Goal: Transaction & Acquisition: Download file/media

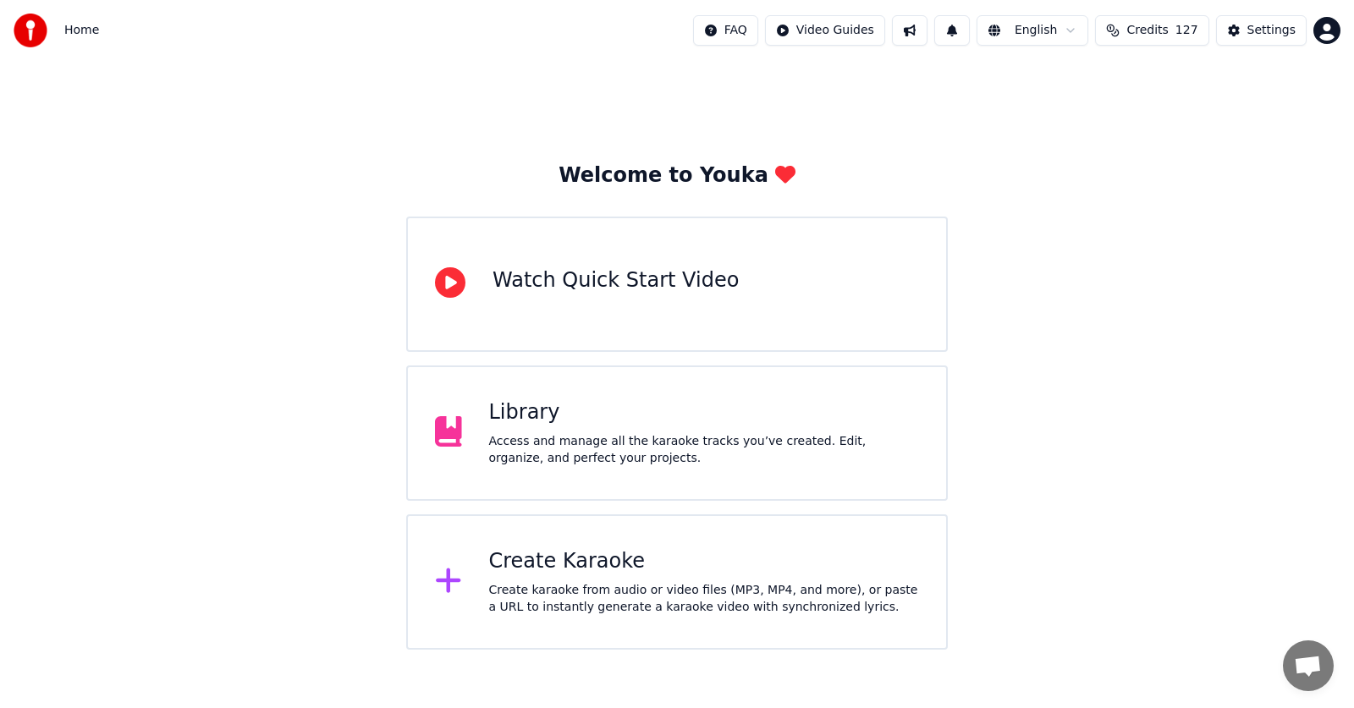
drag, startPoint x: 46, startPoint y: 226, endPoint x: 590, endPoint y: 355, distance: 559.2
click at [46, 226] on div "Welcome to Youka Watch Quick Start Video Library Access and manage all the kara…" at bounding box center [677, 355] width 1354 height 589
click at [445, 583] on icon at bounding box center [448, 581] width 25 height 25
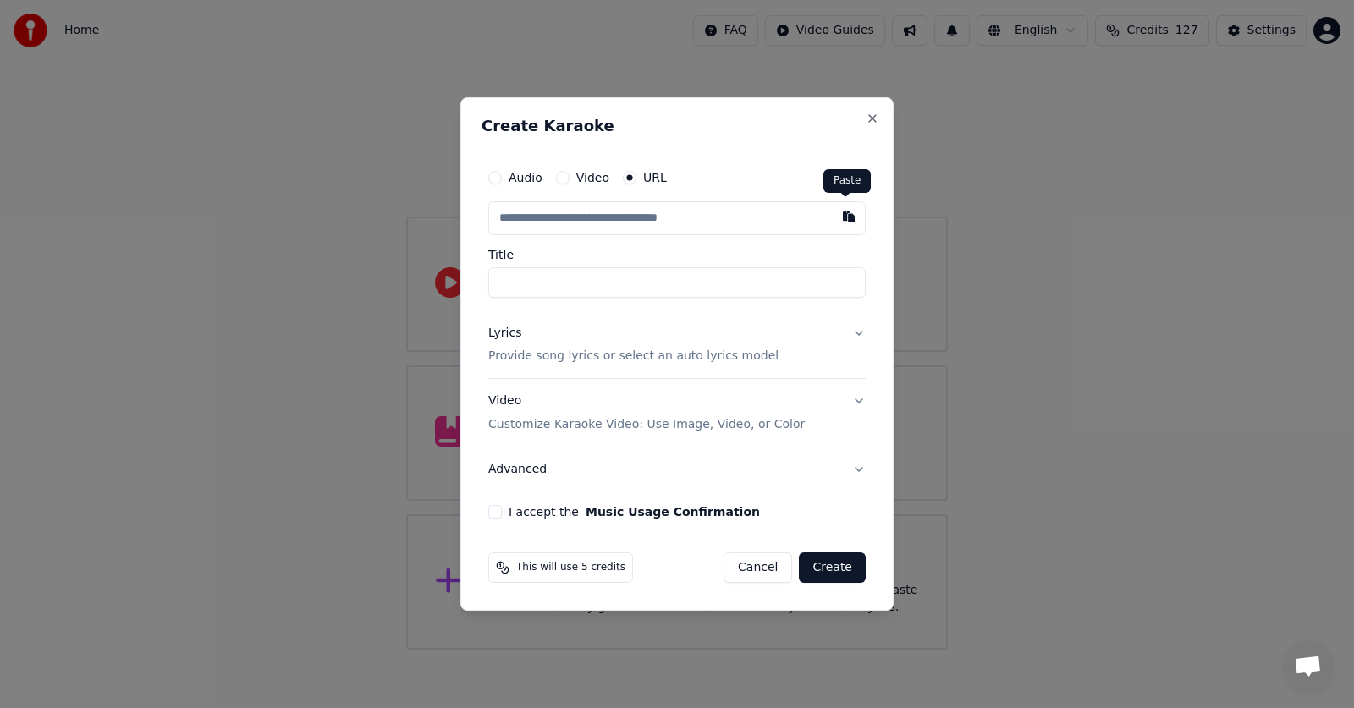
click at [843, 218] on button "button" at bounding box center [849, 216] width 34 height 30
type input "**********"
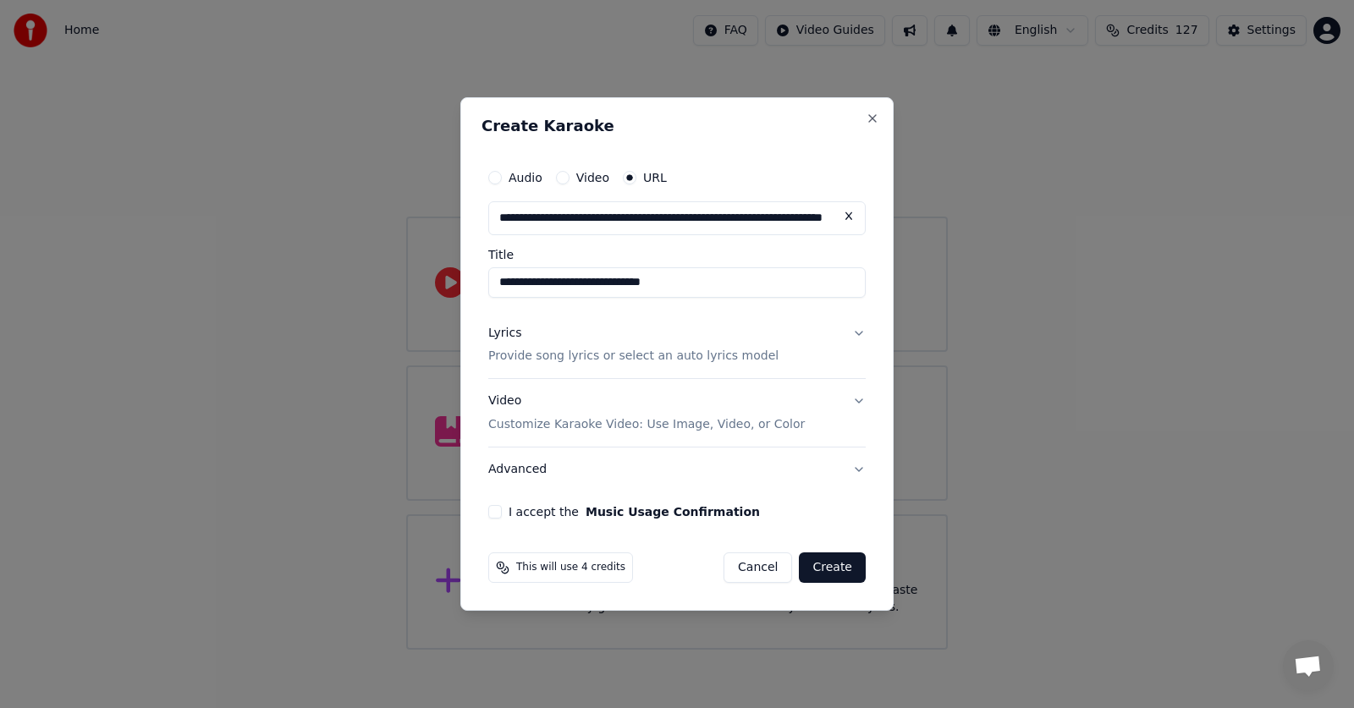
type input "**********"
click at [858, 332] on button "Lyrics Provide song lyrics or select an auto lyrics model" at bounding box center [676, 345] width 377 height 68
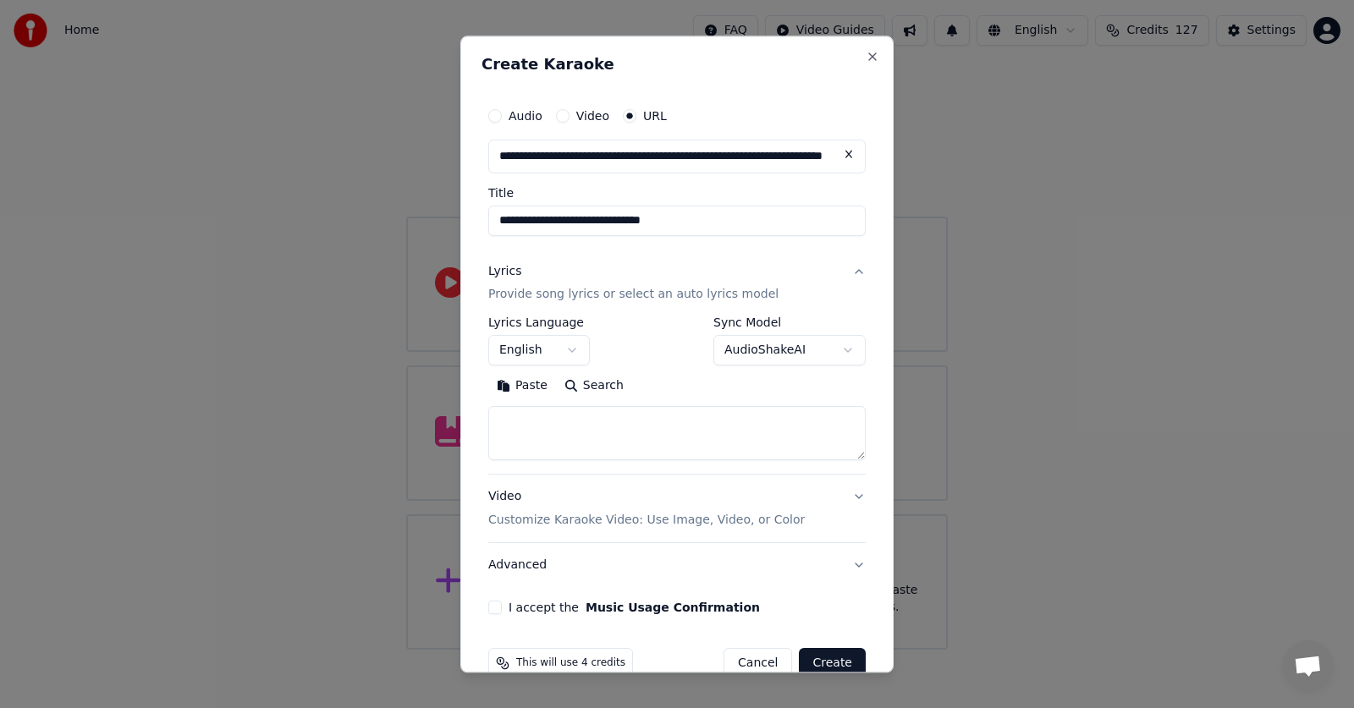
click at [491, 606] on button "I accept the Music Usage Confirmation" at bounding box center [495, 609] width 14 height 14
click at [514, 383] on button "Paste" at bounding box center [522, 386] width 68 height 27
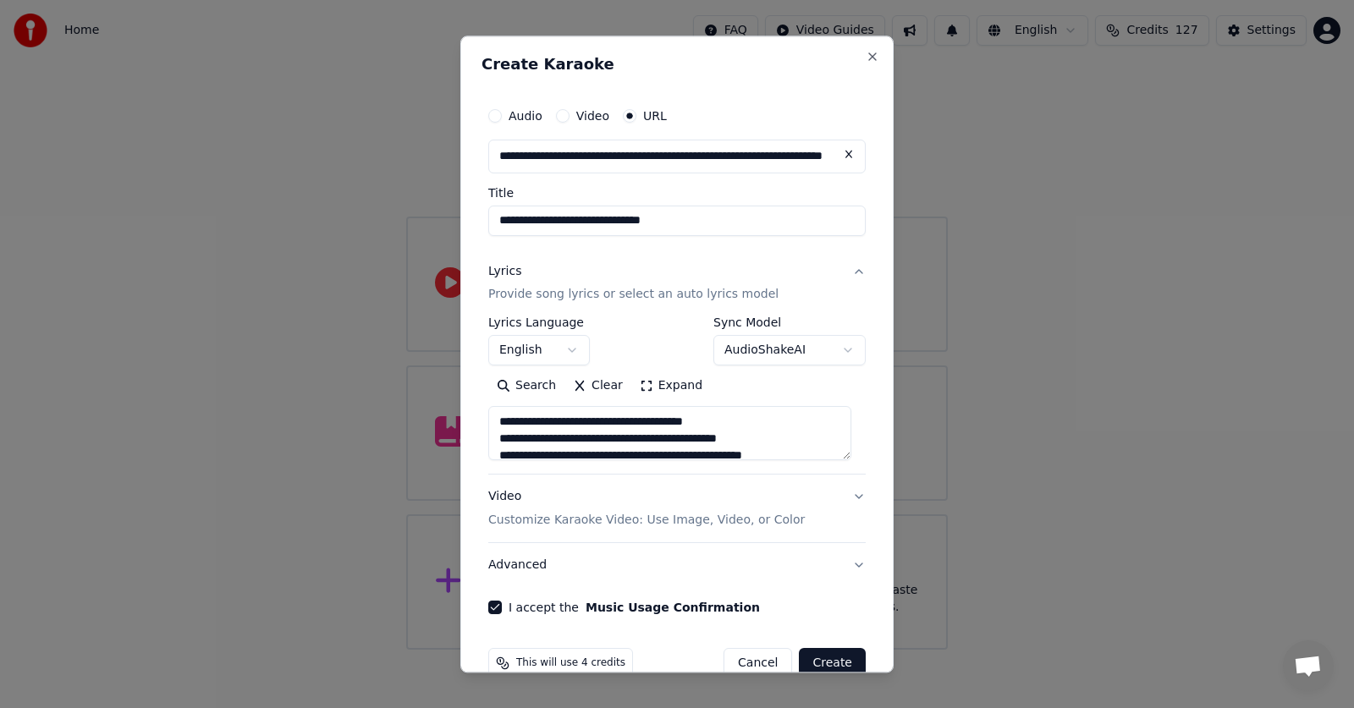
click at [508, 563] on button "Advanced" at bounding box center [676, 566] width 377 height 44
type textarea "**********"
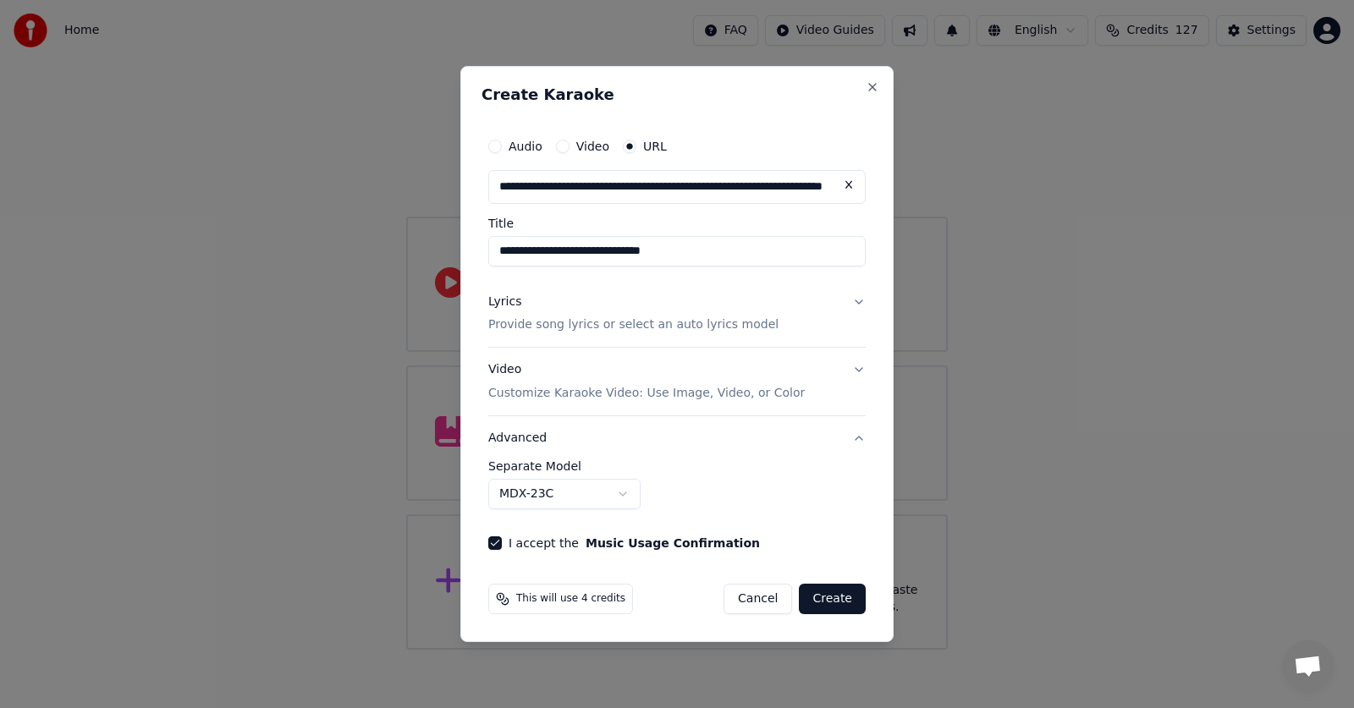
click at [622, 493] on body "**********" at bounding box center [677, 325] width 1354 height 650
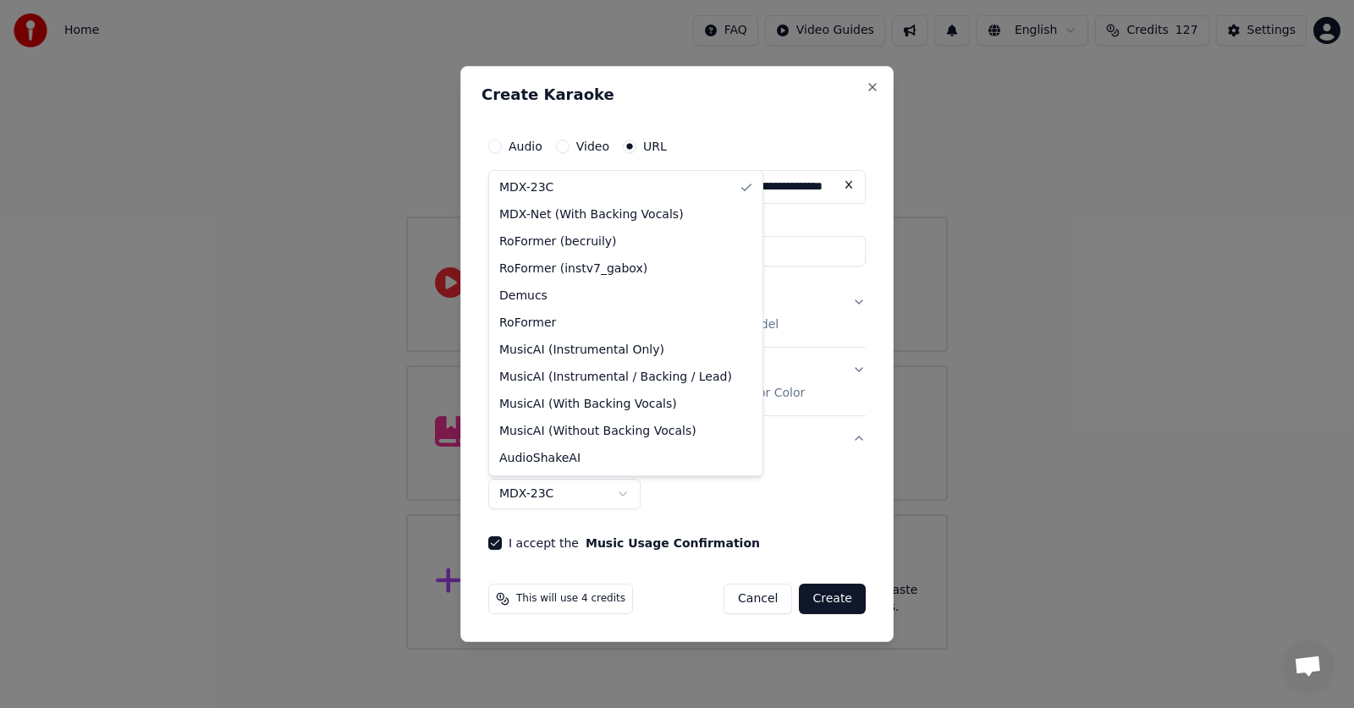
select select "**********"
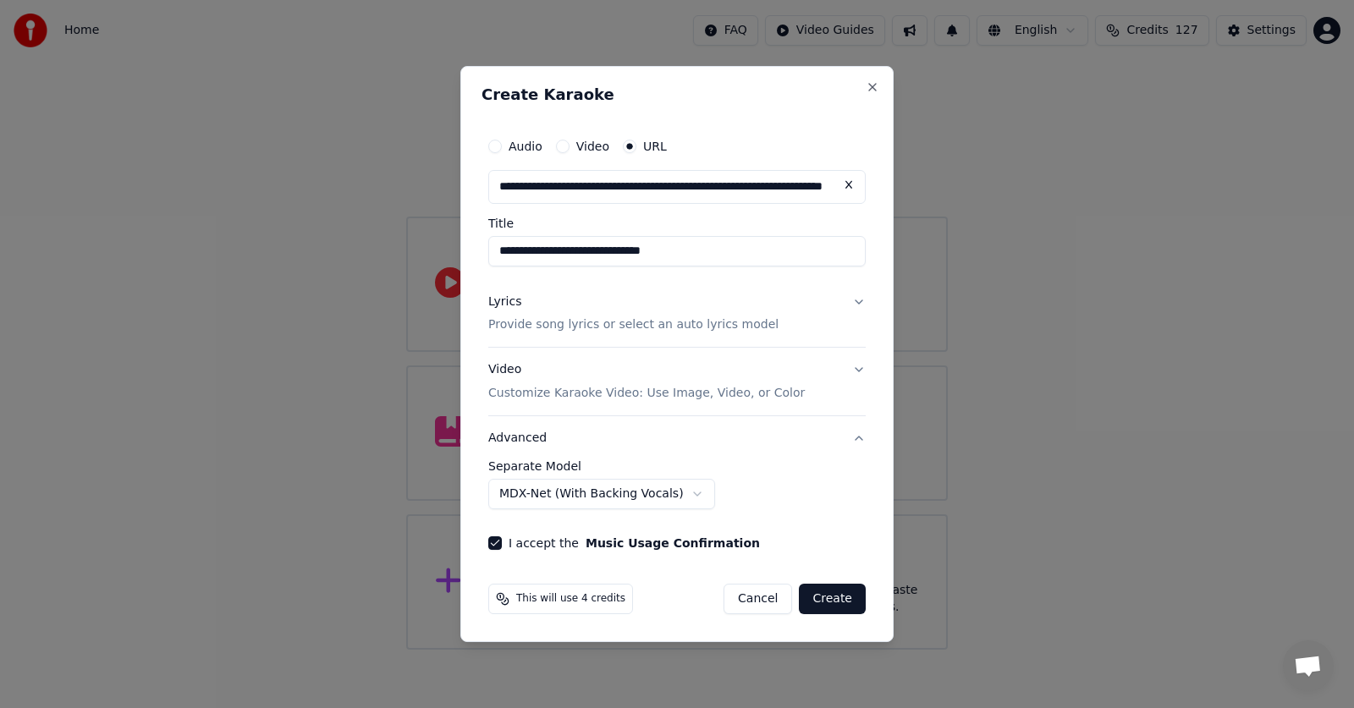
click at [822, 599] on button "Create" at bounding box center [832, 599] width 67 height 30
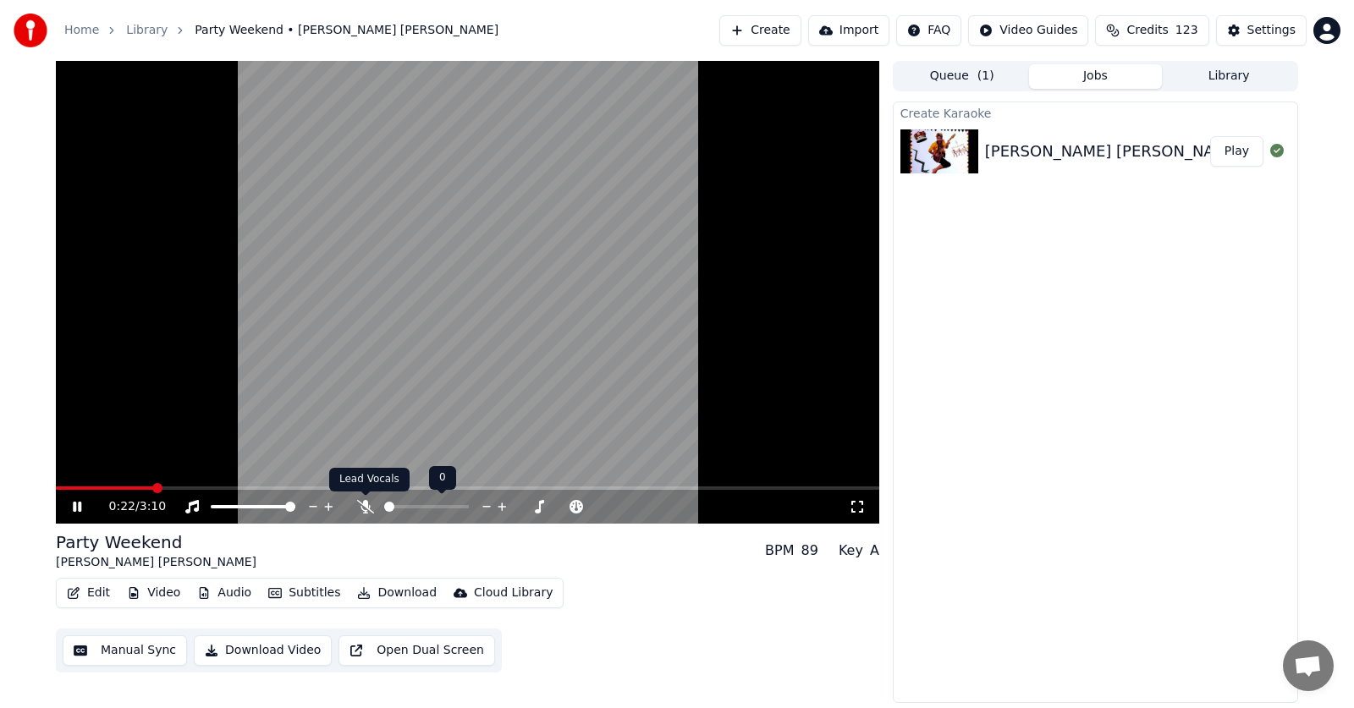
click at [360, 506] on icon at bounding box center [365, 507] width 17 height 14
click at [78, 506] on icon at bounding box center [89, 507] width 40 height 14
click at [91, 590] on button "Edit" at bounding box center [88, 593] width 57 height 24
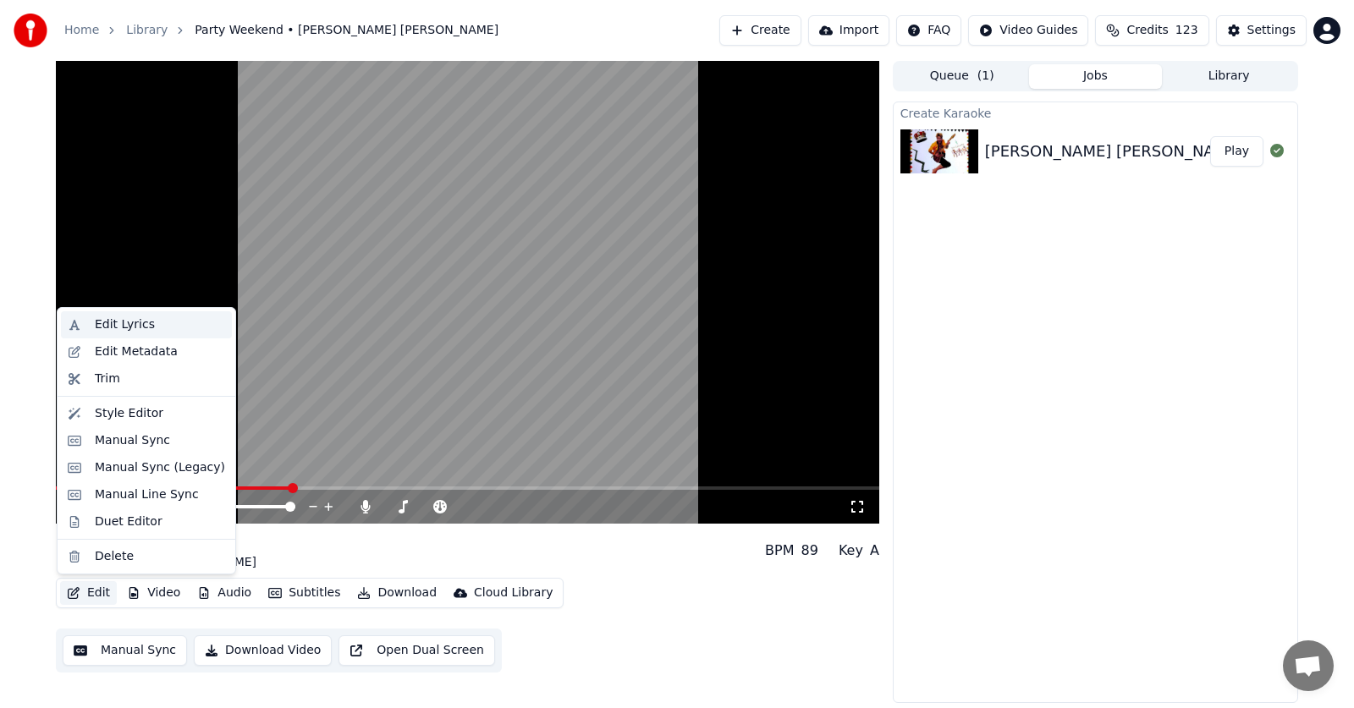
click at [106, 324] on div "Edit Lyrics" at bounding box center [125, 324] width 60 height 17
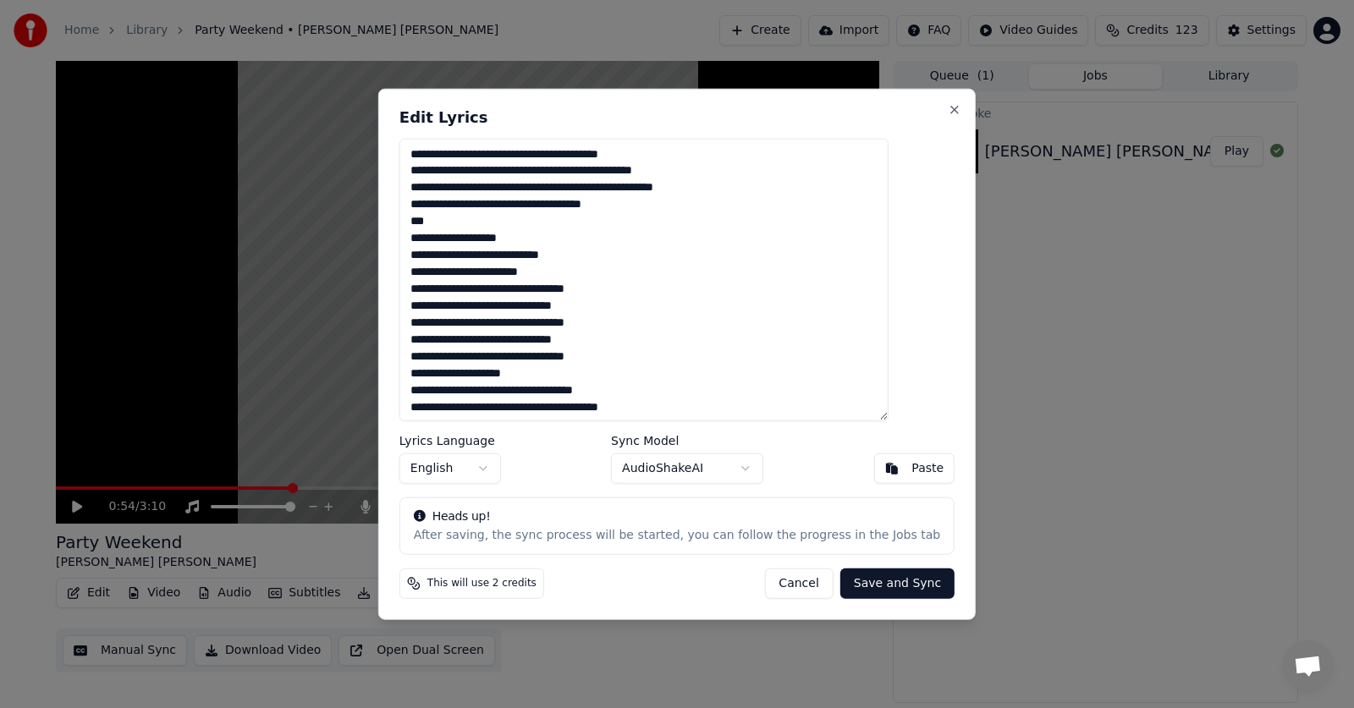
click at [566, 156] on textarea at bounding box center [643, 279] width 489 height 283
drag, startPoint x: 676, startPoint y: 409, endPoint x: 442, endPoint y: 139, distance: 357.5
click at [442, 139] on textarea at bounding box center [643, 279] width 489 height 283
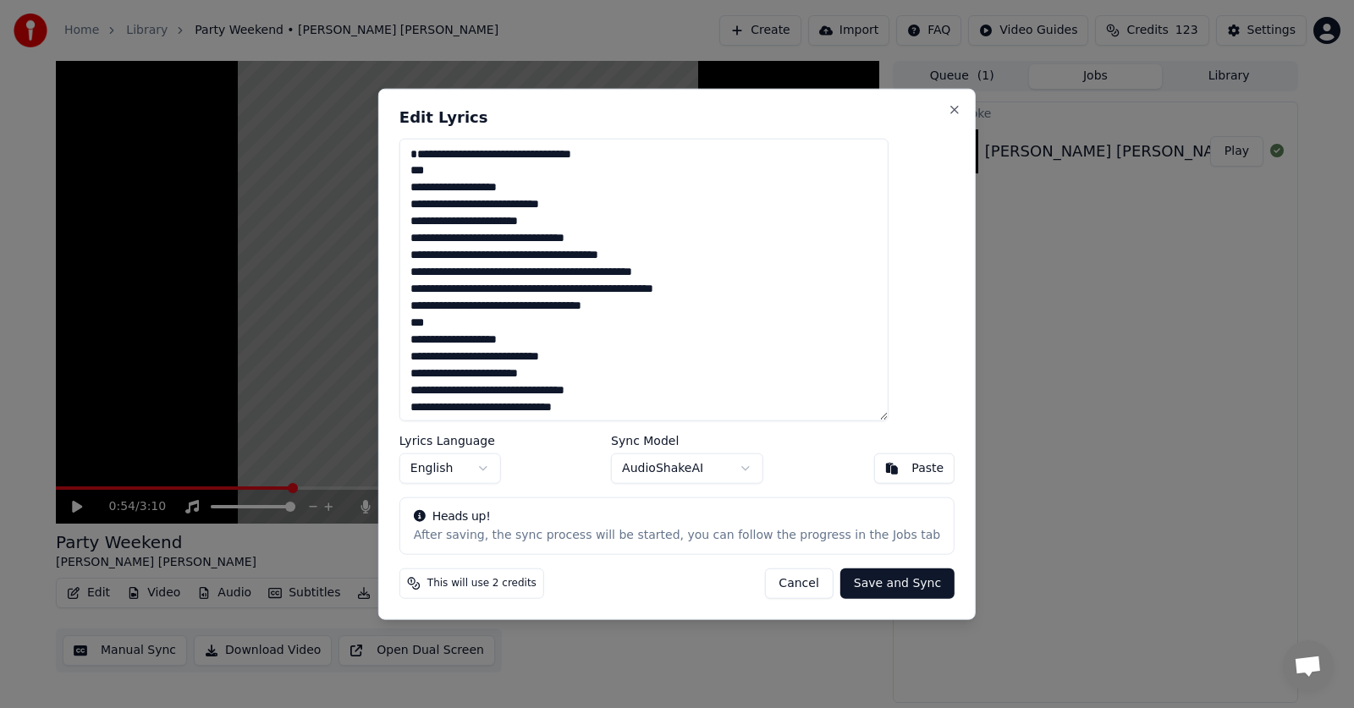
drag, startPoint x: 629, startPoint y: 415, endPoint x: 435, endPoint y: 151, distance: 327.9
click at [435, 146] on textarea "**********" at bounding box center [643, 279] width 489 height 283
type textarea "**********"
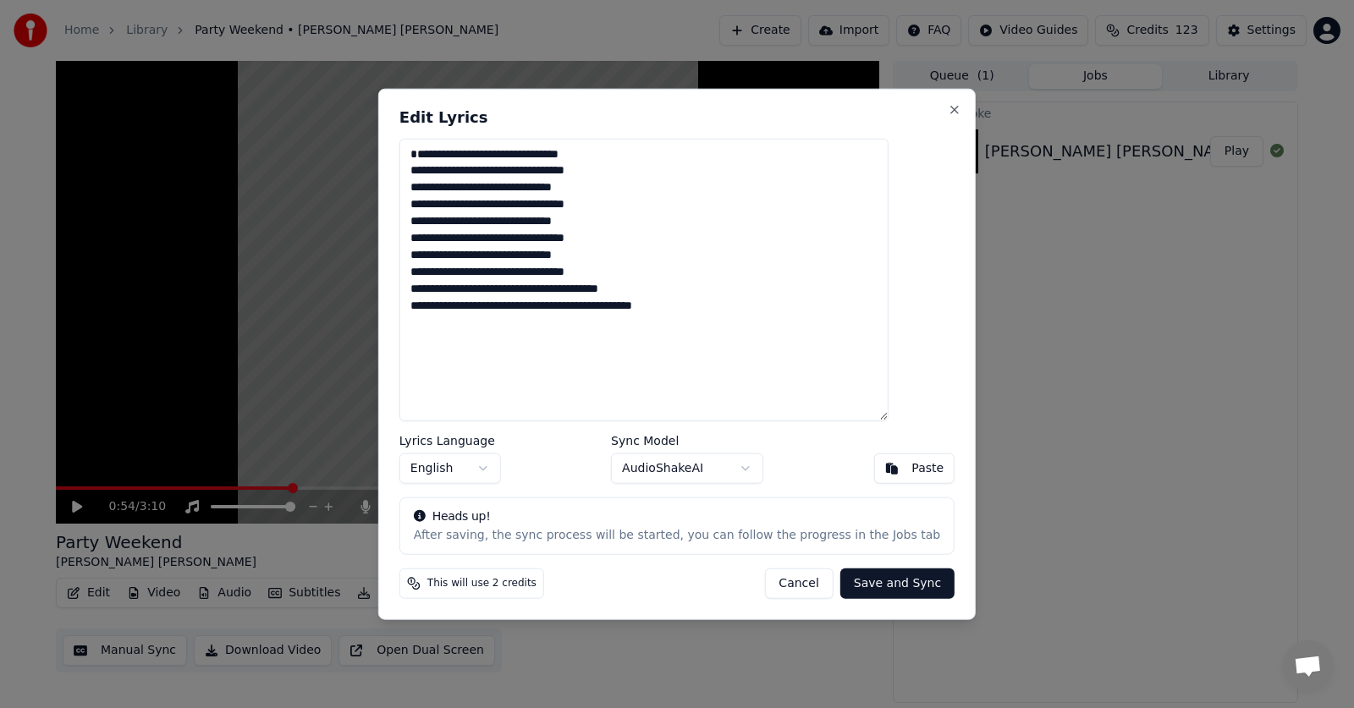
drag, startPoint x: 715, startPoint y: 332, endPoint x: 398, endPoint y: 145, distance: 368.7
click at [398, 145] on body "**********" at bounding box center [677, 354] width 1354 height 708
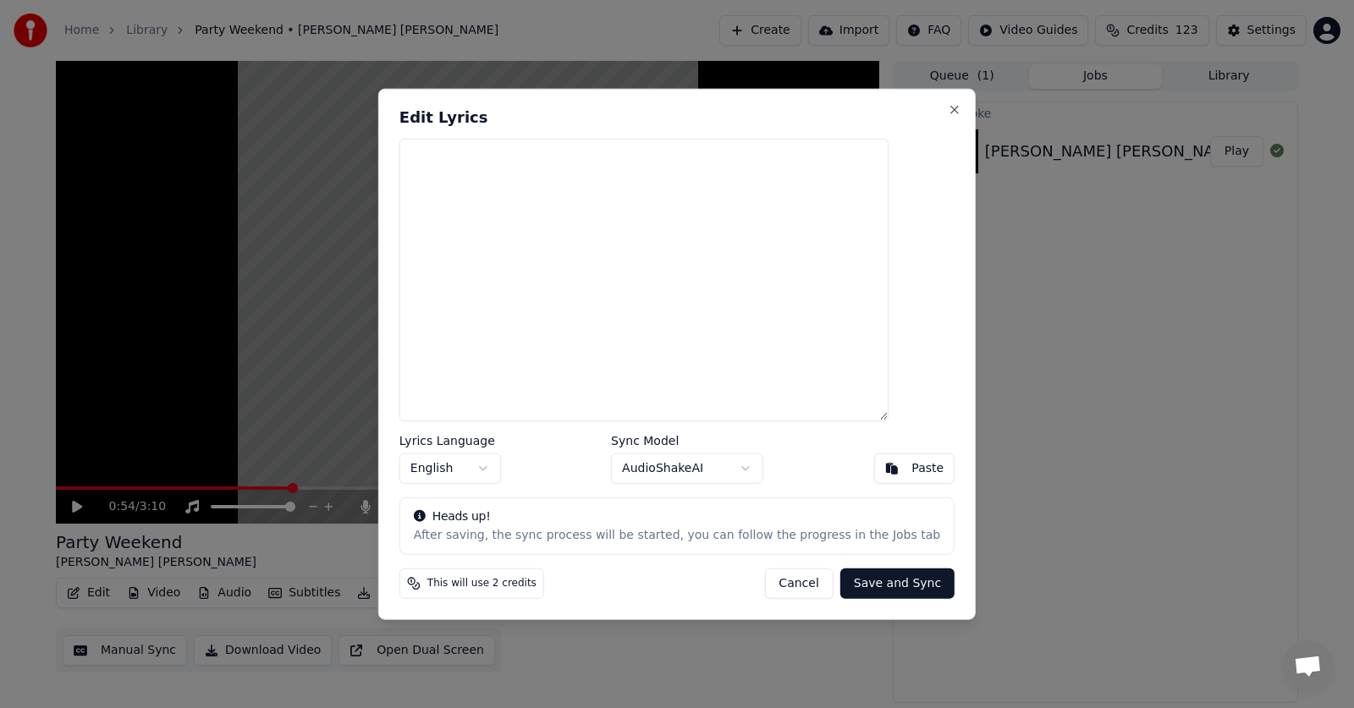
click at [911, 475] on div "Paste" at bounding box center [927, 468] width 32 height 17
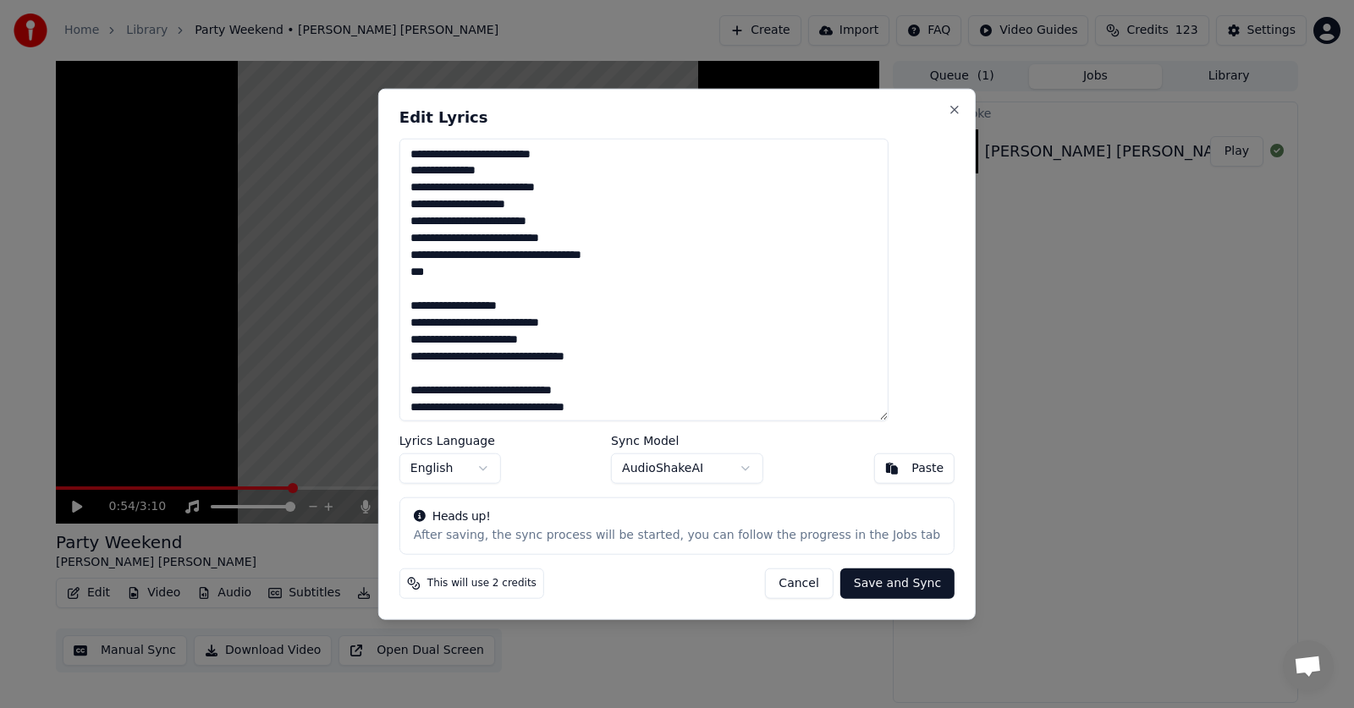
click at [876, 585] on button "Save and Sync" at bounding box center [897, 584] width 114 height 30
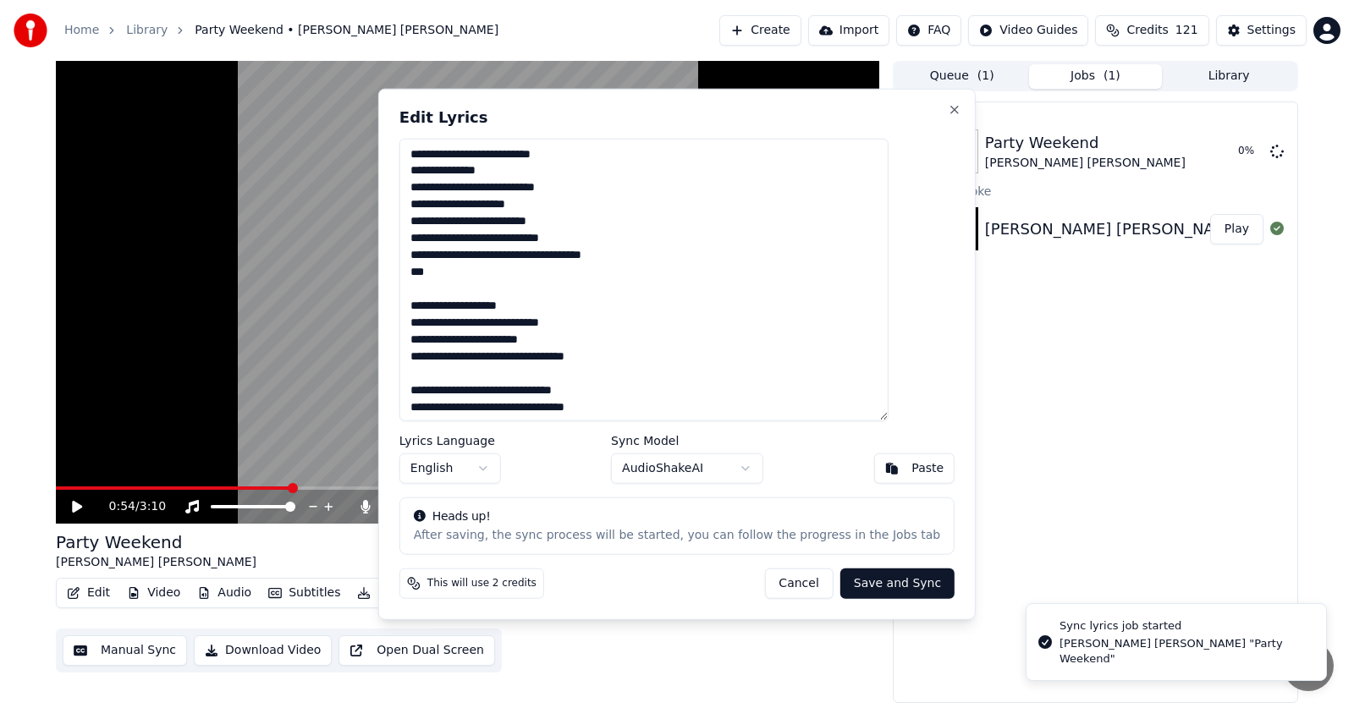
type textarea "**********"
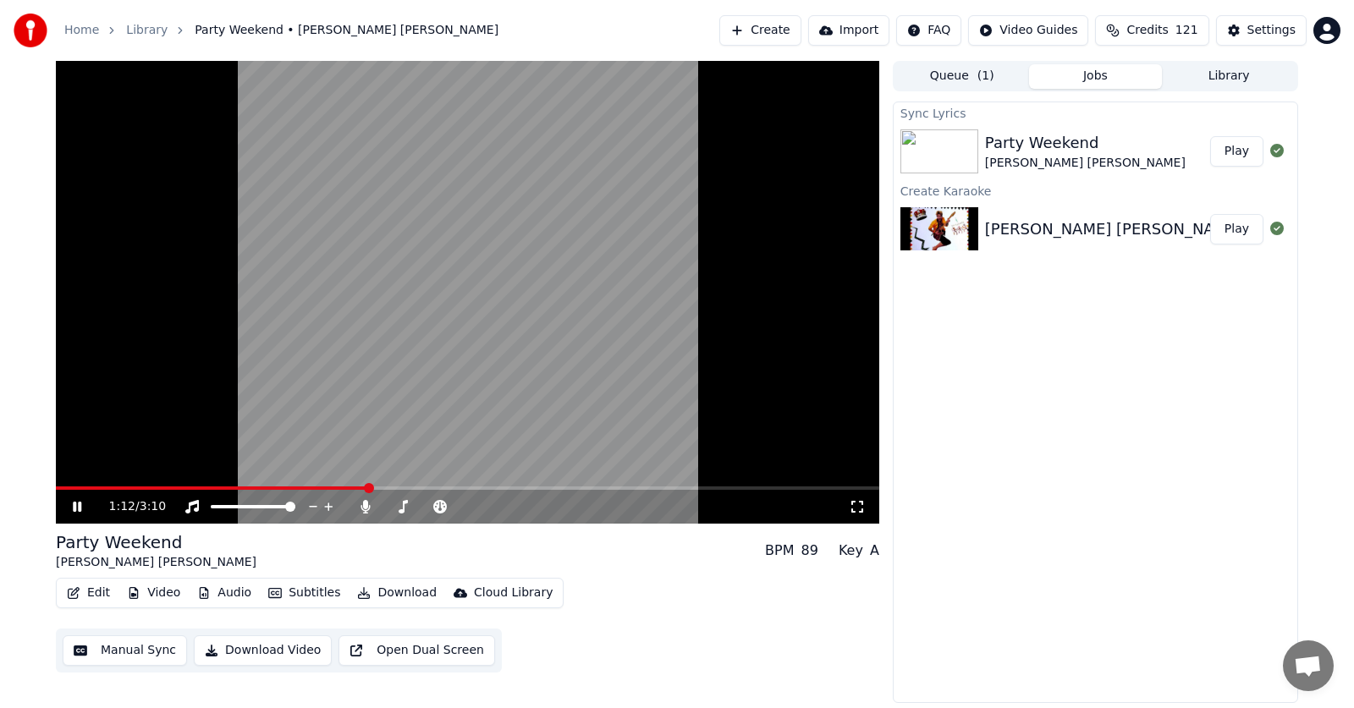
click at [80, 503] on icon at bounding box center [77, 507] width 8 height 10
click at [297, 590] on button "Subtitles" at bounding box center [303, 593] width 85 height 24
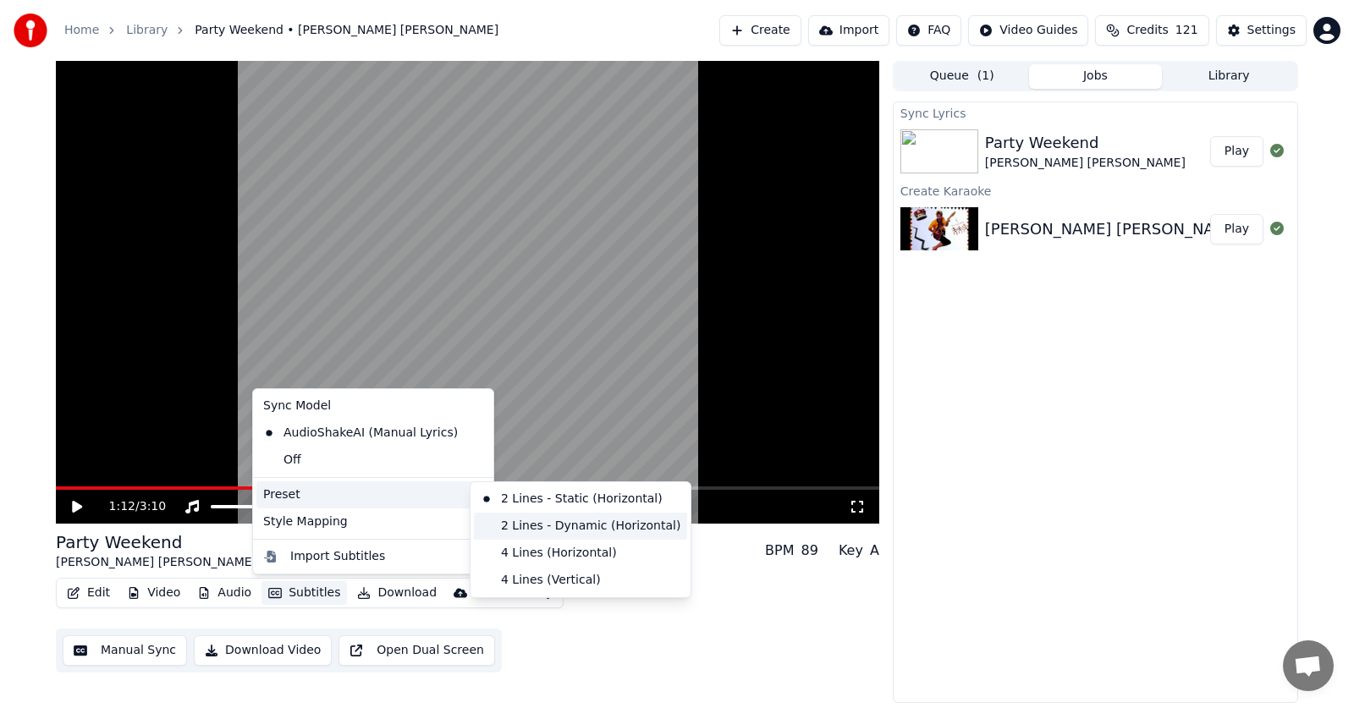
click at [535, 525] on div "2 Lines - Dynamic (Horizontal)" at bounding box center [580, 526] width 213 height 27
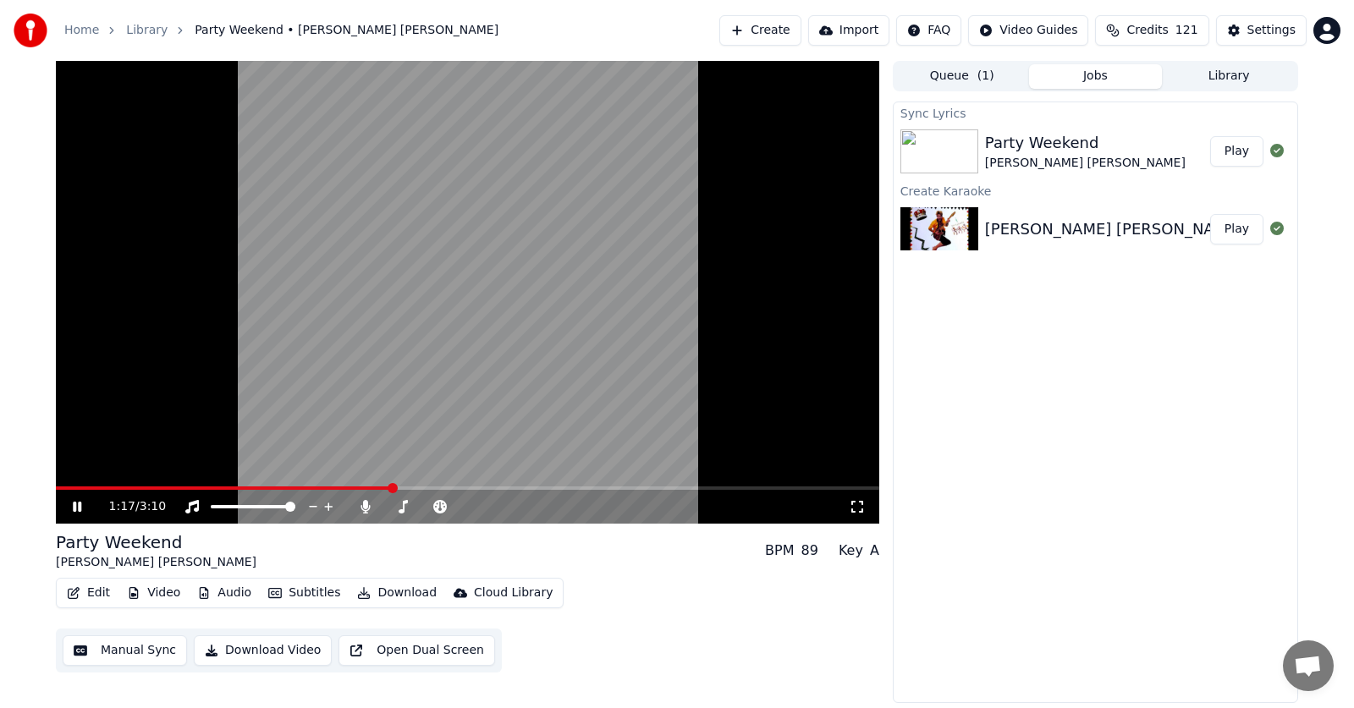
click at [287, 591] on button "Subtitles" at bounding box center [303, 593] width 85 height 24
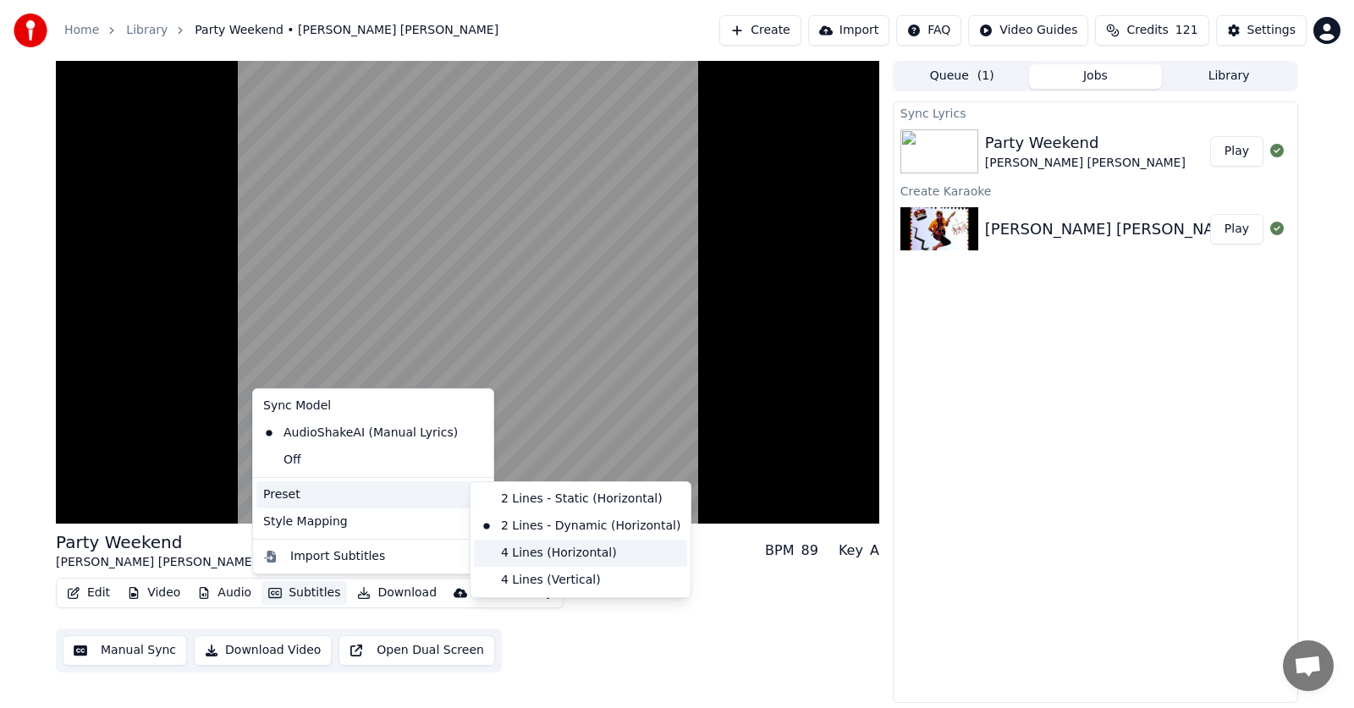
click at [528, 552] on div "4 Lines (Horizontal)" at bounding box center [580, 553] width 213 height 27
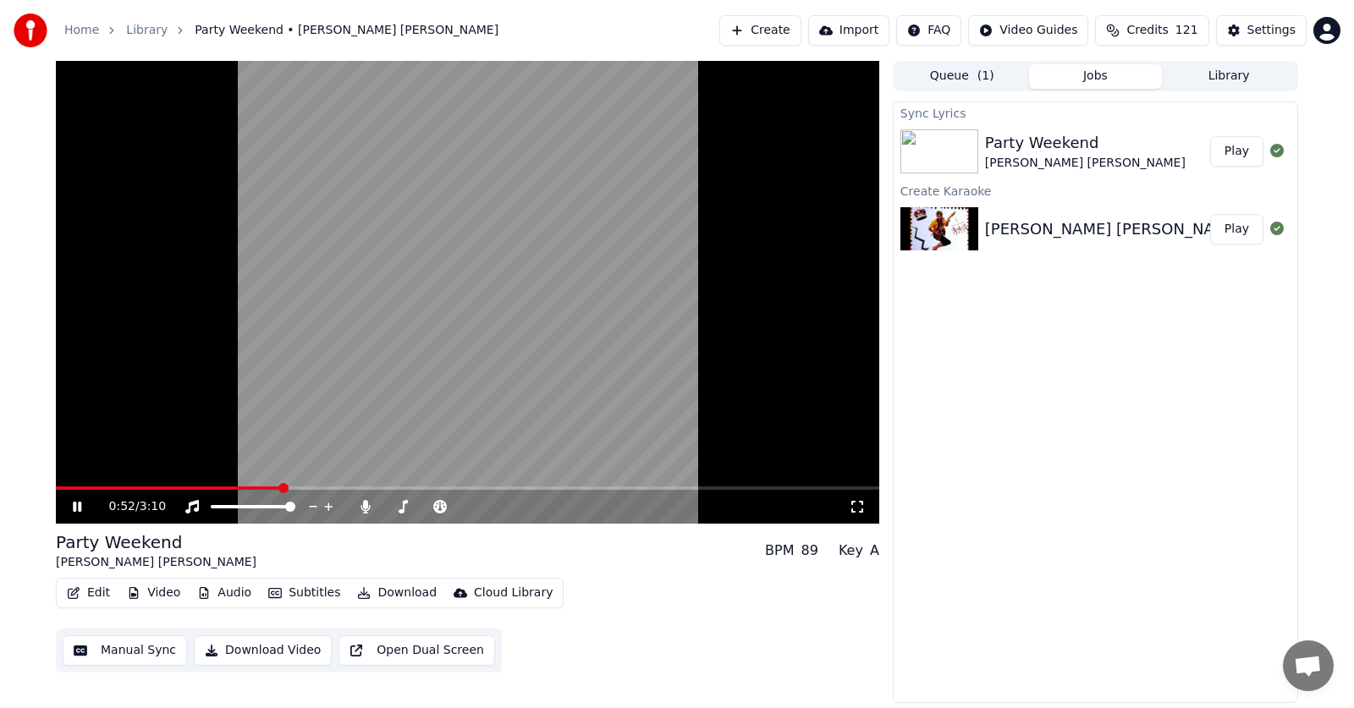
click at [278, 485] on span at bounding box center [283, 488] width 10 height 10
click at [78, 500] on icon at bounding box center [89, 507] width 40 height 14
click at [79, 591] on icon "button" at bounding box center [74, 593] width 12 height 12
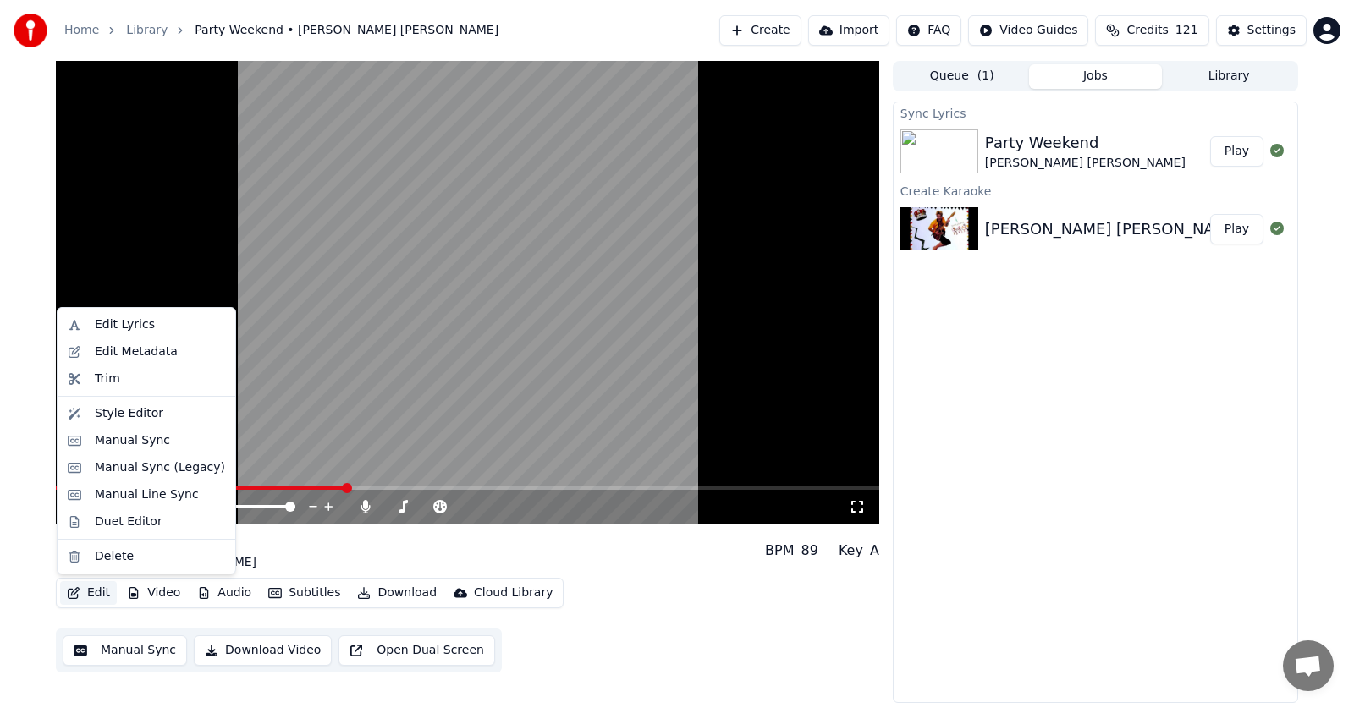
click at [94, 590] on button "Edit" at bounding box center [88, 593] width 57 height 24
click at [93, 596] on button "Edit" at bounding box center [88, 593] width 57 height 24
click at [113, 319] on div "Edit Lyrics" at bounding box center [125, 324] width 60 height 17
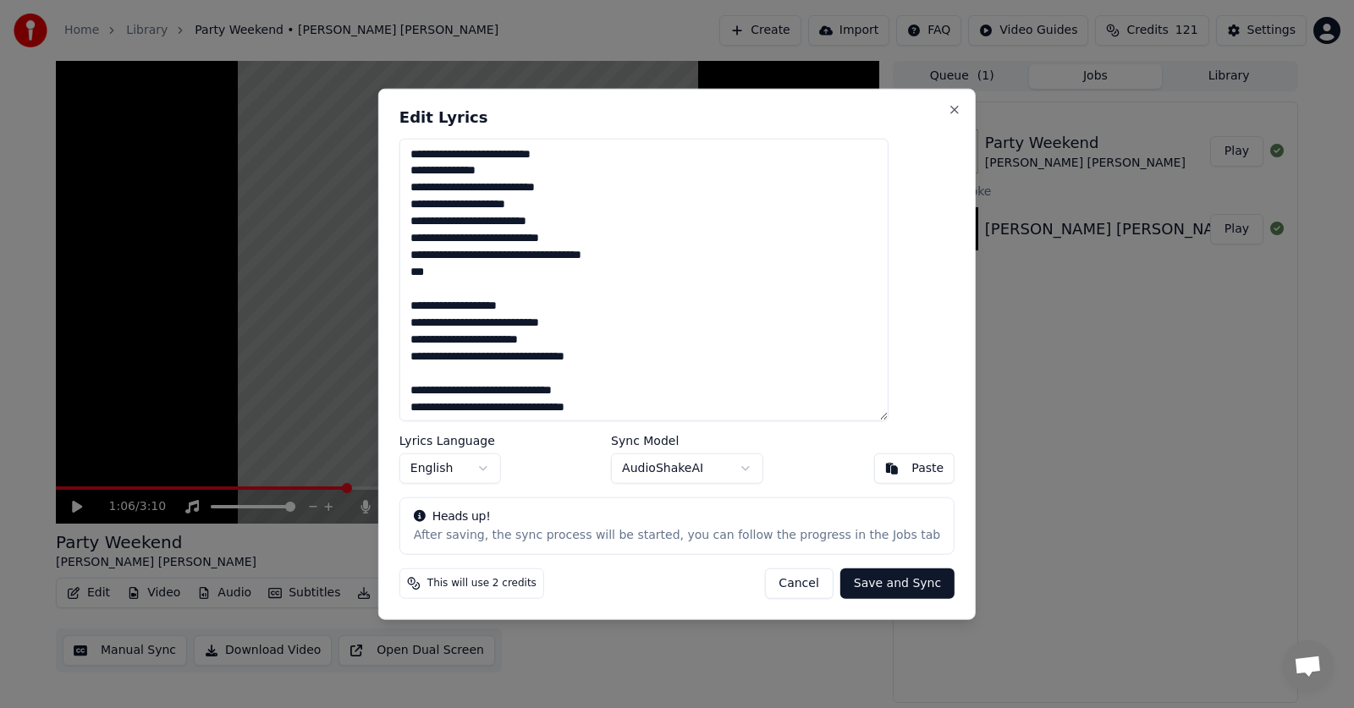
click at [525, 256] on textarea at bounding box center [643, 279] width 489 height 283
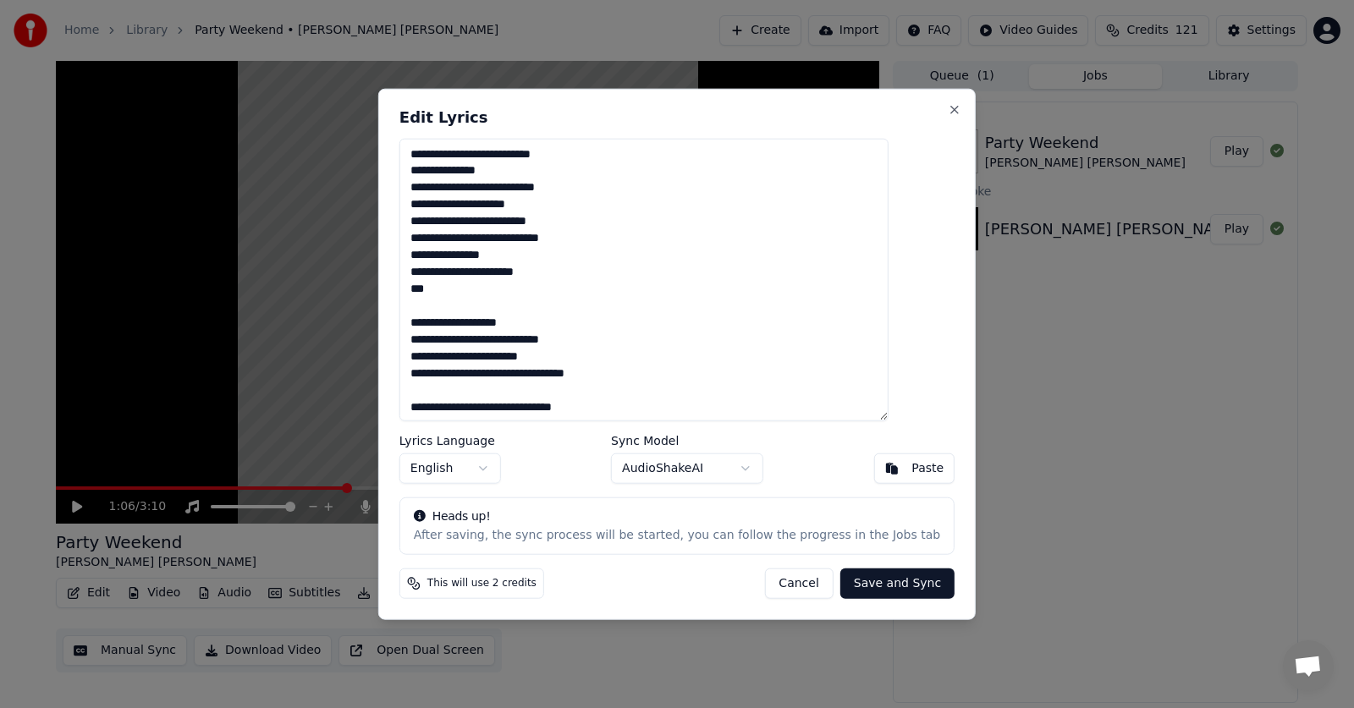
scroll to position [85, 0]
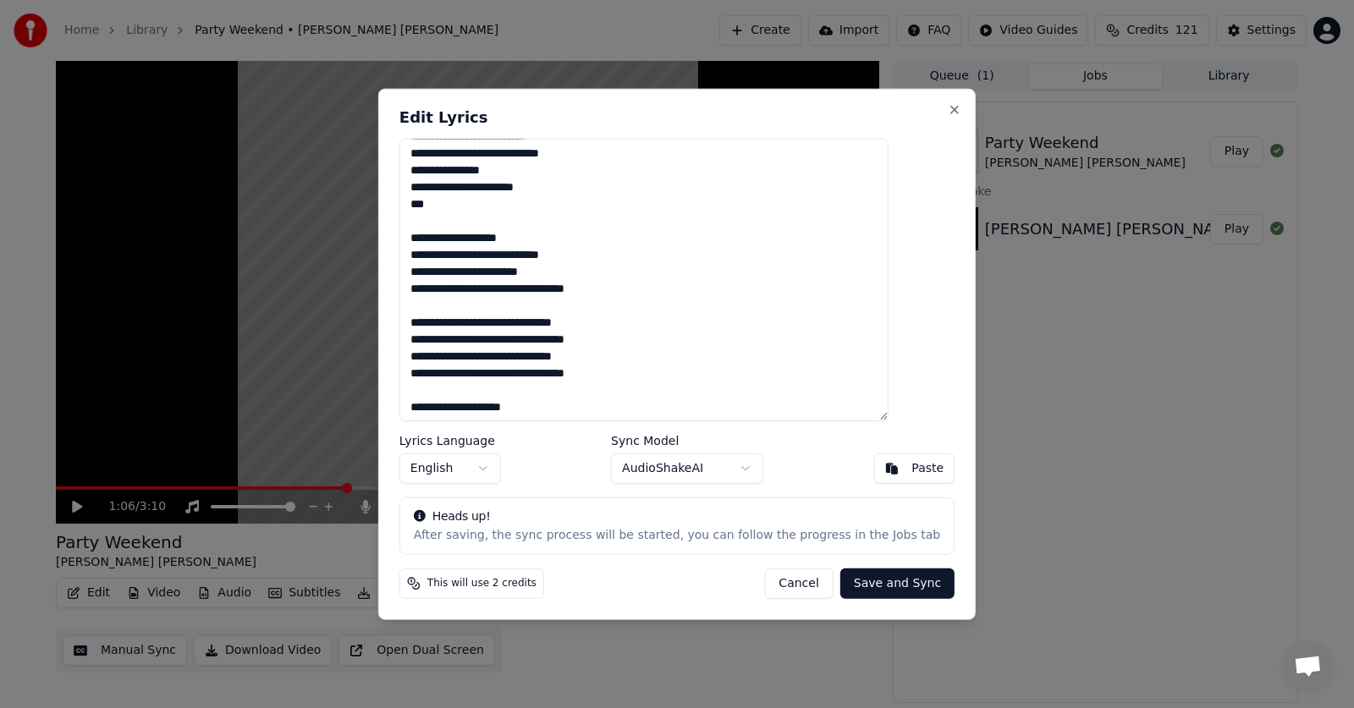
click at [530, 254] on textarea at bounding box center [643, 279] width 489 height 283
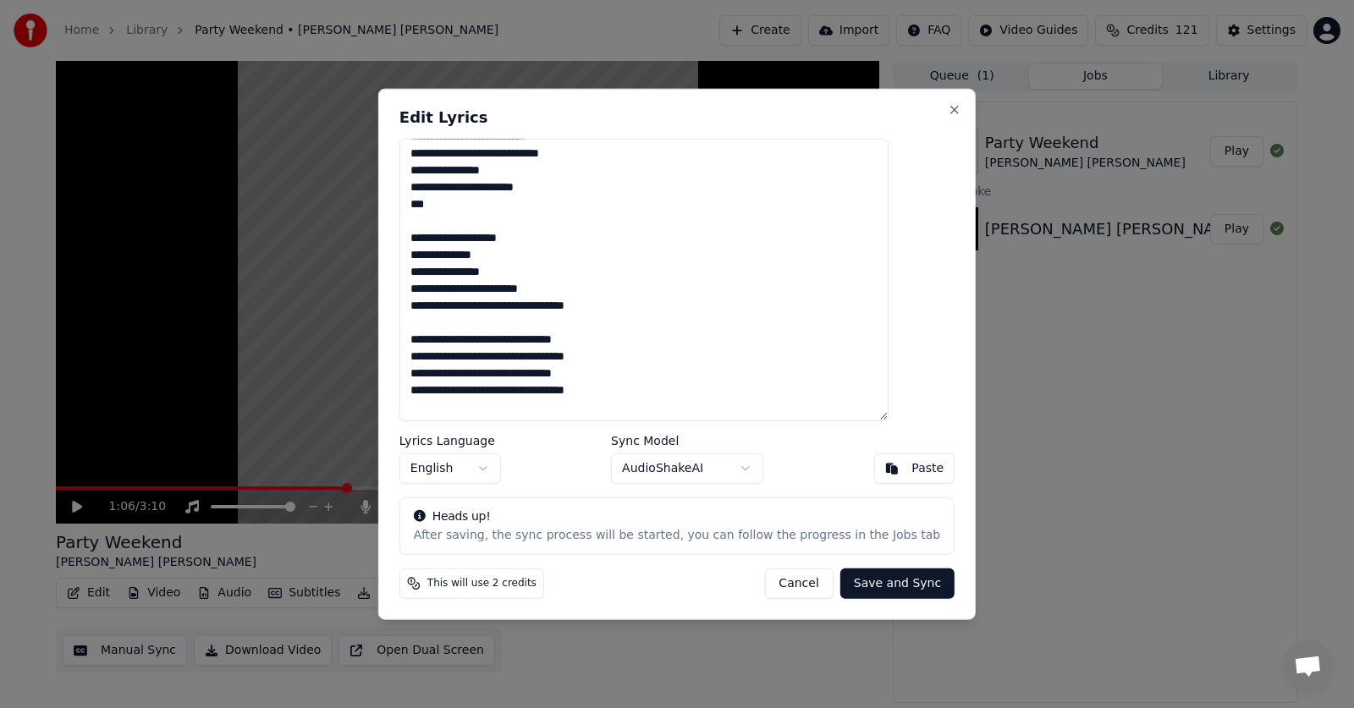
click at [547, 308] on textarea at bounding box center [643, 279] width 489 height 283
click at [503, 354] on textarea at bounding box center [643, 279] width 489 height 283
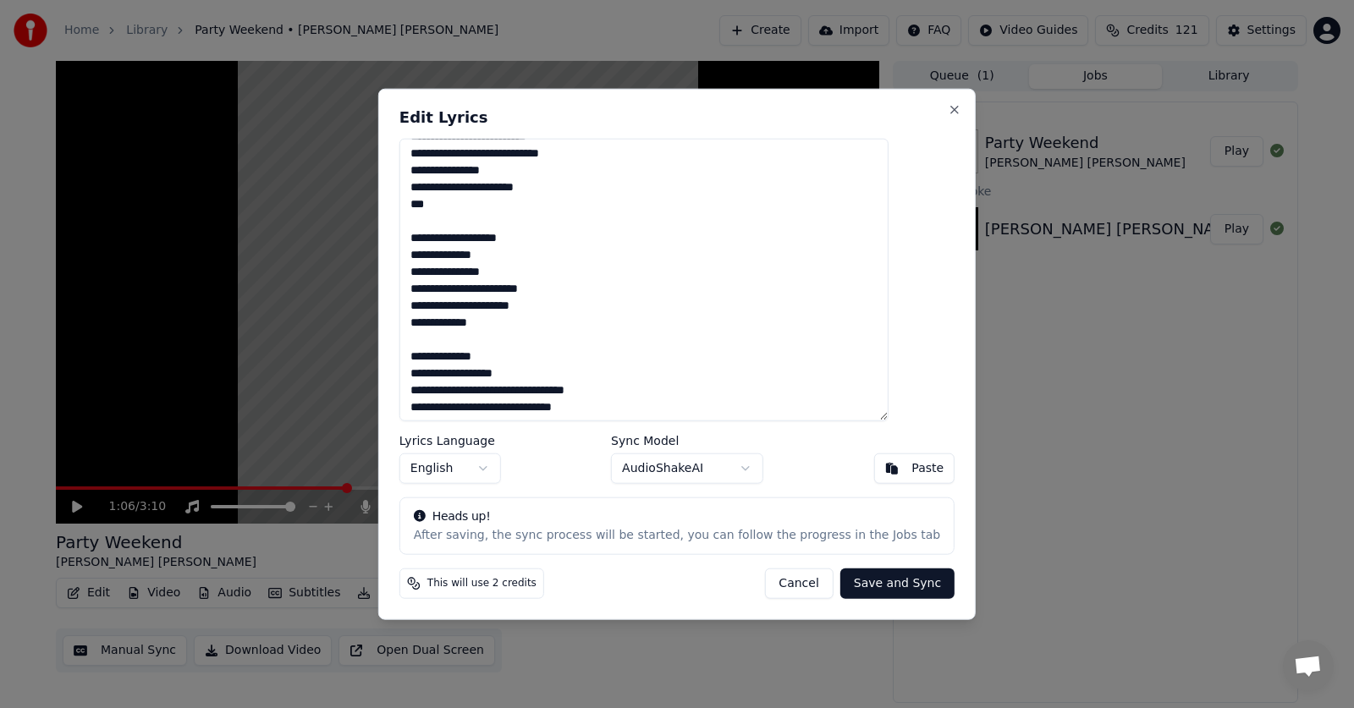
click at [545, 392] on textarea at bounding box center [643, 279] width 489 height 283
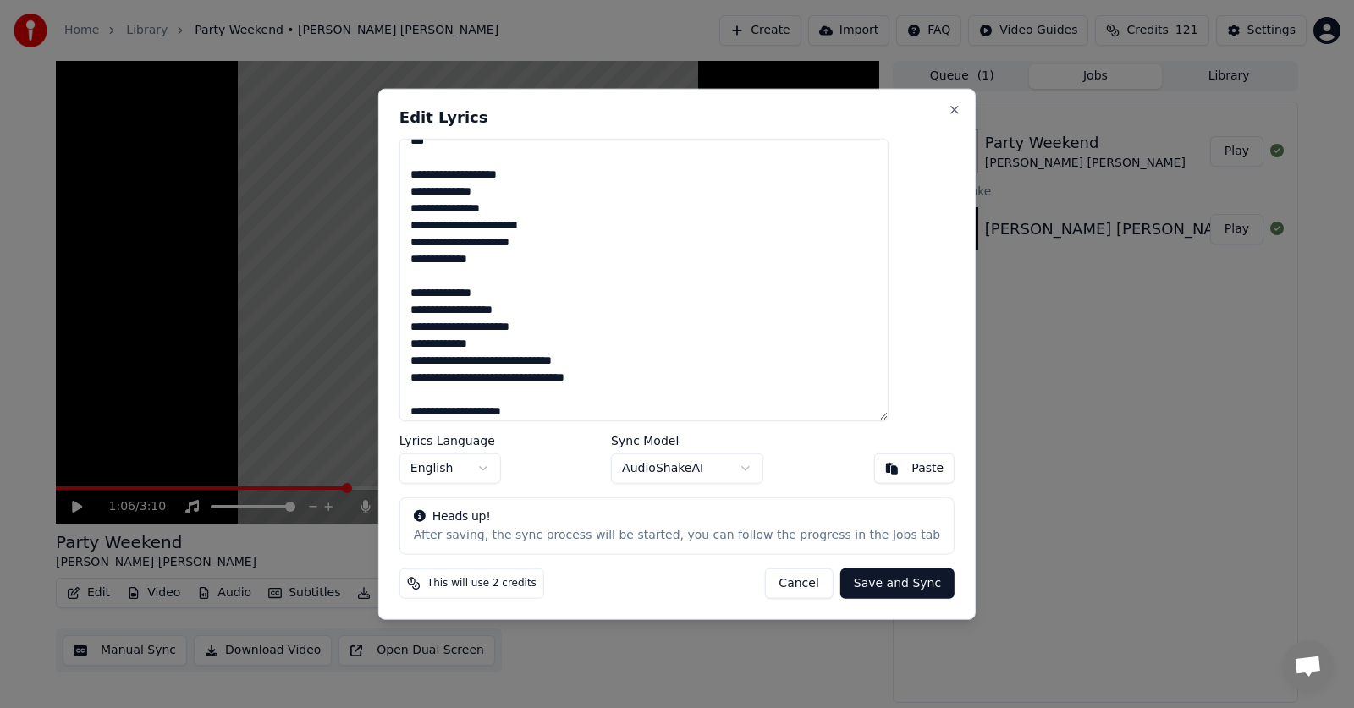
scroll to position [169, 0]
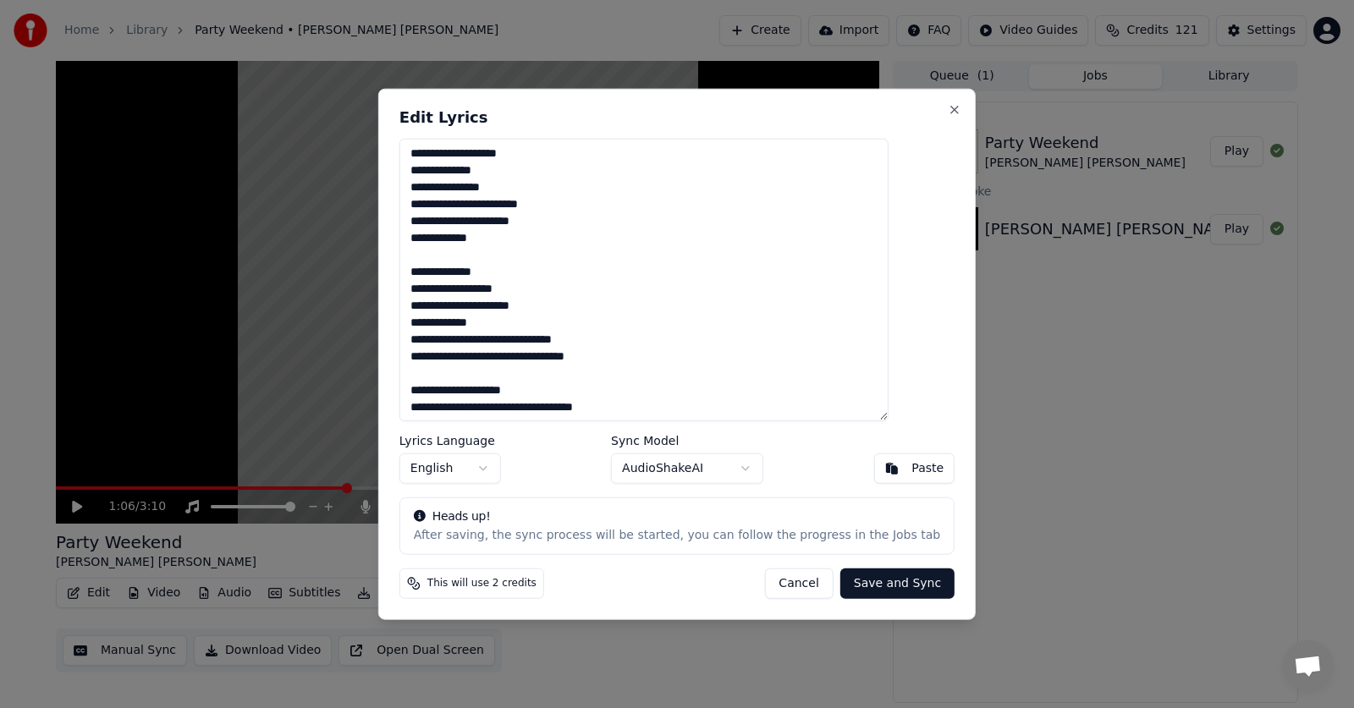
click at [504, 343] on textarea at bounding box center [643, 279] width 489 height 283
click at [547, 376] on textarea at bounding box center [643, 279] width 489 height 283
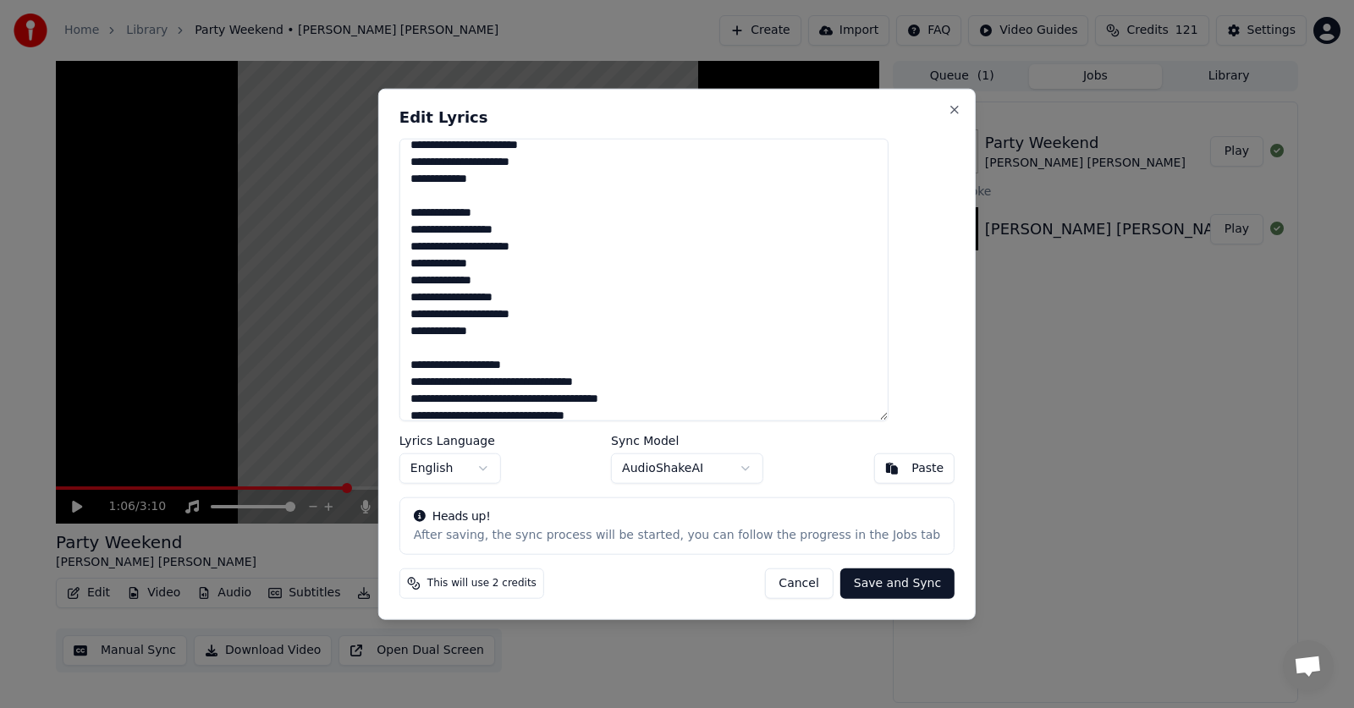
scroll to position [254, 0]
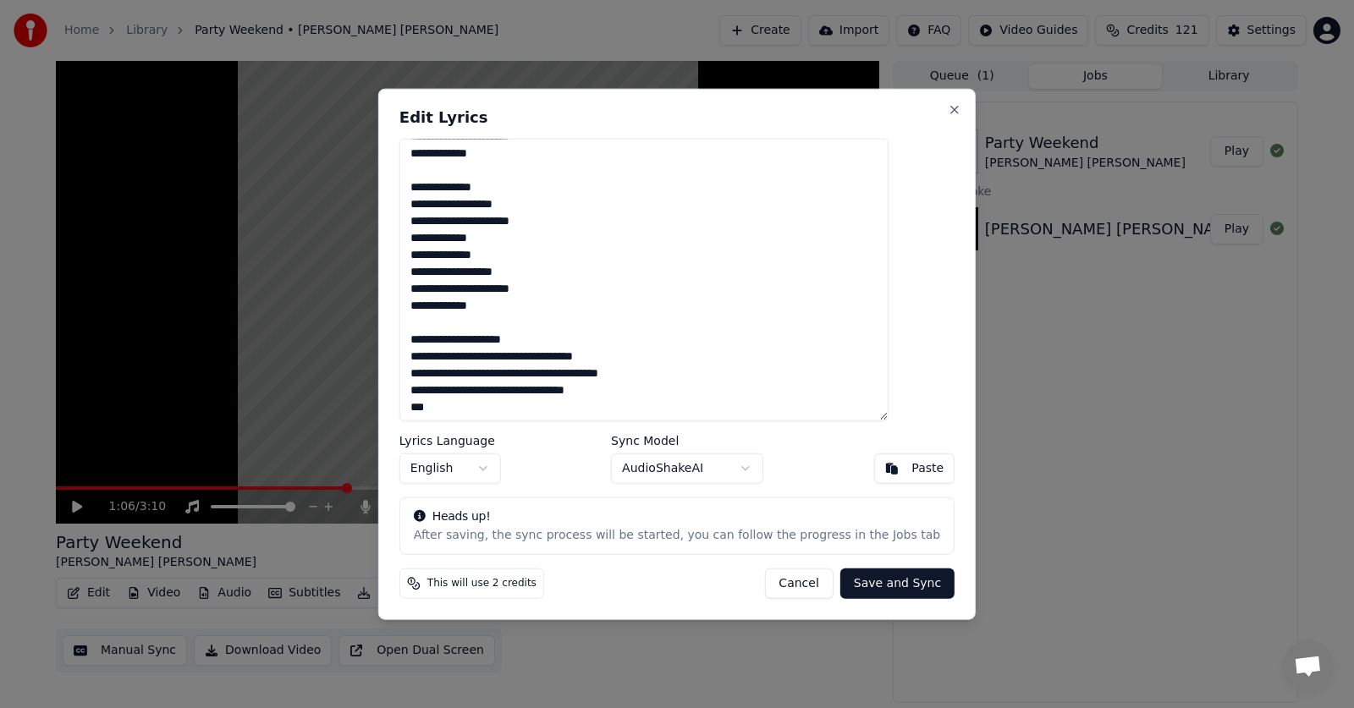
click at [520, 357] on textarea at bounding box center [643, 279] width 489 height 283
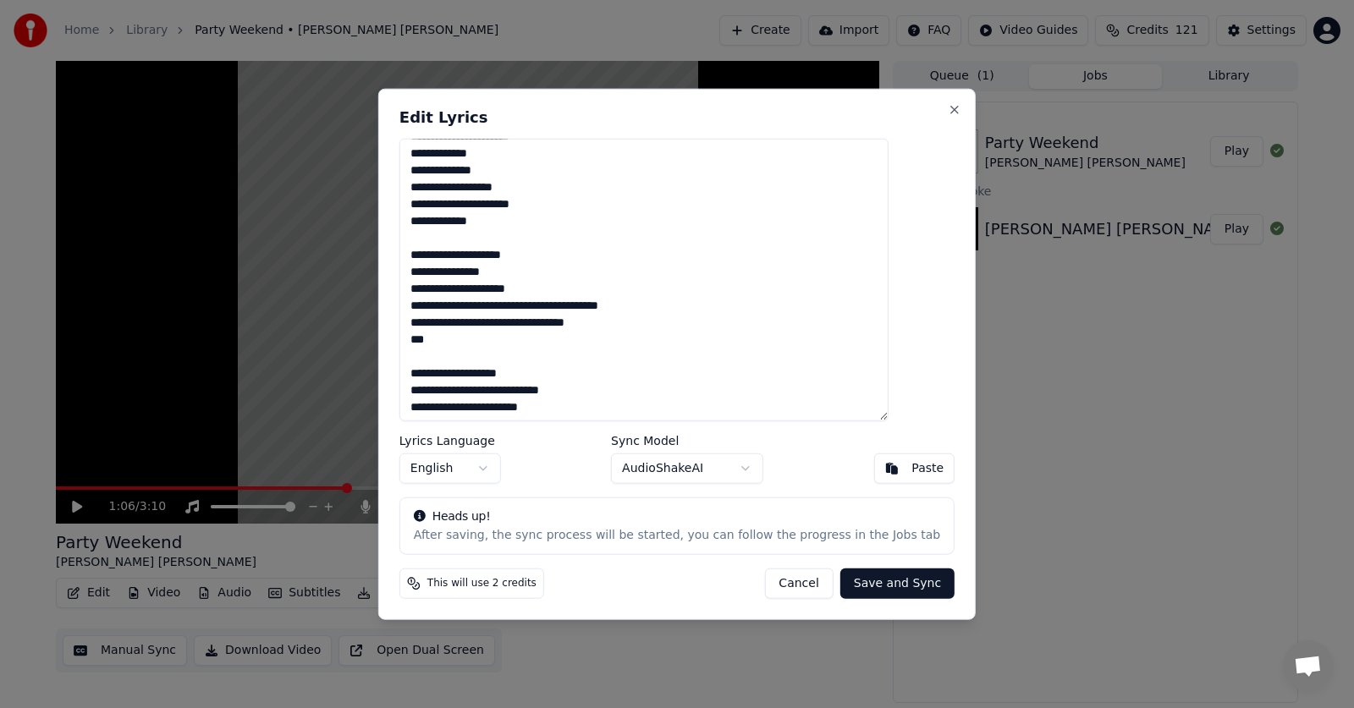
click at [575, 306] on textarea at bounding box center [643, 279] width 489 height 283
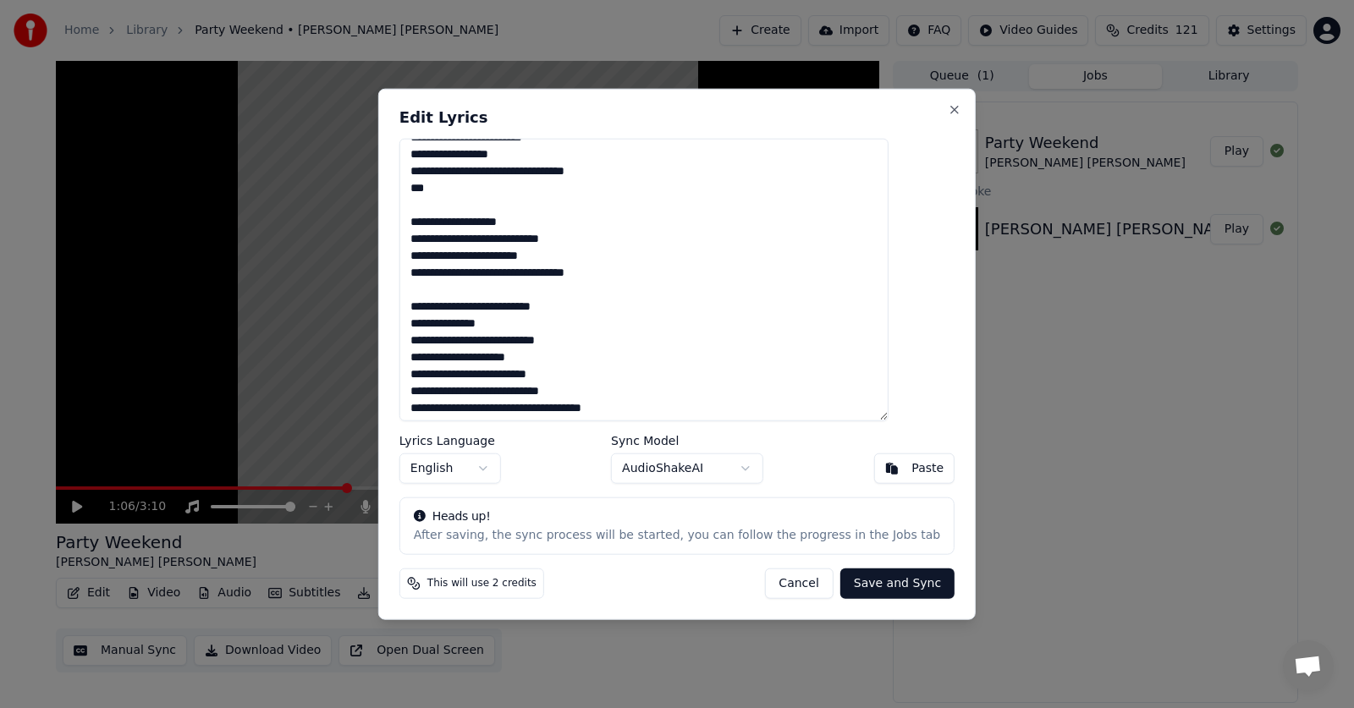
scroll to position [508, 0]
click at [527, 240] on textarea at bounding box center [643, 279] width 489 height 283
click at [530, 238] on textarea at bounding box center [643, 279] width 489 height 283
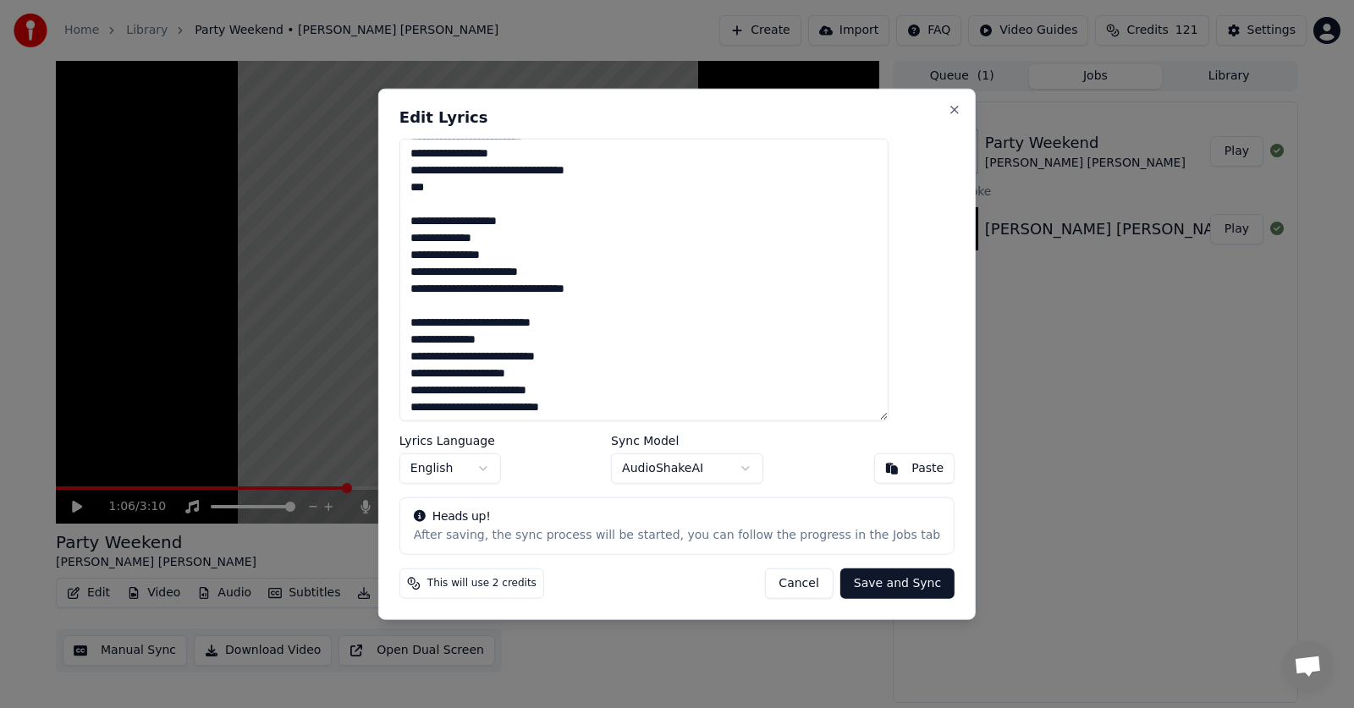
click at [546, 292] on textarea at bounding box center [643, 279] width 489 height 283
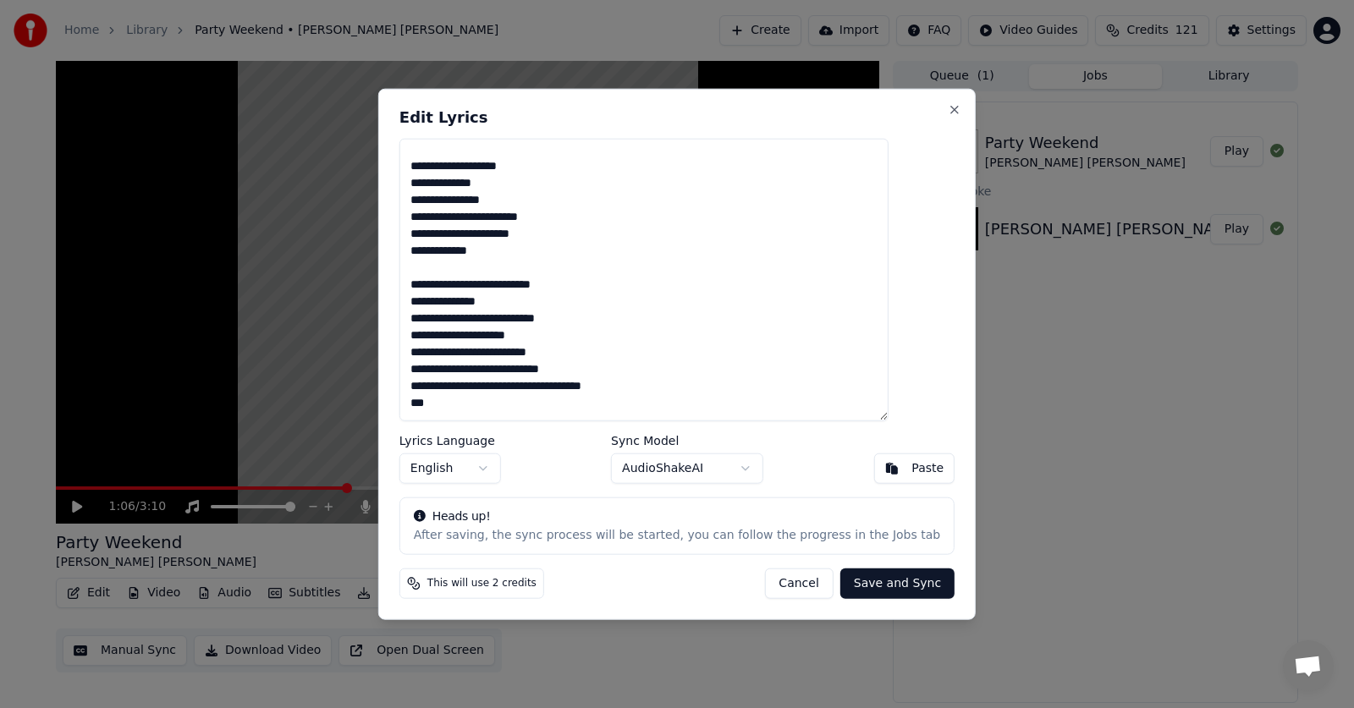
scroll to position [592, 0]
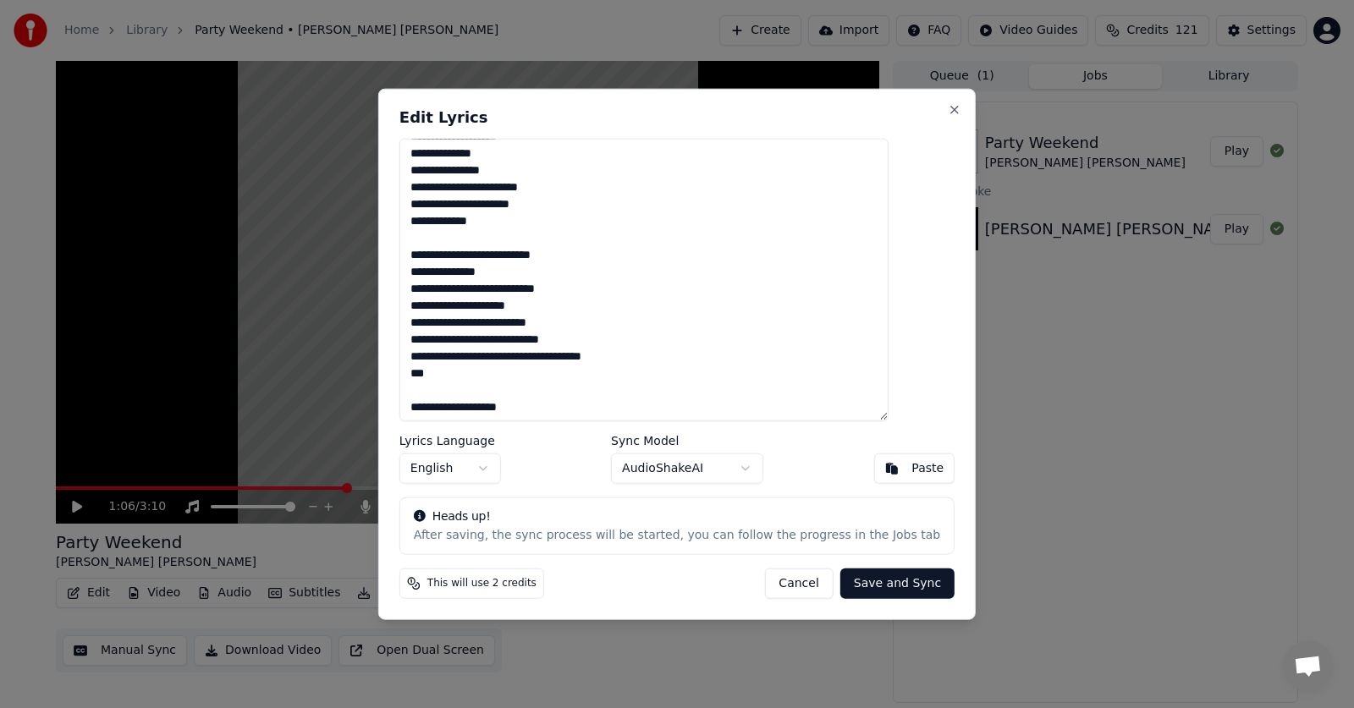
click at [525, 357] on textarea at bounding box center [643, 279] width 489 height 283
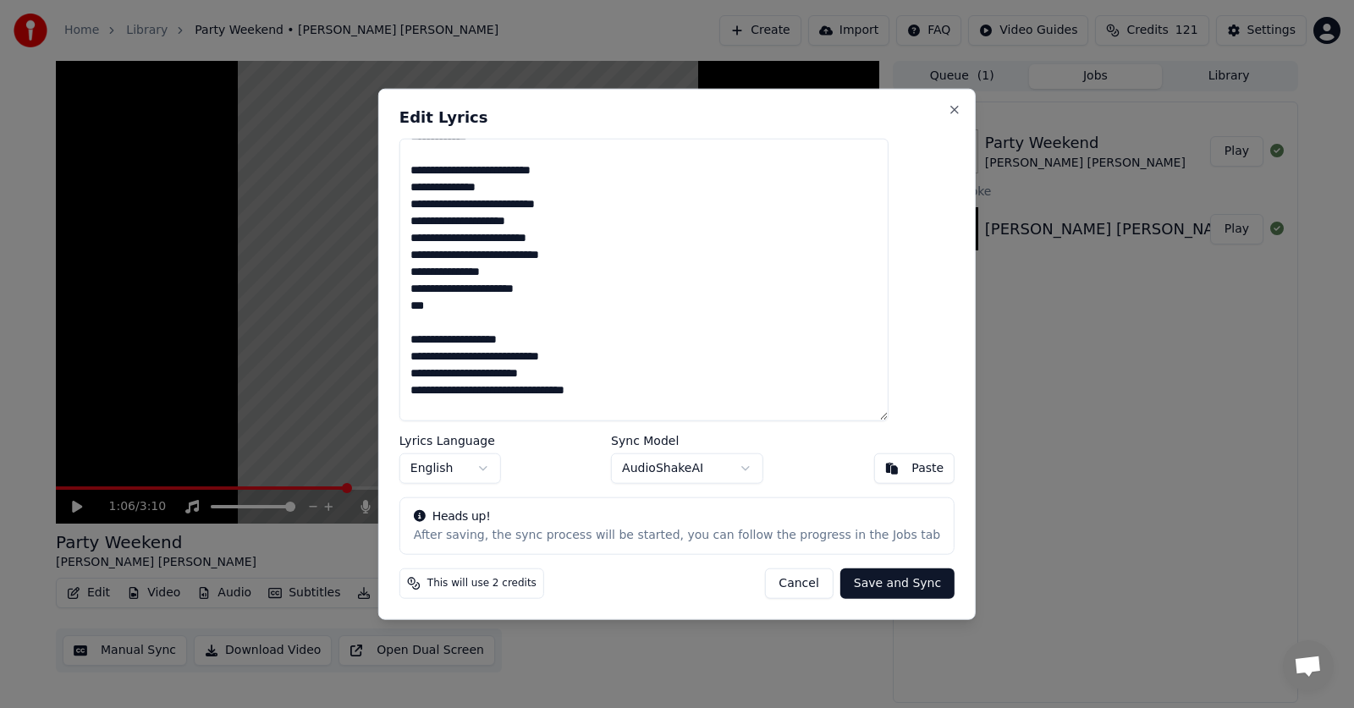
scroll to position [761, 0]
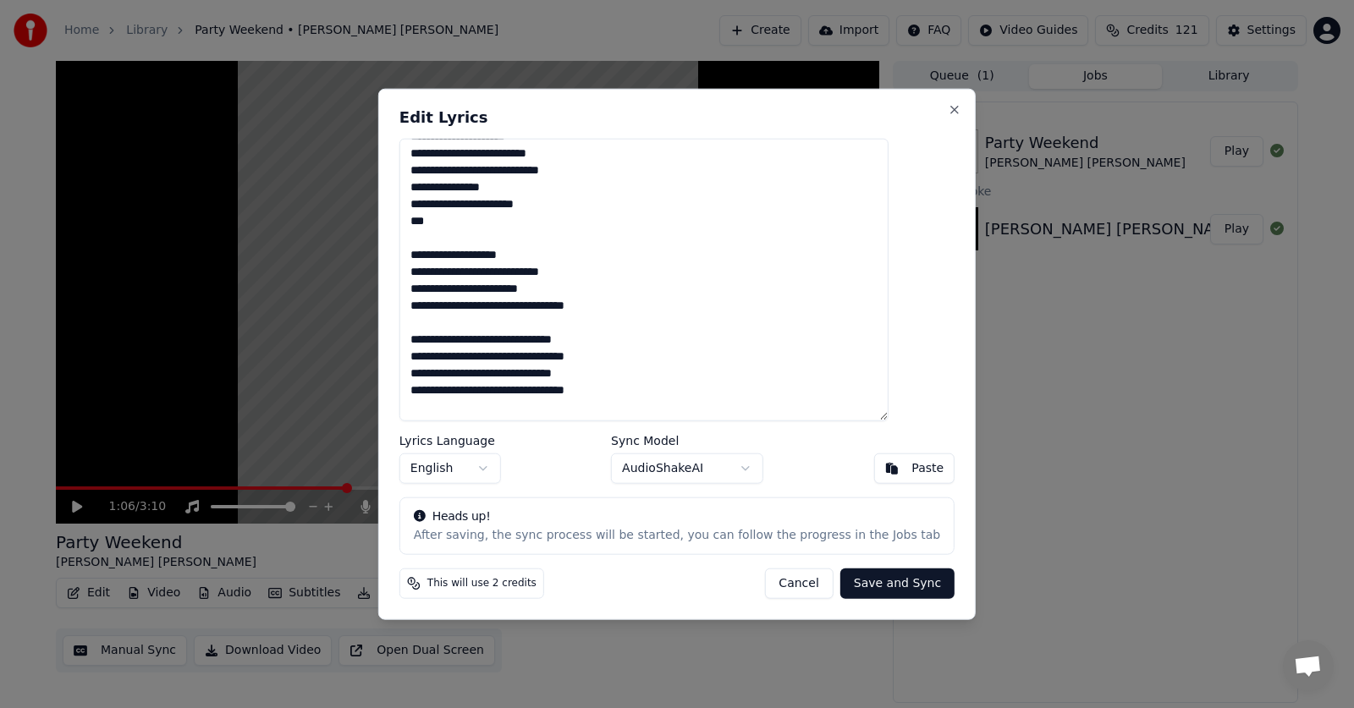
click at [542, 310] on textarea at bounding box center [643, 279] width 489 height 283
click at [547, 310] on textarea at bounding box center [643, 279] width 489 height 283
click at [501, 355] on textarea at bounding box center [643, 279] width 489 height 283
click at [503, 356] on textarea at bounding box center [643, 279] width 489 height 283
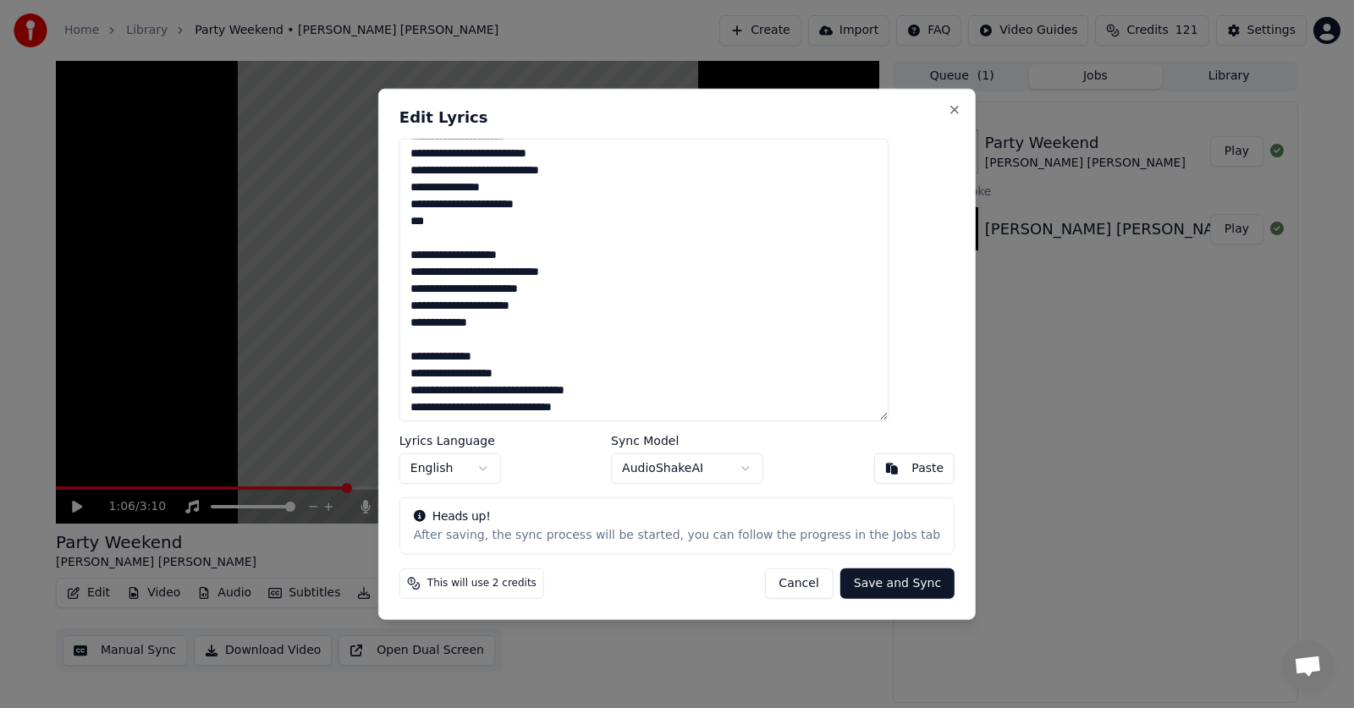
click at [543, 391] on textarea at bounding box center [643, 279] width 489 height 283
click at [545, 391] on textarea at bounding box center [643, 279] width 489 height 283
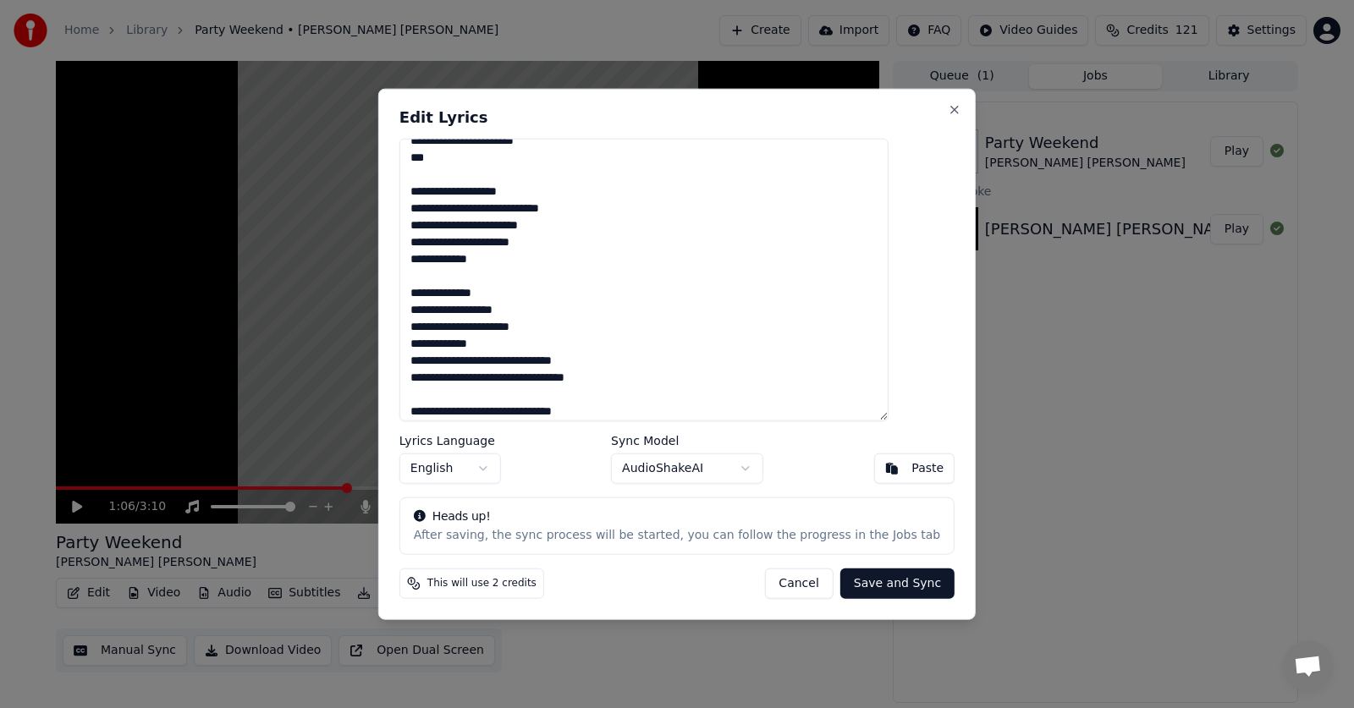
scroll to position [846, 0]
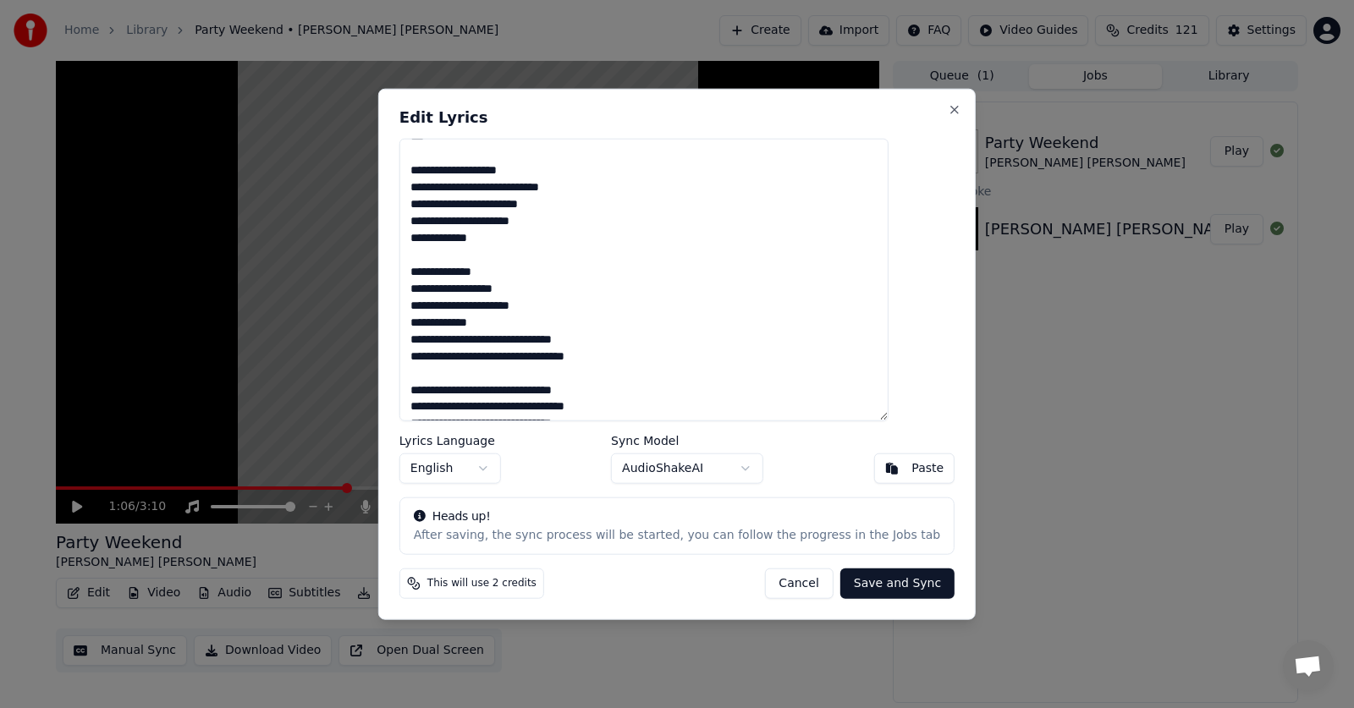
click at [503, 340] on textarea at bounding box center [643, 279] width 489 height 283
click at [543, 375] on textarea at bounding box center [643, 279] width 489 height 283
click at [547, 377] on textarea at bounding box center [643, 279] width 489 height 283
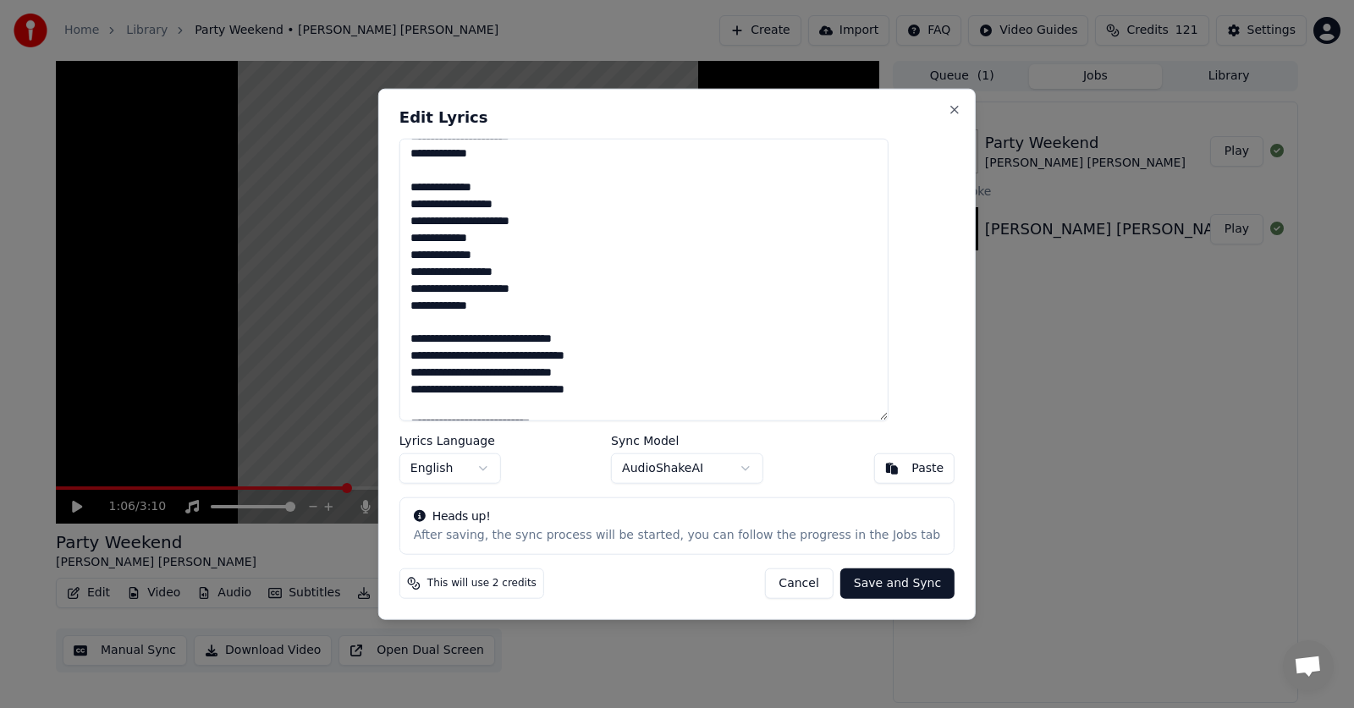
click at [502, 340] on textarea at bounding box center [643, 279] width 489 height 283
click at [503, 340] on textarea at bounding box center [643, 279] width 489 height 283
click at [547, 372] on textarea at bounding box center [643, 279] width 489 height 283
click at [502, 408] on textarea at bounding box center [643, 279] width 489 height 283
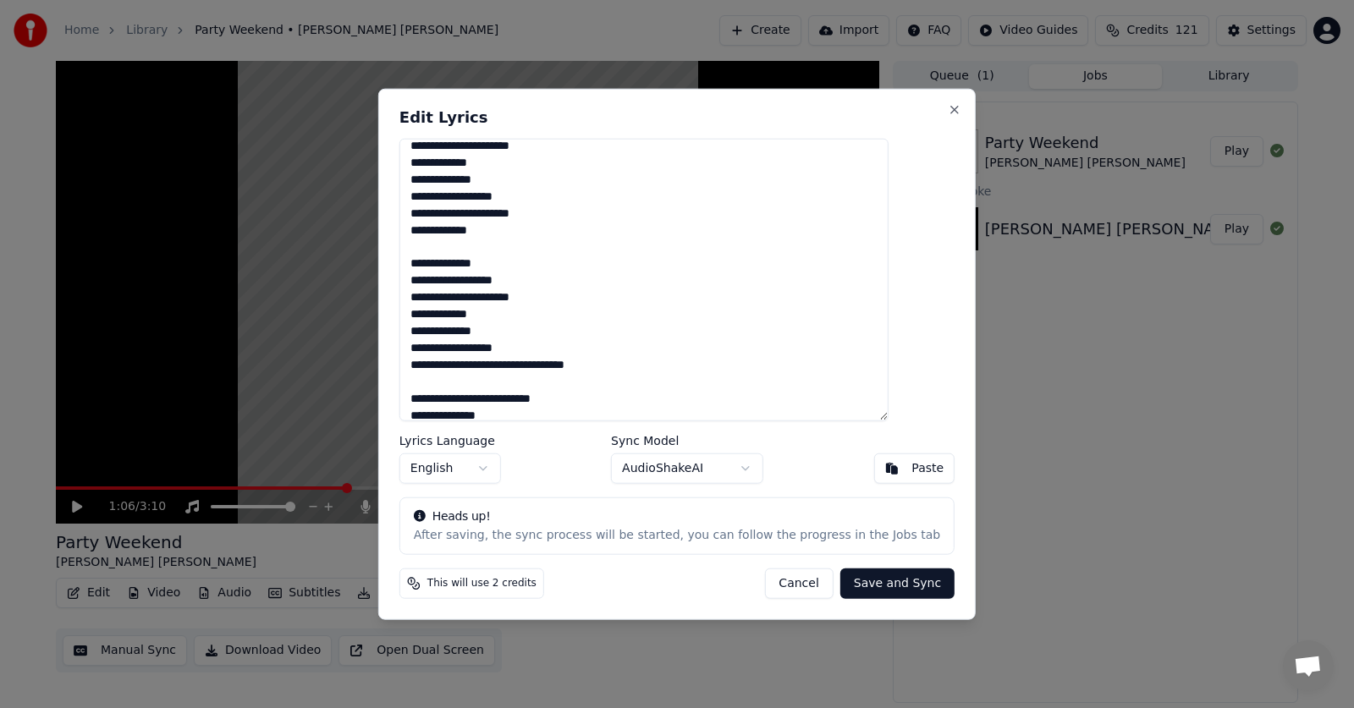
scroll to position [1027, 0]
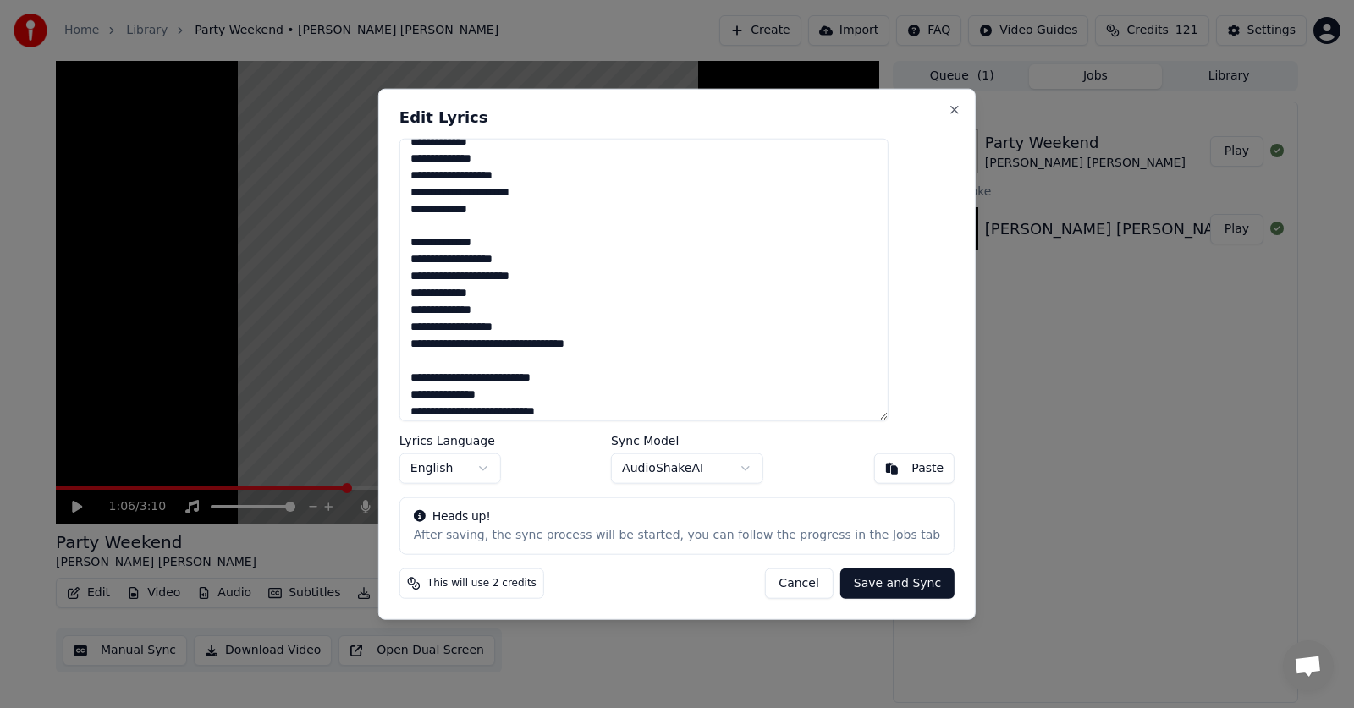
click at [544, 344] on textarea at bounding box center [643, 279] width 489 height 283
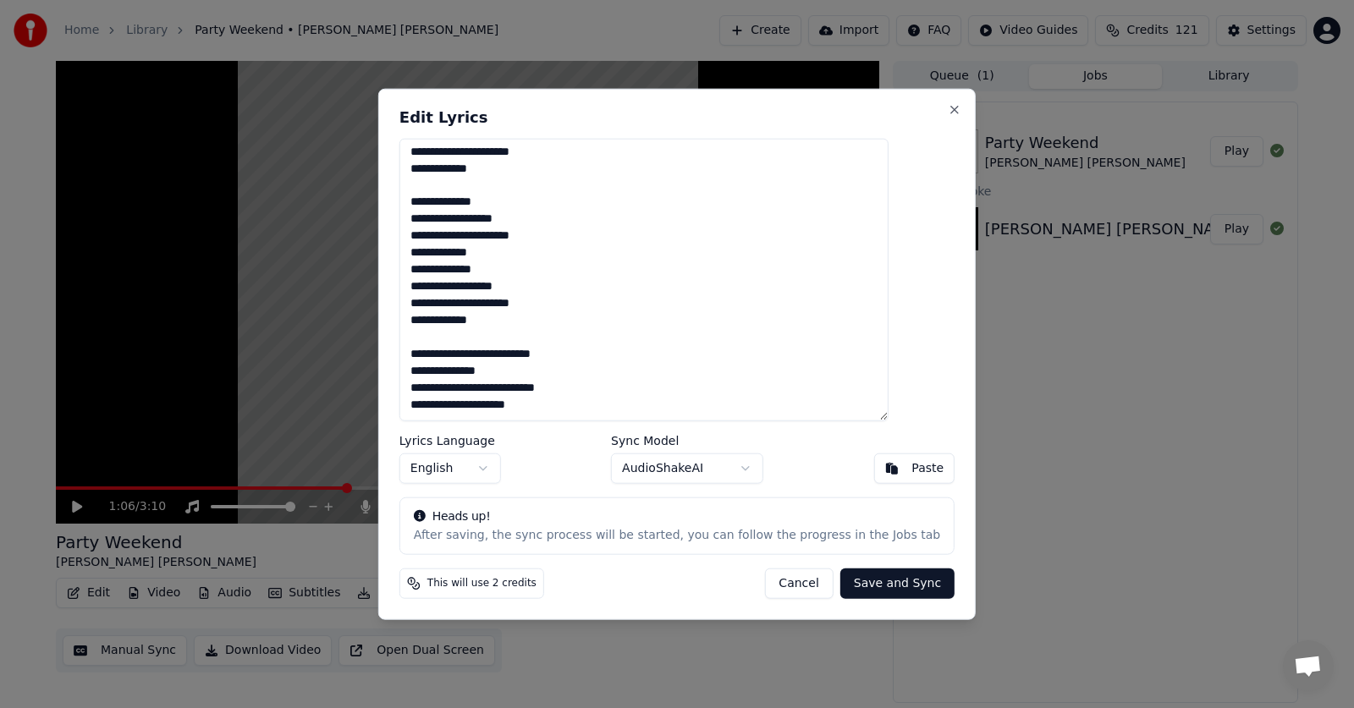
type textarea "**********"
click at [867, 584] on button "Save and Sync" at bounding box center [897, 584] width 114 height 30
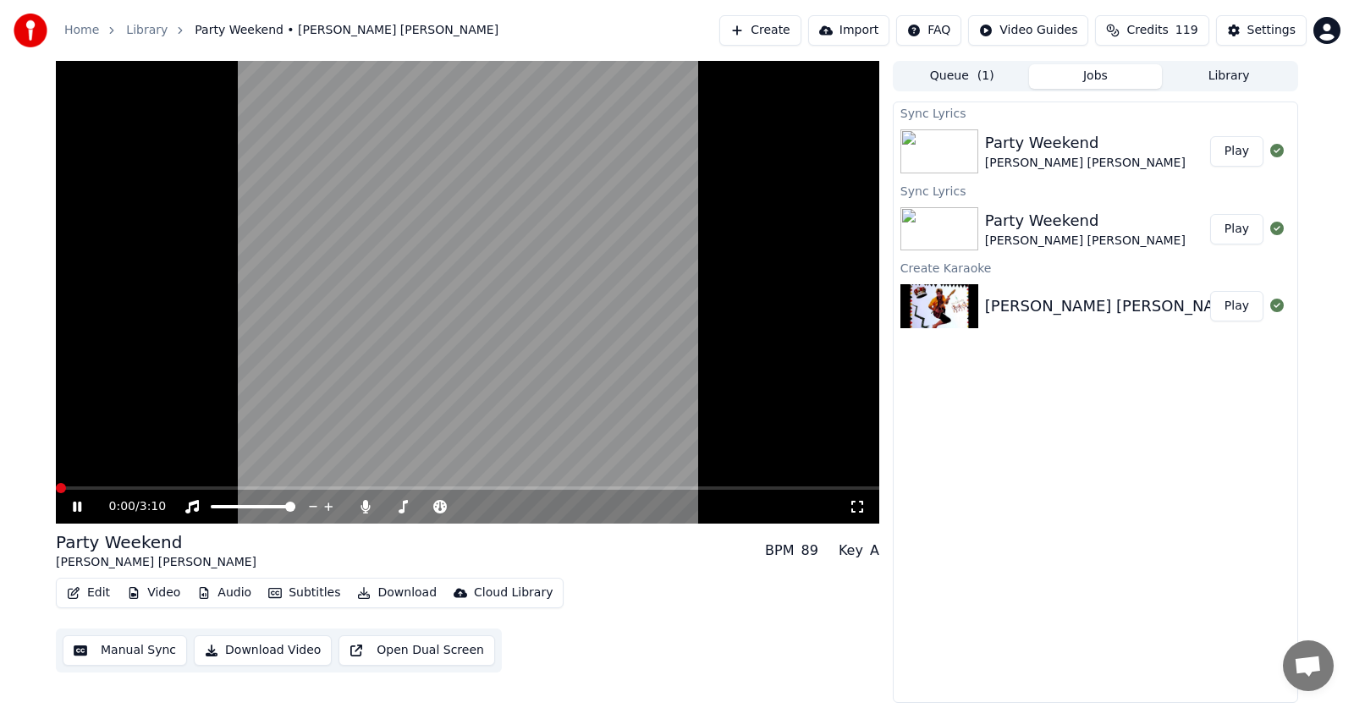
click at [56, 483] on span at bounding box center [61, 488] width 10 height 10
click at [557, 483] on span at bounding box center [557, 488] width 10 height 10
click at [79, 505] on icon at bounding box center [77, 507] width 8 height 10
click at [95, 592] on button "Edit" at bounding box center [88, 593] width 57 height 24
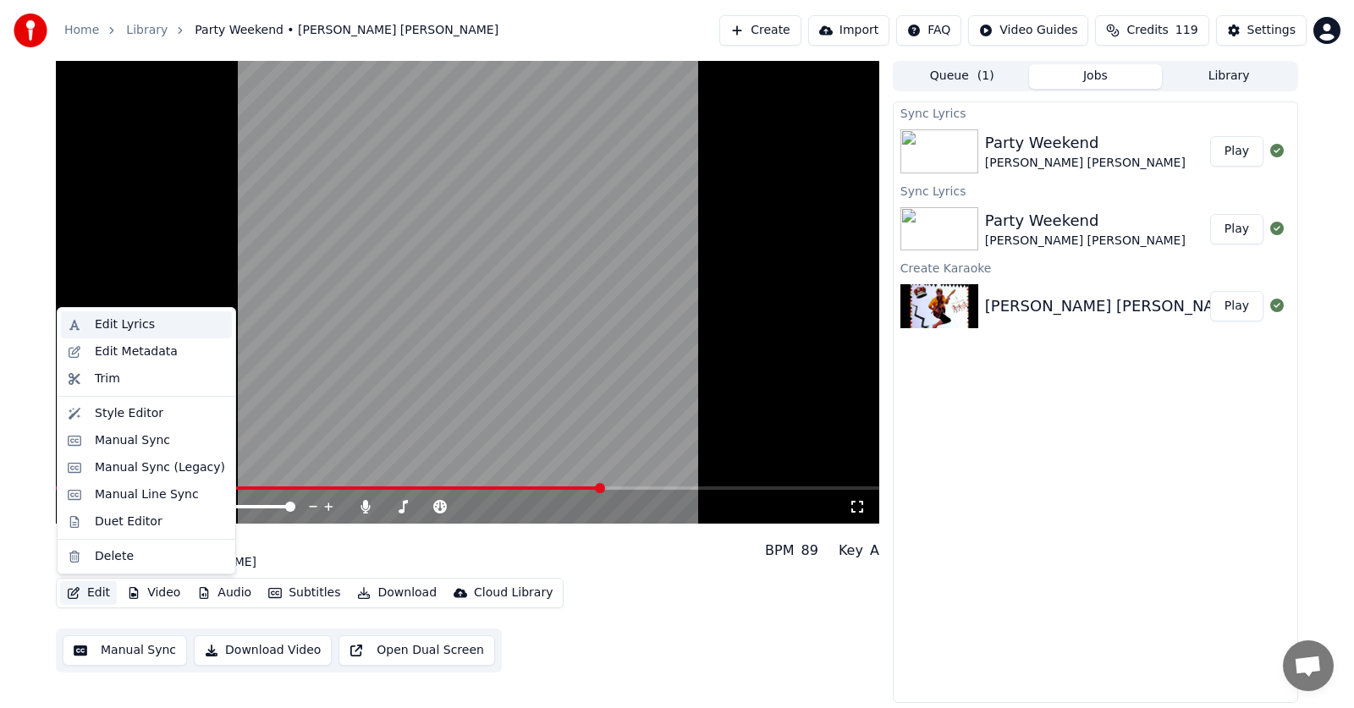
click at [107, 323] on div "Edit Lyrics" at bounding box center [125, 324] width 60 height 17
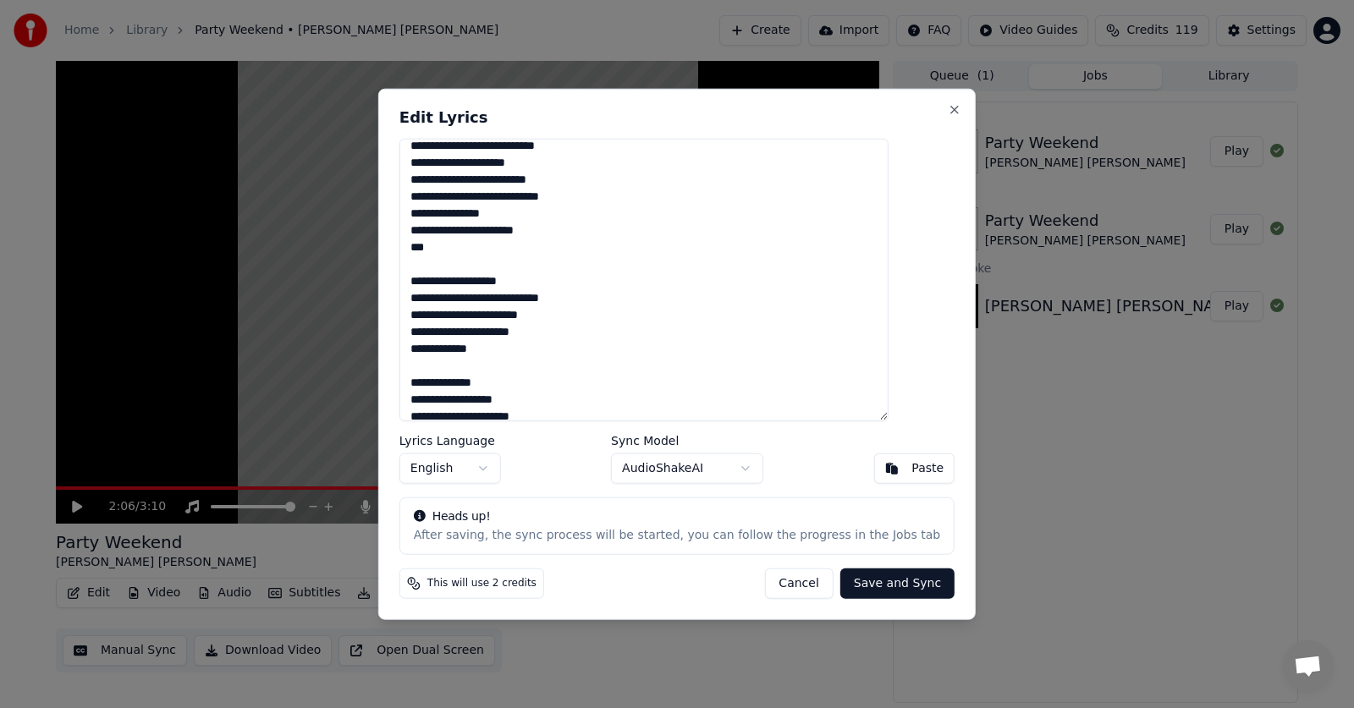
scroll to position [761, 0]
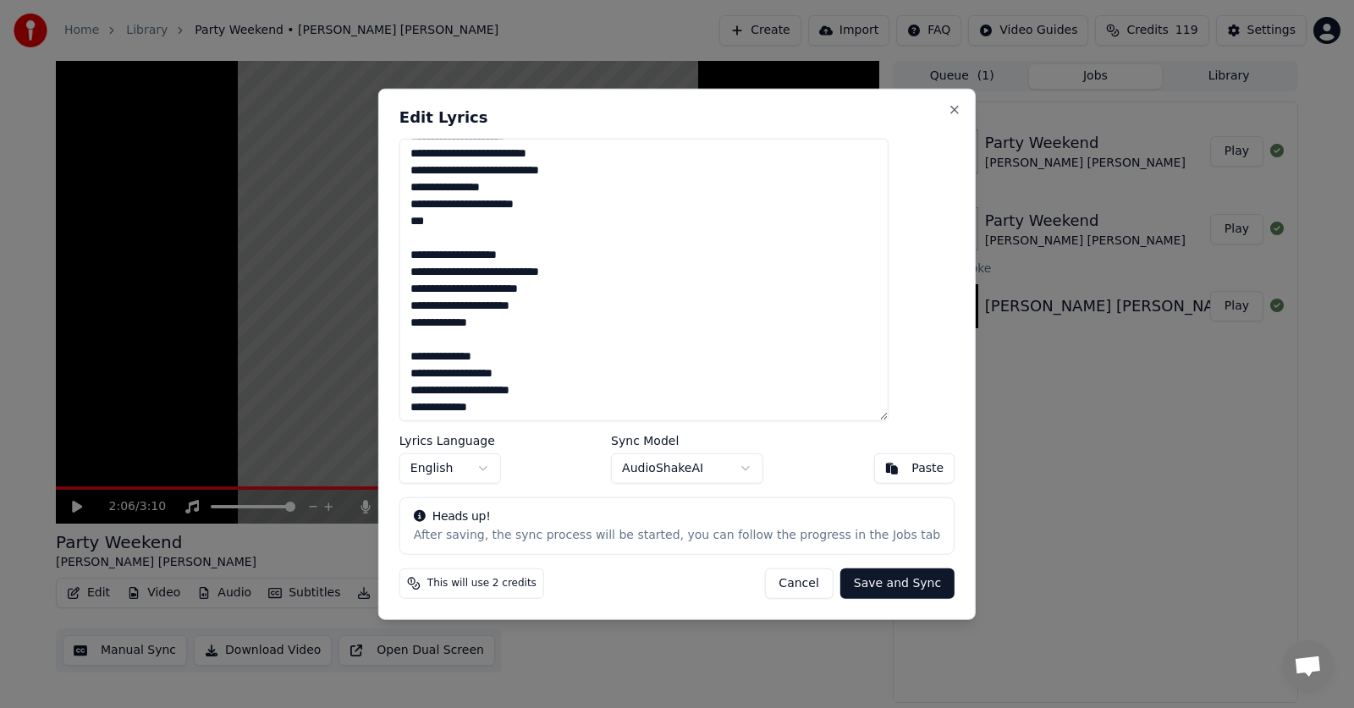
click at [529, 275] on textarea at bounding box center [643, 279] width 489 height 283
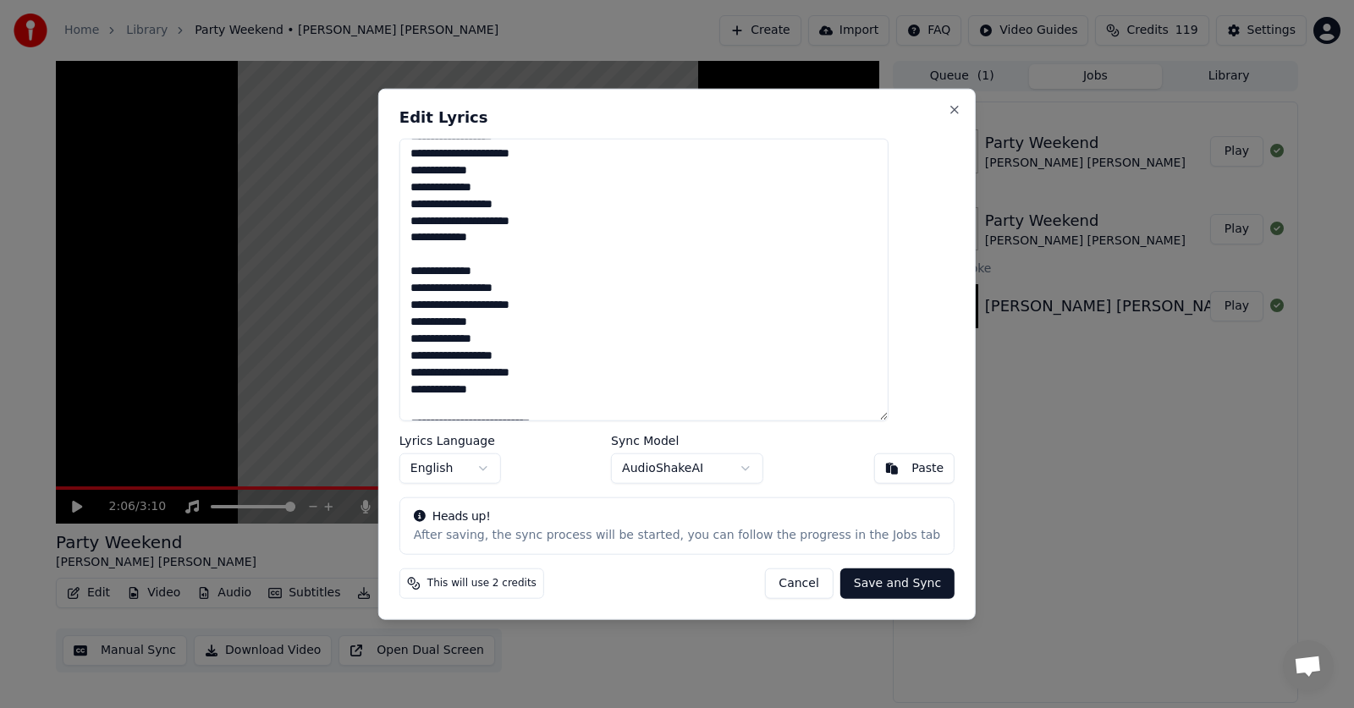
scroll to position [1085, 0]
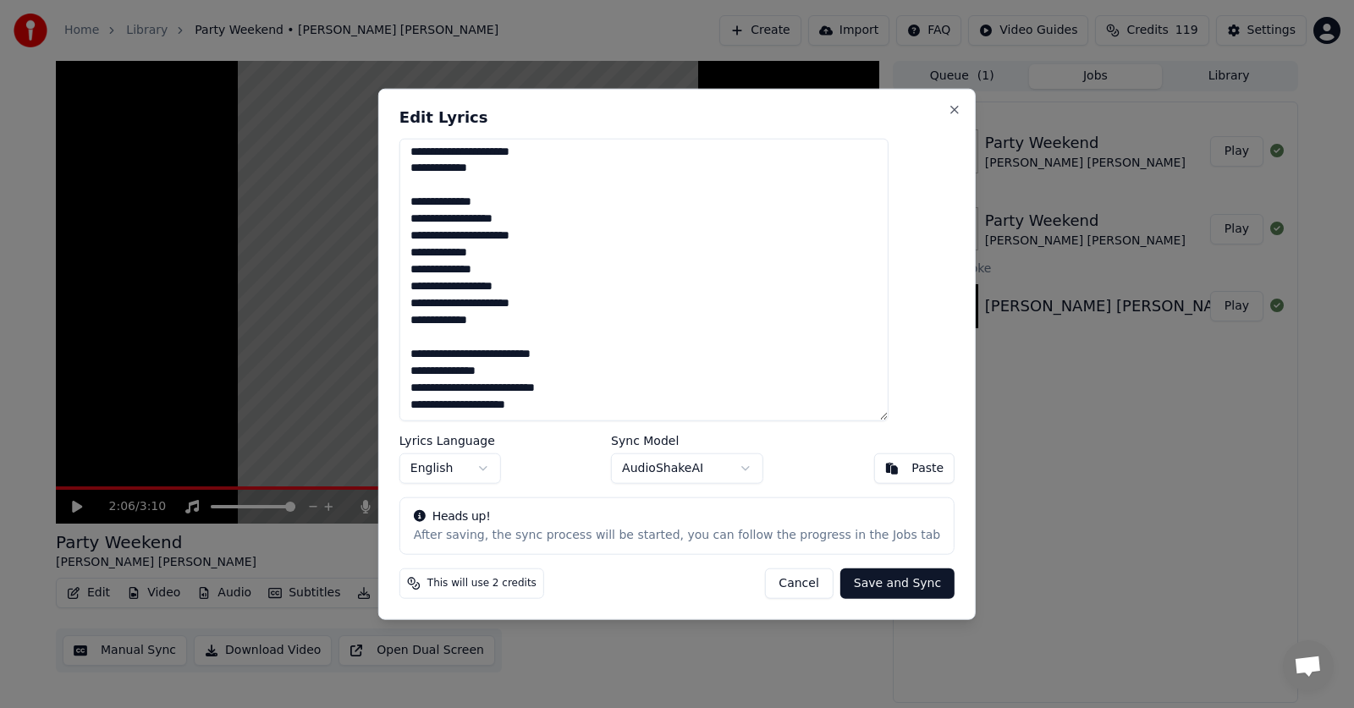
type textarea "**********"
click at [880, 584] on button "Save and Sync" at bounding box center [897, 584] width 114 height 30
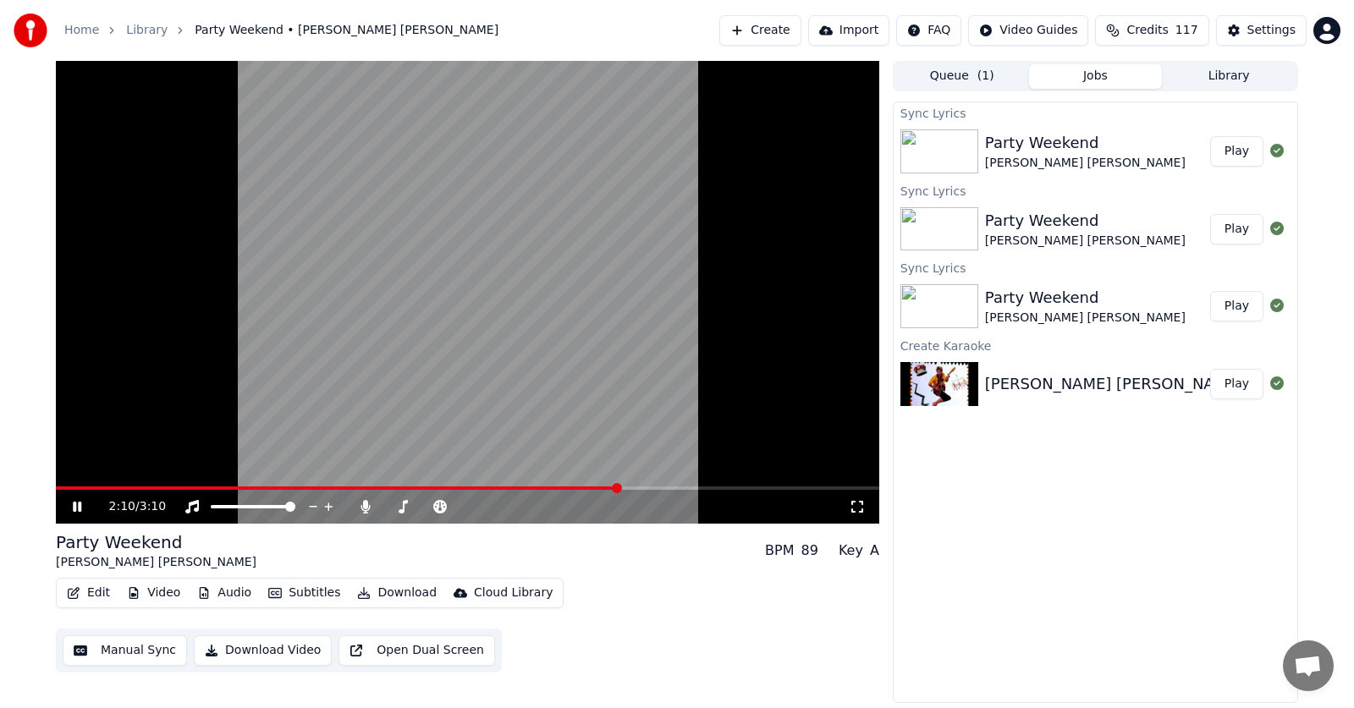
click at [619, 483] on span at bounding box center [617, 488] width 10 height 10
click at [599, 488] on span at bounding box center [604, 488] width 10 height 10
click at [72, 505] on icon at bounding box center [89, 507] width 40 height 14
click at [90, 593] on button "Edit" at bounding box center [88, 593] width 57 height 24
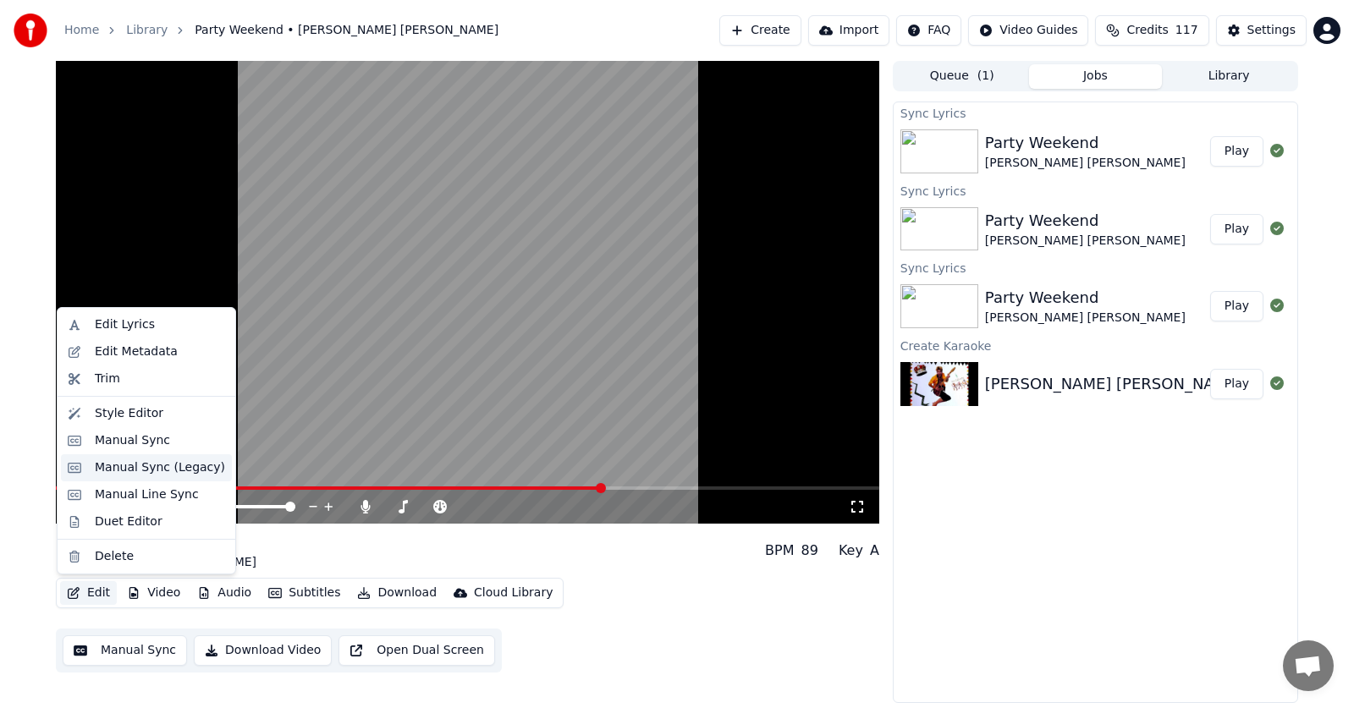
click at [110, 470] on div "Manual Sync (Legacy)" at bounding box center [160, 467] width 130 height 17
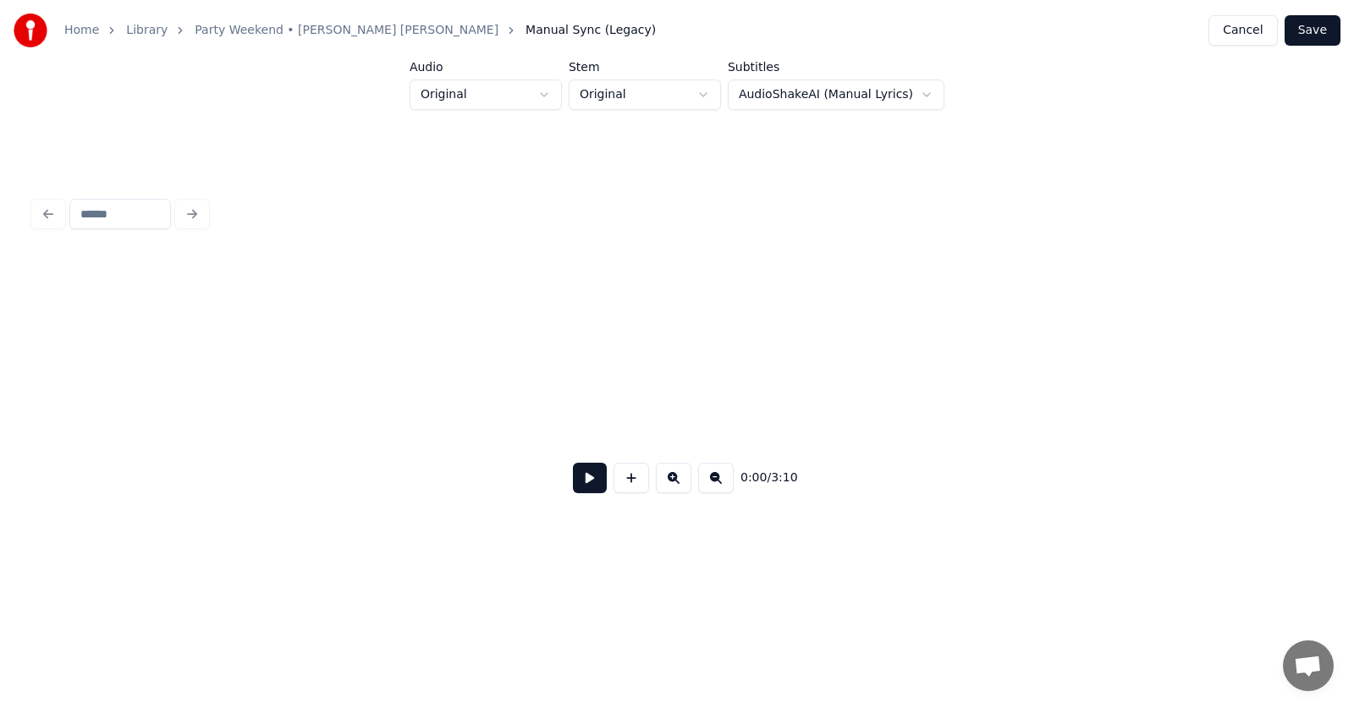
click at [1235, 29] on button "Cancel" at bounding box center [1242, 30] width 69 height 30
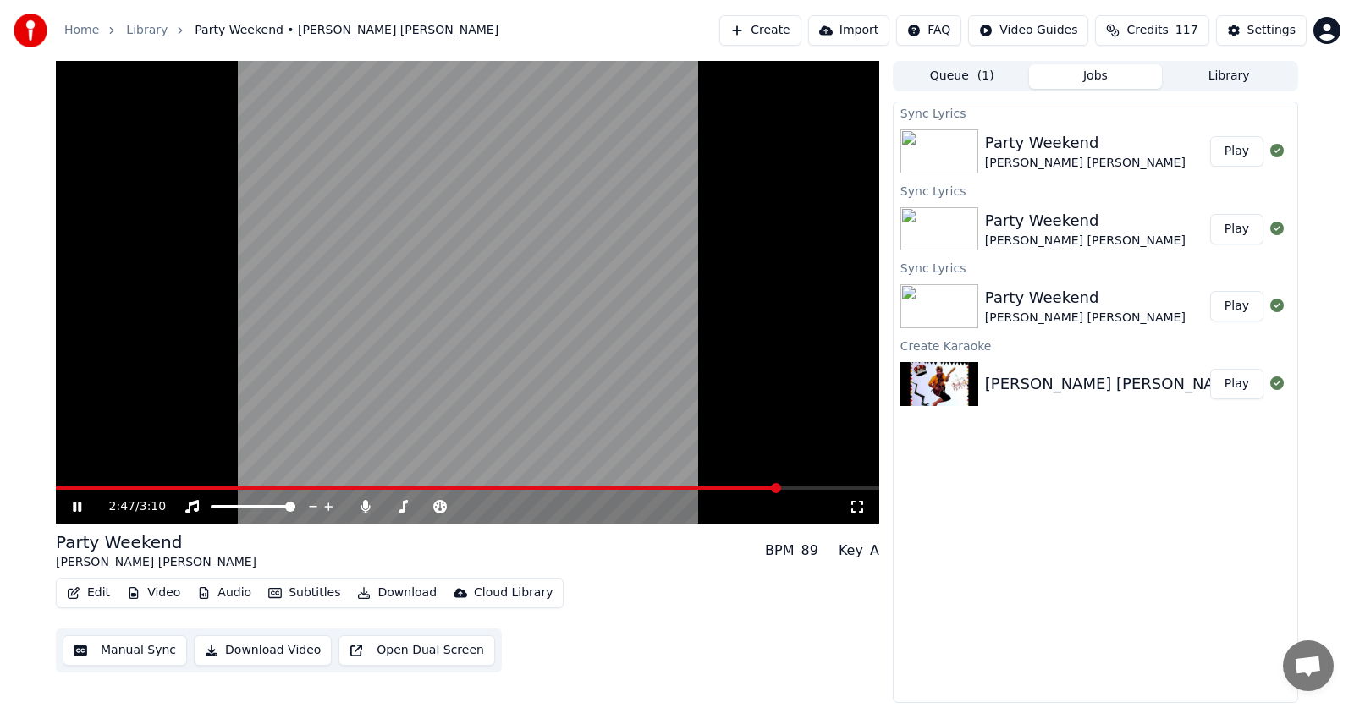
click at [778, 483] on span at bounding box center [776, 488] width 10 height 10
click at [745, 487] on span at bounding box center [741, 488] width 10 height 10
click at [78, 507] on icon at bounding box center [89, 507] width 40 height 14
click at [85, 594] on button "Edit" at bounding box center [88, 593] width 57 height 24
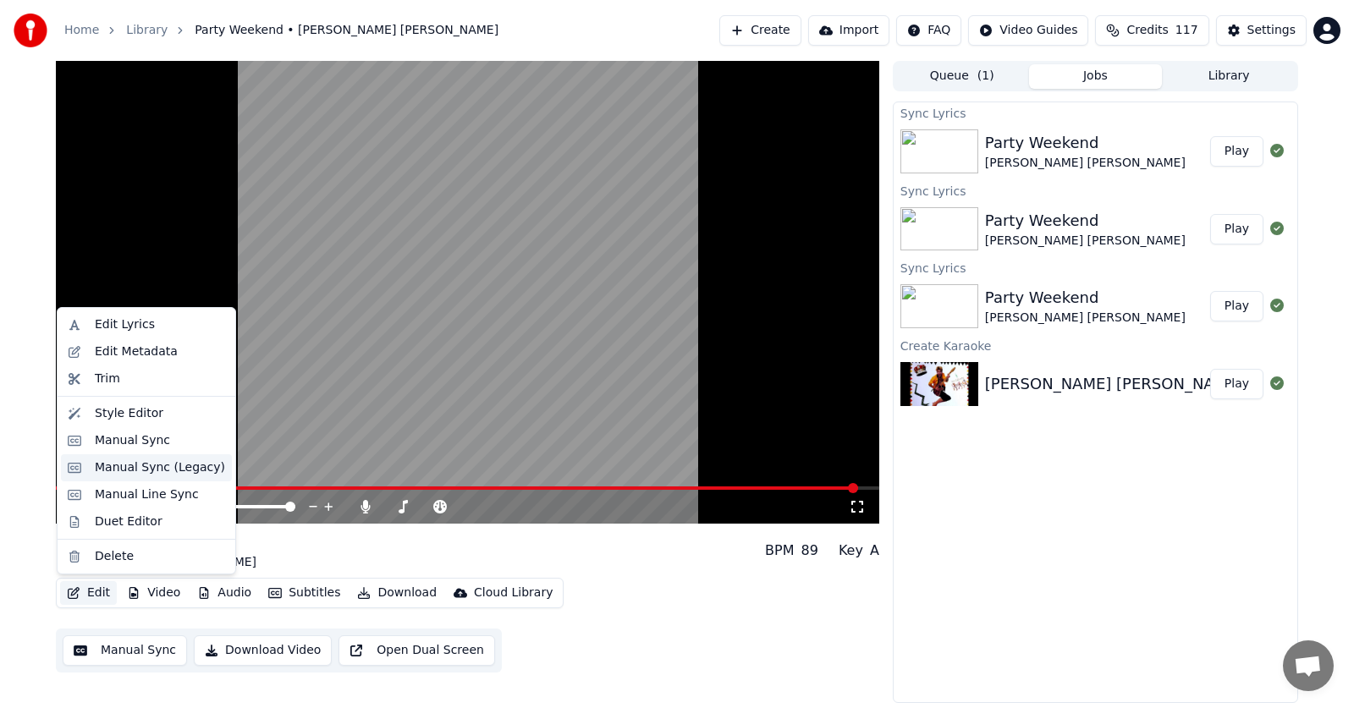
click at [111, 470] on div "Manual Sync (Legacy)" at bounding box center [160, 467] width 130 height 17
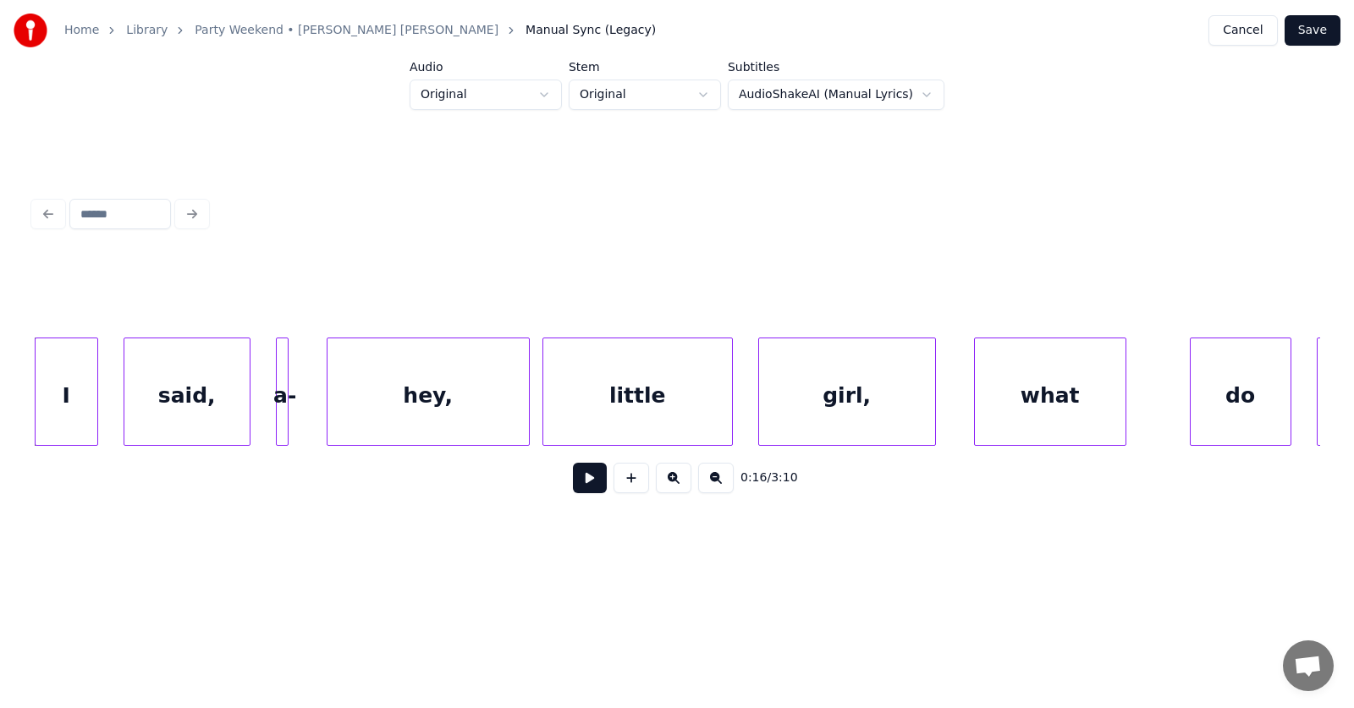
scroll to position [0, 10233]
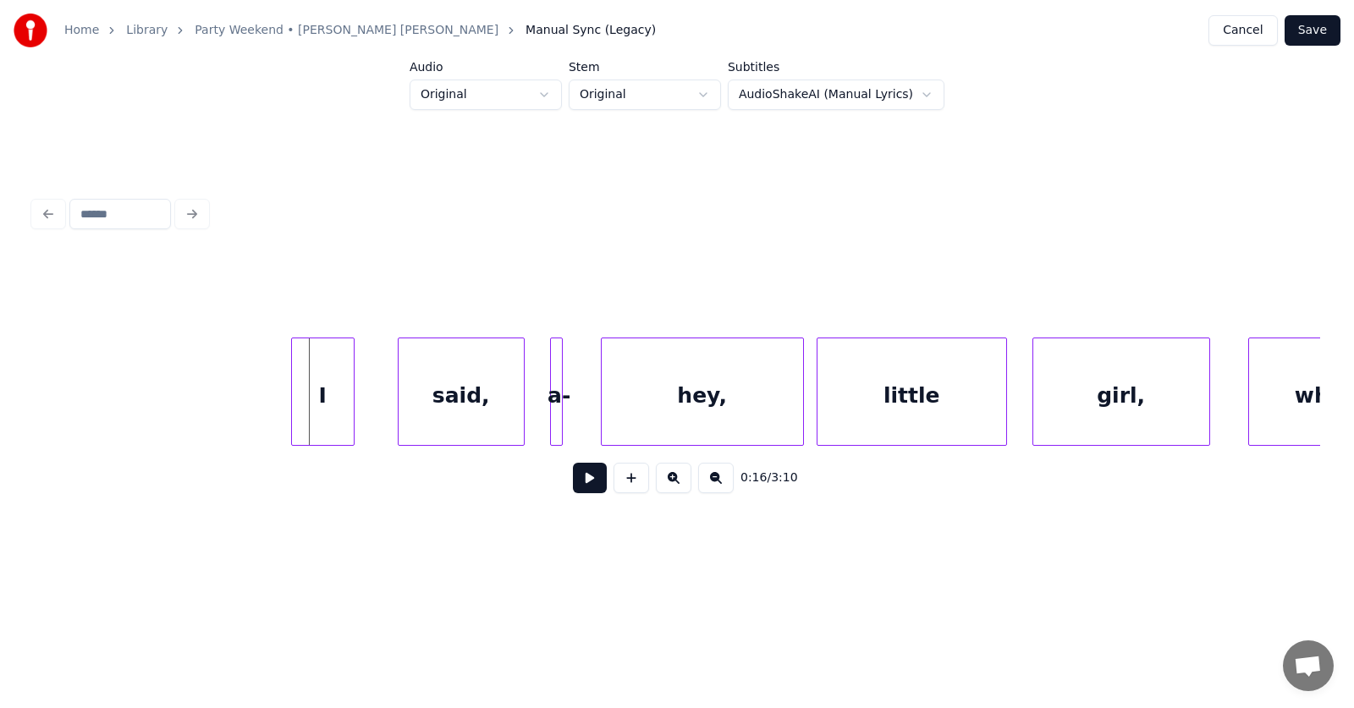
click at [321, 409] on div "I" at bounding box center [323, 395] width 62 height 115
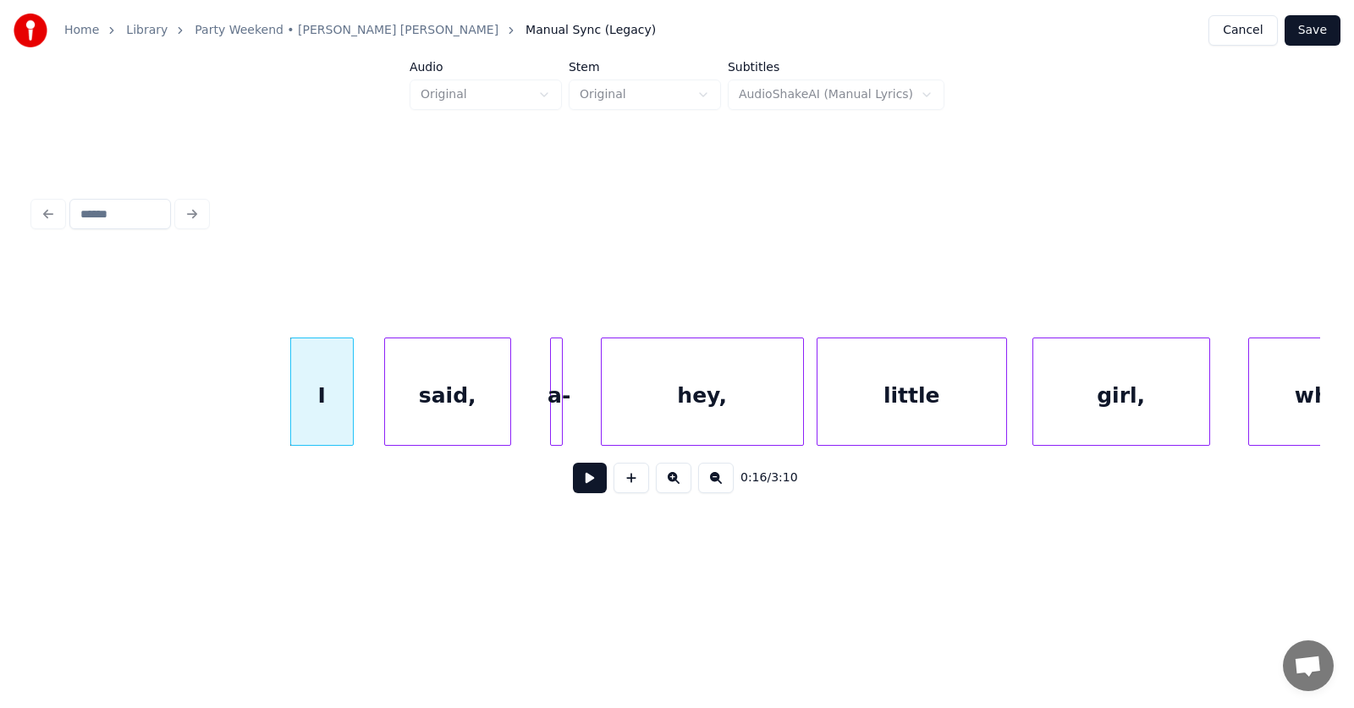
click at [465, 415] on div "said," at bounding box center [447, 395] width 125 height 115
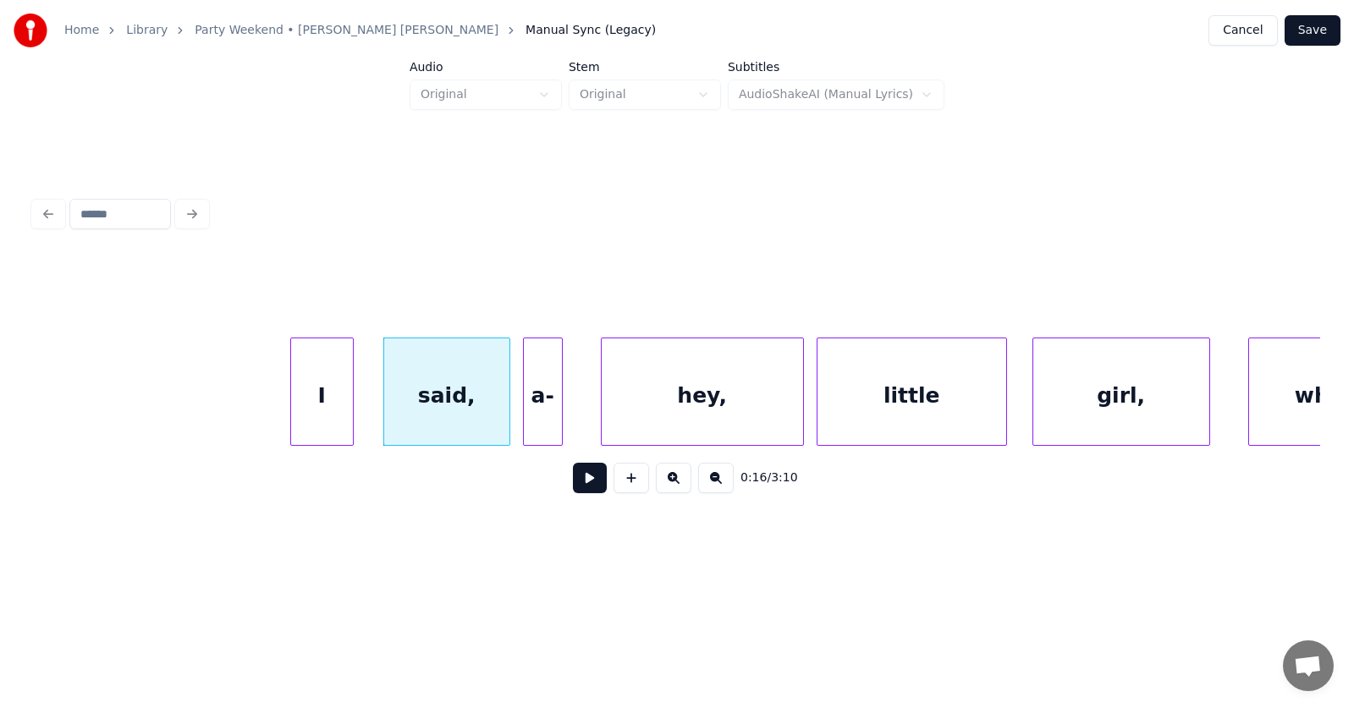
click at [525, 422] on div at bounding box center [526, 391] width 5 height 107
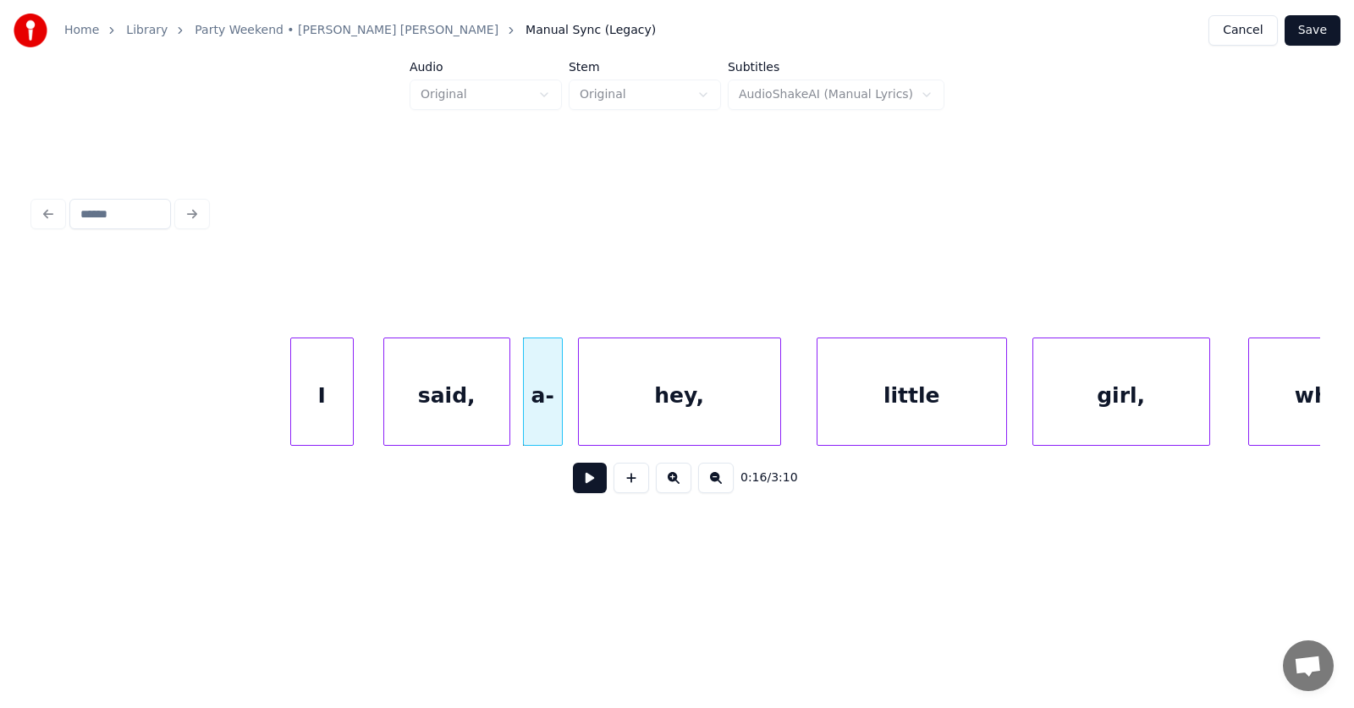
click at [641, 421] on div "hey," at bounding box center [679, 395] width 201 height 115
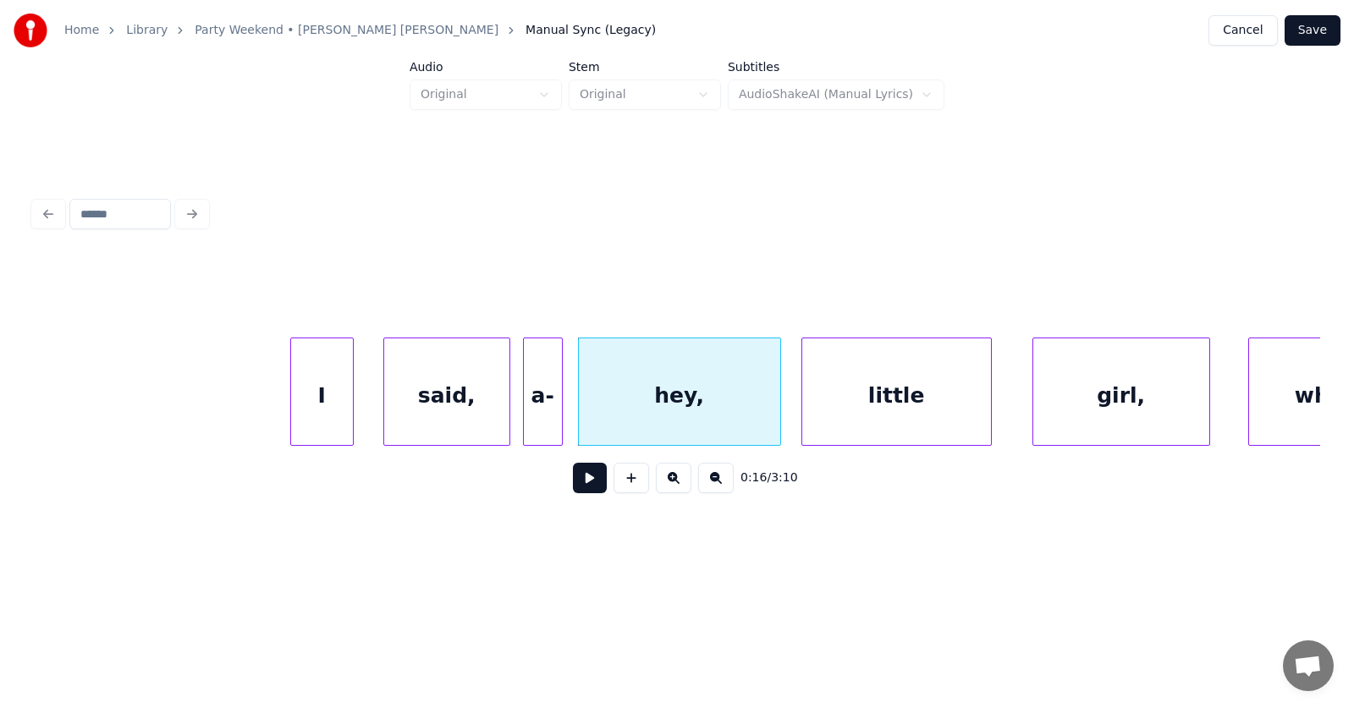
click at [862, 425] on div "little" at bounding box center [896, 395] width 189 height 115
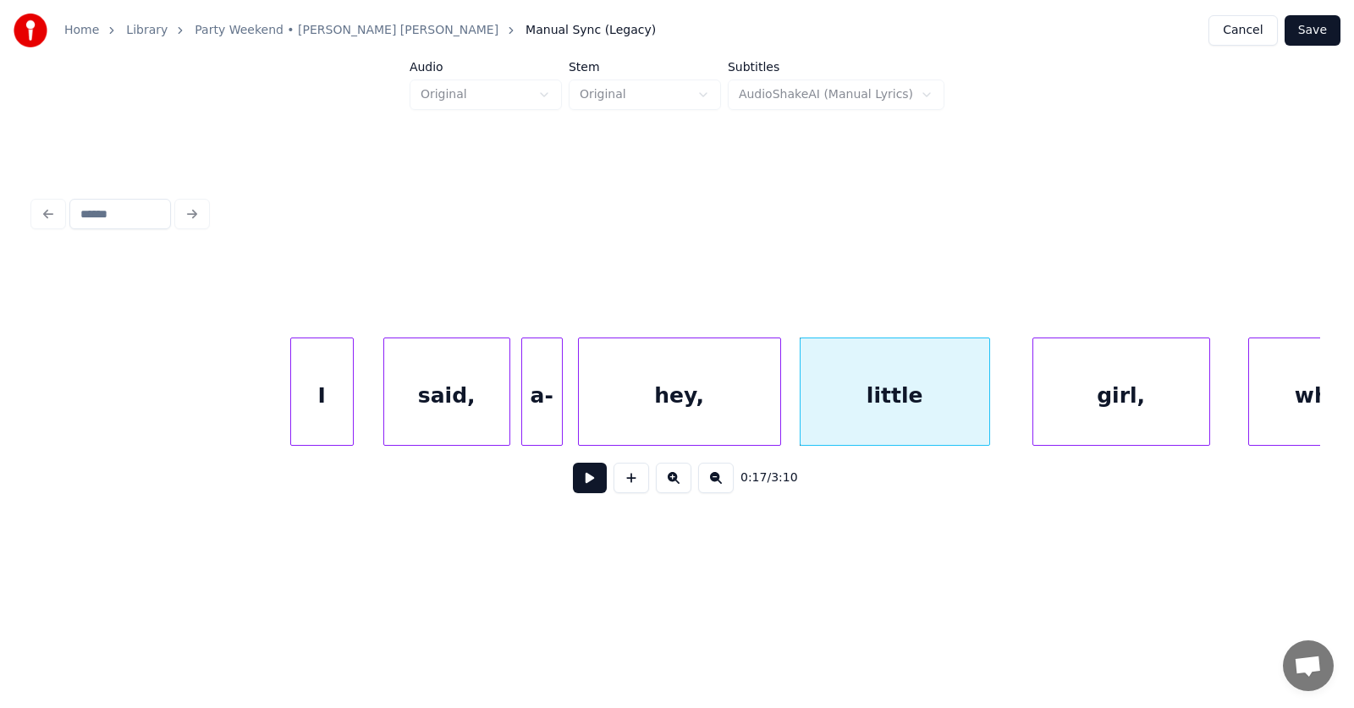
click at [525, 415] on div at bounding box center [524, 391] width 5 height 107
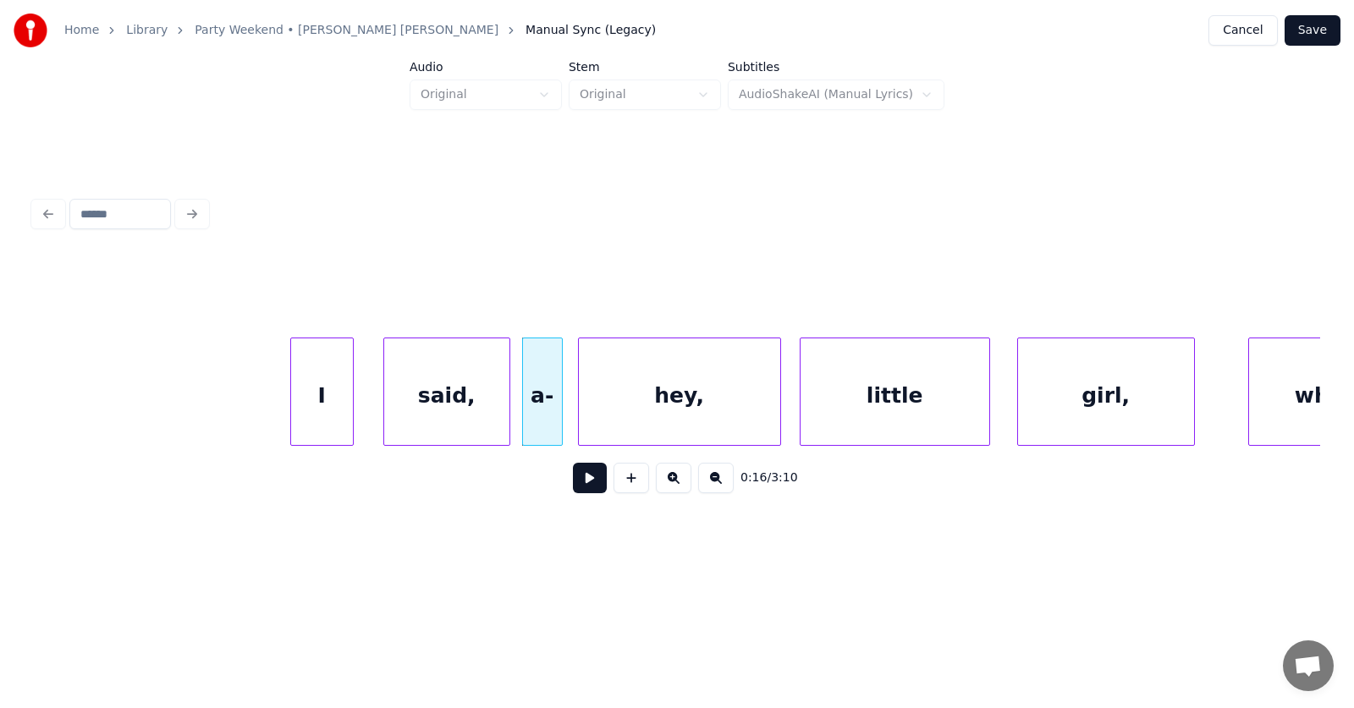
click at [1100, 415] on div "girl," at bounding box center [1106, 395] width 176 height 115
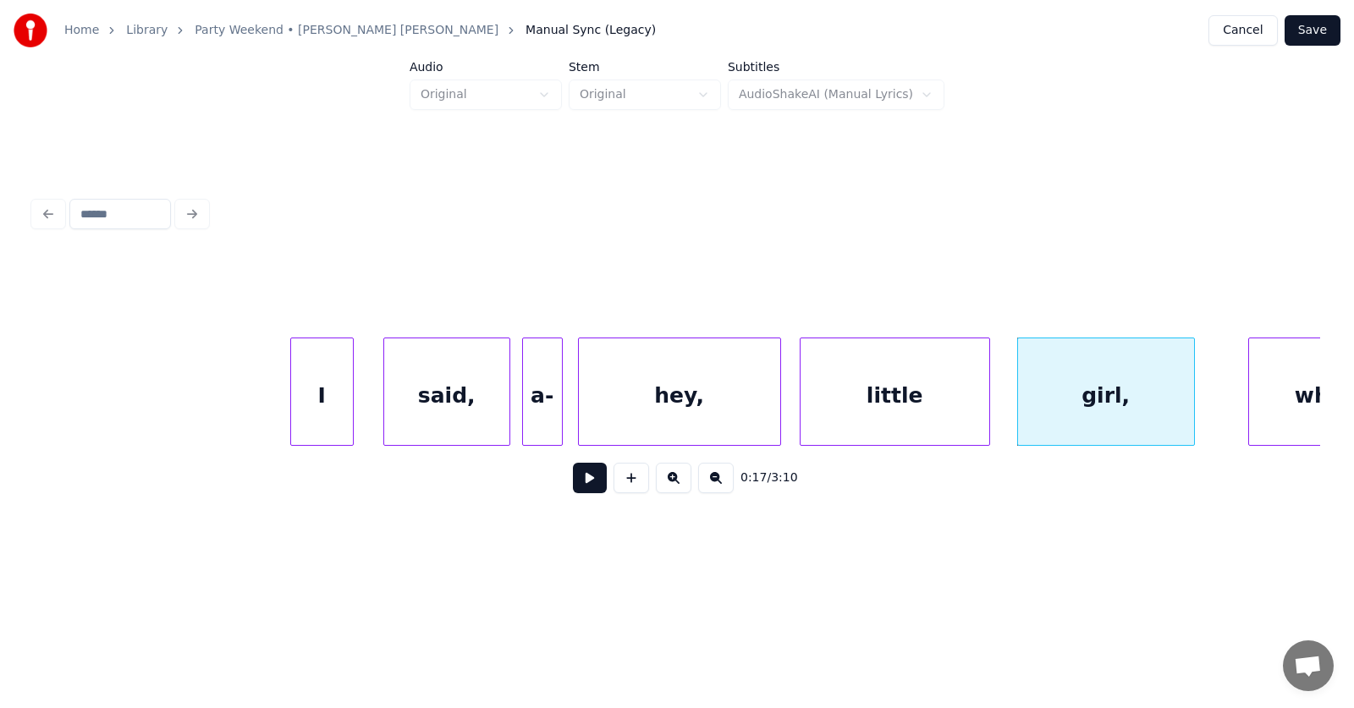
scroll to position [0, 10395]
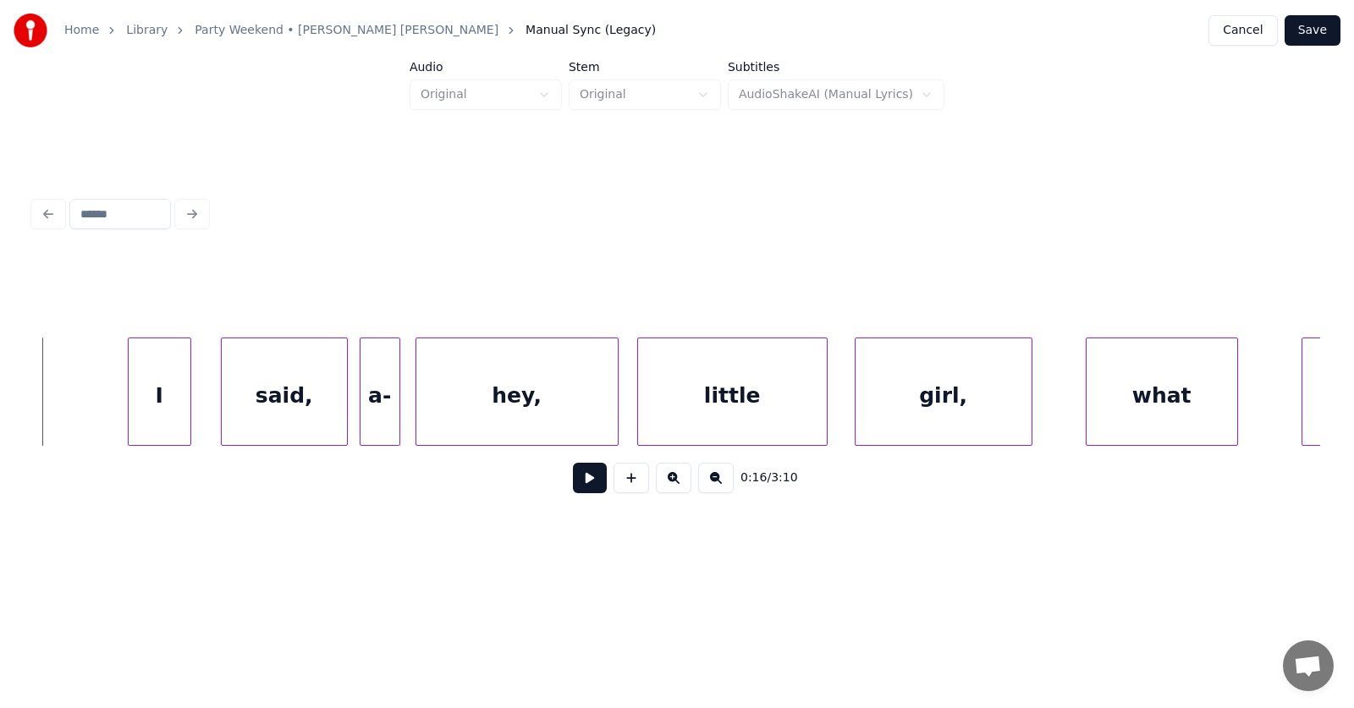
click at [573, 484] on button at bounding box center [590, 478] width 34 height 30
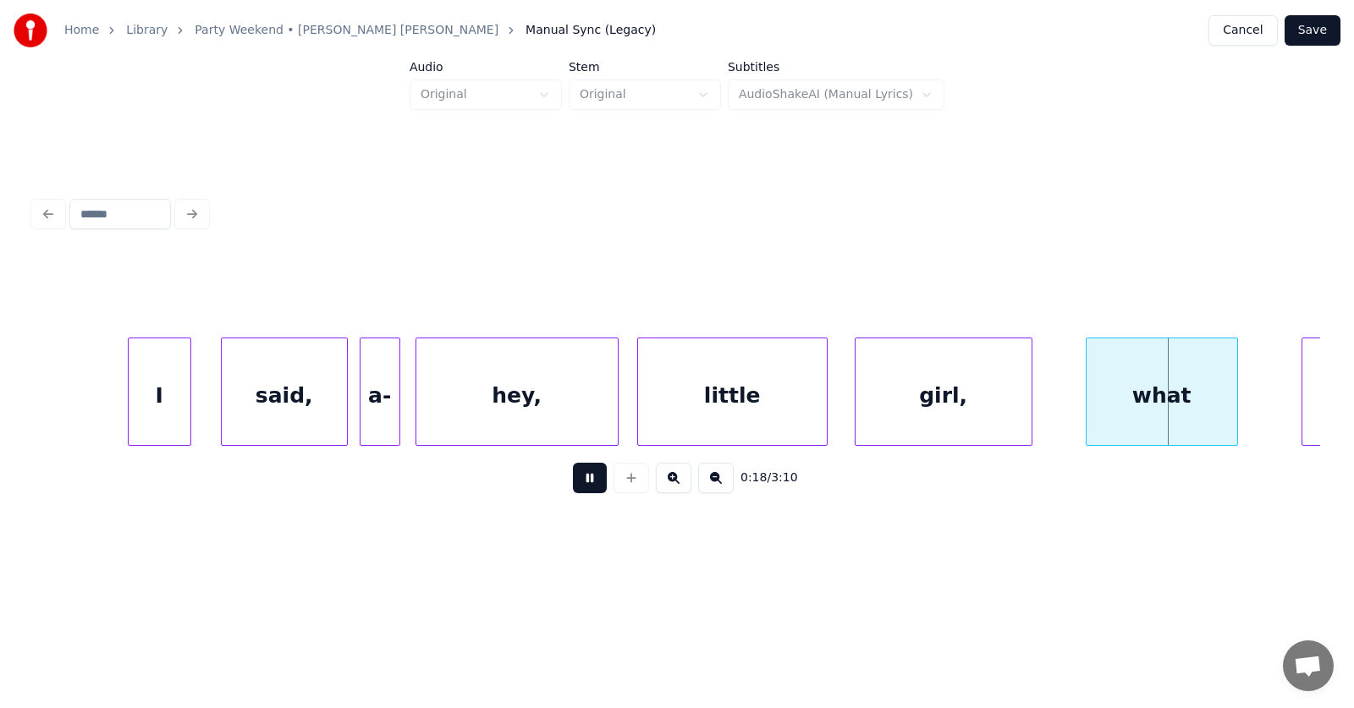
click at [573, 484] on button at bounding box center [590, 478] width 34 height 30
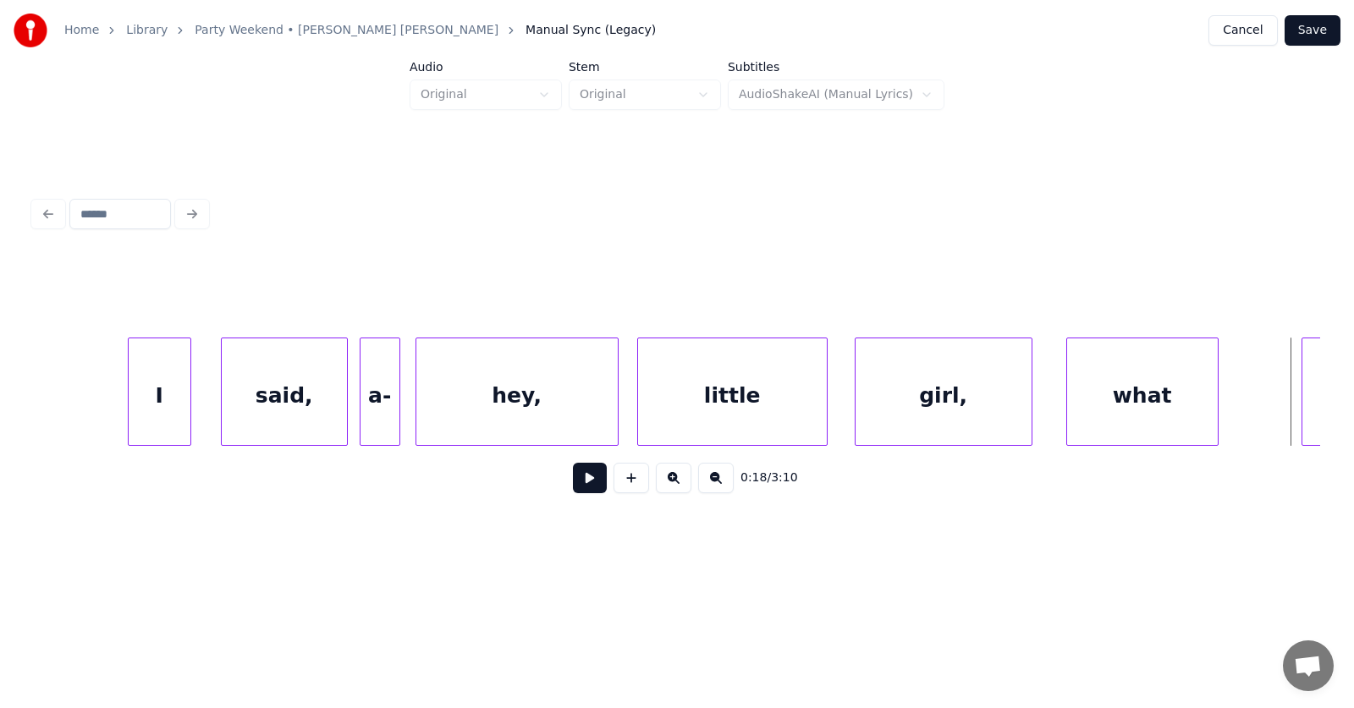
click at [1113, 394] on div "what" at bounding box center [1142, 395] width 151 height 115
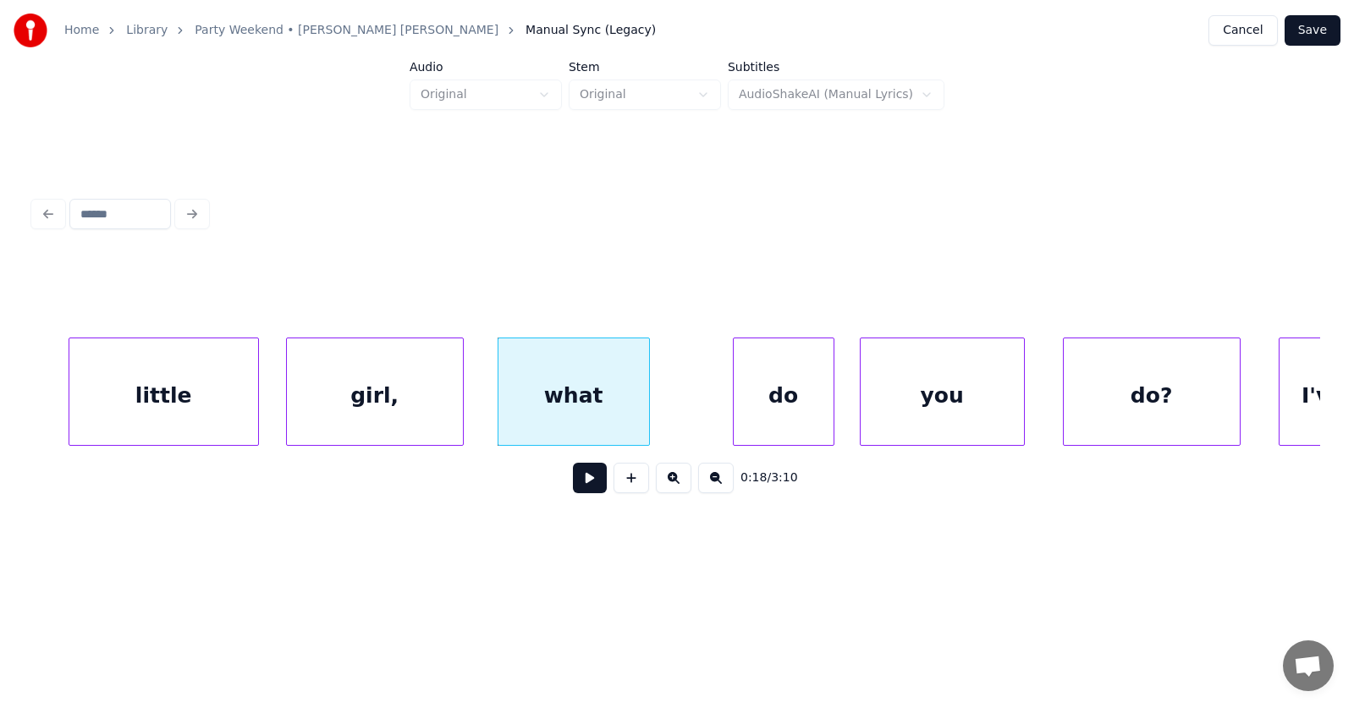
scroll to position [0, 11126]
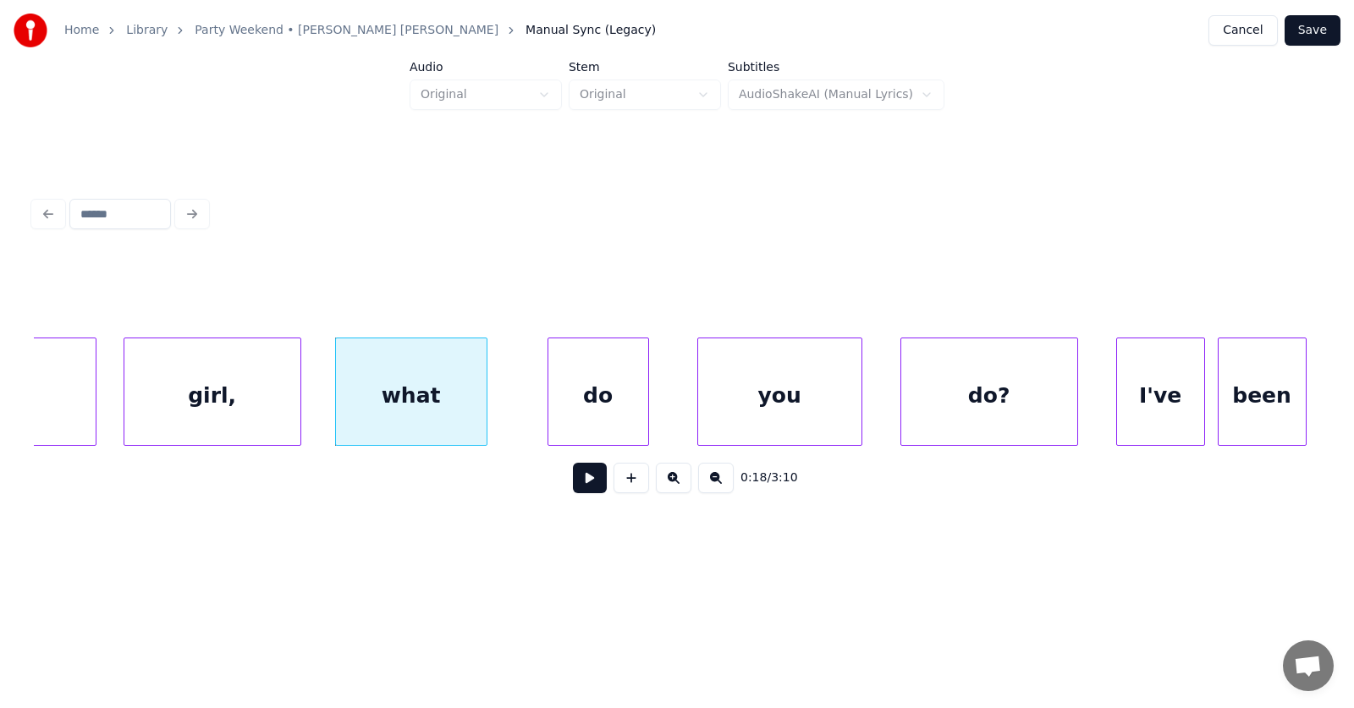
click at [616, 408] on div "do" at bounding box center [598, 395] width 100 height 115
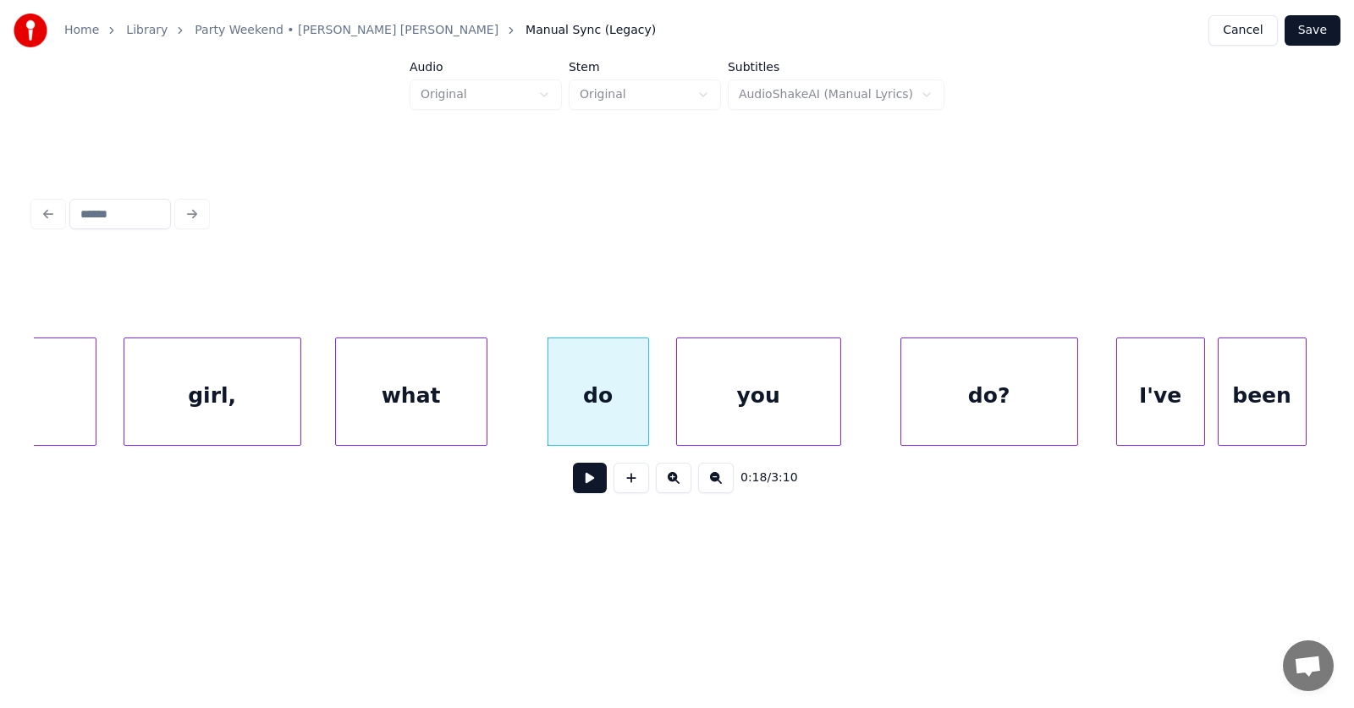
click at [739, 416] on div "you" at bounding box center [758, 395] width 163 height 115
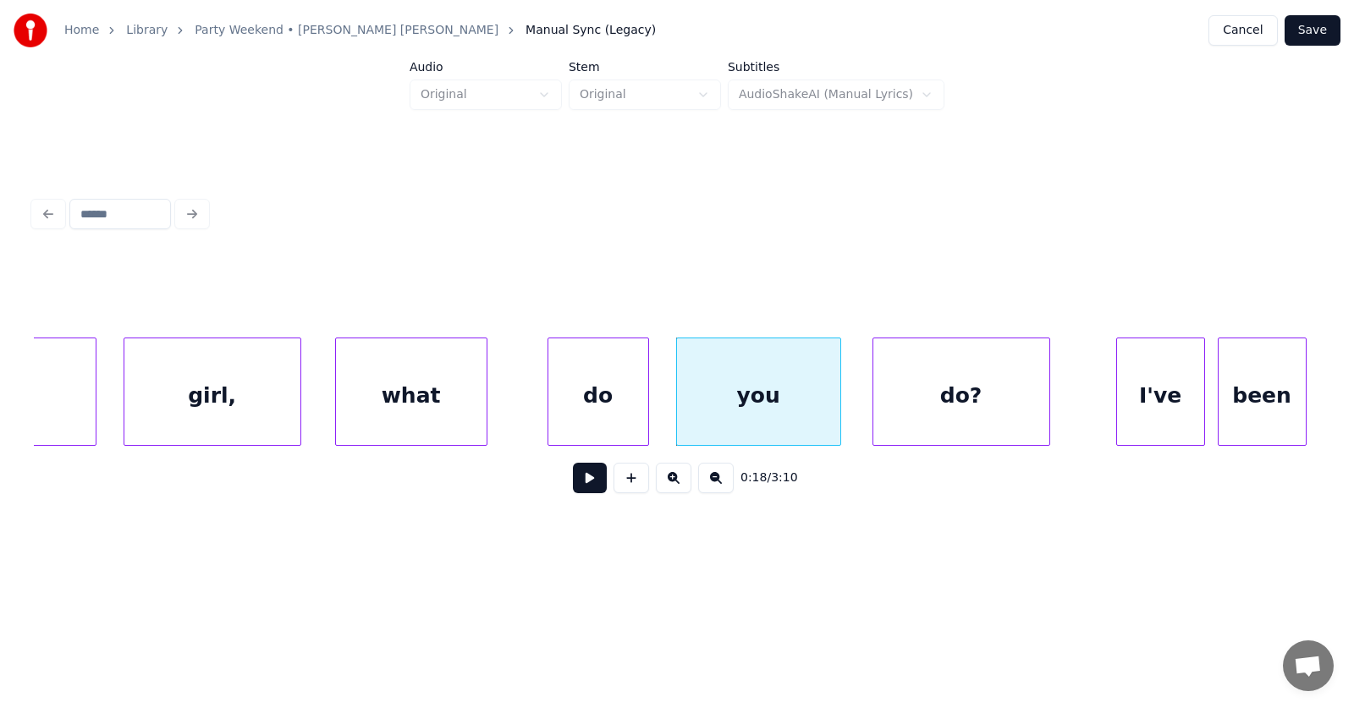
click at [926, 415] on div "do?" at bounding box center [961, 395] width 176 height 115
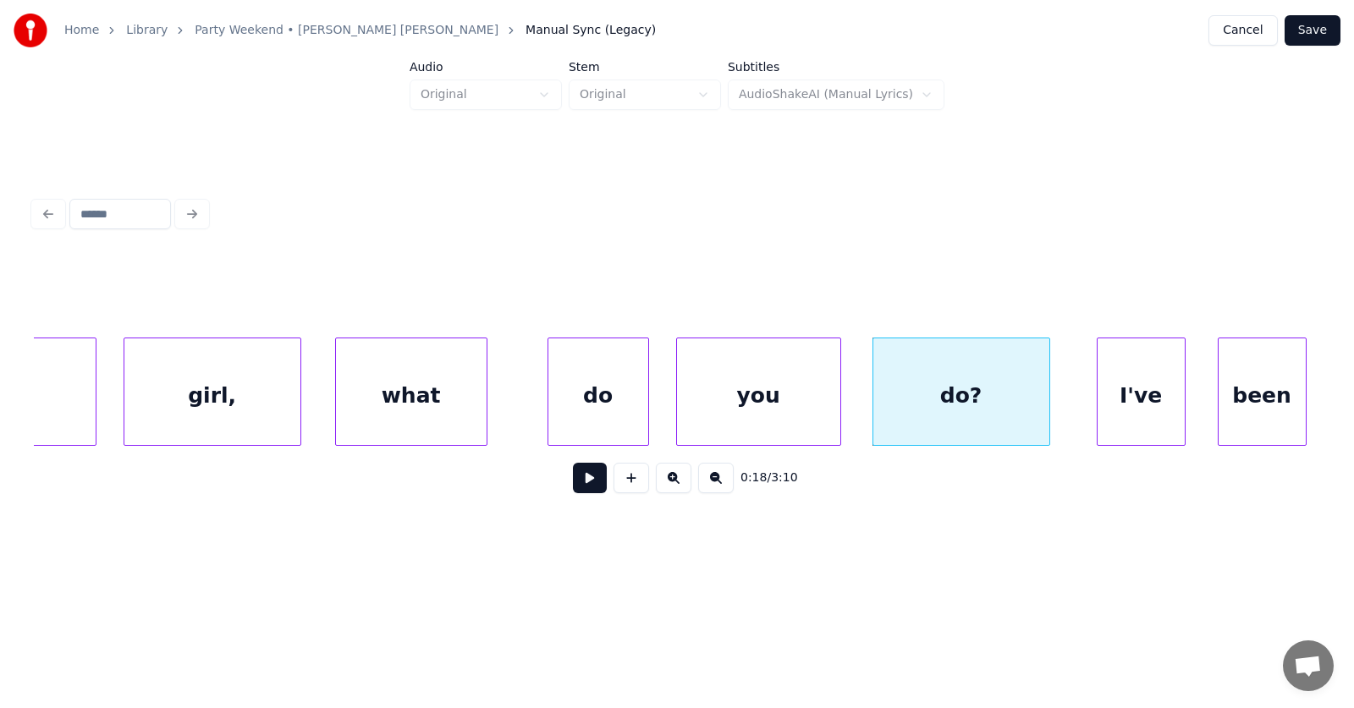
click at [1135, 410] on div "I've" at bounding box center [1140, 395] width 87 height 115
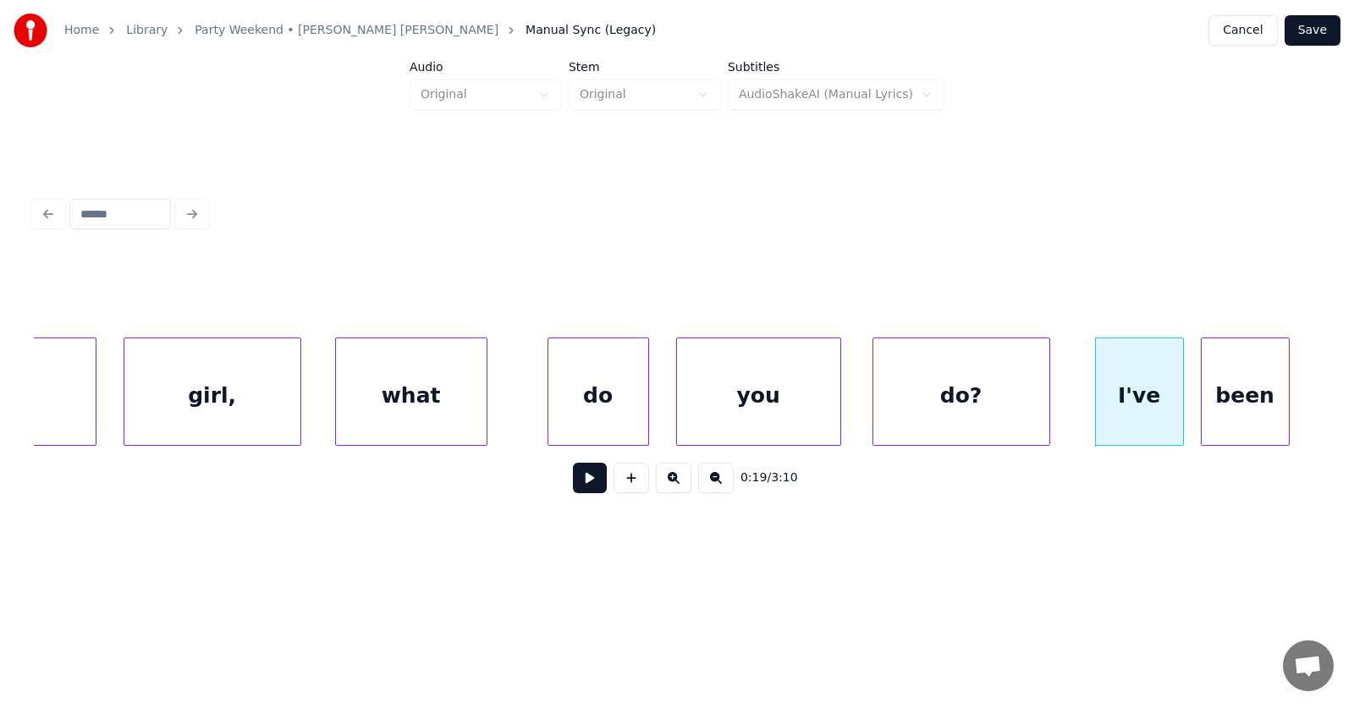
click at [1212, 411] on div "been" at bounding box center [1244, 395] width 87 height 115
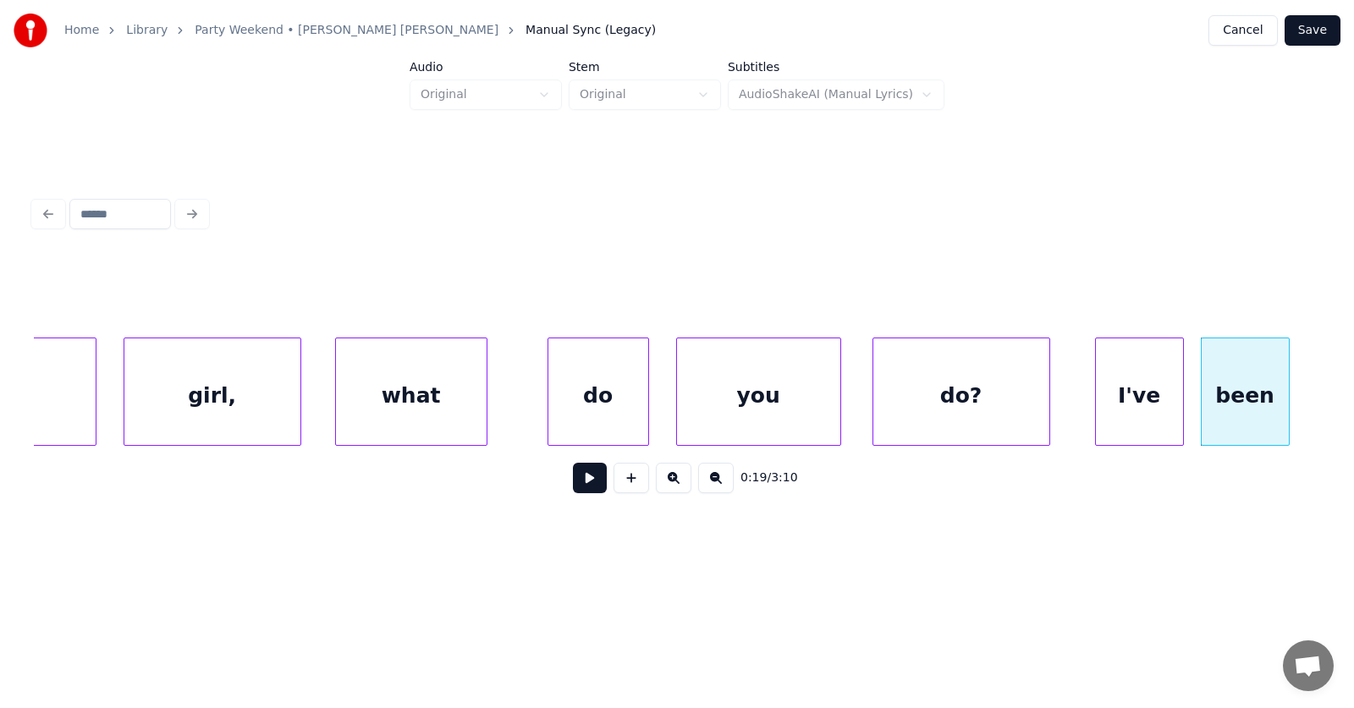
click at [573, 477] on button at bounding box center [590, 478] width 34 height 30
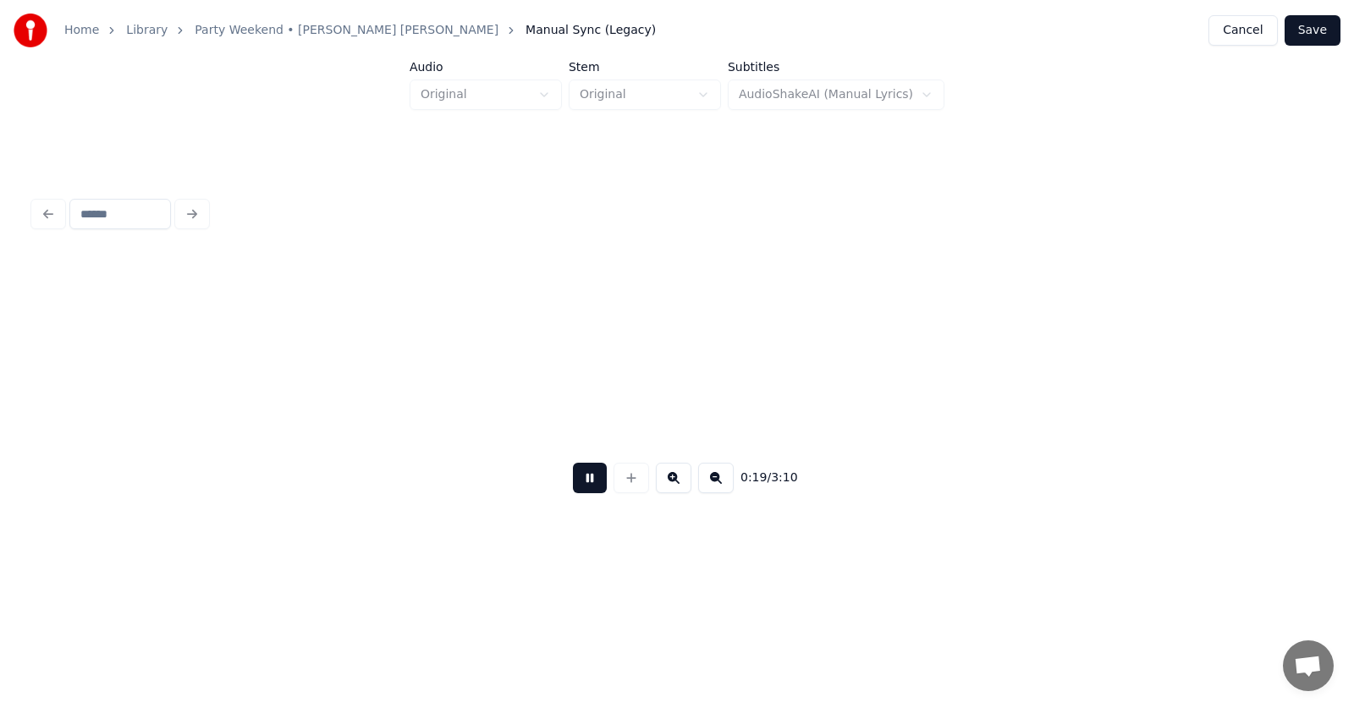
scroll to position [0, 12412]
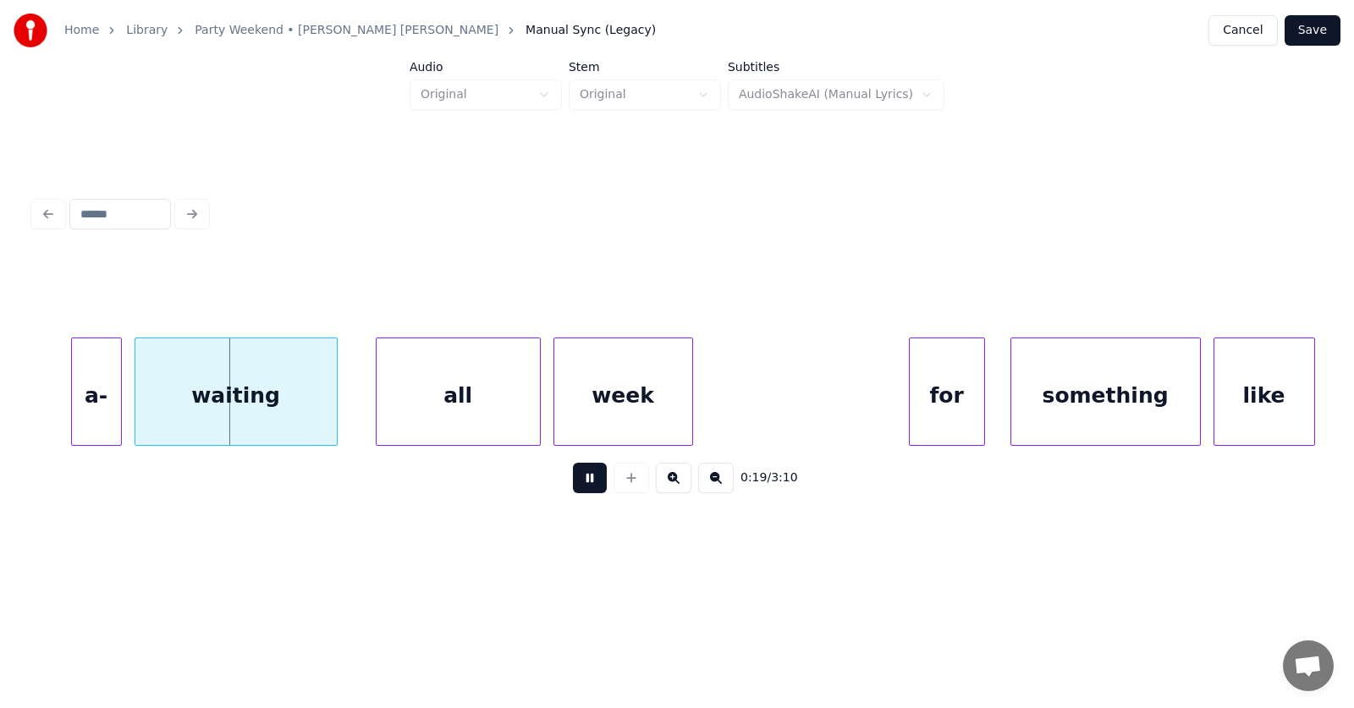
click at [573, 477] on button at bounding box center [590, 478] width 34 height 30
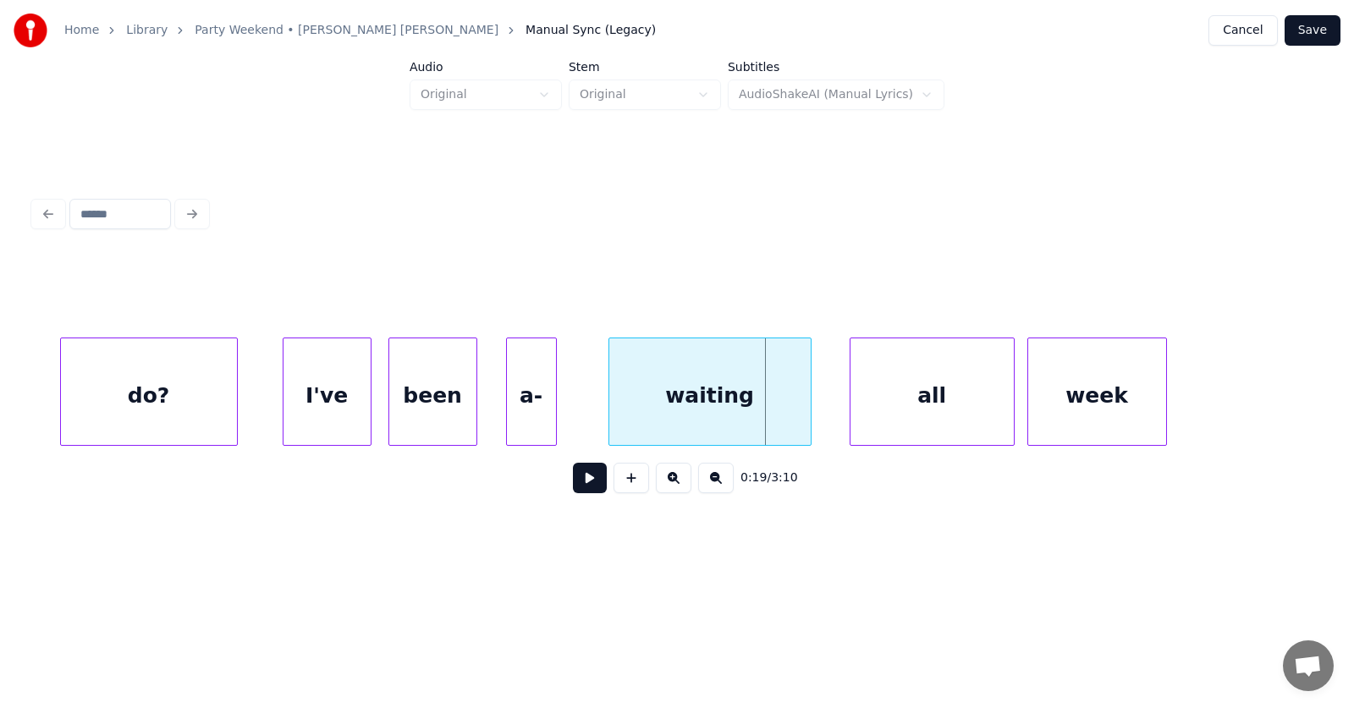
click at [542, 419] on div "a-" at bounding box center [531, 395] width 49 height 115
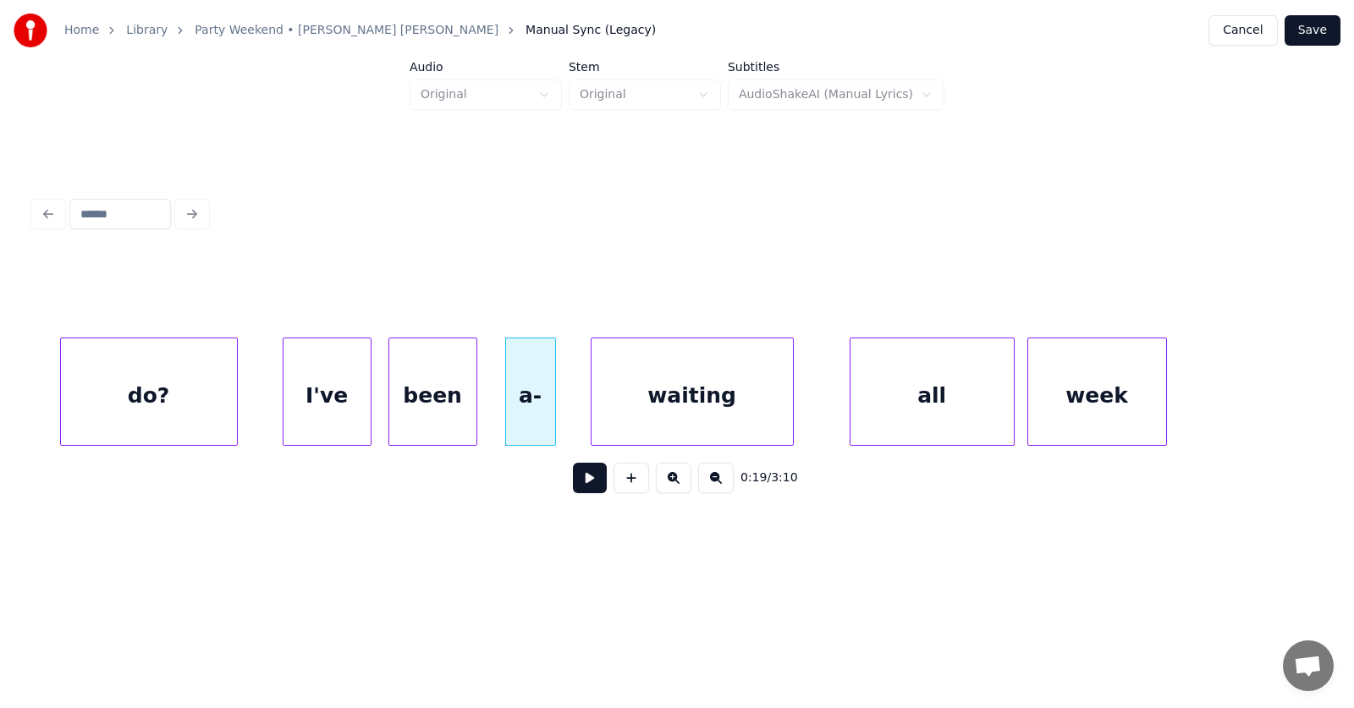
click at [635, 423] on div "waiting" at bounding box center [691, 395] width 201 height 115
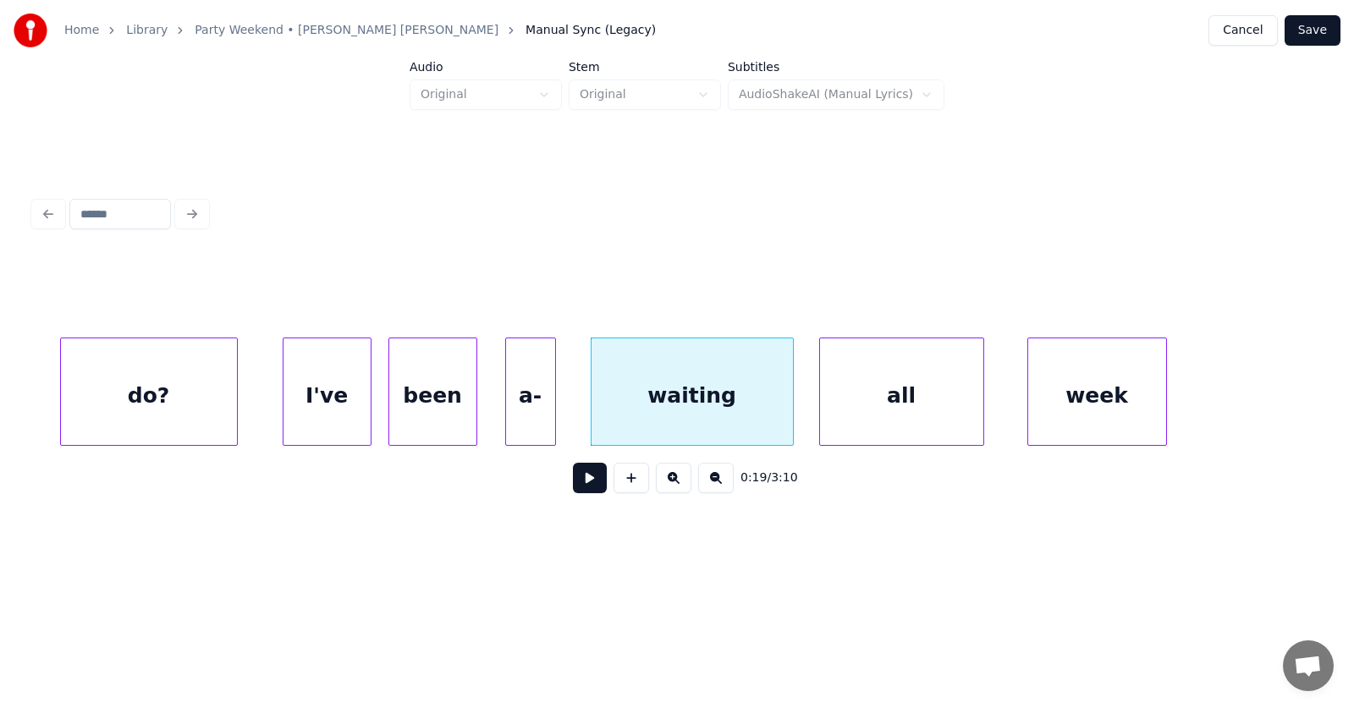
click at [869, 420] on div "all" at bounding box center [901, 395] width 163 height 115
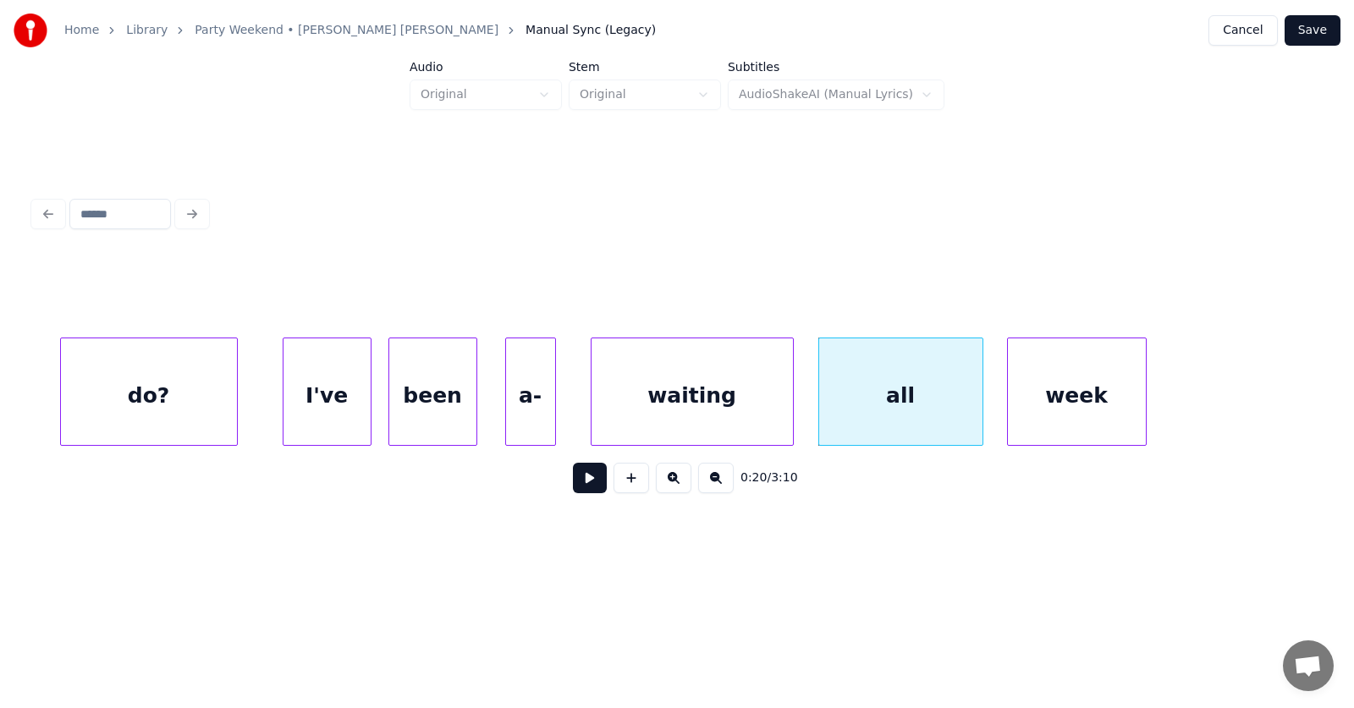
click at [1036, 416] on div "week" at bounding box center [1077, 395] width 138 height 115
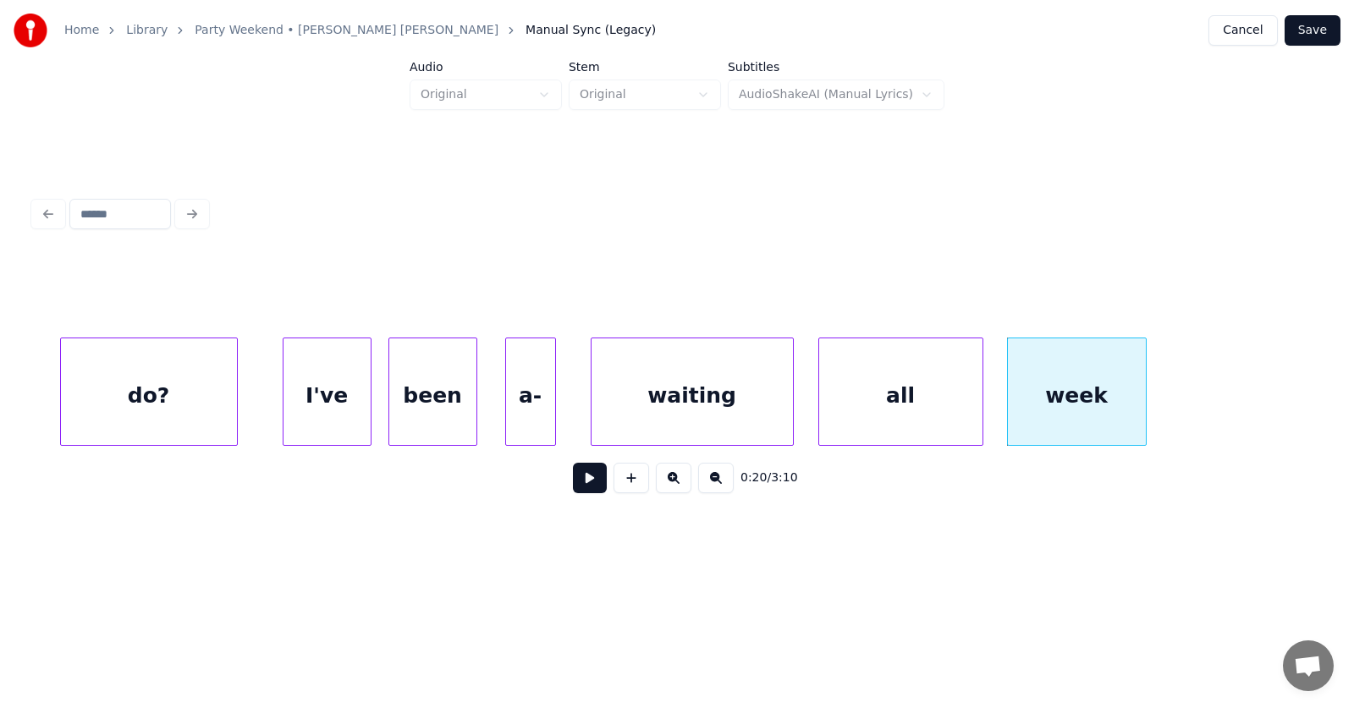
click at [578, 487] on button at bounding box center [590, 478] width 34 height 30
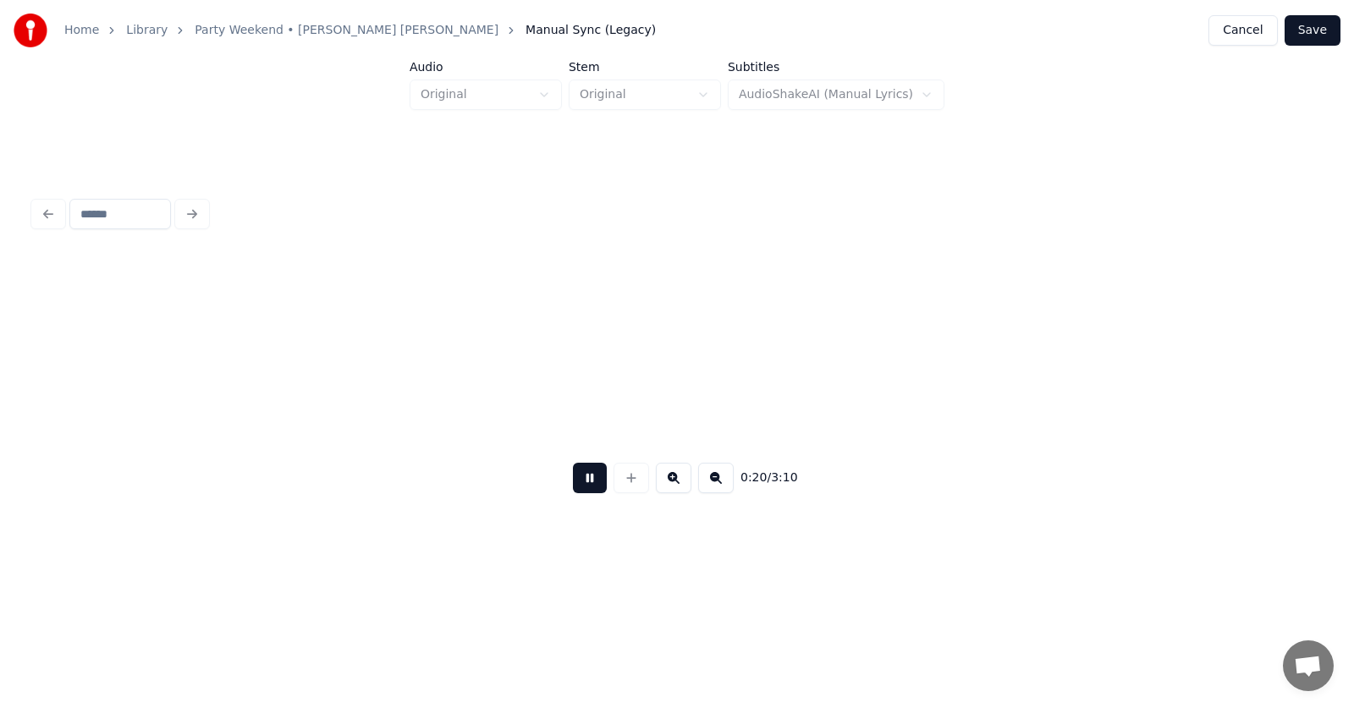
scroll to position [0, 13228]
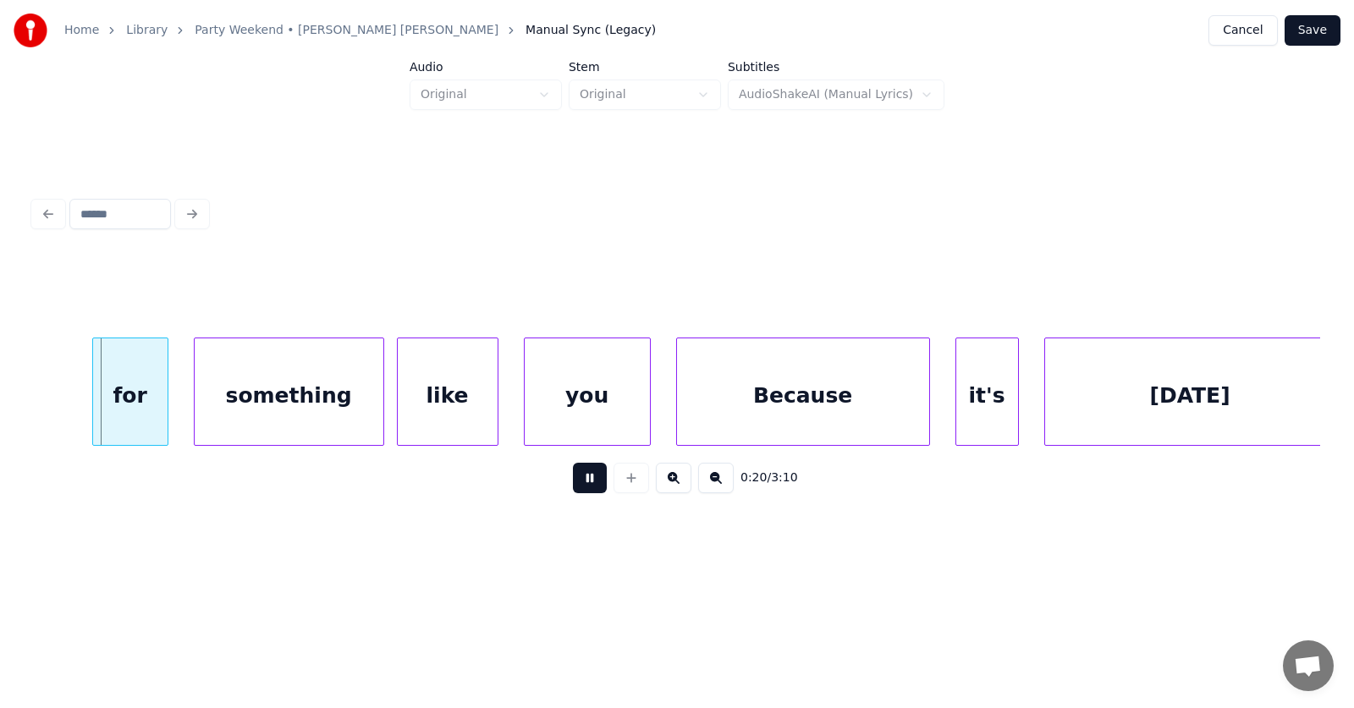
click at [578, 487] on button at bounding box center [590, 478] width 34 height 30
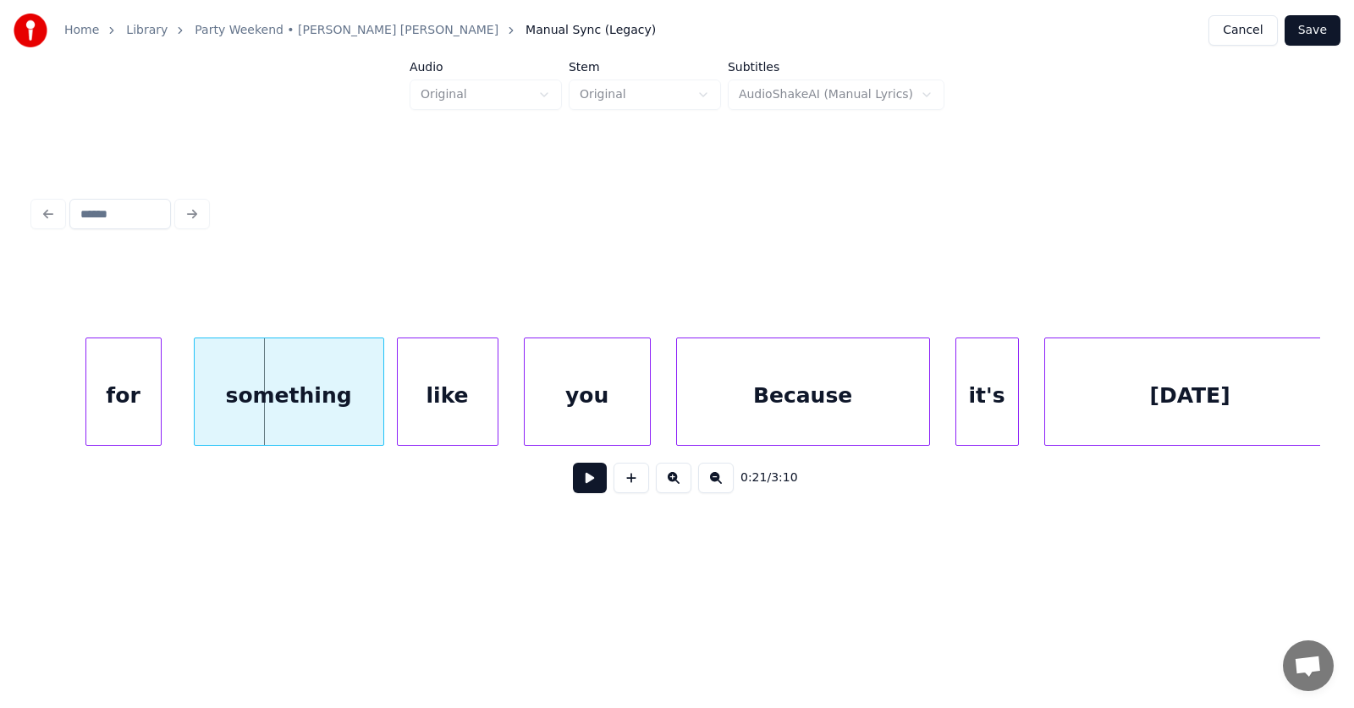
click at [129, 388] on div "for" at bounding box center [123, 395] width 74 height 115
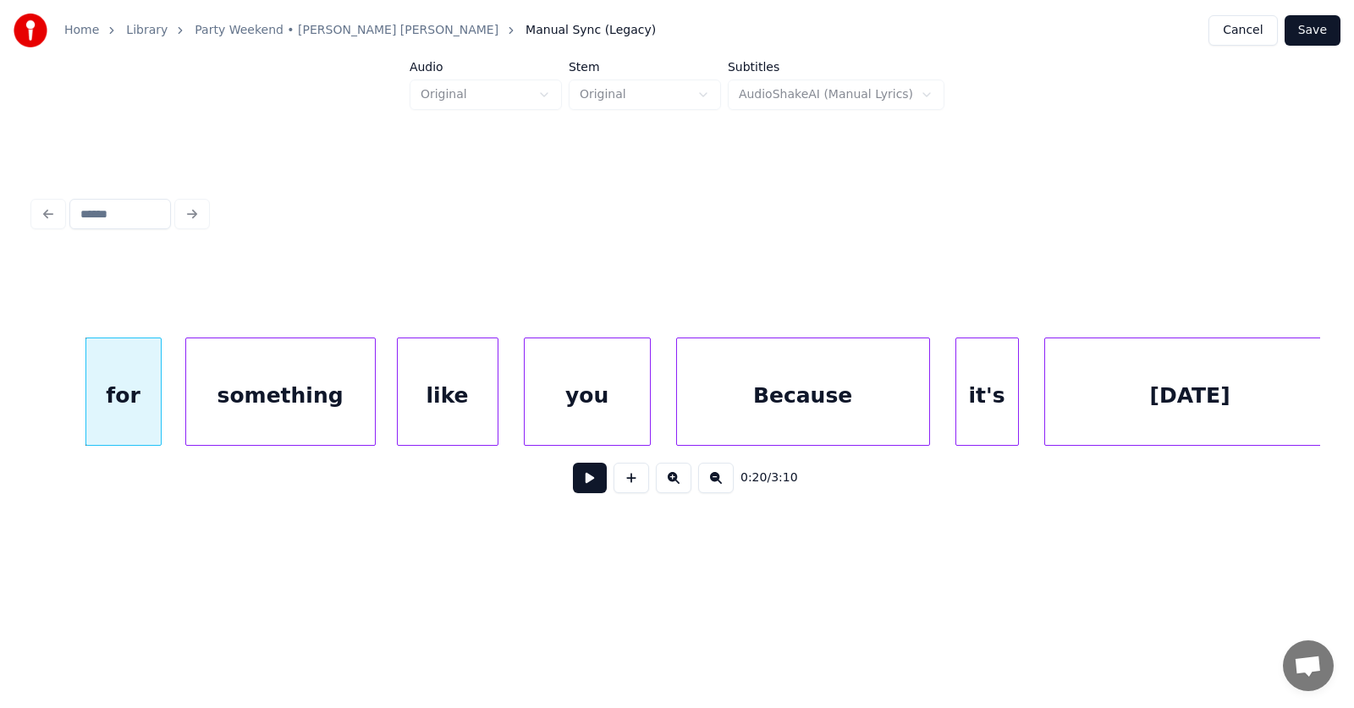
click at [252, 397] on div "something" at bounding box center [280, 395] width 189 height 115
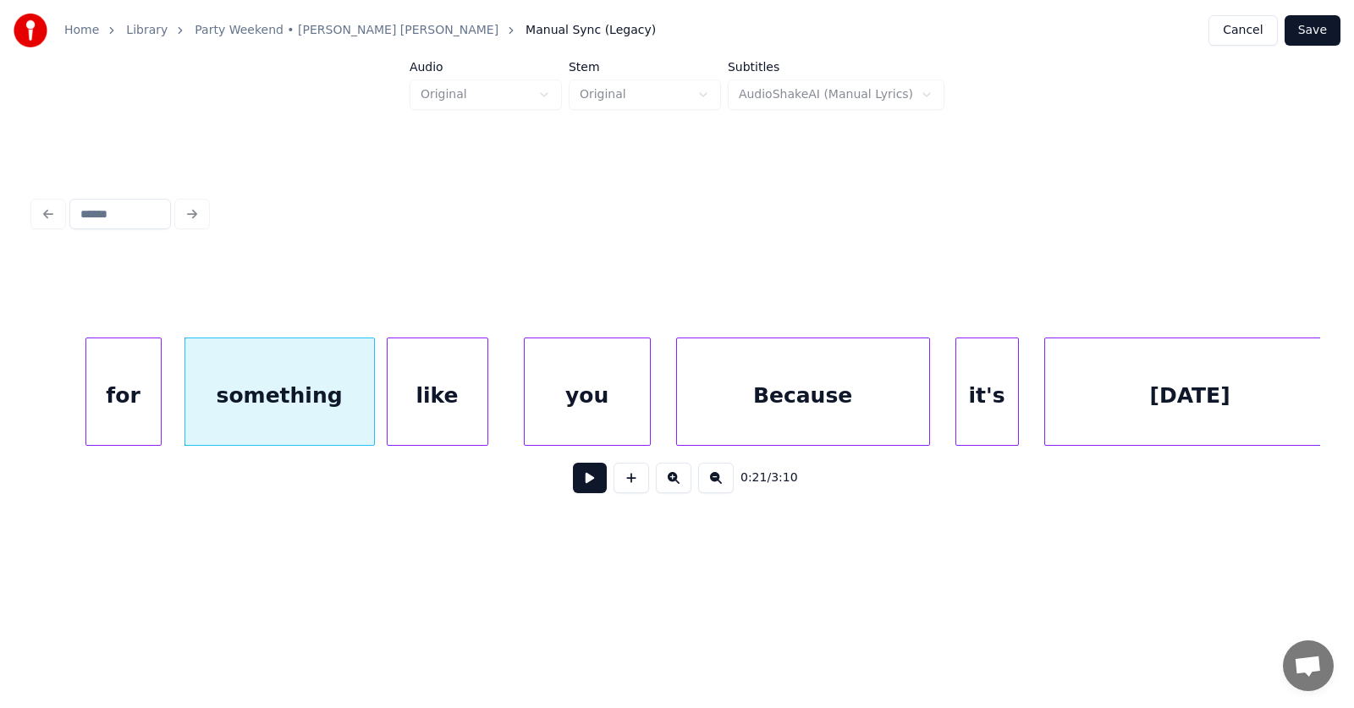
click at [411, 413] on div "like" at bounding box center [437, 395] width 100 height 115
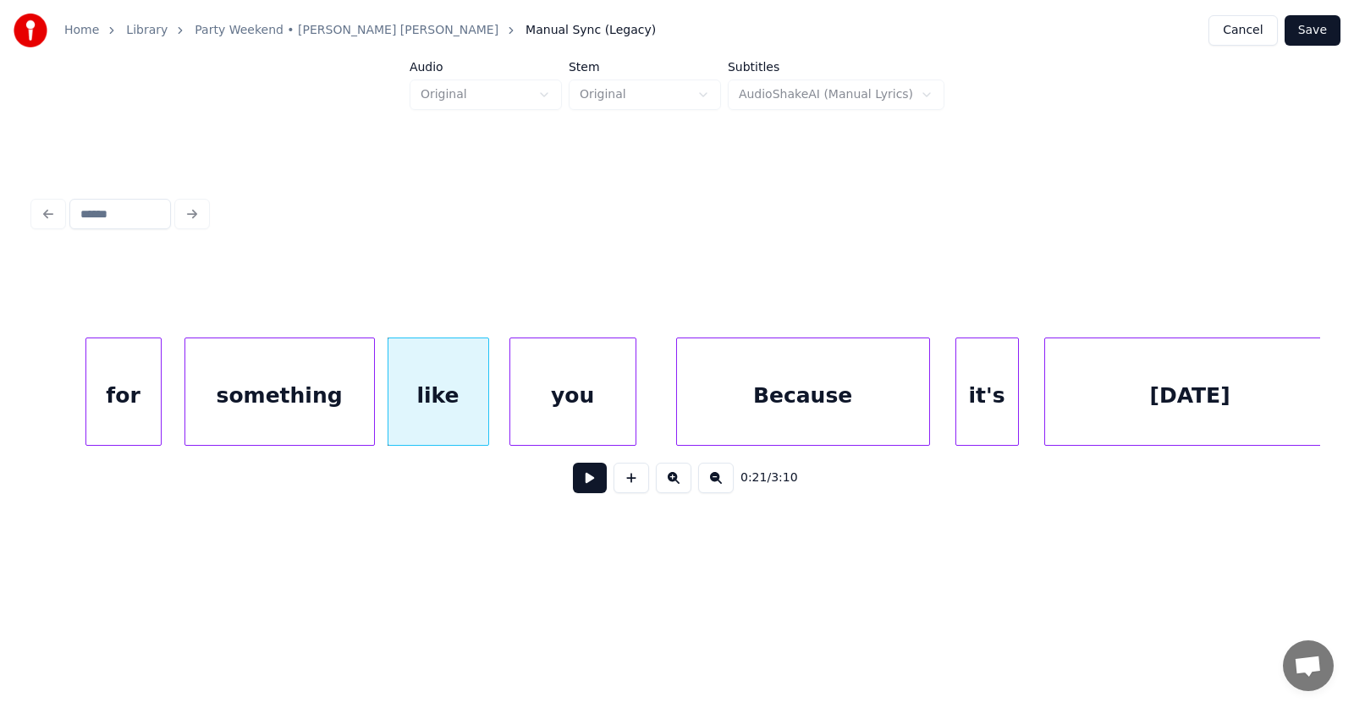
click at [522, 416] on div "you" at bounding box center [572, 395] width 125 height 115
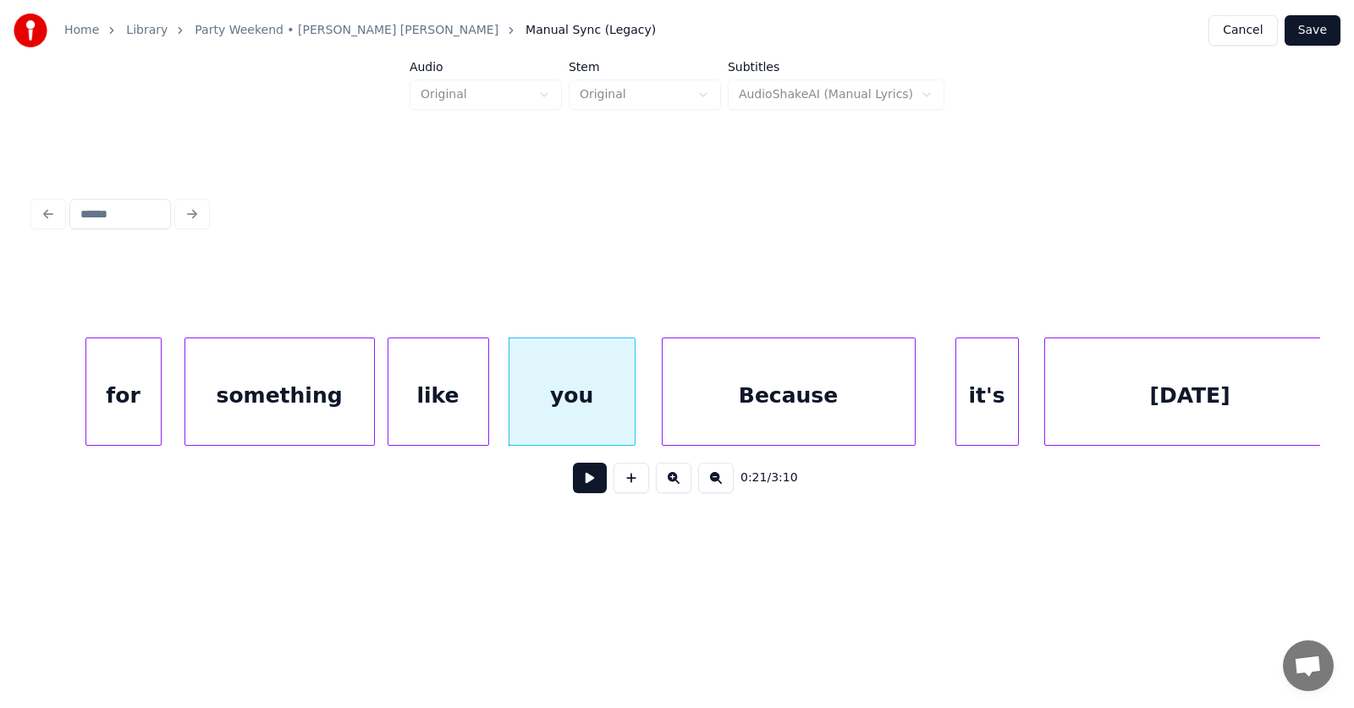
click at [775, 414] on div "Because" at bounding box center [788, 395] width 252 height 115
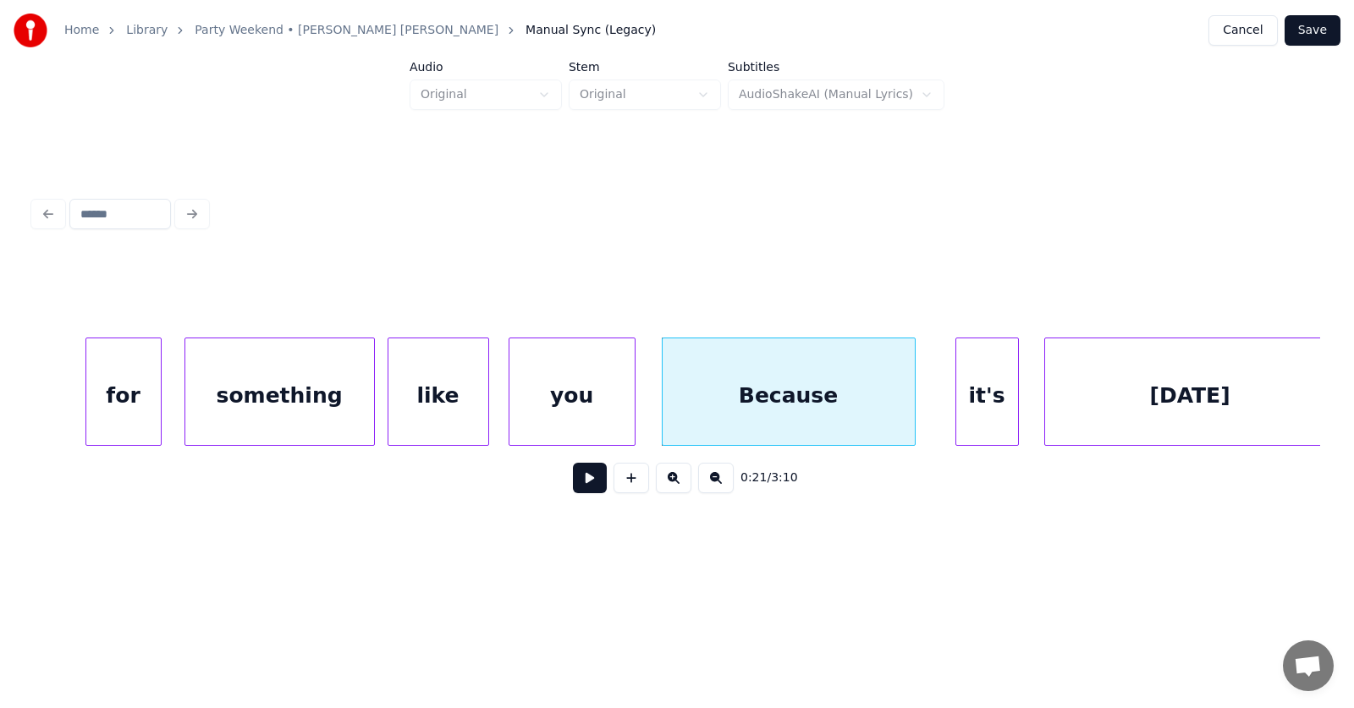
click at [140, 402] on div "for" at bounding box center [123, 395] width 74 height 115
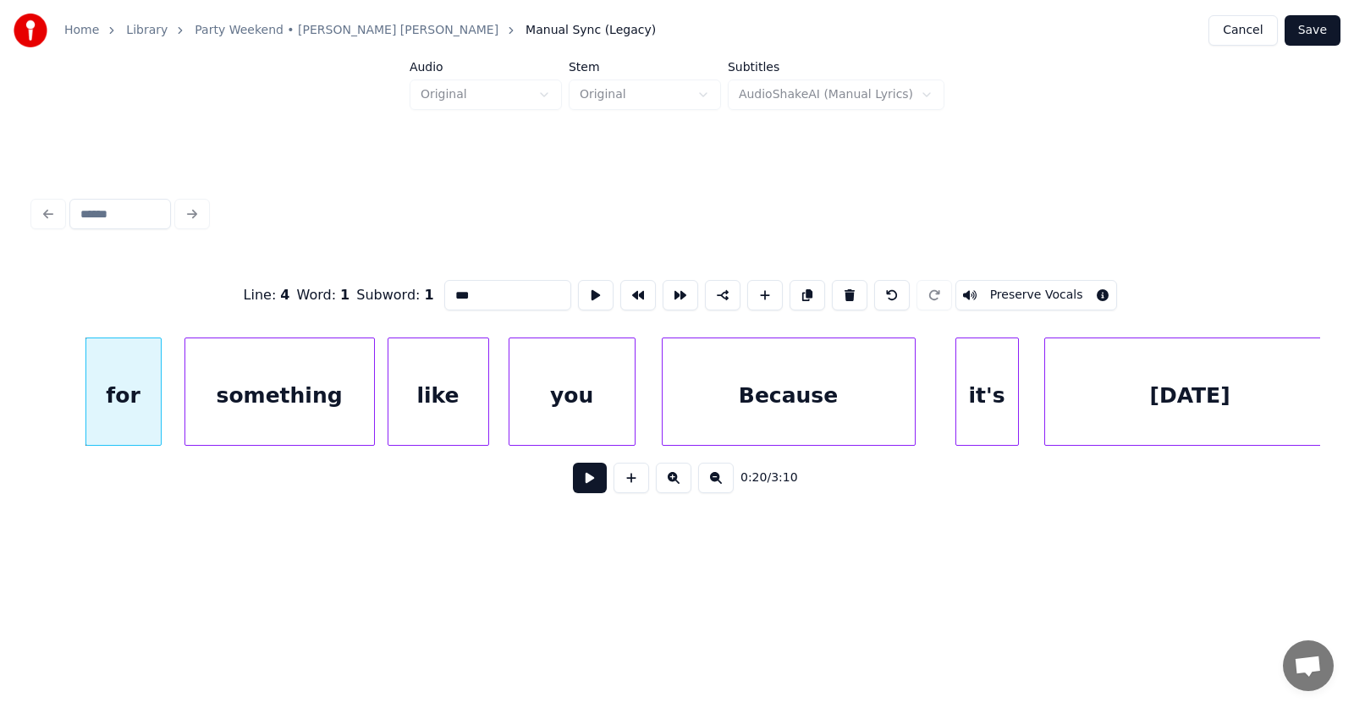
click at [583, 487] on button at bounding box center [590, 478] width 34 height 30
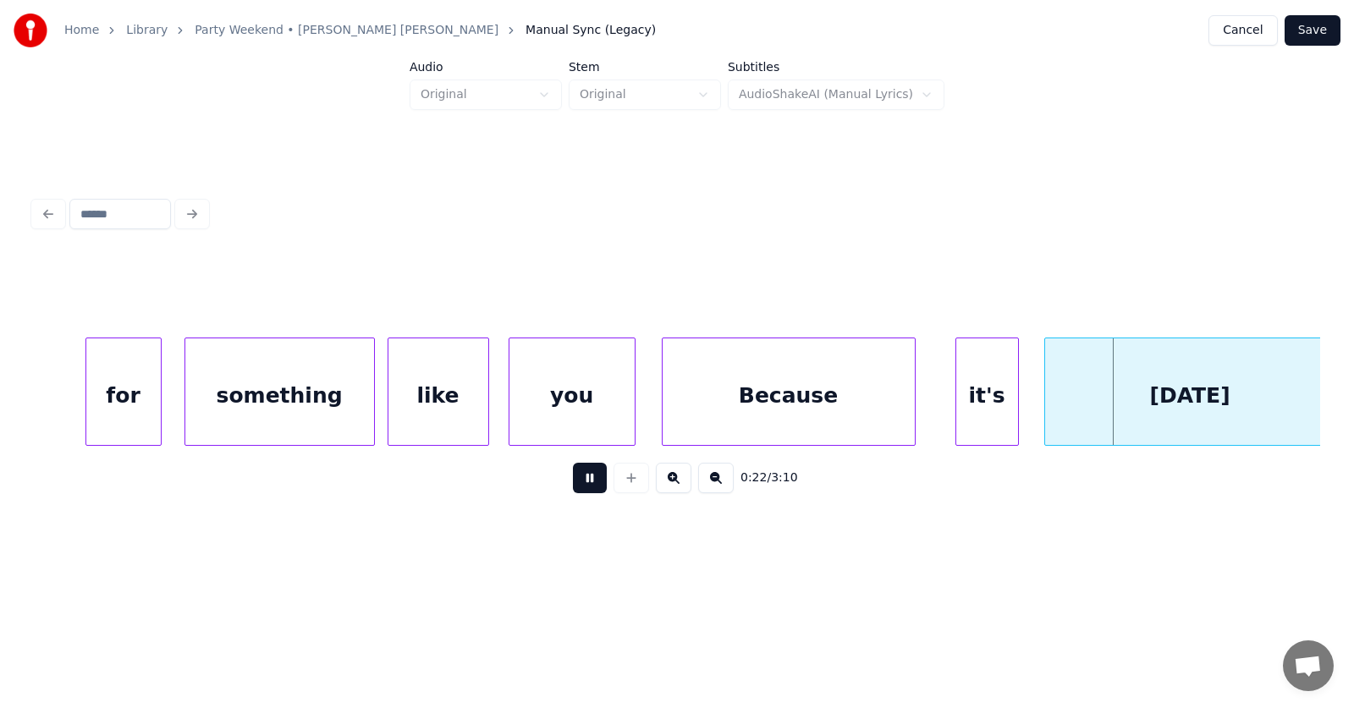
click at [583, 487] on button at bounding box center [590, 478] width 34 height 30
click at [794, 398] on div at bounding box center [796, 391] width 5 height 107
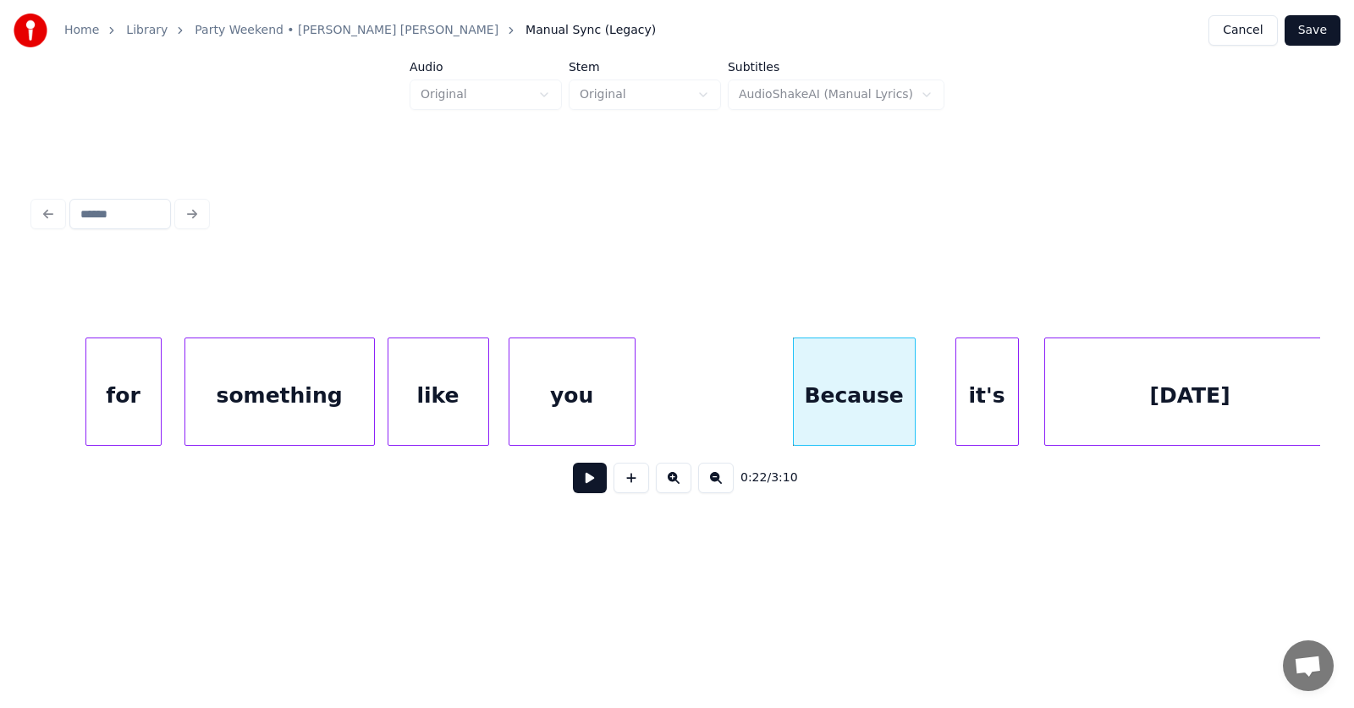
click at [843, 399] on div "Because" at bounding box center [854, 395] width 121 height 115
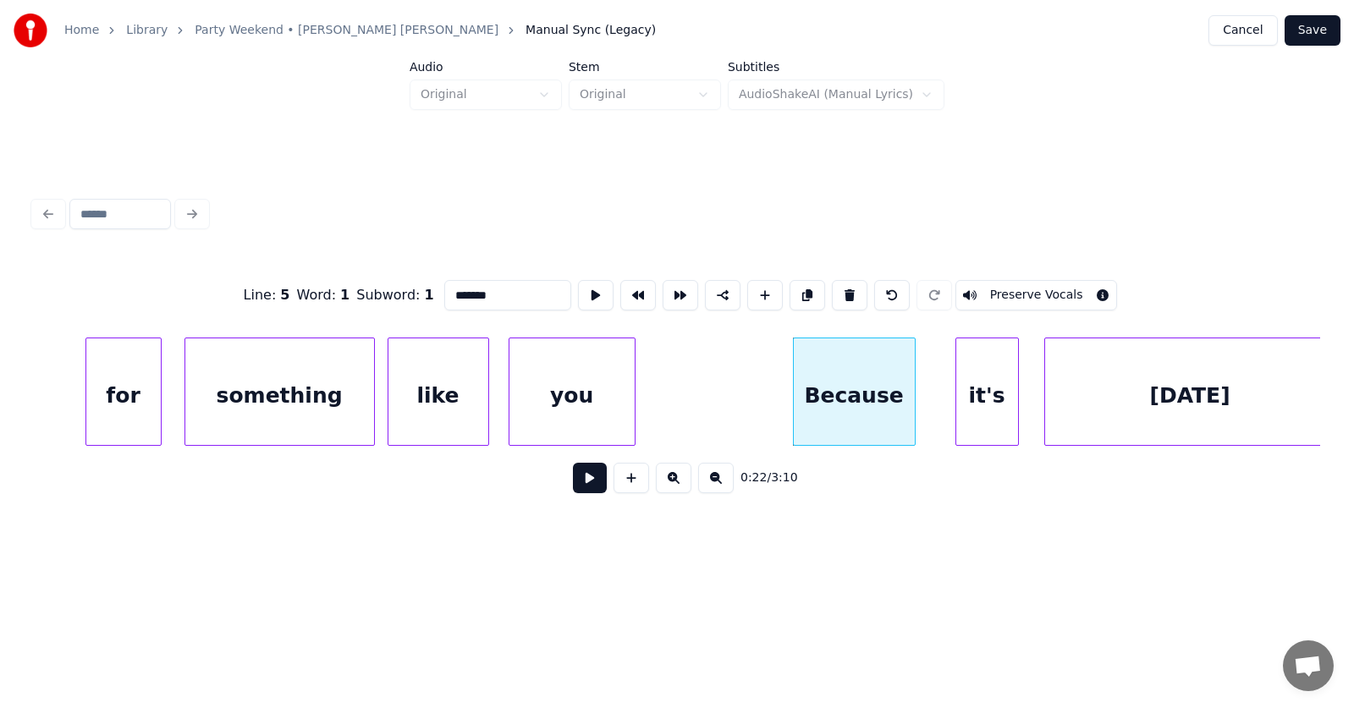
drag, startPoint x: 432, startPoint y: 286, endPoint x: 412, endPoint y: 288, distance: 20.4
click at [444, 288] on input "*******" at bounding box center [507, 295] width 127 height 30
drag, startPoint x: 435, startPoint y: 290, endPoint x: 415, endPoint y: 290, distance: 19.5
click at [444, 290] on input "*******" at bounding box center [507, 295] width 127 height 30
type input "*****"
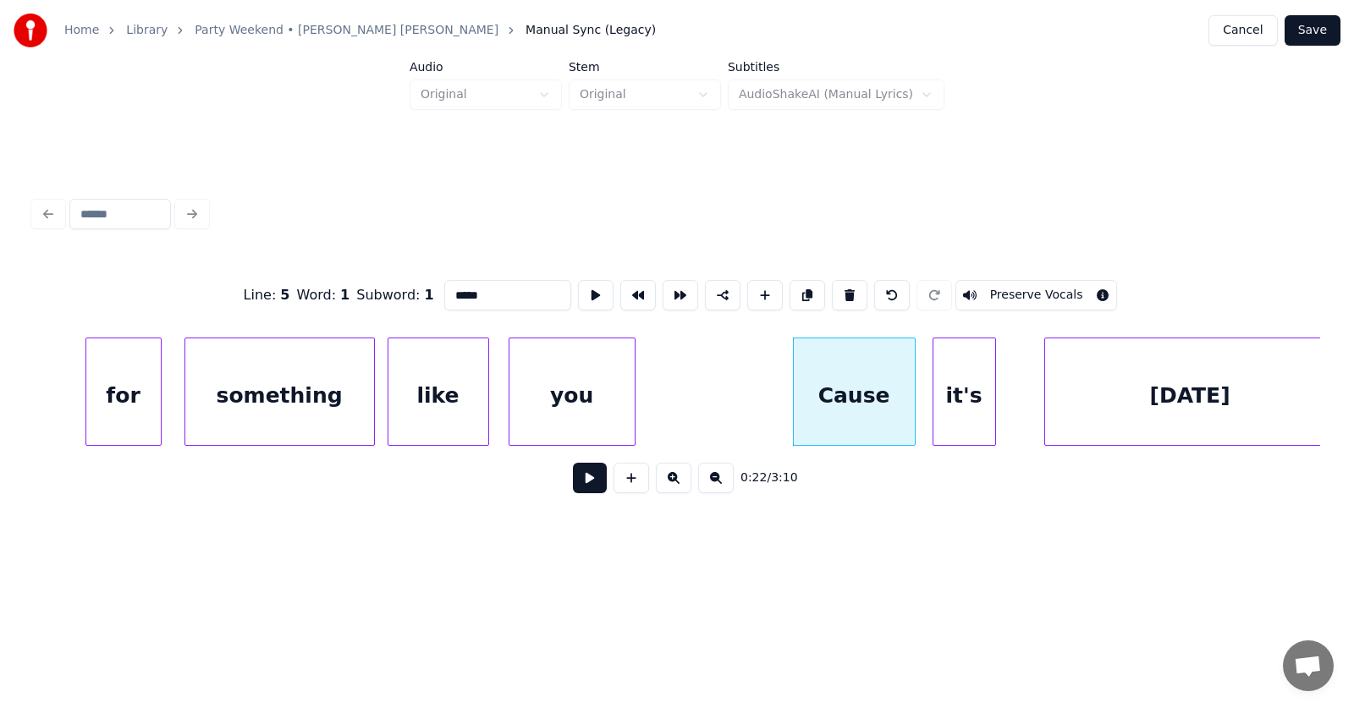
click at [946, 415] on div "it's" at bounding box center [964, 395] width 62 height 115
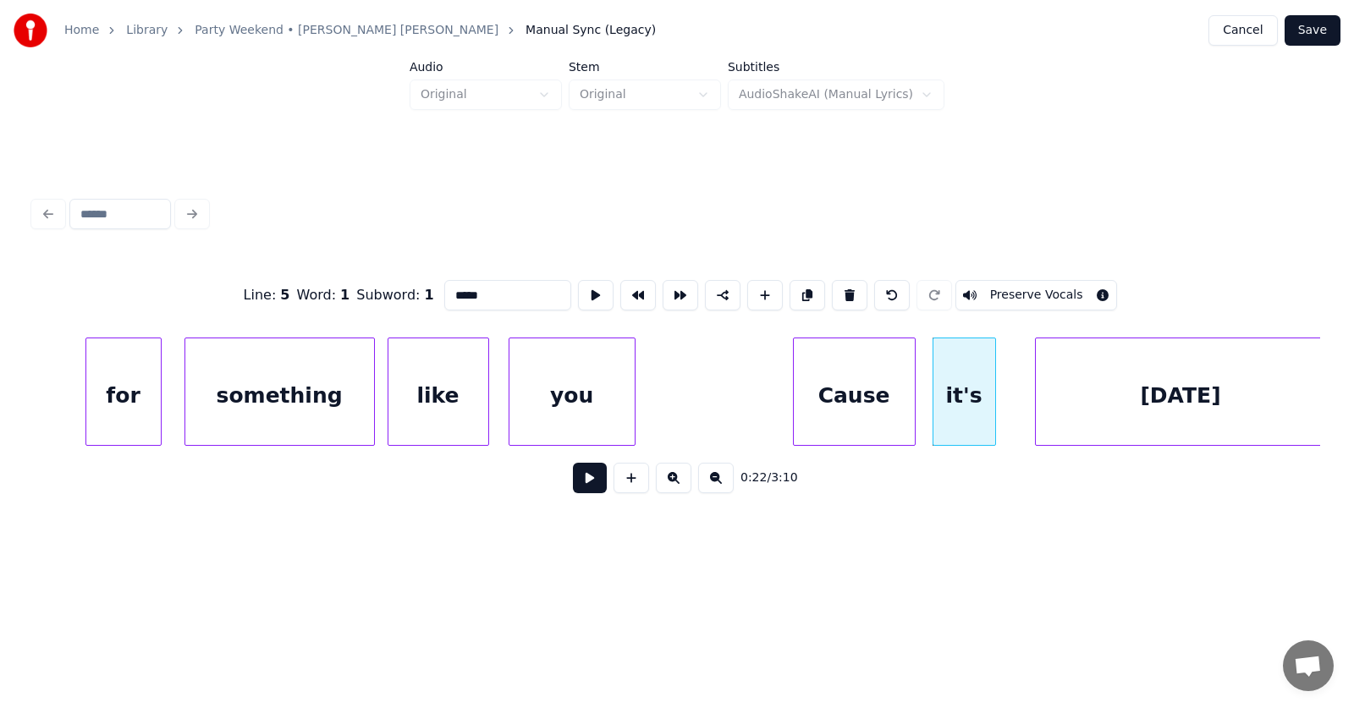
scroll to position [0, 13239]
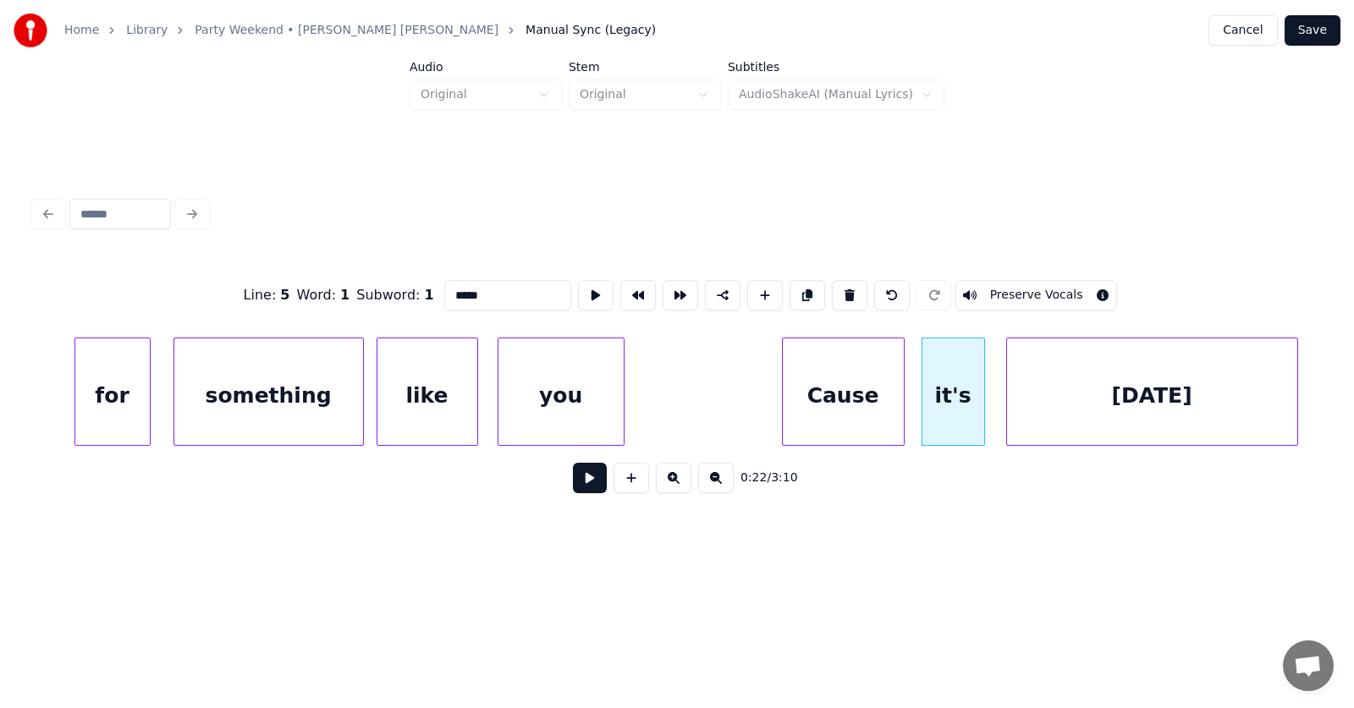
click at [1075, 409] on div "[DATE]" at bounding box center [1152, 395] width 290 height 115
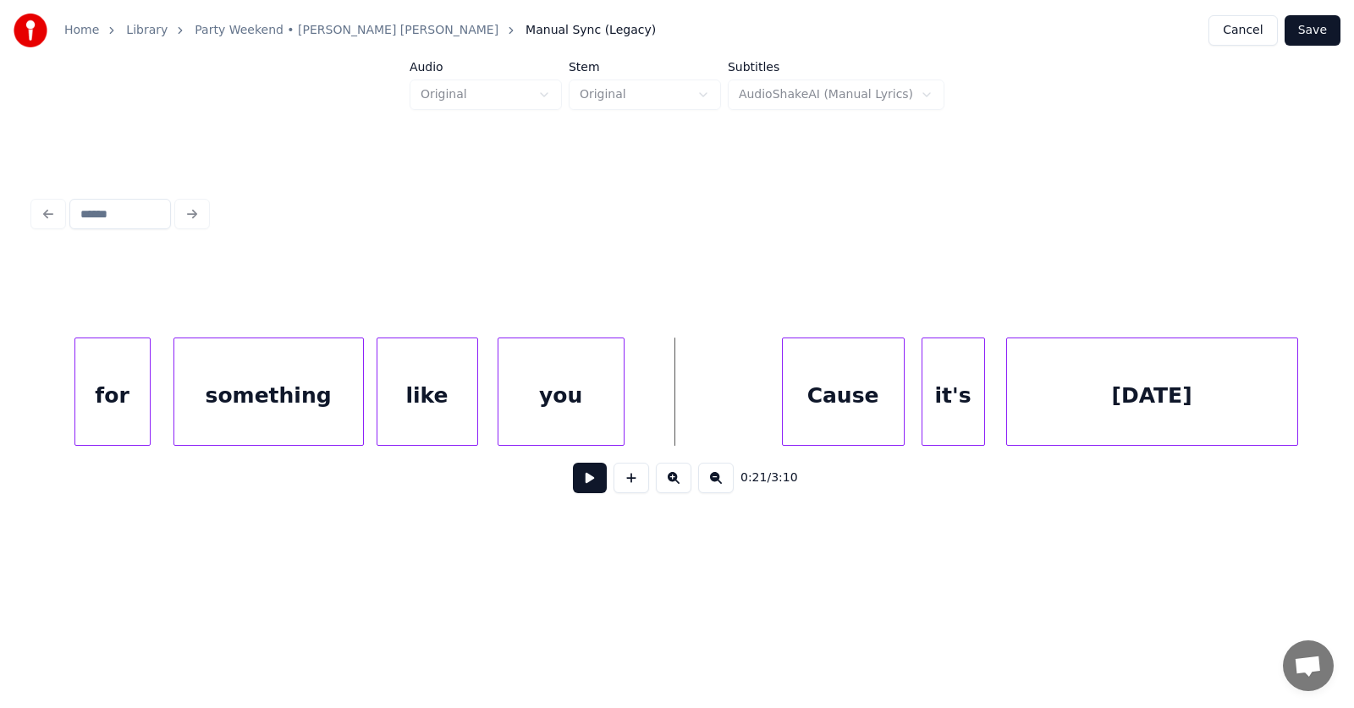
click at [577, 476] on button at bounding box center [590, 478] width 34 height 30
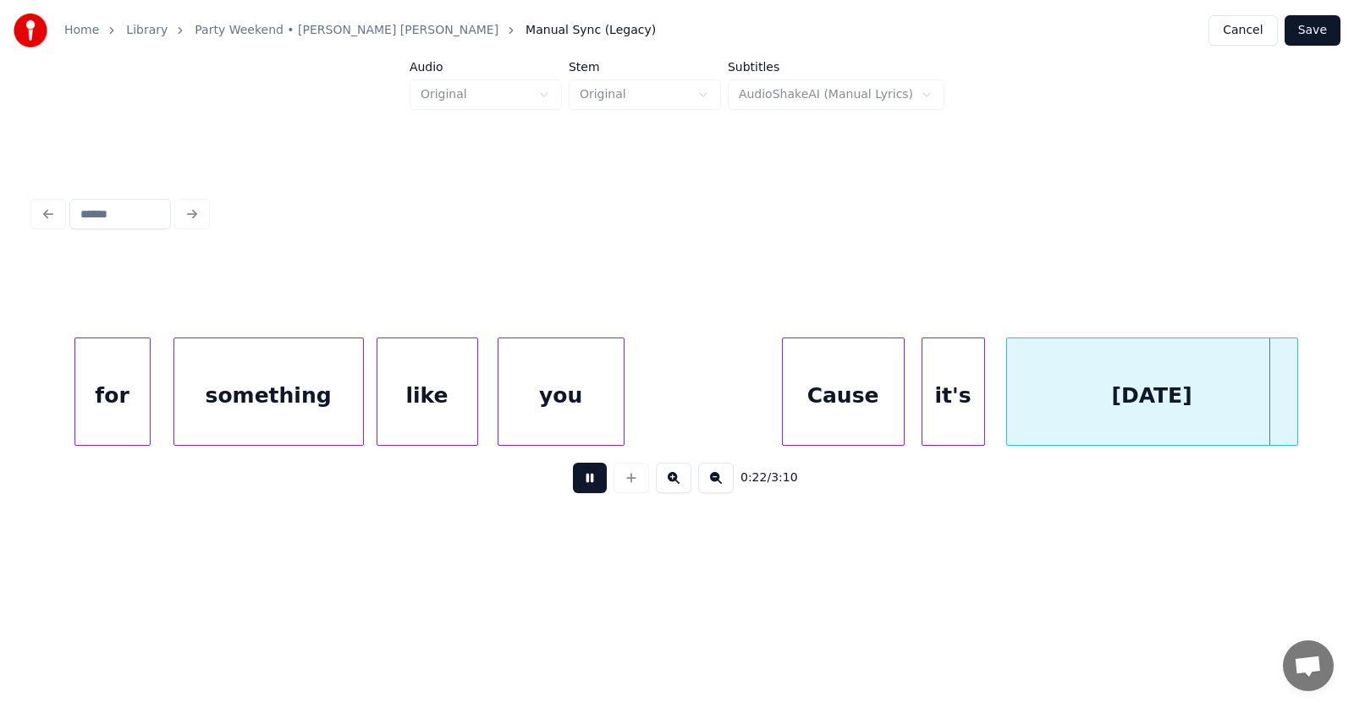
scroll to position [0, 14528]
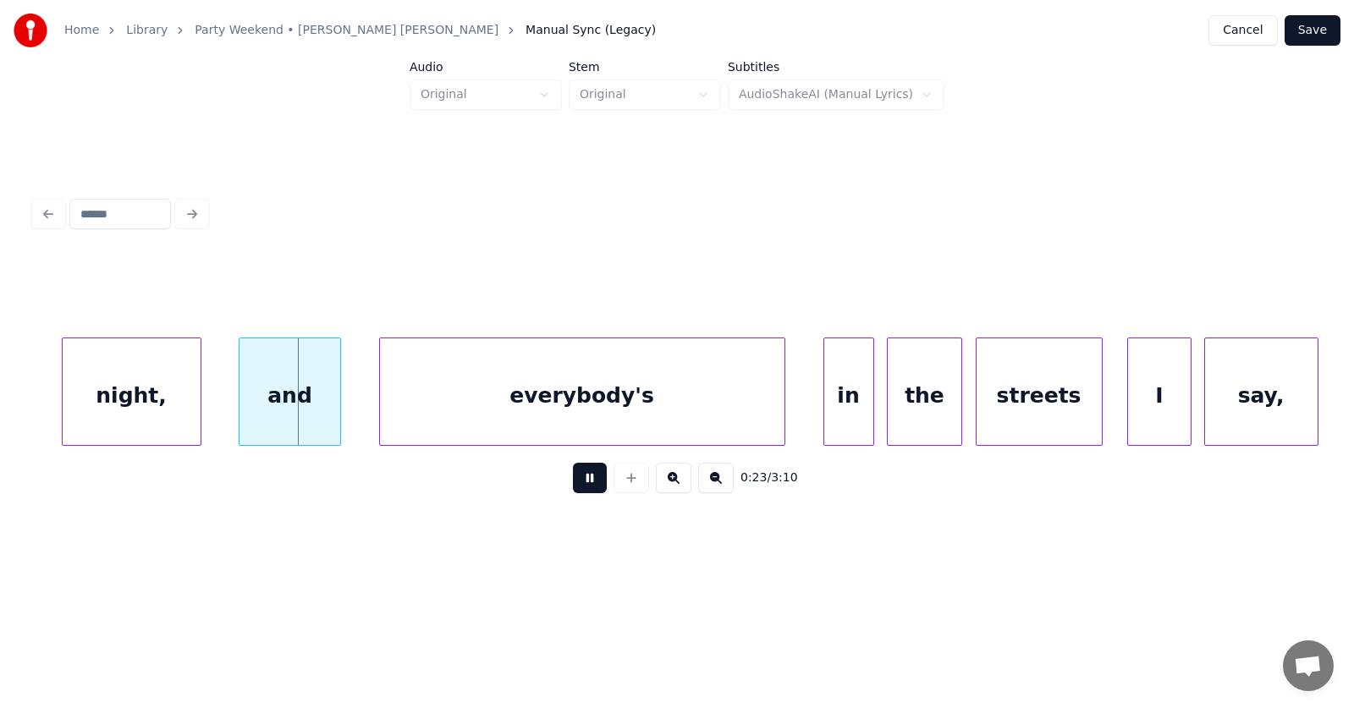
click at [577, 476] on button at bounding box center [590, 478] width 34 height 30
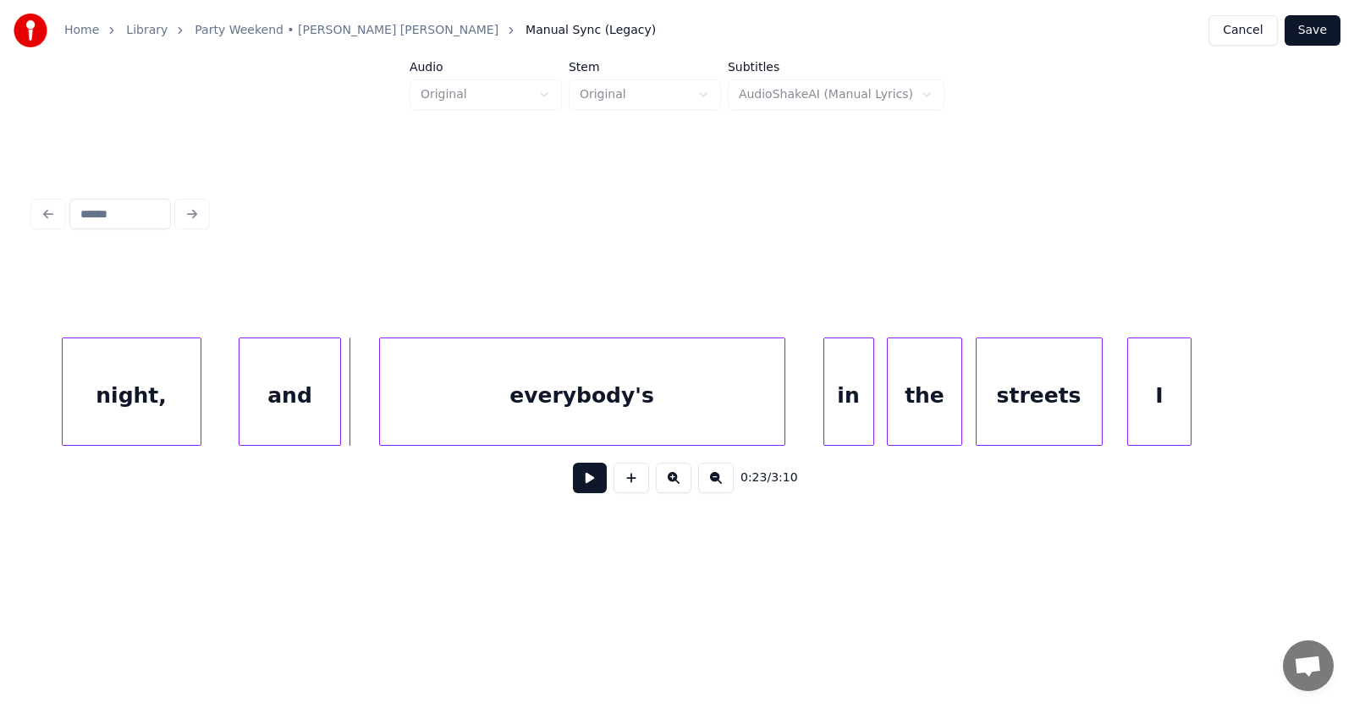
scroll to position [0, 14375]
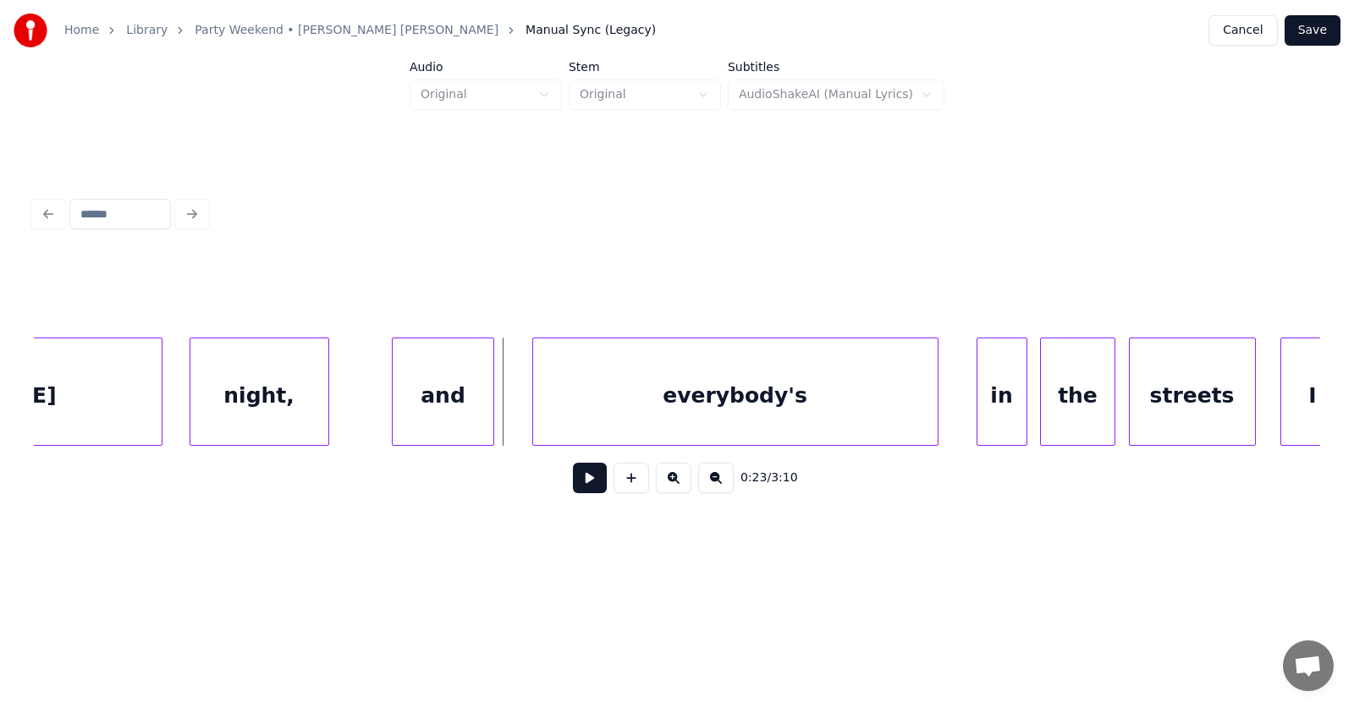
click at [264, 405] on div "night," at bounding box center [259, 395] width 138 height 115
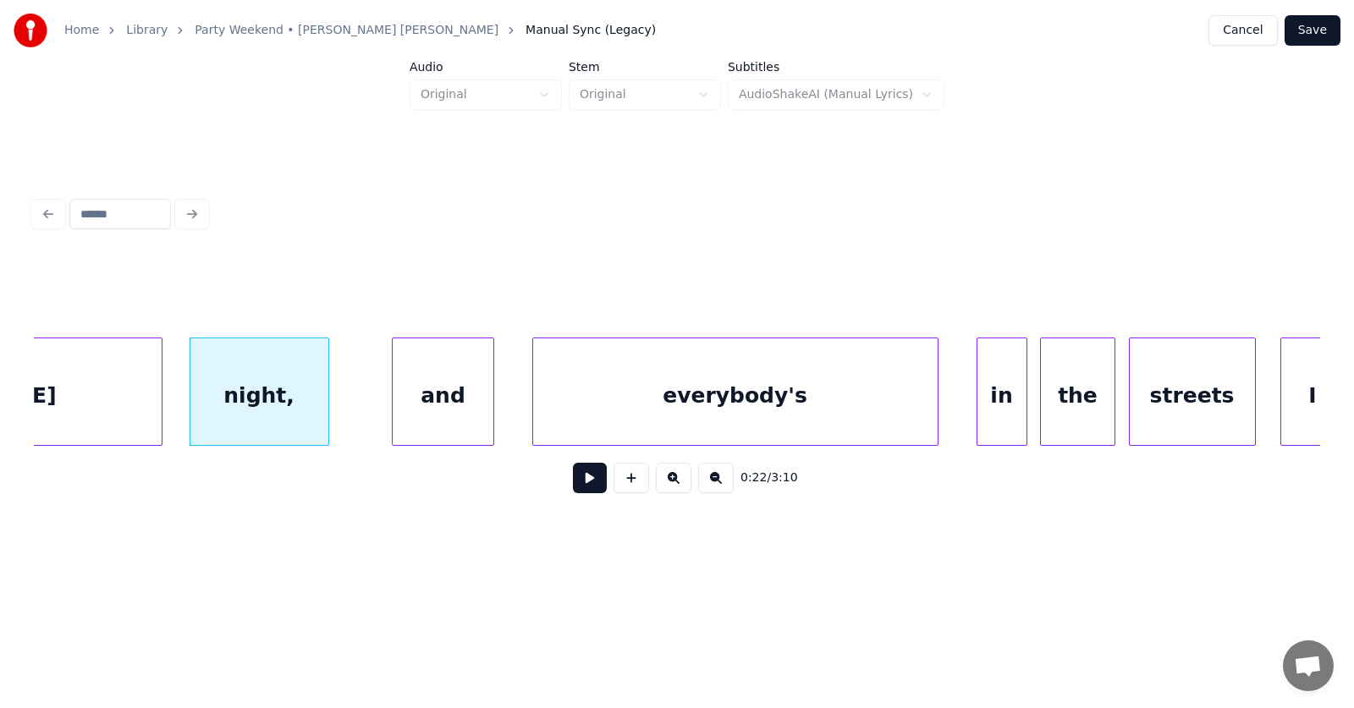
click at [288, 395] on div "night," at bounding box center [259, 395] width 138 height 115
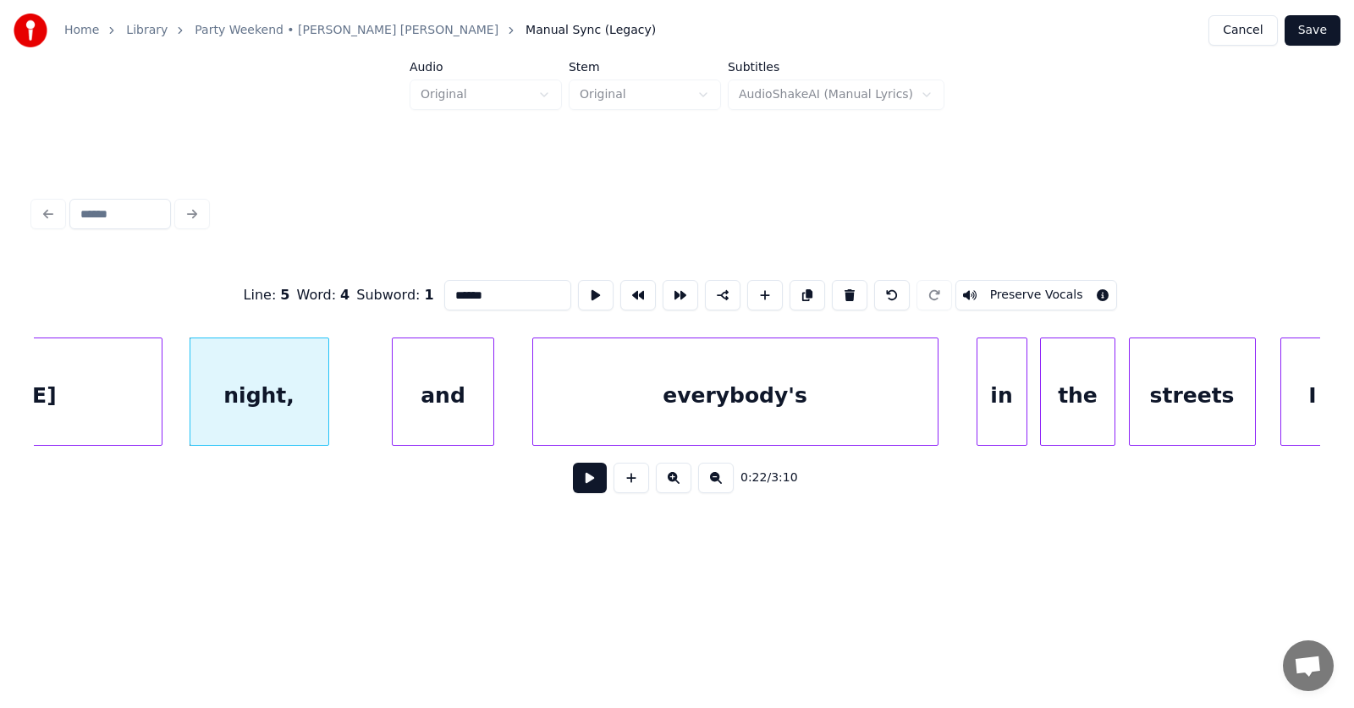
click at [452, 289] on input "******" at bounding box center [507, 295] width 127 height 30
click at [410, 403] on div "and" at bounding box center [415, 395] width 100 height 115
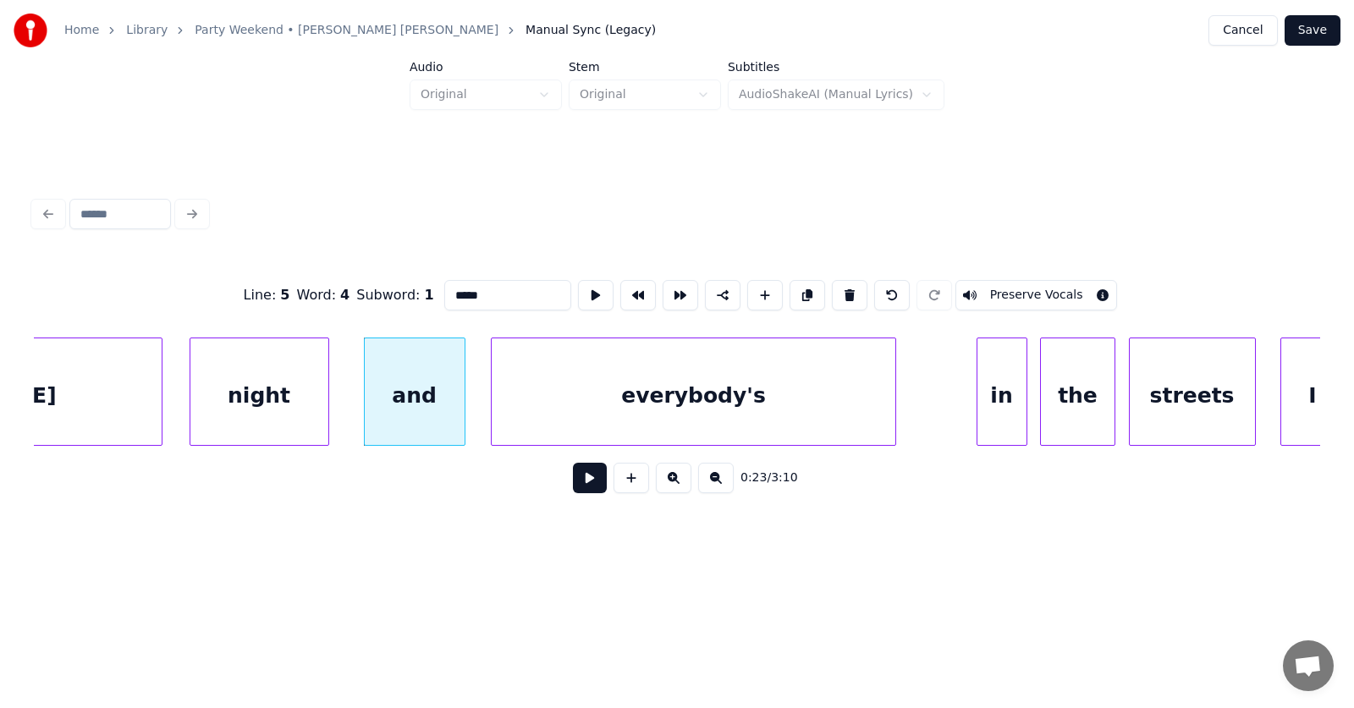
click at [578, 411] on div "everybody's" at bounding box center [694, 395] width 404 height 115
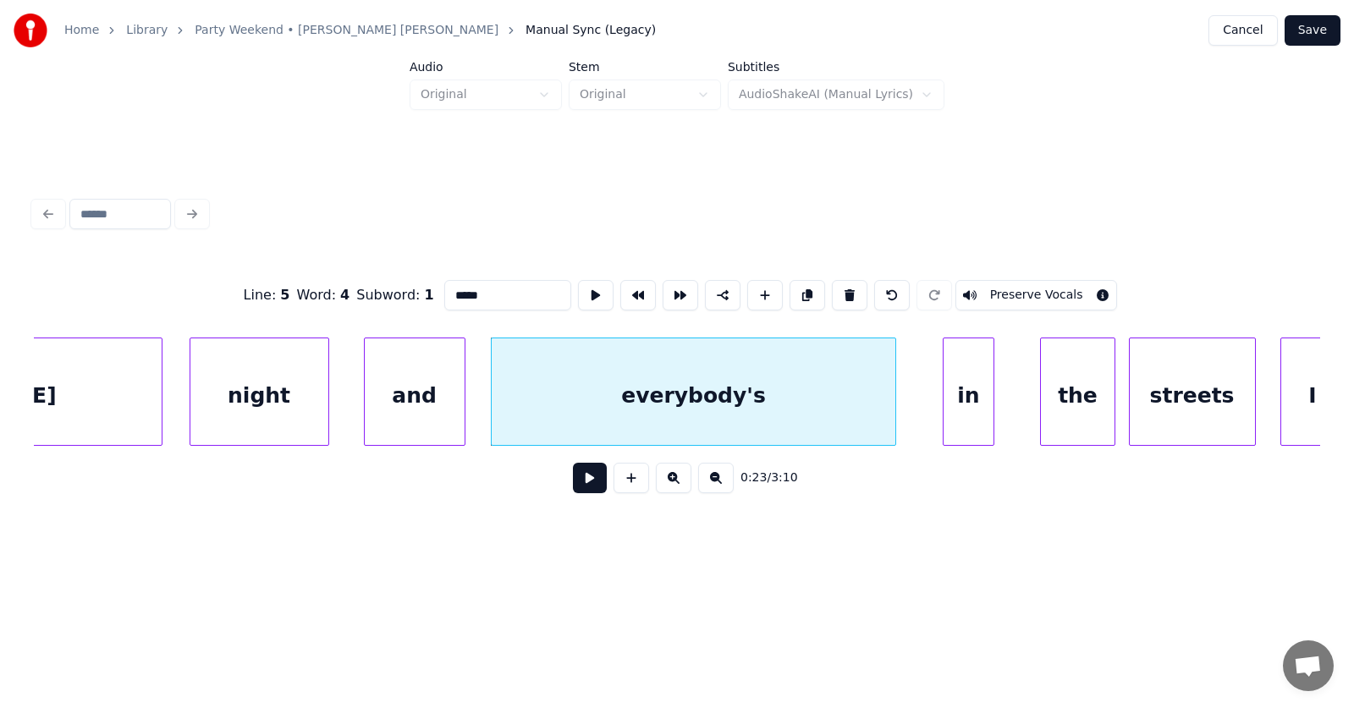
click at [959, 408] on div "in" at bounding box center [967, 395] width 49 height 115
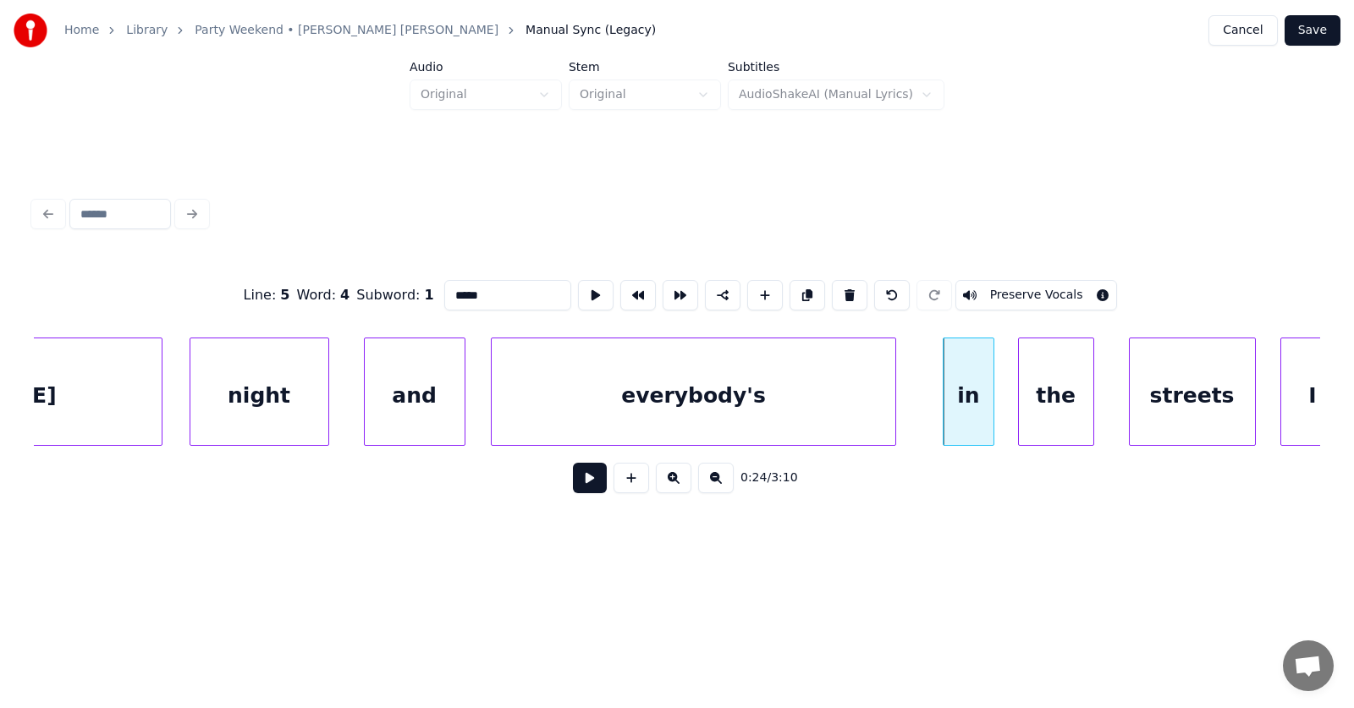
click at [1043, 407] on div "the" at bounding box center [1056, 395] width 74 height 115
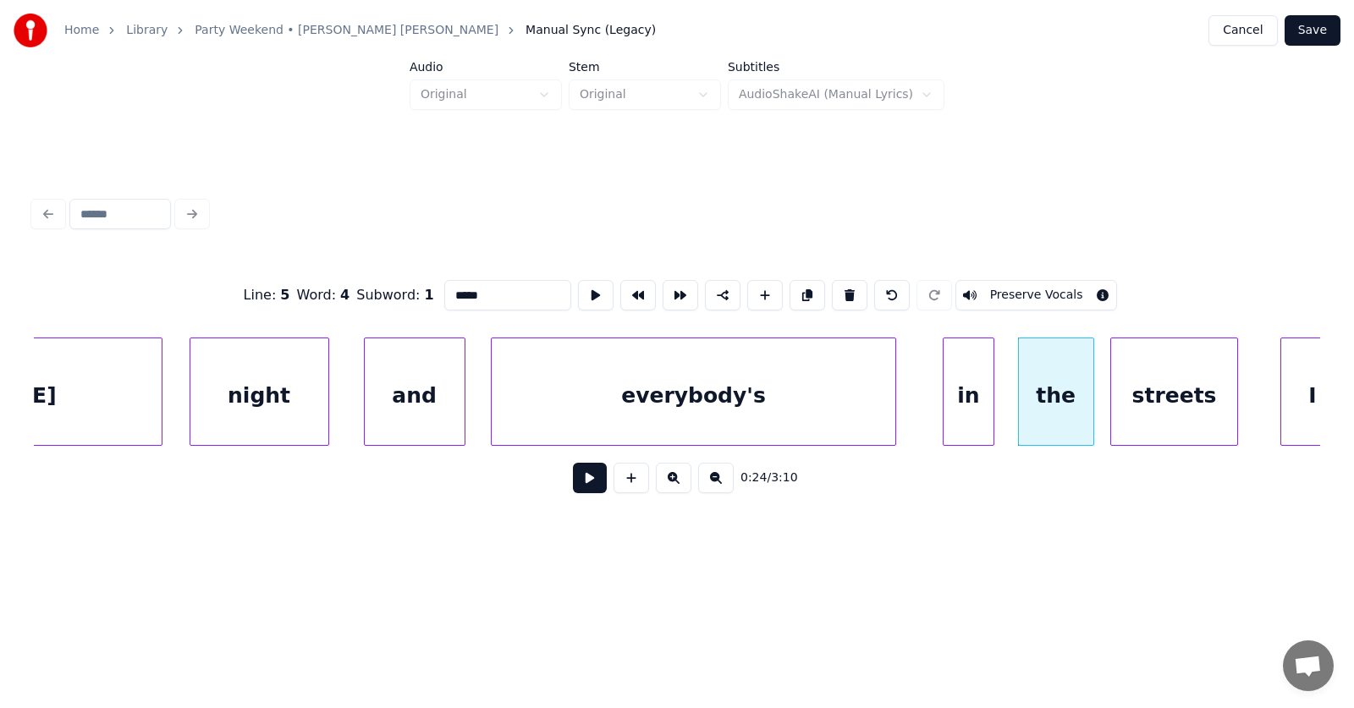
click at [1167, 406] on div "streets" at bounding box center [1173, 395] width 125 height 115
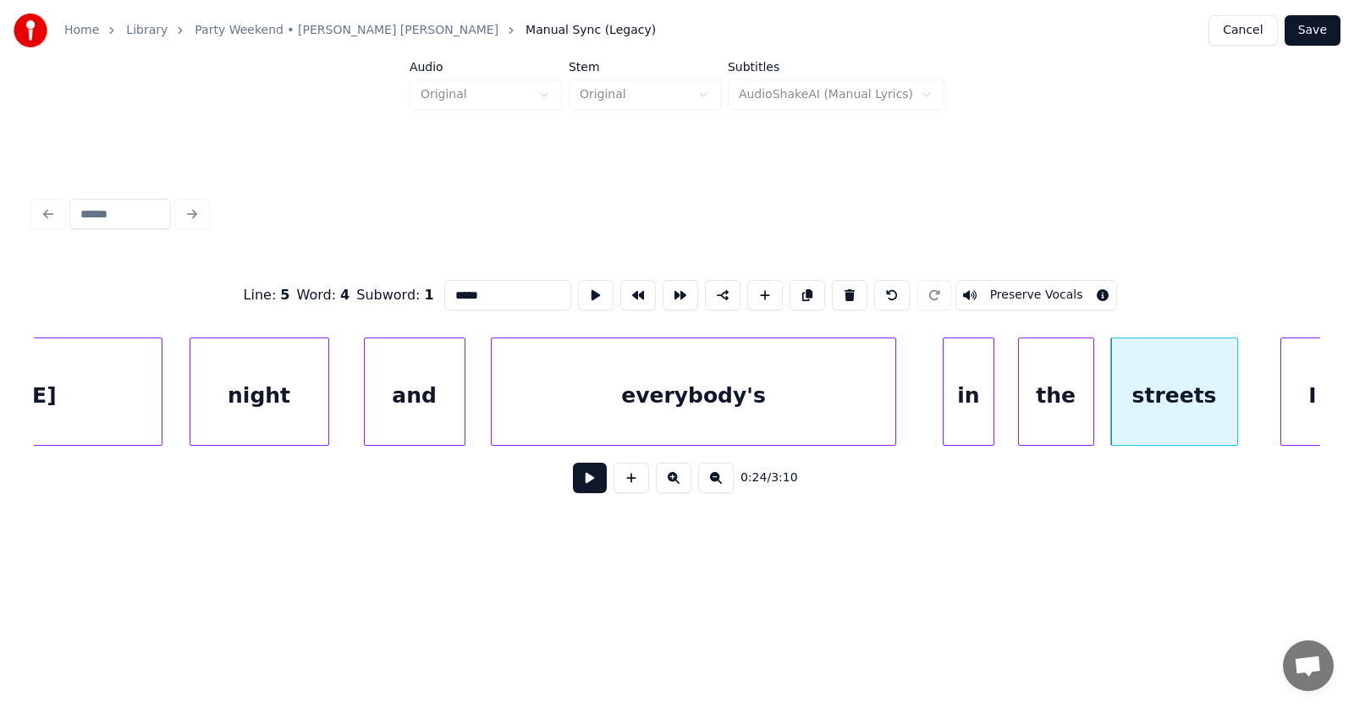
click at [586, 393] on div "everybody's" at bounding box center [694, 395] width 404 height 115
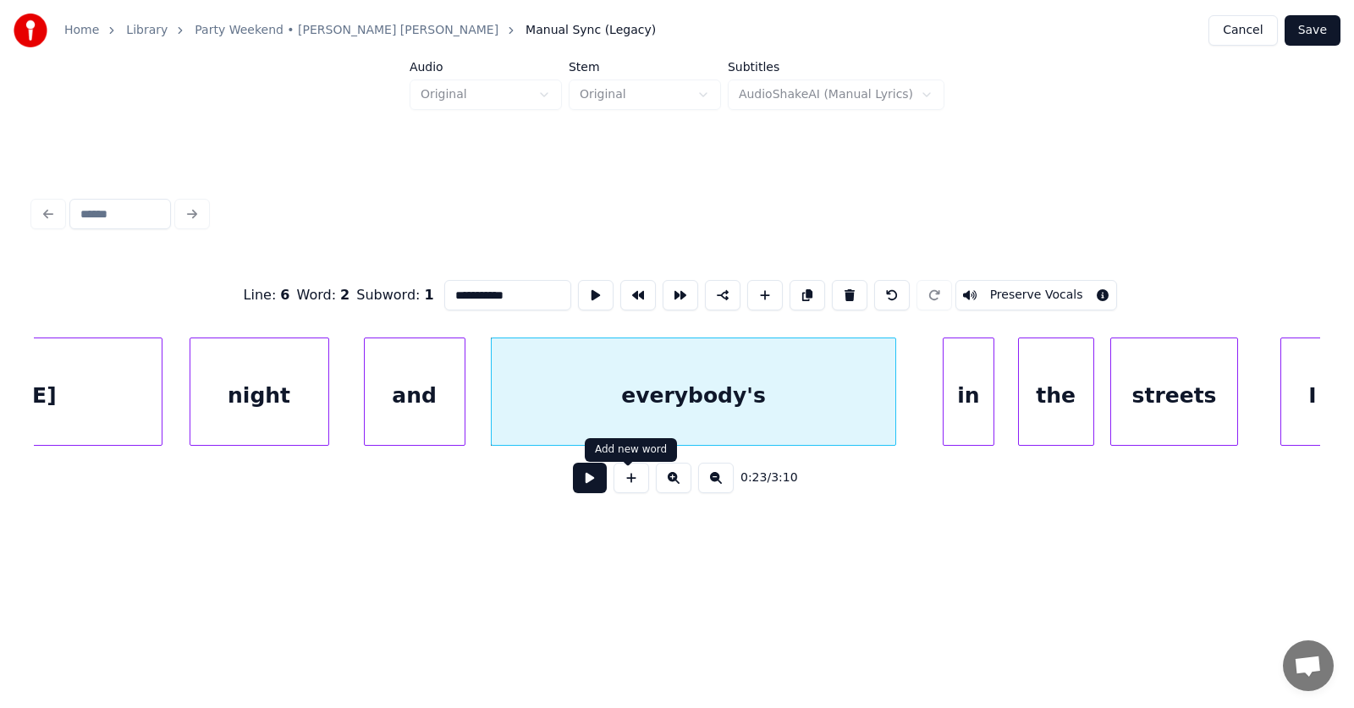
type input "**********"
click at [582, 488] on button at bounding box center [590, 478] width 34 height 30
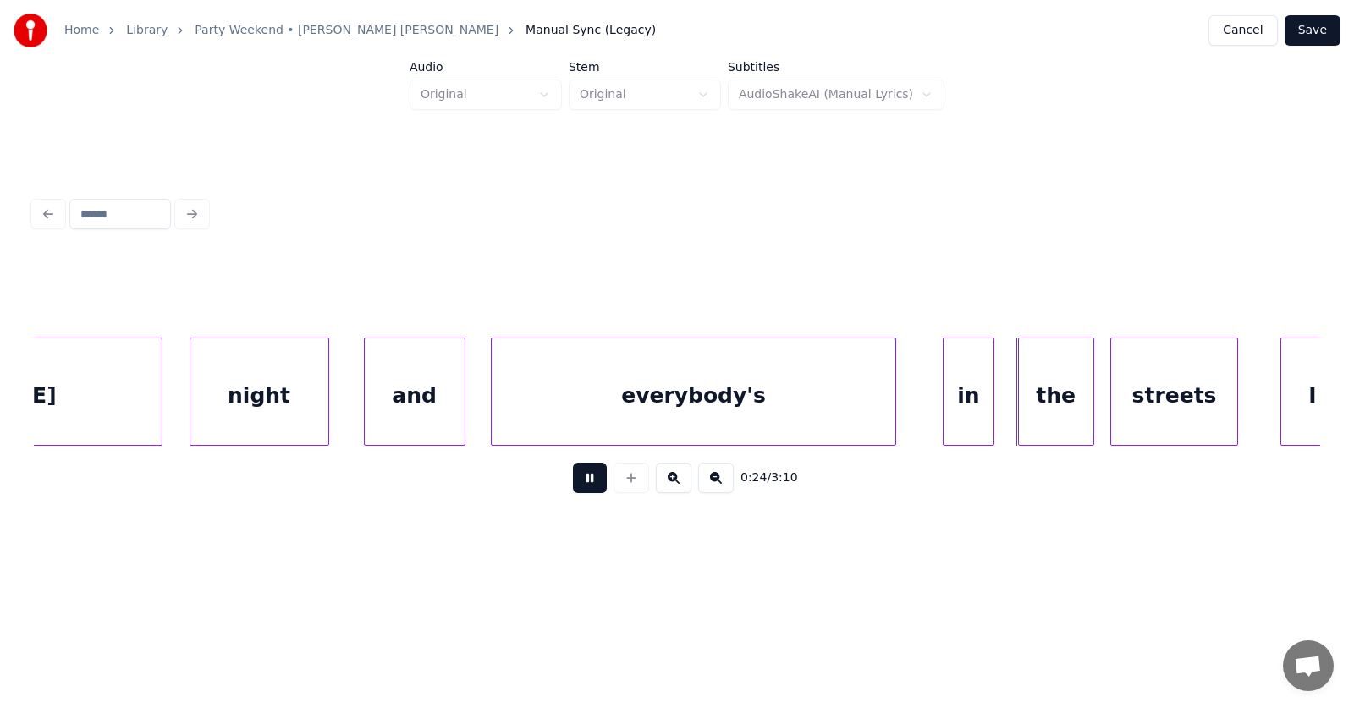
click at [582, 488] on button at bounding box center [590, 478] width 34 height 30
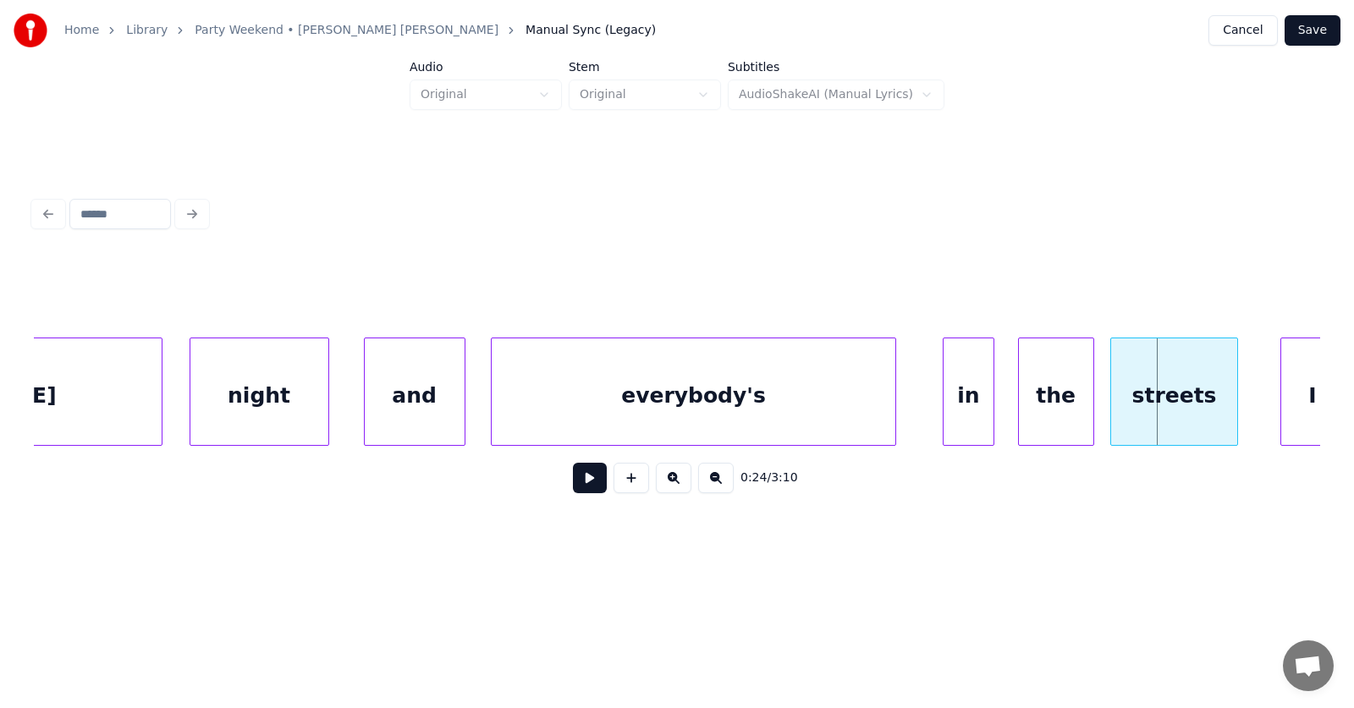
click at [376, 397] on div "and" at bounding box center [415, 395] width 100 height 115
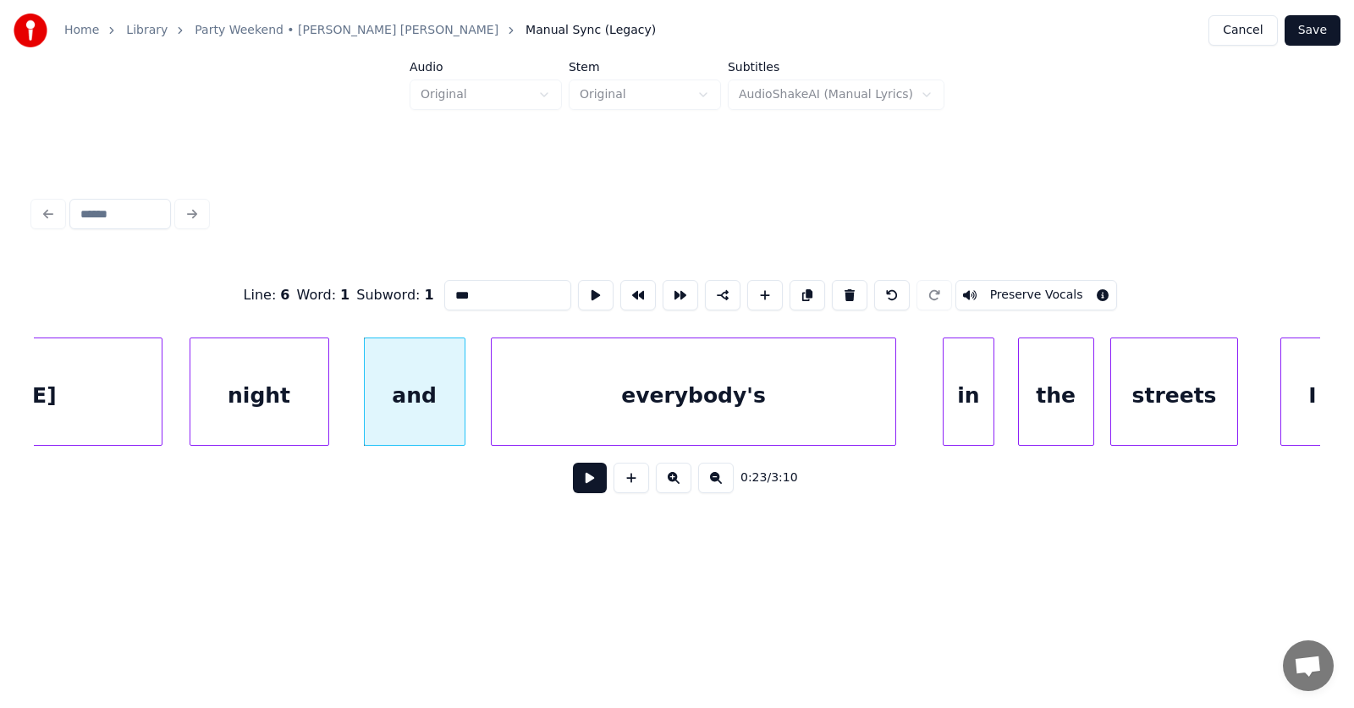
click at [578, 488] on button at bounding box center [590, 478] width 34 height 30
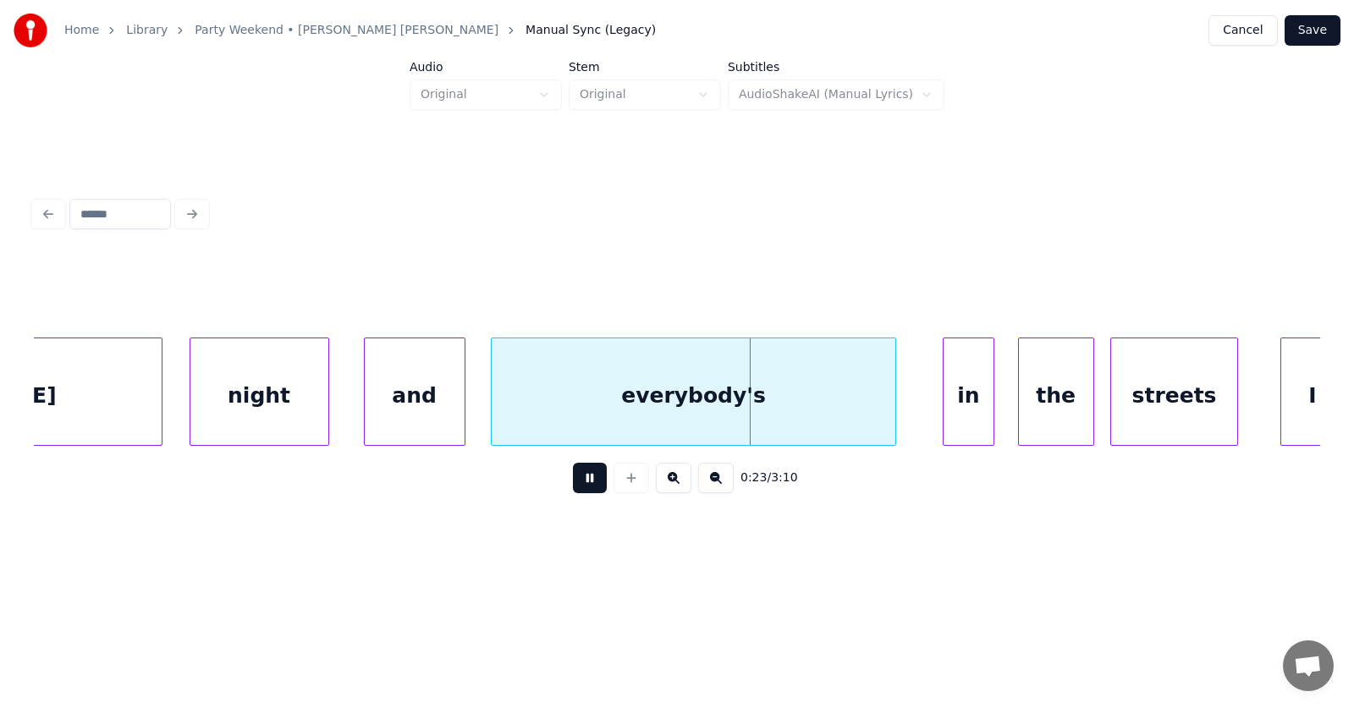
click at [578, 488] on button at bounding box center [590, 478] width 34 height 30
click at [564, 382] on div "everybody's" at bounding box center [694, 395] width 404 height 115
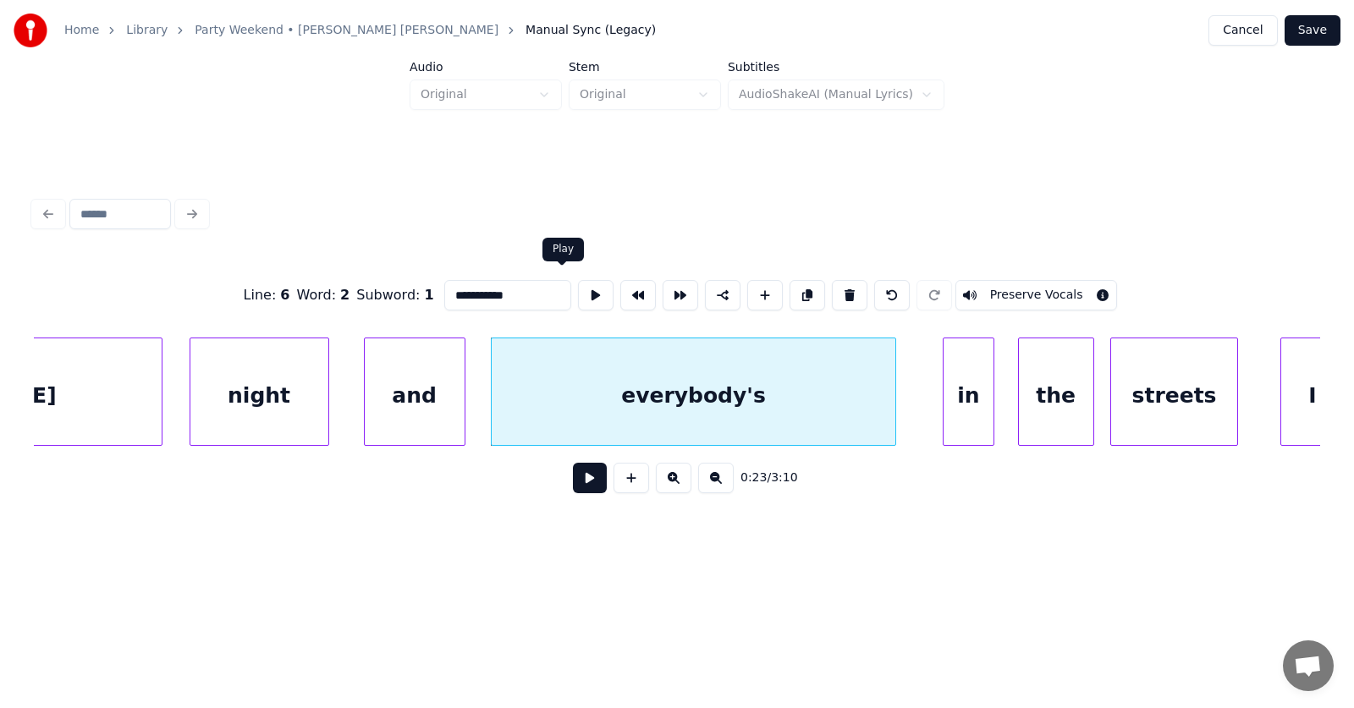
click at [578, 290] on button at bounding box center [596, 295] width 36 height 30
click at [409, 381] on div "and" at bounding box center [415, 395] width 100 height 115
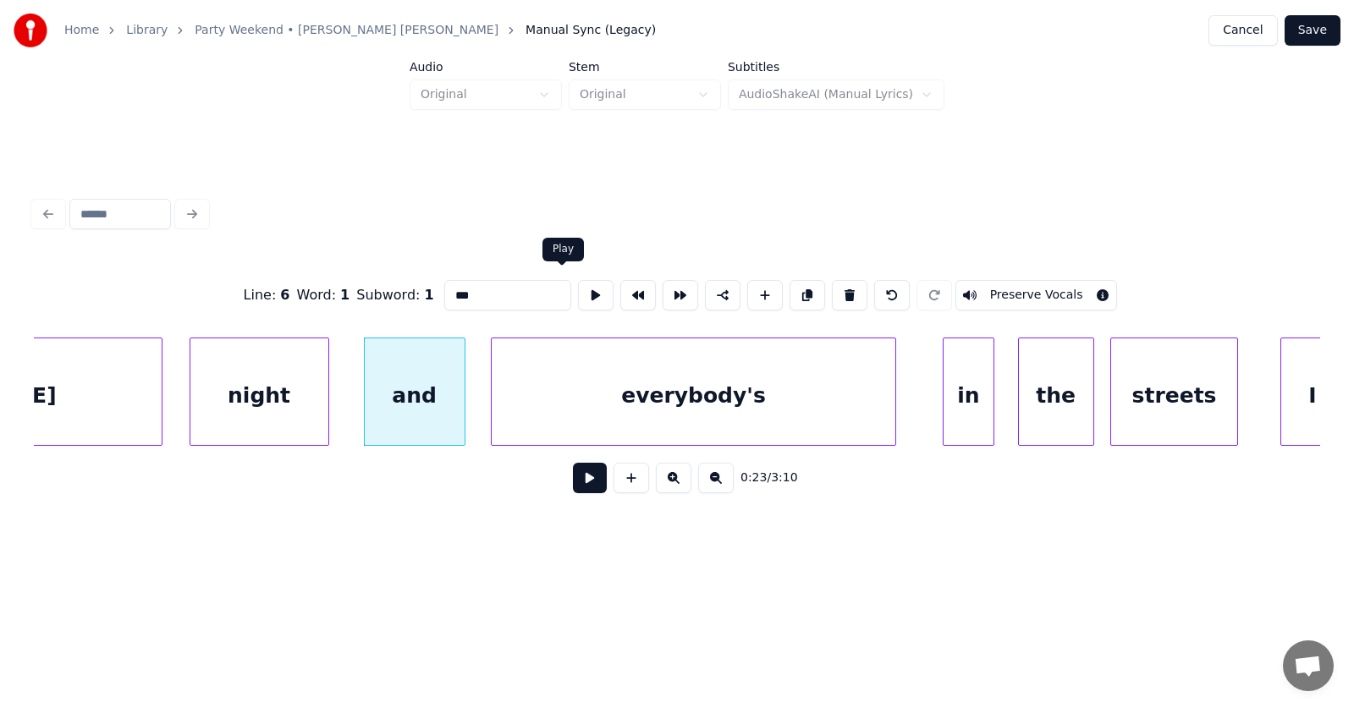
click at [578, 284] on button at bounding box center [596, 295] width 36 height 30
click at [610, 405] on div at bounding box center [612, 391] width 5 height 107
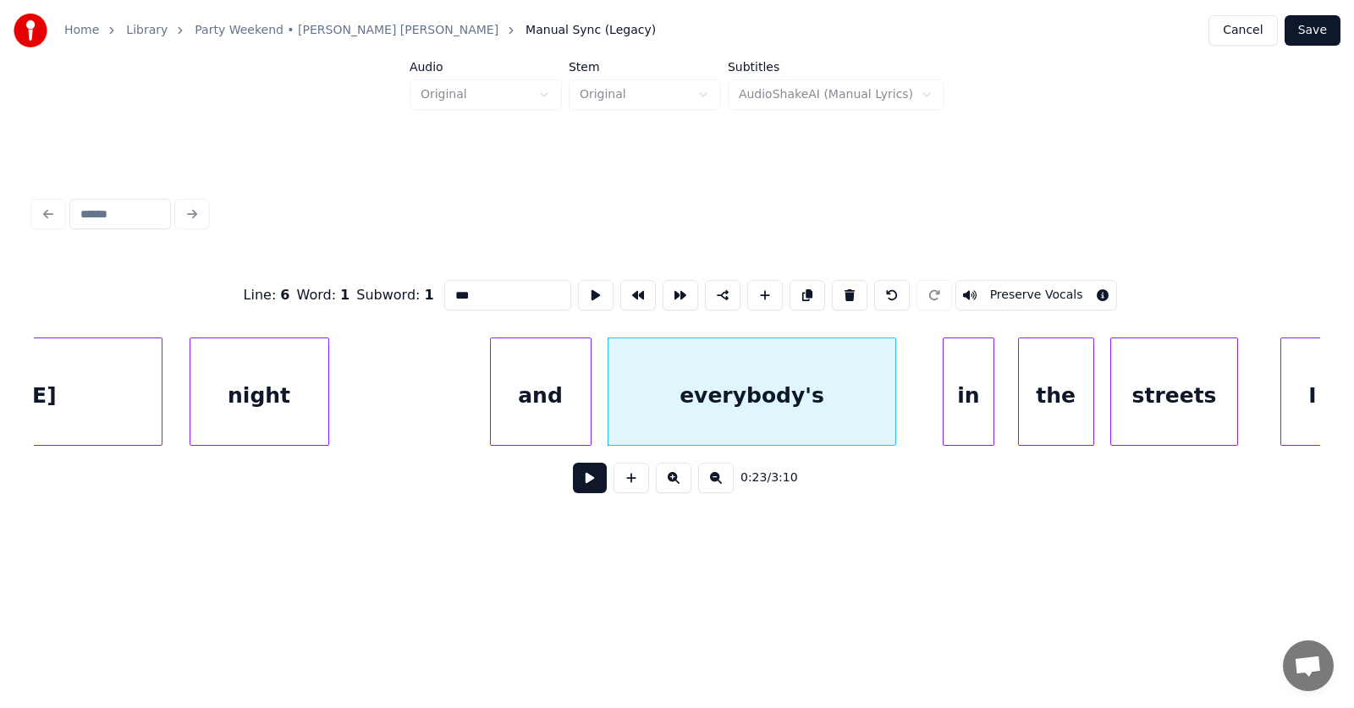
click at [534, 407] on div "and" at bounding box center [541, 395] width 100 height 115
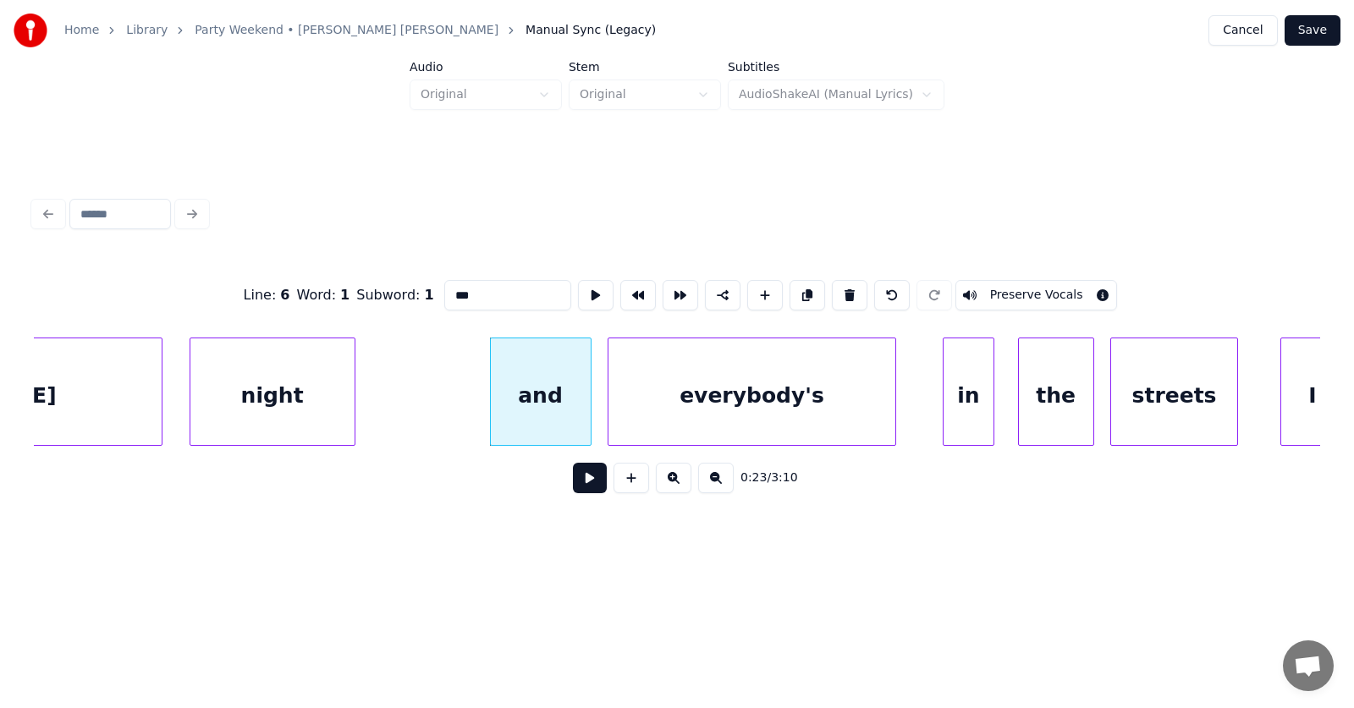
click at [352, 399] on div at bounding box center [351, 391] width 5 height 107
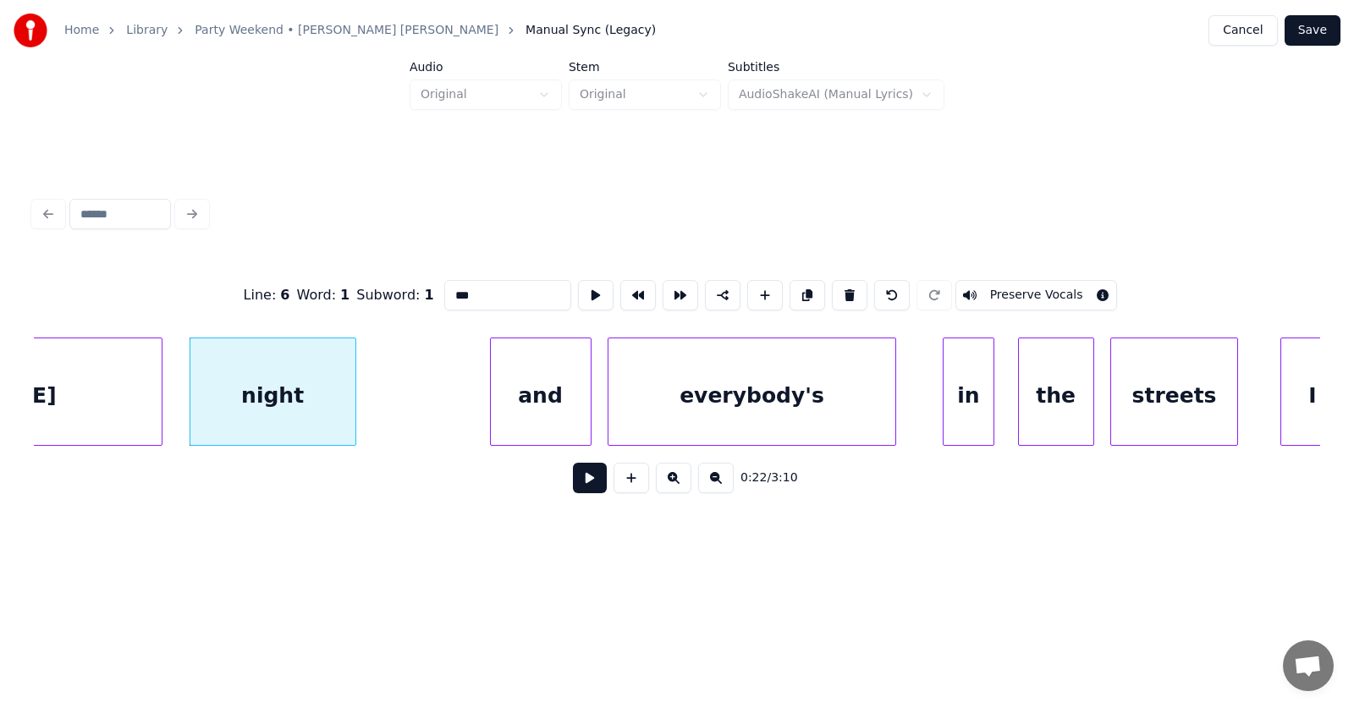
click at [669, 395] on div "everybody's" at bounding box center [752, 395] width 288 height 115
type input "**********"
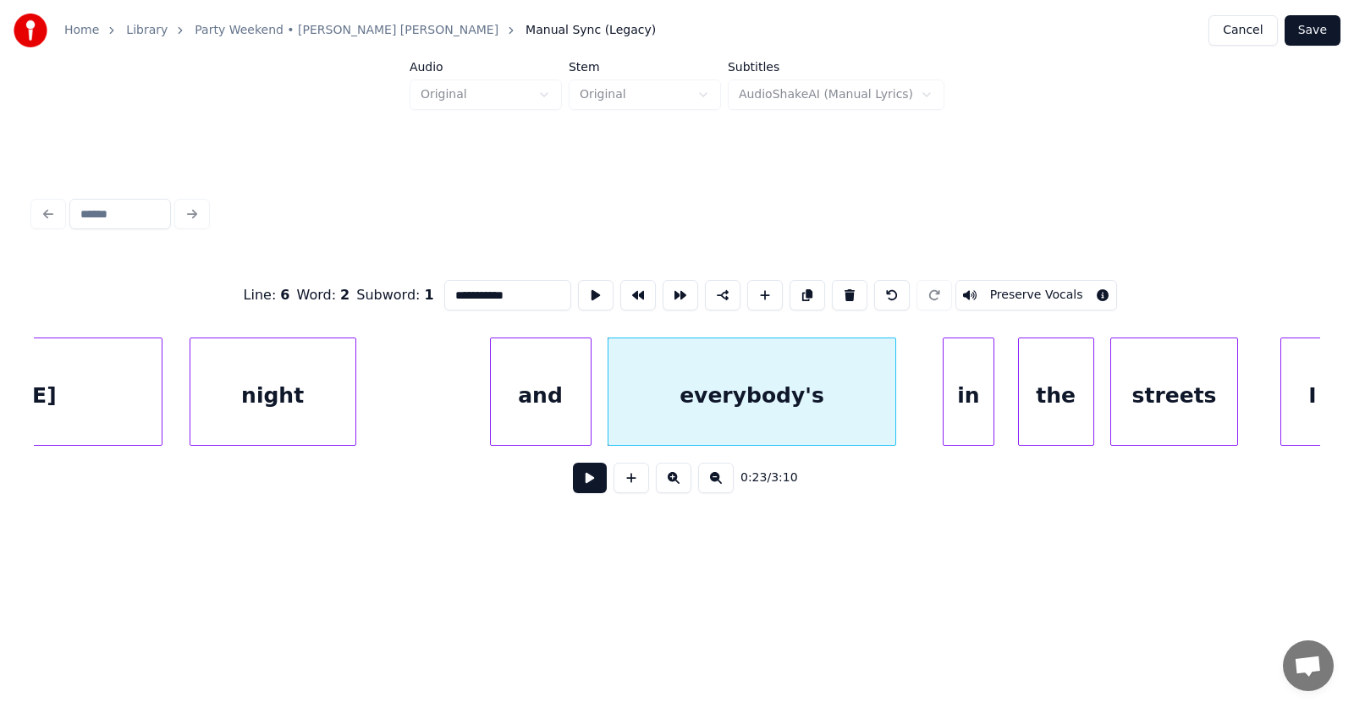
click at [590, 485] on button at bounding box center [590, 478] width 34 height 30
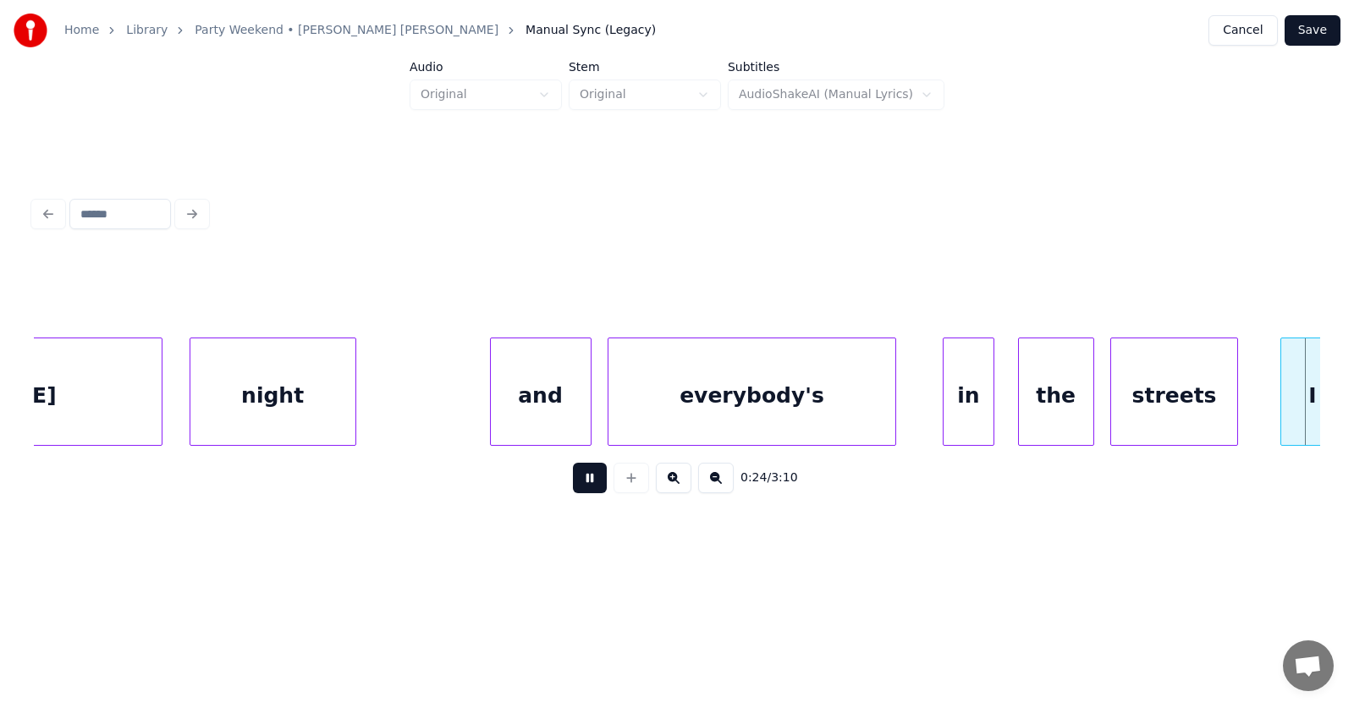
scroll to position [0, 15661]
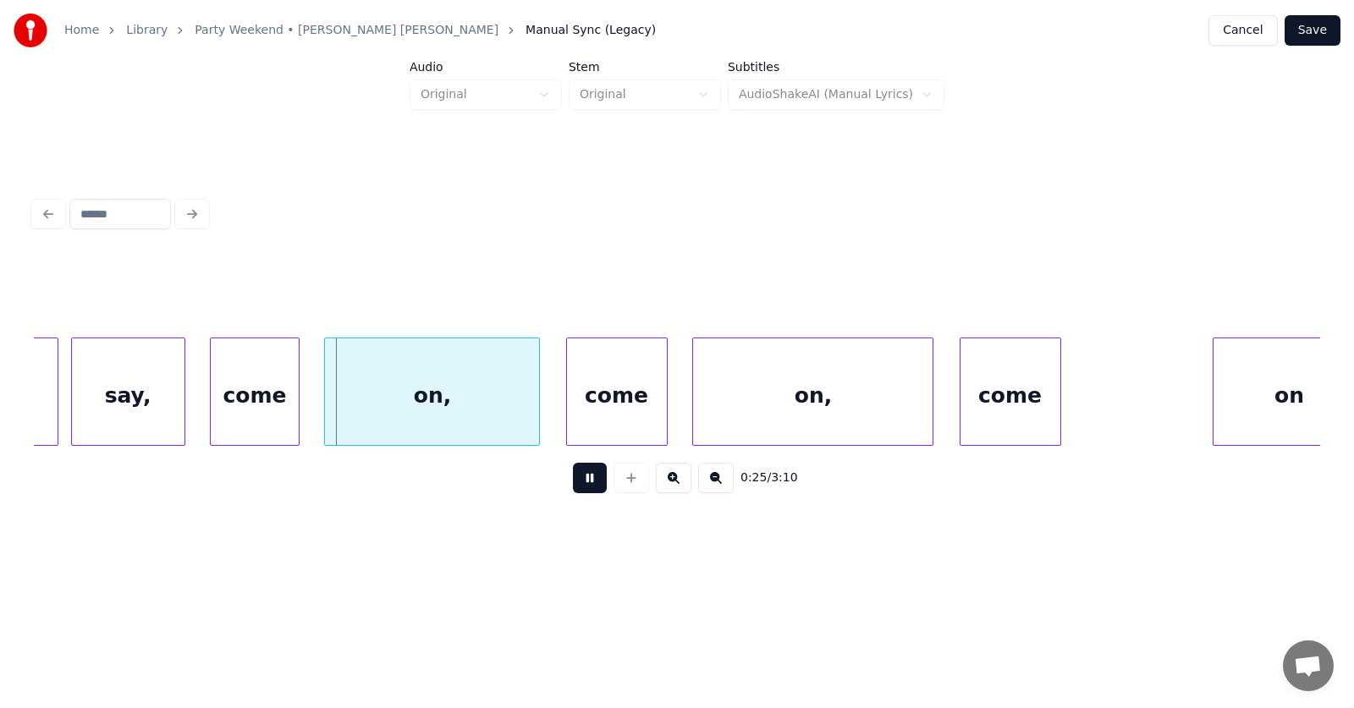
click at [590, 485] on button at bounding box center [590, 478] width 34 height 30
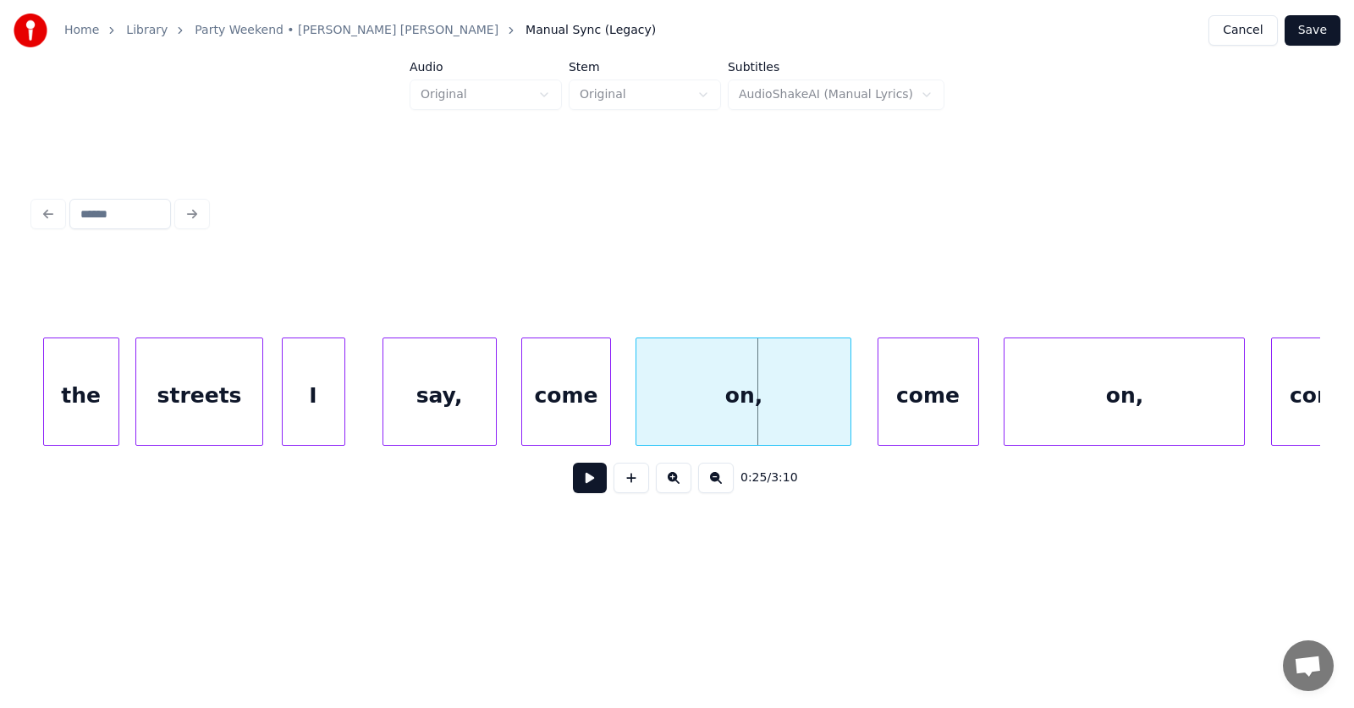
click at [316, 399] on div "I" at bounding box center [314, 395] width 62 height 115
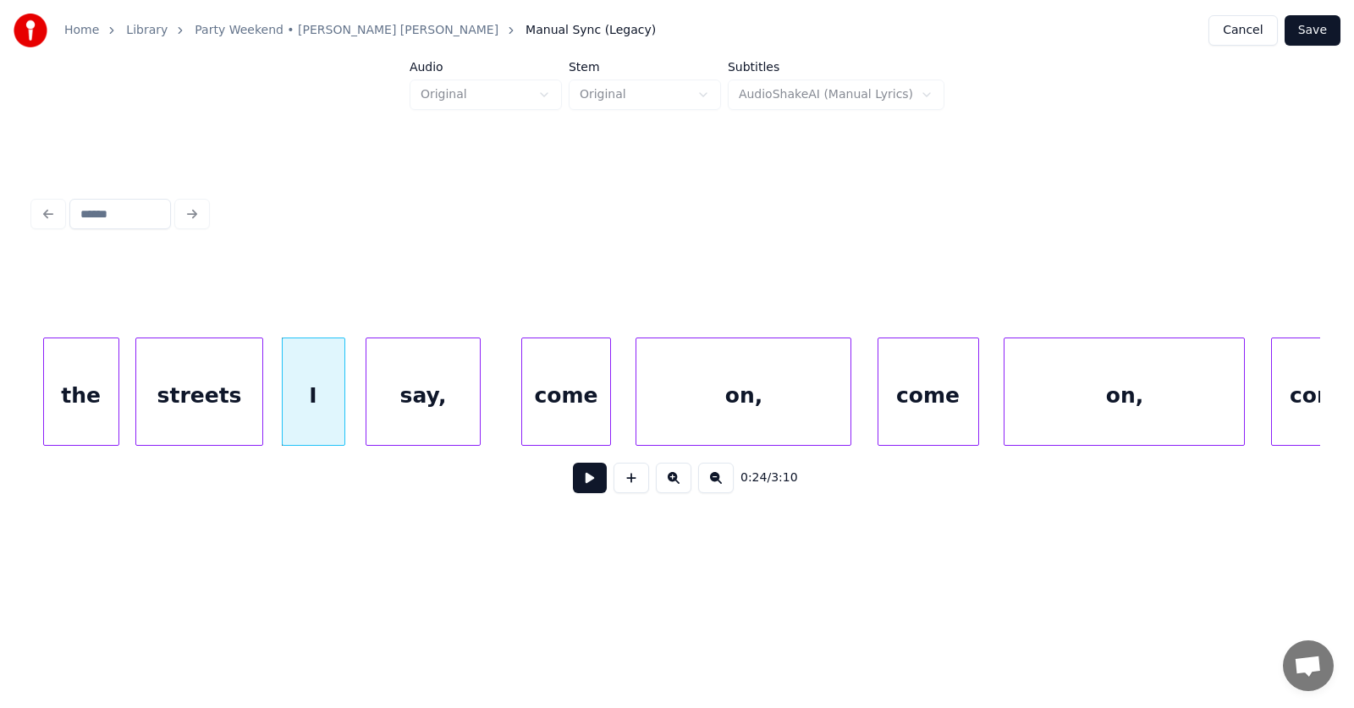
click at [420, 413] on div "say," at bounding box center [422, 395] width 113 height 115
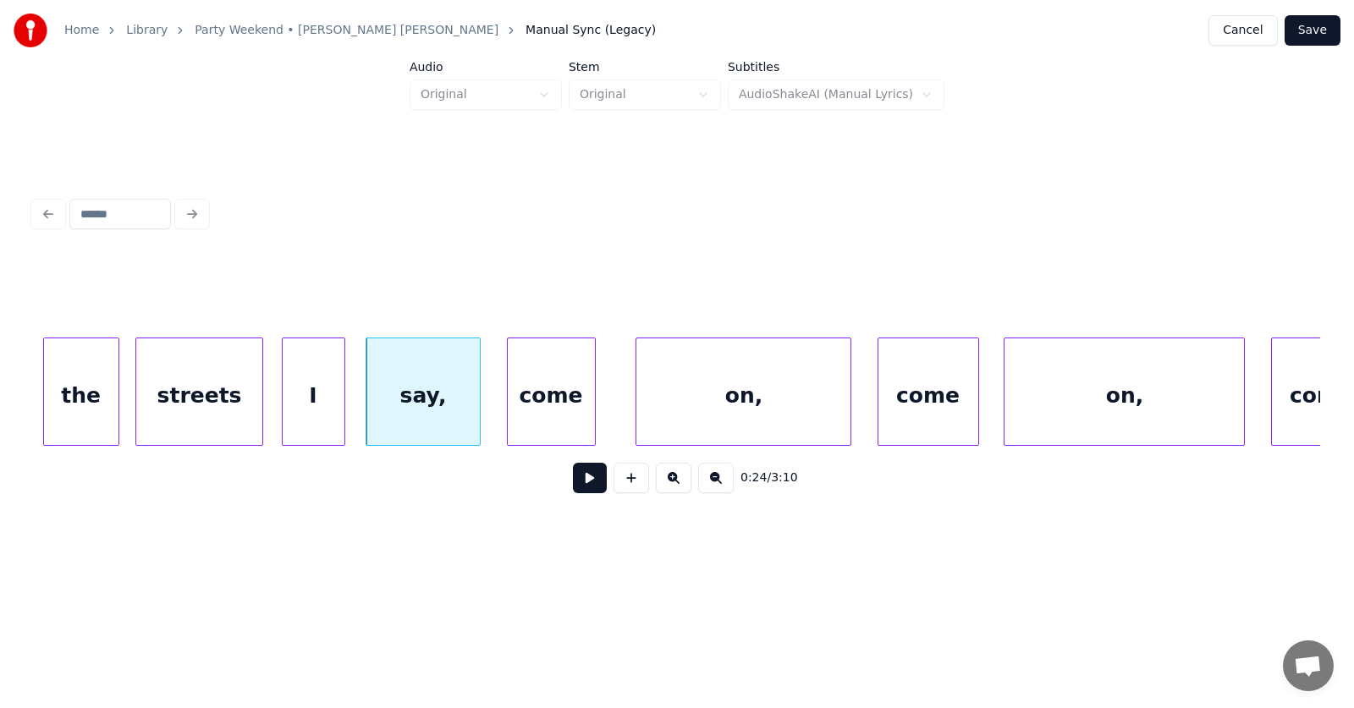
click at [530, 413] on div "come" at bounding box center [551, 395] width 87 height 115
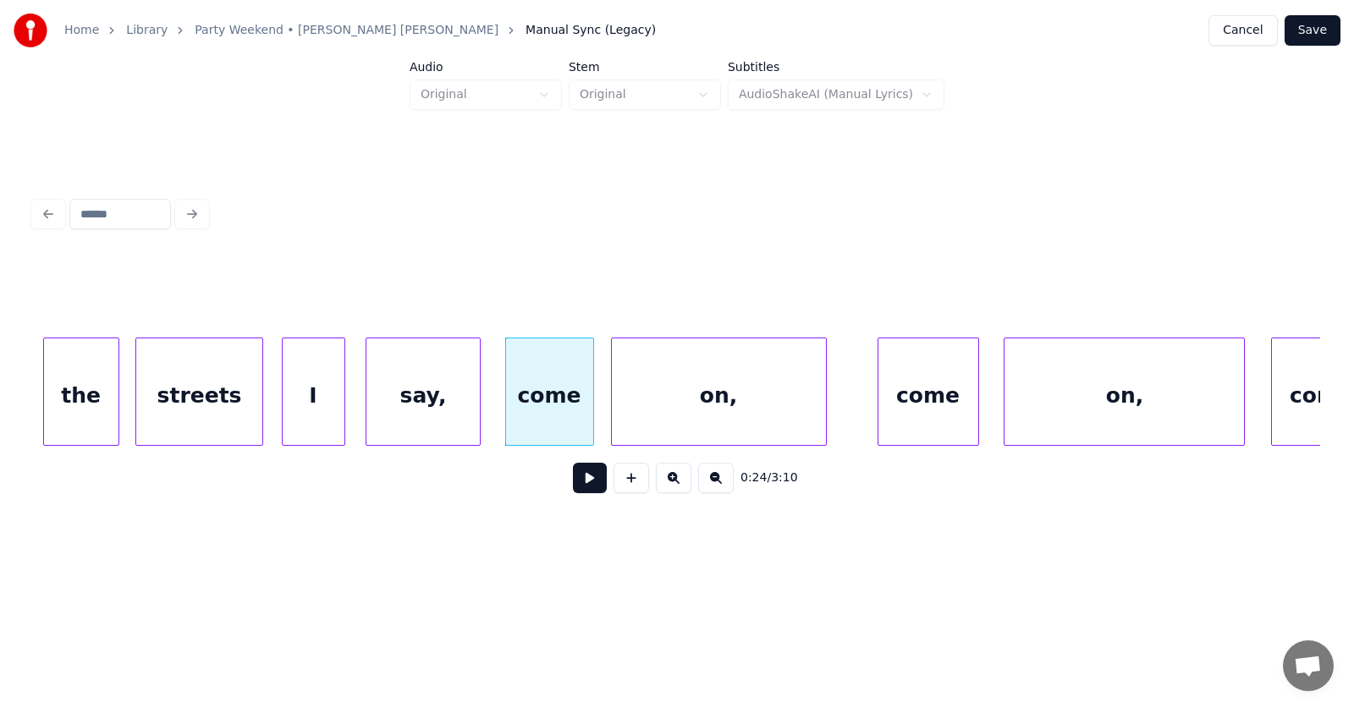
click at [668, 414] on div "on," at bounding box center [719, 395] width 214 height 115
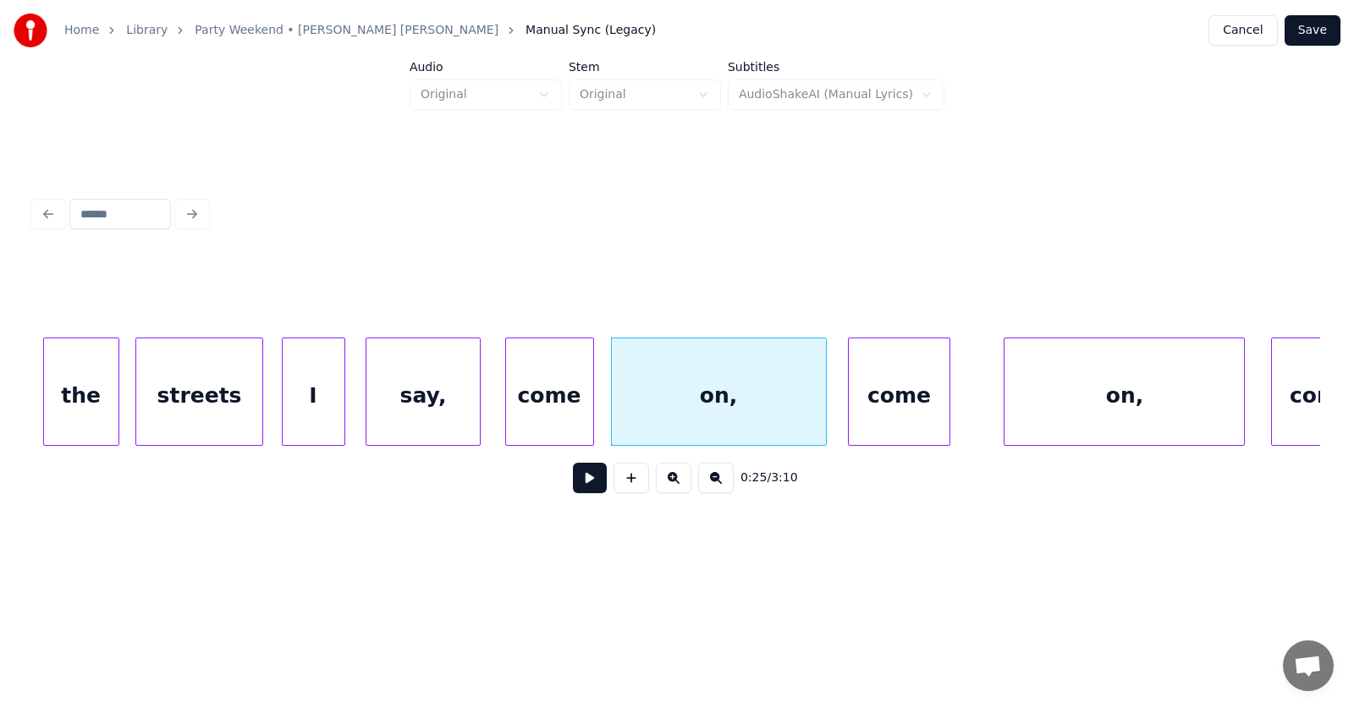
click at [892, 423] on div "come" at bounding box center [899, 395] width 100 height 115
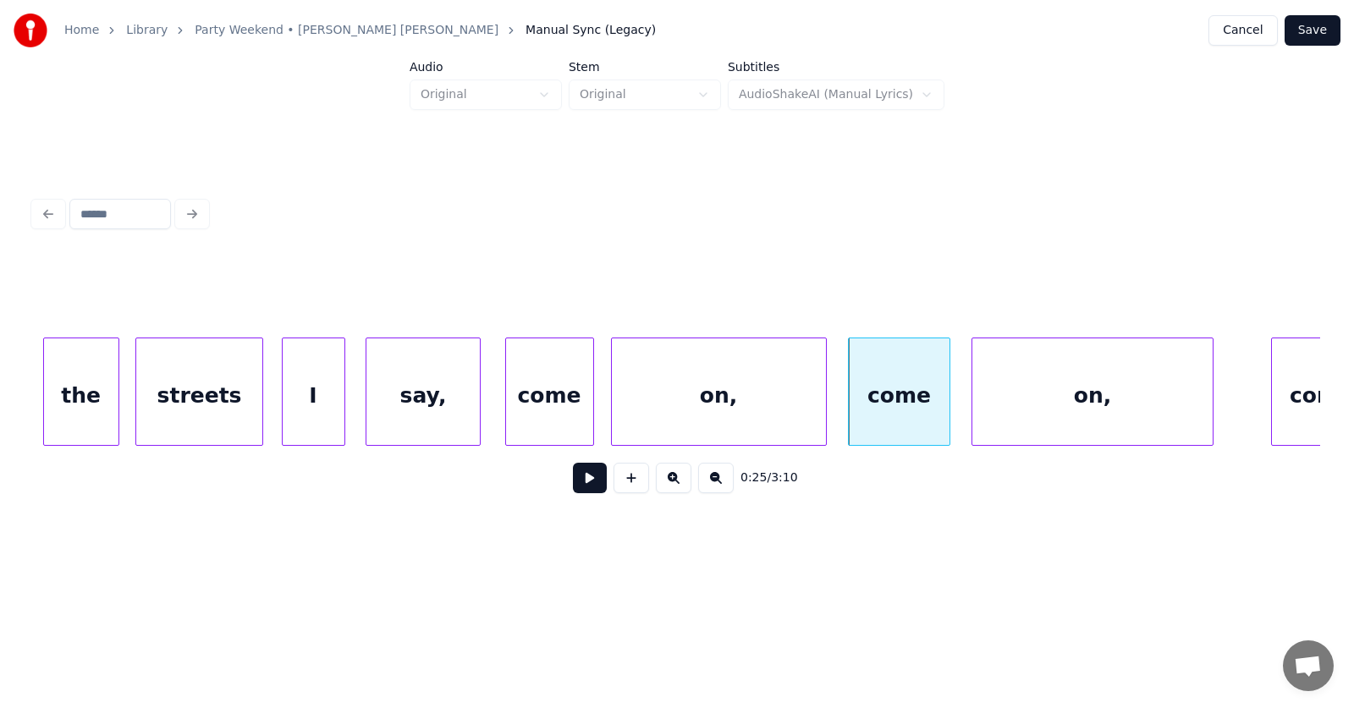
click at [1061, 416] on div "on," at bounding box center [1091, 395] width 239 height 115
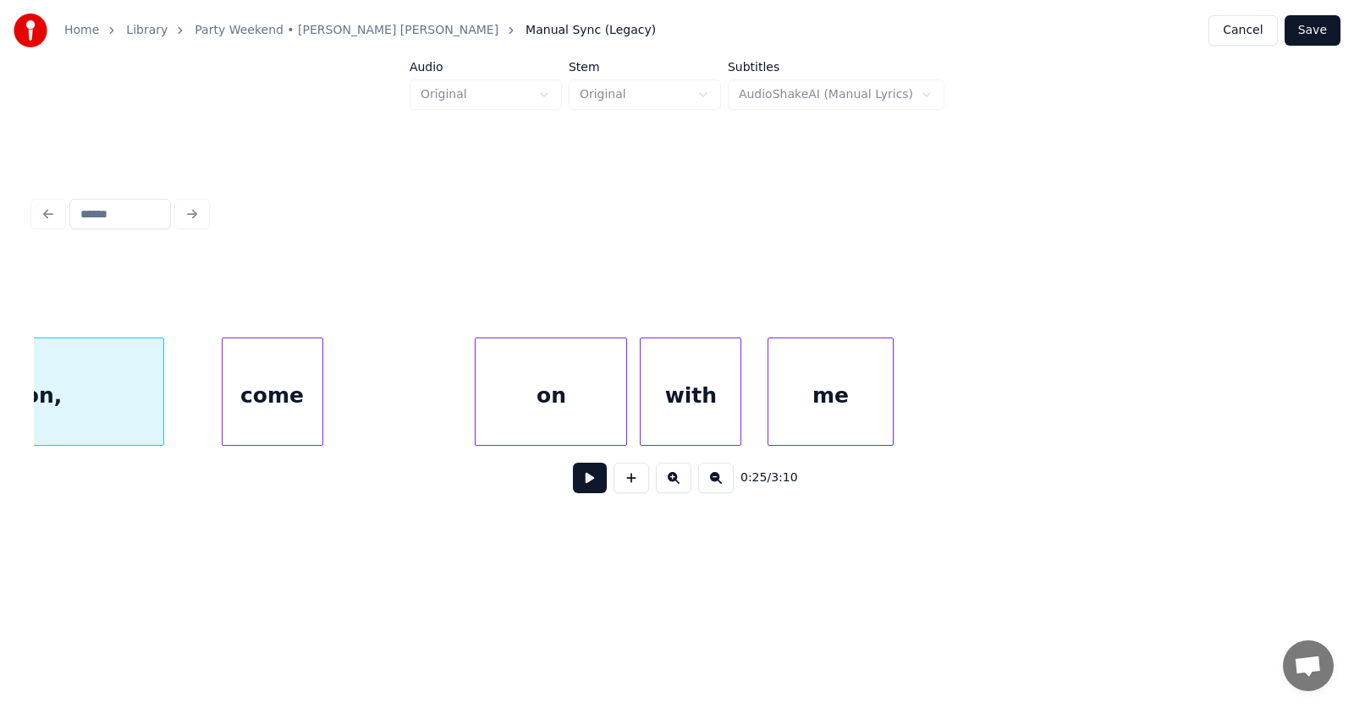
scroll to position [0, 16475]
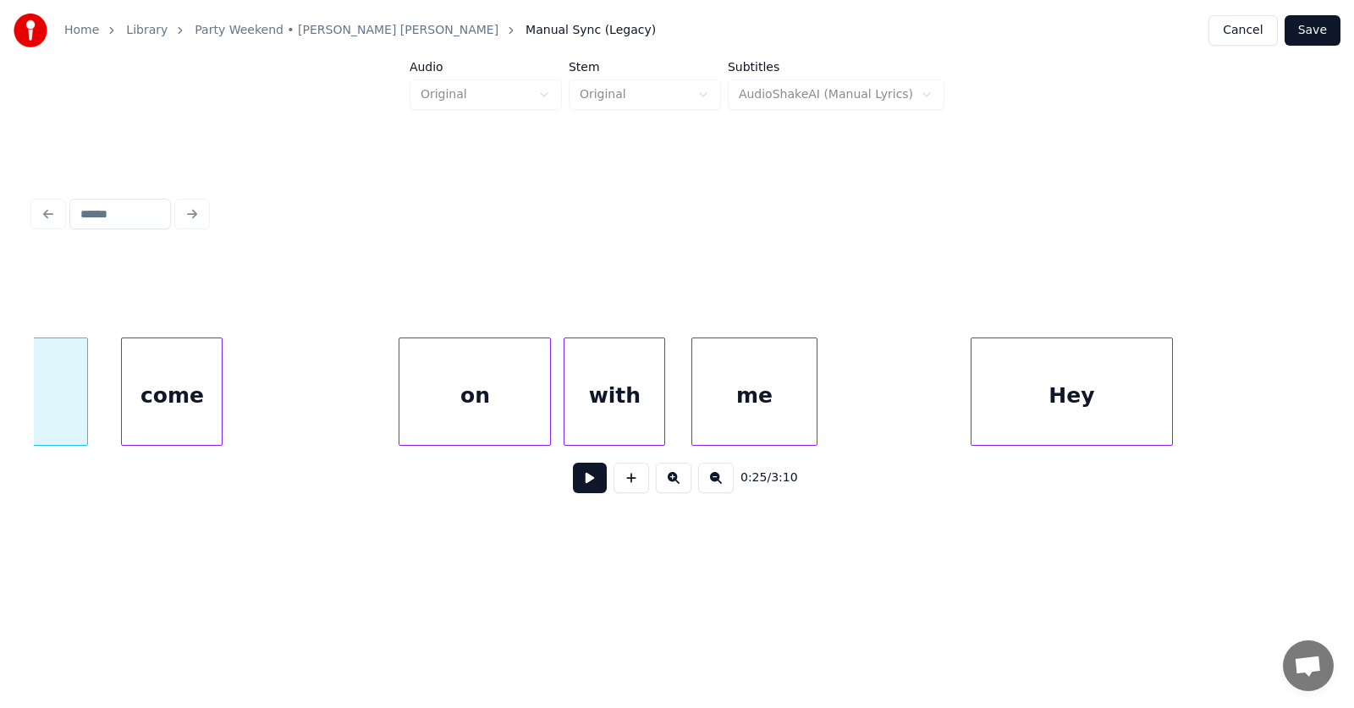
click at [195, 400] on div "come" at bounding box center [172, 395] width 100 height 115
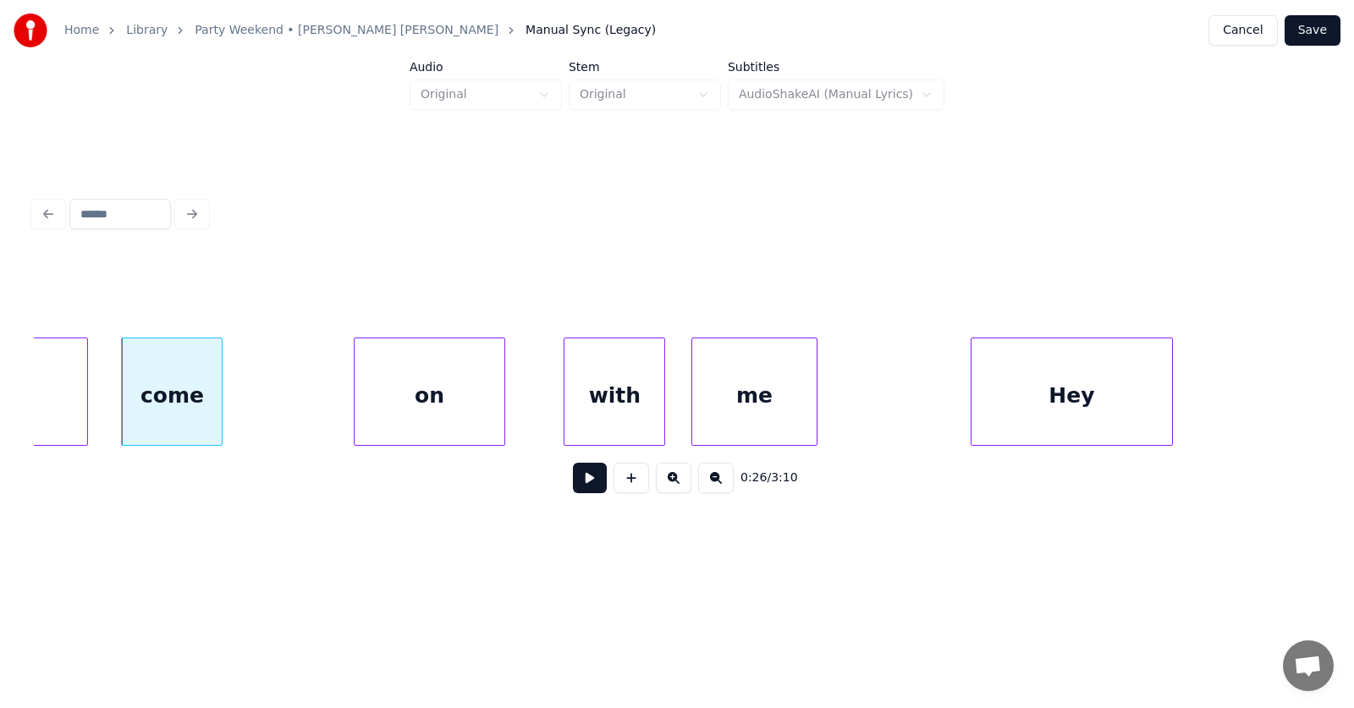
click at [470, 411] on div "on" at bounding box center [429, 395] width 151 height 115
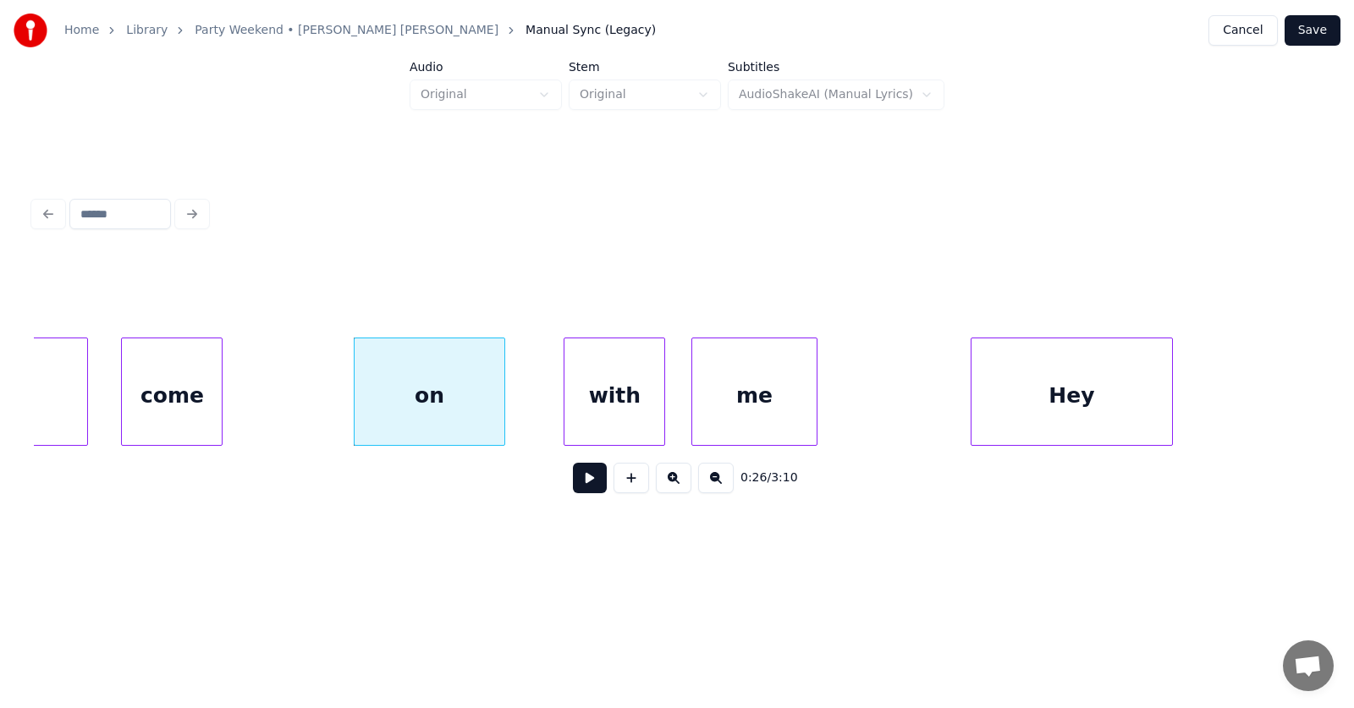
click at [186, 387] on div "come" at bounding box center [172, 395] width 100 height 115
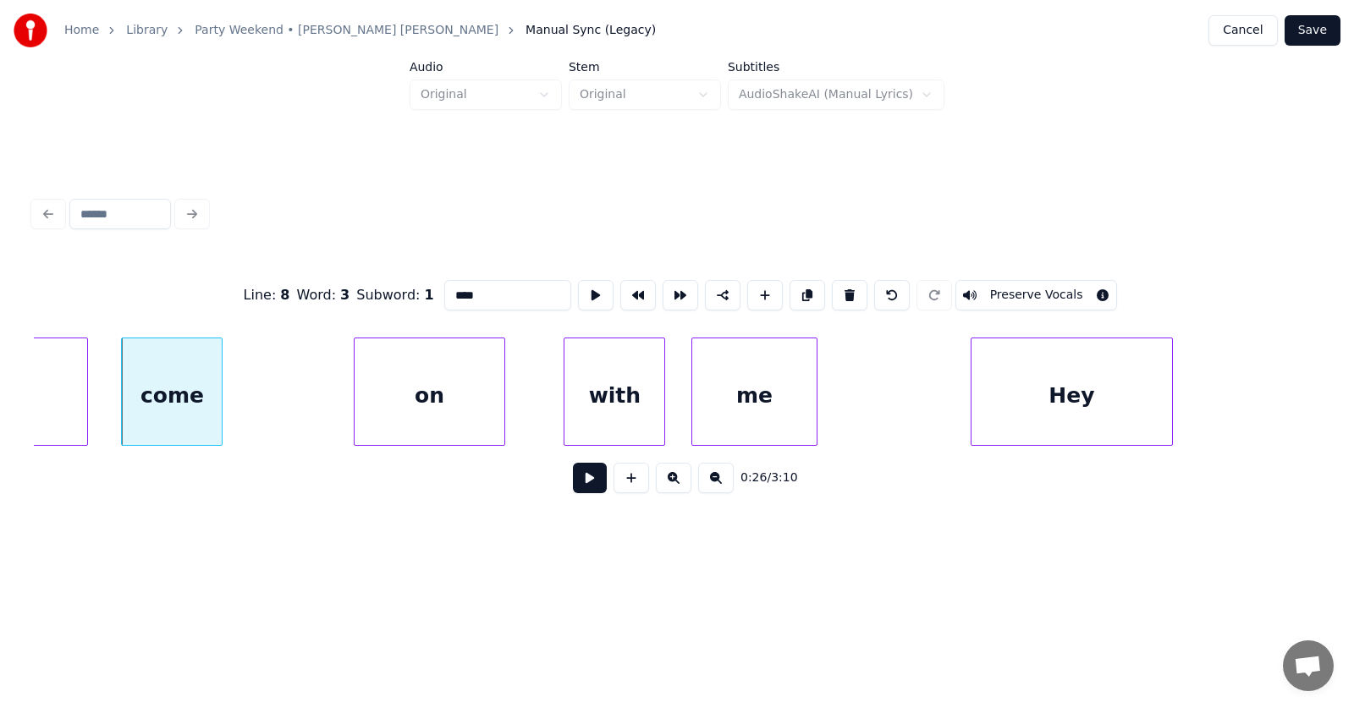
click at [573, 483] on button at bounding box center [590, 478] width 34 height 30
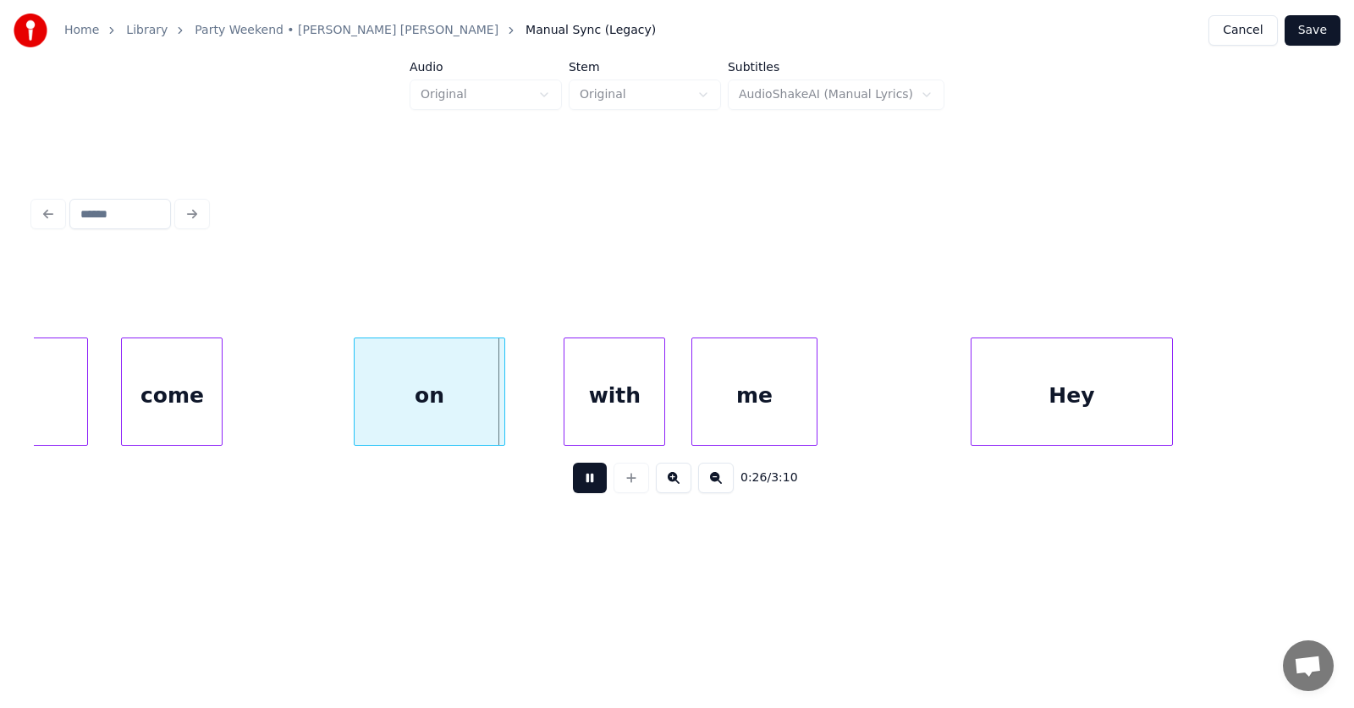
click at [573, 483] on button at bounding box center [590, 478] width 34 height 30
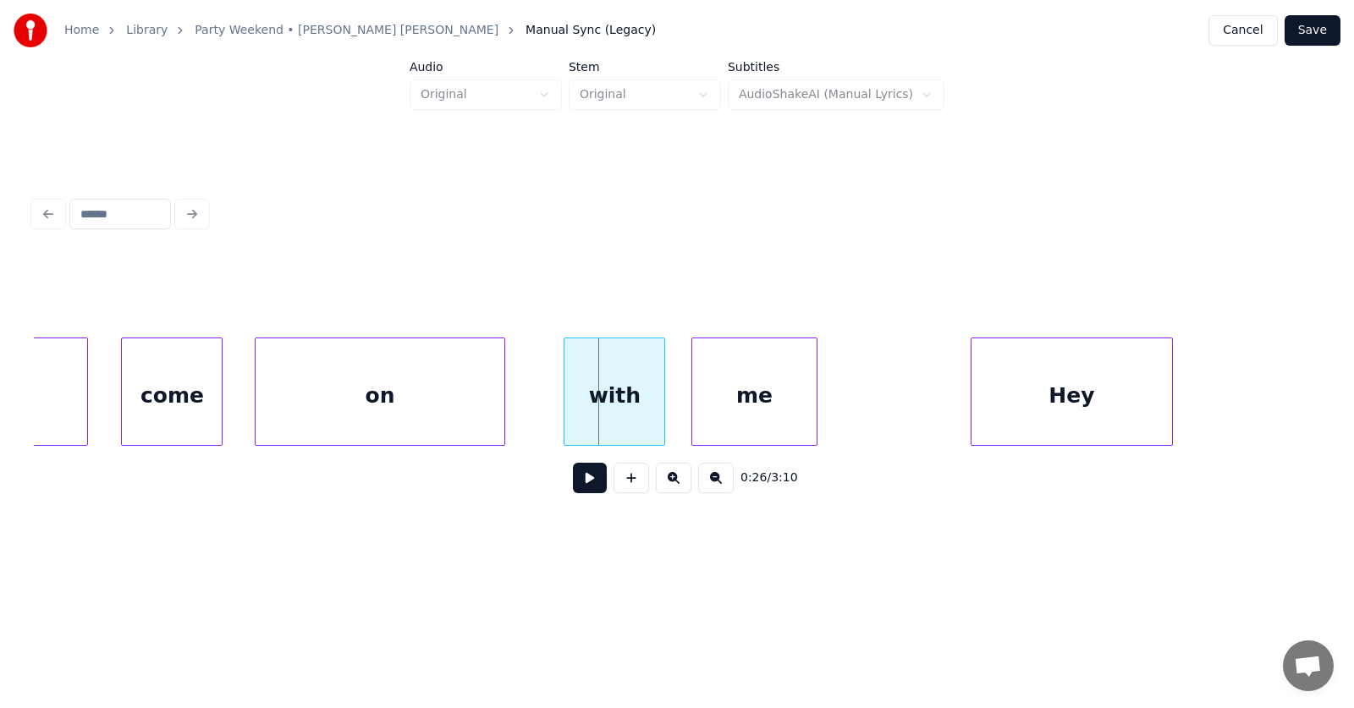
click at [256, 385] on div at bounding box center [258, 391] width 5 height 107
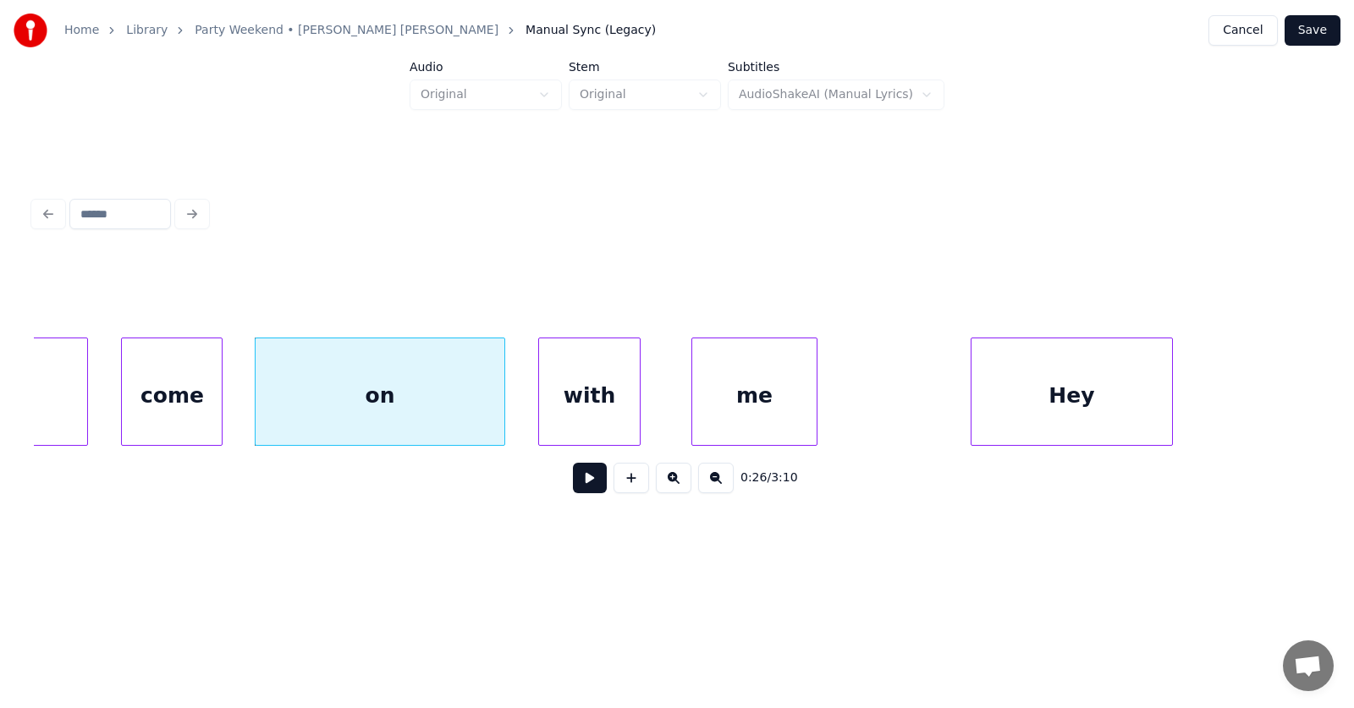
click at [580, 425] on div "with" at bounding box center [589, 395] width 100 height 115
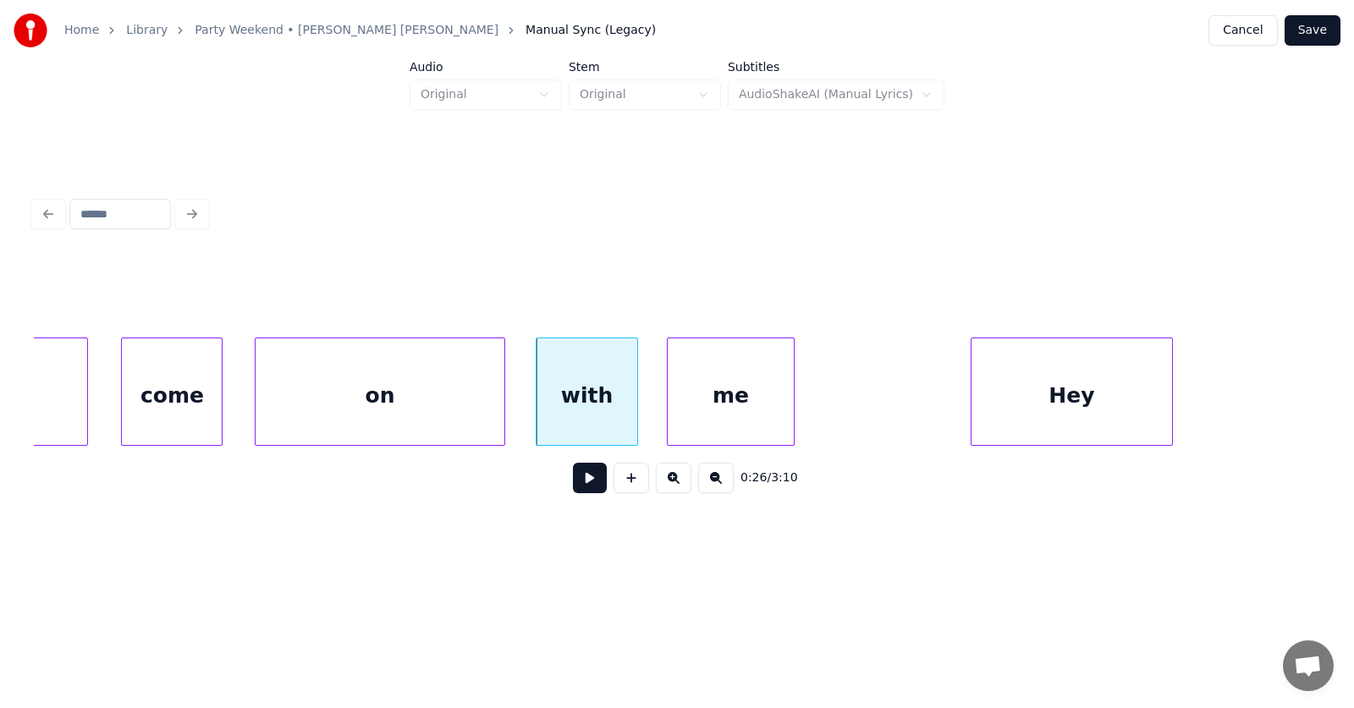
click at [717, 414] on div "me" at bounding box center [730, 395] width 125 height 115
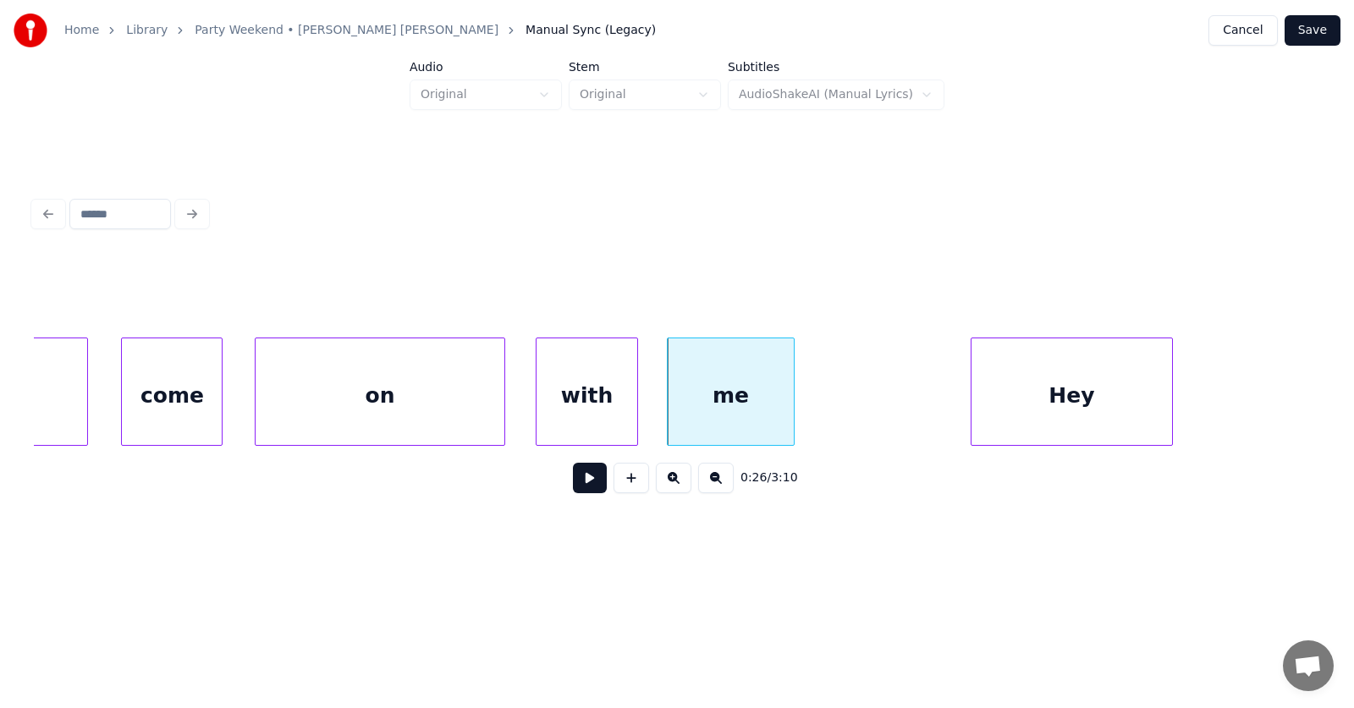
click at [586, 488] on button at bounding box center [590, 478] width 34 height 30
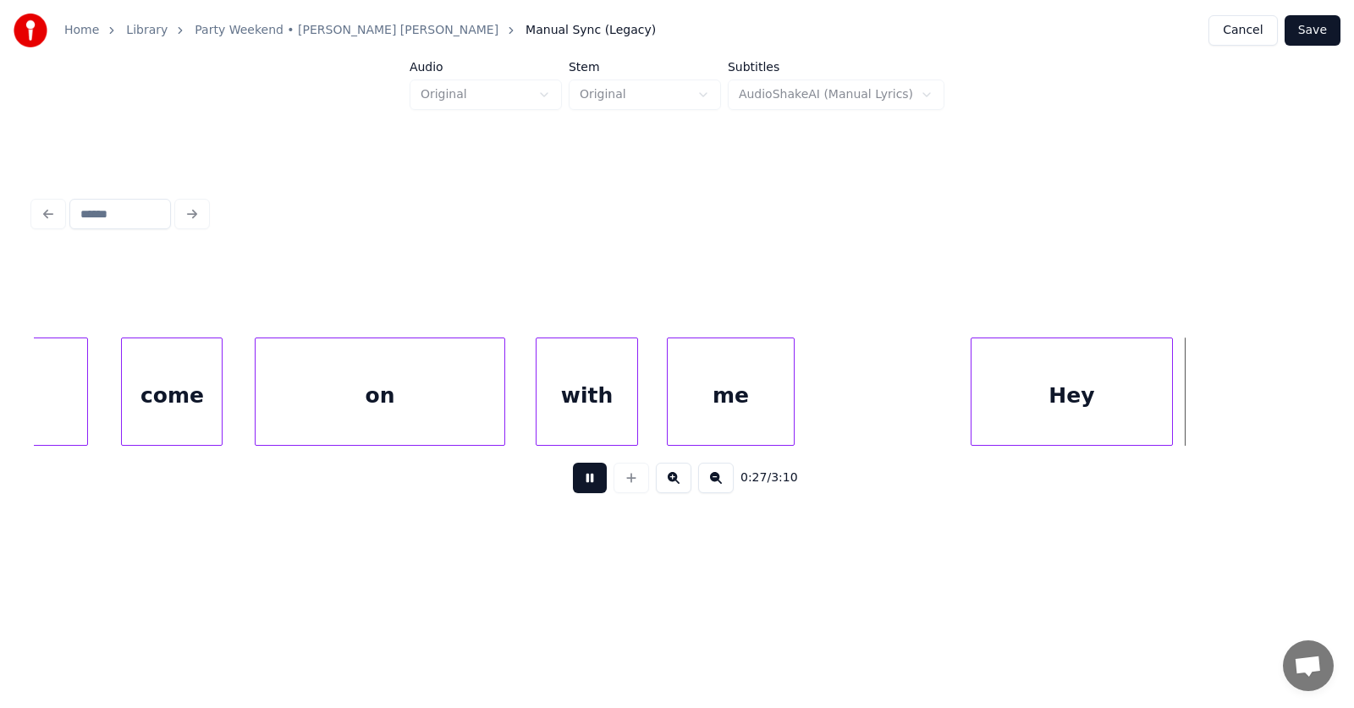
click at [586, 488] on button at bounding box center [590, 478] width 34 height 30
click at [1014, 417] on div "Hey" at bounding box center [1062, 395] width 201 height 115
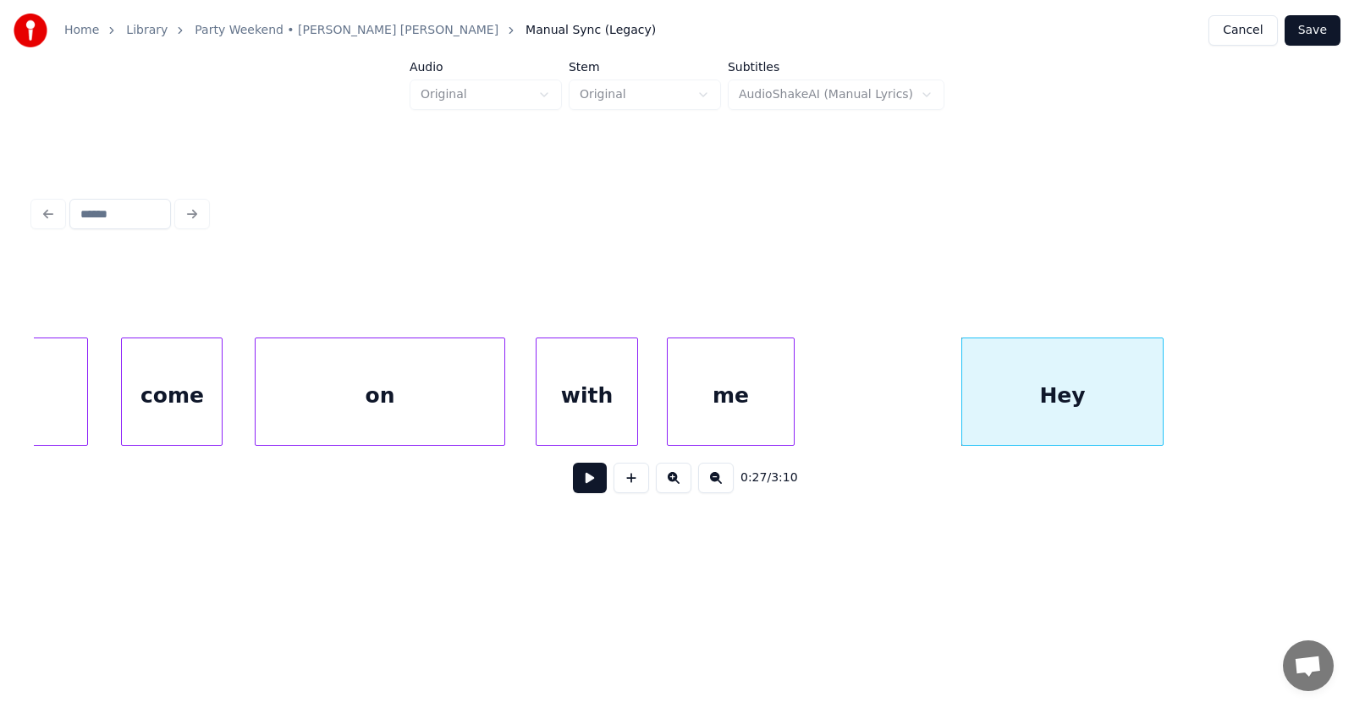
click at [1082, 406] on div "Hey" at bounding box center [1062, 395] width 201 height 115
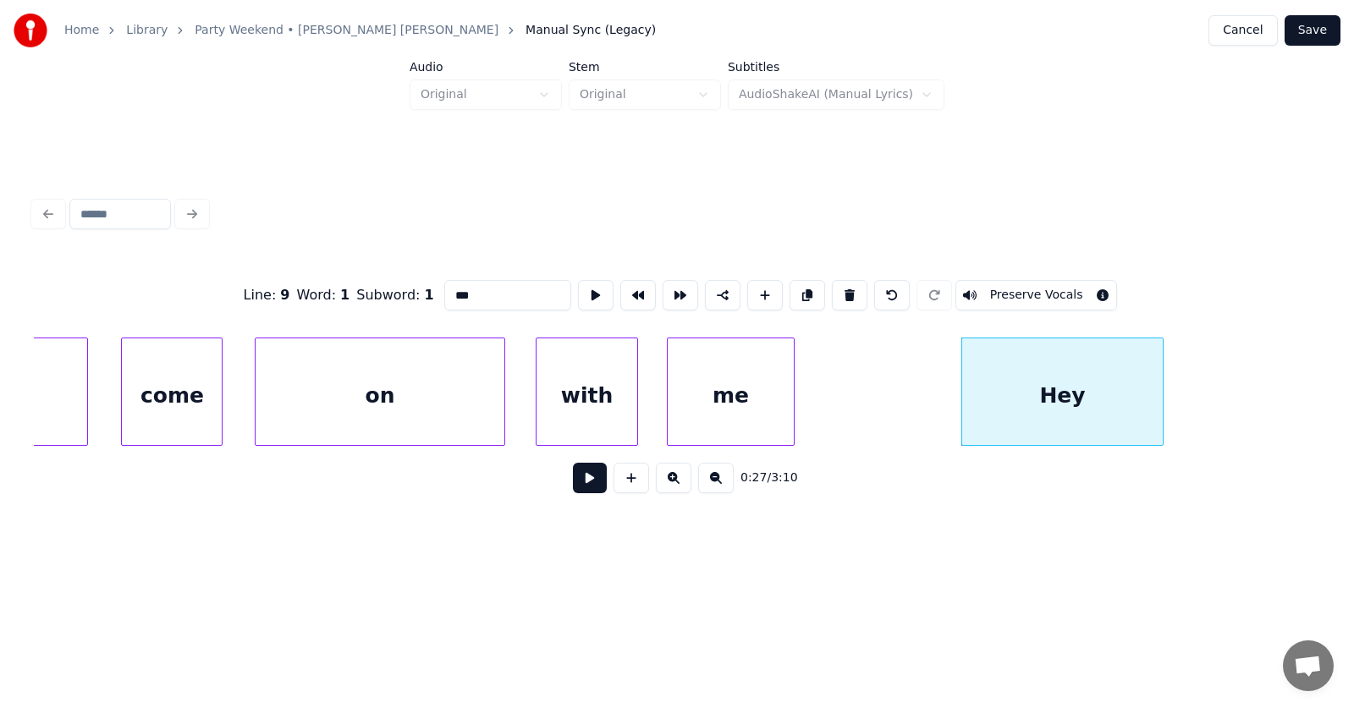
click at [576, 486] on button at bounding box center [590, 478] width 34 height 30
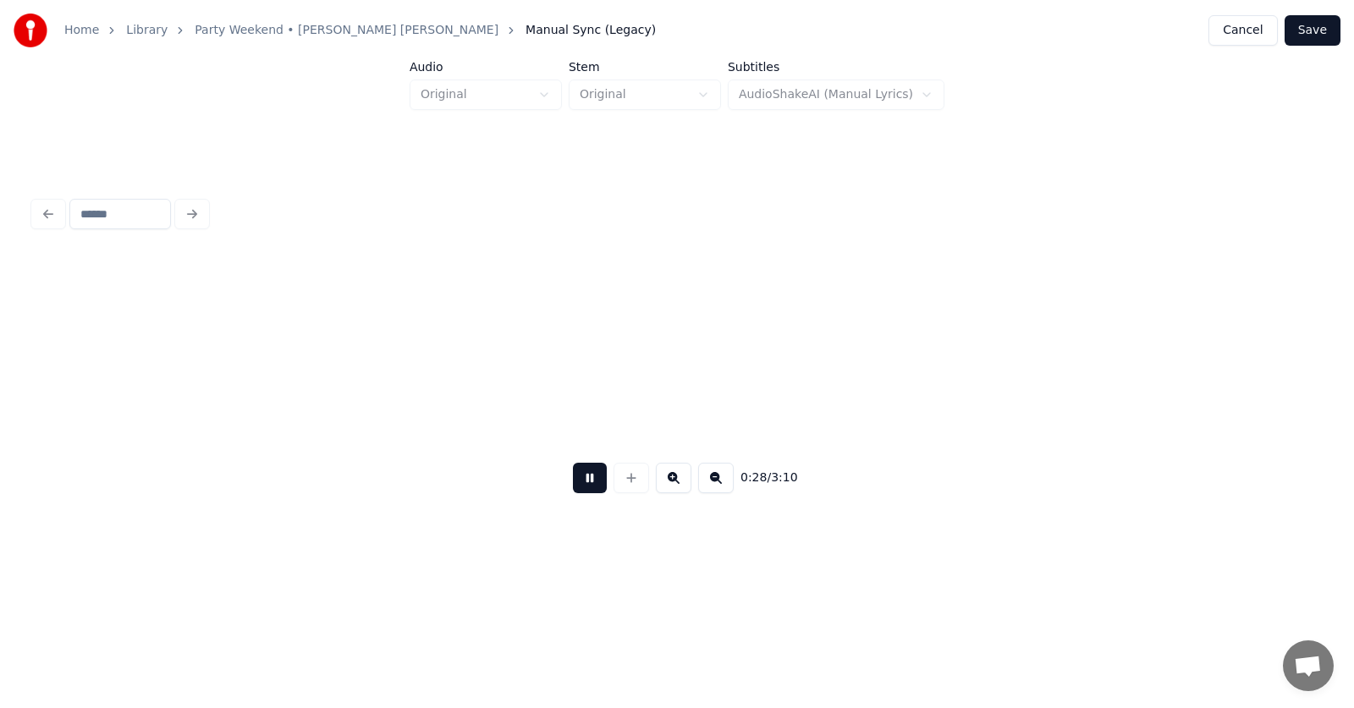
scroll to position [0, 17770]
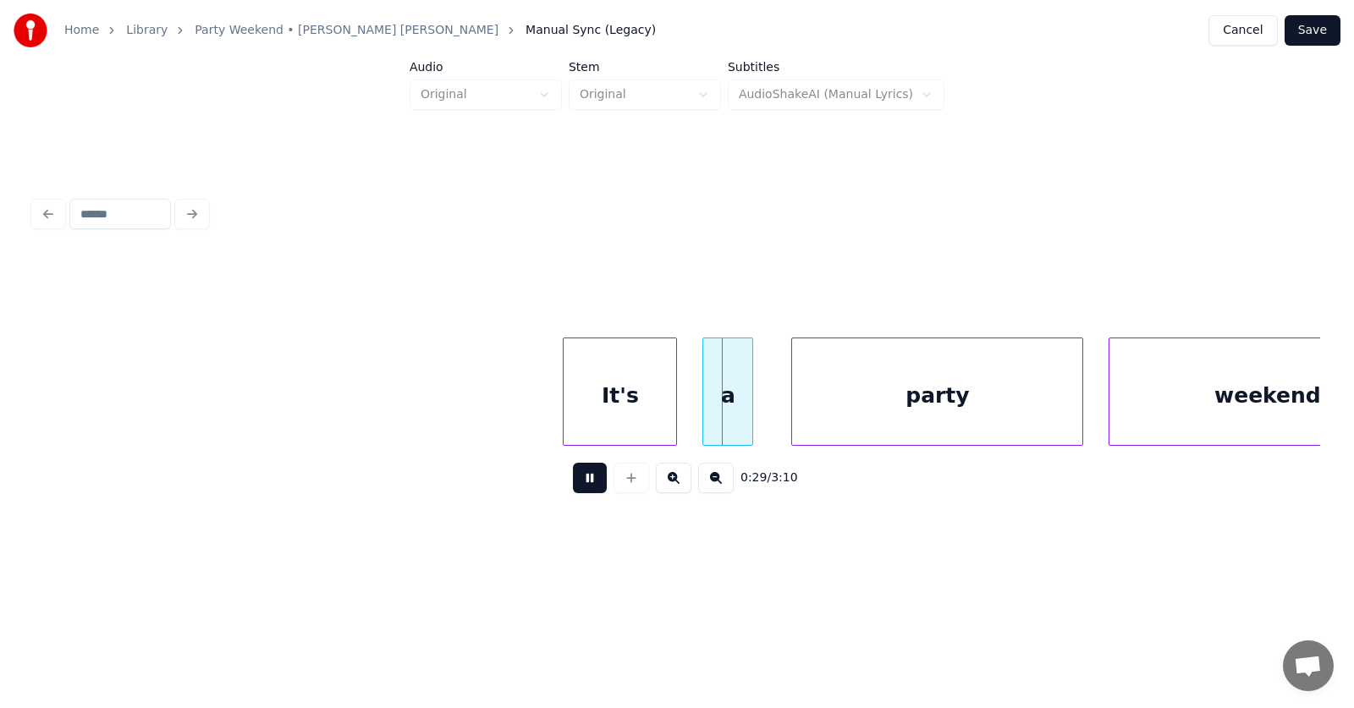
click at [576, 486] on button at bounding box center [590, 478] width 34 height 30
click at [574, 471] on button at bounding box center [590, 478] width 34 height 30
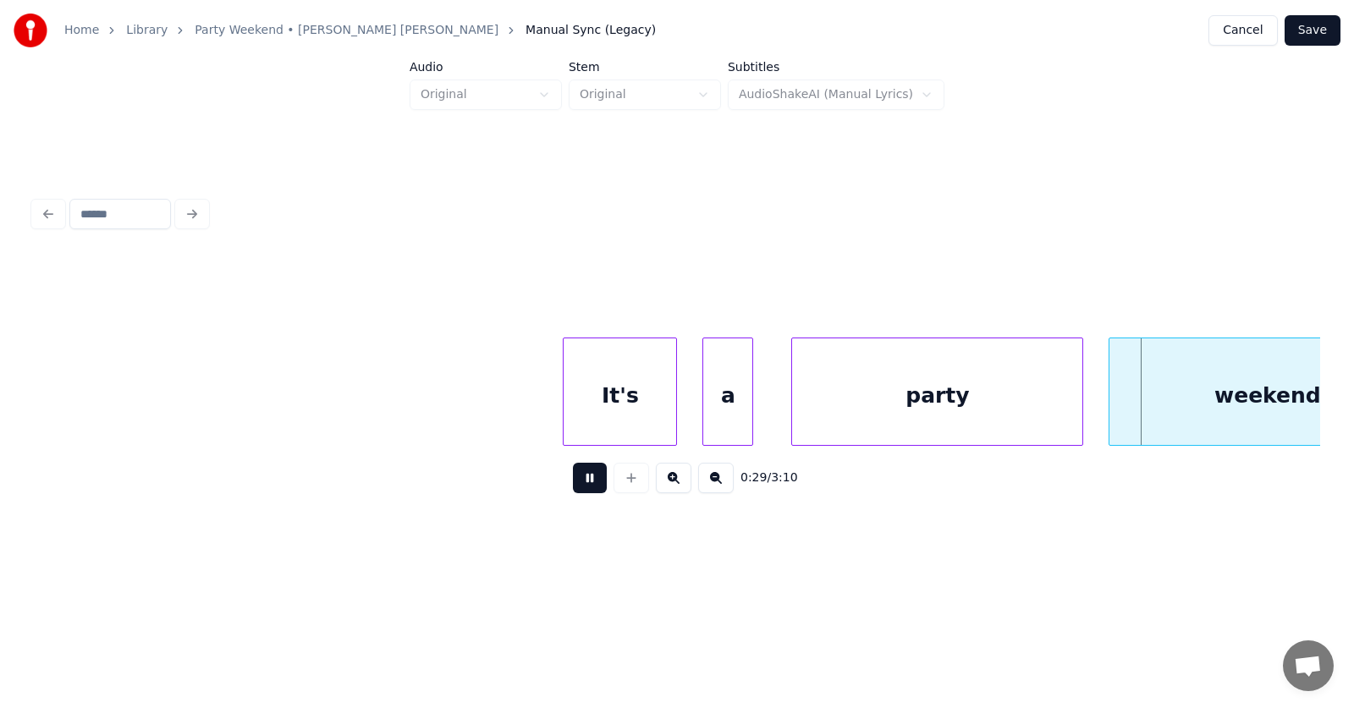
click at [574, 471] on button at bounding box center [590, 478] width 34 height 30
click at [753, 409] on div at bounding box center [754, 391] width 5 height 107
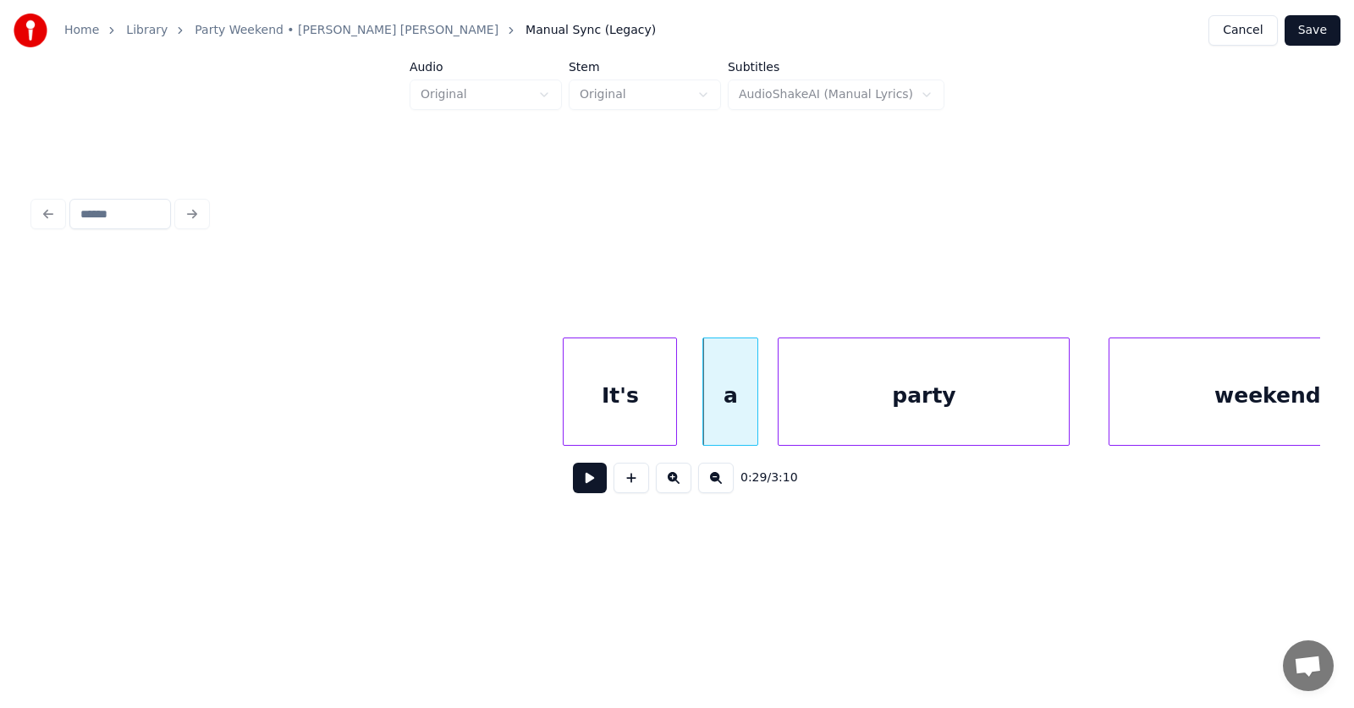
click at [881, 400] on div "party" at bounding box center [923, 395] width 290 height 115
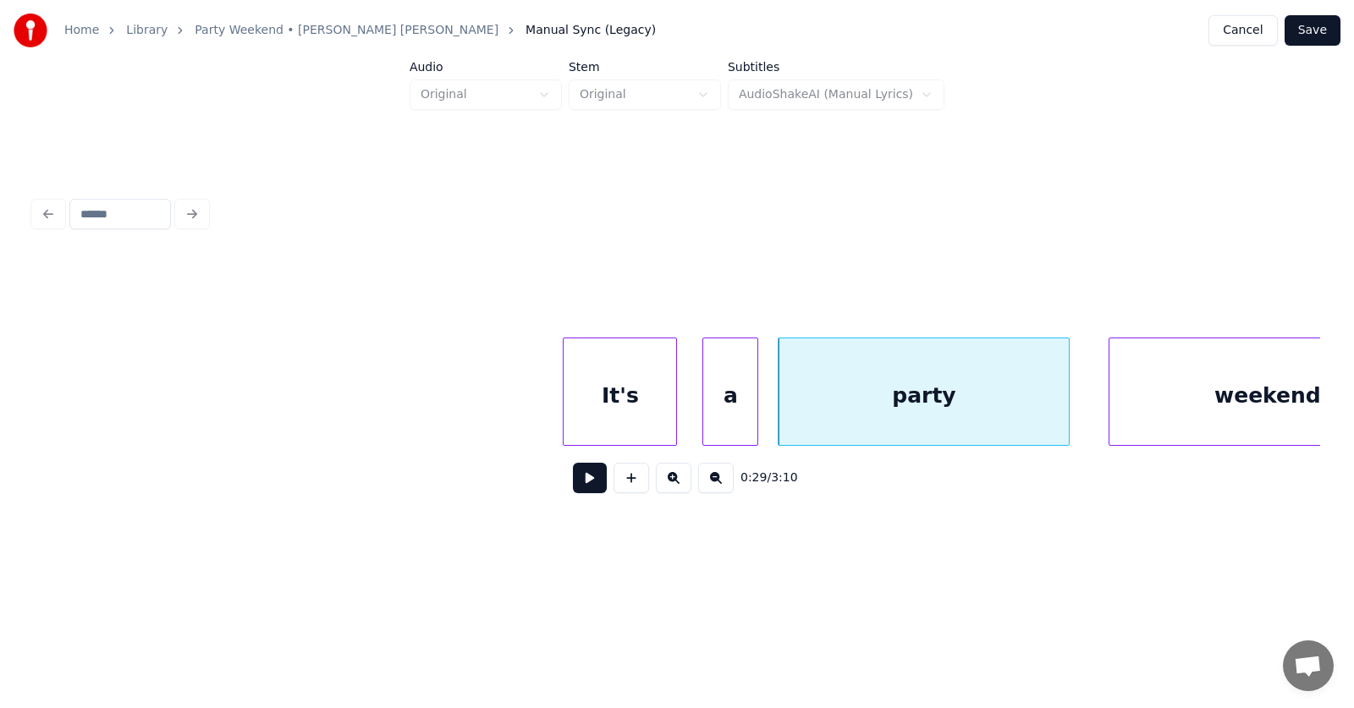
click at [725, 404] on div "a" at bounding box center [730, 395] width 54 height 115
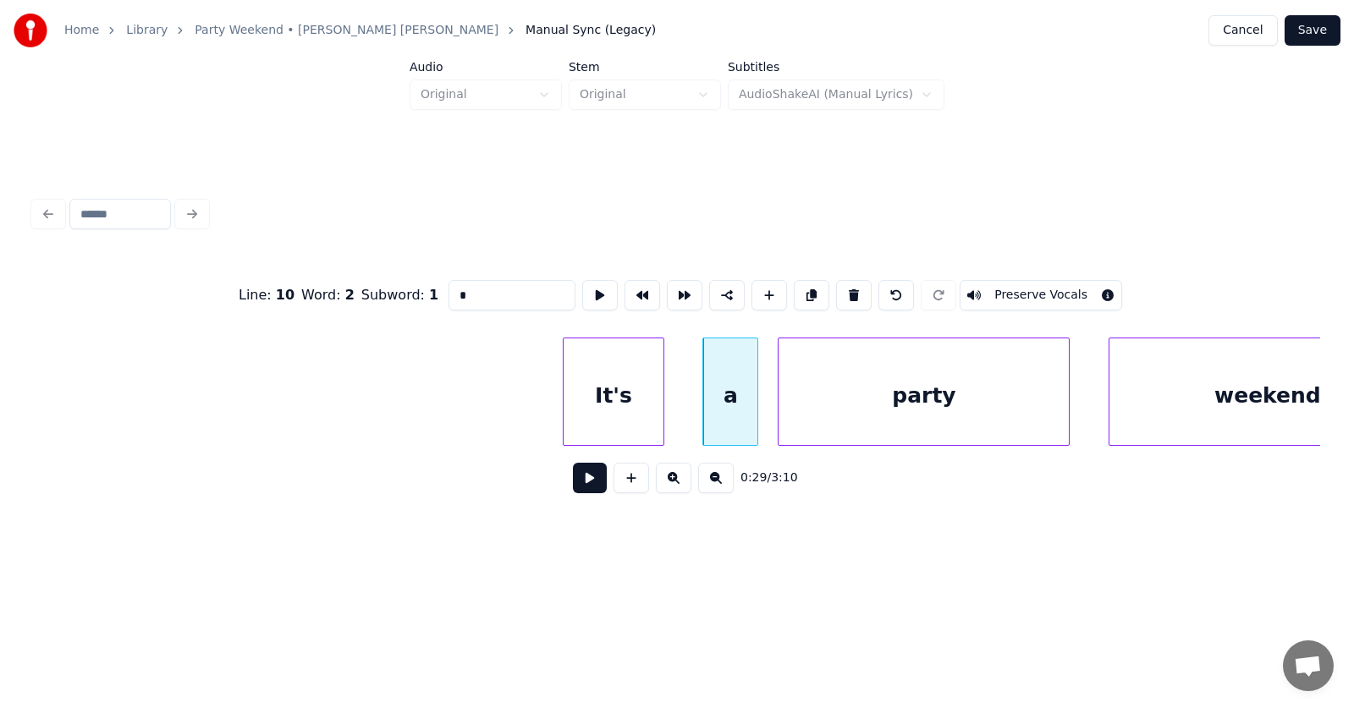
click at [660, 400] on div at bounding box center [660, 391] width 5 height 107
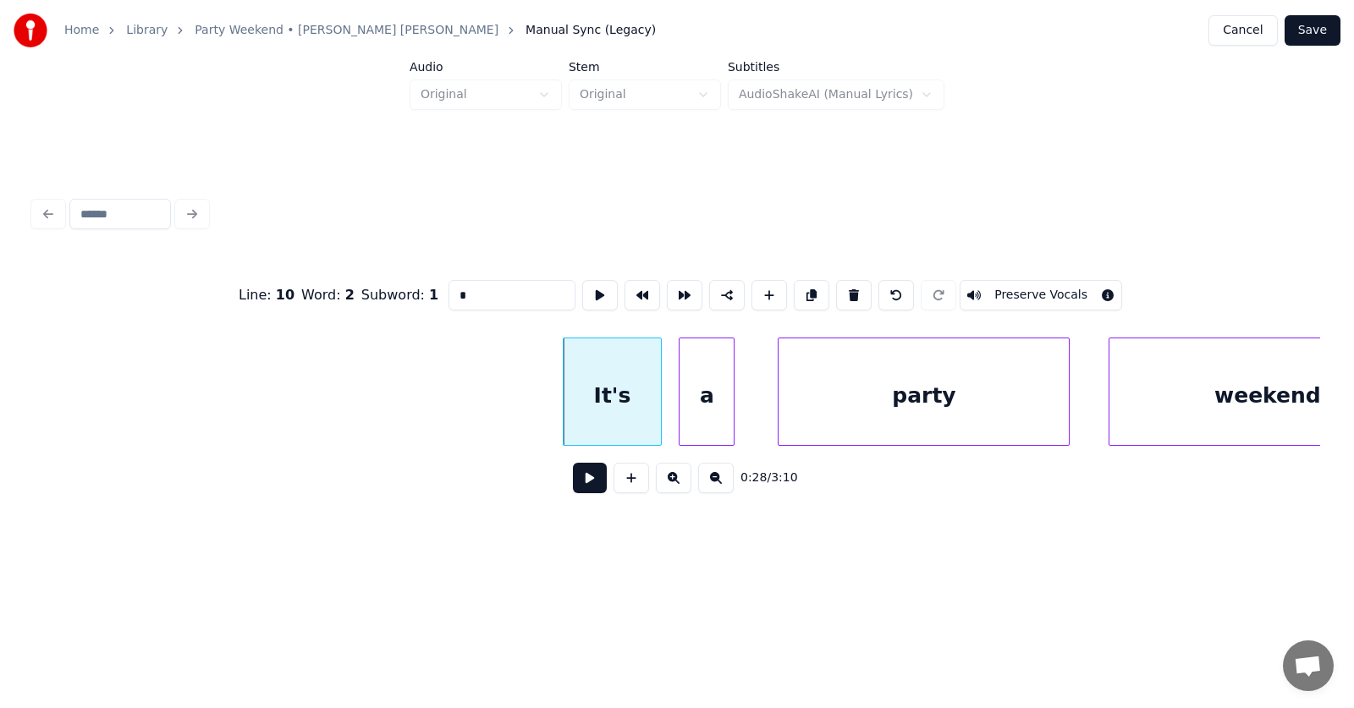
click at [703, 407] on div "a" at bounding box center [706, 395] width 54 height 115
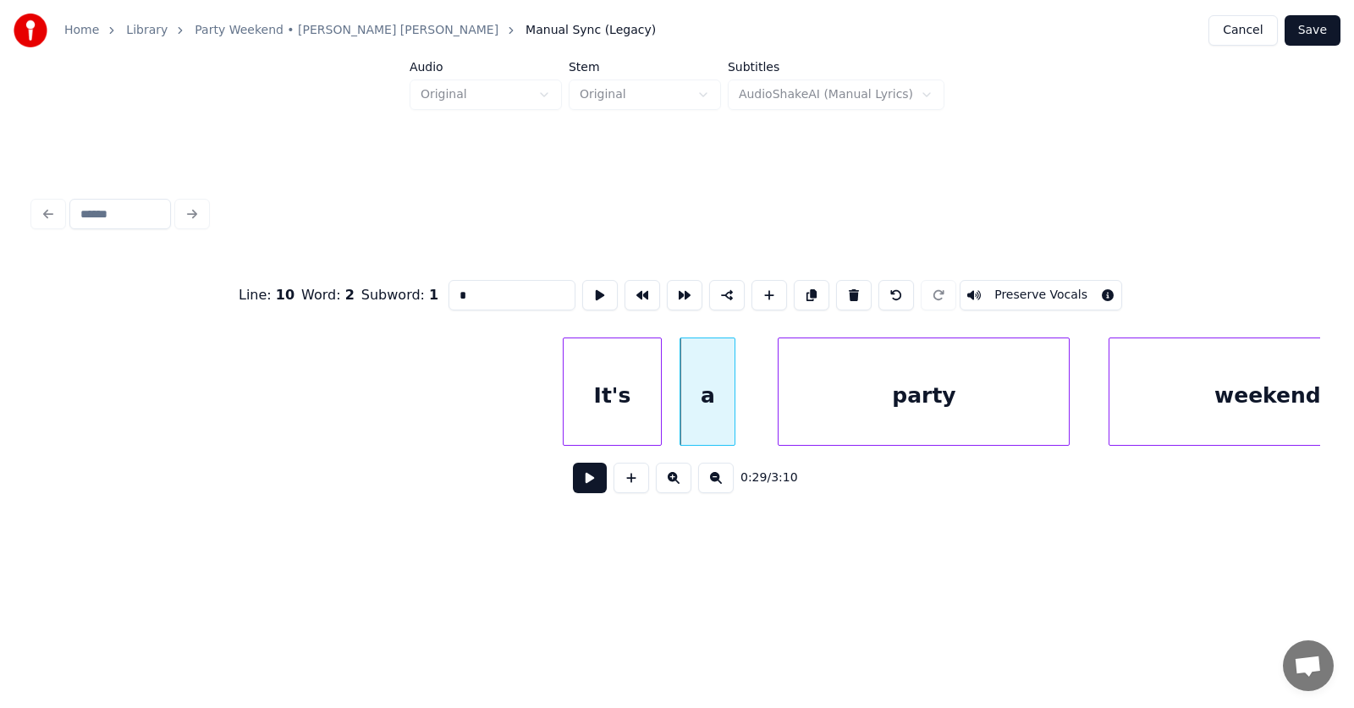
click at [619, 387] on div "It's" at bounding box center [611, 395] width 96 height 115
type input "****"
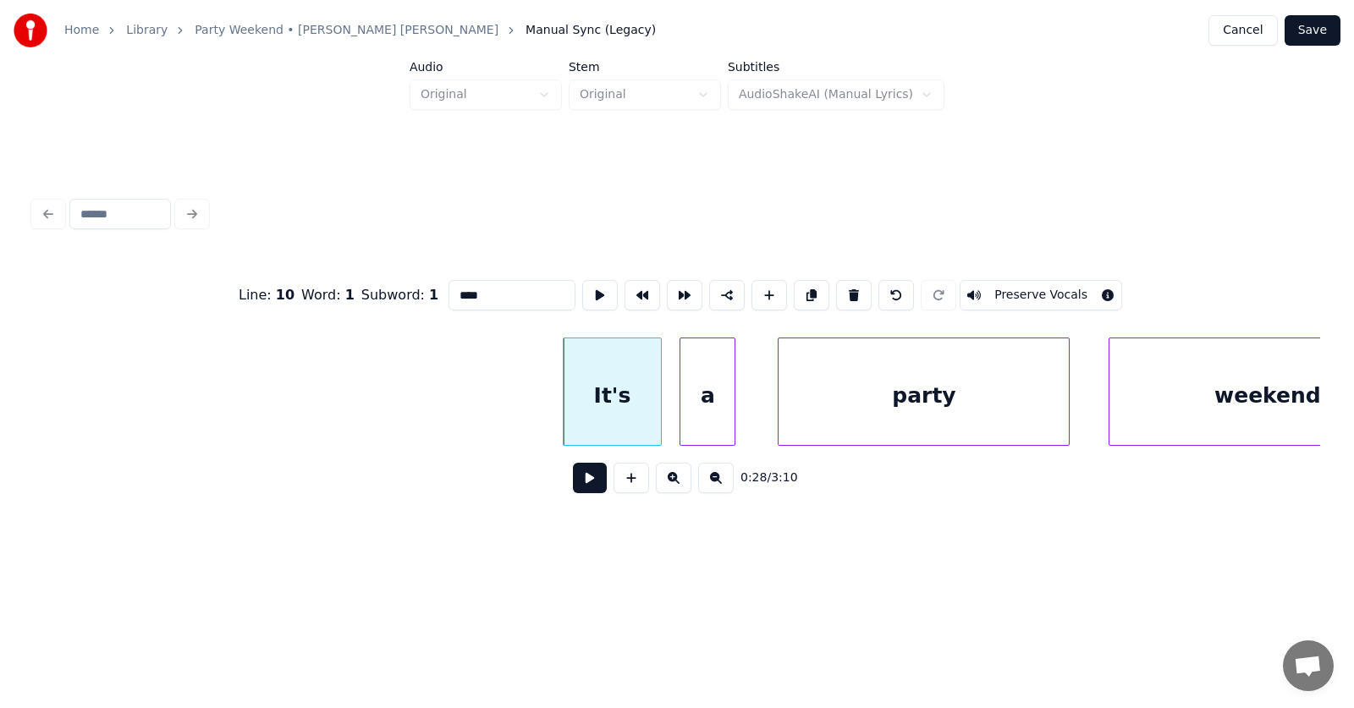
click at [582, 487] on button at bounding box center [590, 478] width 34 height 30
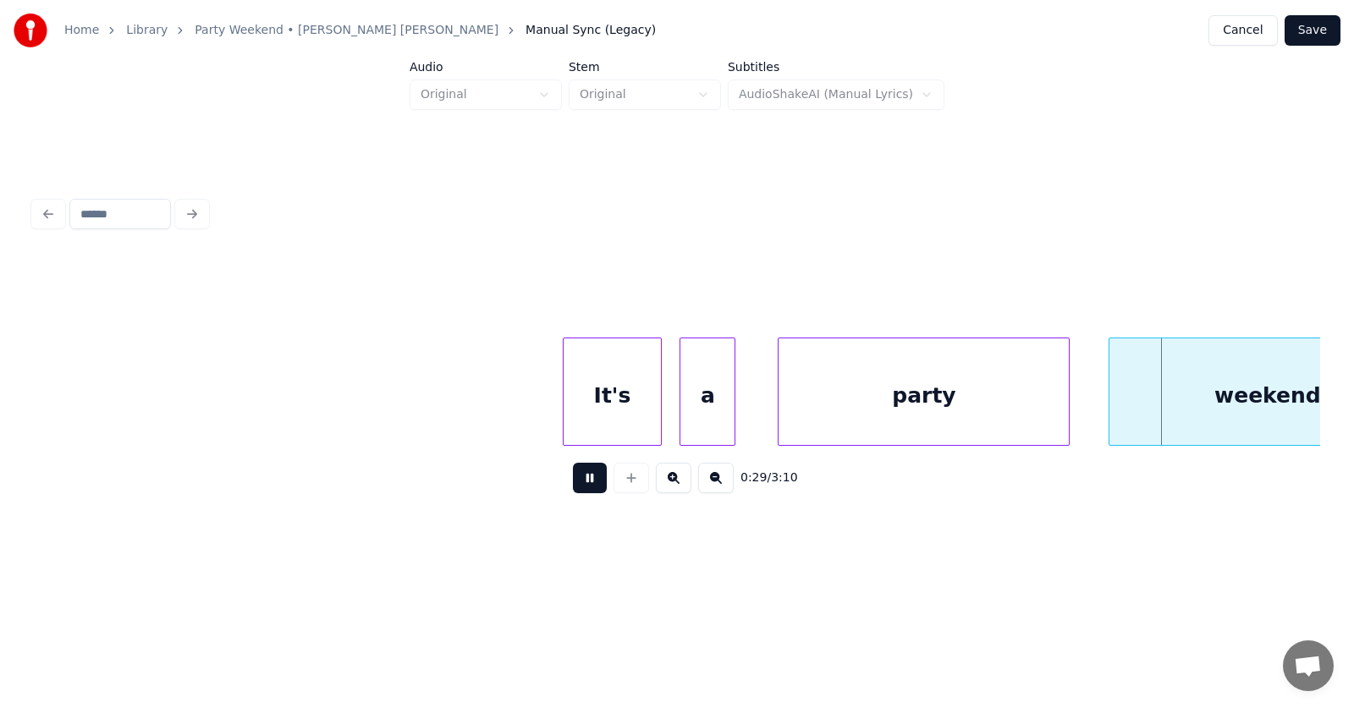
click at [585, 486] on button at bounding box center [590, 478] width 34 height 30
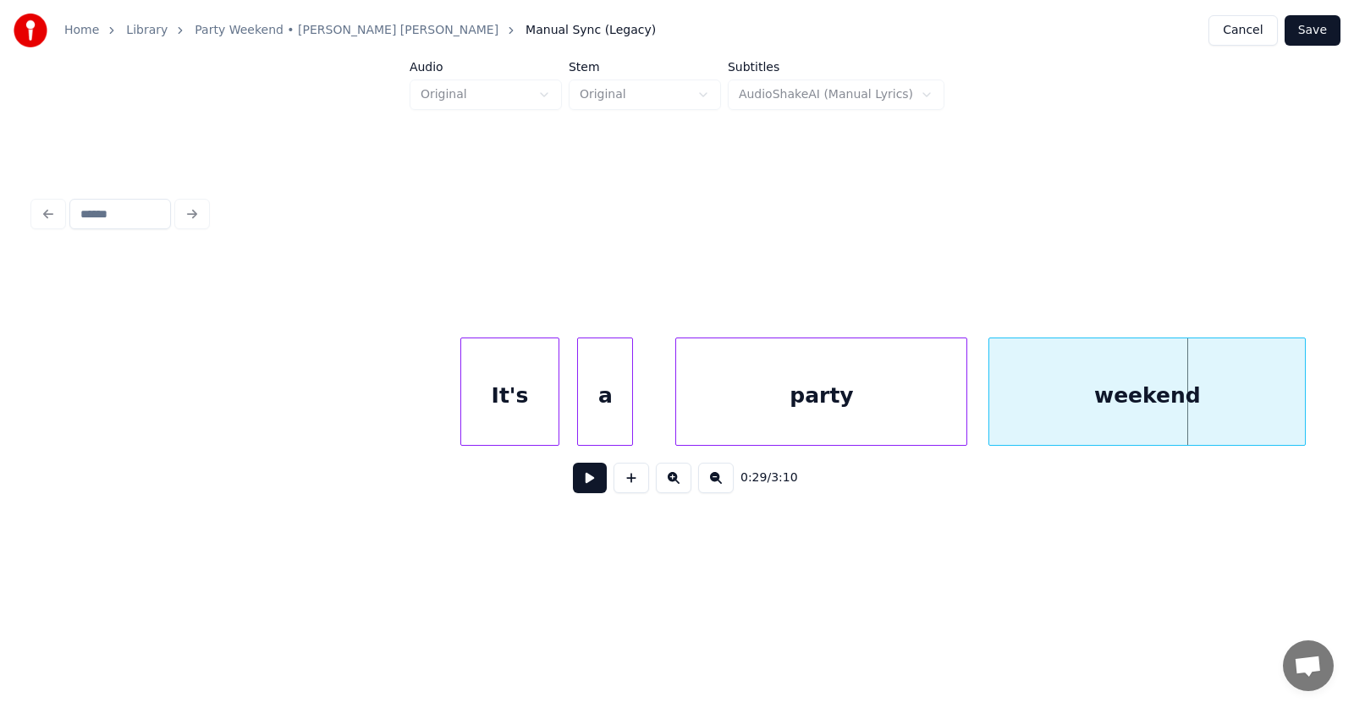
click at [1135, 409] on div "weekend" at bounding box center [1147, 395] width 316 height 115
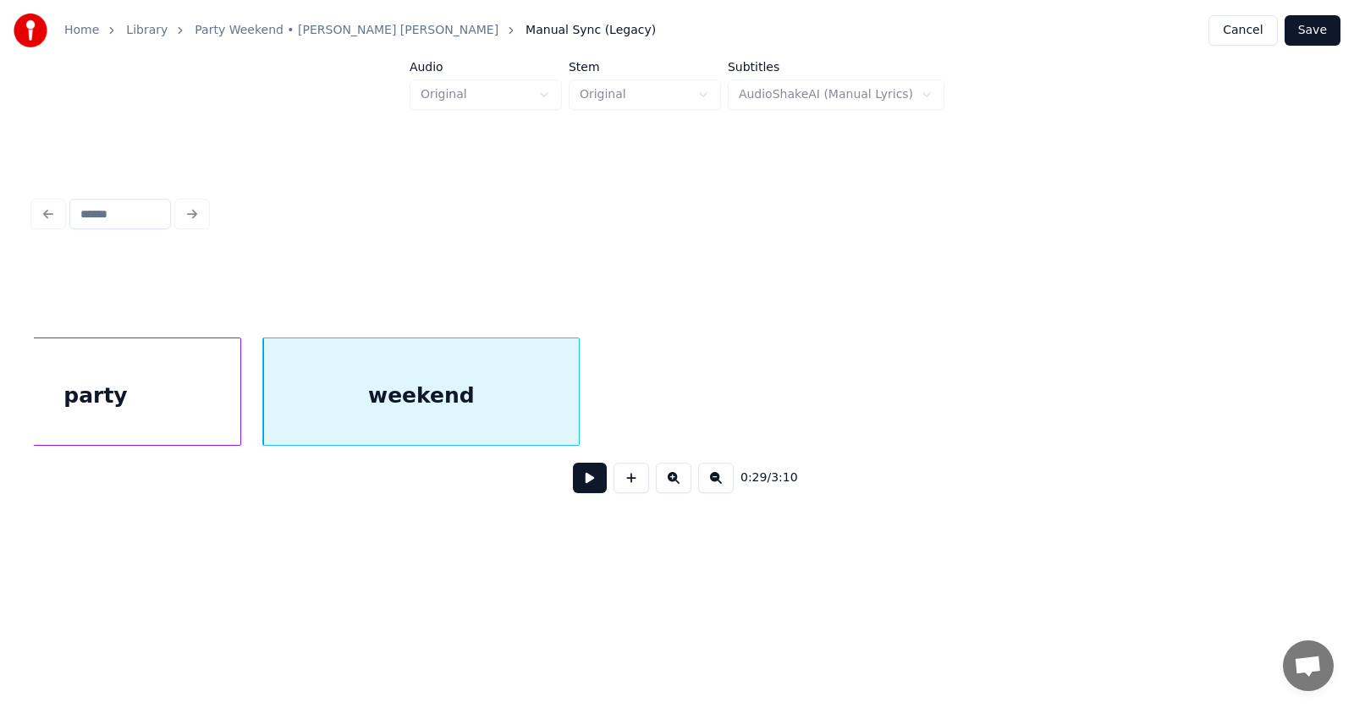
scroll to position [0, 18679]
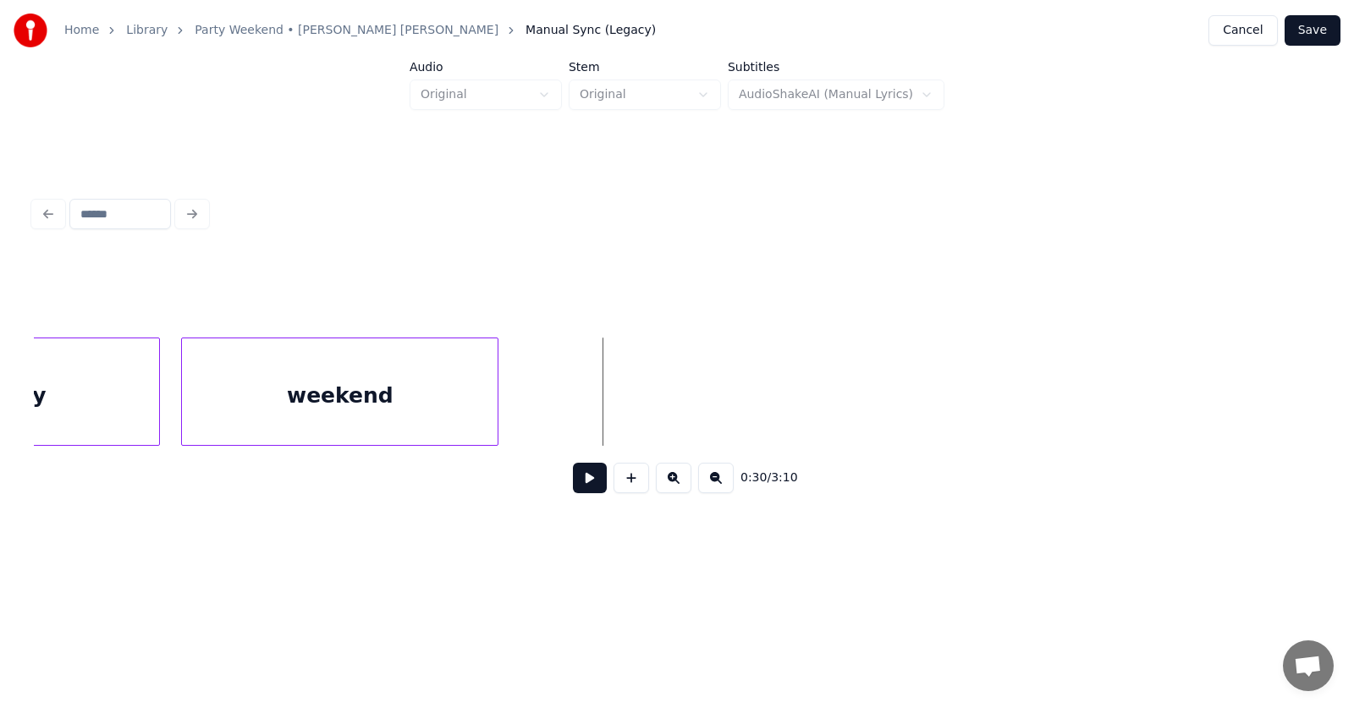
click at [586, 489] on button at bounding box center [590, 478] width 34 height 30
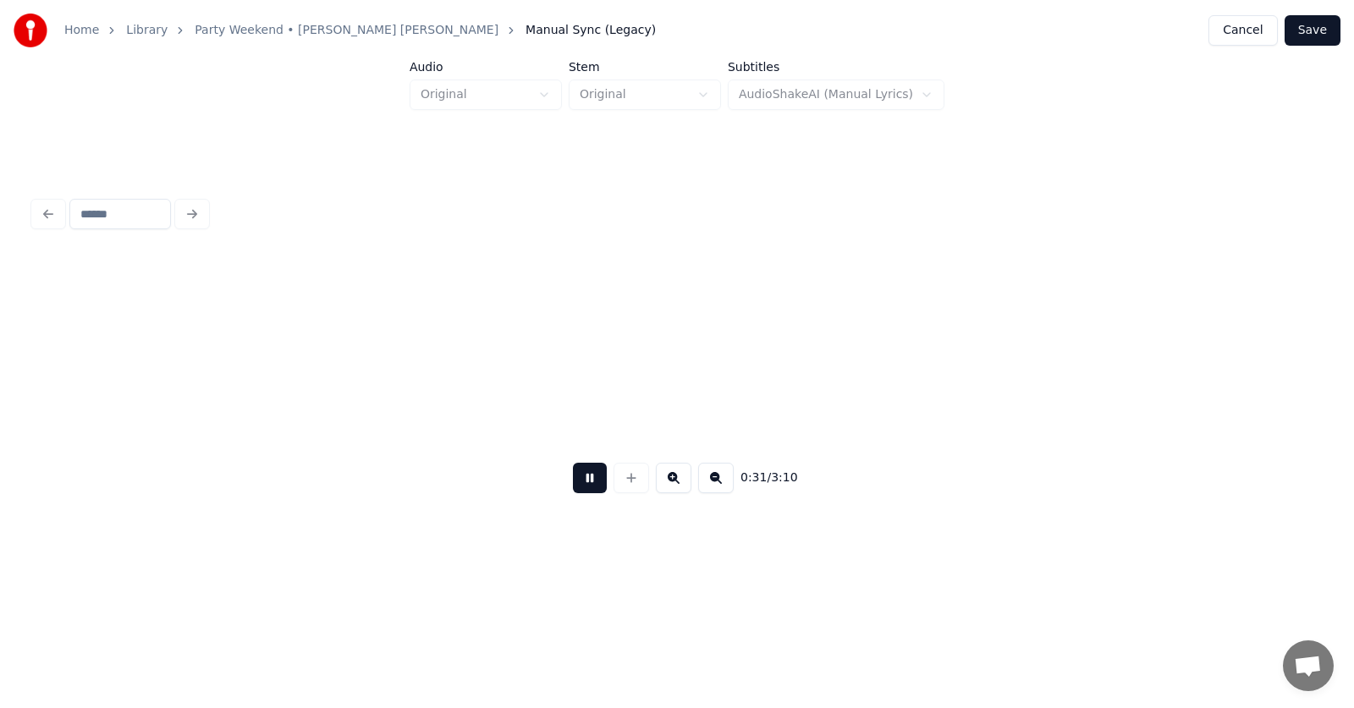
scroll to position [0, 19975]
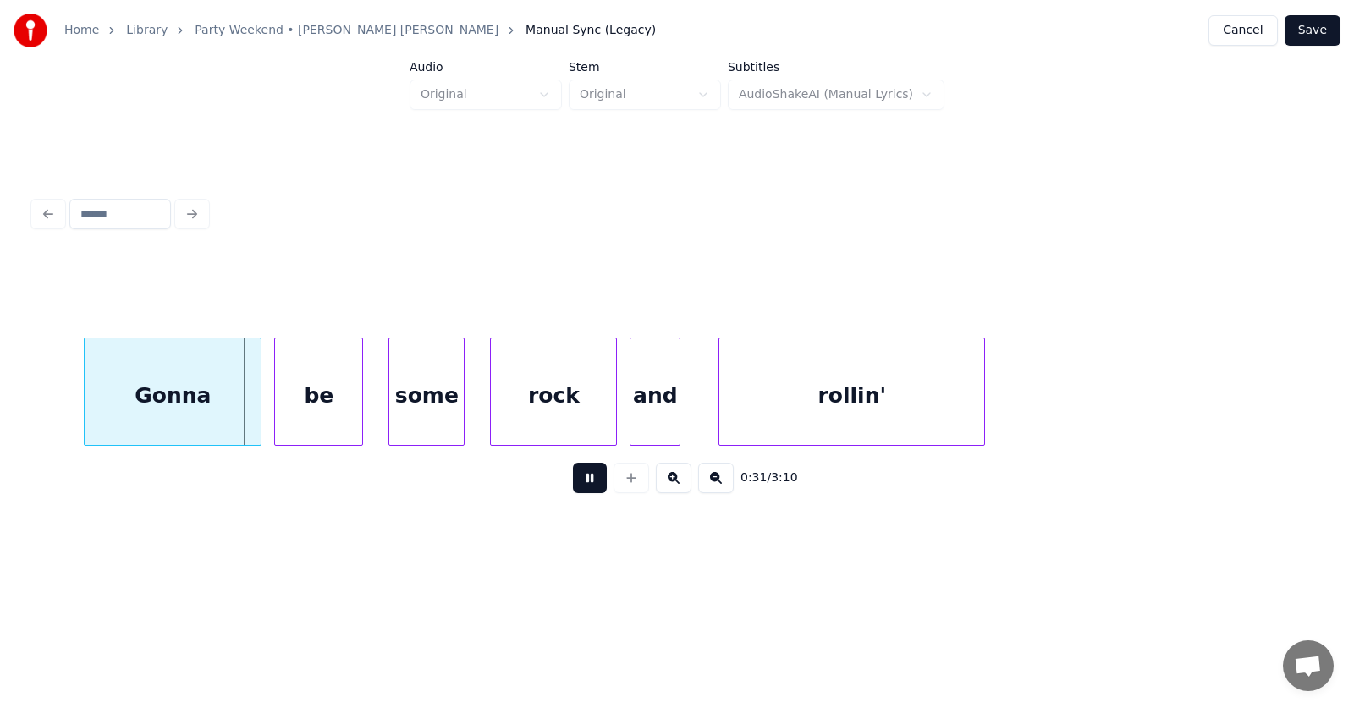
click at [586, 489] on button at bounding box center [590, 478] width 34 height 30
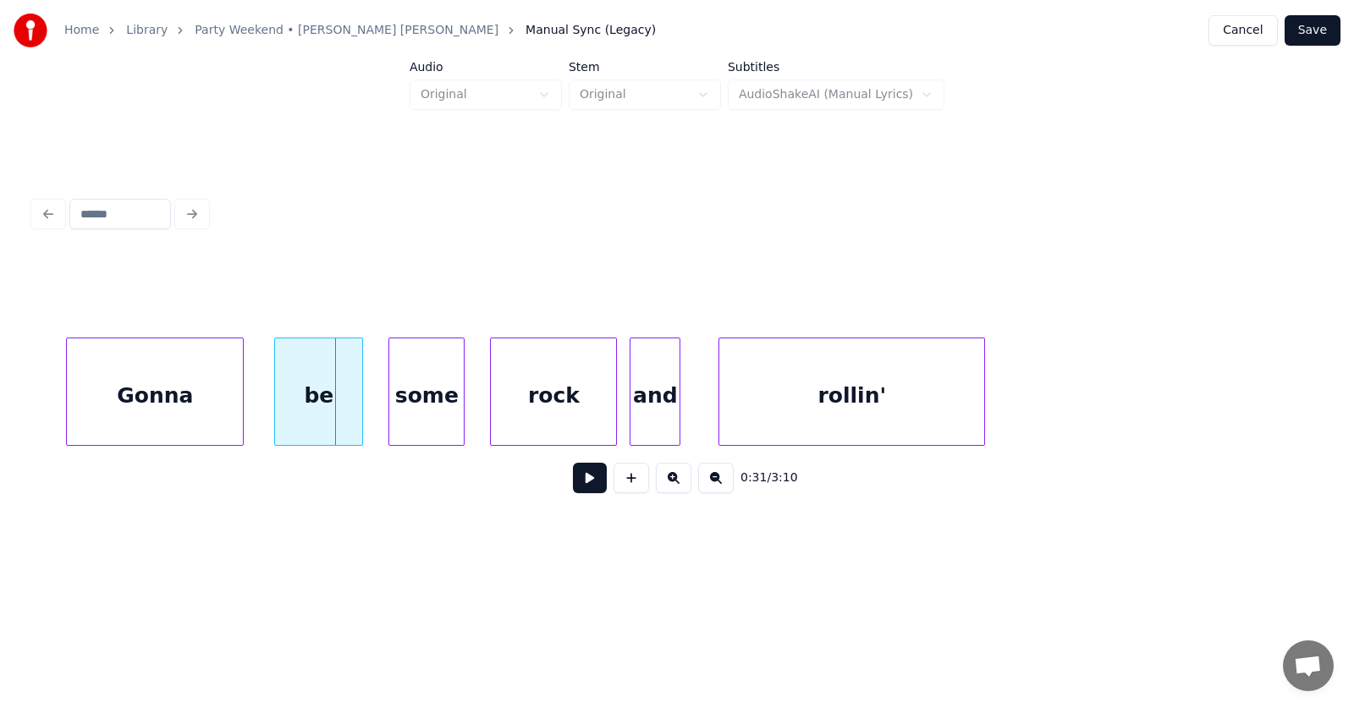
click at [187, 401] on div "Gonna" at bounding box center [155, 395] width 176 height 115
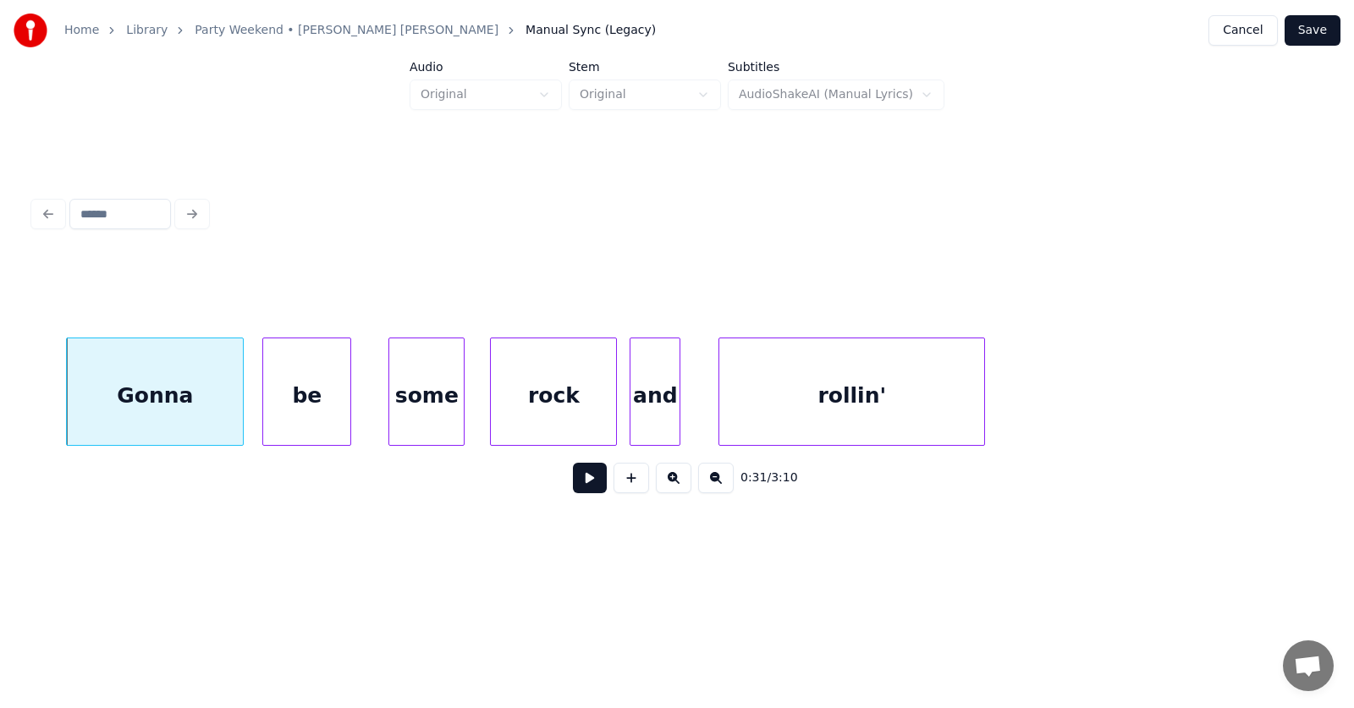
click at [305, 406] on div "be" at bounding box center [306, 395] width 87 height 115
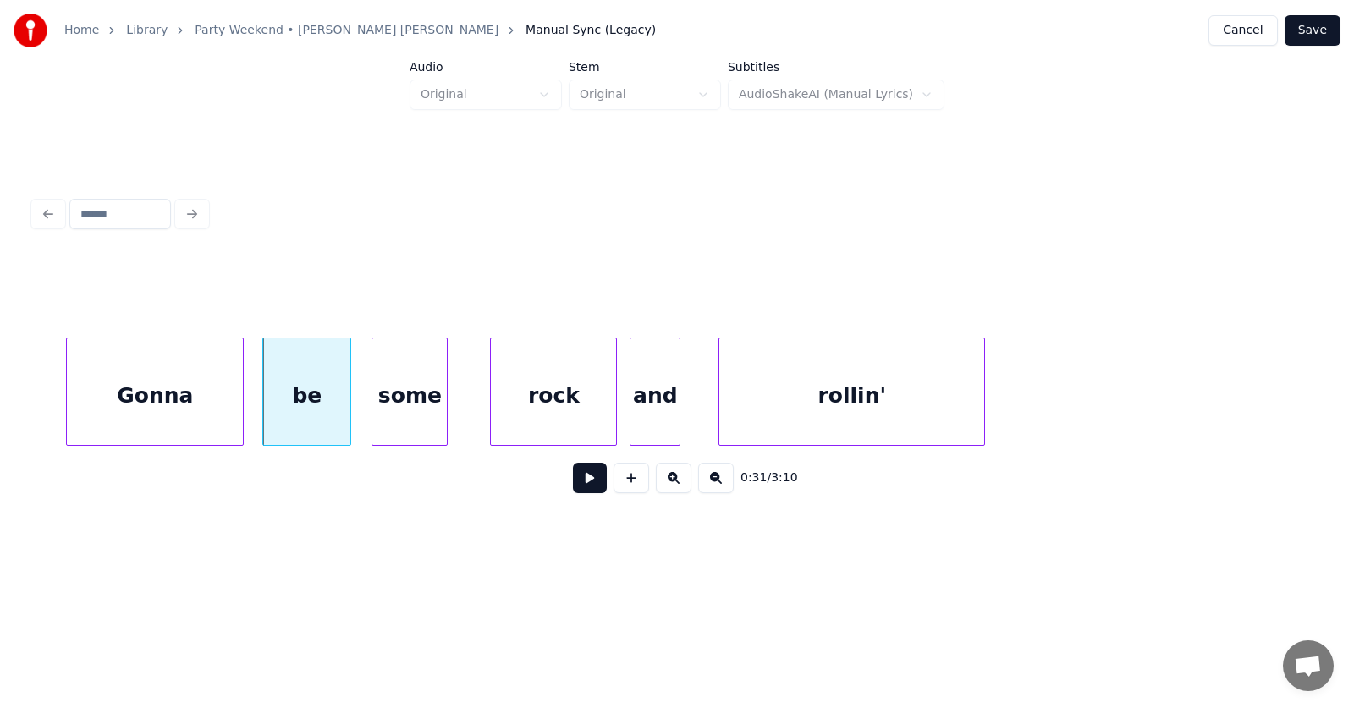
click at [427, 412] on div "some" at bounding box center [409, 395] width 74 height 115
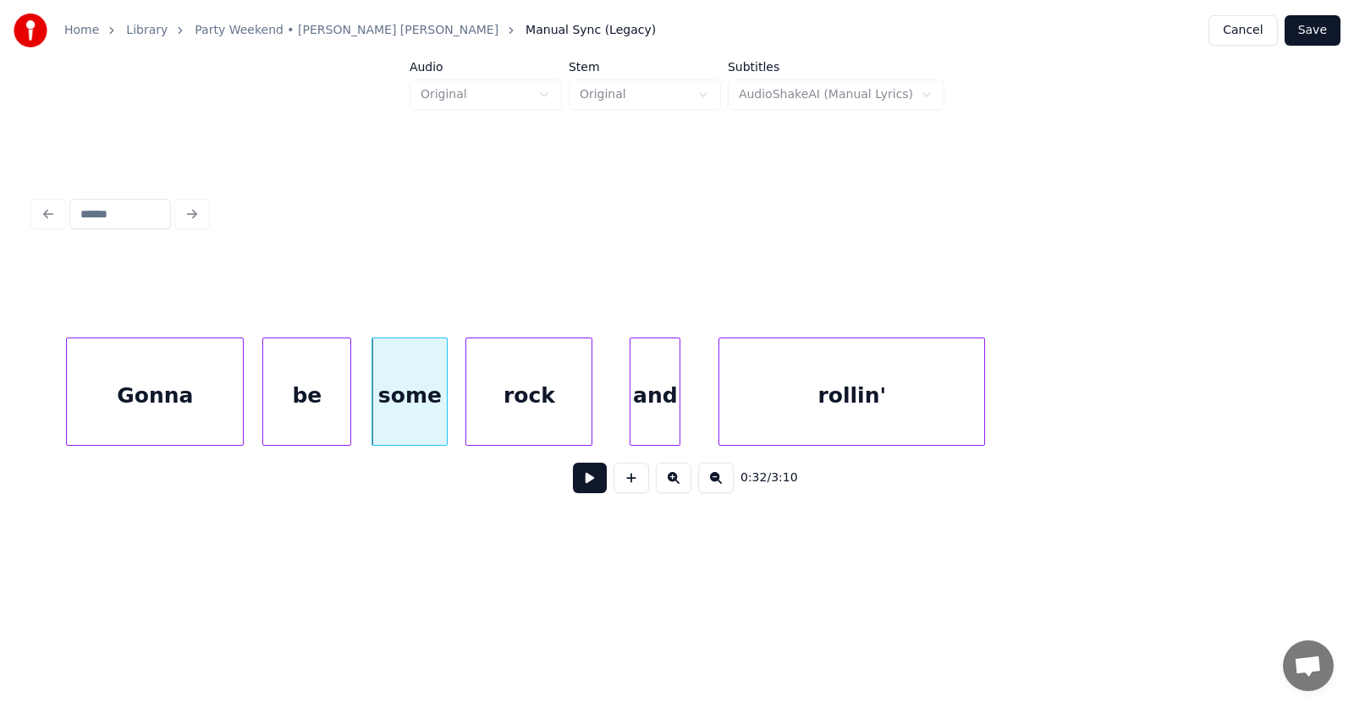
click at [533, 410] on div "rock" at bounding box center [528, 395] width 125 height 115
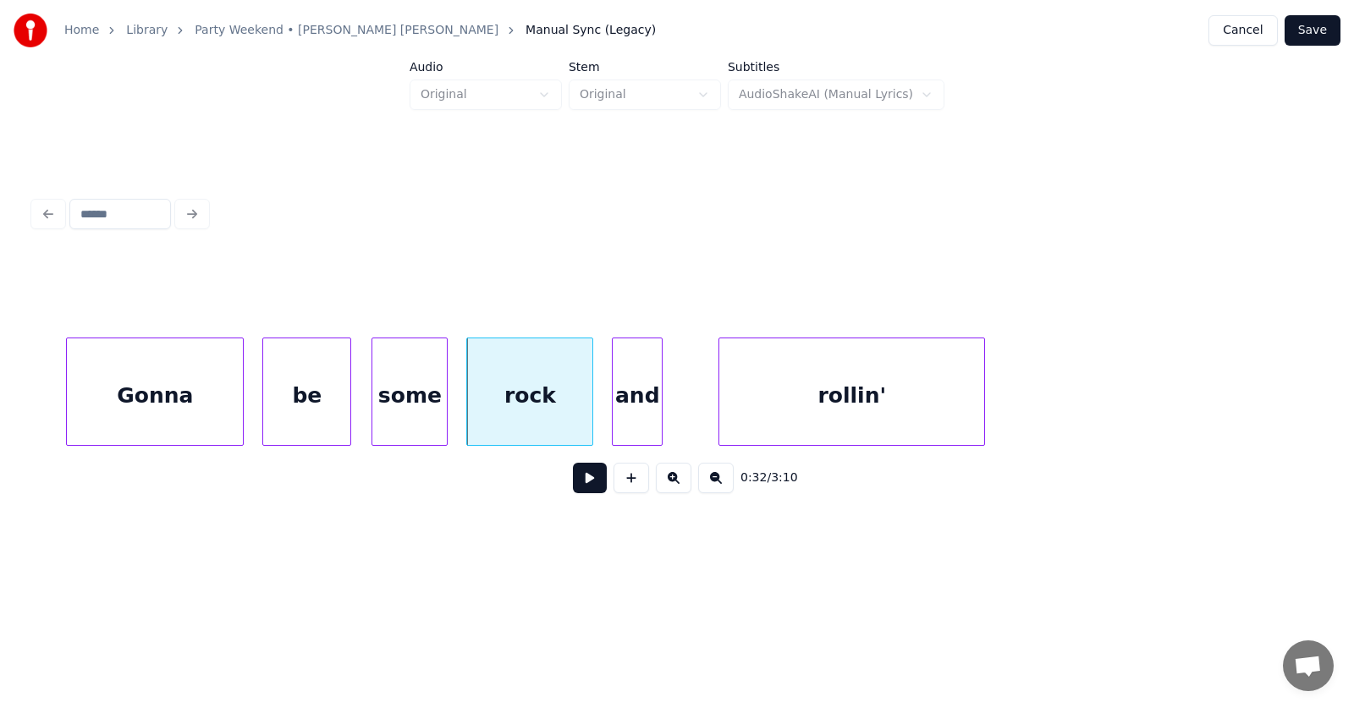
click at [642, 423] on div "and" at bounding box center [637, 395] width 49 height 115
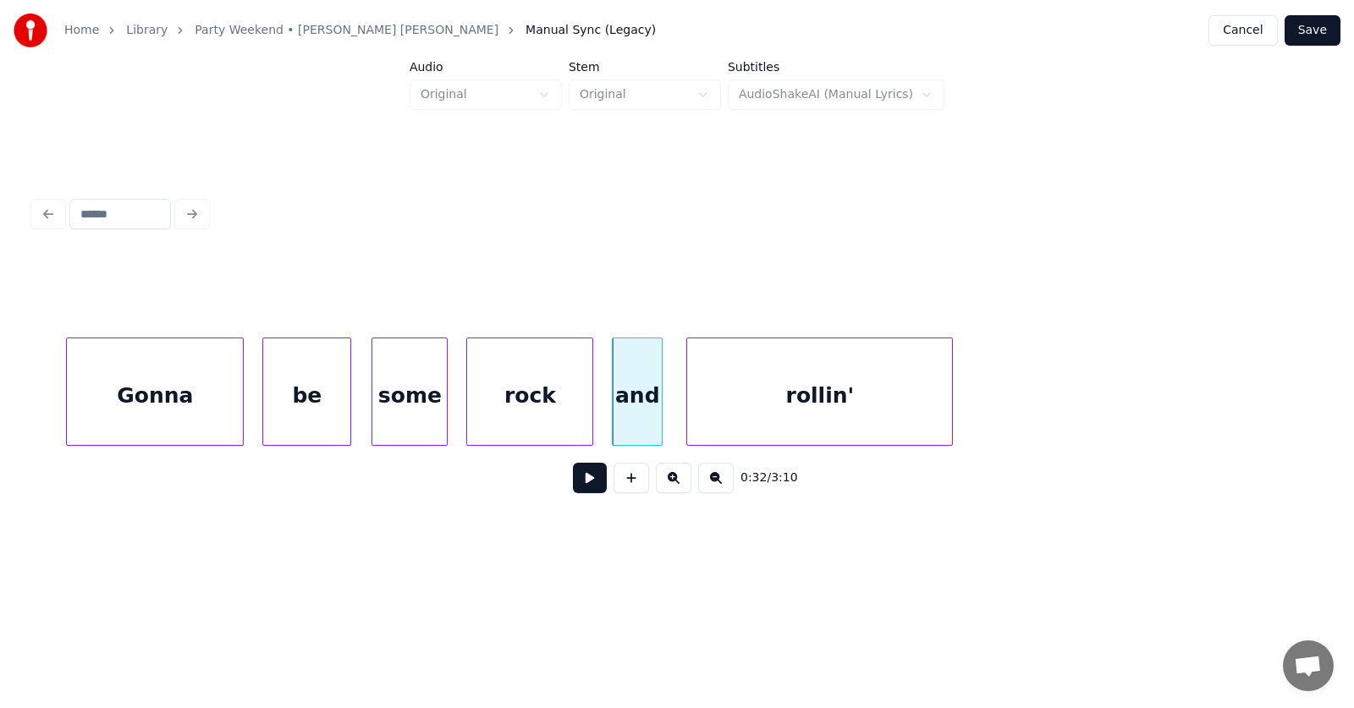
click at [784, 415] on div "rollin'" at bounding box center [819, 395] width 265 height 115
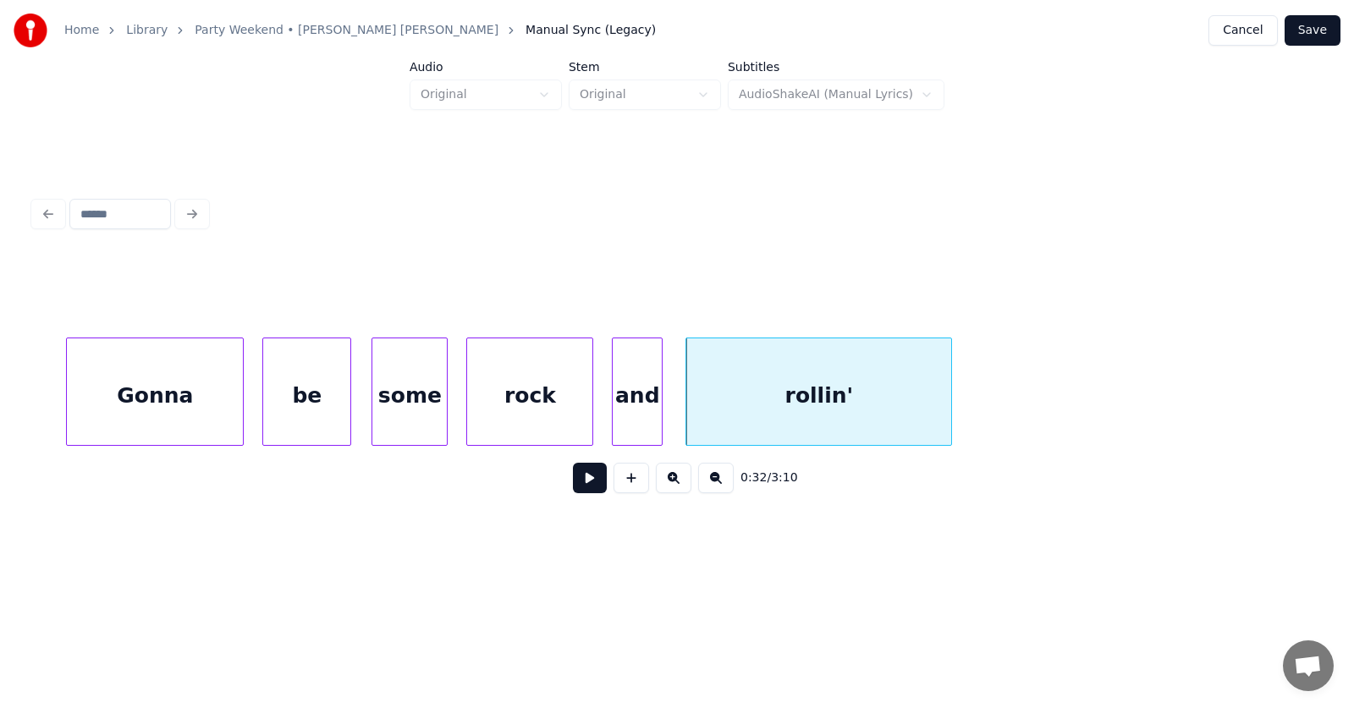
click at [580, 492] on button at bounding box center [590, 478] width 34 height 30
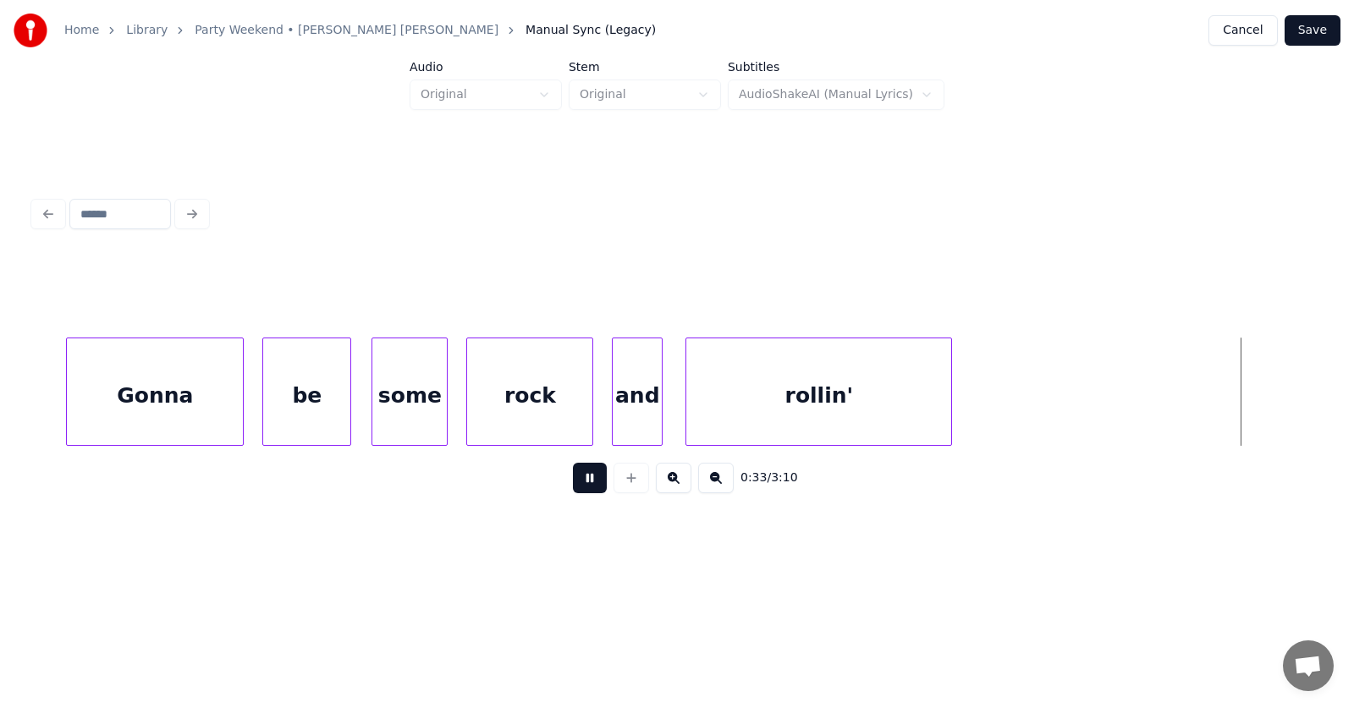
scroll to position [0, 21261]
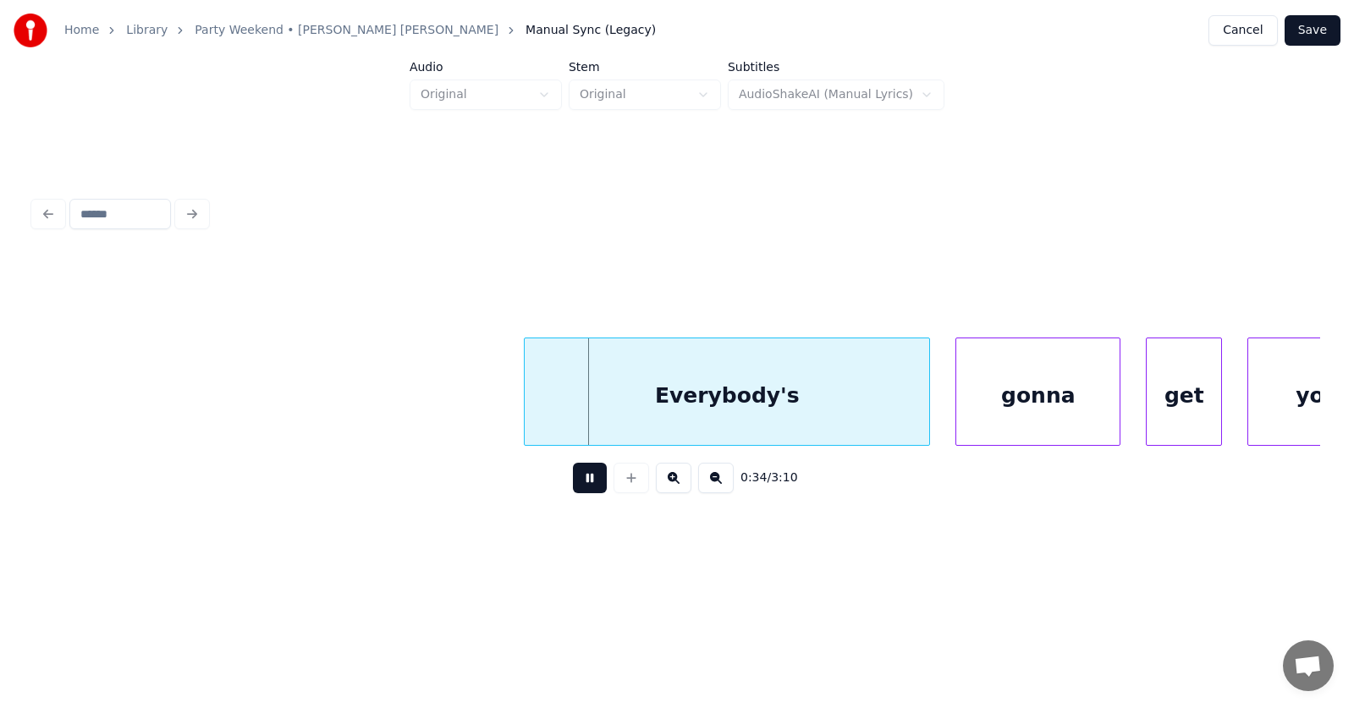
click at [580, 492] on button at bounding box center [590, 478] width 34 height 30
click at [687, 383] on div "Everybody's" at bounding box center [705, 395] width 404 height 115
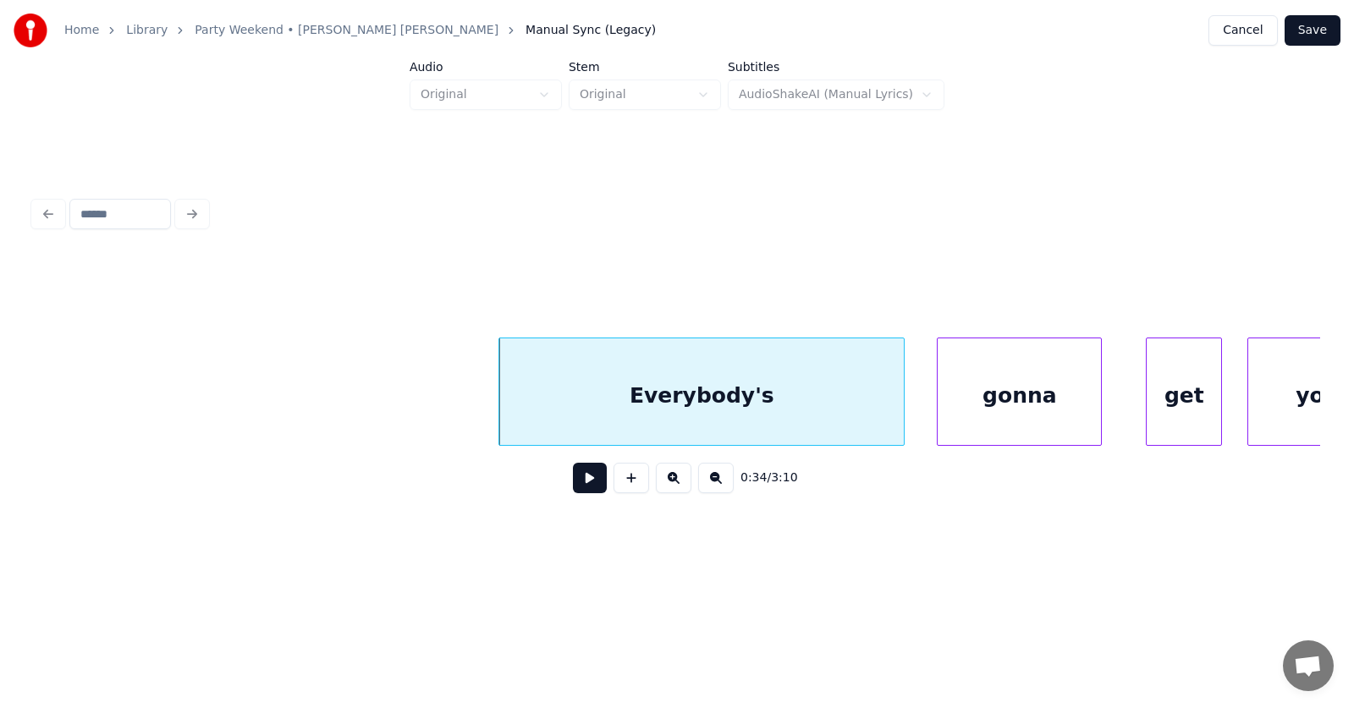
click at [984, 414] on div "gonna" at bounding box center [1018, 395] width 163 height 115
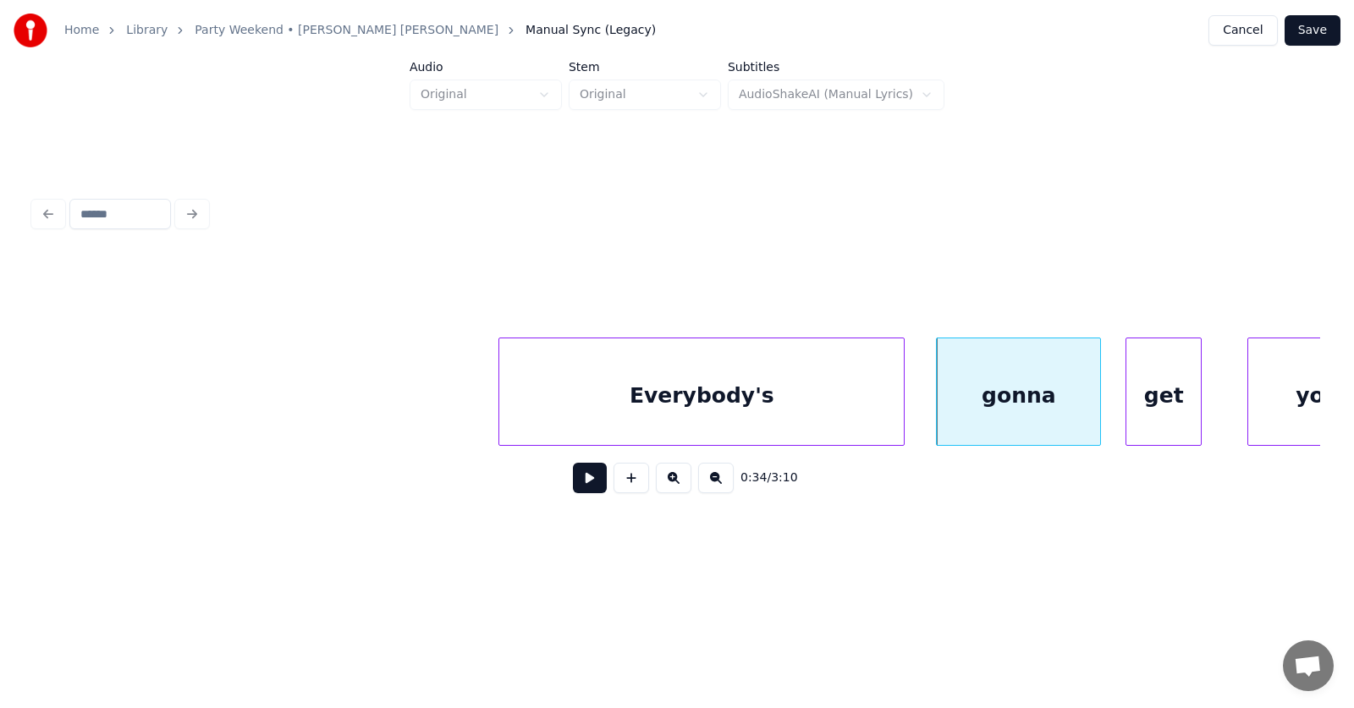
click at [1143, 410] on div "get" at bounding box center [1163, 395] width 74 height 115
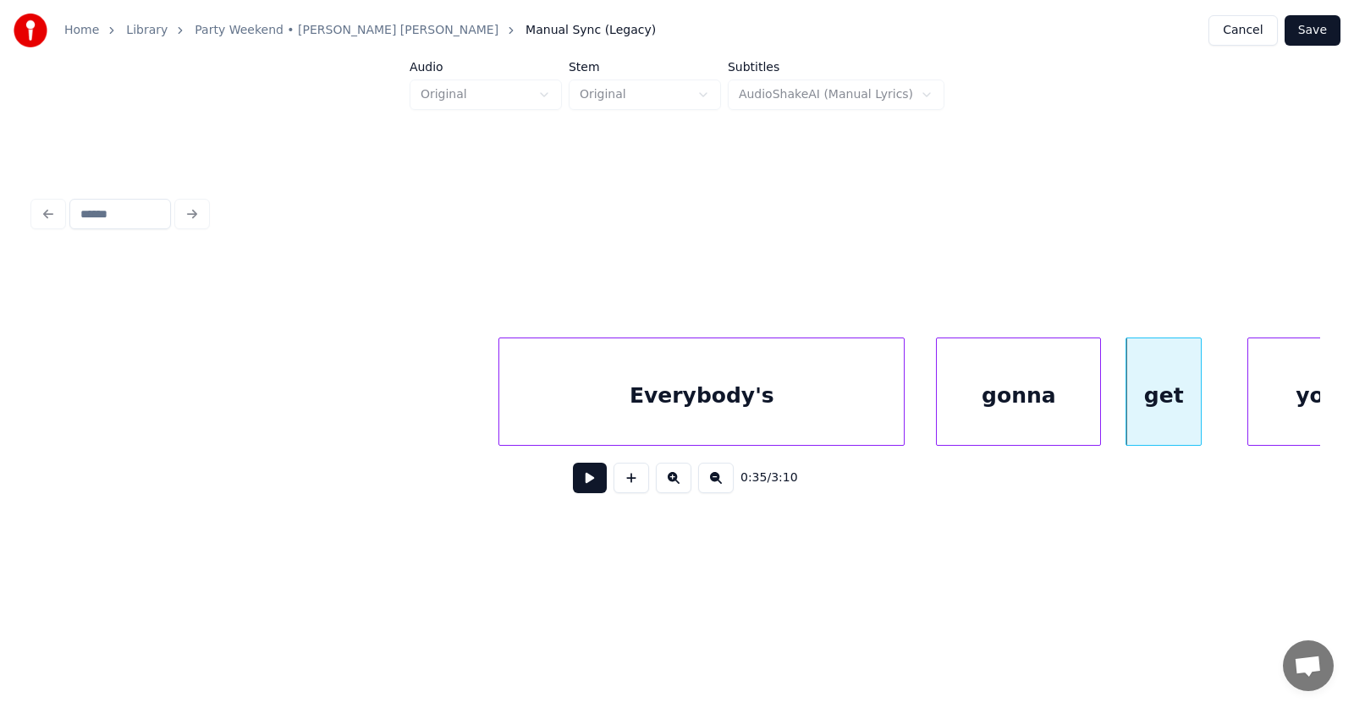
scroll to position [0, 21324]
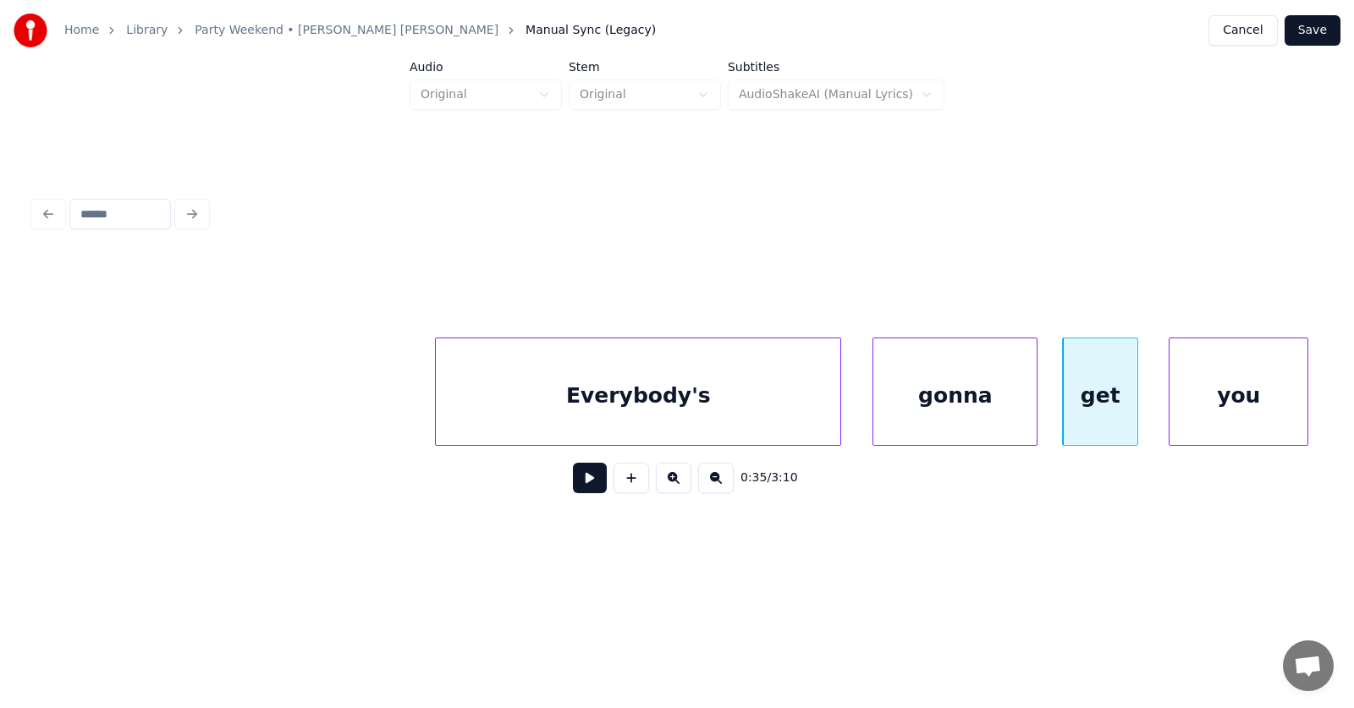
click at [1271, 404] on div "you" at bounding box center [1238, 395] width 138 height 115
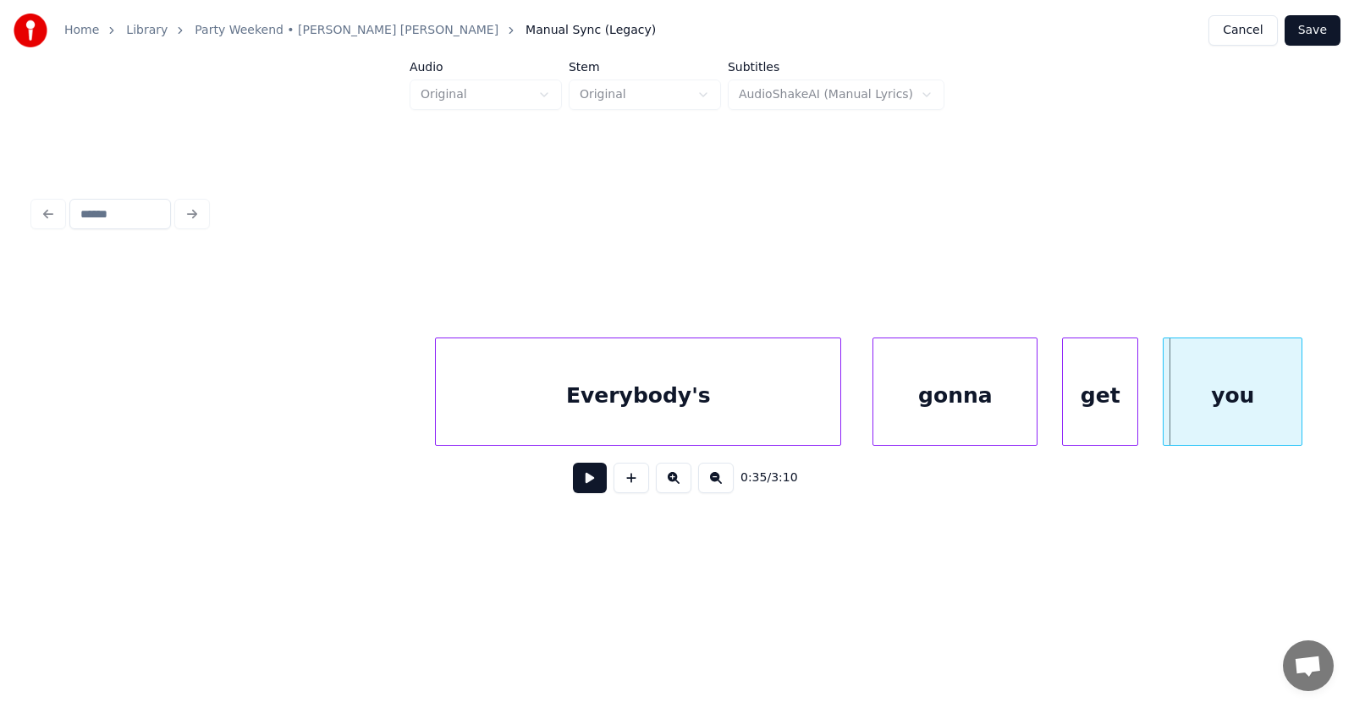
click at [1230, 397] on div "you" at bounding box center [1232, 395] width 138 height 115
click at [580, 483] on button at bounding box center [590, 478] width 34 height 30
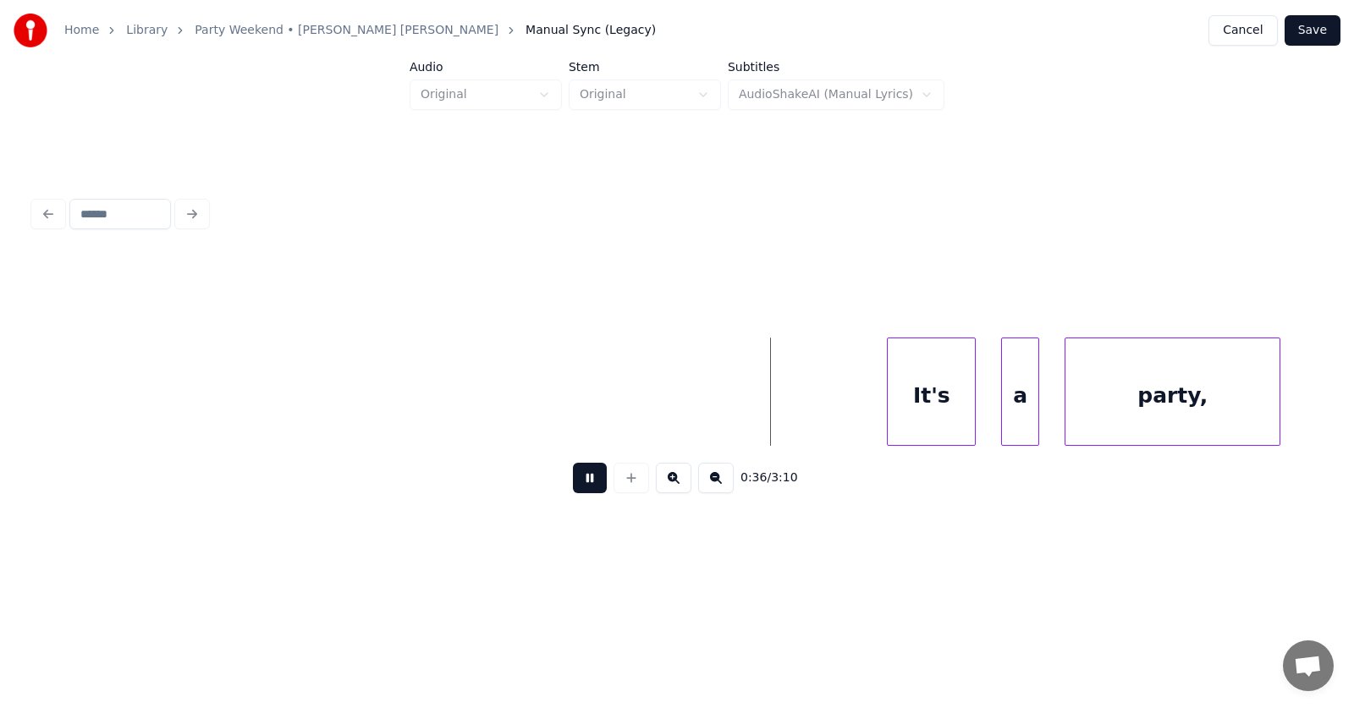
click at [580, 483] on button at bounding box center [590, 478] width 34 height 30
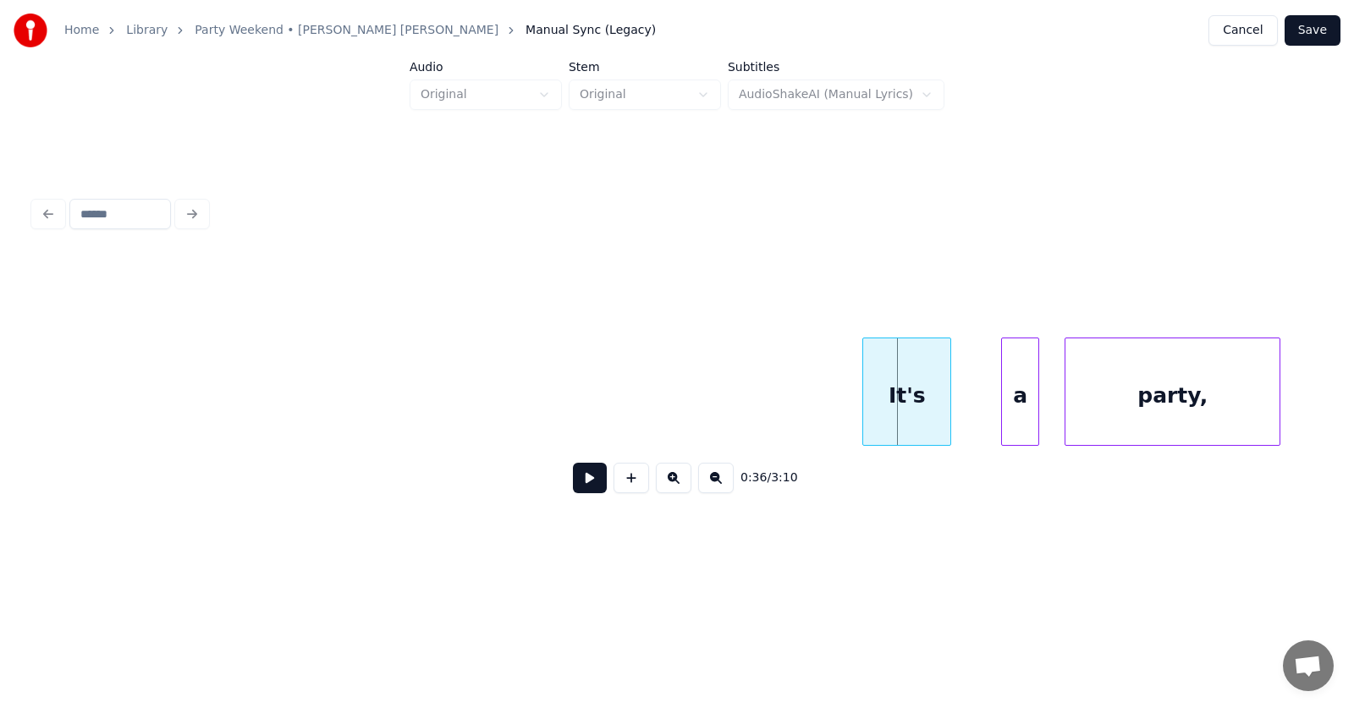
click at [886, 388] on div "It's" at bounding box center [906, 395] width 87 height 115
click at [983, 406] on div "a" at bounding box center [991, 395] width 36 height 115
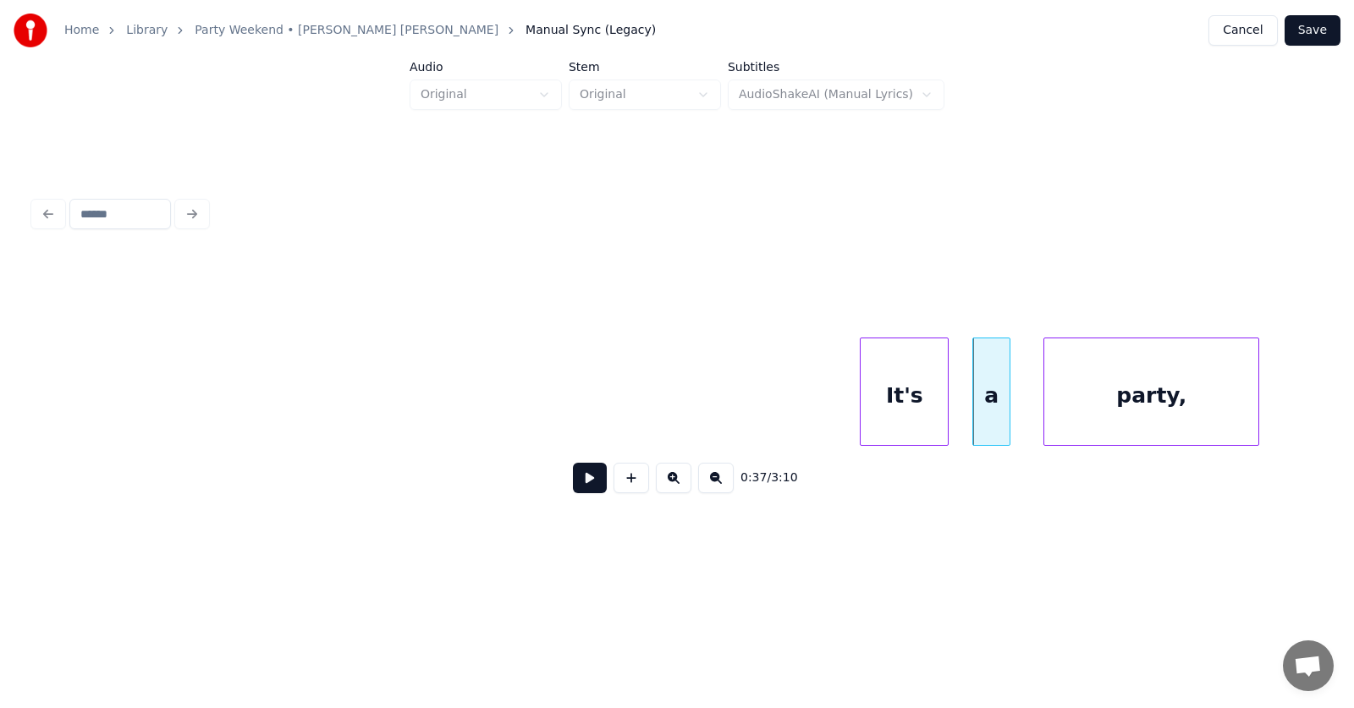
click at [1149, 417] on div "party," at bounding box center [1151, 395] width 214 height 115
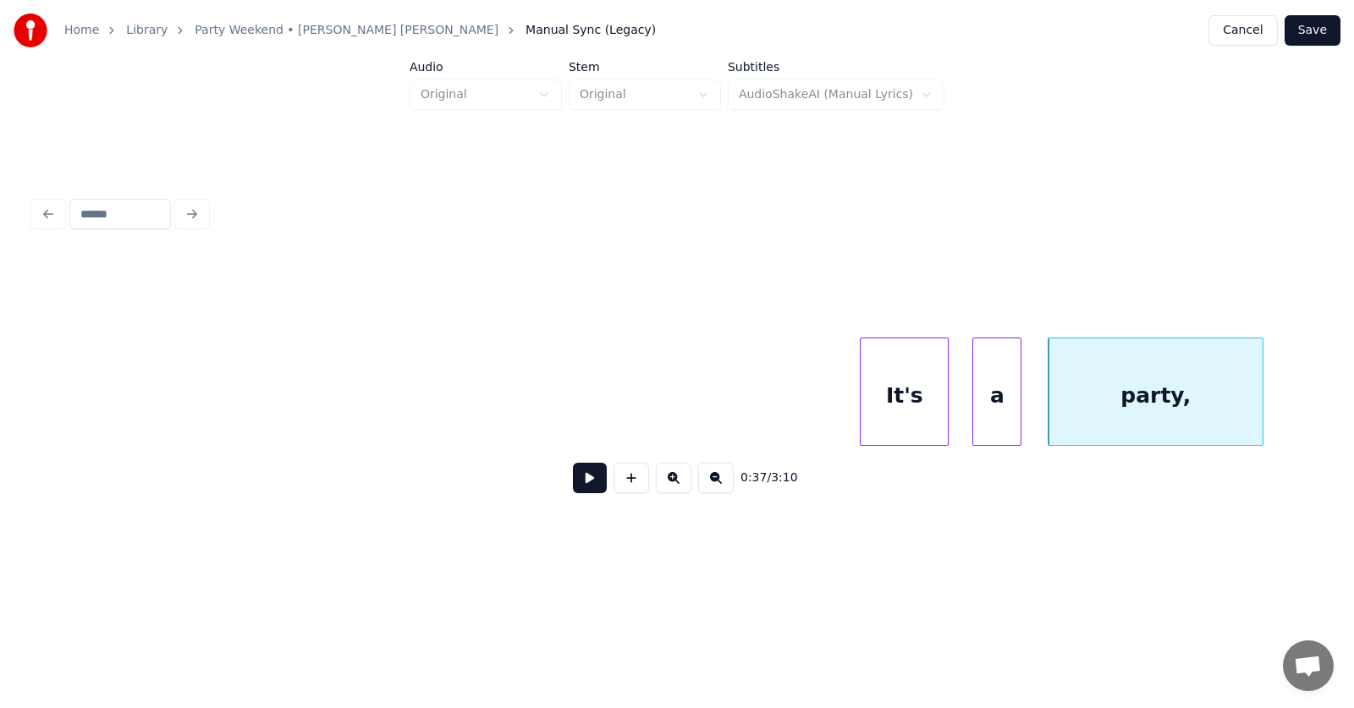
click at [1019, 406] on div at bounding box center [1017, 391] width 5 height 107
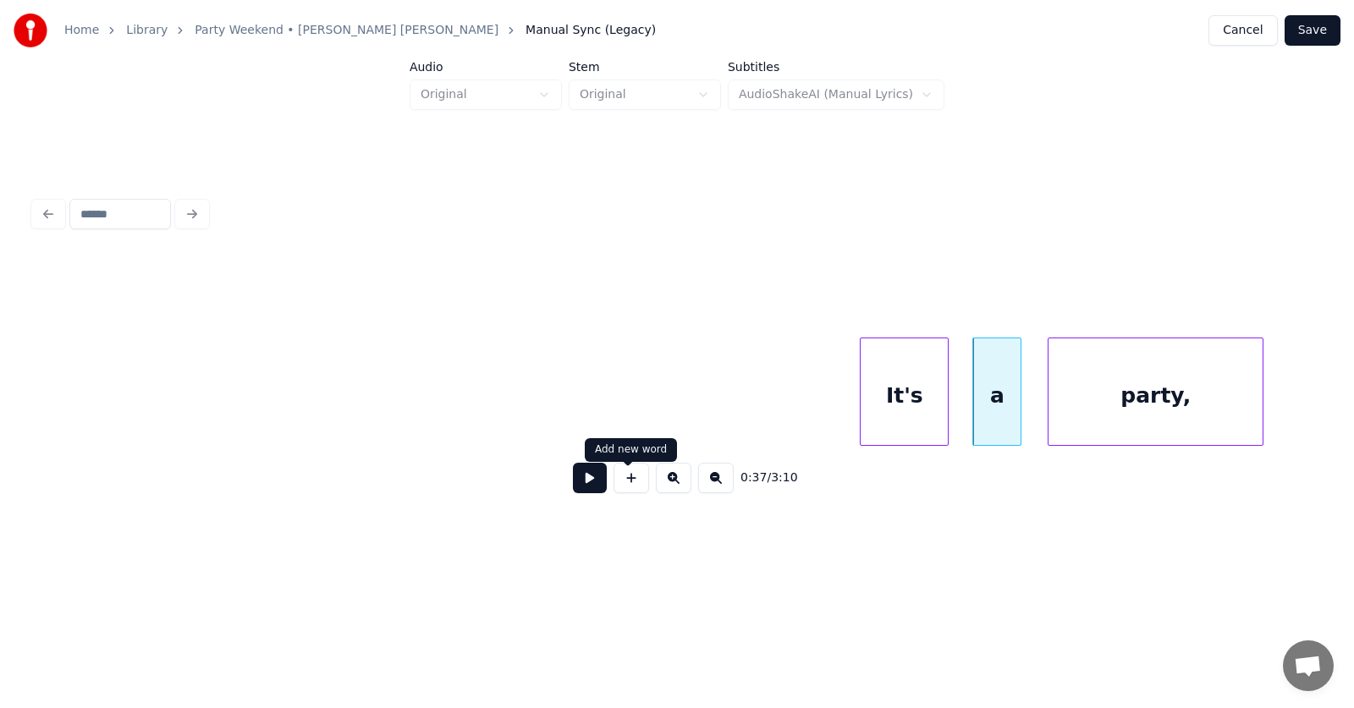
click at [586, 481] on button at bounding box center [590, 478] width 34 height 30
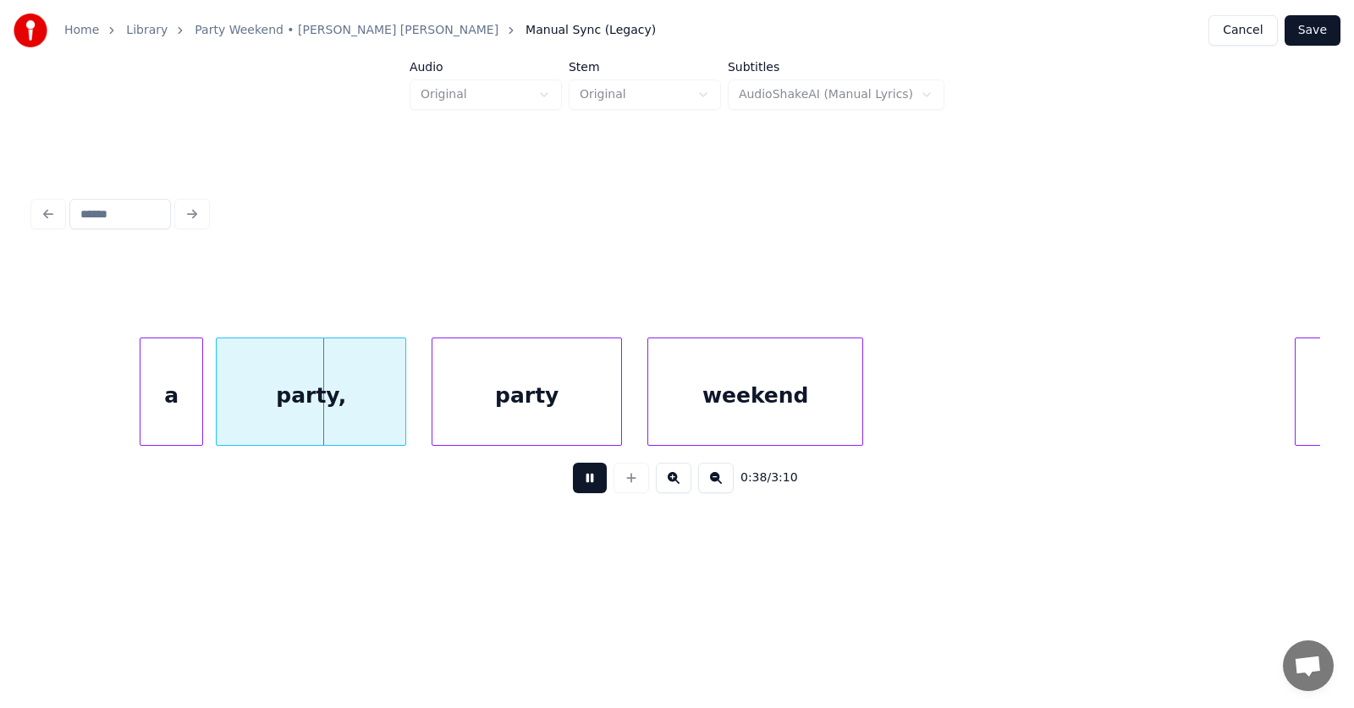
click at [586, 481] on button at bounding box center [590, 478] width 34 height 30
click at [148, 410] on div "a" at bounding box center [145, 395] width 62 height 115
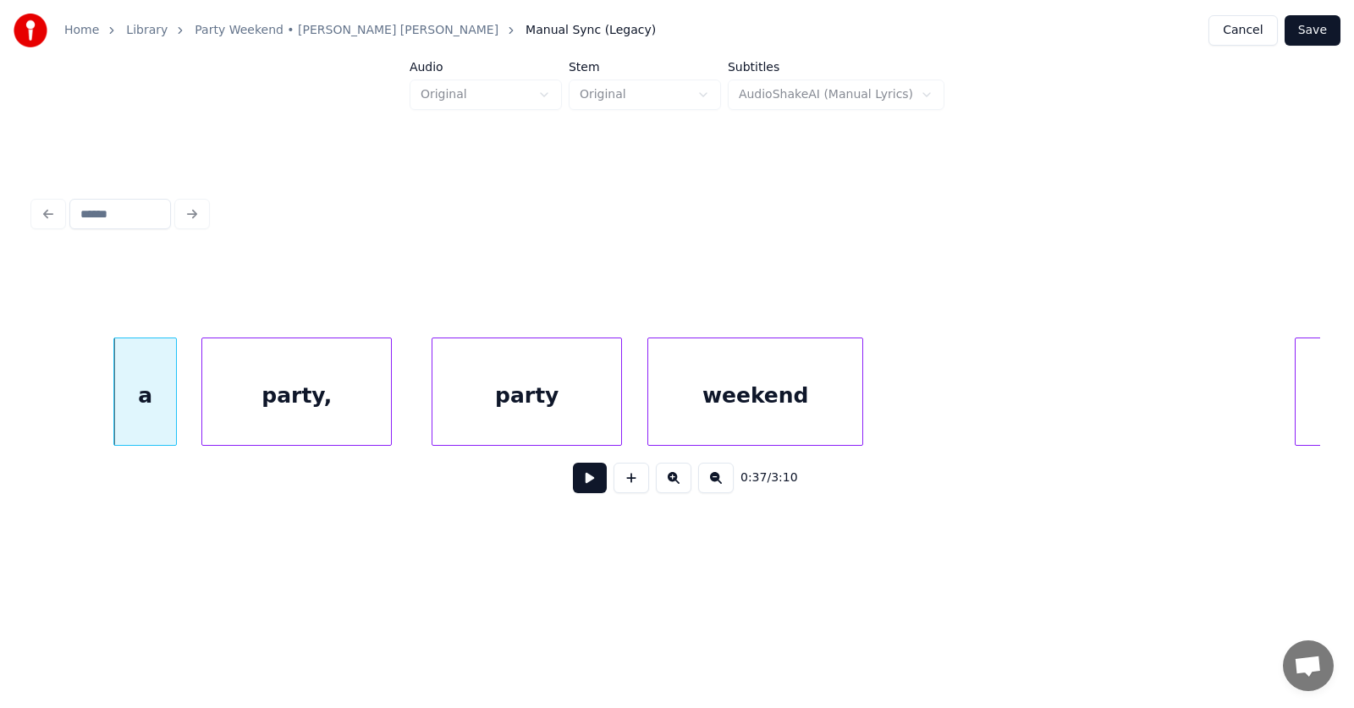
click at [245, 413] on div "party," at bounding box center [296, 395] width 189 height 115
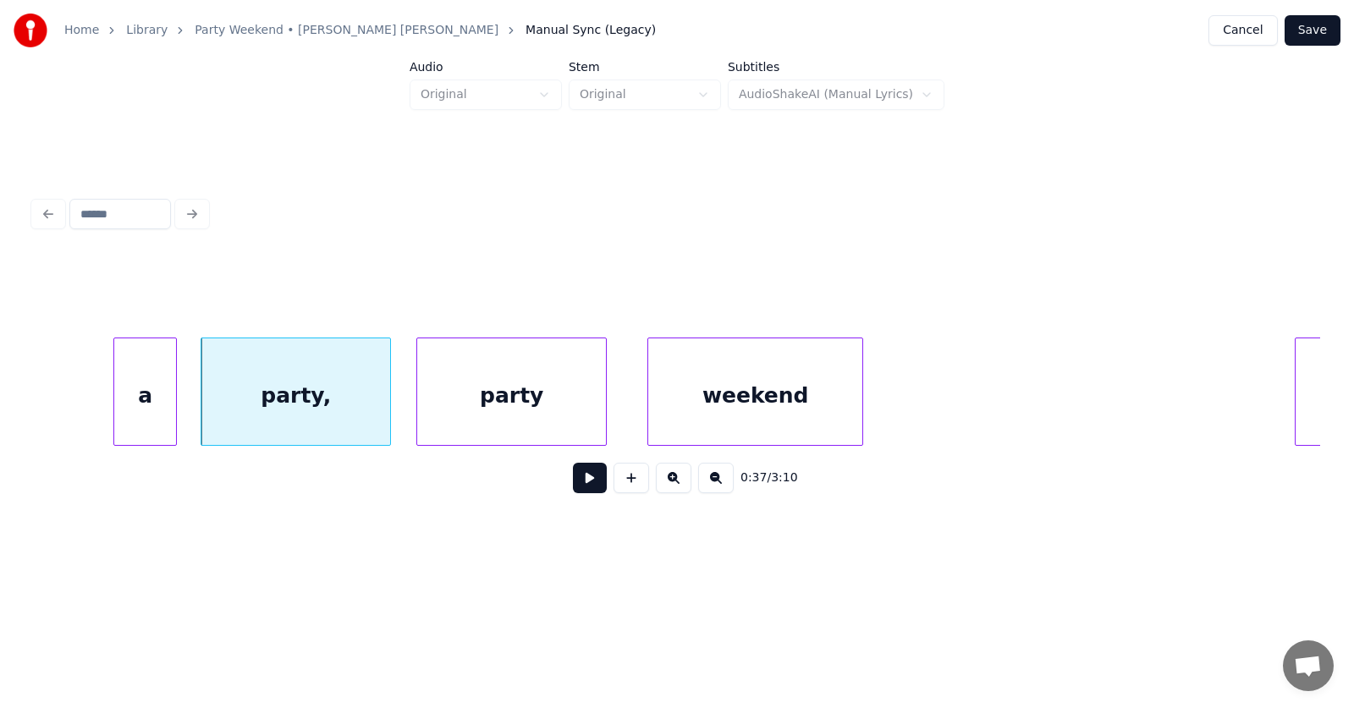
click at [476, 415] on div "party" at bounding box center [511, 395] width 189 height 115
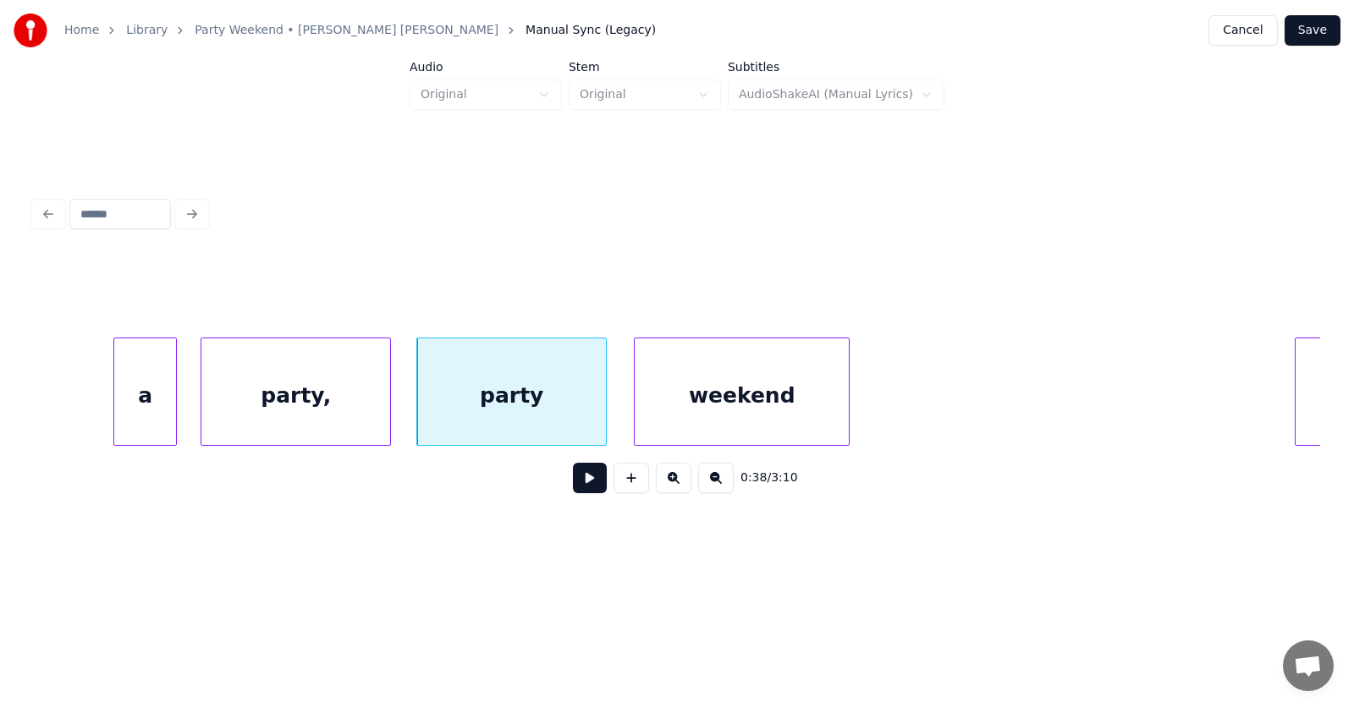
click at [739, 415] on div "weekend" at bounding box center [742, 395] width 214 height 115
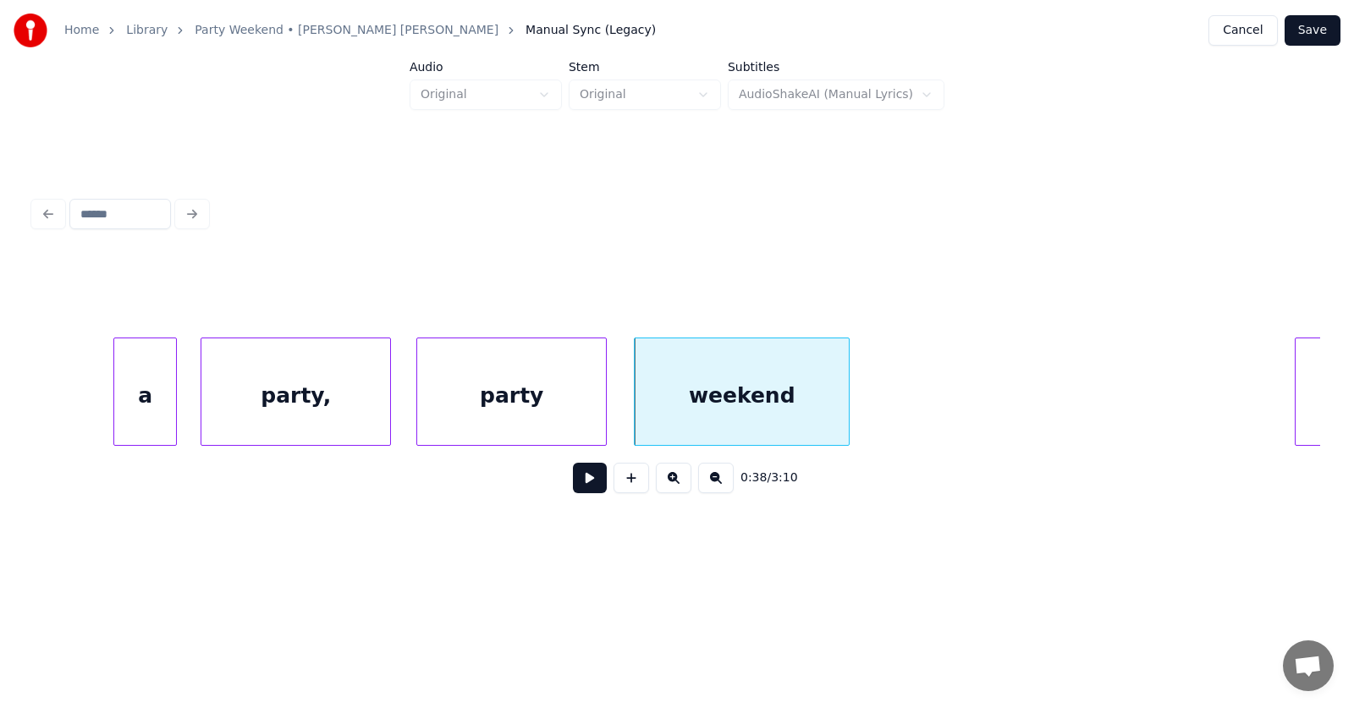
click at [573, 484] on button at bounding box center [590, 478] width 34 height 30
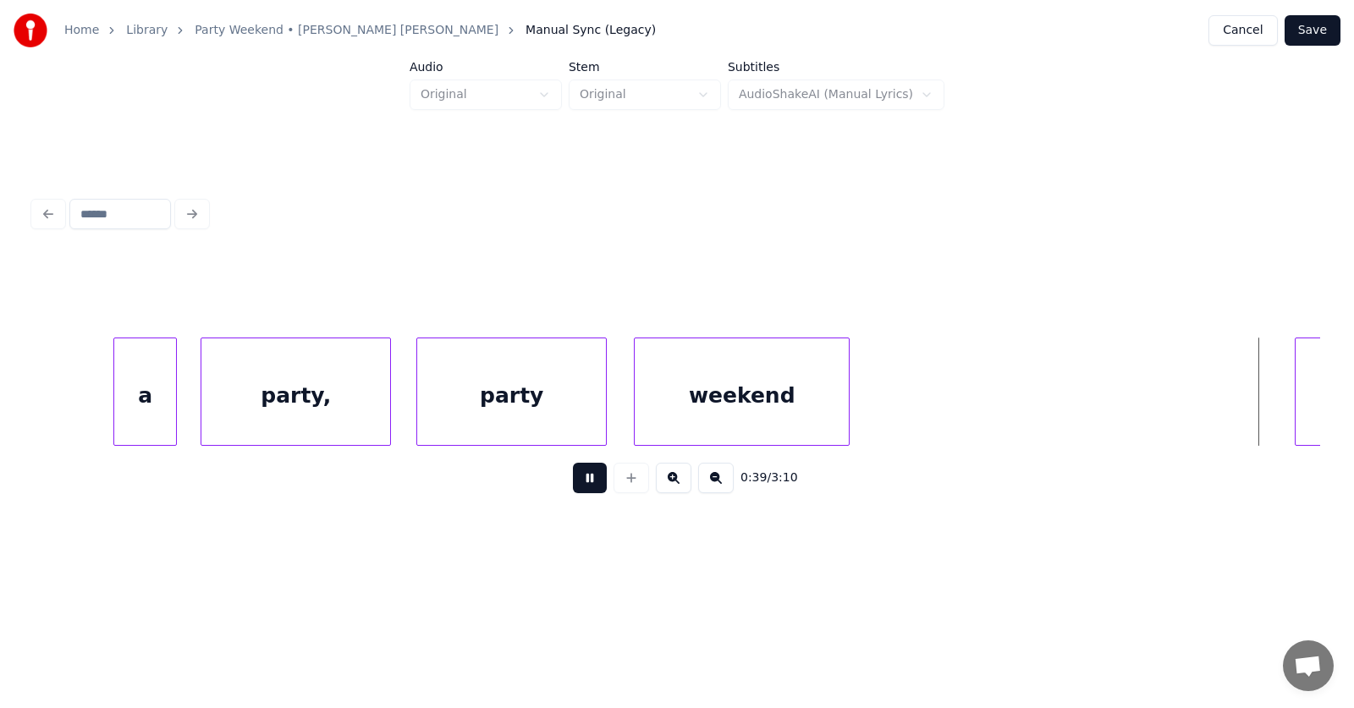
scroll to position [0, 25194]
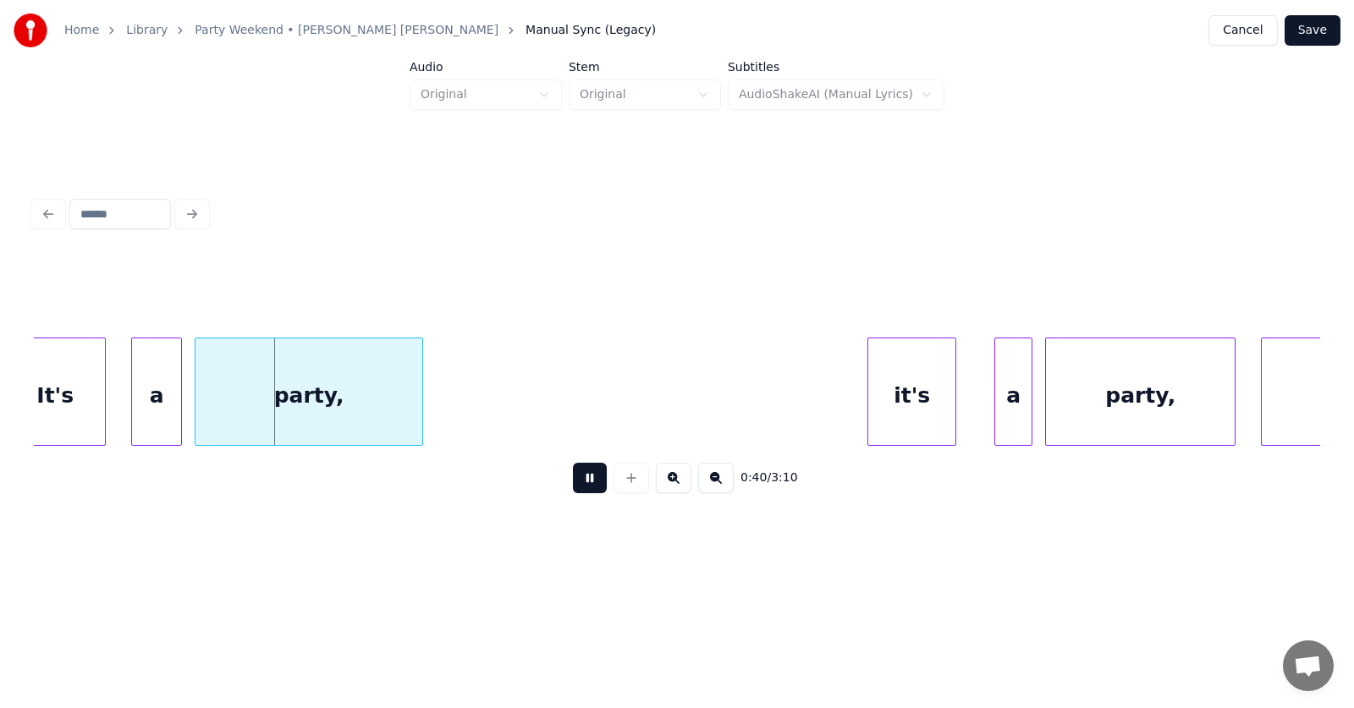
click at [573, 484] on button at bounding box center [590, 478] width 34 height 30
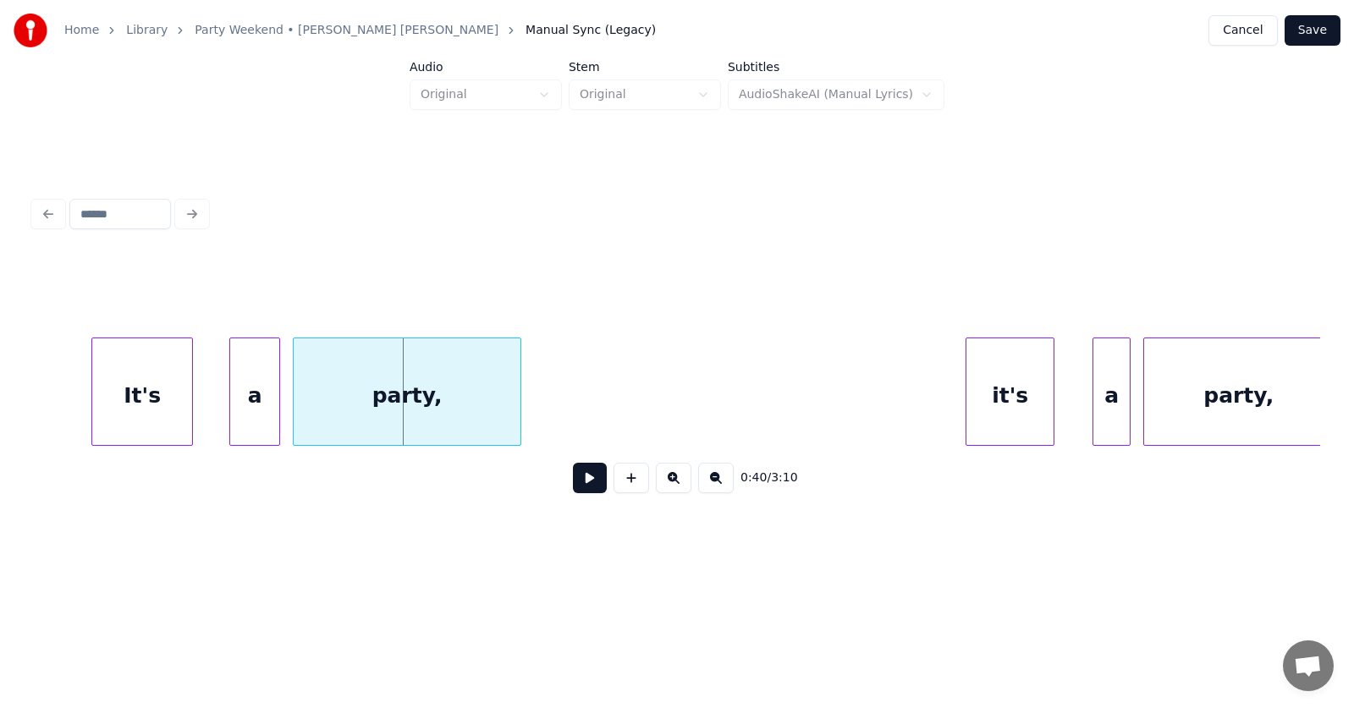
click at [144, 386] on div "It's" at bounding box center [142, 395] width 100 height 115
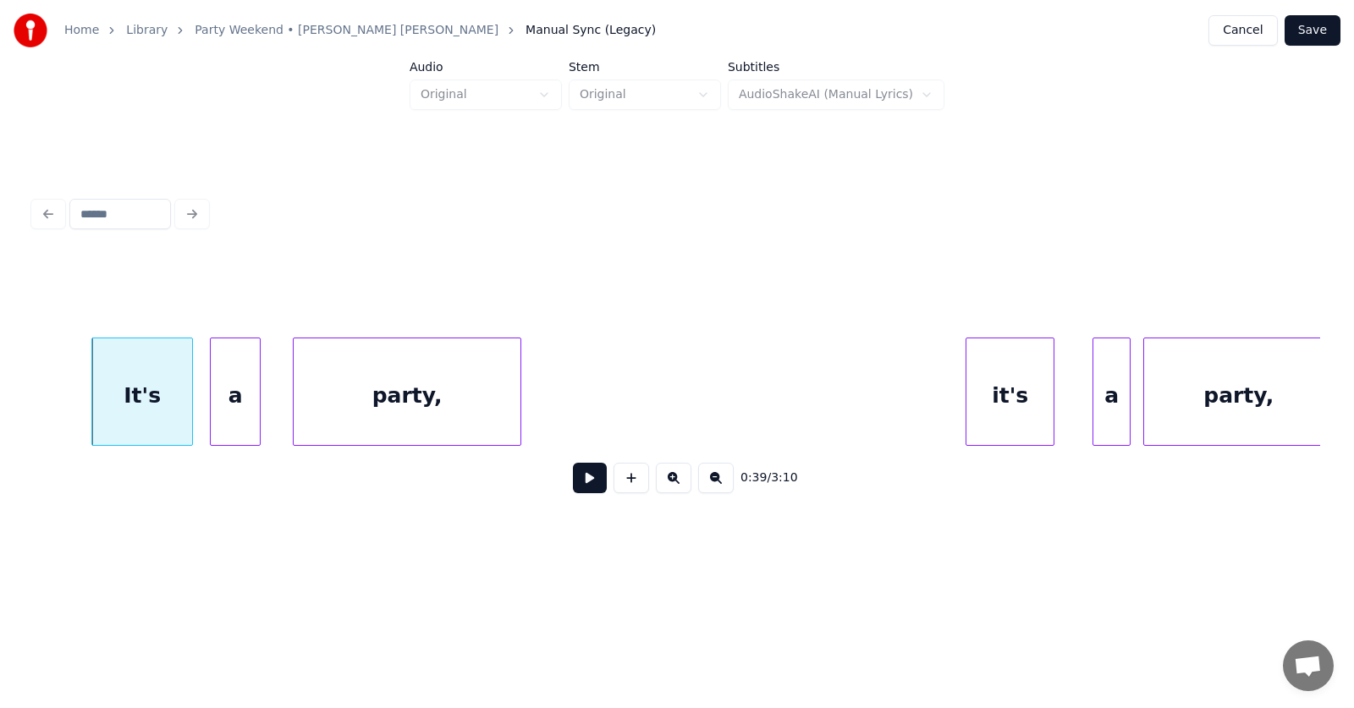
click at [232, 408] on div "a" at bounding box center [235, 395] width 49 height 115
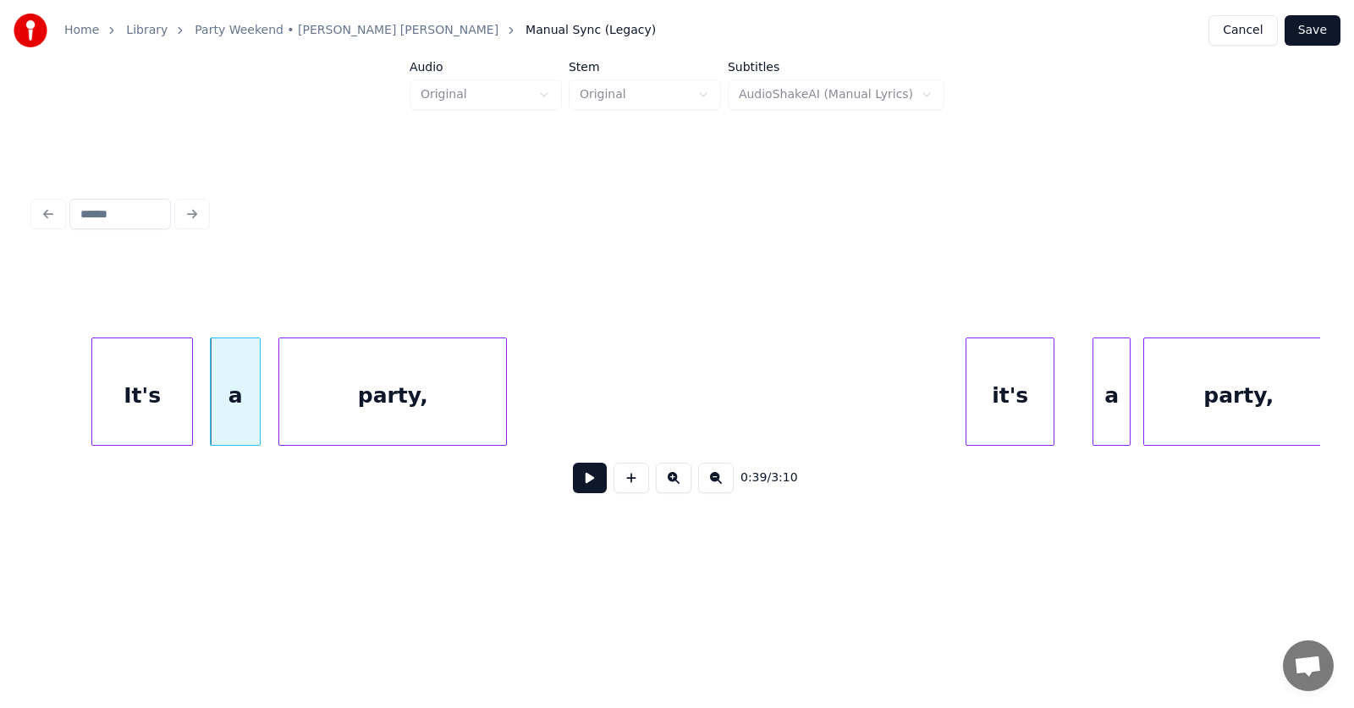
click at [366, 407] on div "party," at bounding box center [392, 395] width 227 height 115
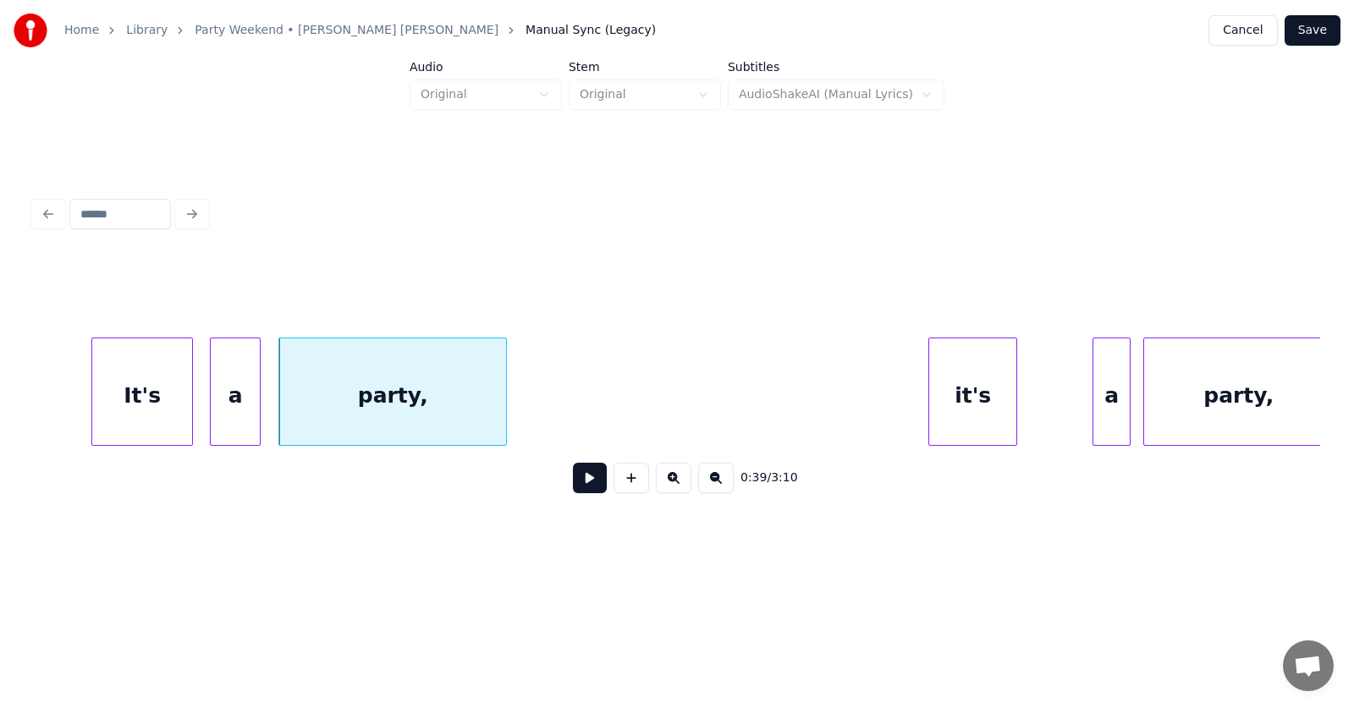
click at [981, 420] on div "it's" at bounding box center [972, 395] width 87 height 115
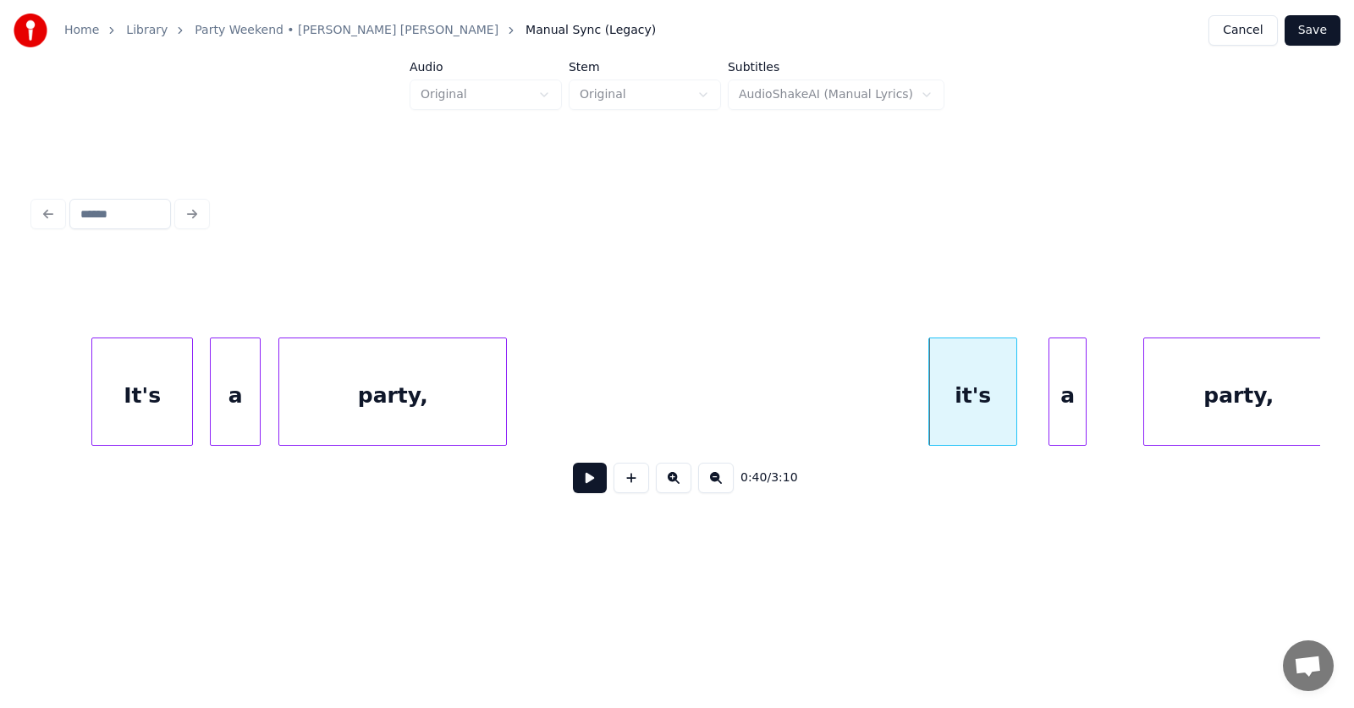
click at [1069, 425] on div "a" at bounding box center [1067, 395] width 36 height 115
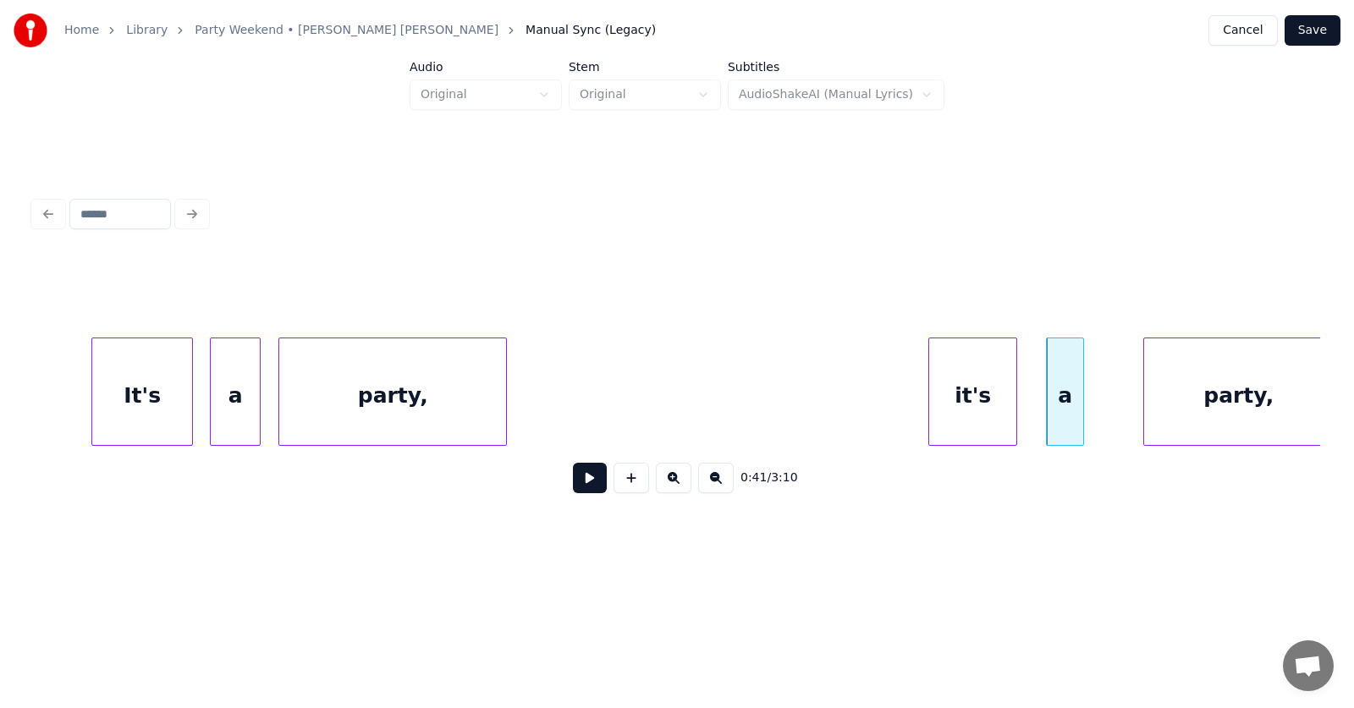
scroll to position [0, 25106]
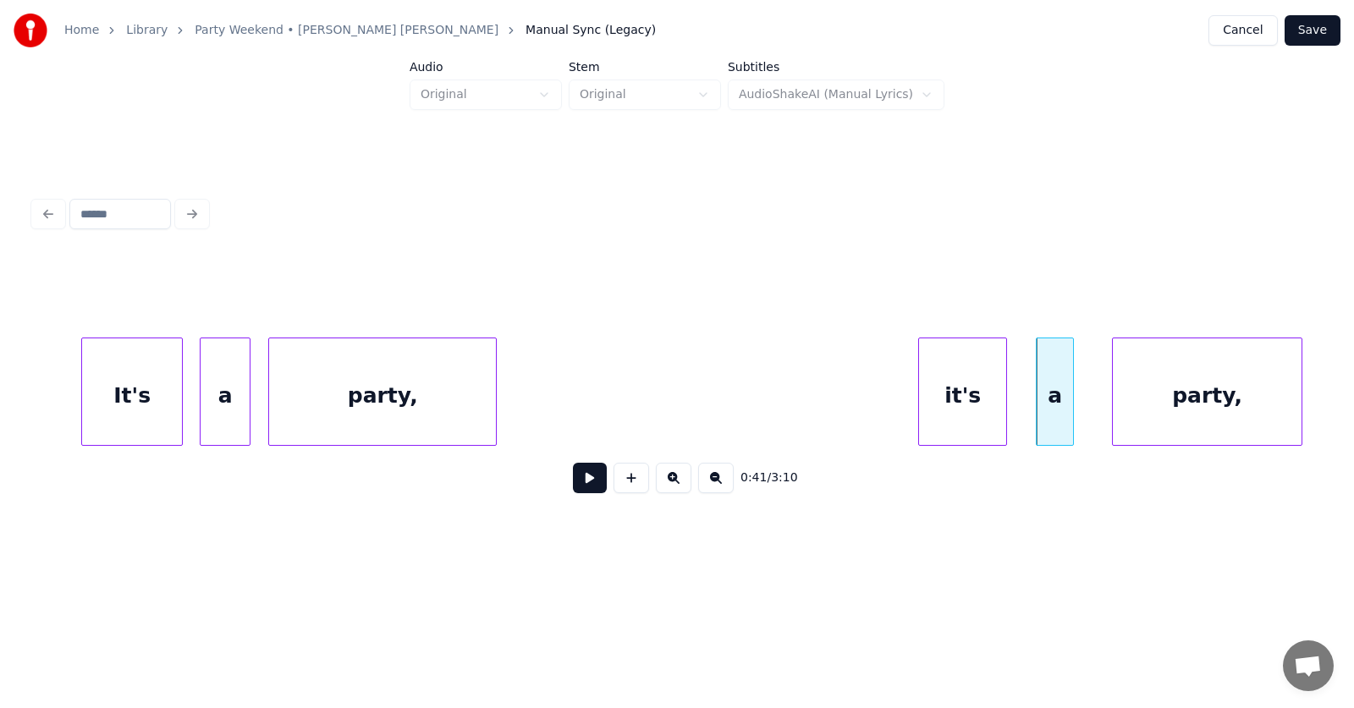
click at [1190, 432] on div "party," at bounding box center [1207, 395] width 189 height 115
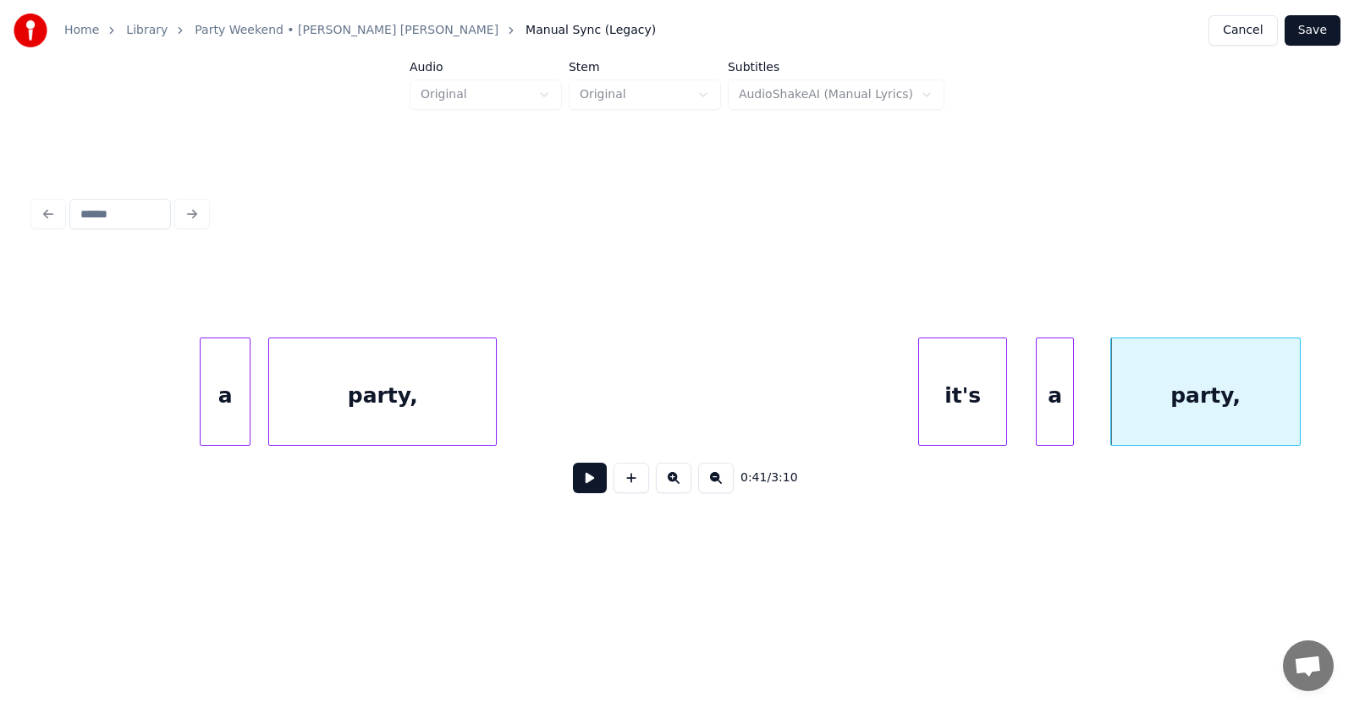
scroll to position [0, 25421]
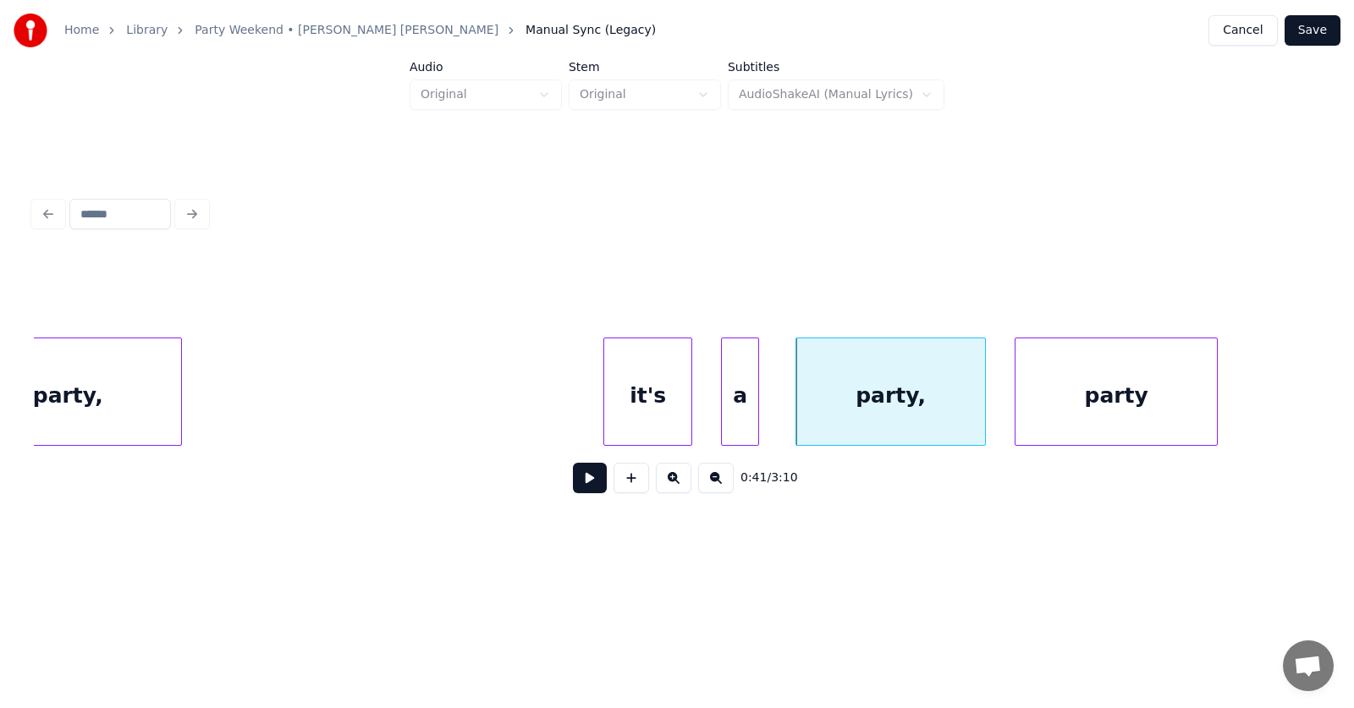
click at [1100, 422] on div "party" at bounding box center [1115, 395] width 201 height 115
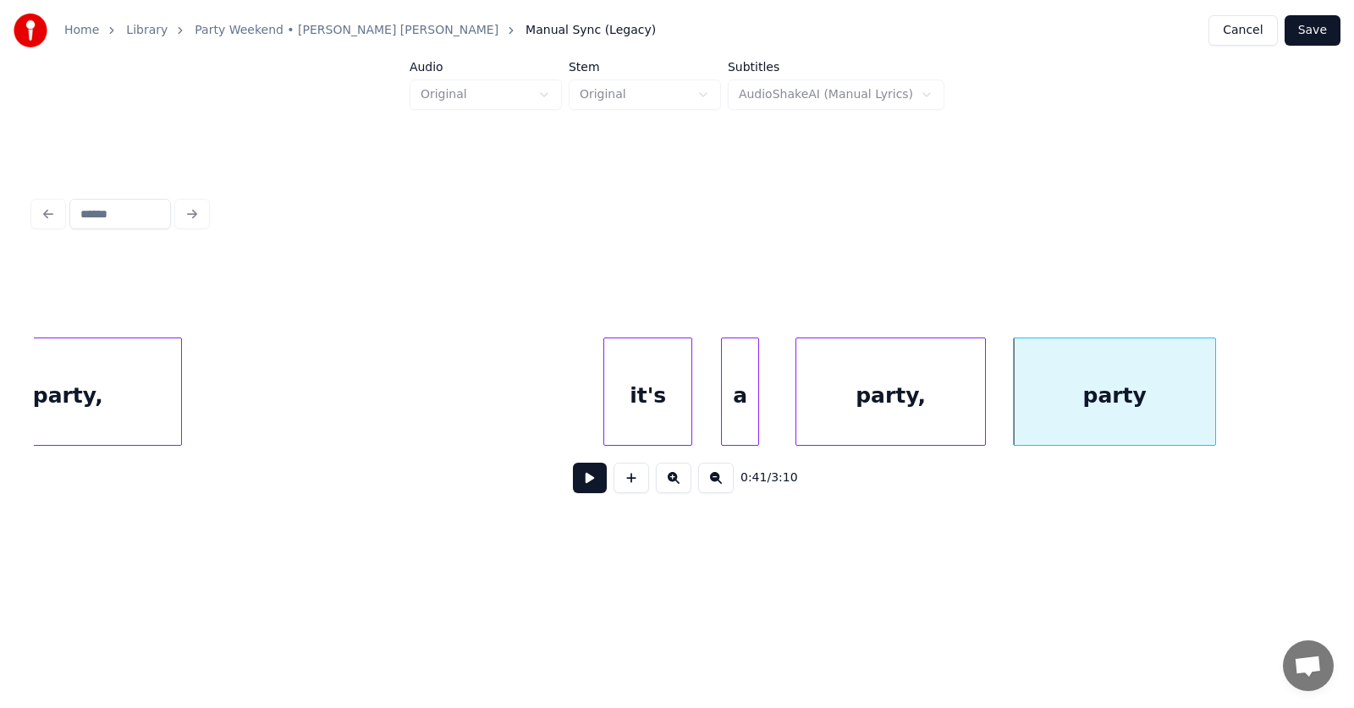
click at [151, 402] on div "party," at bounding box center [67, 395] width 227 height 115
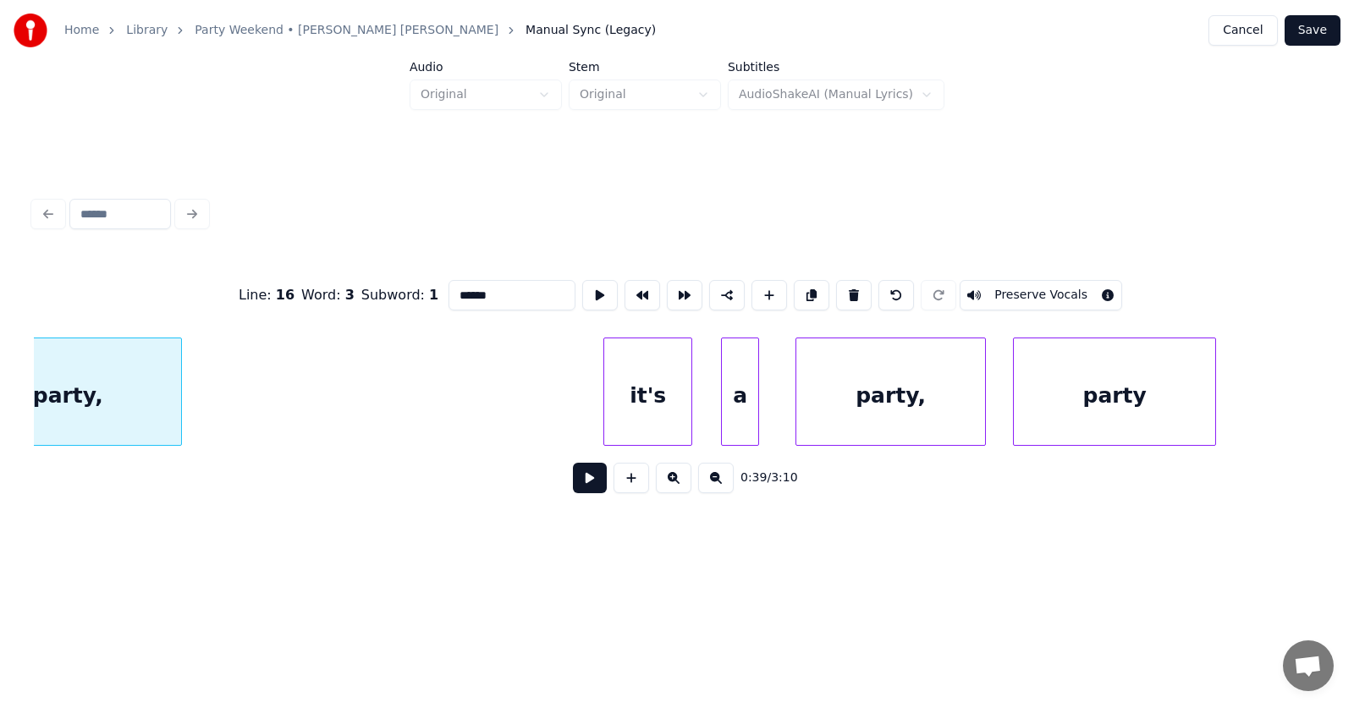
scroll to position [0, 25340]
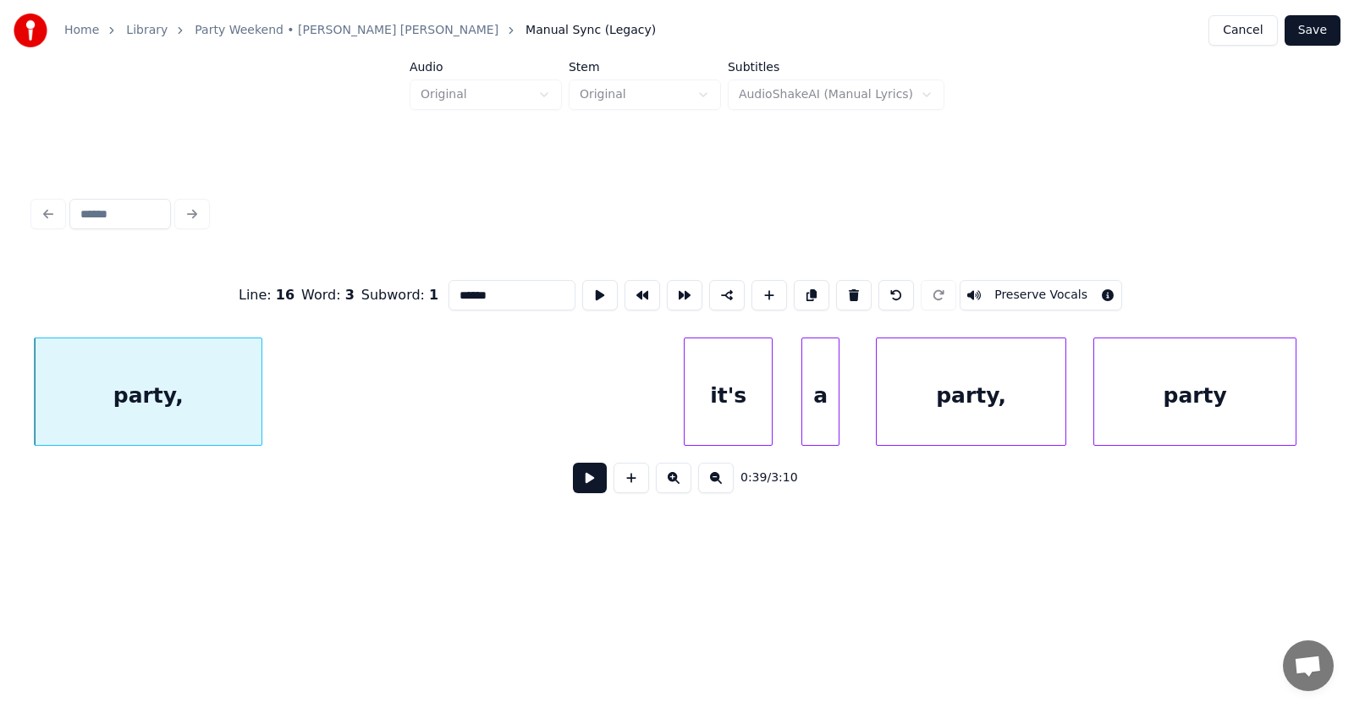
click at [481, 289] on input "******" at bounding box center [511, 295] width 127 height 30
type input "*****"
click at [580, 481] on button at bounding box center [590, 478] width 34 height 30
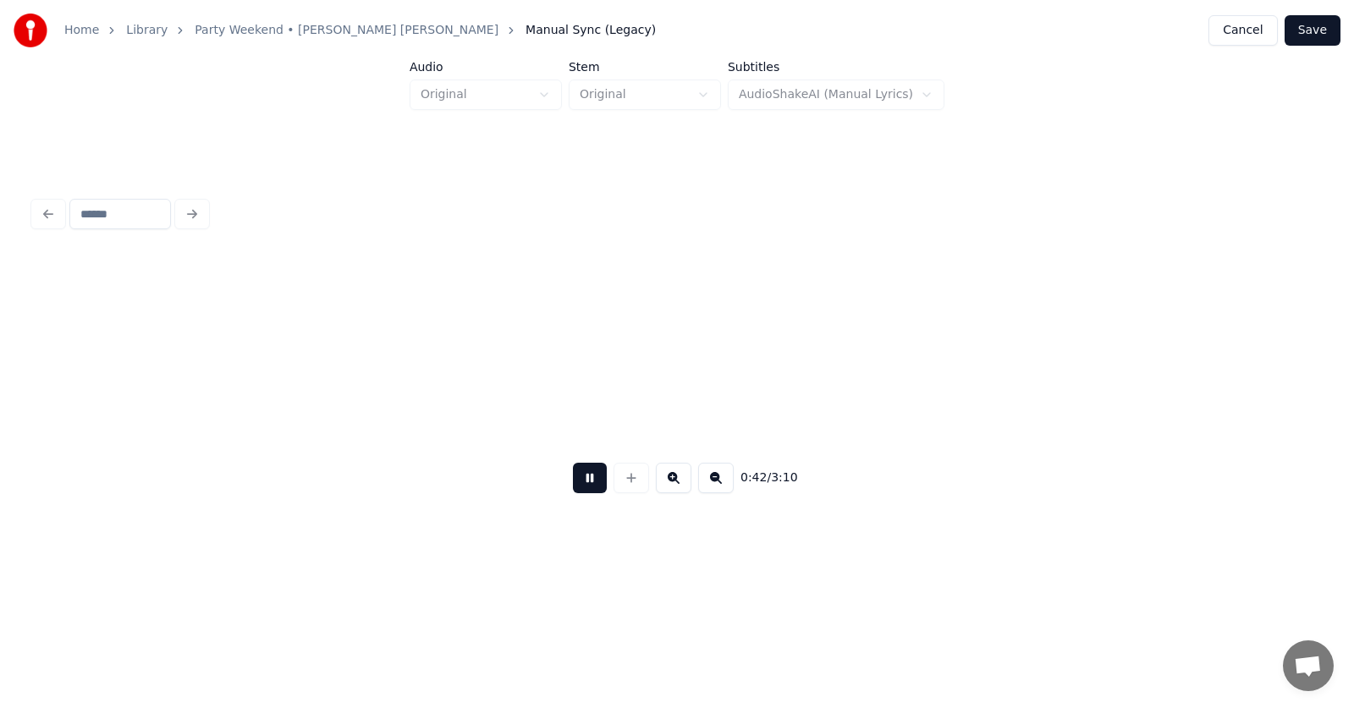
scroll to position [0, 26626]
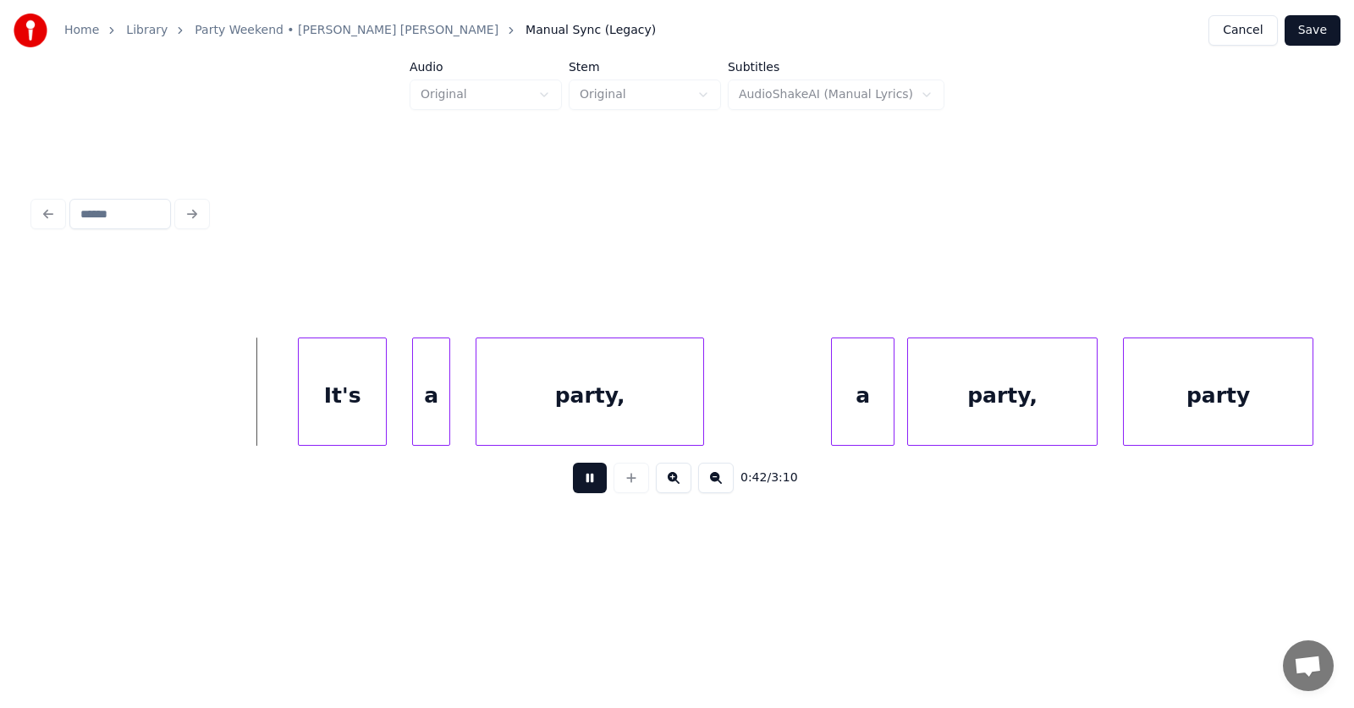
click at [580, 481] on button at bounding box center [590, 478] width 34 height 30
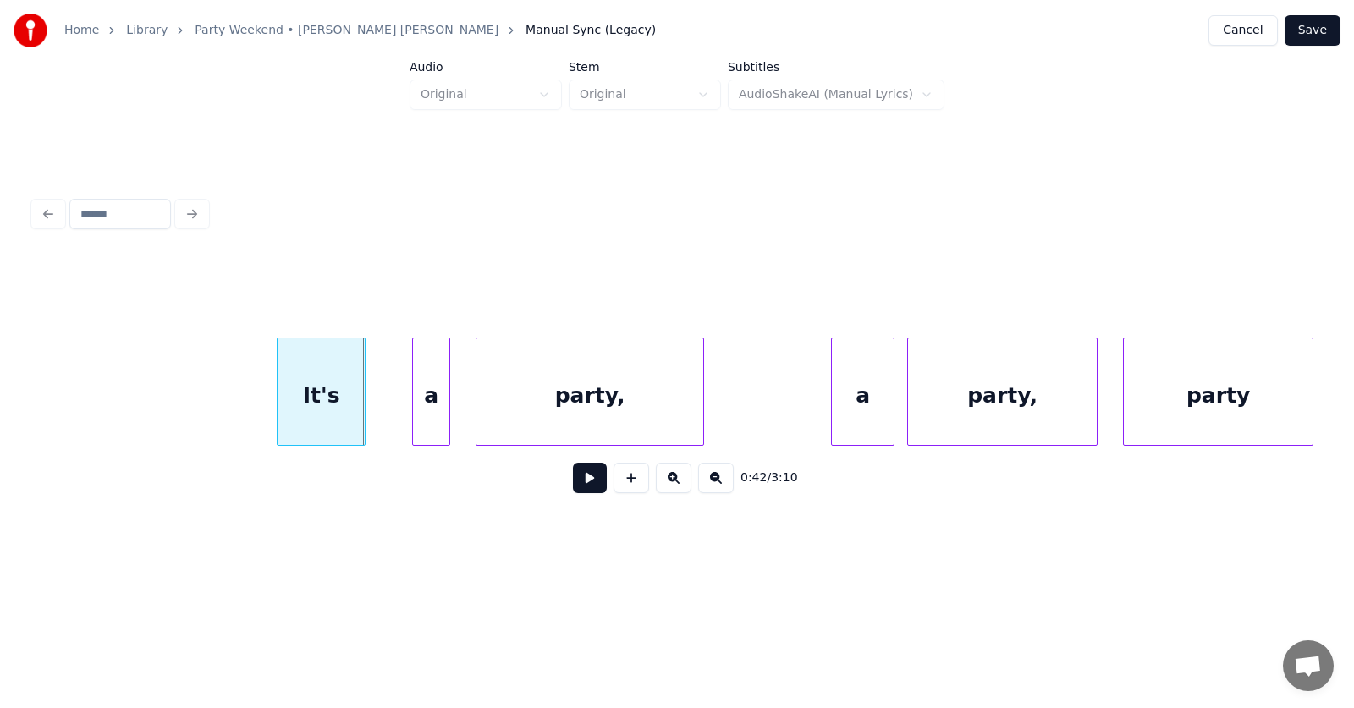
click at [341, 425] on div "It's" at bounding box center [320, 395] width 87 height 115
click at [408, 426] on div "a" at bounding box center [406, 395] width 36 height 115
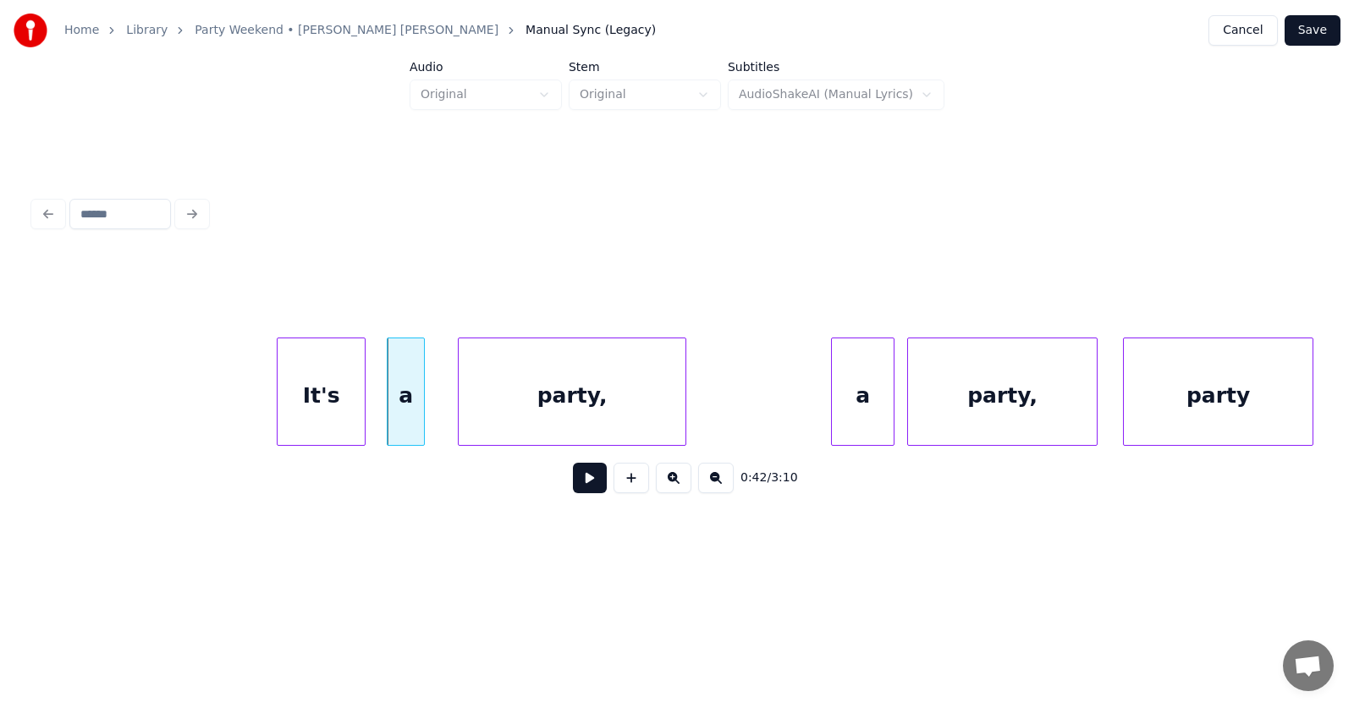
click at [531, 420] on div "party," at bounding box center [572, 395] width 227 height 115
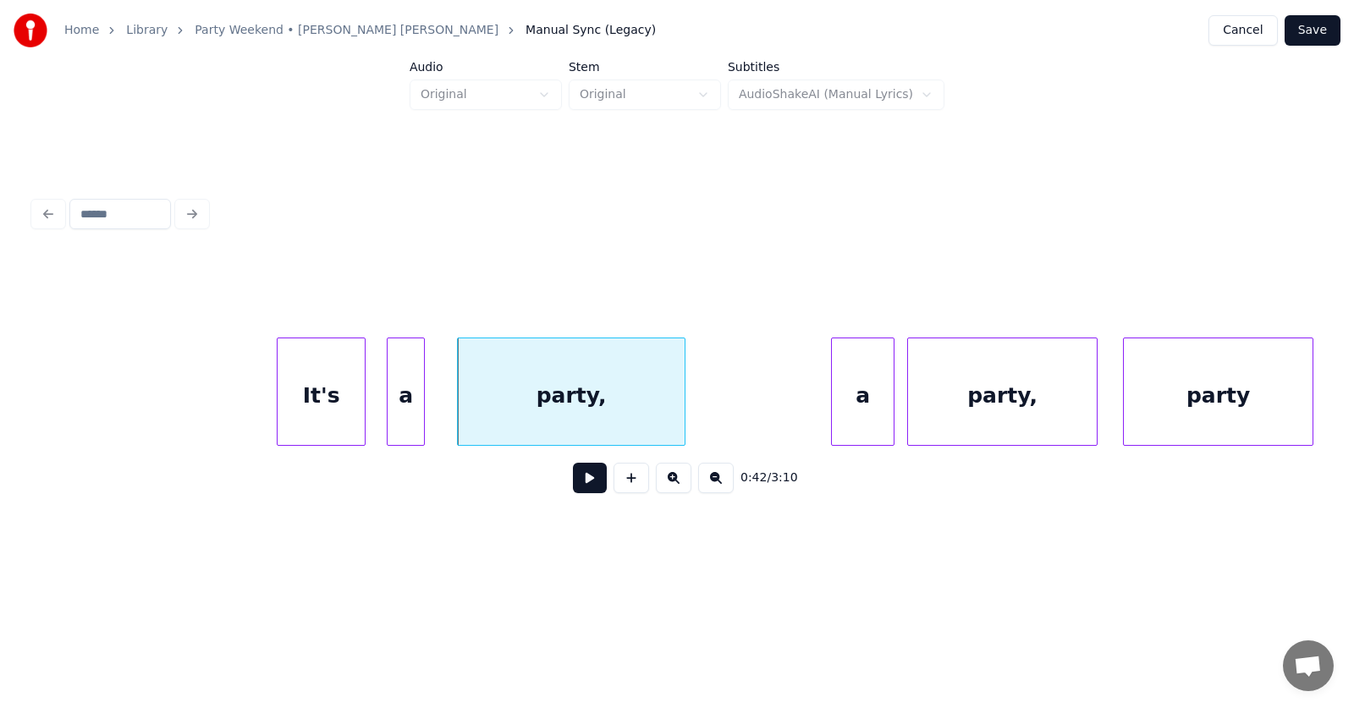
click at [612, 401] on div "party," at bounding box center [571, 395] width 227 height 115
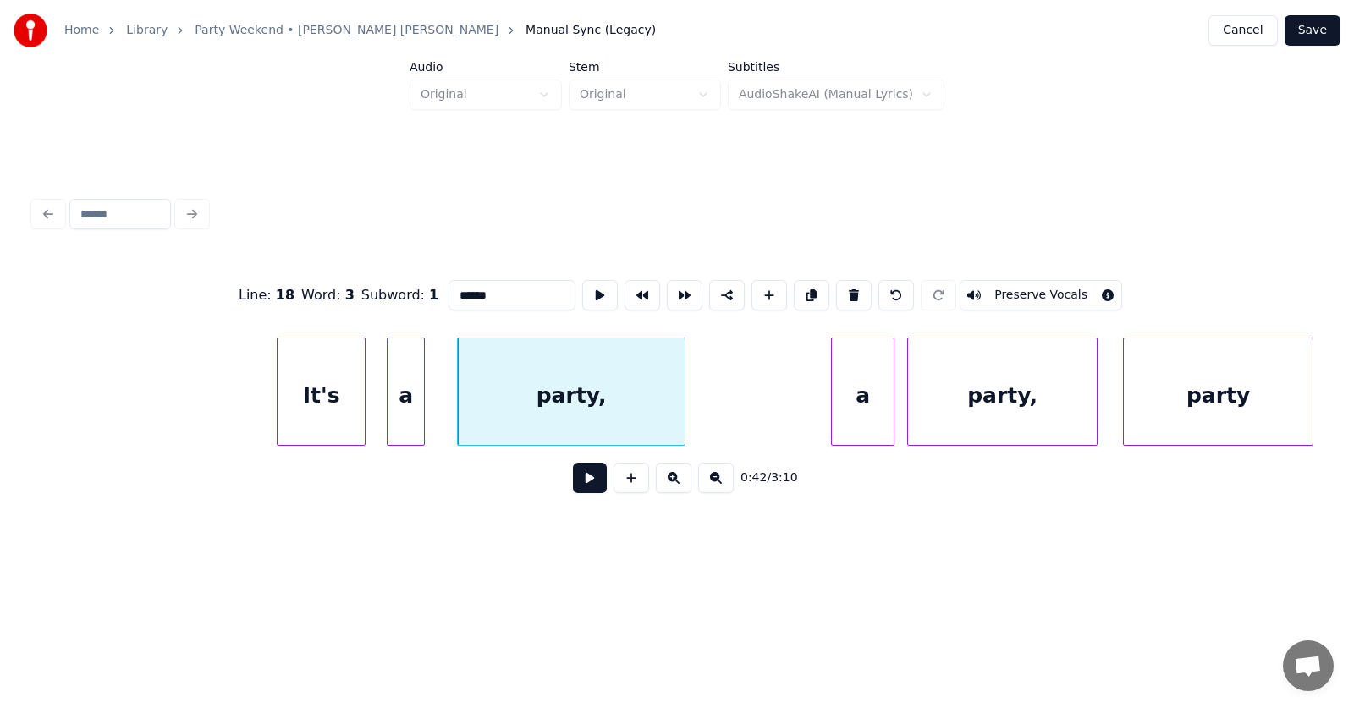
click at [454, 294] on input "******" at bounding box center [511, 295] width 127 height 30
click at [837, 406] on div "a" at bounding box center [834, 395] width 62 height 115
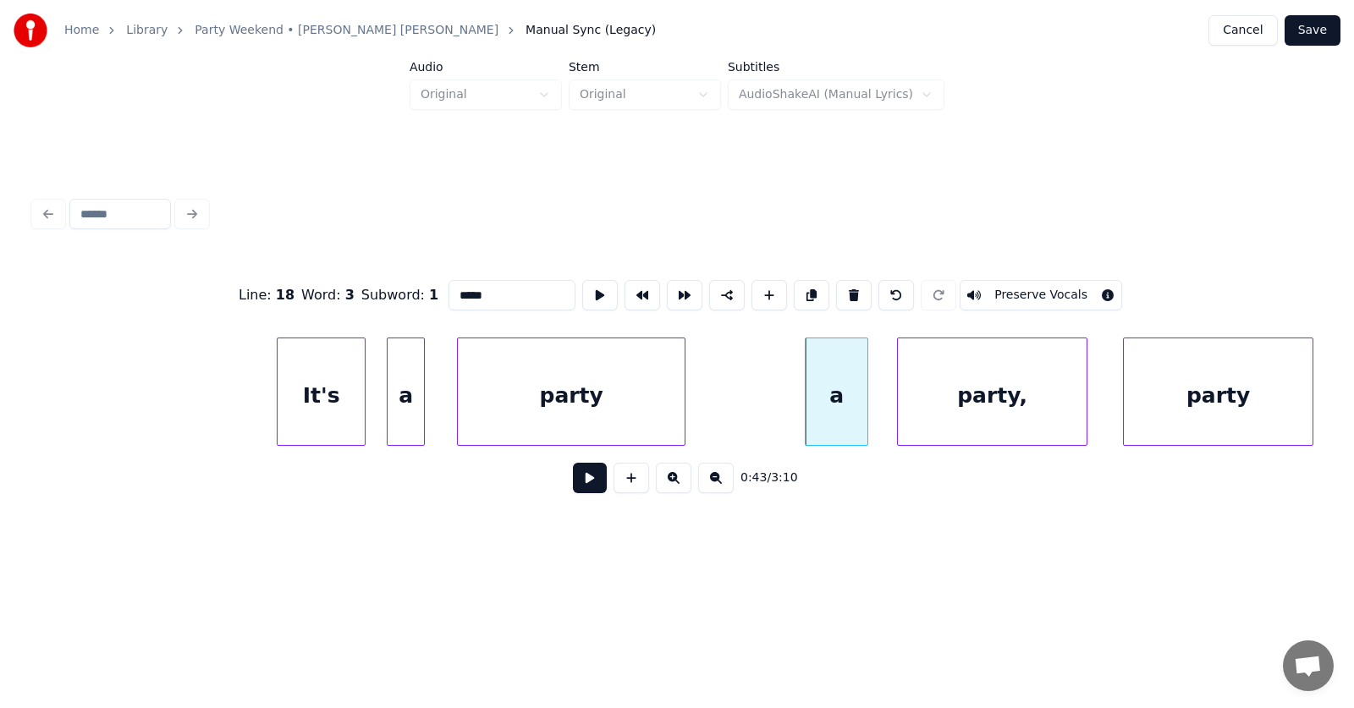
click at [967, 410] on div "party," at bounding box center [992, 395] width 189 height 115
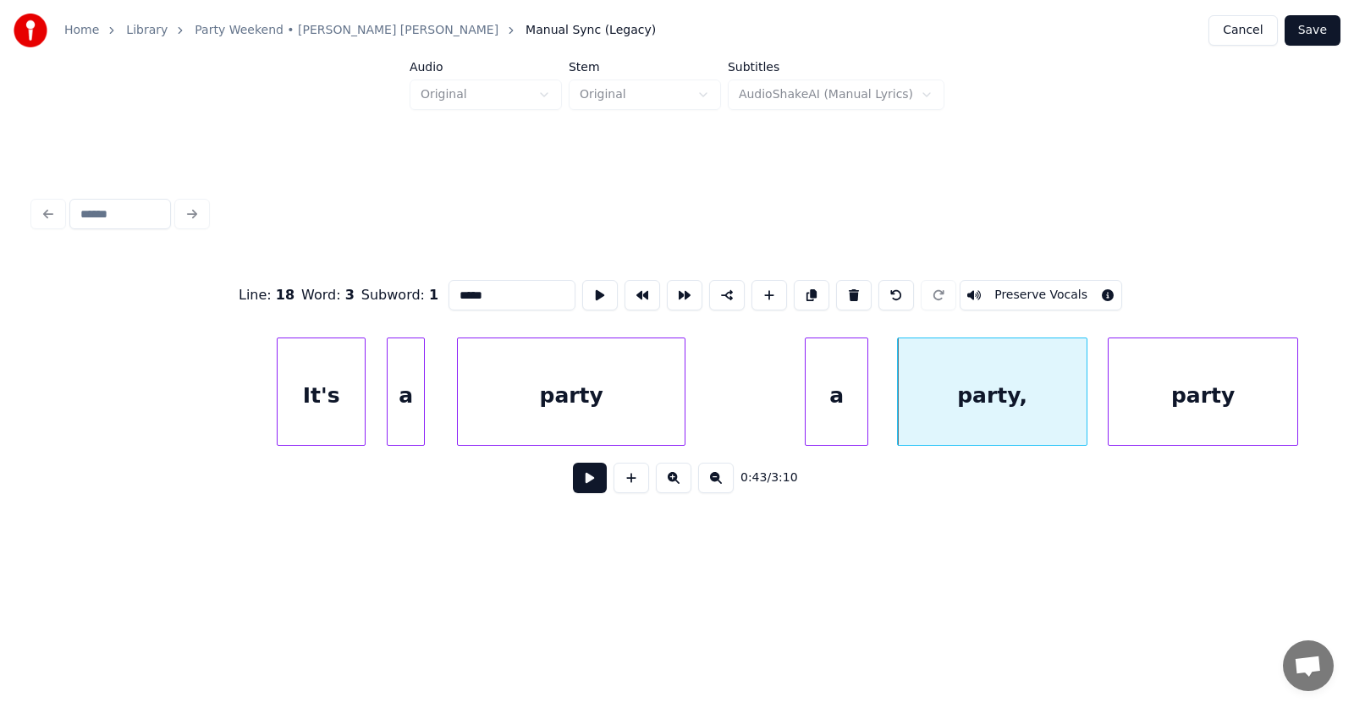
click at [1188, 404] on div "party" at bounding box center [1202, 395] width 189 height 115
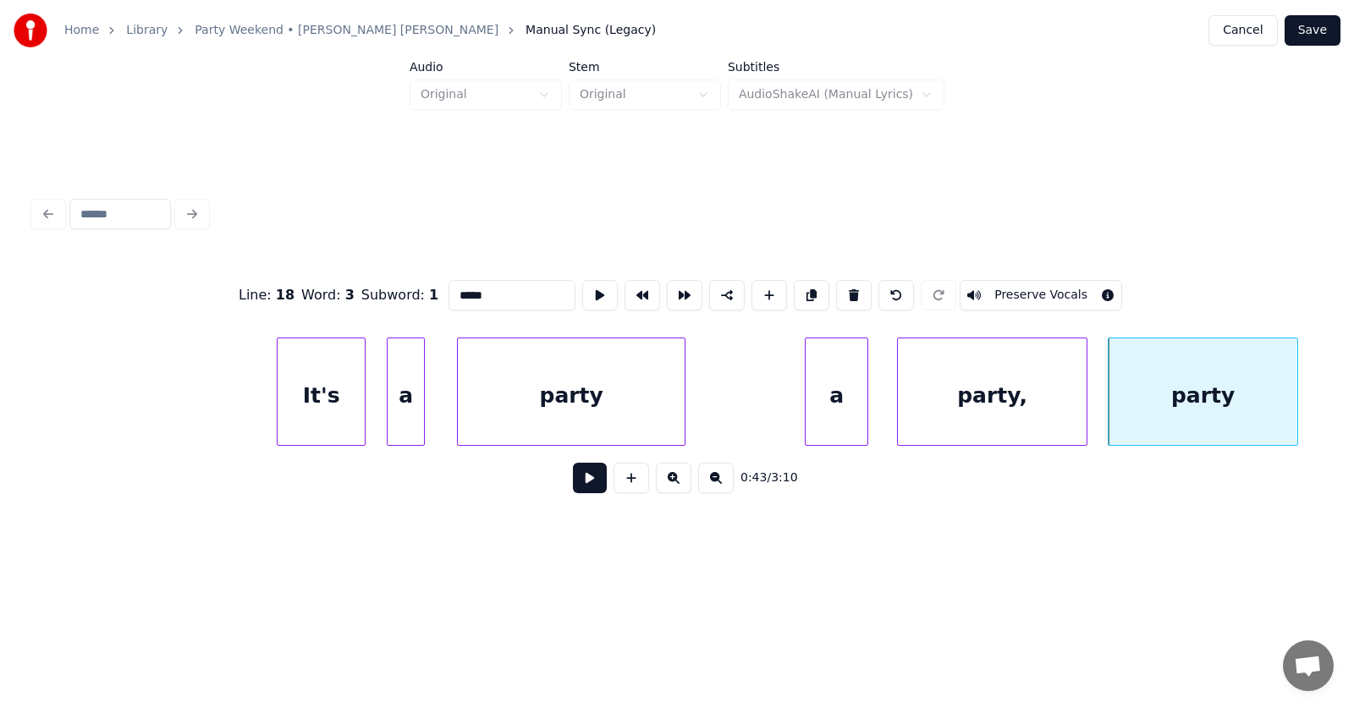
click at [316, 393] on div "It's" at bounding box center [320, 395] width 87 height 115
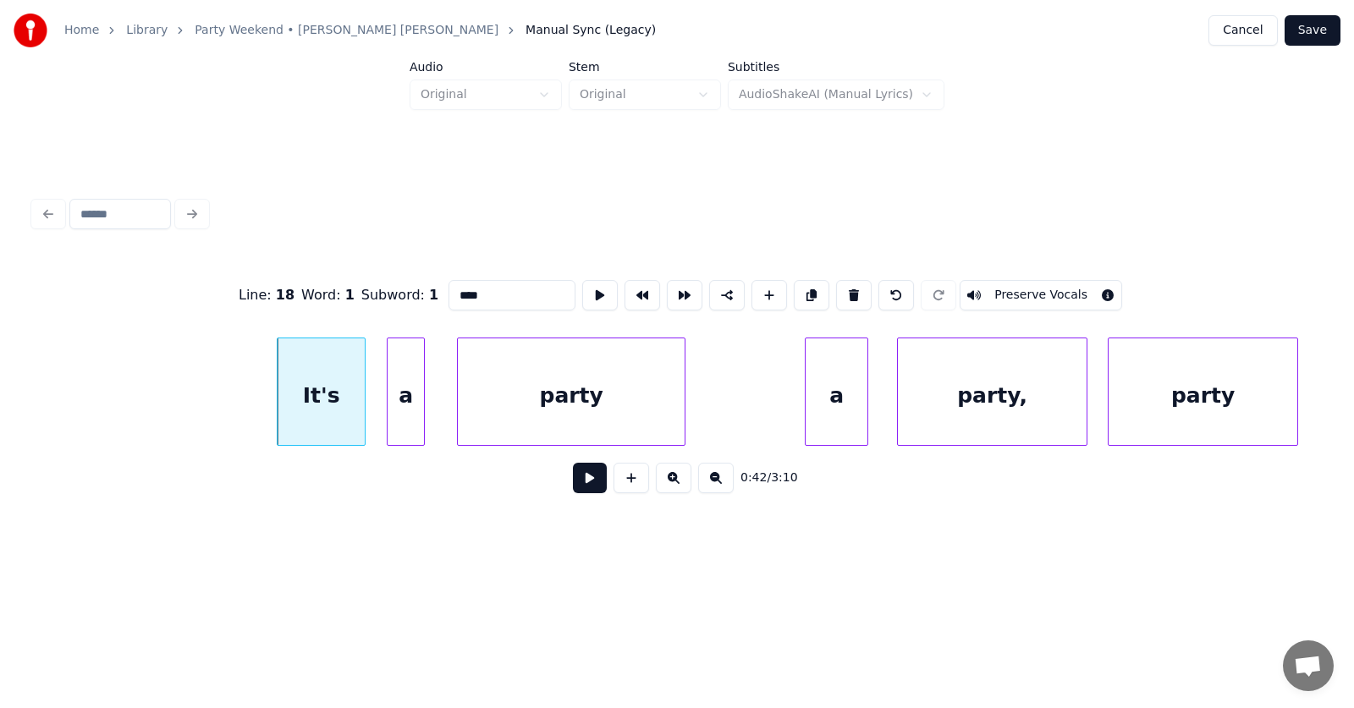
type input "****"
click at [574, 487] on button at bounding box center [590, 478] width 34 height 30
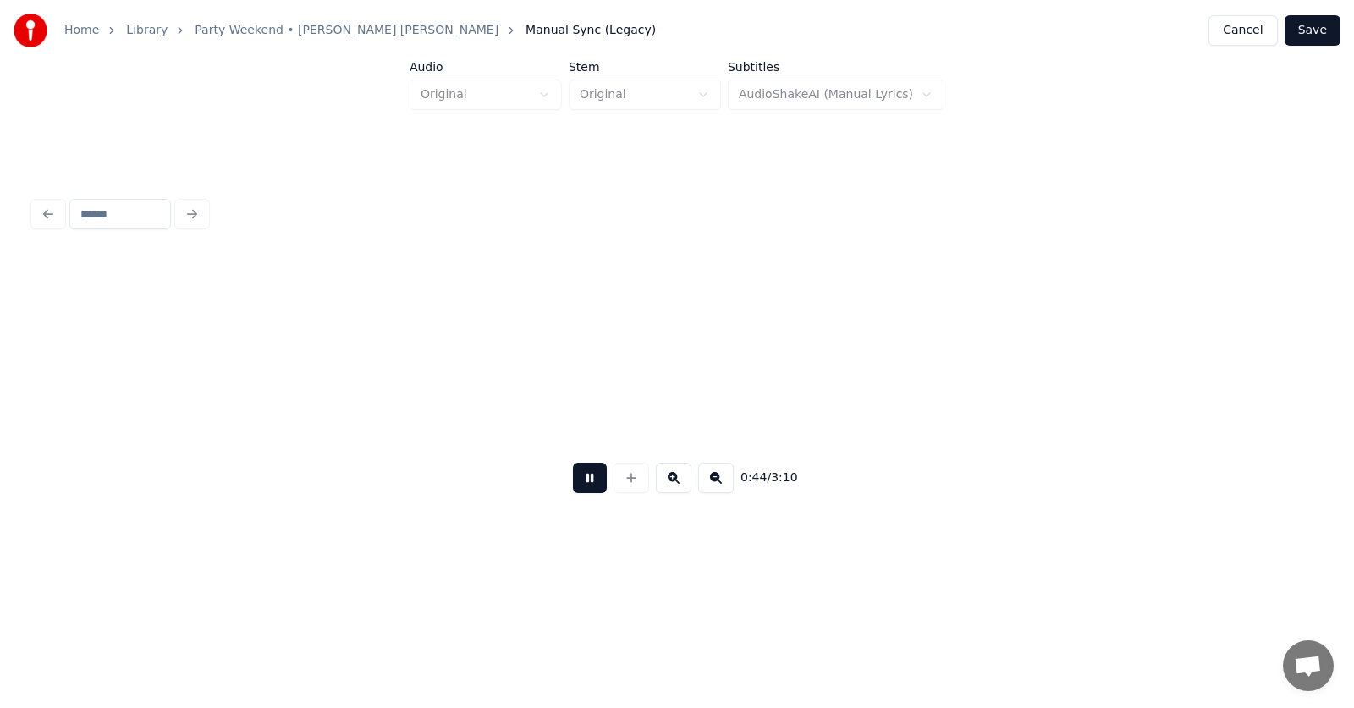
scroll to position [0, 27921]
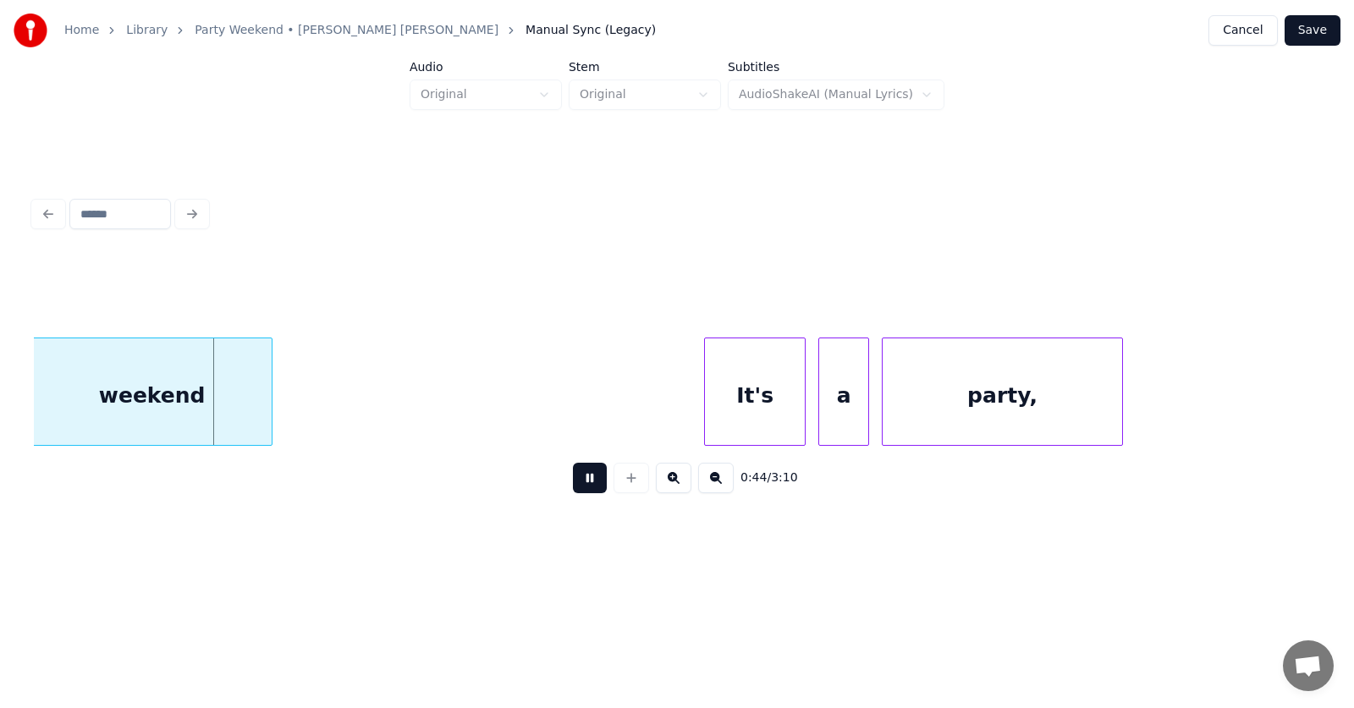
click at [575, 487] on button at bounding box center [590, 478] width 34 height 30
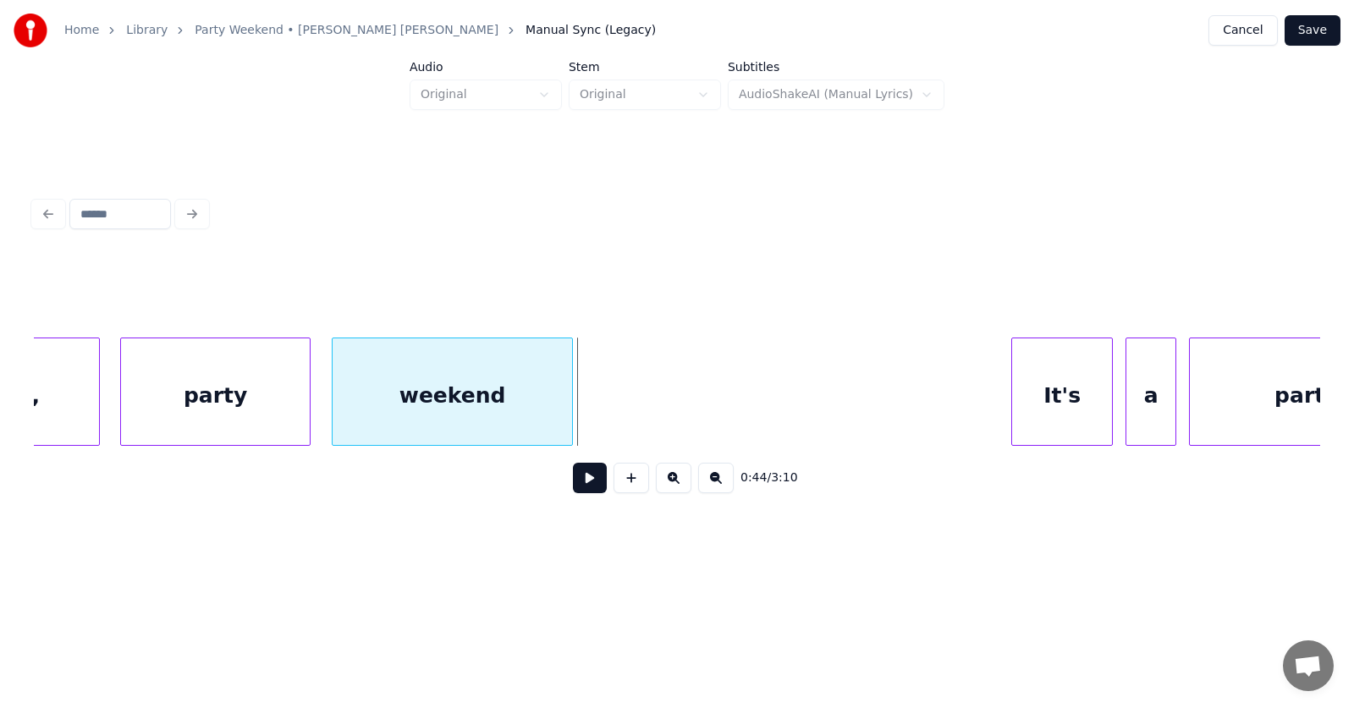
click at [431, 407] on div "weekend" at bounding box center [451, 395] width 239 height 115
click at [1051, 409] on div "It's" at bounding box center [1046, 395] width 100 height 115
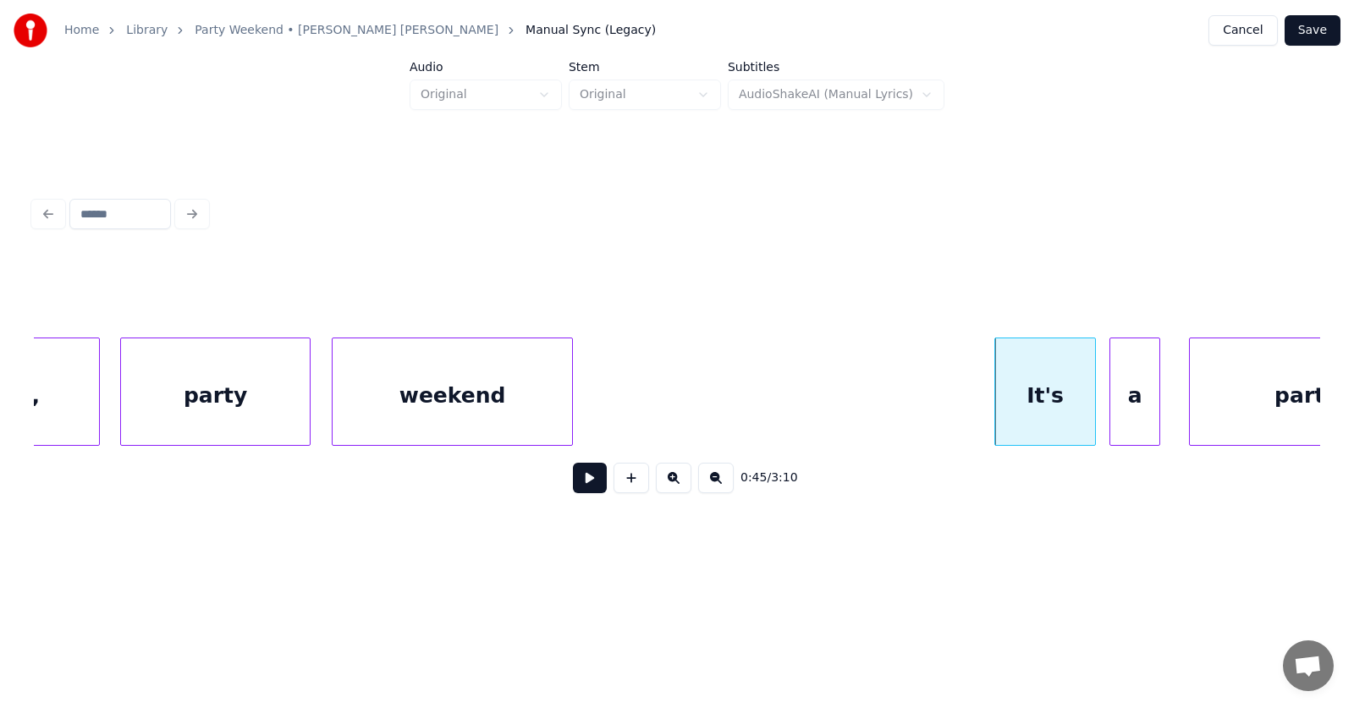
click at [1126, 416] on div "a" at bounding box center [1134, 395] width 49 height 115
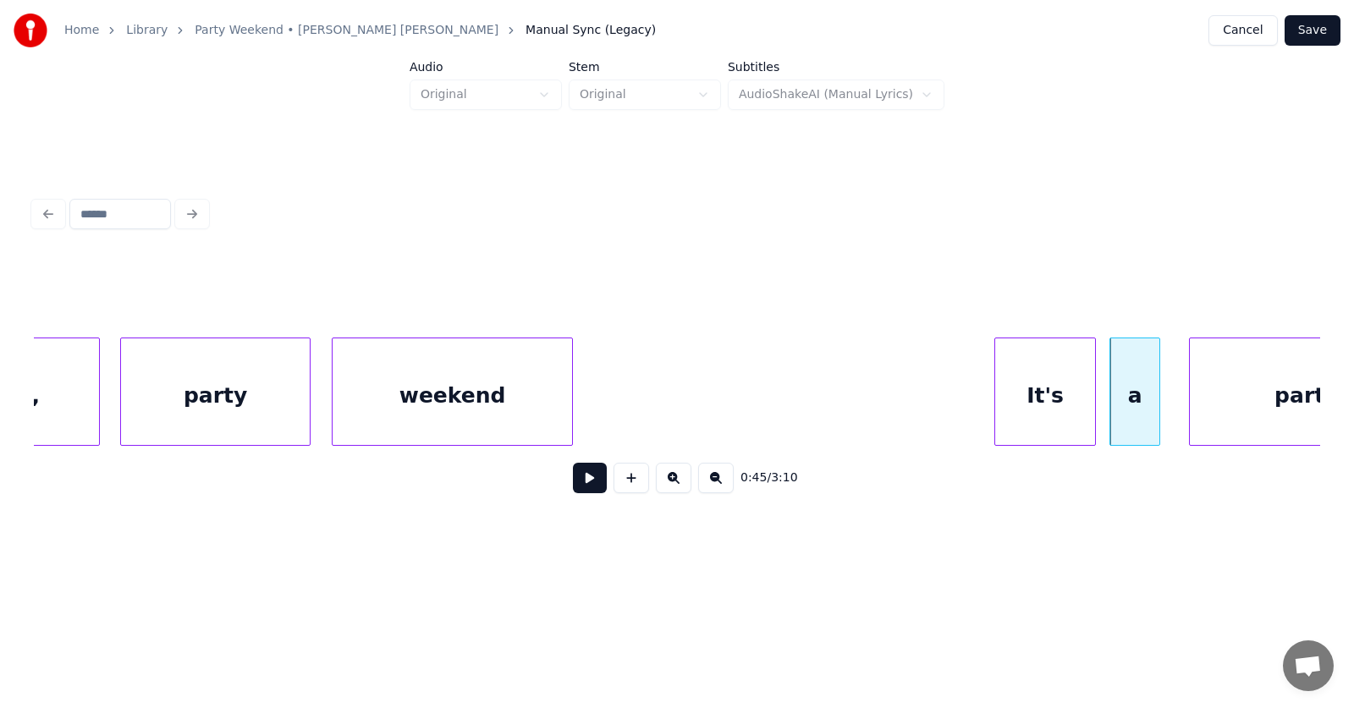
scroll to position [0, 27720]
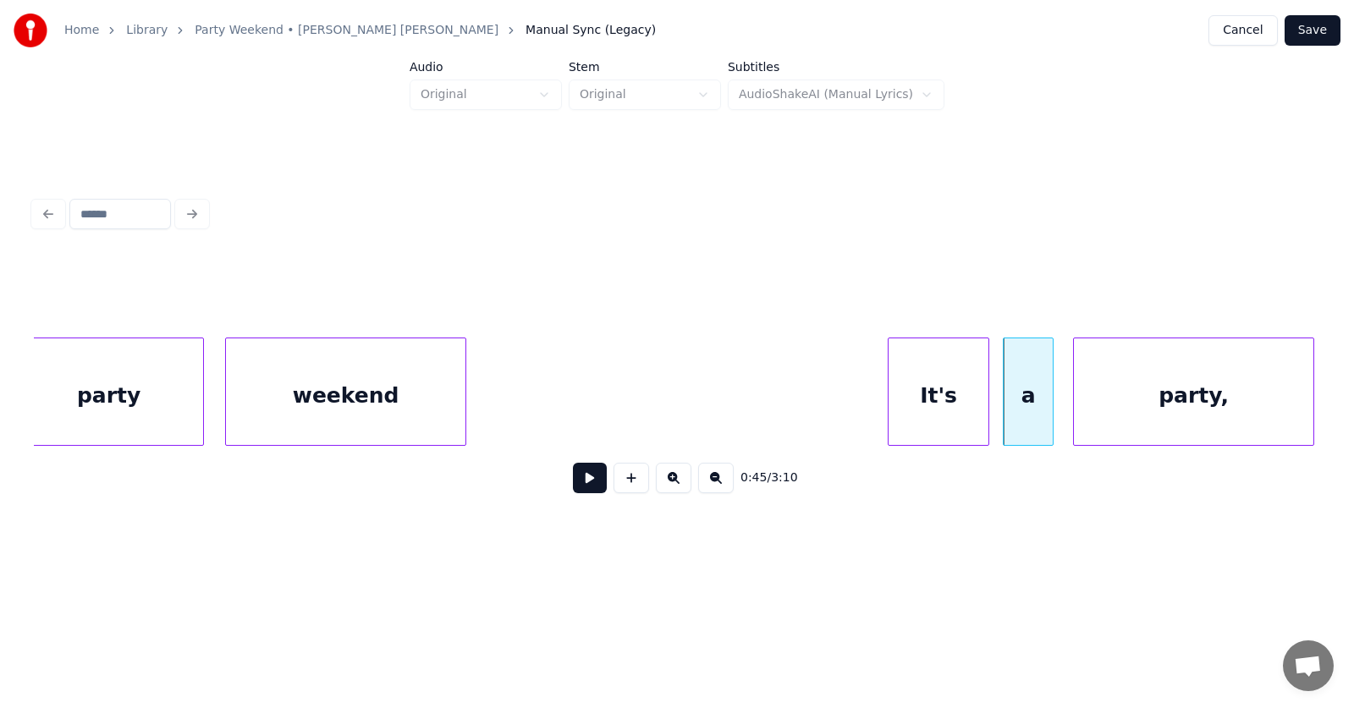
click at [1248, 408] on div "party," at bounding box center [1193, 395] width 239 height 115
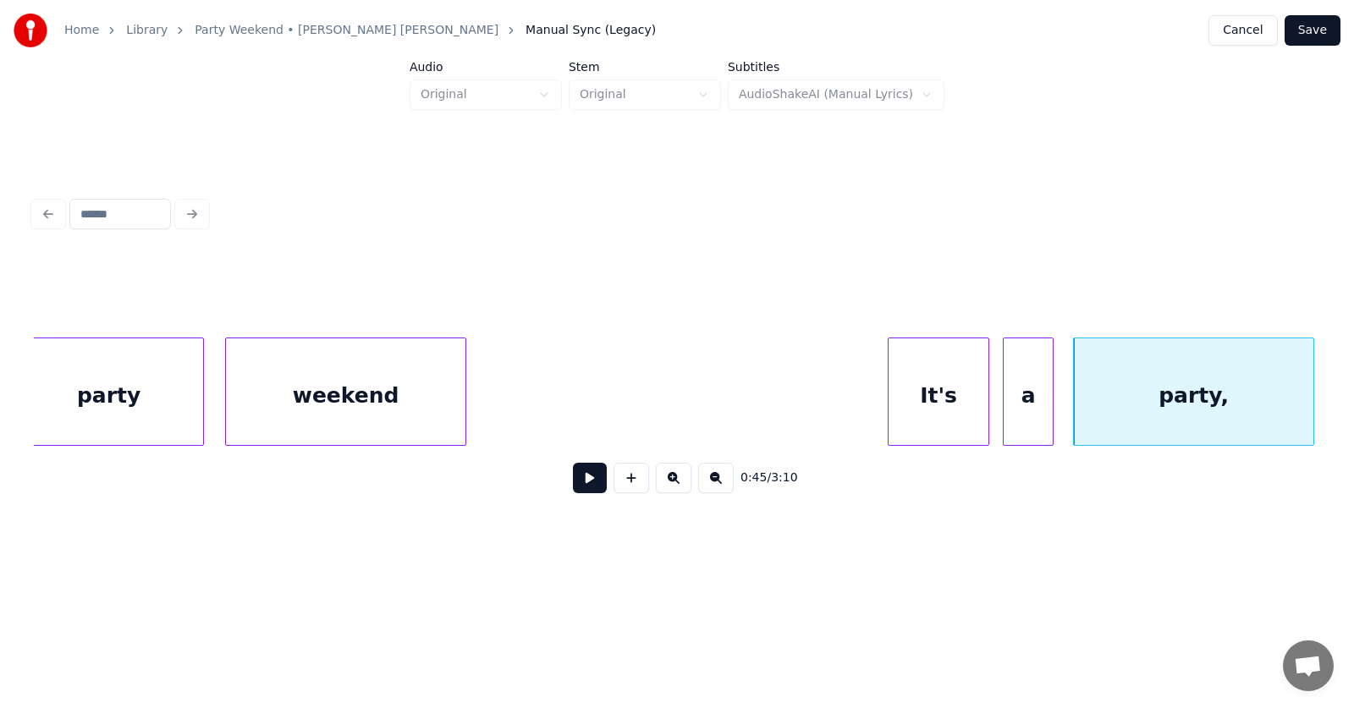
scroll to position [0, 28263]
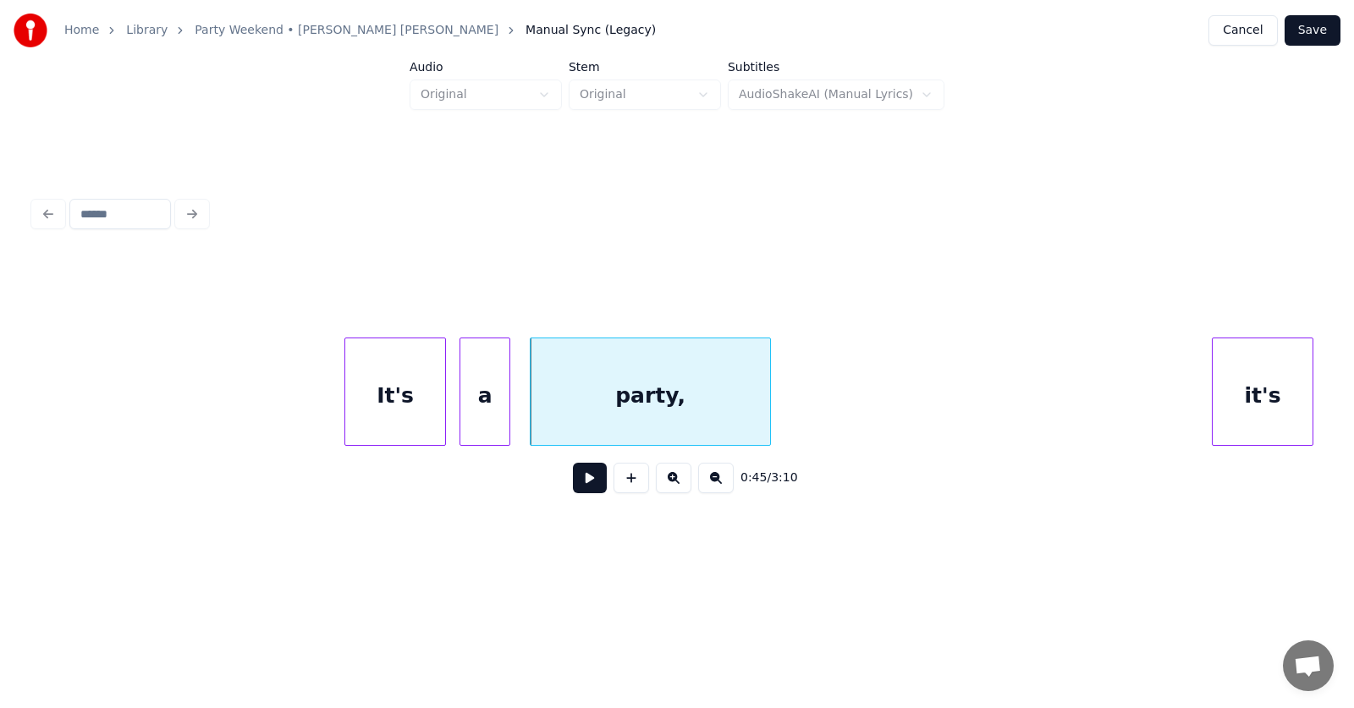
click at [728, 397] on div "party," at bounding box center [649, 395] width 239 height 115
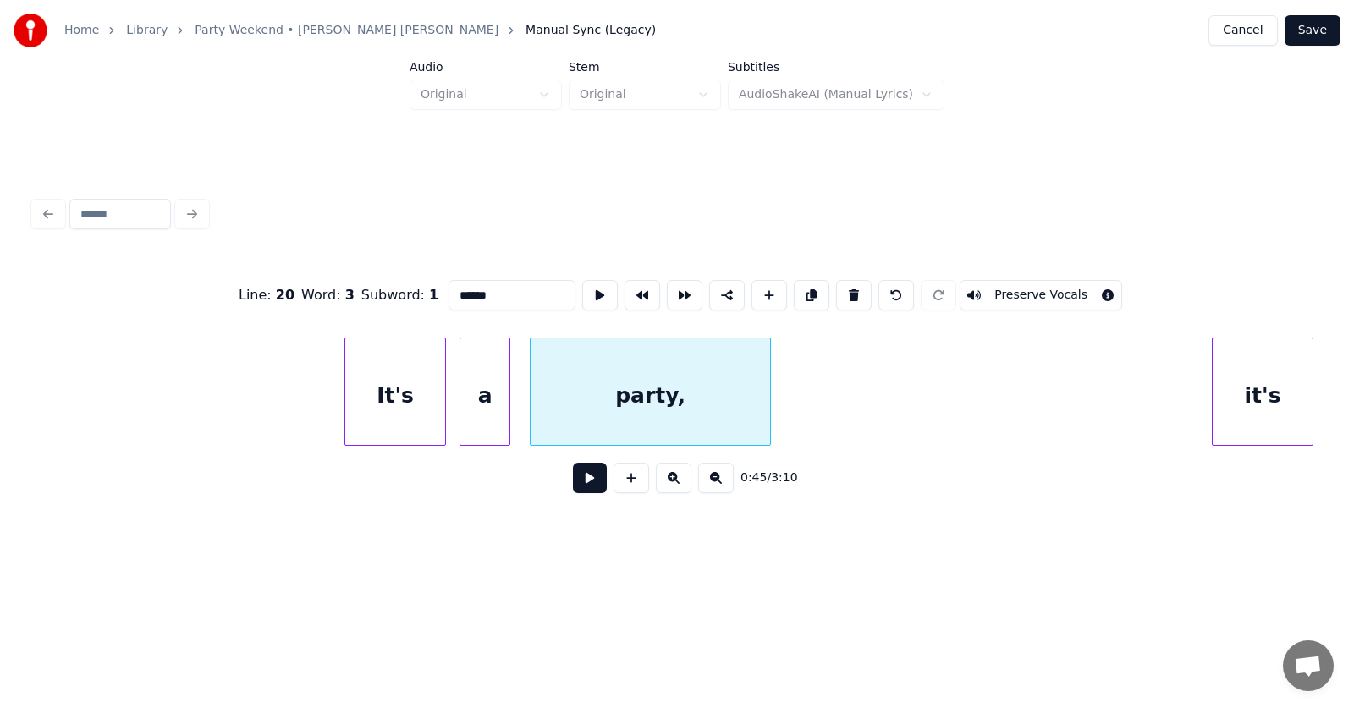
click at [482, 283] on input "******" at bounding box center [511, 295] width 127 height 30
click at [1223, 404] on div "it's" at bounding box center [1238, 395] width 100 height 115
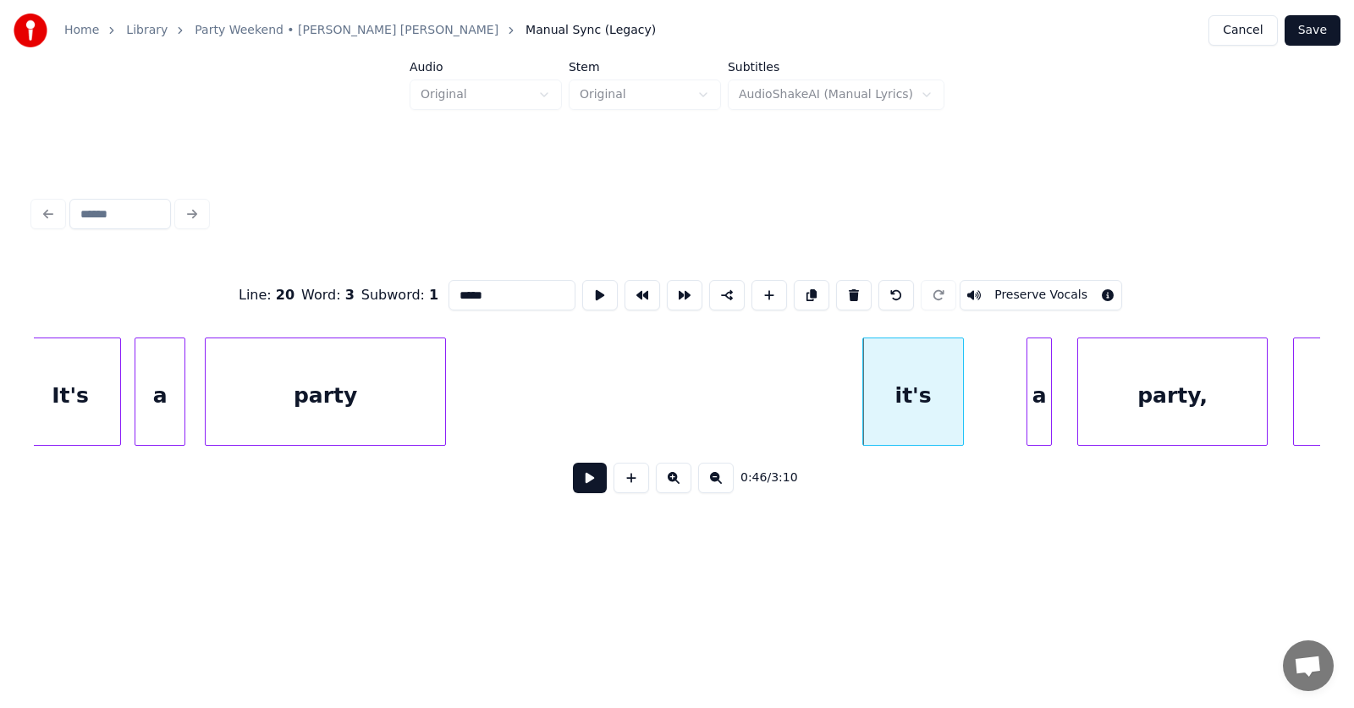
scroll to position [0, 28994]
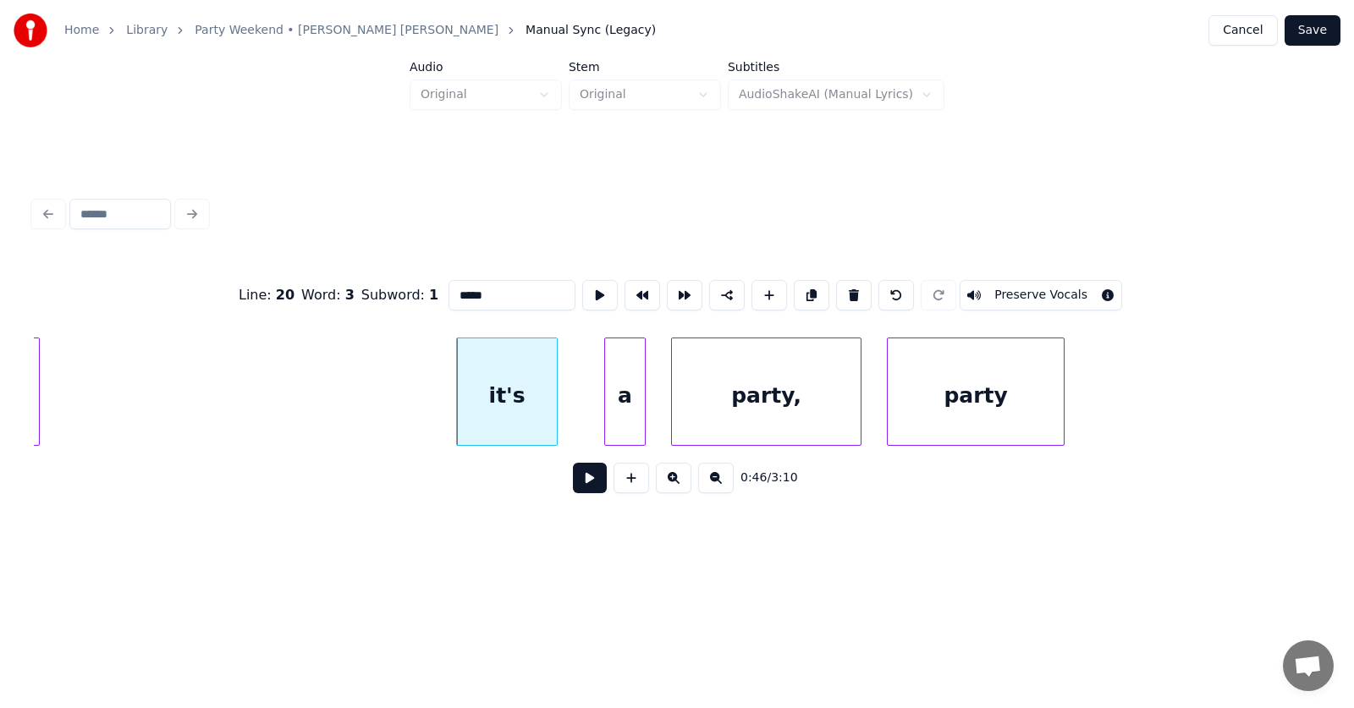
click at [607, 417] on div at bounding box center [607, 391] width 5 height 107
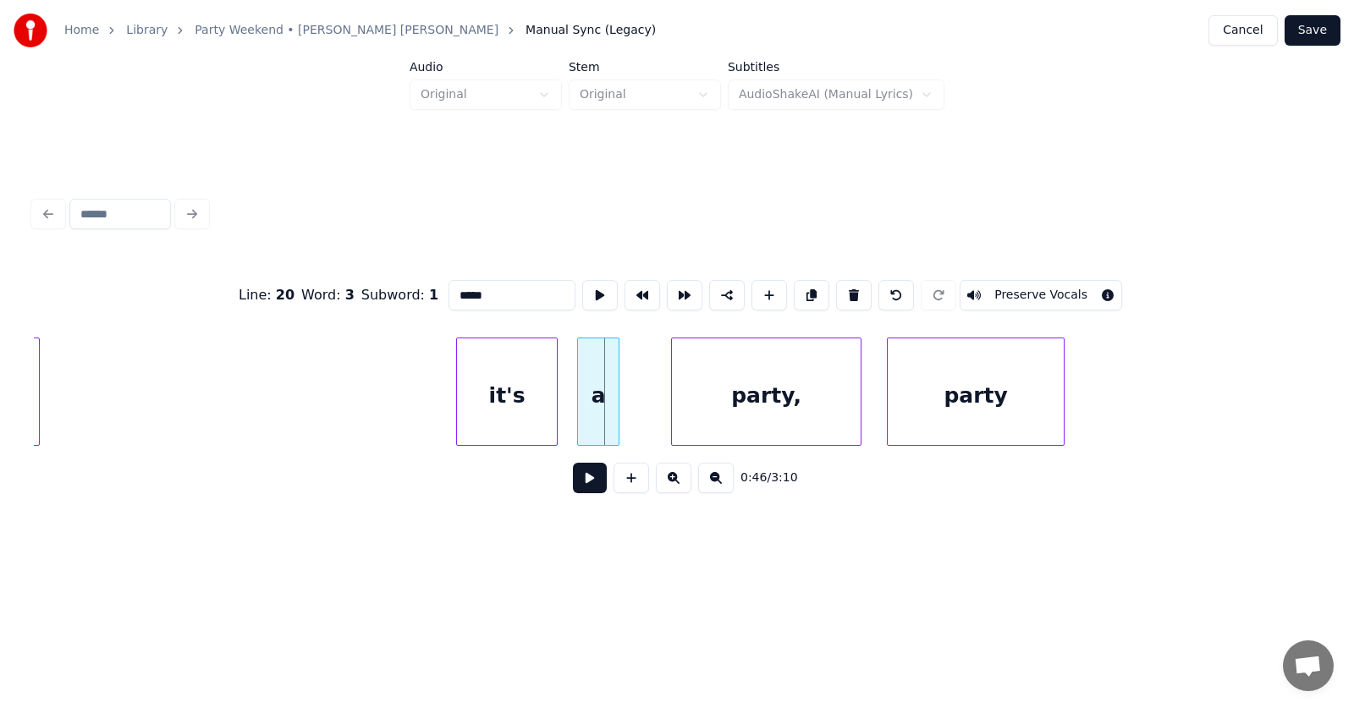
click at [602, 415] on div "a" at bounding box center [598, 395] width 41 height 115
click at [728, 420] on div "party," at bounding box center [746, 395] width 189 height 115
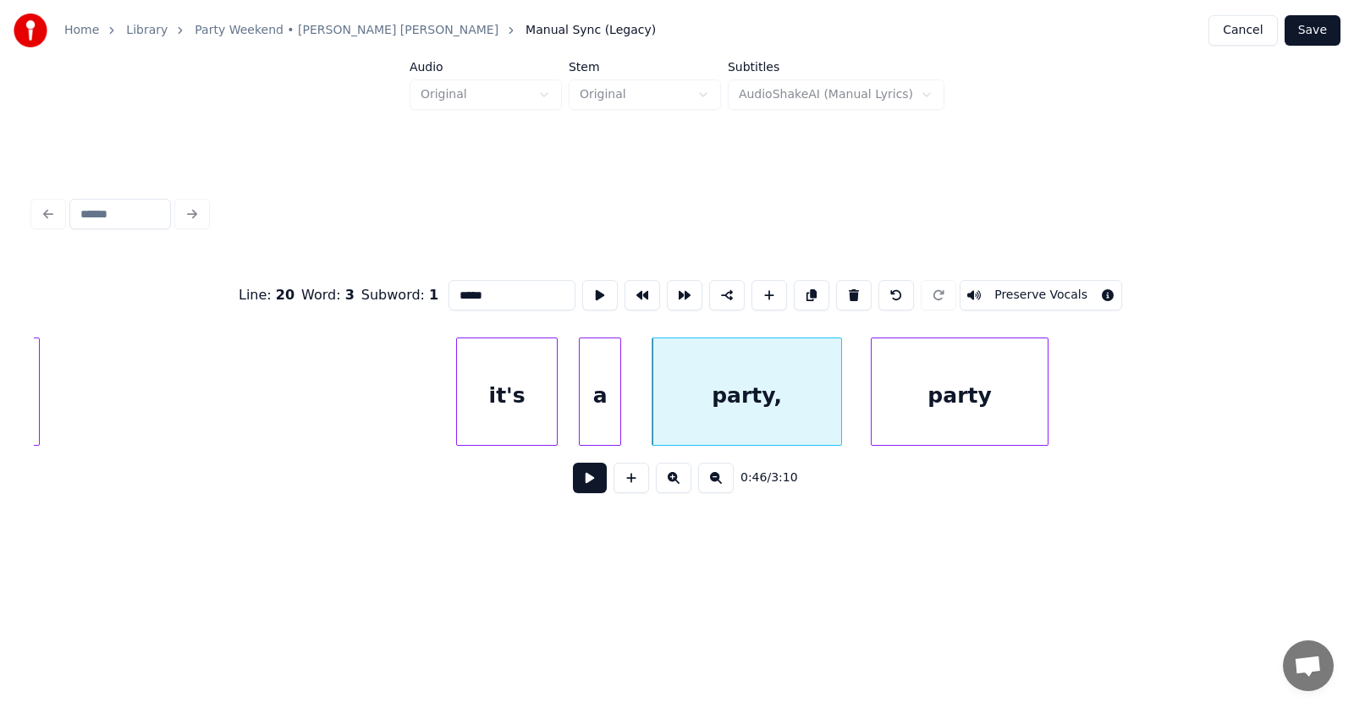
click at [960, 412] on div "party" at bounding box center [959, 395] width 176 height 115
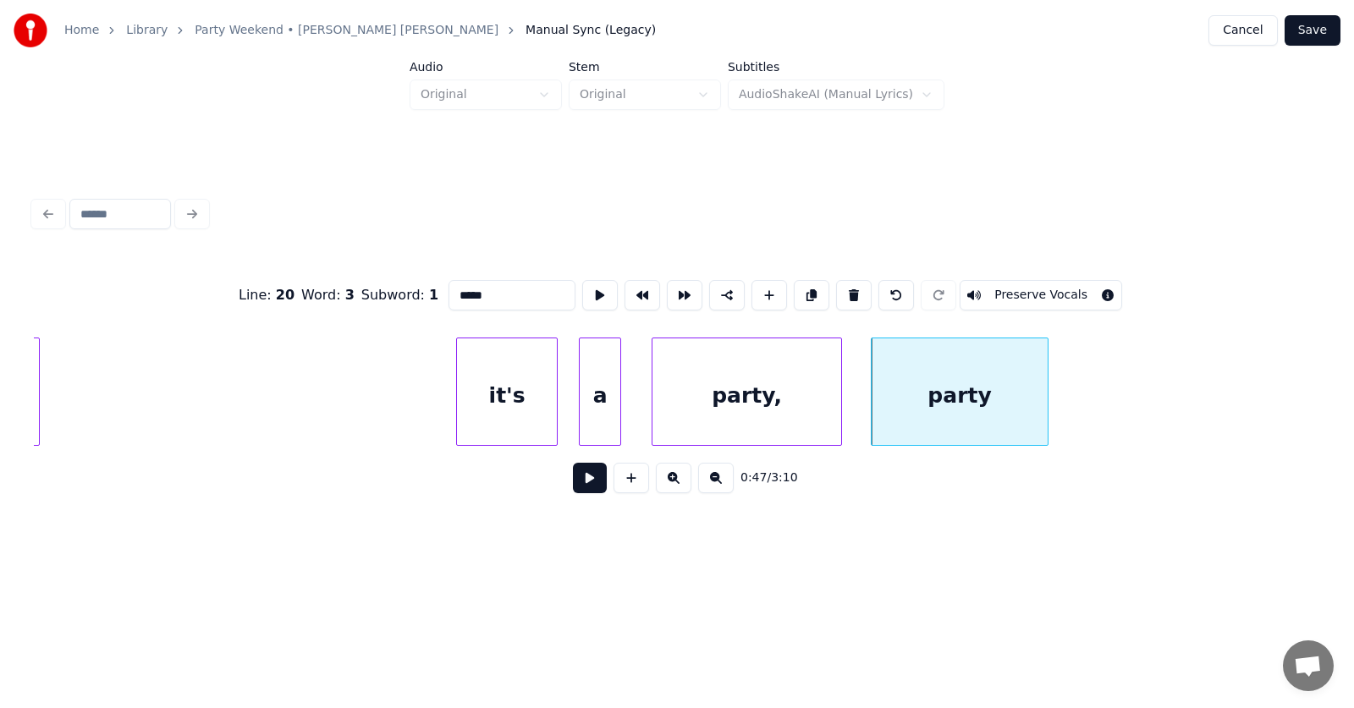
type input "*****"
click at [573, 493] on button at bounding box center [590, 478] width 34 height 30
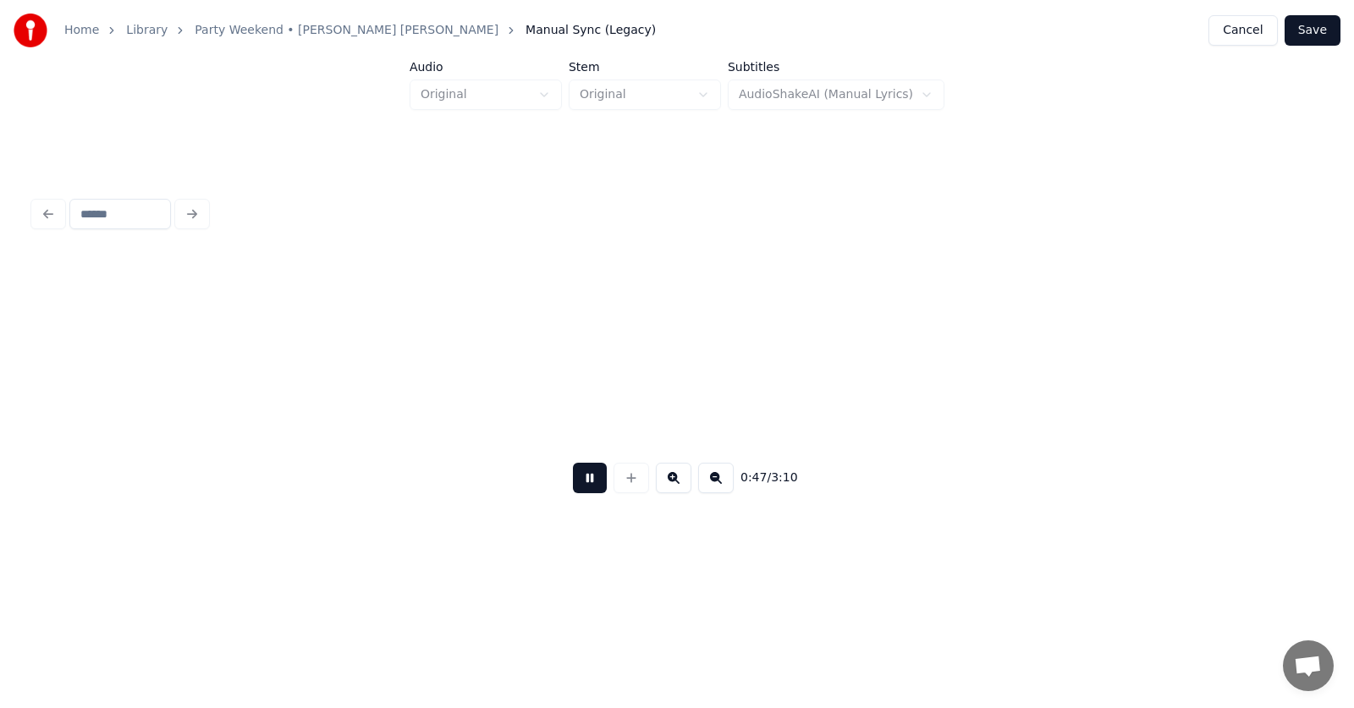
scroll to position [0, 30285]
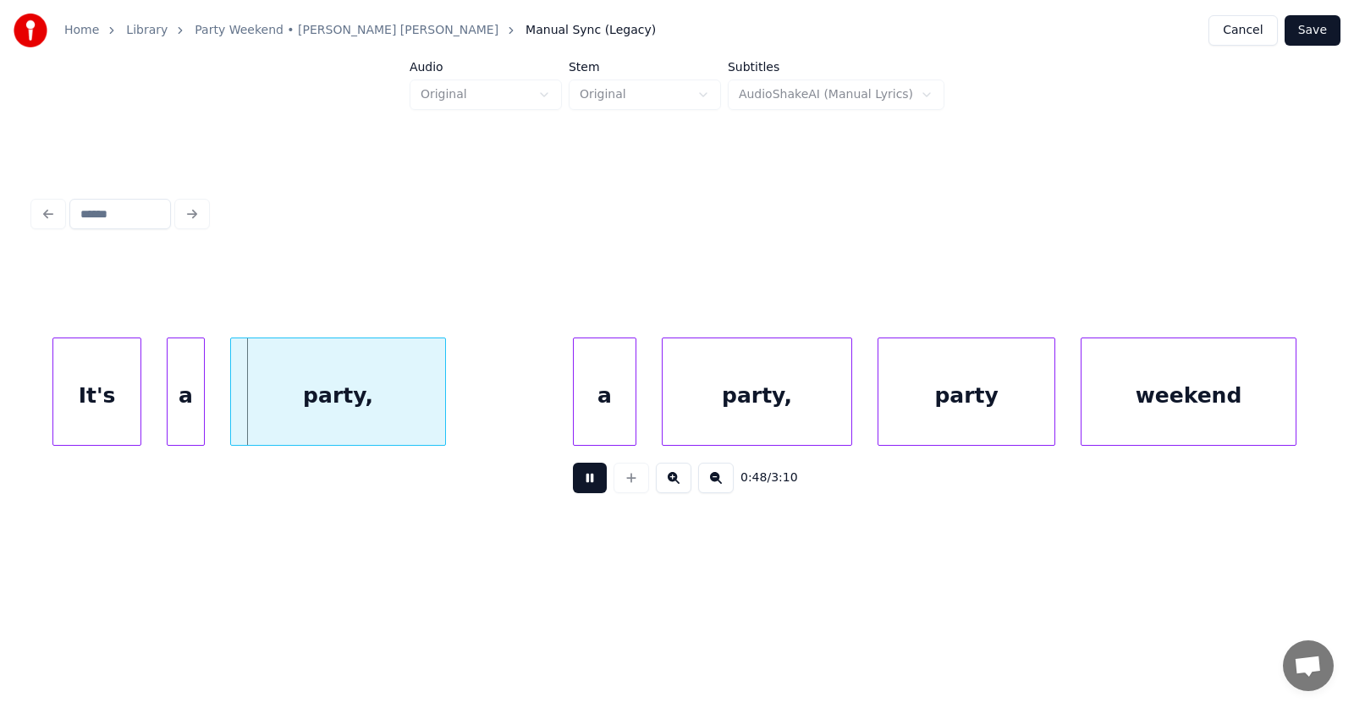
click at [573, 493] on button at bounding box center [590, 478] width 34 height 30
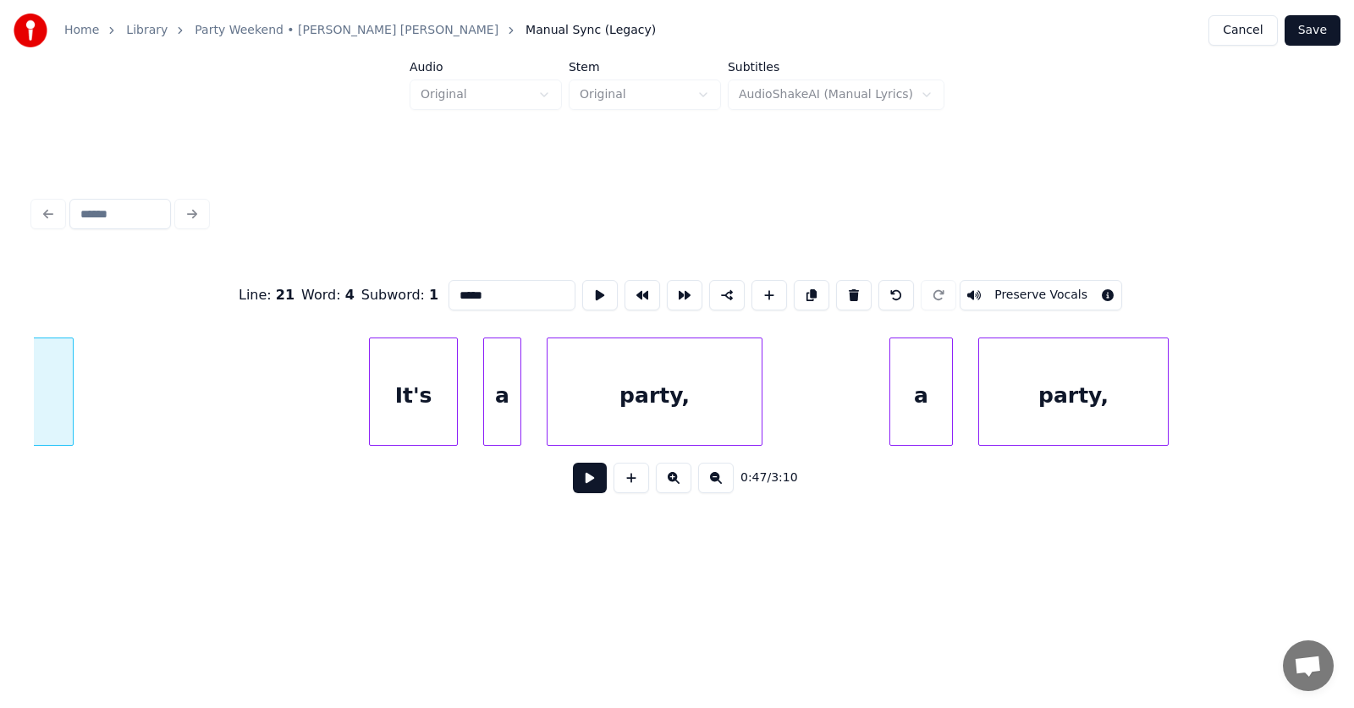
scroll to position [0, 29831]
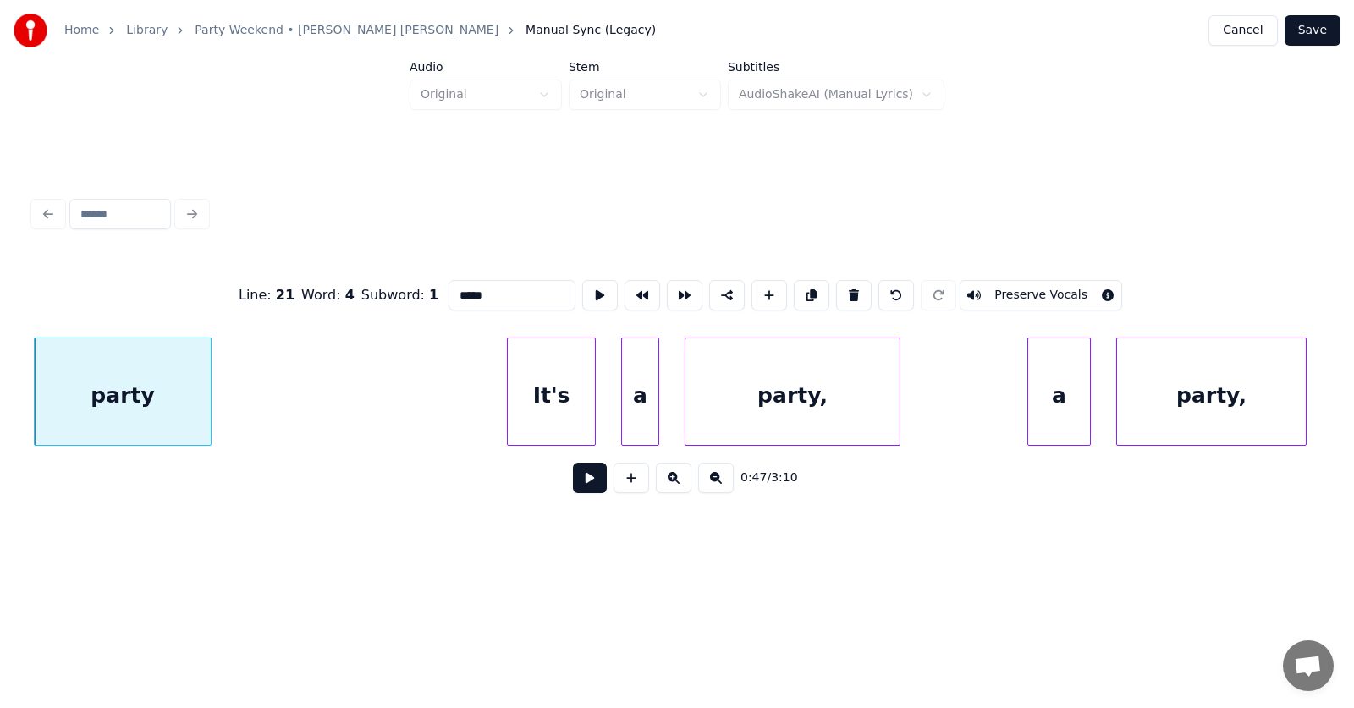
click at [212, 400] on div "party" at bounding box center [123, 392] width 178 height 108
click at [241, 403] on div at bounding box center [238, 391] width 5 height 107
click at [514, 416] on div "It's" at bounding box center [526, 395] width 87 height 115
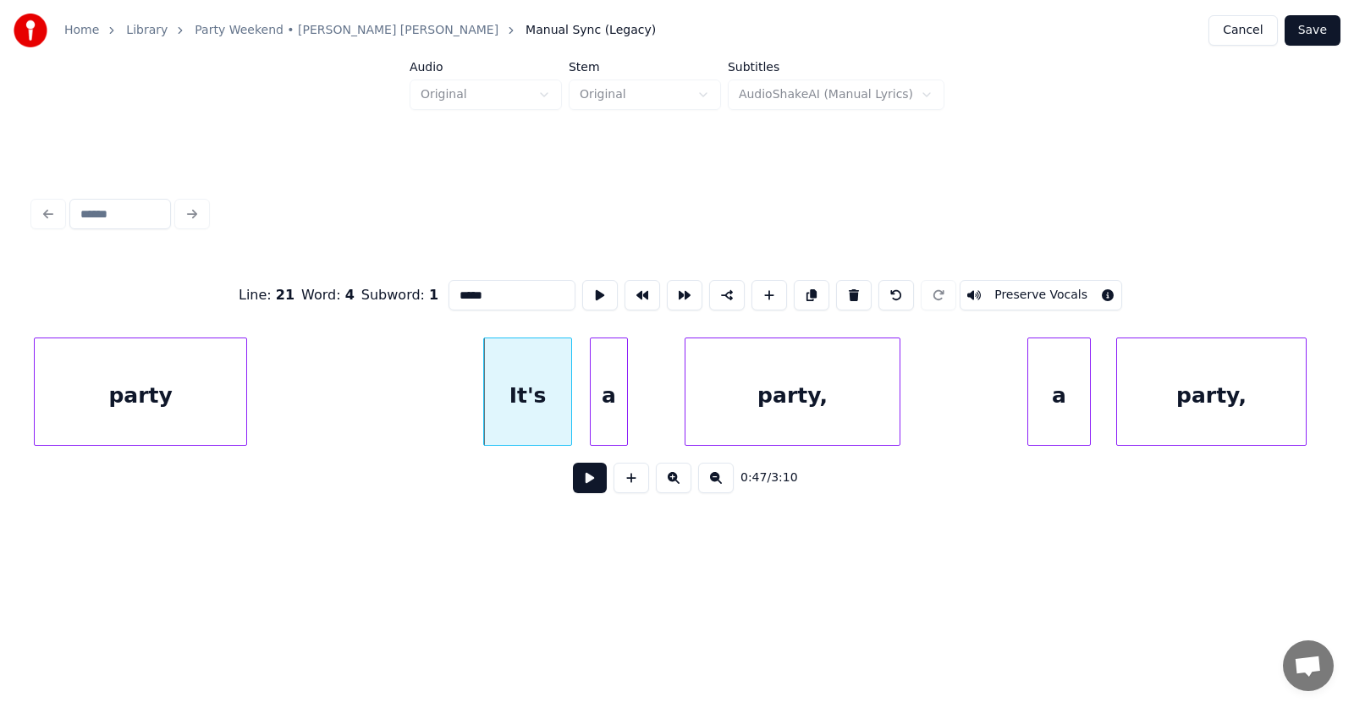
click at [606, 426] on div "a" at bounding box center [609, 395] width 36 height 115
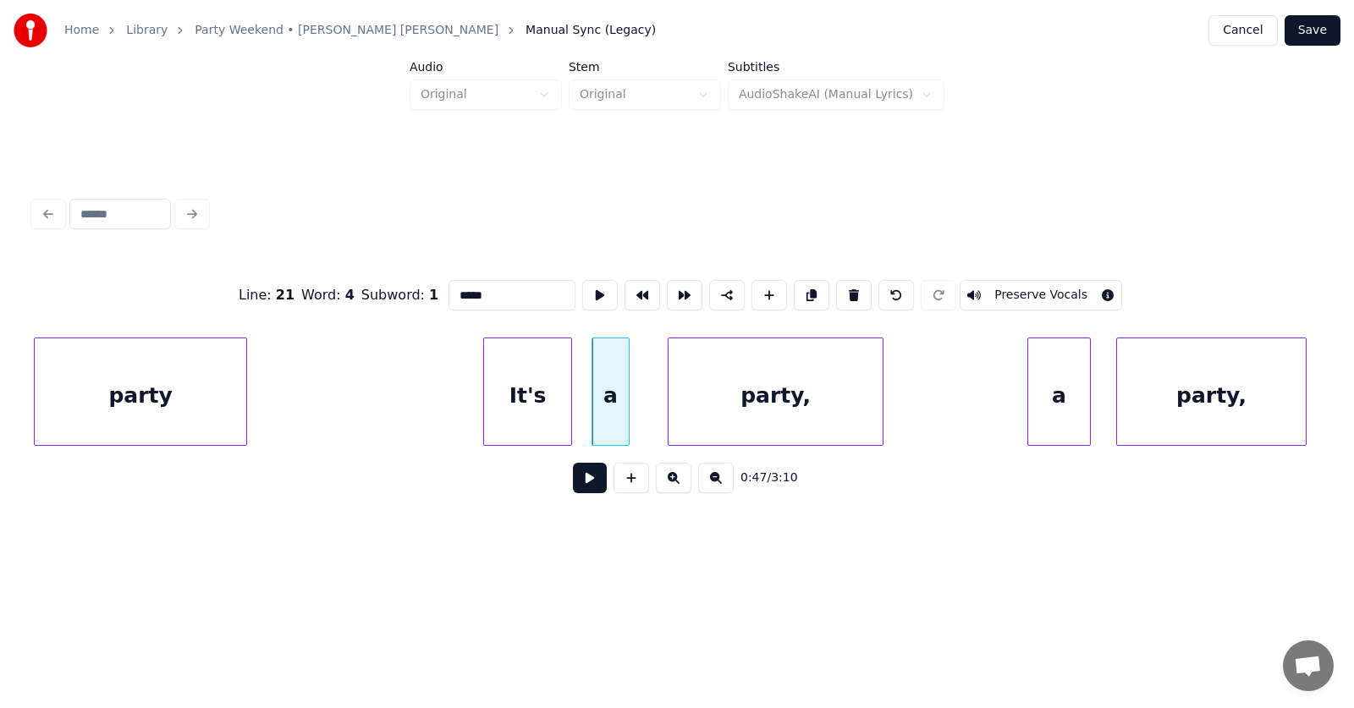
click at [771, 426] on div "party," at bounding box center [775, 395] width 214 height 115
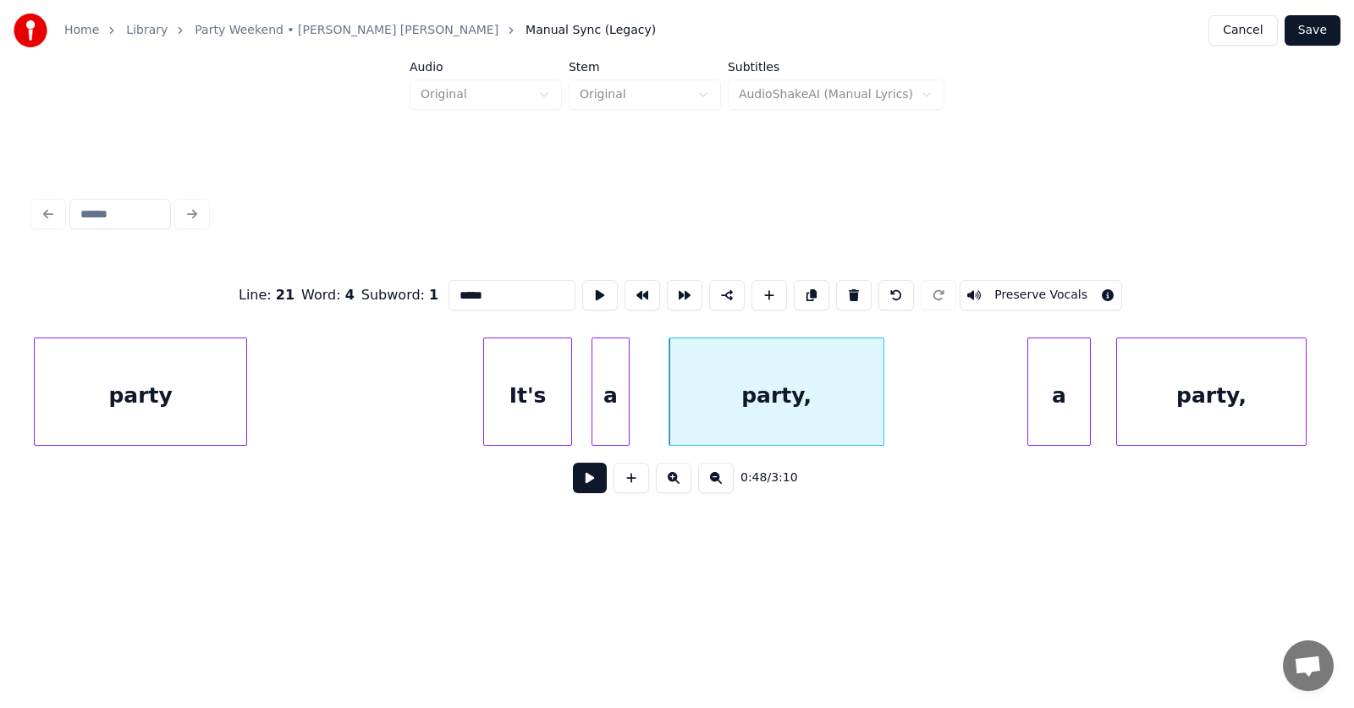
click at [783, 386] on div "party," at bounding box center [776, 395] width 214 height 115
click at [465, 294] on input "******" at bounding box center [511, 295] width 127 height 30
click at [1022, 411] on div "a" at bounding box center [1037, 395] width 62 height 115
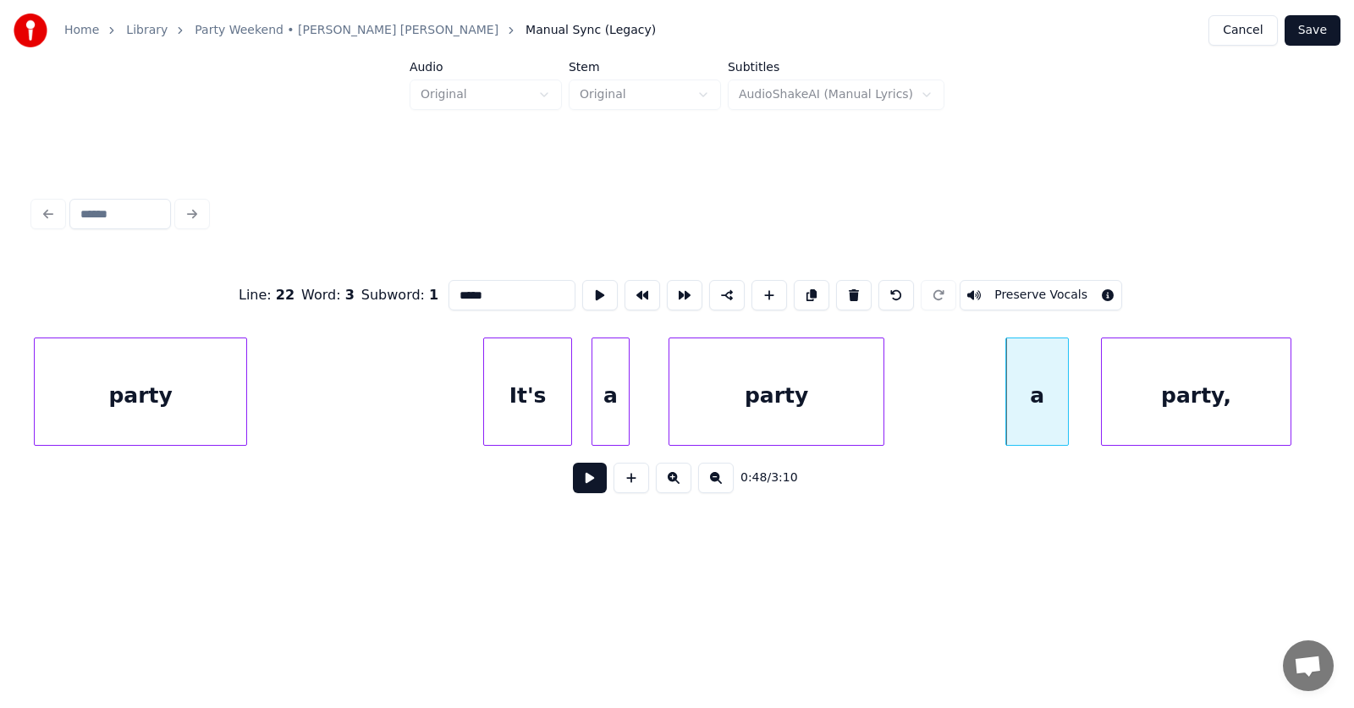
click at [1168, 413] on div "party," at bounding box center [1196, 395] width 189 height 115
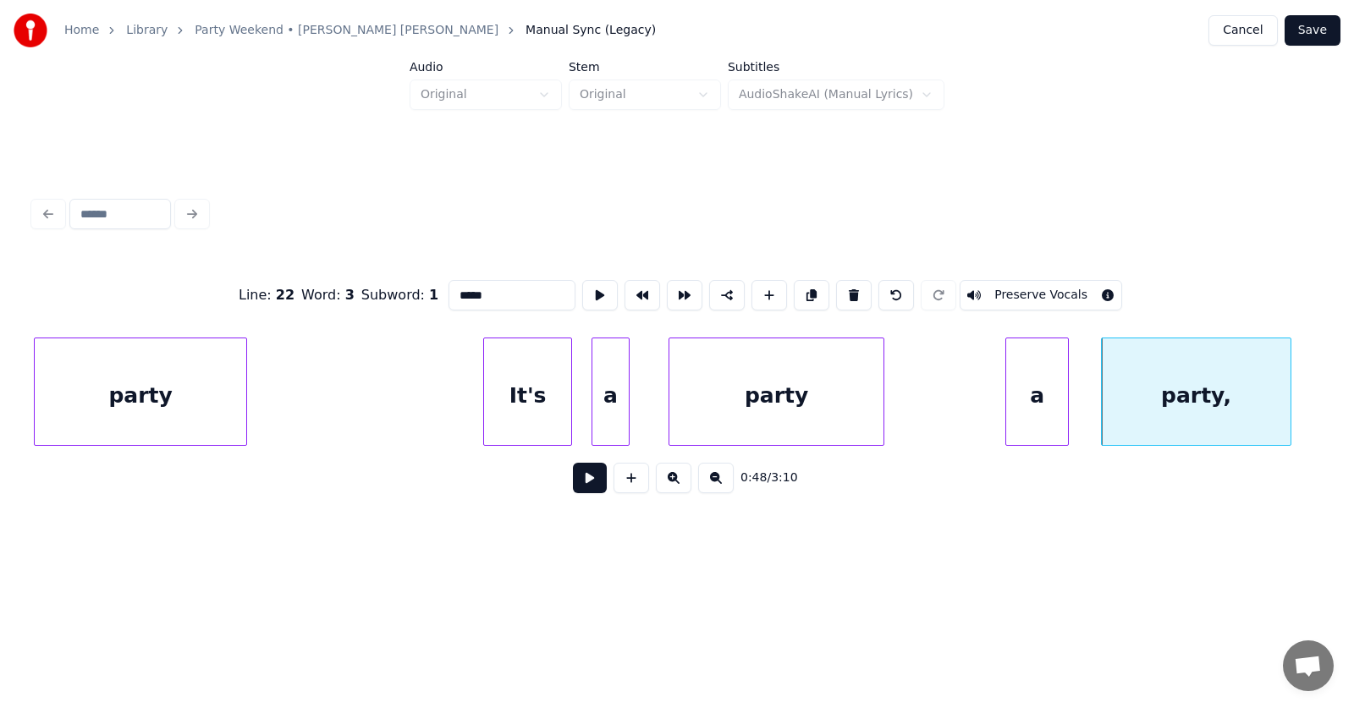
scroll to position [0, 30213]
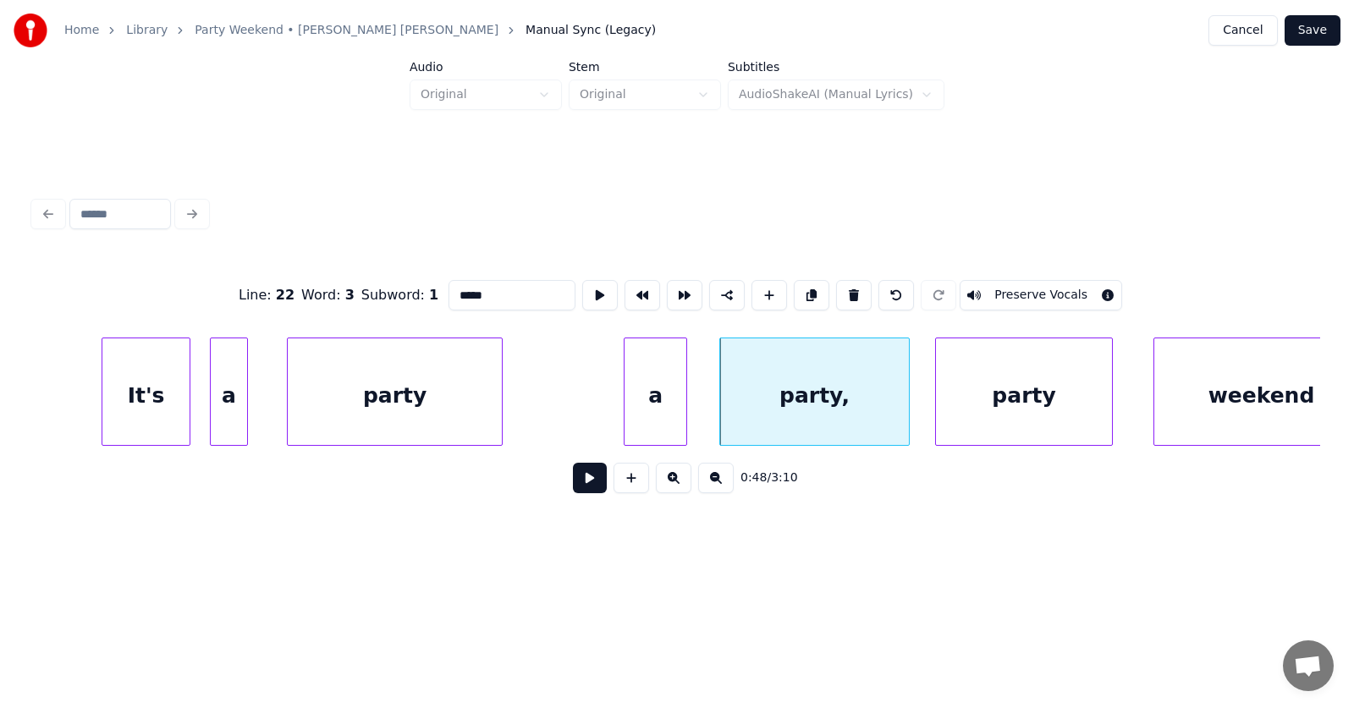
click at [993, 412] on div "party" at bounding box center [1024, 395] width 176 height 115
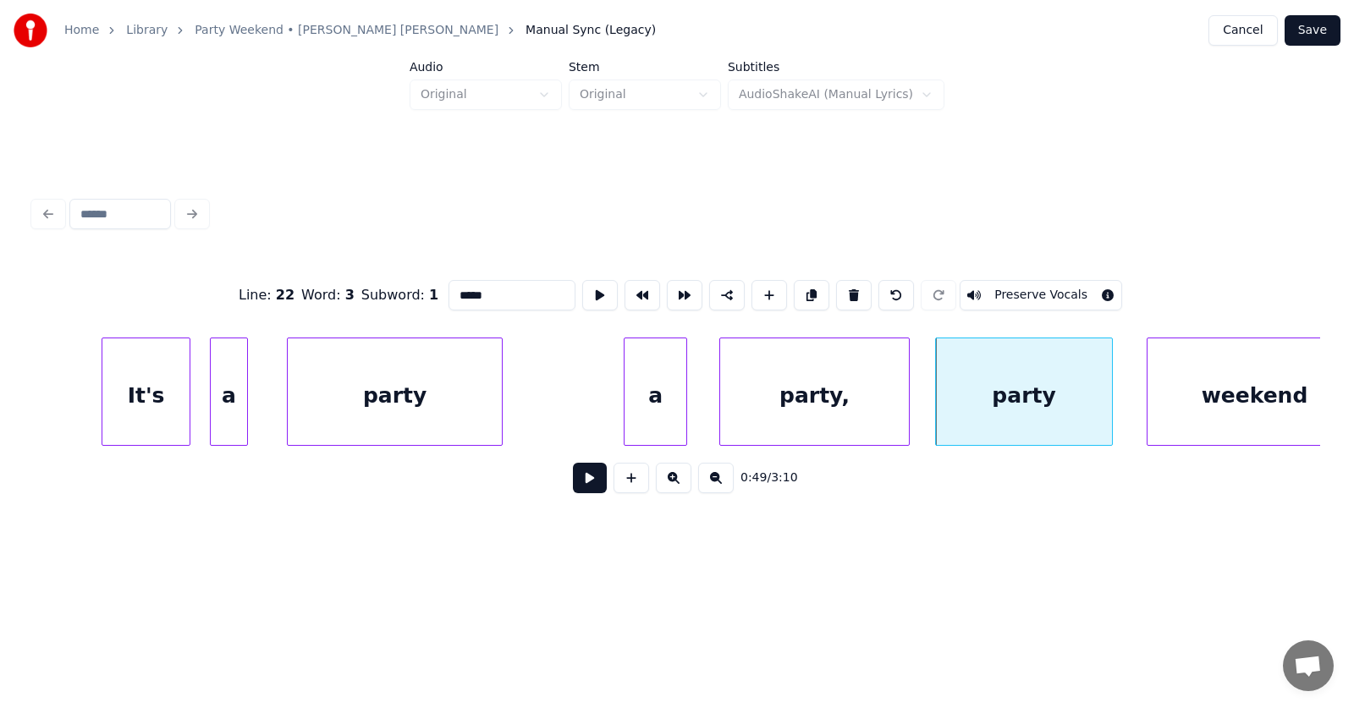
scroll to position [0, 30257]
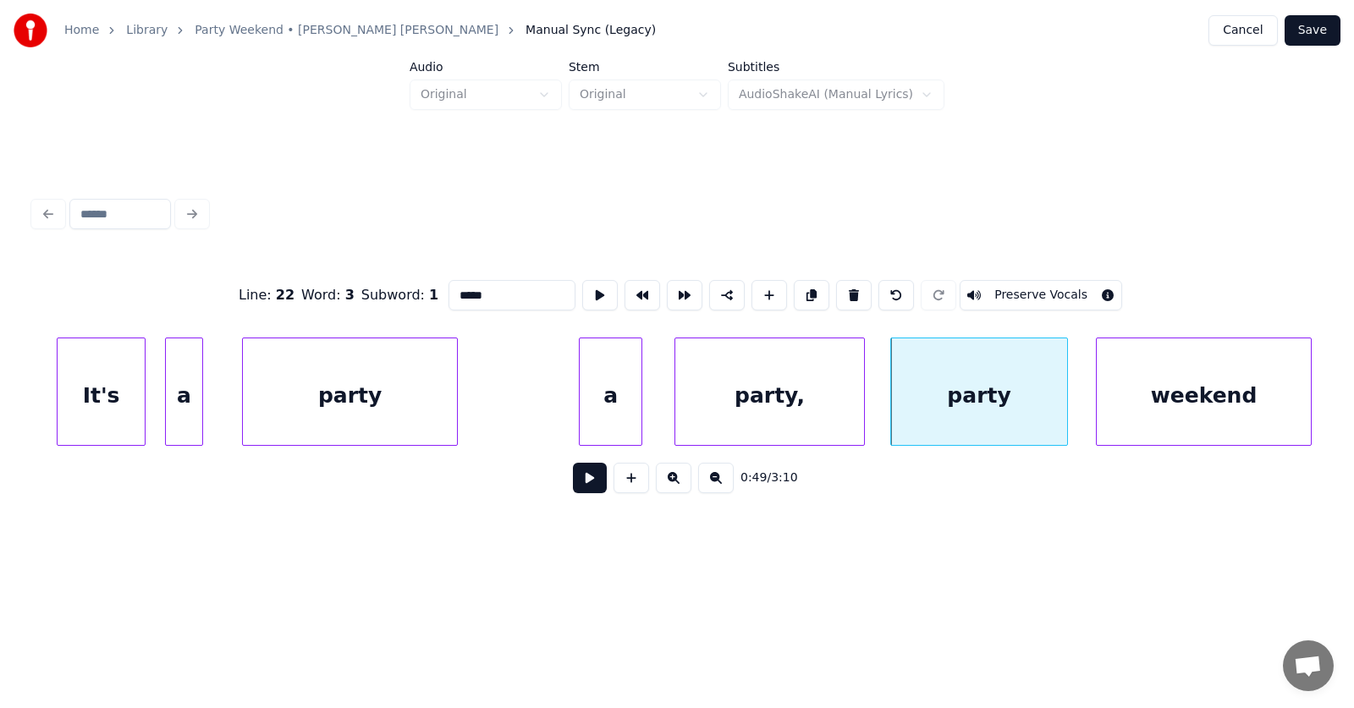
click at [1233, 408] on div "weekend" at bounding box center [1203, 395] width 214 height 115
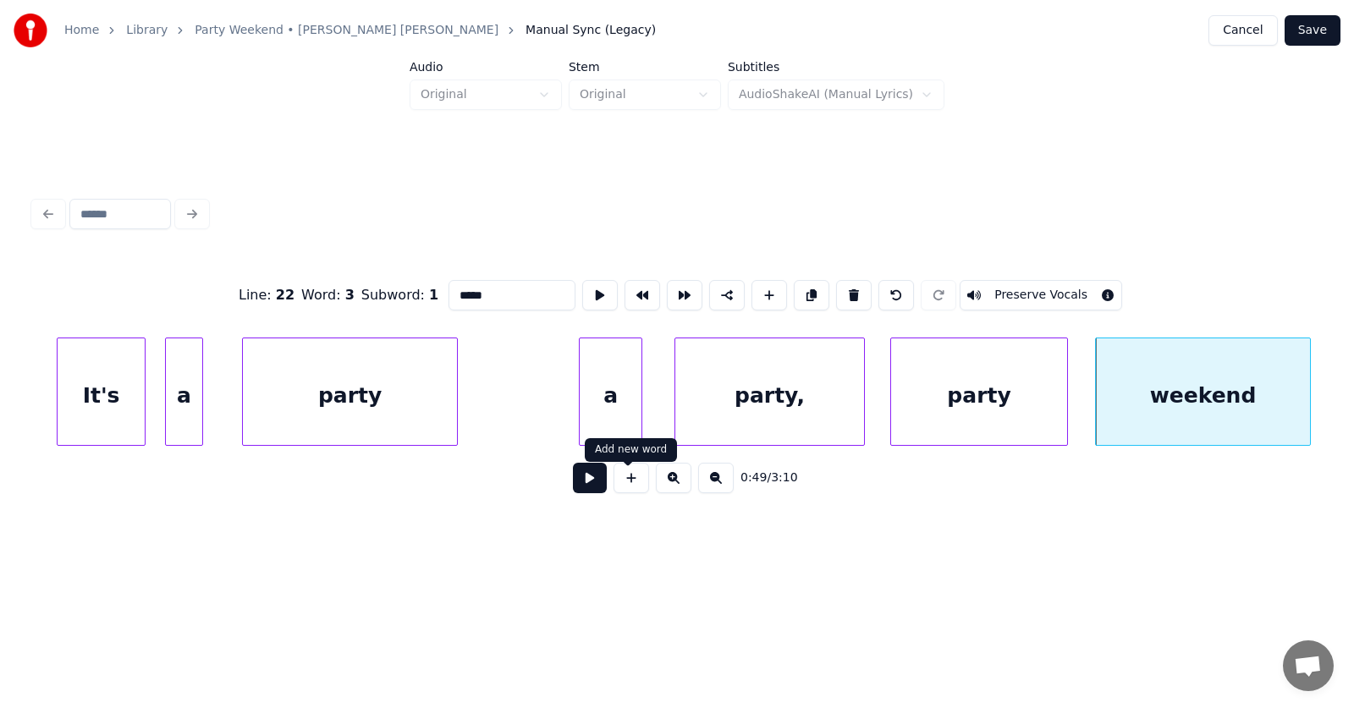
type input "*****"
click at [585, 488] on button at bounding box center [590, 478] width 34 height 30
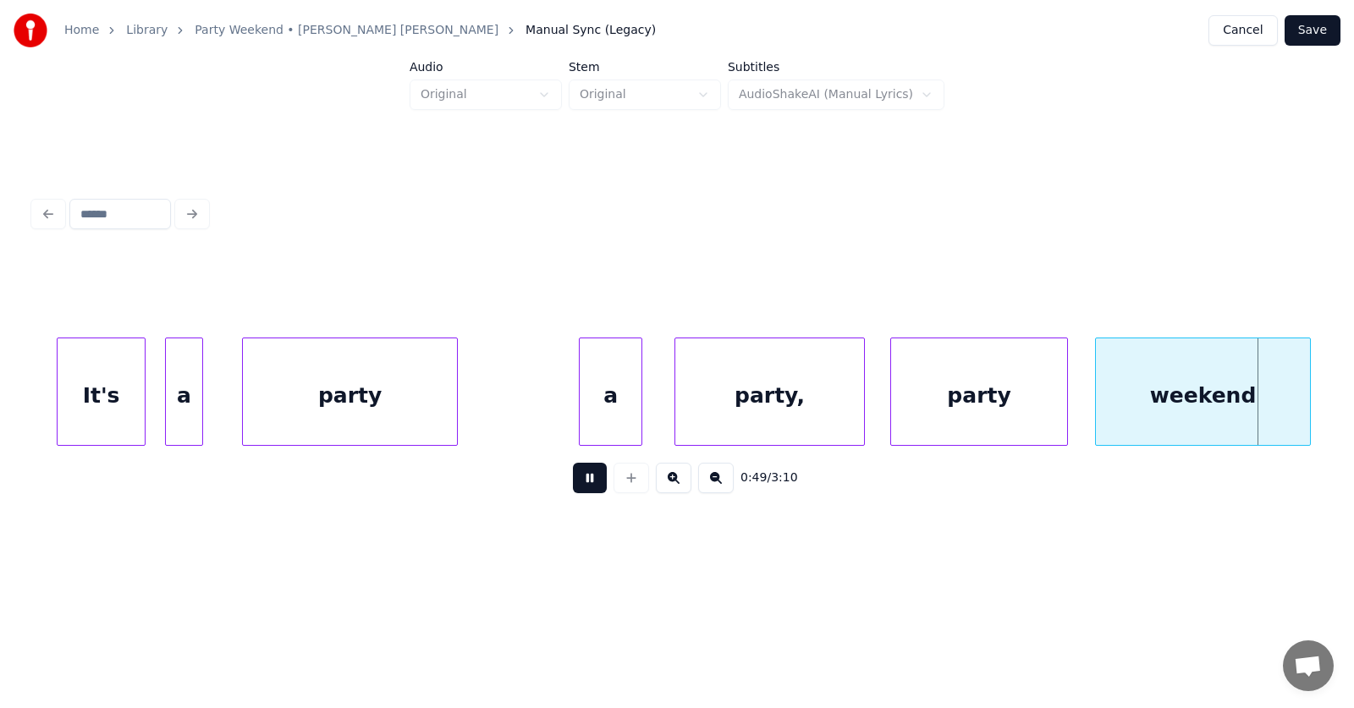
scroll to position [0, 31547]
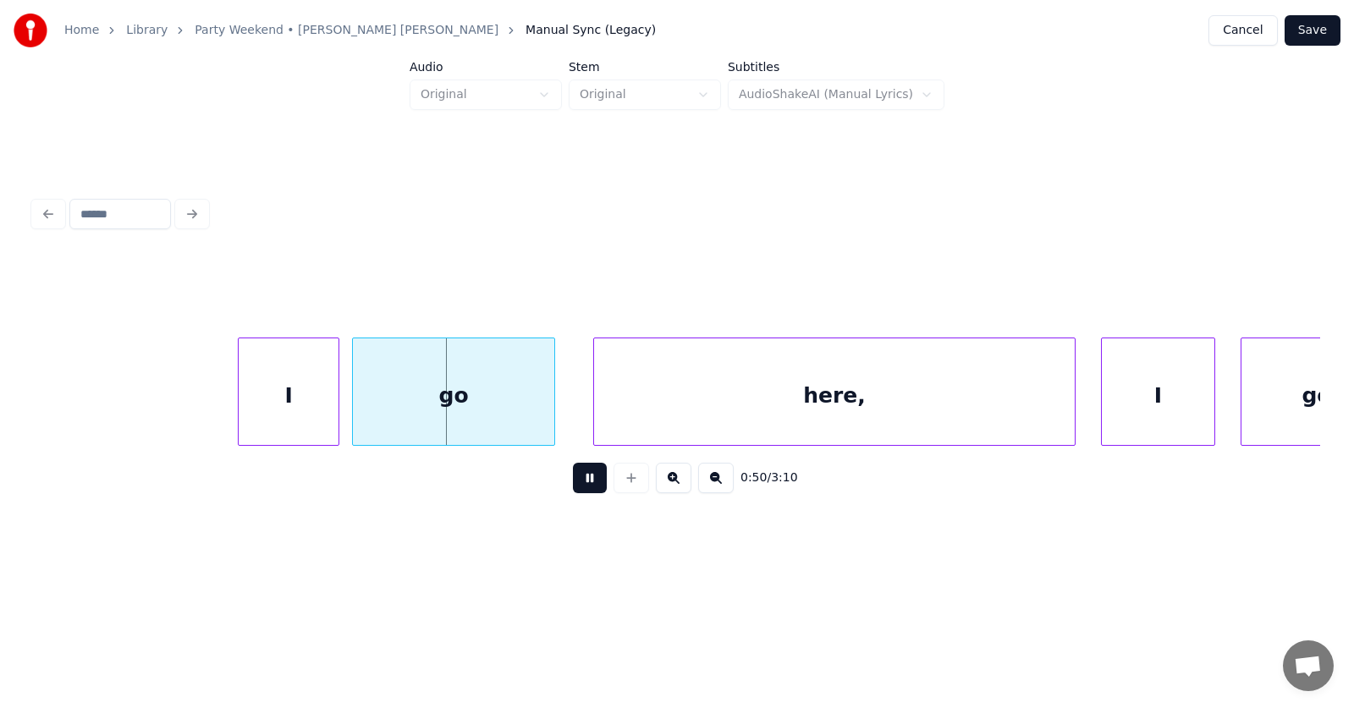
click at [585, 488] on button at bounding box center [590, 478] width 34 height 30
click at [281, 398] on div "I" at bounding box center [267, 395] width 100 height 115
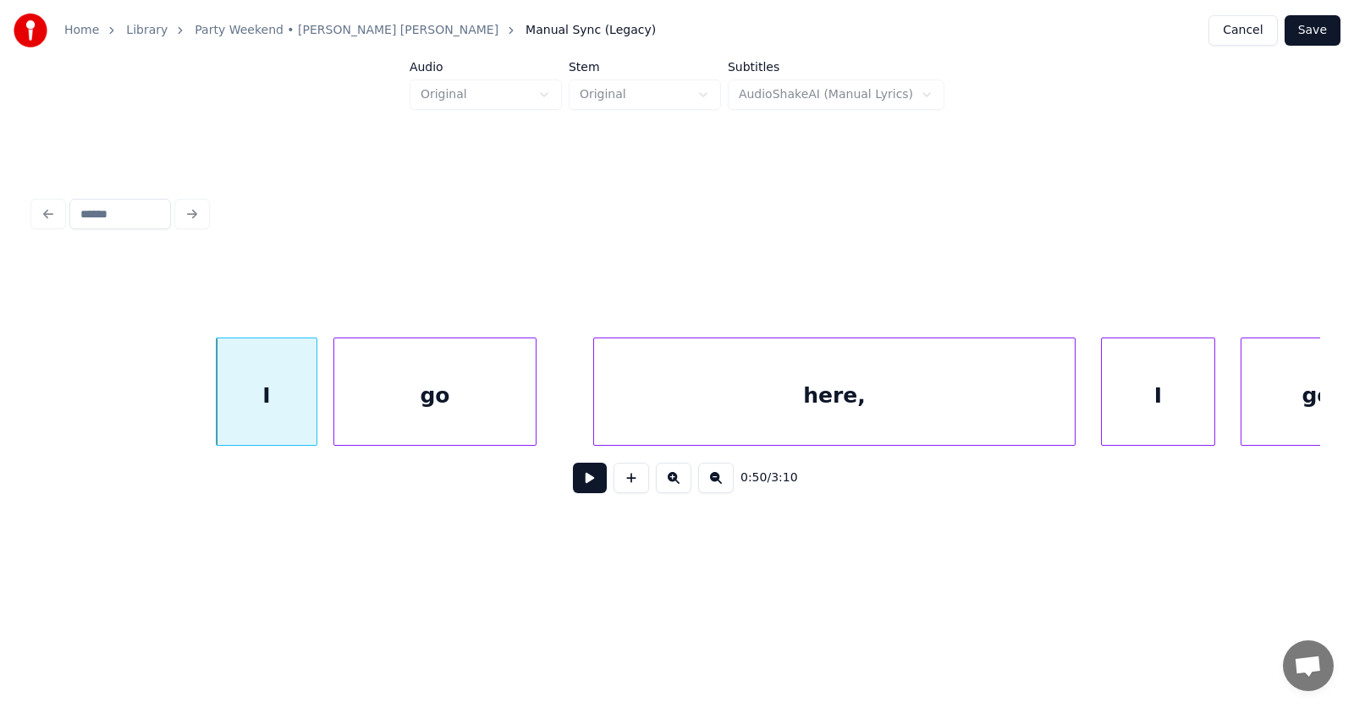
click at [413, 421] on div "go" at bounding box center [434, 395] width 201 height 115
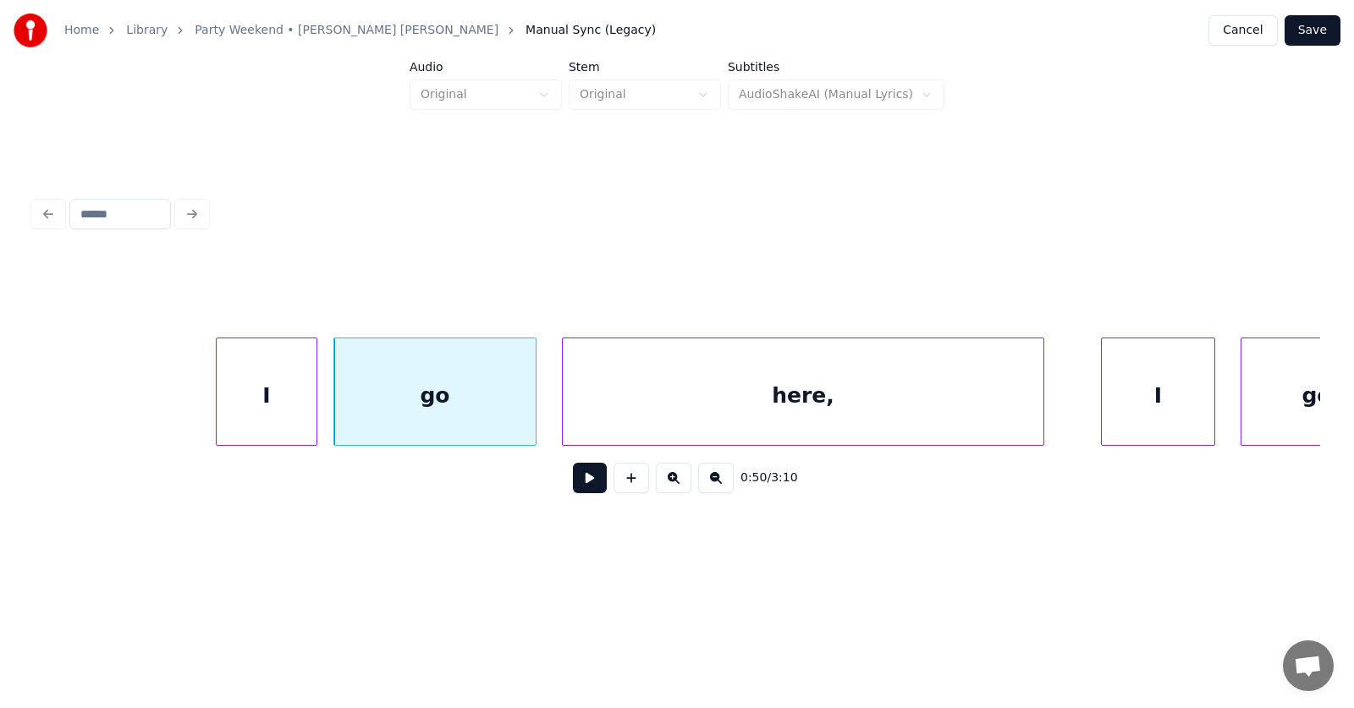
click at [658, 435] on div "here," at bounding box center [803, 395] width 481 height 115
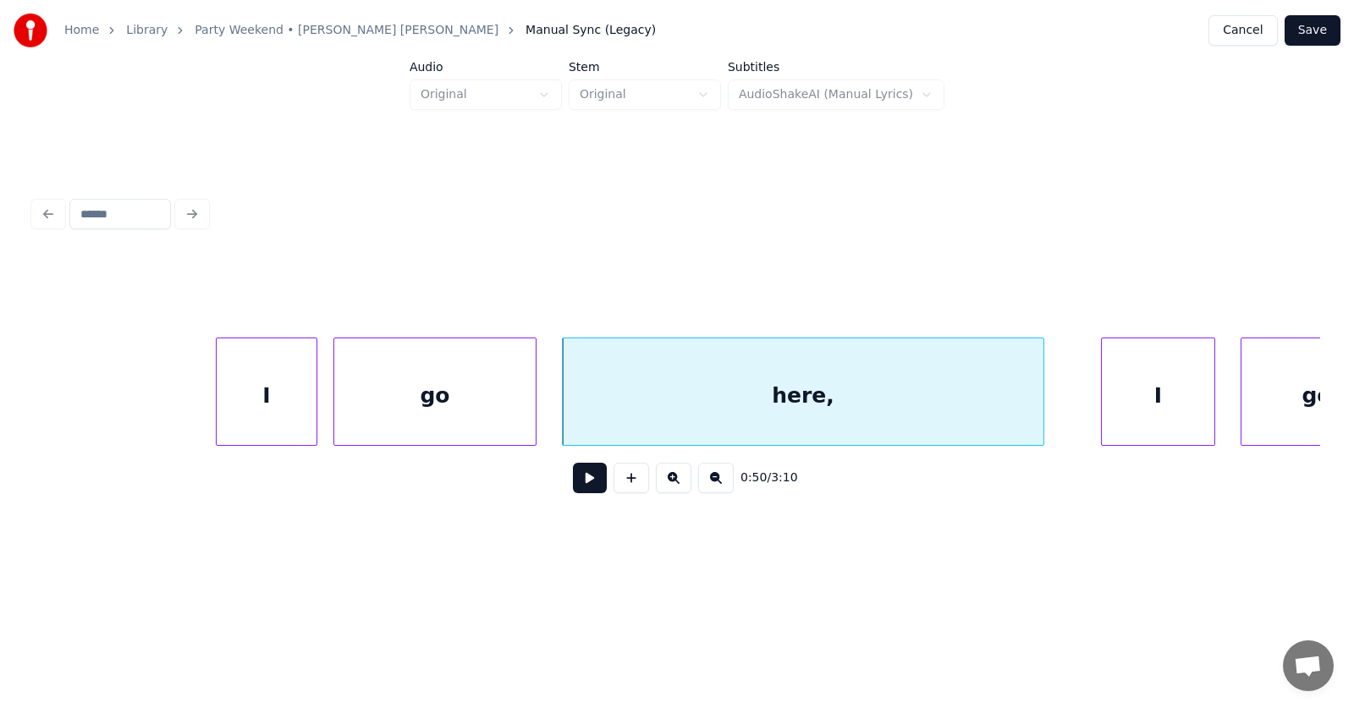
click at [788, 416] on div "here," at bounding box center [803, 395] width 481 height 115
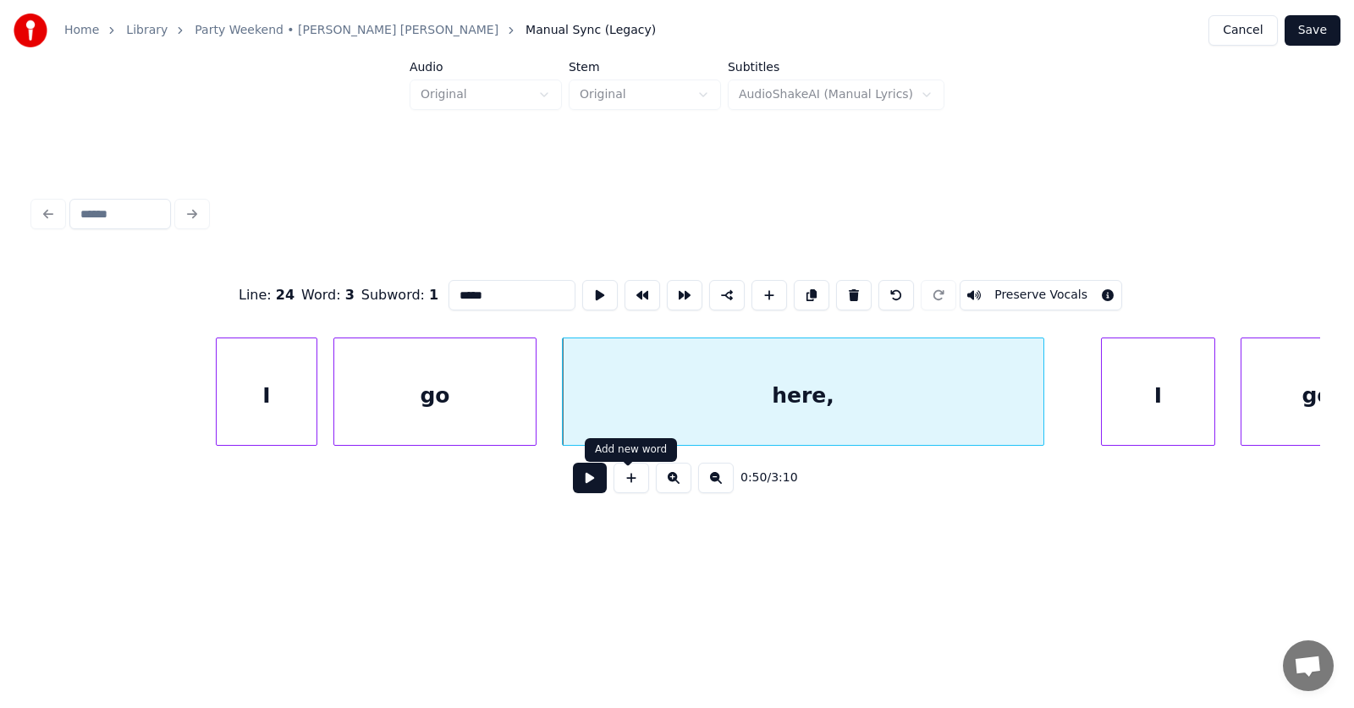
click at [573, 486] on button at bounding box center [590, 478] width 34 height 30
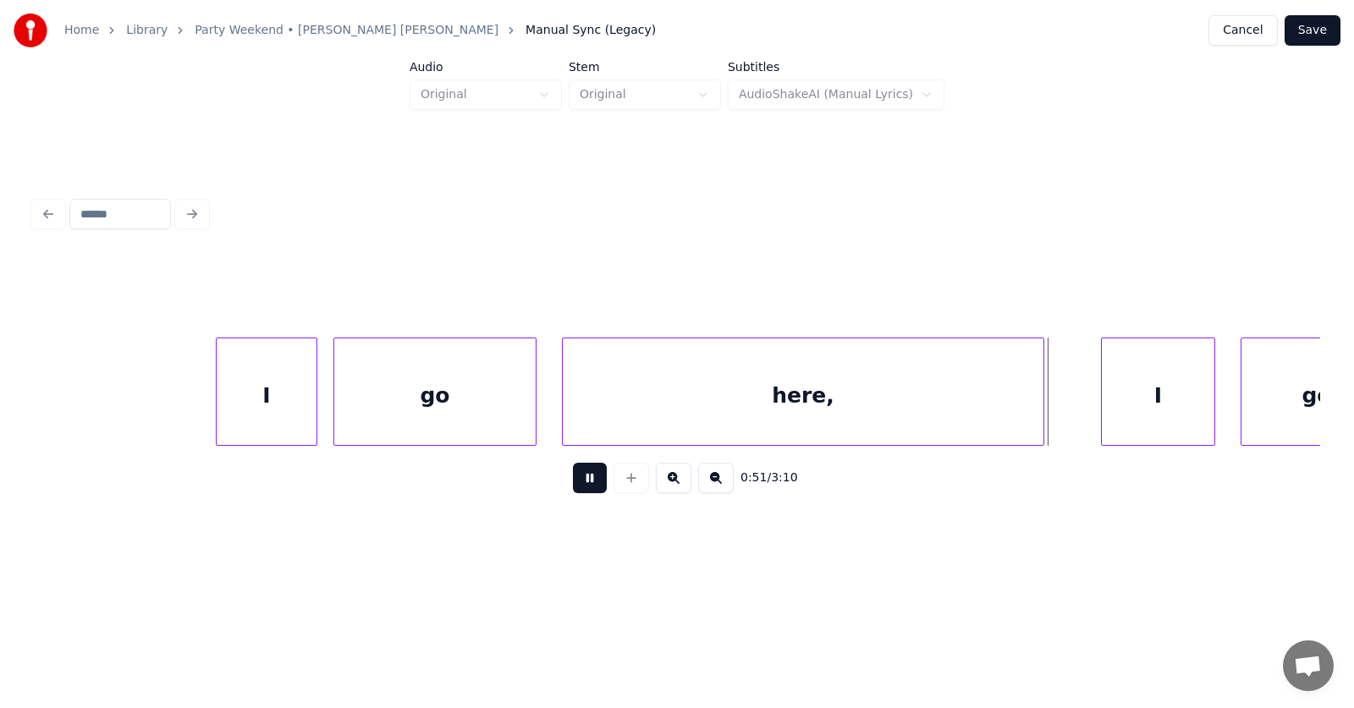
click at [573, 486] on button at bounding box center [590, 478] width 34 height 30
click at [1043, 406] on div "here," at bounding box center [803, 392] width 482 height 108
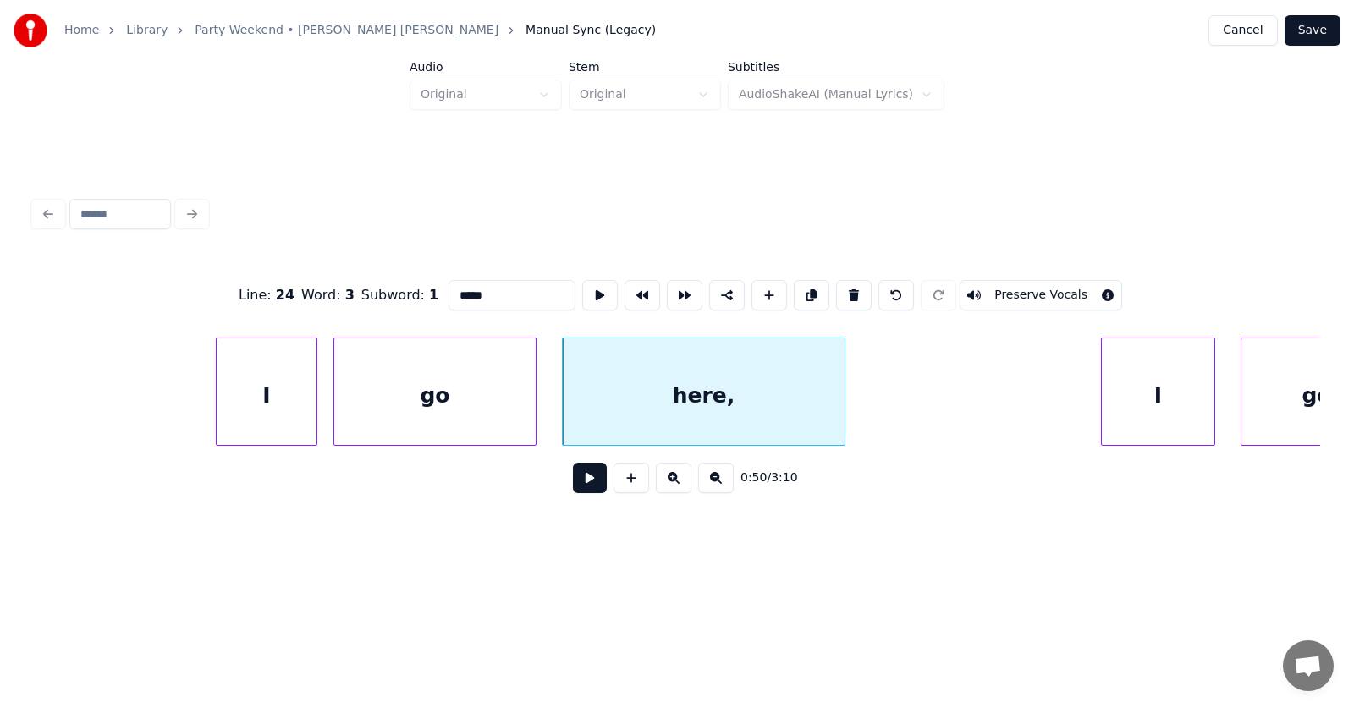
click at [842, 413] on div at bounding box center [841, 391] width 5 height 107
click at [1126, 408] on div "I" at bounding box center [1130, 395] width 113 height 115
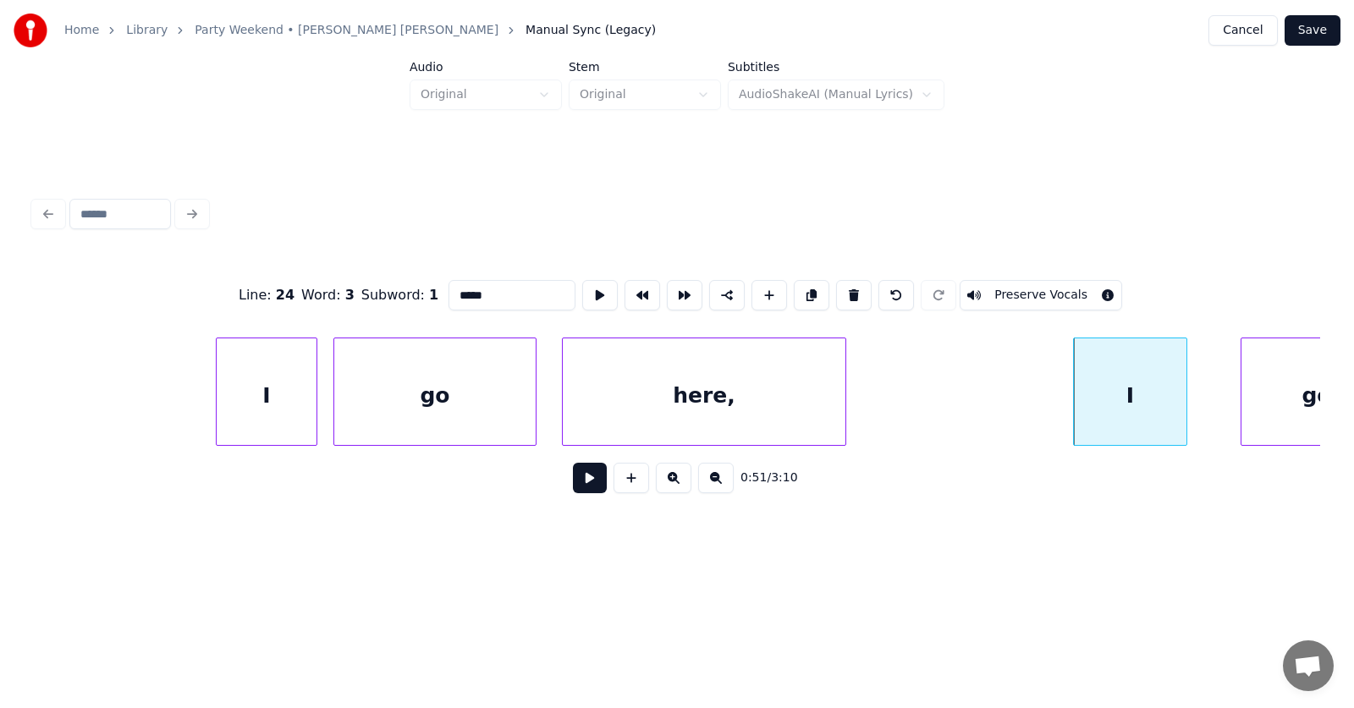
scroll to position [0, 31614]
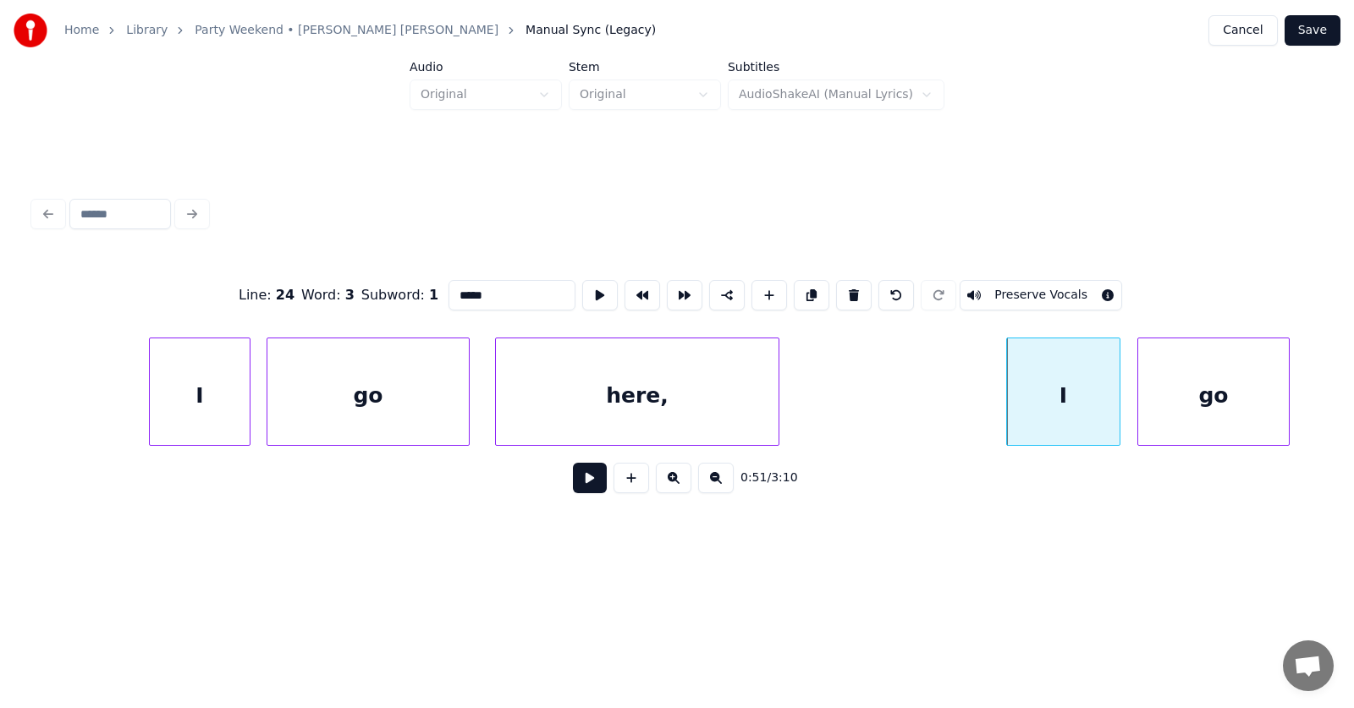
click at [1238, 410] on div "go" at bounding box center [1213, 395] width 151 height 115
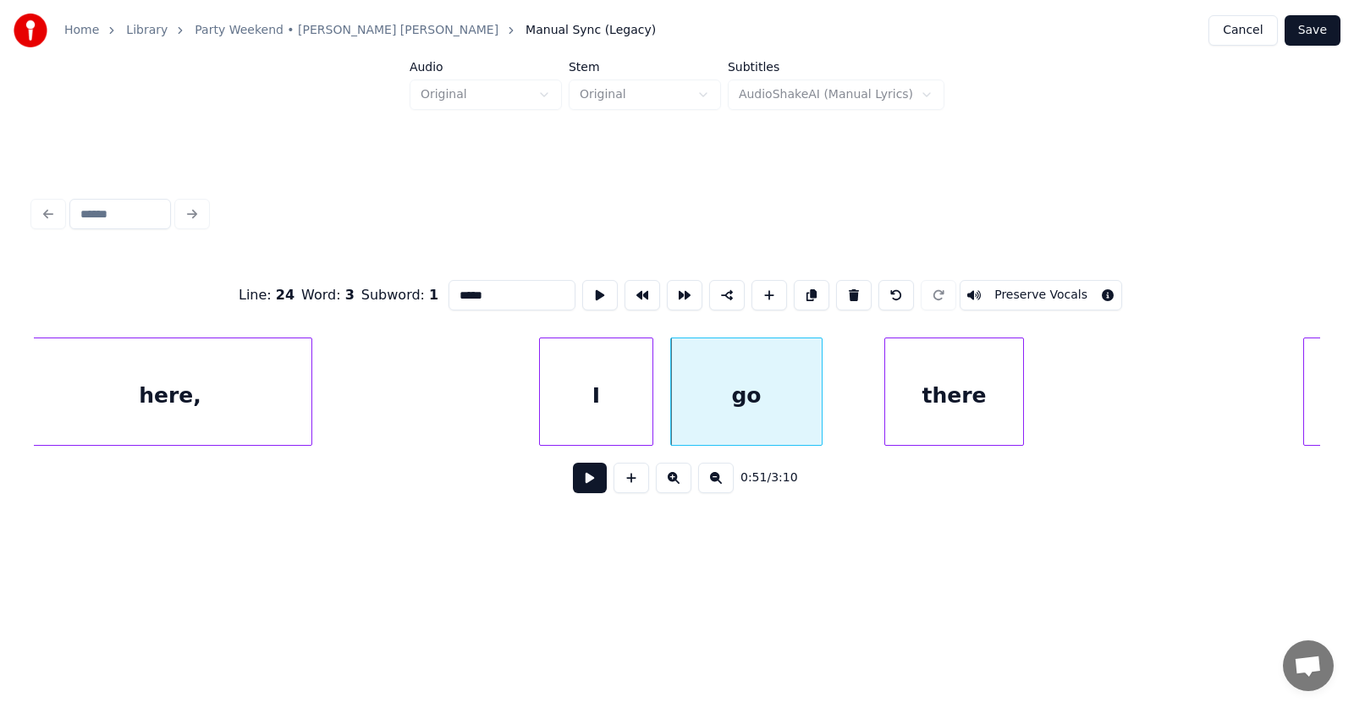
scroll to position [0, 32243]
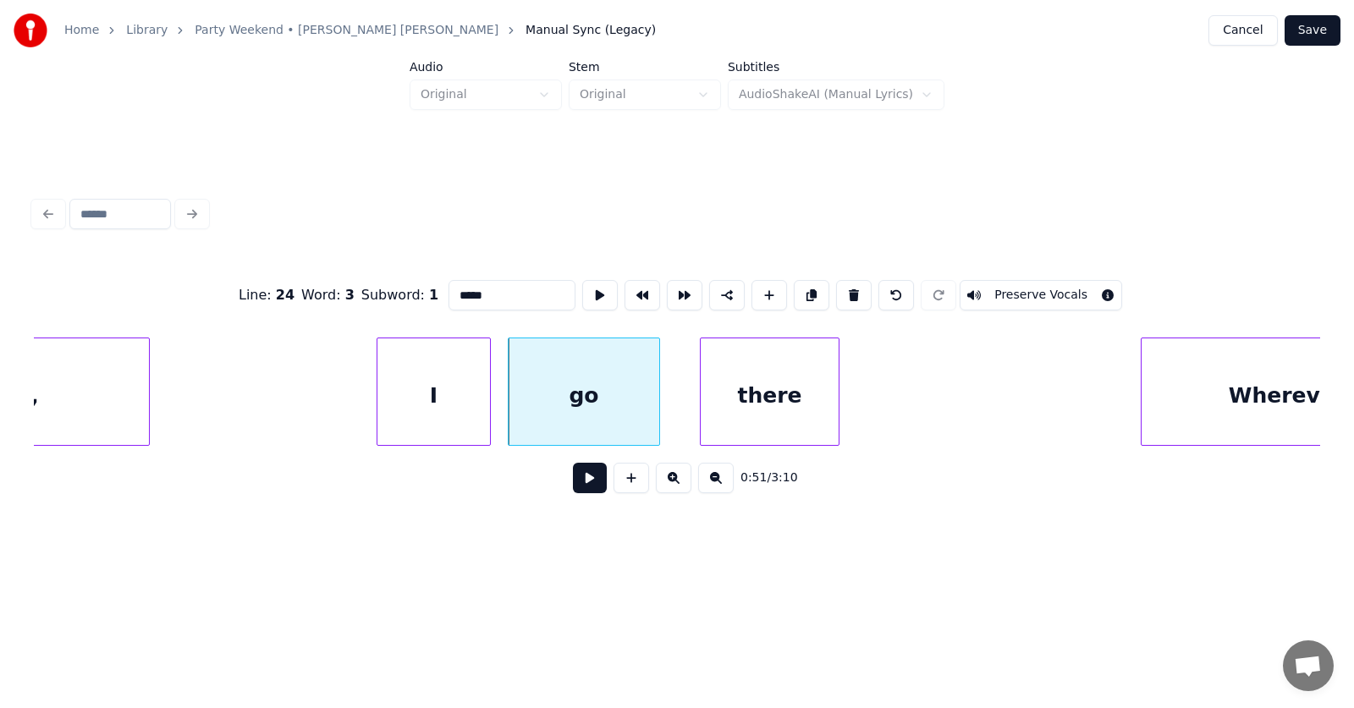
click at [731, 413] on div "there" at bounding box center [770, 395] width 138 height 115
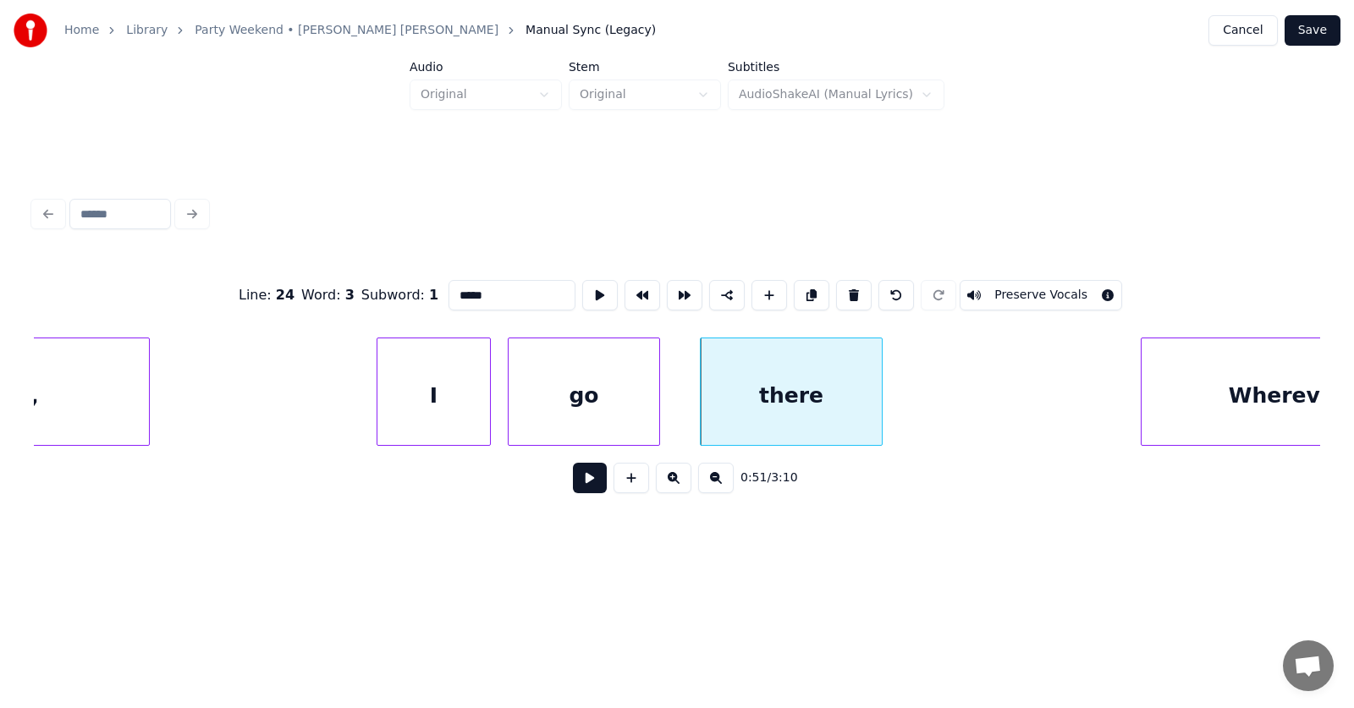
click at [880, 401] on div at bounding box center [878, 391] width 5 height 107
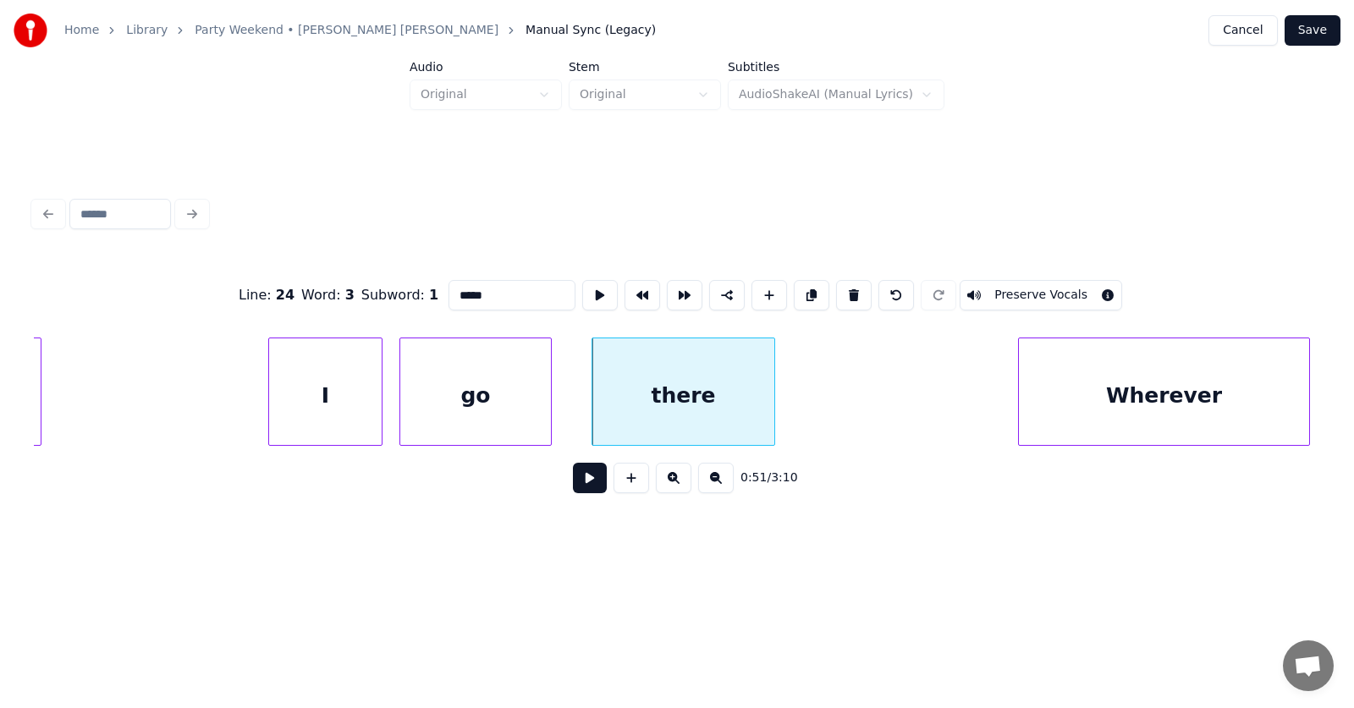
click at [1254, 411] on div "Wherever" at bounding box center [1164, 395] width 290 height 115
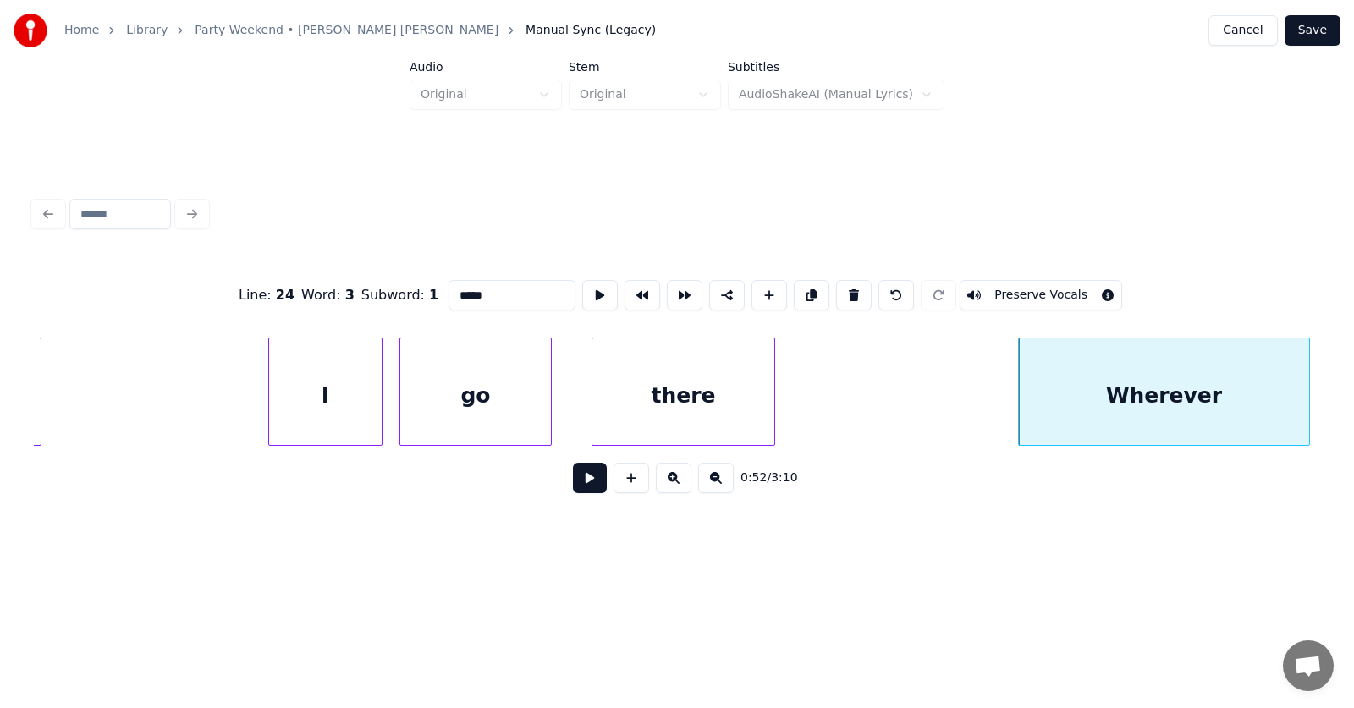
click at [591, 483] on button at bounding box center [590, 478] width 34 height 30
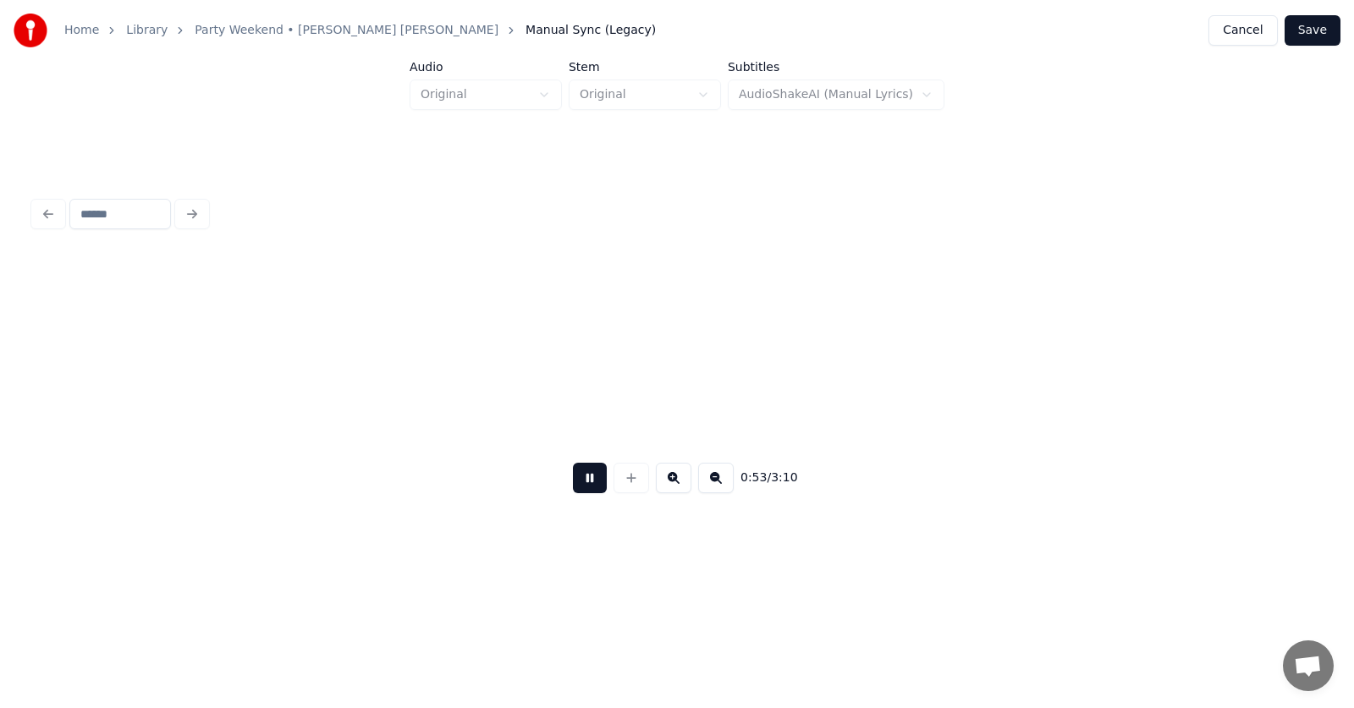
scroll to position [0, 33648]
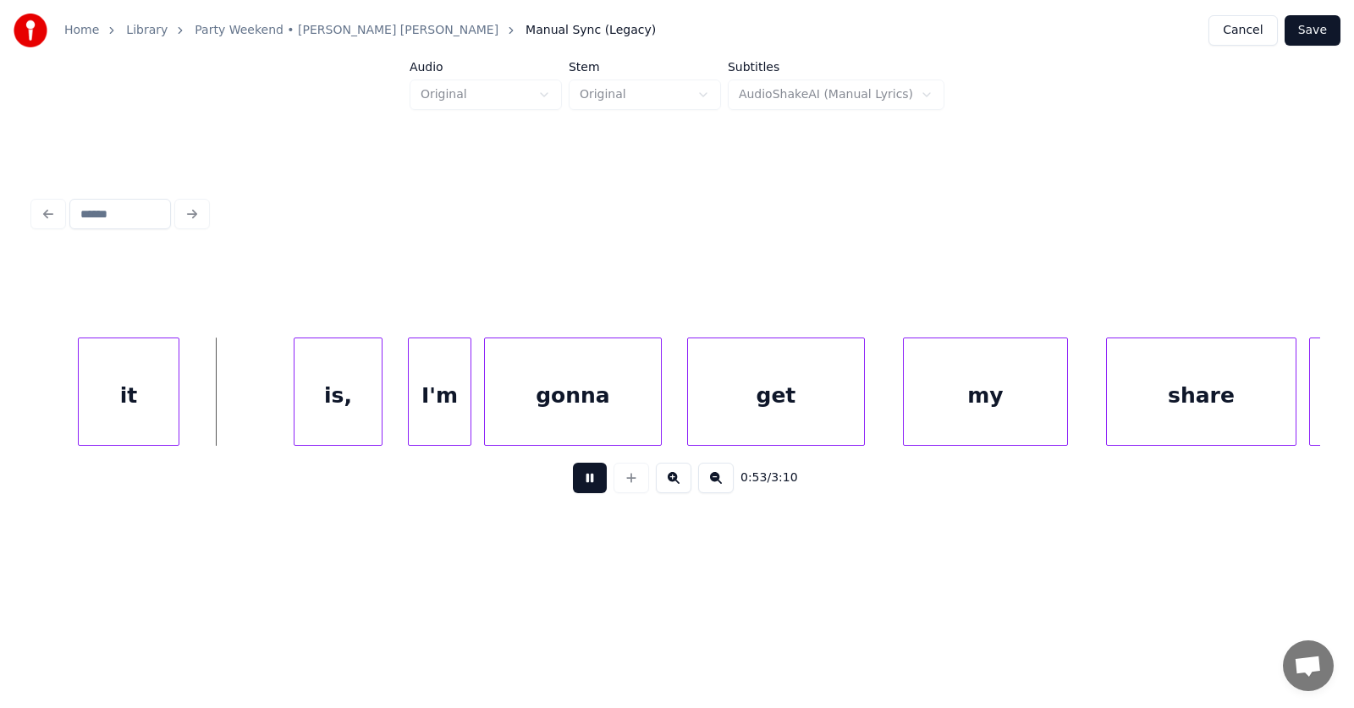
click at [591, 483] on button at bounding box center [590, 478] width 34 height 30
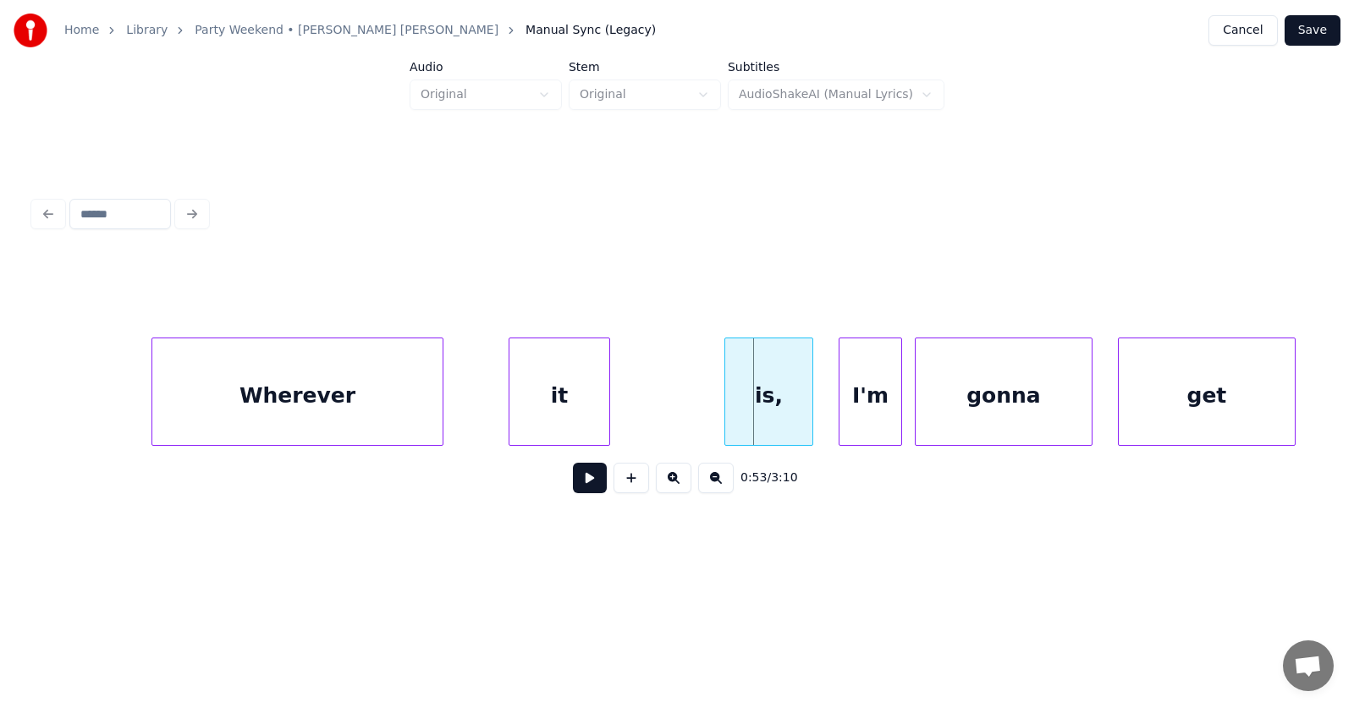
scroll to position [0, 33055]
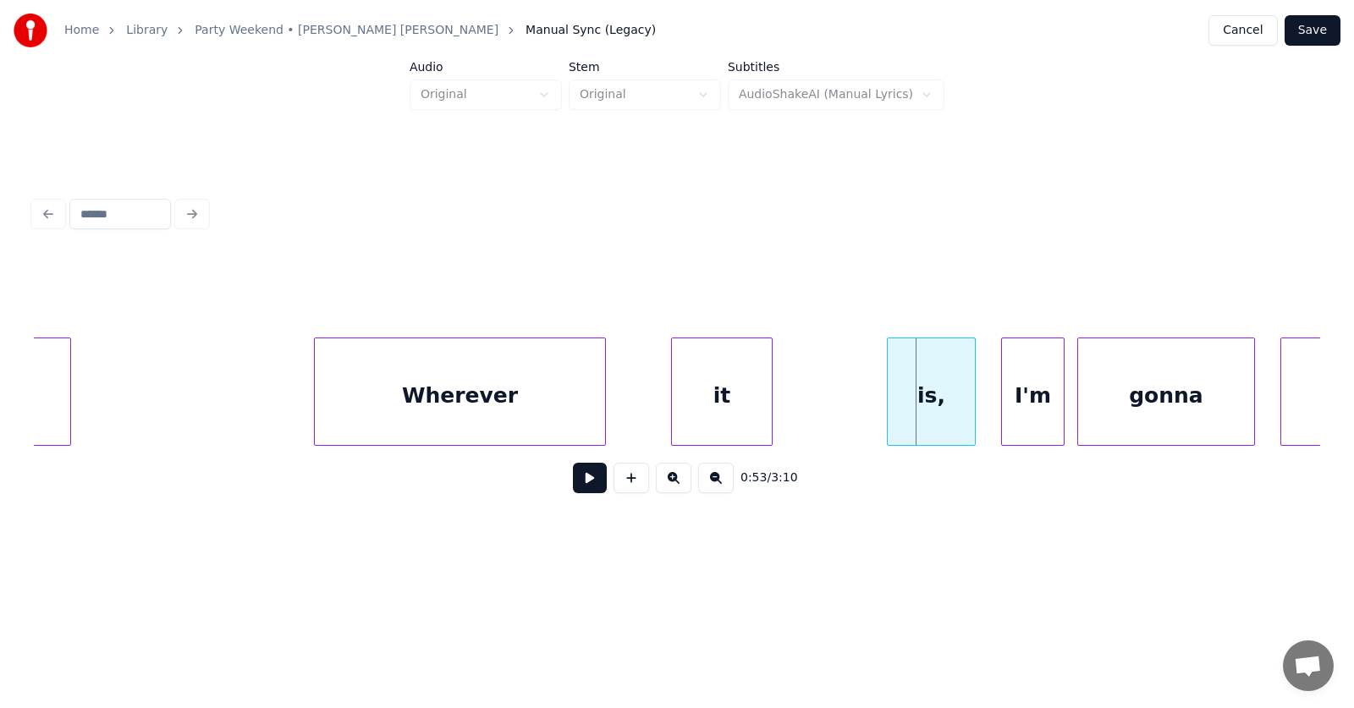
click at [398, 404] on div "Wherever" at bounding box center [460, 395] width 290 height 115
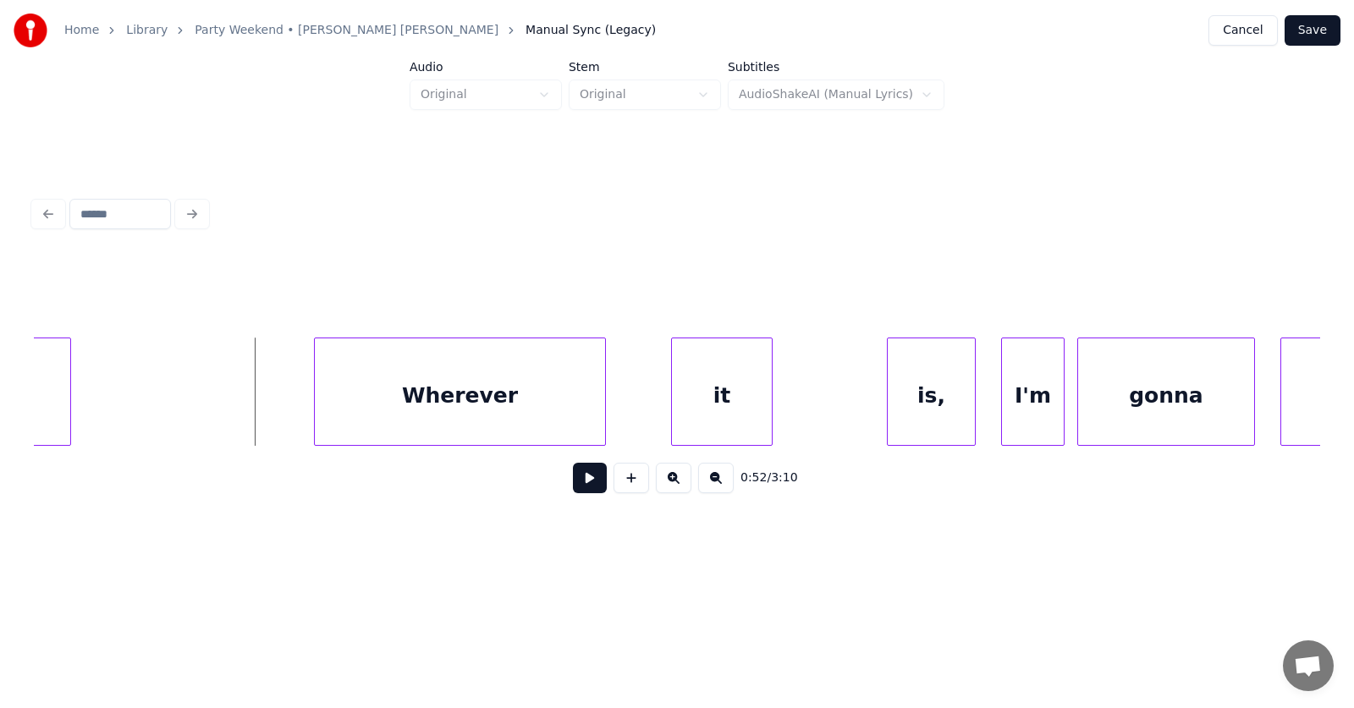
click at [580, 481] on button at bounding box center [590, 478] width 34 height 30
click at [581, 481] on button at bounding box center [590, 478] width 34 height 30
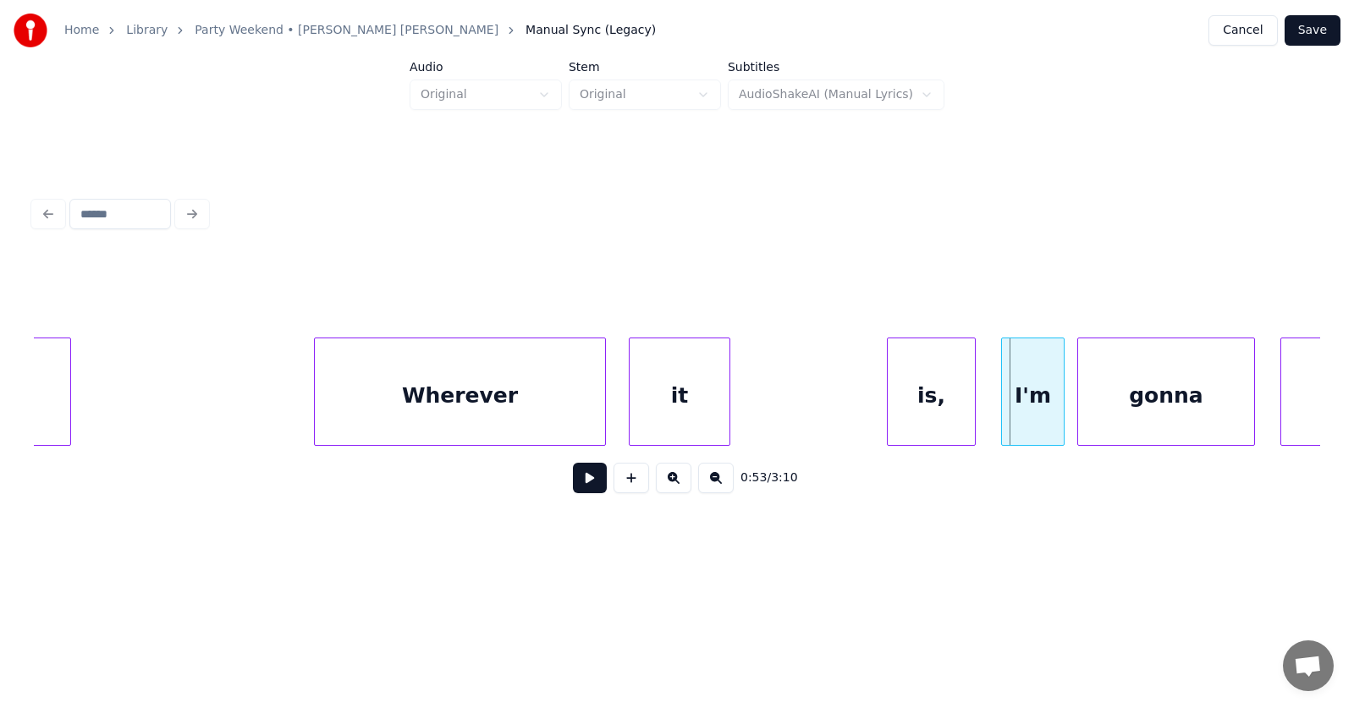
click at [656, 411] on div "it" at bounding box center [679, 395] width 100 height 115
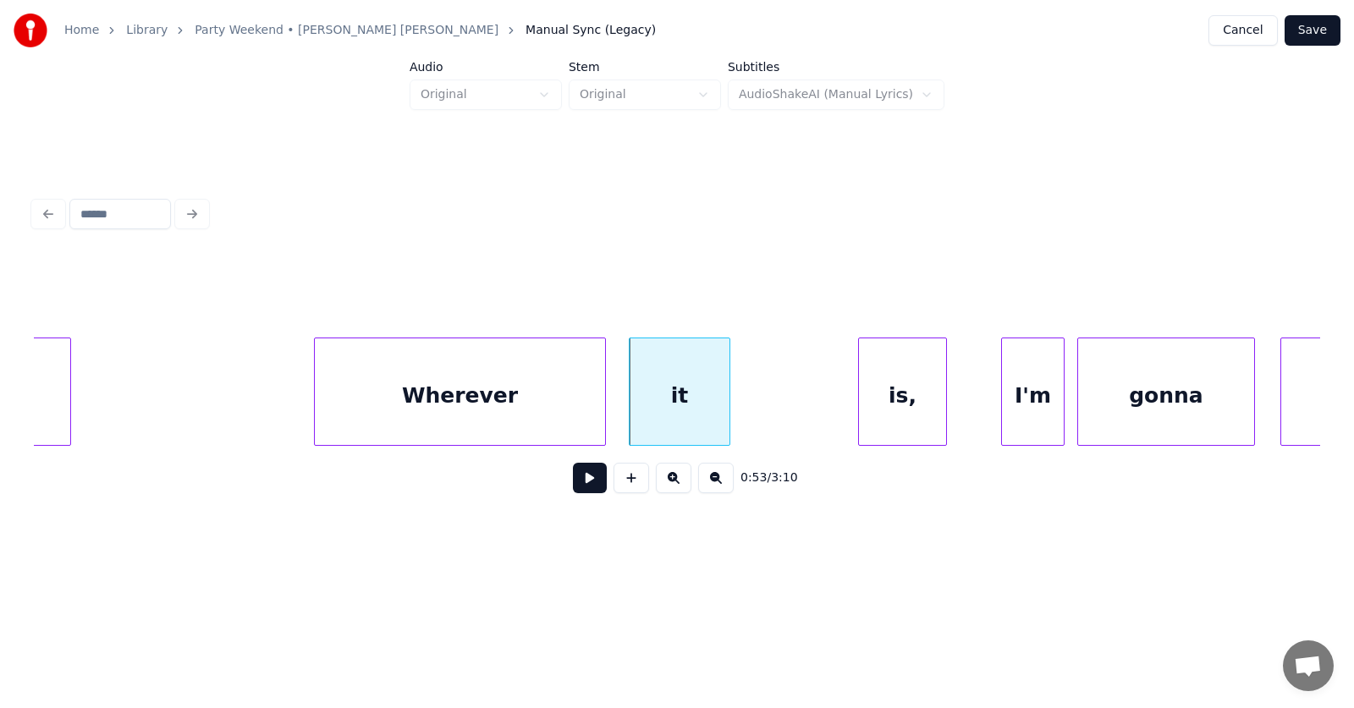
click at [897, 419] on div "is," at bounding box center [902, 395] width 87 height 115
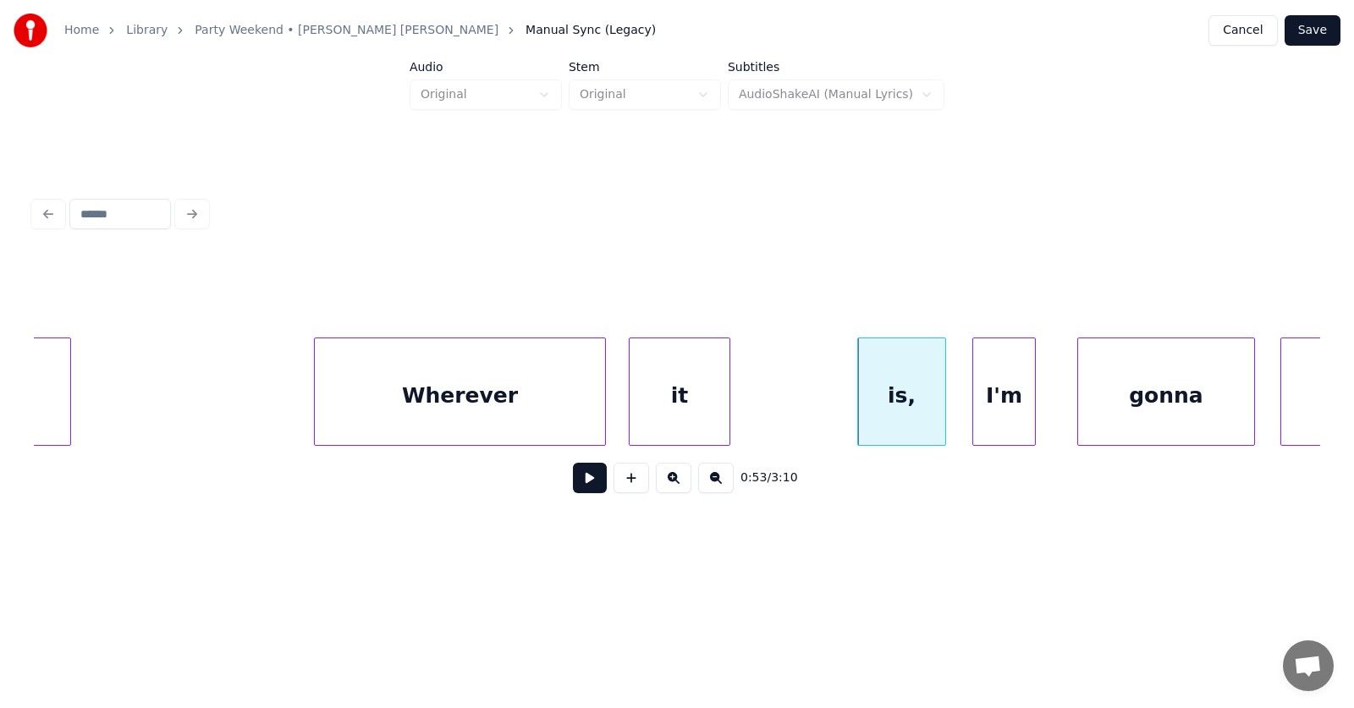
click at [992, 413] on div "I'm" at bounding box center [1004, 395] width 62 height 115
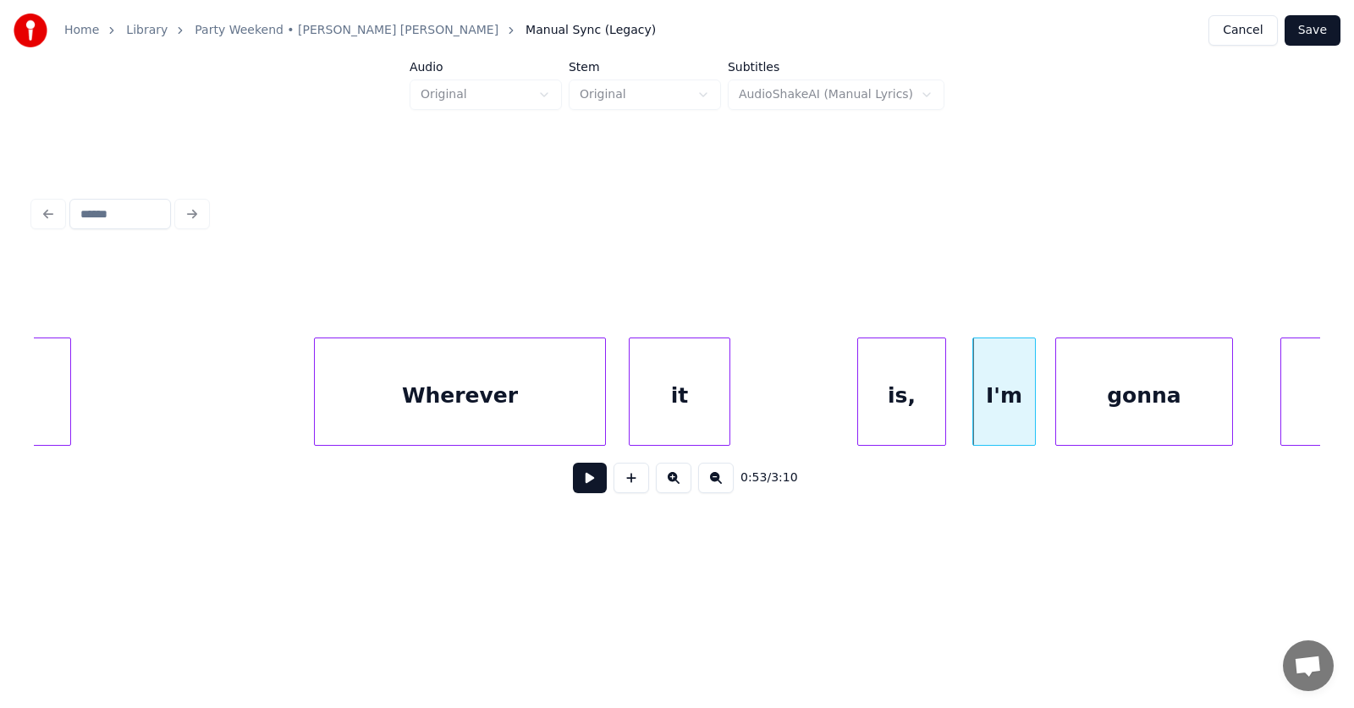
click at [1110, 407] on div "gonna" at bounding box center [1144, 395] width 176 height 115
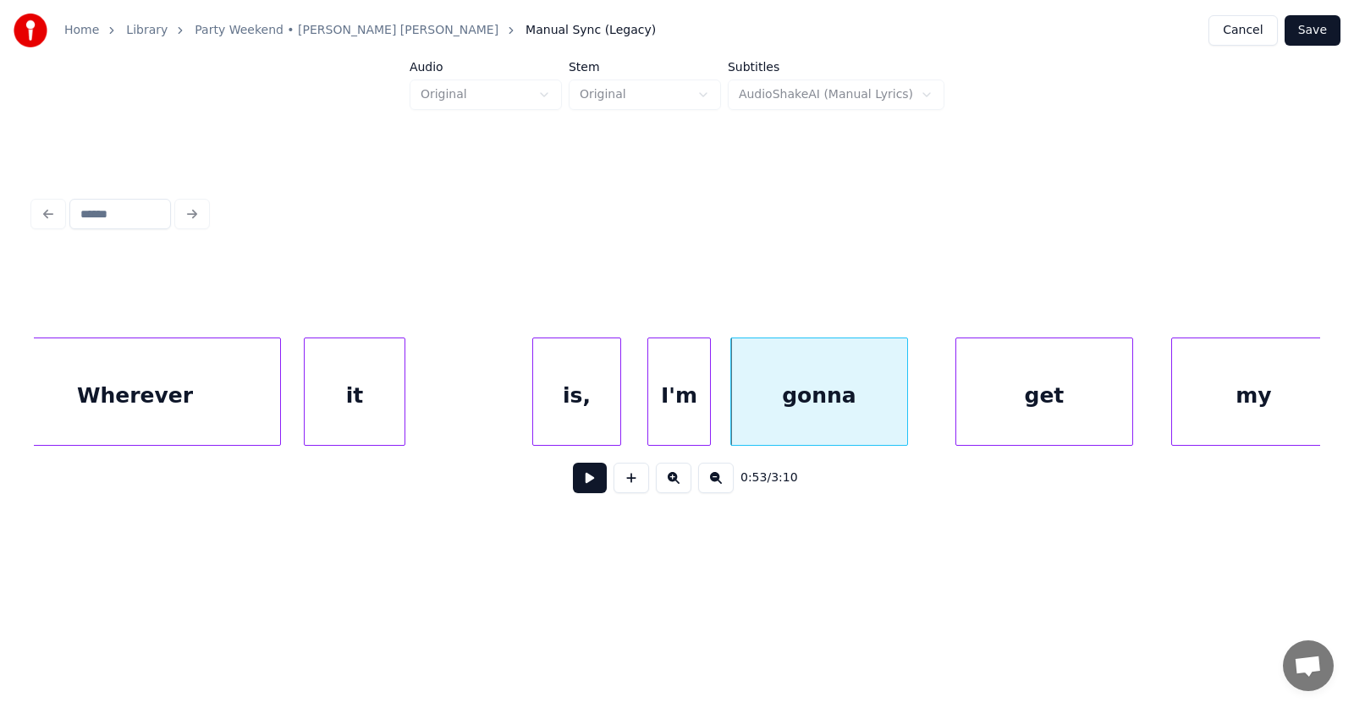
scroll to position [0, 33542]
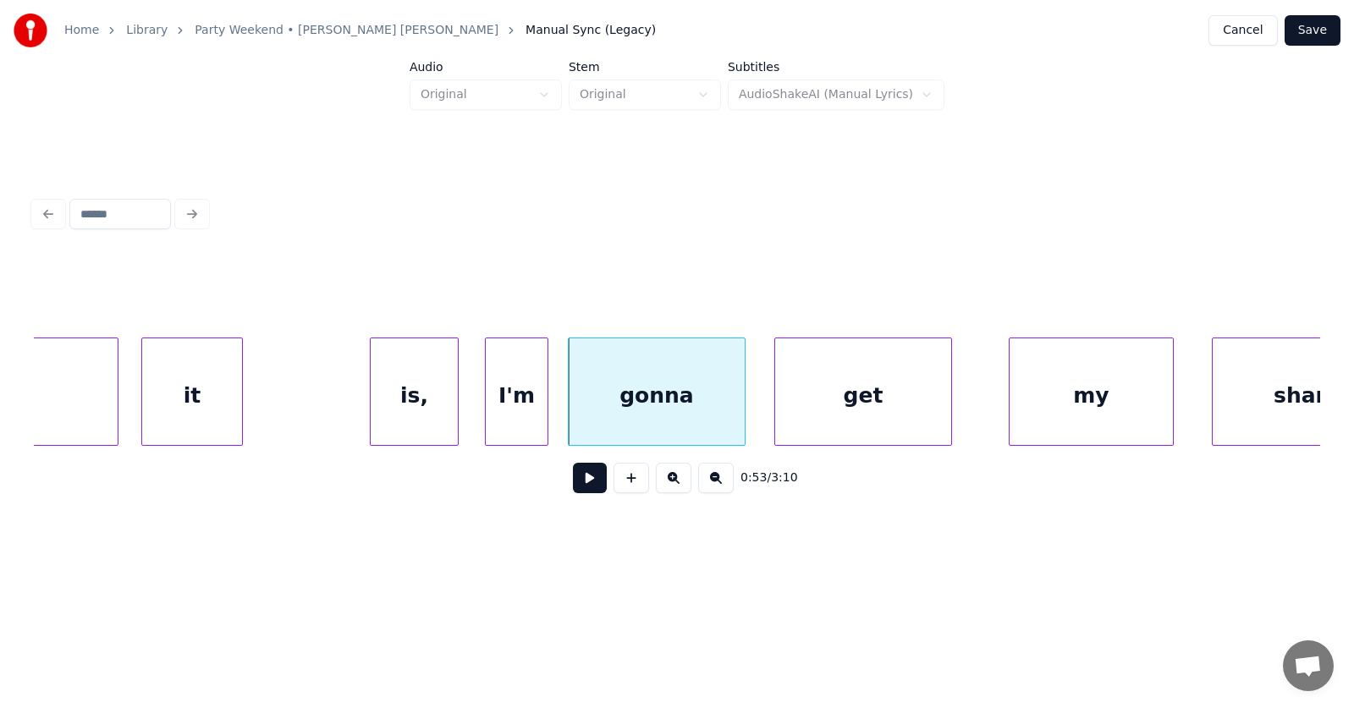
click at [838, 415] on div "get" at bounding box center [863, 395] width 176 height 115
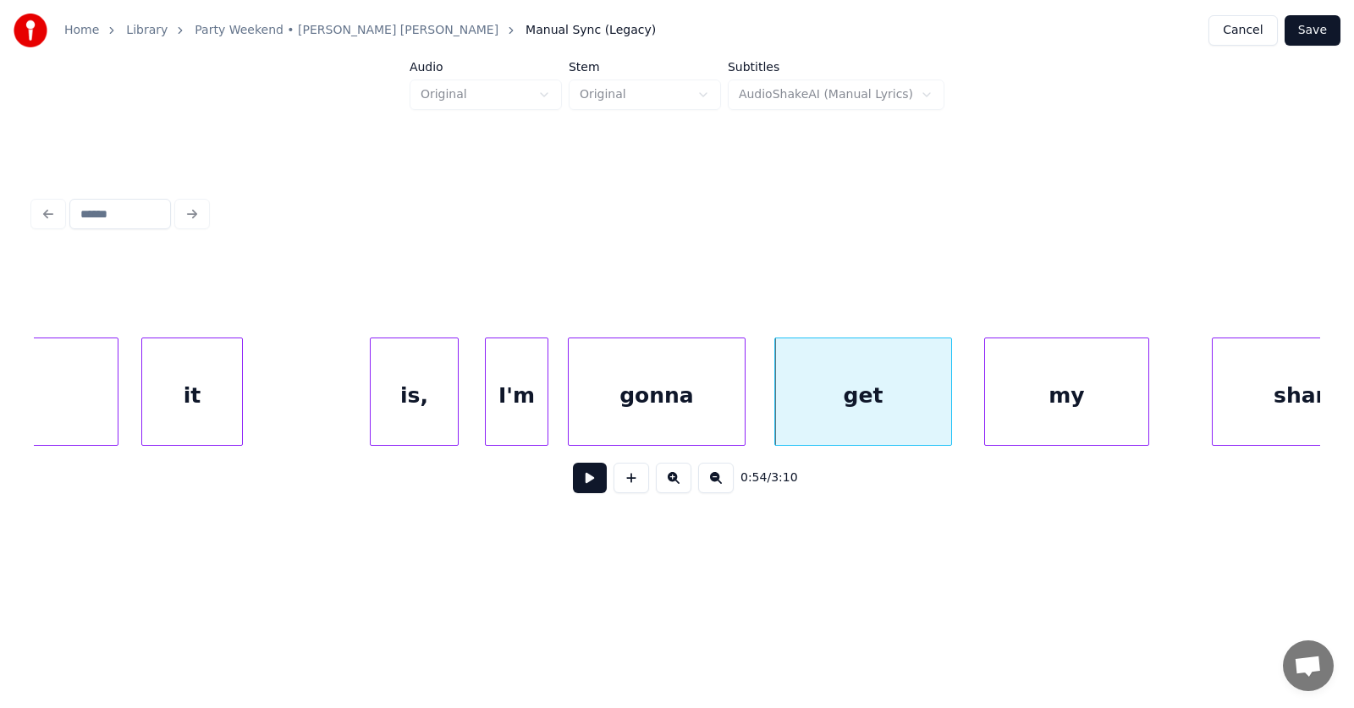
click at [1066, 412] on div "my" at bounding box center [1066, 395] width 163 height 115
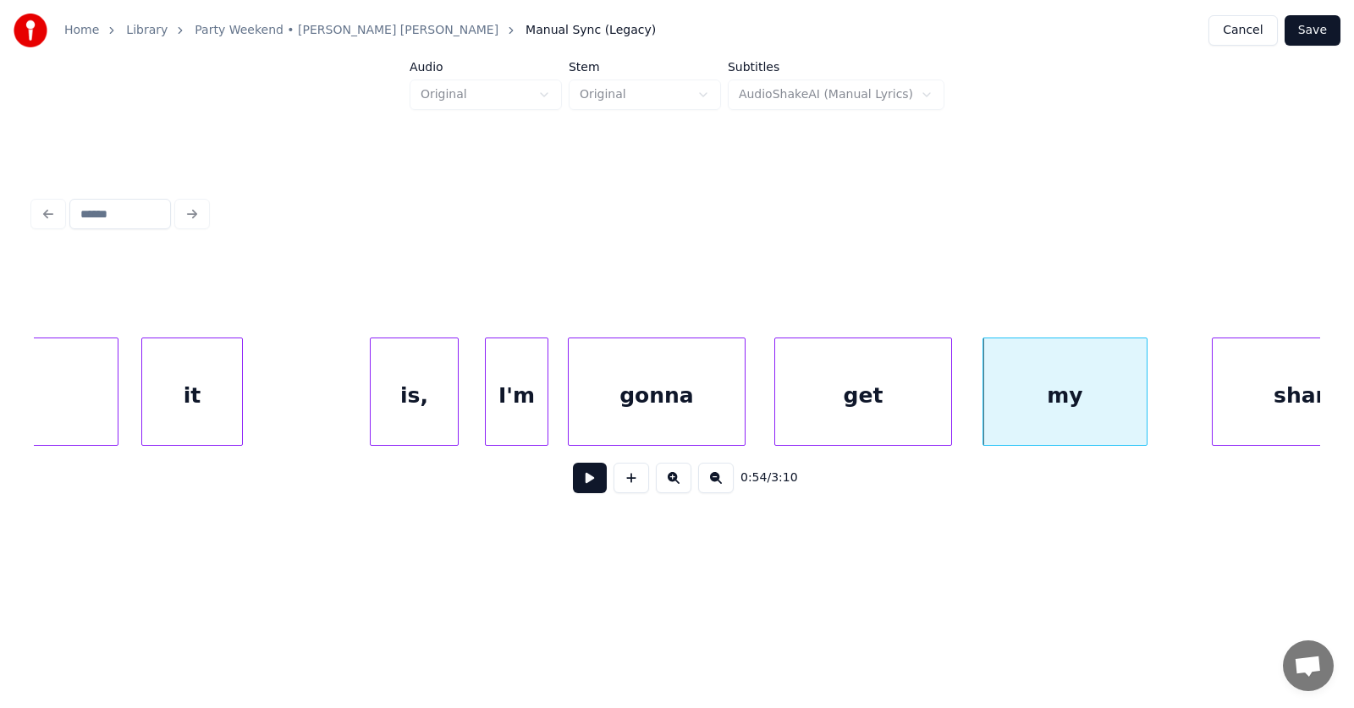
scroll to position [0, 33620]
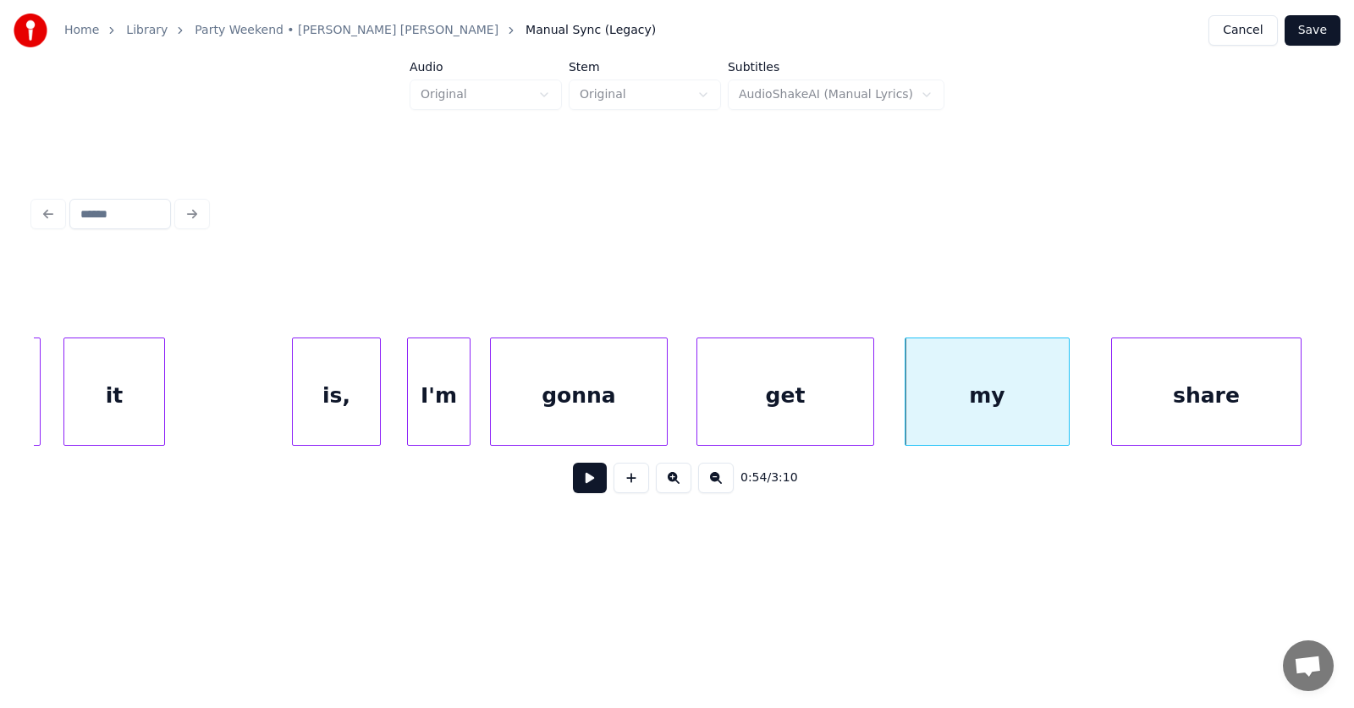
click at [1265, 409] on div "share" at bounding box center [1206, 395] width 189 height 115
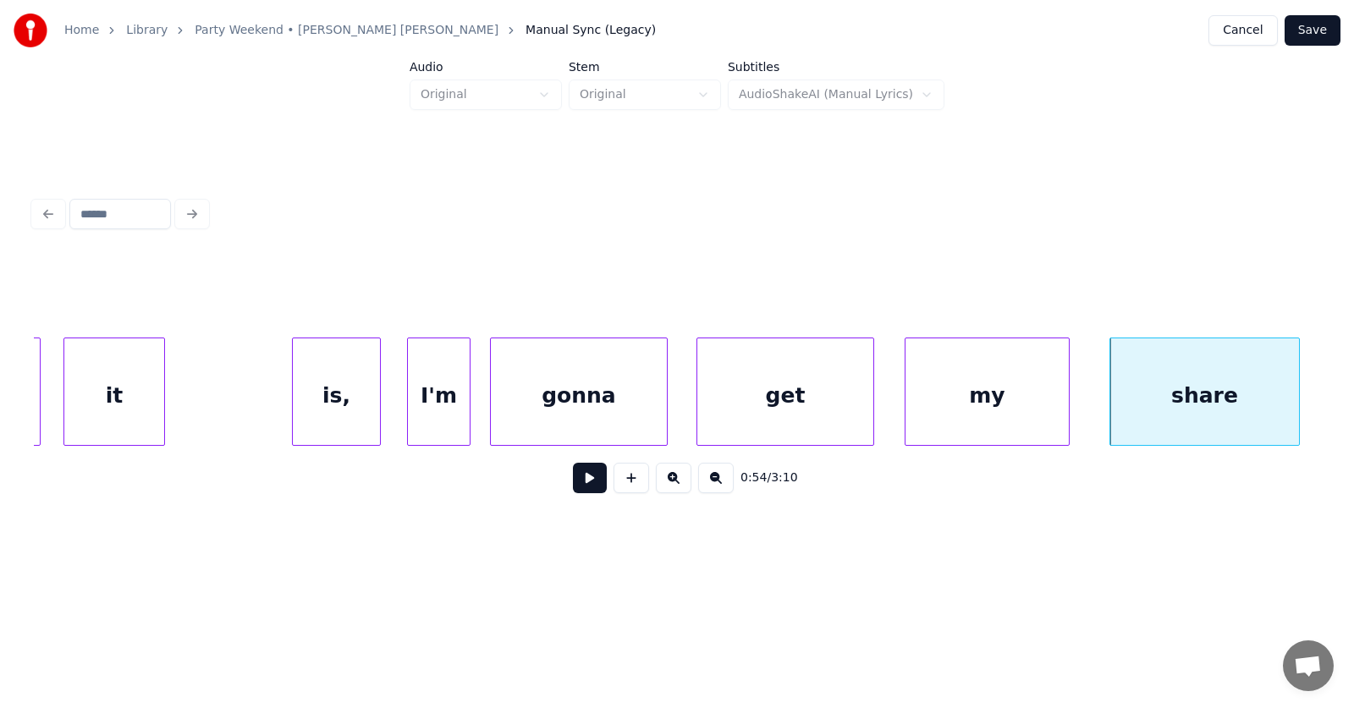
click at [586, 487] on button at bounding box center [590, 478] width 34 height 30
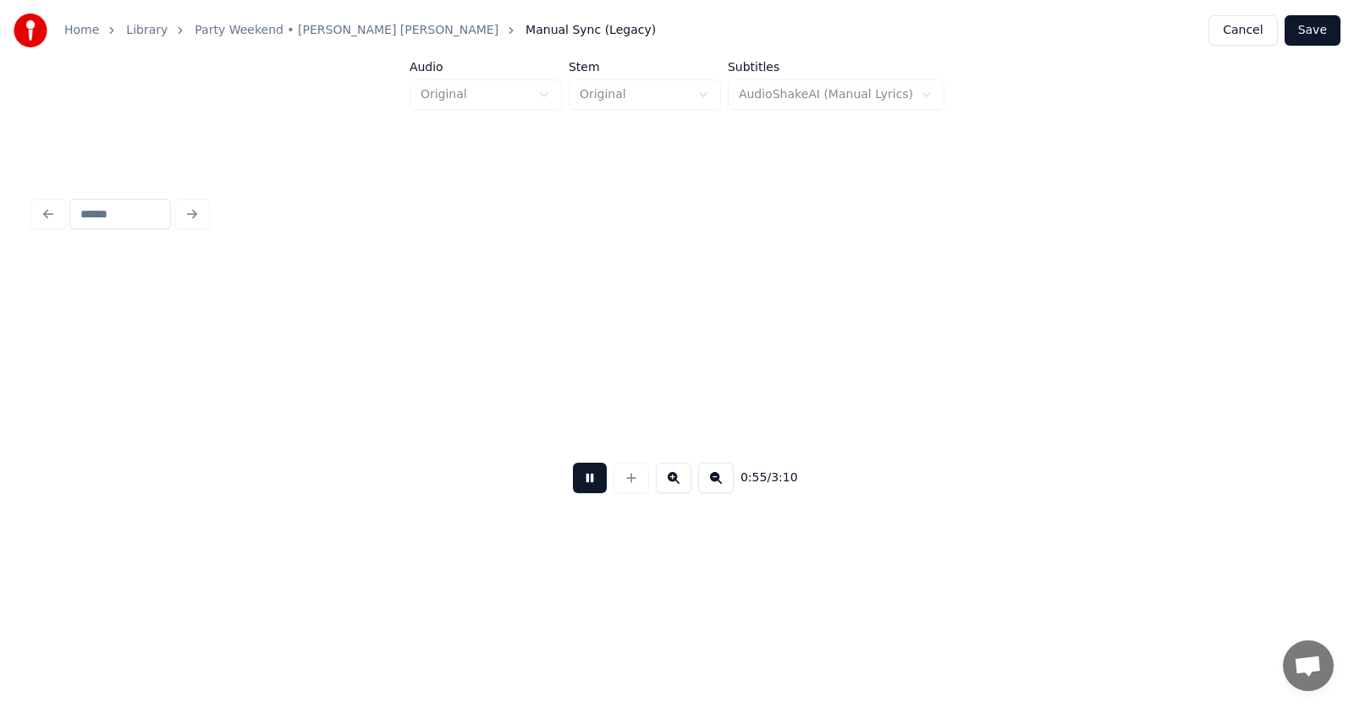
scroll to position [0, 34907]
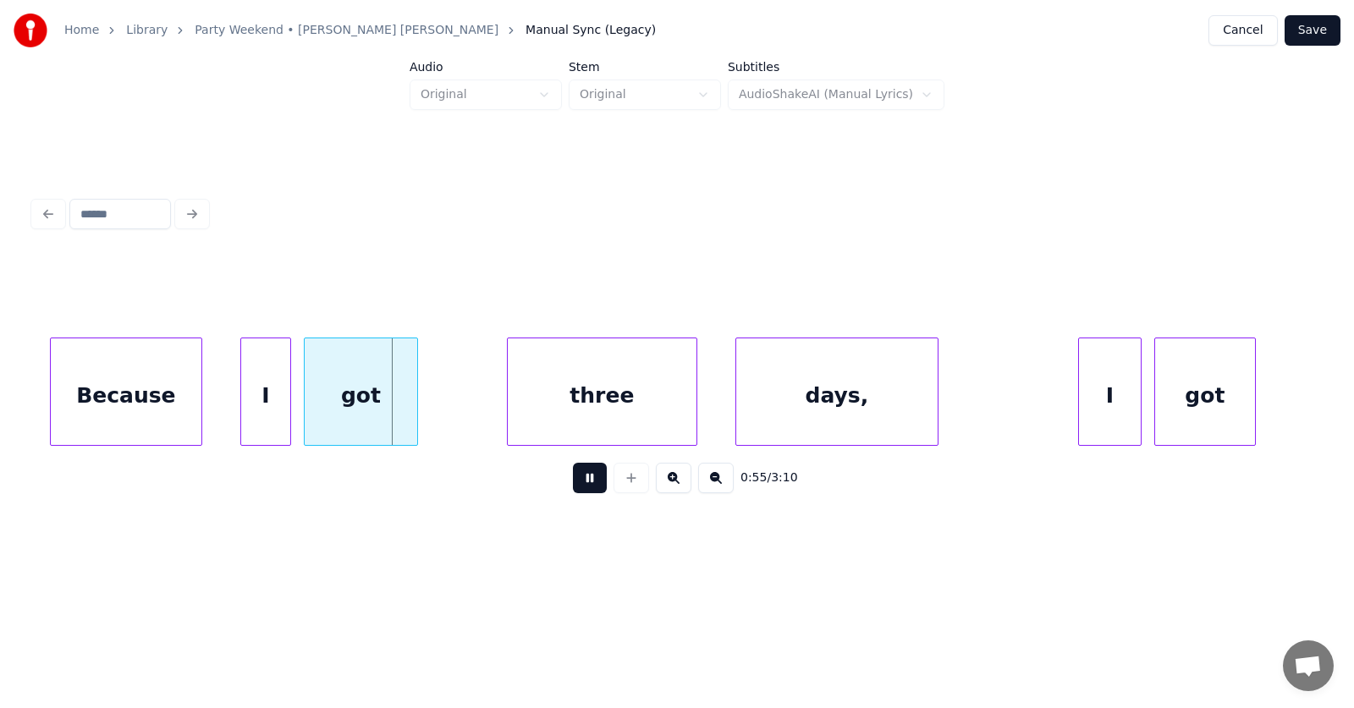
click at [586, 487] on button at bounding box center [590, 478] width 34 height 30
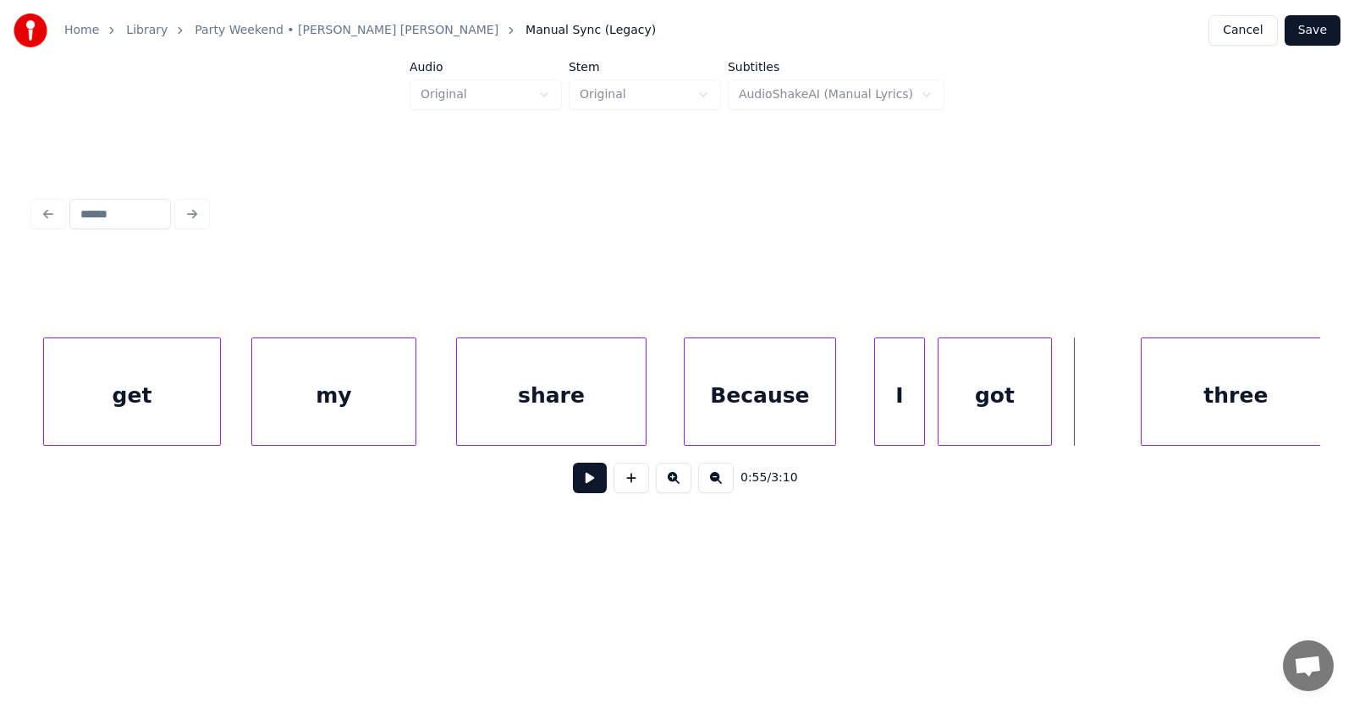
scroll to position [0, 34436]
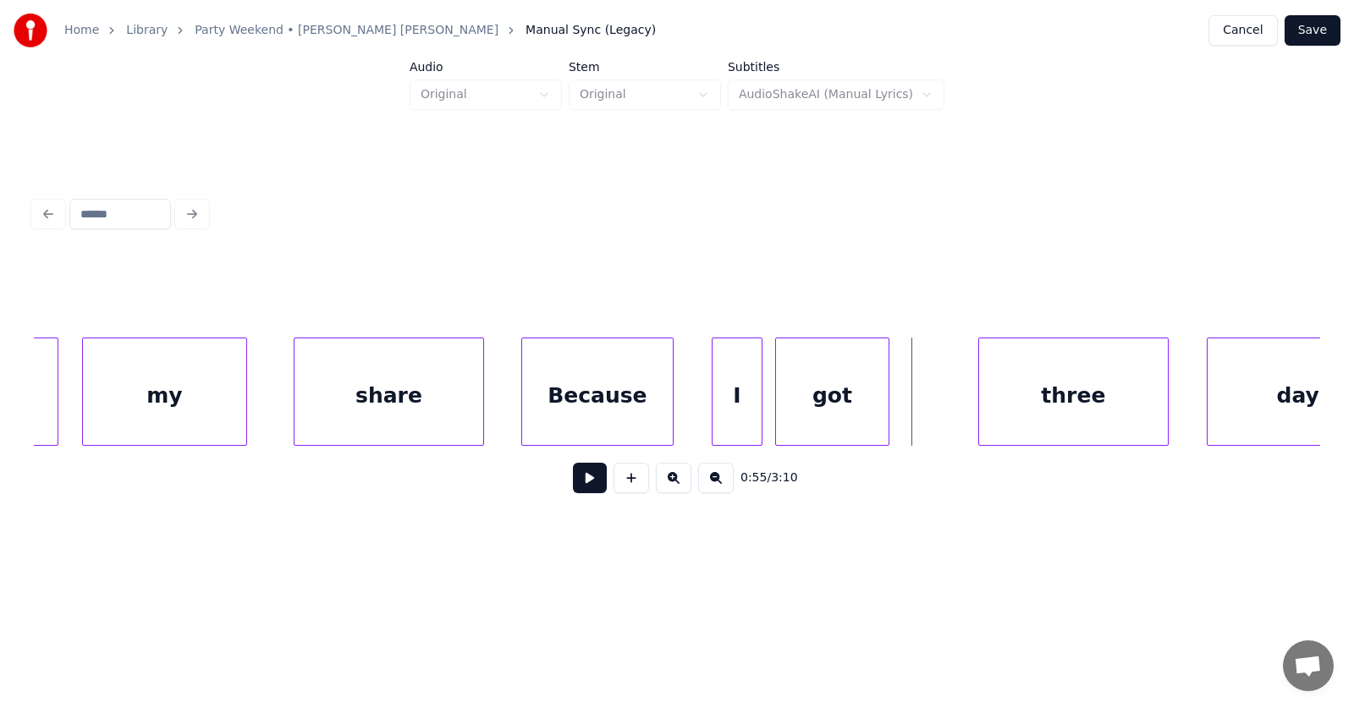
click at [186, 393] on div "my" at bounding box center [164, 395] width 163 height 115
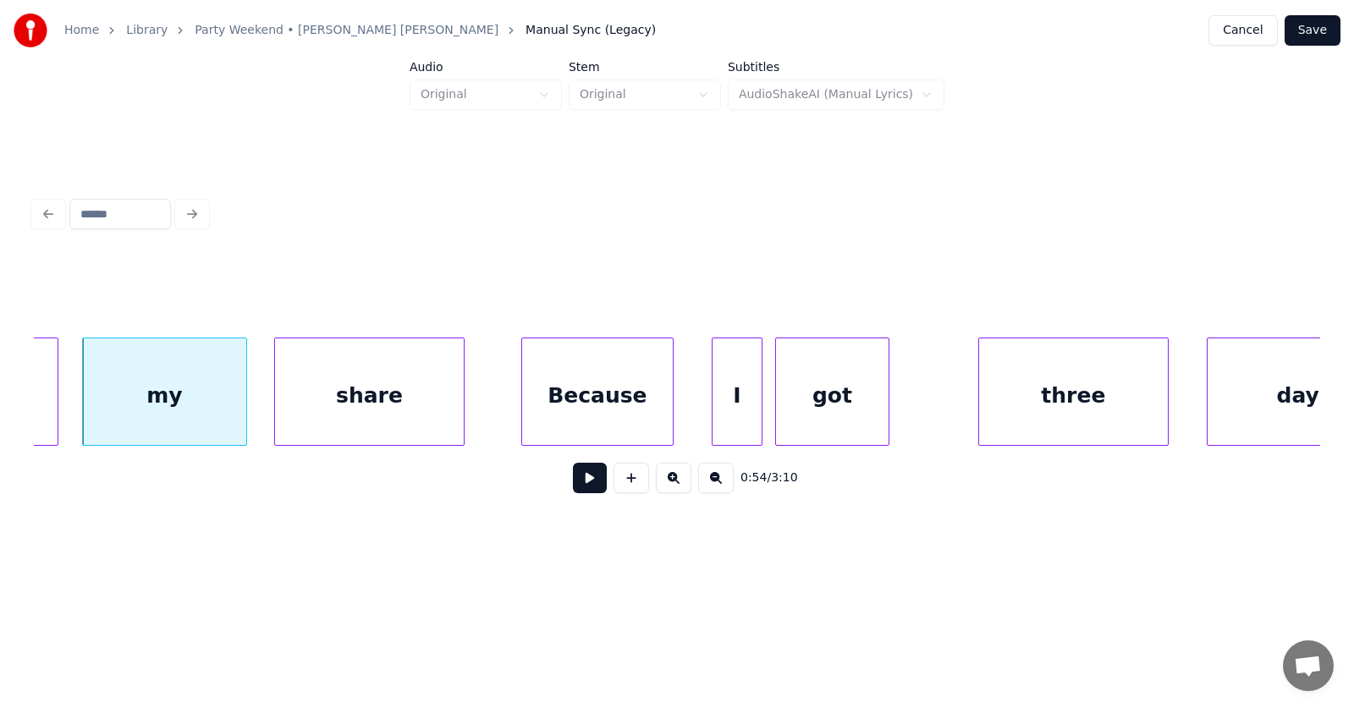
click at [352, 403] on div "share" at bounding box center [369, 395] width 189 height 115
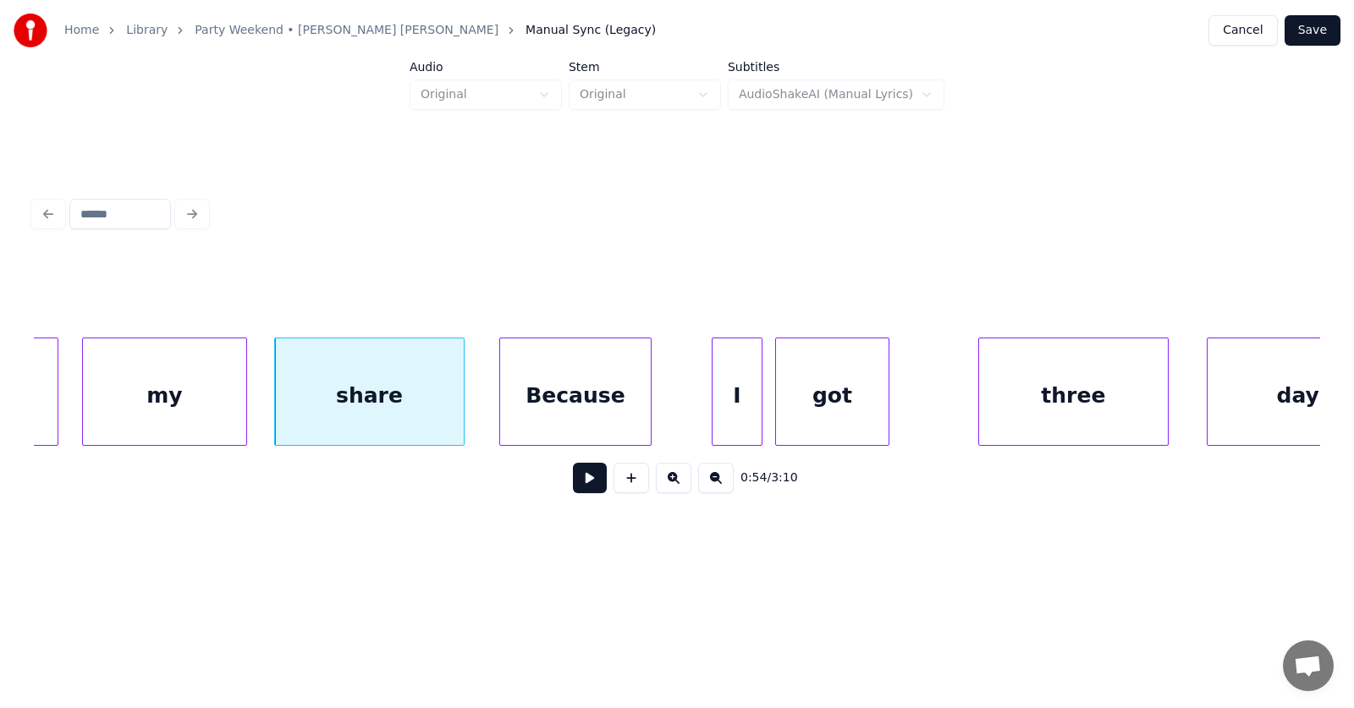
click at [558, 405] on div "Because" at bounding box center [575, 395] width 151 height 115
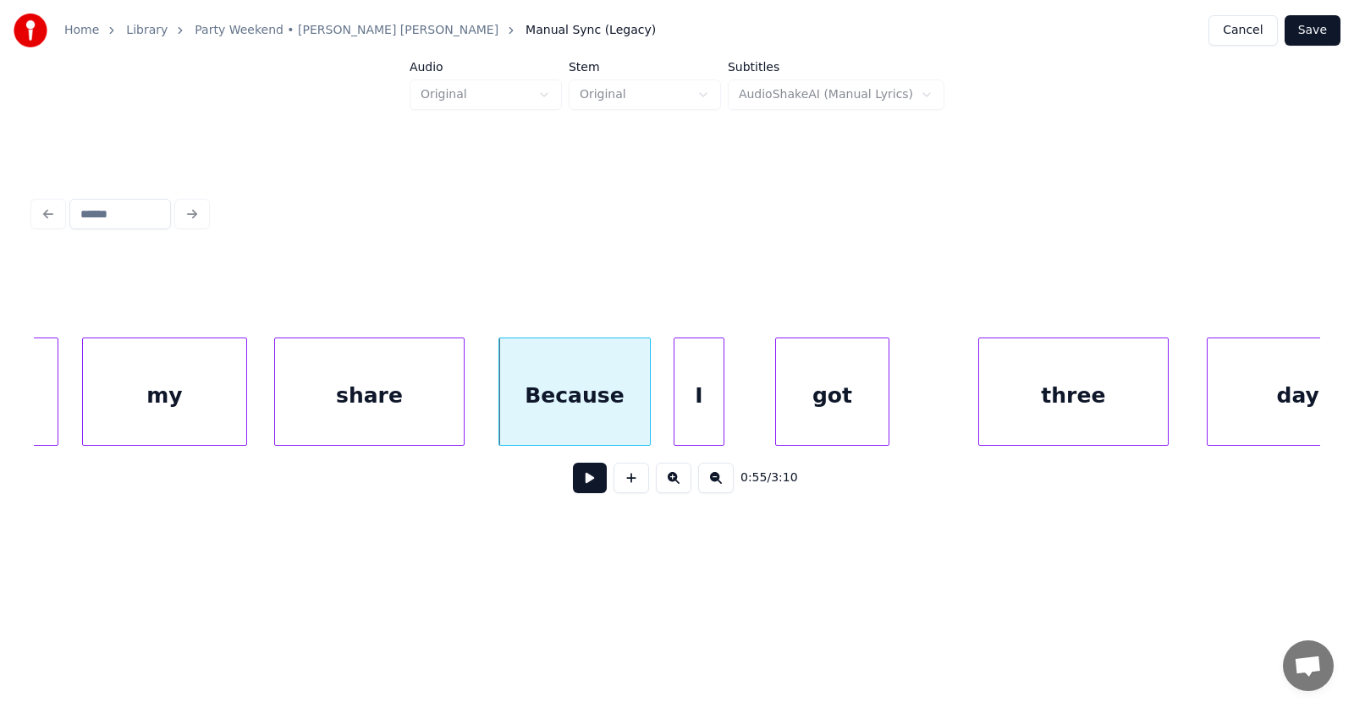
click at [700, 412] on div "I" at bounding box center [698, 395] width 49 height 115
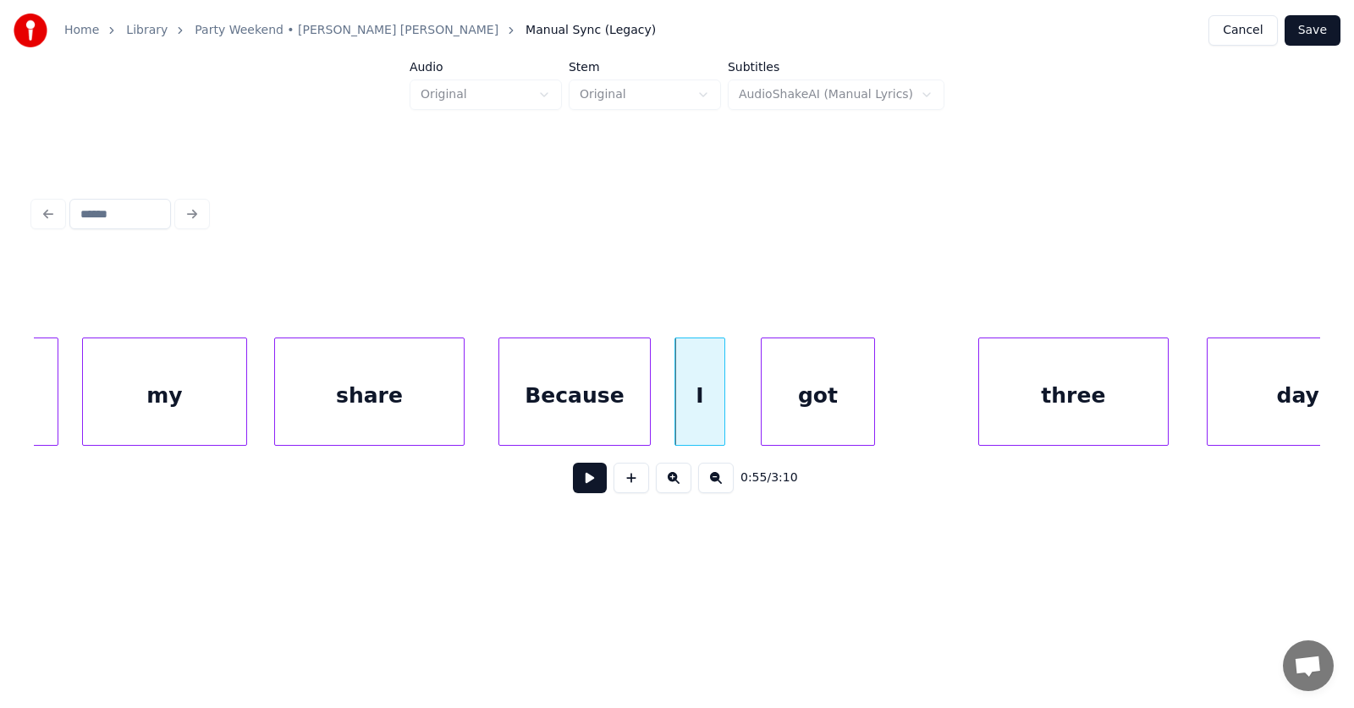
click at [801, 408] on div "got" at bounding box center [817, 395] width 113 height 115
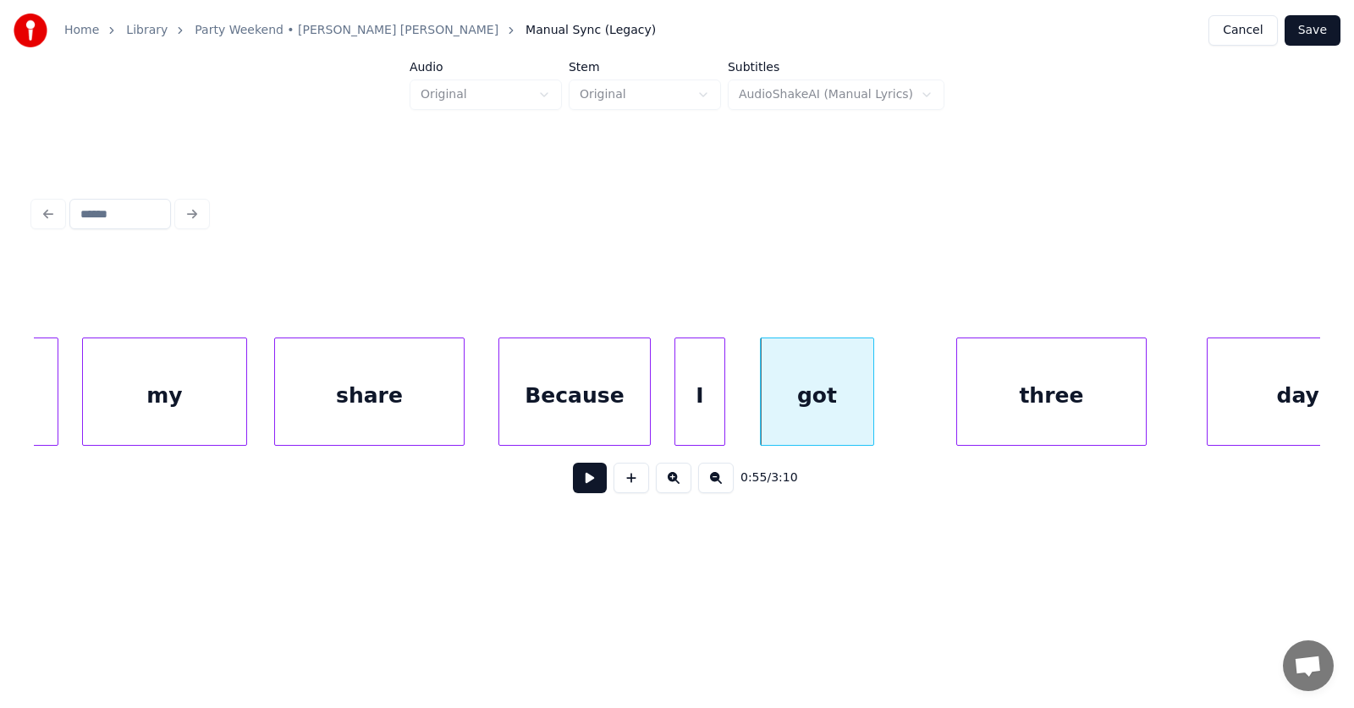
click at [1003, 412] on div "three" at bounding box center [1051, 395] width 189 height 115
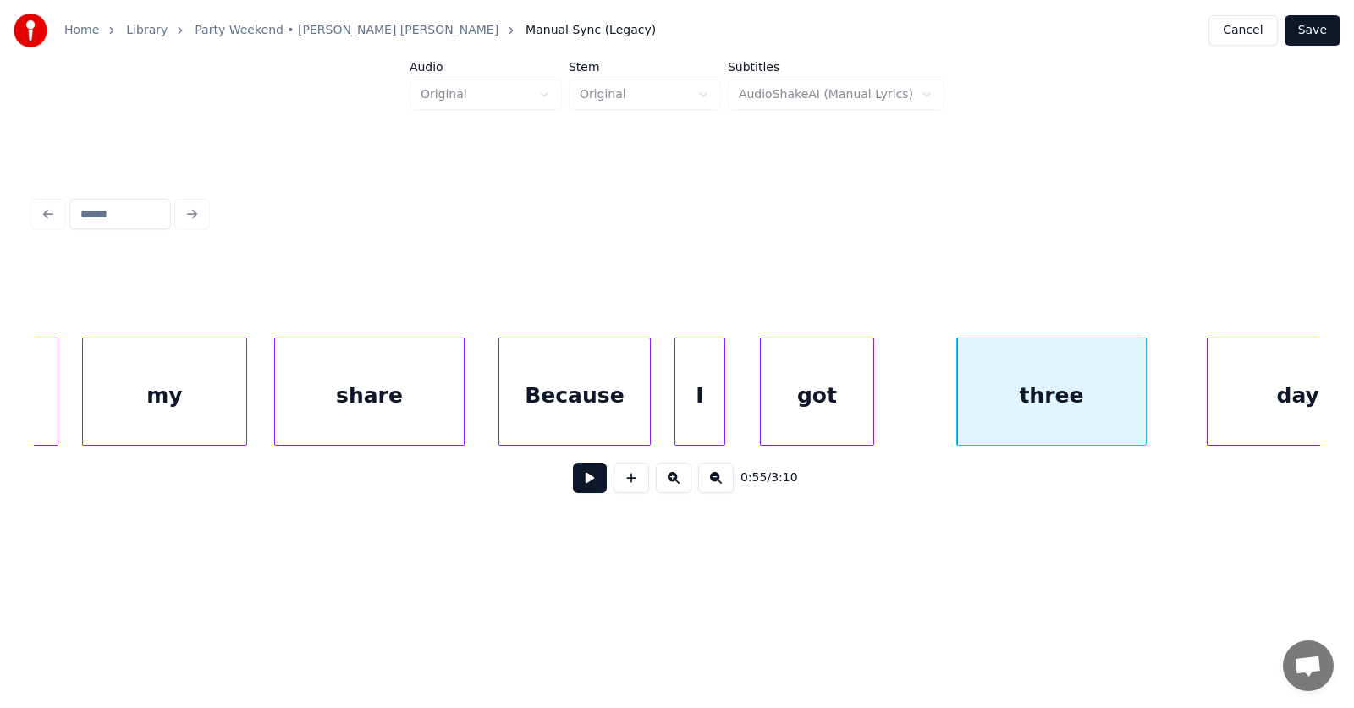
click at [811, 390] on div "got" at bounding box center [817, 395] width 113 height 115
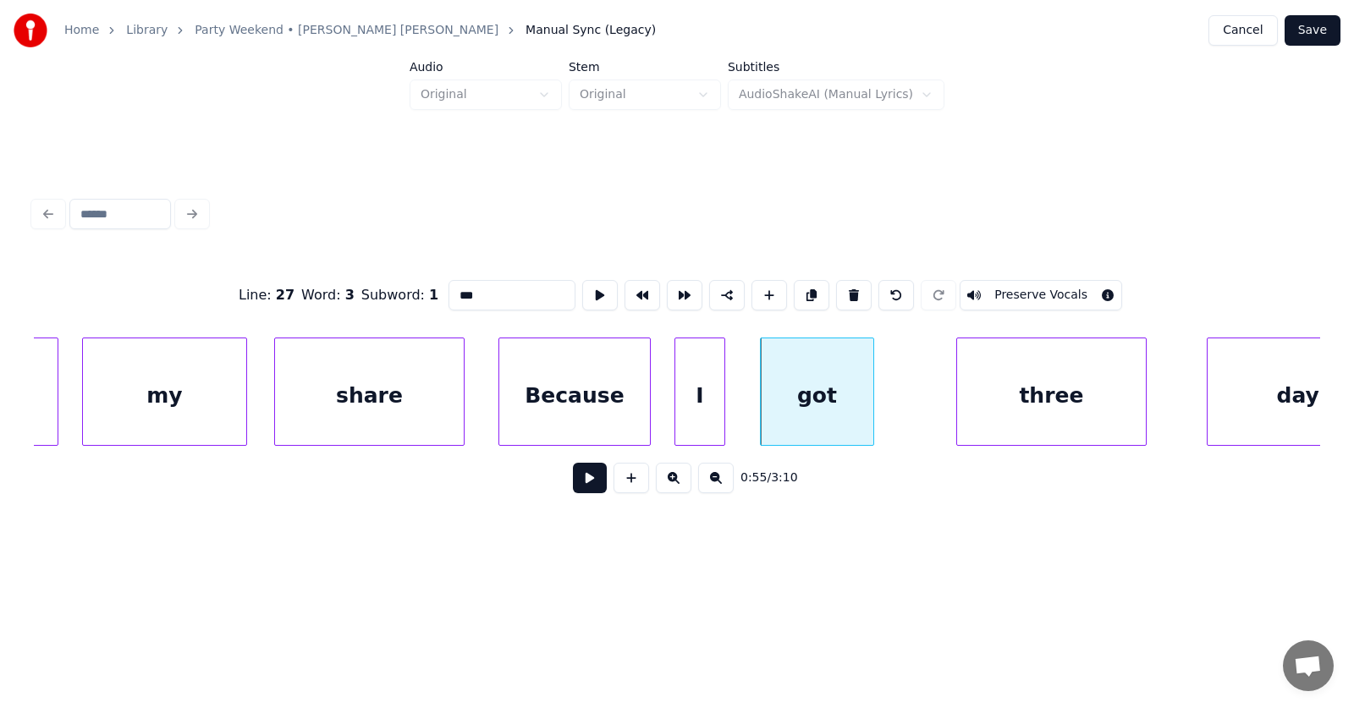
click at [573, 486] on button at bounding box center [590, 478] width 34 height 30
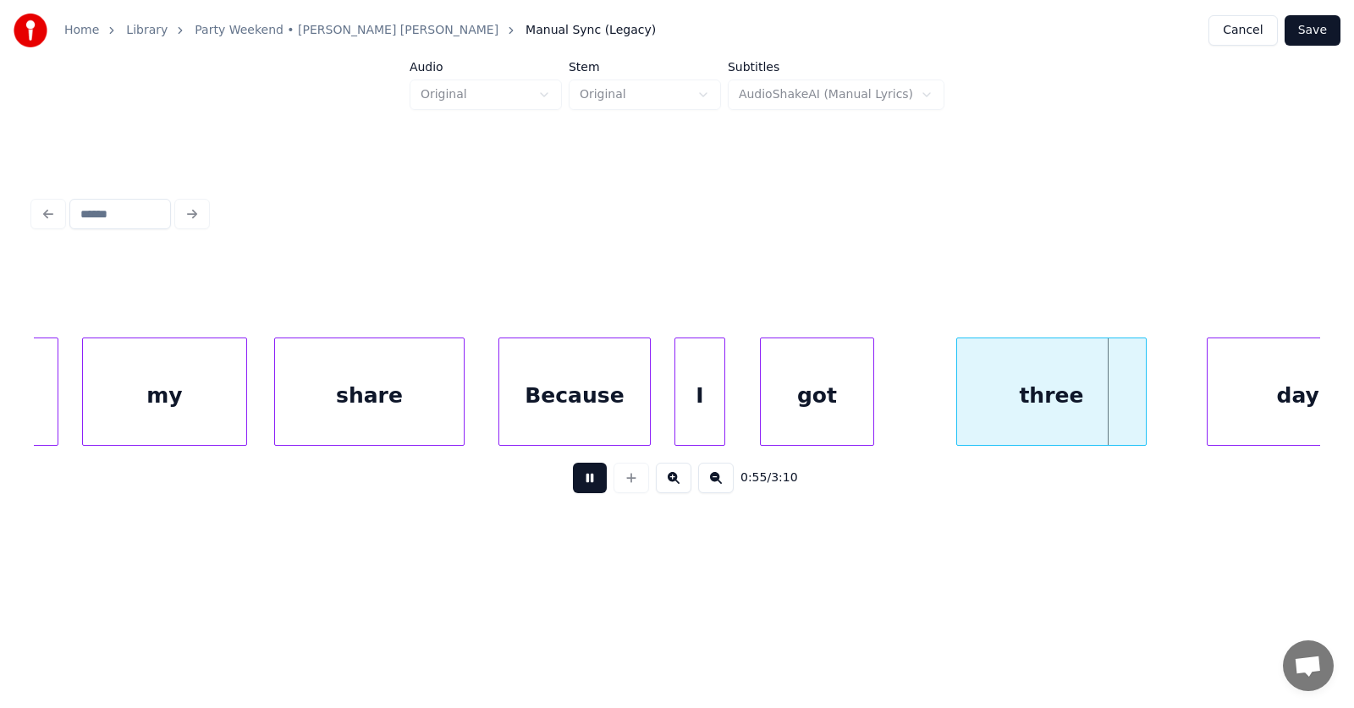
click at [573, 486] on button at bounding box center [590, 478] width 34 height 30
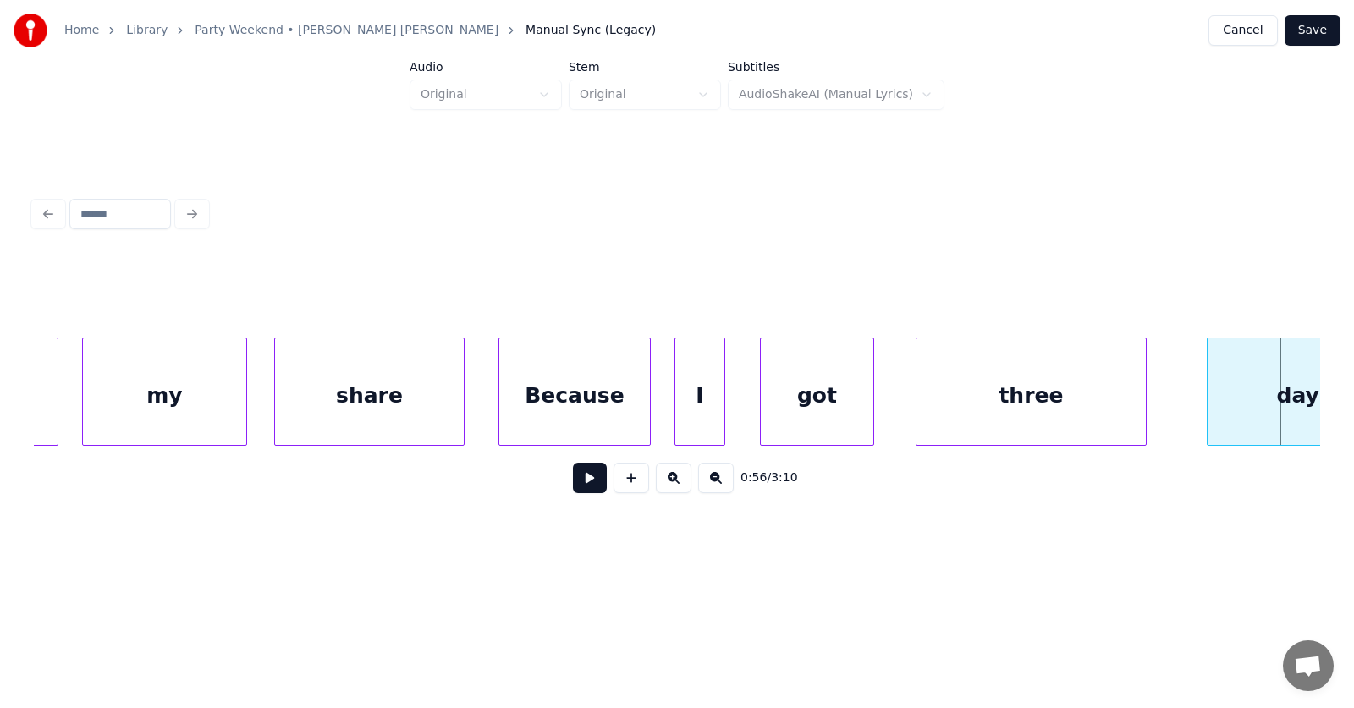
click at [917, 416] on div at bounding box center [918, 391] width 5 height 107
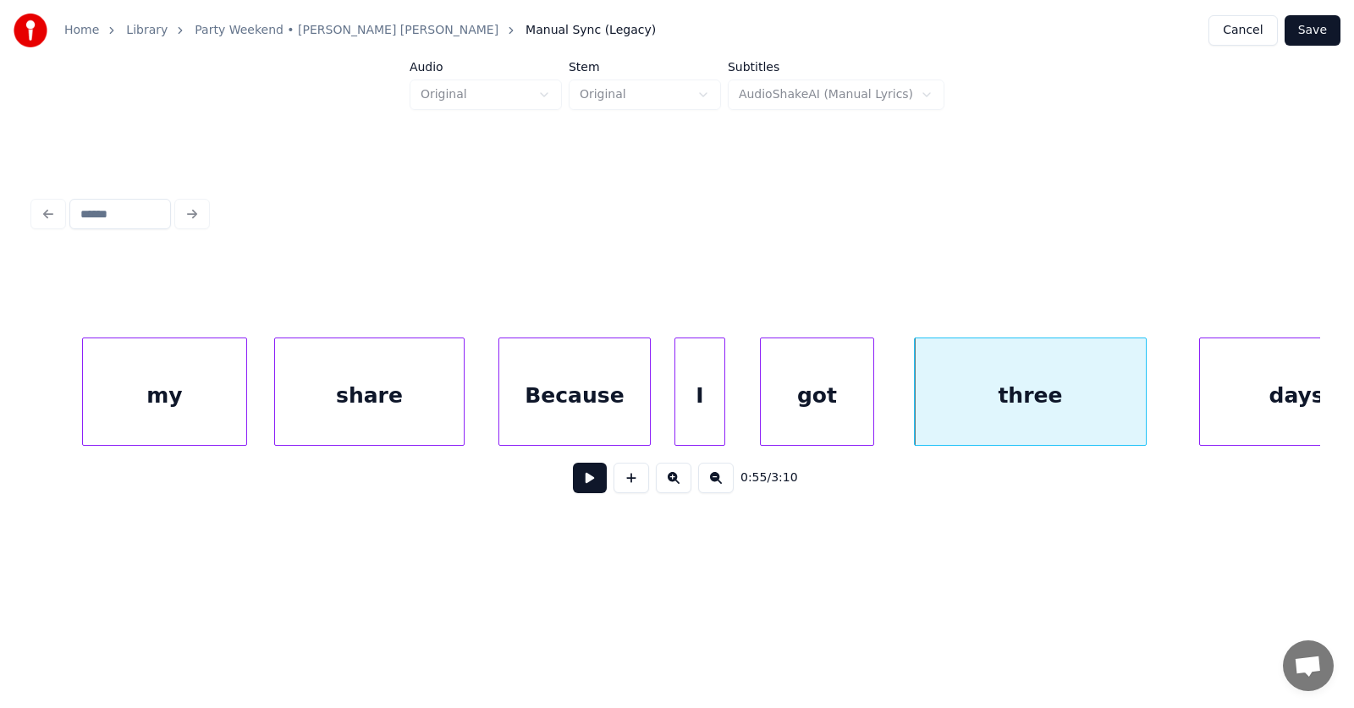
scroll to position [0, 34521]
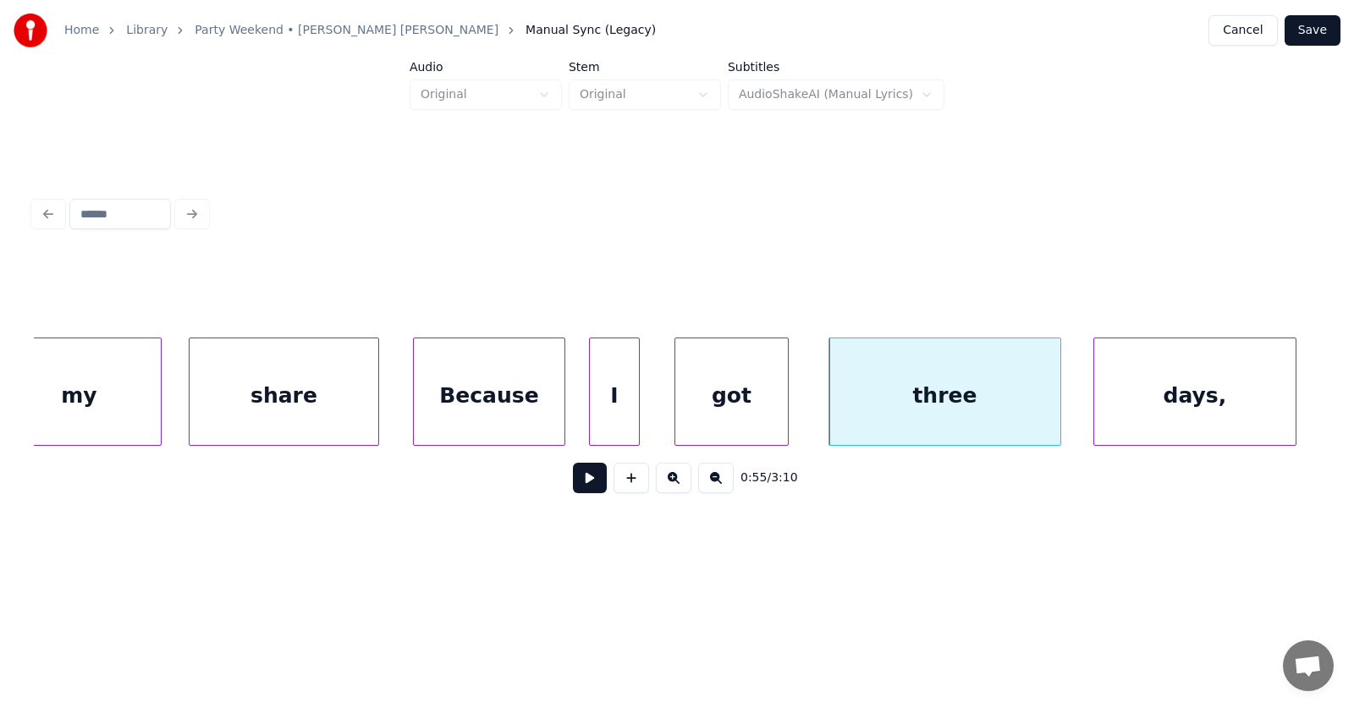
click at [1228, 406] on div "days," at bounding box center [1194, 395] width 201 height 115
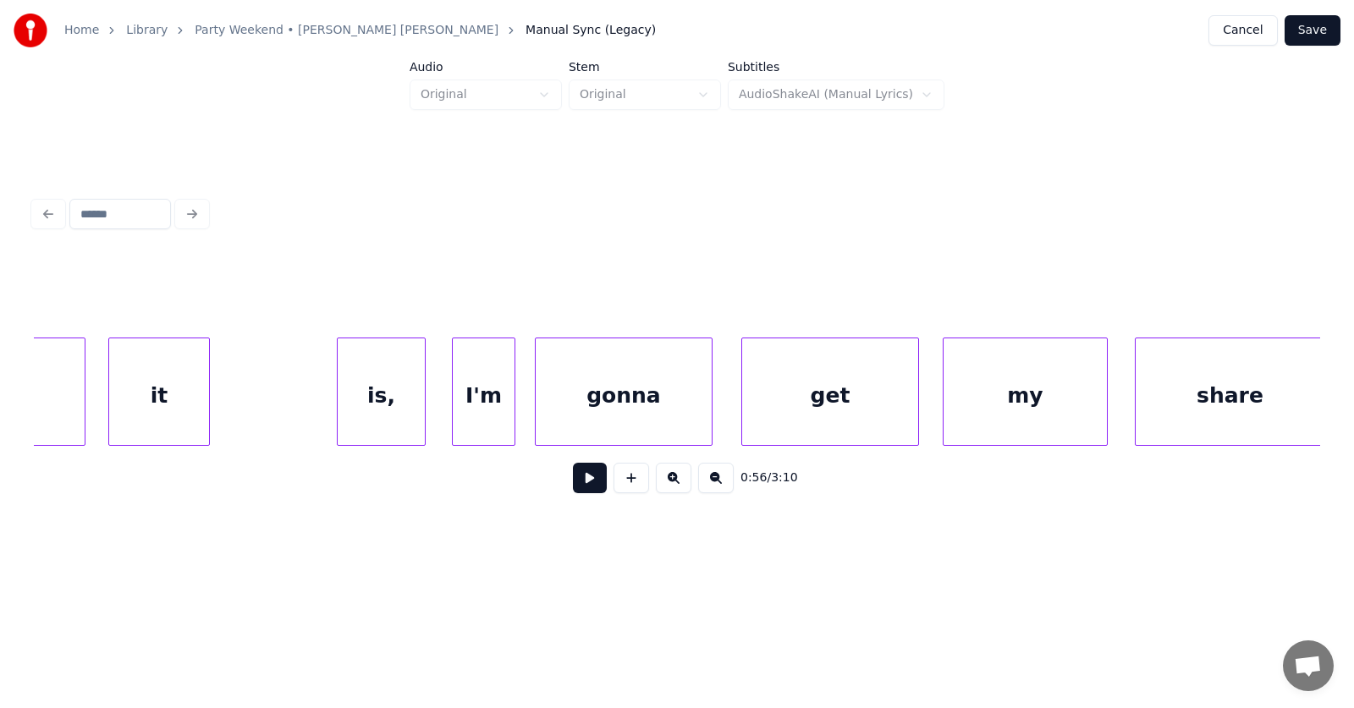
scroll to position [0, 33396]
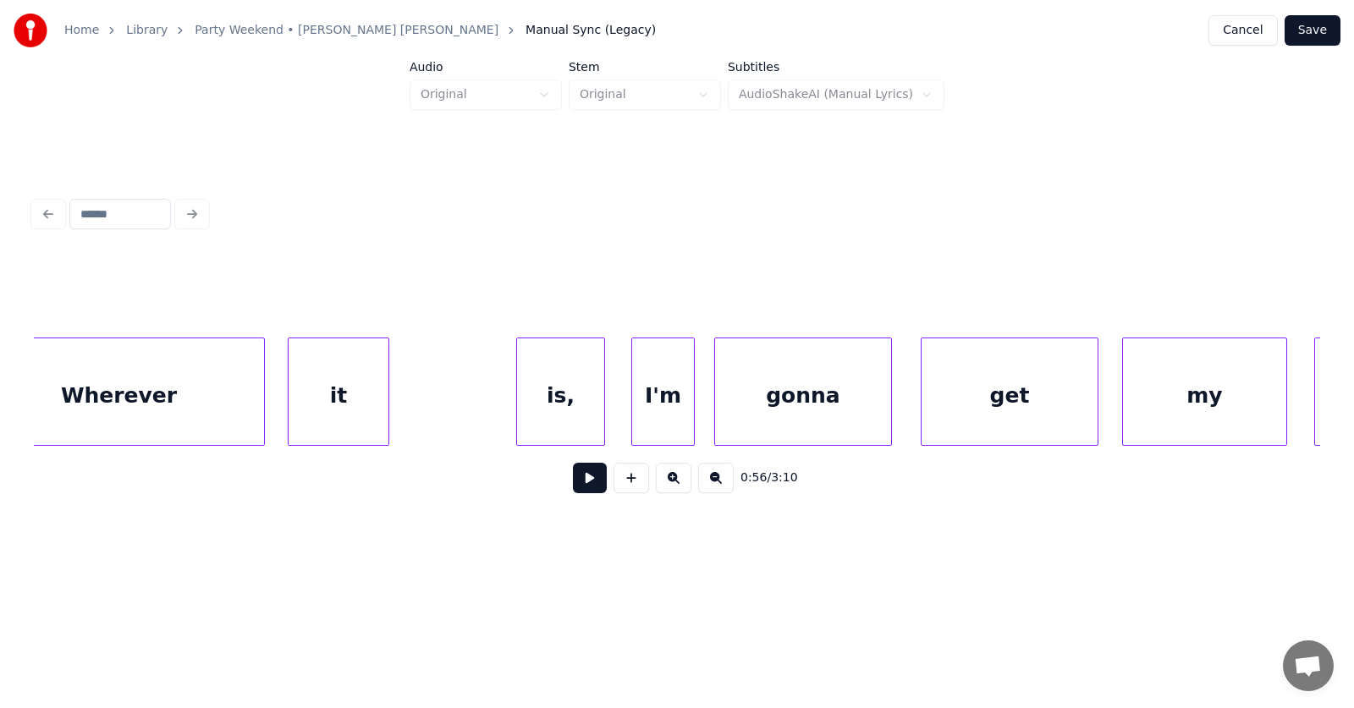
click at [585, 492] on button at bounding box center [590, 478] width 34 height 30
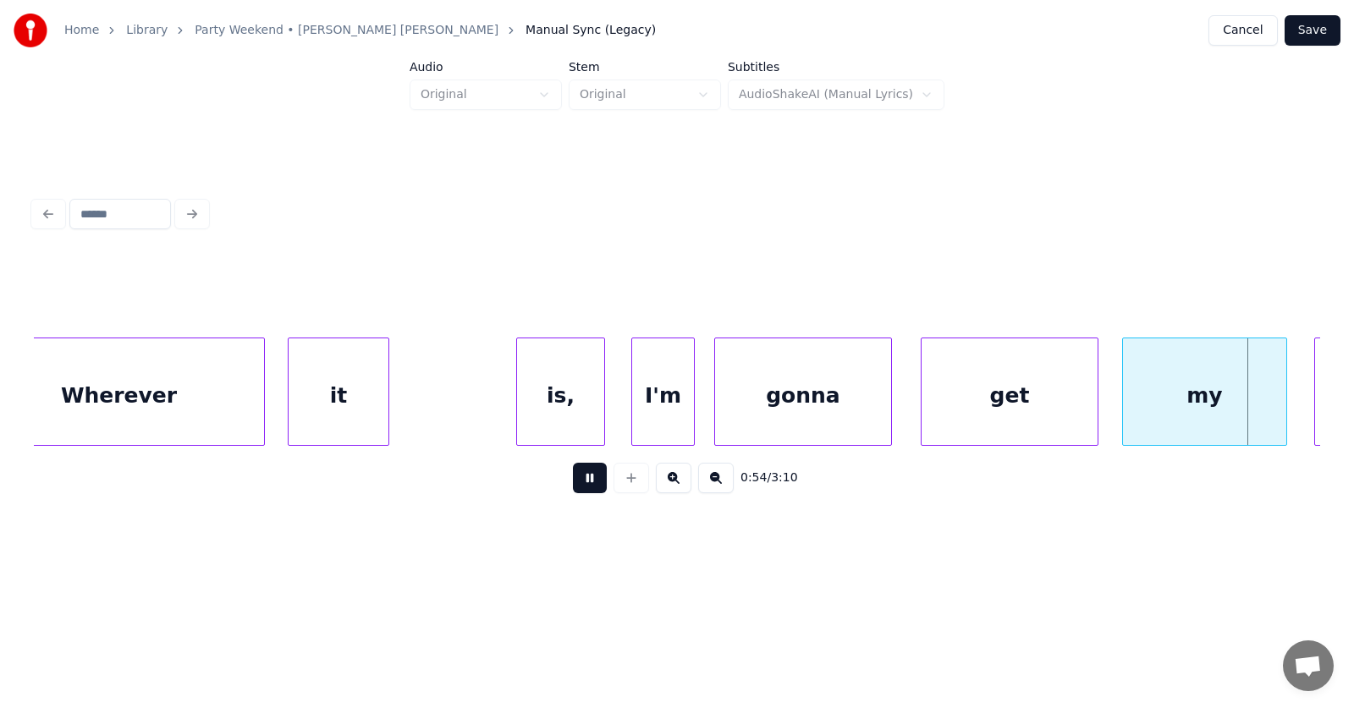
scroll to position [0, 34688]
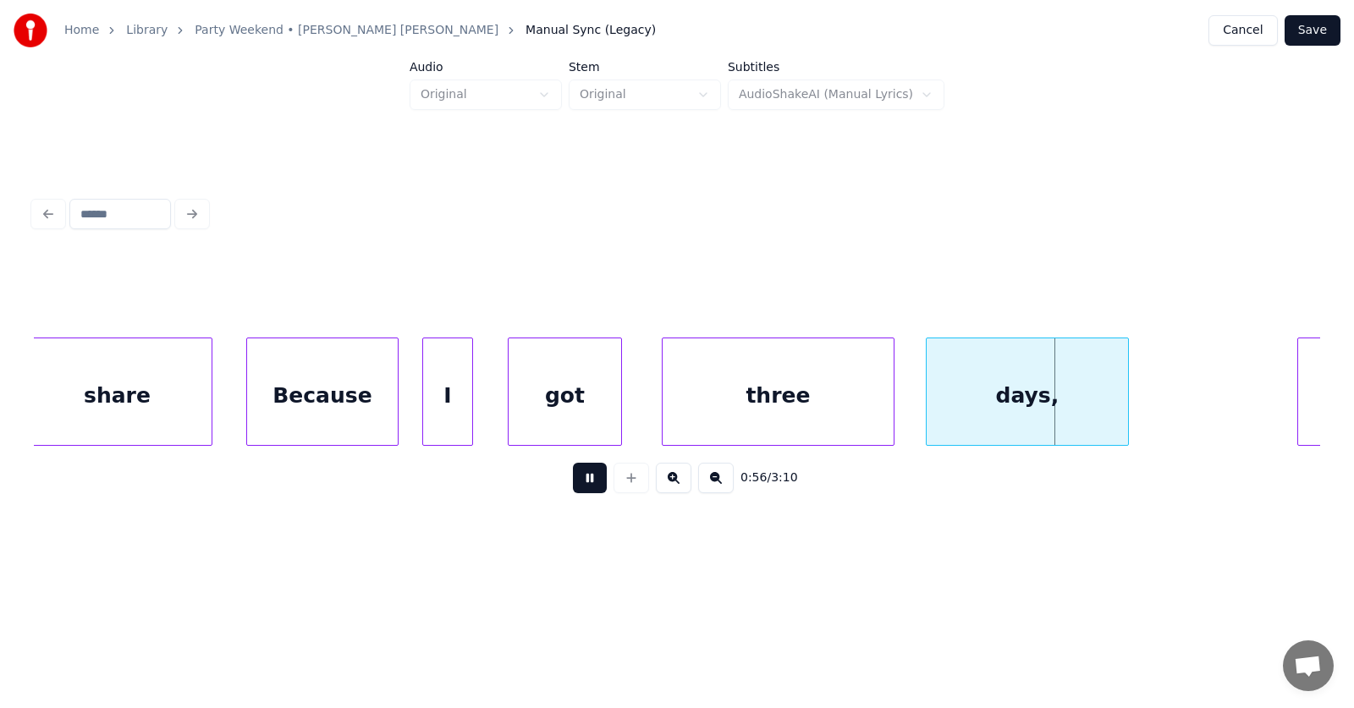
click at [585, 492] on button at bounding box center [590, 478] width 34 height 30
click at [581, 481] on button at bounding box center [590, 478] width 34 height 30
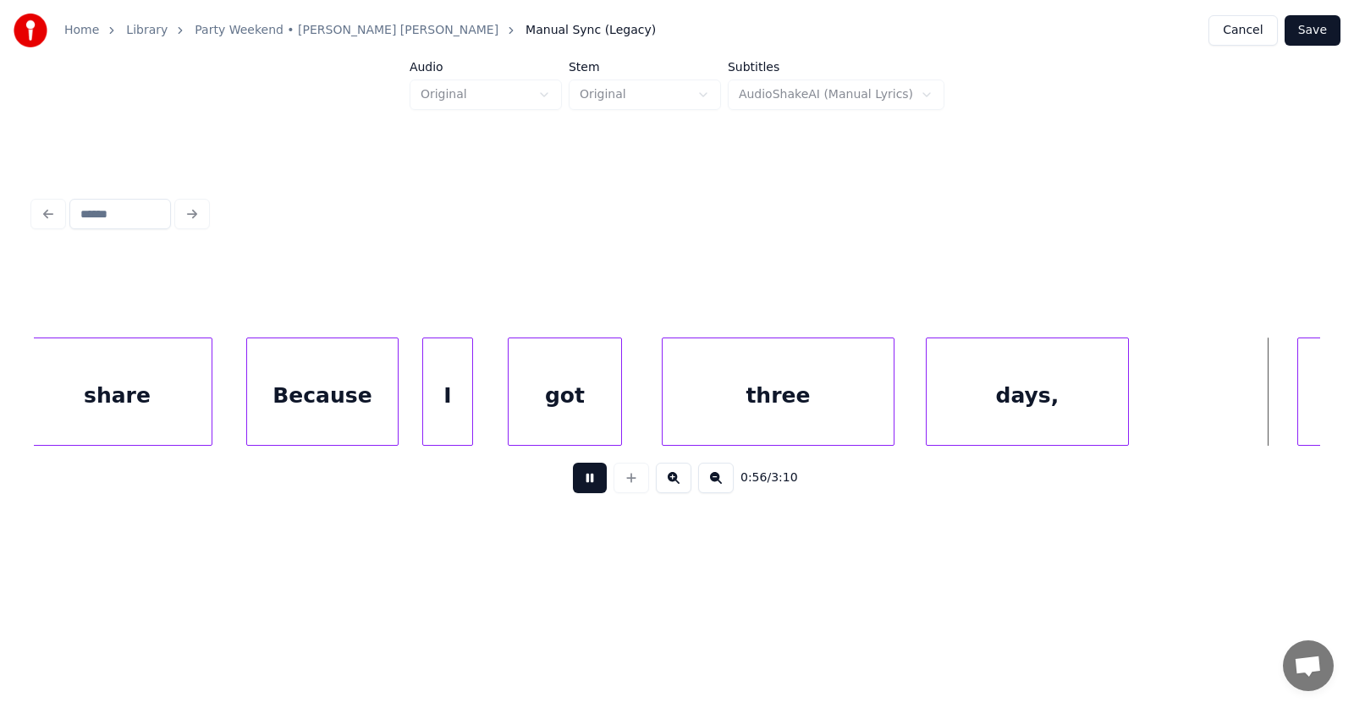
scroll to position [0, 35977]
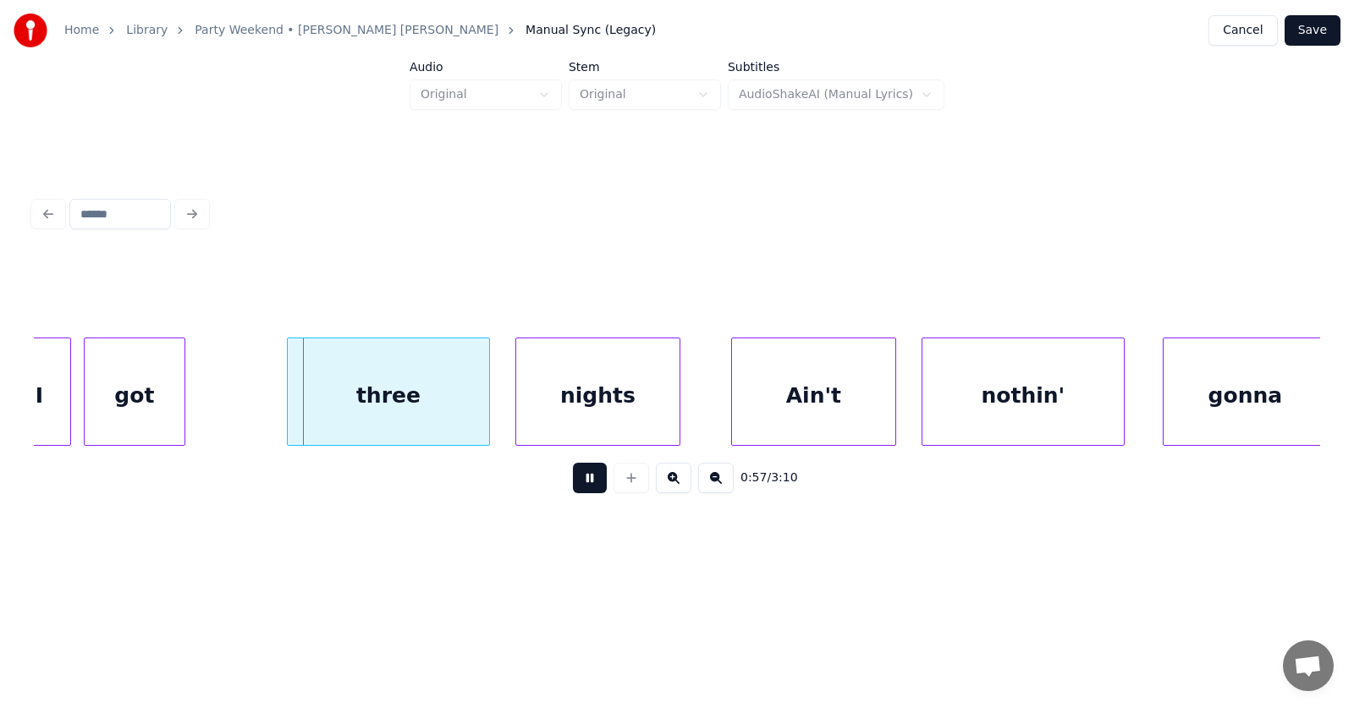
click at [581, 481] on button at bounding box center [590, 478] width 34 height 30
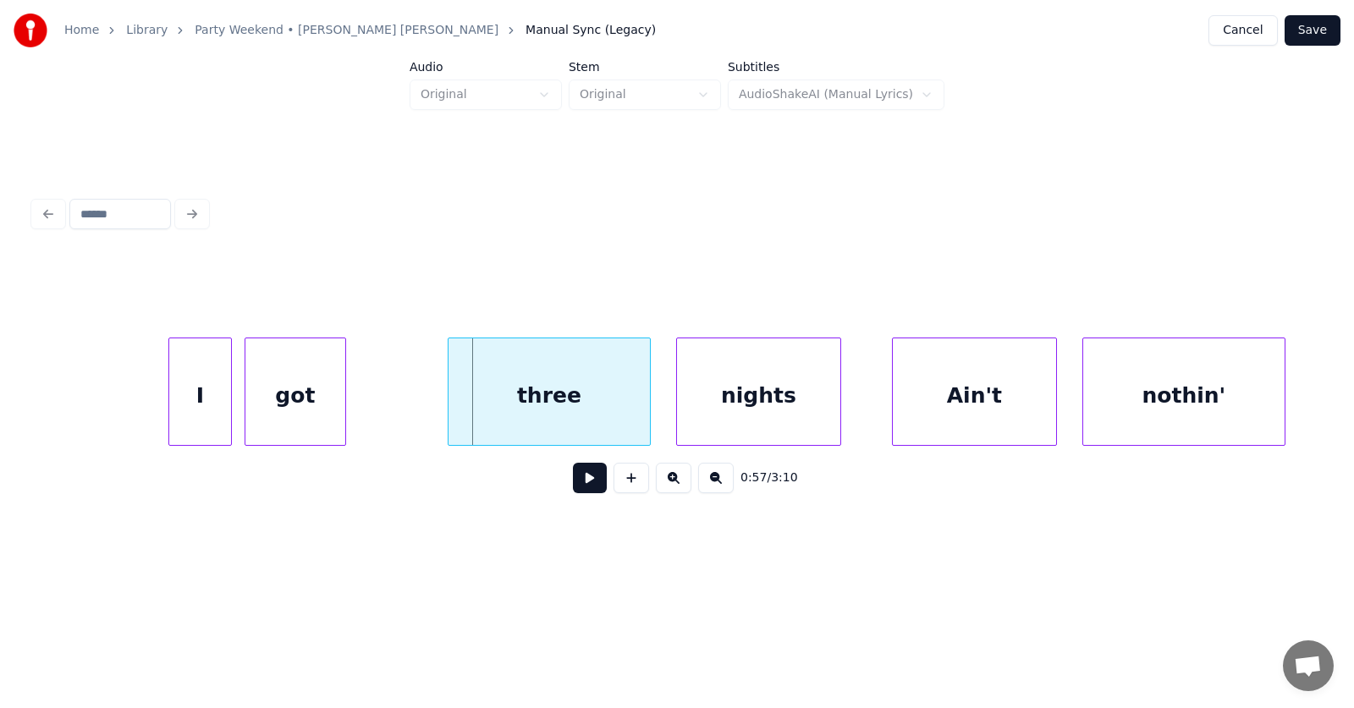
scroll to position [0, 35654]
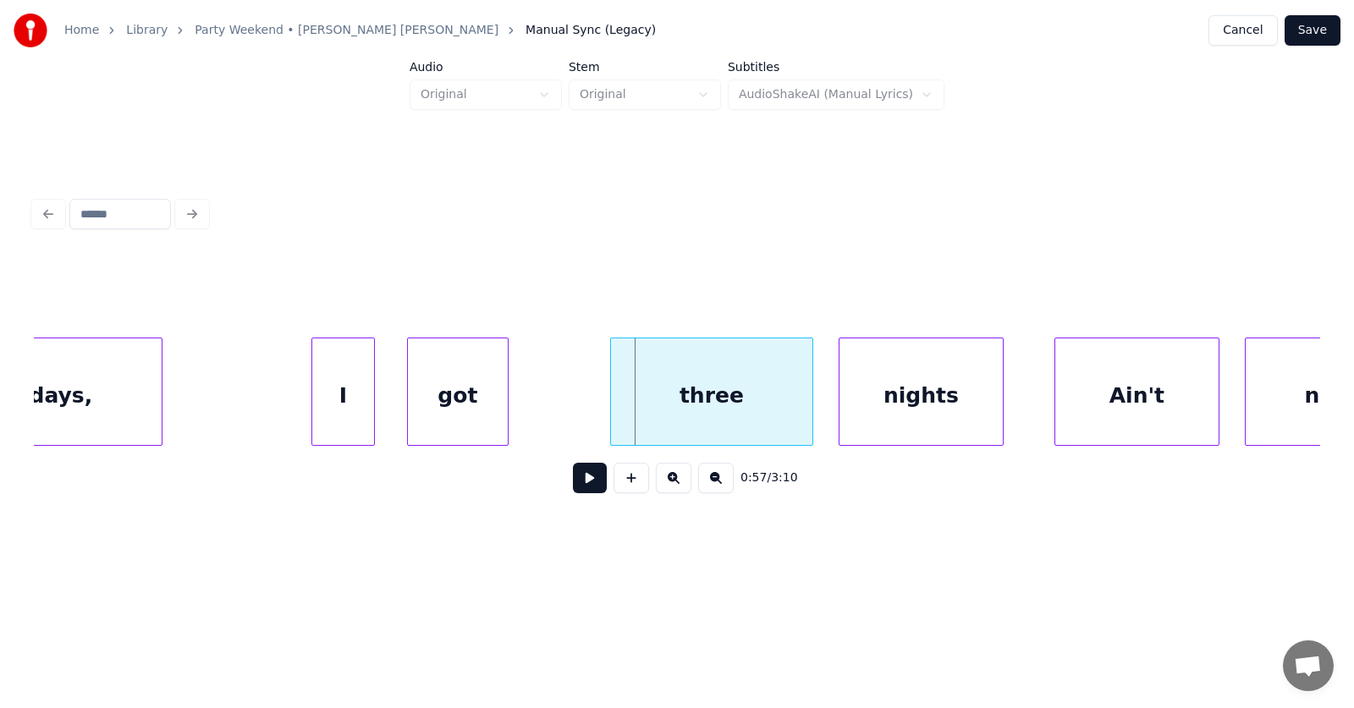
click at [334, 398] on div "I" at bounding box center [343, 395] width 62 height 115
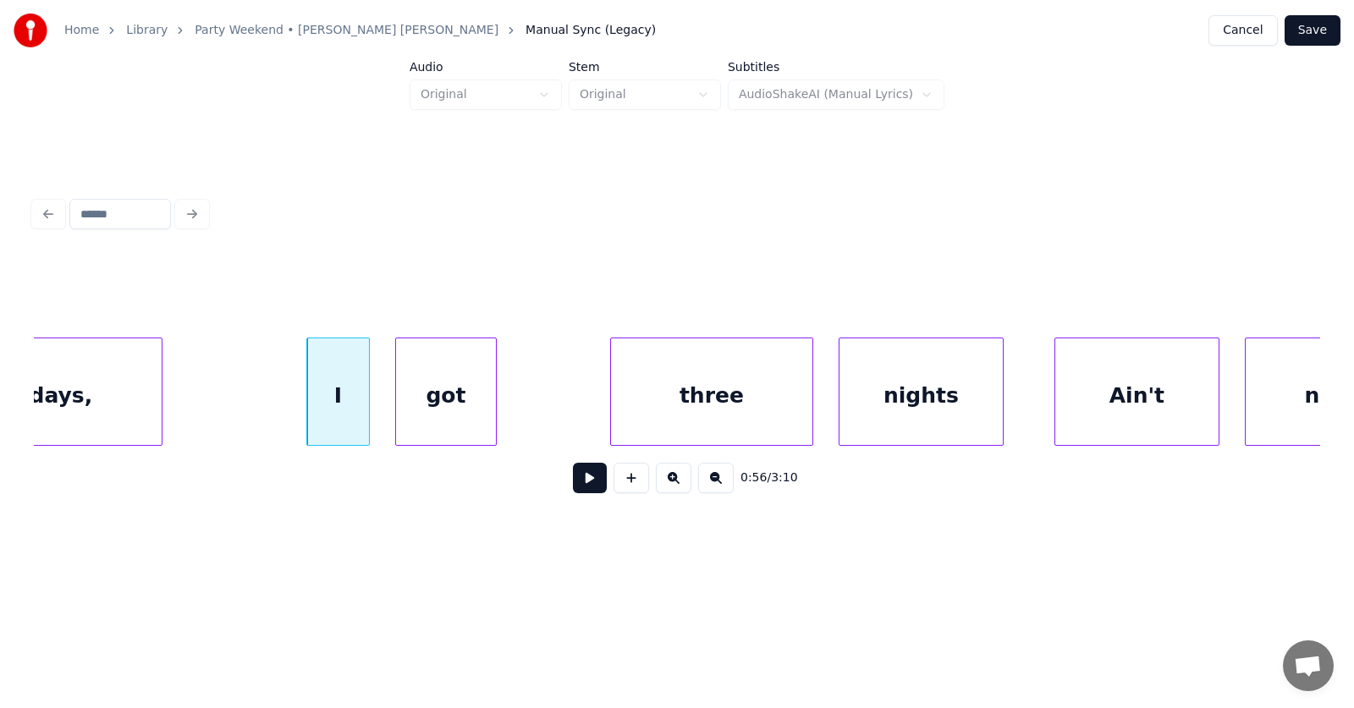
click at [456, 413] on div "got" at bounding box center [446, 395] width 100 height 115
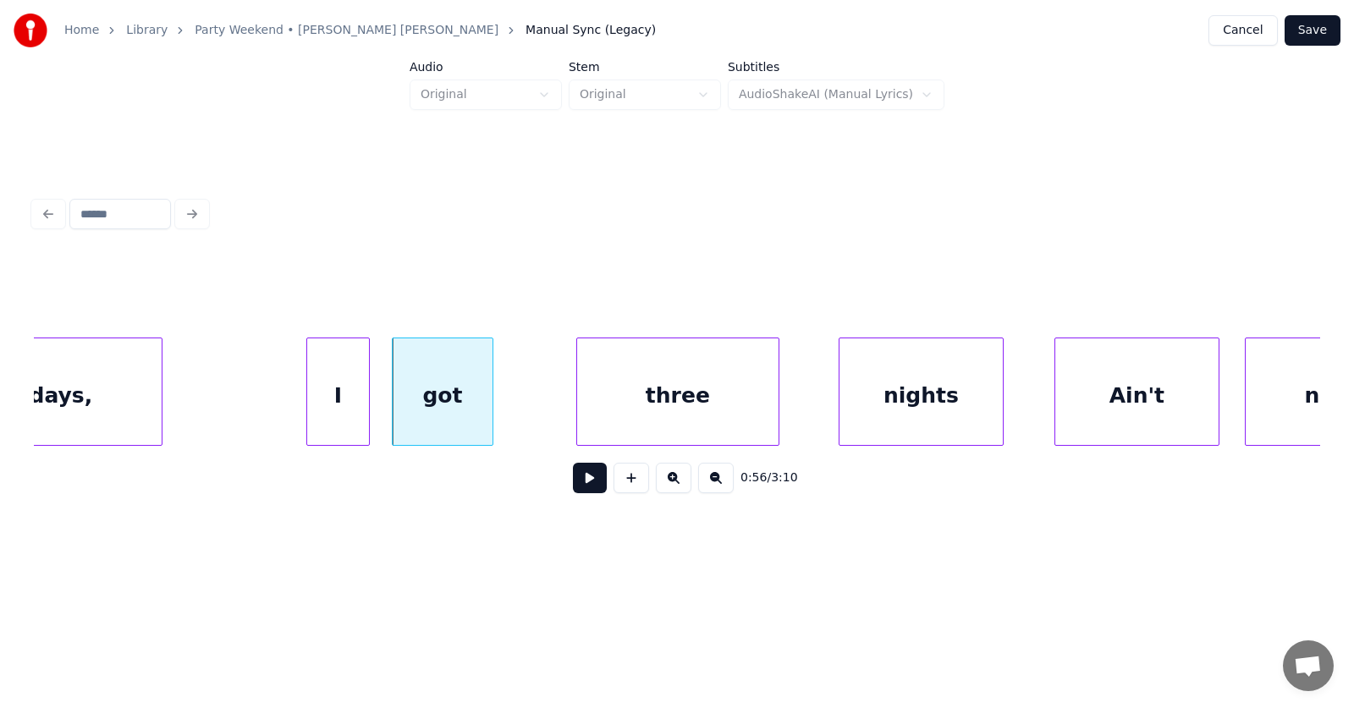
click at [664, 414] on div "three" at bounding box center [677, 395] width 201 height 115
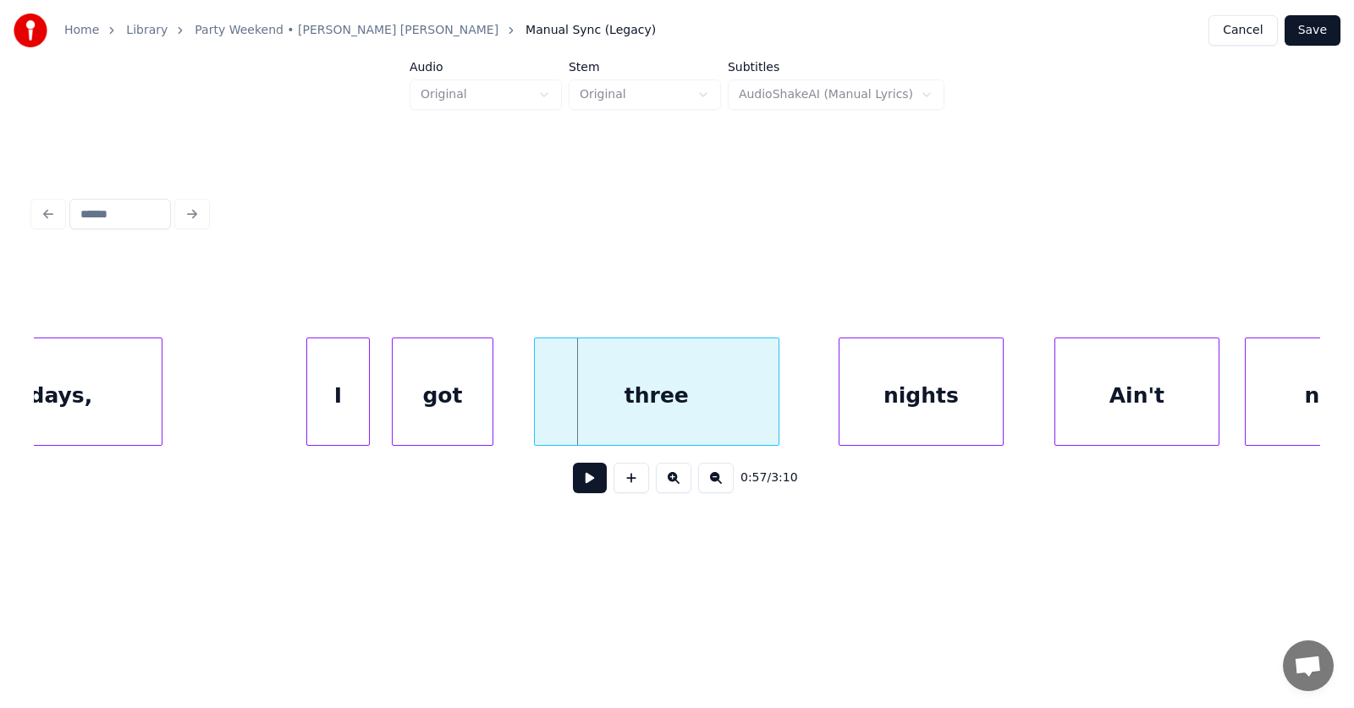
click at [536, 406] on div at bounding box center [537, 391] width 5 height 107
click at [876, 409] on div "nights" at bounding box center [891, 395] width 163 height 115
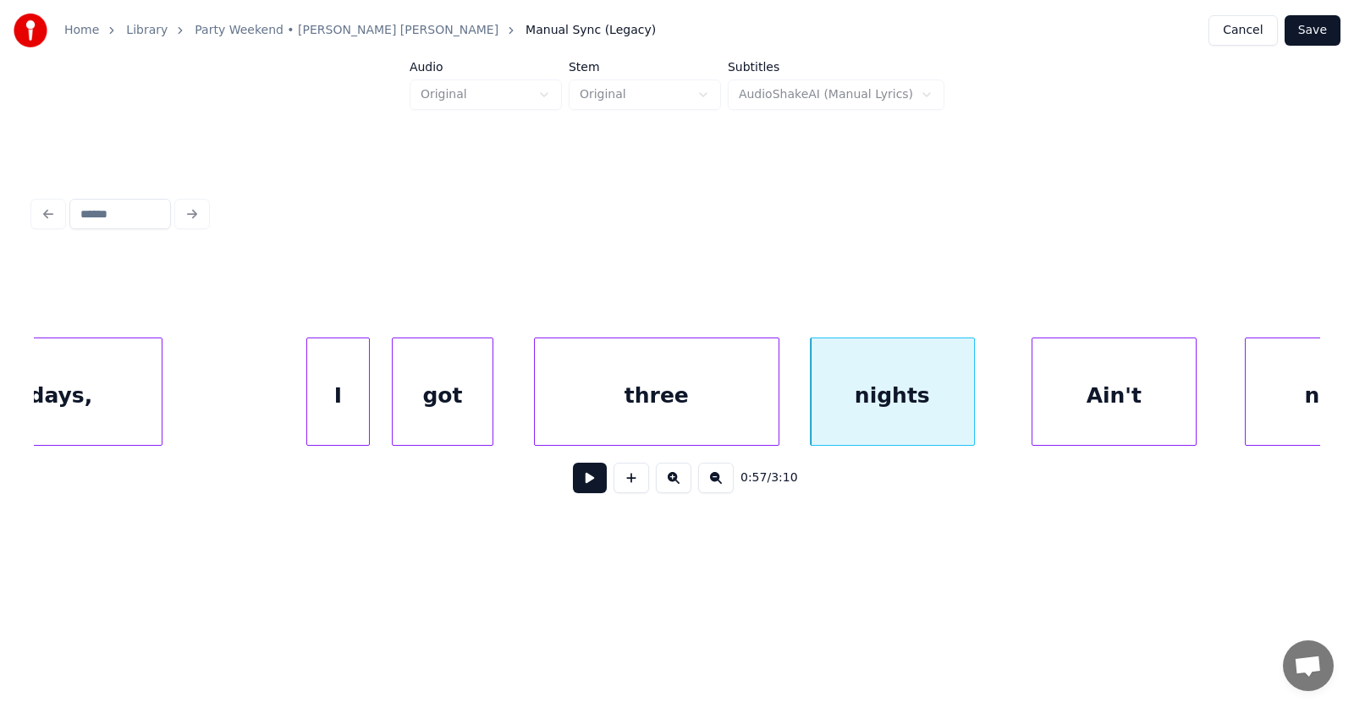
click at [1075, 406] on div "Ain't" at bounding box center [1113, 395] width 163 height 115
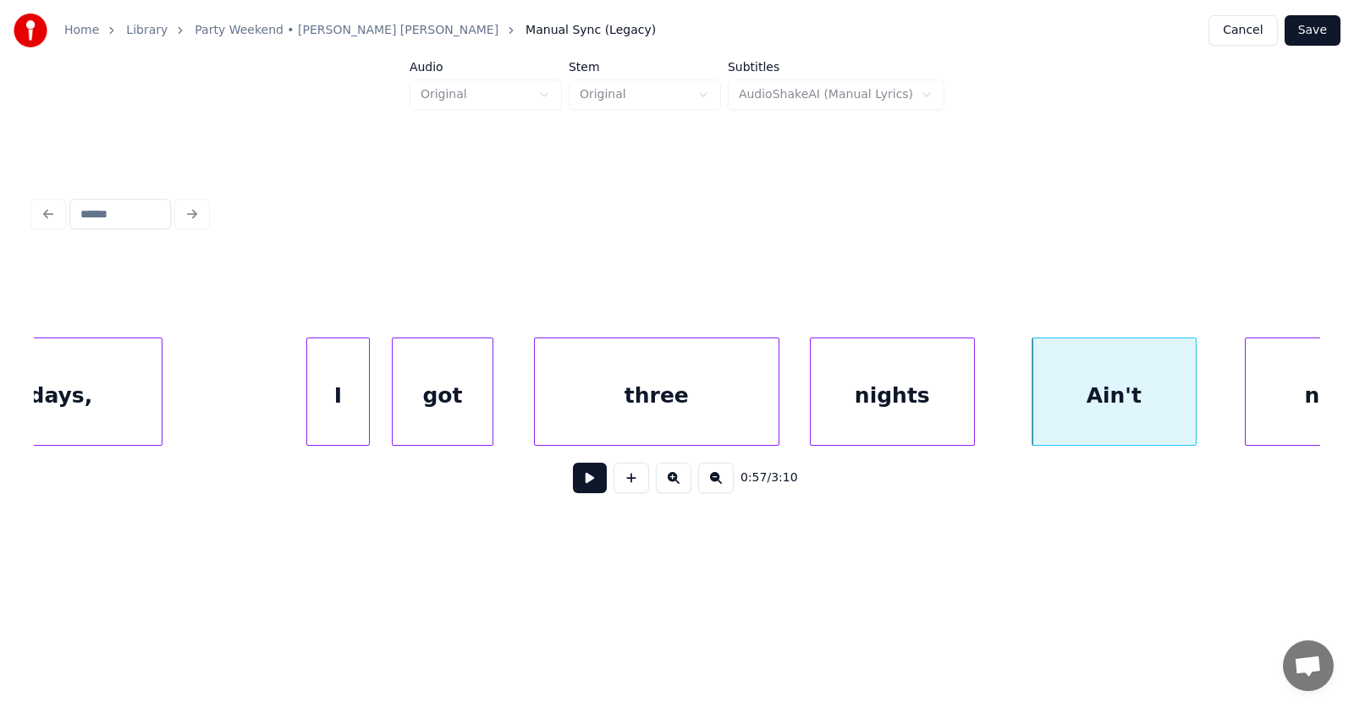
scroll to position [0, 35778]
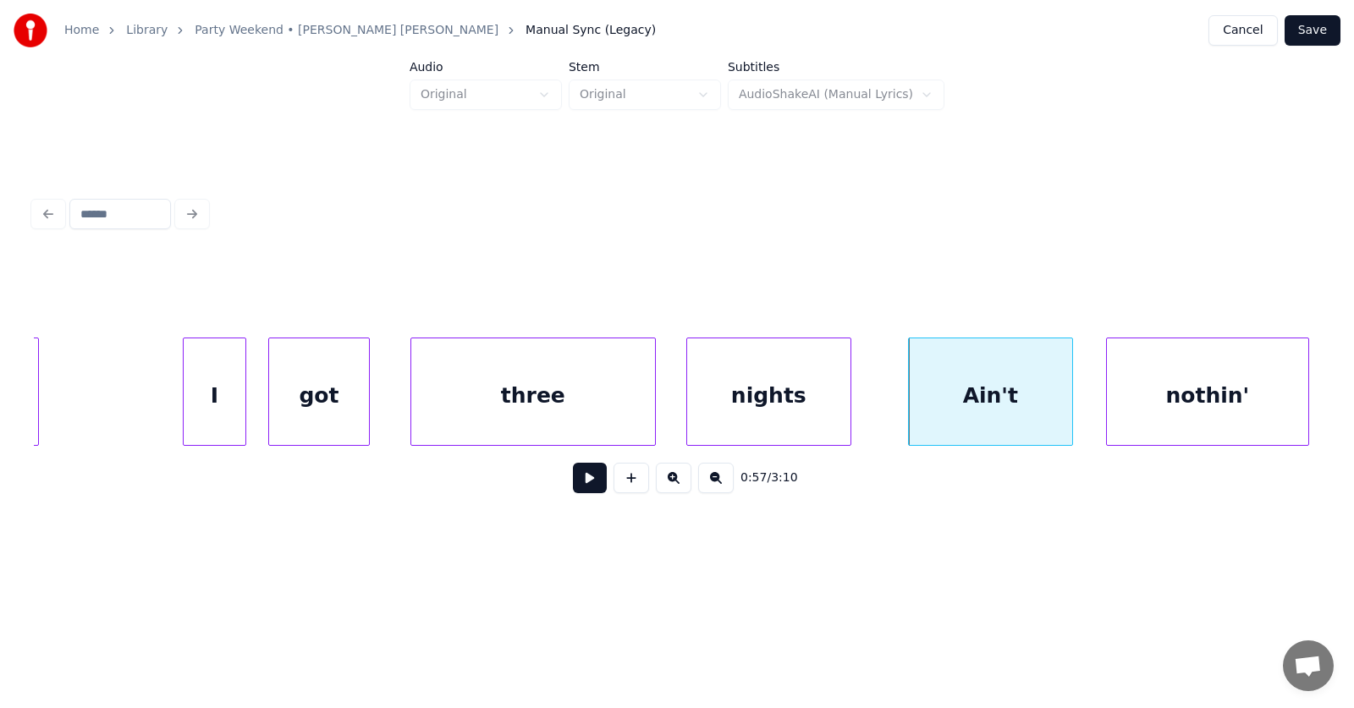
click at [1257, 391] on div "nothin'" at bounding box center [1207, 395] width 201 height 115
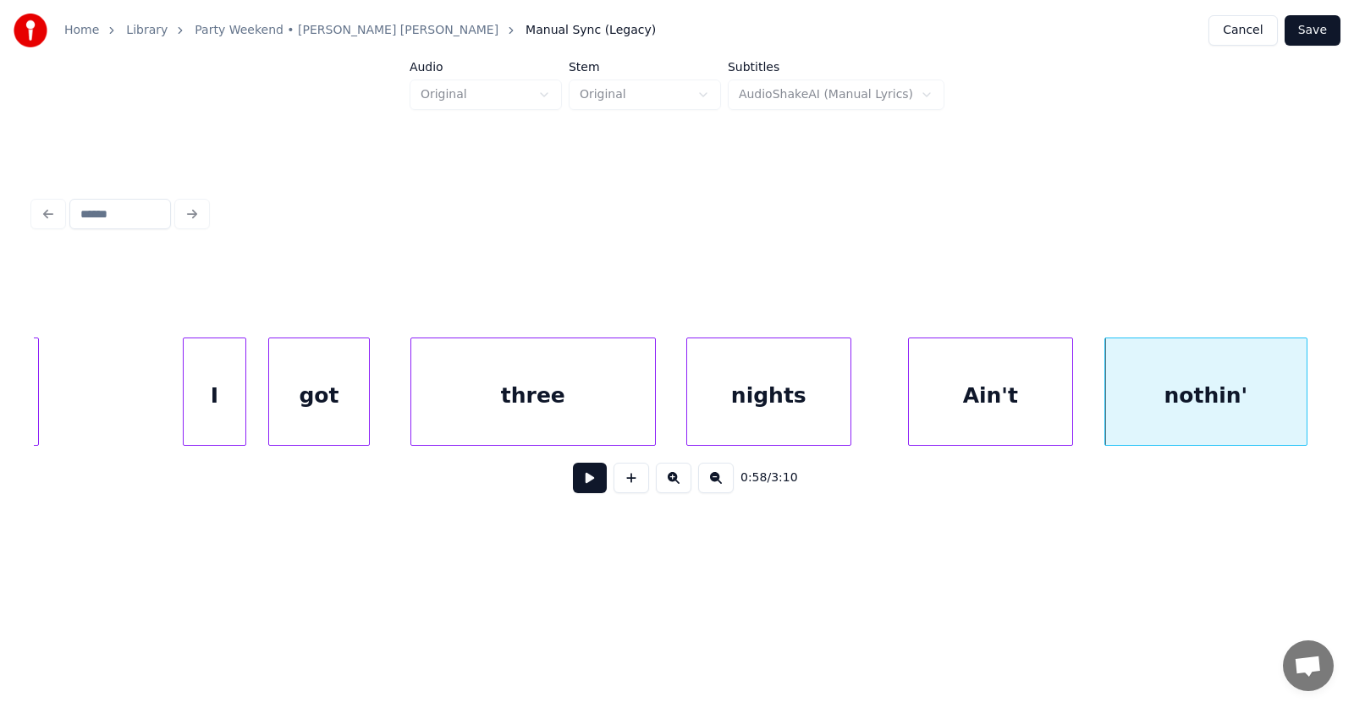
click at [580, 493] on button at bounding box center [590, 478] width 34 height 30
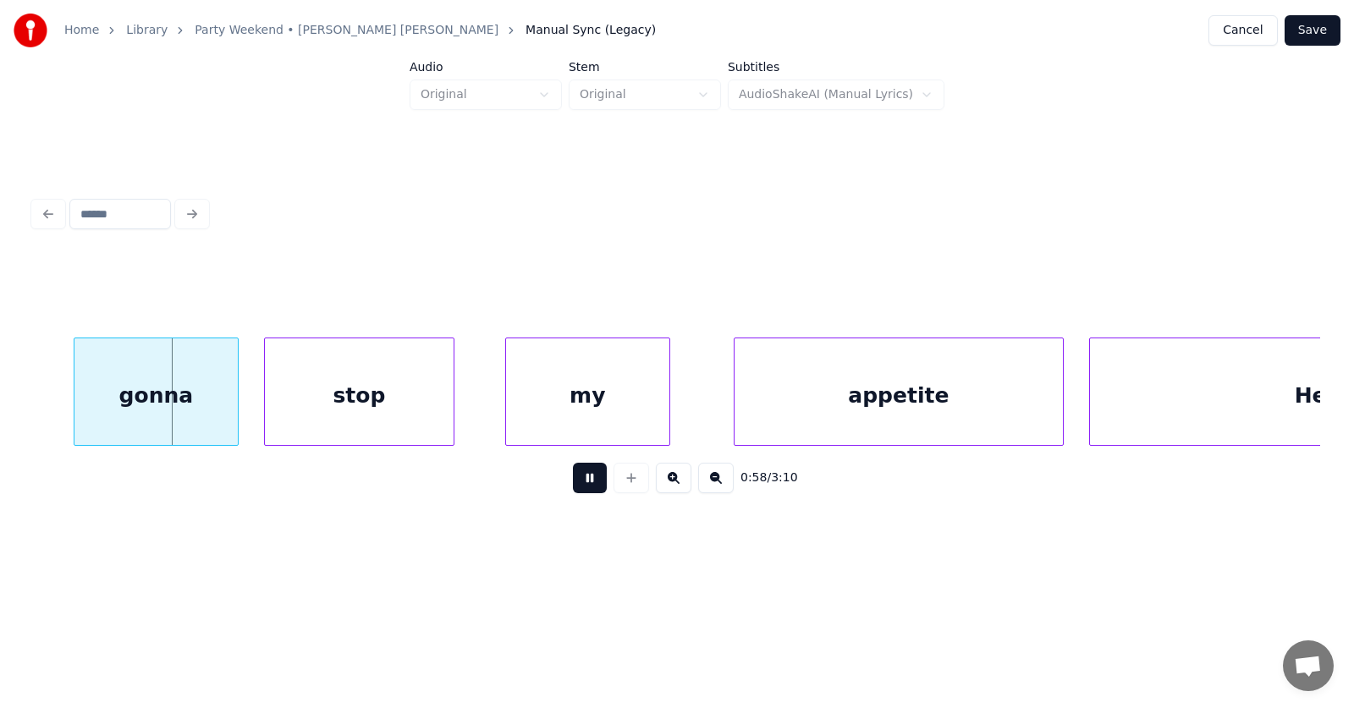
click at [580, 493] on button at bounding box center [590, 478] width 34 height 30
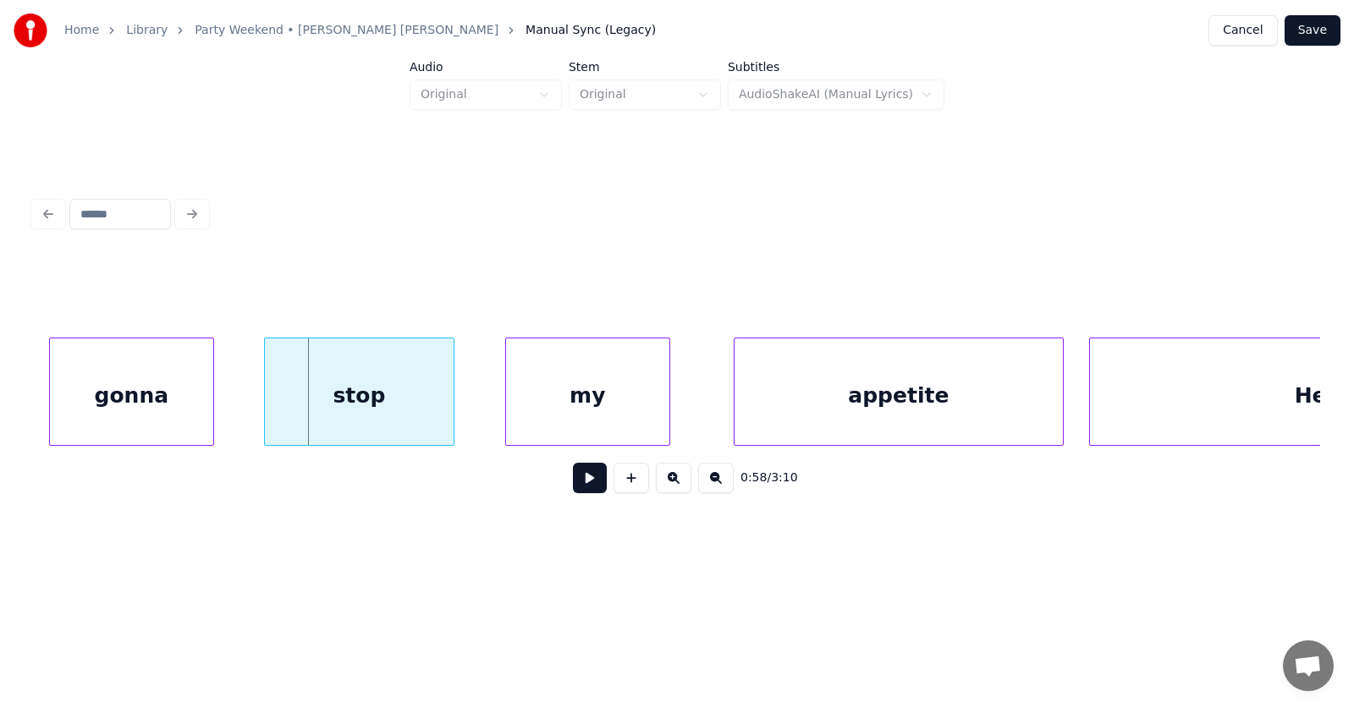
click at [173, 405] on div "gonna" at bounding box center [131, 395] width 163 height 115
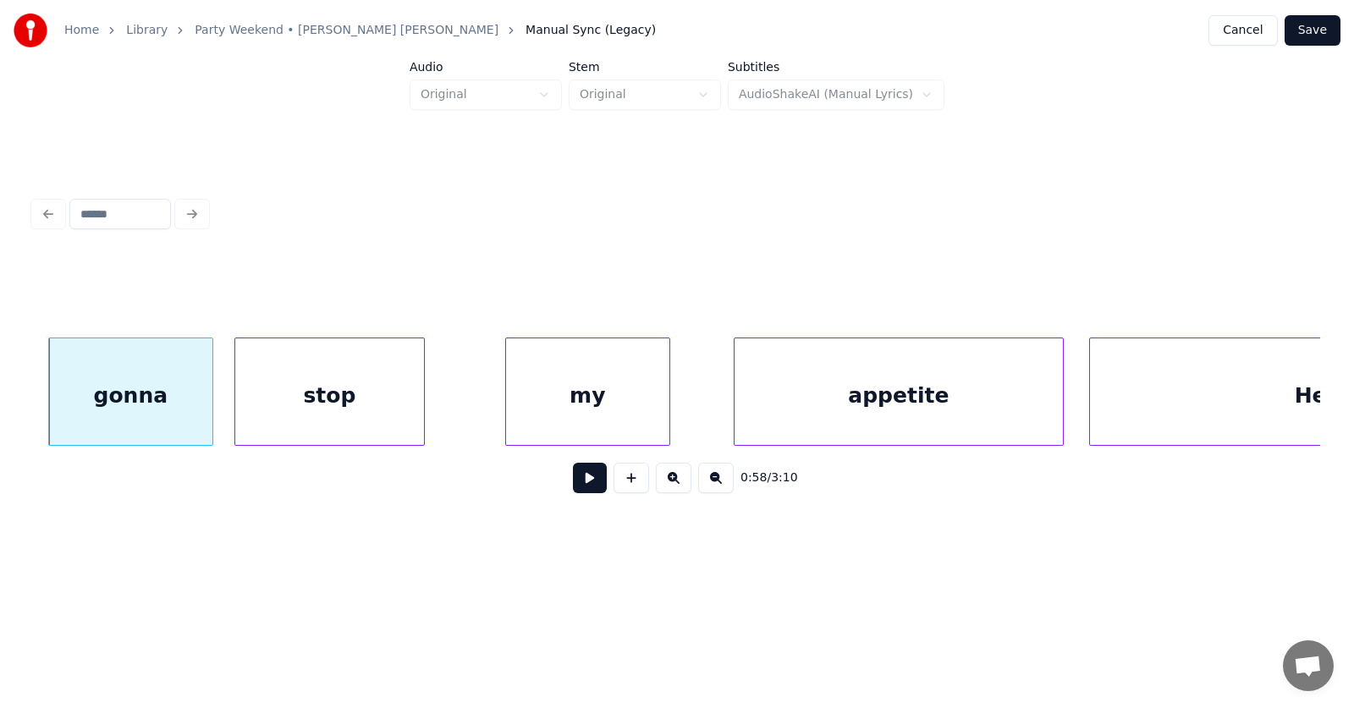
click at [335, 409] on div "stop" at bounding box center [329, 395] width 189 height 115
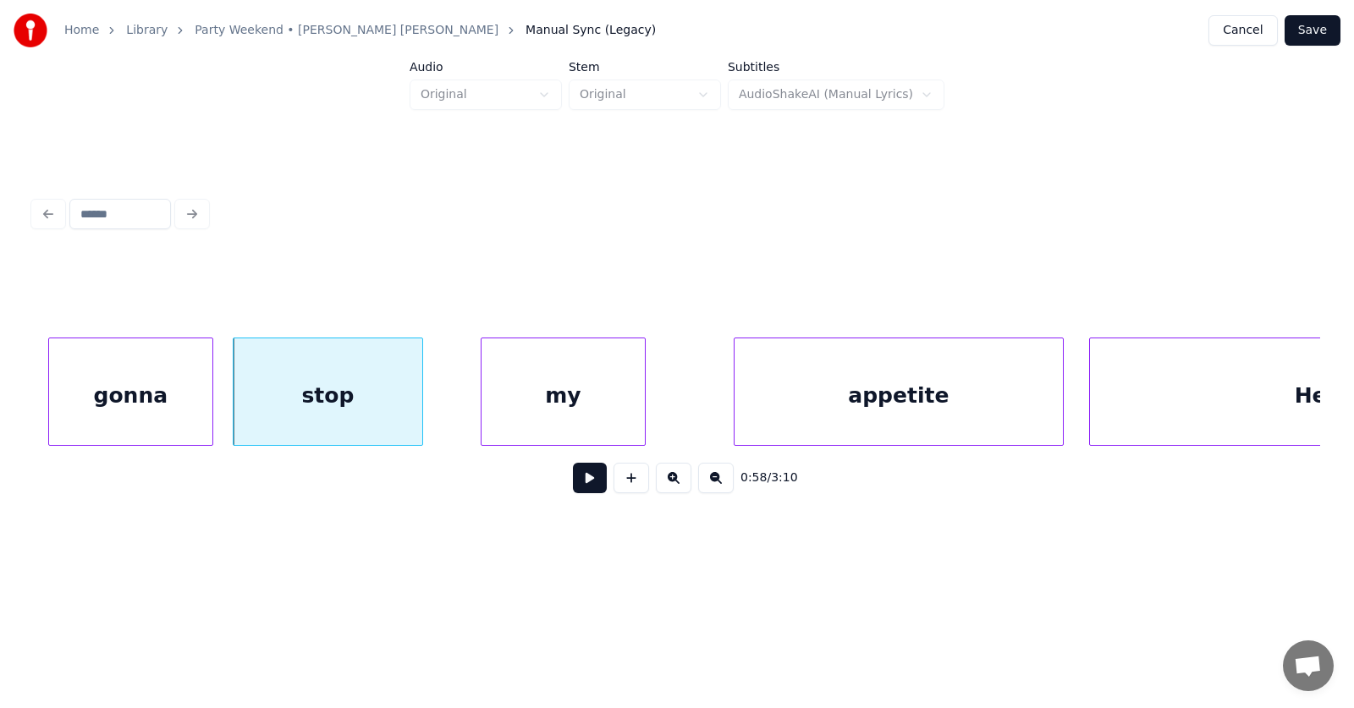
click at [558, 397] on div "my" at bounding box center [562, 395] width 163 height 115
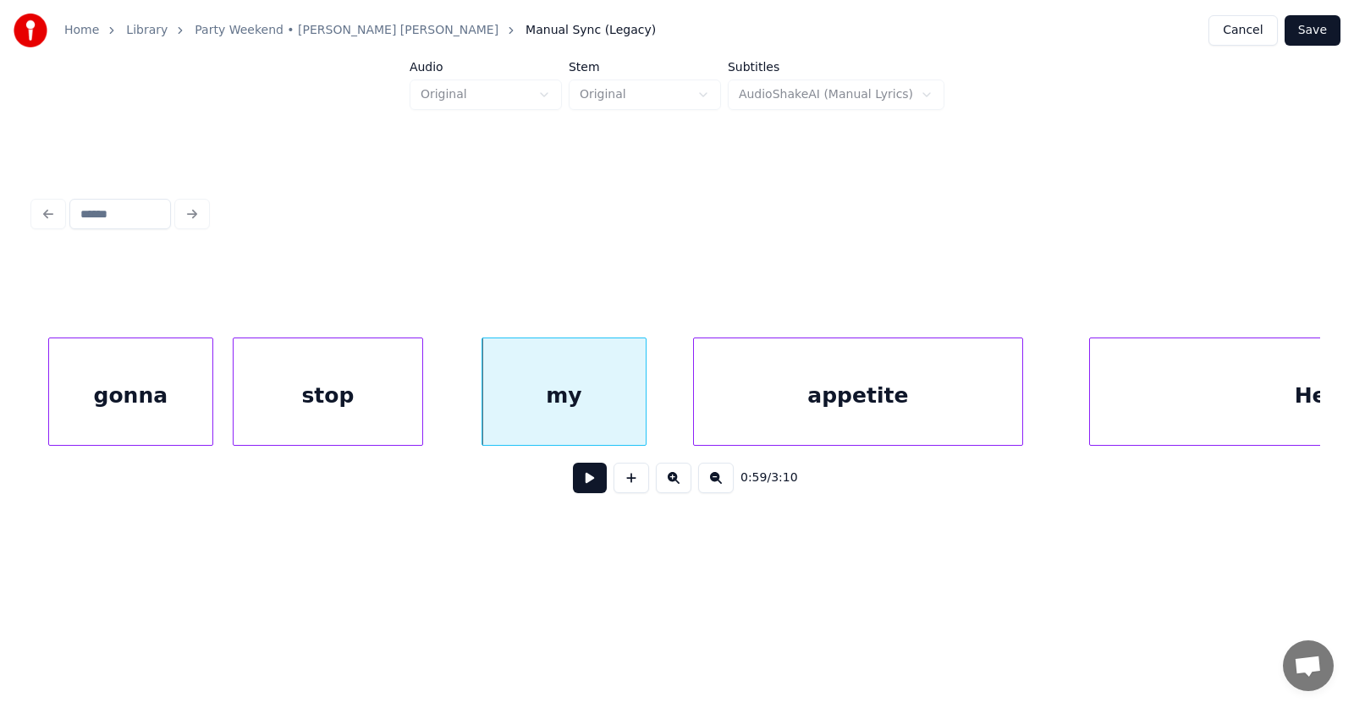
click at [769, 400] on div "appetite" at bounding box center [858, 395] width 328 height 115
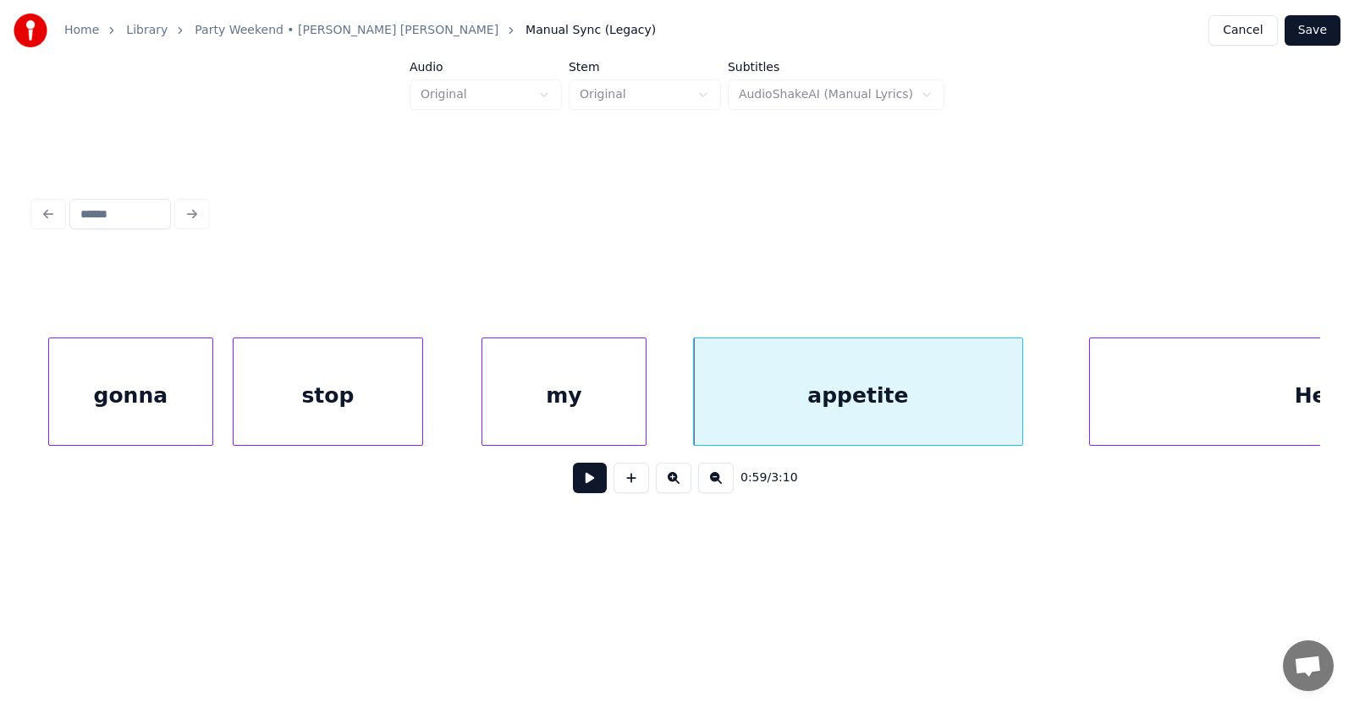
click at [587, 399] on div "my" at bounding box center [563, 395] width 163 height 115
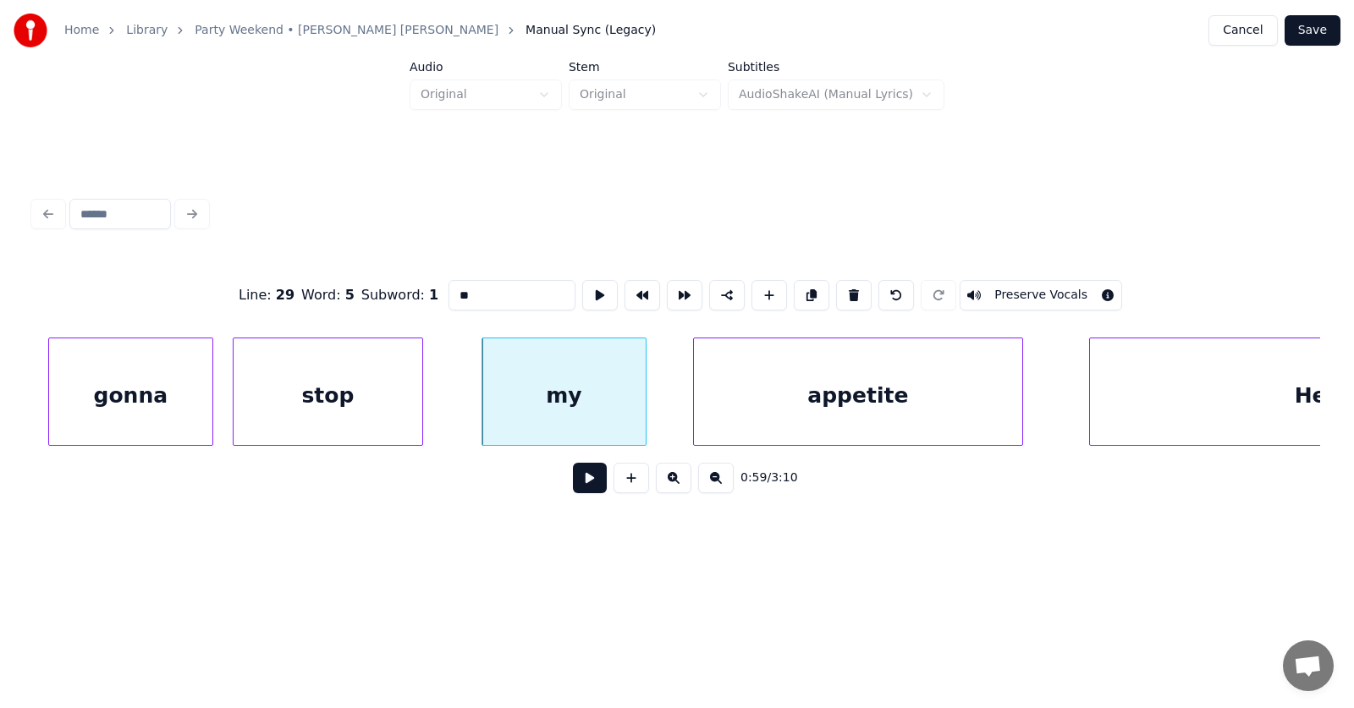
scroll to position [0, 37288]
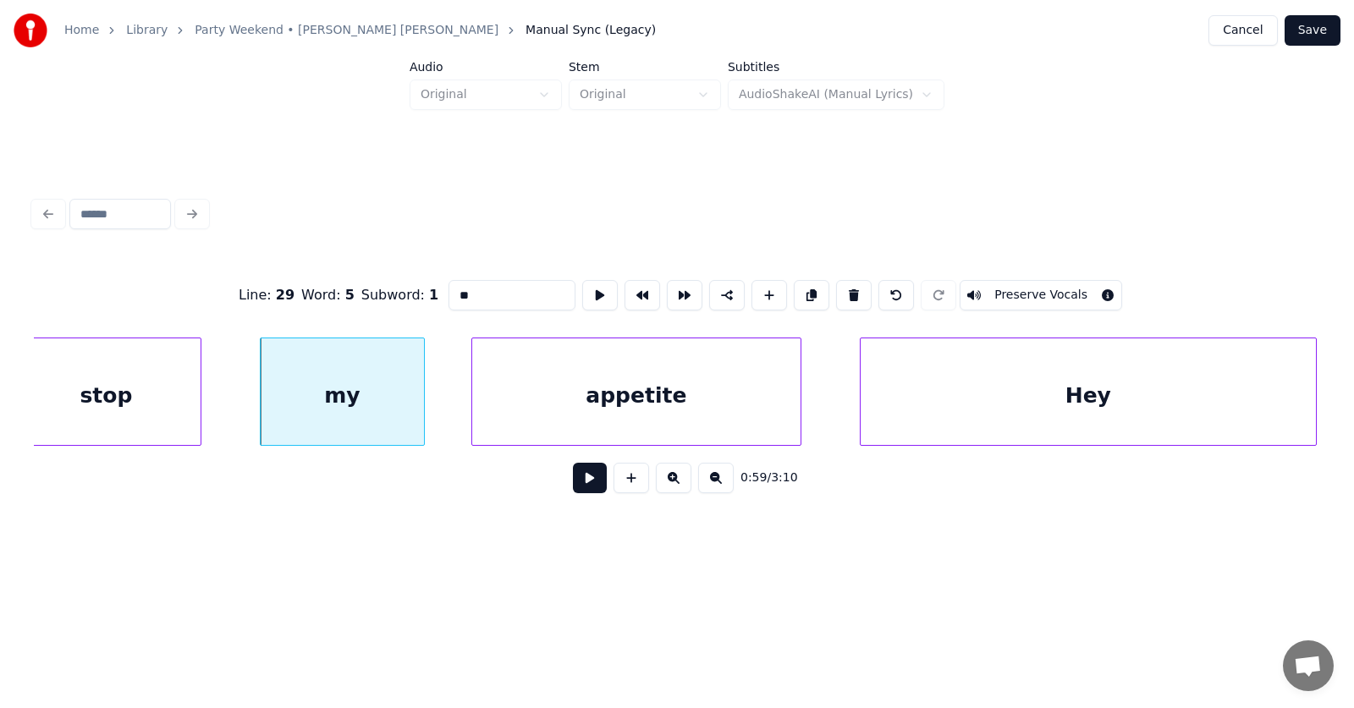
click at [1161, 397] on div "Hey" at bounding box center [1087, 395] width 455 height 115
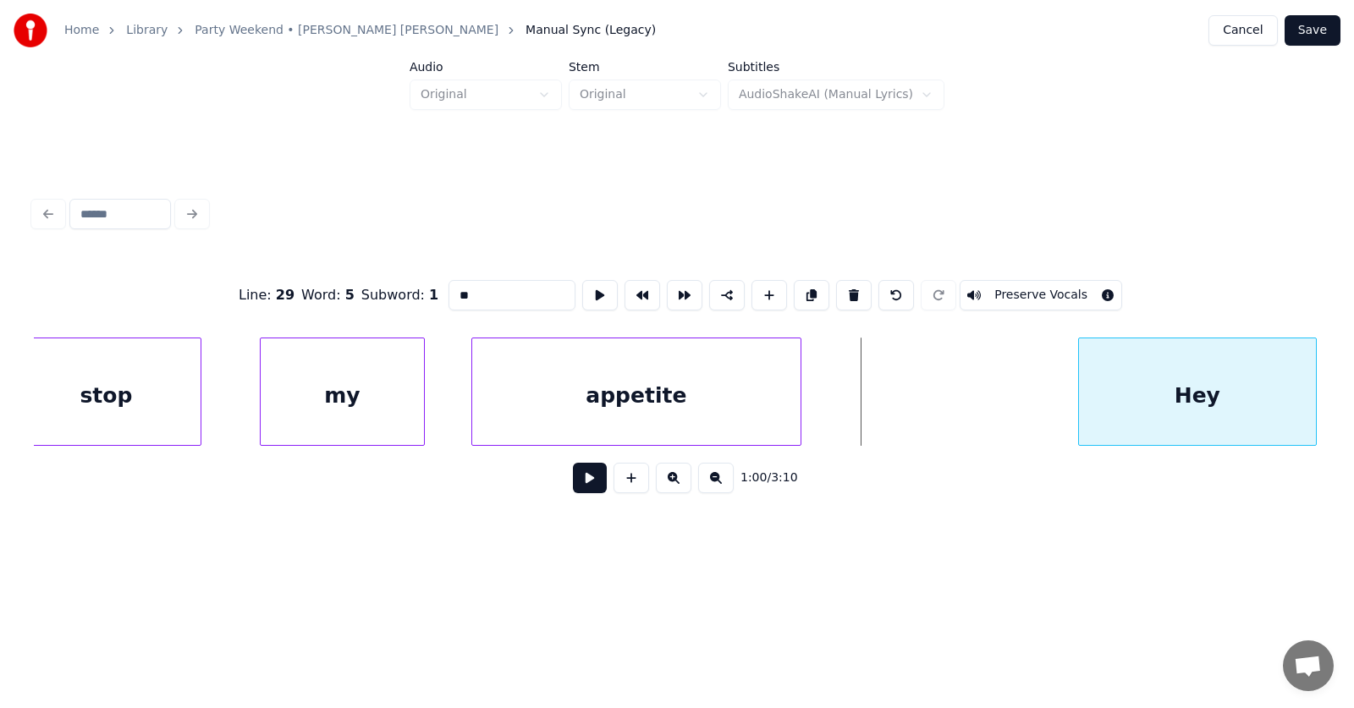
click at [1084, 394] on div at bounding box center [1081, 391] width 5 height 107
click at [714, 391] on div "appetite" at bounding box center [636, 395] width 328 height 115
type input "********"
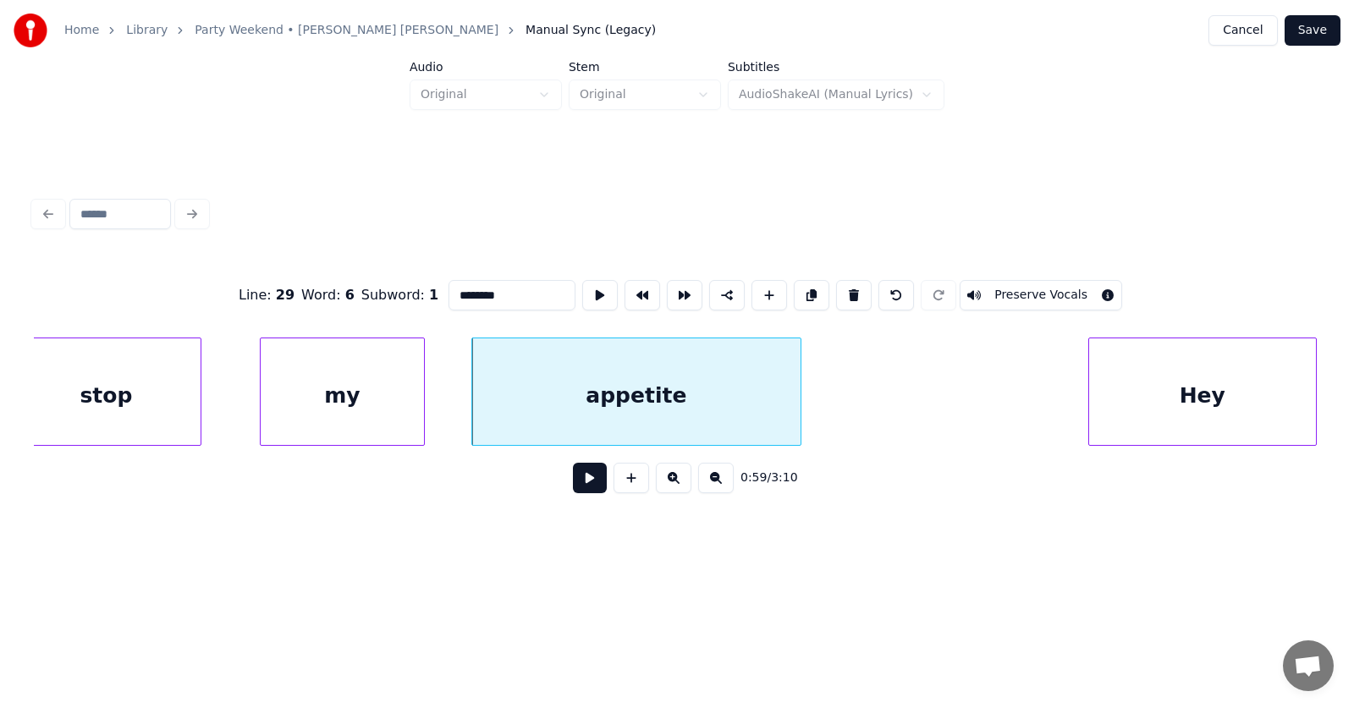
click at [582, 485] on button at bounding box center [590, 478] width 34 height 30
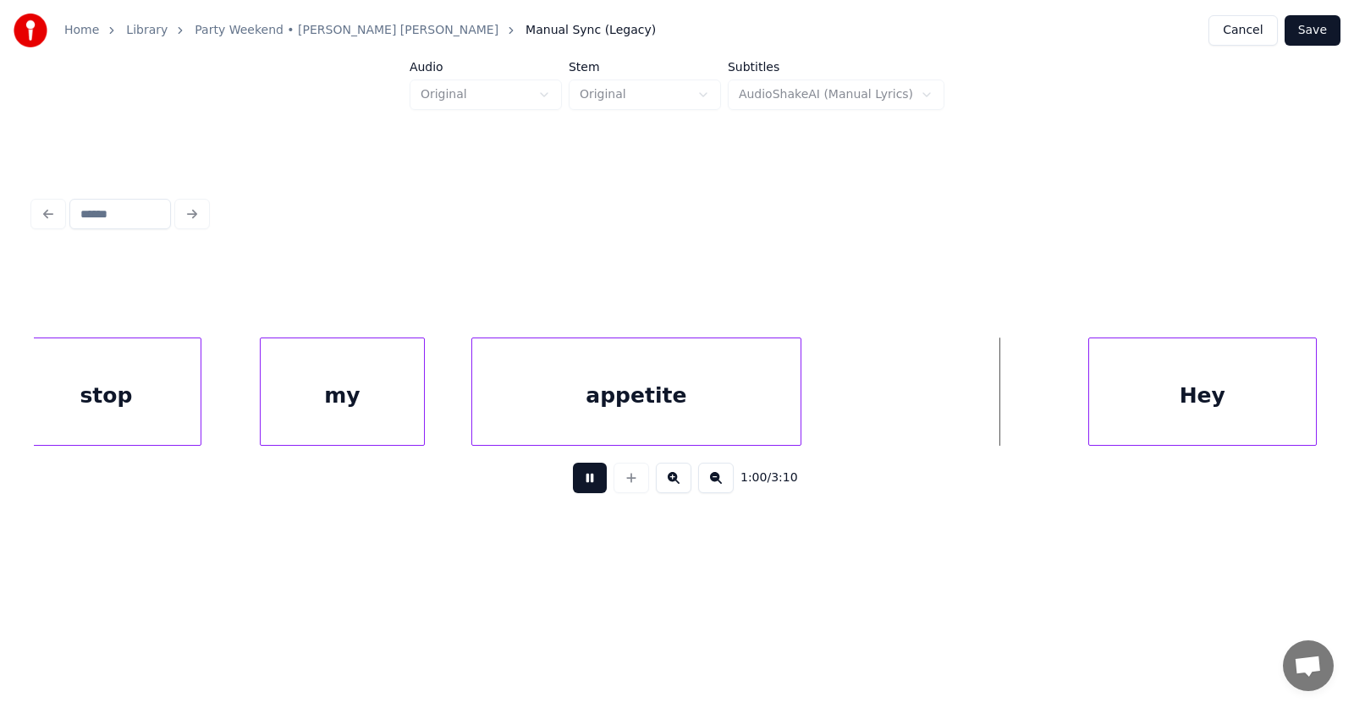
click at [582, 485] on button at bounding box center [590, 478] width 34 height 30
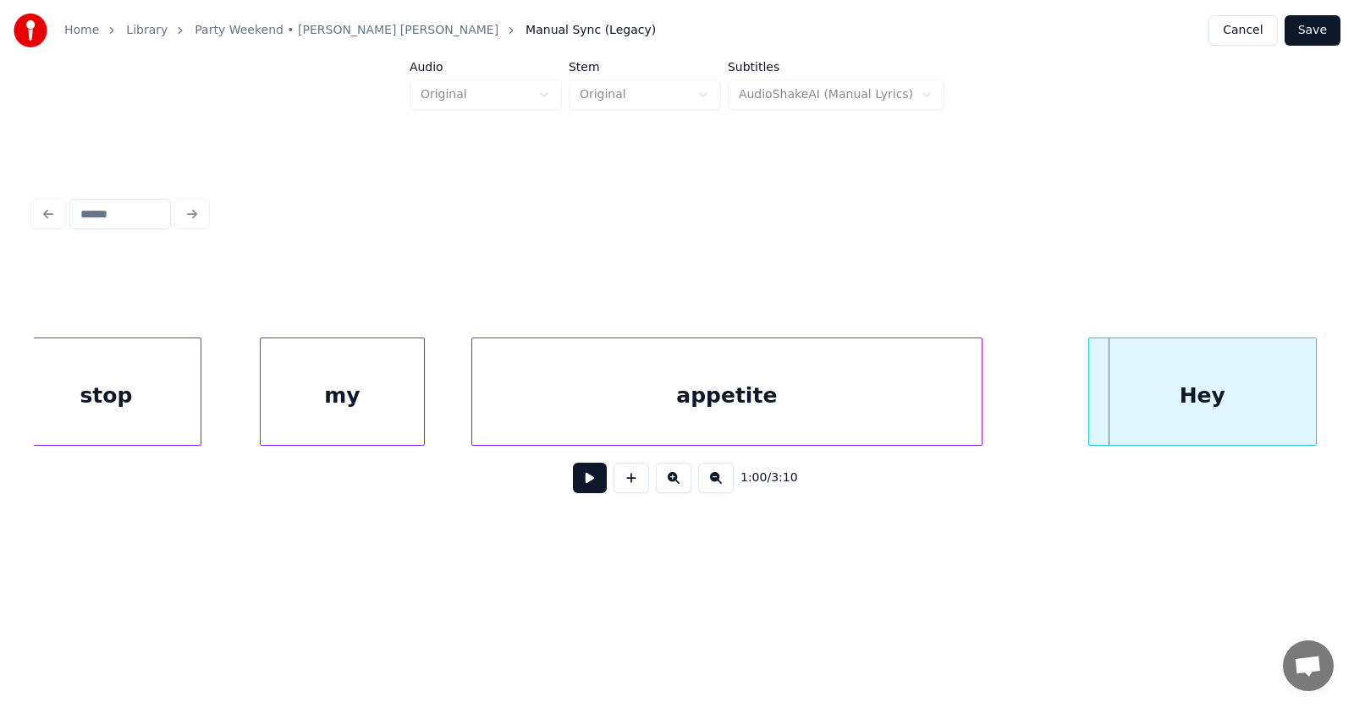
click at [981, 387] on div at bounding box center [978, 391] width 5 height 107
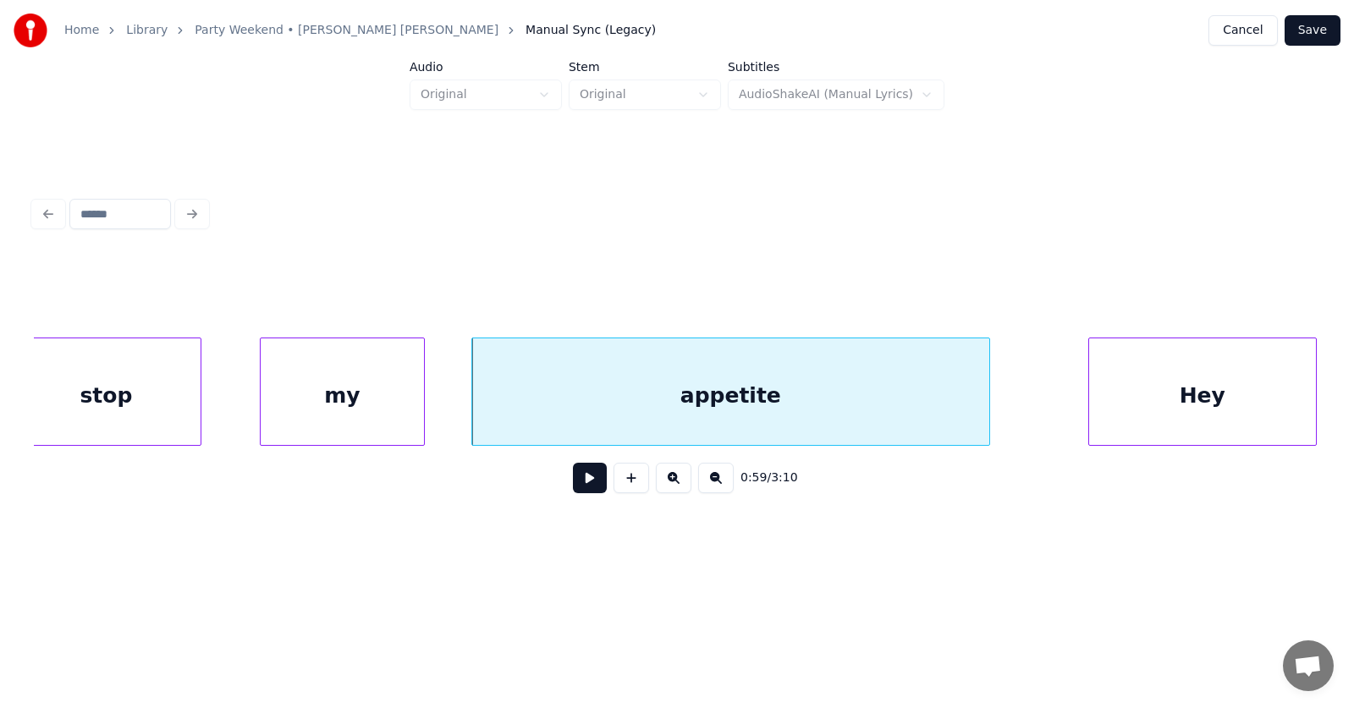
click at [867, 391] on div "appetite" at bounding box center [730, 395] width 517 height 115
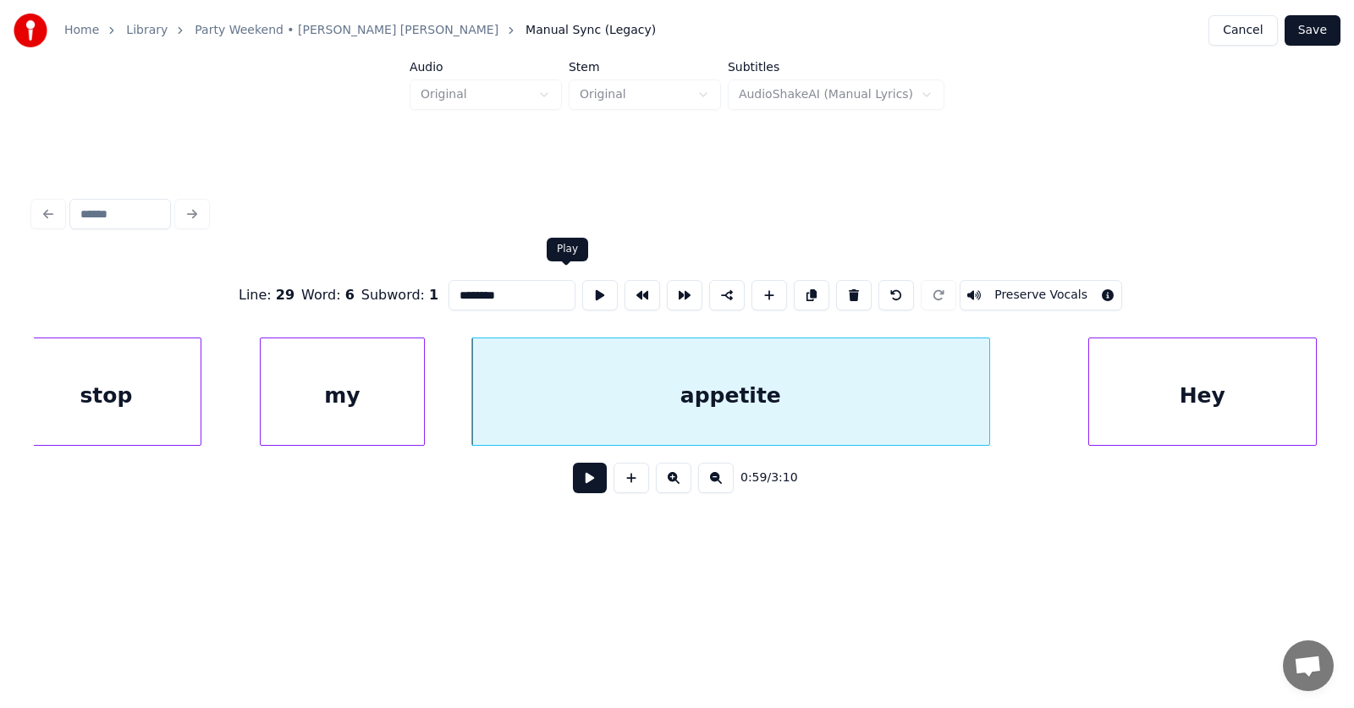
click at [582, 292] on button at bounding box center [600, 295] width 36 height 30
click at [573, 486] on button at bounding box center [590, 478] width 34 height 30
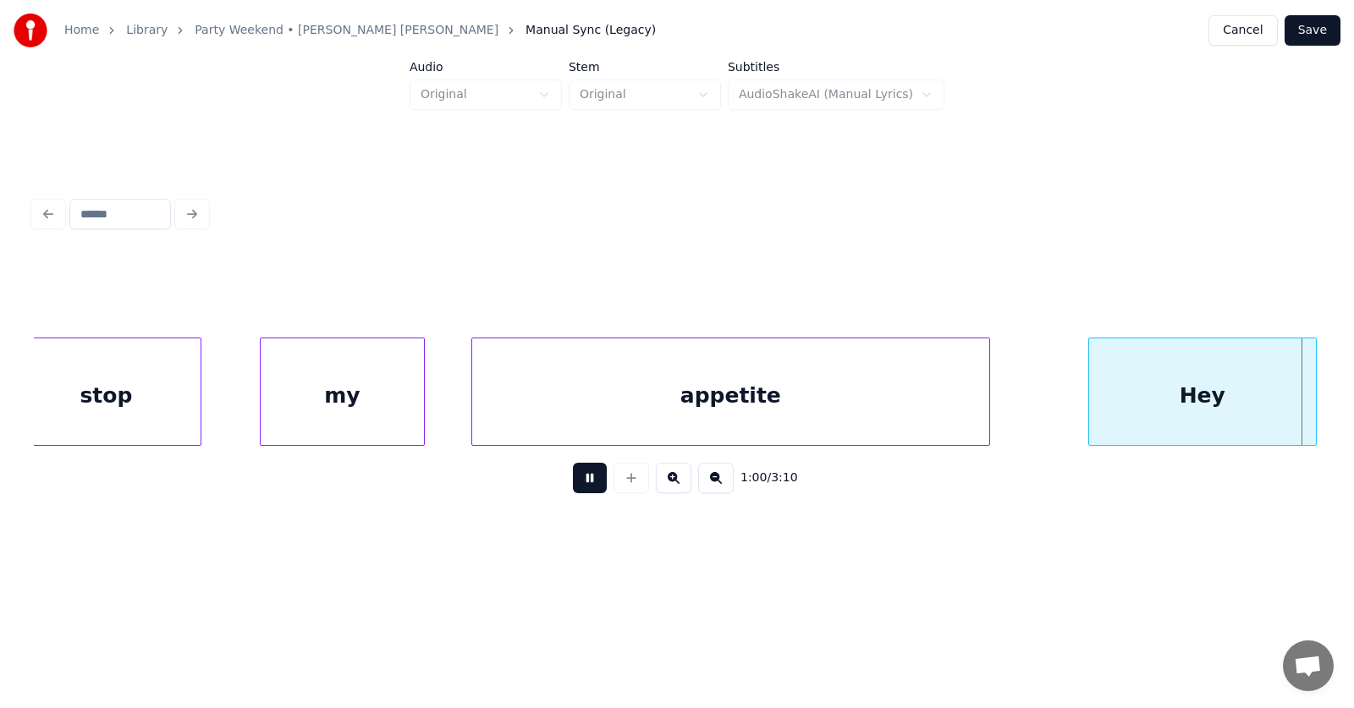
scroll to position [0, 38586]
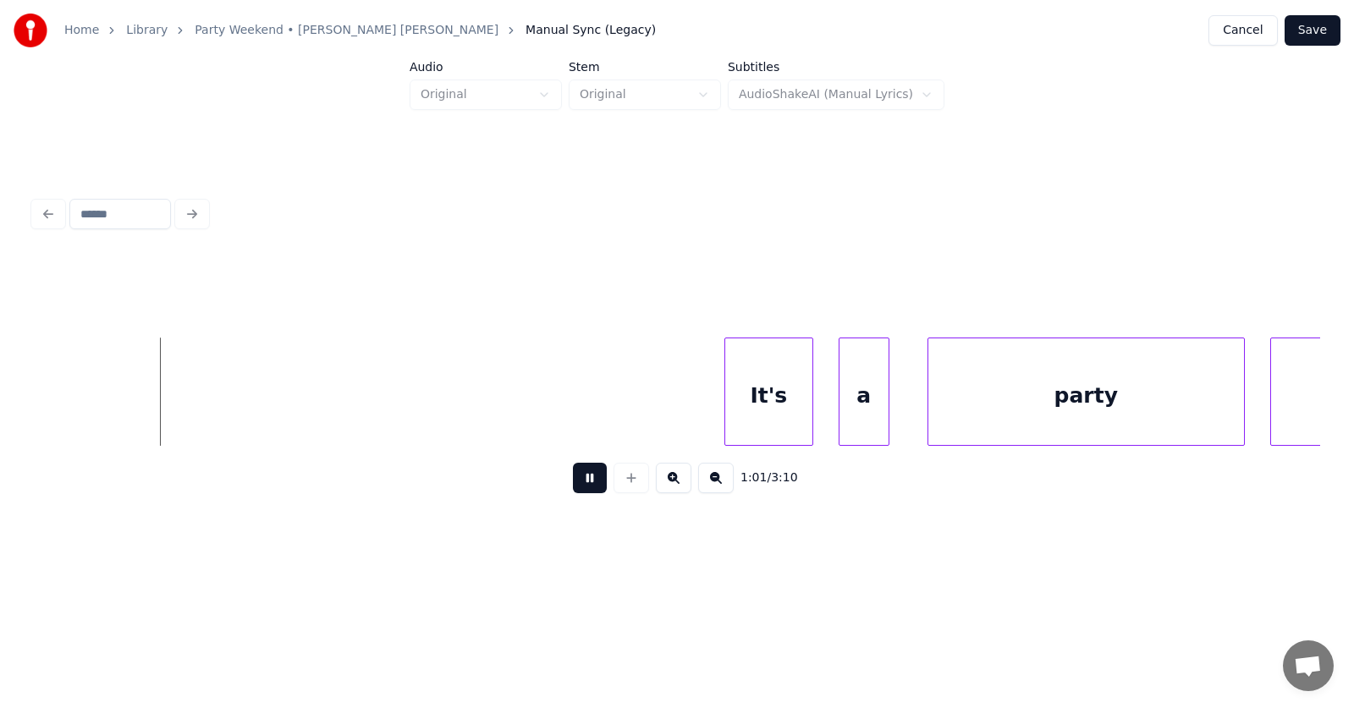
click at [573, 486] on button at bounding box center [590, 478] width 34 height 30
click at [585, 482] on button at bounding box center [590, 478] width 34 height 30
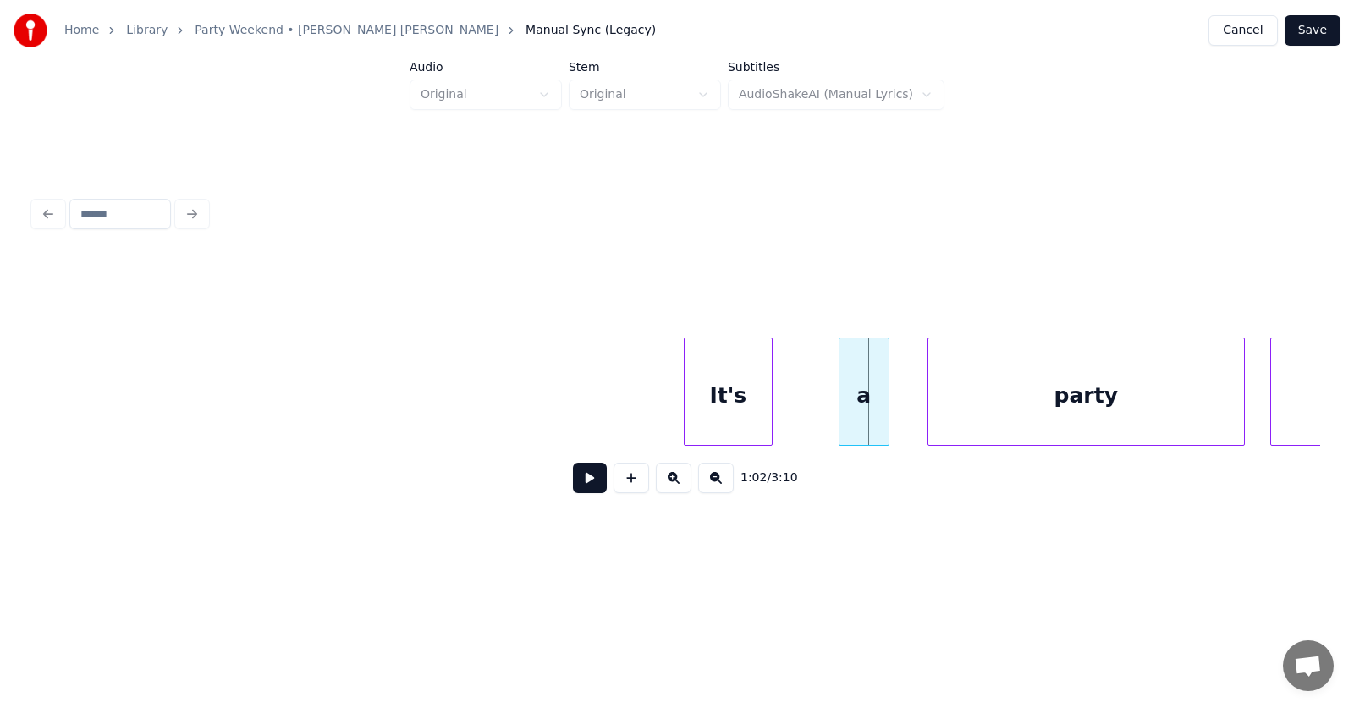
click at [716, 397] on div "It's" at bounding box center [727, 395] width 87 height 115
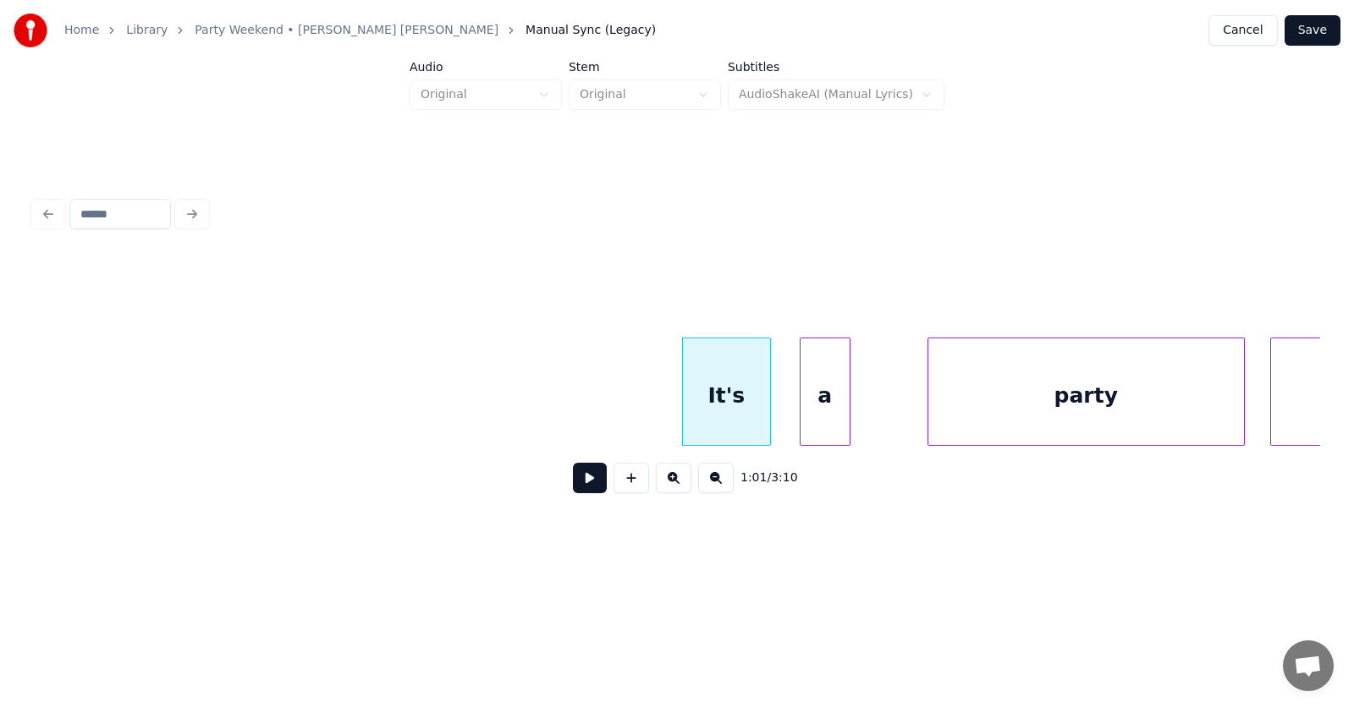
click at [816, 410] on div "a" at bounding box center [824, 395] width 49 height 115
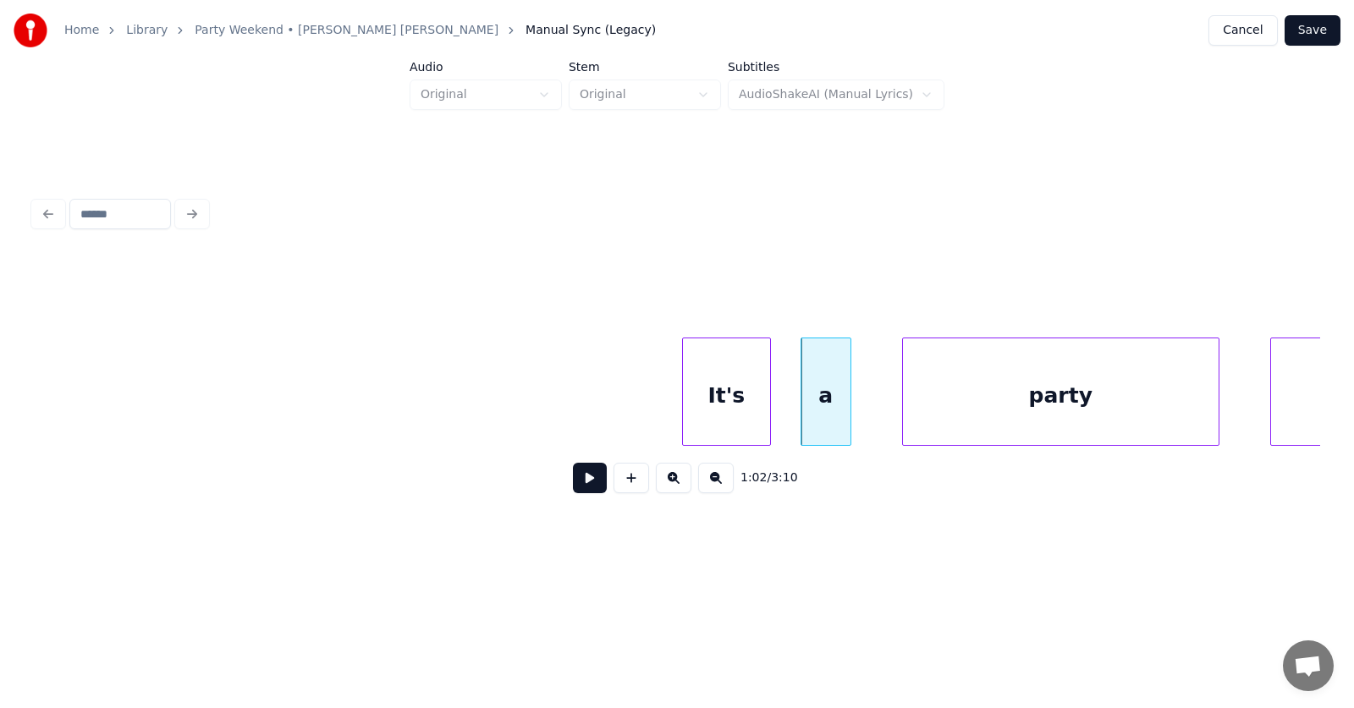
click at [951, 402] on div "party" at bounding box center [1061, 395] width 316 height 115
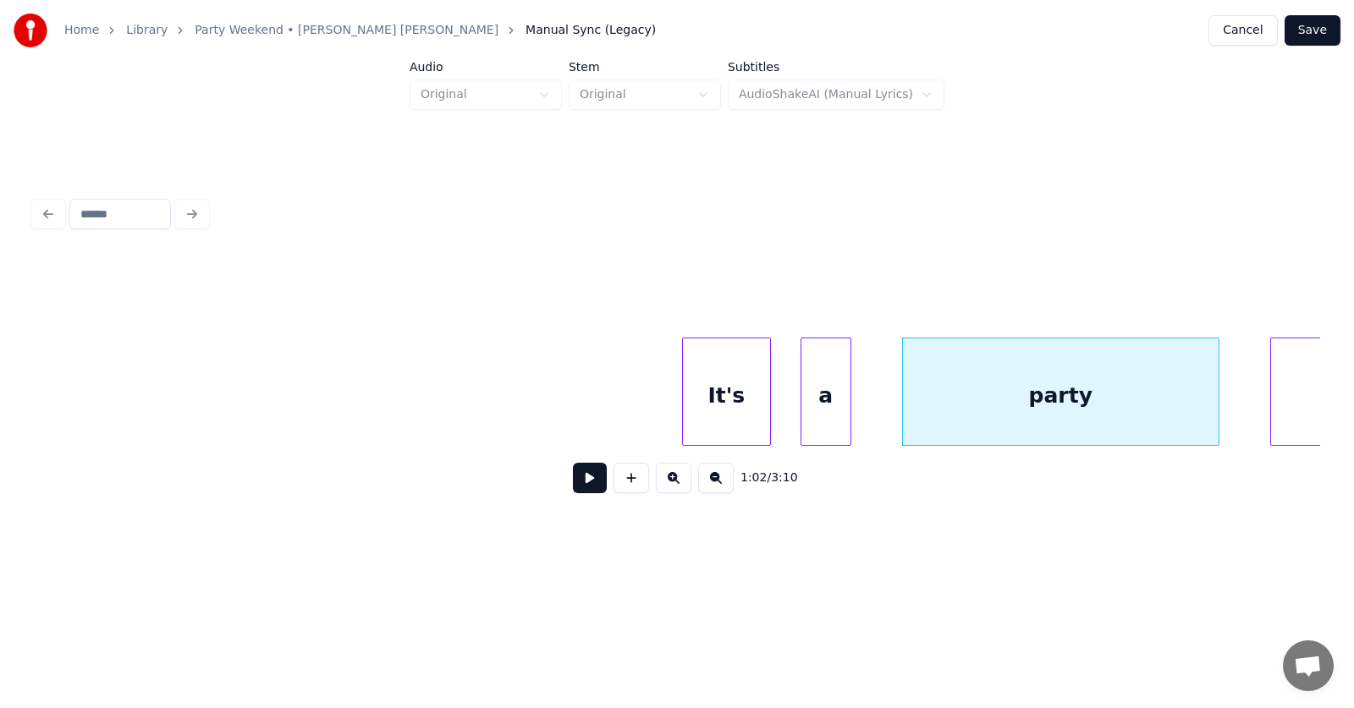
scroll to position [0, 38822]
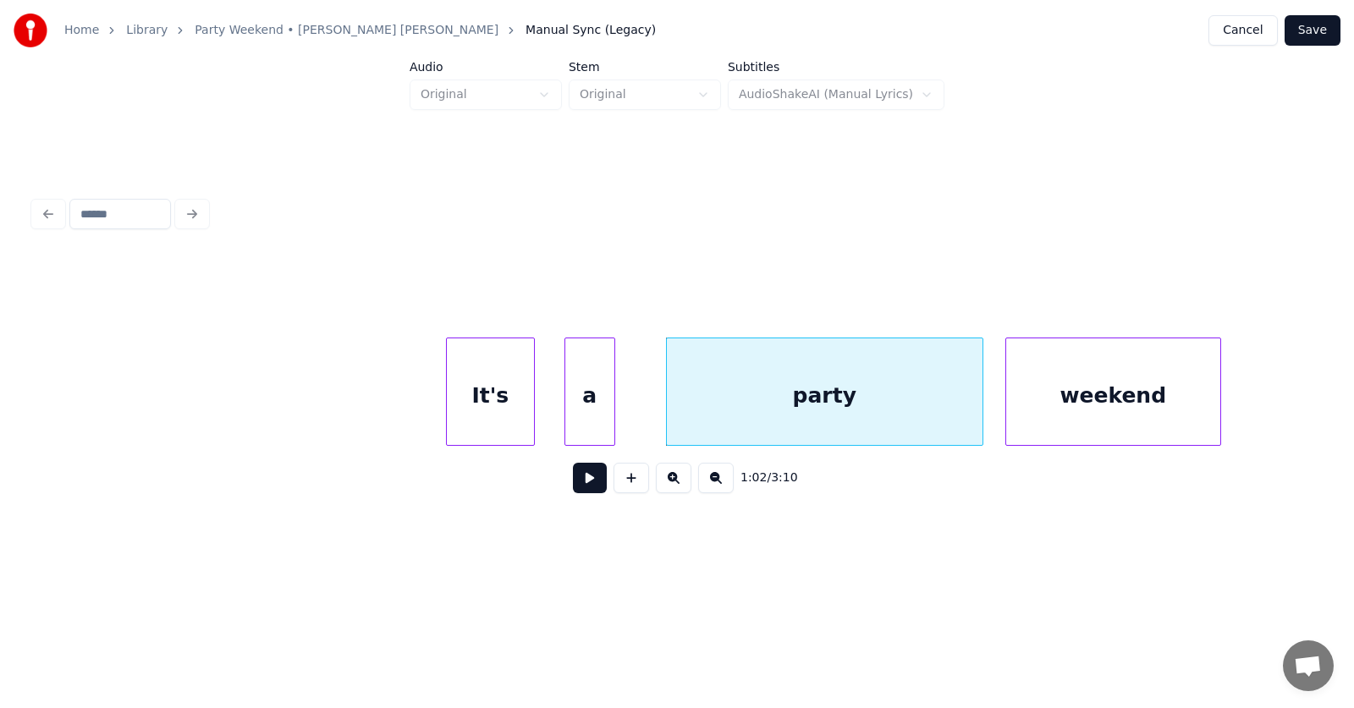
click at [1070, 420] on div "weekend" at bounding box center [1113, 395] width 214 height 115
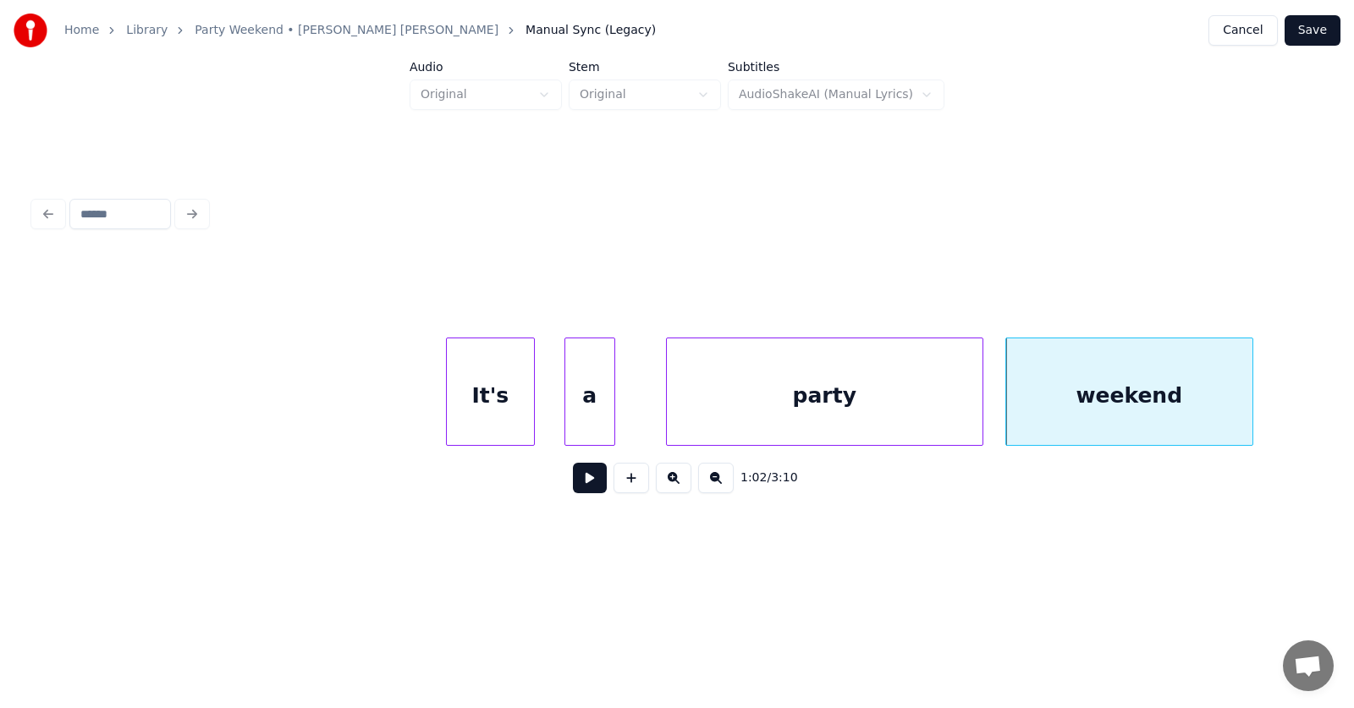
click at [1251, 393] on div at bounding box center [1249, 391] width 5 height 107
click at [579, 481] on button at bounding box center [590, 478] width 34 height 30
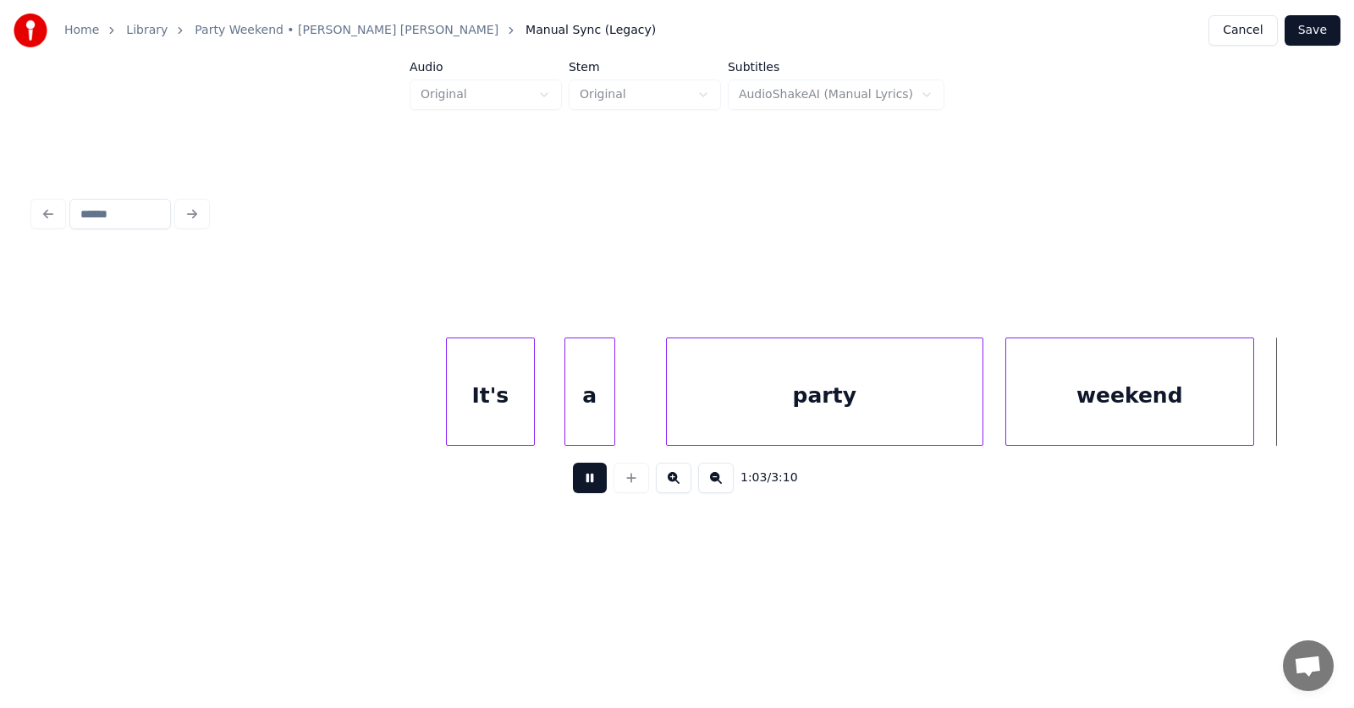
scroll to position [0, 40109]
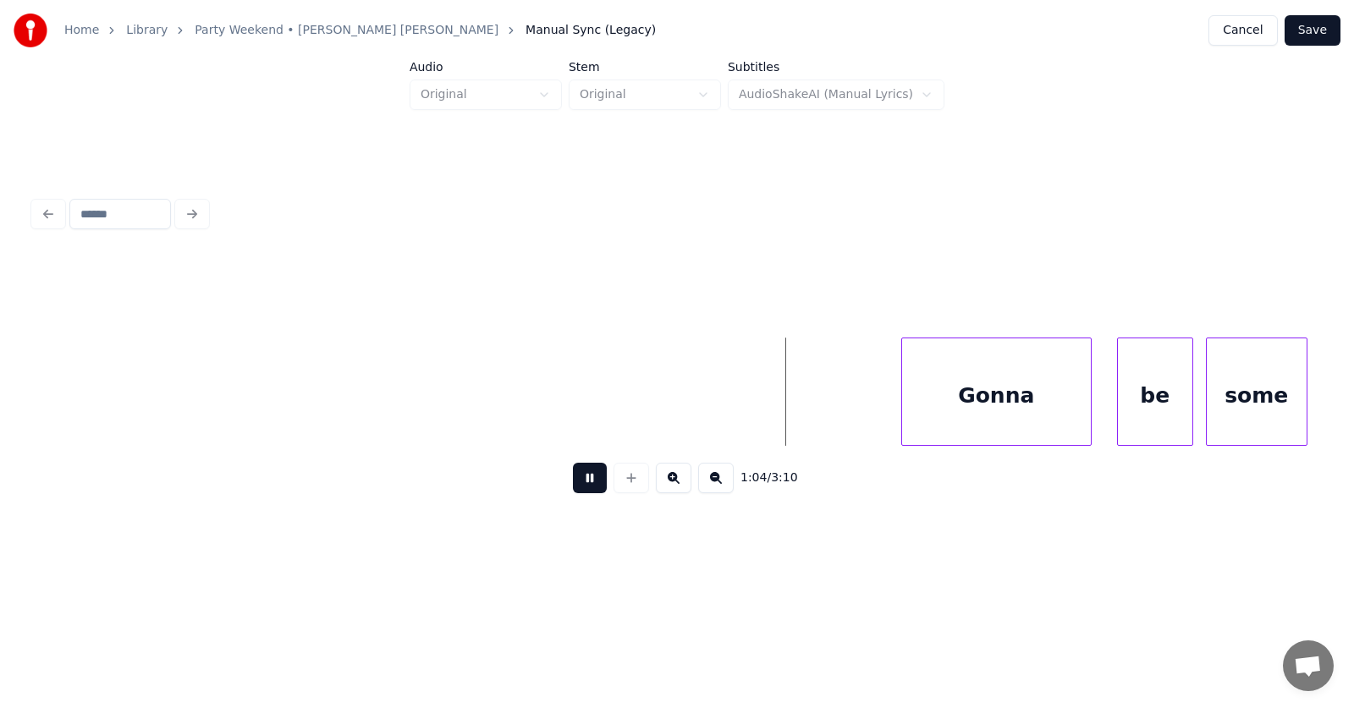
click at [579, 481] on button at bounding box center [590, 478] width 34 height 30
click at [997, 408] on div "Gonna" at bounding box center [980, 395] width 189 height 115
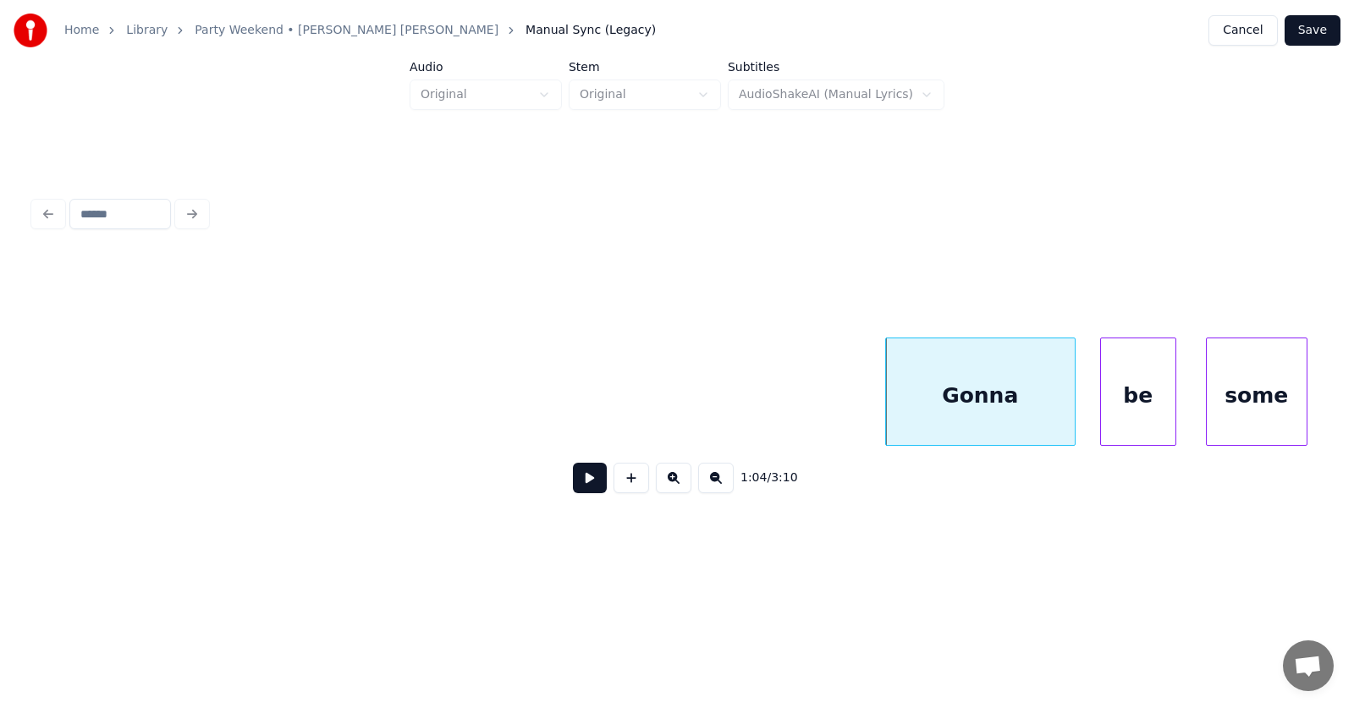
click at [1130, 411] on div "be" at bounding box center [1138, 395] width 74 height 115
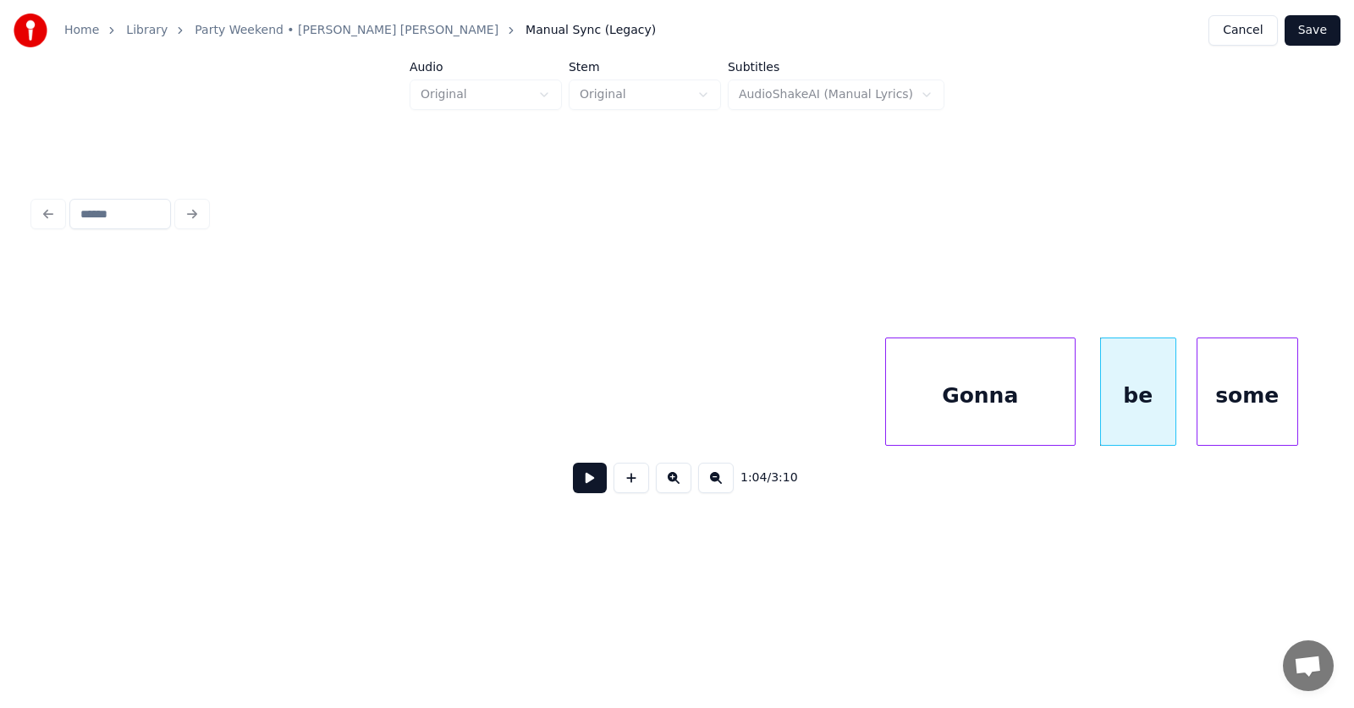
click at [1232, 413] on div "some" at bounding box center [1247, 395] width 100 height 115
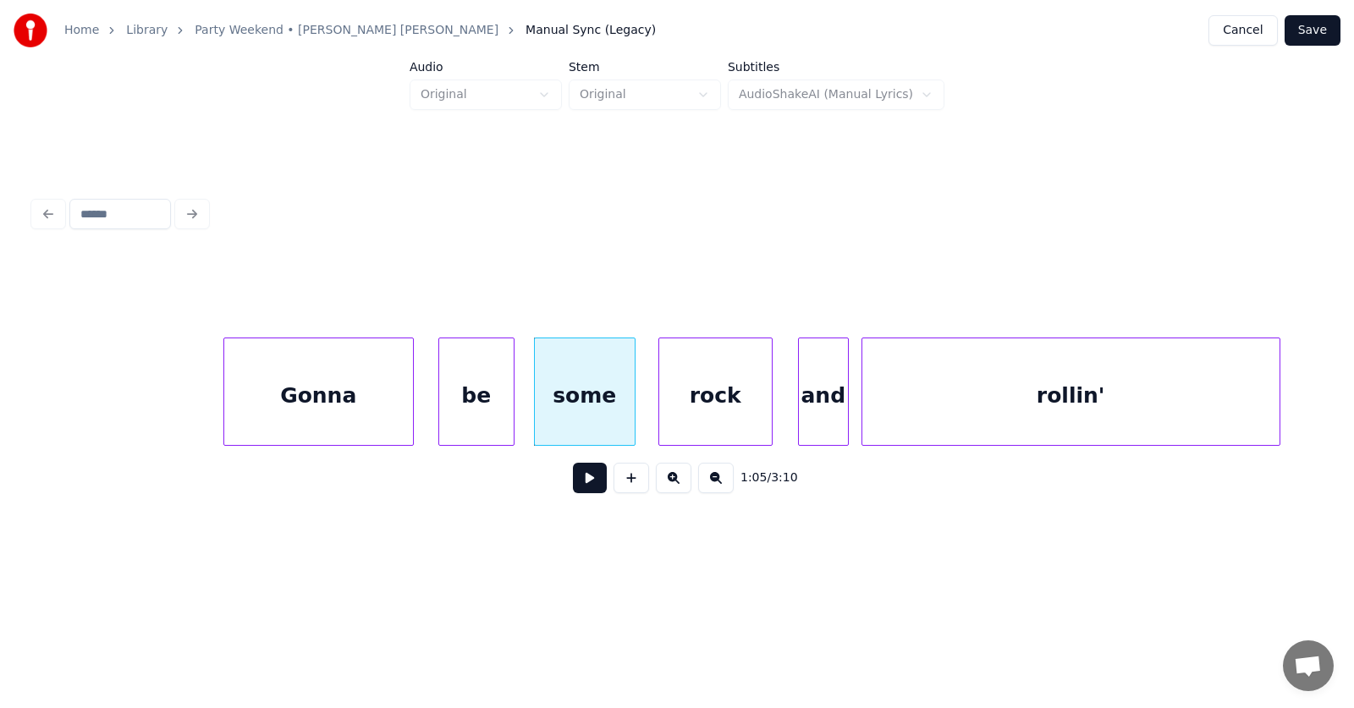
scroll to position [0, 40933]
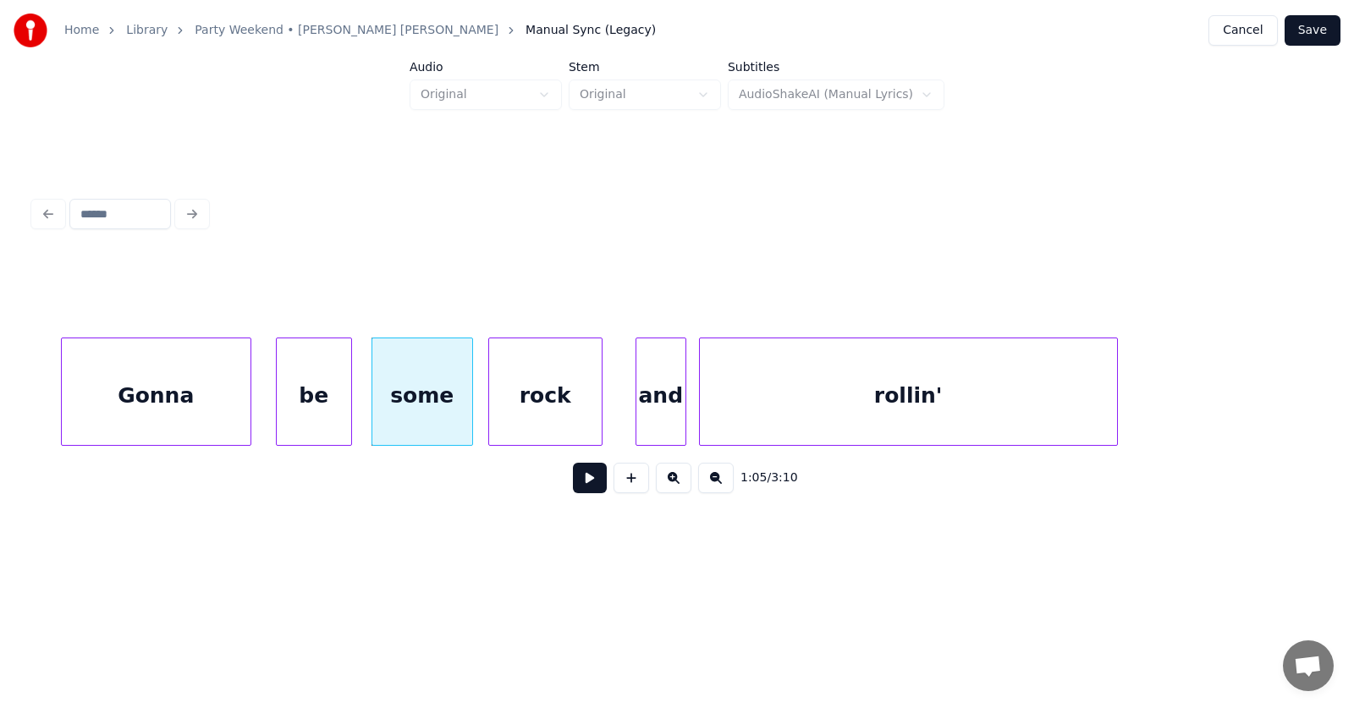
click at [556, 405] on div "rock" at bounding box center [545, 395] width 113 height 115
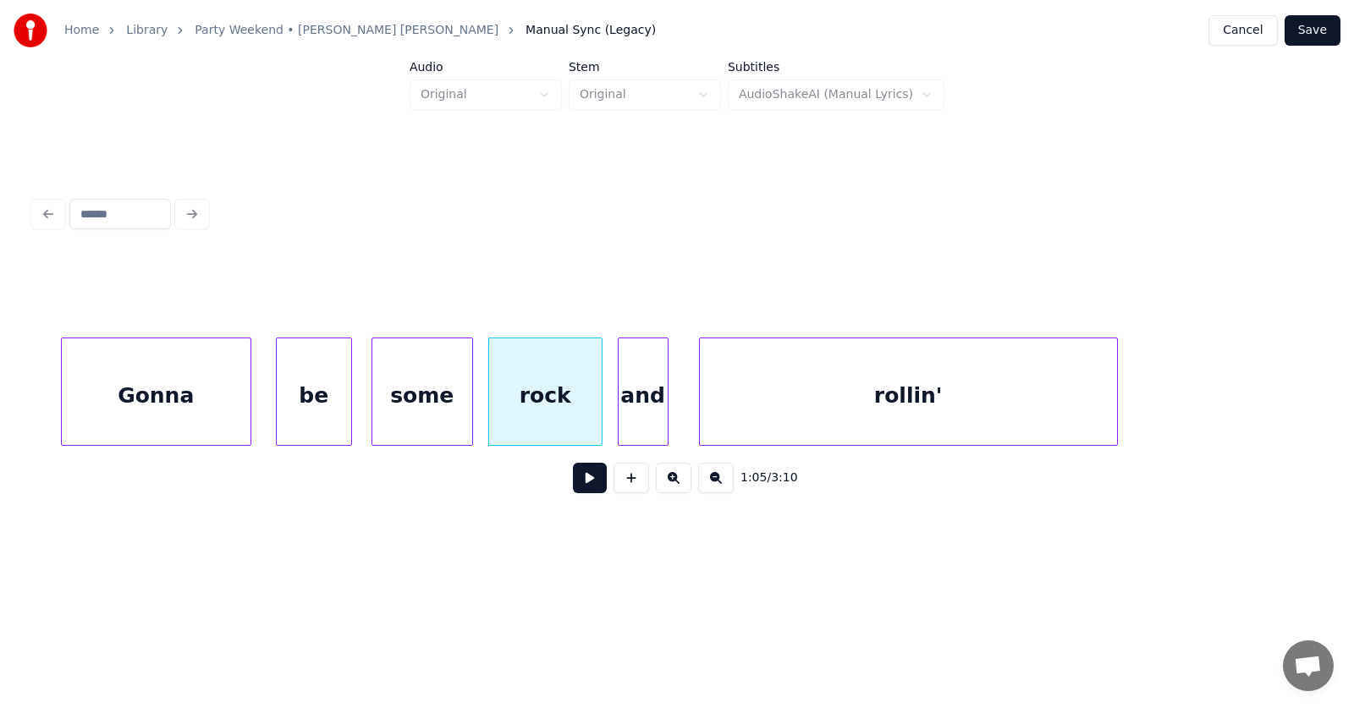
click at [646, 415] on div "and" at bounding box center [642, 395] width 49 height 115
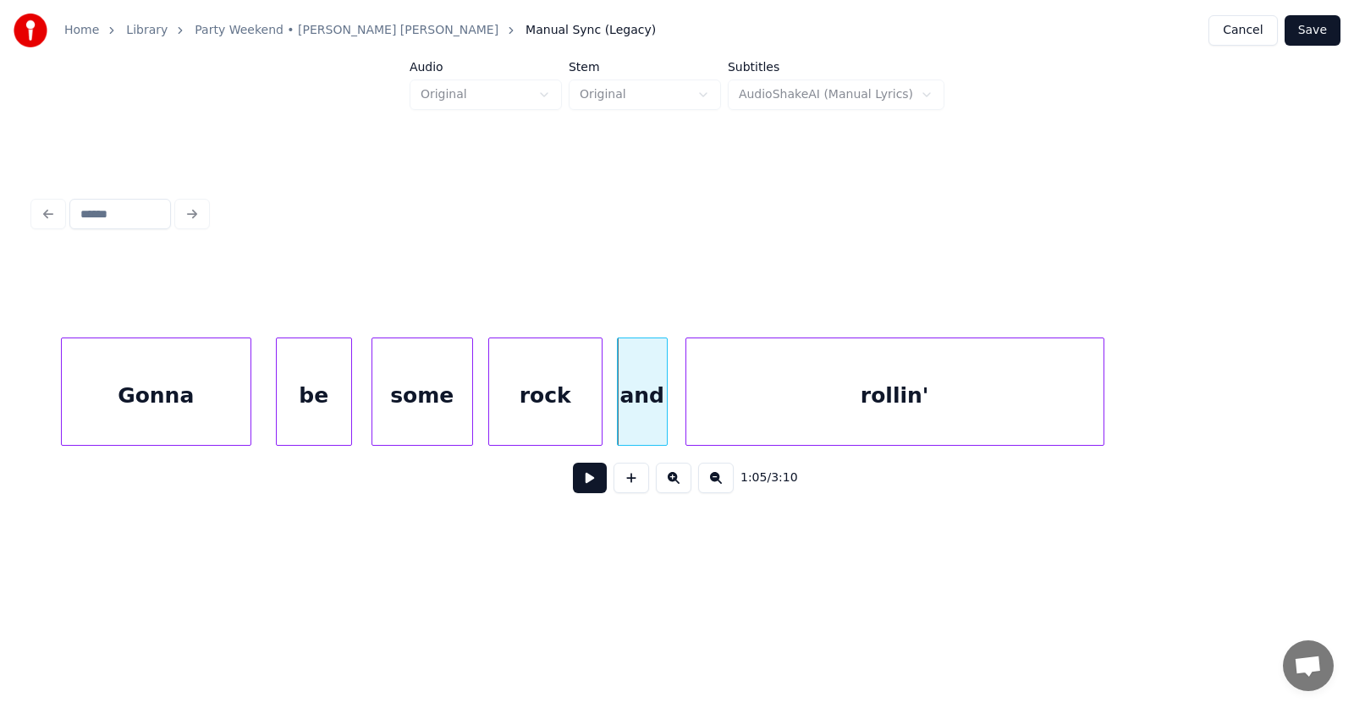
click at [771, 414] on div "rollin'" at bounding box center [894, 395] width 417 height 115
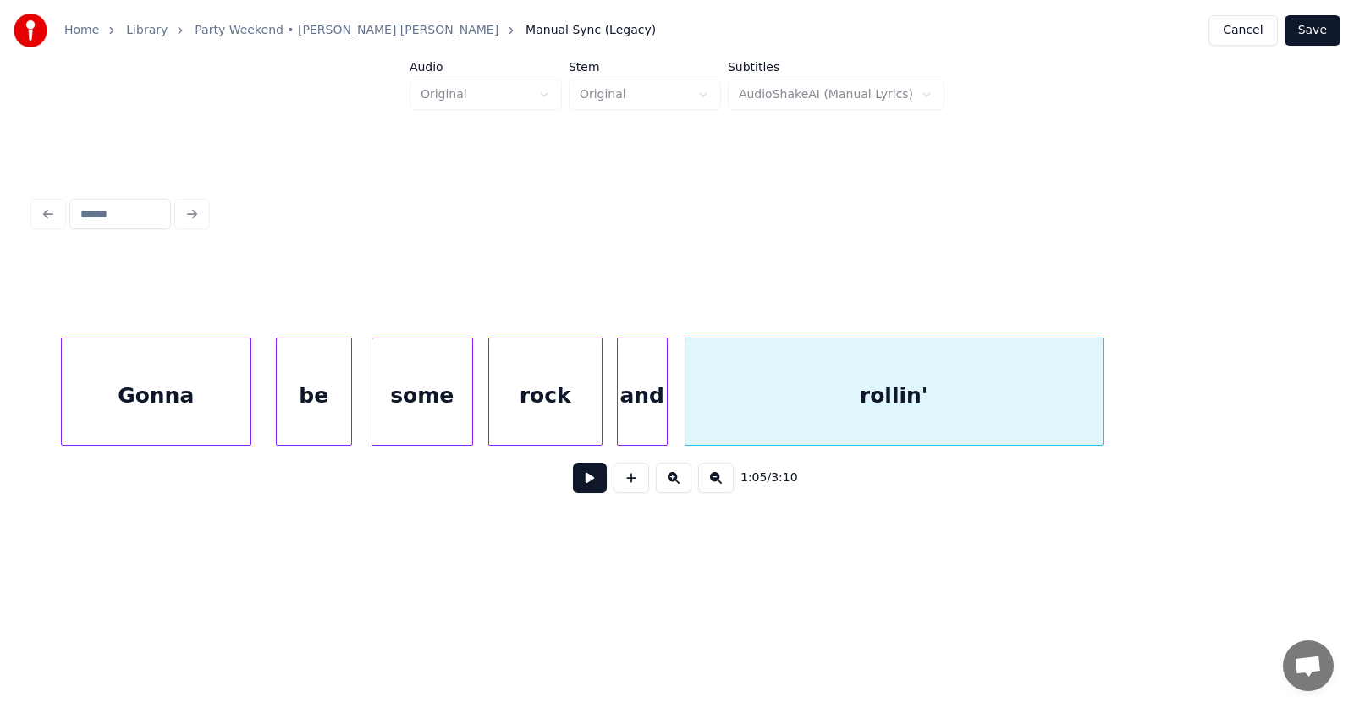
click at [584, 486] on button at bounding box center [590, 478] width 34 height 30
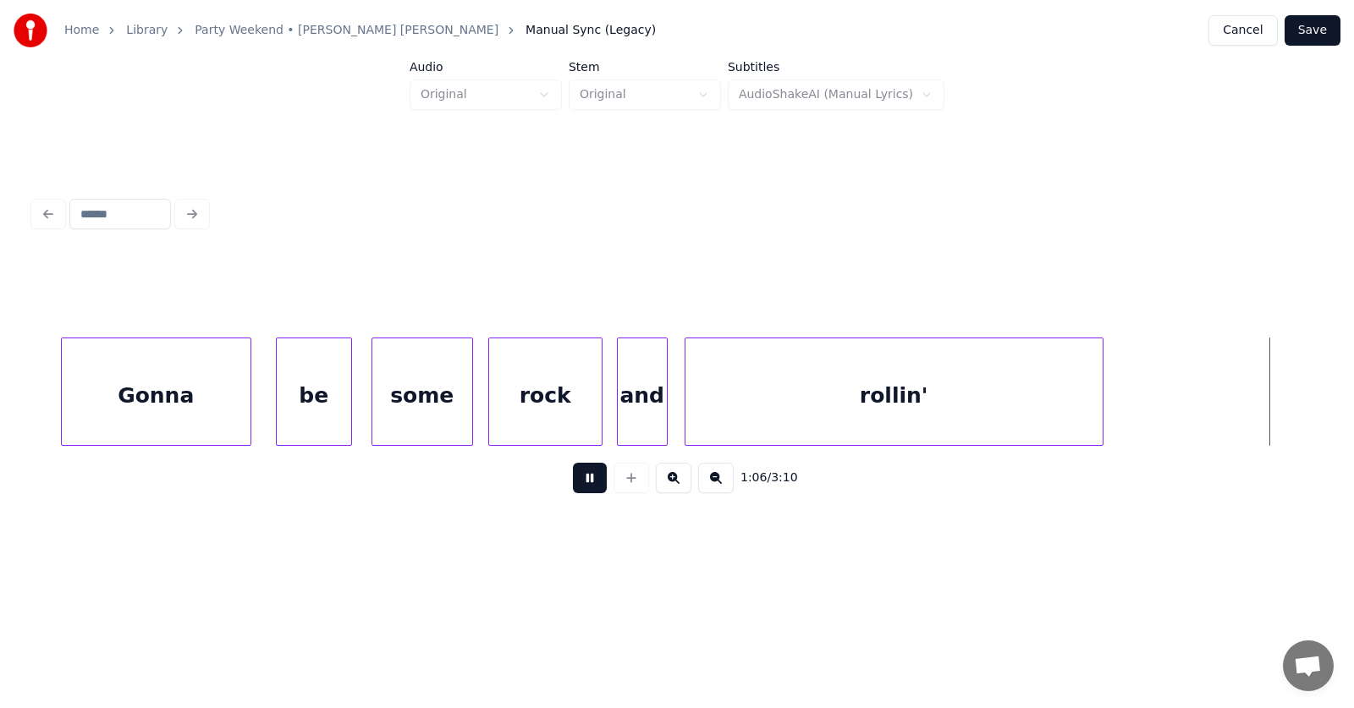
scroll to position [0, 42222]
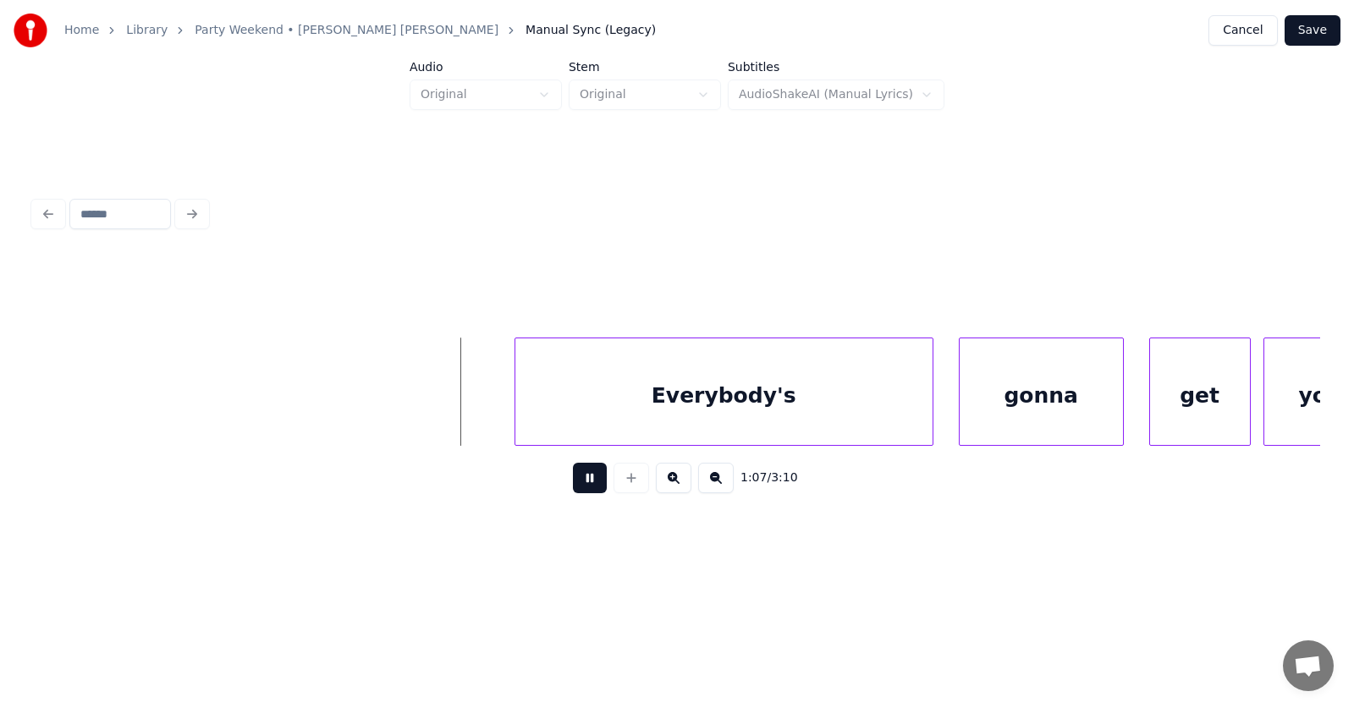
click at [584, 486] on button at bounding box center [590, 478] width 34 height 30
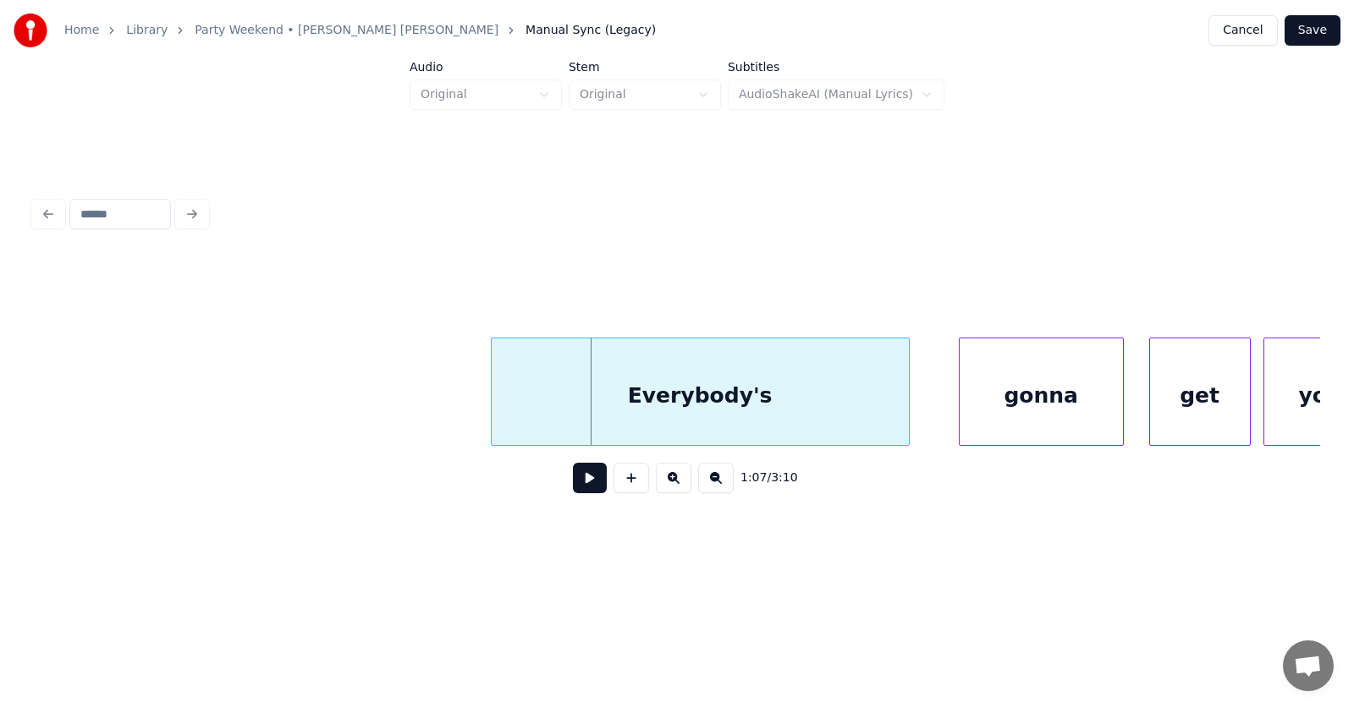
click at [651, 397] on div "Everybody's" at bounding box center [700, 395] width 417 height 115
click at [972, 412] on div "gonna" at bounding box center [1013, 395] width 163 height 115
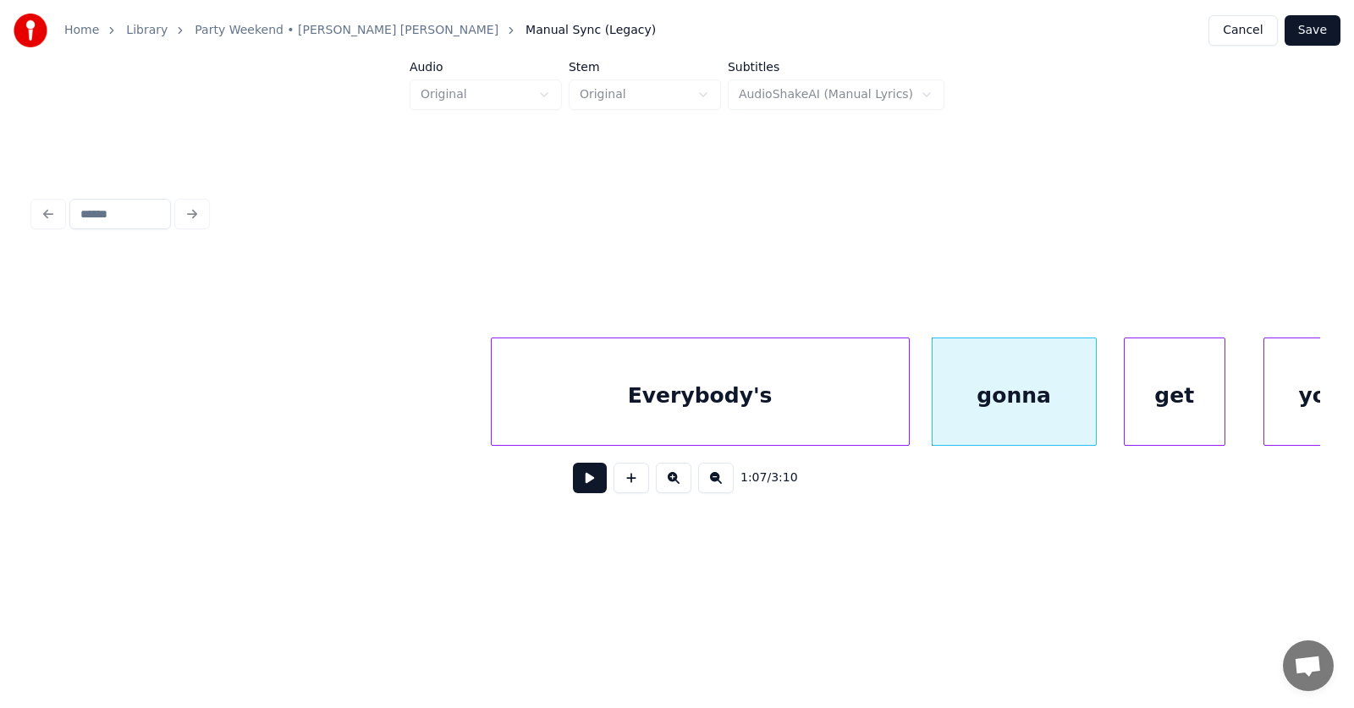
click at [1136, 413] on div "get" at bounding box center [1174, 395] width 100 height 115
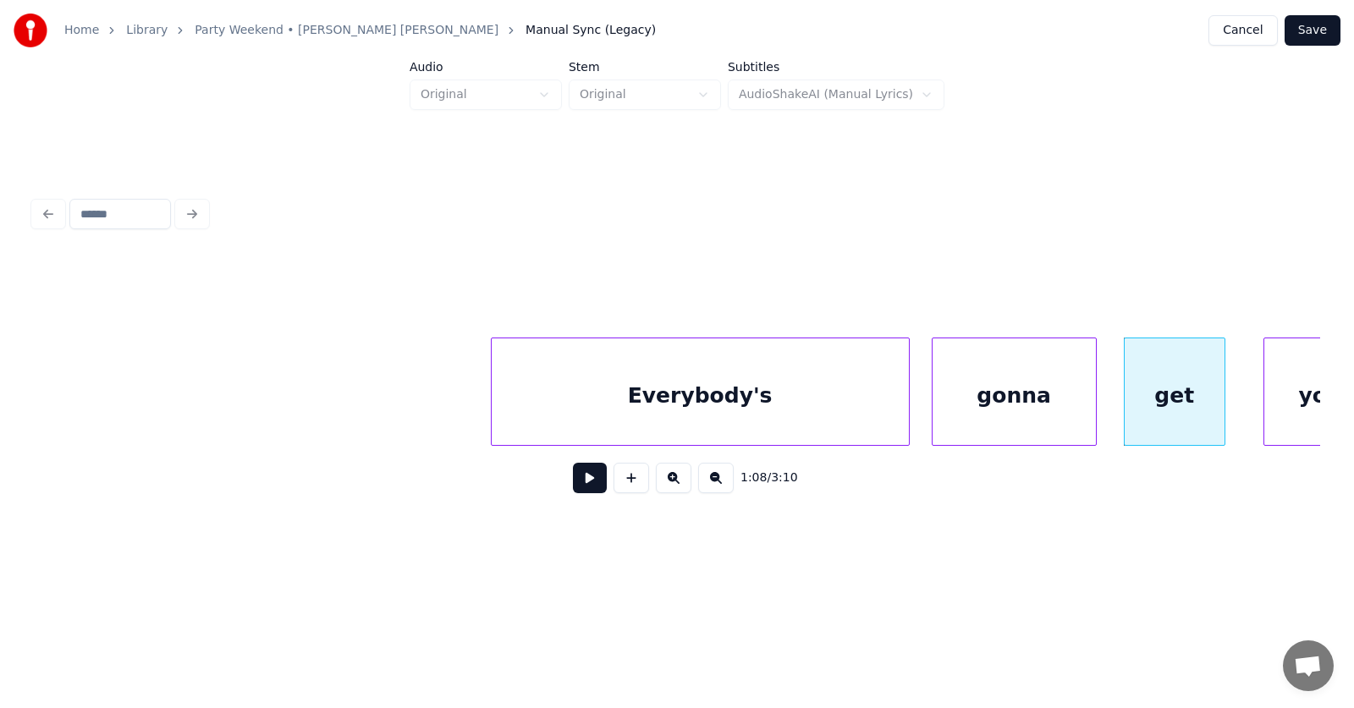
scroll to position [0, 42275]
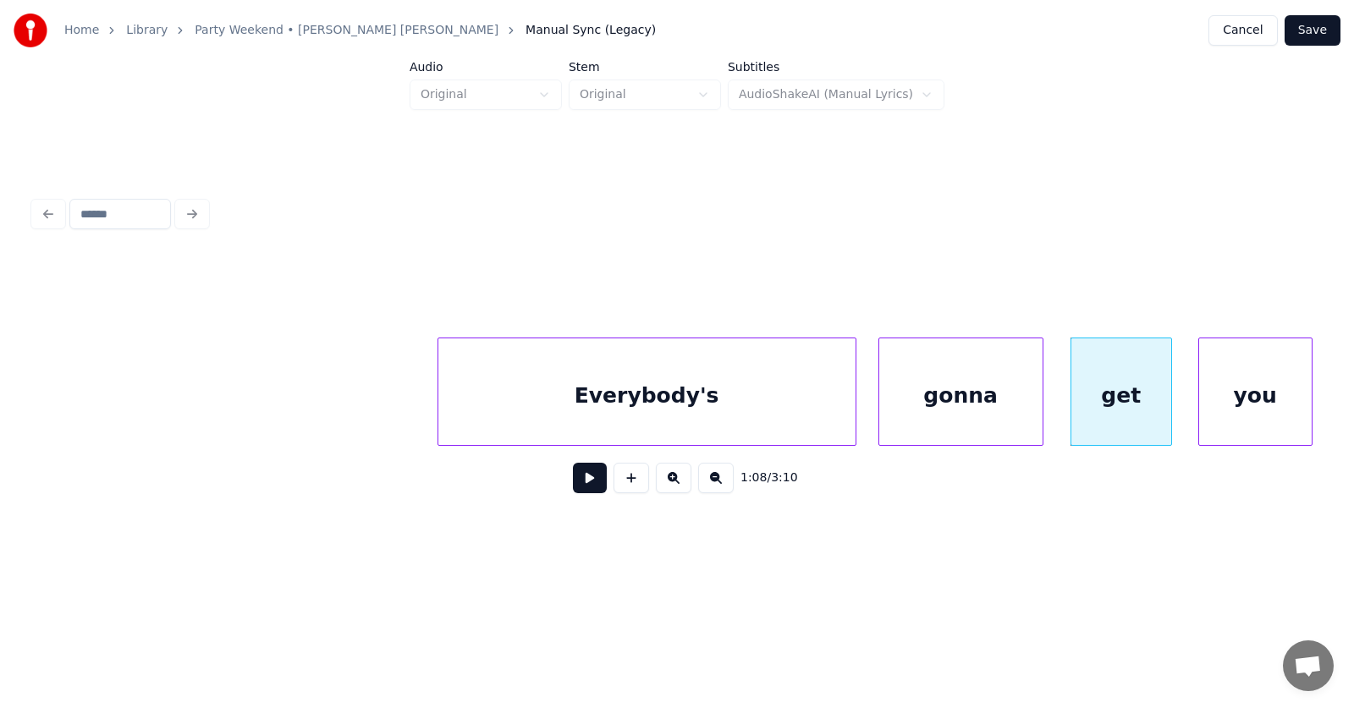
click at [1272, 405] on div "you" at bounding box center [1255, 395] width 113 height 115
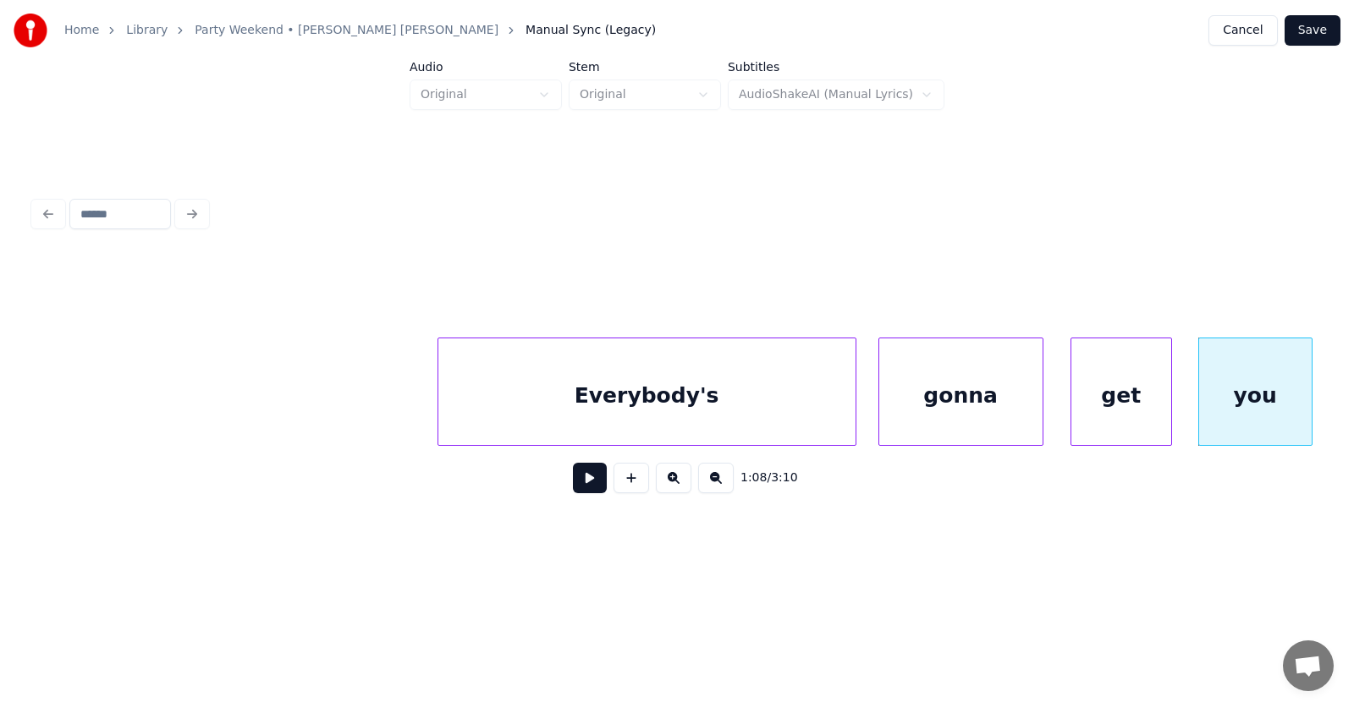
click at [573, 485] on button at bounding box center [590, 478] width 34 height 30
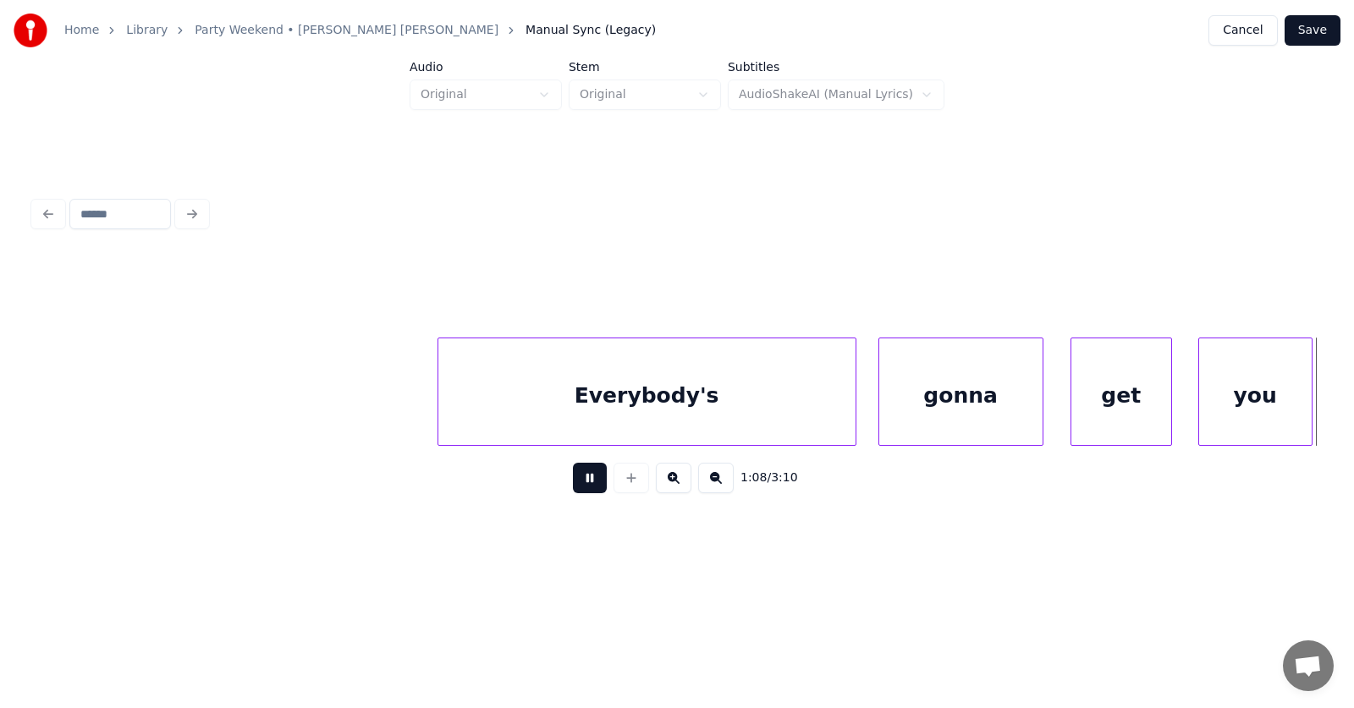
scroll to position [0, 43565]
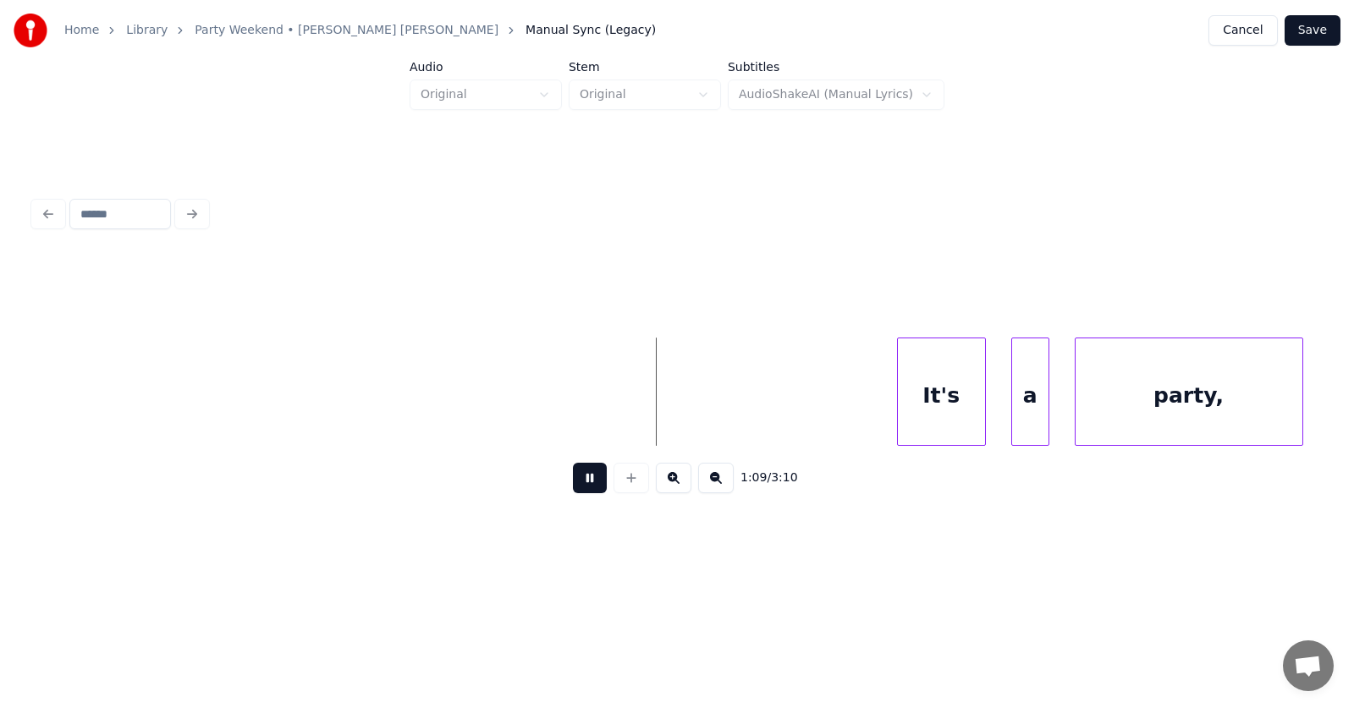
click at [573, 485] on button at bounding box center [590, 478] width 34 height 30
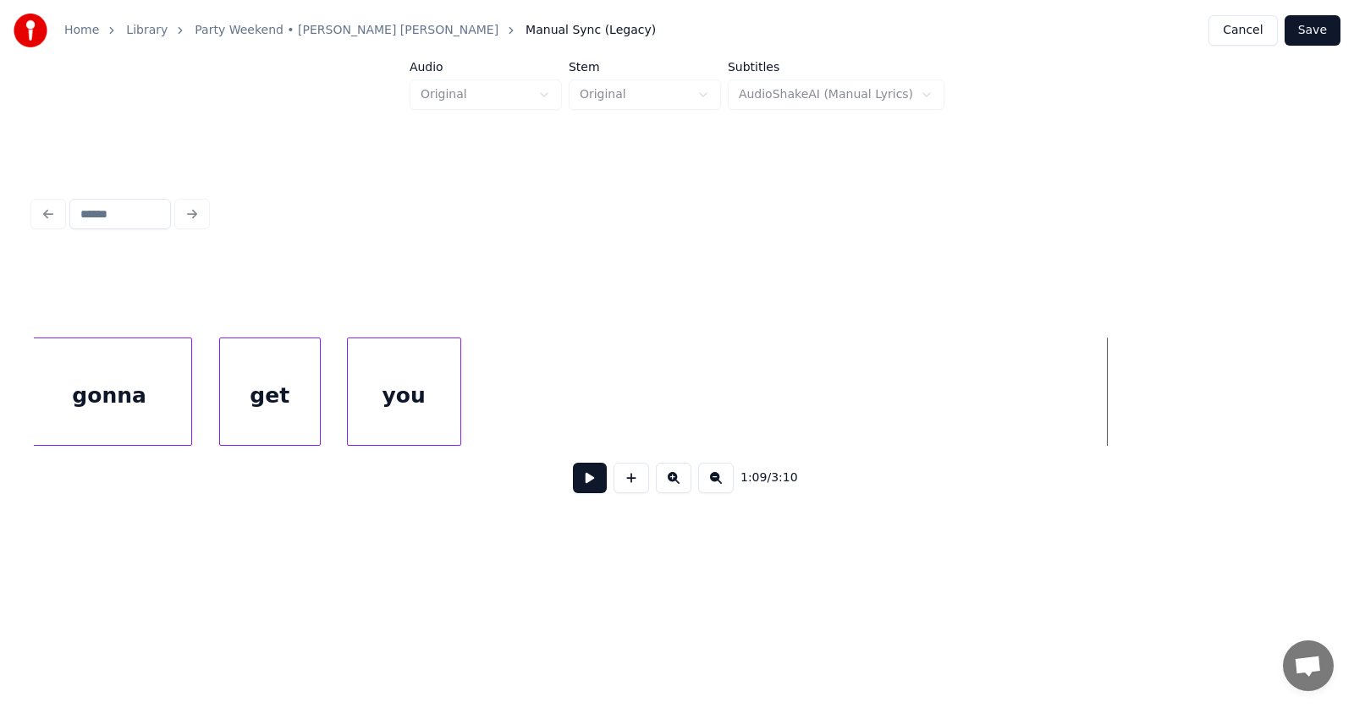
click at [403, 389] on div "you" at bounding box center [404, 395] width 113 height 115
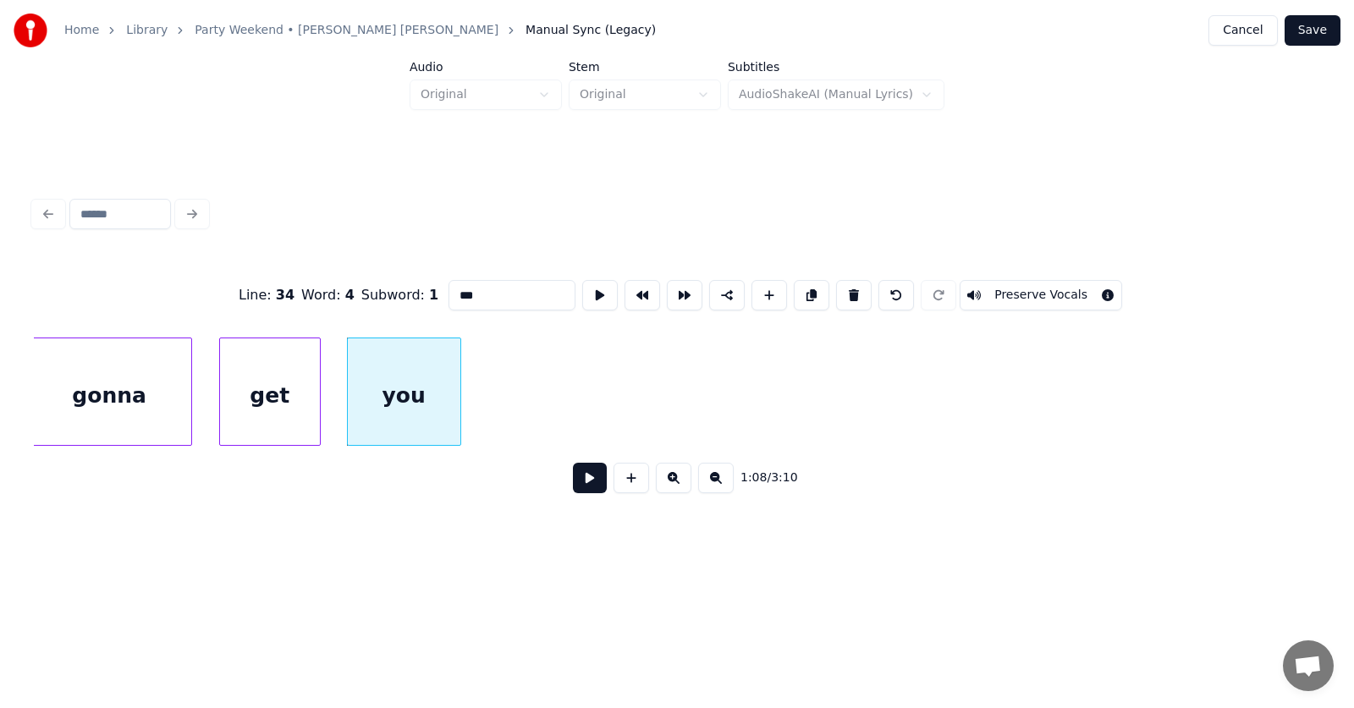
drag, startPoint x: 463, startPoint y: 288, endPoint x: 426, endPoint y: 292, distance: 37.4
click at [448, 292] on input "***" at bounding box center [511, 295] width 127 height 30
click at [294, 399] on div "get" at bounding box center [270, 395] width 100 height 115
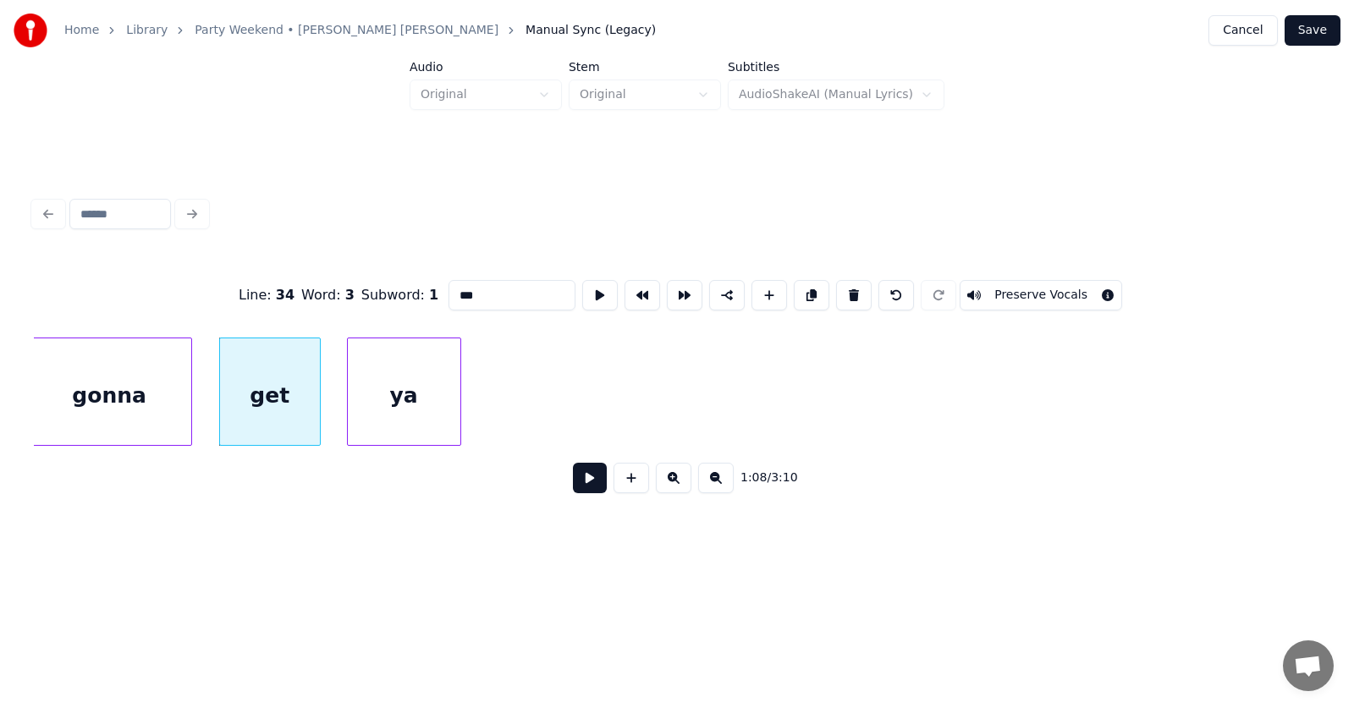
type input "***"
click at [574, 486] on button at bounding box center [590, 478] width 34 height 30
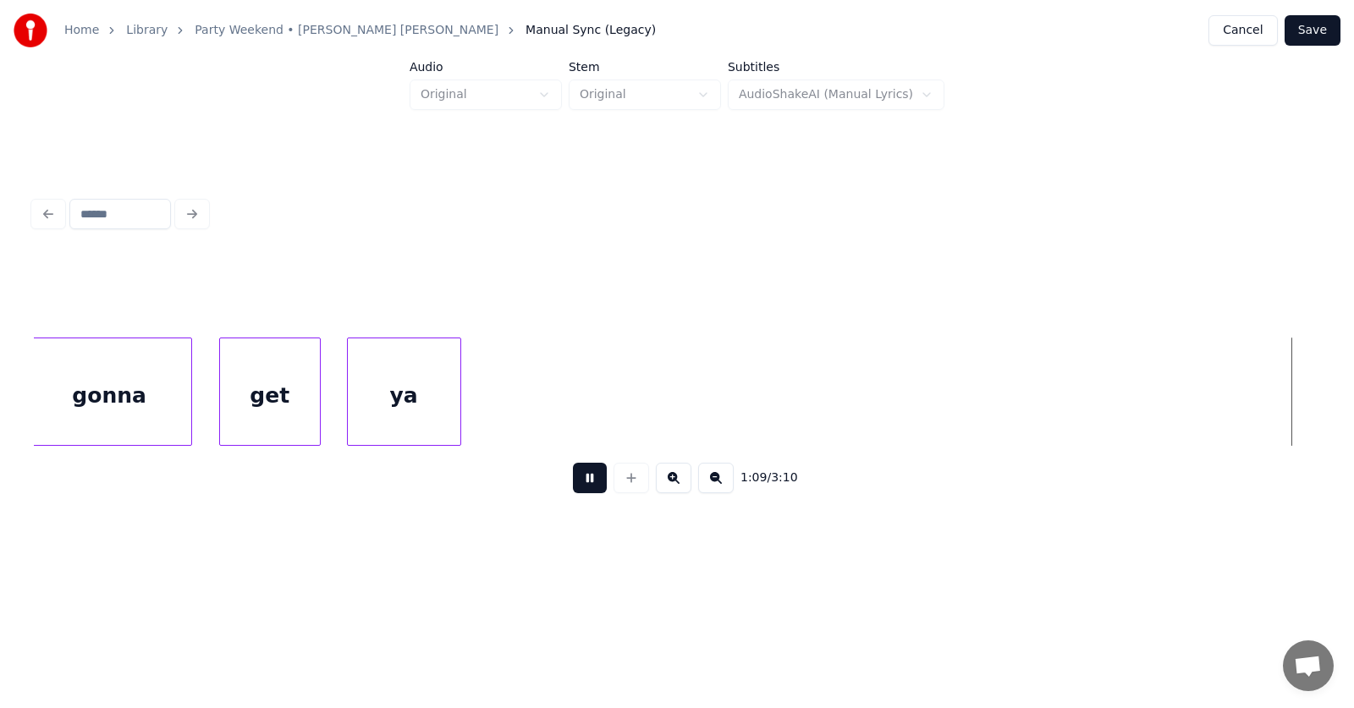
scroll to position [0, 44419]
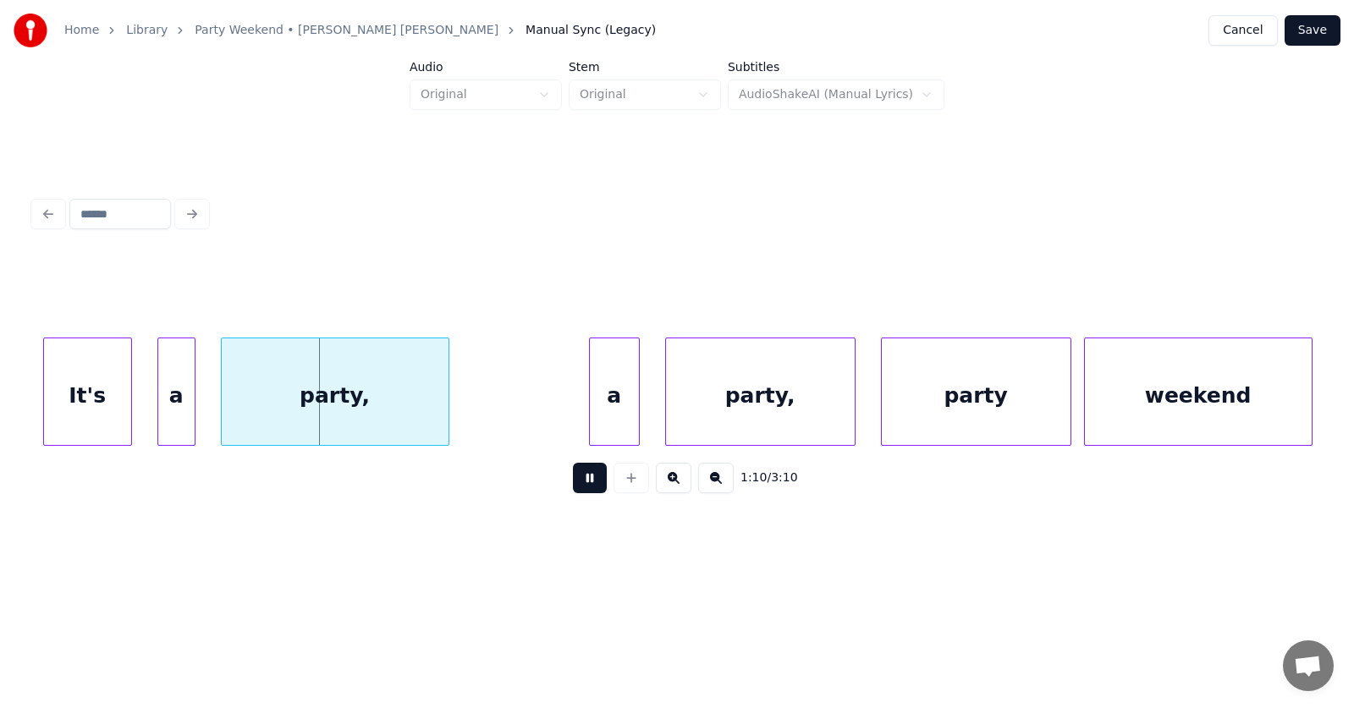
click at [574, 486] on button at bounding box center [590, 478] width 34 height 30
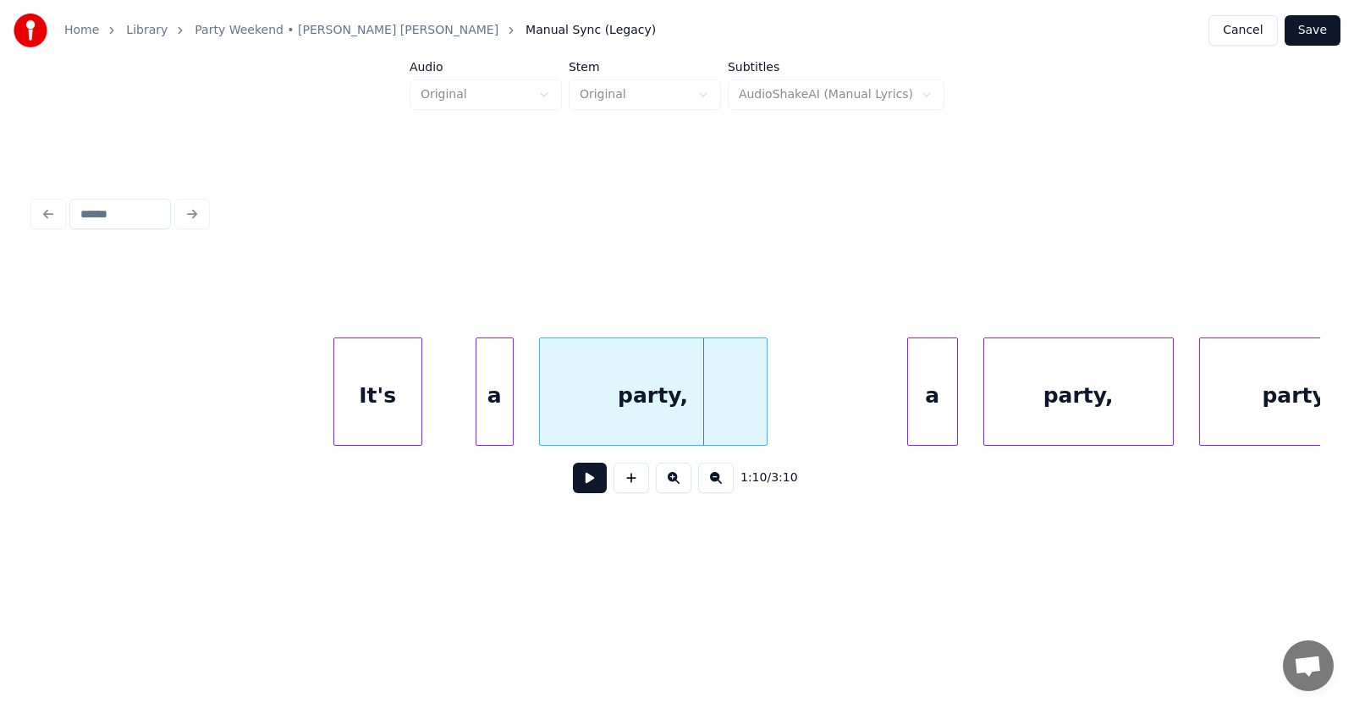
click at [396, 410] on div "It's" at bounding box center [377, 395] width 87 height 115
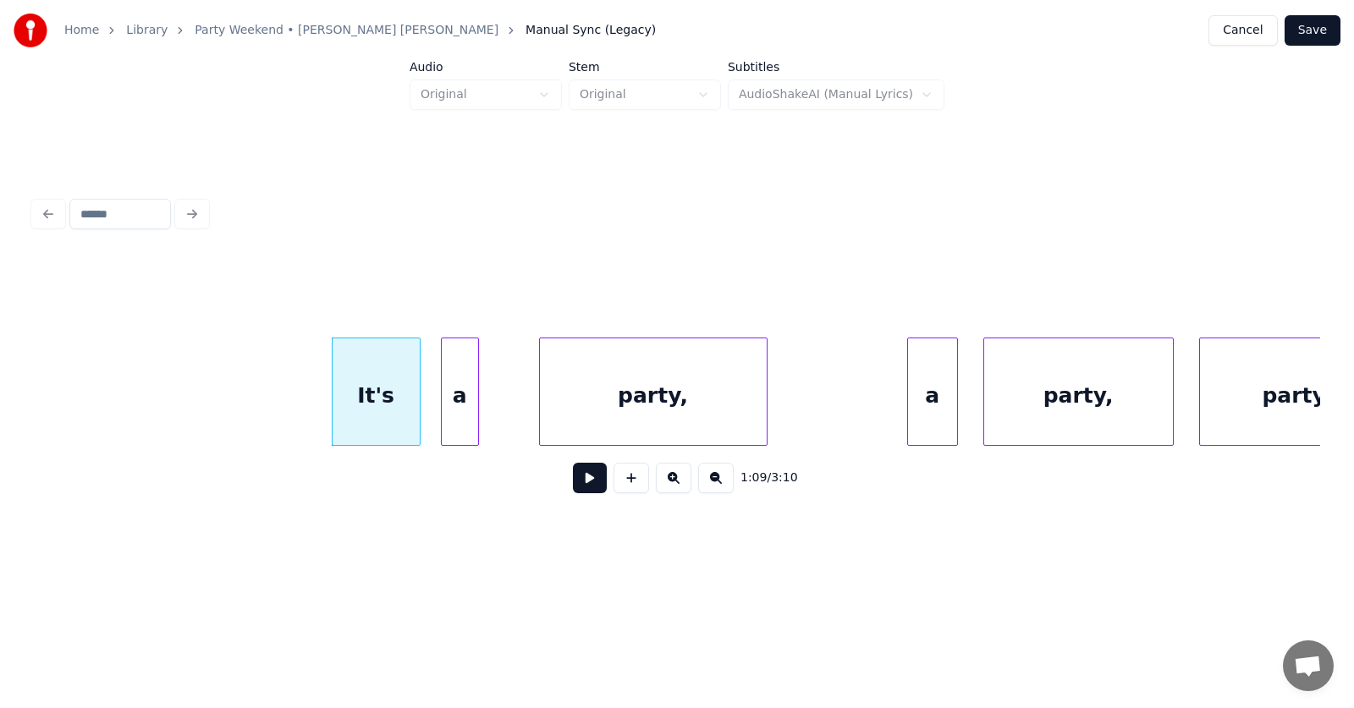
click at [469, 420] on div "a" at bounding box center [460, 395] width 36 height 115
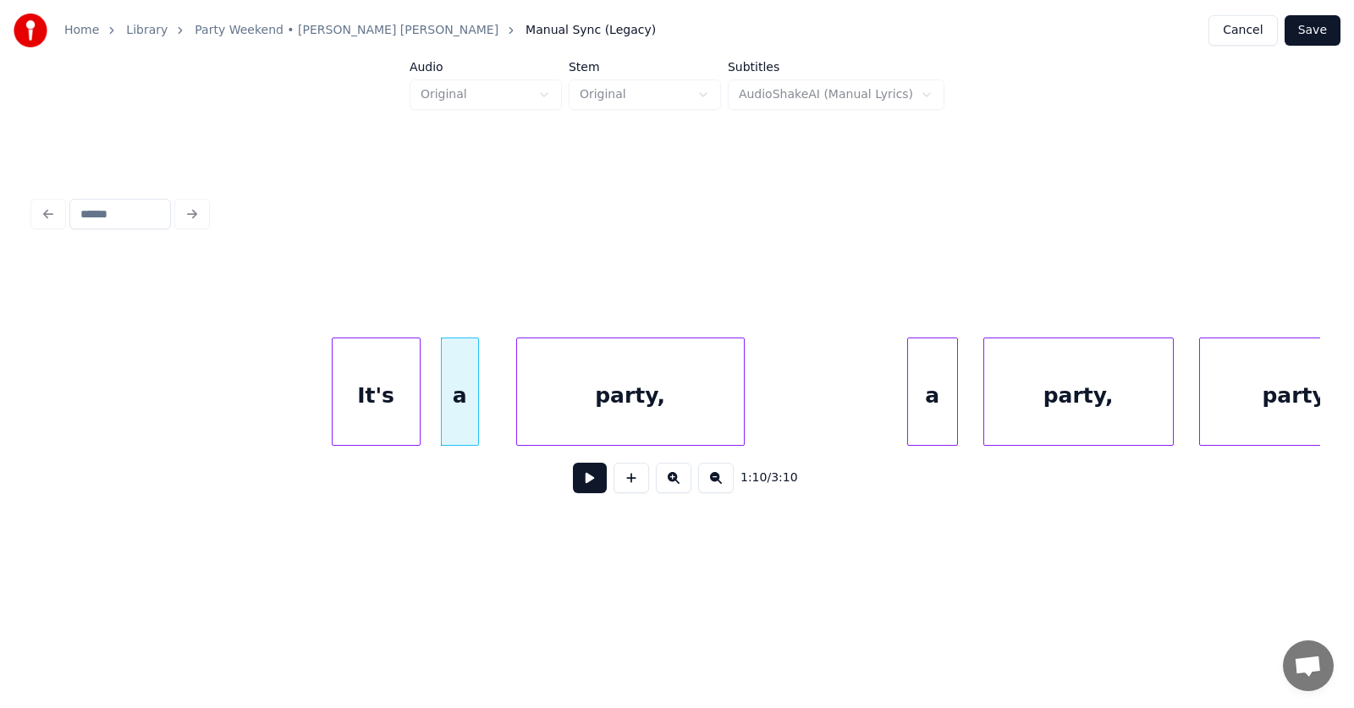
click at [601, 426] on div "party," at bounding box center [630, 395] width 227 height 115
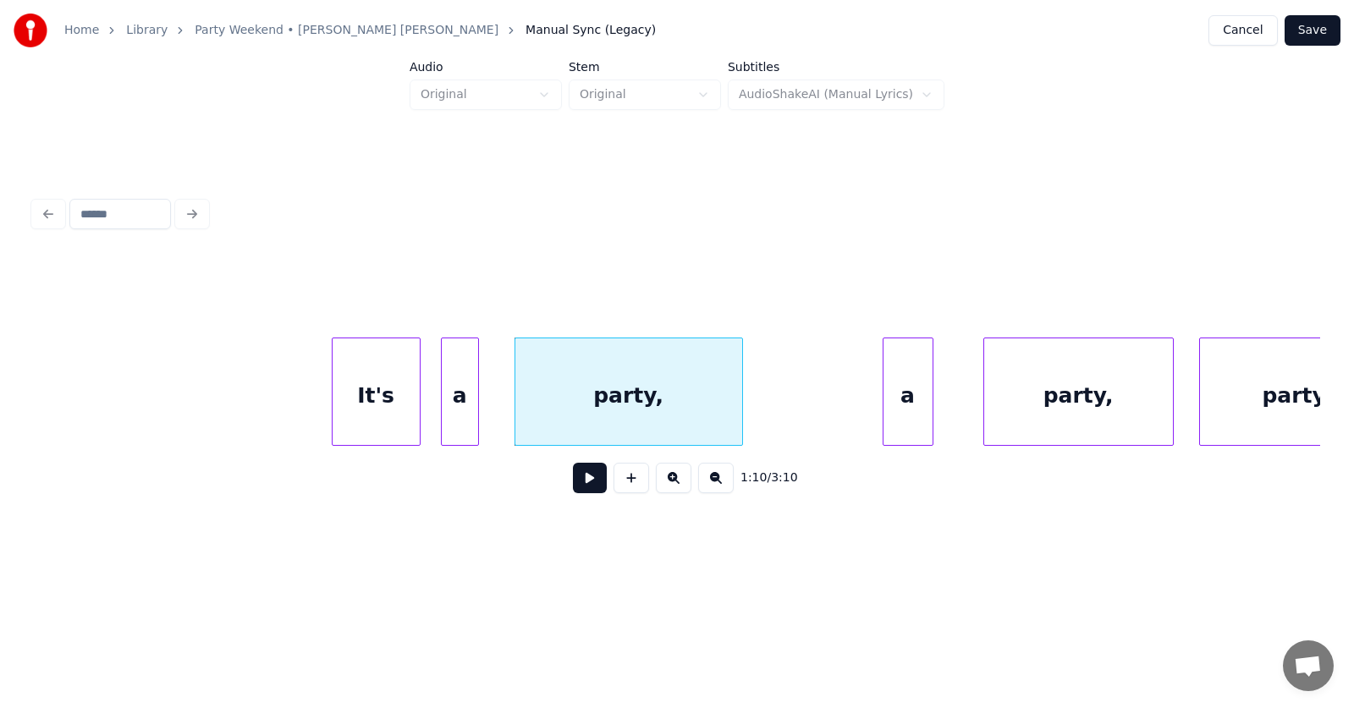
click at [911, 417] on div "a" at bounding box center [907, 395] width 49 height 115
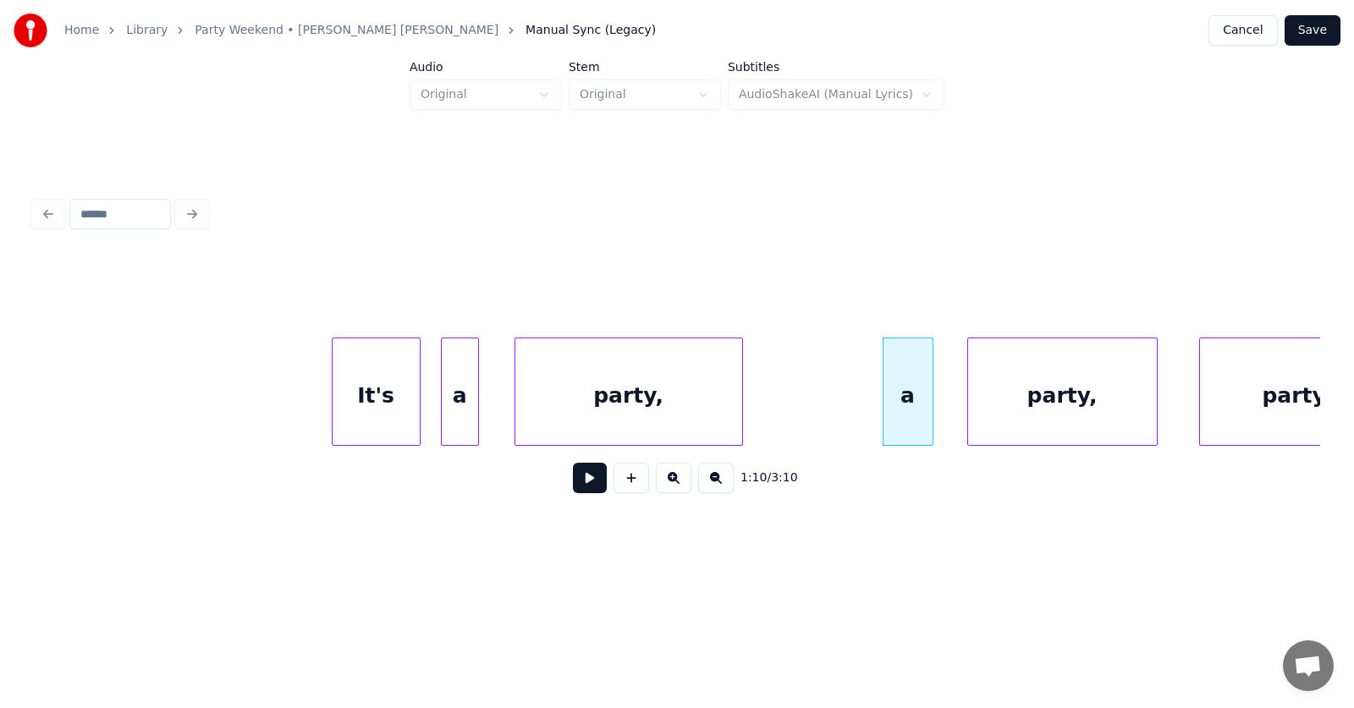
click at [1077, 410] on div "party," at bounding box center [1062, 395] width 189 height 115
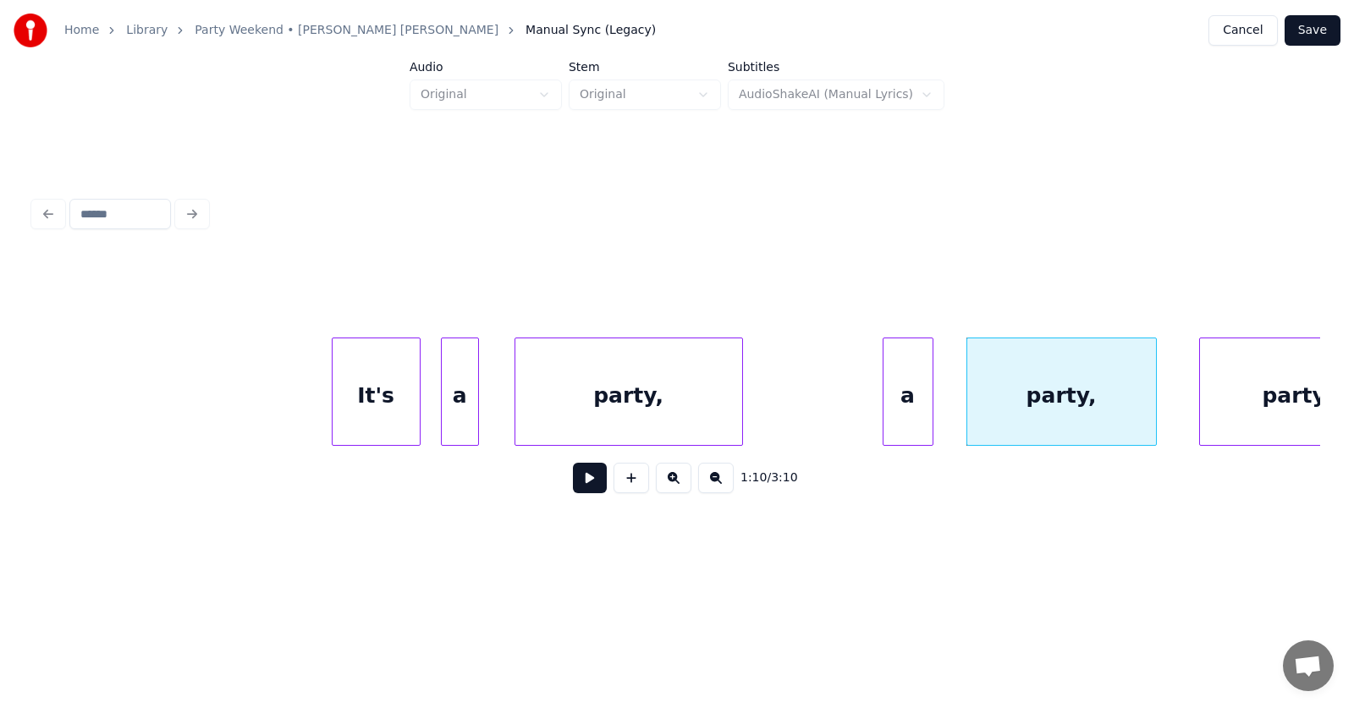
click at [1074, 405] on div "party," at bounding box center [1061, 395] width 189 height 115
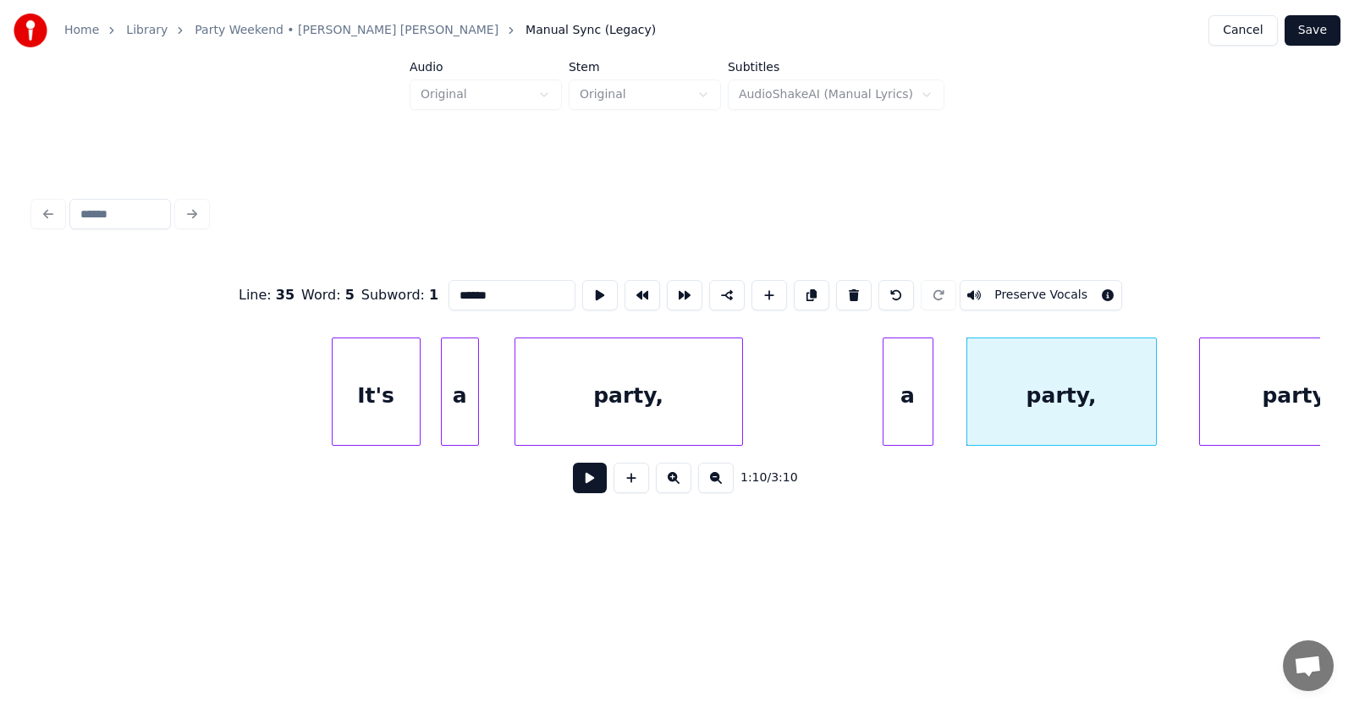
scroll to position [0, 44166]
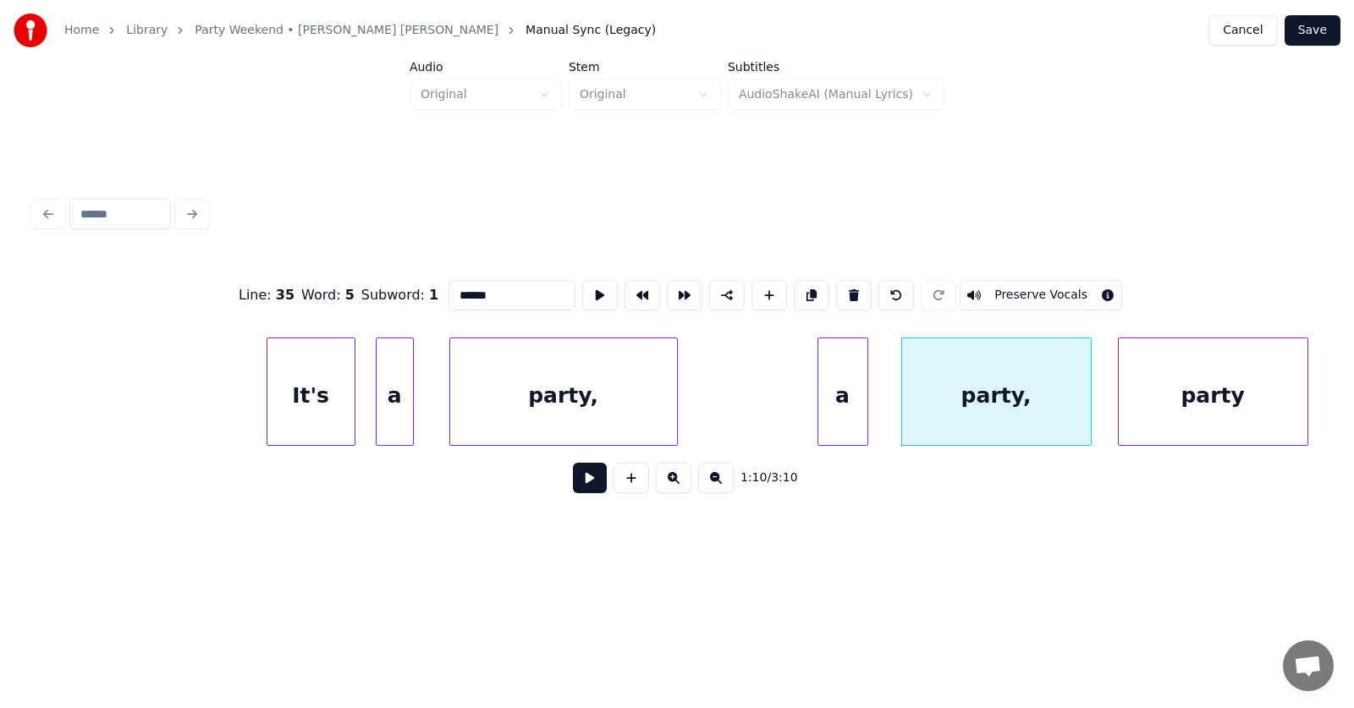
click at [1228, 402] on div "party" at bounding box center [1212, 395] width 189 height 115
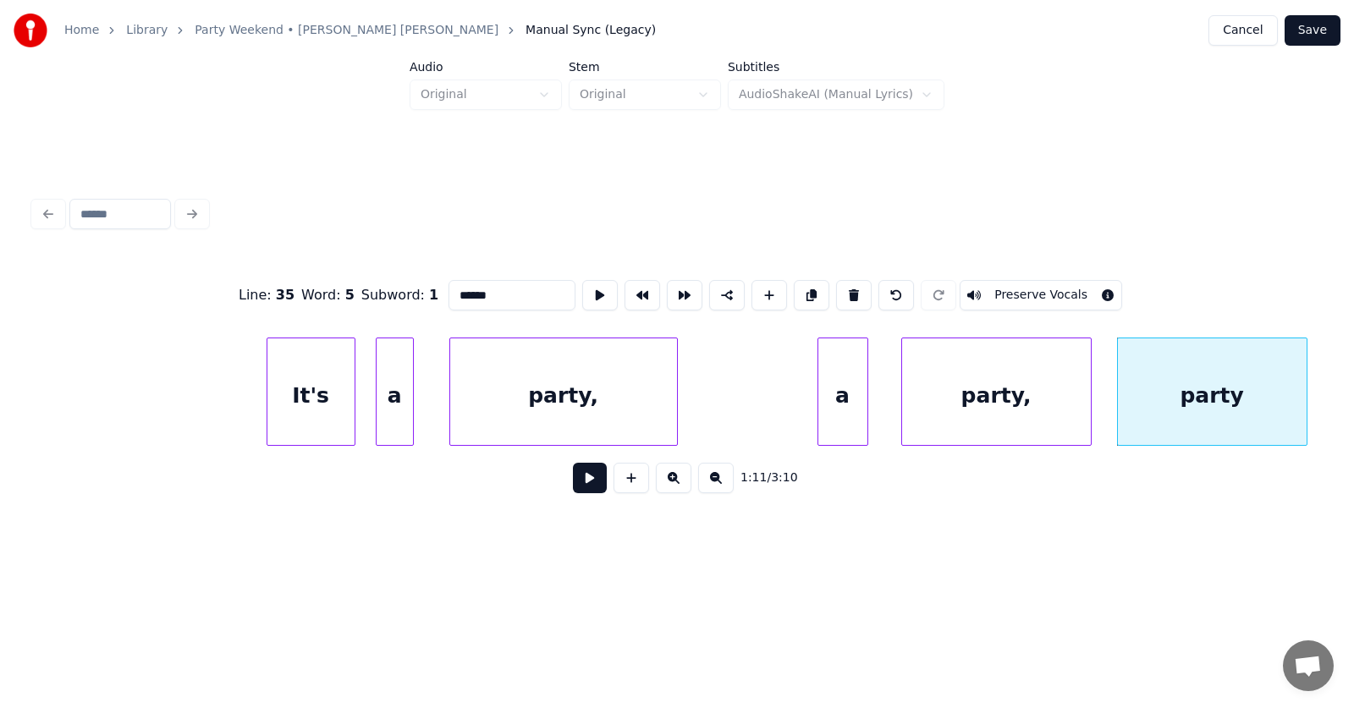
click at [584, 409] on div "party," at bounding box center [563, 395] width 227 height 115
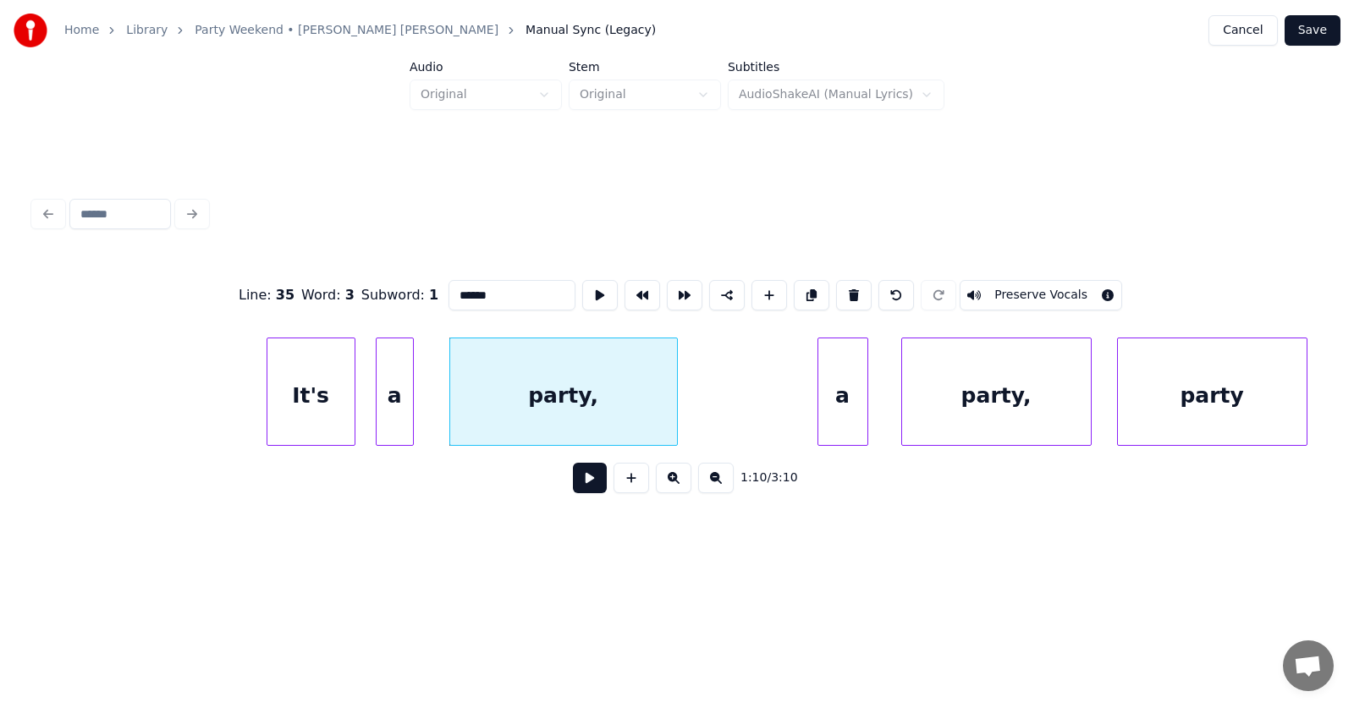
click at [458, 292] on input "******" at bounding box center [511, 295] width 127 height 30
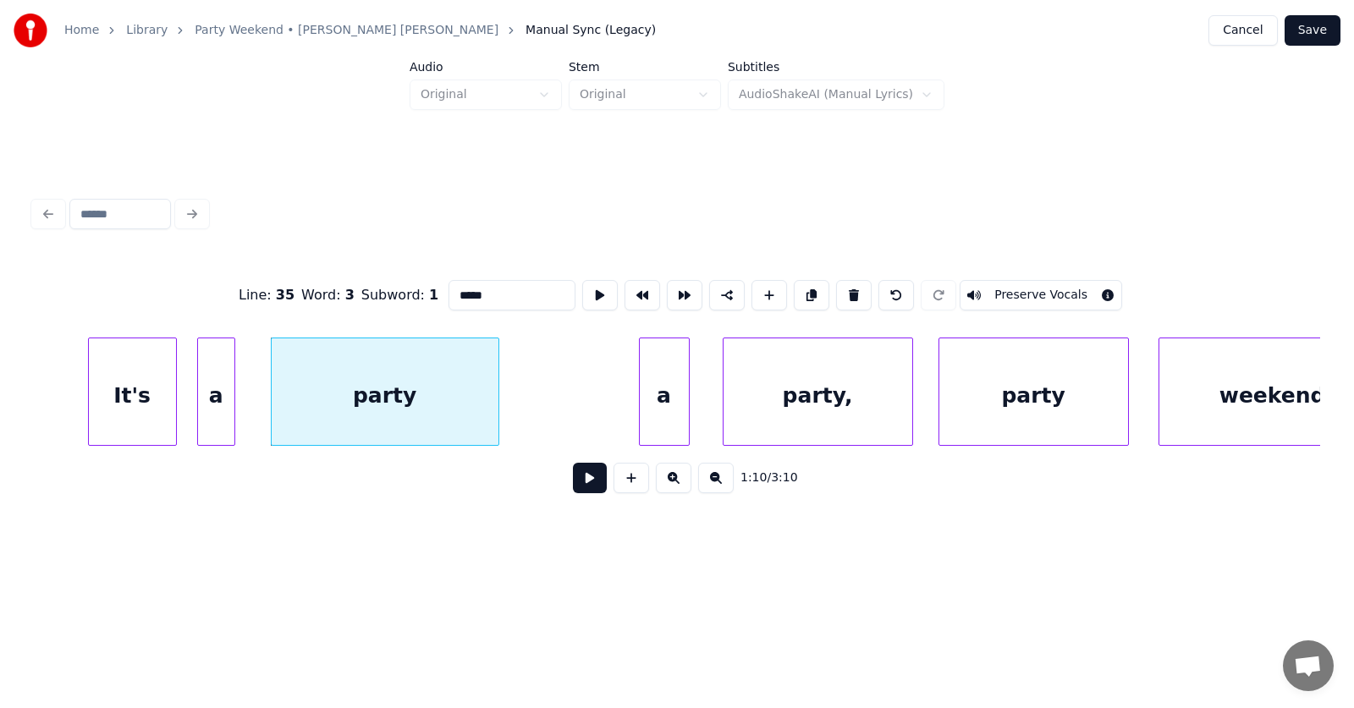
scroll to position [0, 44507]
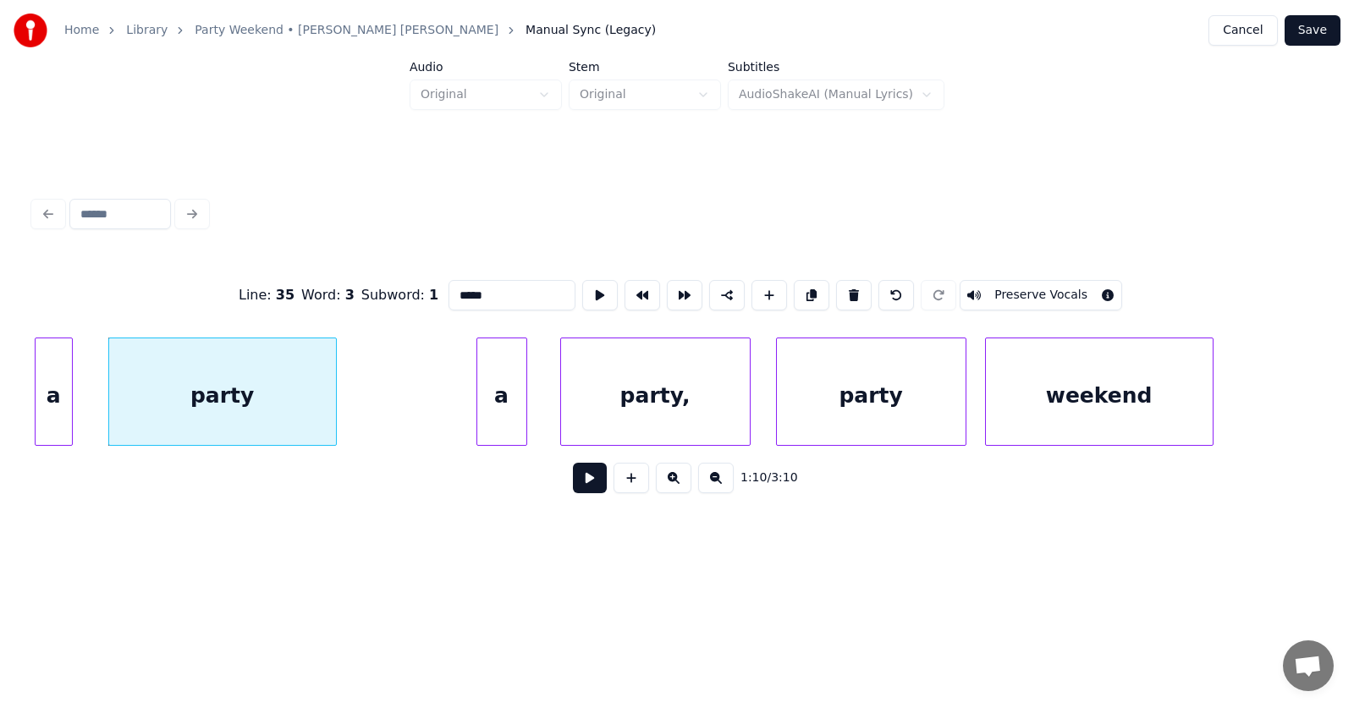
click at [1055, 411] on div "weekend" at bounding box center [1099, 395] width 227 height 115
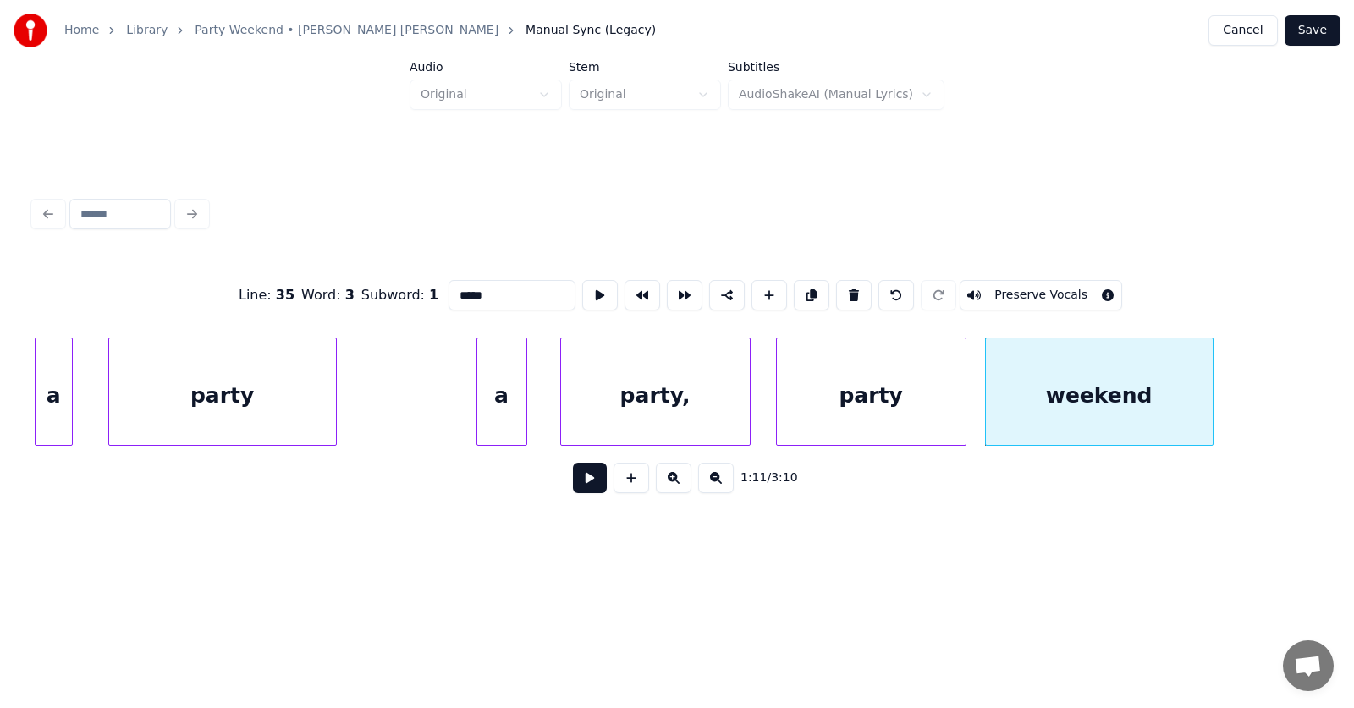
type input "*****"
click at [579, 485] on button at bounding box center [590, 478] width 34 height 30
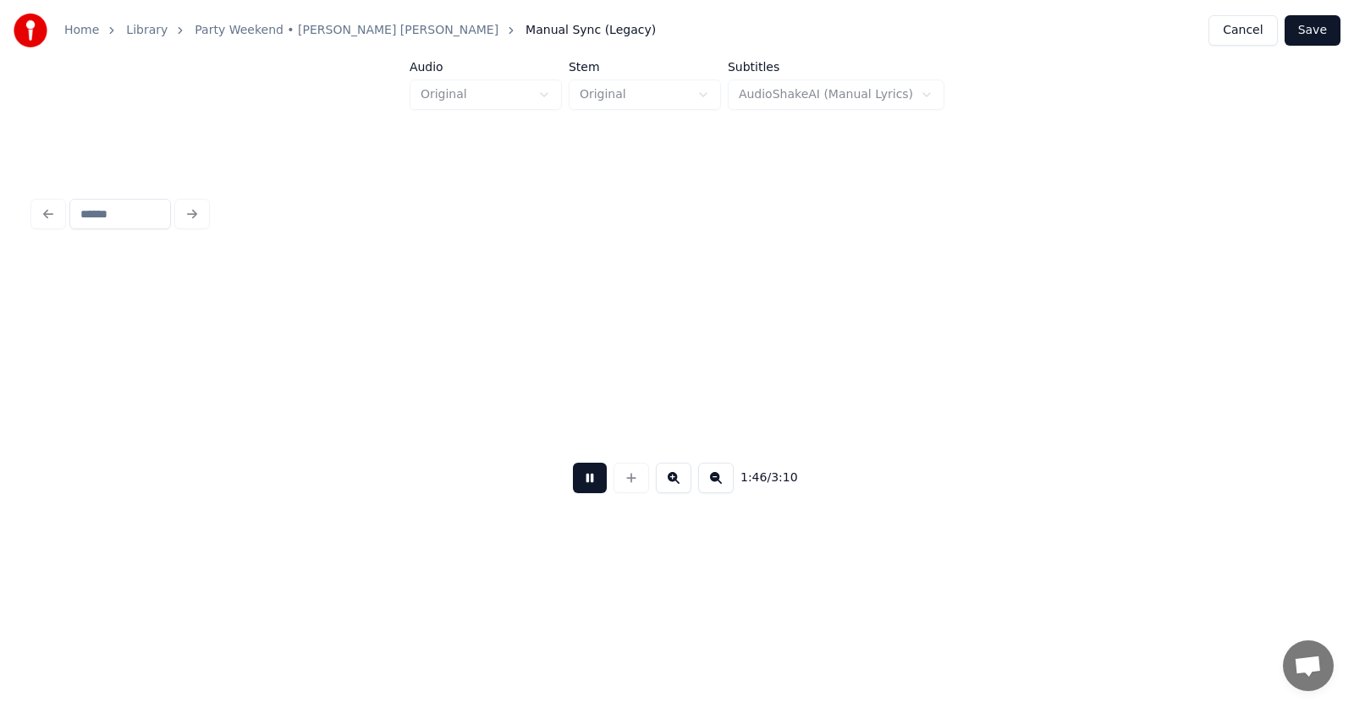
scroll to position [0, 67761]
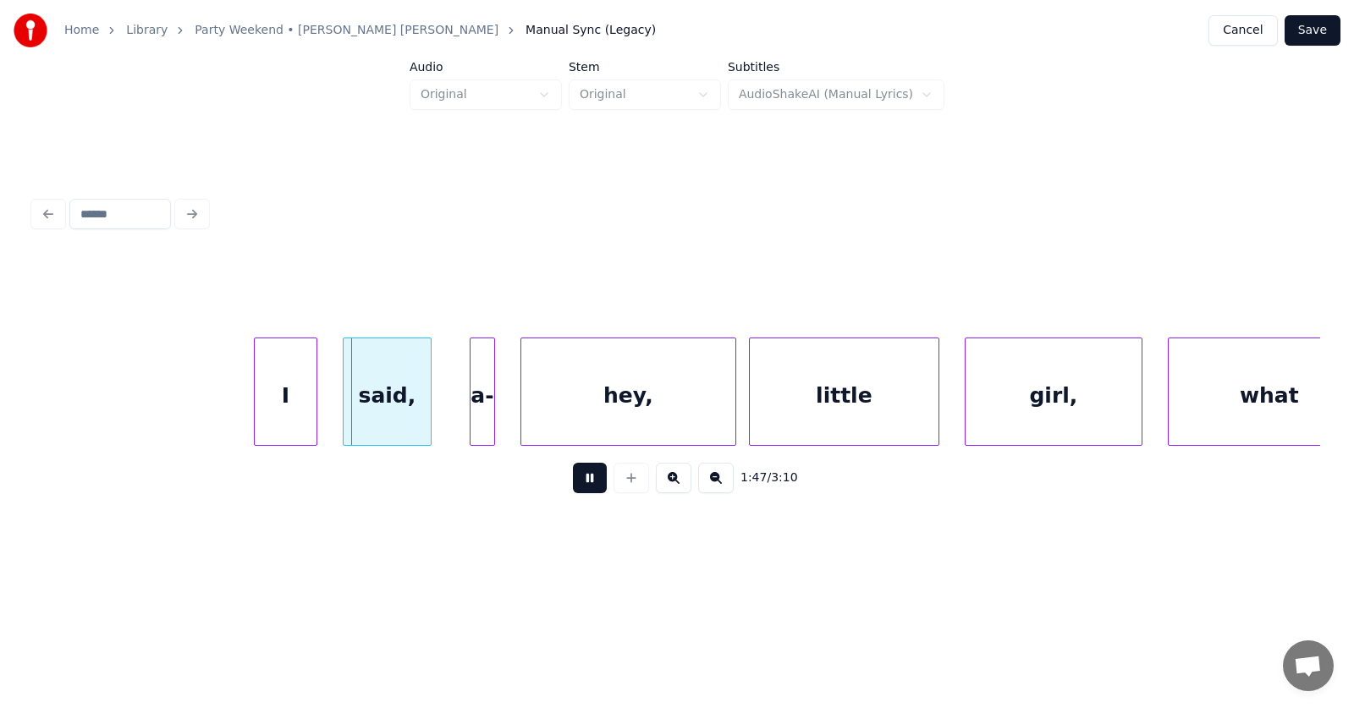
click at [579, 487] on button at bounding box center [590, 478] width 34 height 30
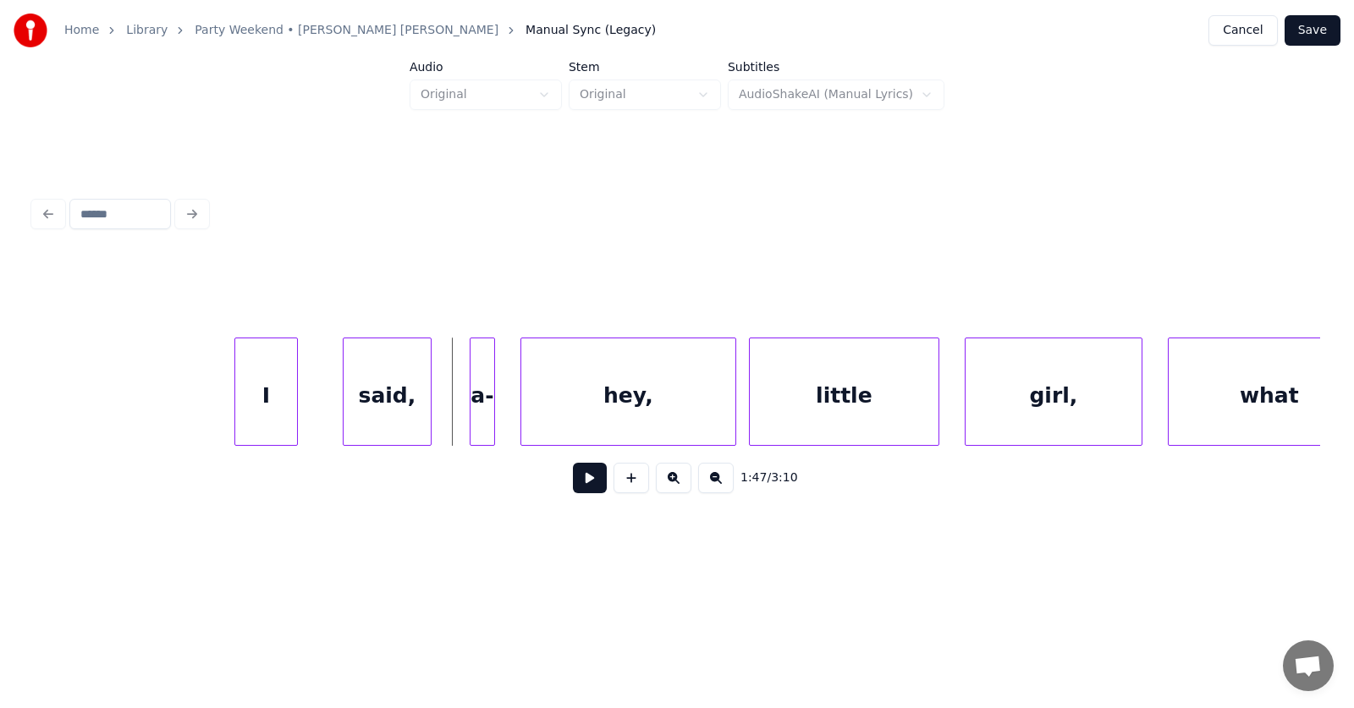
click at [274, 415] on div "I" at bounding box center [266, 395] width 62 height 115
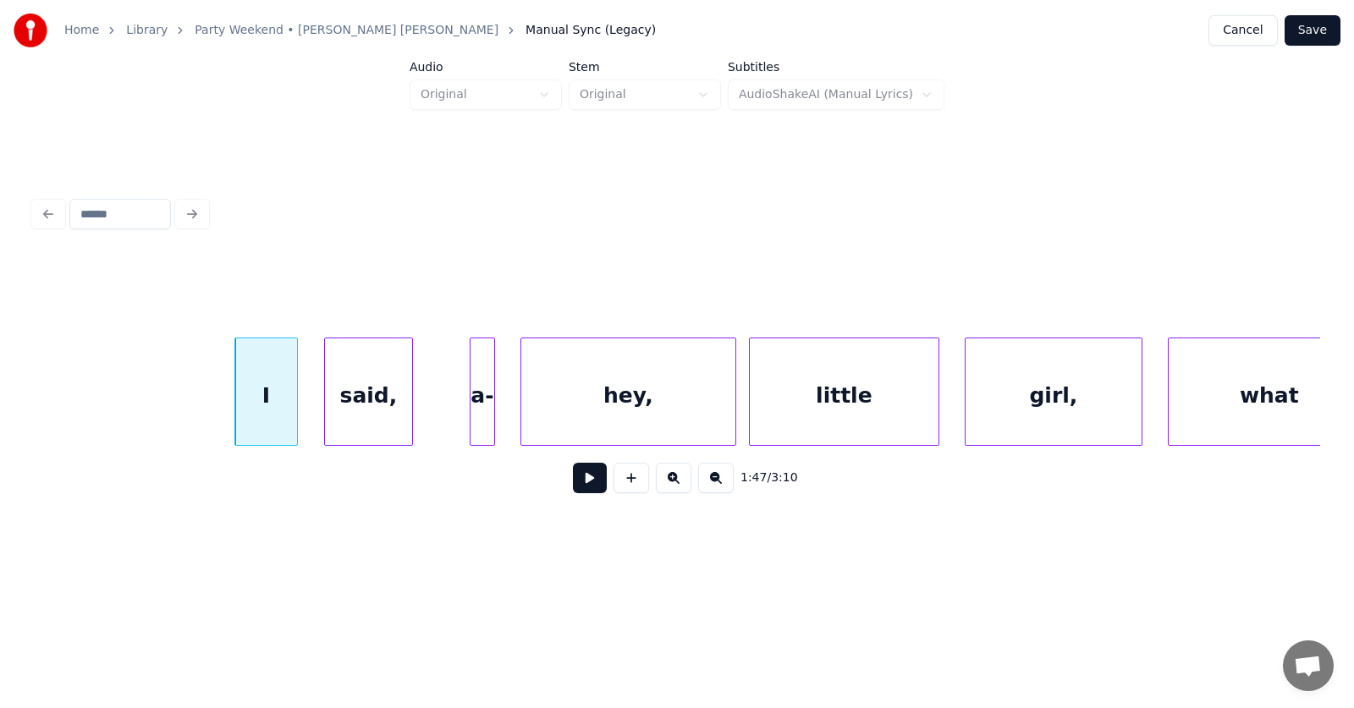
click at [360, 421] on div "said," at bounding box center [368, 395] width 87 height 115
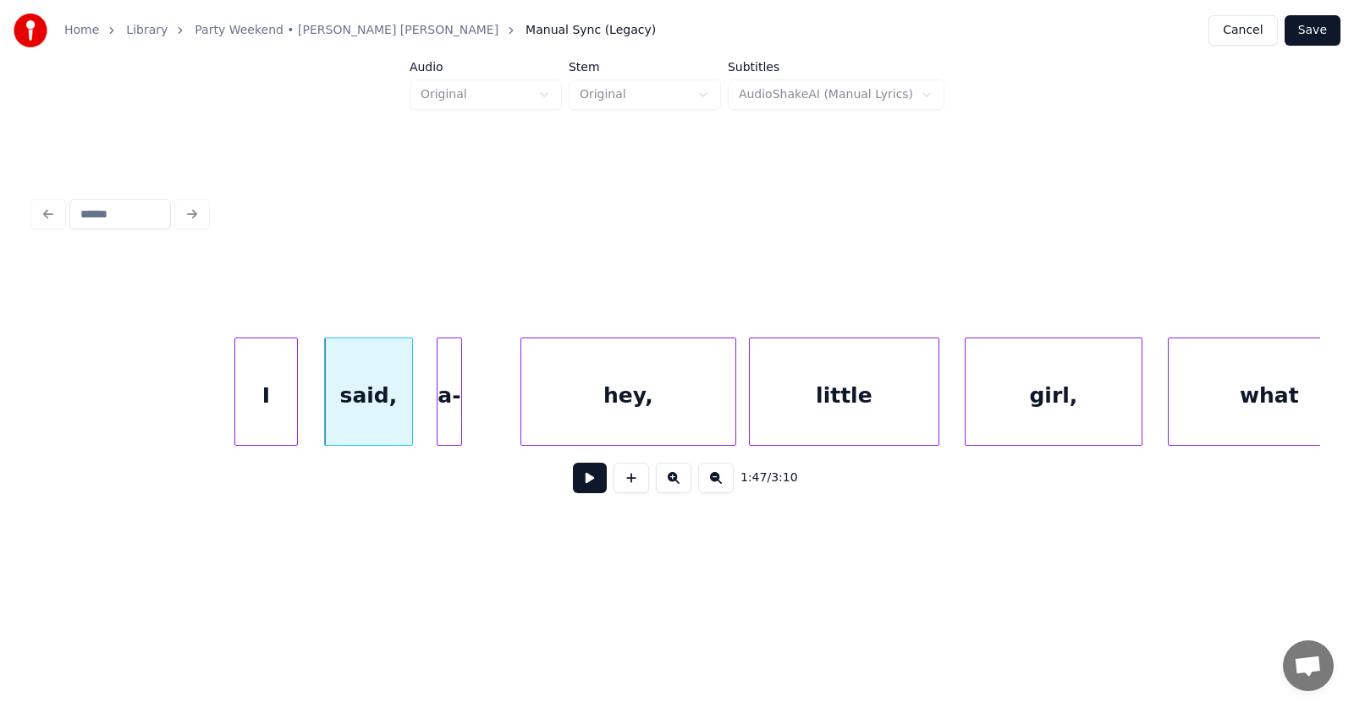
click at [448, 420] on div "a-" at bounding box center [449, 395] width 24 height 115
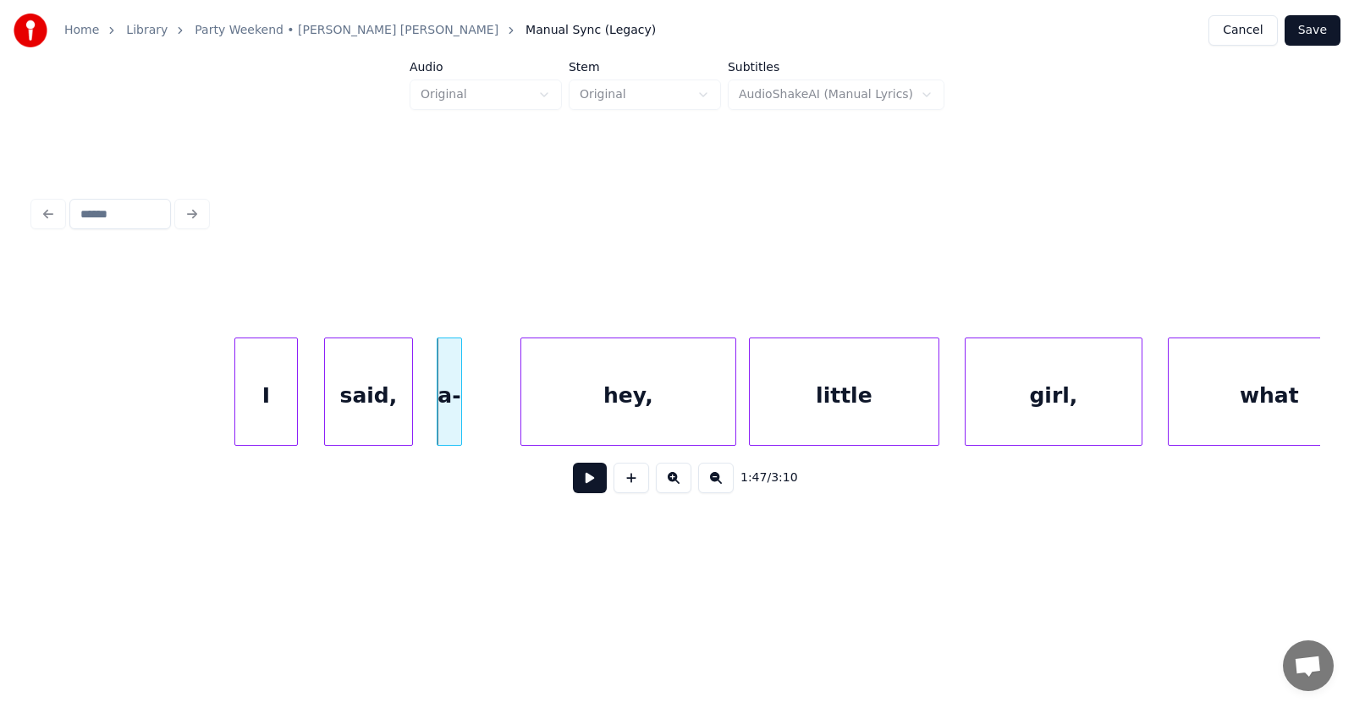
click at [461, 417] on div "a-" at bounding box center [449, 392] width 25 height 108
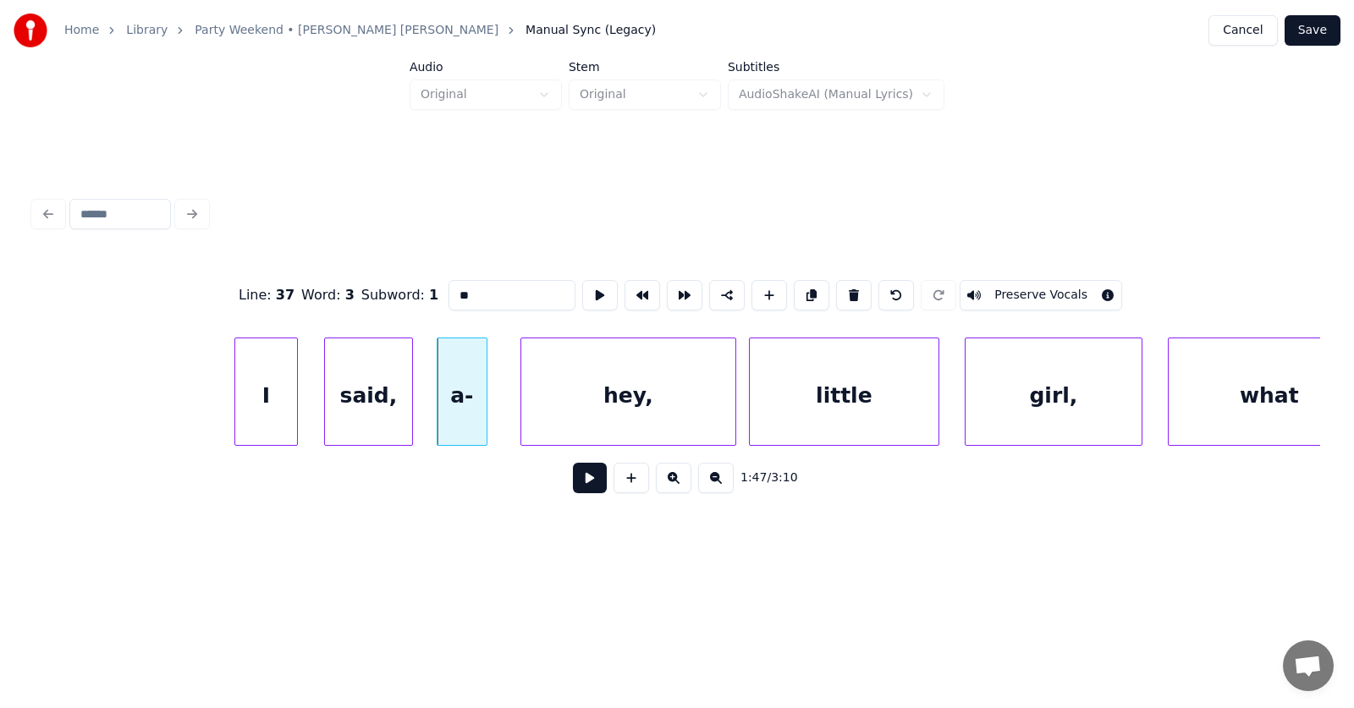
click at [484, 415] on div at bounding box center [483, 391] width 5 height 107
click at [593, 407] on div "hey," at bounding box center [605, 395] width 214 height 115
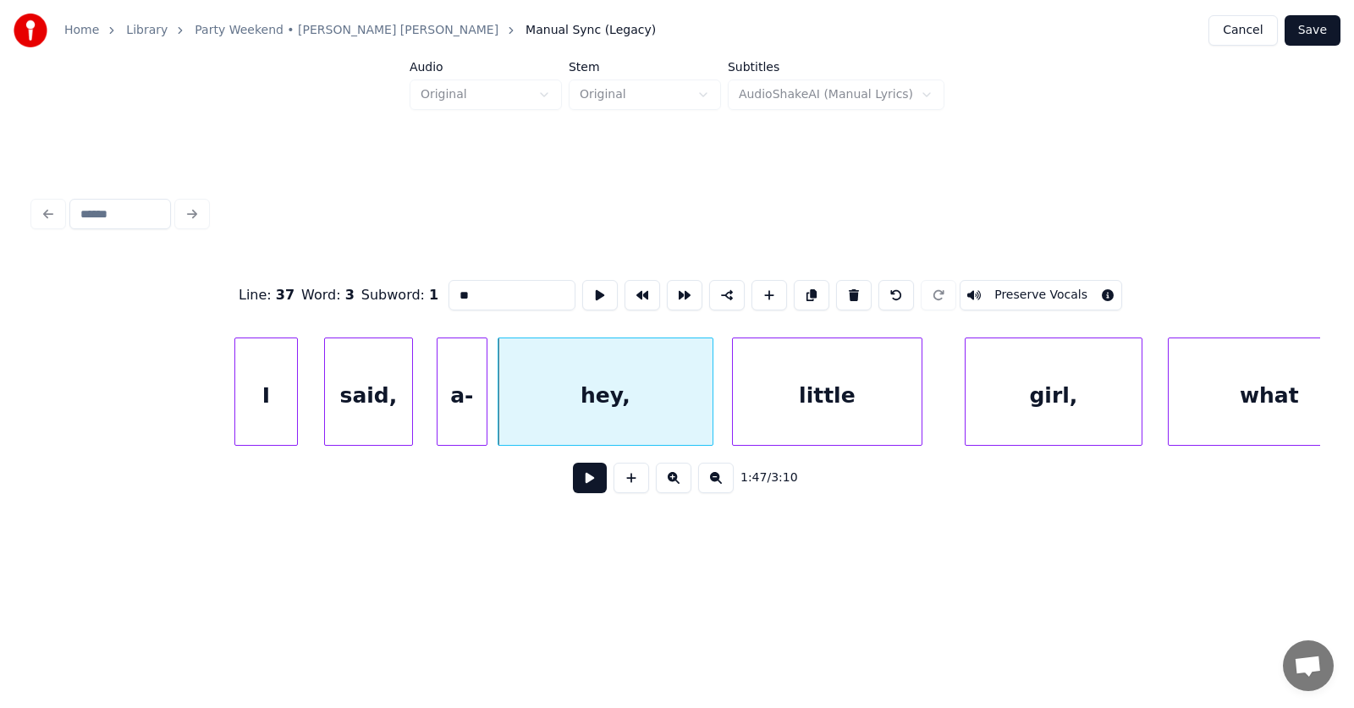
click at [824, 417] on div "little" at bounding box center [827, 395] width 189 height 115
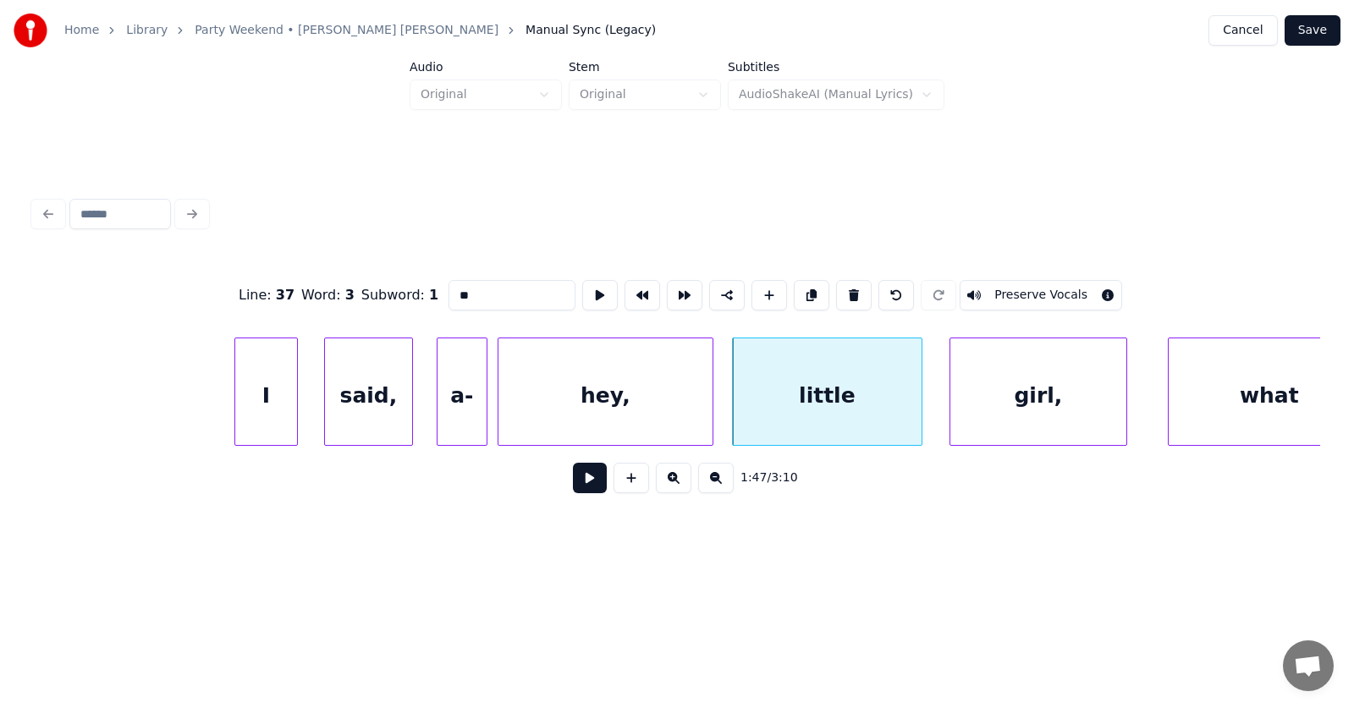
click at [1020, 408] on div "girl," at bounding box center [1038, 395] width 176 height 115
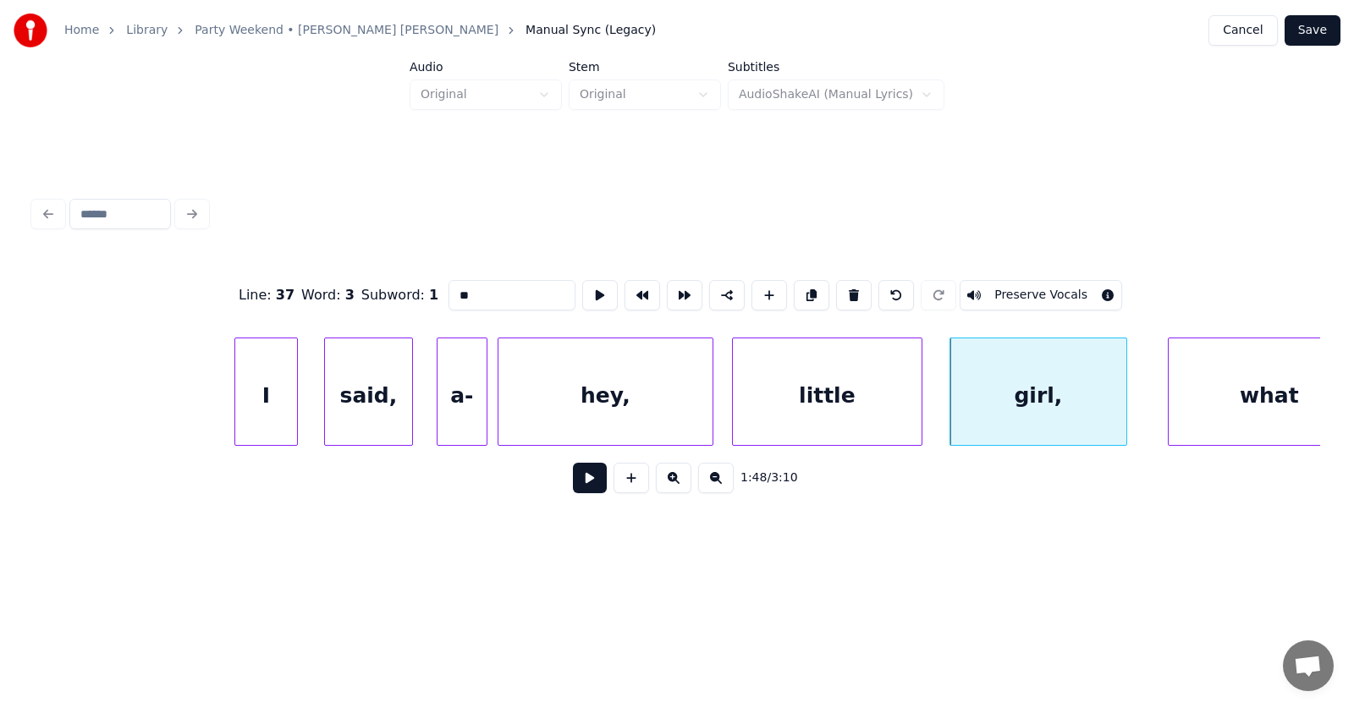
scroll to position [0, 67807]
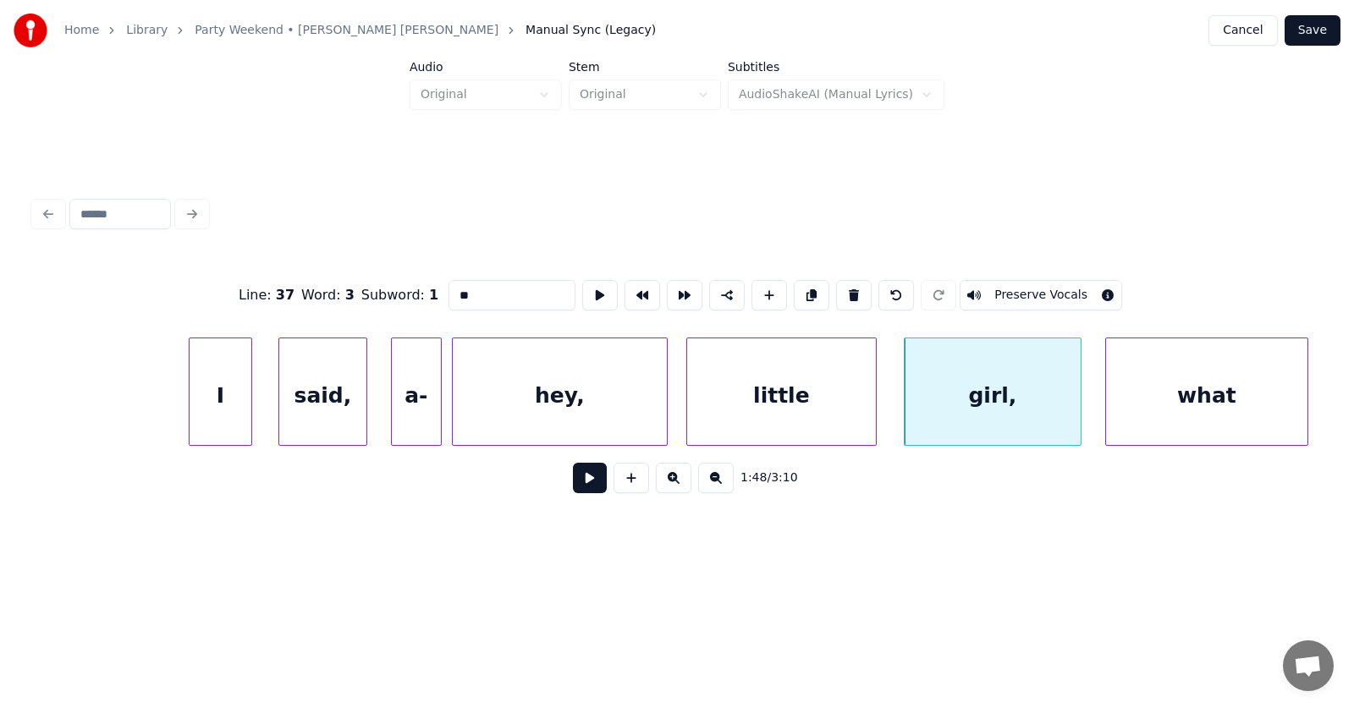
click at [1241, 410] on div "what" at bounding box center [1206, 395] width 201 height 115
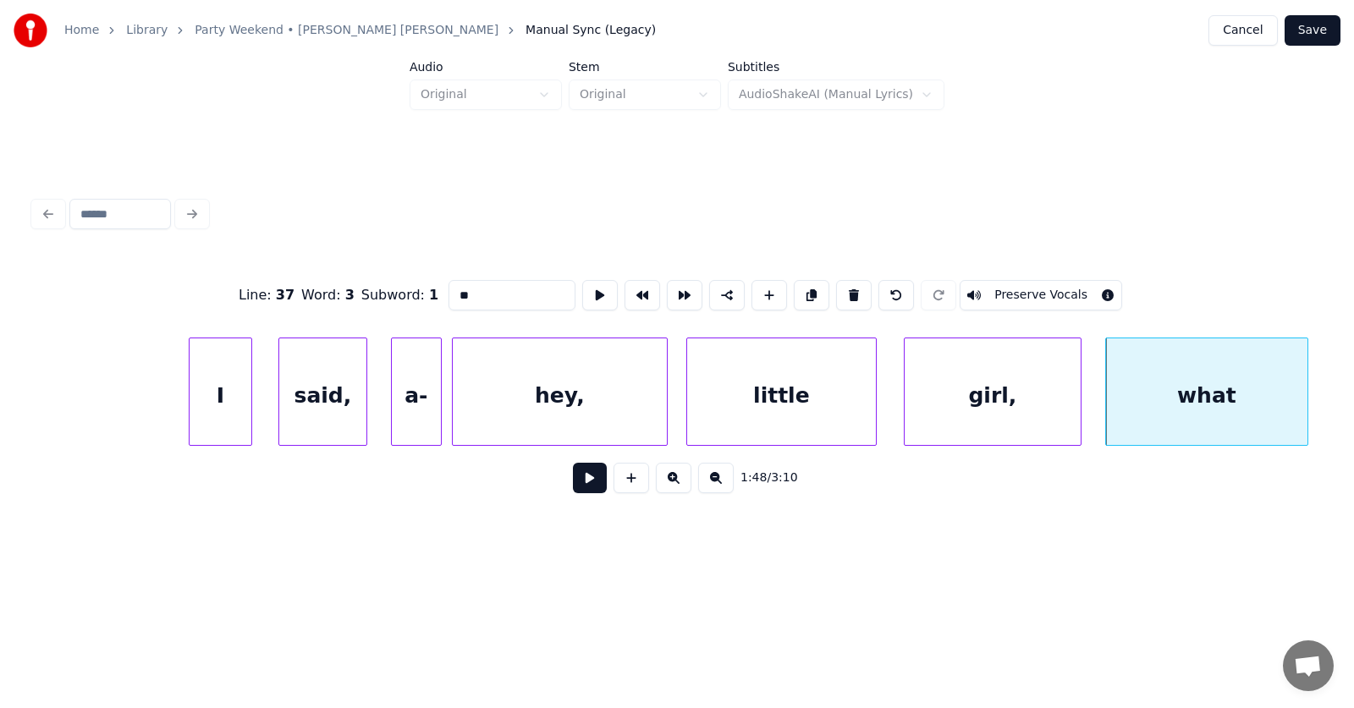
click at [576, 482] on button at bounding box center [590, 478] width 34 height 30
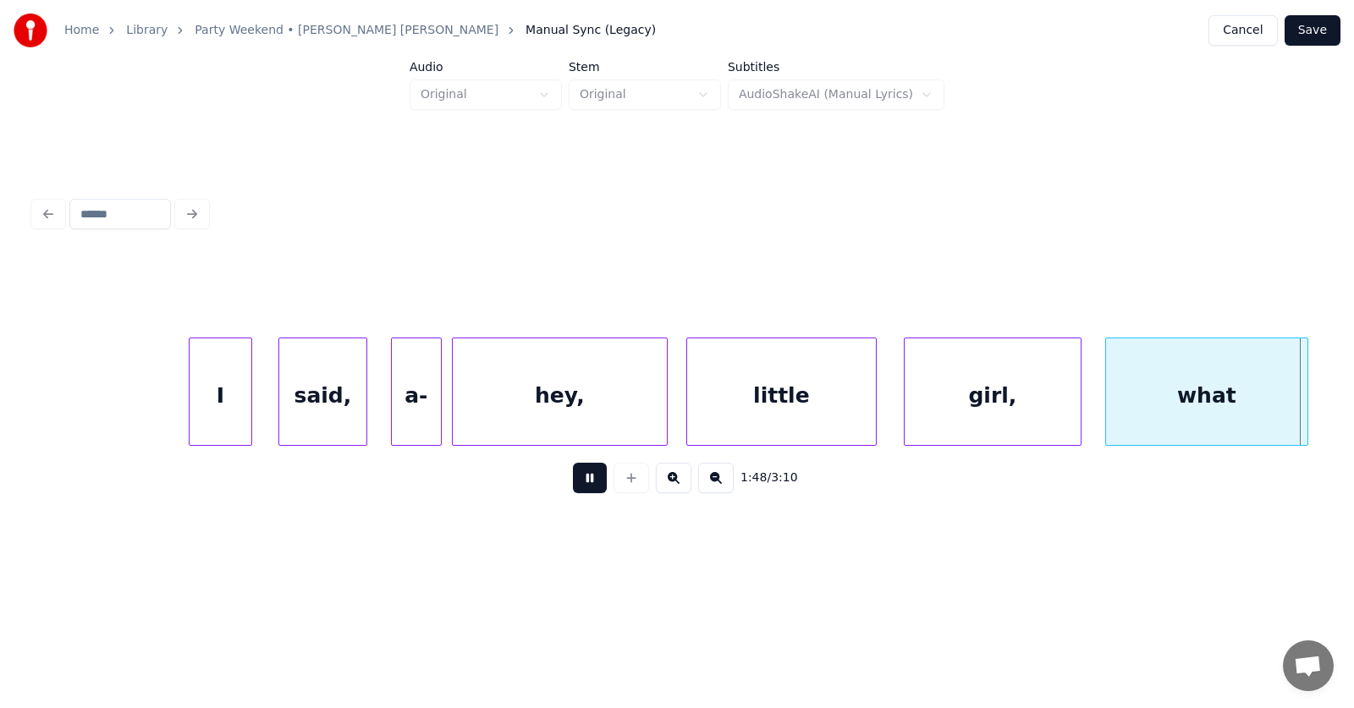
scroll to position [0, 69103]
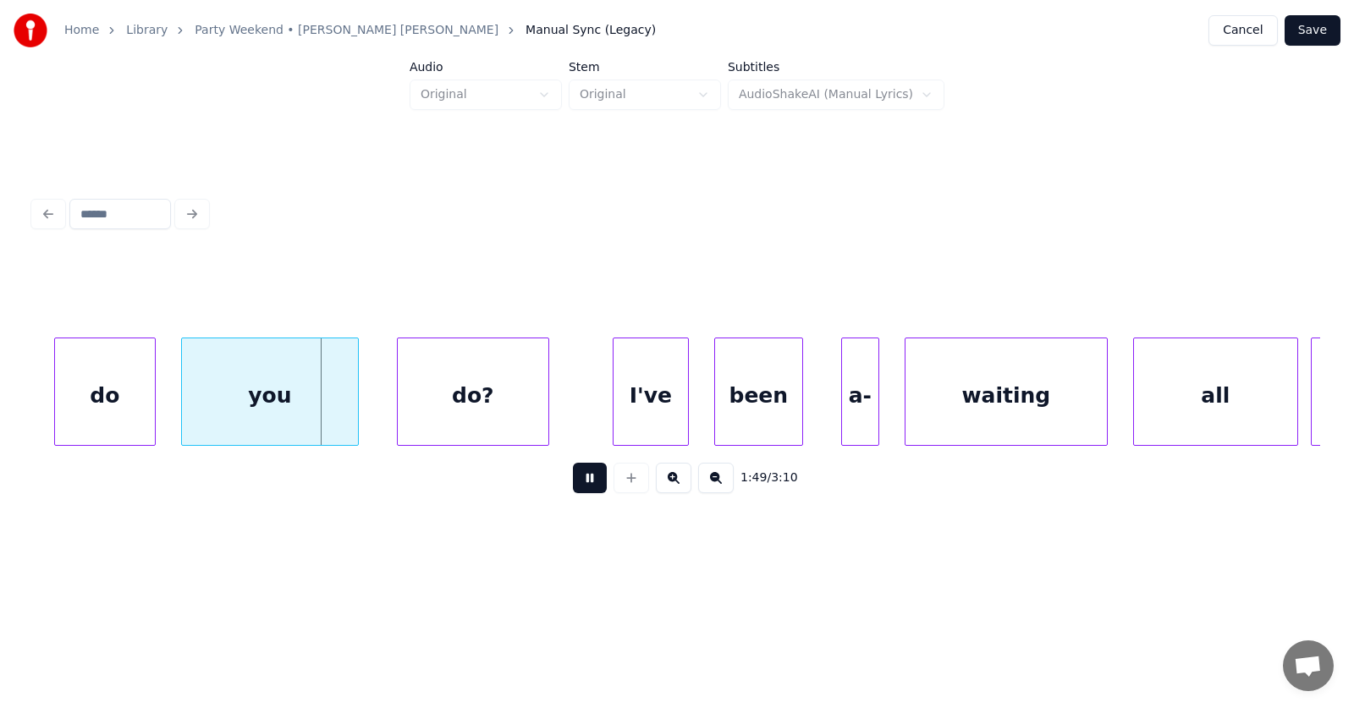
click at [576, 482] on button at bounding box center [590, 478] width 34 height 30
click at [86, 404] on div "do" at bounding box center [93, 395] width 100 height 115
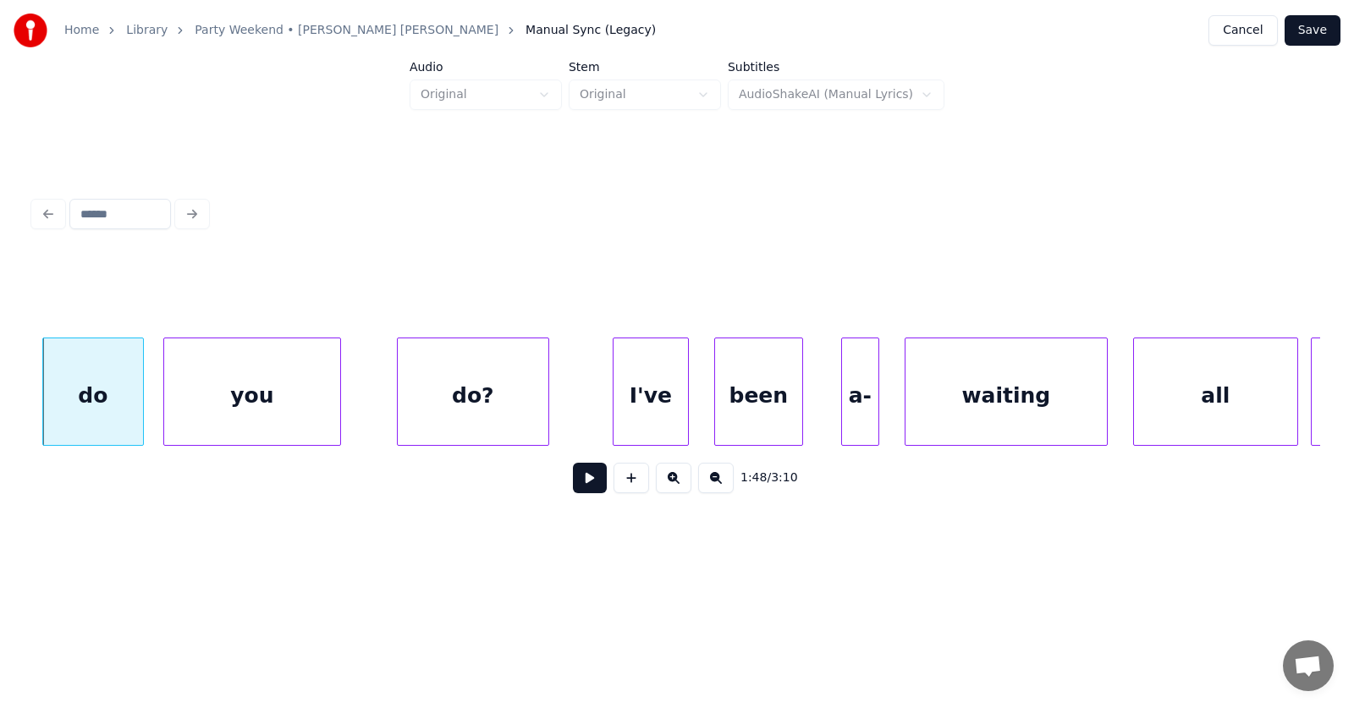
click at [227, 409] on div "you" at bounding box center [252, 395] width 176 height 115
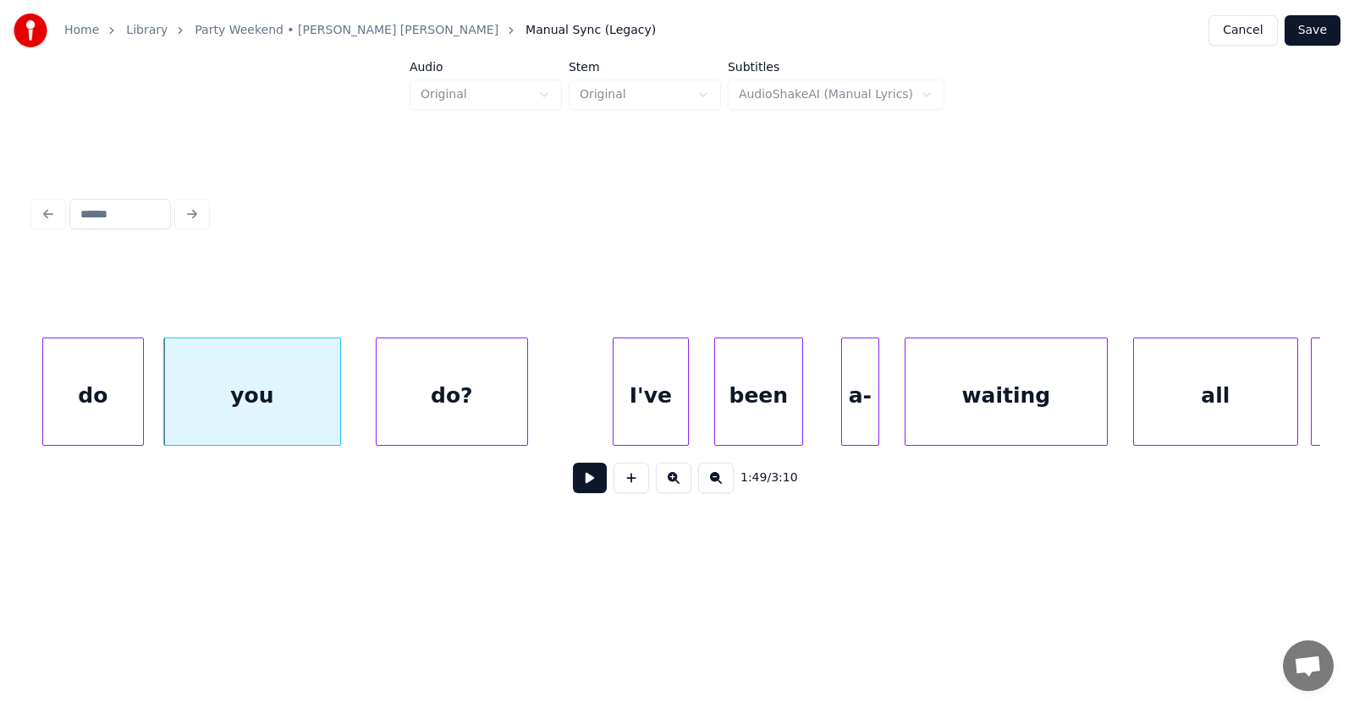
click at [468, 410] on div "do?" at bounding box center [451, 395] width 151 height 115
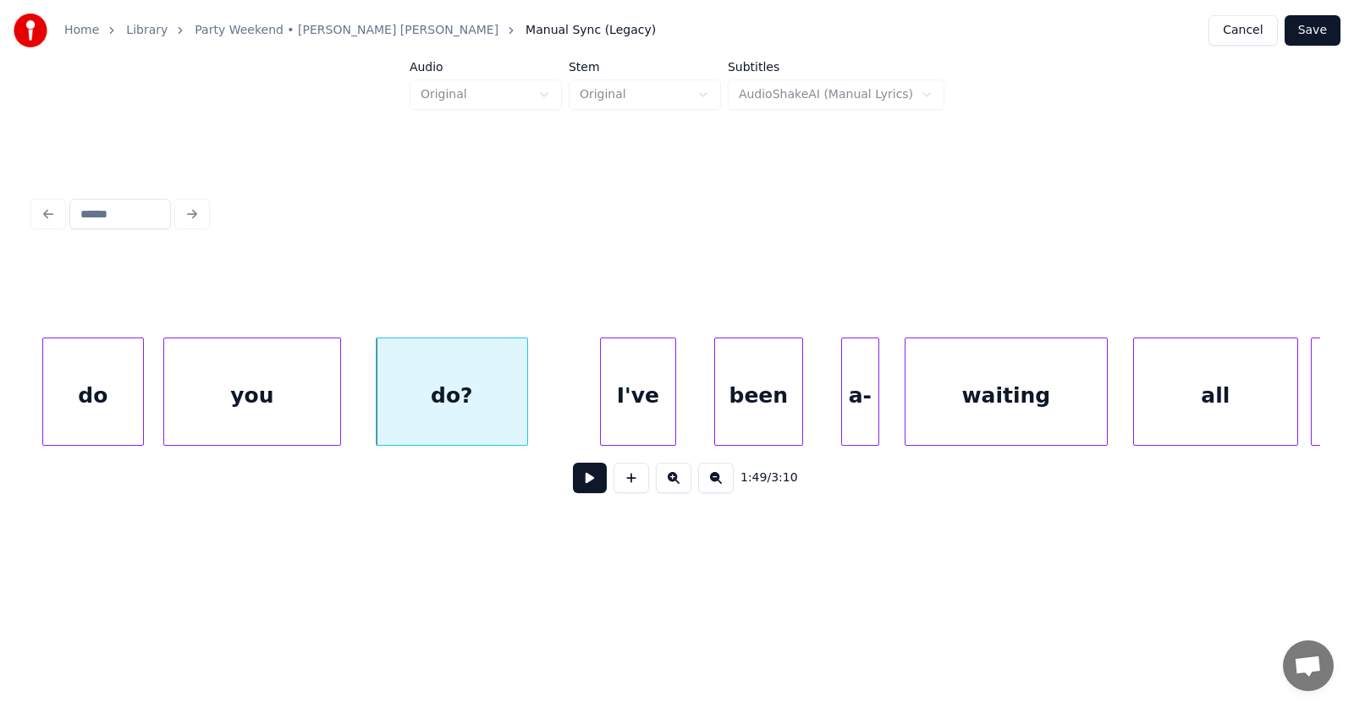
click at [655, 416] on div "I've" at bounding box center [638, 395] width 74 height 115
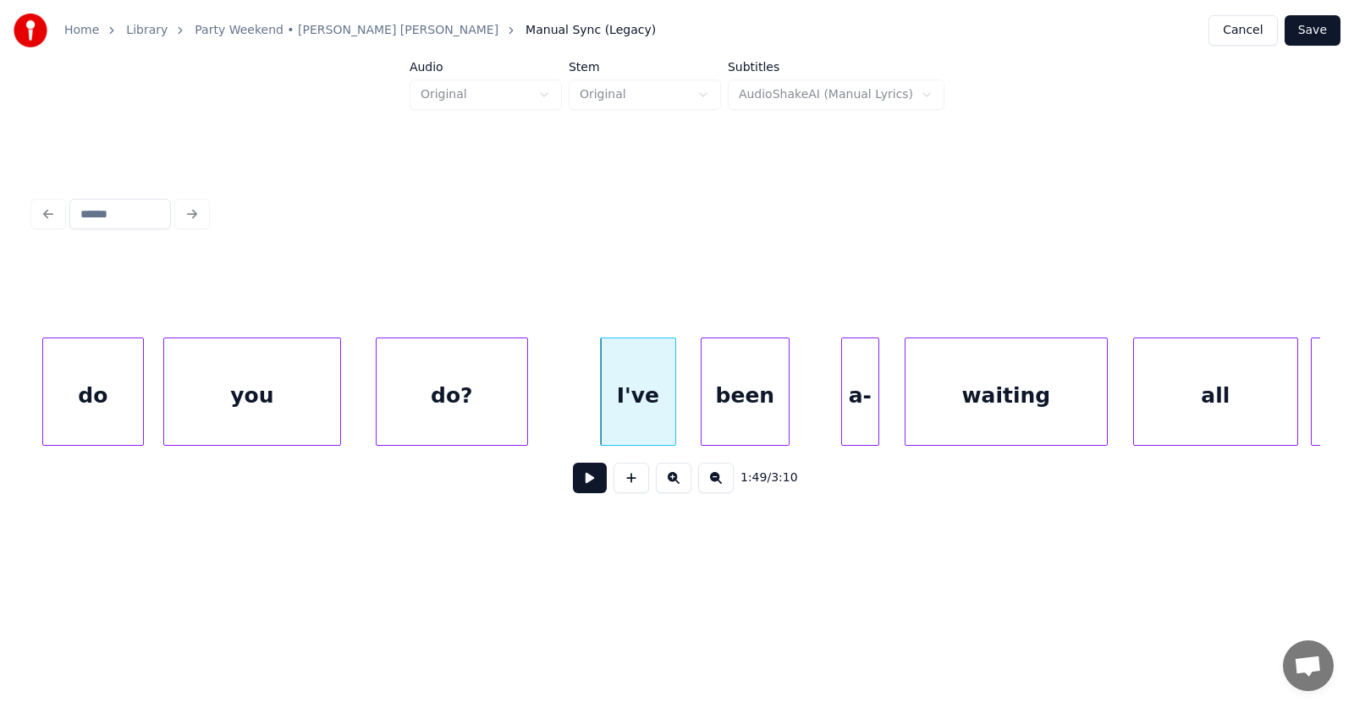
click at [733, 418] on div "been" at bounding box center [744, 395] width 87 height 115
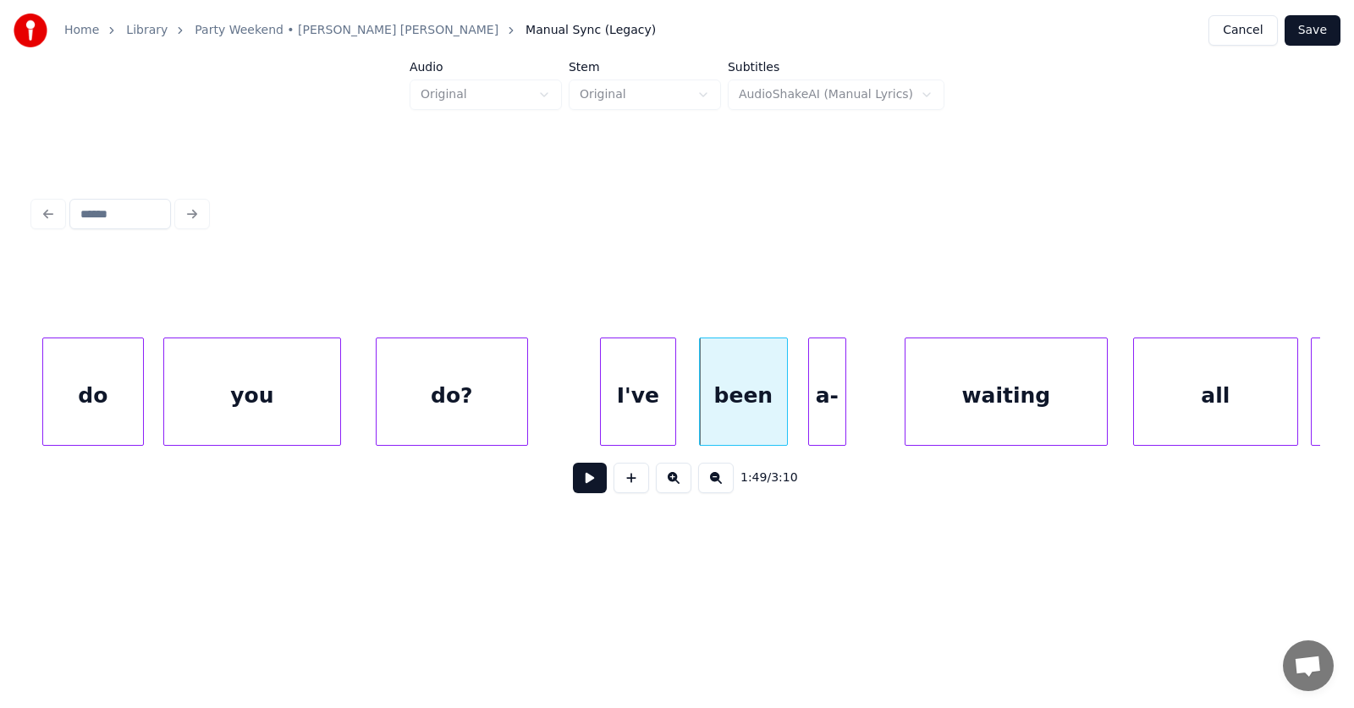
click at [824, 422] on div "a-" at bounding box center [827, 395] width 36 height 115
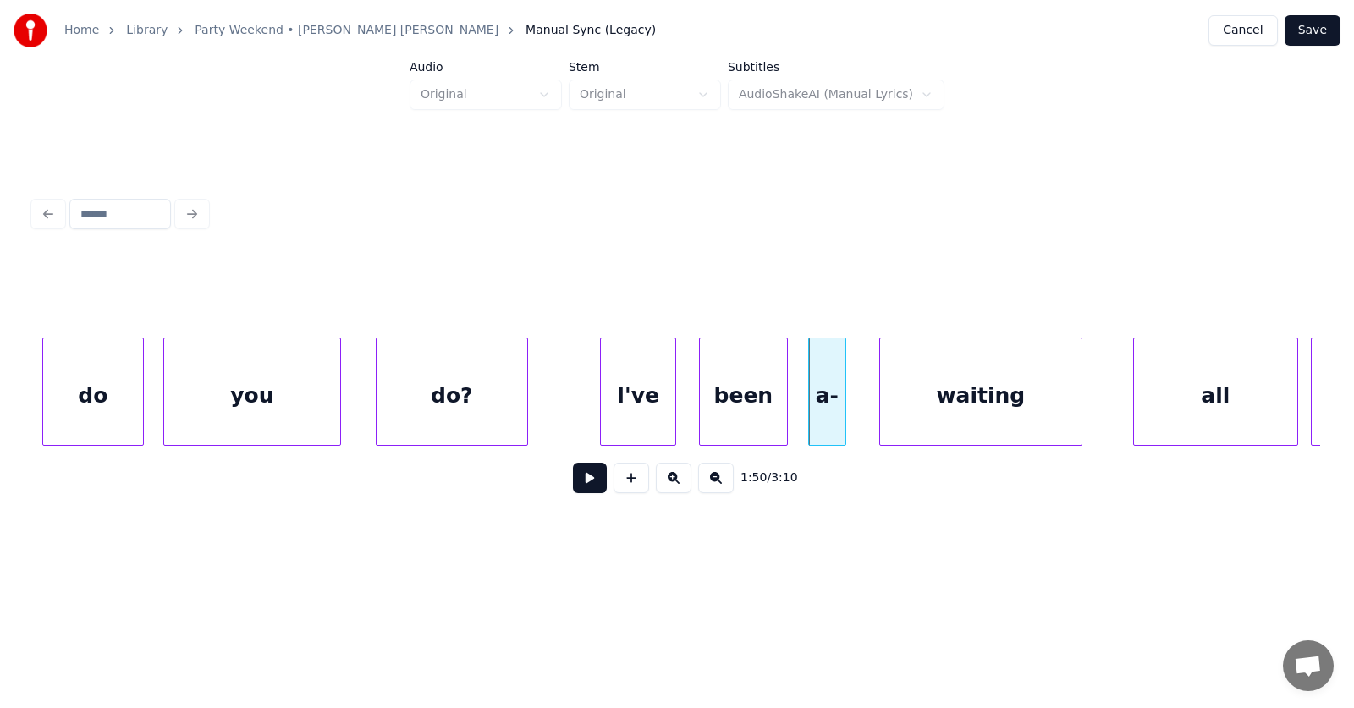
click at [944, 426] on div "waiting" at bounding box center [980, 395] width 201 height 115
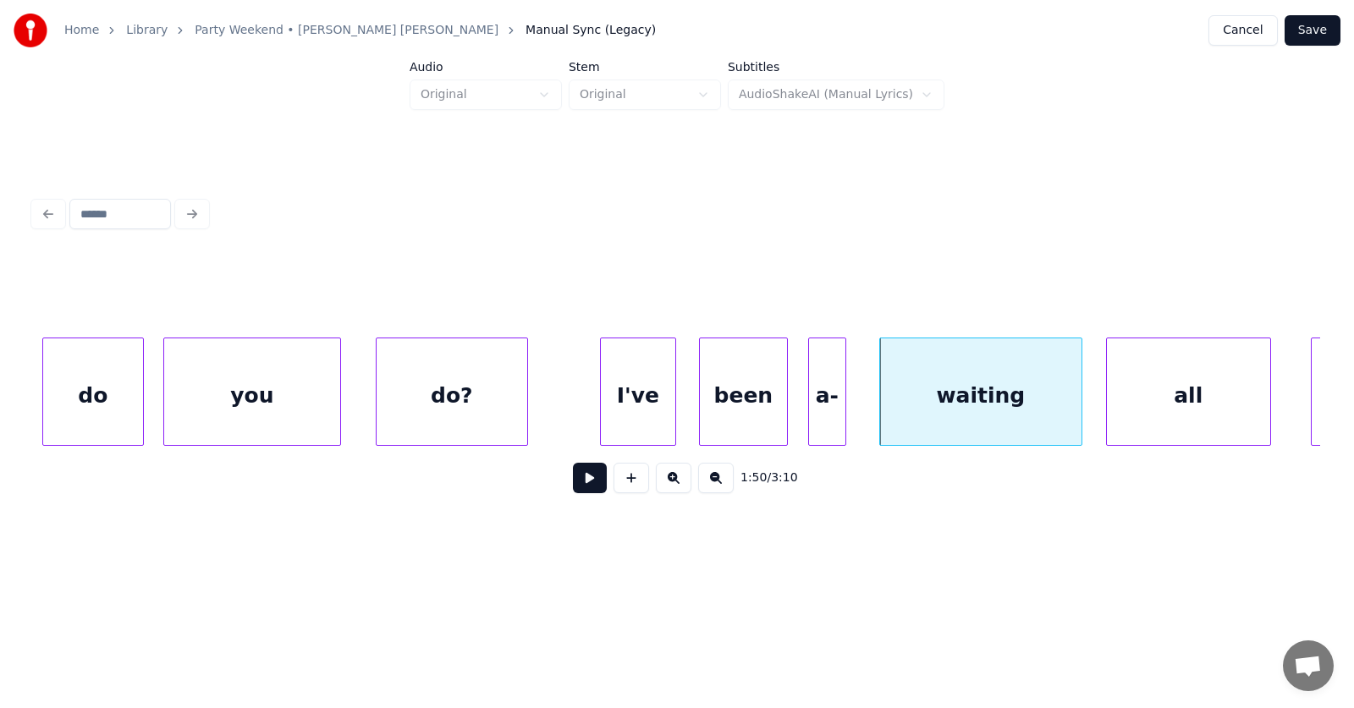
click at [1179, 404] on div "all" at bounding box center [1188, 395] width 163 height 115
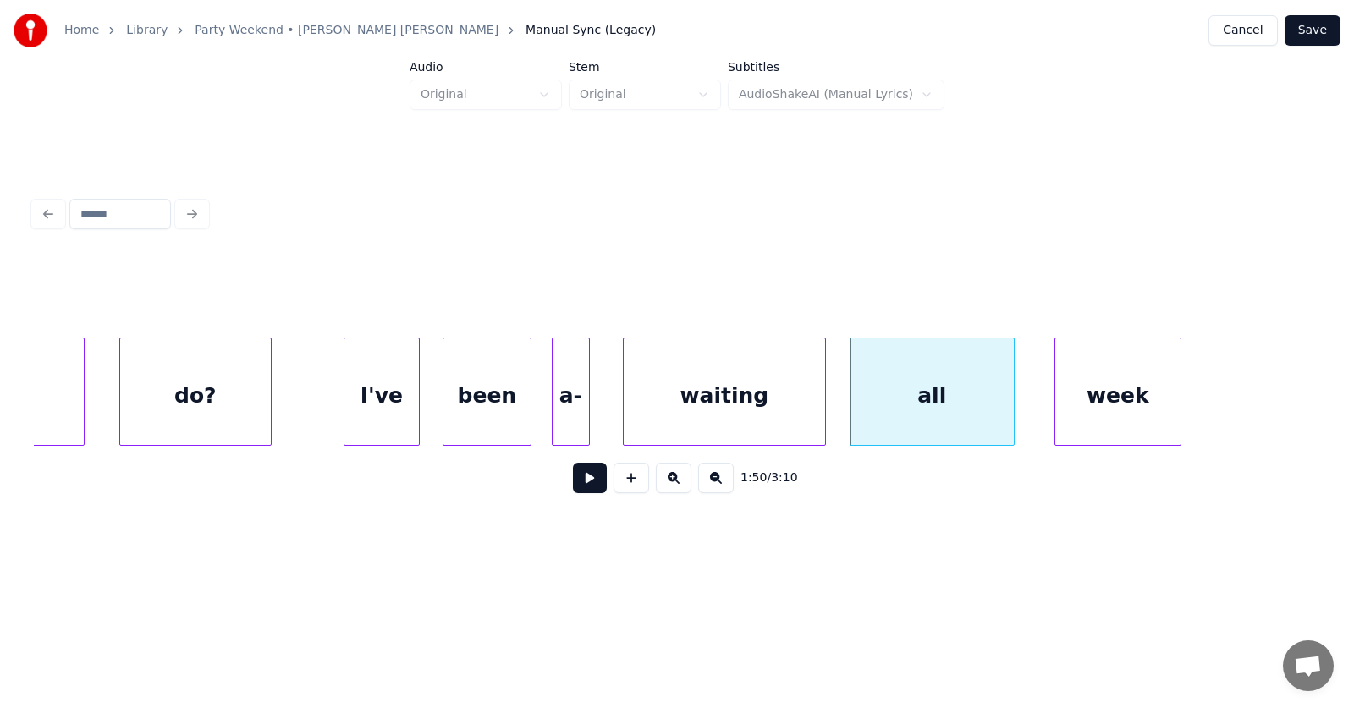
scroll to position [0, 69440]
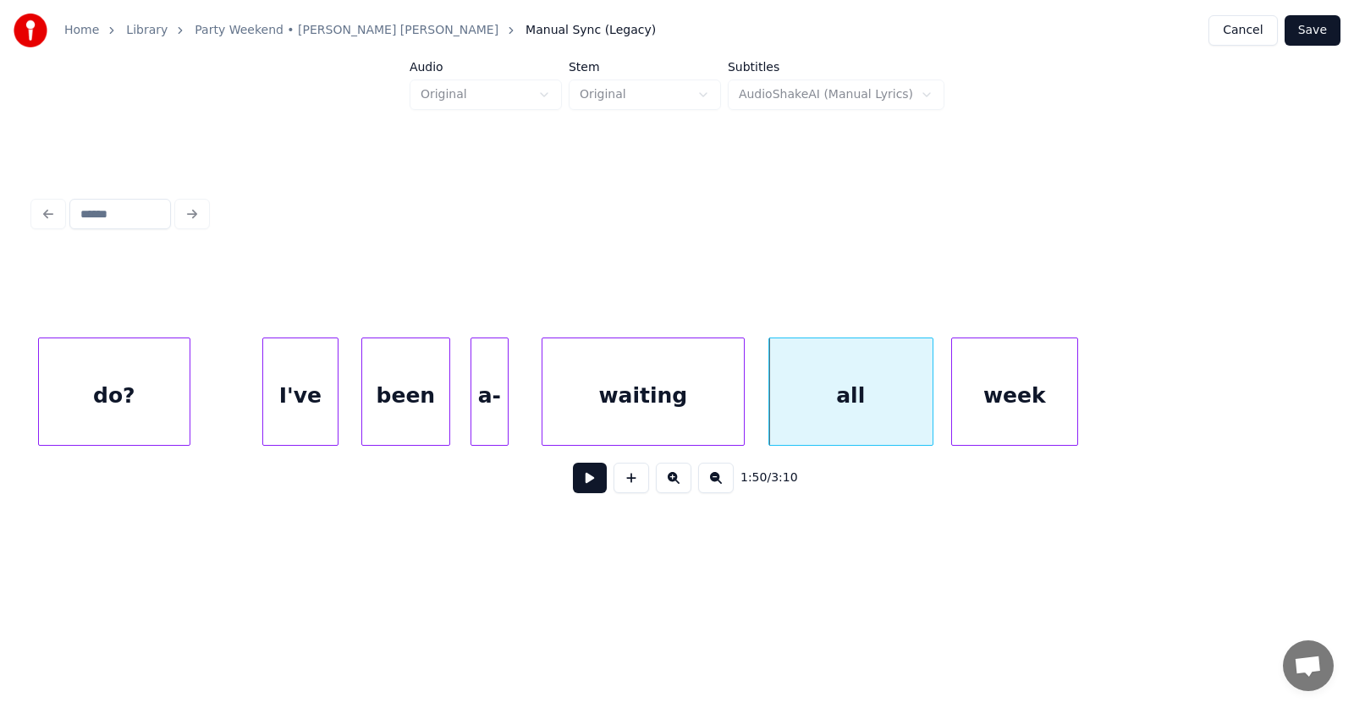
click at [984, 415] on div "week" at bounding box center [1014, 395] width 125 height 115
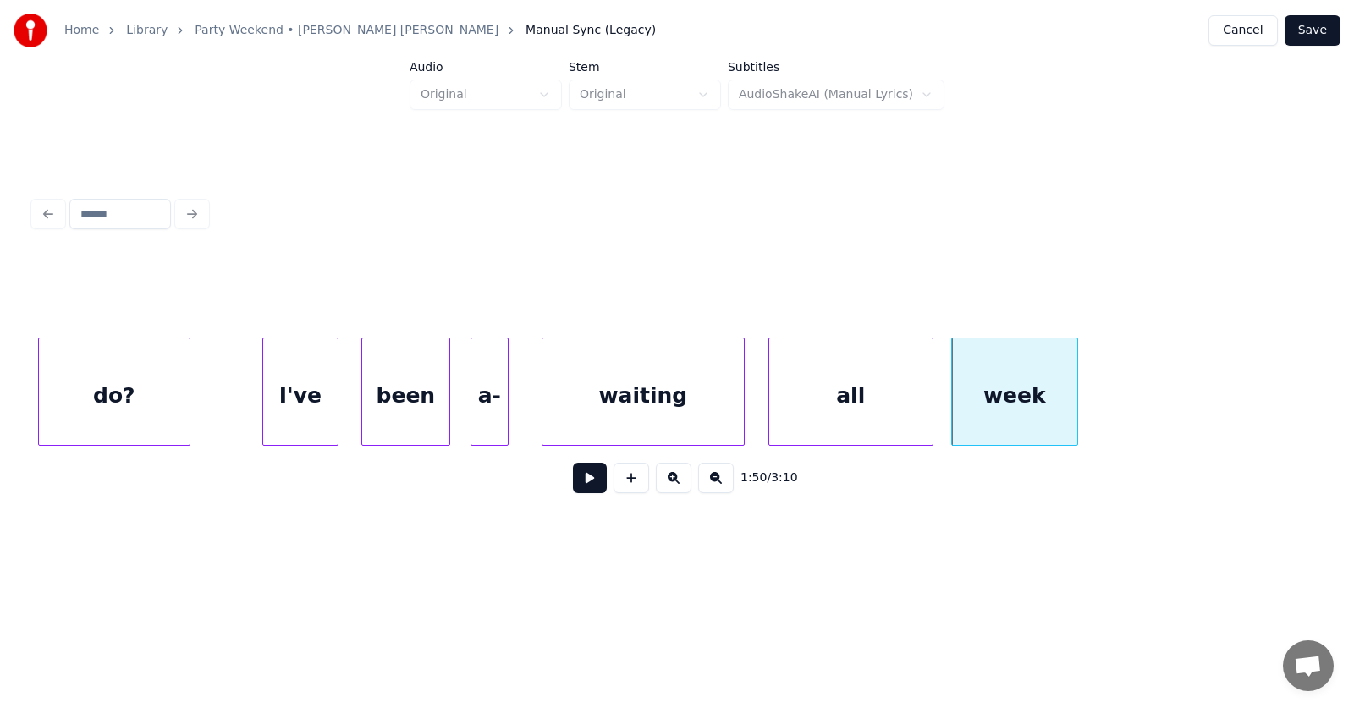
click at [580, 484] on button at bounding box center [590, 478] width 34 height 30
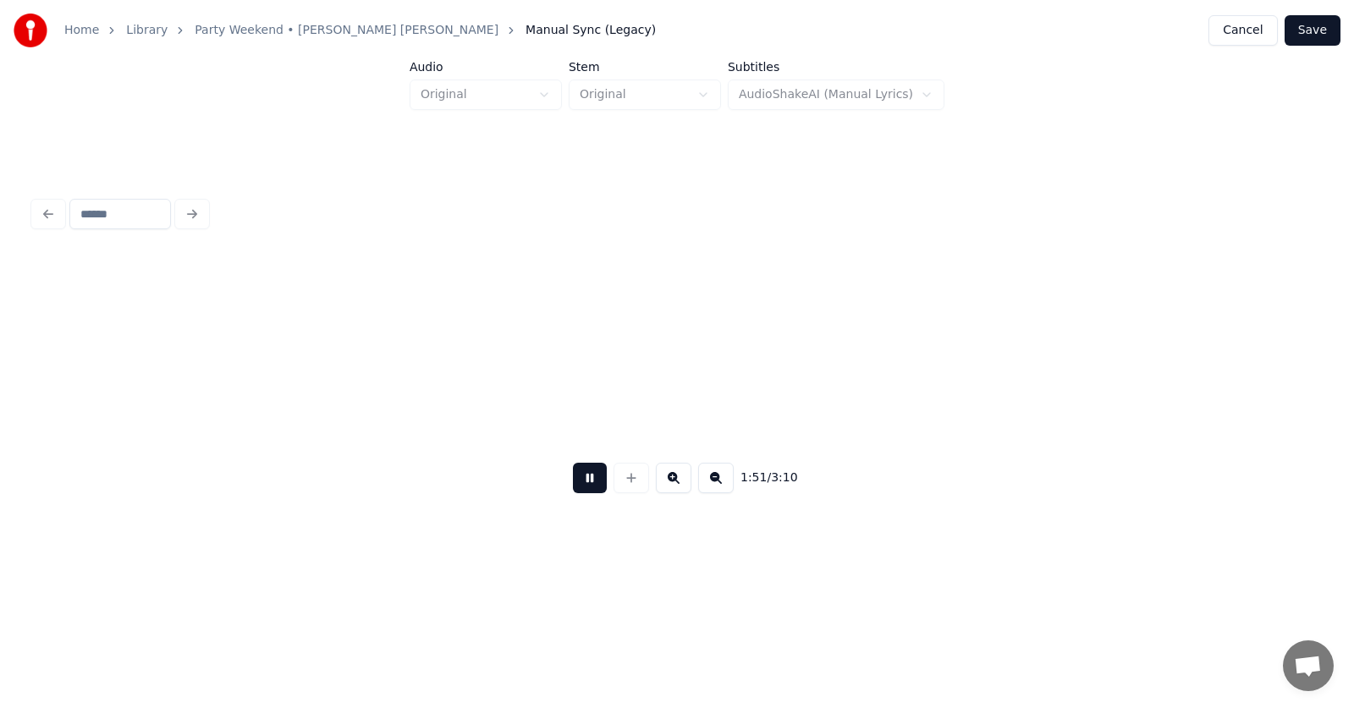
scroll to position [0, 70737]
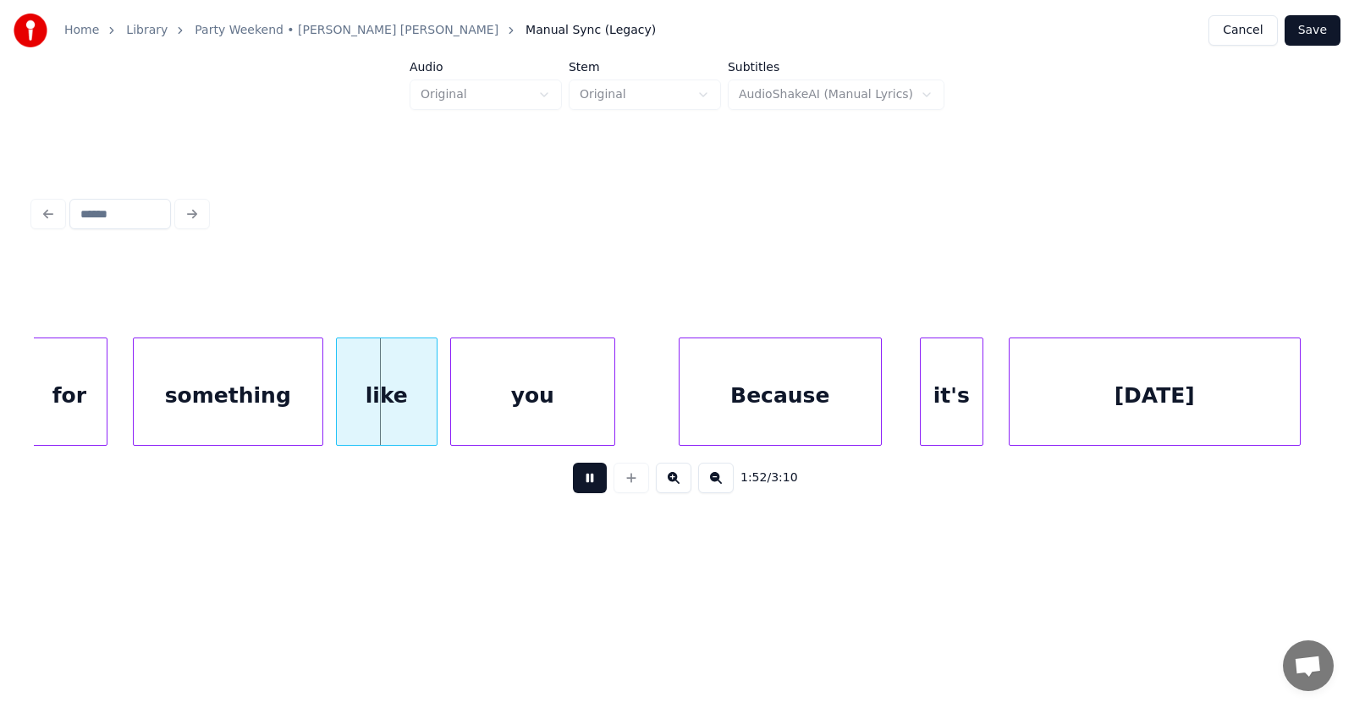
click at [580, 484] on button at bounding box center [590, 478] width 34 height 30
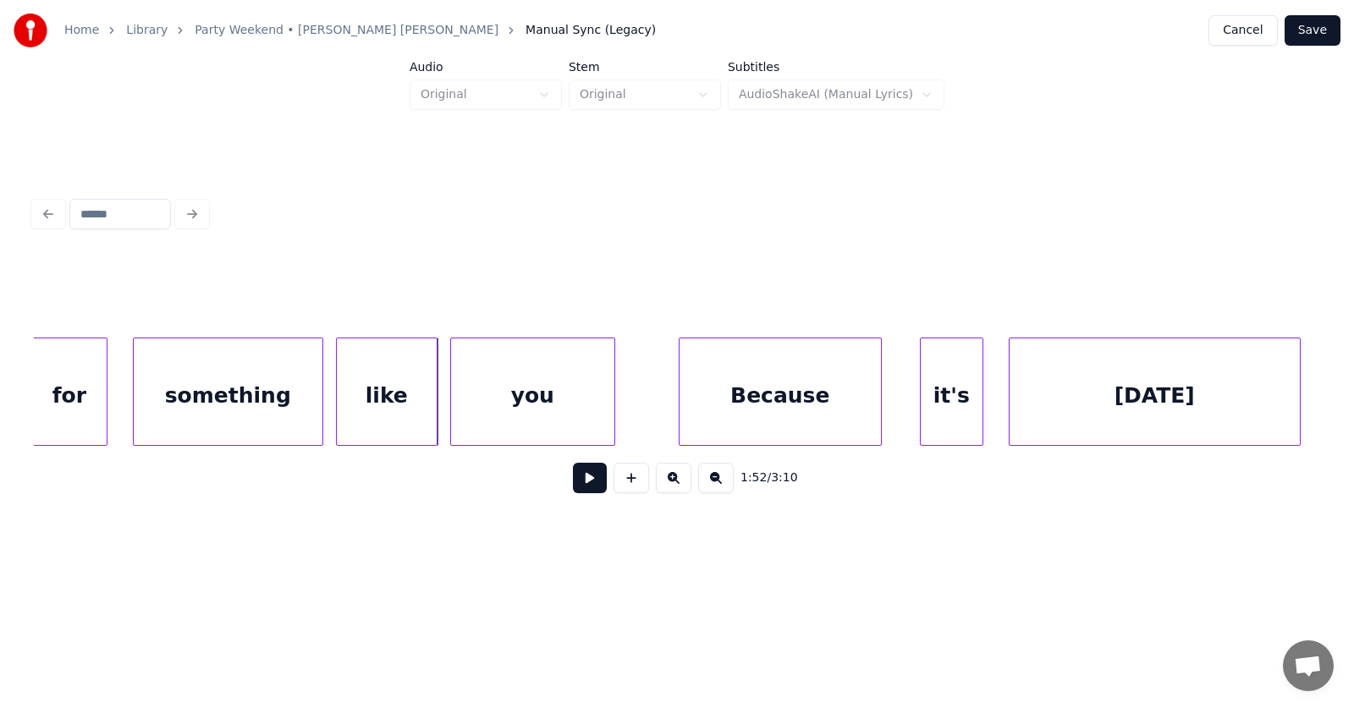
scroll to position [0, 70415]
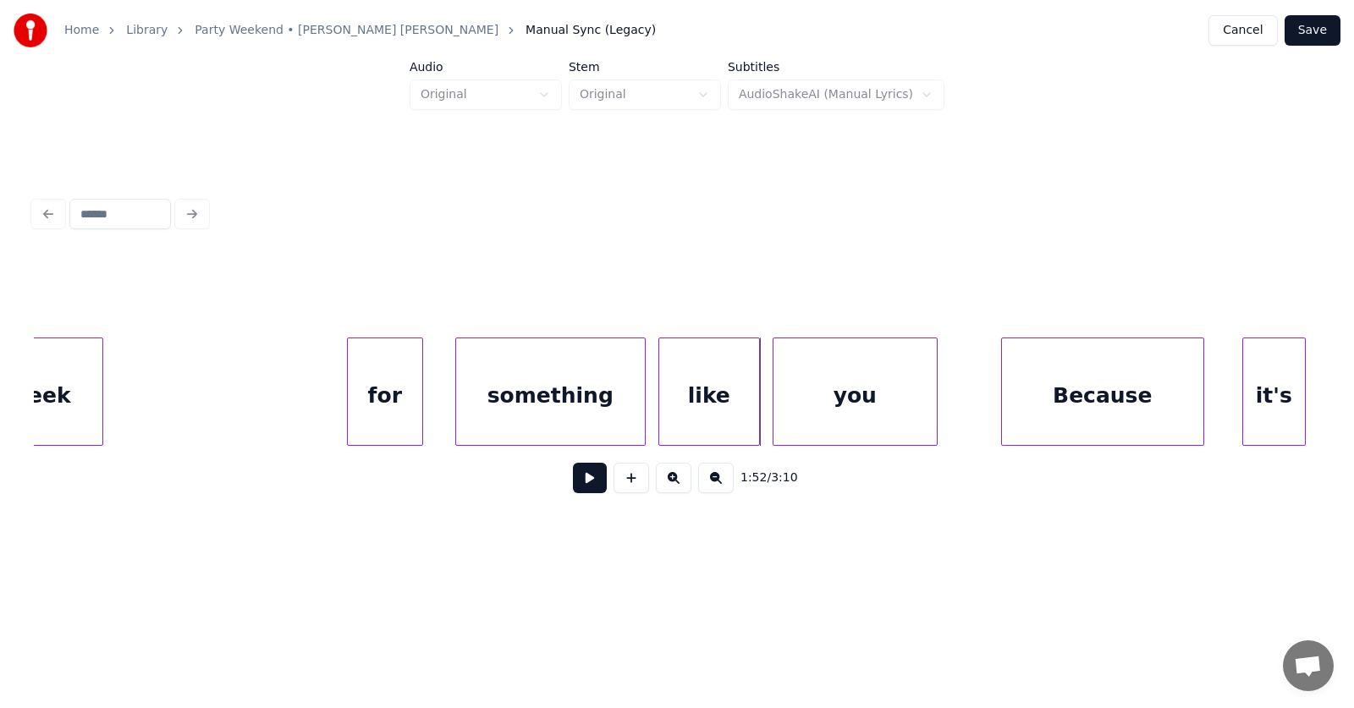
click at [394, 409] on div "for" at bounding box center [385, 395] width 74 height 115
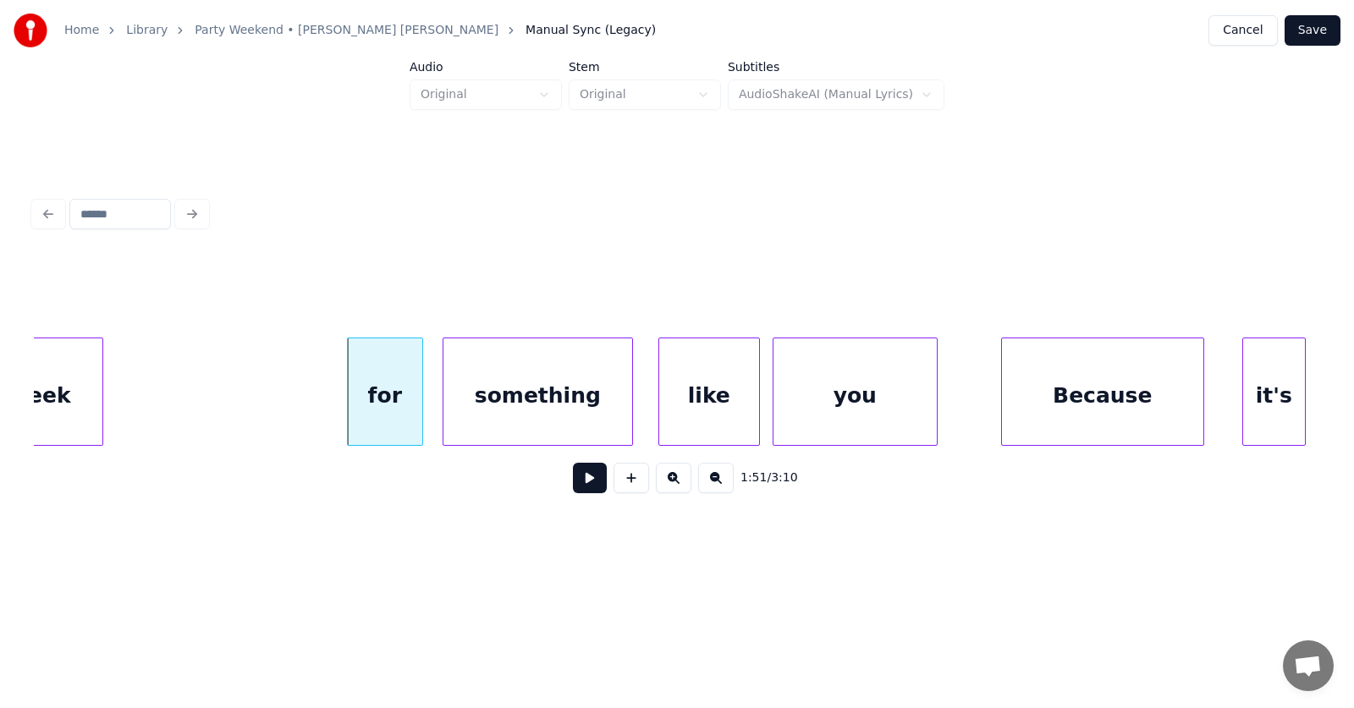
click at [514, 410] on div "something" at bounding box center [537, 395] width 189 height 115
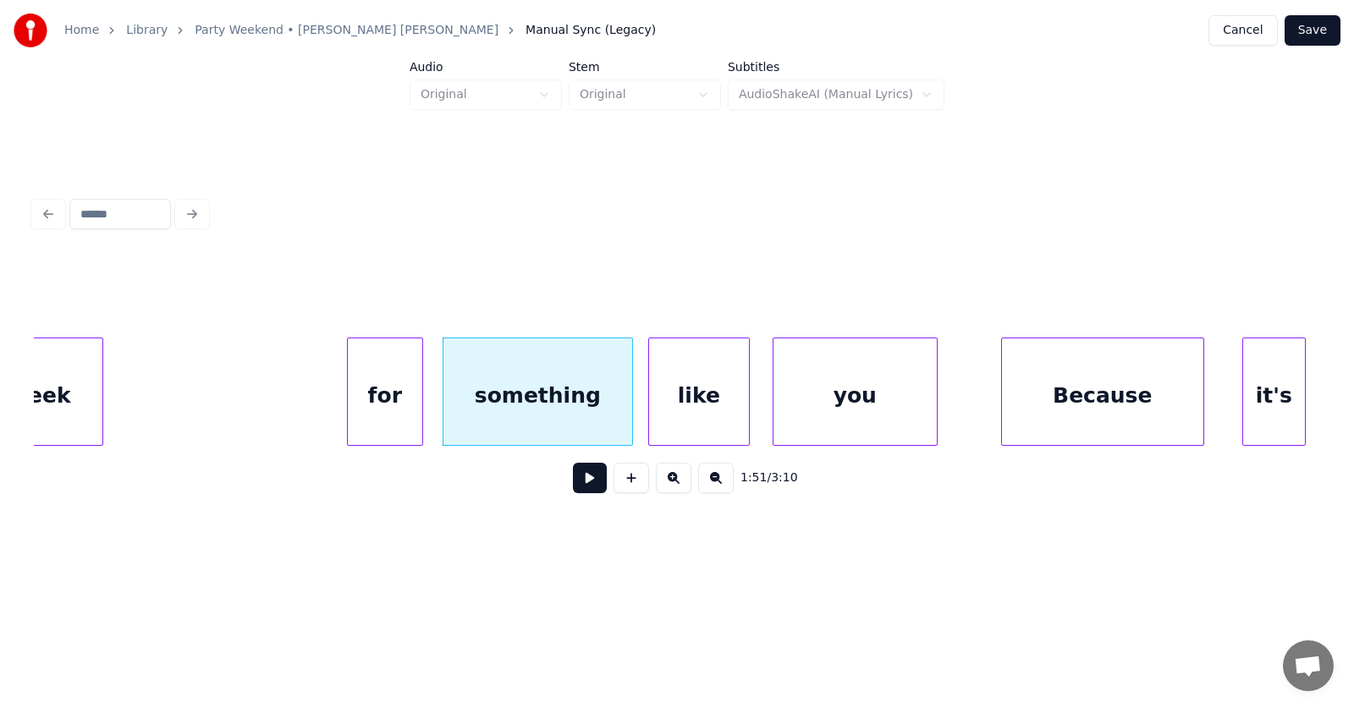
click at [700, 416] on div "like" at bounding box center [699, 395] width 100 height 115
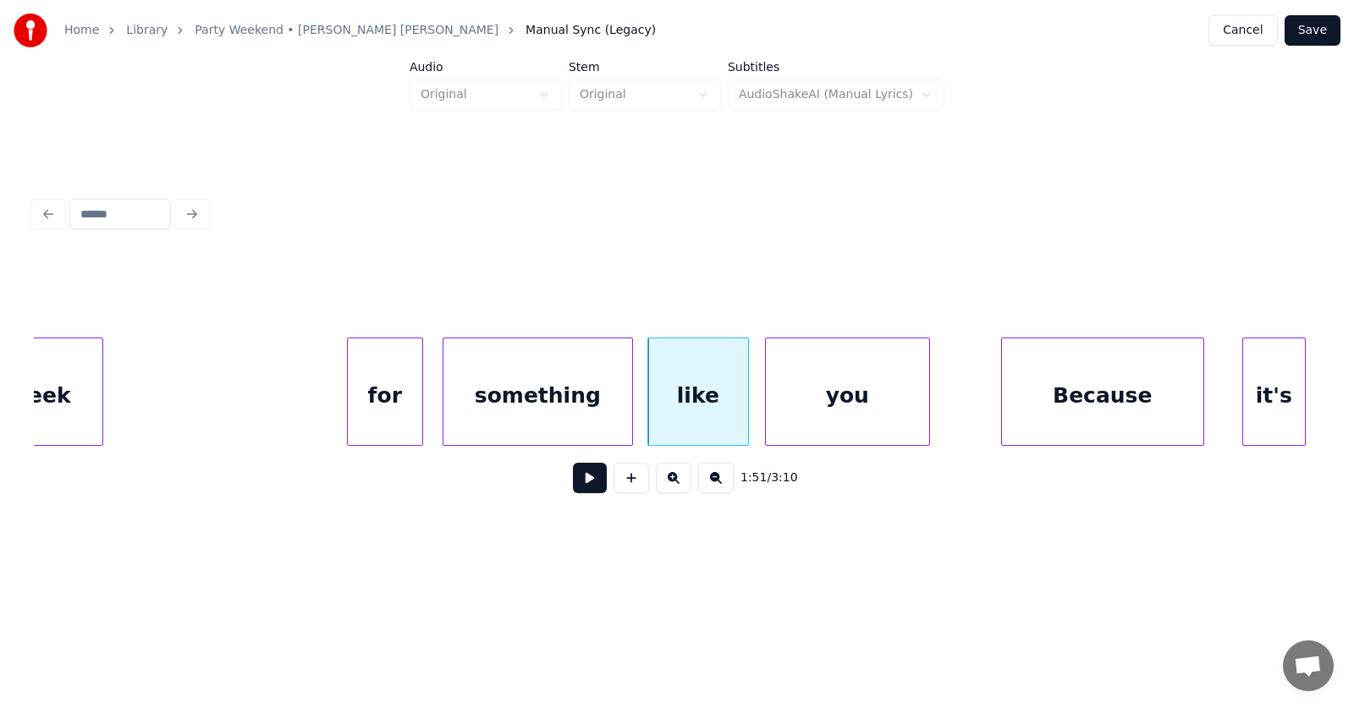
click at [848, 420] on div "you" at bounding box center [847, 395] width 163 height 115
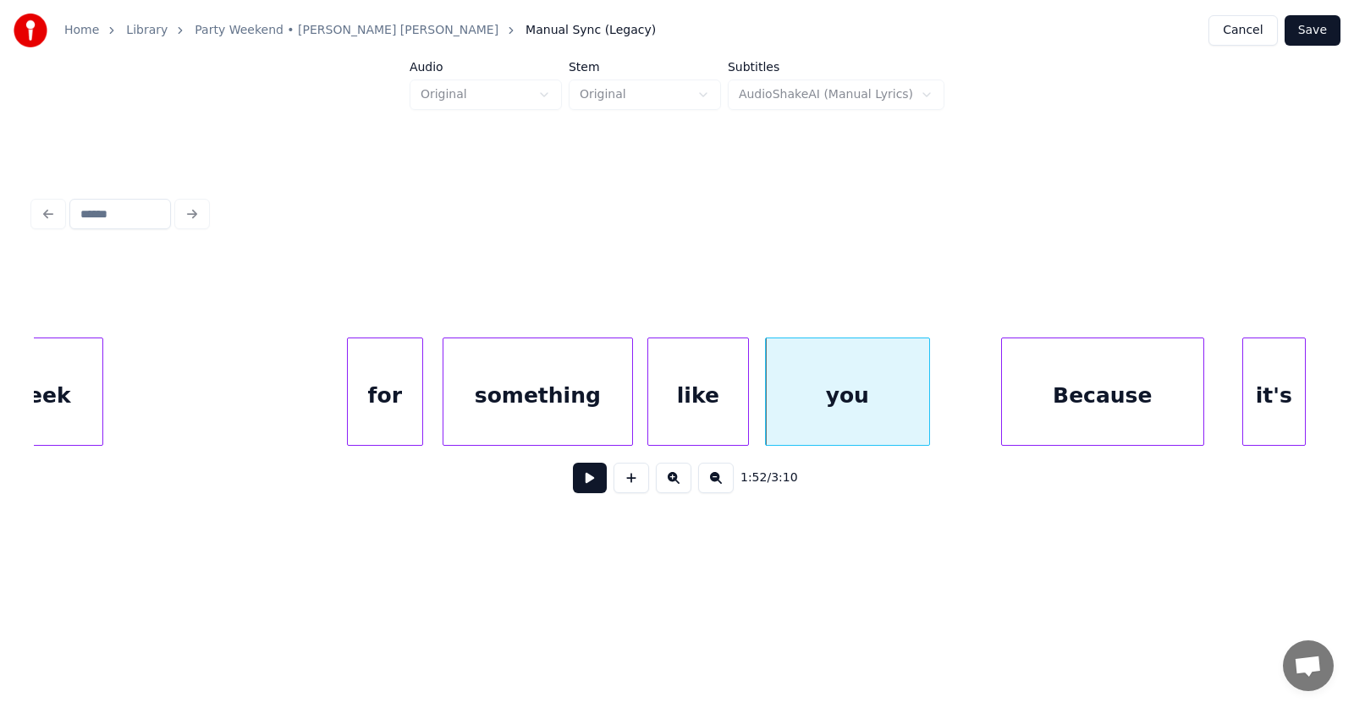
click at [1069, 416] on div "Because" at bounding box center [1102, 395] width 201 height 115
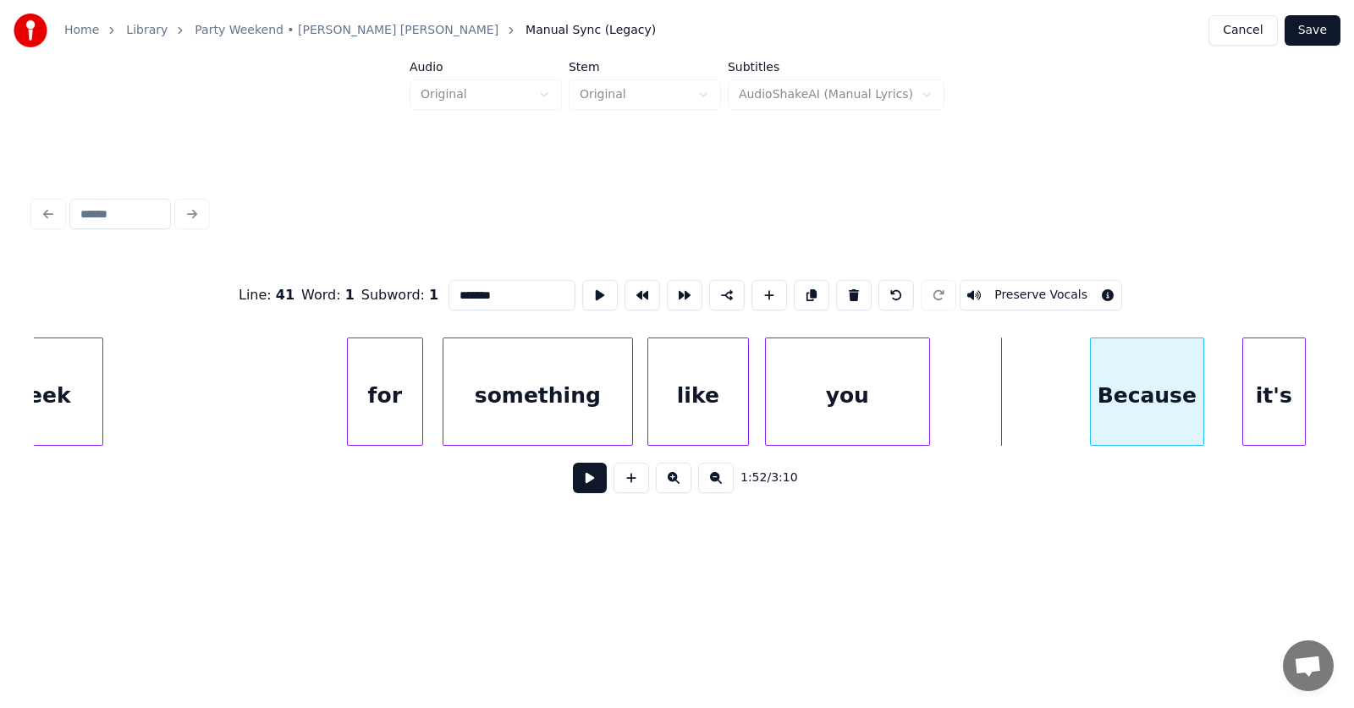
click at [1091, 401] on div at bounding box center [1093, 391] width 5 height 107
click at [1131, 400] on div "Because" at bounding box center [1147, 395] width 113 height 115
drag, startPoint x: 442, startPoint y: 288, endPoint x: 409, endPoint y: 296, distance: 34.7
click at [409, 296] on div "Line : 41 Word : 1 Subword : 1 ******* Preserve Vocals" at bounding box center [677, 295] width 1286 height 85
click at [1242, 414] on div "it's" at bounding box center [1250, 395] width 62 height 115
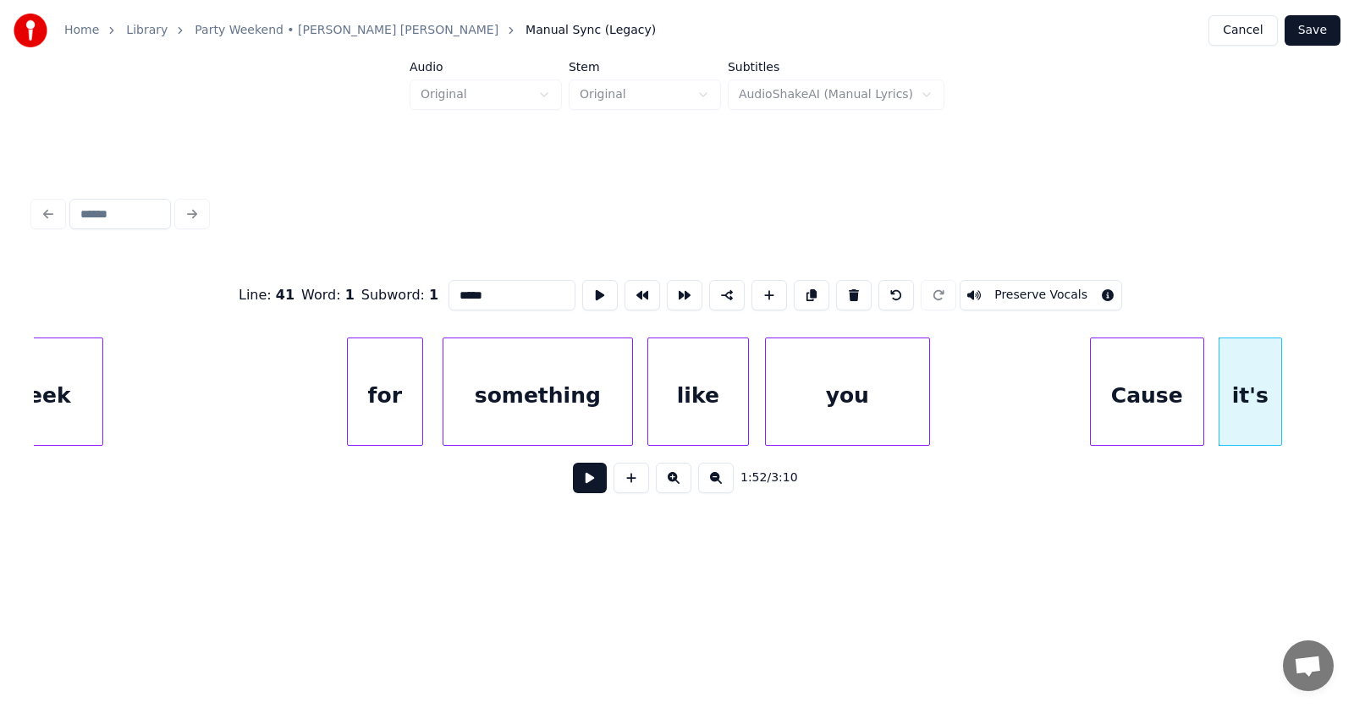
type input "*****"
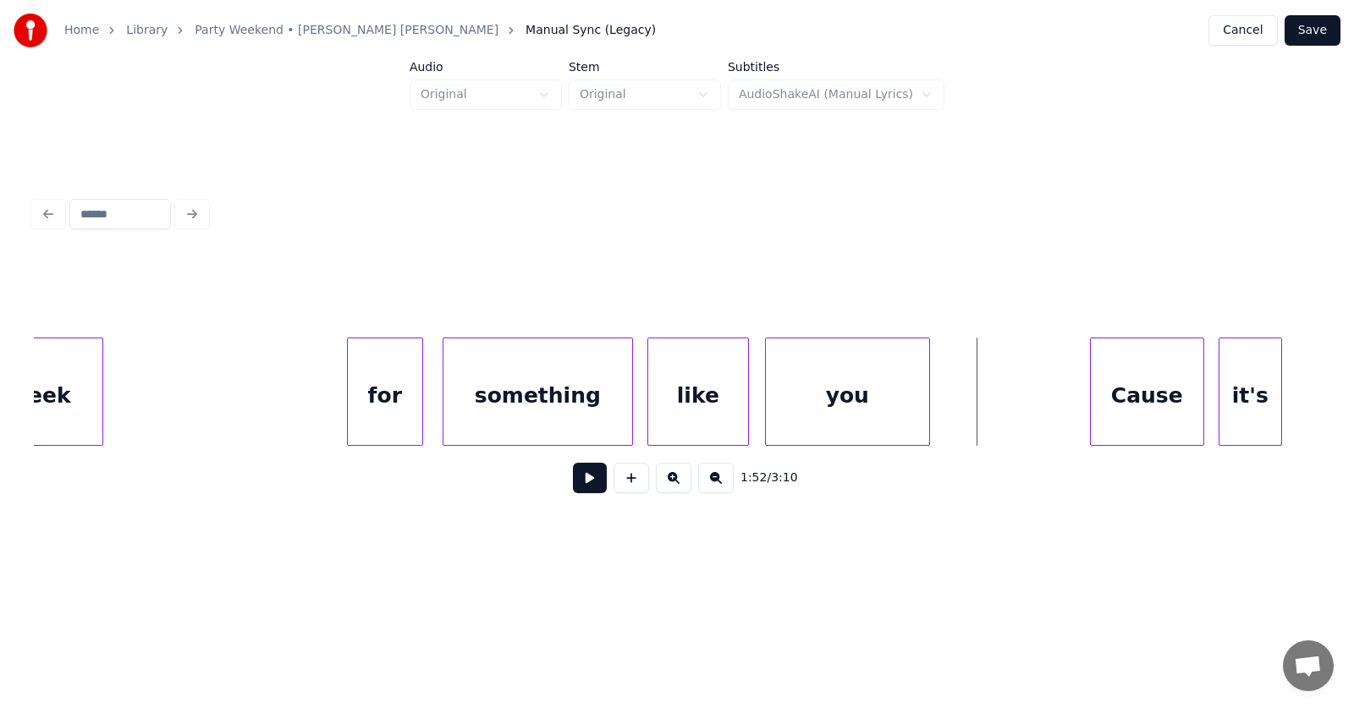
click at [587, 481] on button at bounding box center [590, 478] width 34 height 30
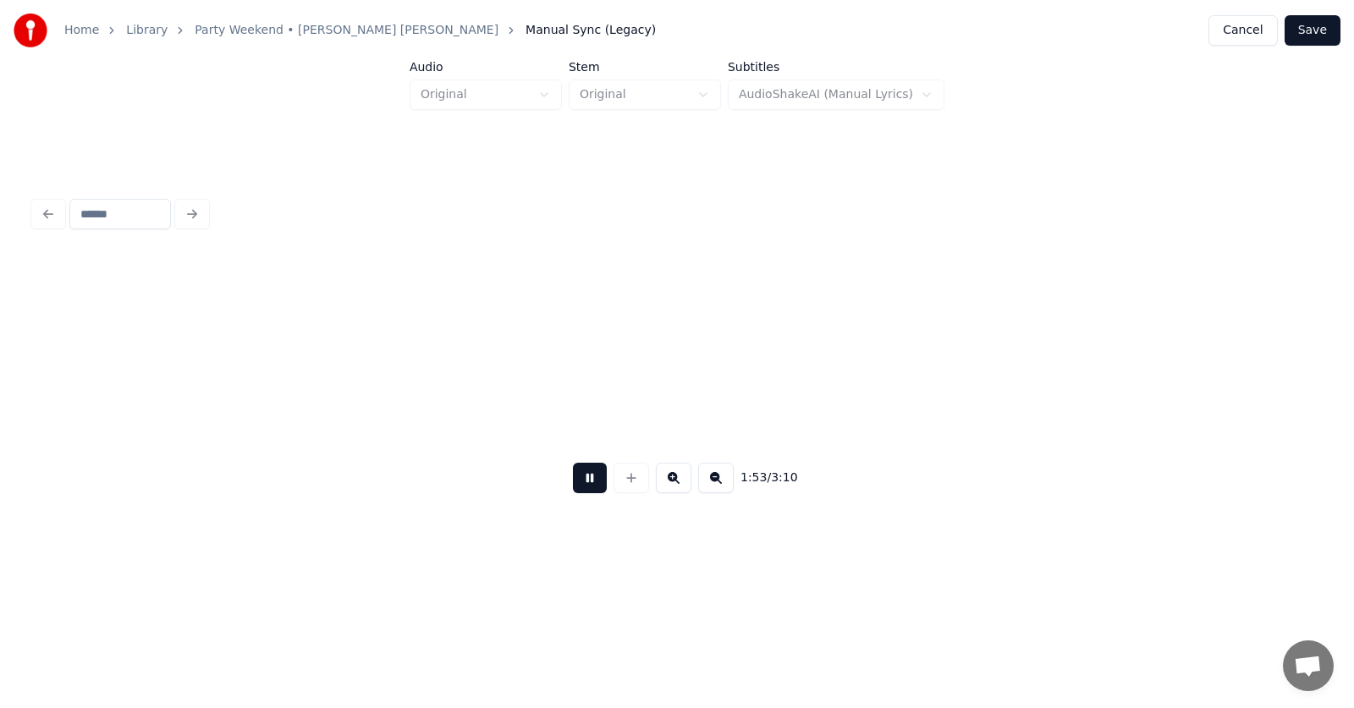
scroll to position [0, 71708]
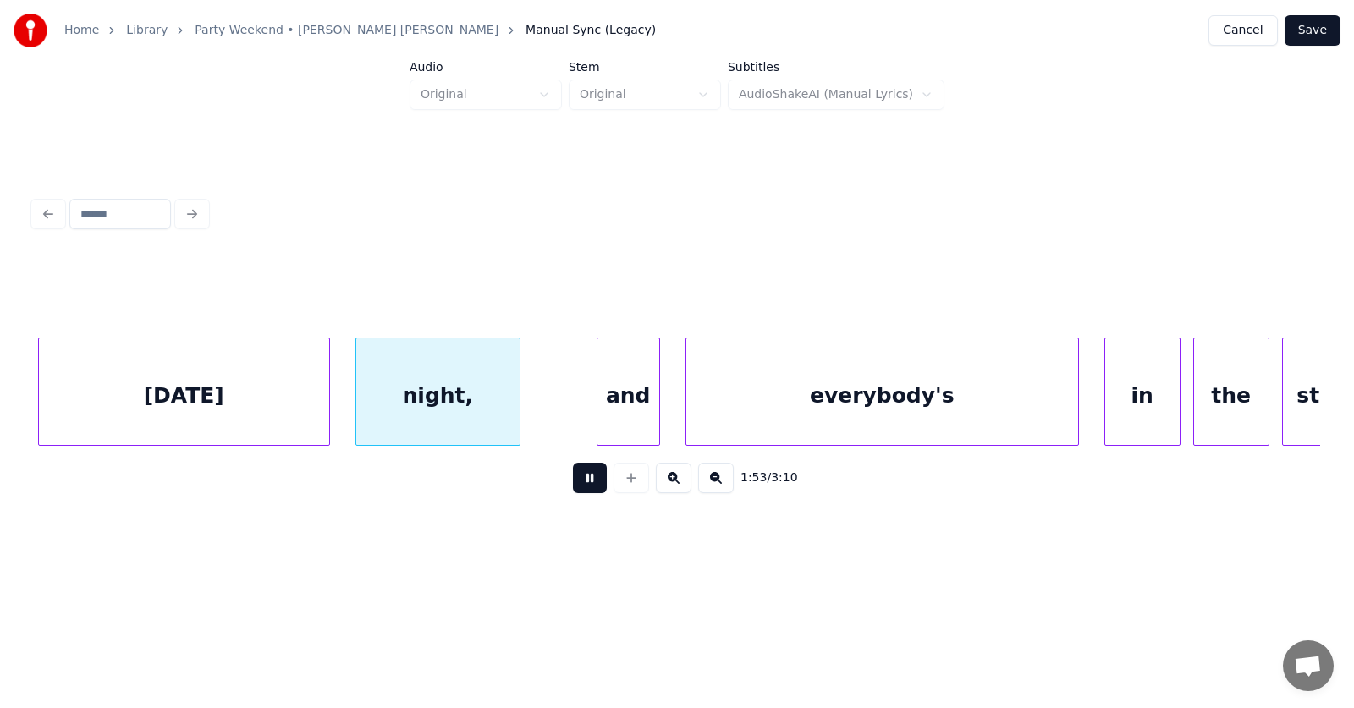
click at [587, 481] on button at bounding box center [590, 478] width 34 height 30
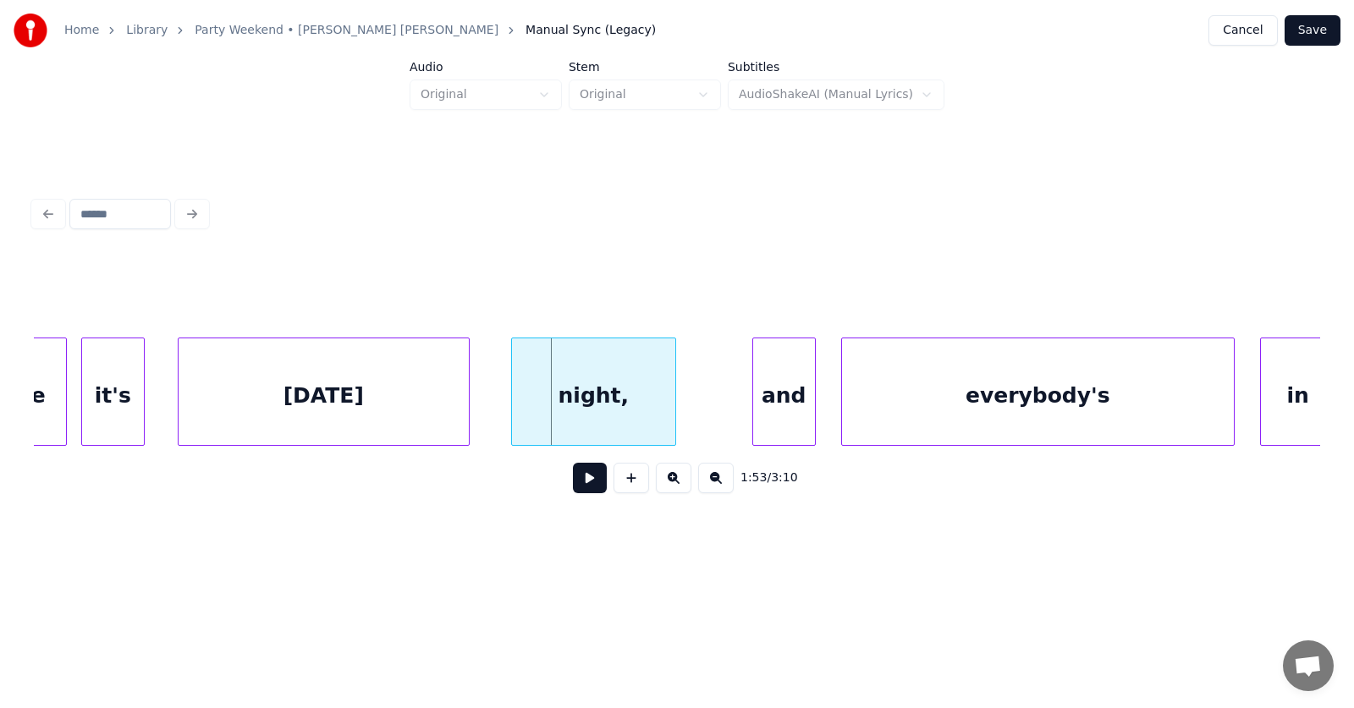
click at [391, 404] on div "[DATE]" at bounding box center [324, 395] width 290 height 115
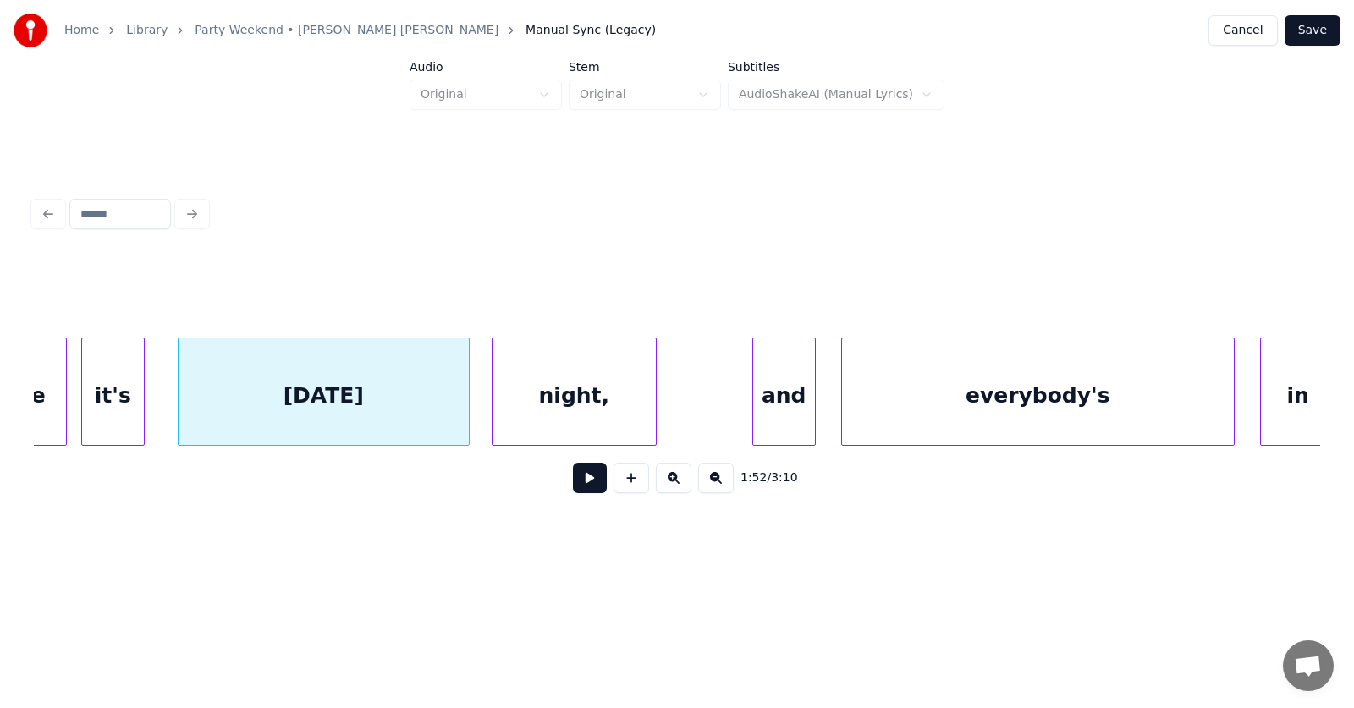
click at [596, 405] on div "night," at bounding box center [573, 395] width 163 height 115
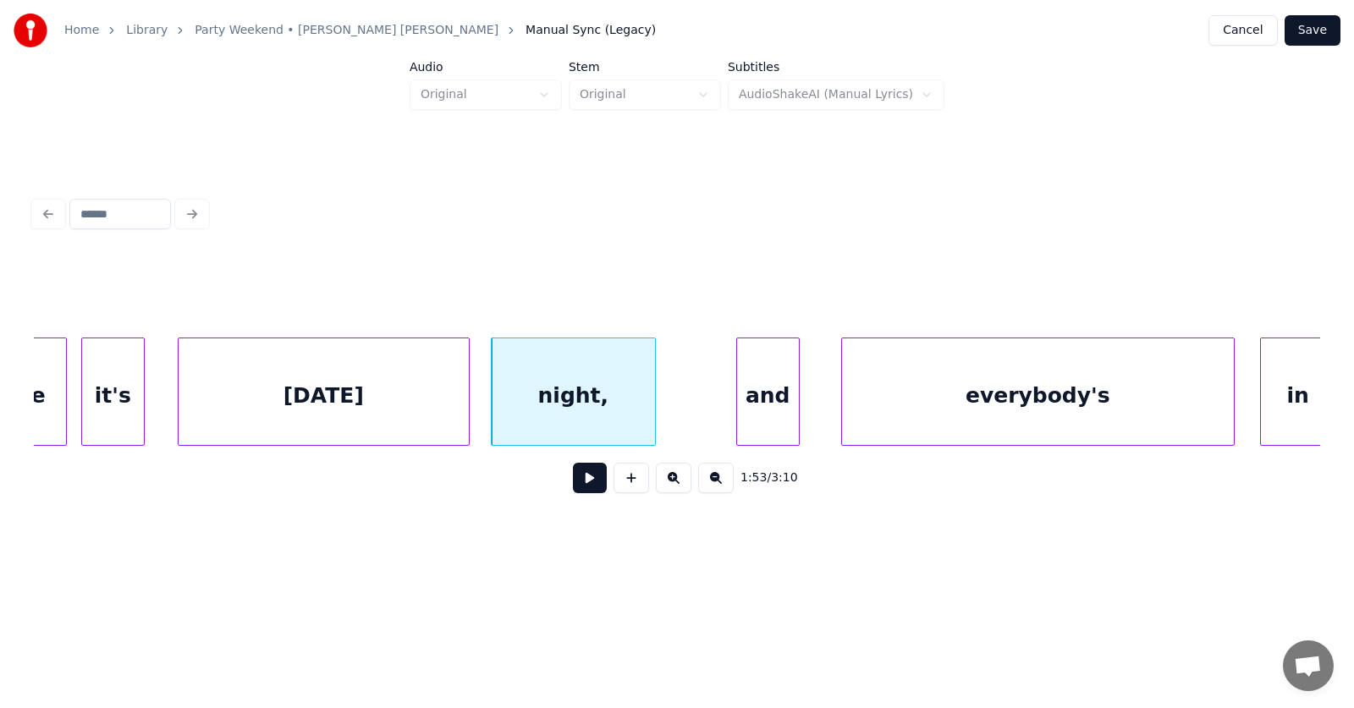
click at [762, 402] on div "and" at bounding box center [768, 395] width 62 height 115
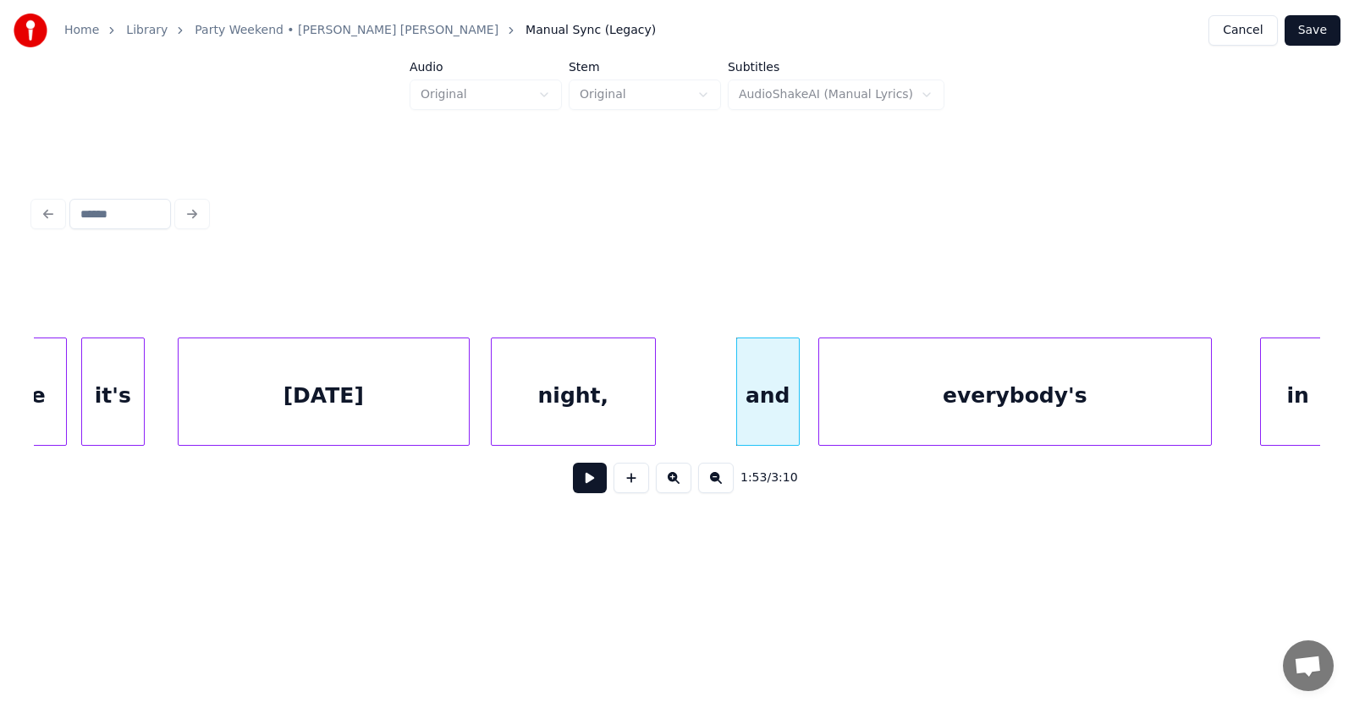
click at [917, 413] on div "everybody's" at bounding box center [1015, 395] width 392 height 115
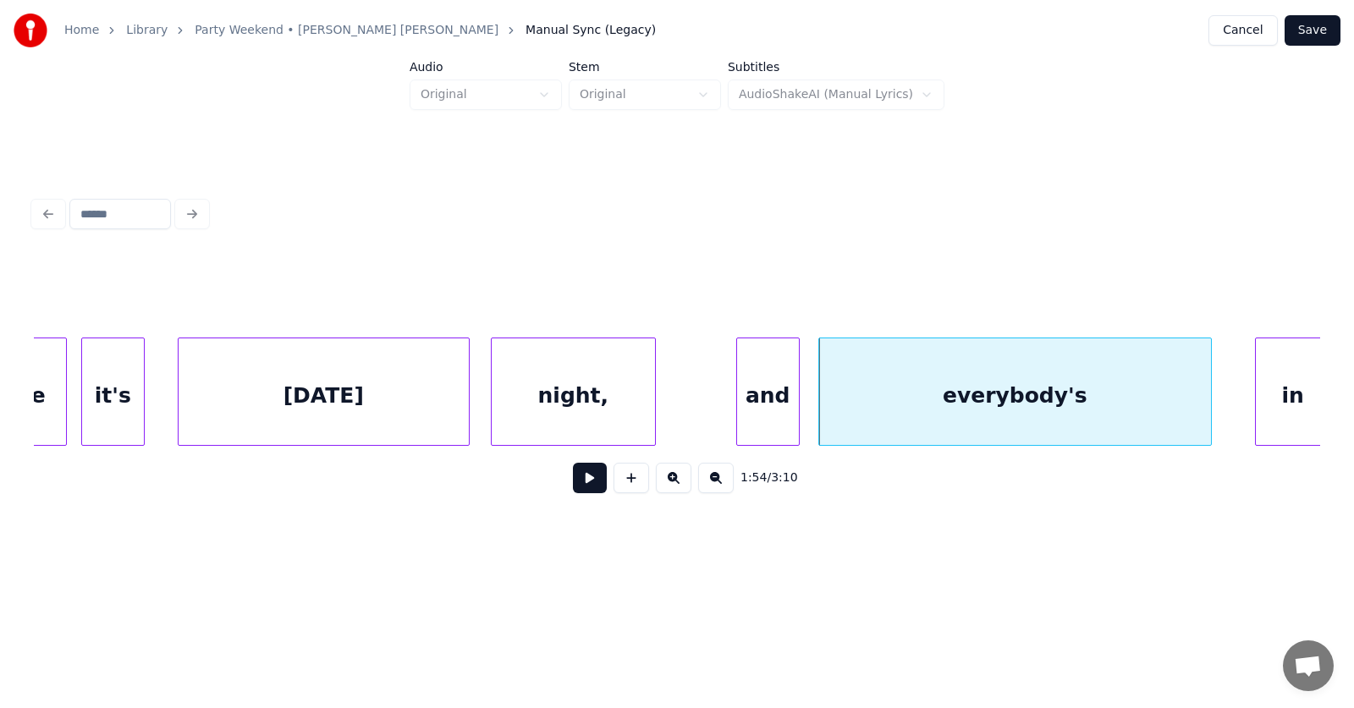
scroll to position [0, 71564]
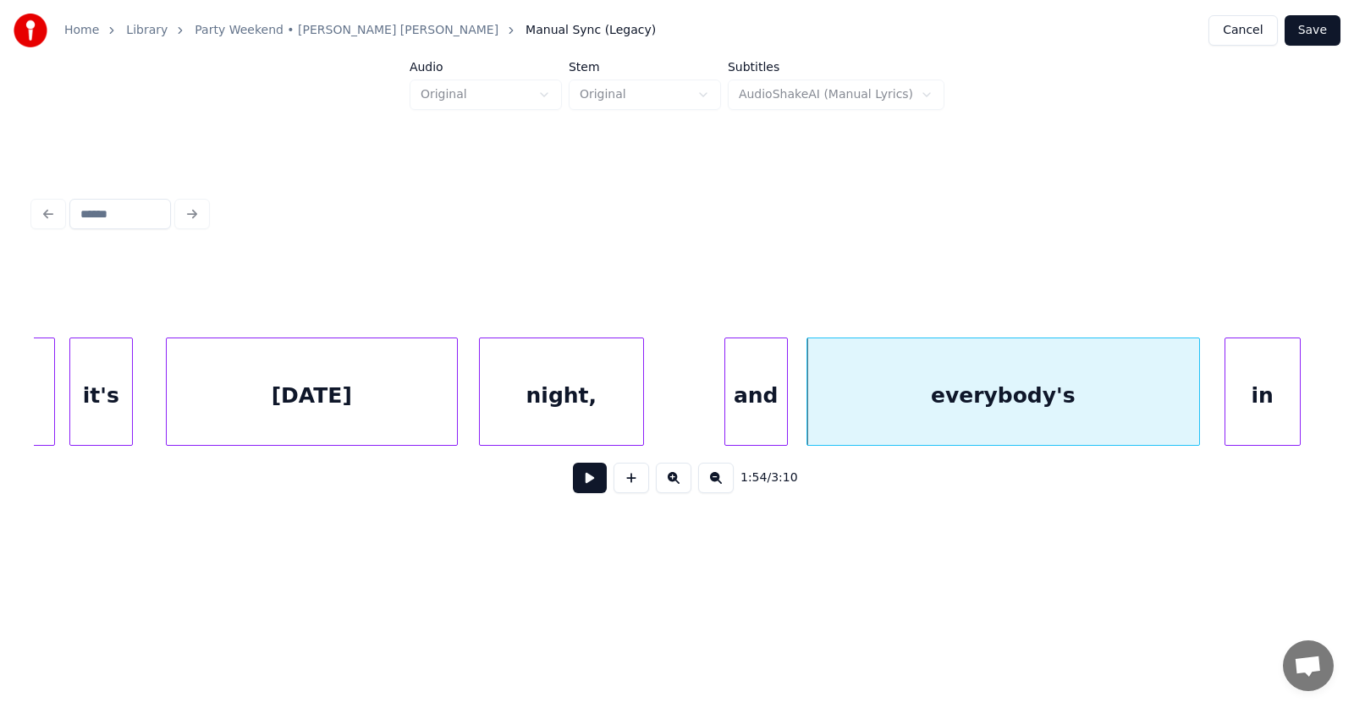
click at [1280, 387] on div "in" at bounding box center [1262, 395] width 74 height 115
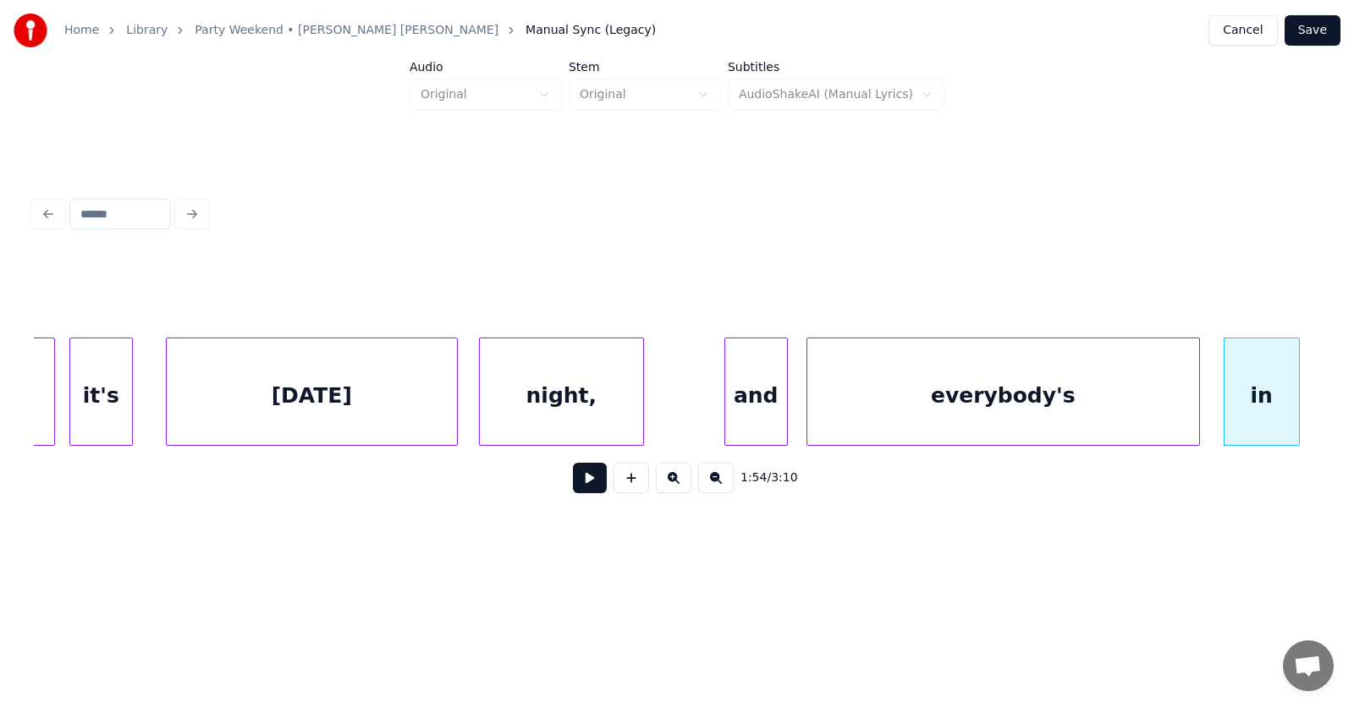
click at [580, 409] on div "night," at bounding box center [561, 395] width 163 height 115
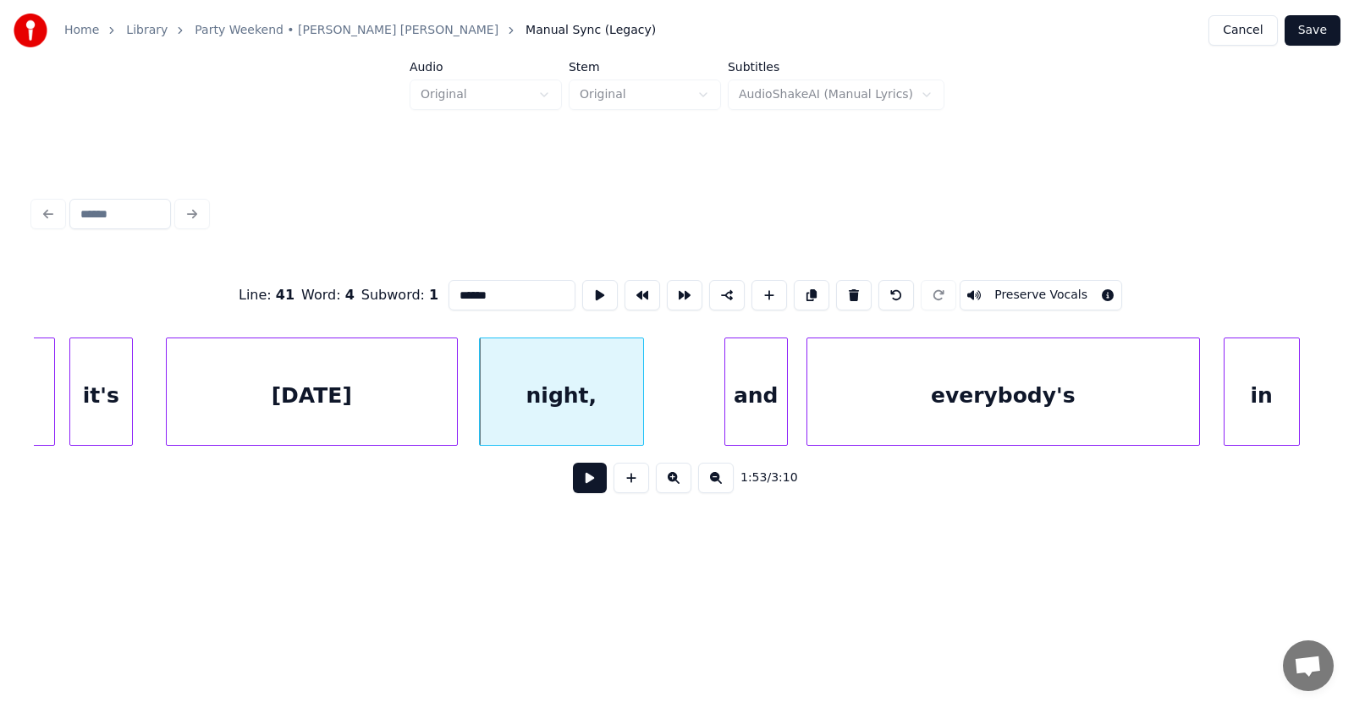
click at [588, 481] on button at bounding box center [590, 478] width 34 height 30
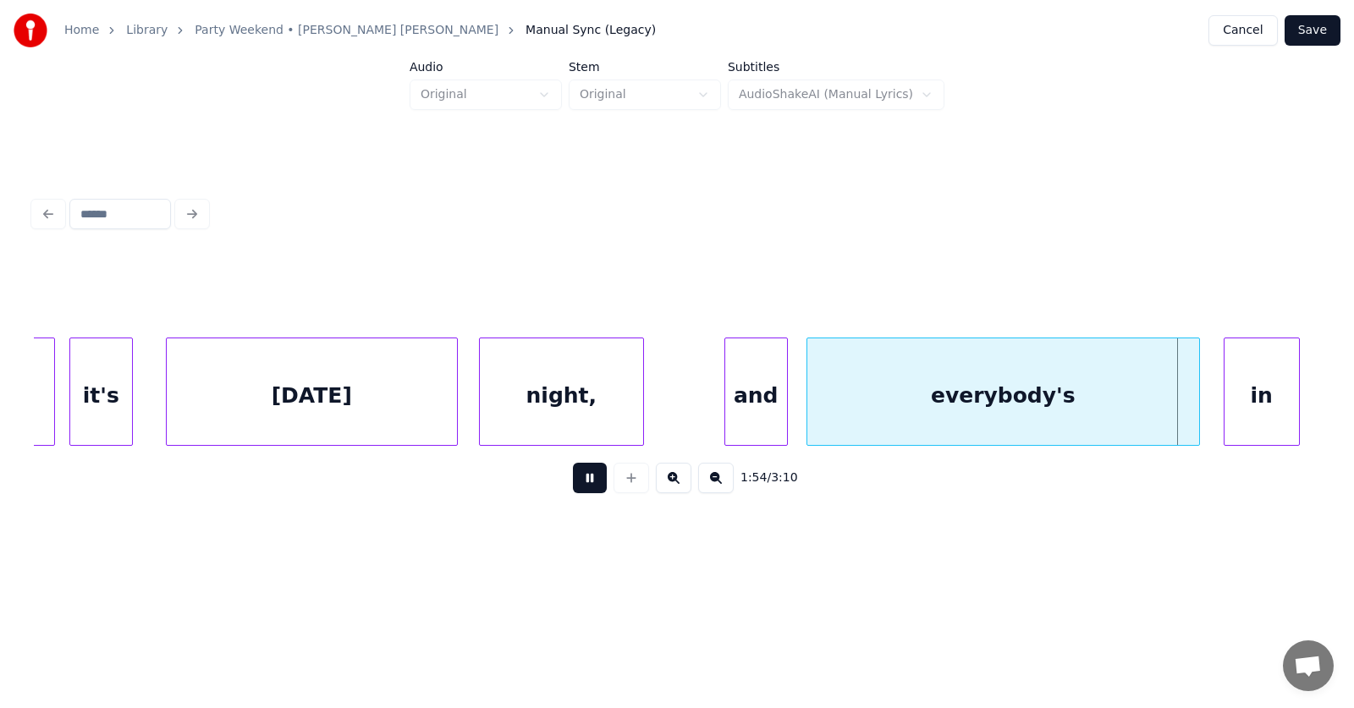
click at [588, 481] on button at bounding box center [590, 478] width 34 height 30
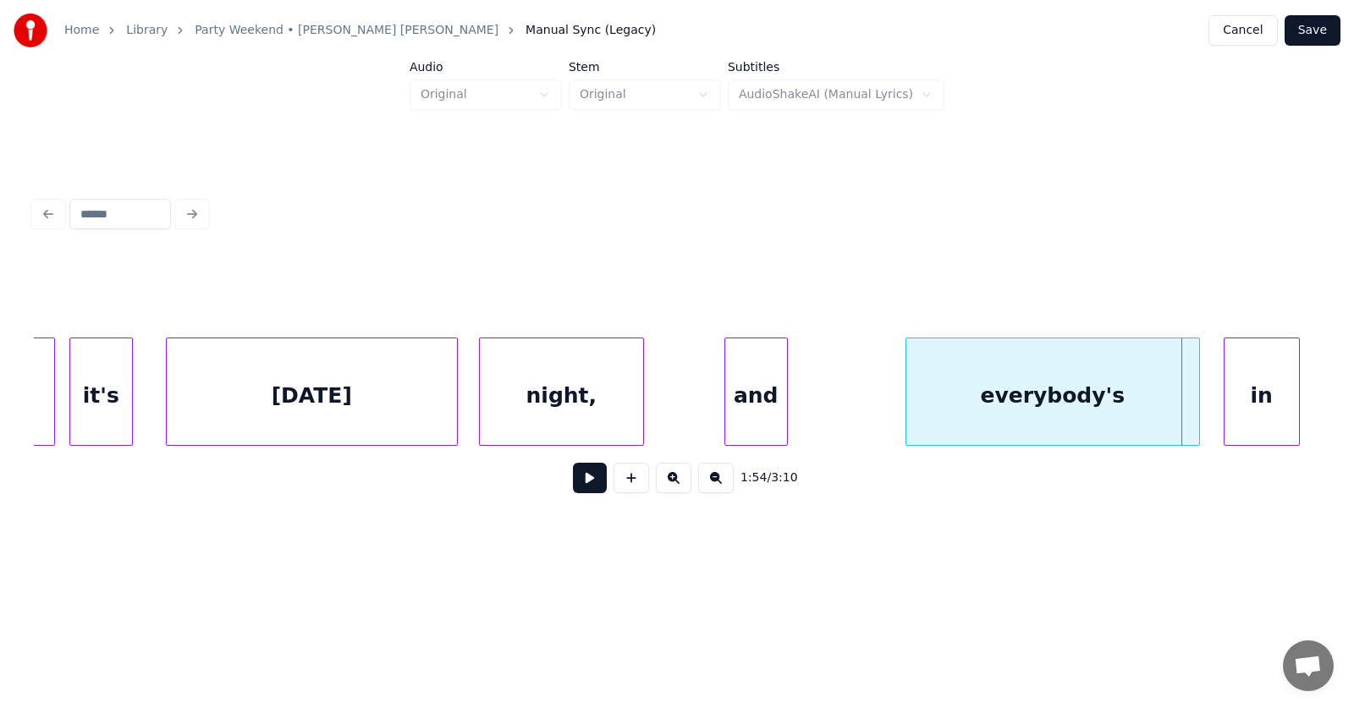
click at [908, 401] on div at bounding box center [908, 391] width 5 height 107
click at [838, 402] on div "and" at bounding box center [830, 395] width 62 height 115
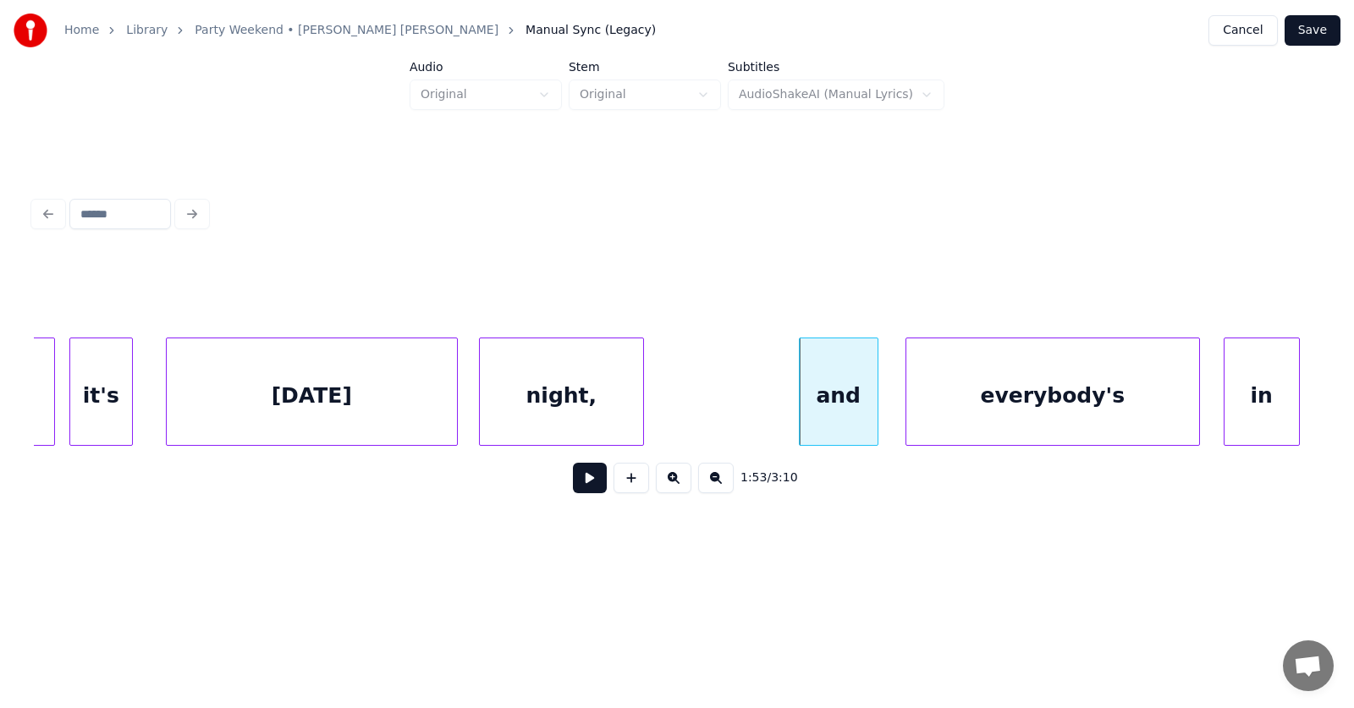
click at [876, 401] on div at bounding box center [874, 391] width 5 height 107
click at [585, 486] on button at bounding box center [590, 478] width 34 height 30
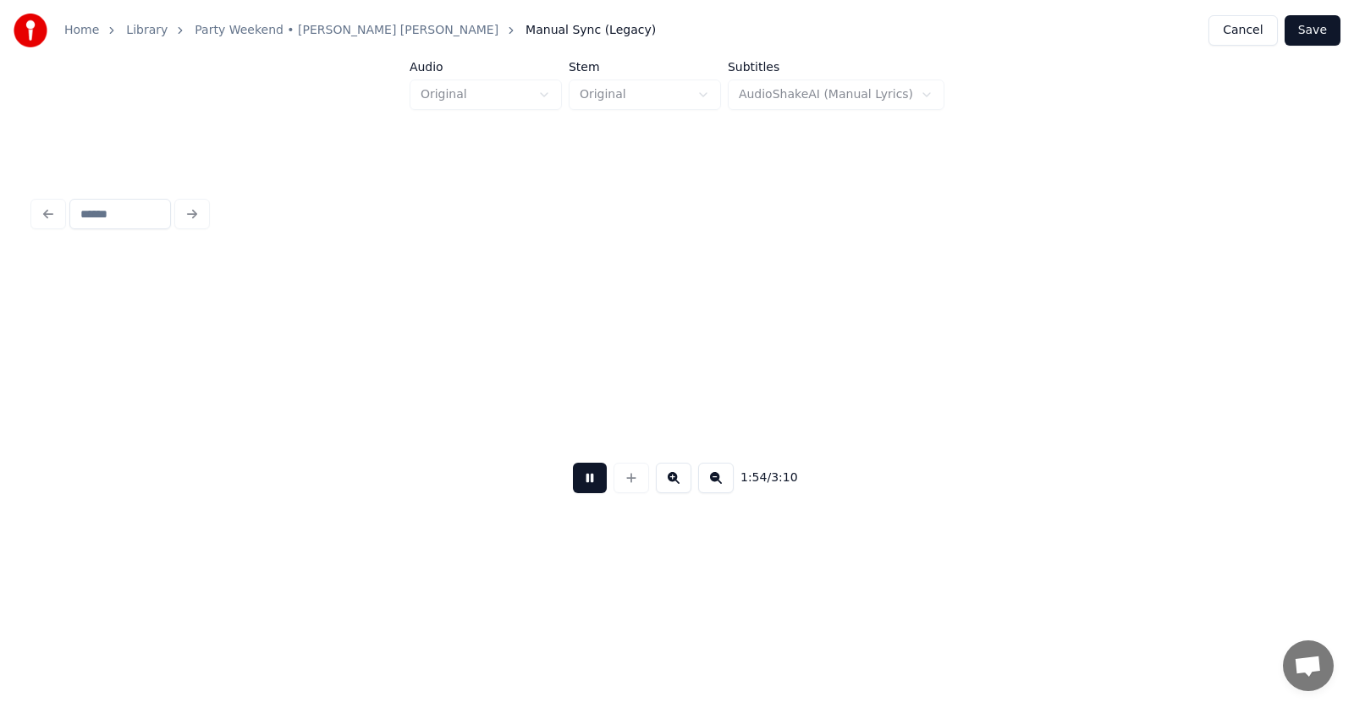
scroll to position [0, 72851]
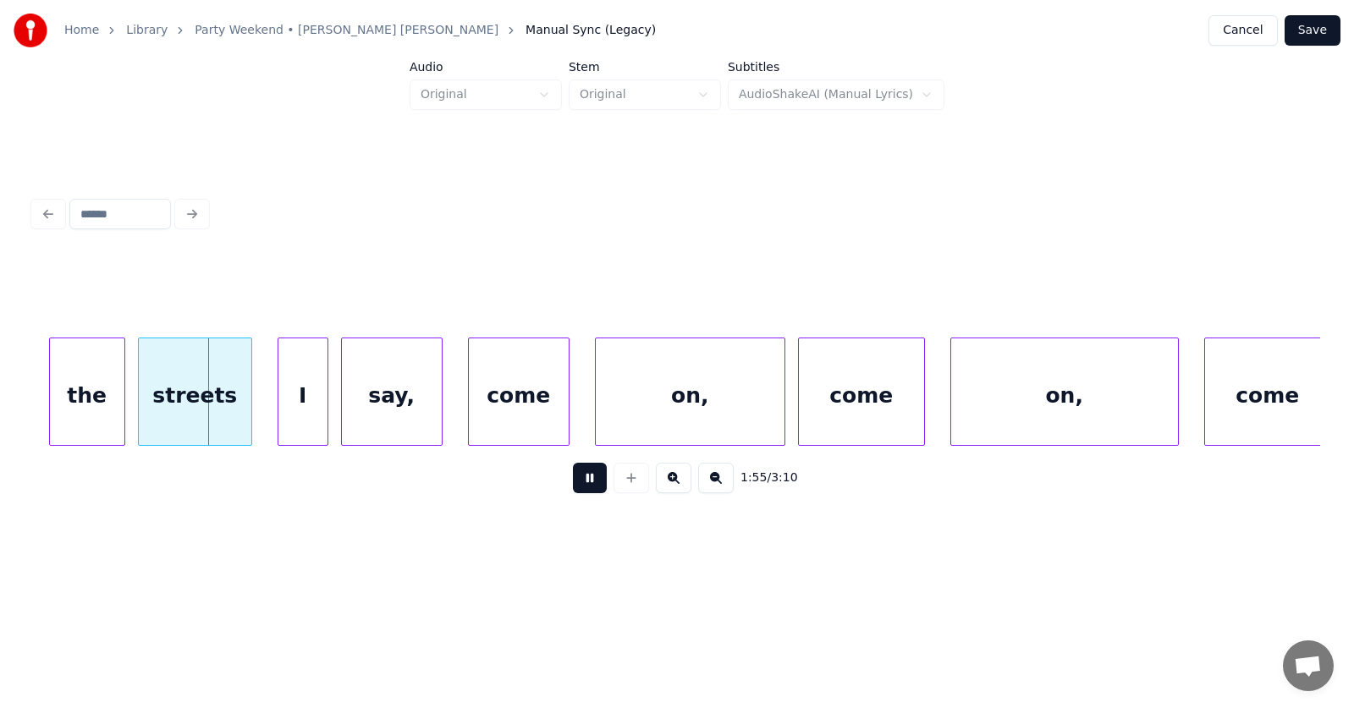
click at [585, 486] on button at bounding box center [590, 478] width 34 height 30
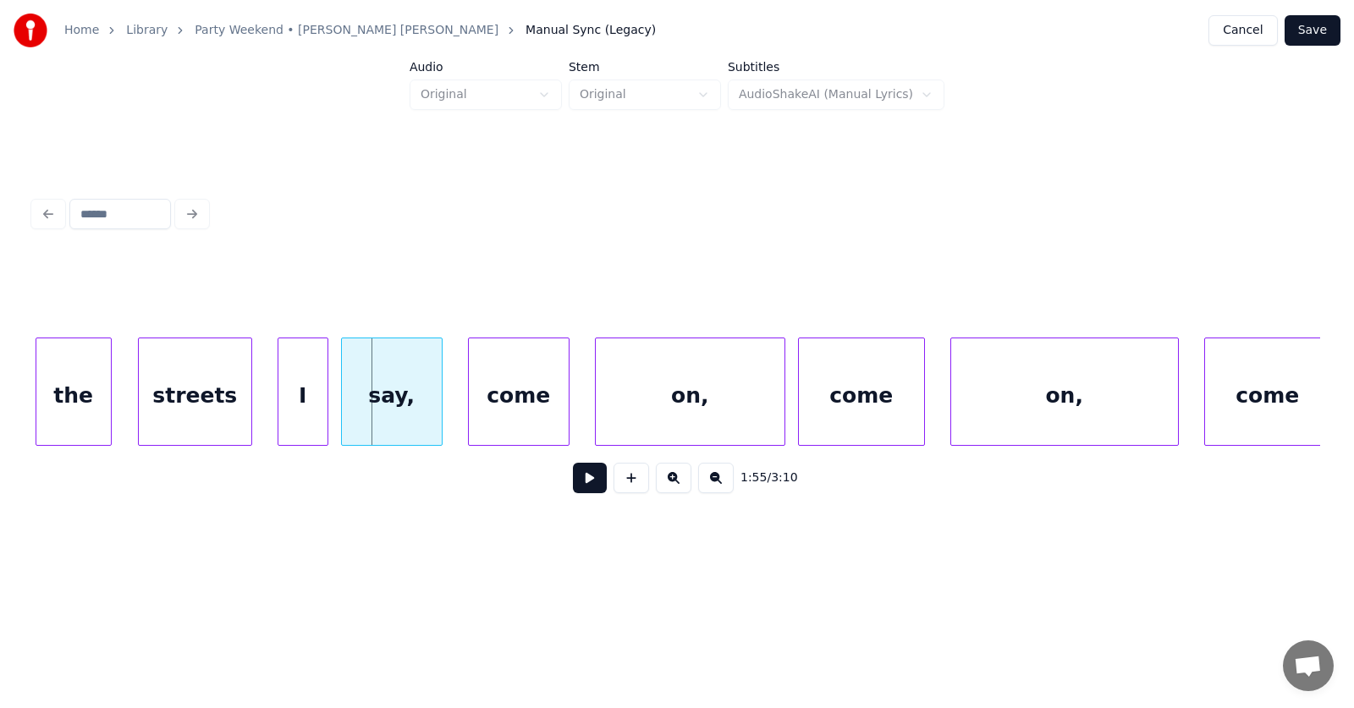
click at [74, 410] on div "the" at bounding box center [73, 395] width 74 height 115
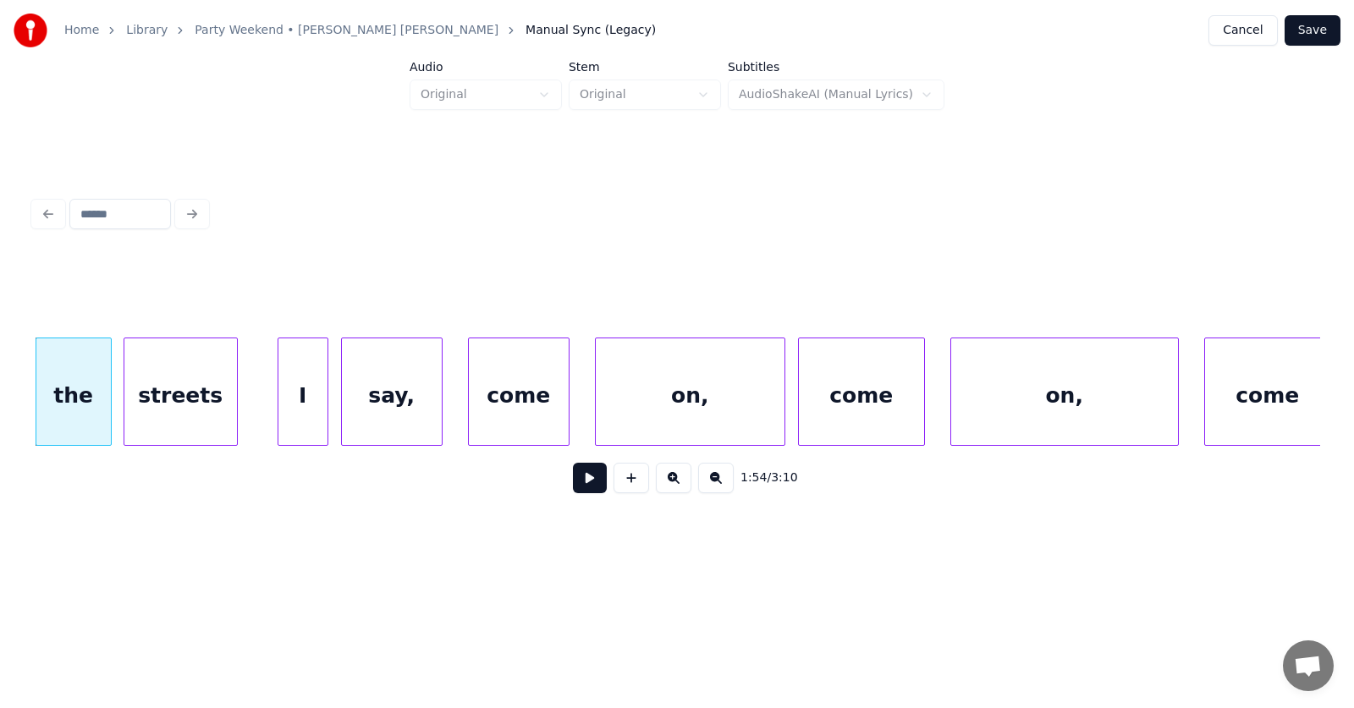
click at [177, 417] on div "streets" at bounding box center [180, 395] width 113 height 115
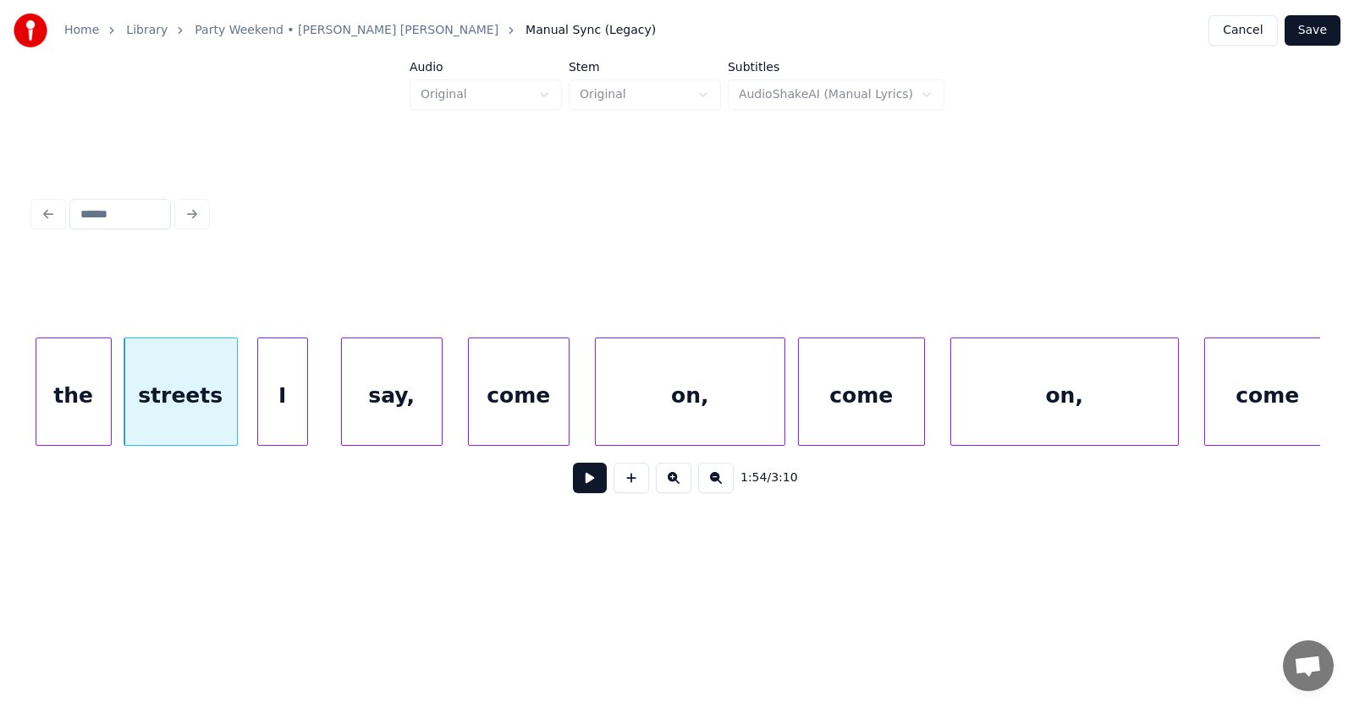
click at [277, 419] on div "I" at bounding box center [282, 395] width 49 height 115
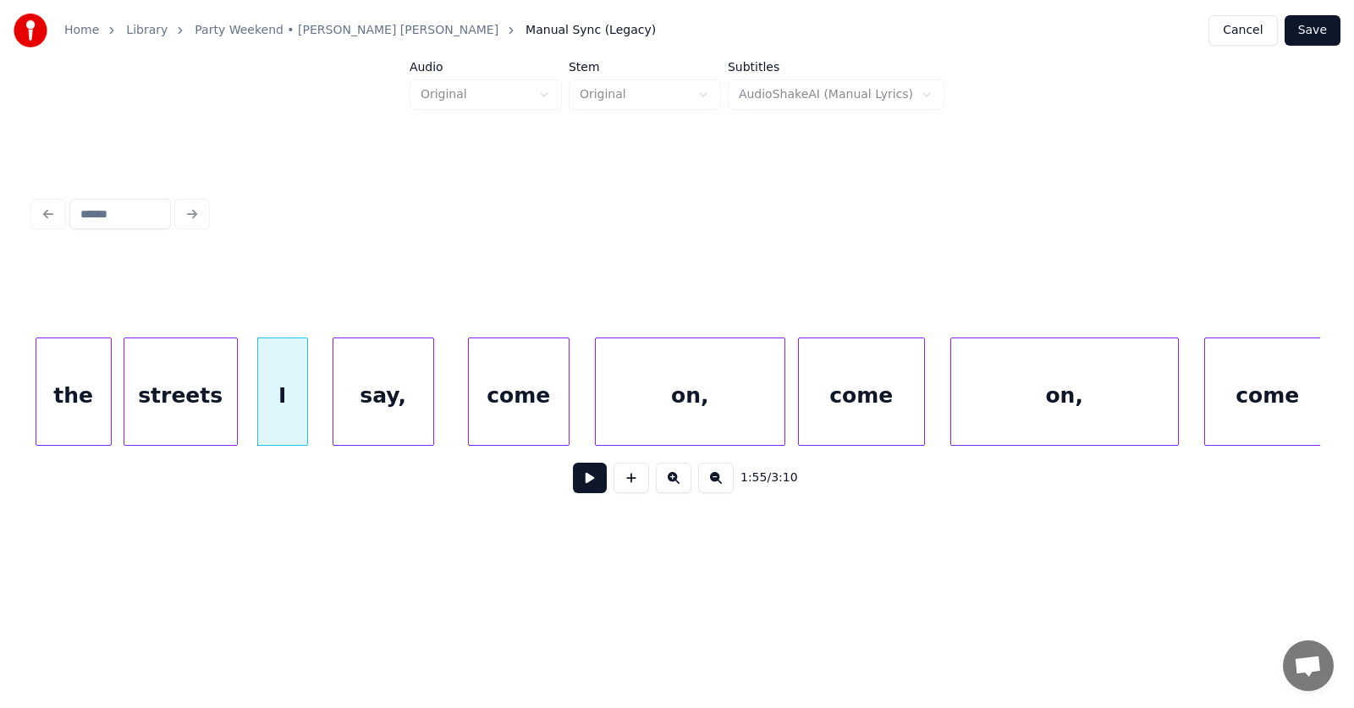
click at [393, 415] on div "say," at bounding box center [383, 395] width 100 height 115
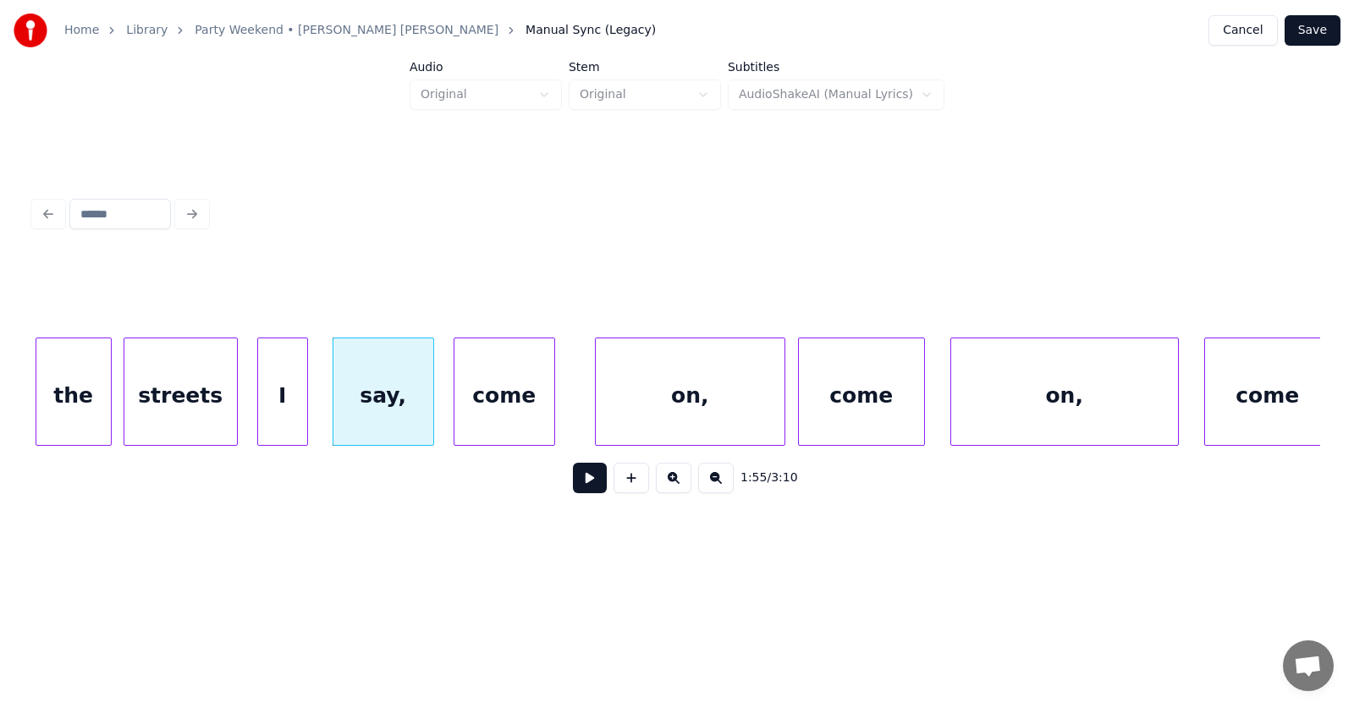
click at [490, 419] on div "come" at bounding box center [504, 395] width 100 height 115
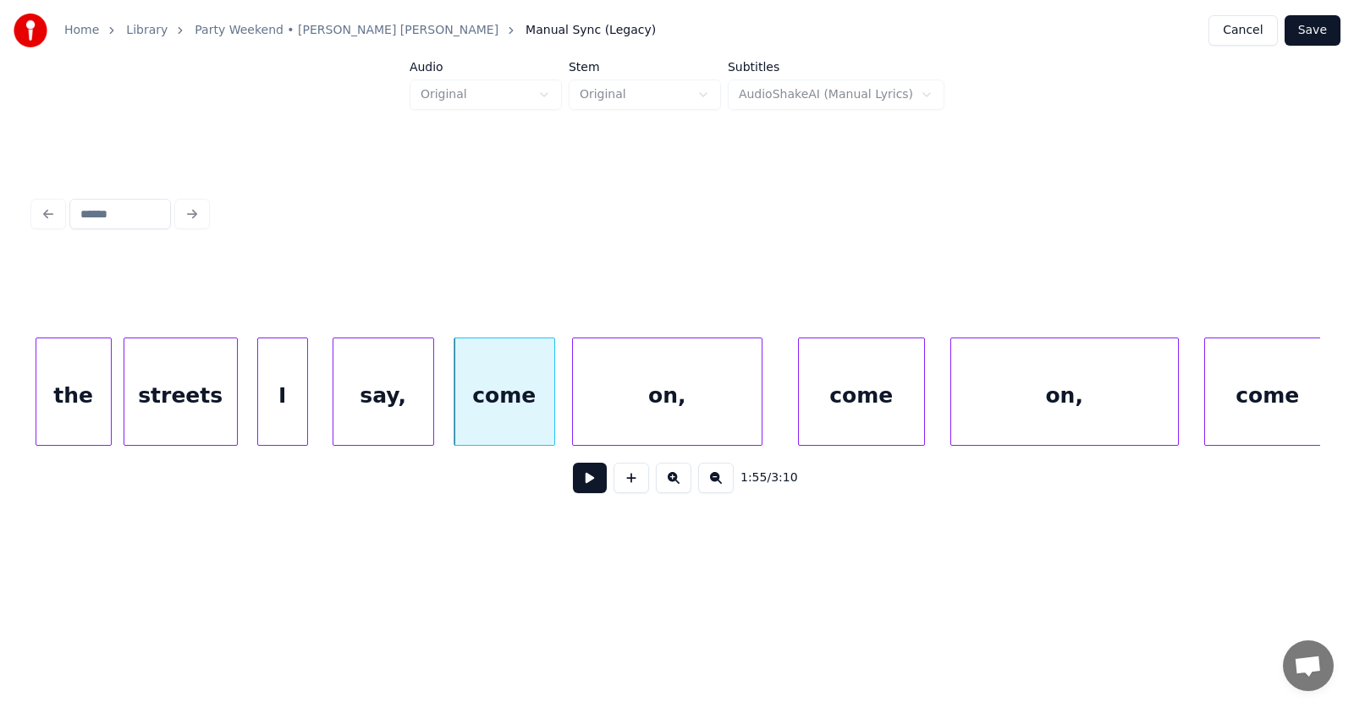
click at [632, 420] on div "on," at bounding box center [667, 395] width 189 height 115
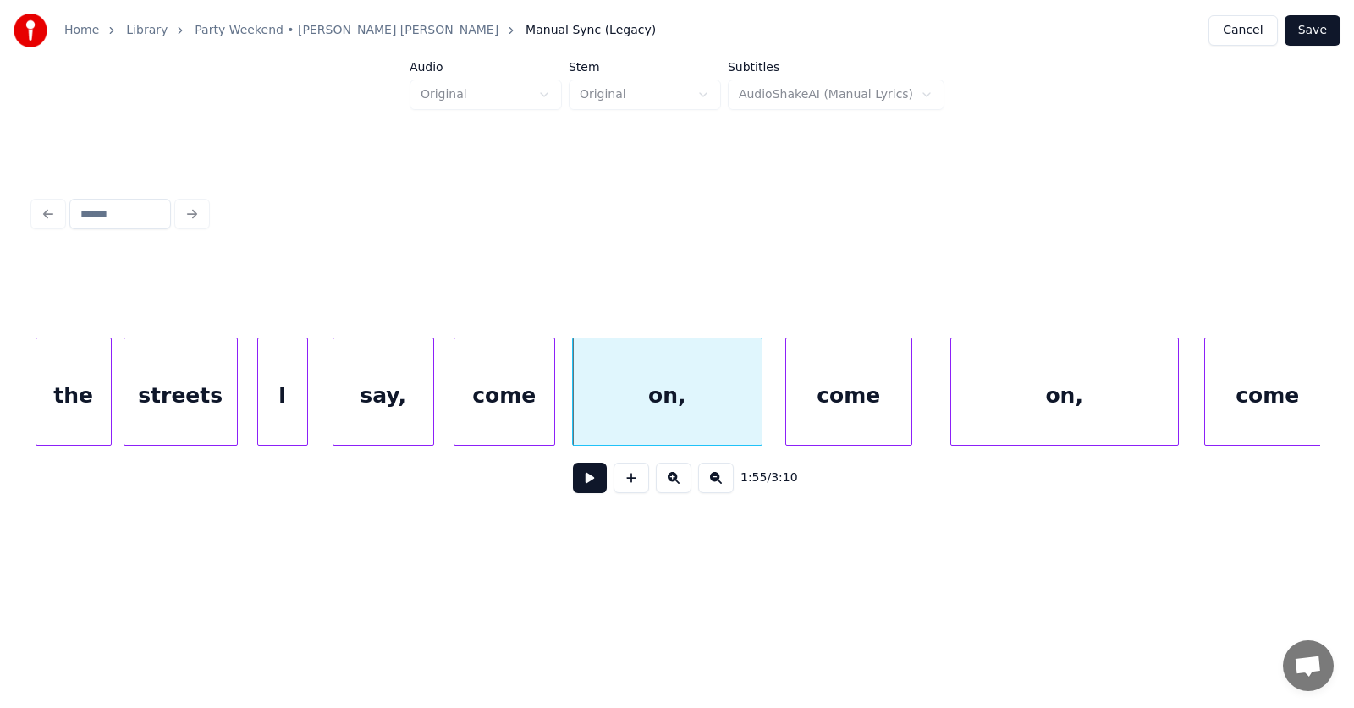
click at [849, 420] on div "come" at bounding box center [848, 395] width 125 height 115
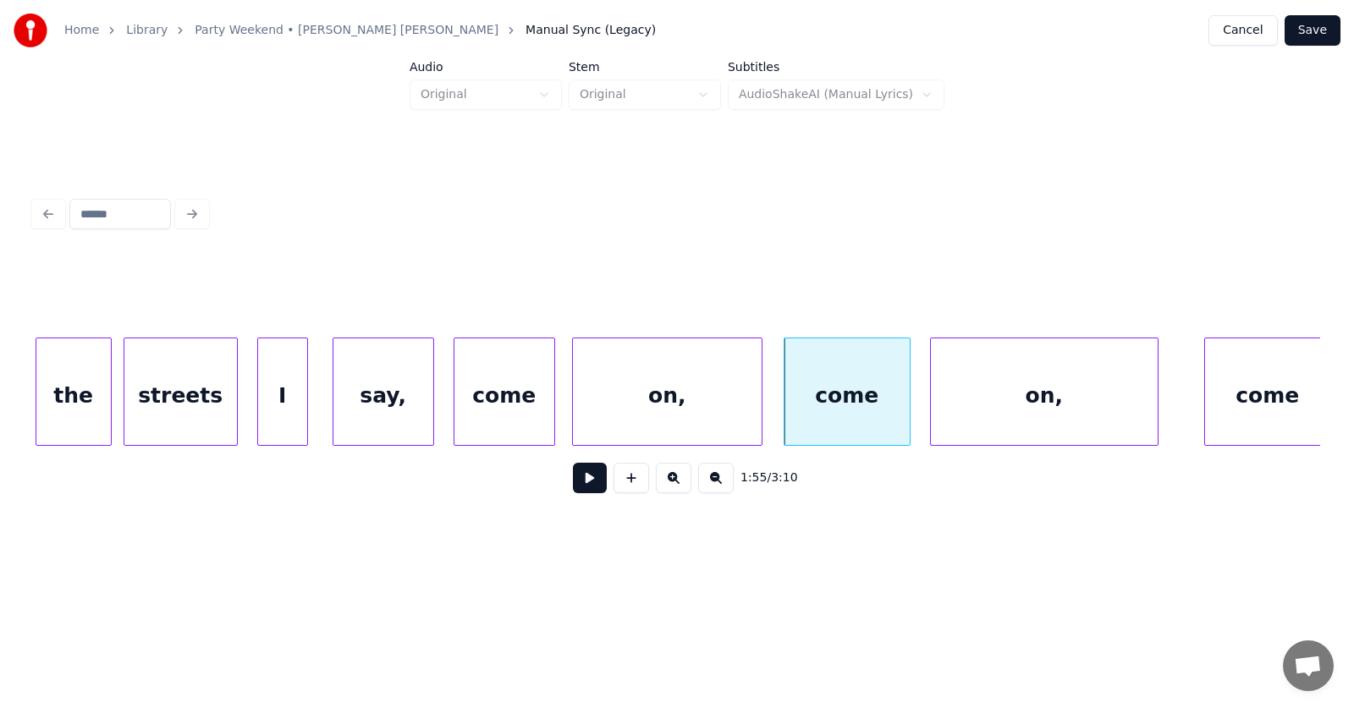
click at [983, 410] on div "on," at bounding box center [1044, 395] width 227 height 115
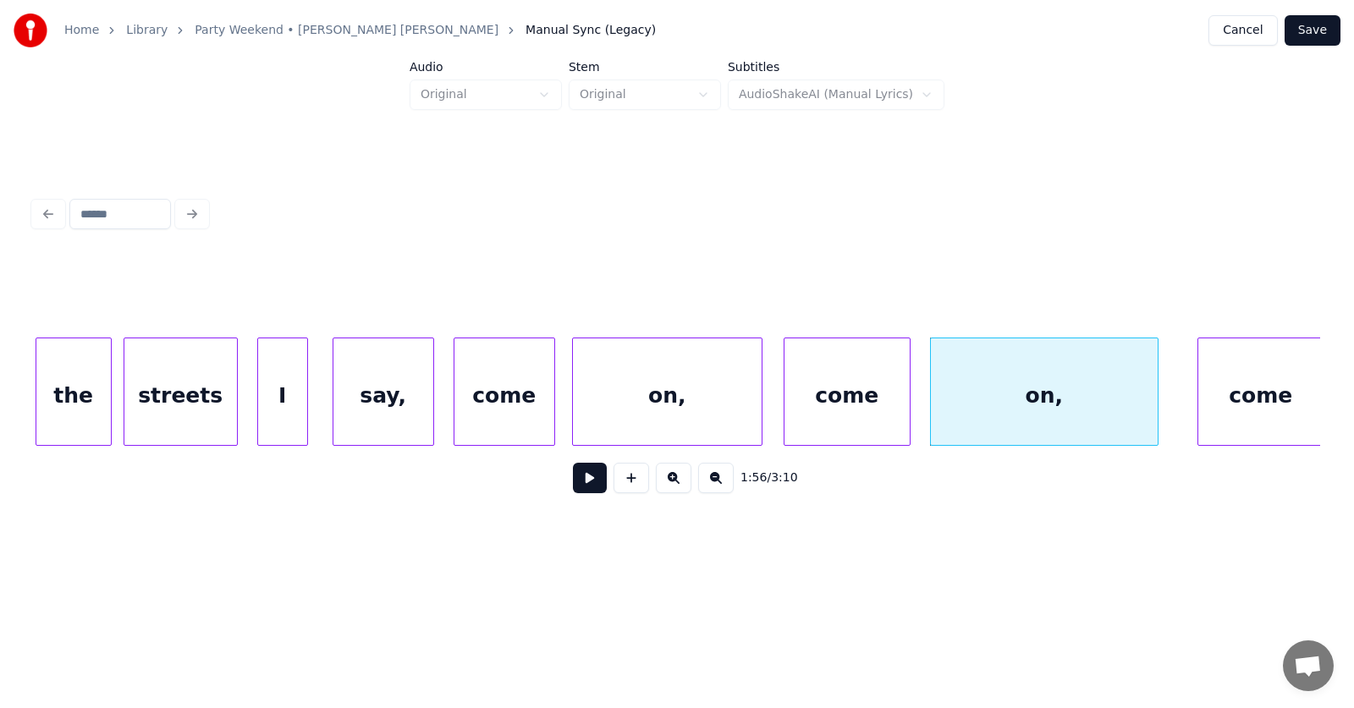
scroll to position [0, 72858]
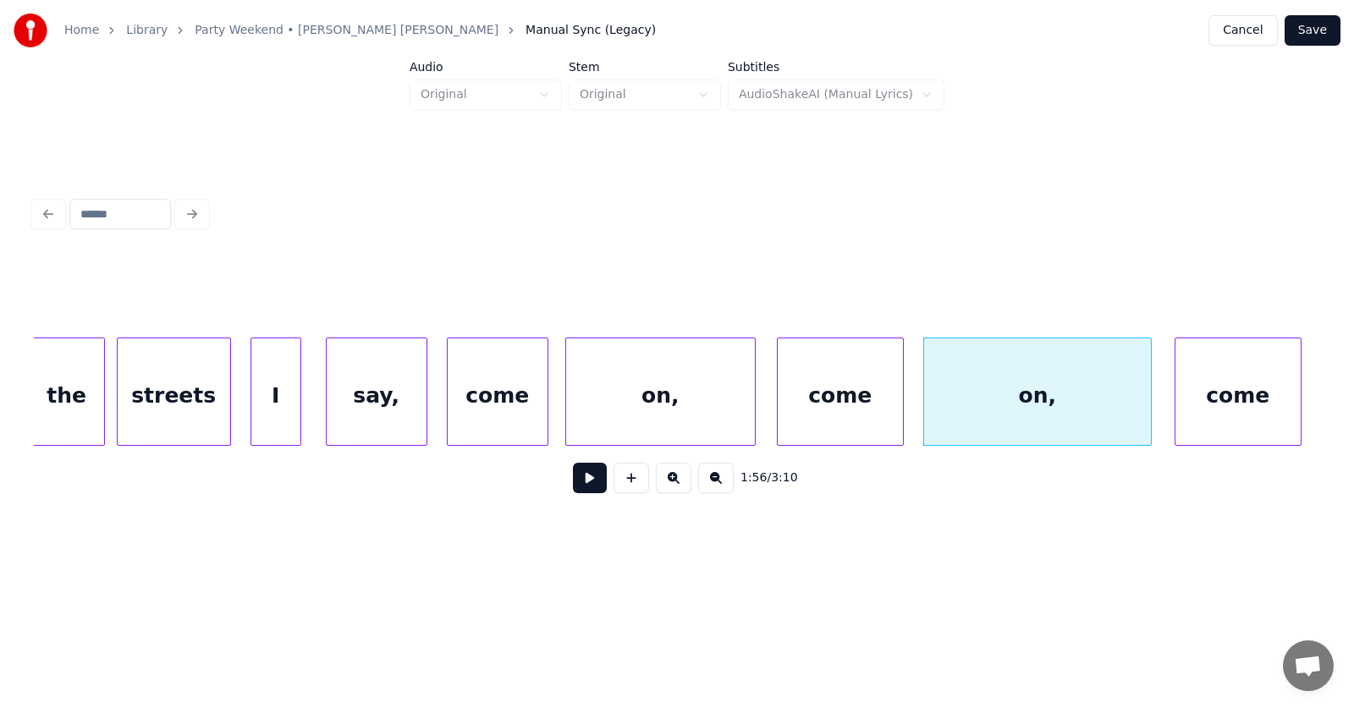
click at [1223, 407] on div "come" at bounding box center [1237, 395] width 125 height 115
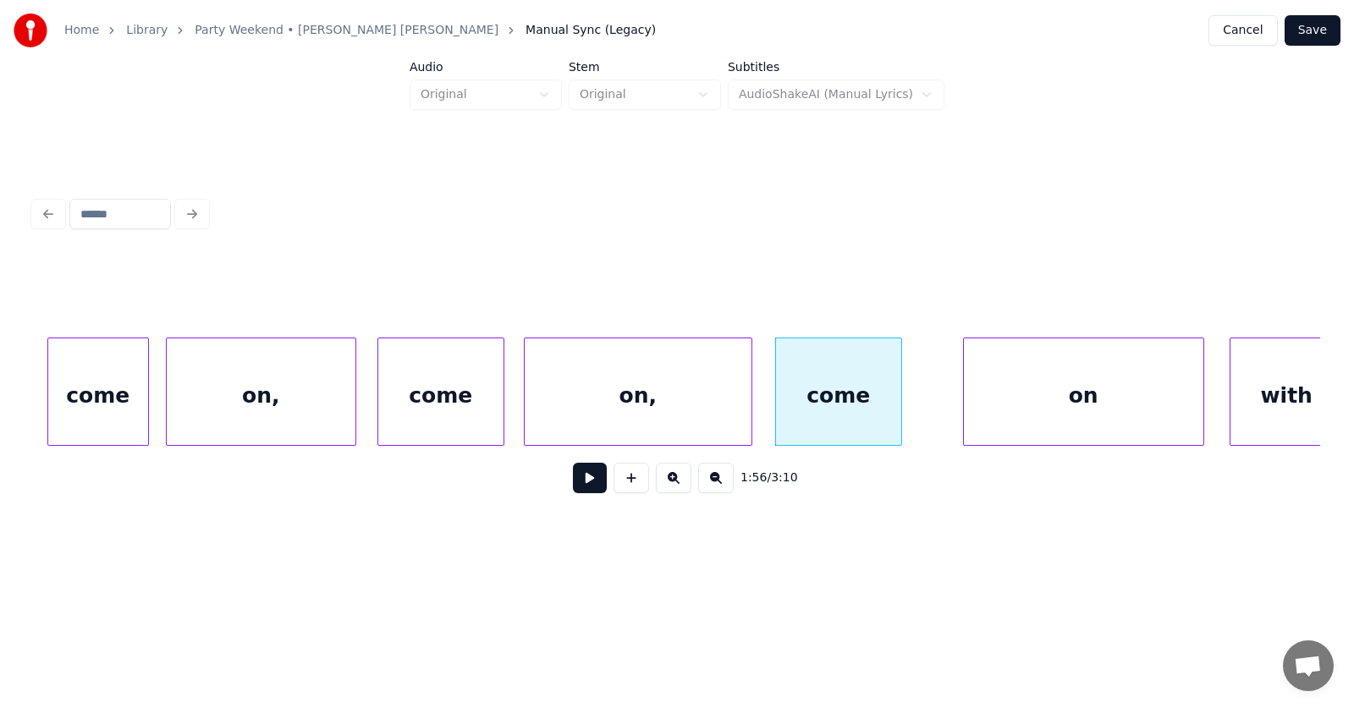
scroll to position [0, 73339]
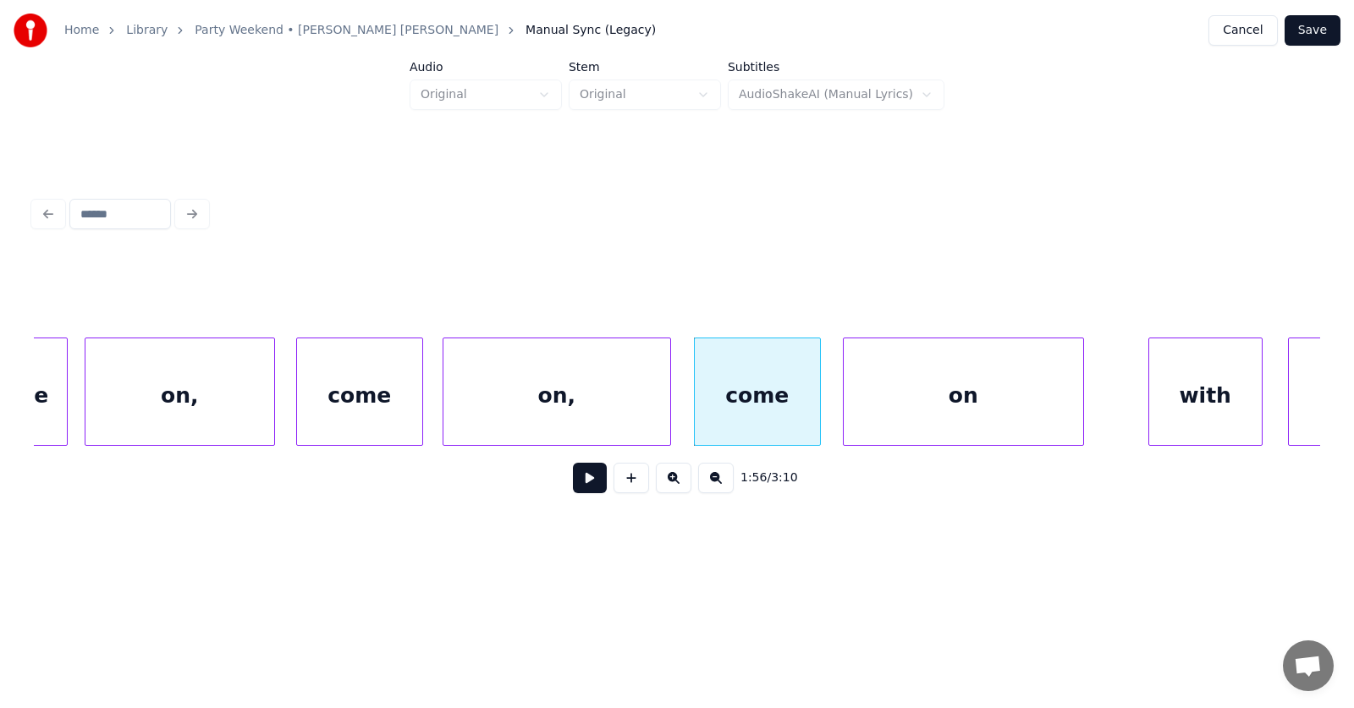
click at [969, 415] on div "on" at bounding box center [962, 395] width 239 height 115
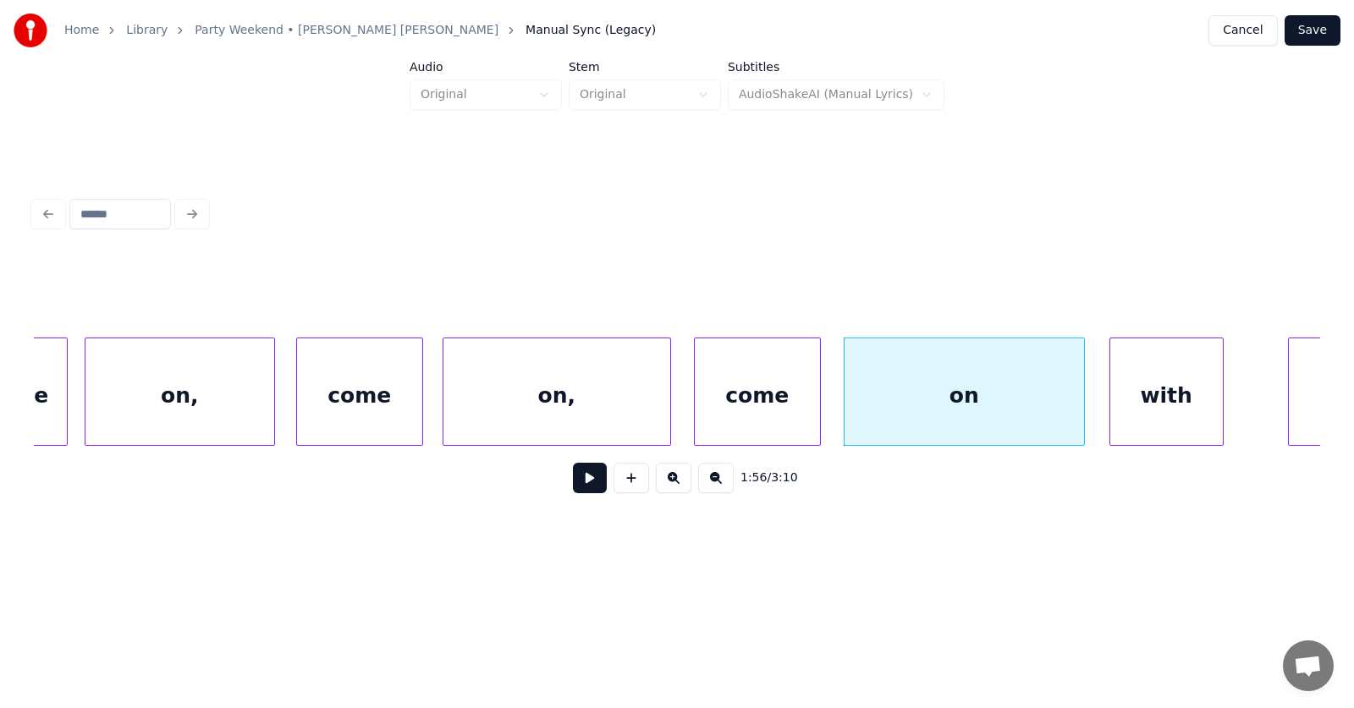
click at [1140, 411] on div "with" at bounding box center [1166, 395] width 113 height 115
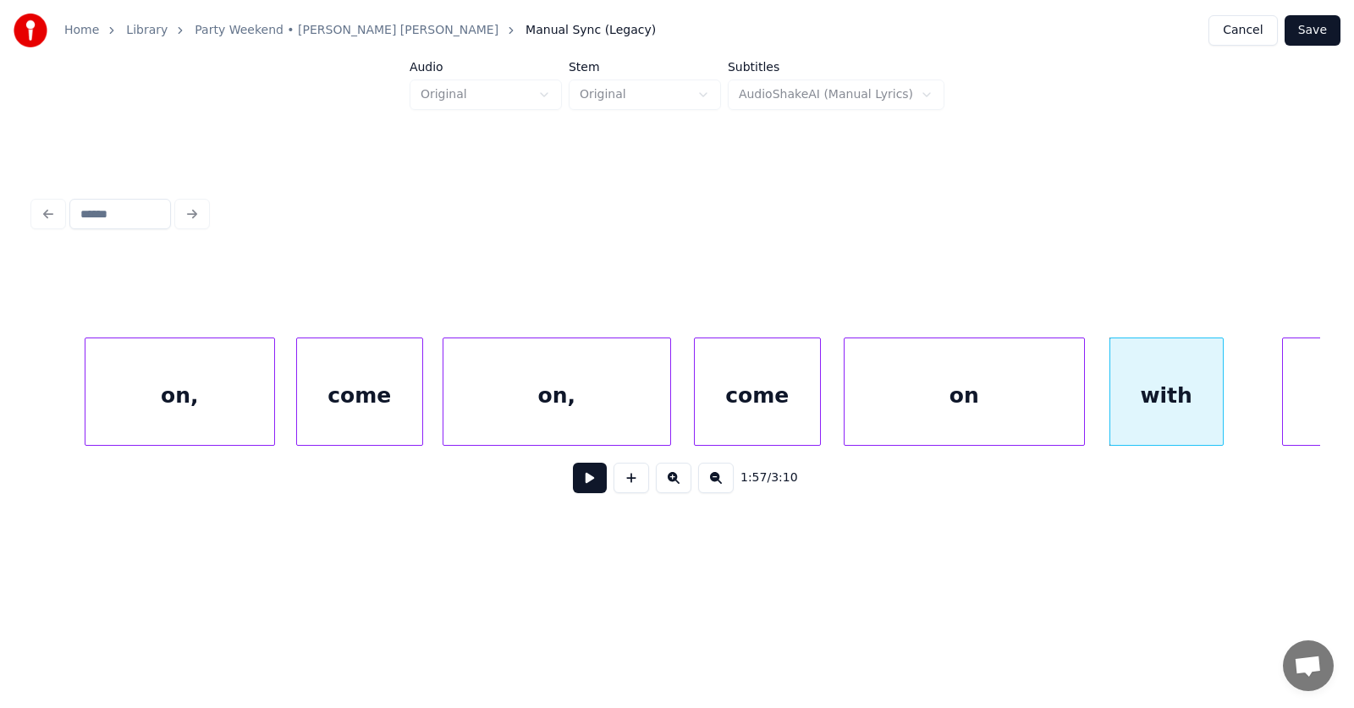
scroll to position [0, 73543]
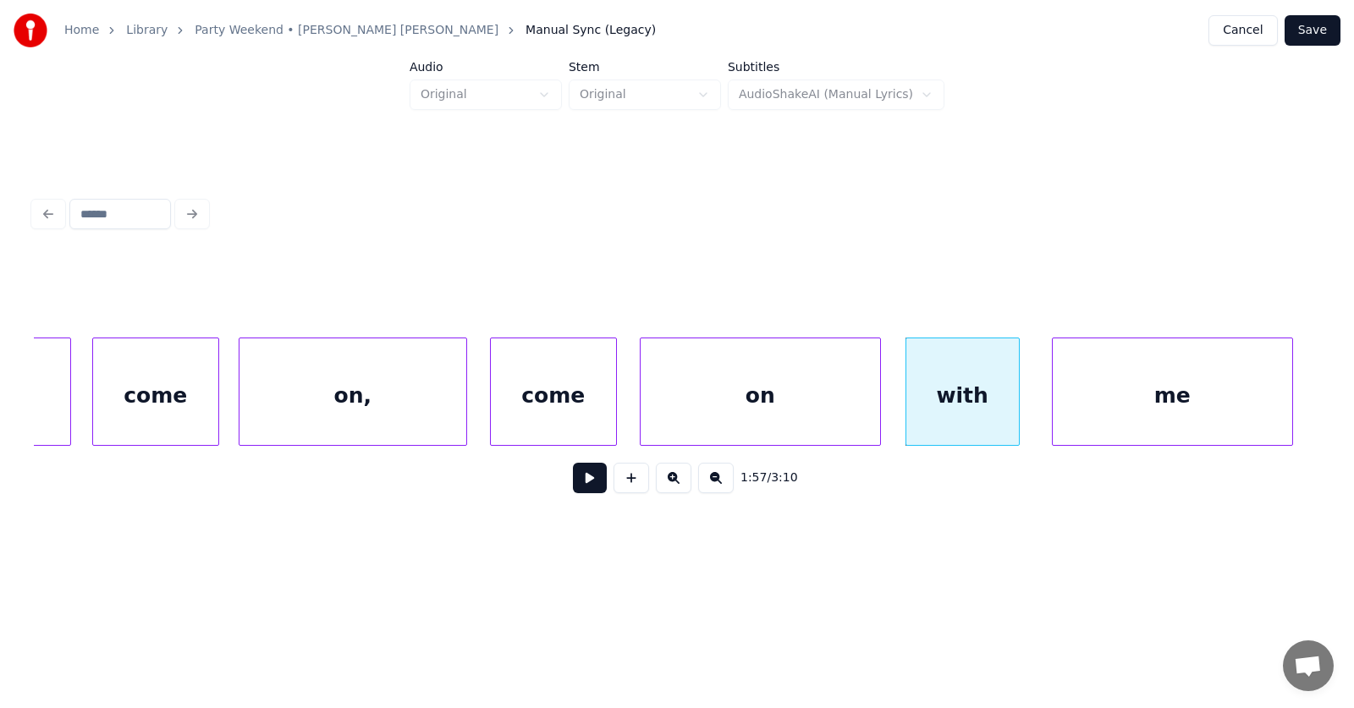
click at [1273, 398] on div "me" at bounding box center [1171, 395] width 239 height 115
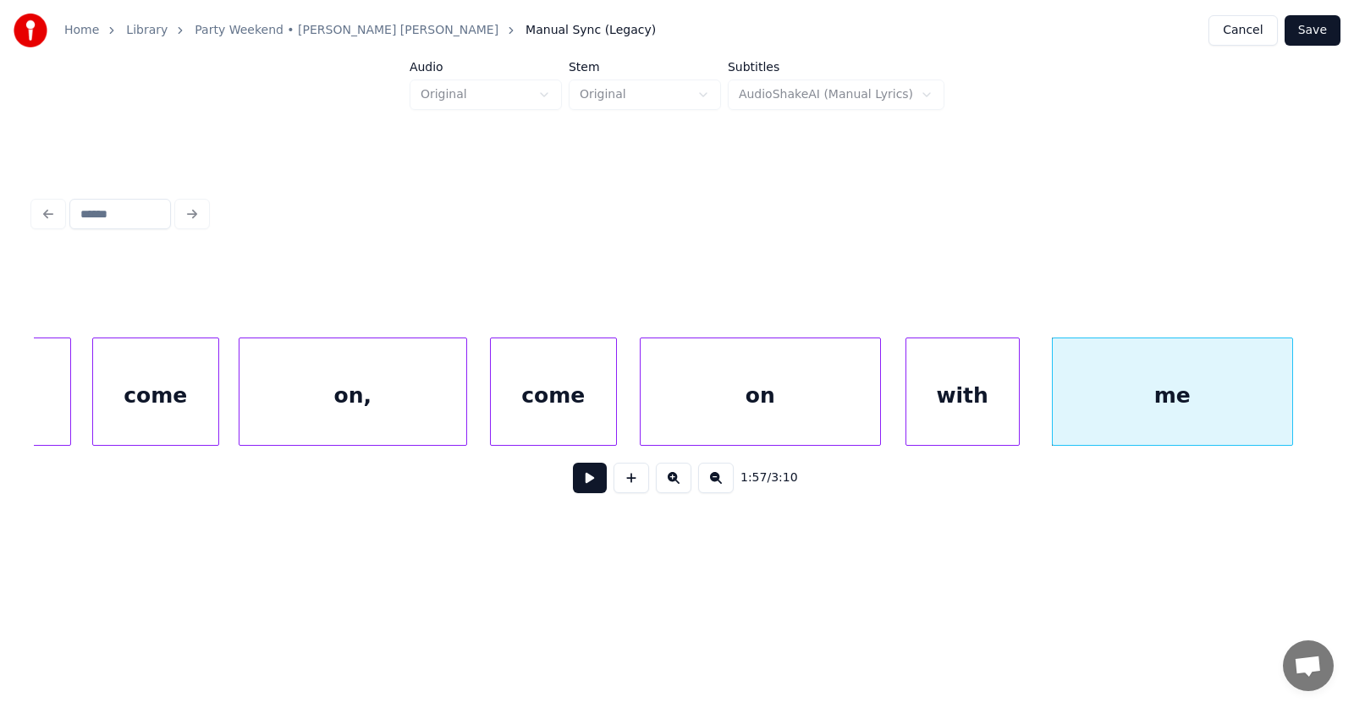
click at [587, 480] on button at bounding box center [590, 478] width 34 height 30
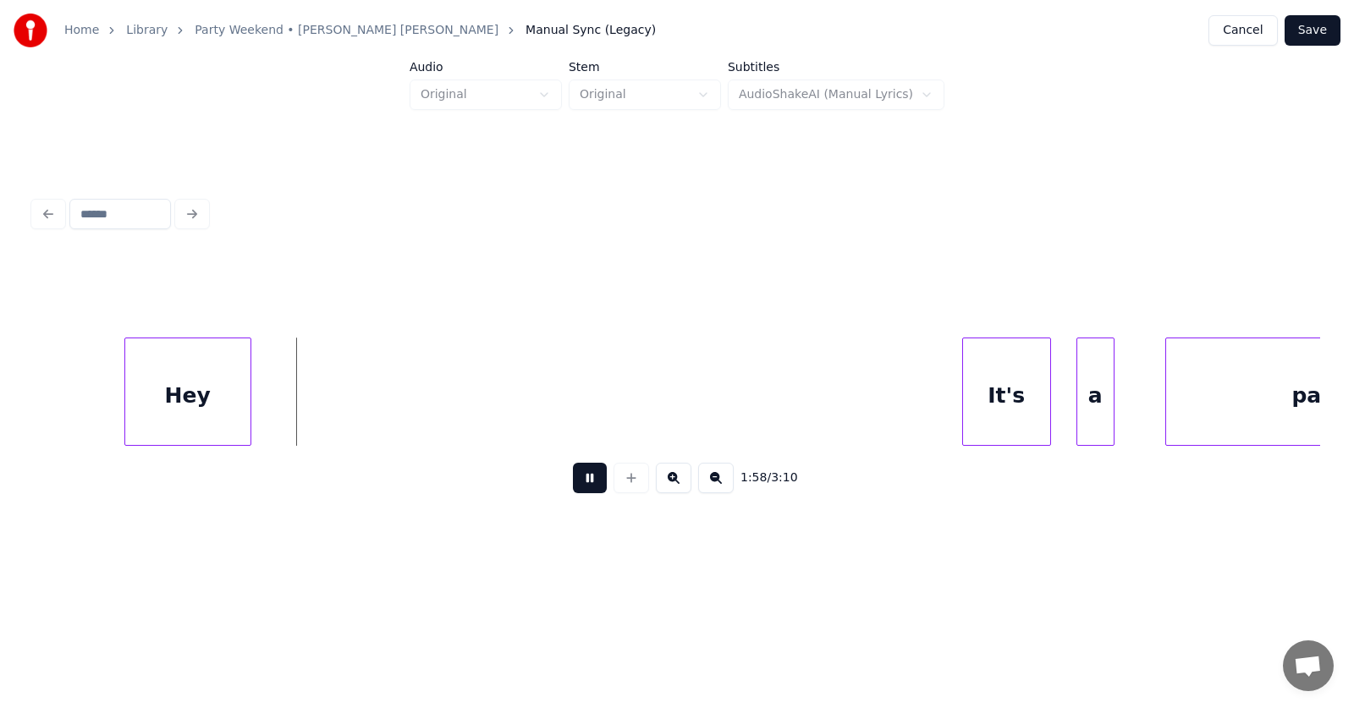
click at [587, 480] on button at bounding box center [590, 478] width 34 height 30
click at [74, 404] on div at bounding box center [75, 391] width 5 height 107
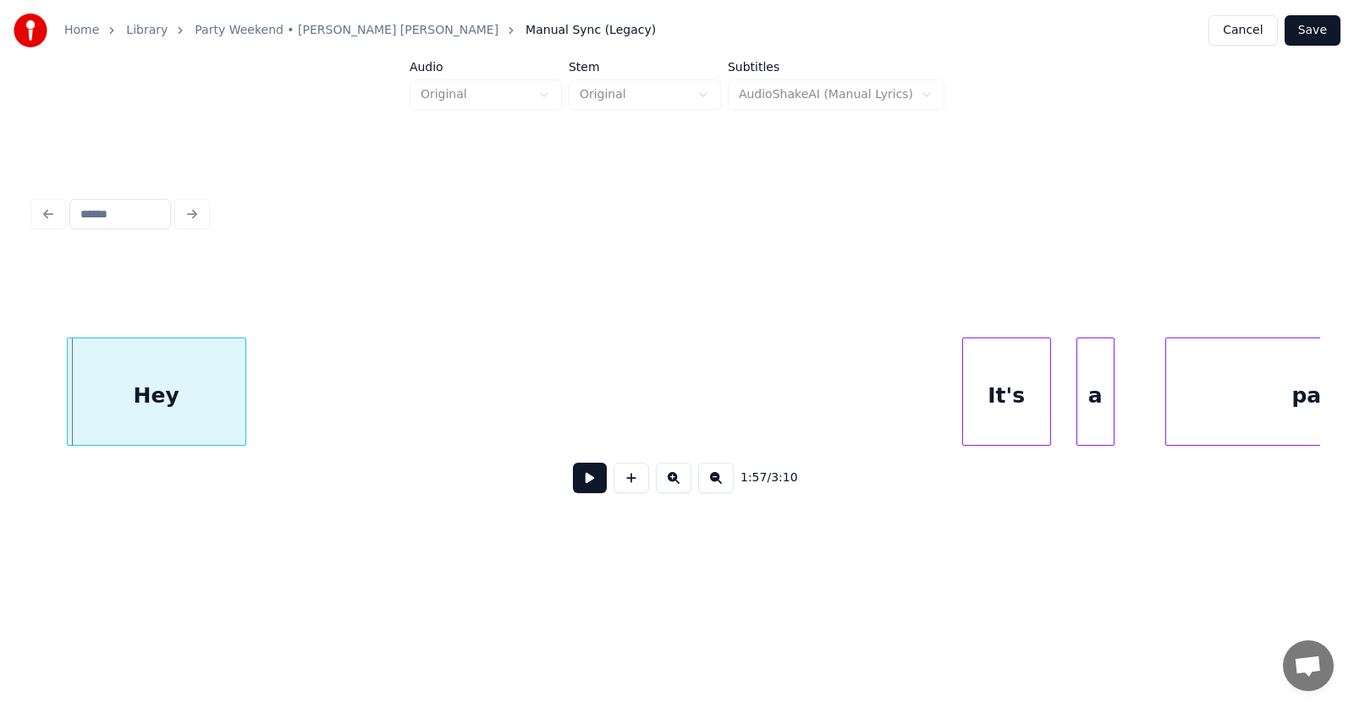
click at [172, 405] on div "Hey" at bounding box center [157, 395] width 178 height 115
click at [996, 404] on div "It's" at bounding box center [984, 395] width 87 height 115
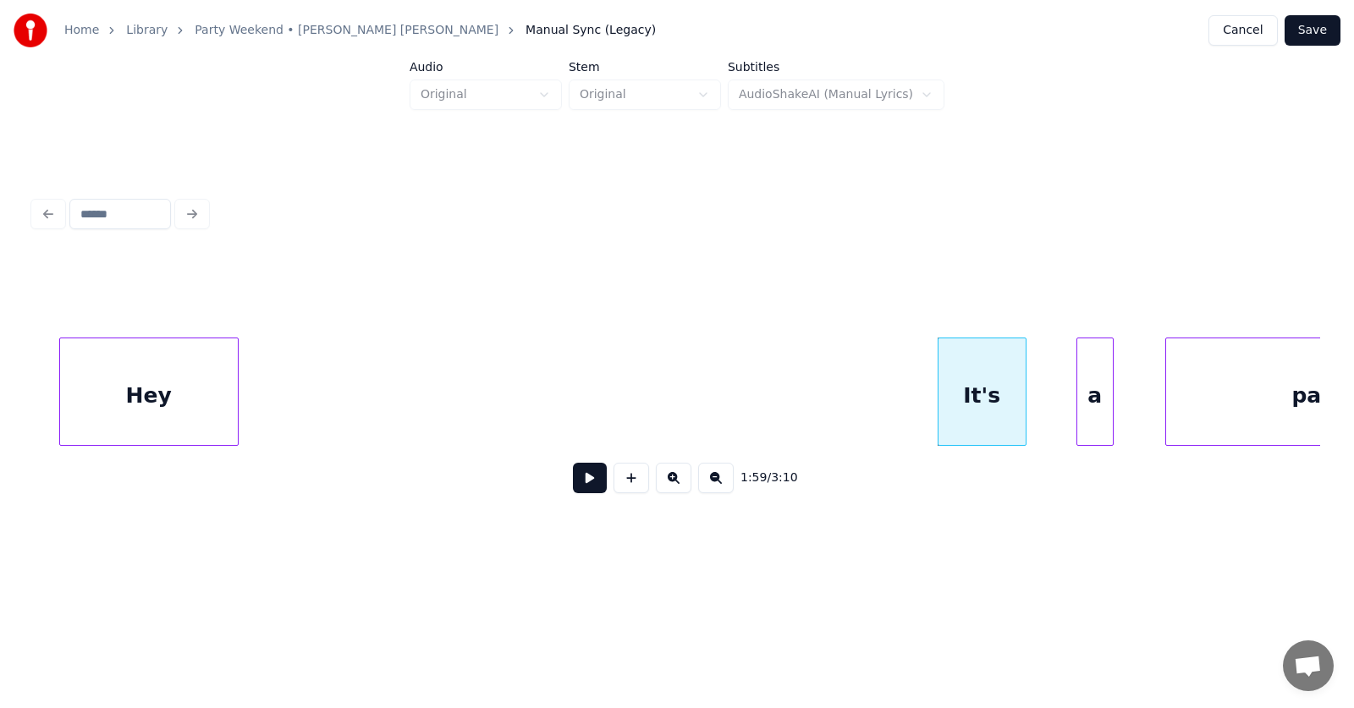
click at [1113, 417] on div at bounding box center [1109, 391] width 5 height 107
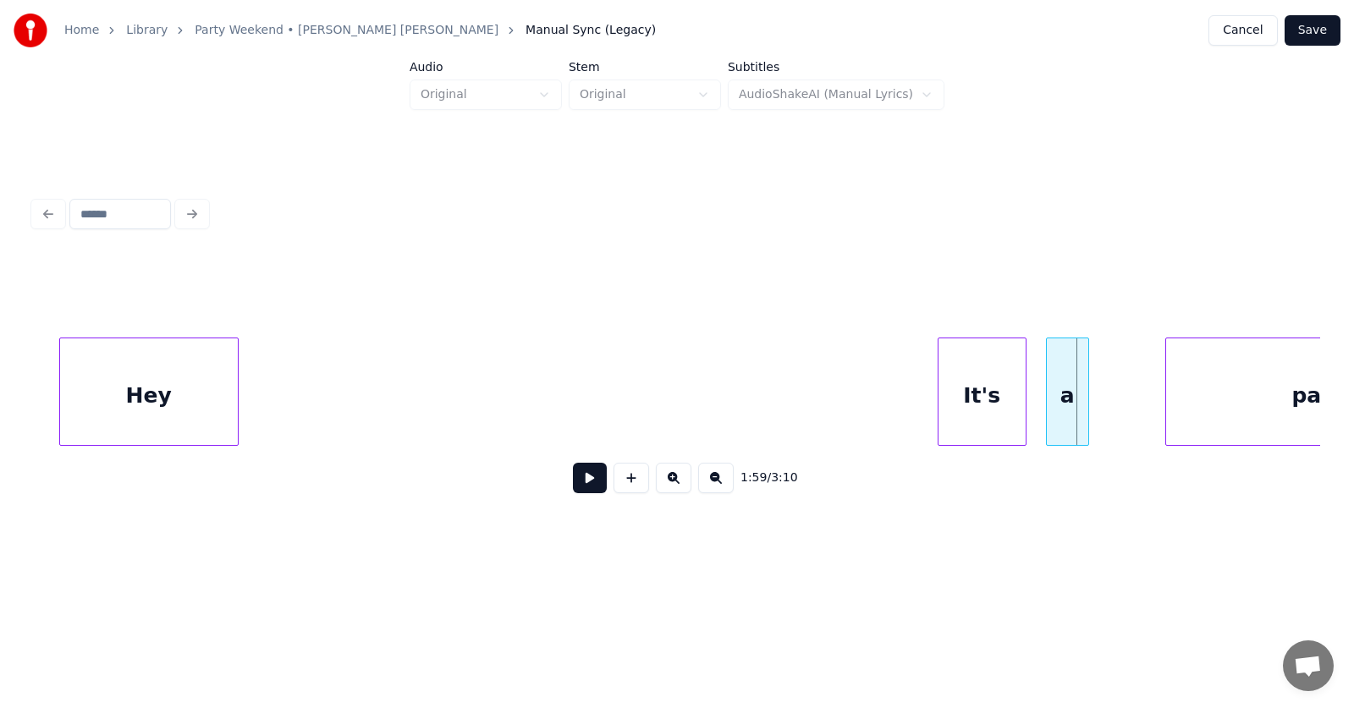
click at [1069, 417] on div "a" at bounding box center [1067, 395] width 41 height 115
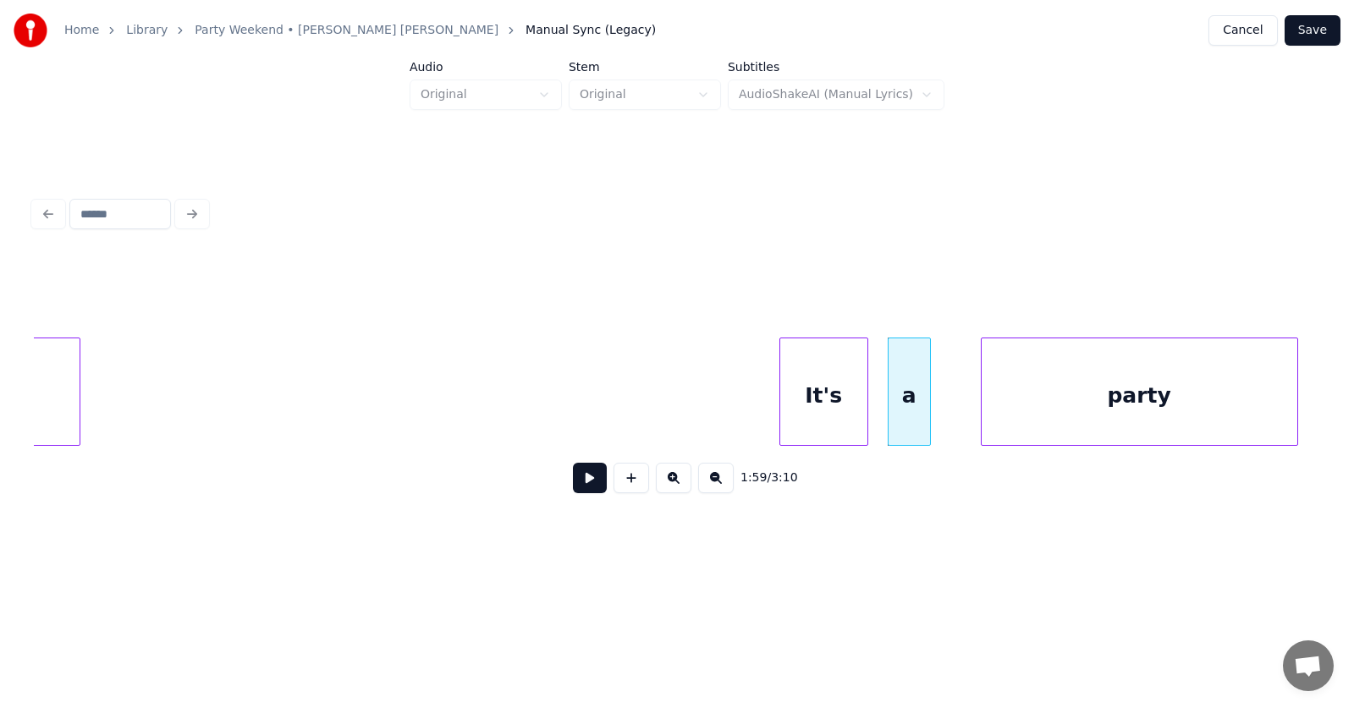
click at [1205, 415] on div "party" at bounding box center [1139, 395] width 316 height 115
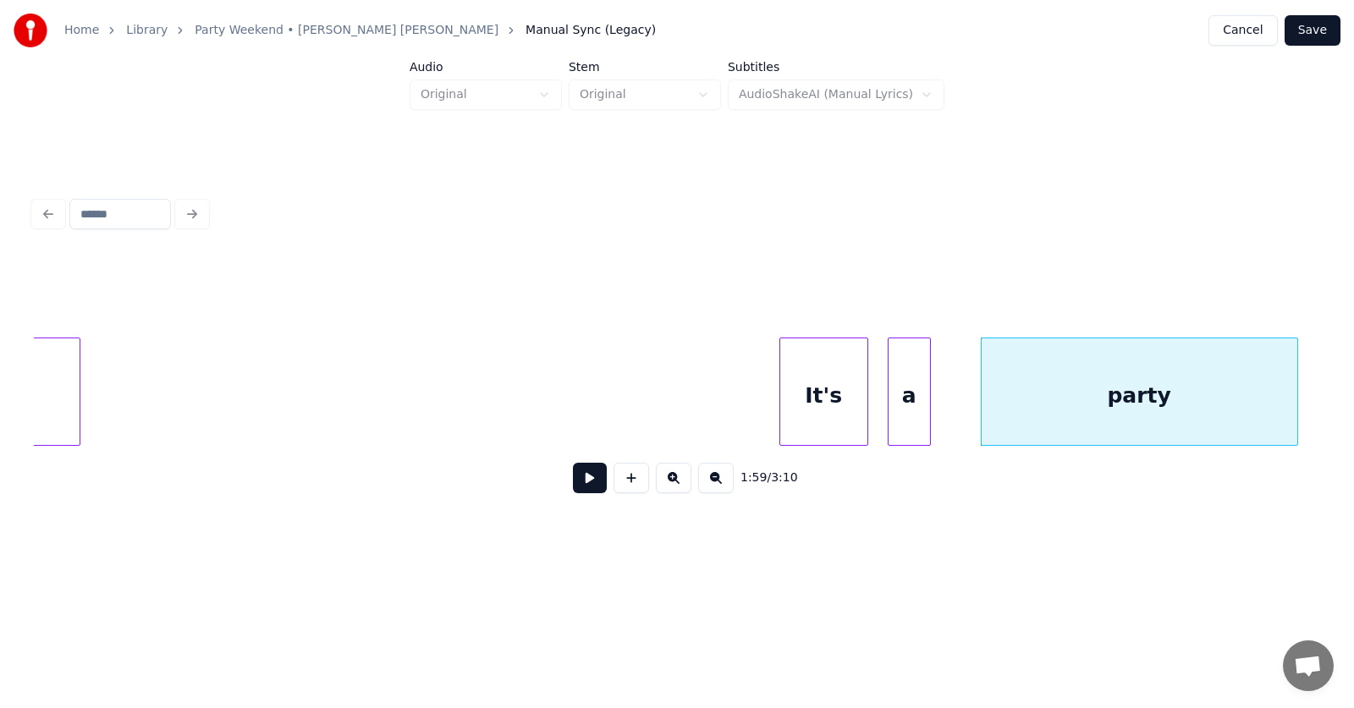
scroll to position [0, 75532]
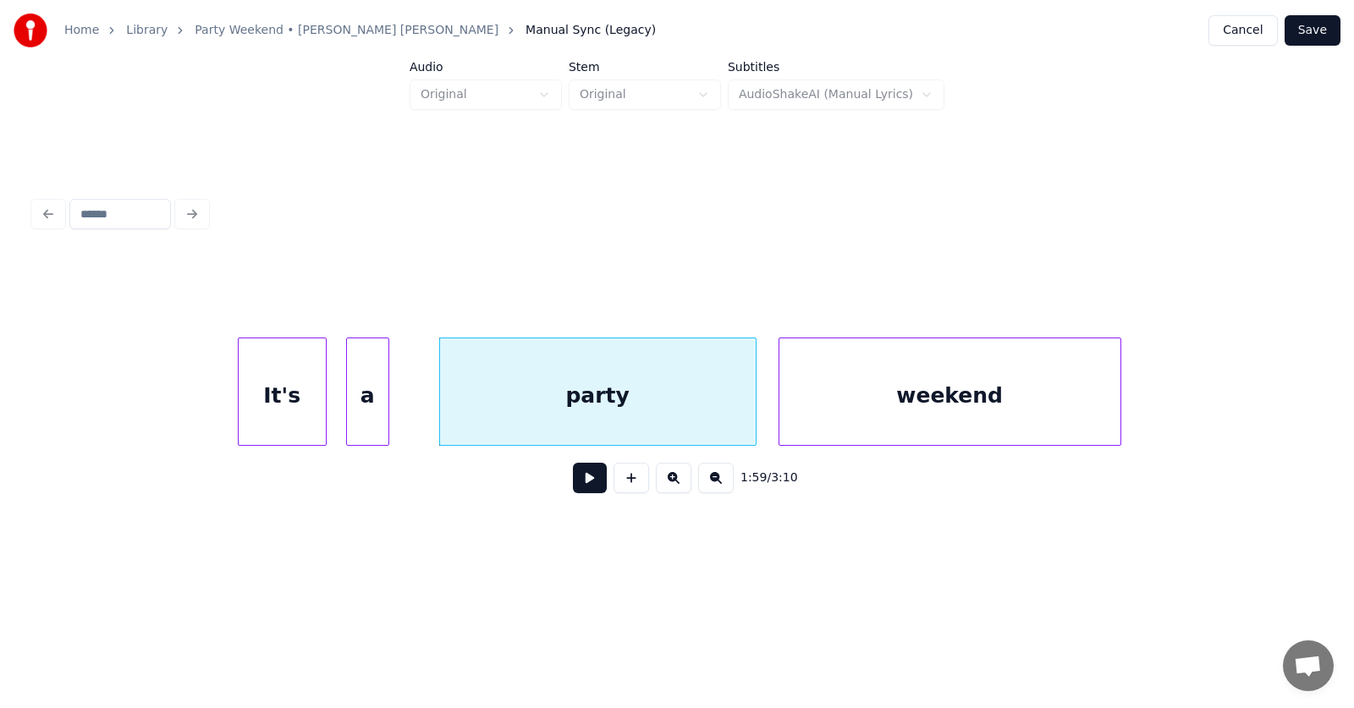
click at [884, 403] on div "weekend" at bounding box center [949, 395] width 341 height 115
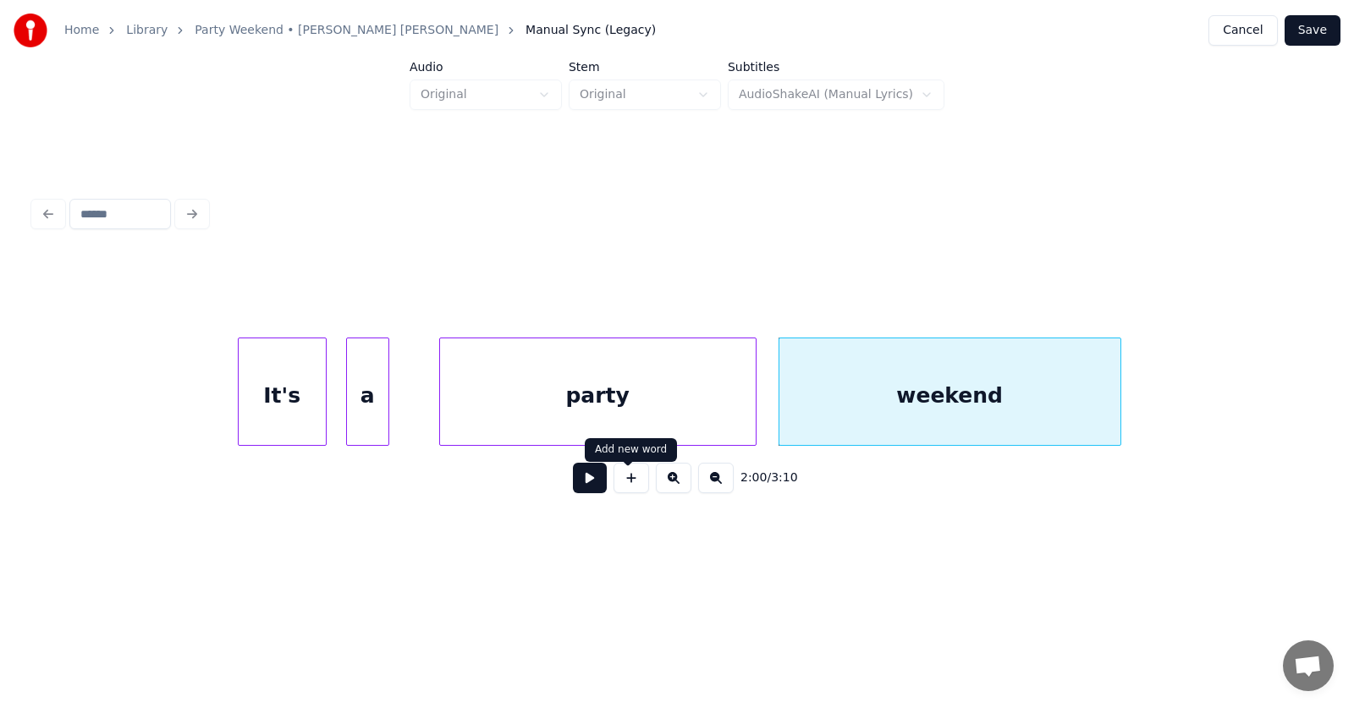
click at [578, 479] on button at bounding box center [590, 478] width 34 height 30
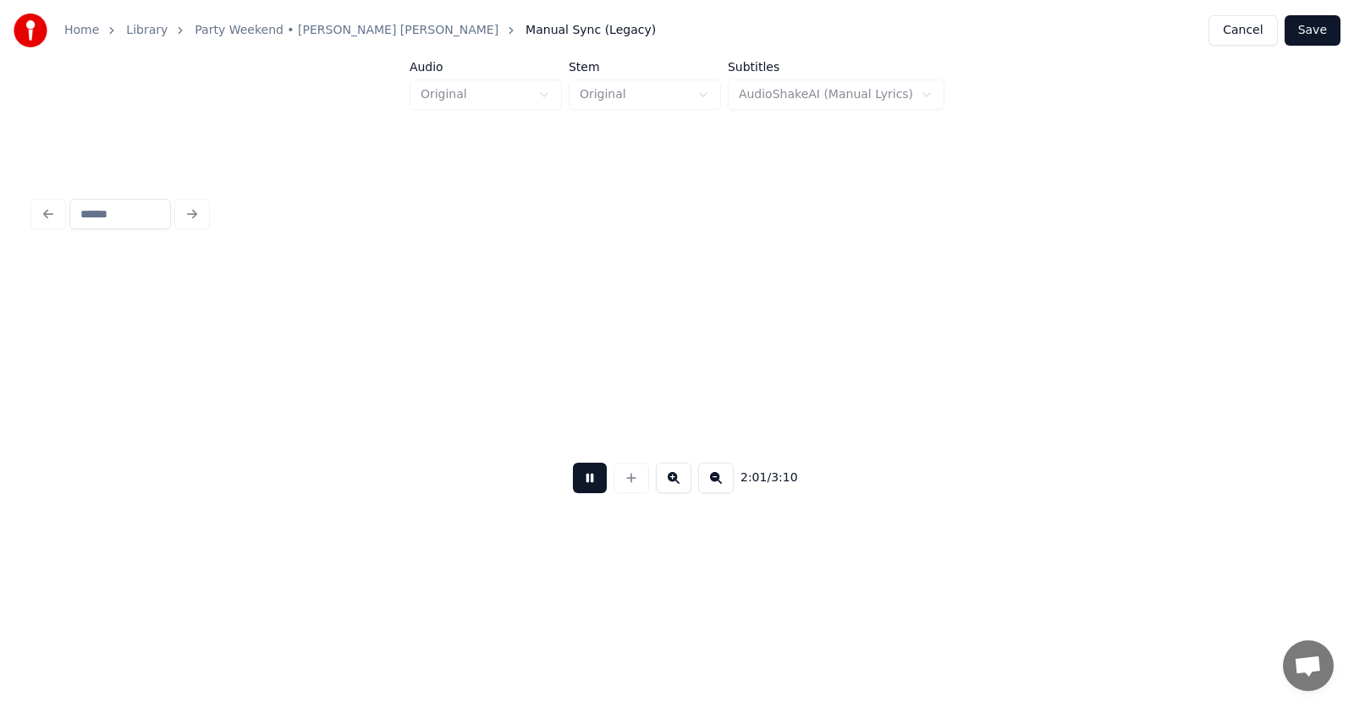
scroll to position [0, 76818]
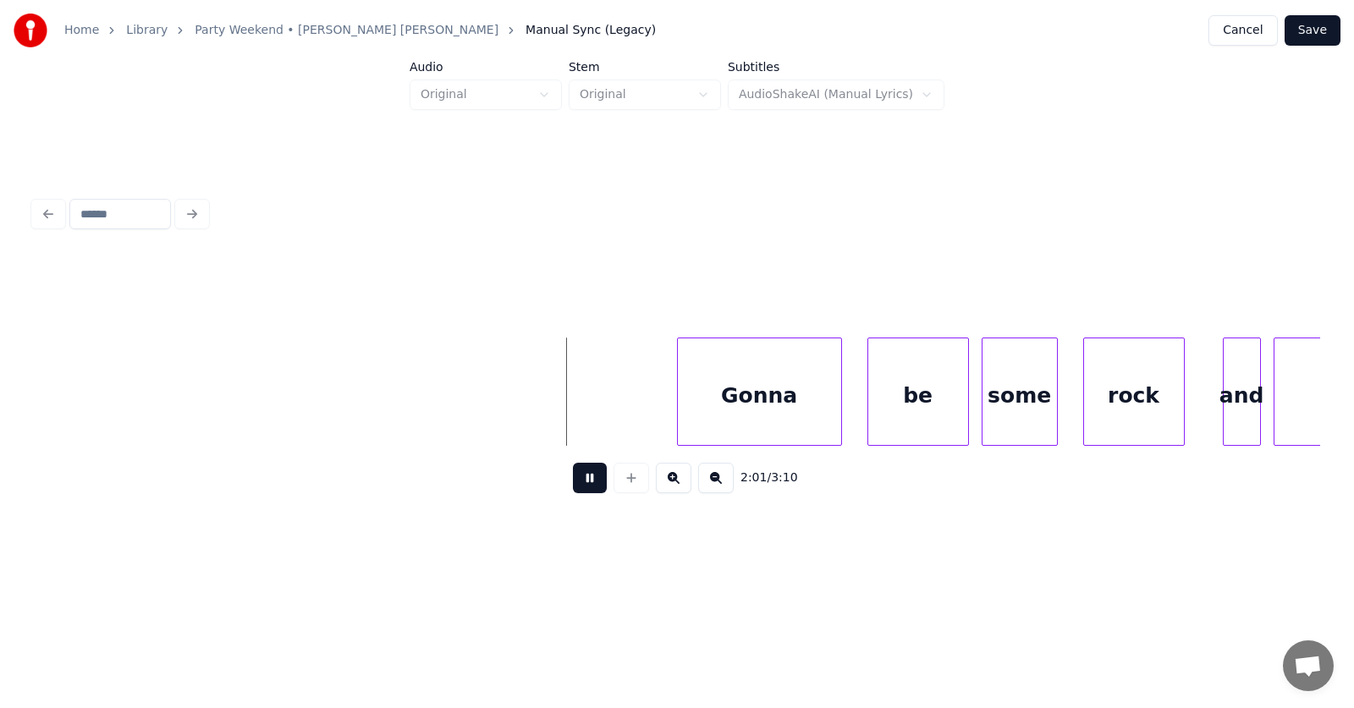
click at [578, 479] on button at bounding box center [590, 478] width 34 height 30
click at [707, 407] on div "Gonna" at bounding box center [737, 395] width 163 height 115
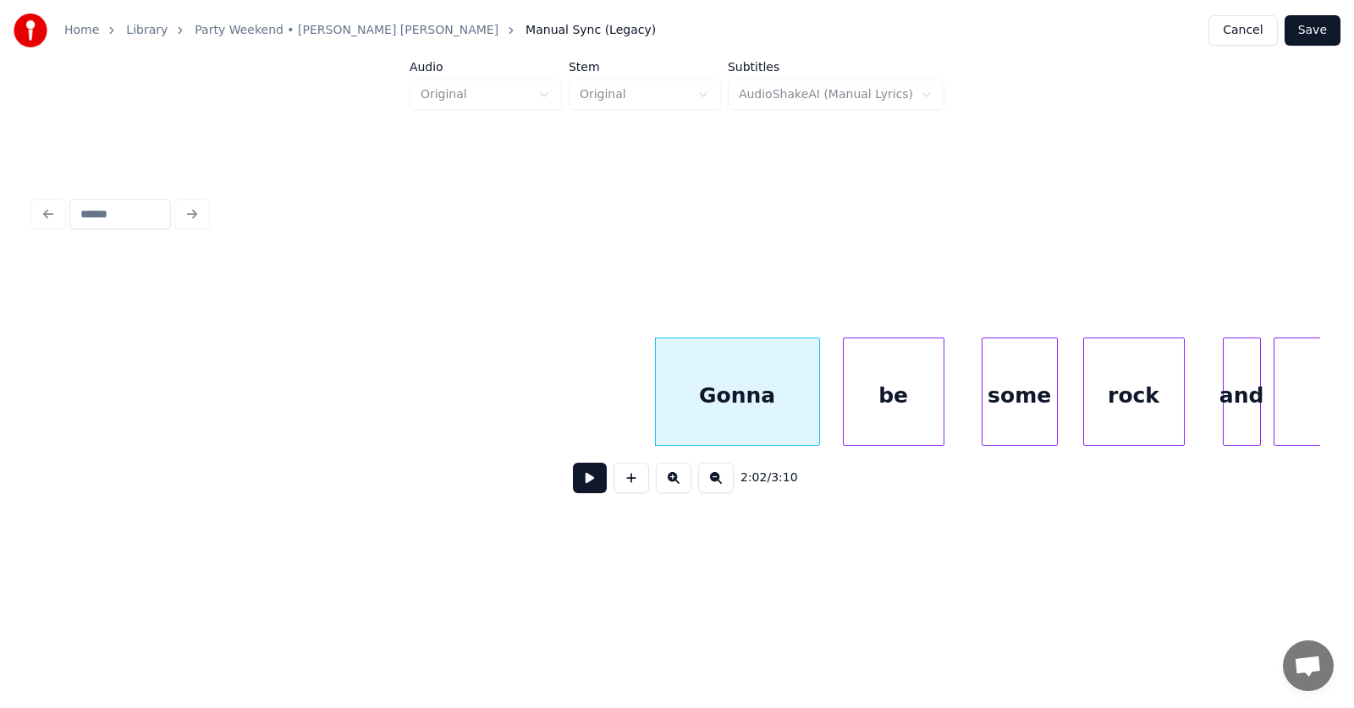
click at [893, 422] on div "be" at bounding box center [893, 395] width 100 height 115
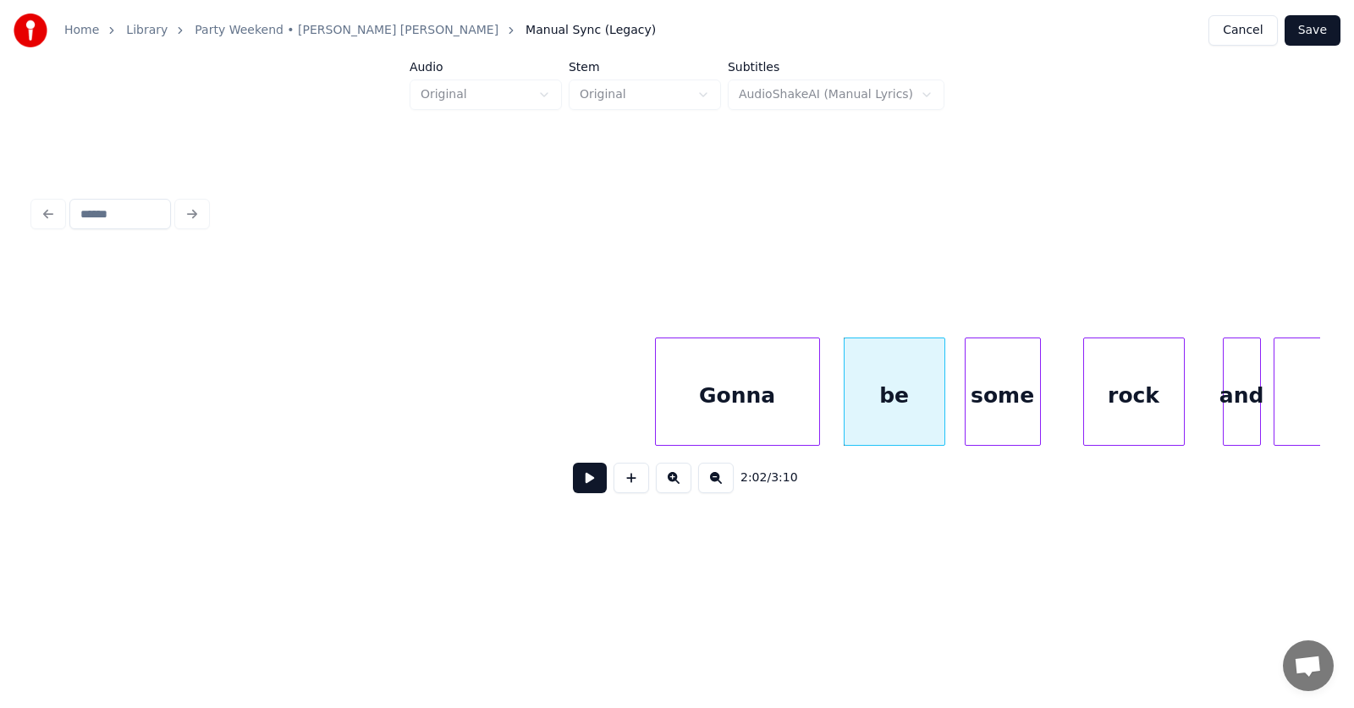
click at [1007, 412] on div "some" at bounding box center [1002, 395] width 74 height 115
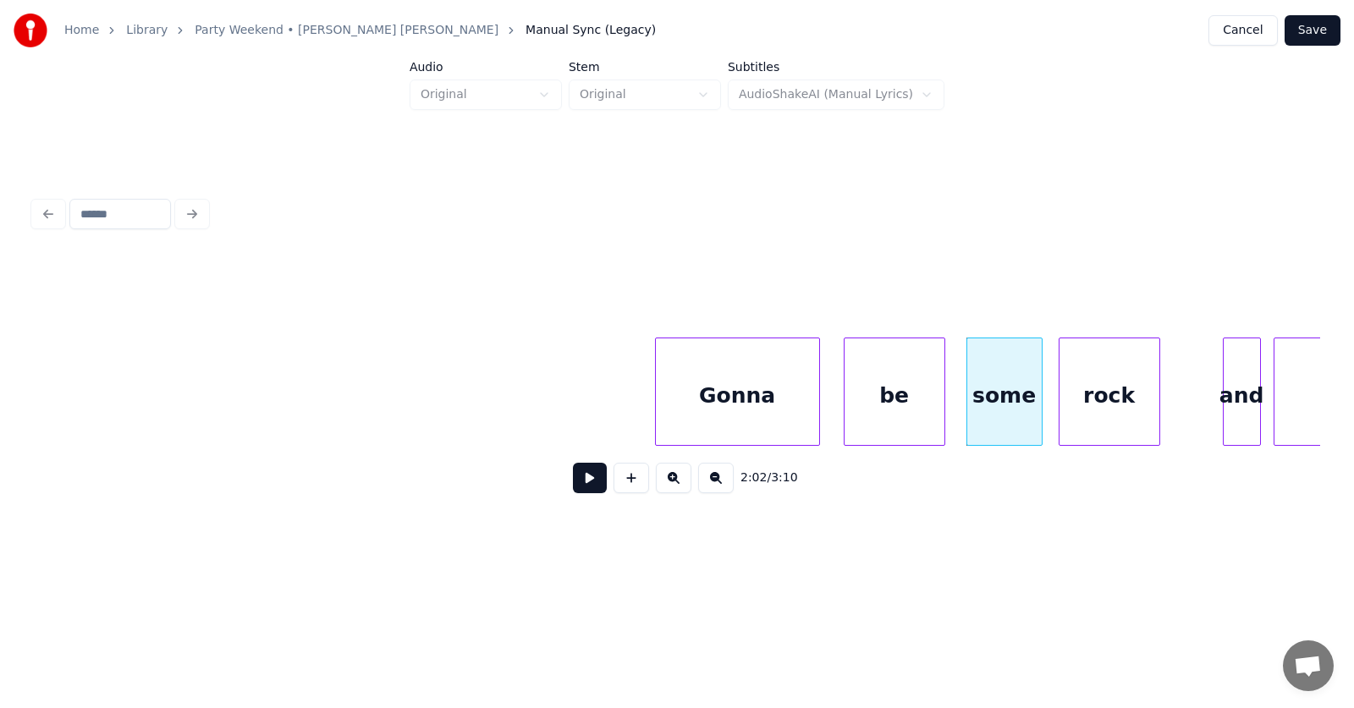
click at [1113, 411] on div "rock" at bounding box center [1109, 395] width 100 height 115
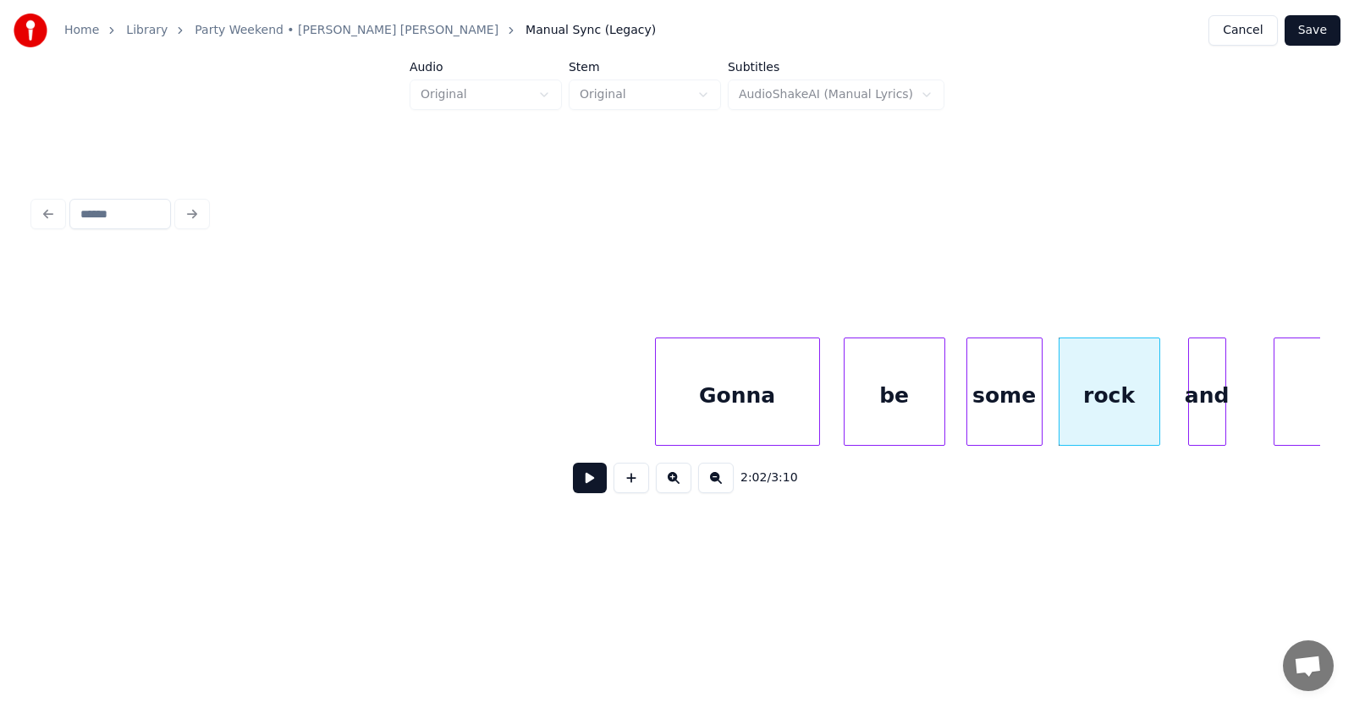
click at [1206, 415] on div "and" at bounding box center [1207, 395] width 36 height 115
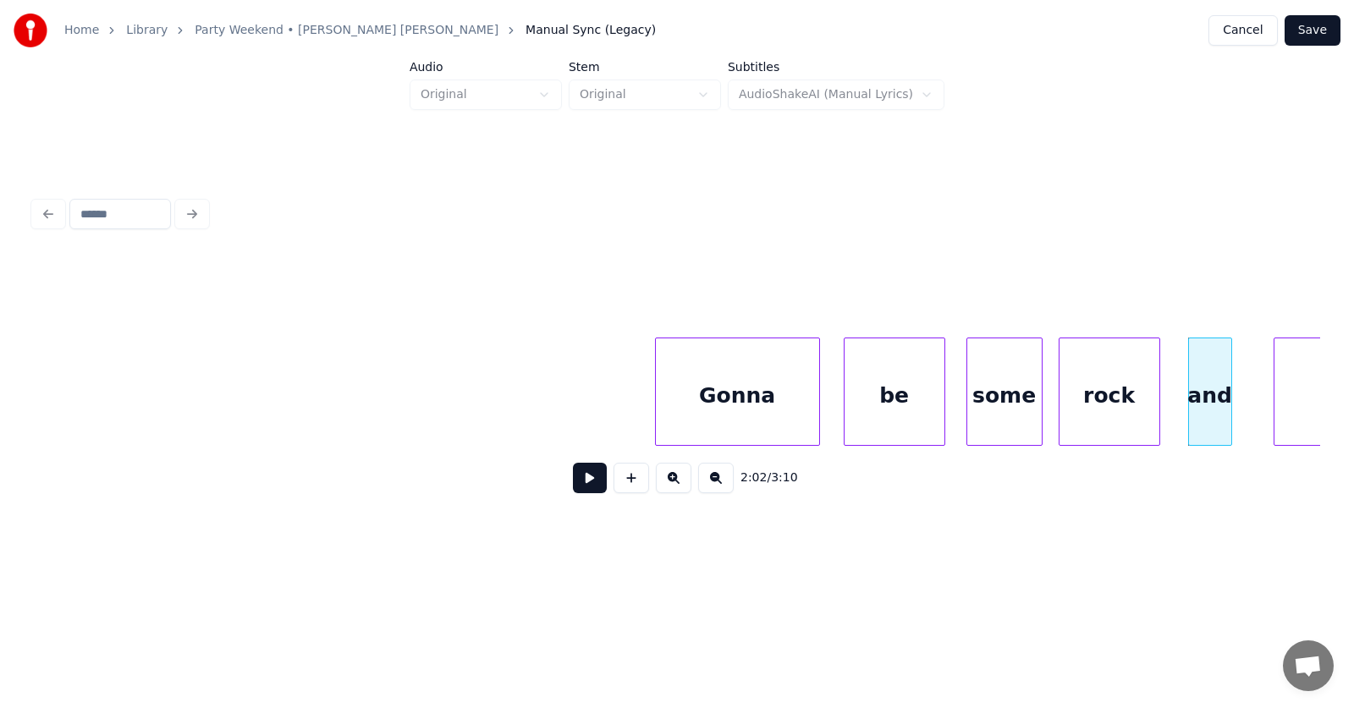
click at [1229, 409] on div at bounding box center [1228, 391] width 5 height 107
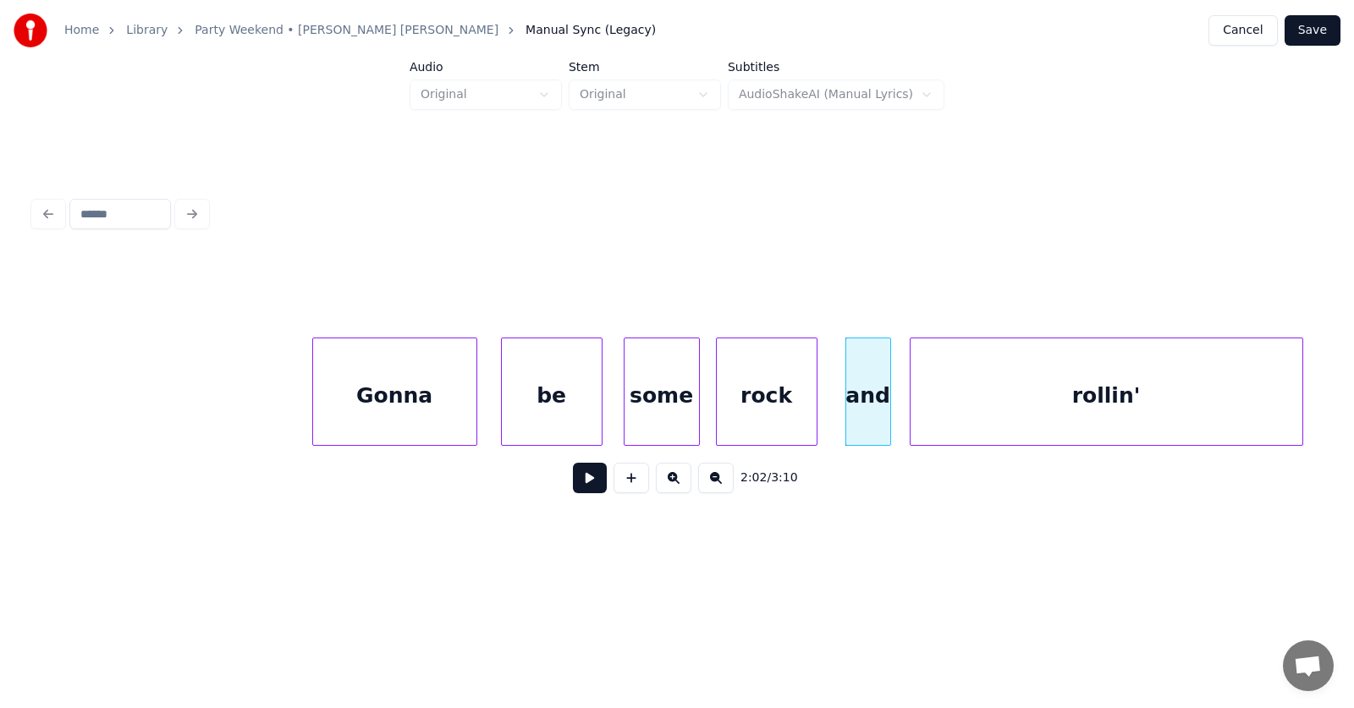
click at [1272, 402] on div "rollin'" at bounding box center [1106, 395] width 392 height 115
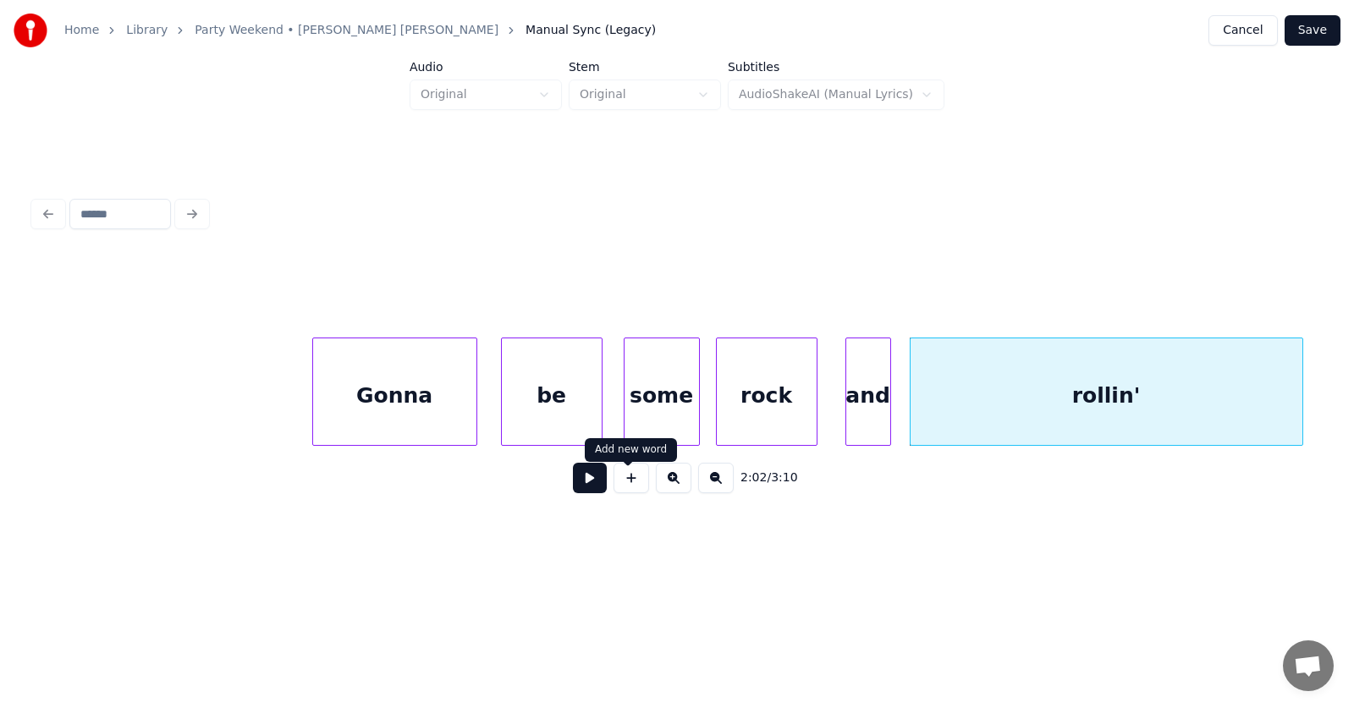
click at [585, 482] on button at bounding box center [590, 478] width 34 height 30
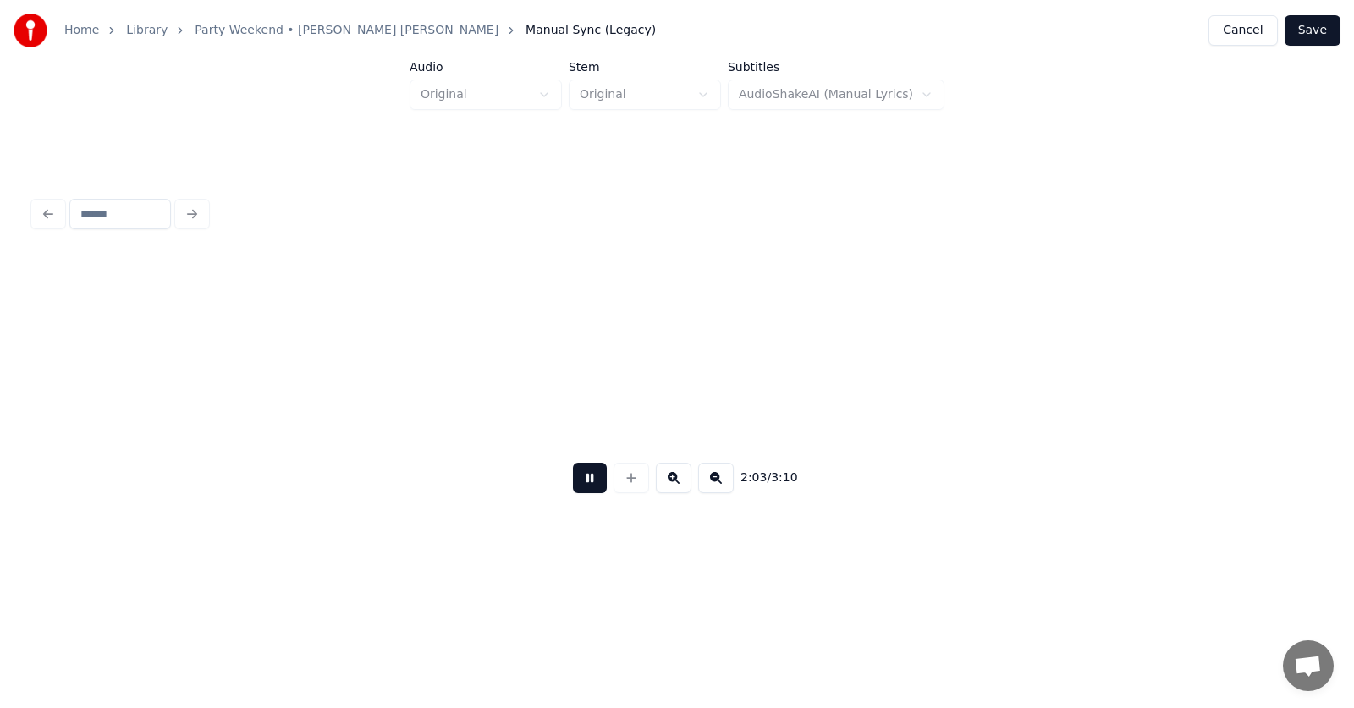
scroll to position [0, 78456]
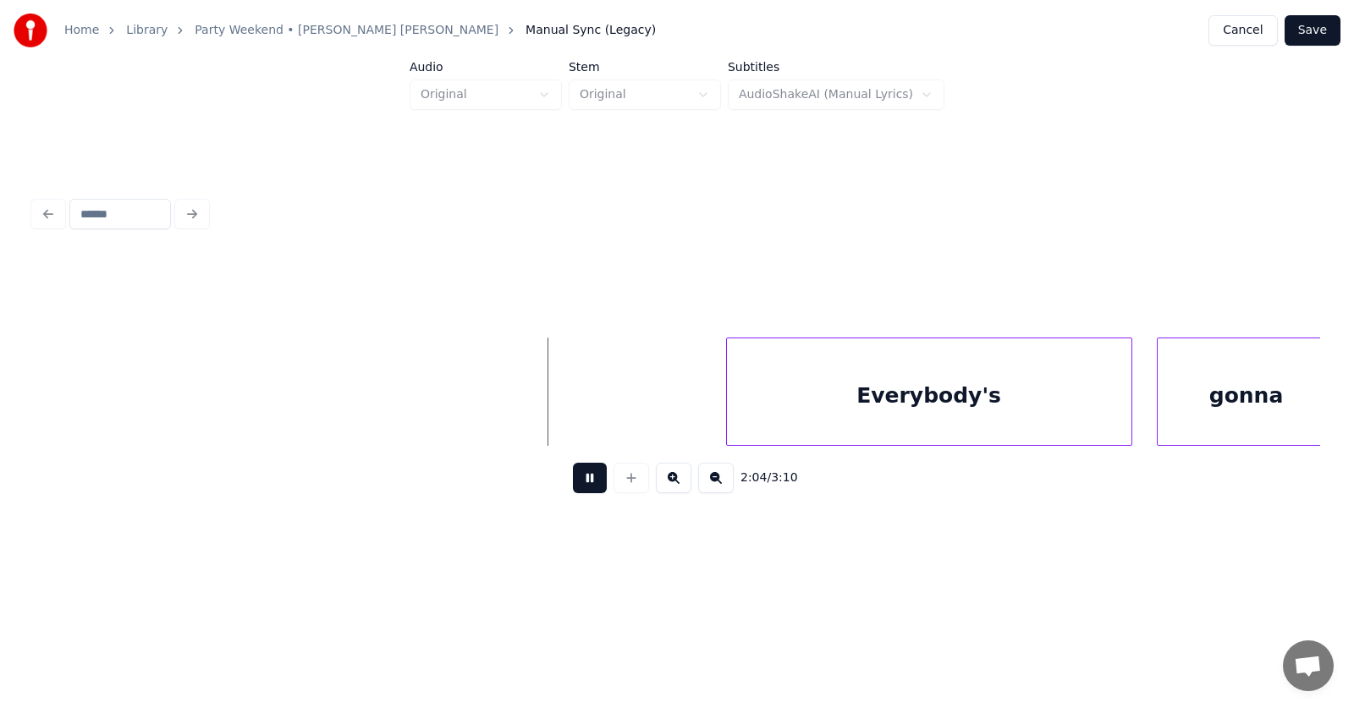
click at [587, 481] on button at bounding box center [590, 478] width 34 height 30
click at [825, 389] on div "Everybody's" at bounding box center [914, 395] width 404 height 115
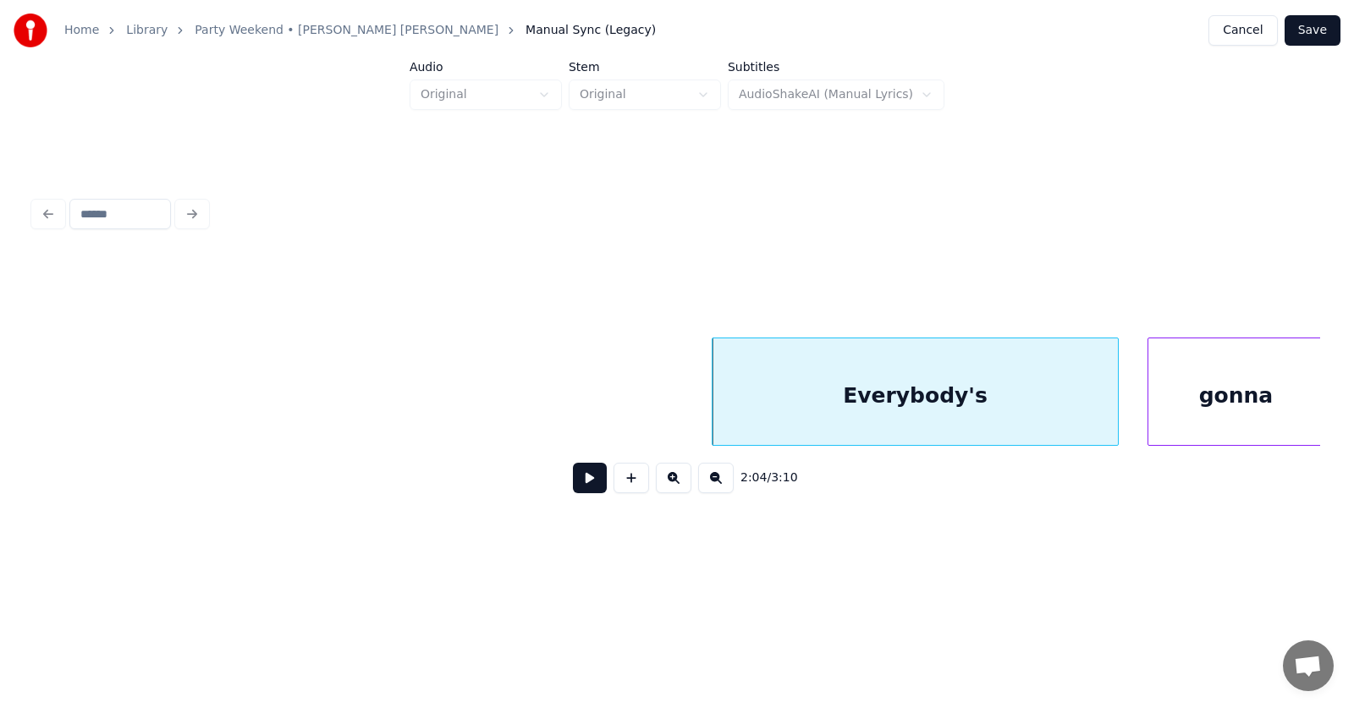
scroll to position [0, 78467]
click at [1186, 401] on div "gonna" at bounding box center [1219, 395] width 176 height 115
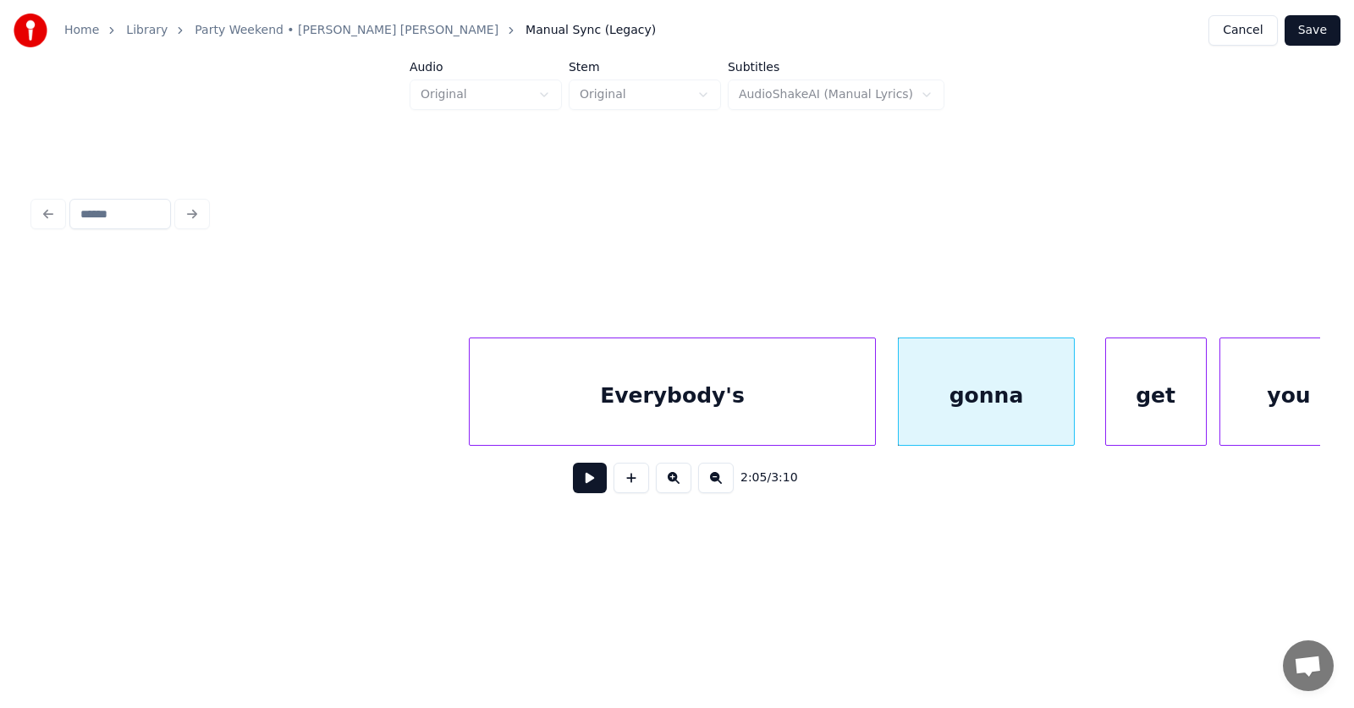
scroll to position [0, 78780]
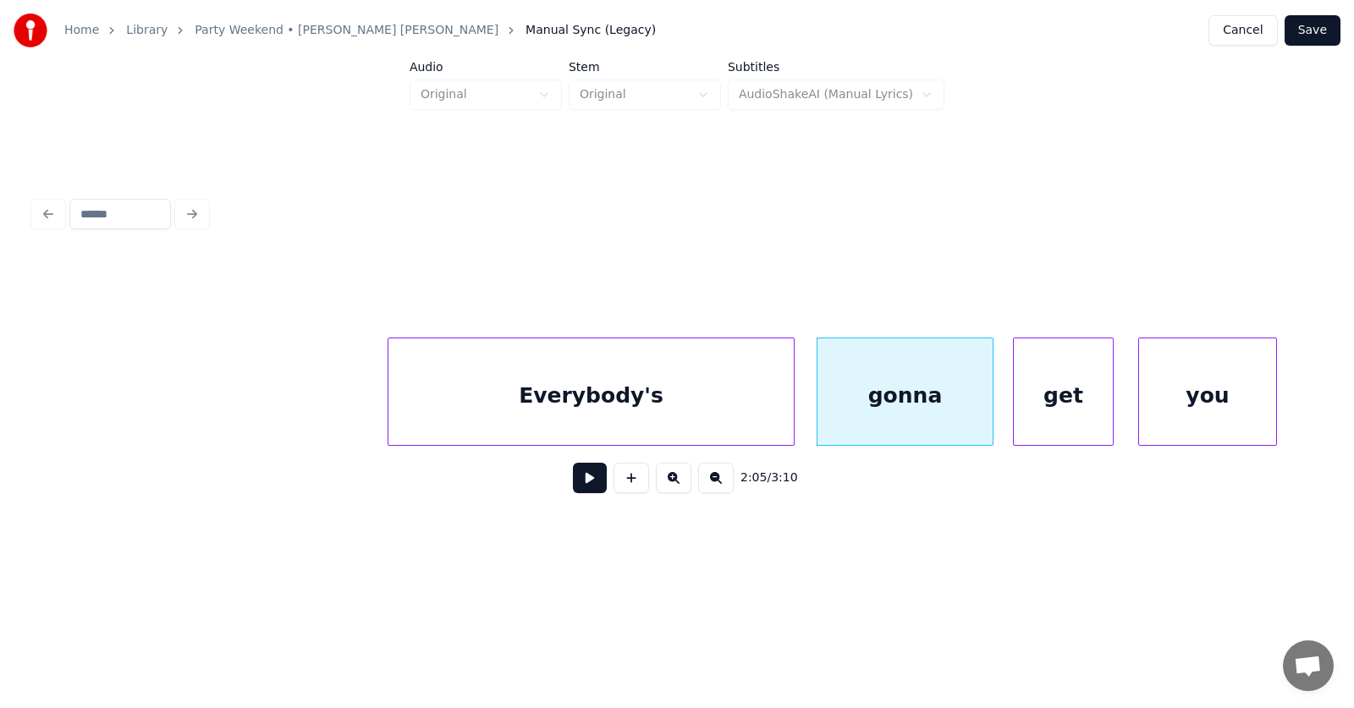
click at [1059, 401] on div "get" at bounding box center [1064, 395] width 100 height 115
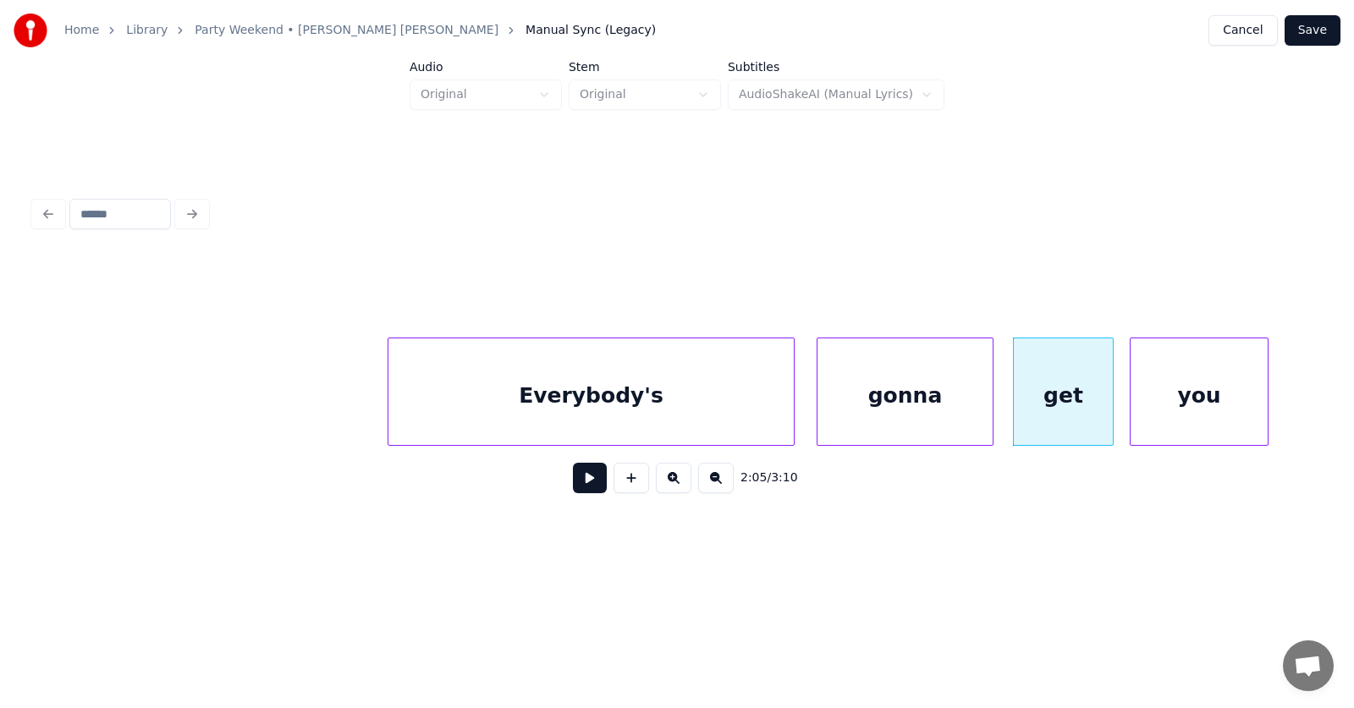
click at [1166, 406] on div "you" at bounding box center [1199, 395] width 138 height 115
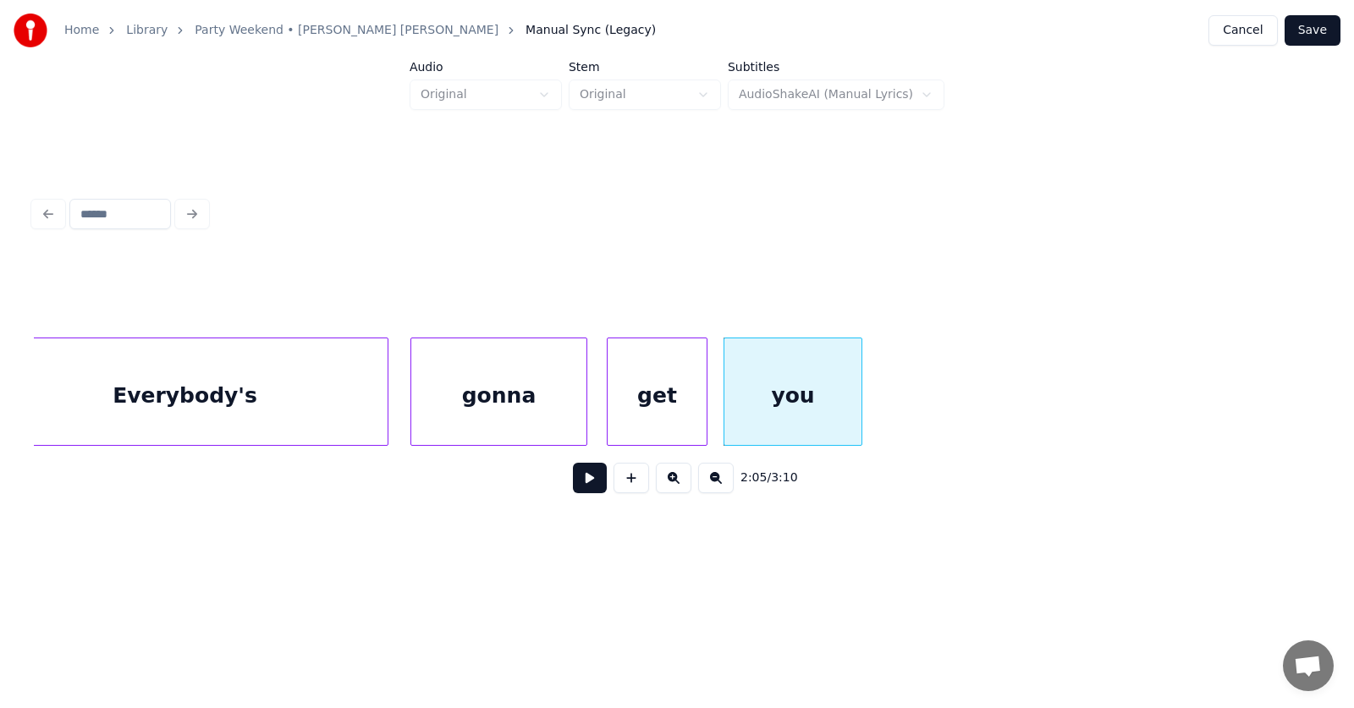
scroll to position [0, 78699]
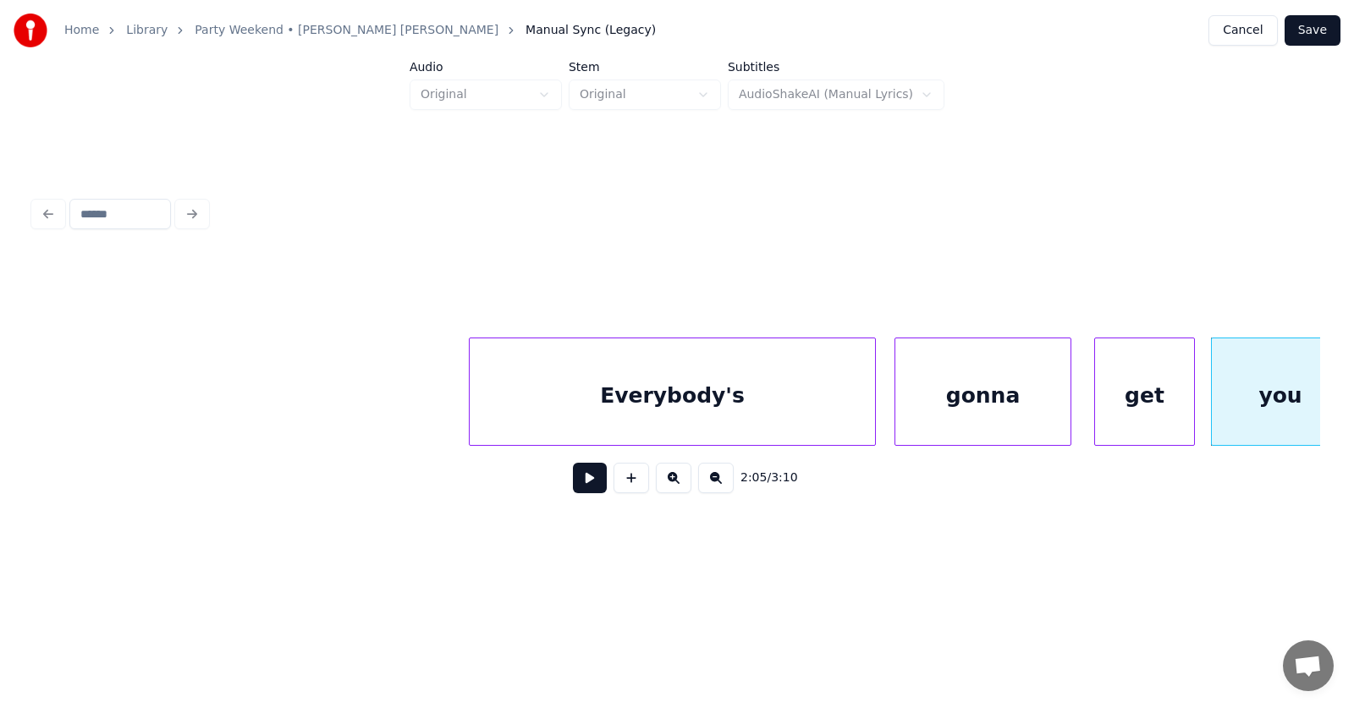
click at [955, 408] on div "gonna" at bounding box center [983, 395] width 176 height 115
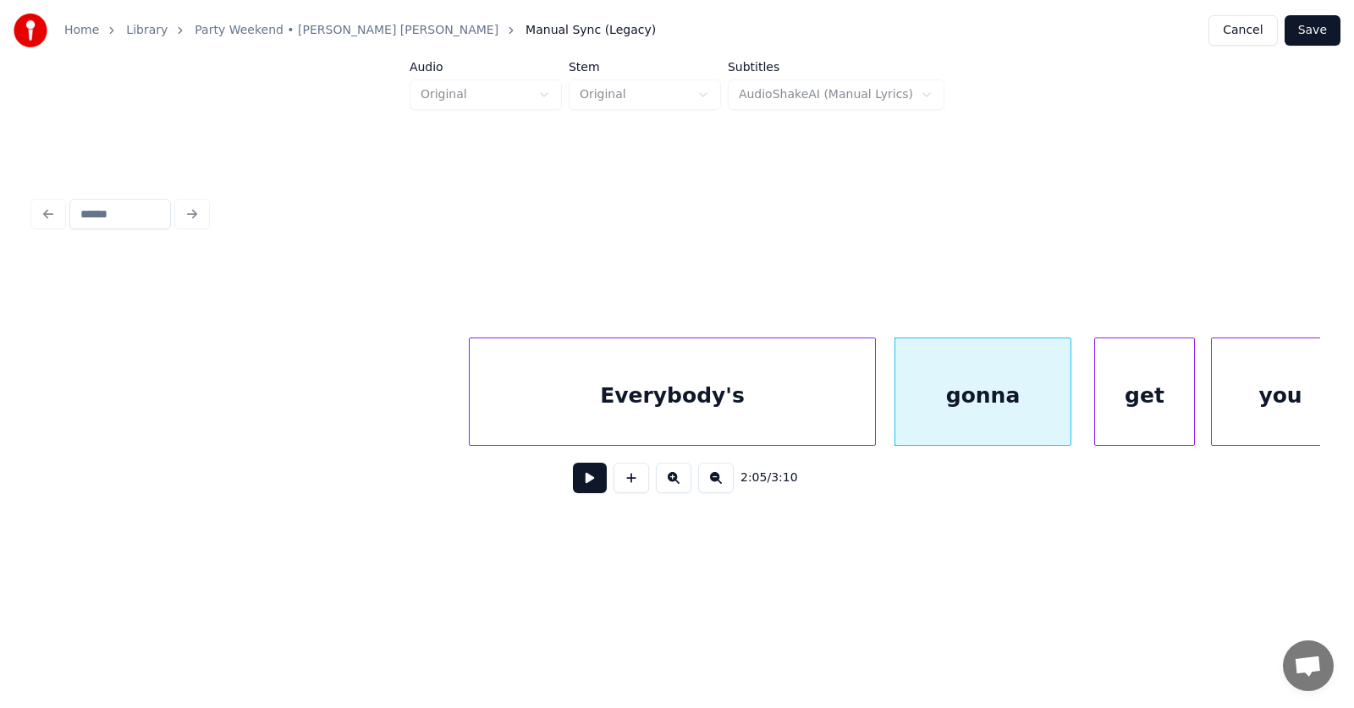
click at [555, 415] on div "Everybody's" at bounding box center [672, 395] width 404 height 115
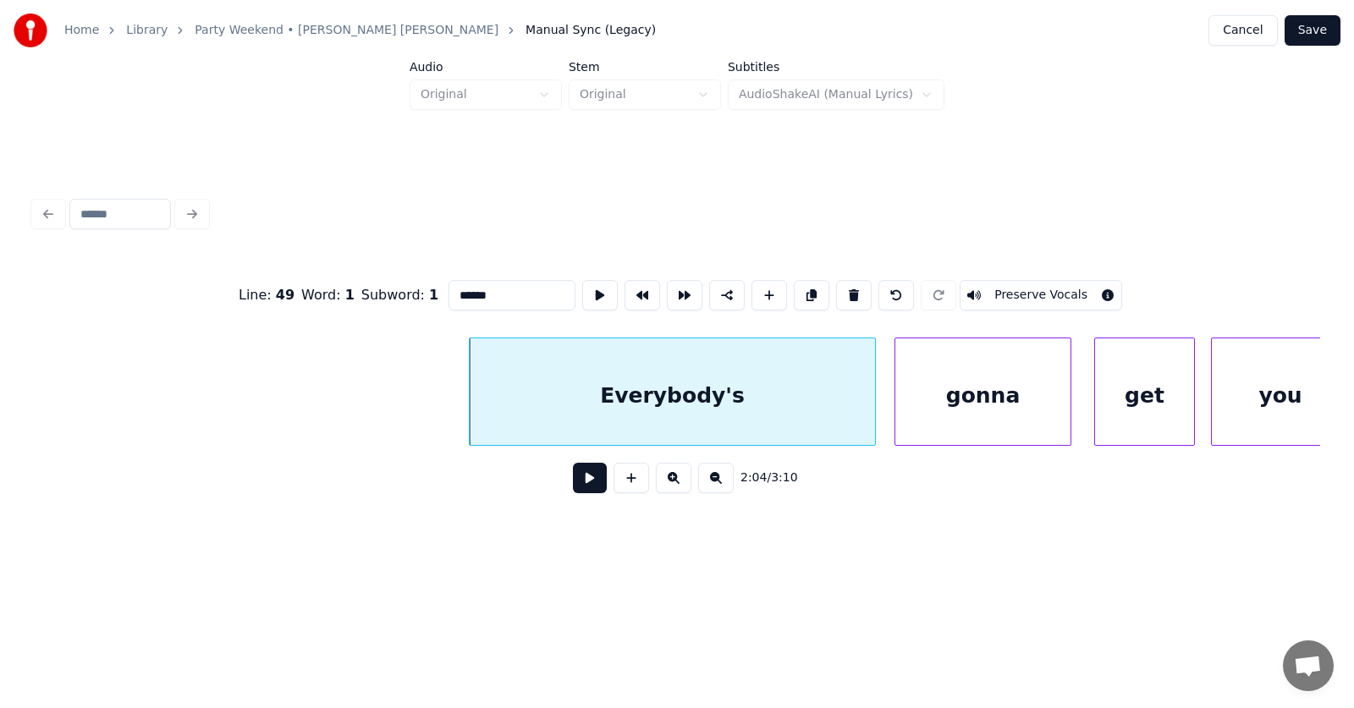
type input "**********"
click at [573, 475] on button at bounding box center [590, 478] width 34 height 30
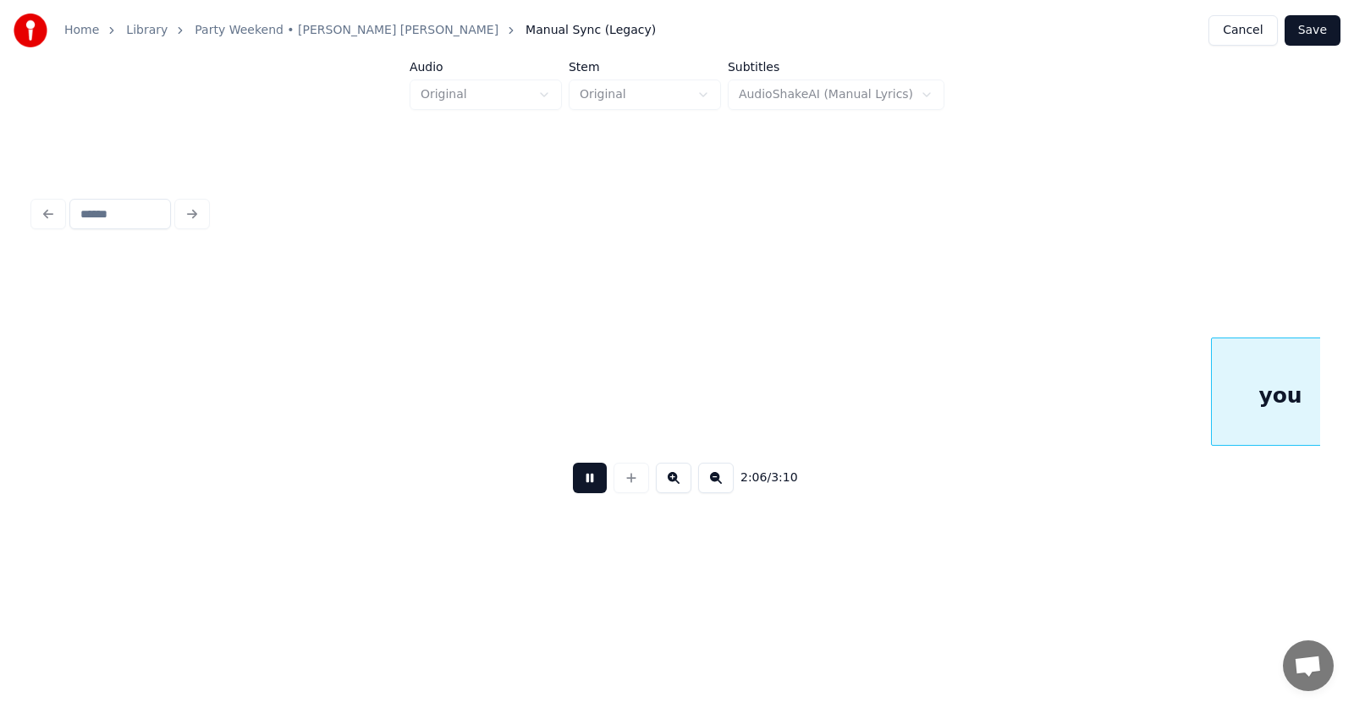
scroll to position [0, 79985]
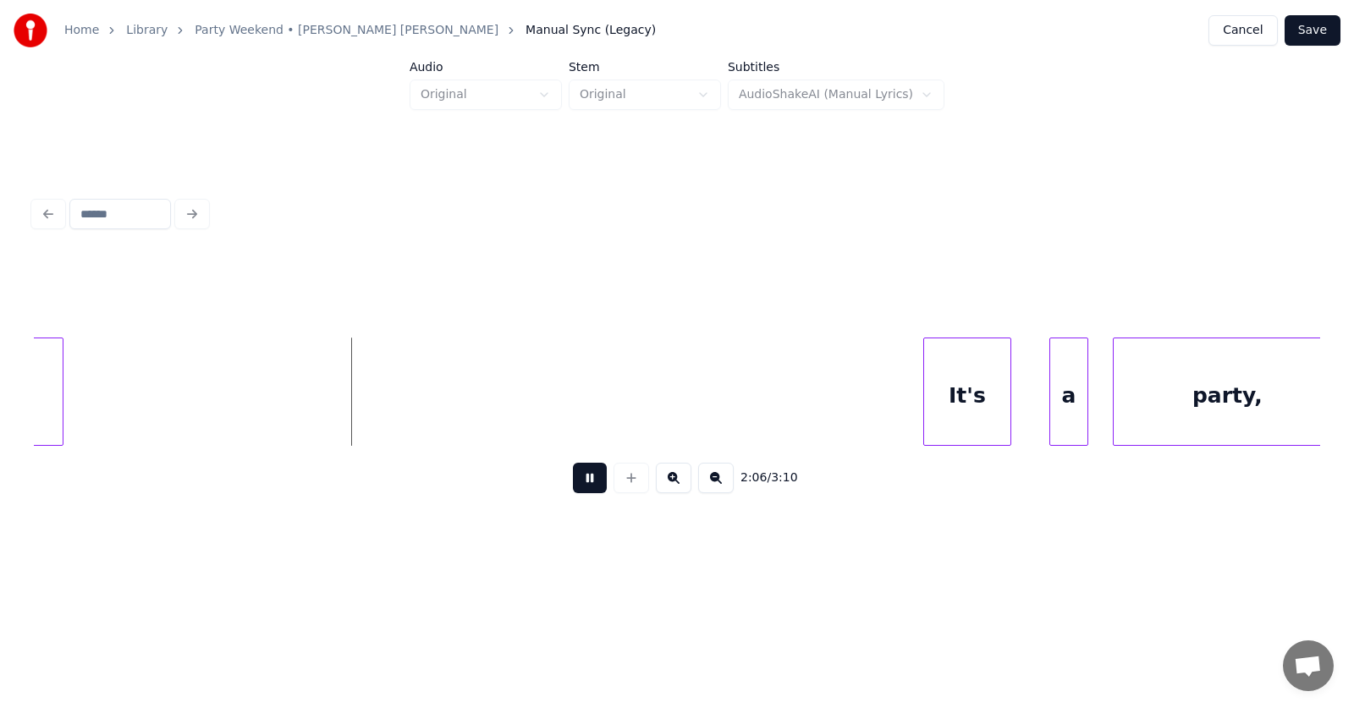
click at [573, 475] on button at bounding box center [590, 478] width 34 height 30
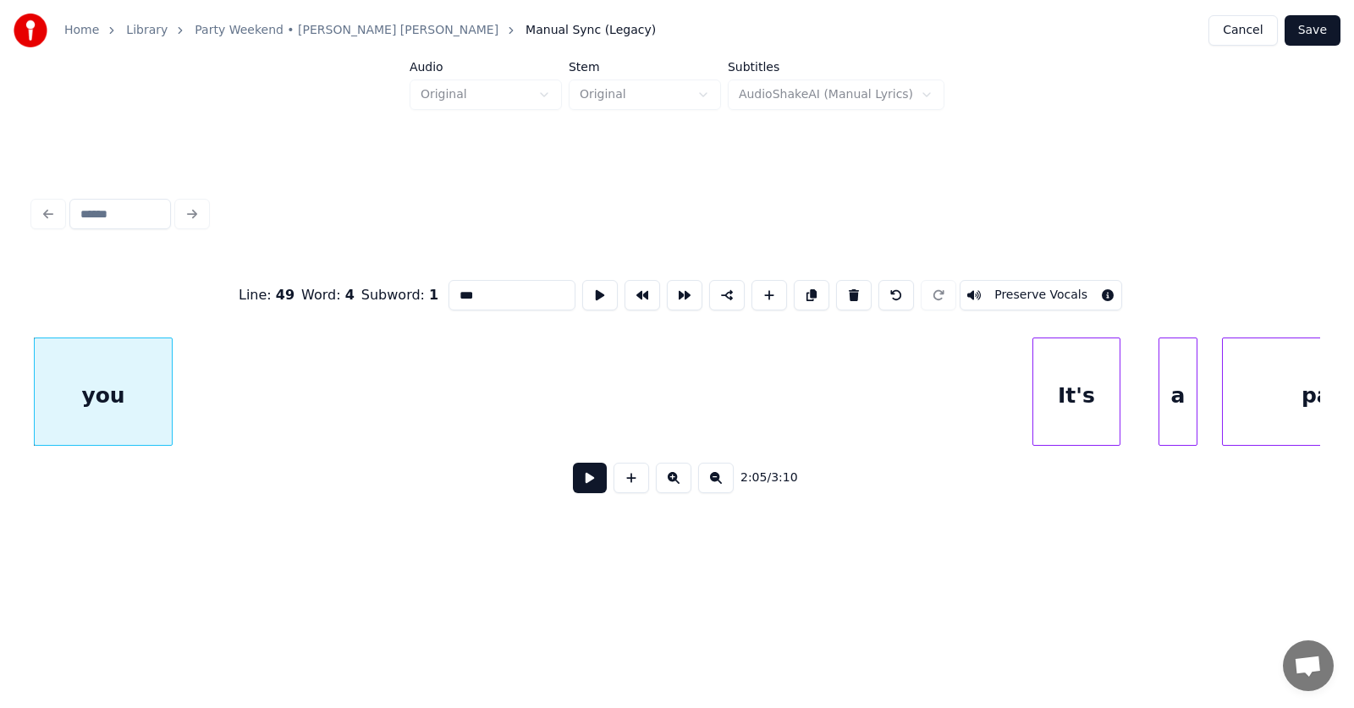
drag, startPoint x: 453, startPoint y: 289, endPoint x: 431, endPoint y: 290, distance: 22.0
click at [448, 290] on input "***" at bounding box center [511, 295] width 127 height 30
click at [1027, 404] on div "It's" at bounding box center [1051, 395] width 87 height 115
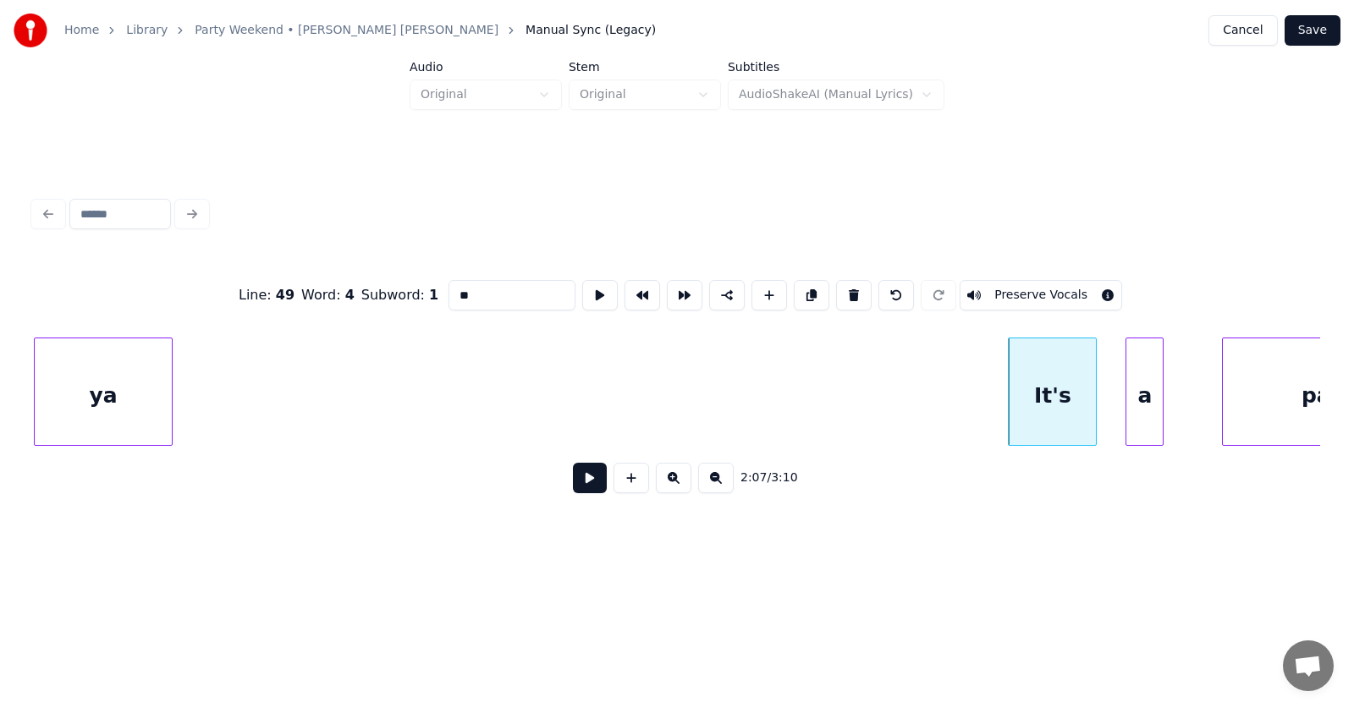
click at [1151, 426] on div "a" at bounding box center [1144, 395] width 36 height 115
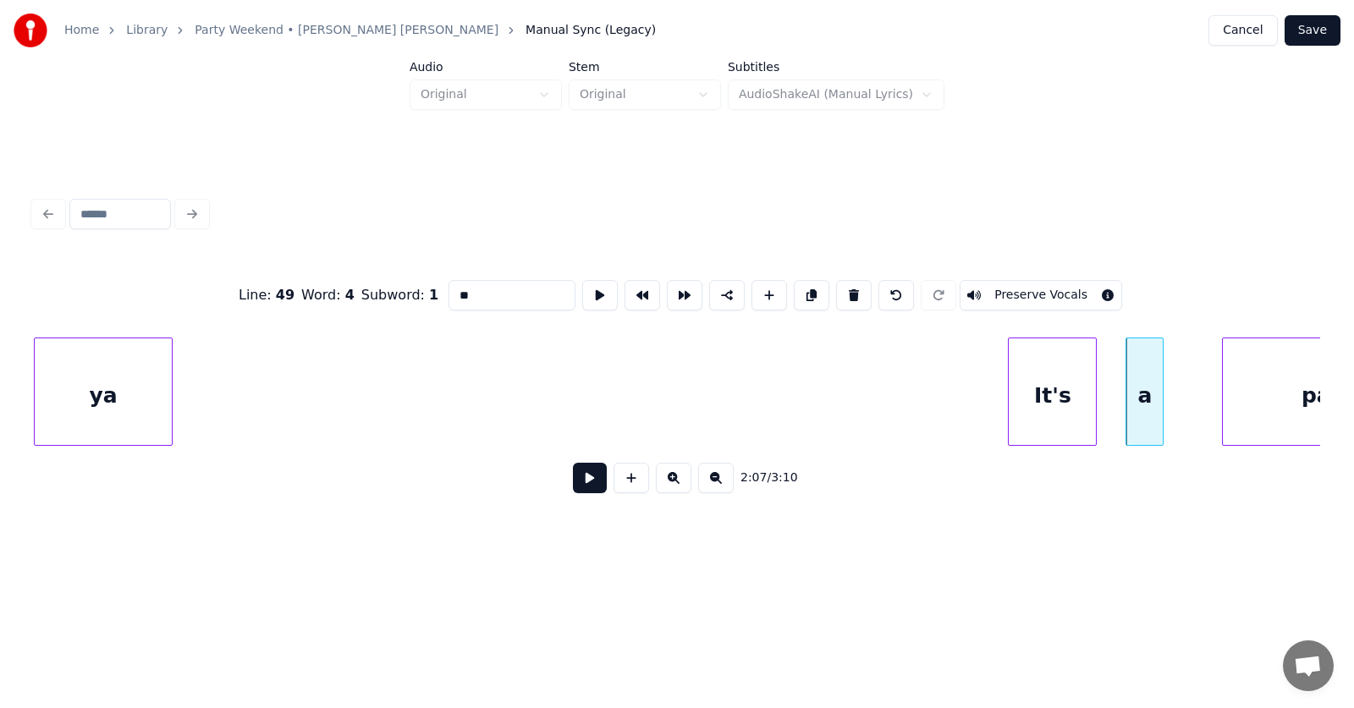
scroll to position [0, 80003]
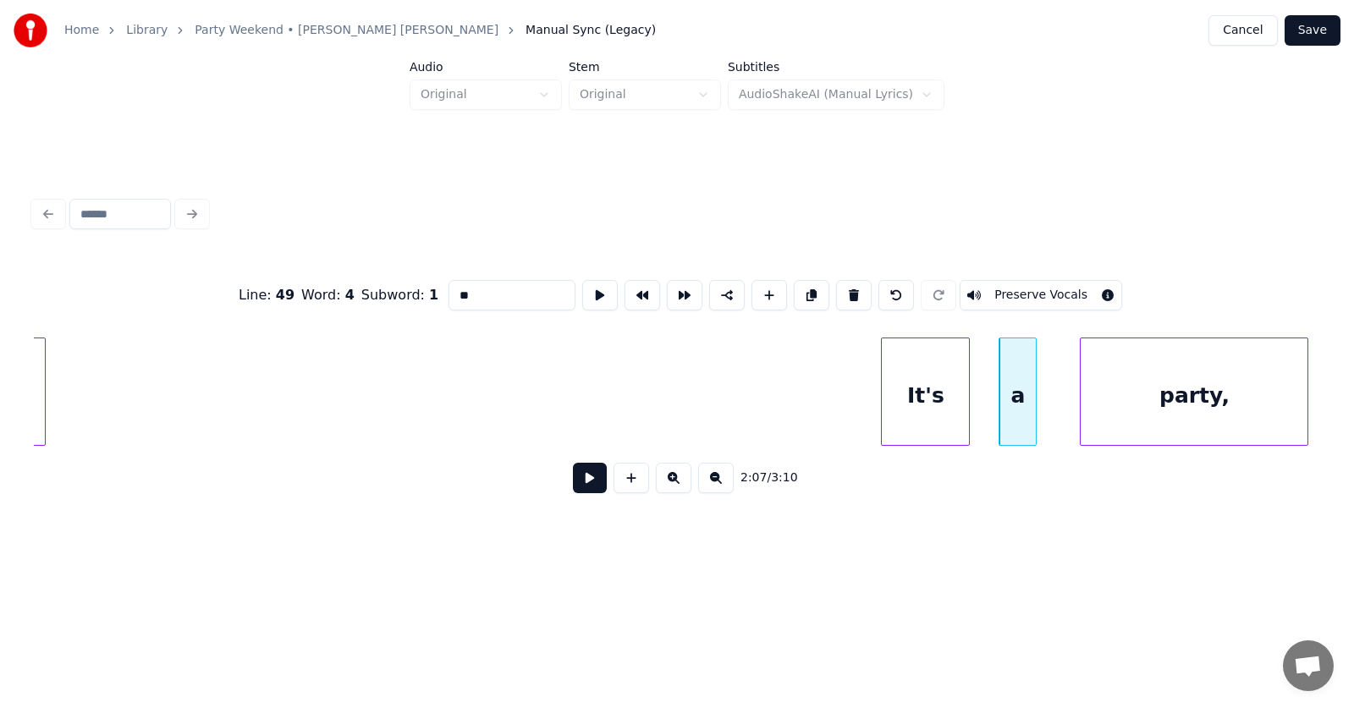
click at [1230, 412] on div "party," at bounding box center [1193, 395] width 227 height 115
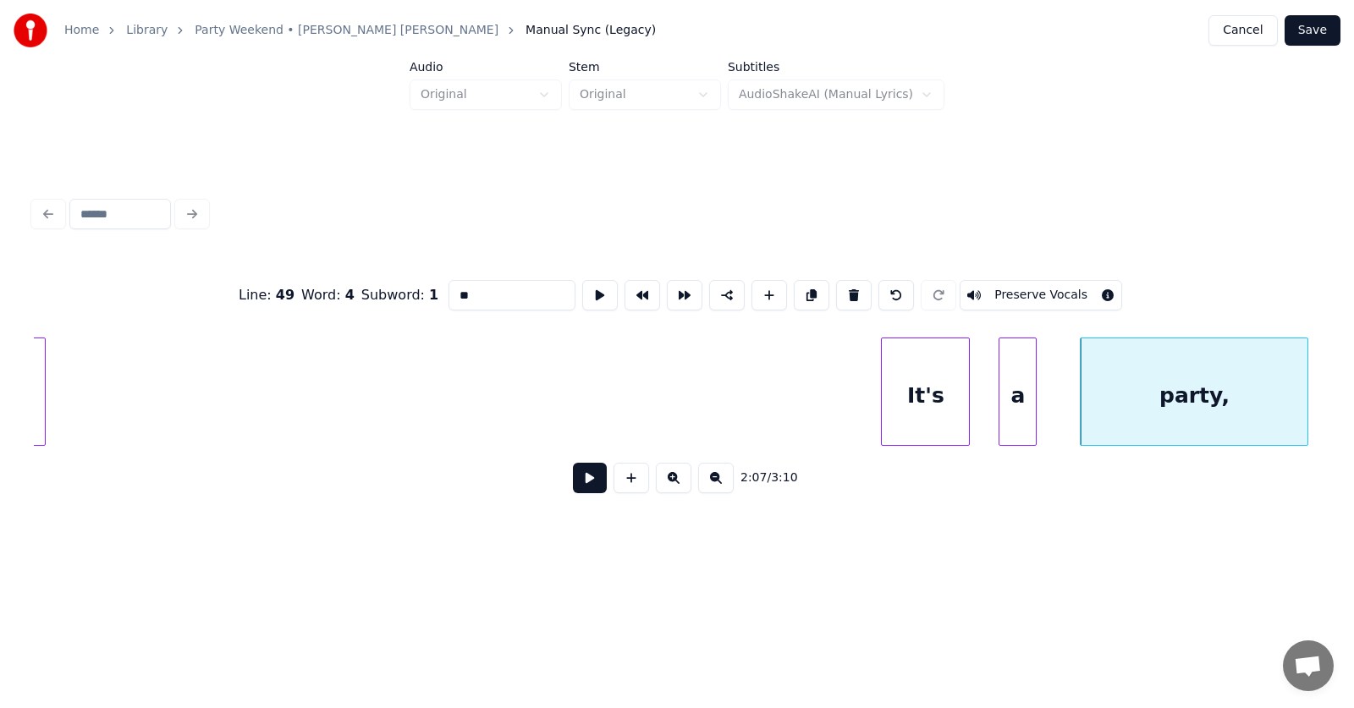
click at [1230, 406] on div "party," at bounding box center [1193, 395] width 227 height 115
click at [462, 294] on input "******" at bounding box center [511, 295] width 127 height 30
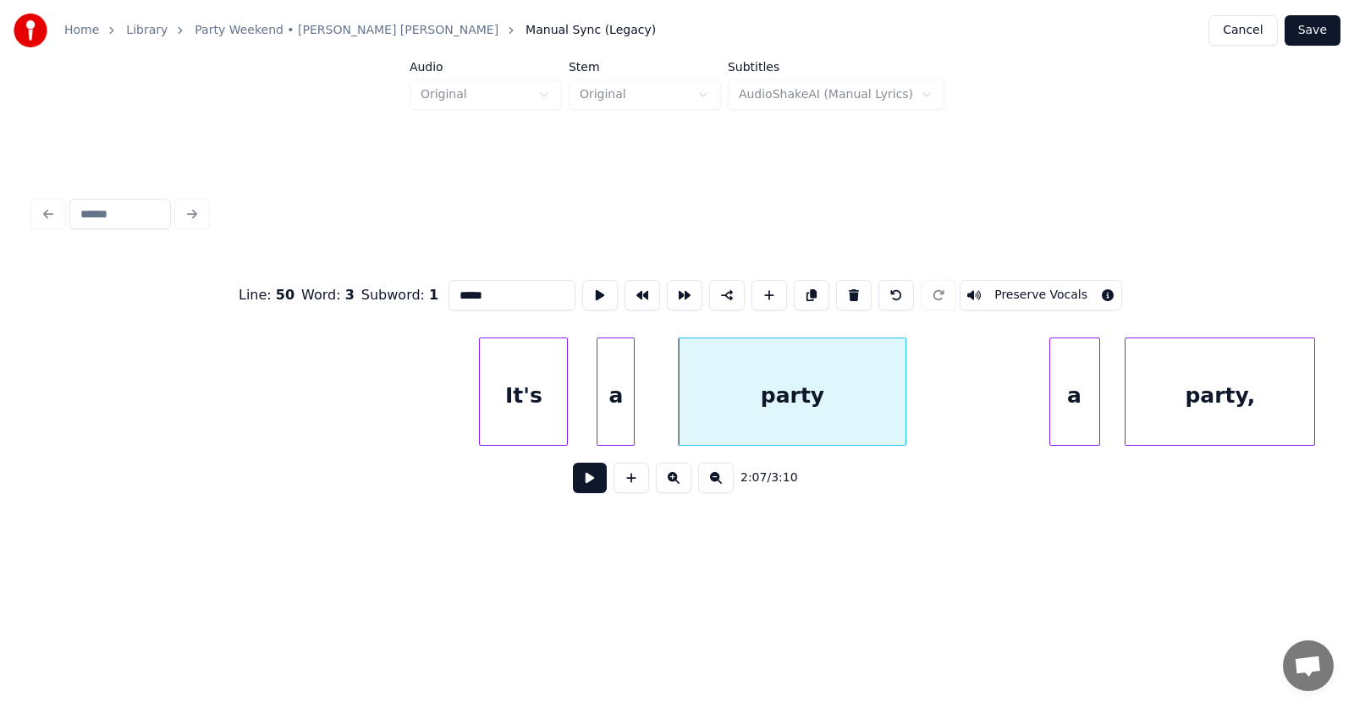
scroll to position [0, 80648]
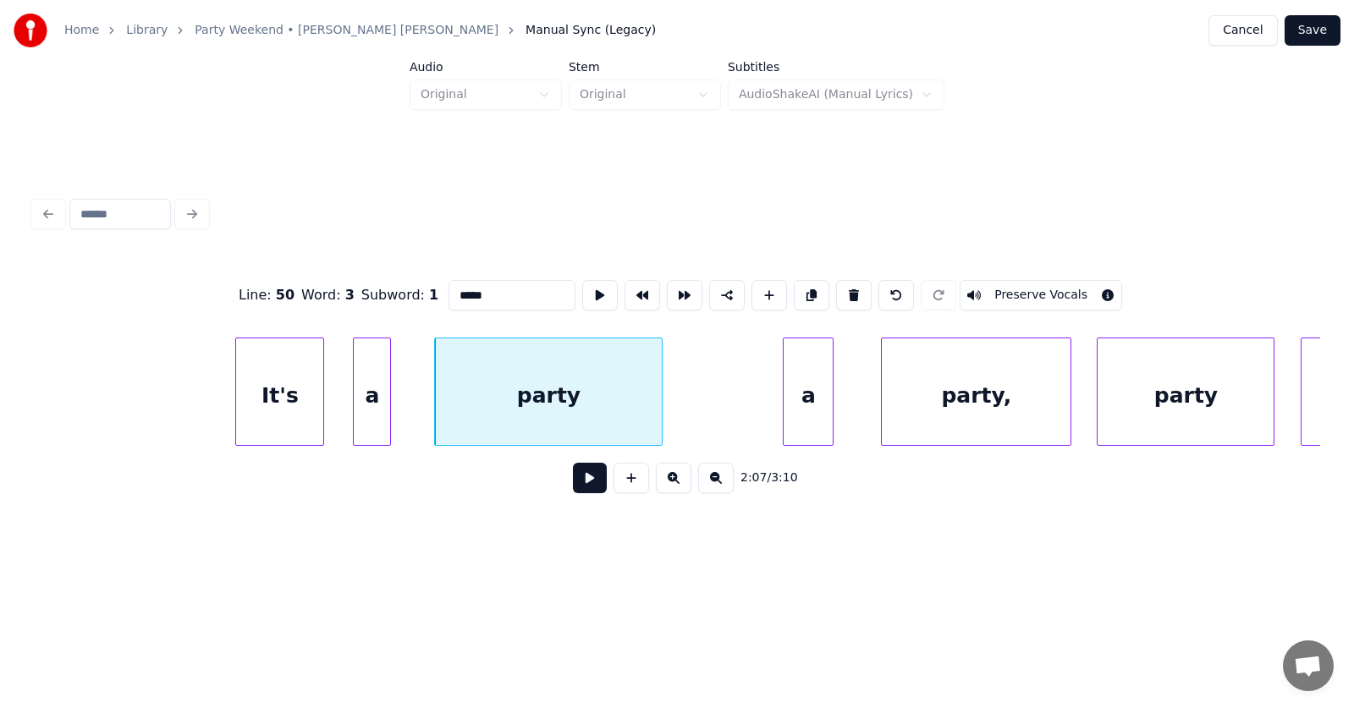
click at [810, 411] on div "a" at bounding box center [807, 395] width 49 height 115
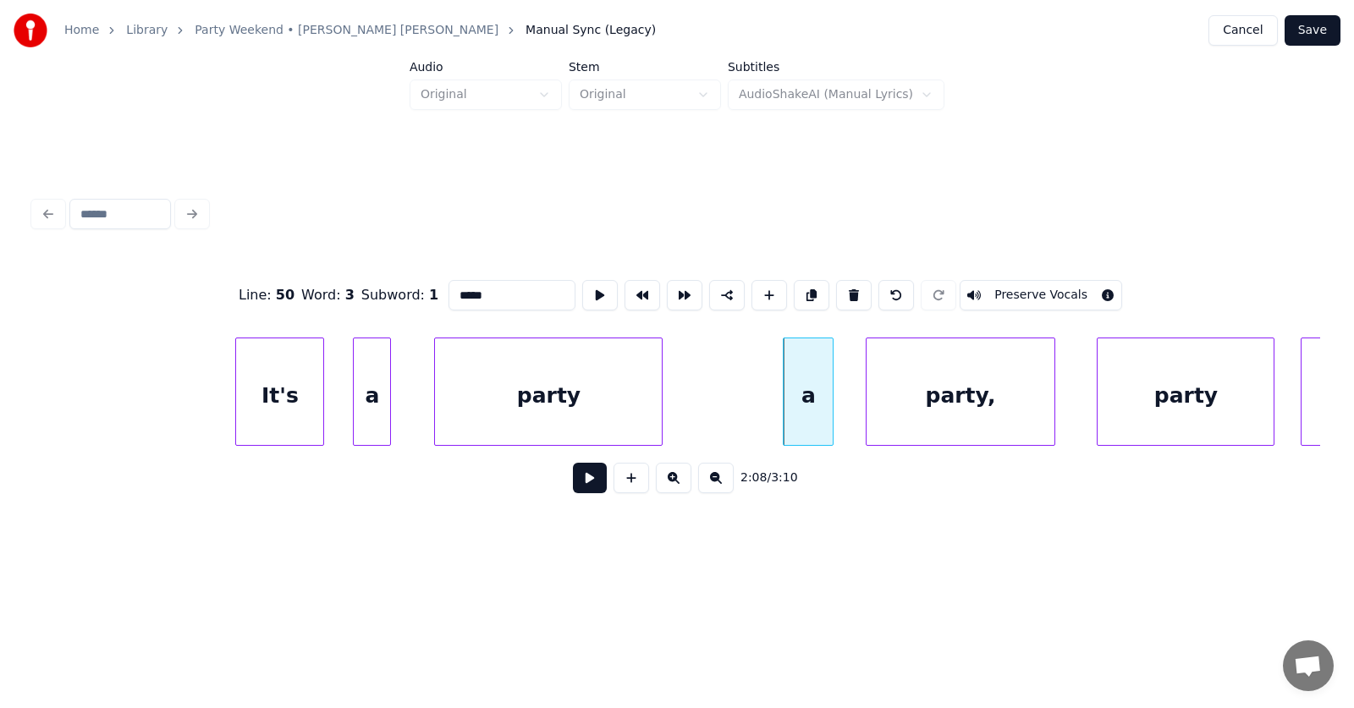
click at [920, 419] on div "party," at bounding box center [960, 395] width 189 height 115
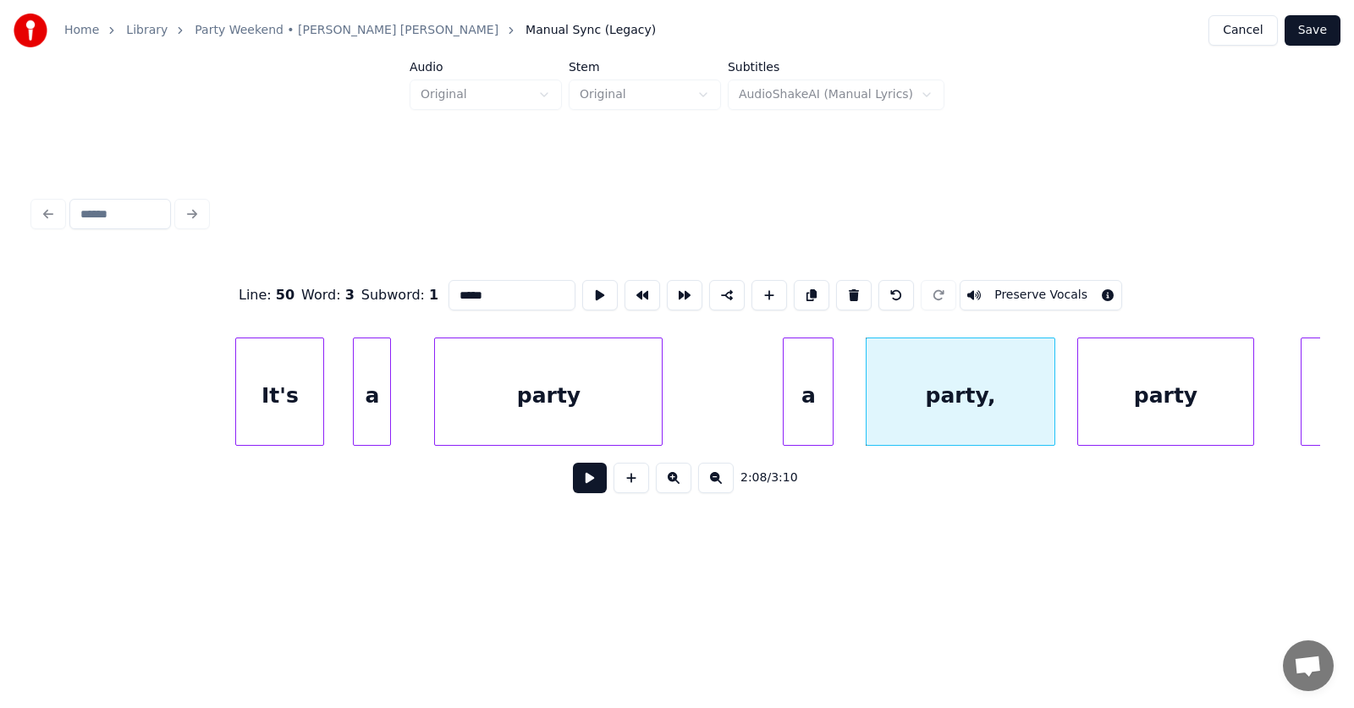
click at [1098, 417] on div "party" at bounding box center [1166, 395] width 176 height 115
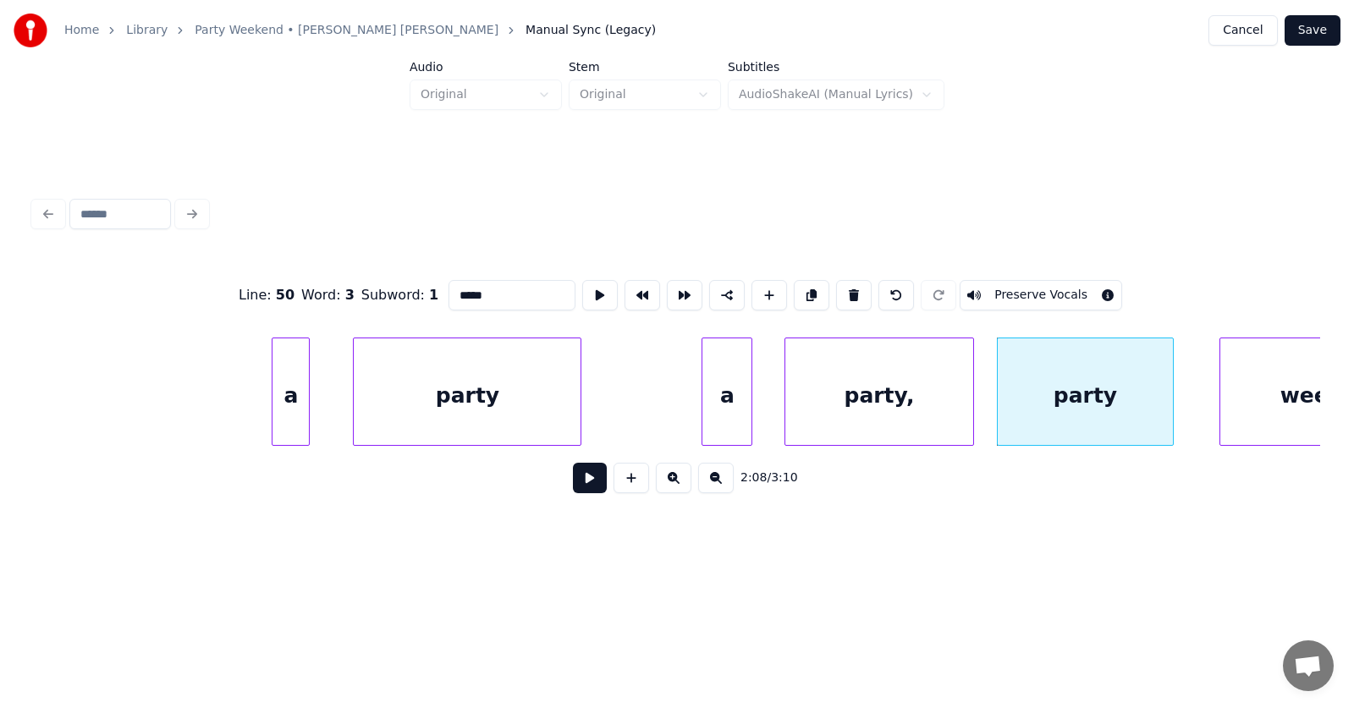
scroll to position [0, 80973]
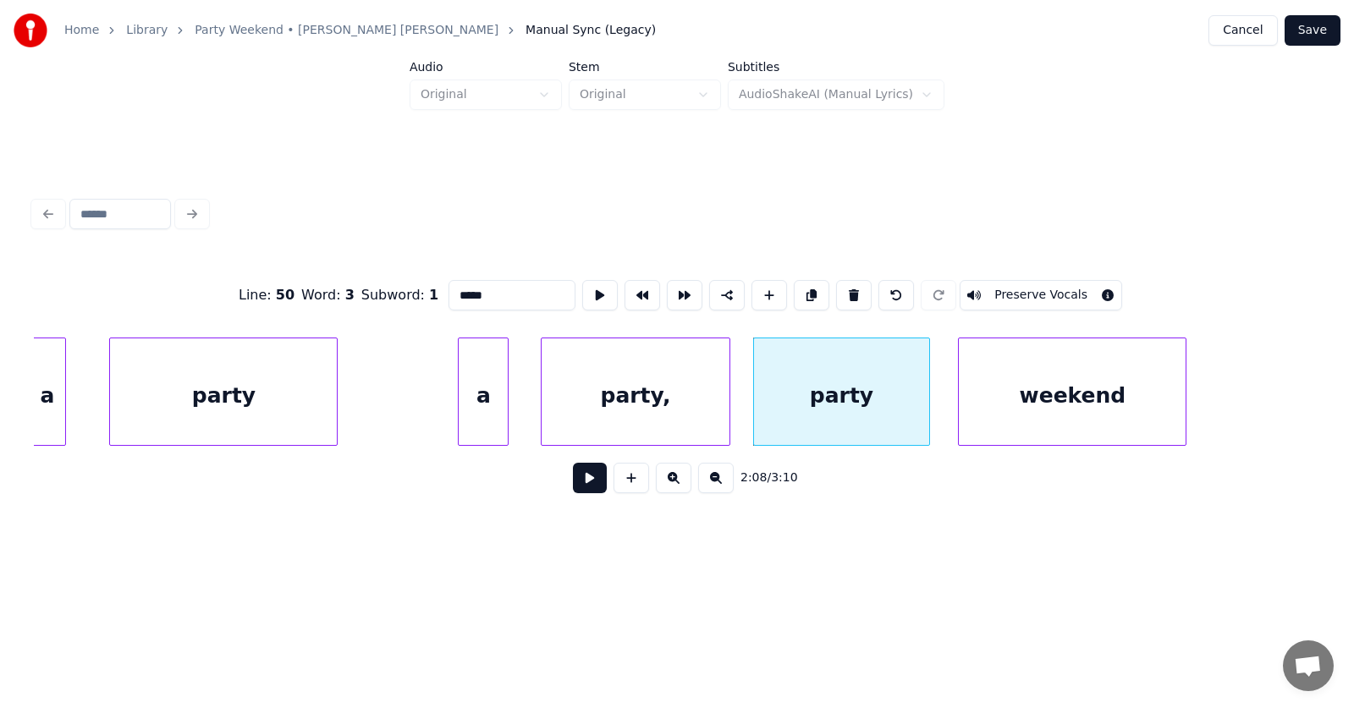
click at [1034, 420] on div "weekend" at bounding box center [1072, 395] width 227 height 115
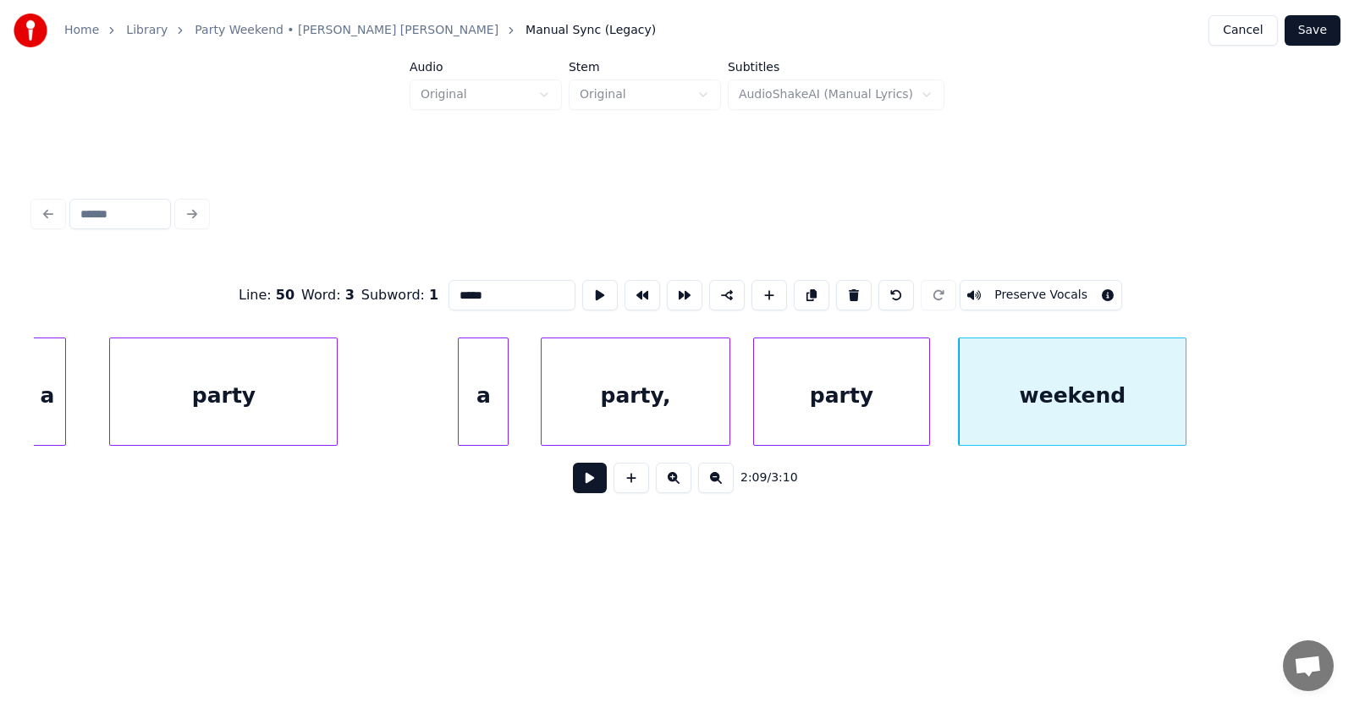
click at [474, 413] on div "a" at bounding box center [483, 395] width 49 height 115
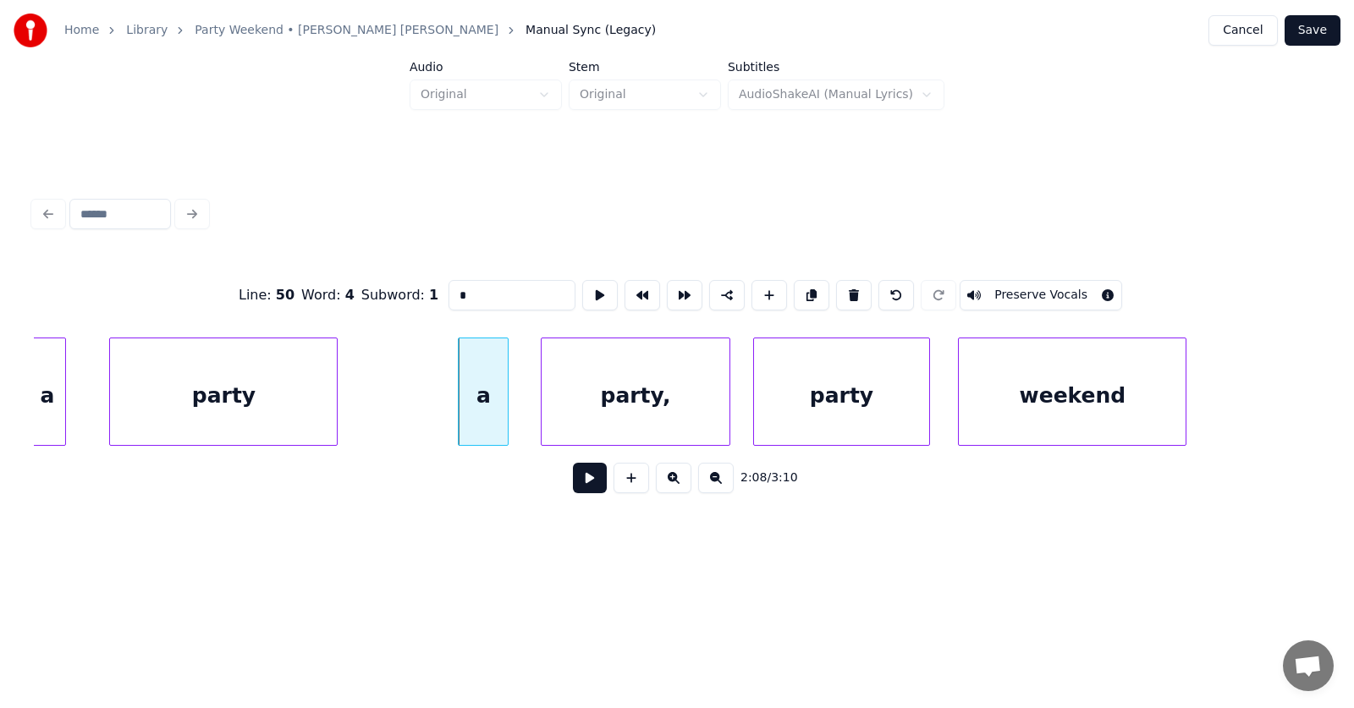
type input "*"
click at [577, 472] on button at bounding box center [590, 478] width 34 height 30
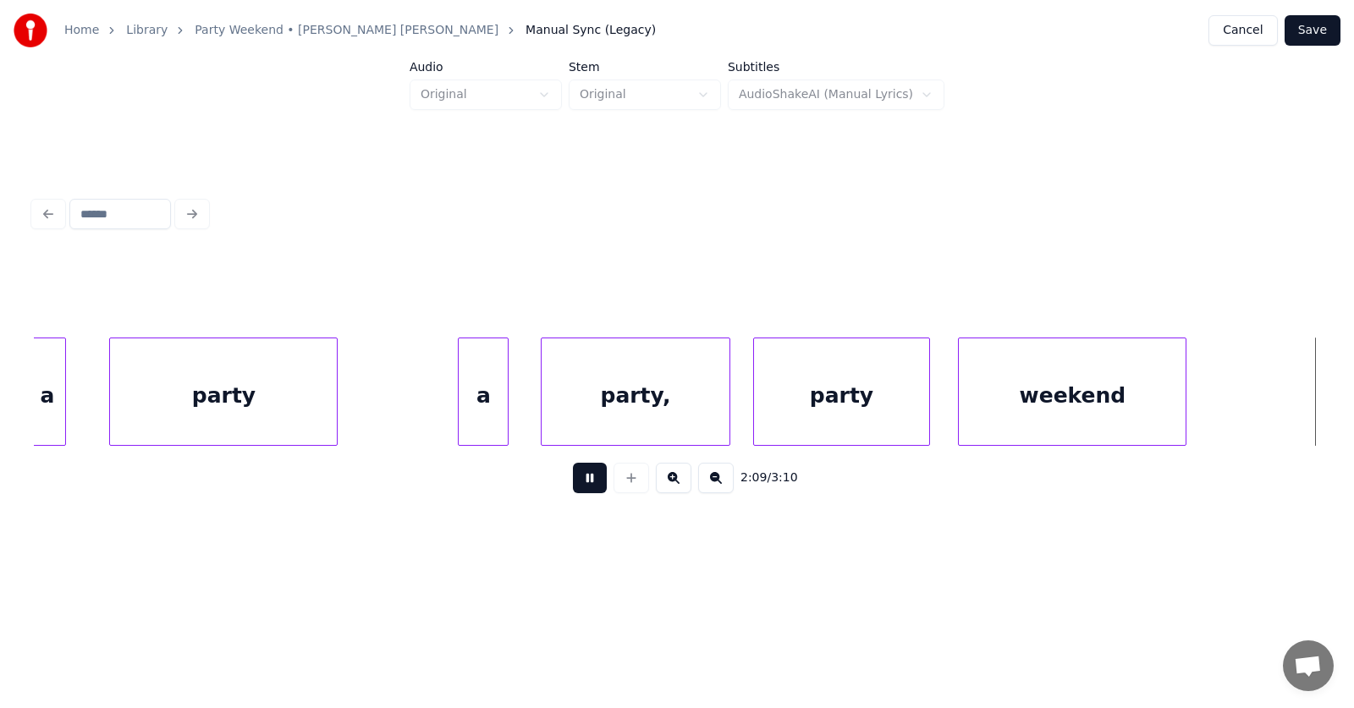
scroll to position [0, 82266]
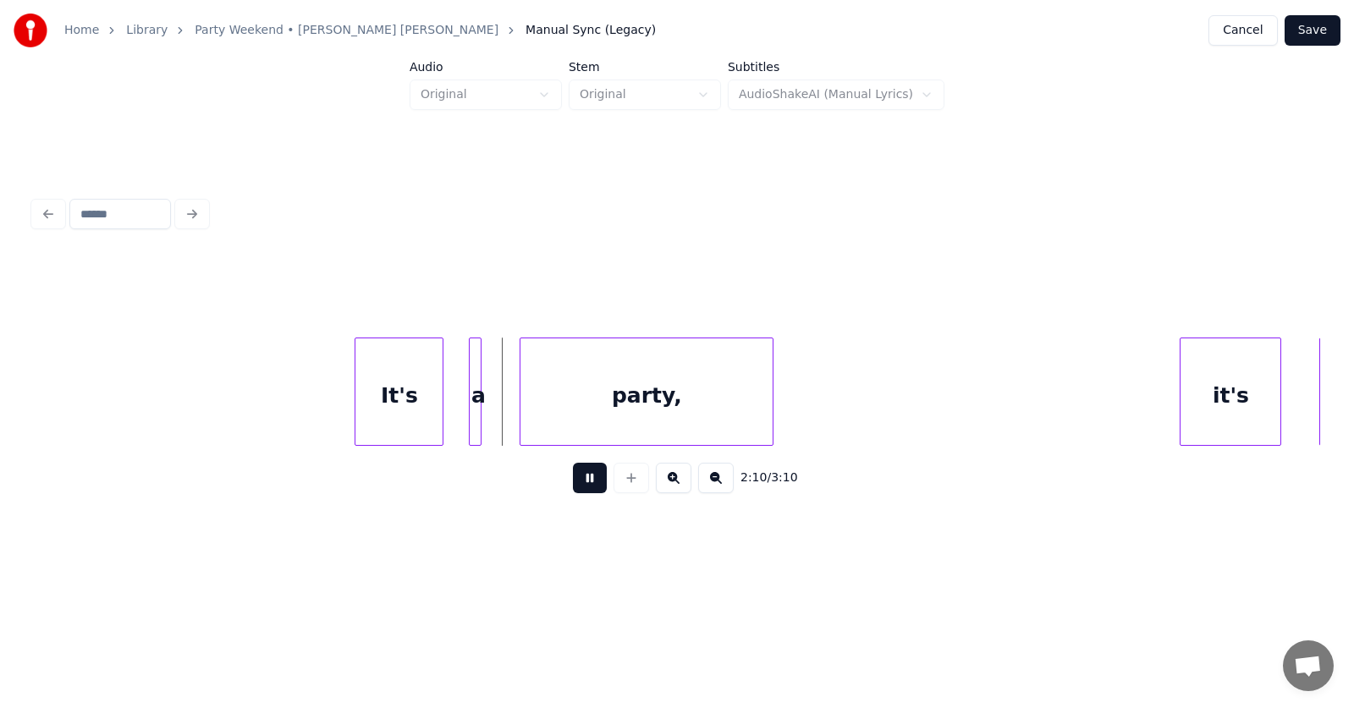
click at [587, 541] on div "2:10 / 3:10" at bounding box center [676, 349] width 1299 height 425
click at [585, 487] on button at bounding box center [590, 478] width 34 height 30
click at [392, 419] on div "It's" at bounding box center [373, 395] width 87 height 115
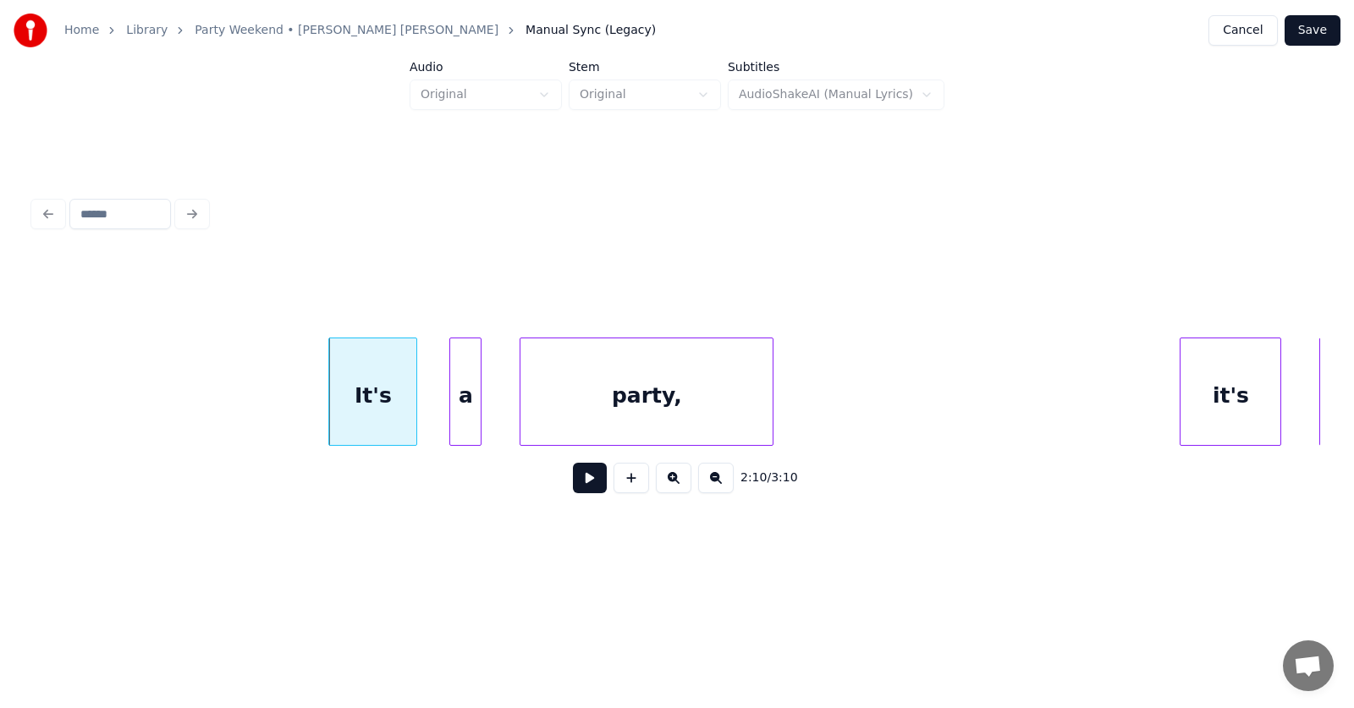
click at [451, 430] on div at bounding box center [452, 391] width 5 height 107
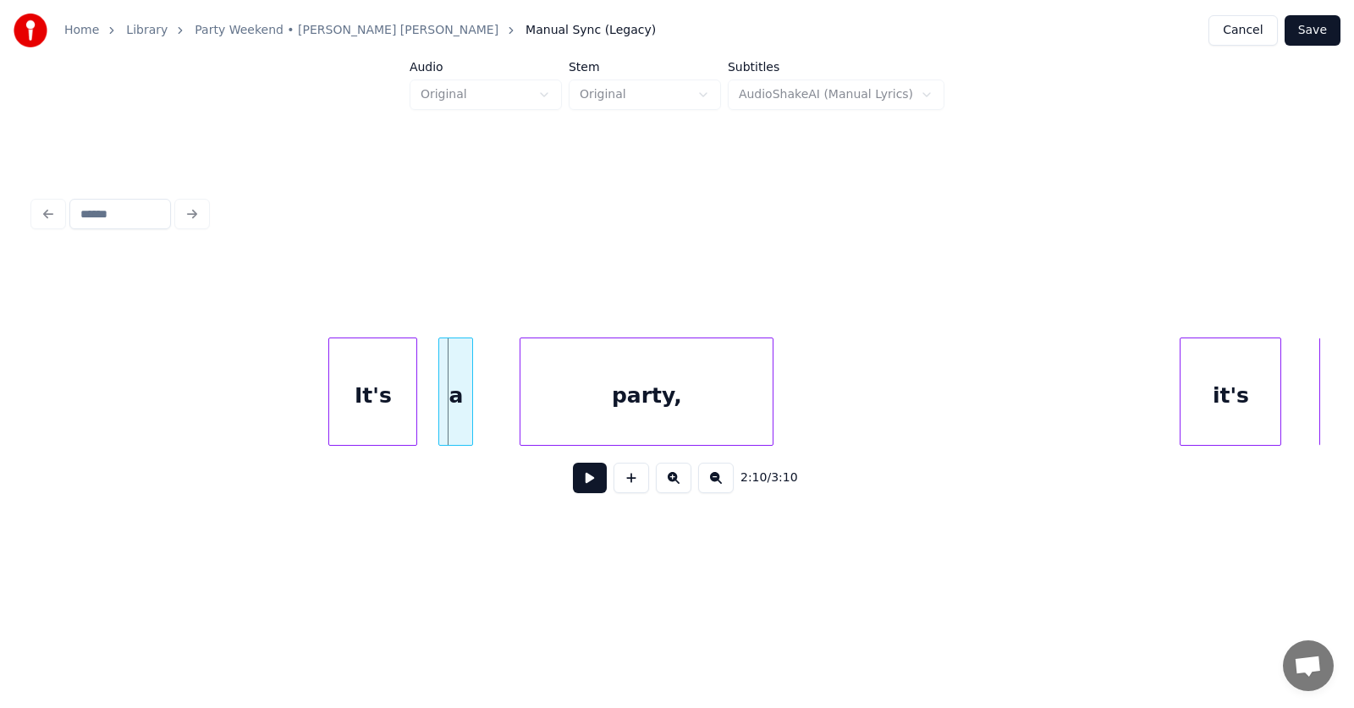
click at [459, 424] on div "a" at bounding box center [455, 395] width 33 height 115
click at [583, 415] on div "party," at bounding box center [627, 395] width 252 height 115
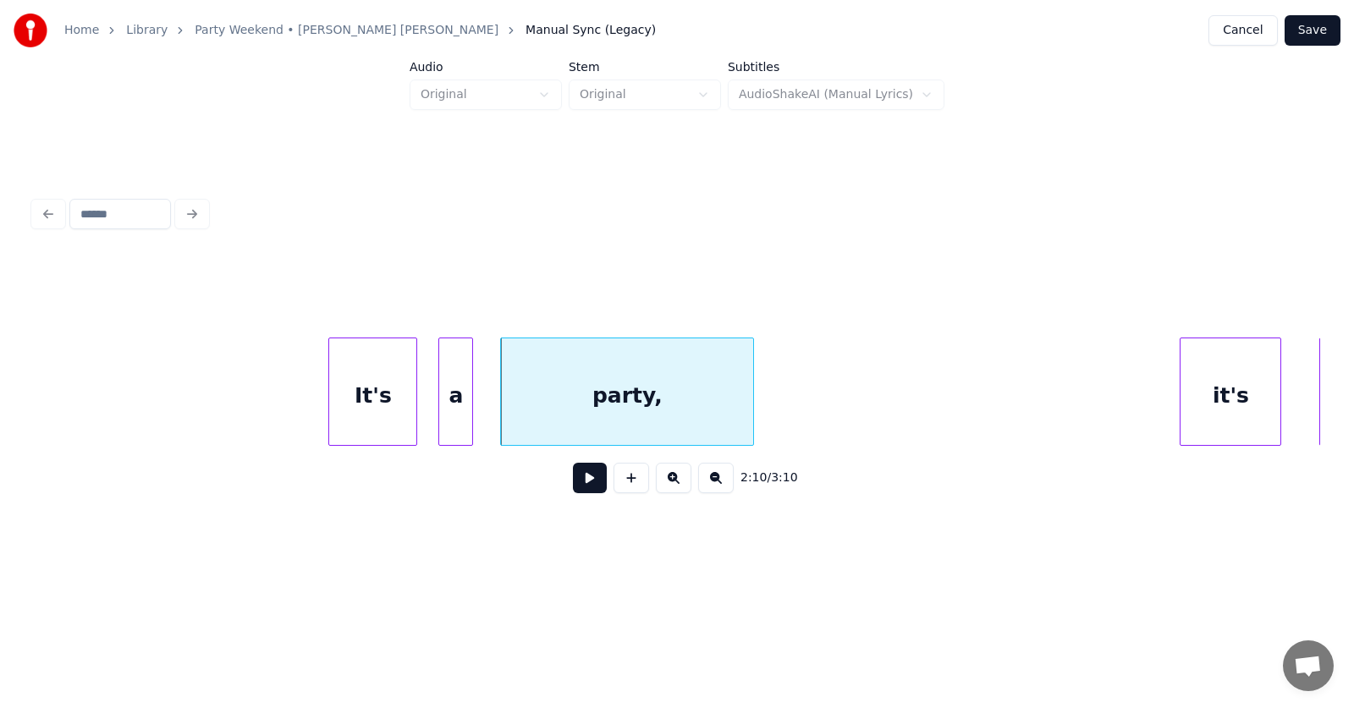
click at [646, 386] on div "party," at bounding box center [627, 395] width 252 height 115
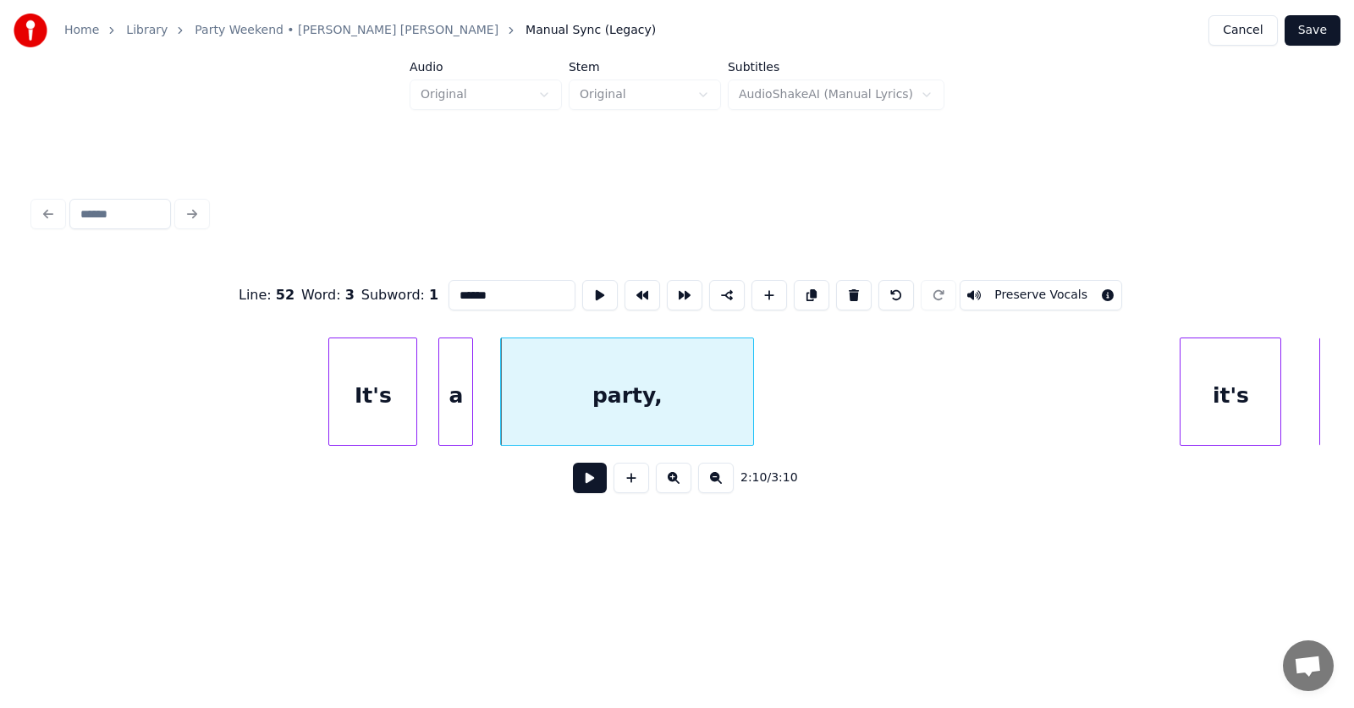
click at [462, 286] on input "******" at bounding box center [511, 295] width 127 height 30
click at [1219, 394] on div "it's" at bounding box center [1220, 395] width 100 height 115
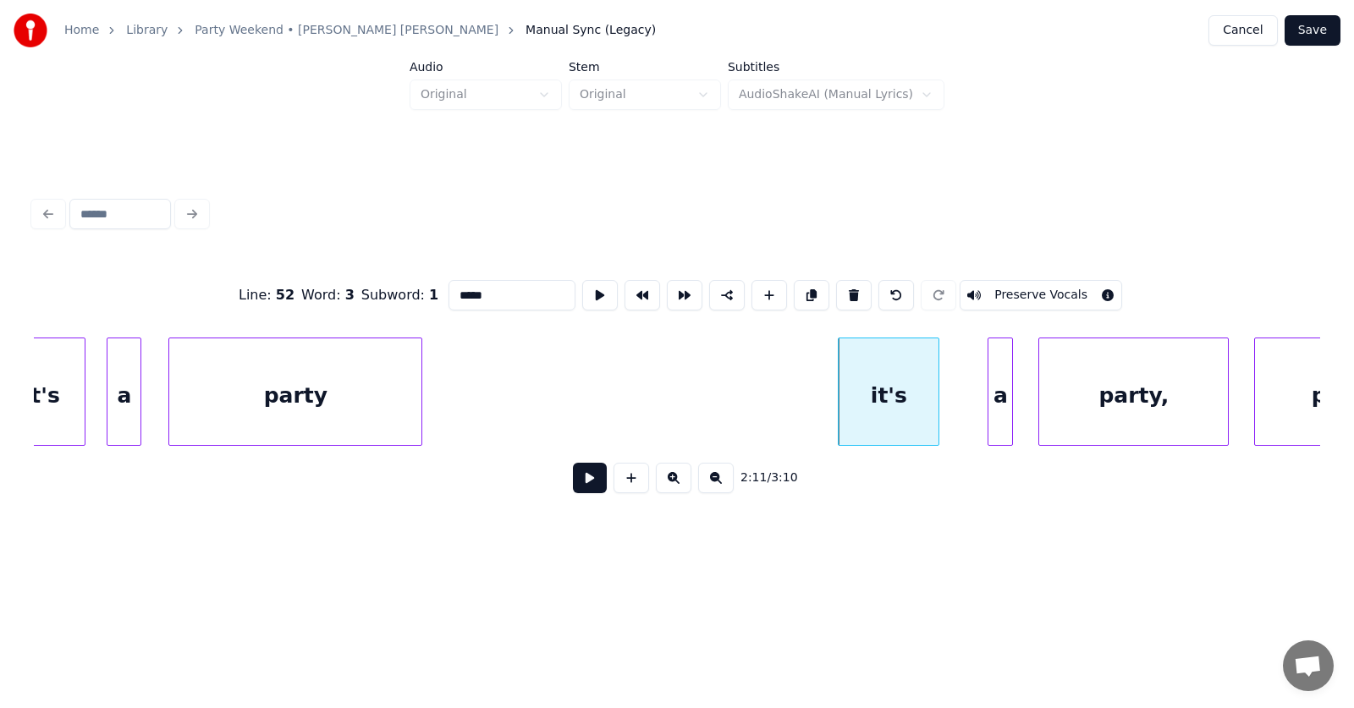
scroll to position [0, 82679]
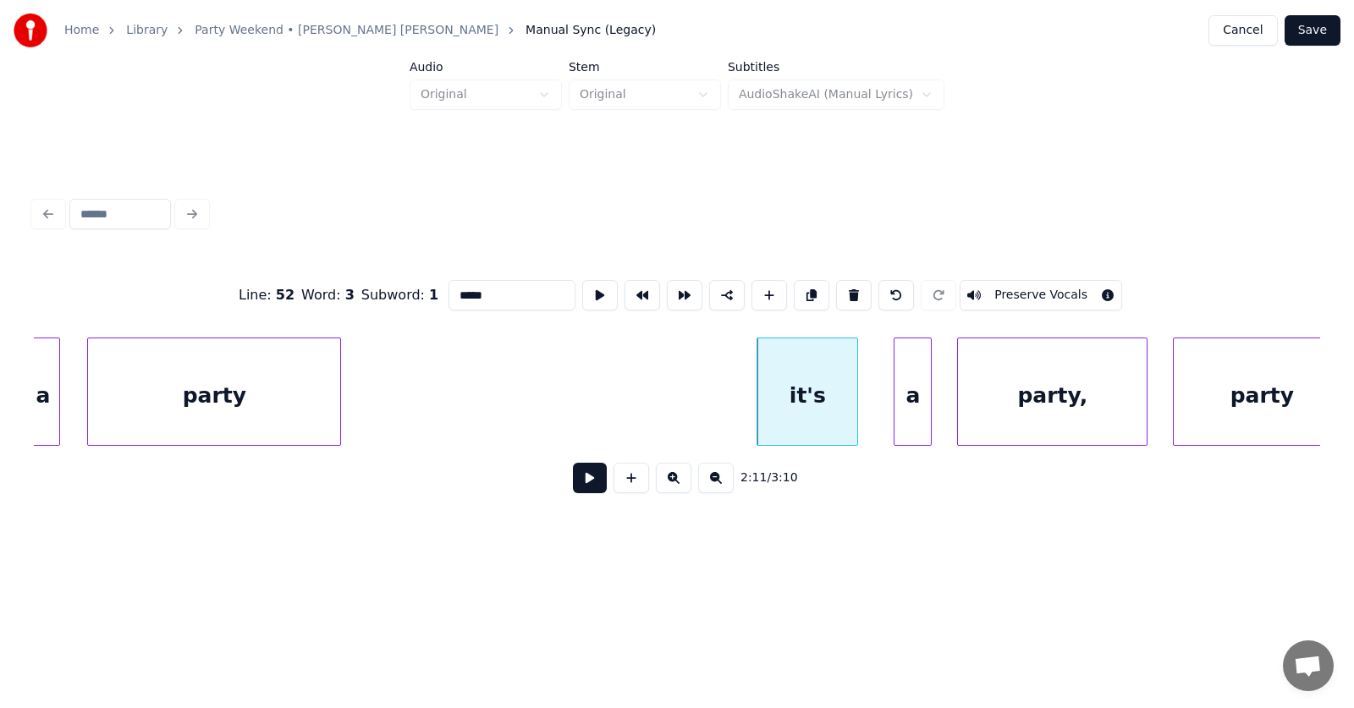
click at [895, 413] on div at bounding box center [896, 391] width 5 height 107
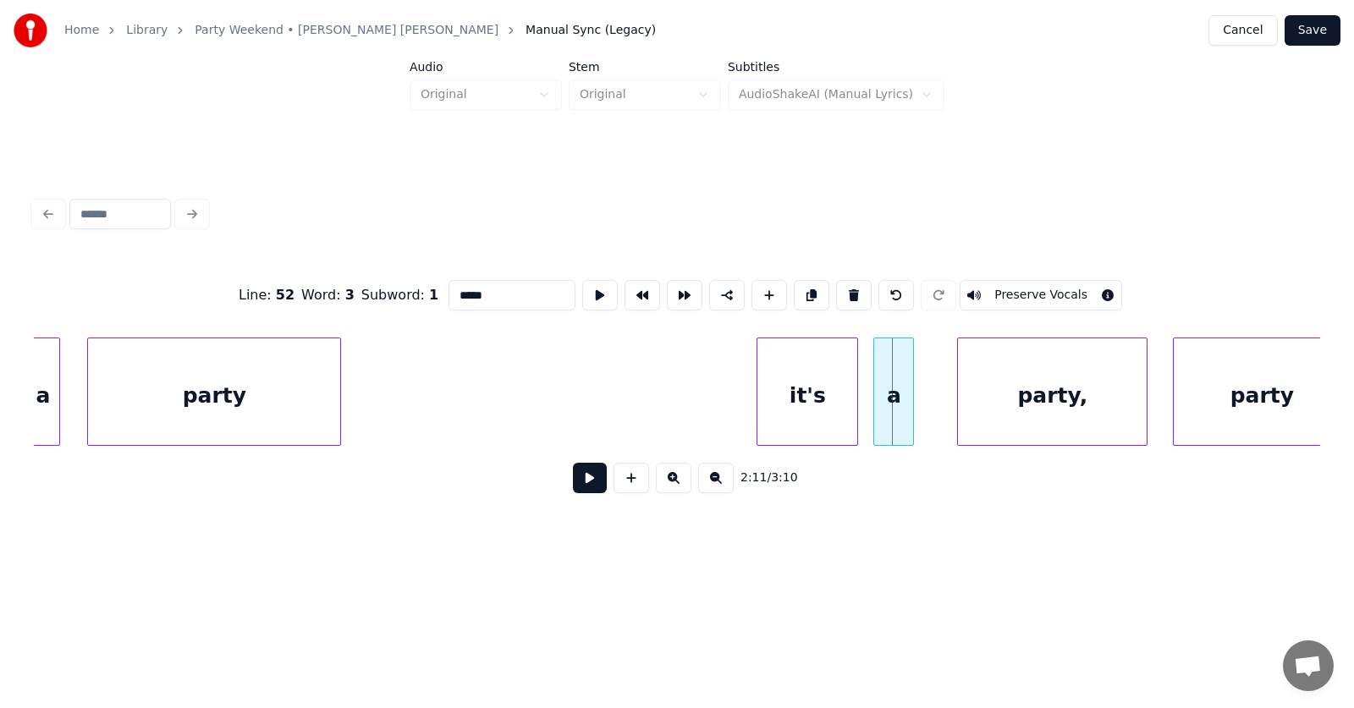
click at [886, 412] on div "a" at bounding box center [893, 395] width 39 height 115
click at [993, 416] on div "party," at bounding box center [1039, 395] width 189 height 115
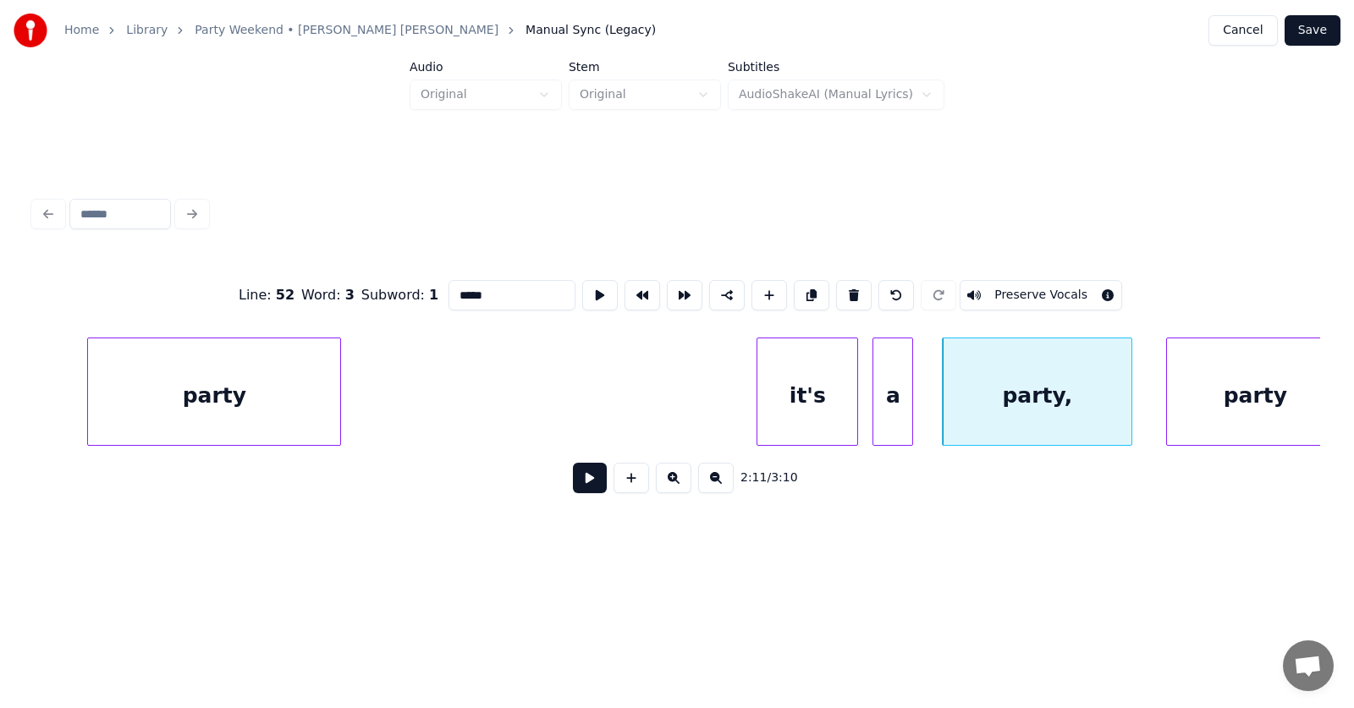
scroll to position [0, 82706]
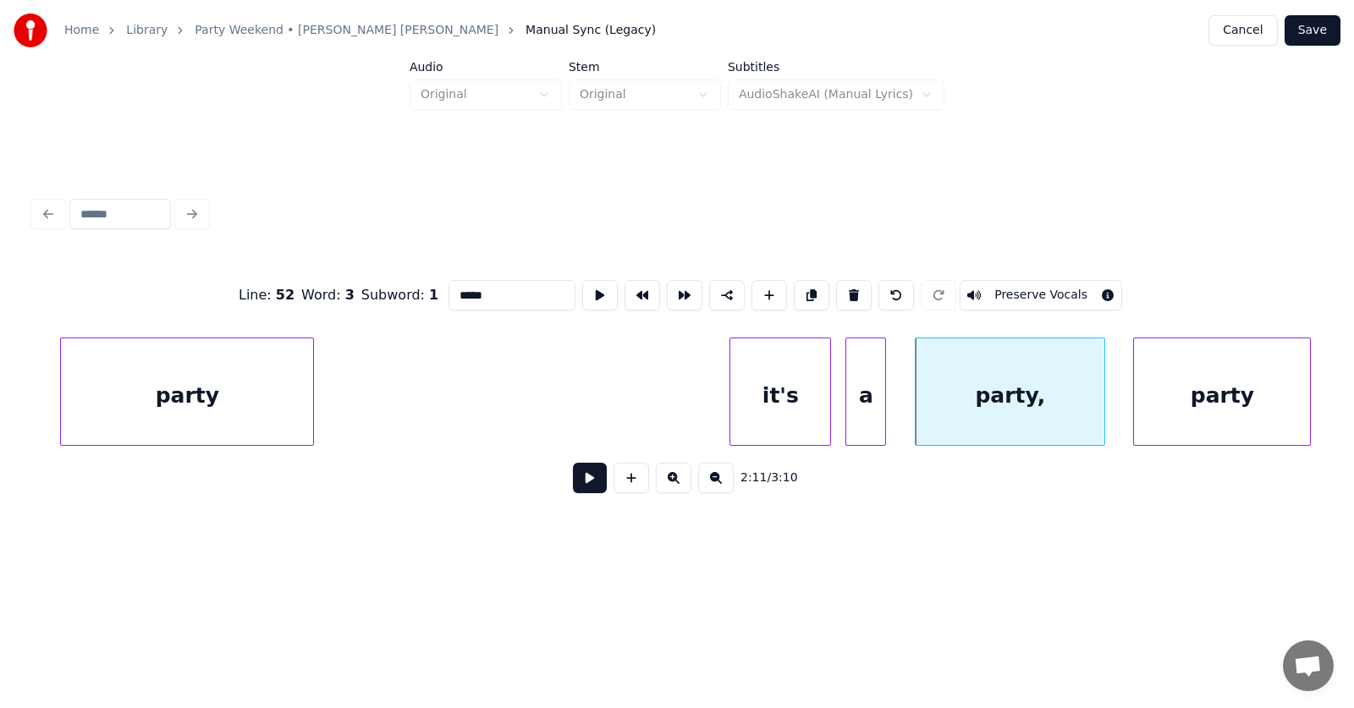
click at [1208, 405] on div "party" at bounding box center [1222, 395] width 176 height 115
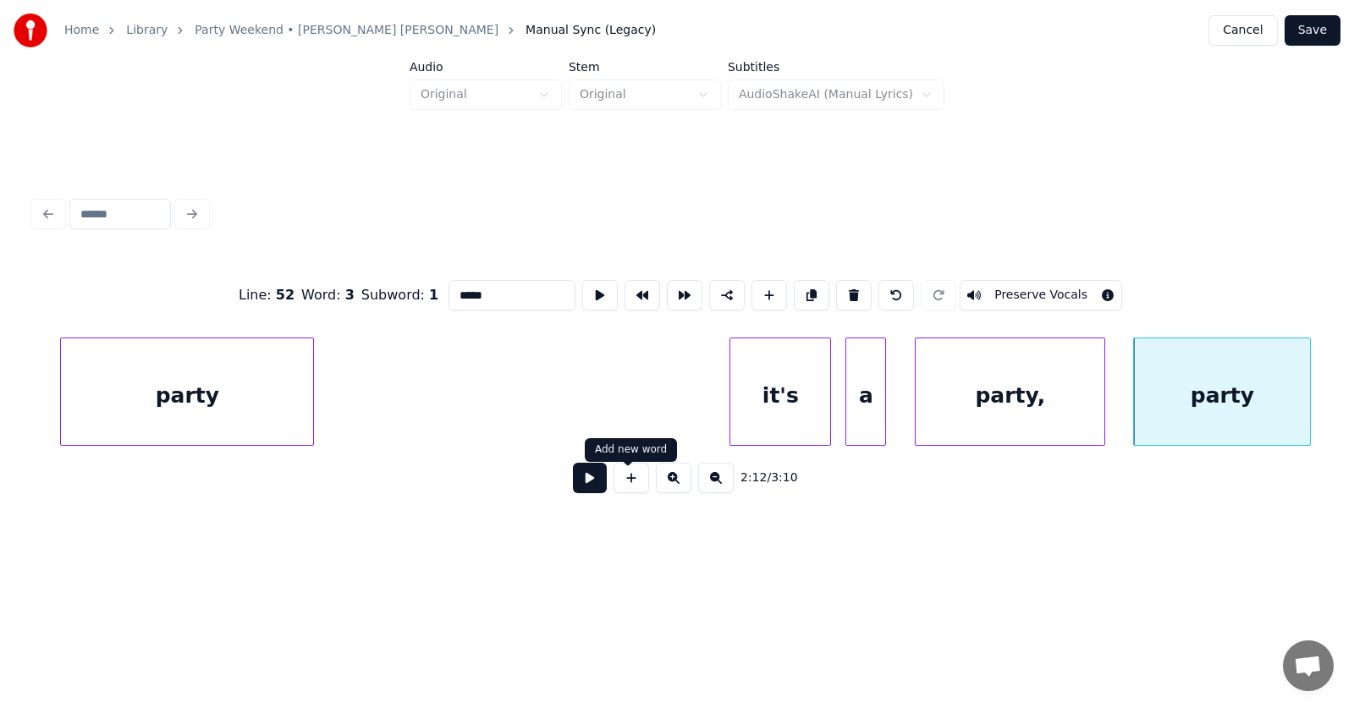
type input "*****"
click at [587, 487] on button at bounding box center [590, 478] width 34 height 30
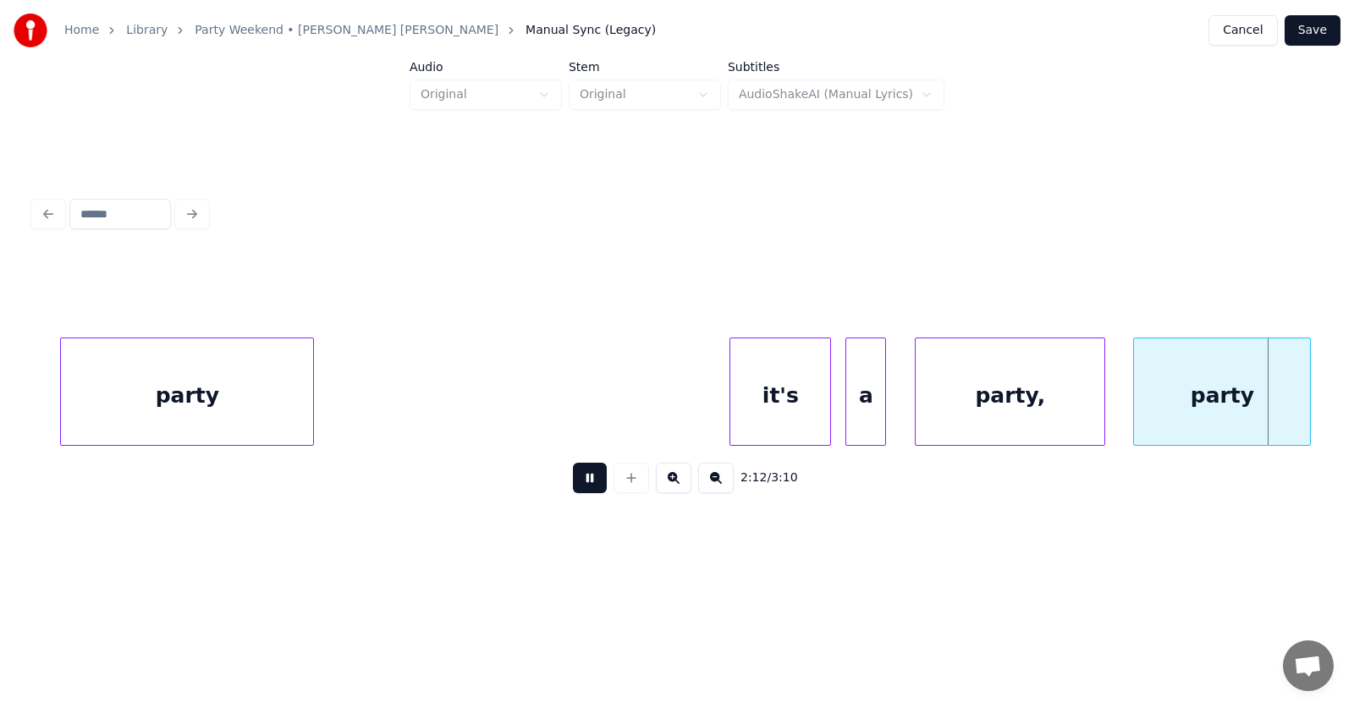
scroll to position [0, 83995]
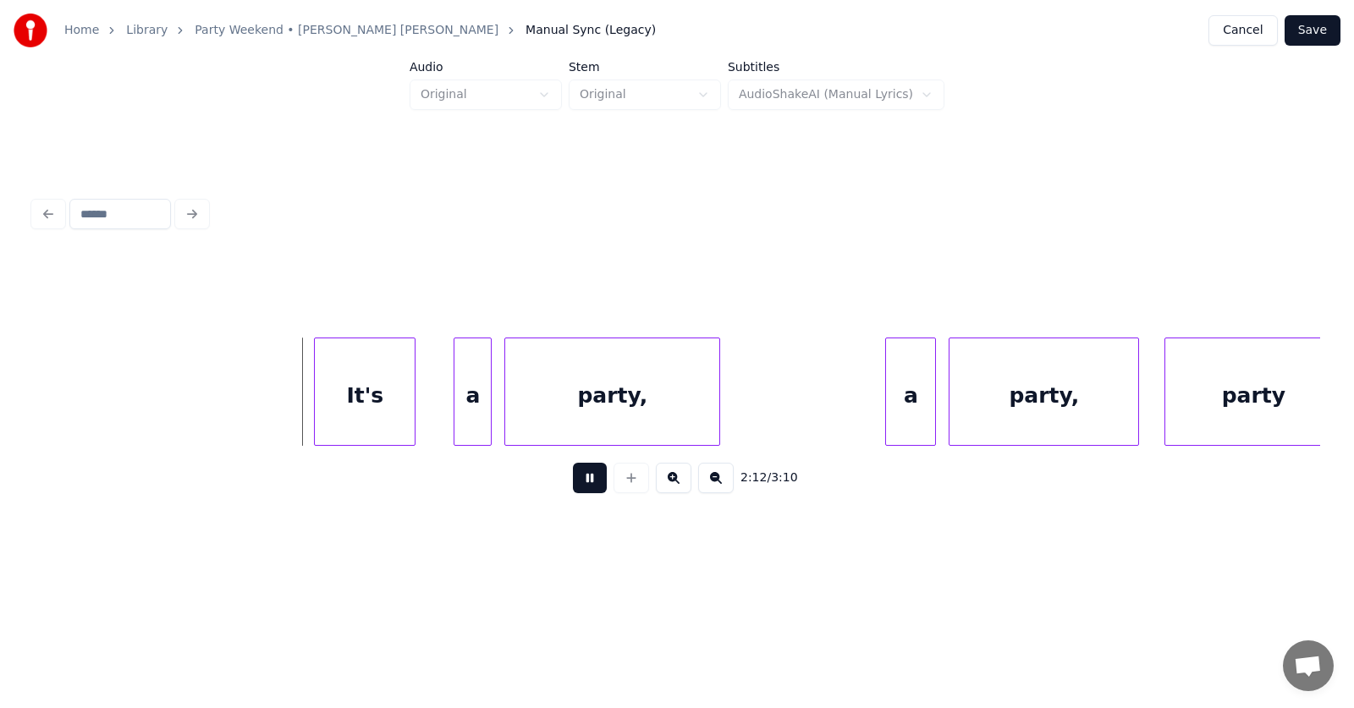
click at [587, 487] on button at bounding box center [590, 478] width 34 height 30
click at [349, 398] on div "It's" at bounding box center [357, 395] width 100 height 115
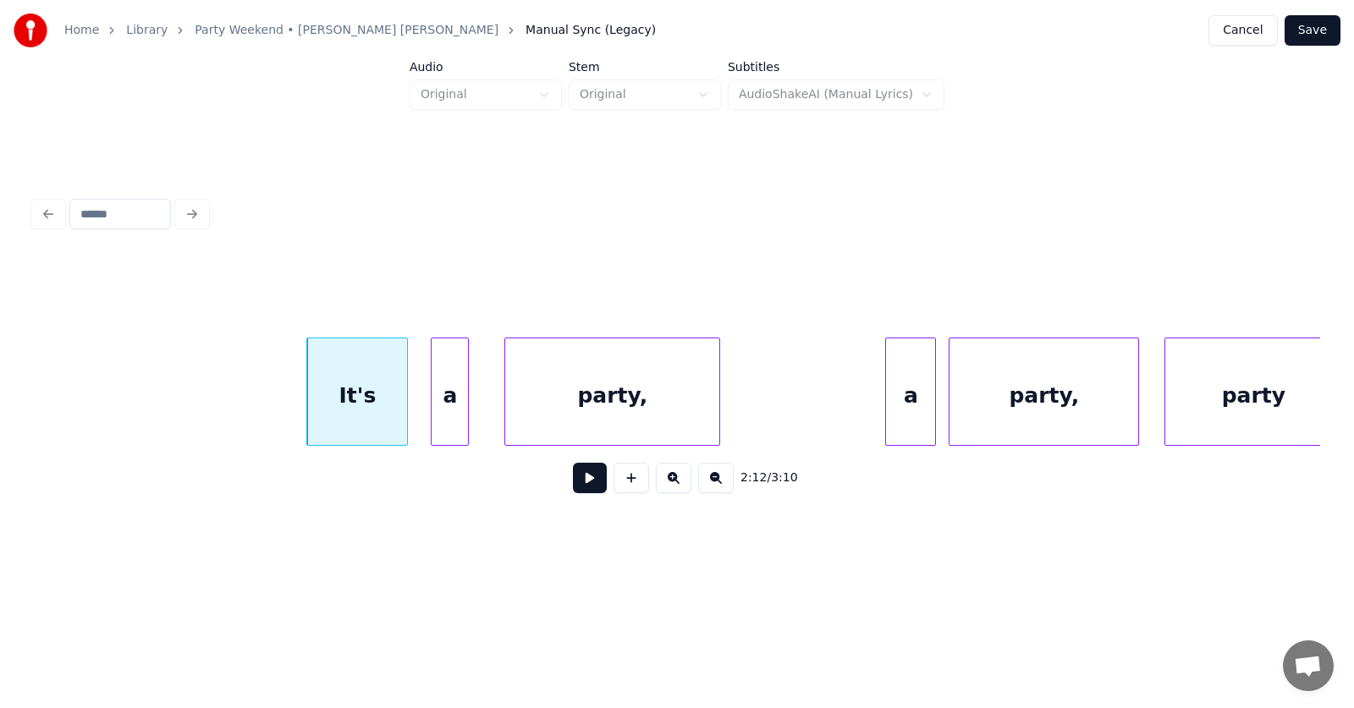
click at [440, 415] on div "a" at bounding box center [449, 395] width 36 height 115
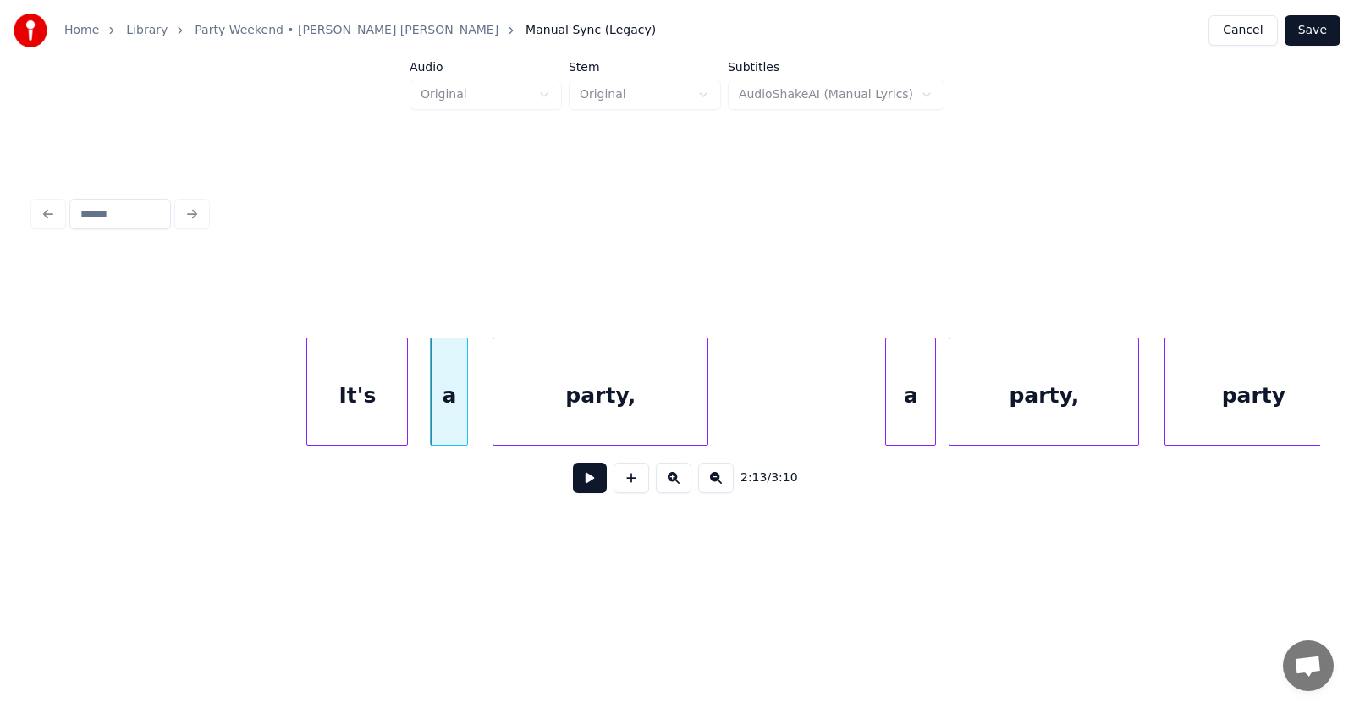
click at [571, 411] on div "party," at bounding box center [600, 395] width 214 height 115
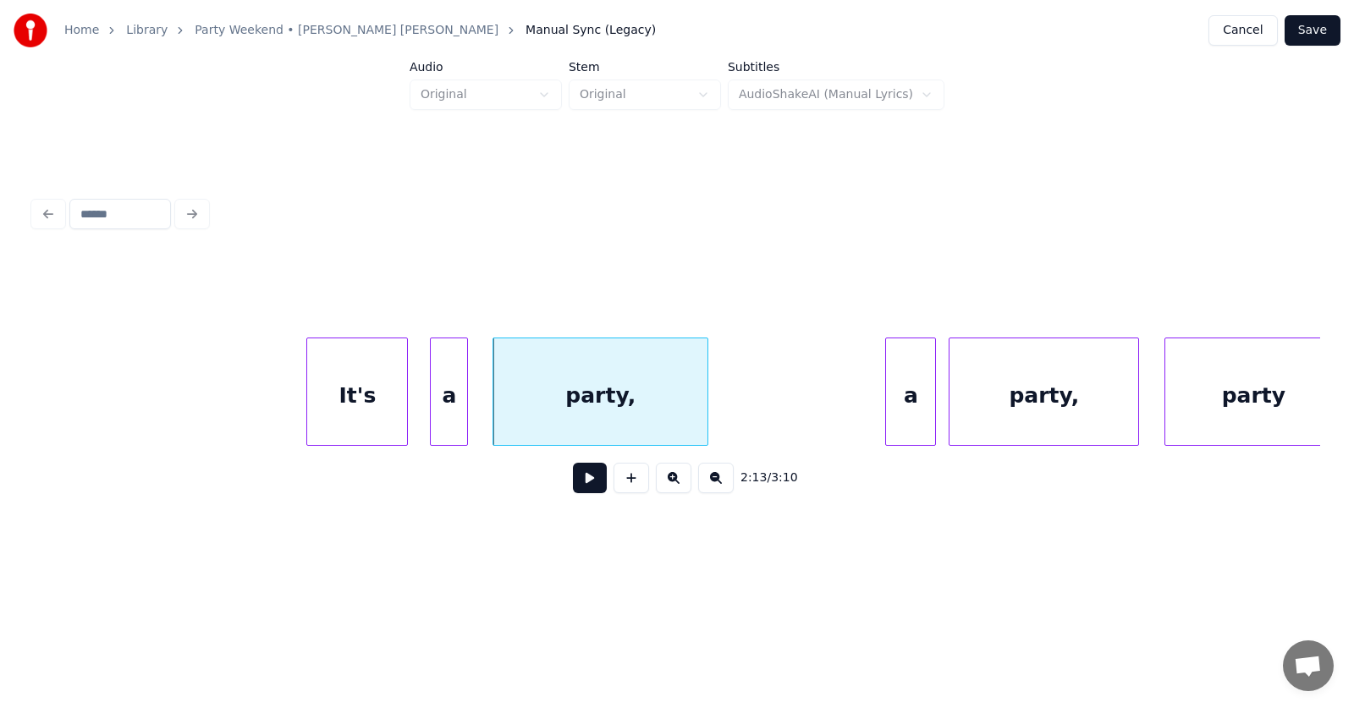
click at [629, 409] on div "party," at bounding box center [600, 395] width 214 height 115
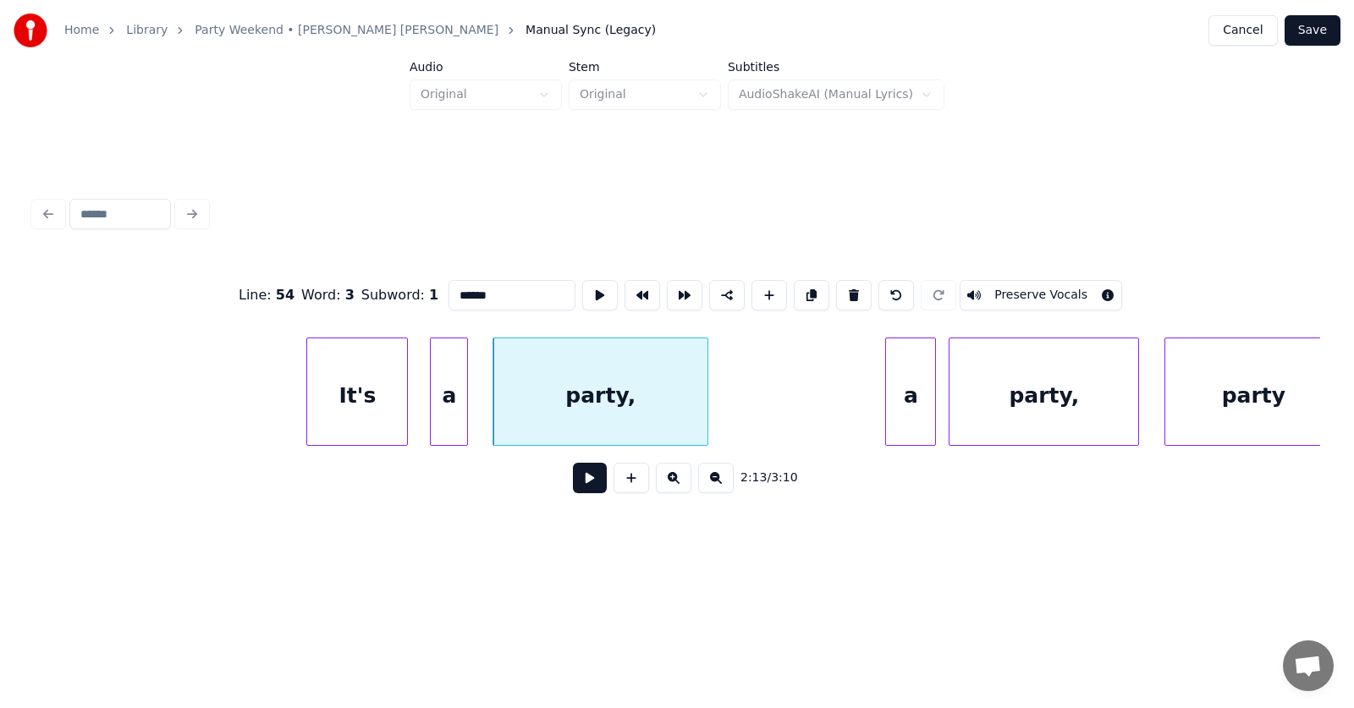
click at [472, 294] on input "******" at bounding box center [511, 295] width 127 height 30
click at [873, 404] on div "a" at bounding box center [889, 395] width 49 height 115
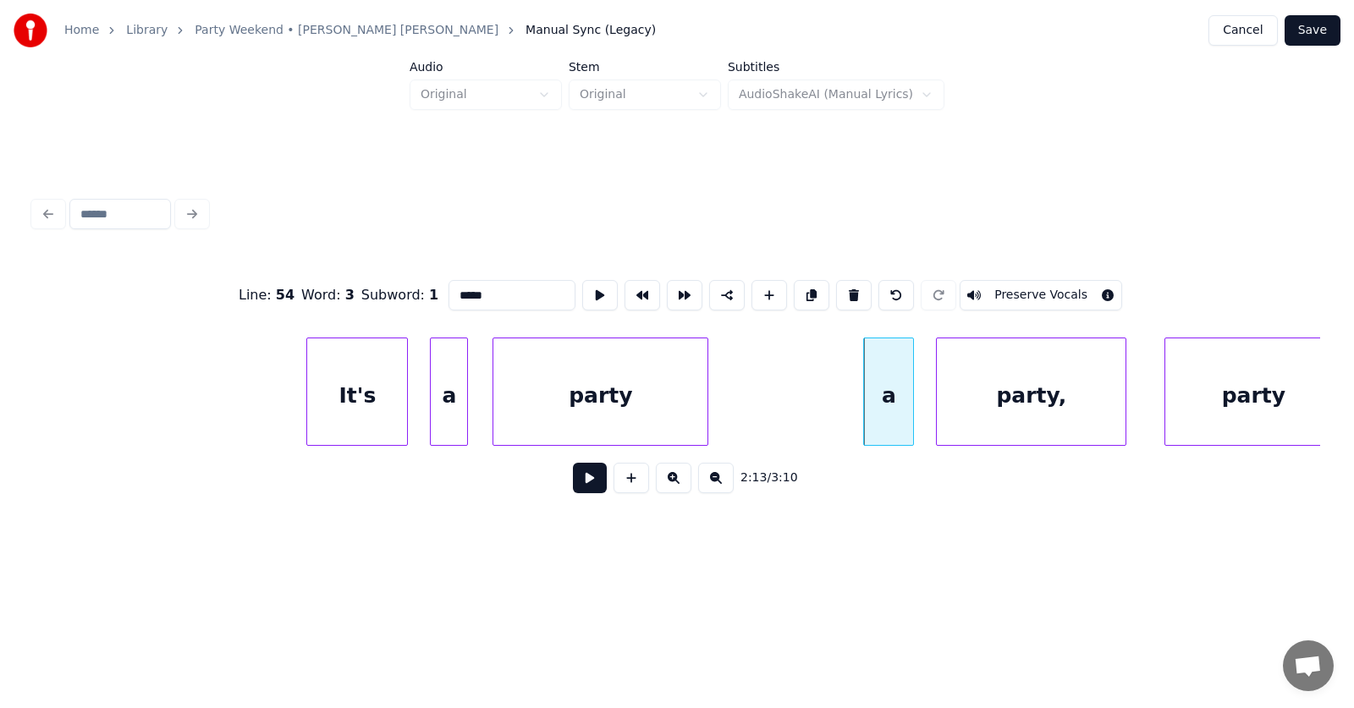
click at [1017, 403] on div "party," at bounding box center [1031, 395] width 189 height 115
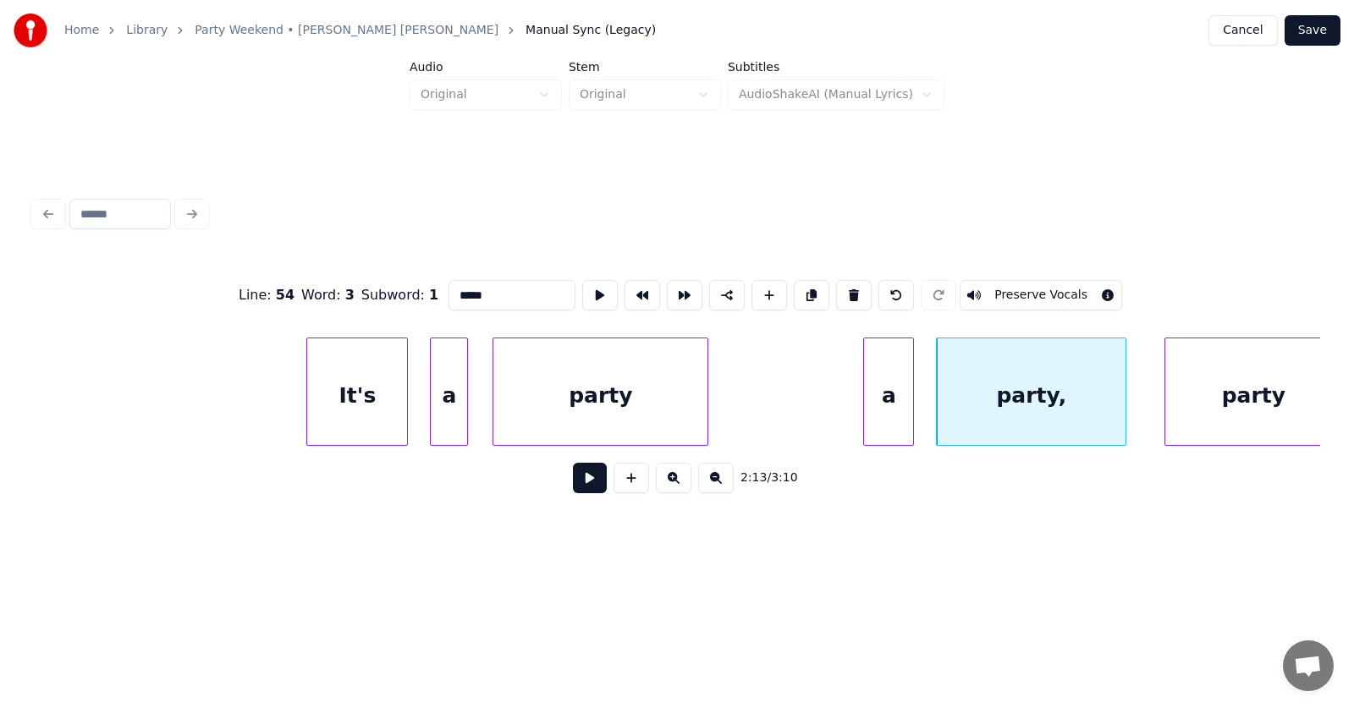
scroll to position [0, 84012]
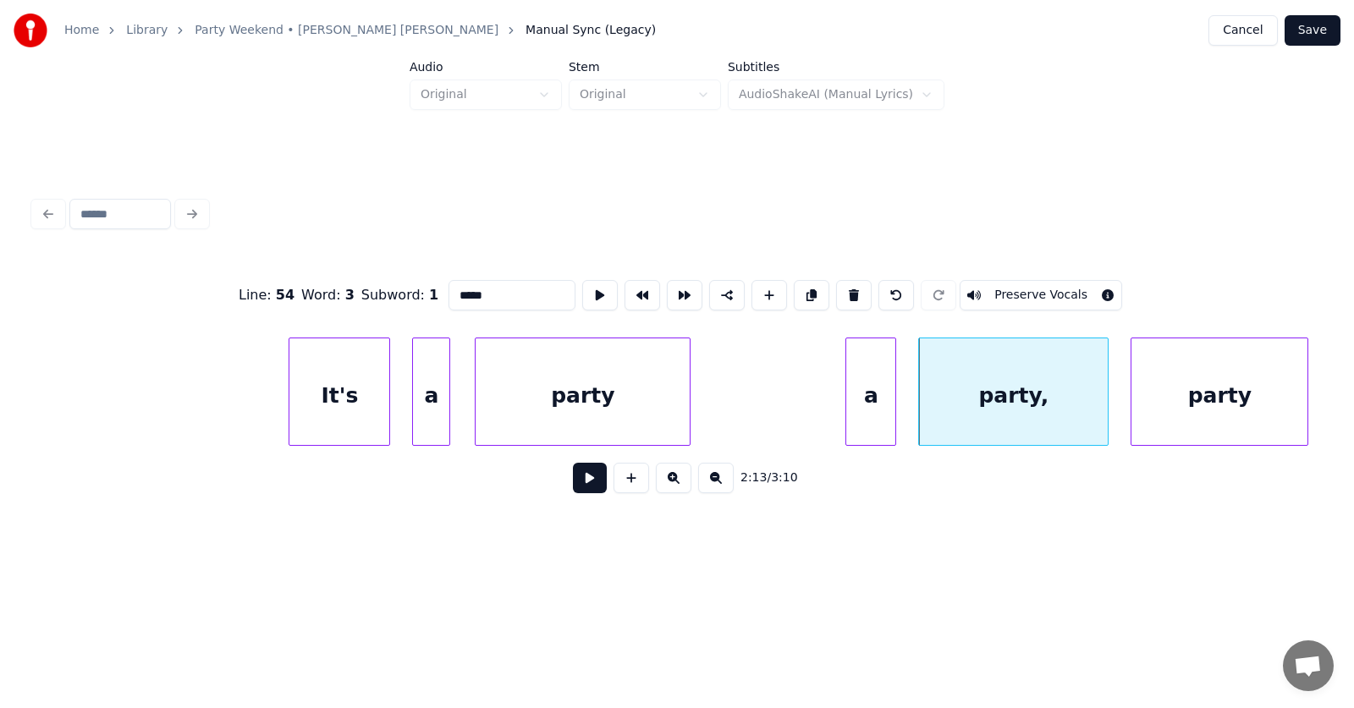
click at [1186, 409] on div "party" at bounding box center [1219, 395] width 176 height 115
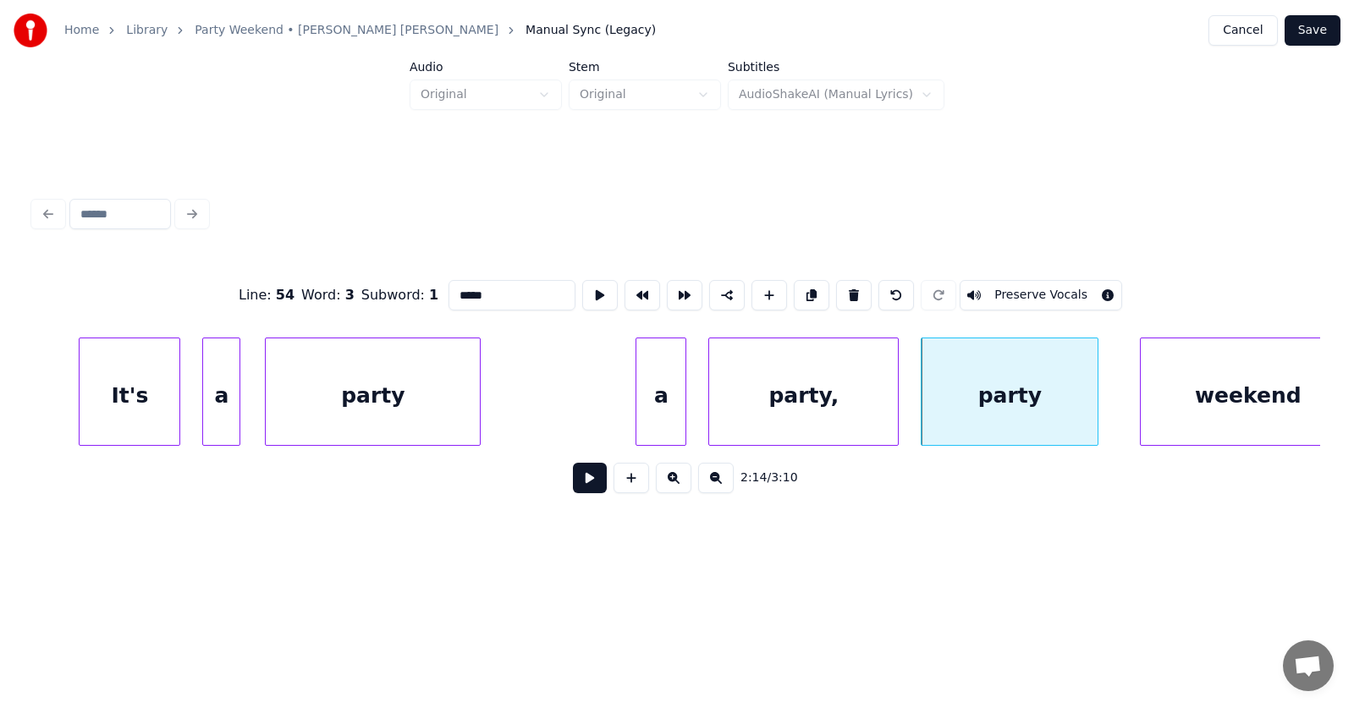
scroll to position [0, 84303]
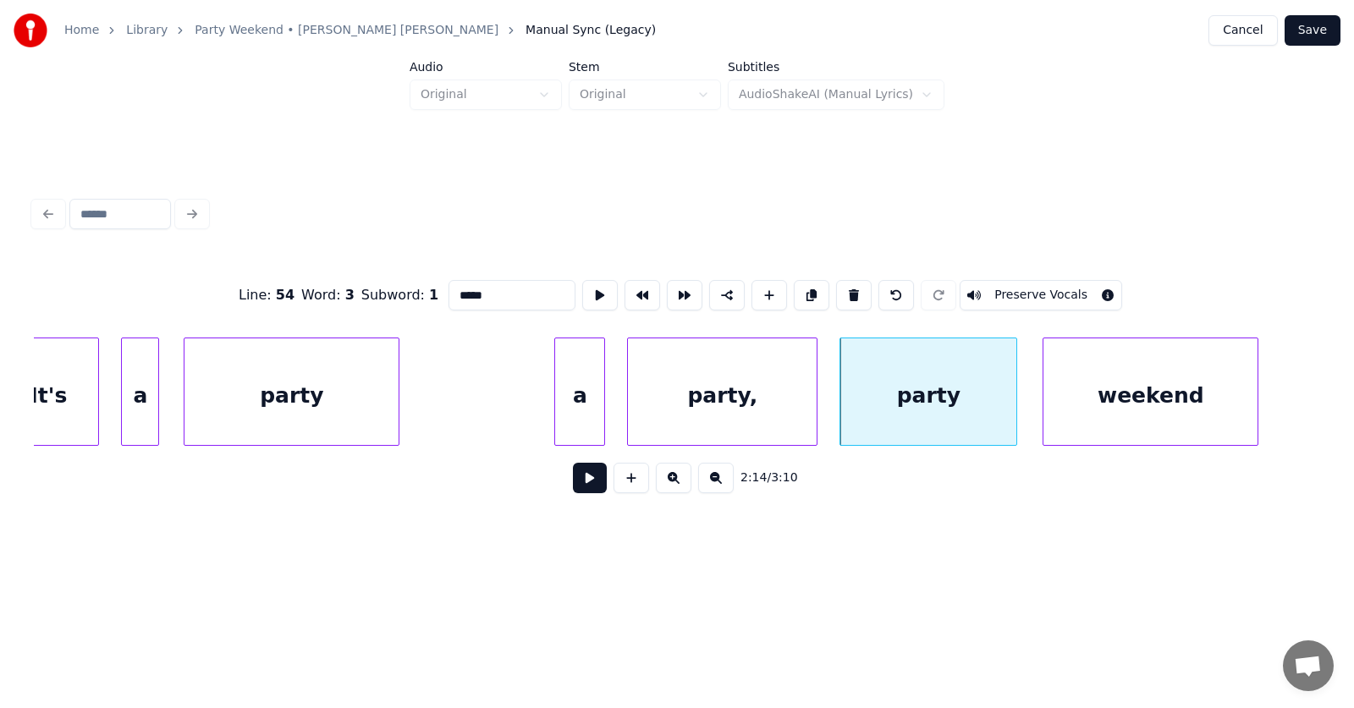
click at [1142, 422] on div "weekend" at bounding box center [1150, 395] width 214 height 115
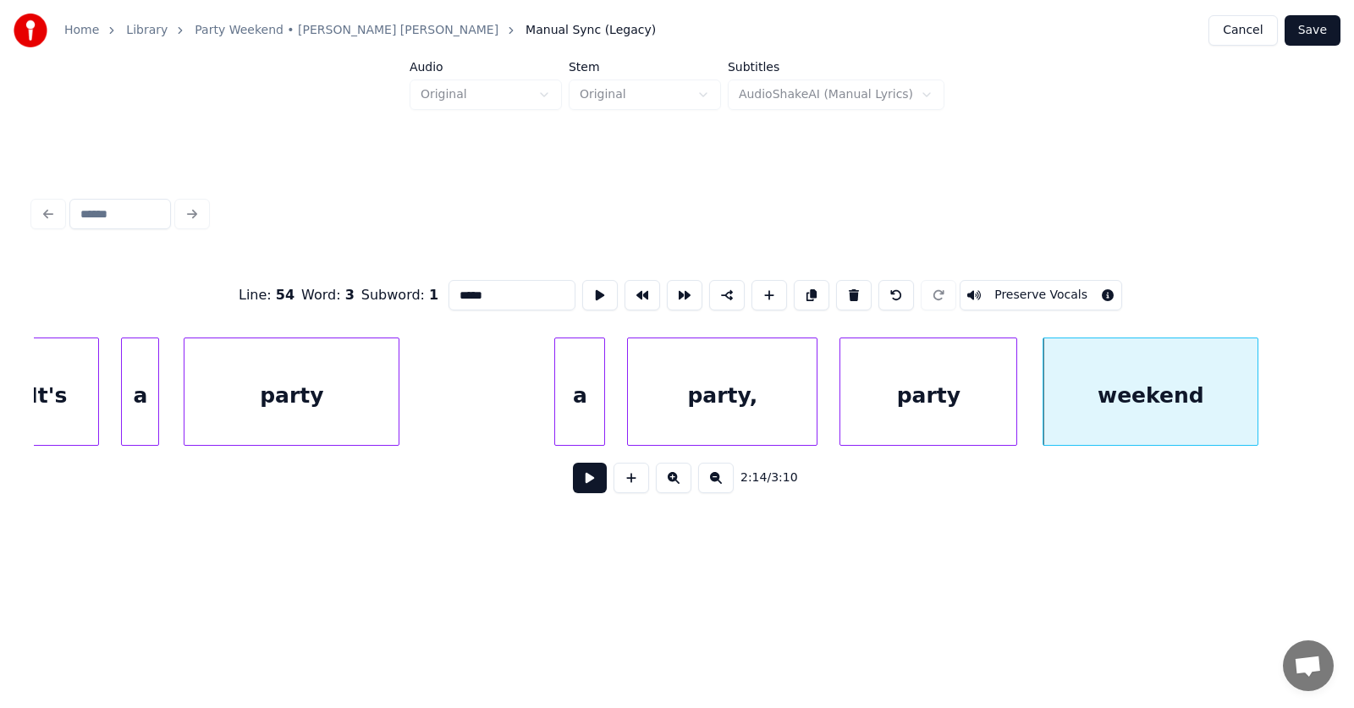
type input "*****"
click at [590, 481] on button at bounding box center [590, 478] width 34 height 30
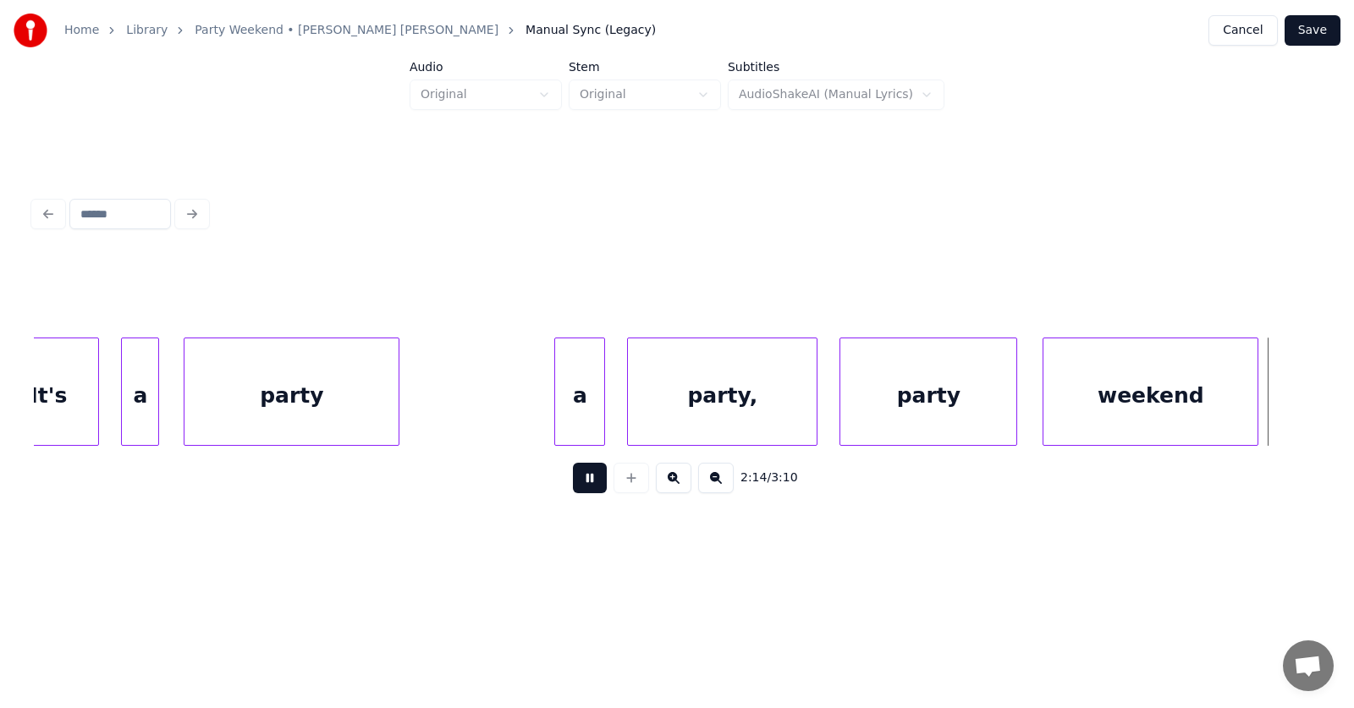
scroll to position [0, 85590]
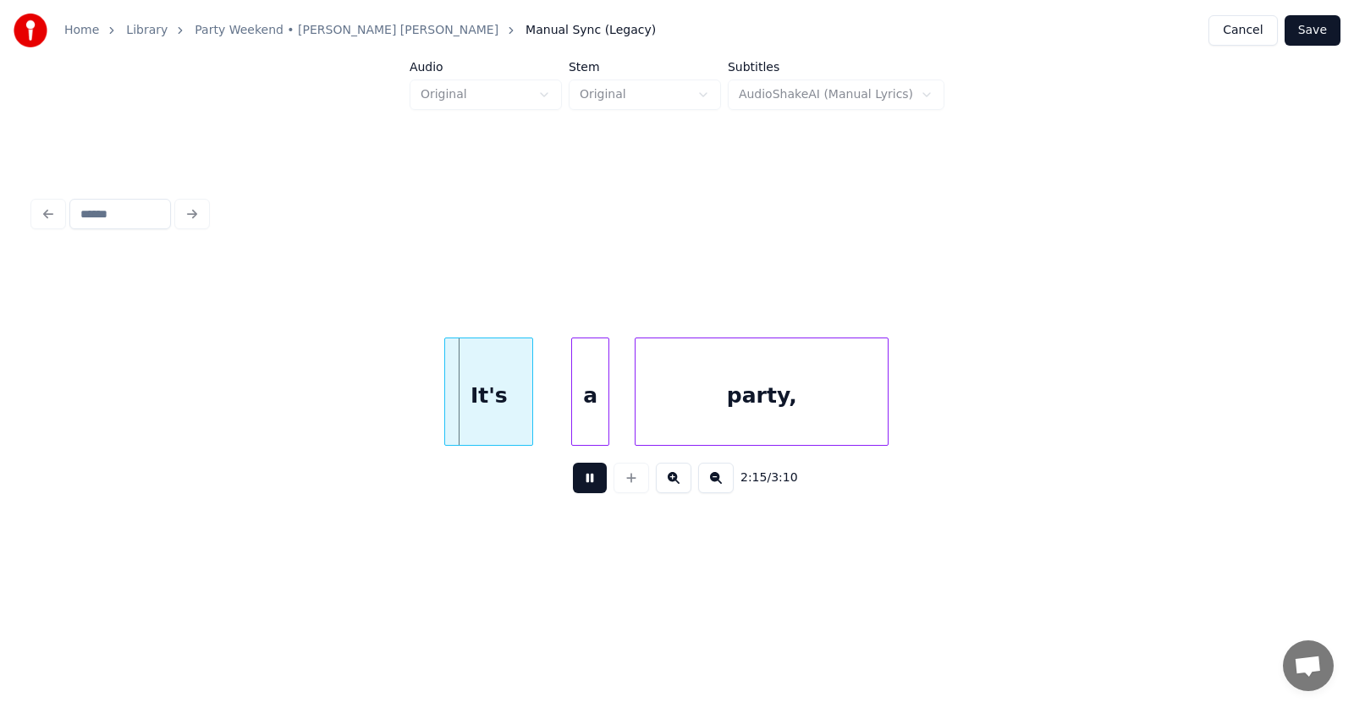
click at [590, 481] on button at bounding box center [590, 478] width 34 height 30
click at [486, 418] on div "It's" at bounding box center [471, 395] width 87 height 115
click at [559, 420] on div "a" at bounding box center [562, 395] width 36 height 115
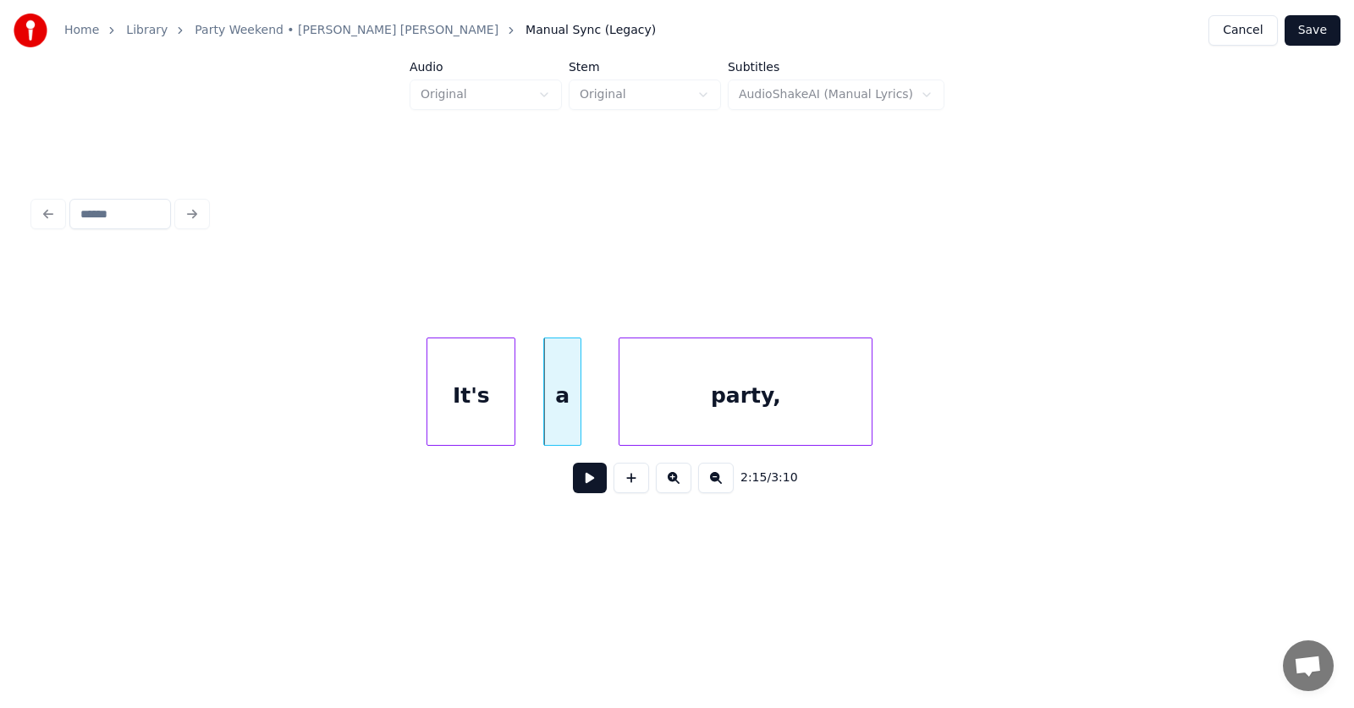
click at [728, 411] on div "party," at bounding box center [745, 395] width 252 height 115
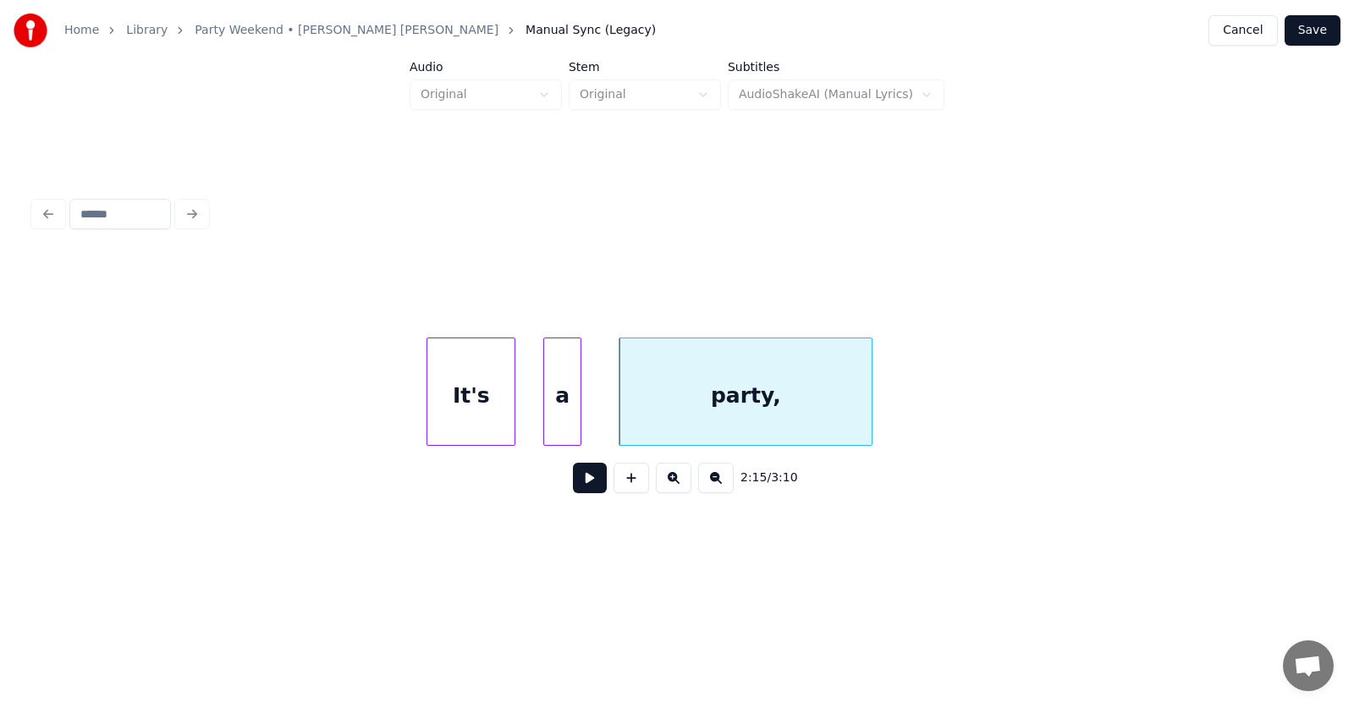
click at [828, 401] on div "party," at bounding box center [745, 395] width 252 height 115
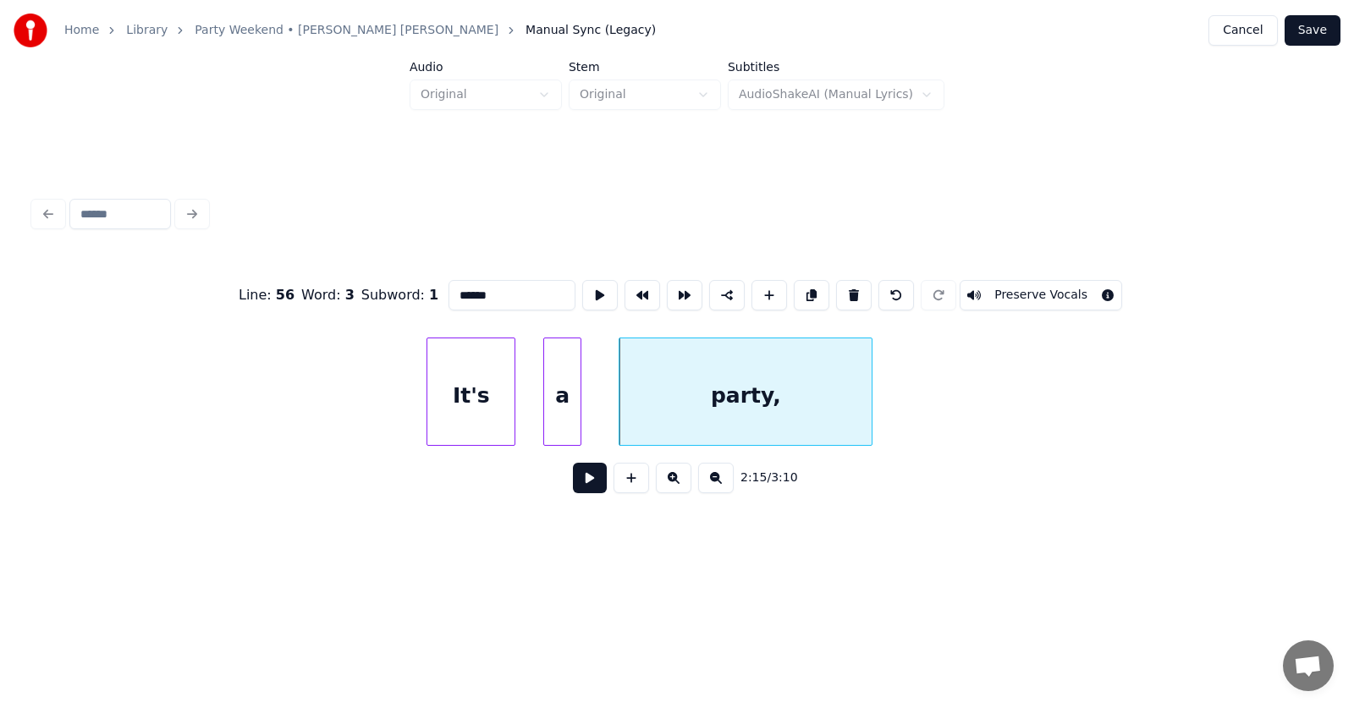
click at [476, 290] on input "******" at bounding box center [511, 295] width 127 height 30
type input "*****"
click at [584, 481] on button at bounding box center [590, 478] width 34 height 30
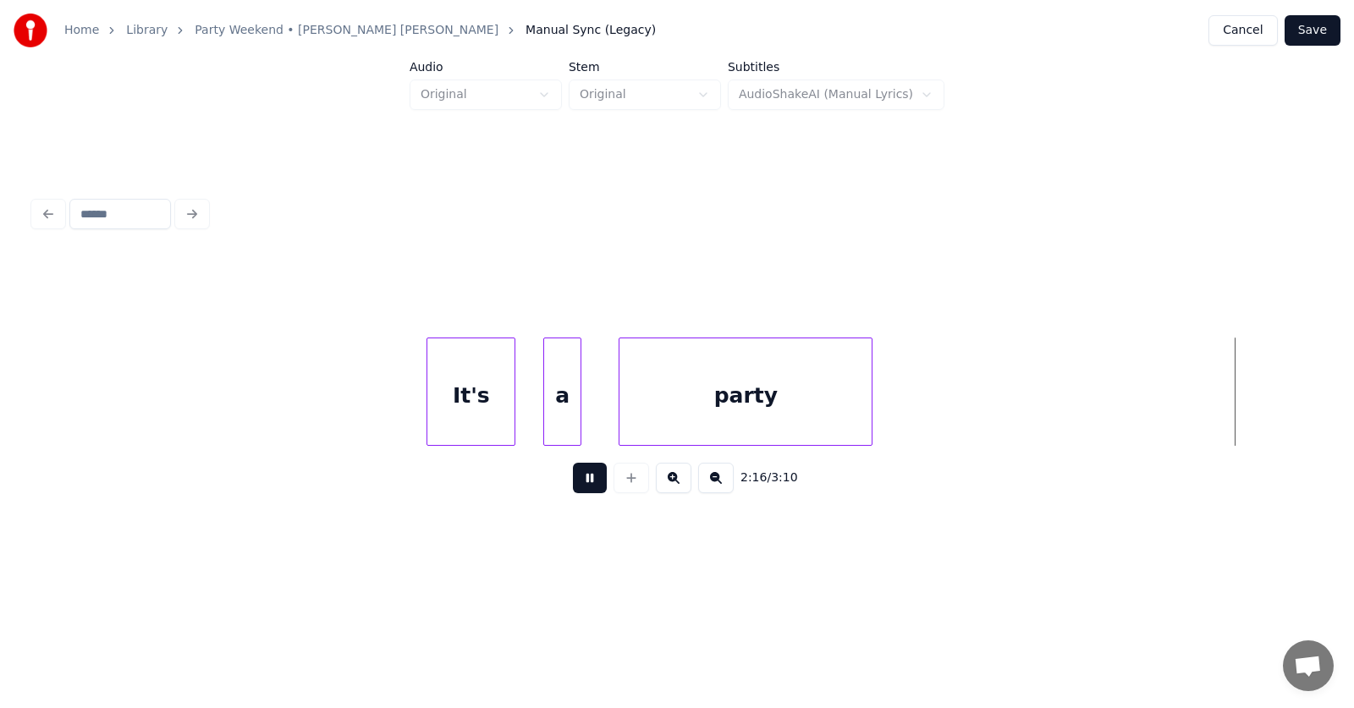
scroll to position [0, 86879]
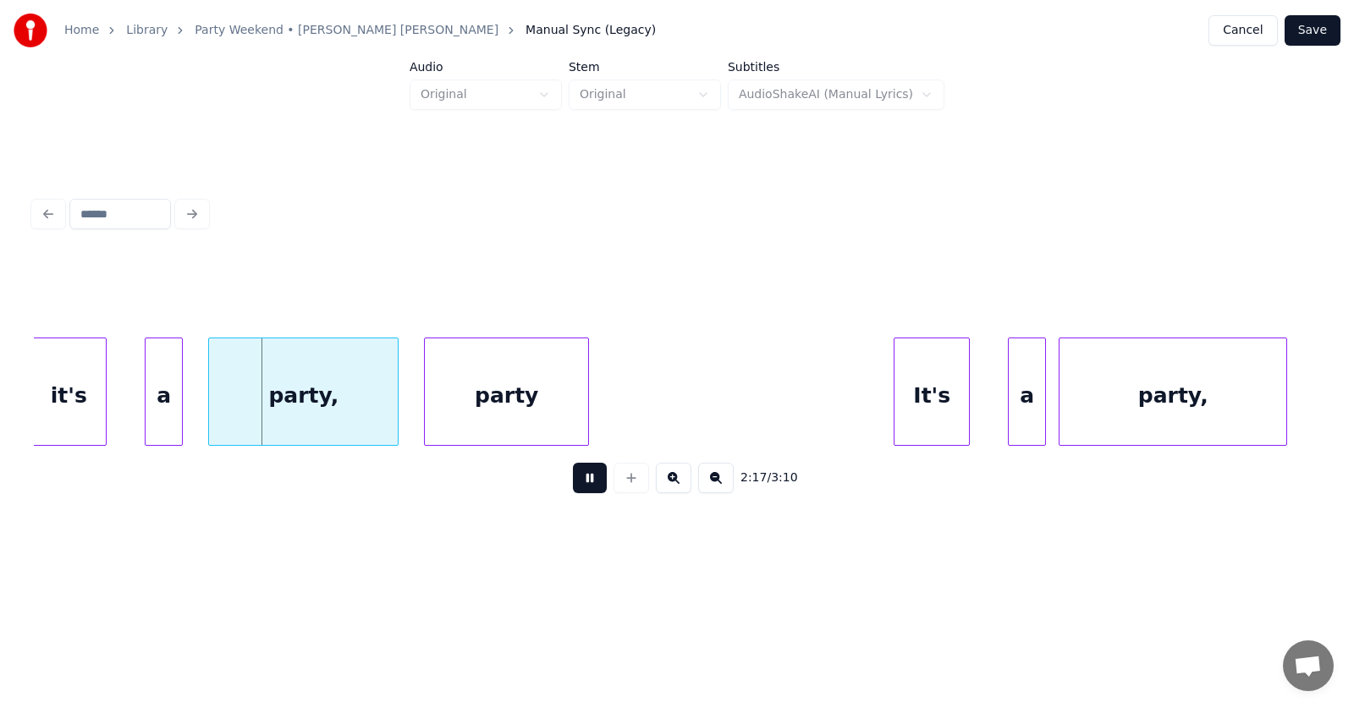
click at [584, 481] on button at bounding box center [590, 478] width 34 height 30
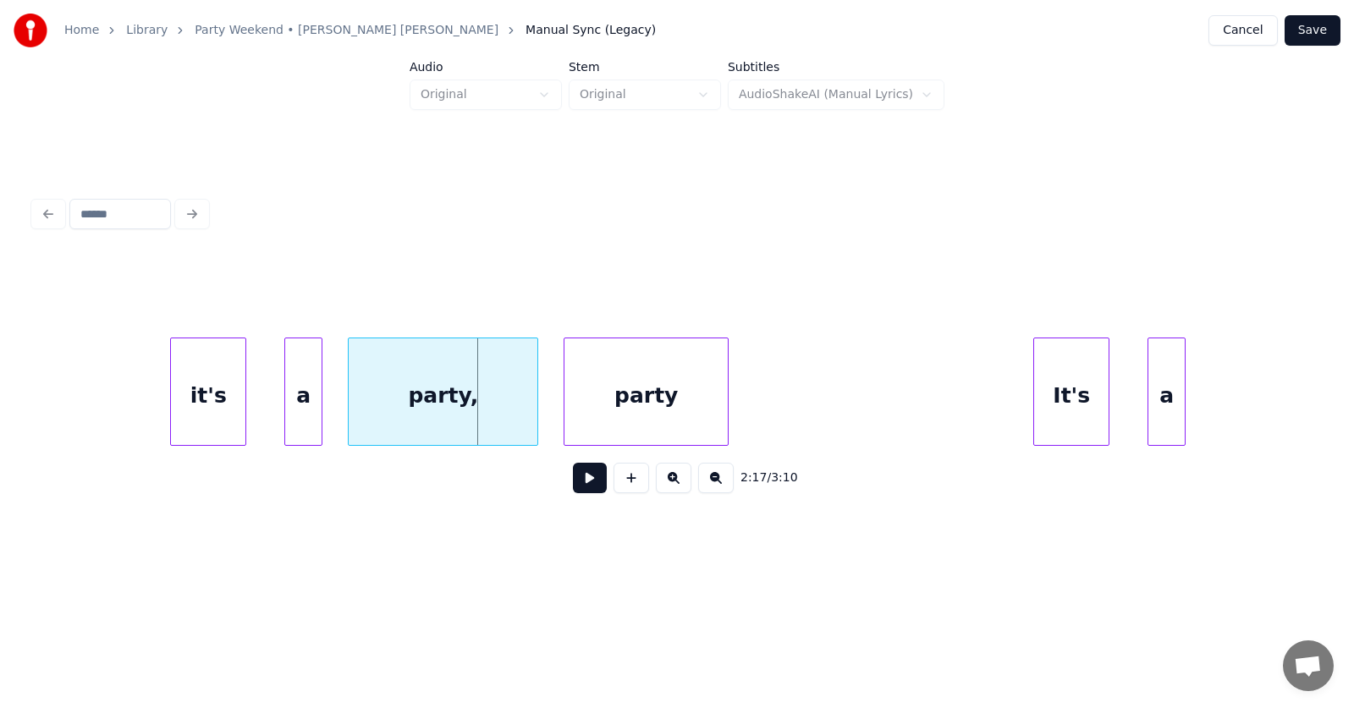
scroll to position [0, 86577]
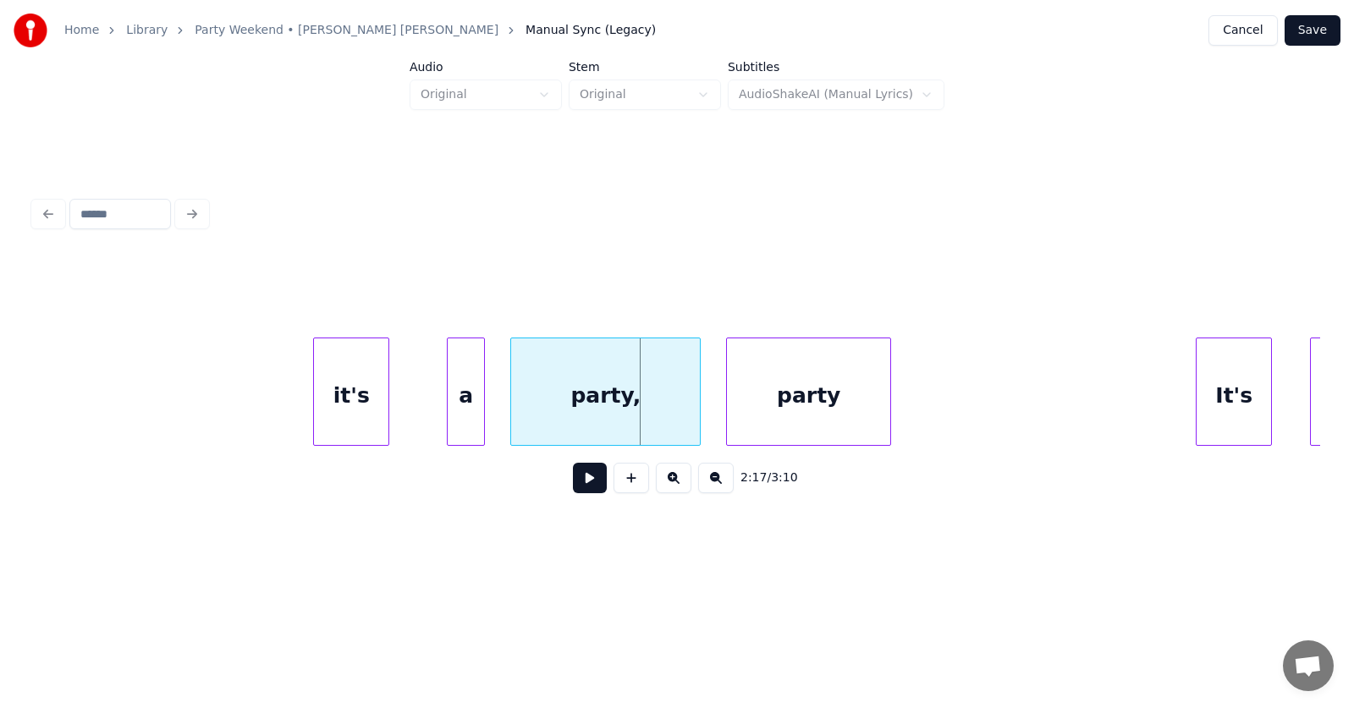
click at [371, 419] on div "it's" at bounding box center [351, 395] width 74 height 115
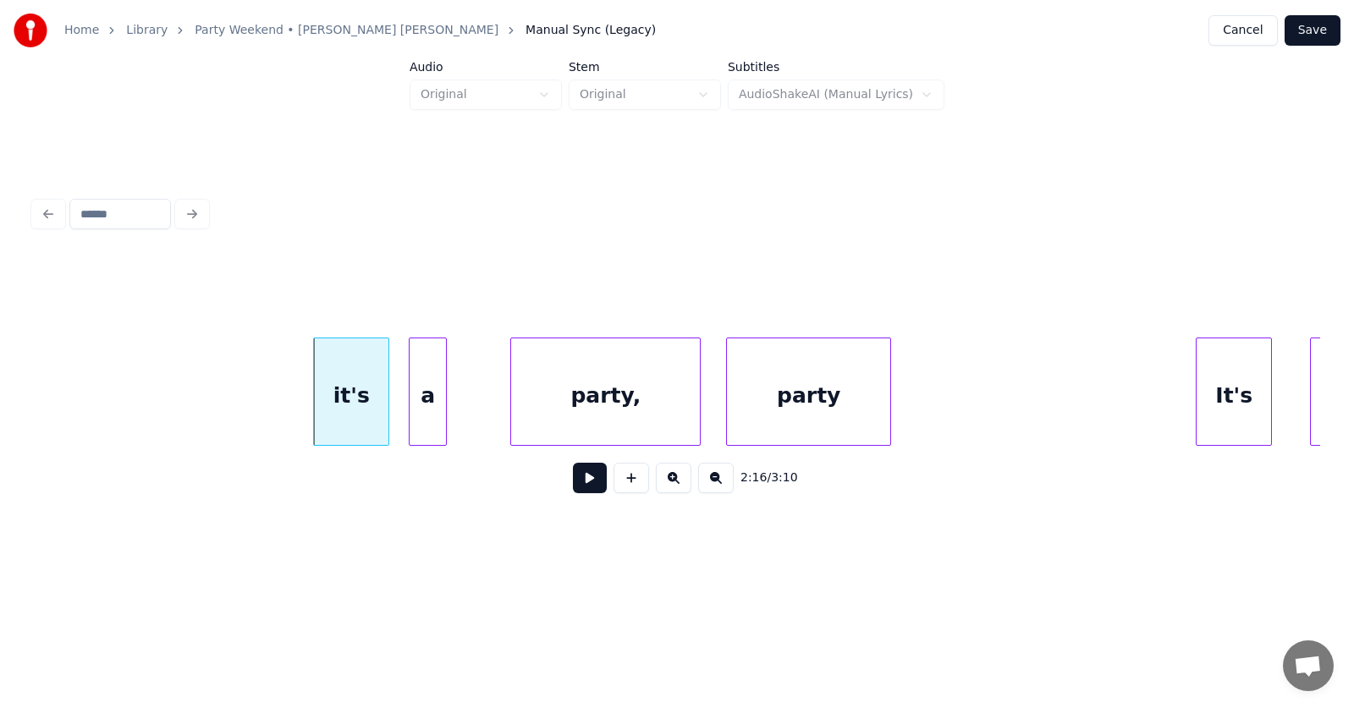
click at [437, 424] on div "a" at bounding box center [427, 395] width 36 height 115
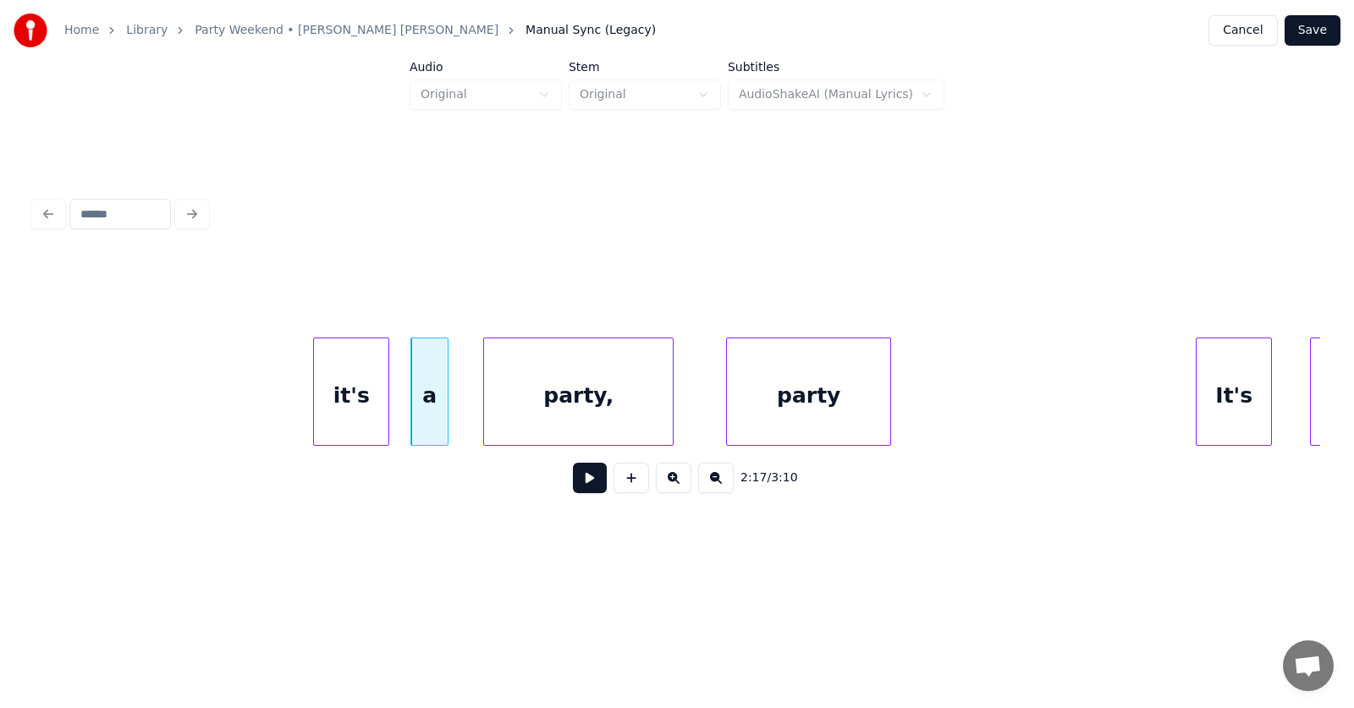
click at [540, 420] on div "party," at bounding box center [578, 395] width 189 height 115
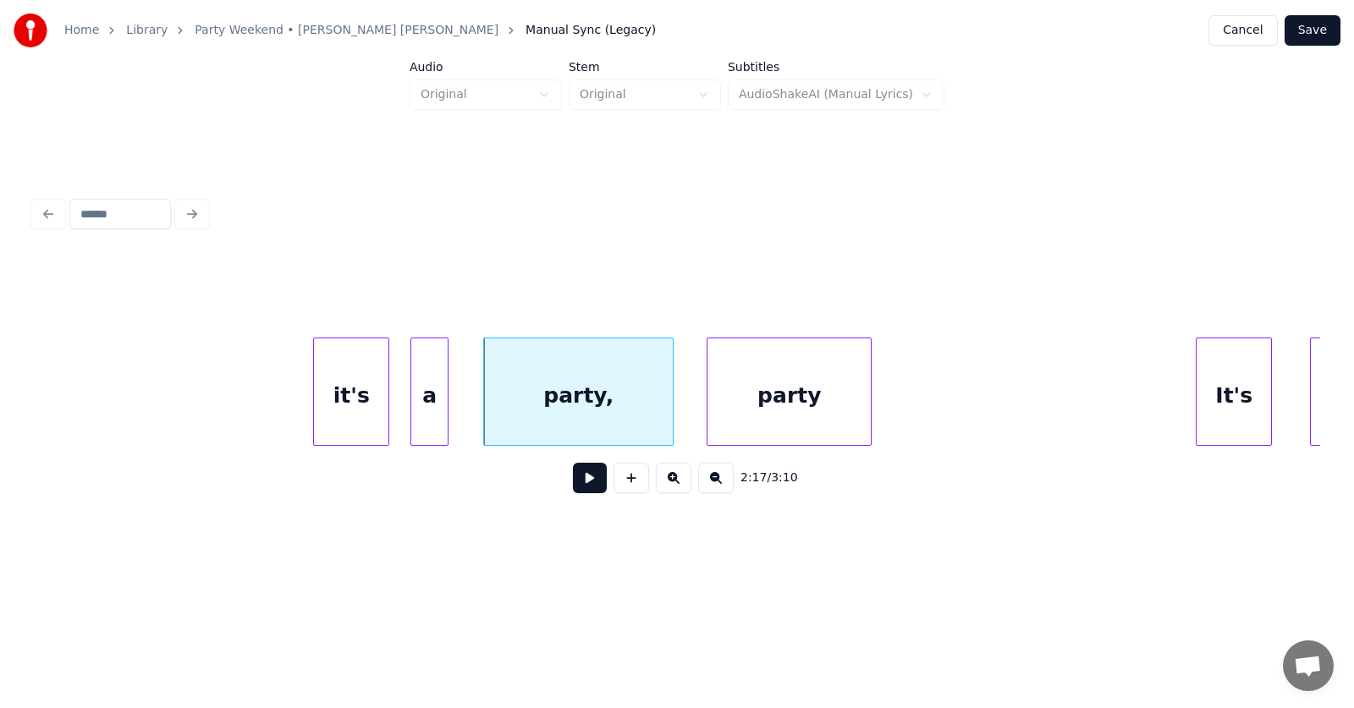
click at [758, 419] on div "party" at bounding box center [788, 395] width 163 height 115
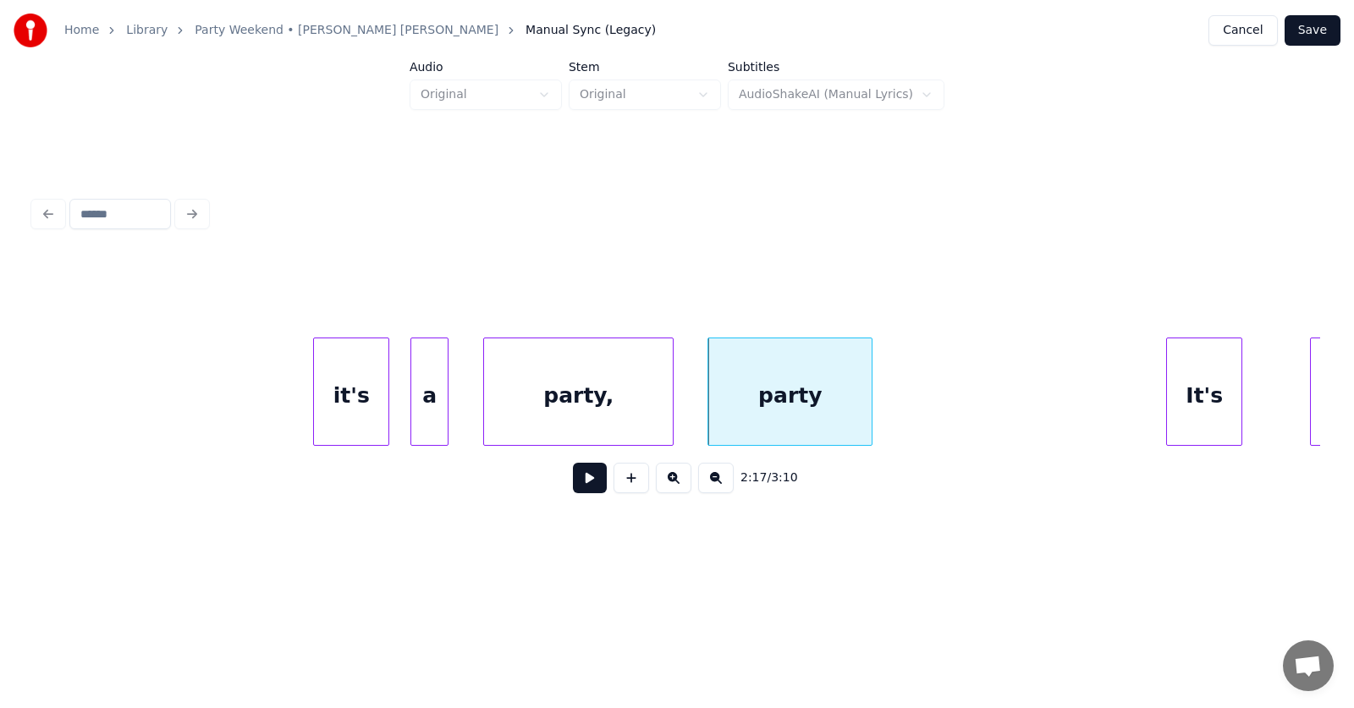
click at [1210, 413] on div "It's" at bounding box center [1204, 395] width 74 height 115
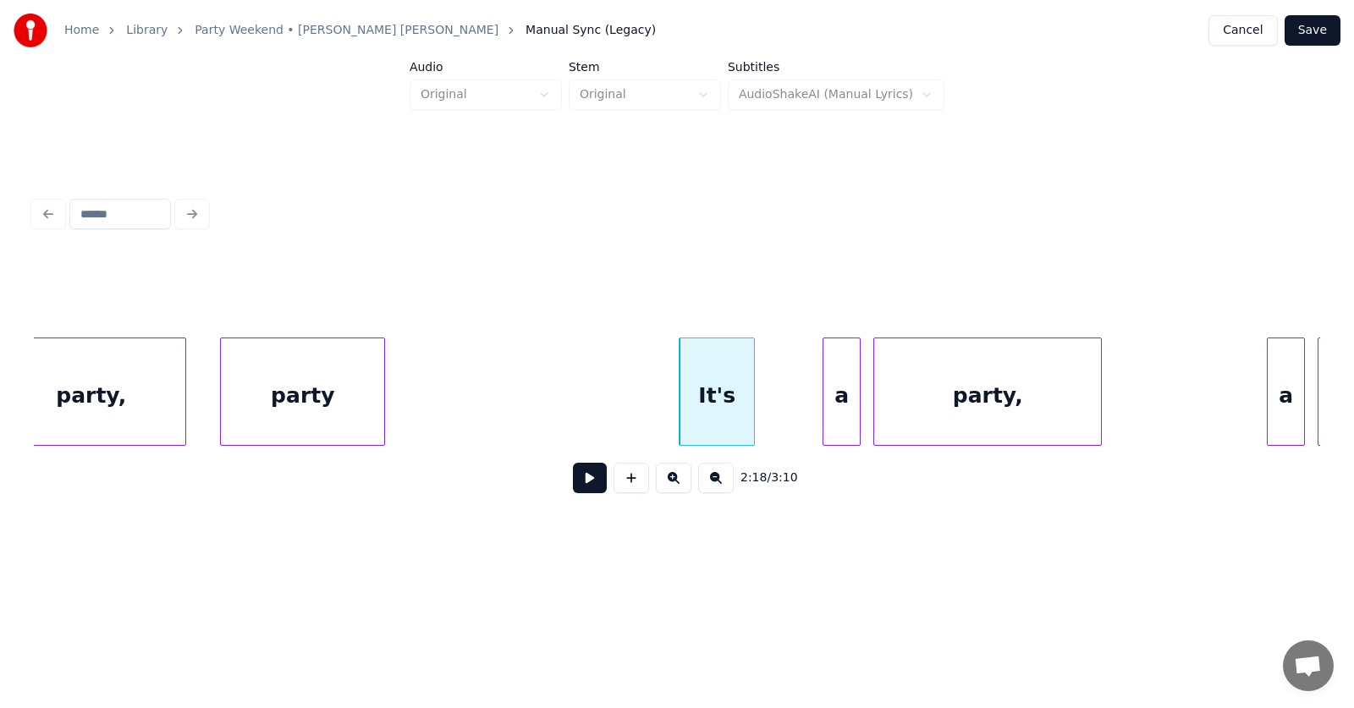
scroll to position [0, 87146]
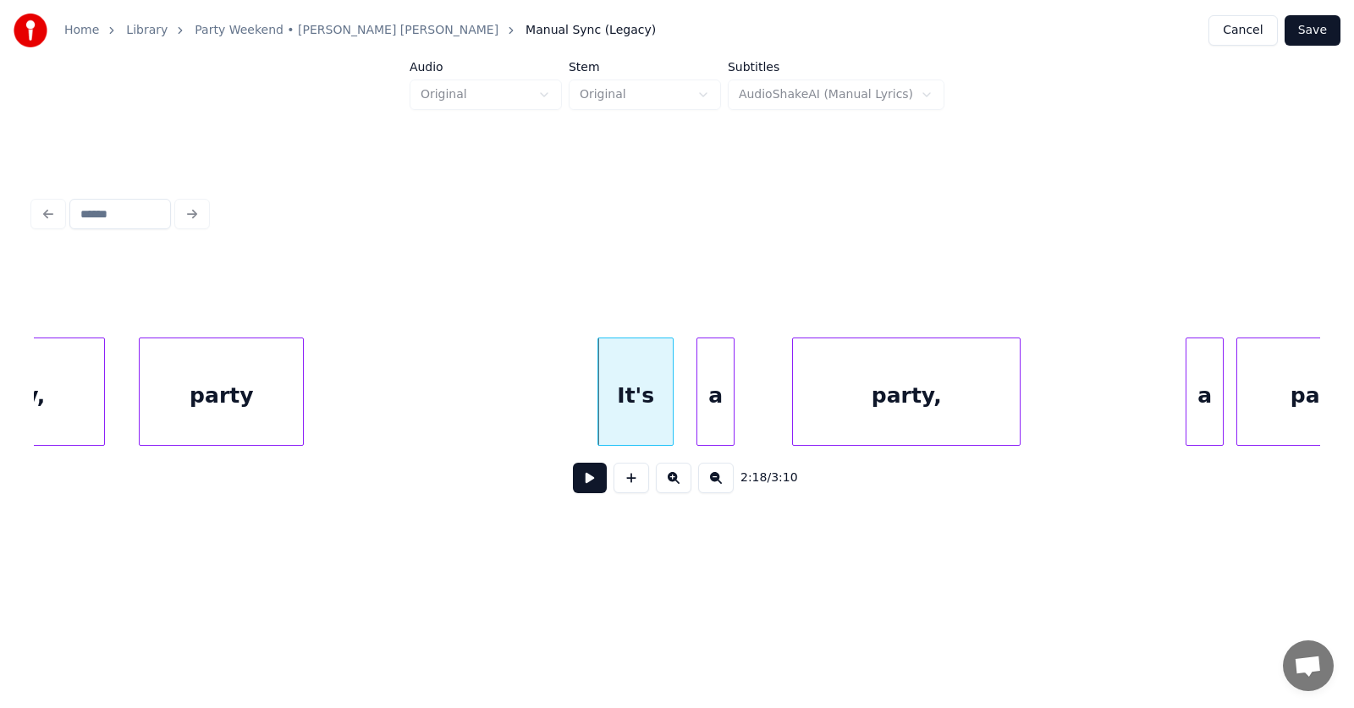
click at [709, 409] on div "a" at bounding box center [715, 395] width 36 height 115
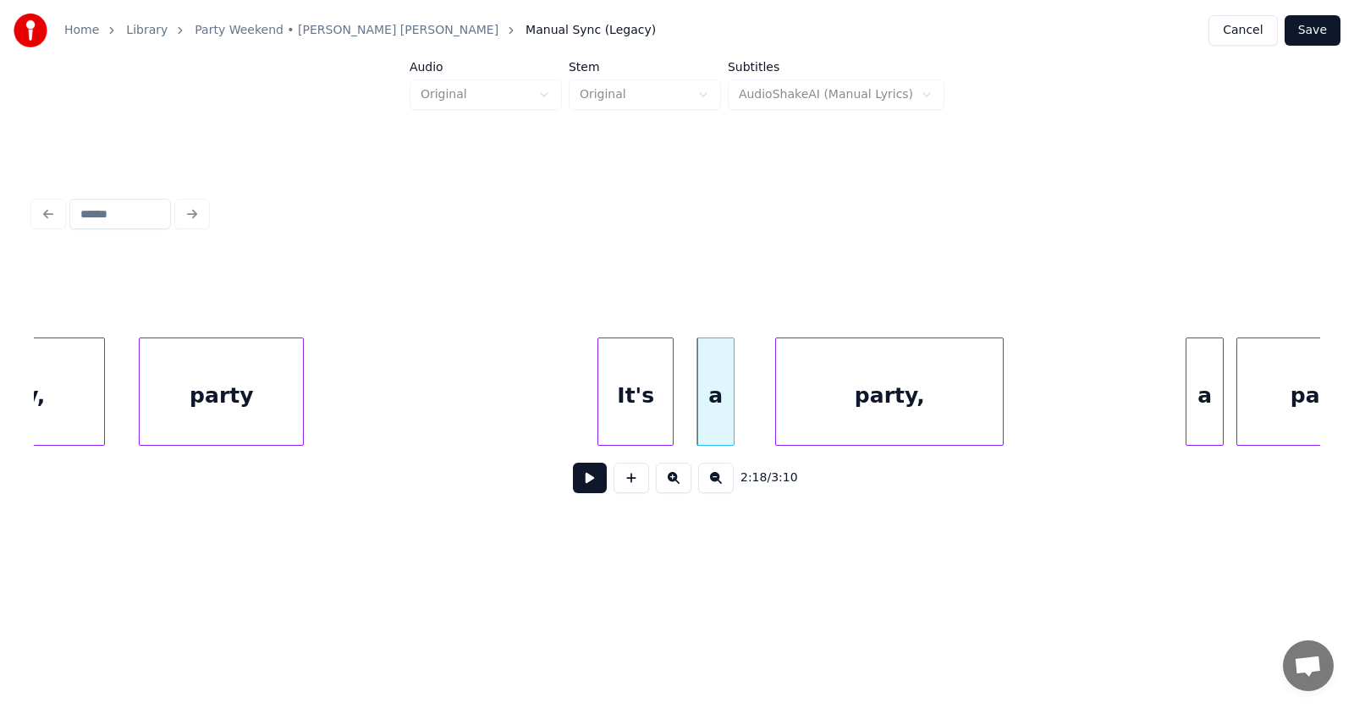
click at [847, 404] on div "party," at bounding box center [889, 395] width 227 height 115
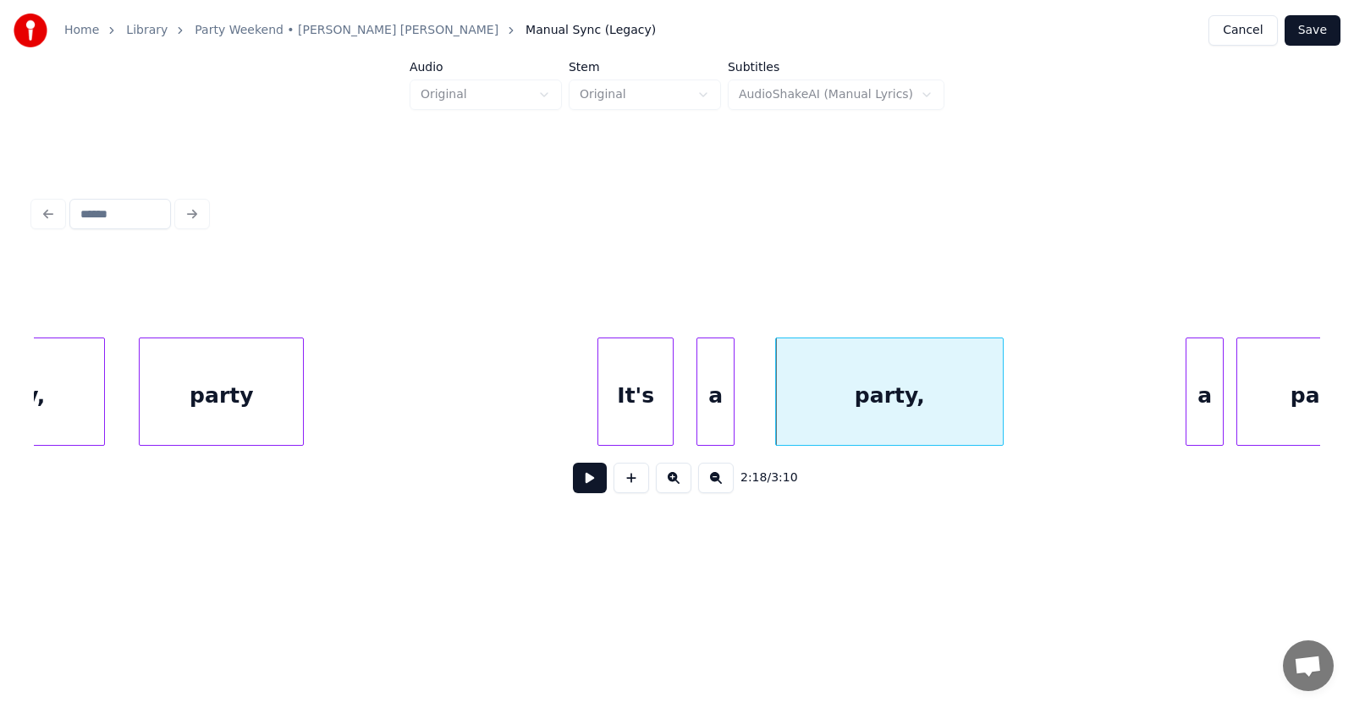
click at [947, 407] on div "party," at bounding box center [889, 395] width 227 height 115
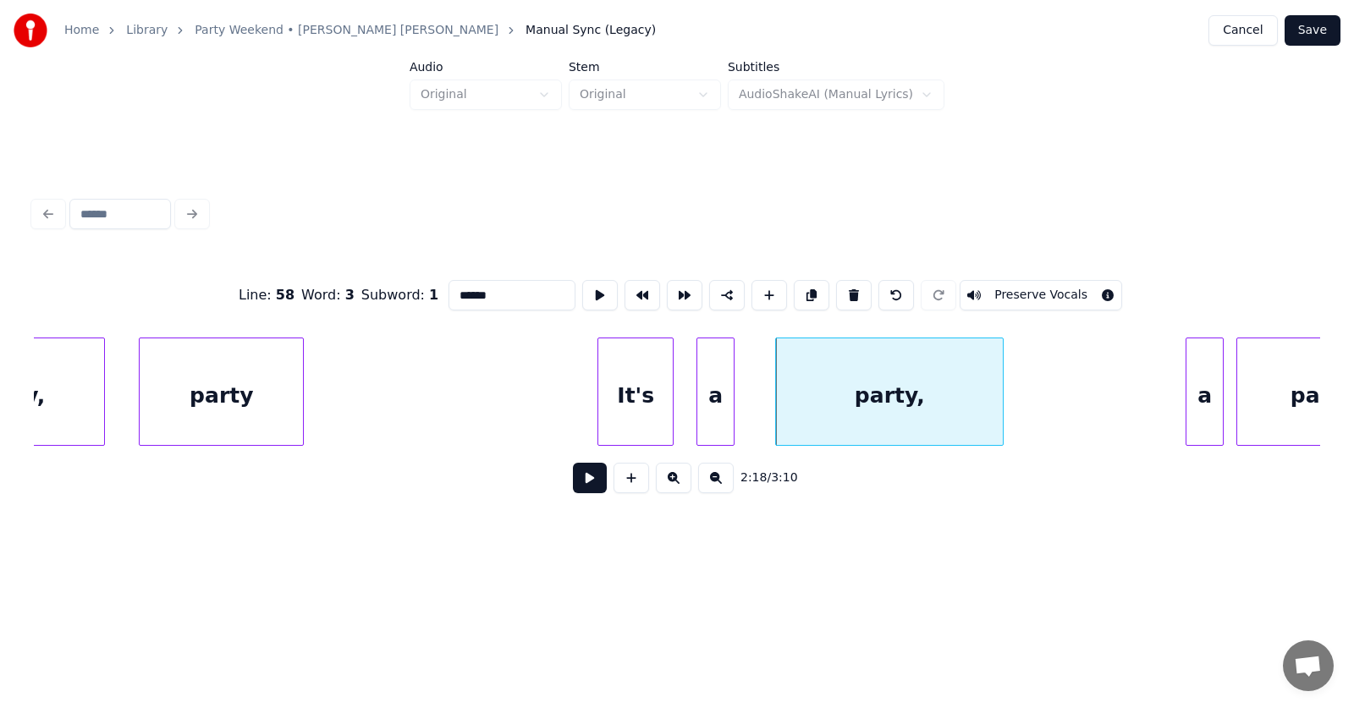
click at [467, 287] on input "******" at bounding box center [511, 295] width 127 height 30
click at [1178, 411] on div "a" at bounding box center [1175, 395] width 36 height 115
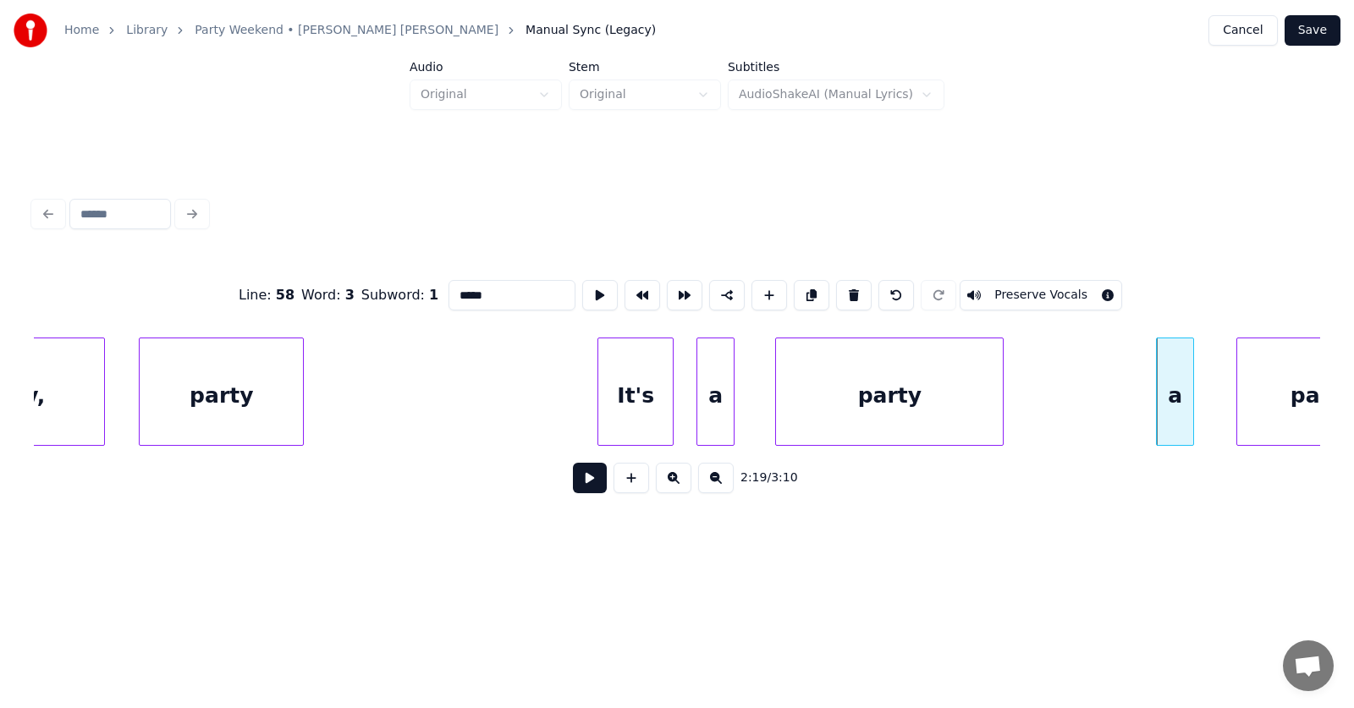
scroll to position [0, 87235]
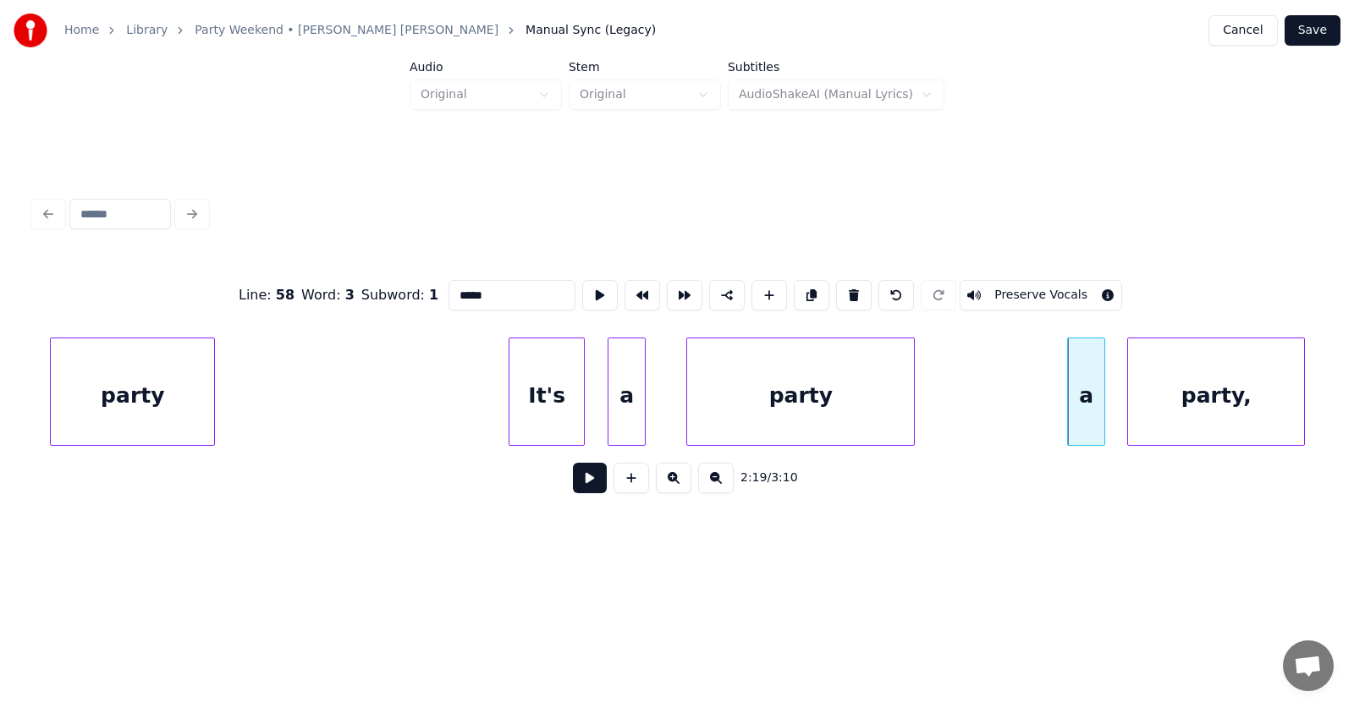
click at [1275, 409] on div "party," at bounding box center [1216, 395] width 176 height 115
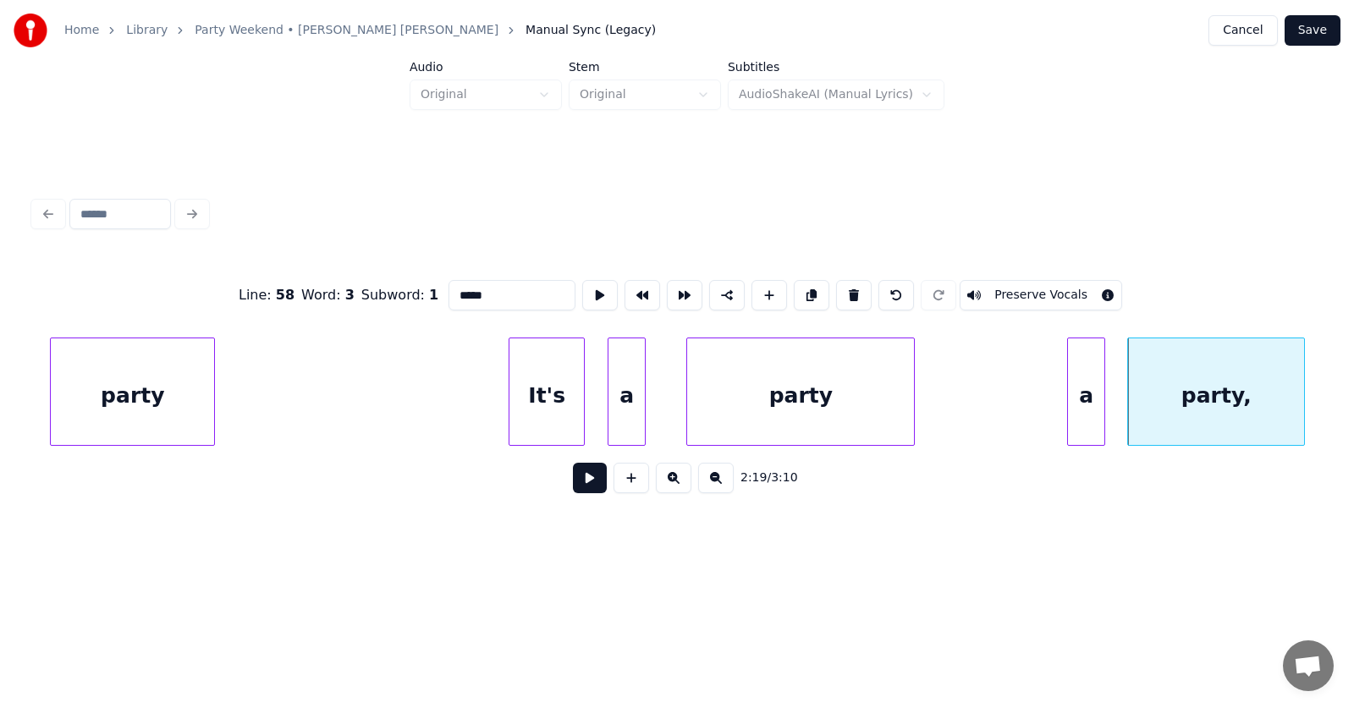
click at [1068, 414] on div at bounding box center [1070, 391] width 5 height 107
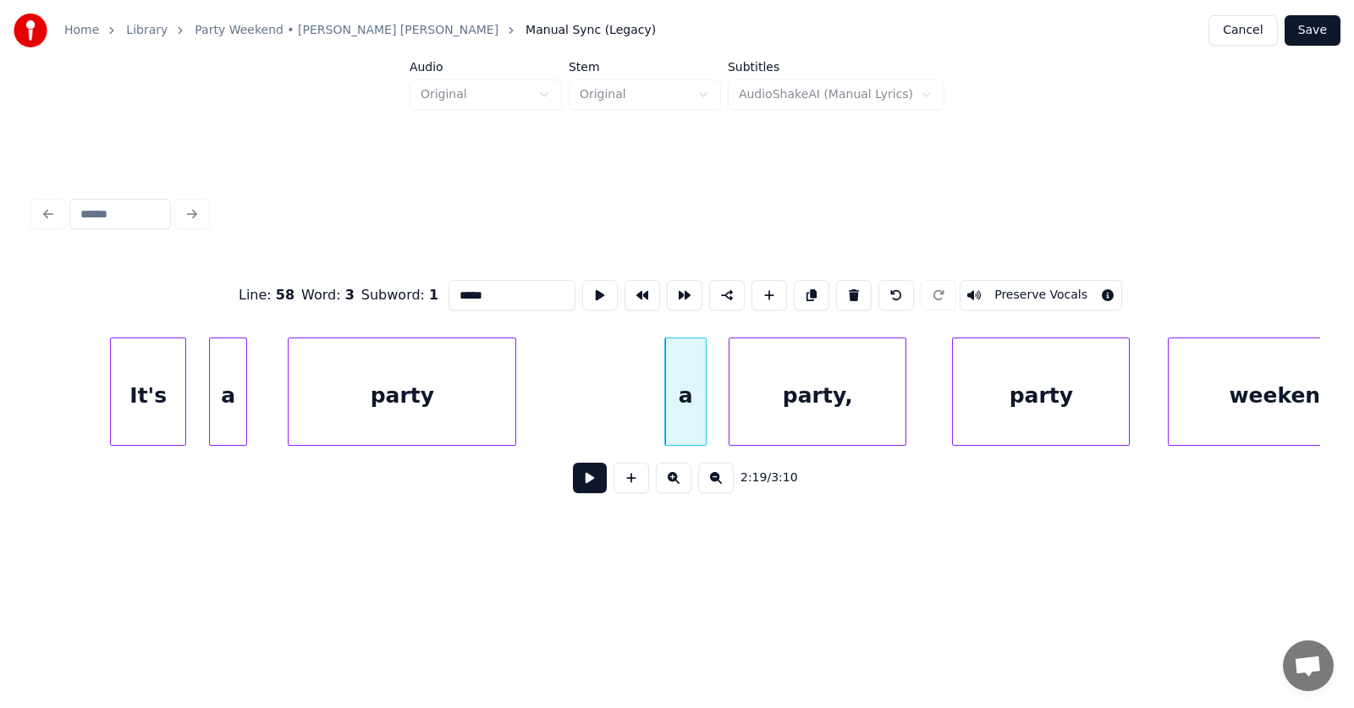
scroll to position [0, 87715]
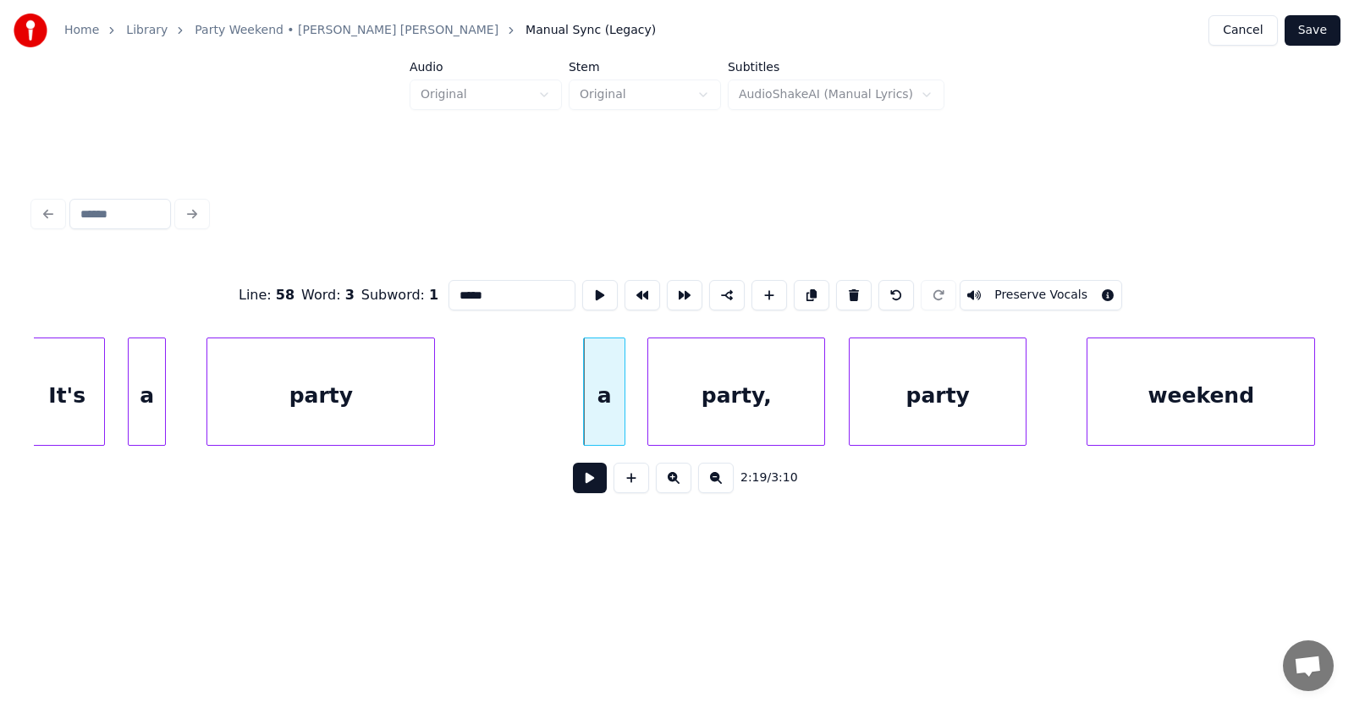
click at [938, 406] on div "party" at bounding box center [937, 395] width 176 height 115
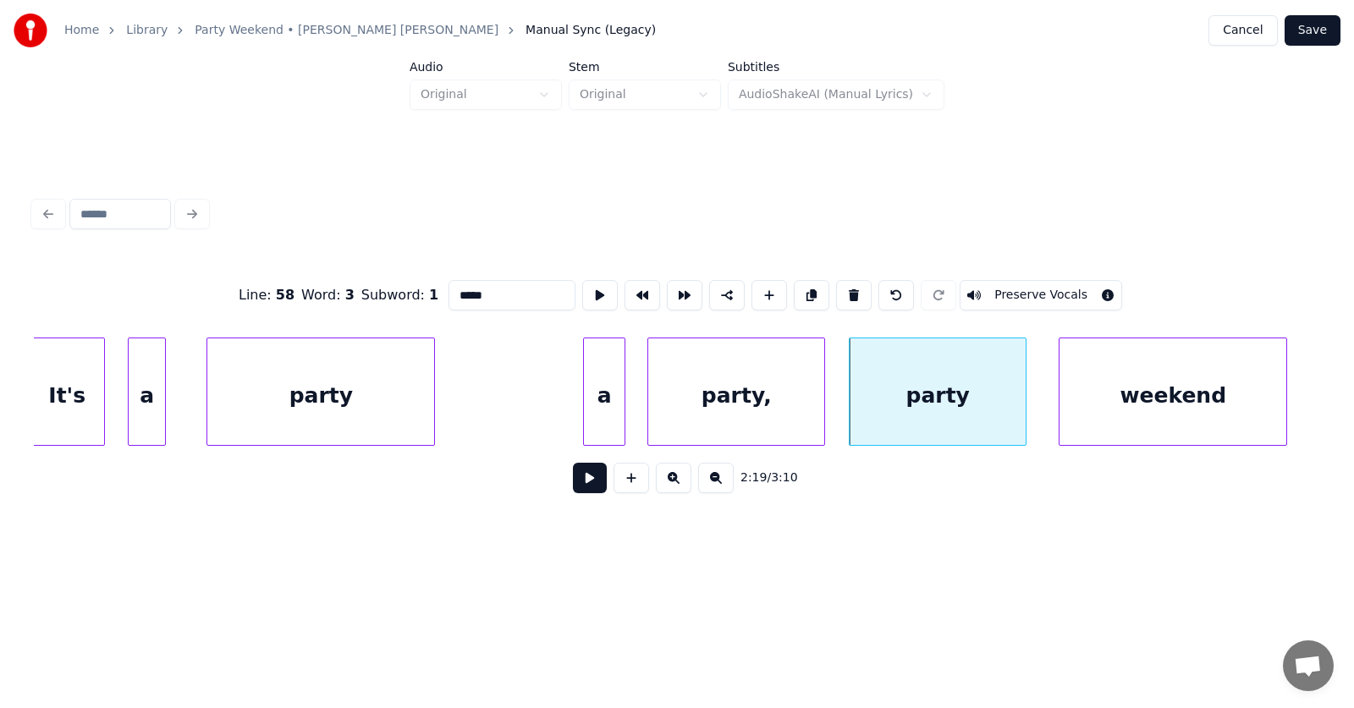
click at [1149, 414] on div "weekend" at bounding box center [1172, 395] width 227 height 115
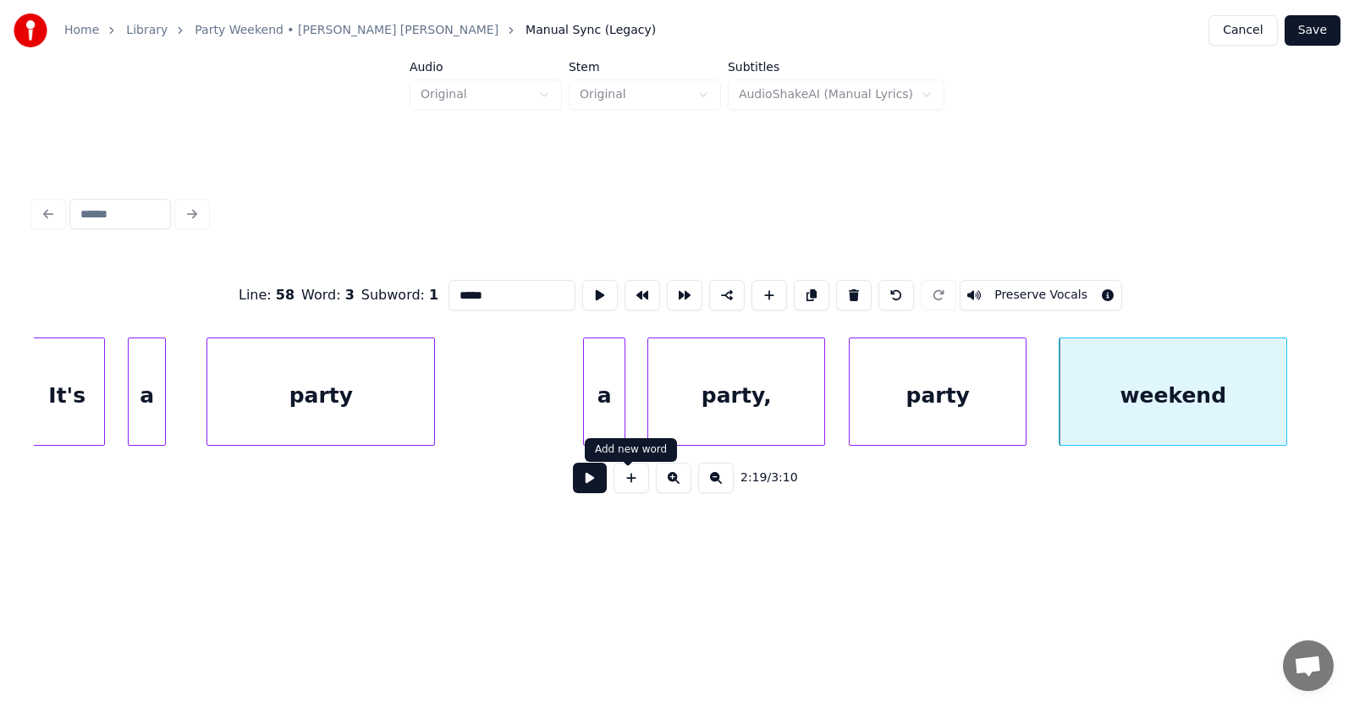
type input "*****"
click at [581, 484] on button at bounding box center [590, 478] width 34 height 30
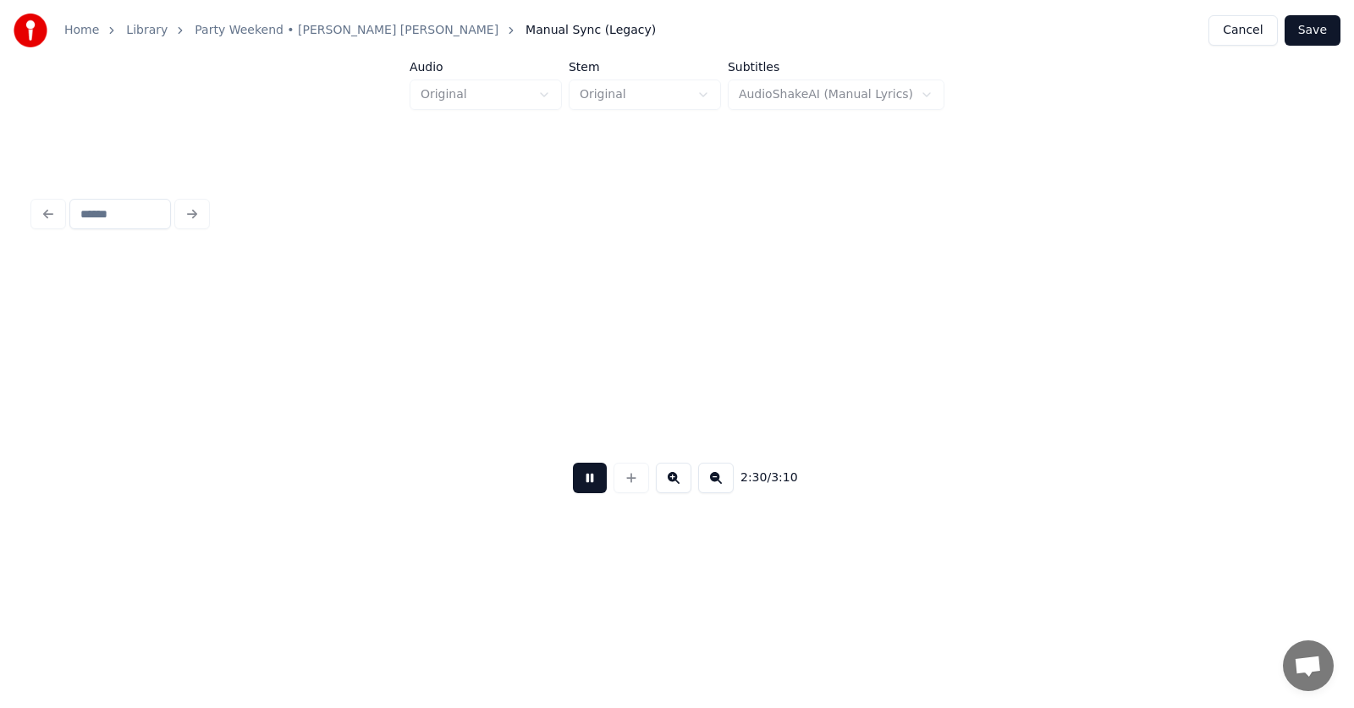
scroll to position [0, 95473]
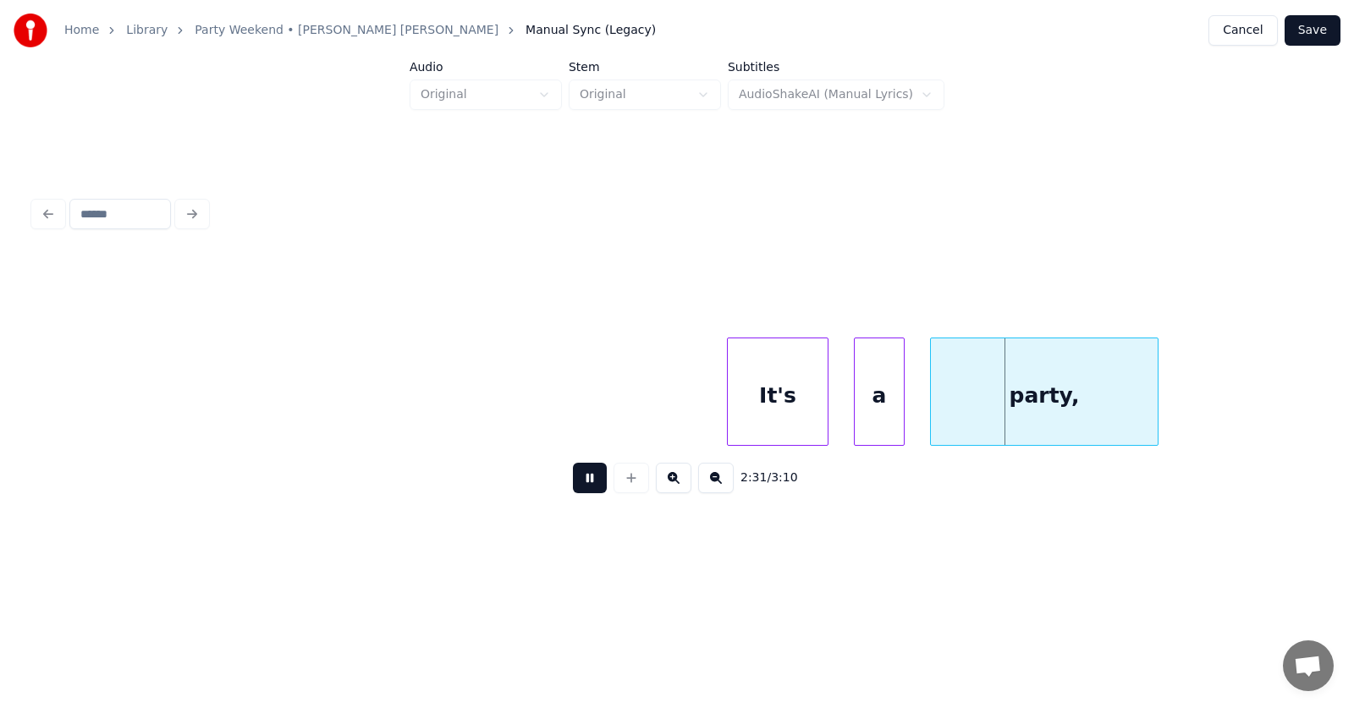
click at [581, 484] on button at bounding box center [590, 478] width 34 height 30
click at [761, 424] on div "It's" at bounding box center [761, 395] width 100 height 115
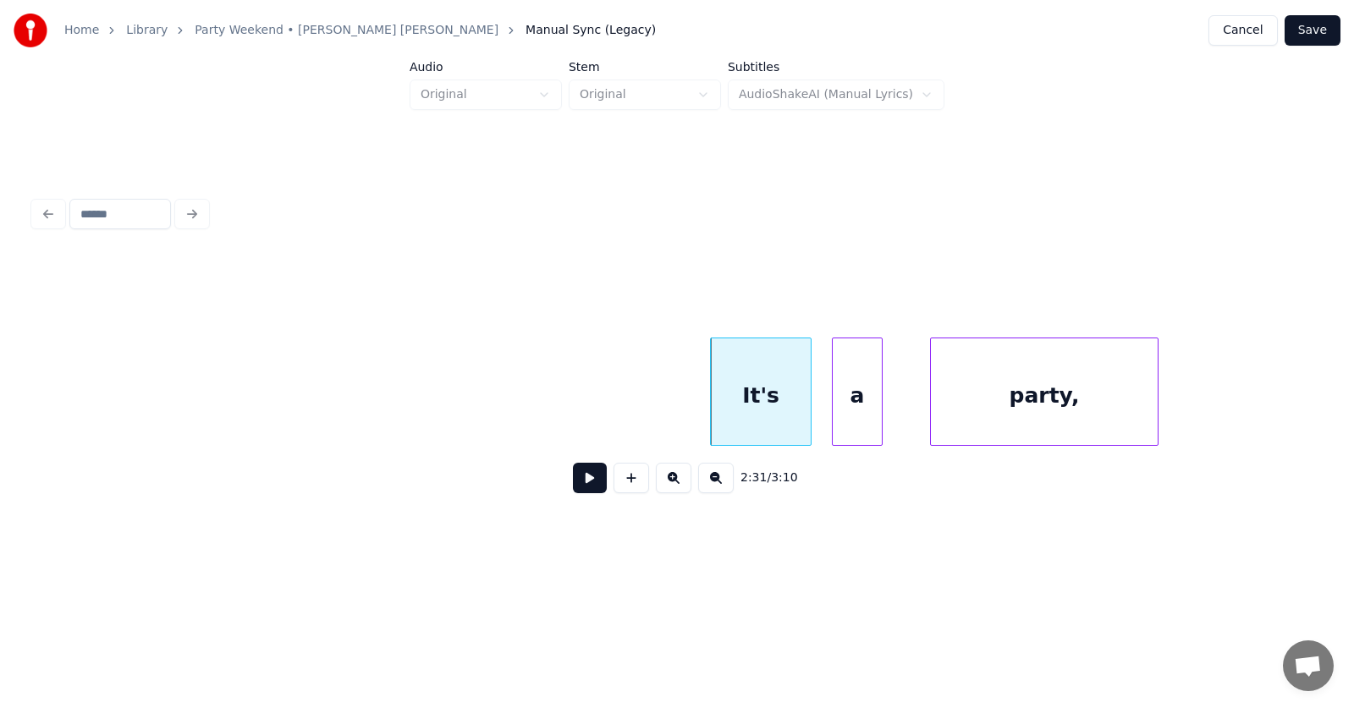
click at [843, 416] on div "a" at bounding box center [856, 395] width 49 height 115
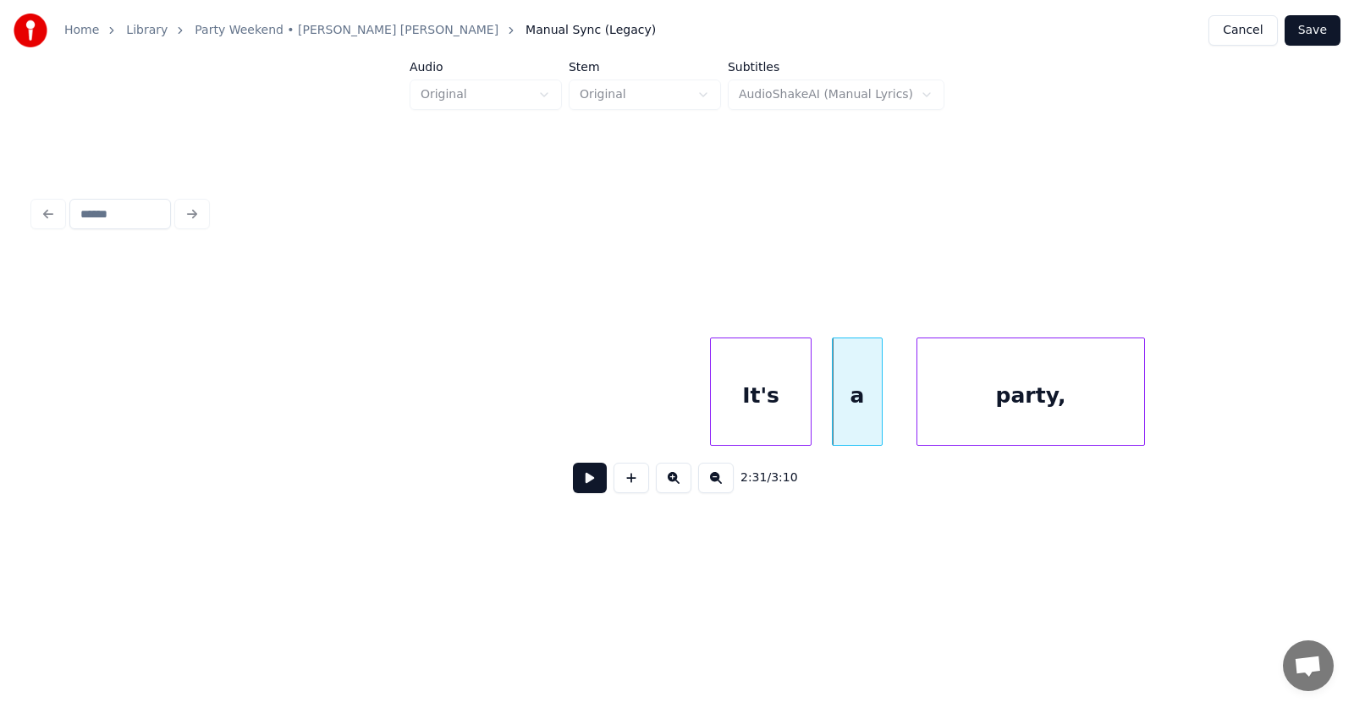
click at [992, 408] on div "party," at bounding box center [1030, 395] width 227 height 115
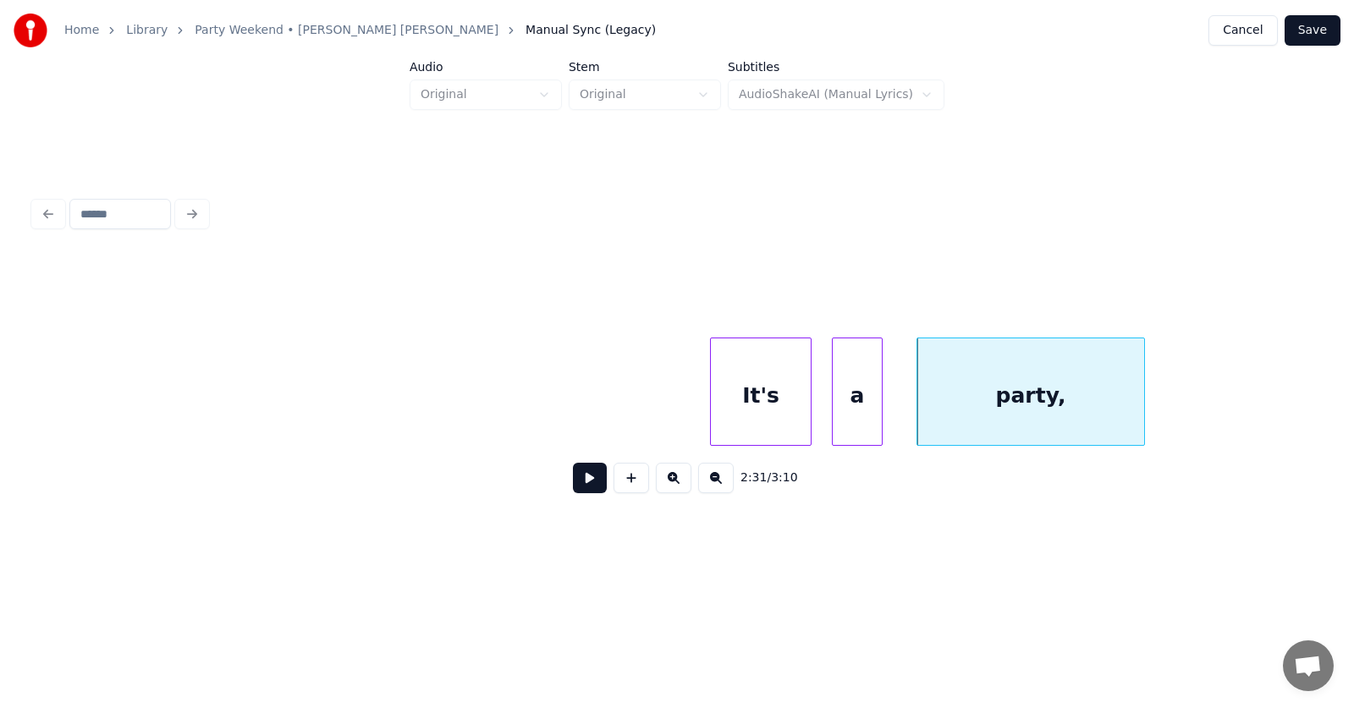
click at [1091, 406] on div "party," at bounding box center [1030, 395] width 227 height 115
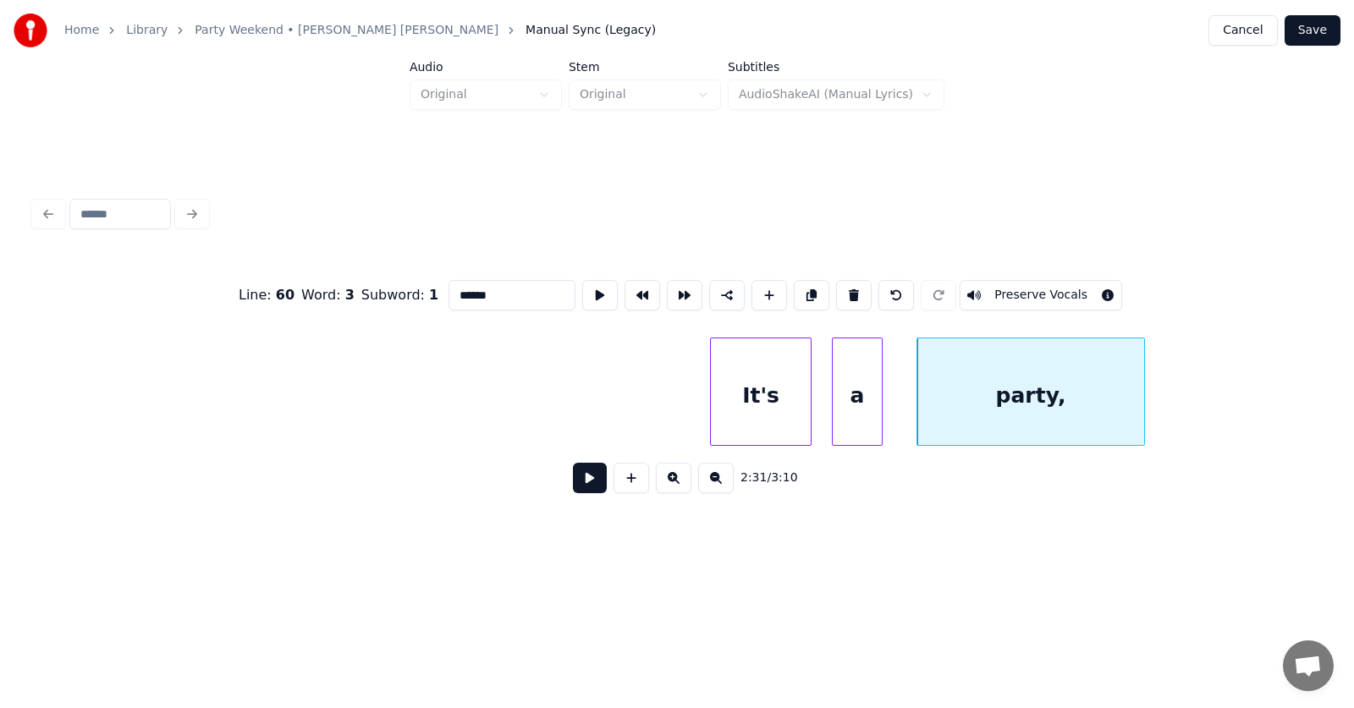
click at [461, 286] on input "******" at bounding box center [511, 295] width 127 height 30
type input "*****"
click at [585, 492] on button at bounding box center [590, 478] width 34 height 30
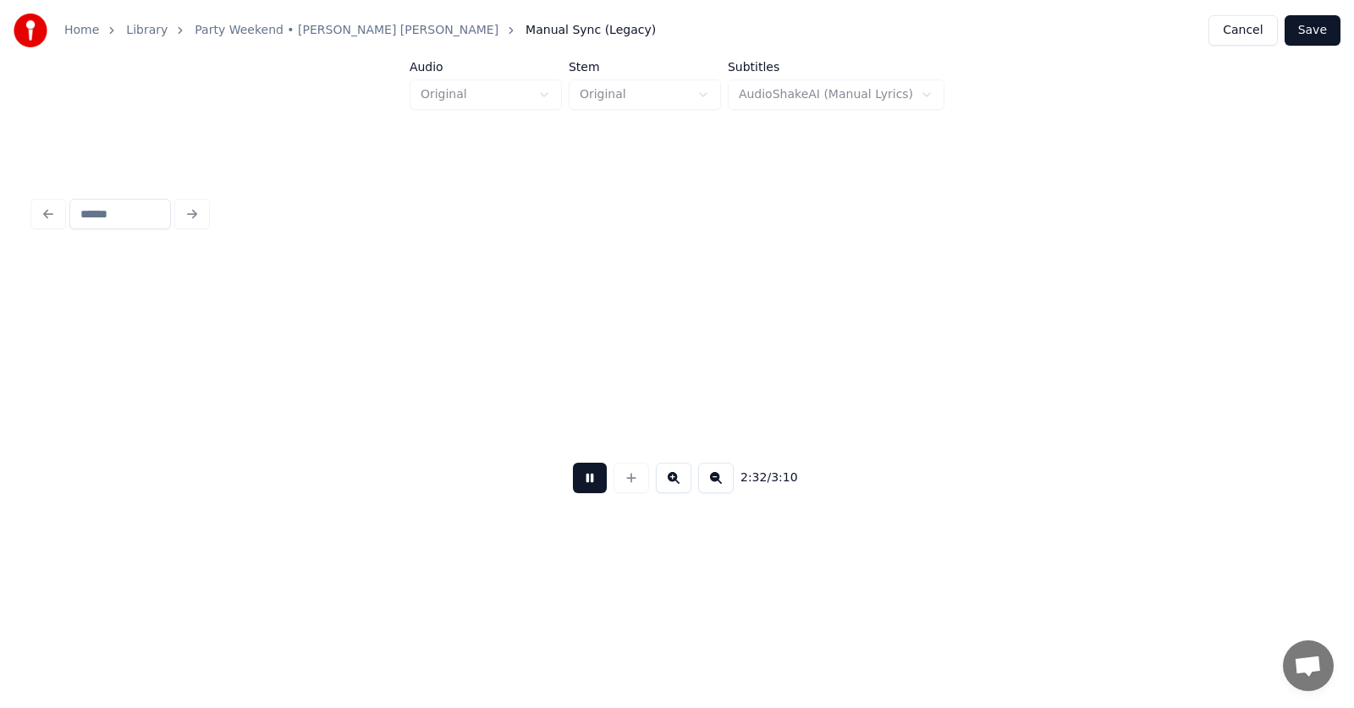
scroll to position [0, 96761]
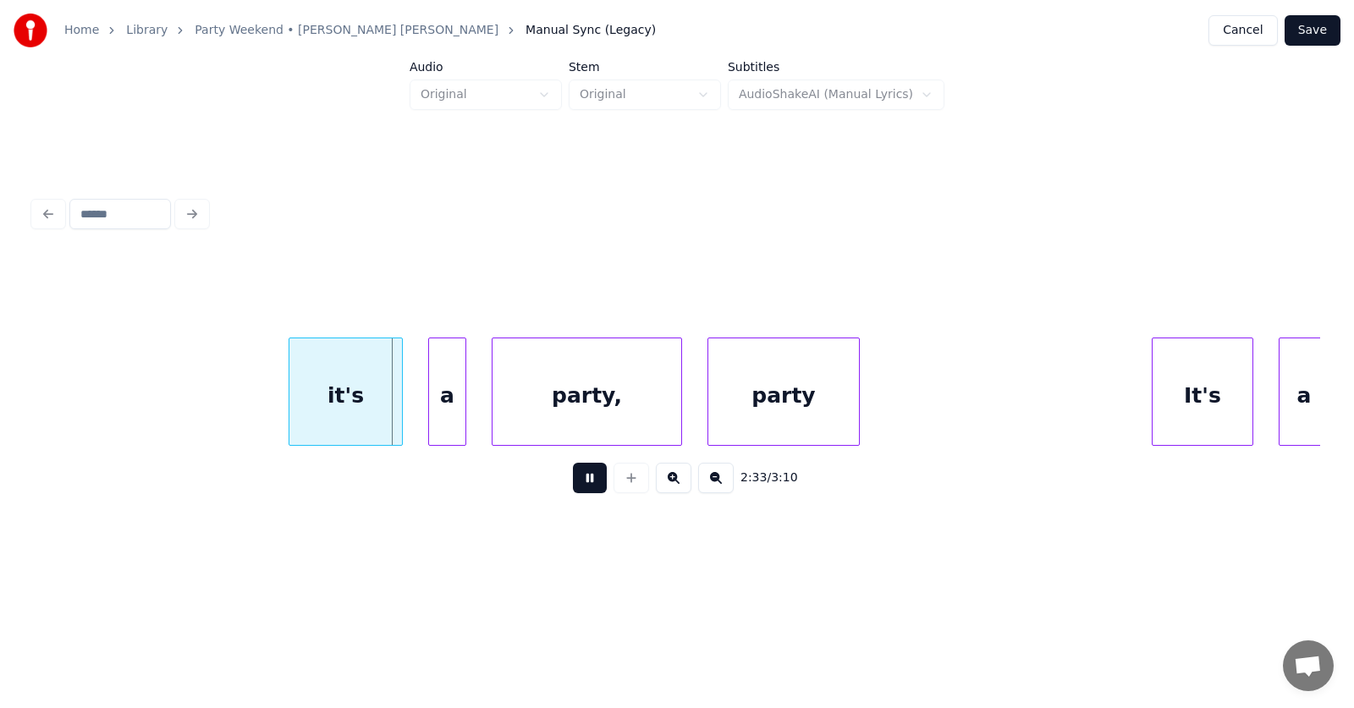
click at [585, 492] on button at bounding box center [590, 478] width 34 height 30
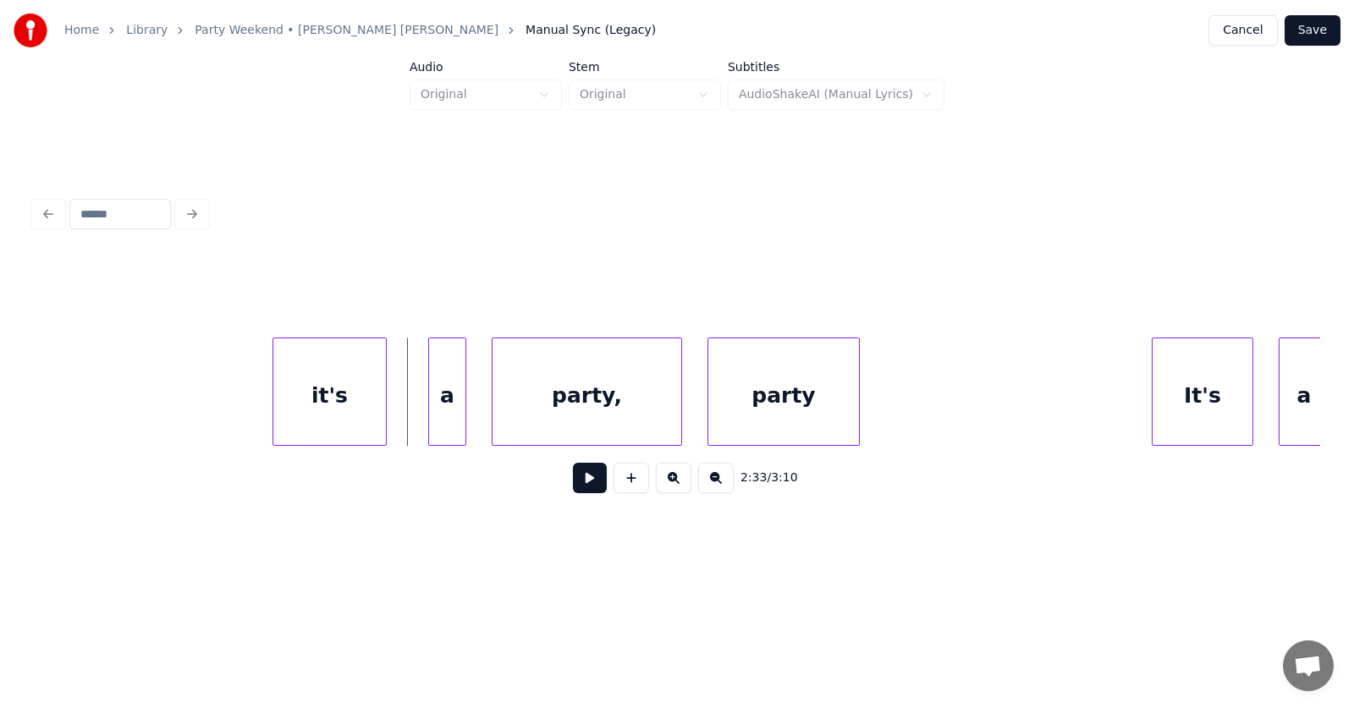
click at [343, 413] on div "it's" at bounding box center [329, 395] width 113 height 115
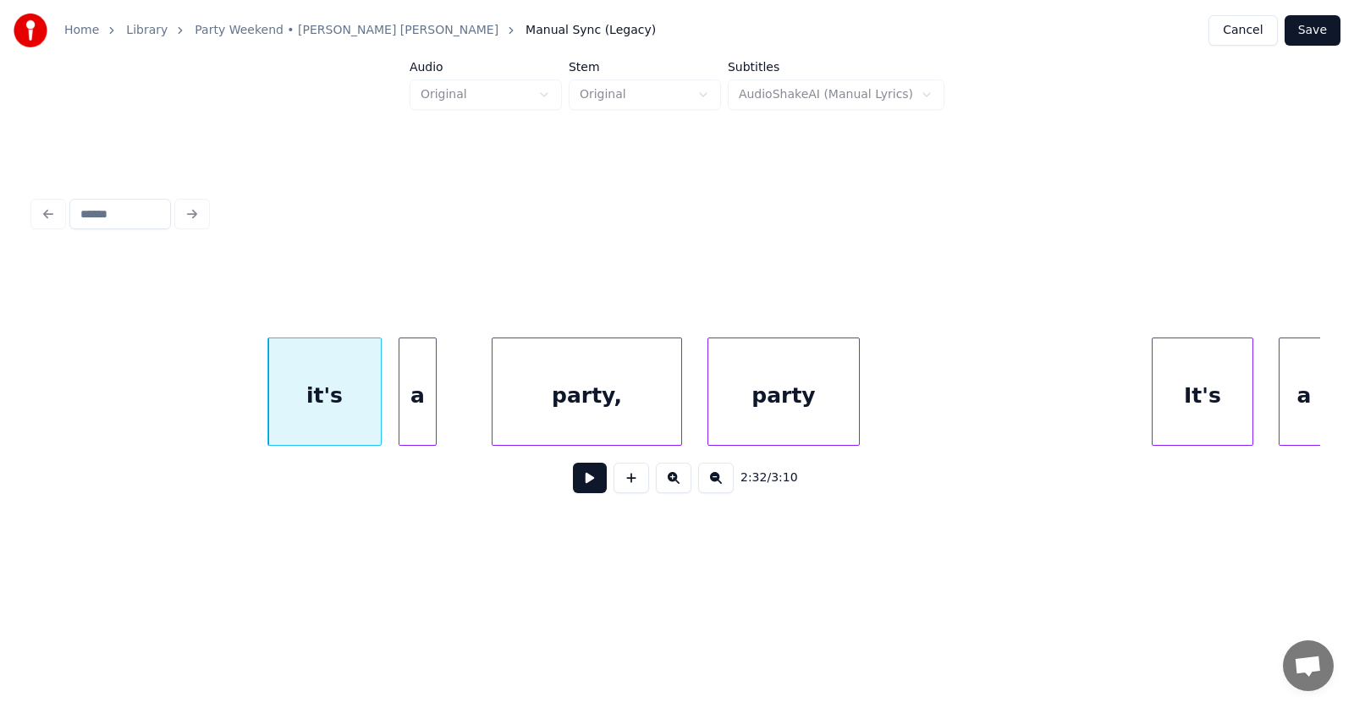
click at [412, 418] on div "a" at bounding box center [417, 395] width 36 height 115
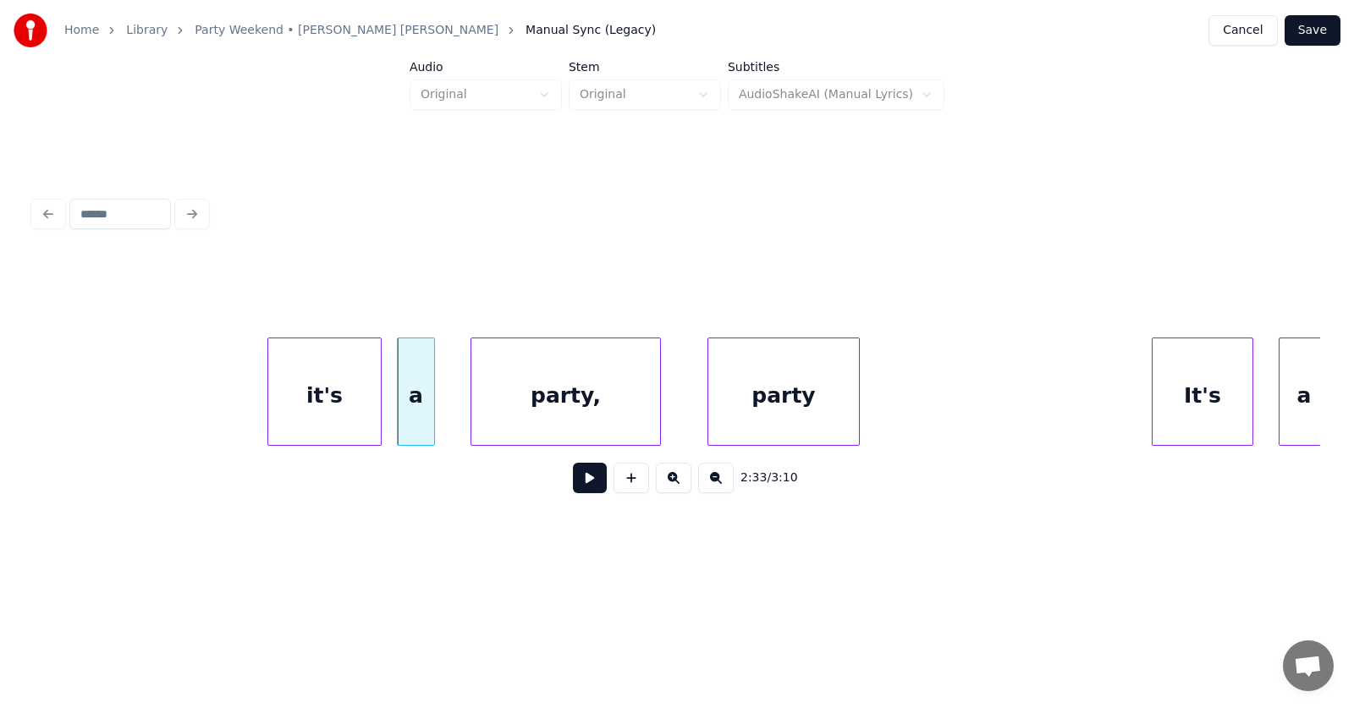
click at [556, 420] on div "party," at bounding box center [565, 395] width 189 height 115
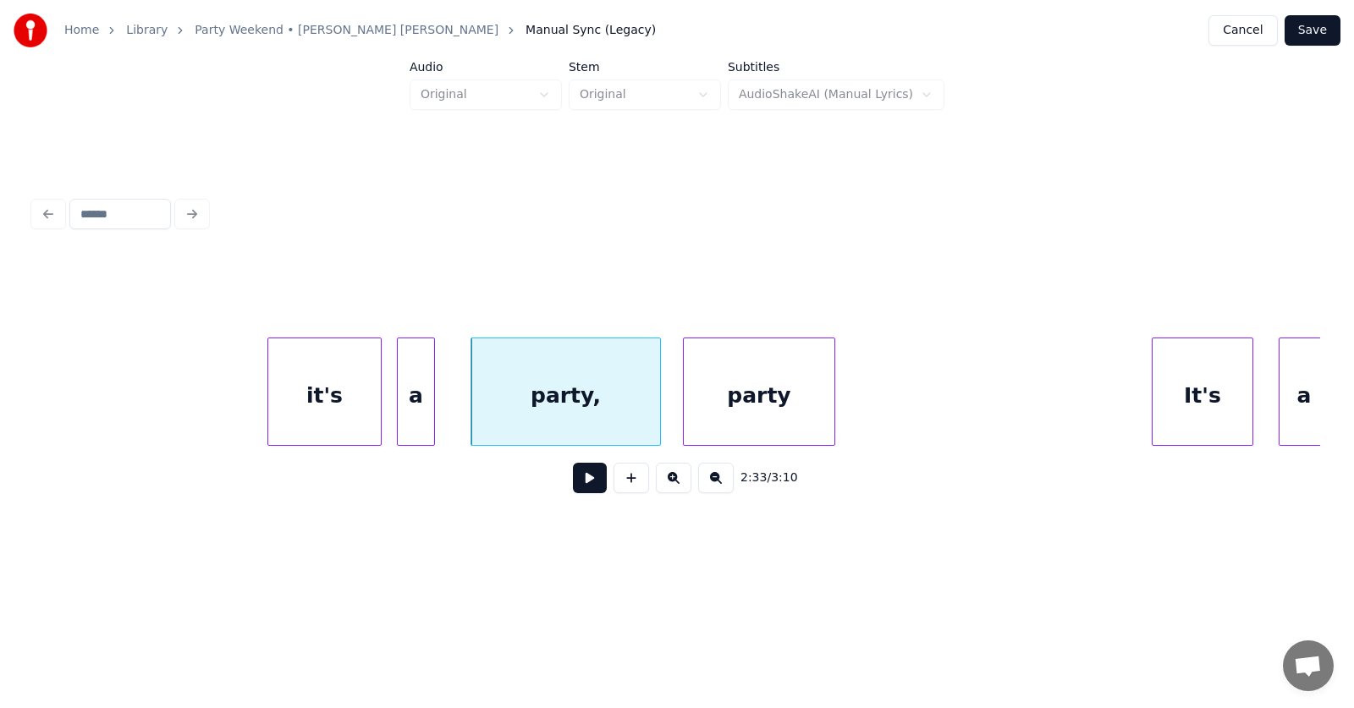
click at [745, 402] on div "party" at bounding box center [759, 395] width 151 height 115
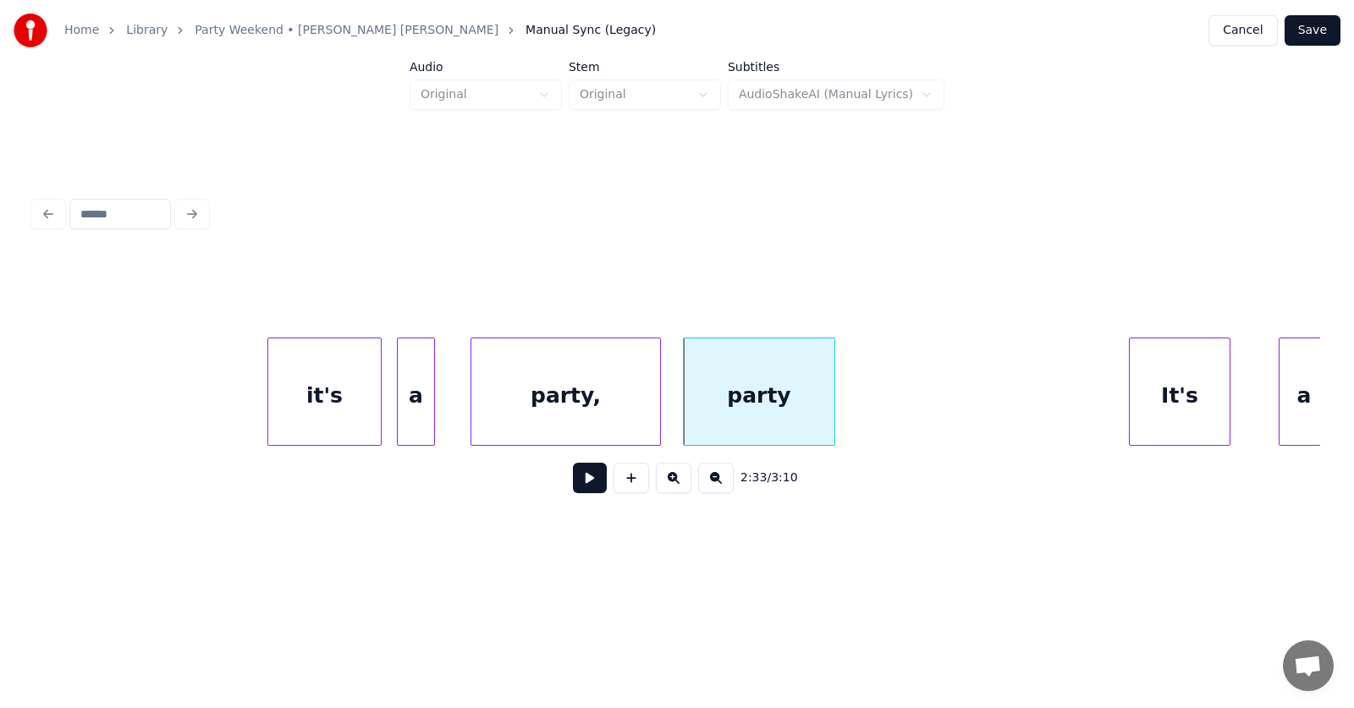
click at [1152, 392] on div "It's" at bounding box center [1179, 395] width 100 height 115
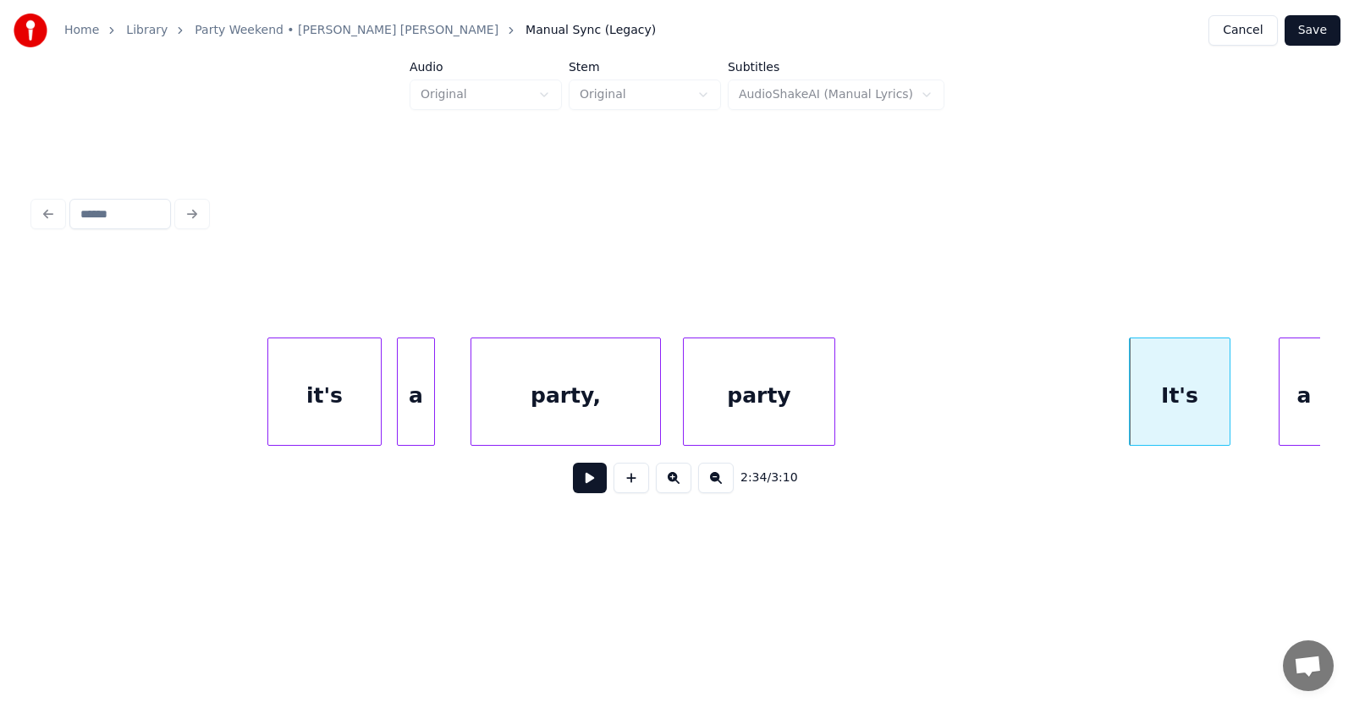
scroll to position [0, 96765]
click at [1272, 382] on div "a" at bounding box center [1269, 395] width 49 height 115
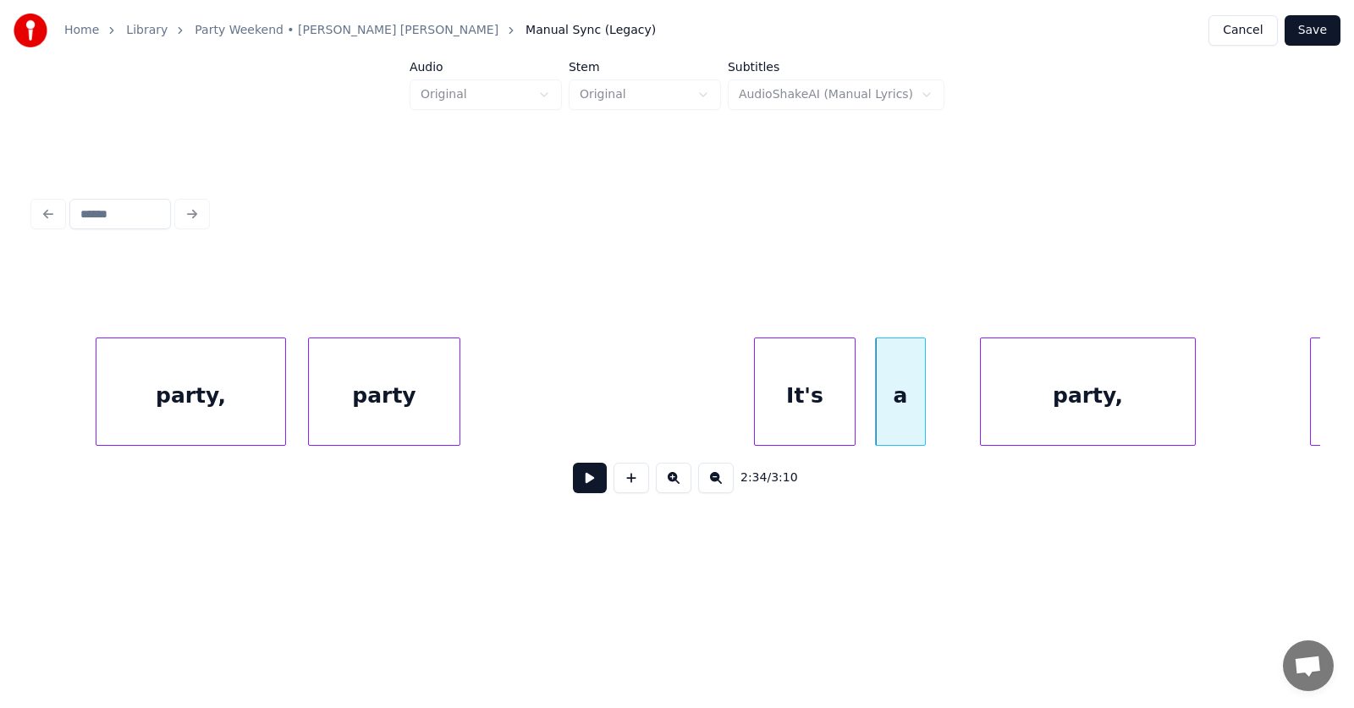
scroll to position [0, 97298]
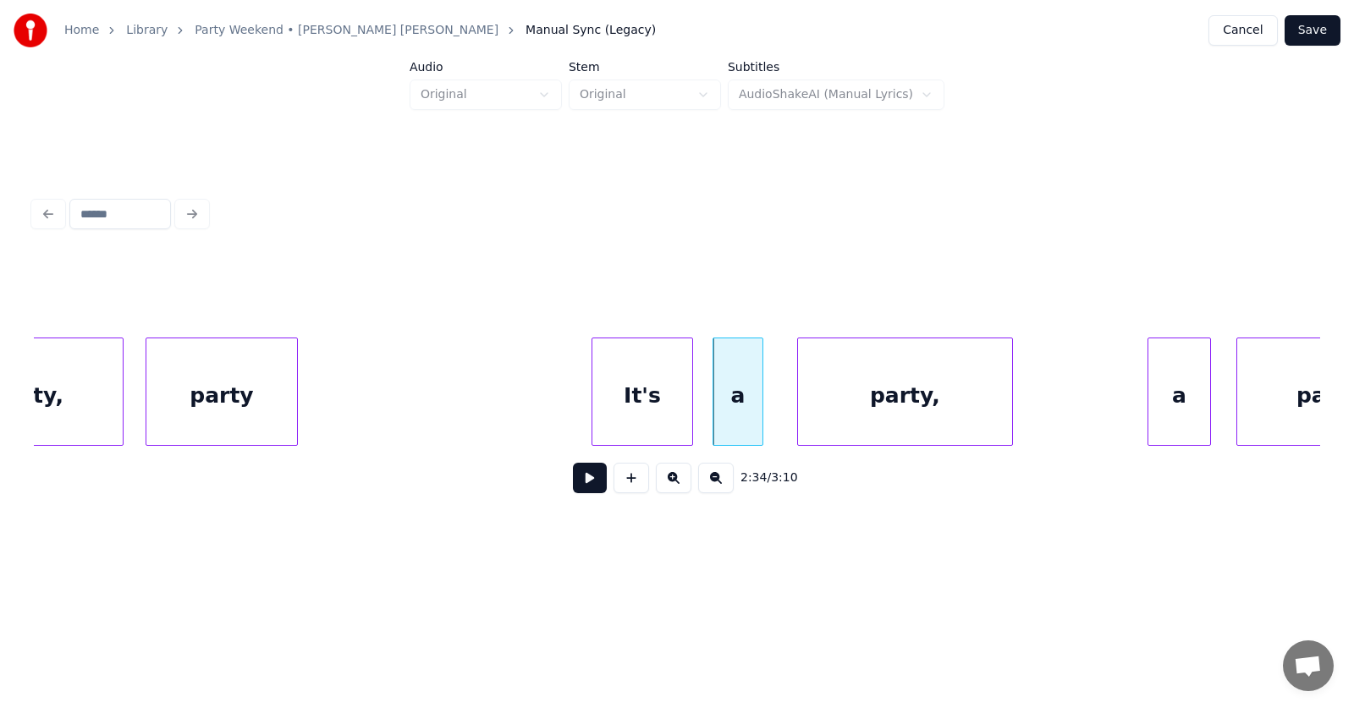
click at [906, 403] on div "party," at bounding box center [905, 395] width 214 height 115
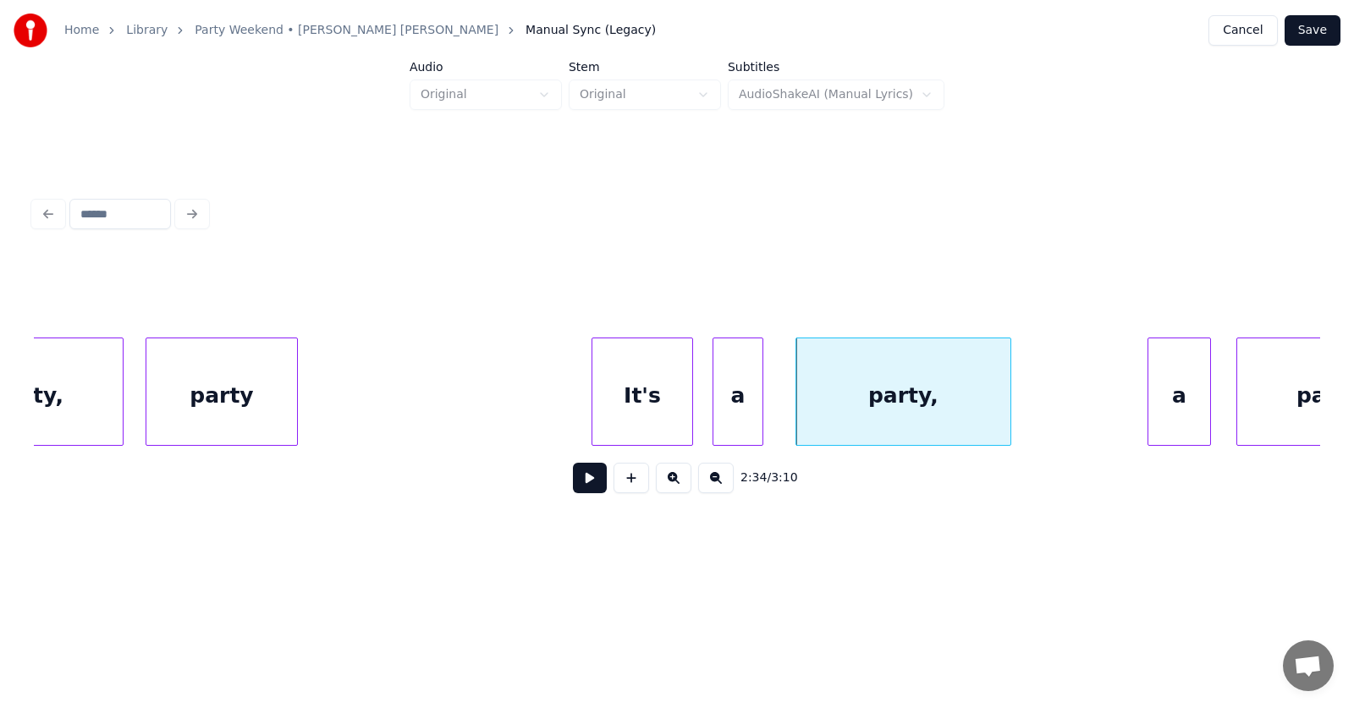
click at [919, 398] on div "party," at bounding box center [903, 395] width 214 height 115
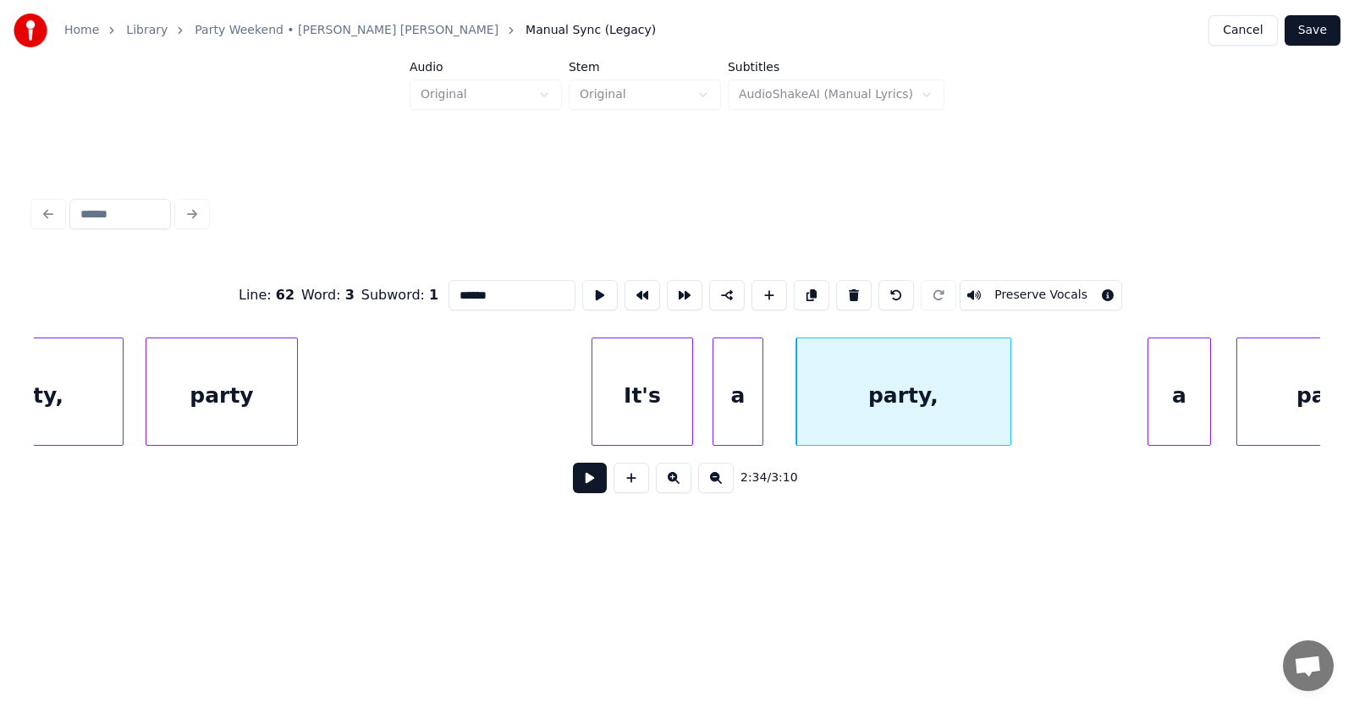
click at [454, 293] on input "******" at bounding box center [511, 295] width 127 height 30
click at [867, 399] on div "party" at bounding box center [903, 395] width 214 height 115
type input "*****"
click at [582, 488] on button at bounding box center [590, 478] width 34 height 30
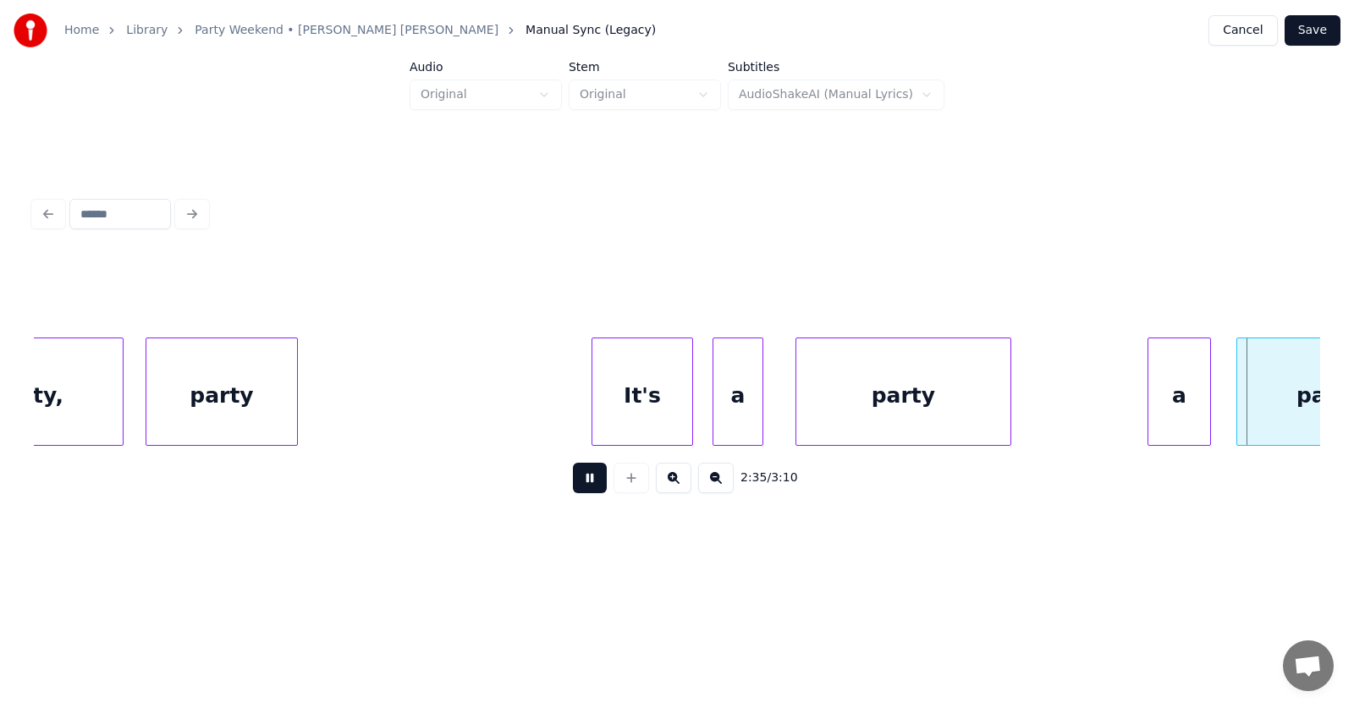
click at [582, 488] on button at bounding box center [590, 478] width 34 height 30
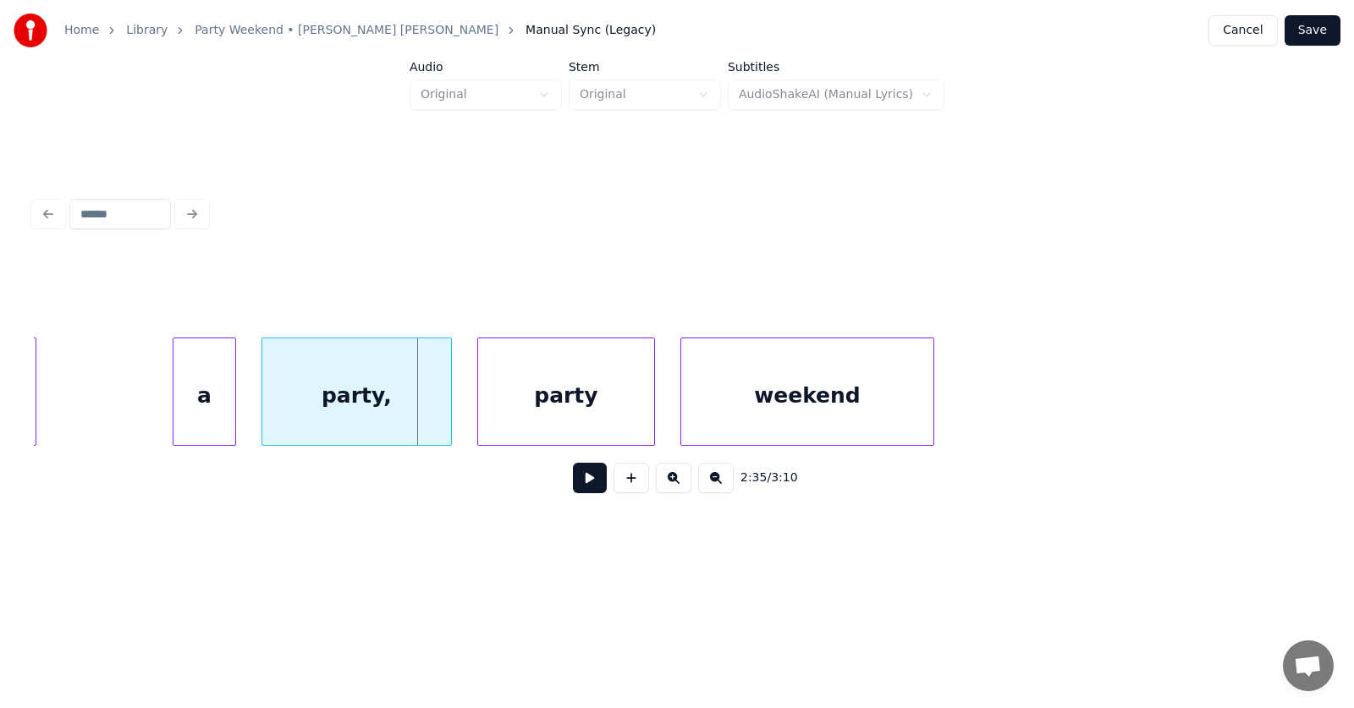
scroll to position [0, 98110]
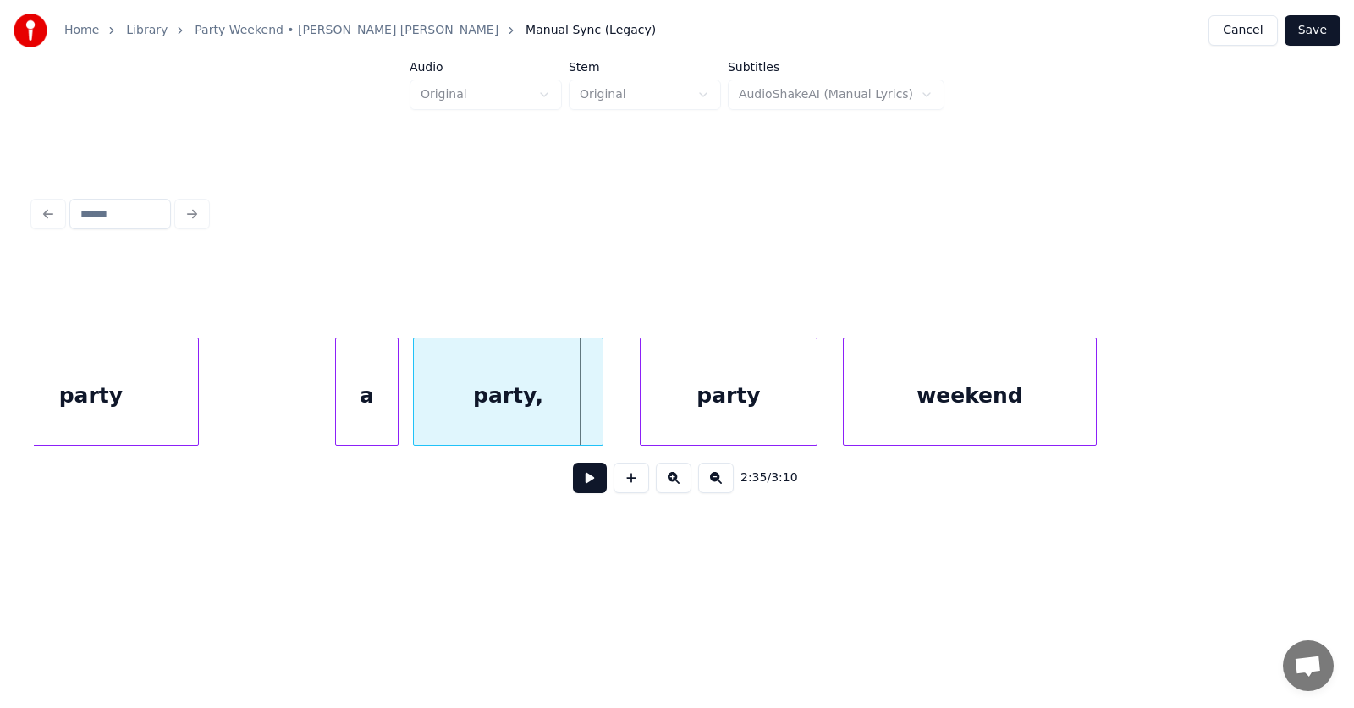
click at [518, 415] on div "party," at bounding box center [508, 395] width 189 height 115
click at [354, 400] on div "a" at bounding box center [356, 395] width 62 height 115
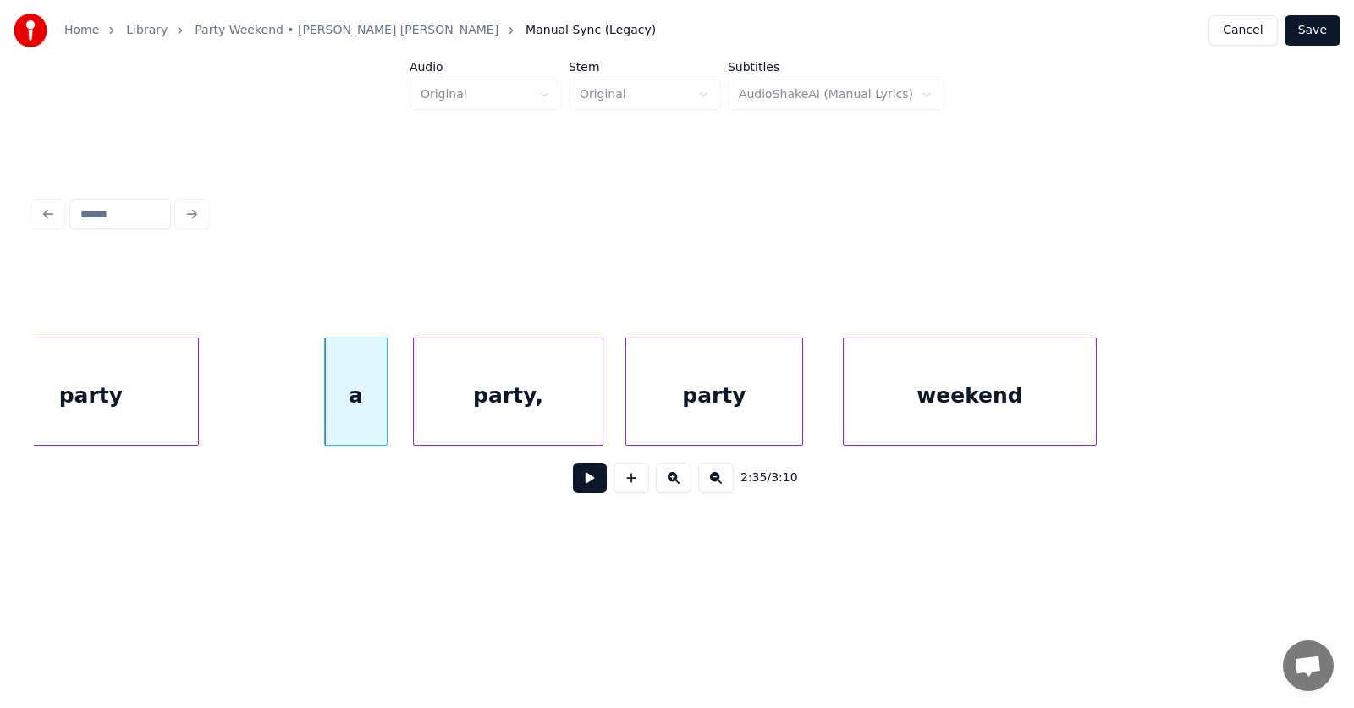
click at [681, 402] on div "party" at bounding box center [714, 395] width 176 height 115
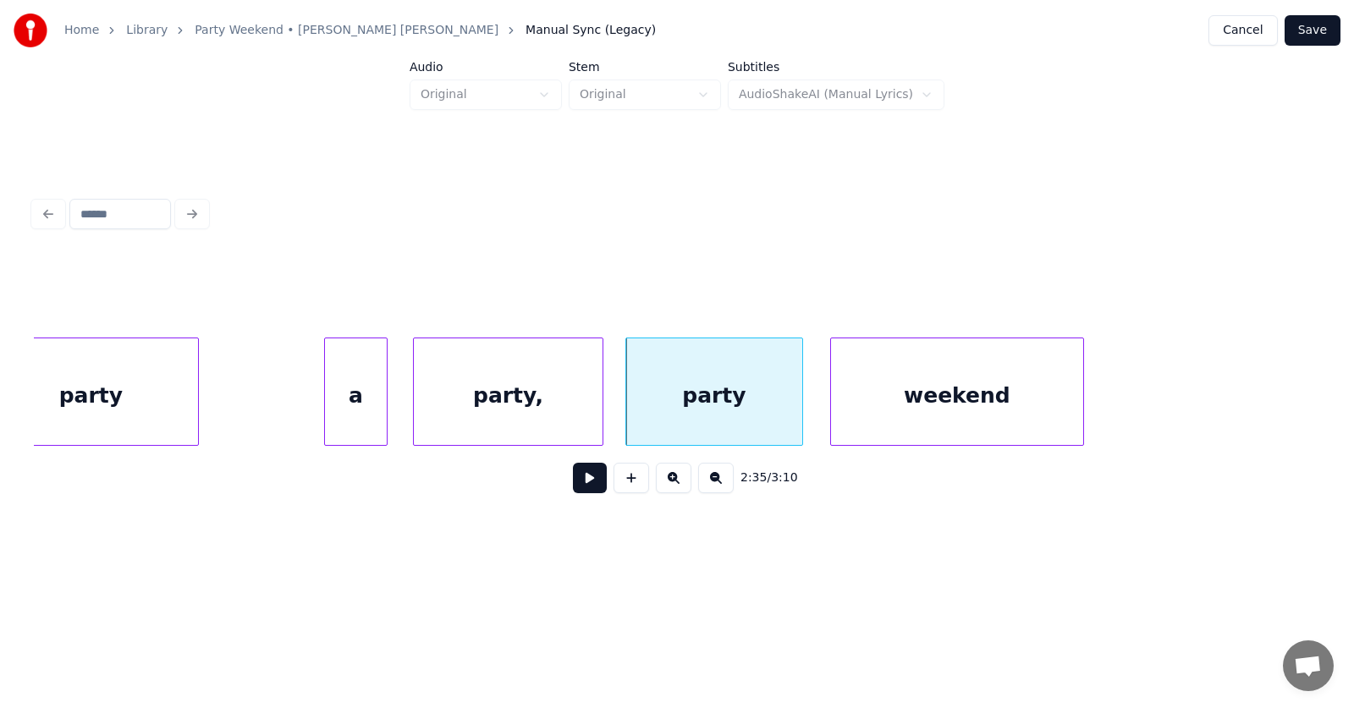
click at [959, 401] on div "weekend" at bounding box center [957, 395] width 252 height 115
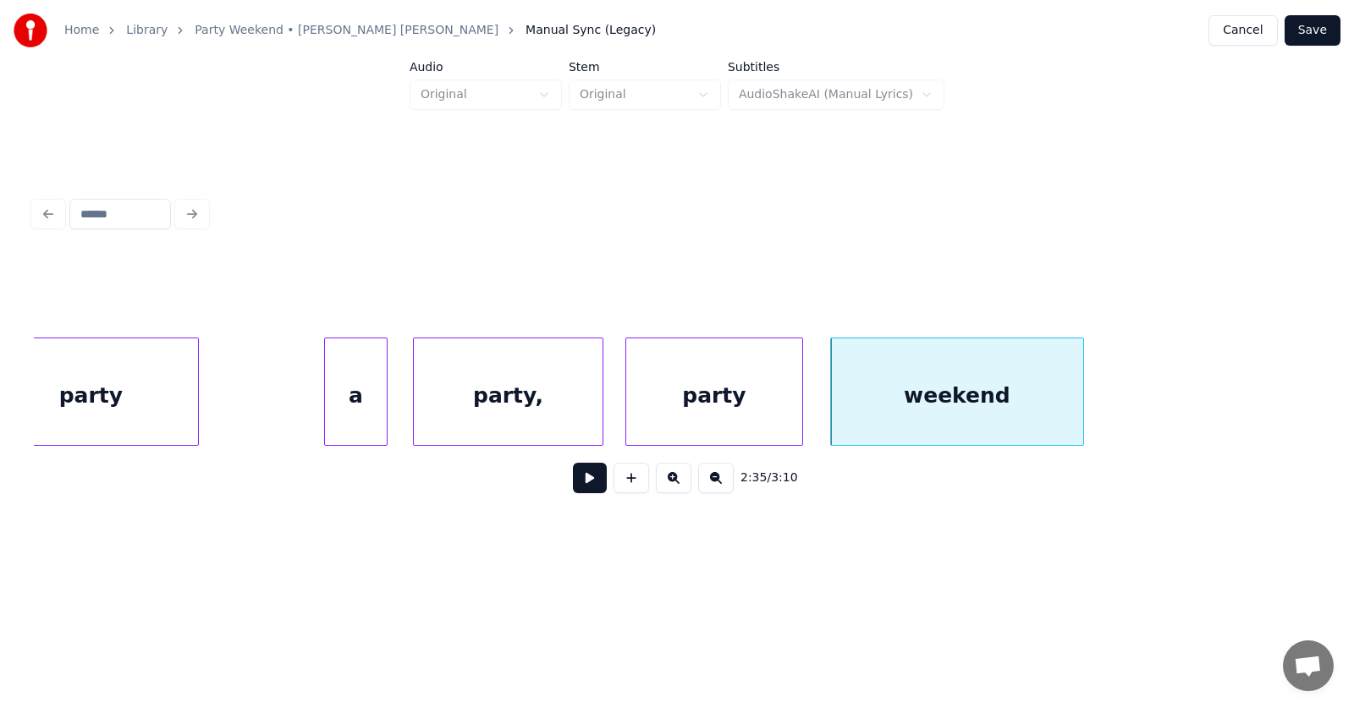
click at [591, 477] on button at bounding box center [590, 478] width 34 height 30
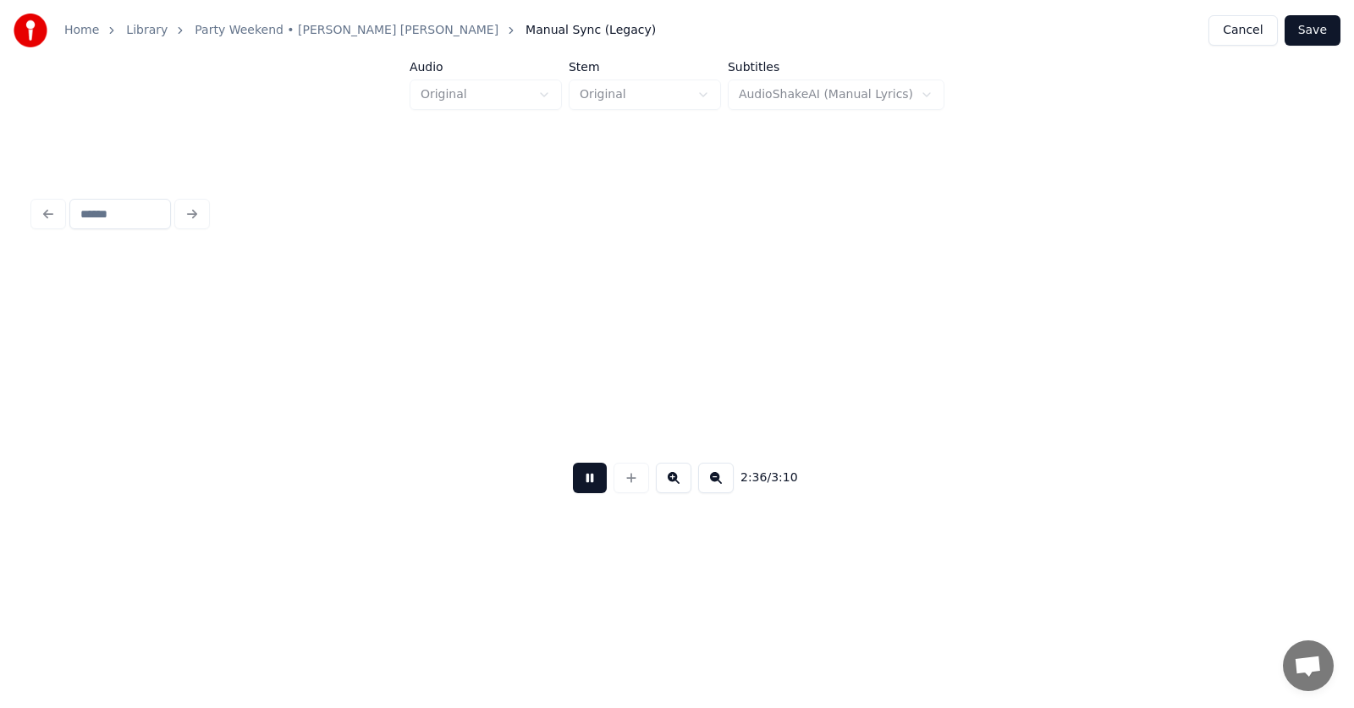
scroll to position [0, 99400]
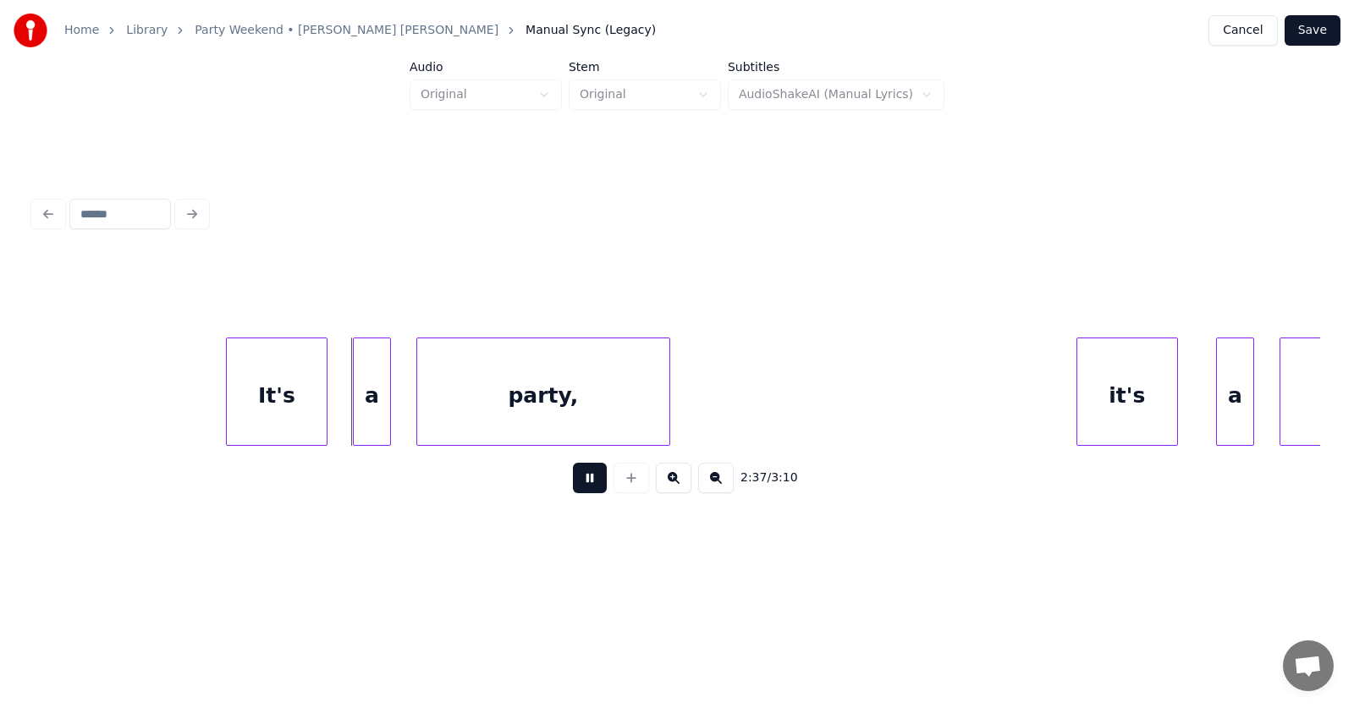
click at [592, 476] on button at bounding box center [590, 478] width 34 height 30
click at [272, 413] on div "It's" at bounding box center [256, 395] width 100 height 115
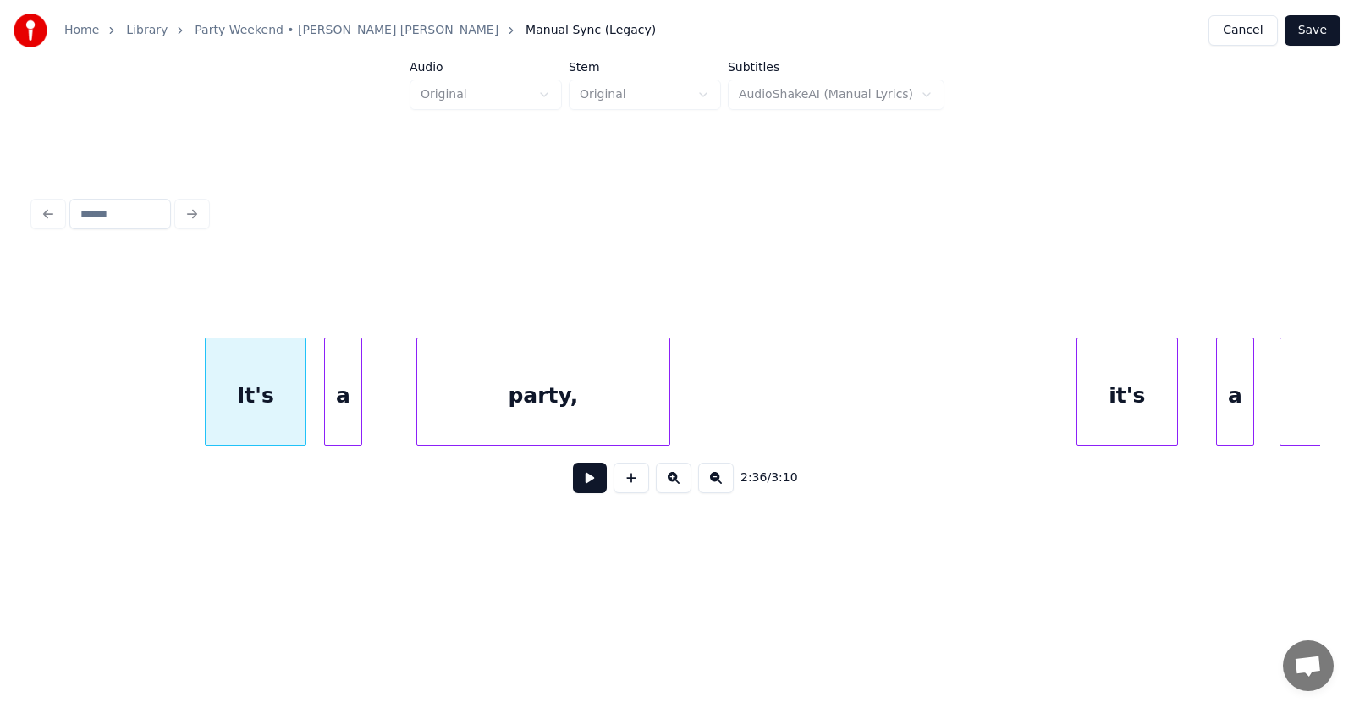
click at [334, 419] on div "a" at bounding box center [343, 395] width 36 height 115
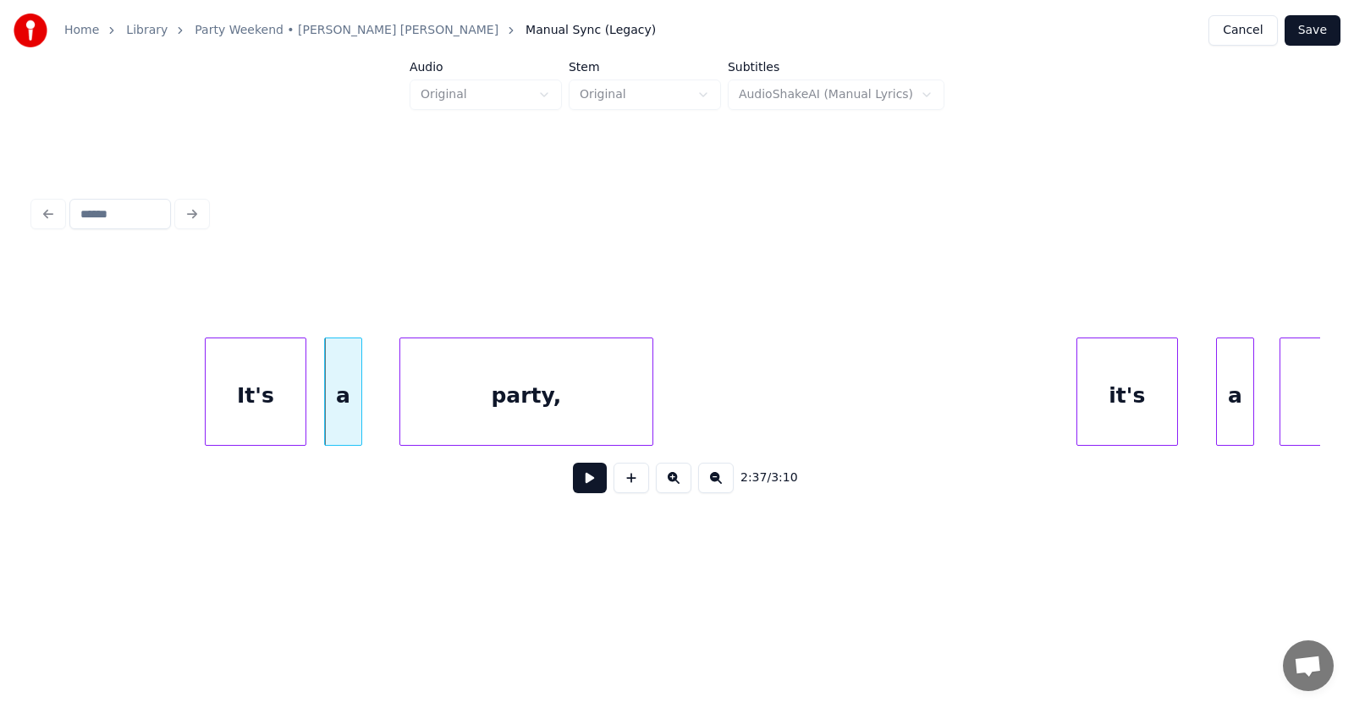
click at [456, 420] on div "party," at bounding box center [526, 395] width 252 height 115
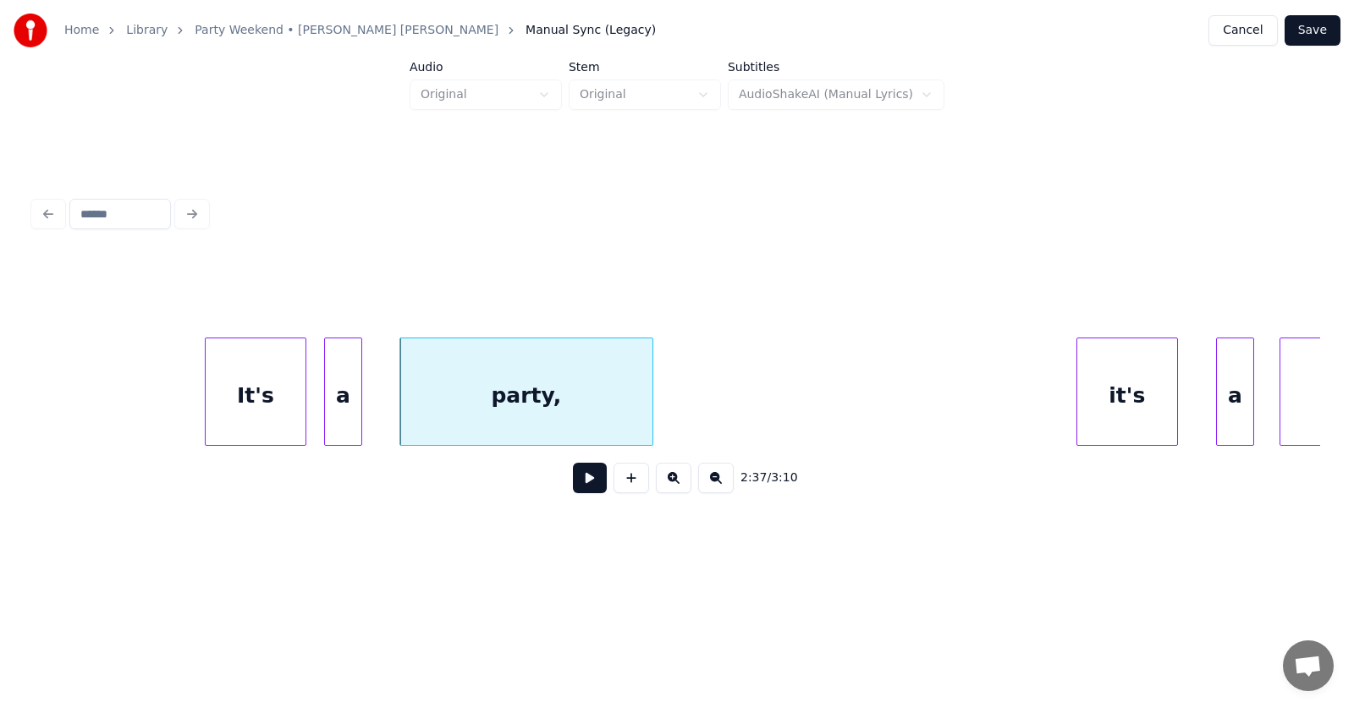
click at [504, 414] on div "party," at bounding box center [526, 395] width 252 height 115
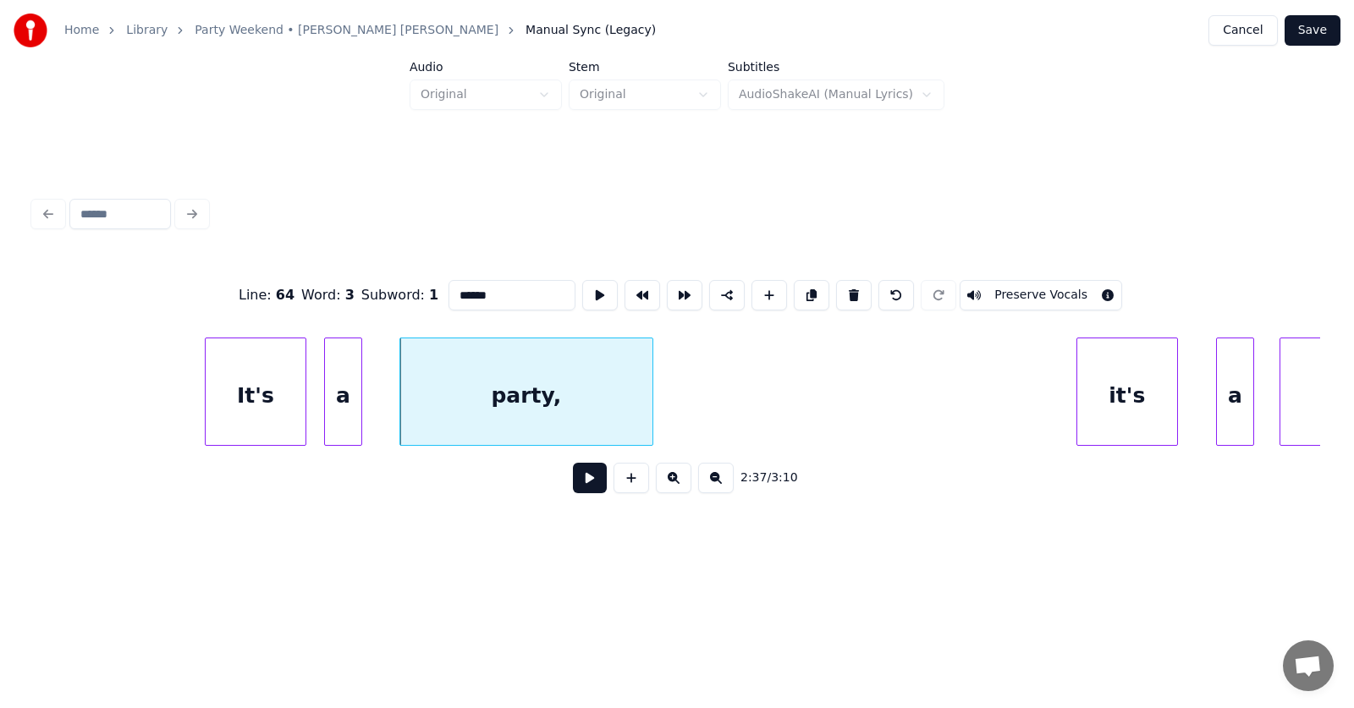
click at [479, 291] on input "******" at bounding box center [511, 295] width 127 height 30
click at [1108, 399] on div "it's" at bounding box center [1100, 395] width 100 height 115
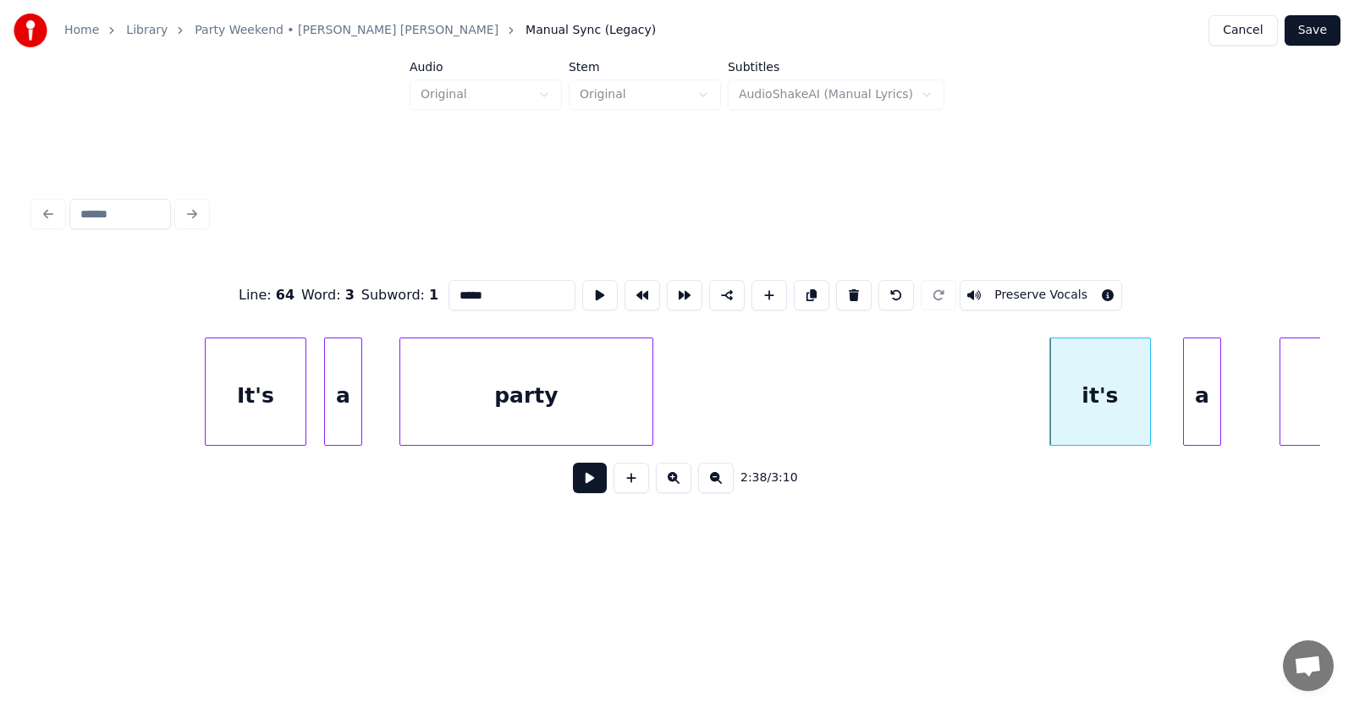
click at [1206, 415] on div "a" at bounding box center [1202, 395] width 36 height 115
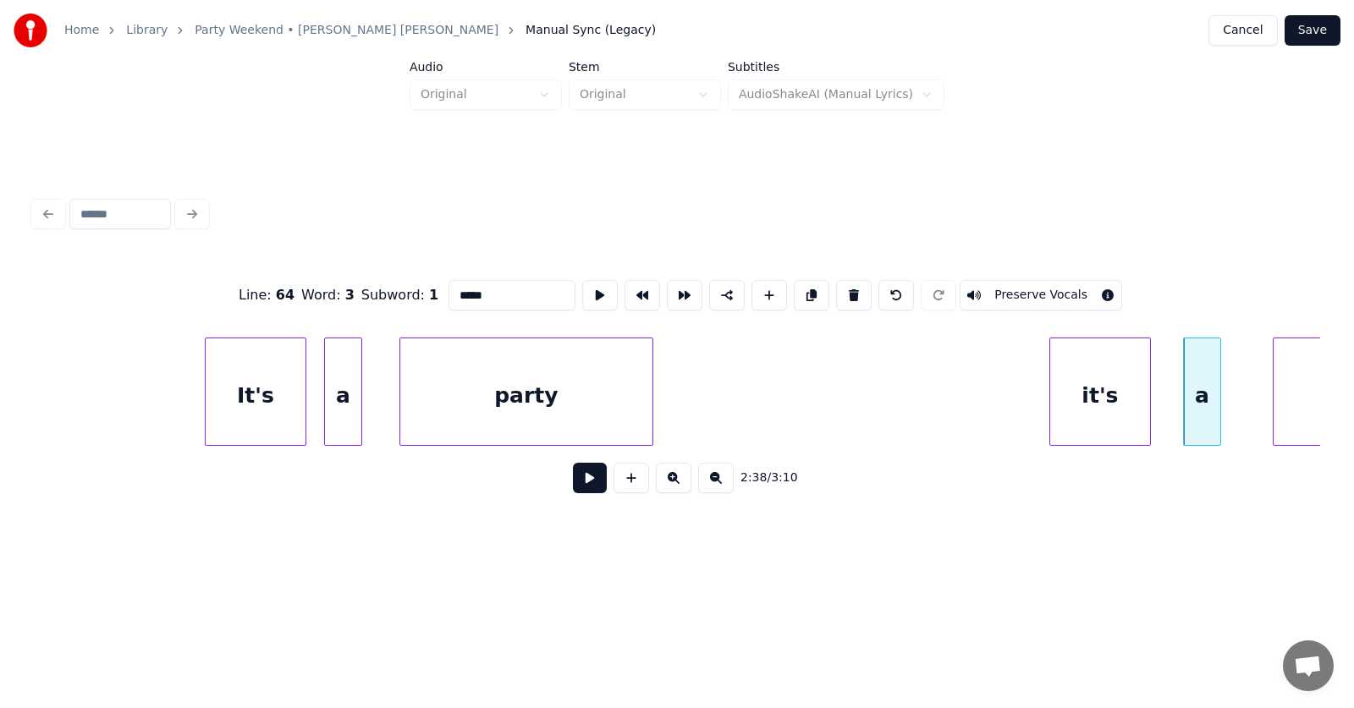
scroll to position [0, 99556]
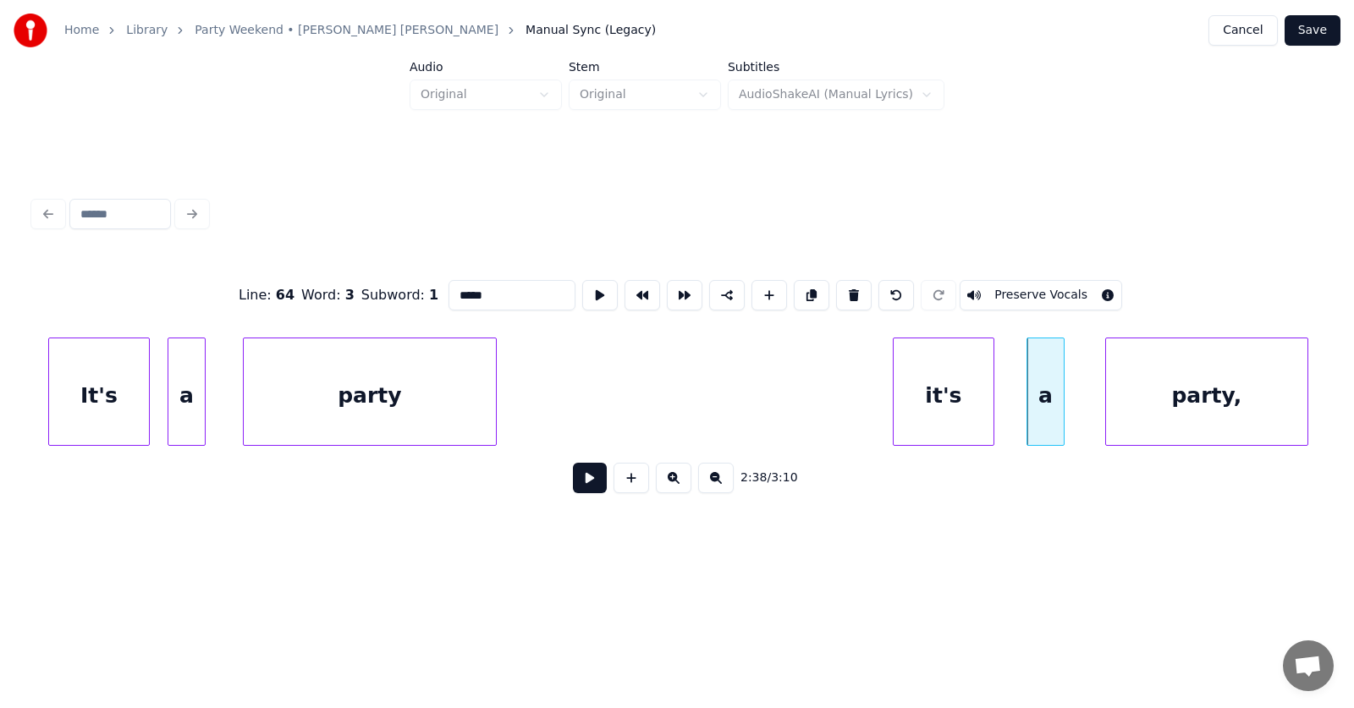
click at [1276, 398] on div "party," at bounding box center [1206, 395] width 201 height 115
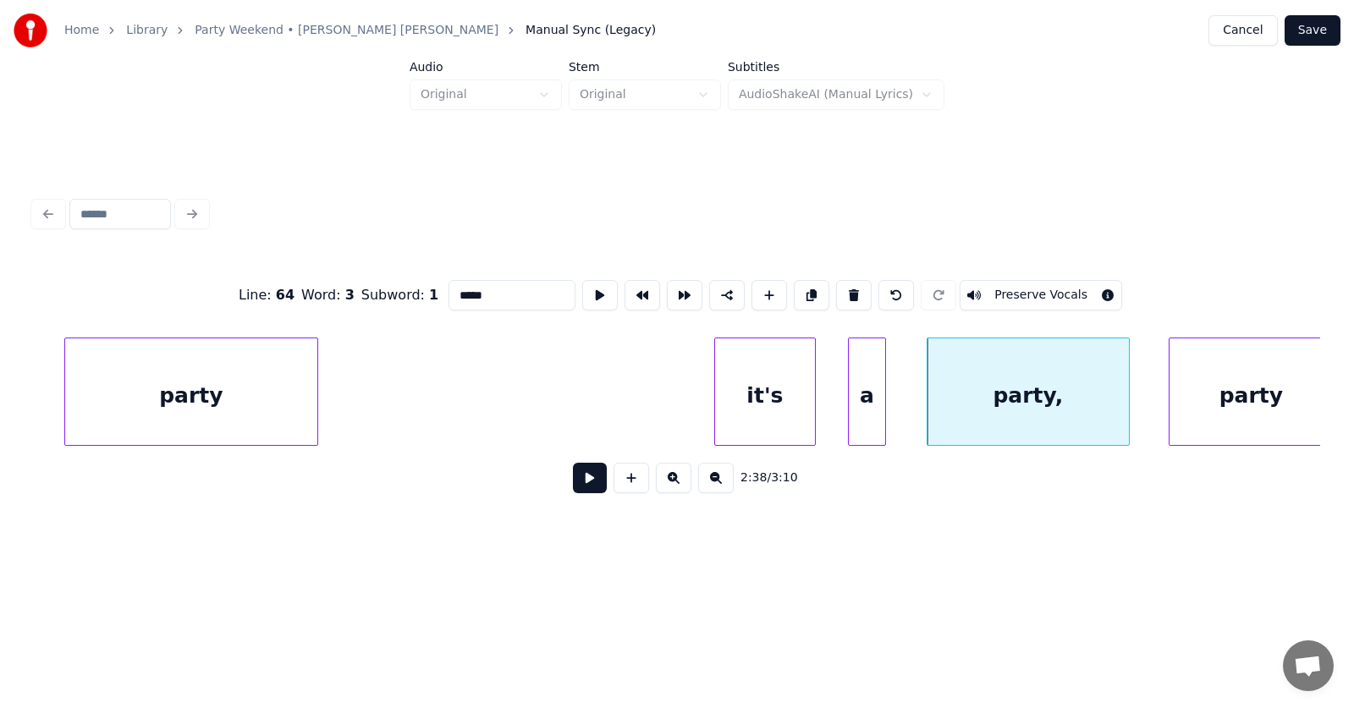
scroll to position [0, 99748]
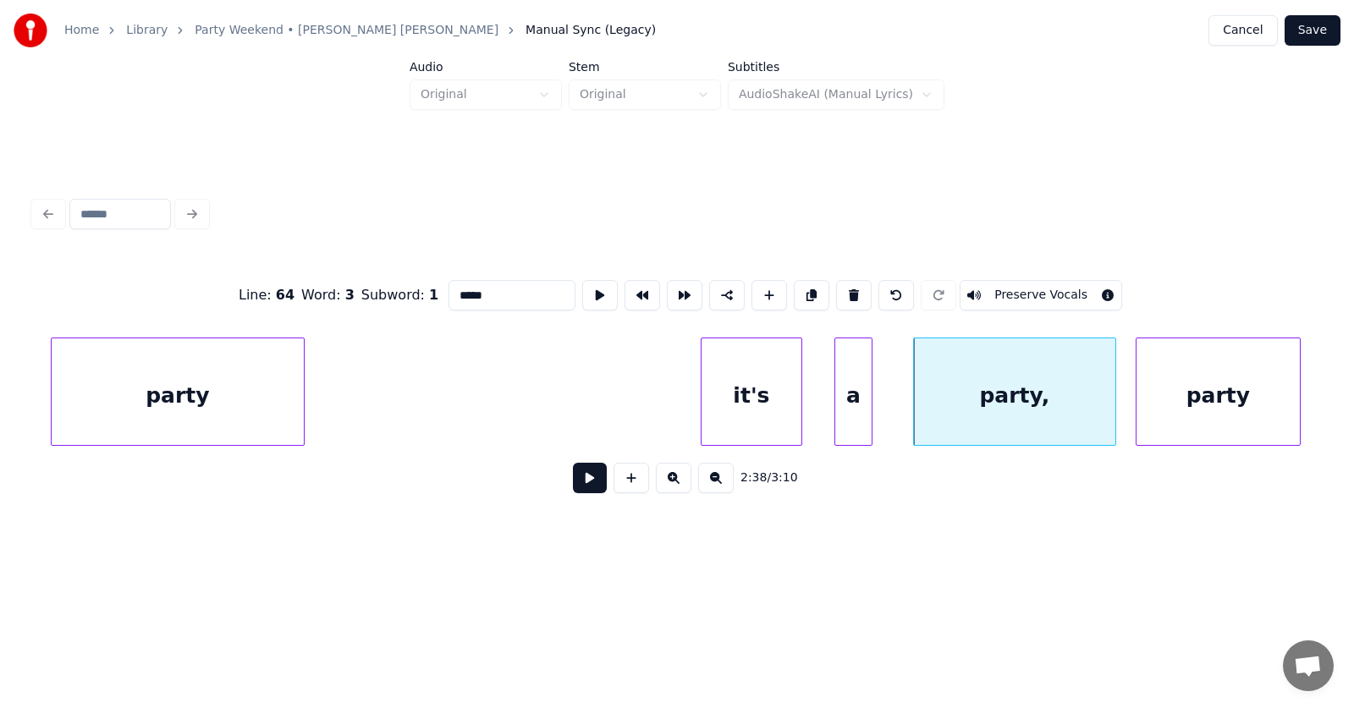
click at [1195, 409] on div "party" at bounding box center [1217, 395] width 163 height 115
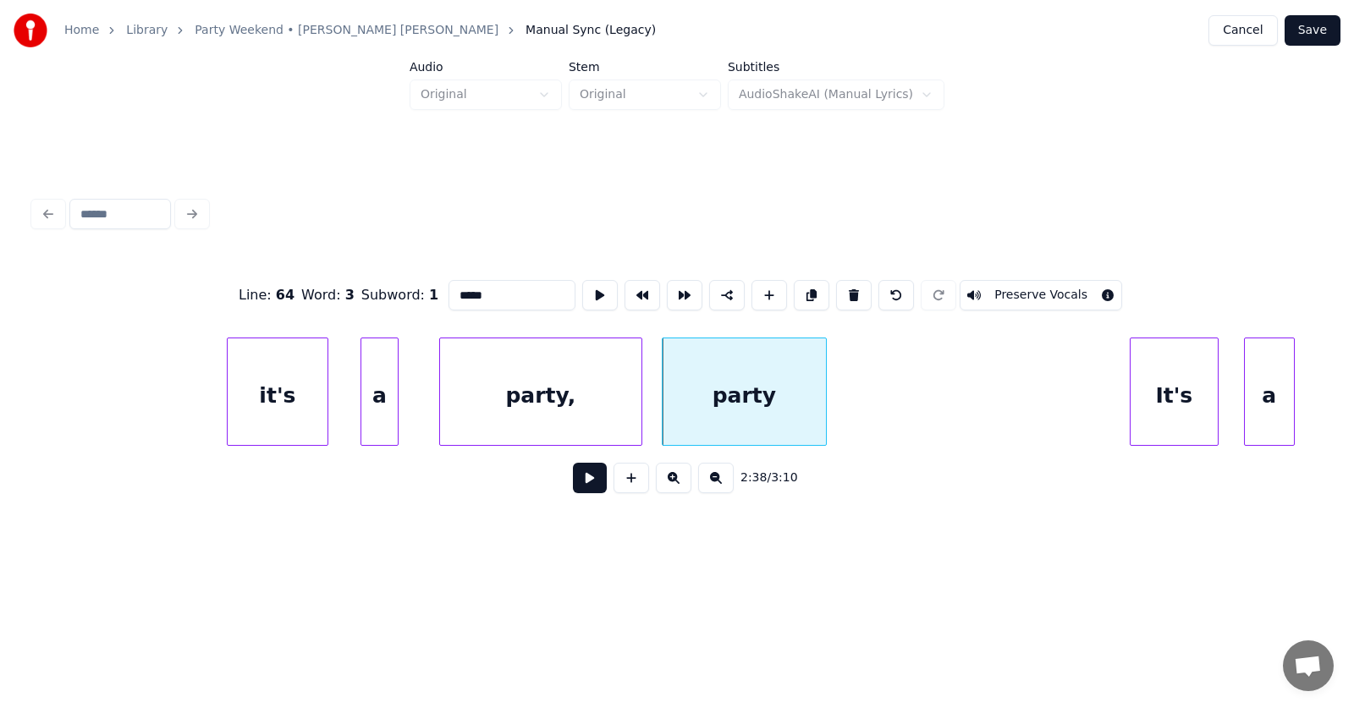
scroll to position [0, 100385]
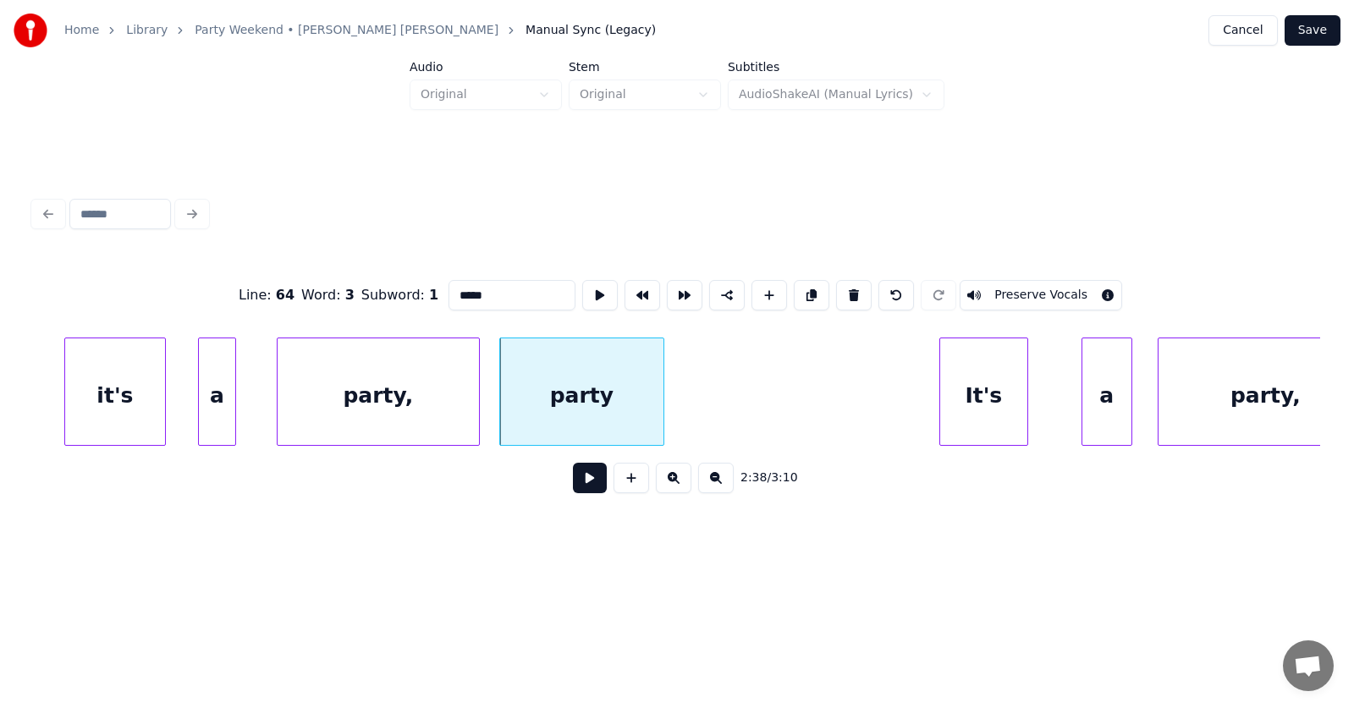
click at [991, 419] on div "It's" at bounding box center [983, 395] width 87 height 115
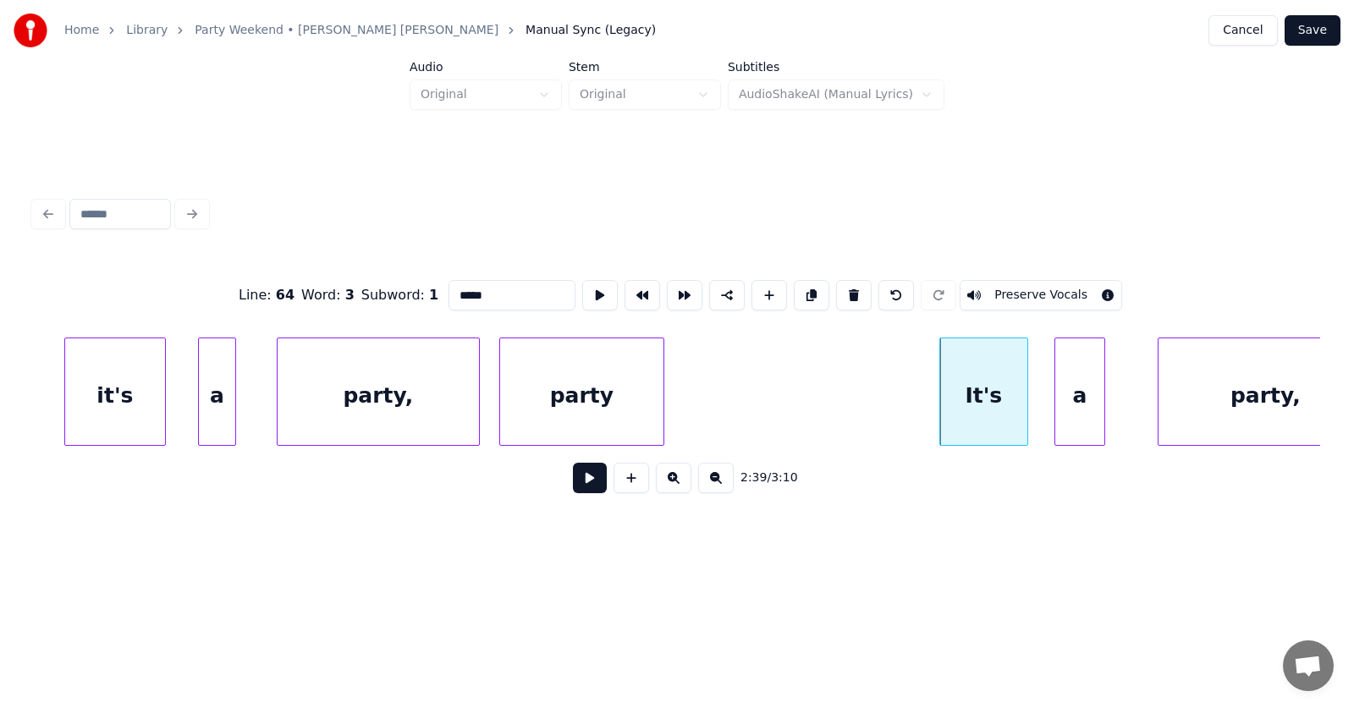
click at [1084, 419] on div "a" at bounding box center [1079, 395] width 49 height 115
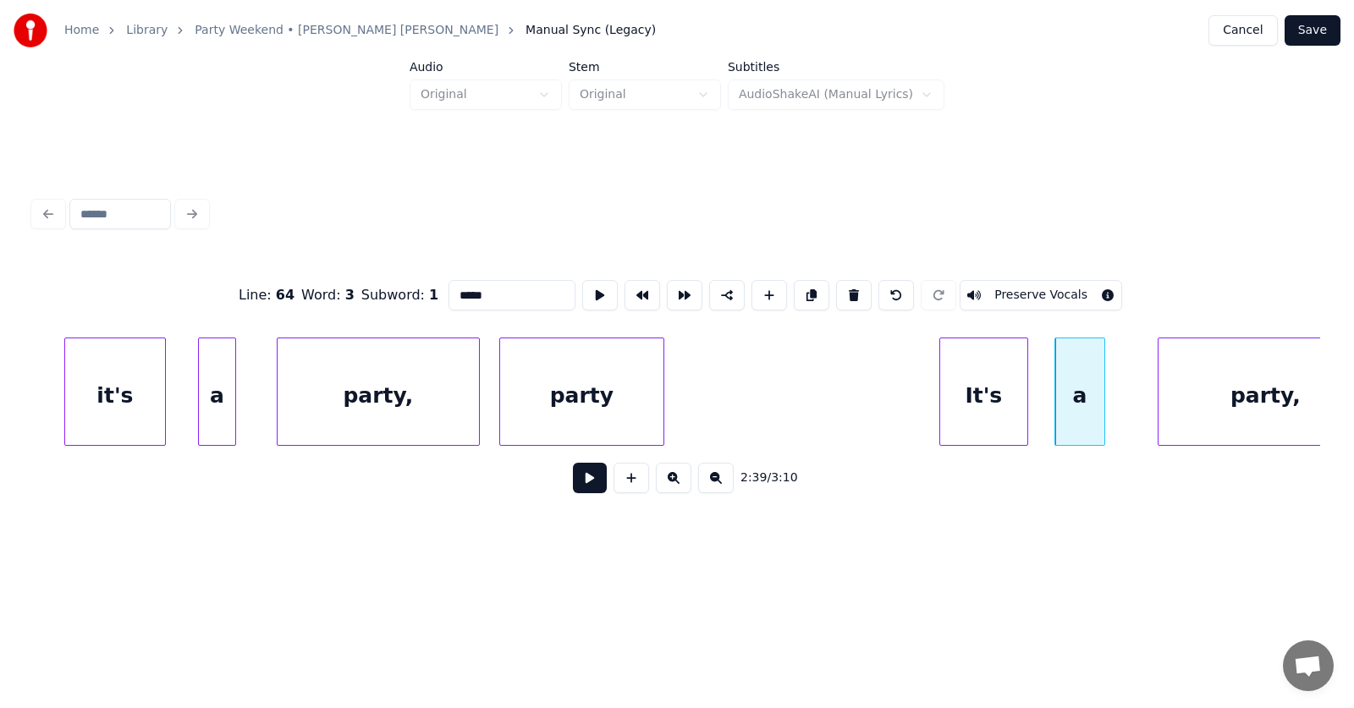
scroll to position [0, 100433]
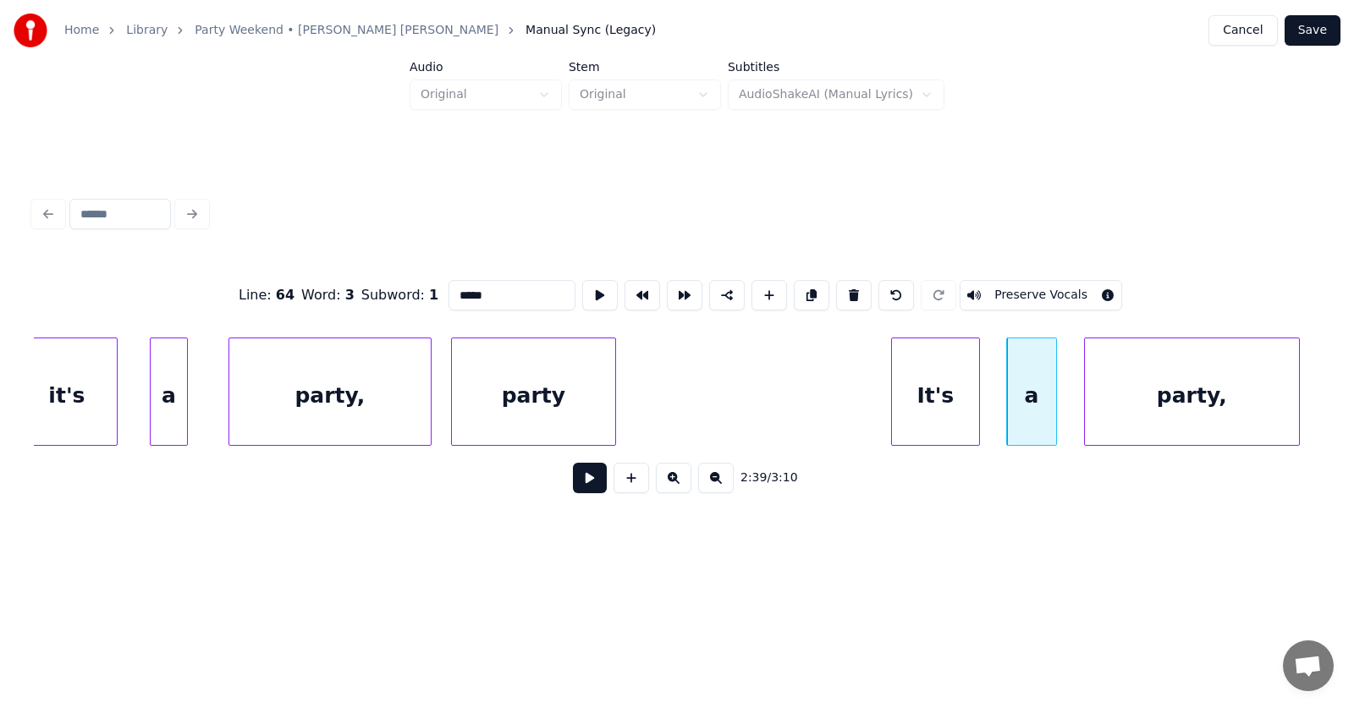
click at [1164, 416] on div "party," at bounding box center [1192, 395] width 214 height 115
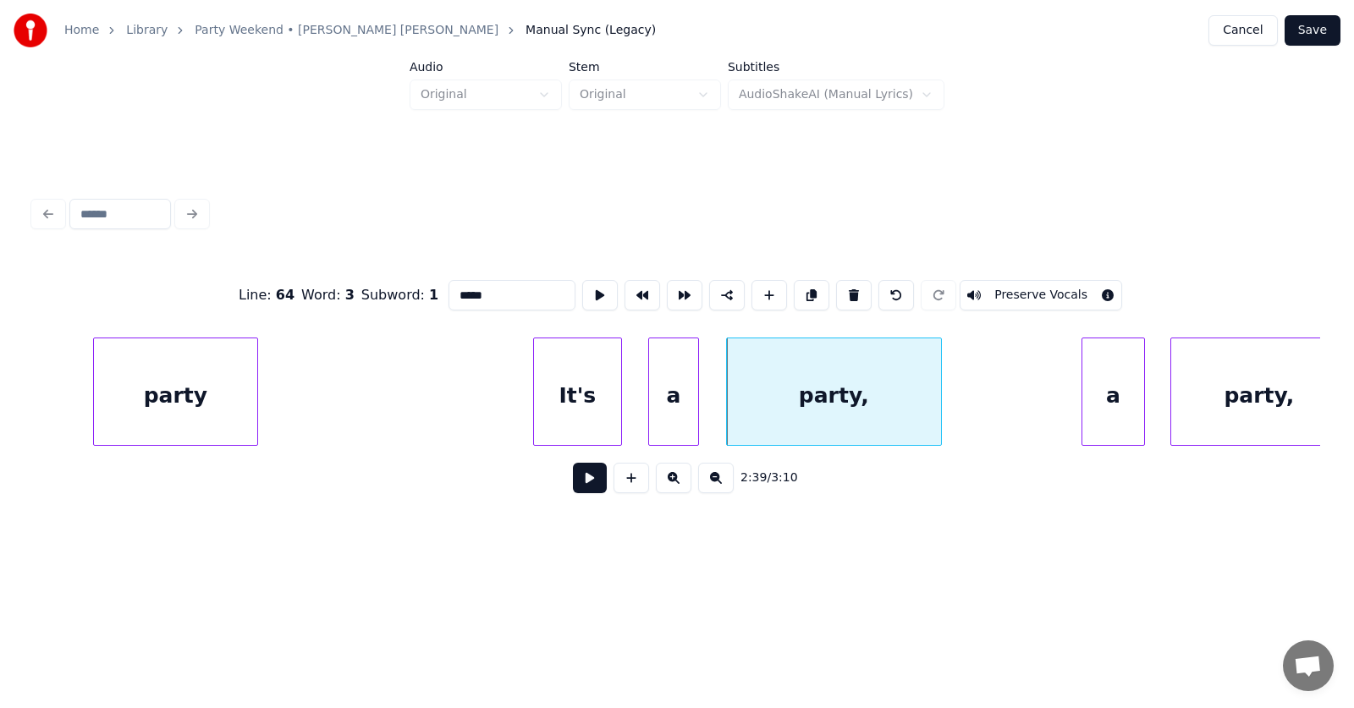
scroll to position [0, 101116]
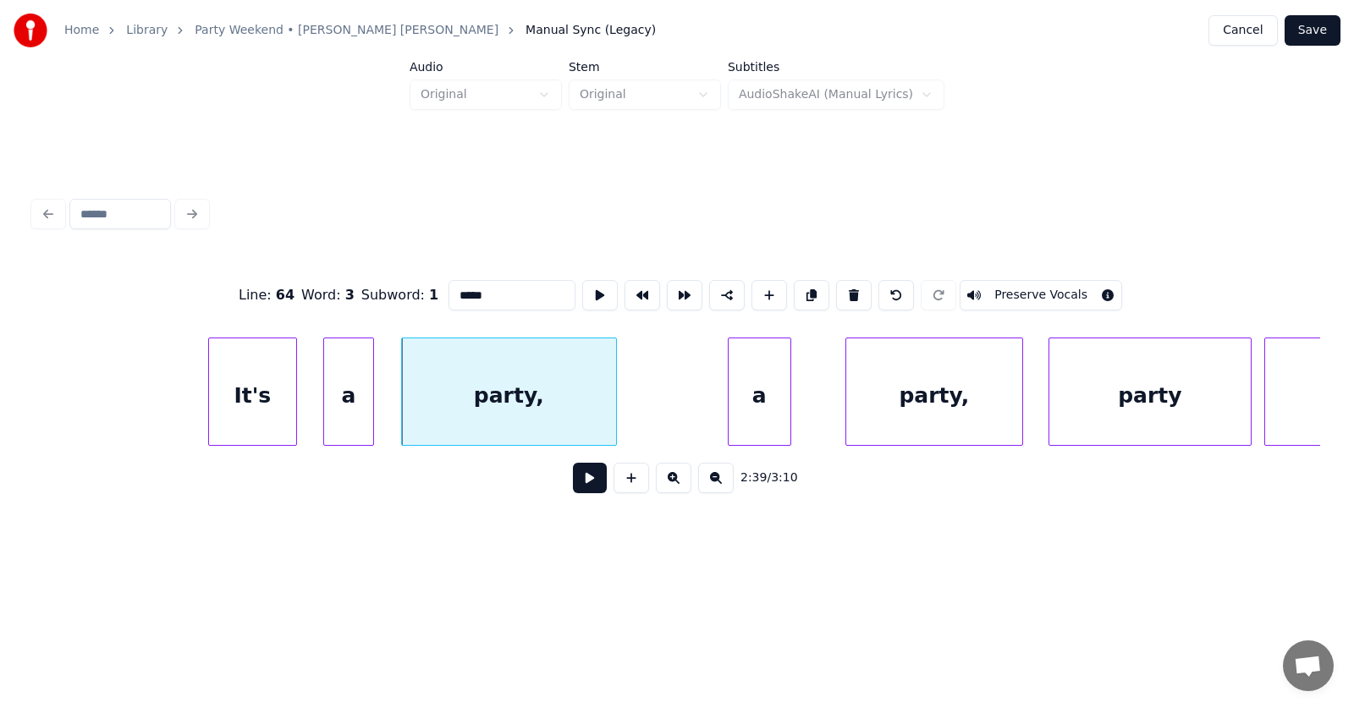
click at [759, 414] on div "a" at bounding box center [759, 395] width 62 height 115
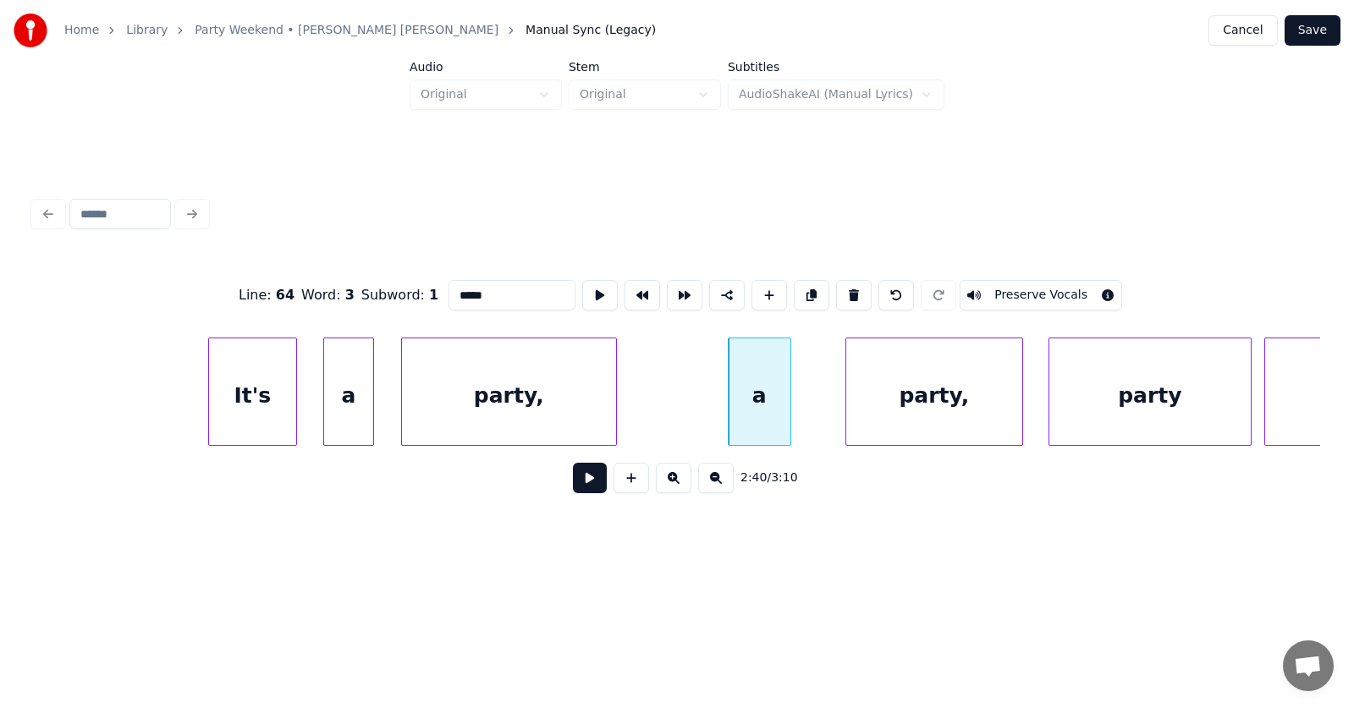
click at [560, 393] on div "party," at bounding box center [509, 395] width 214 height 115
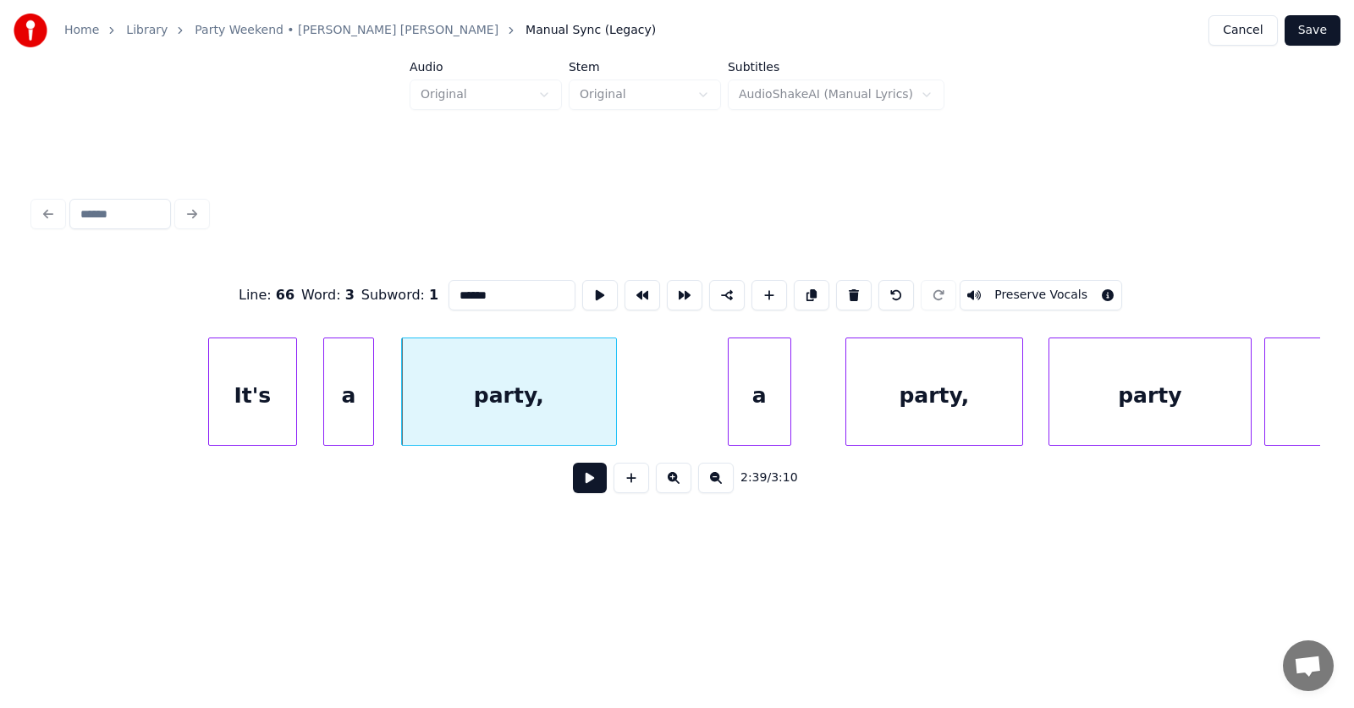
click at [453, 287] on input "******" at bounding box center [511, 295] width 127 height 30
click at [905, 402] on div "party," at bounding box center [909, 395] width 176 height 115
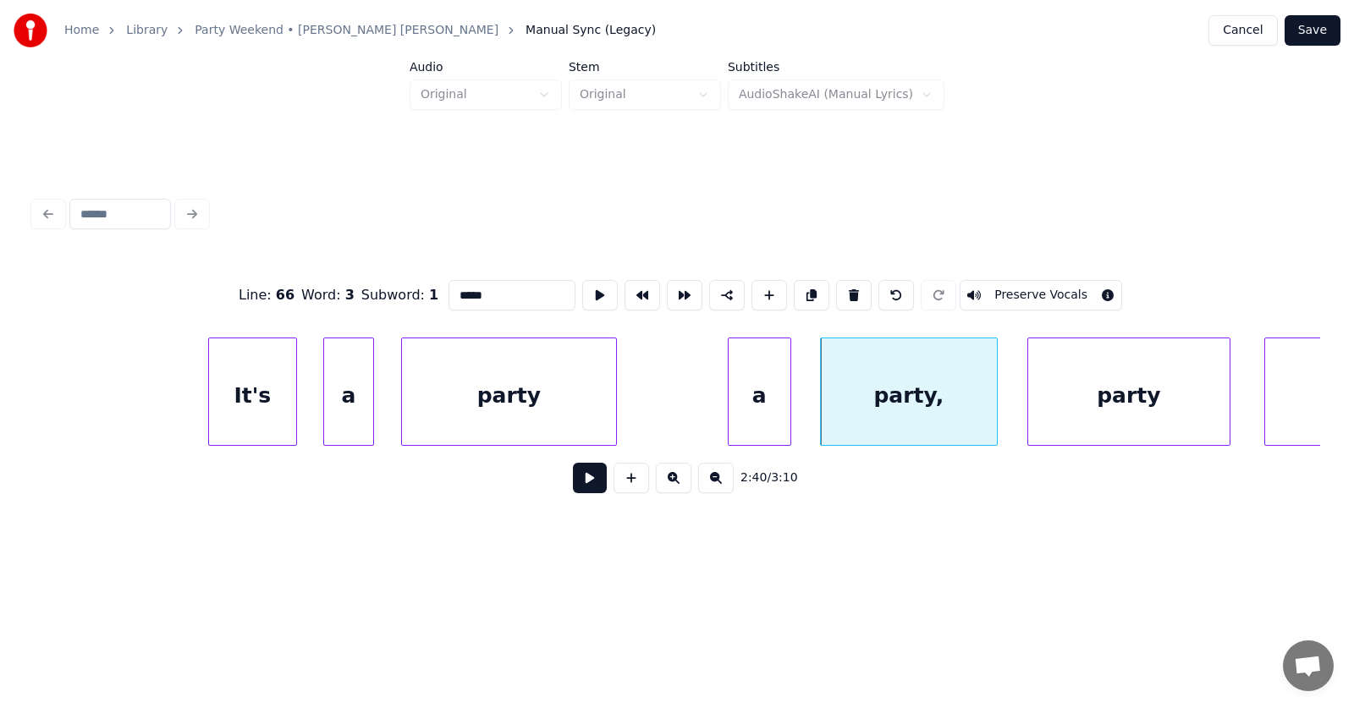
click at [1077, 411] on div "party" at bounding box center [1128, 395] width 201 height 115
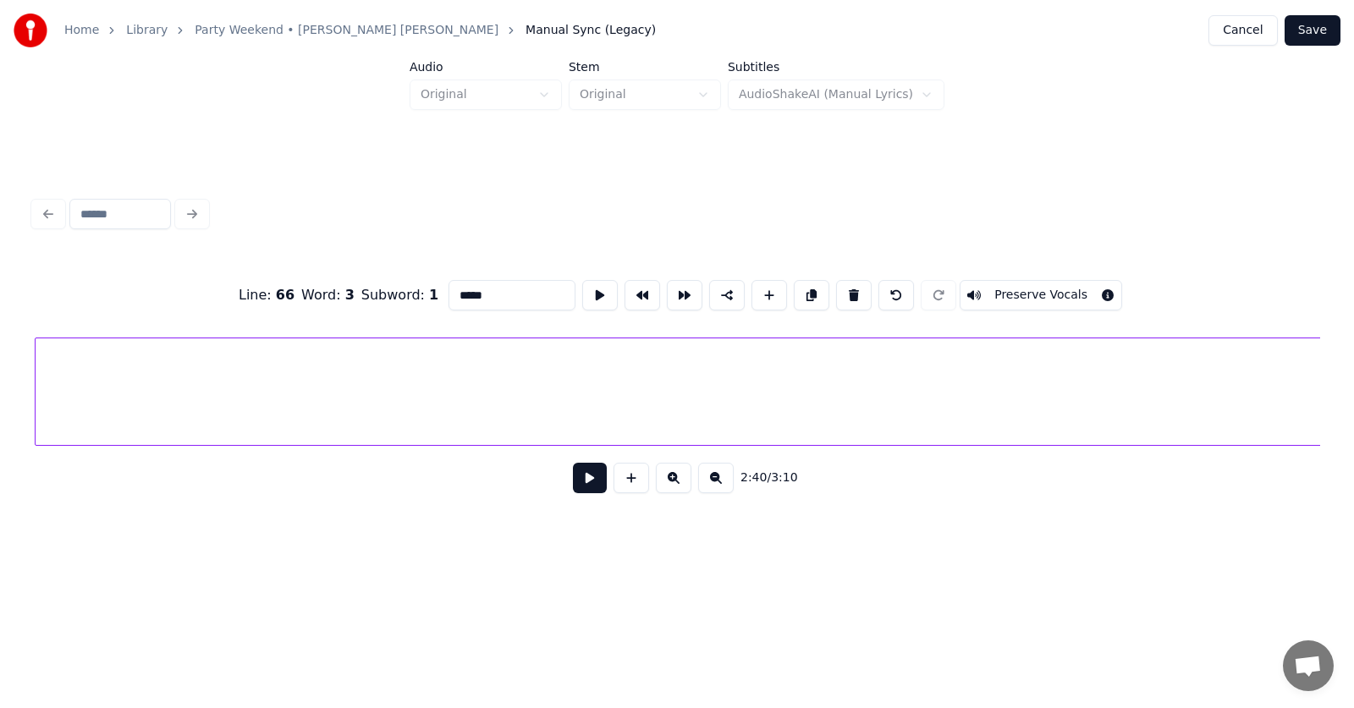
scroll to position [0, 102334]
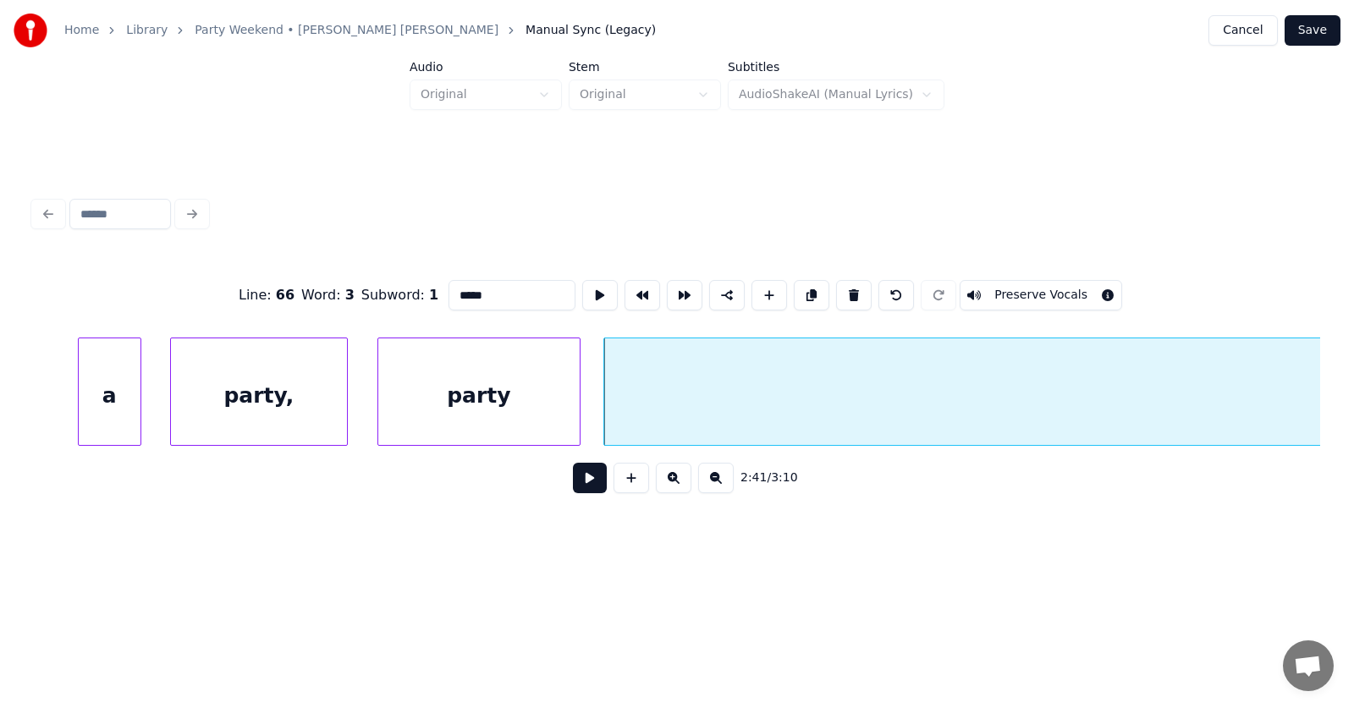
scroll to position [0, 101847]
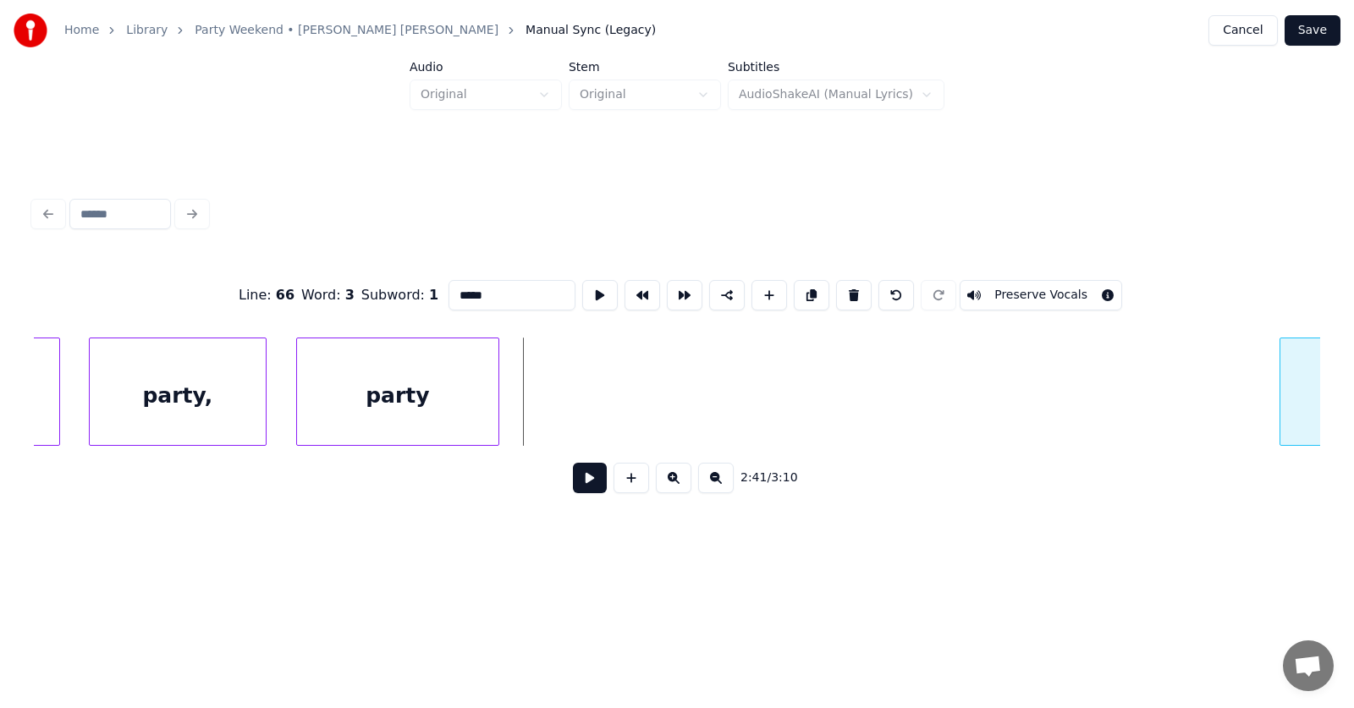
click at [1282, 404] on div at bounding box center [1282, 391] width 5 height 107
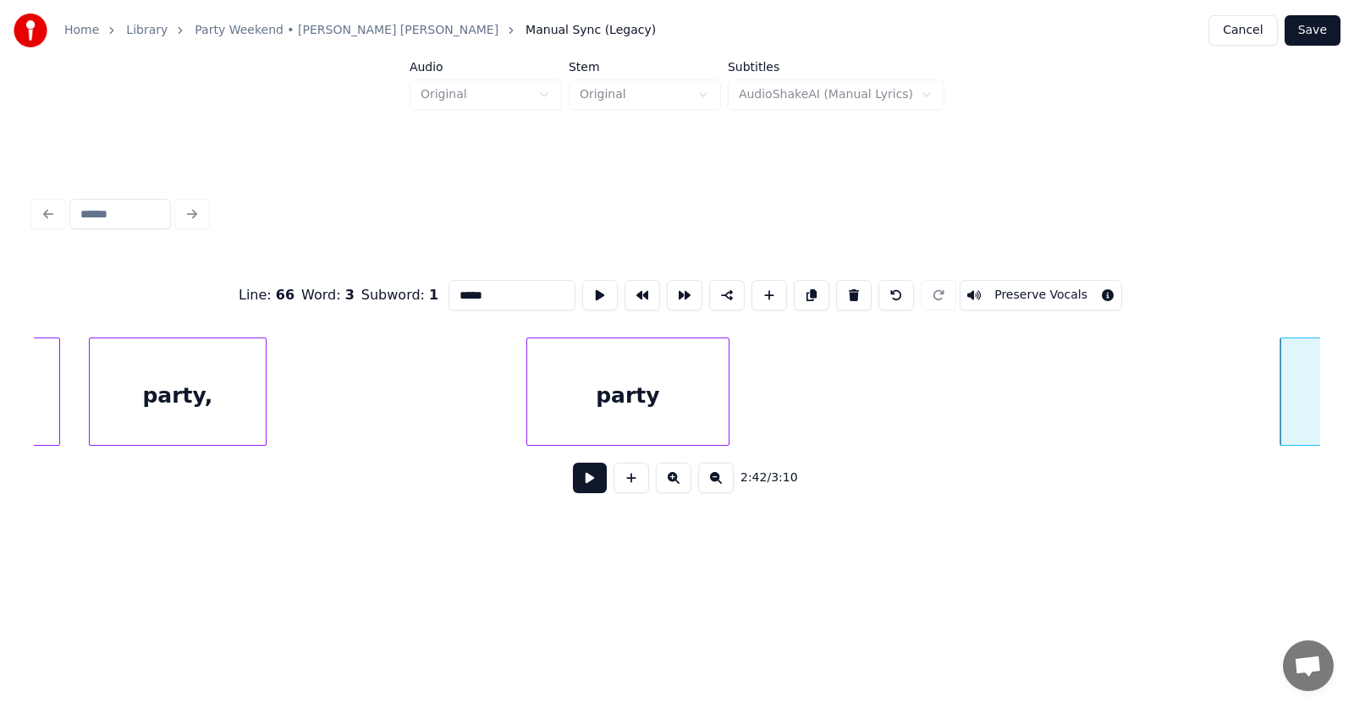
click at [668, 399] on div "party" at bounding box center [627, 395] width 201 height 115
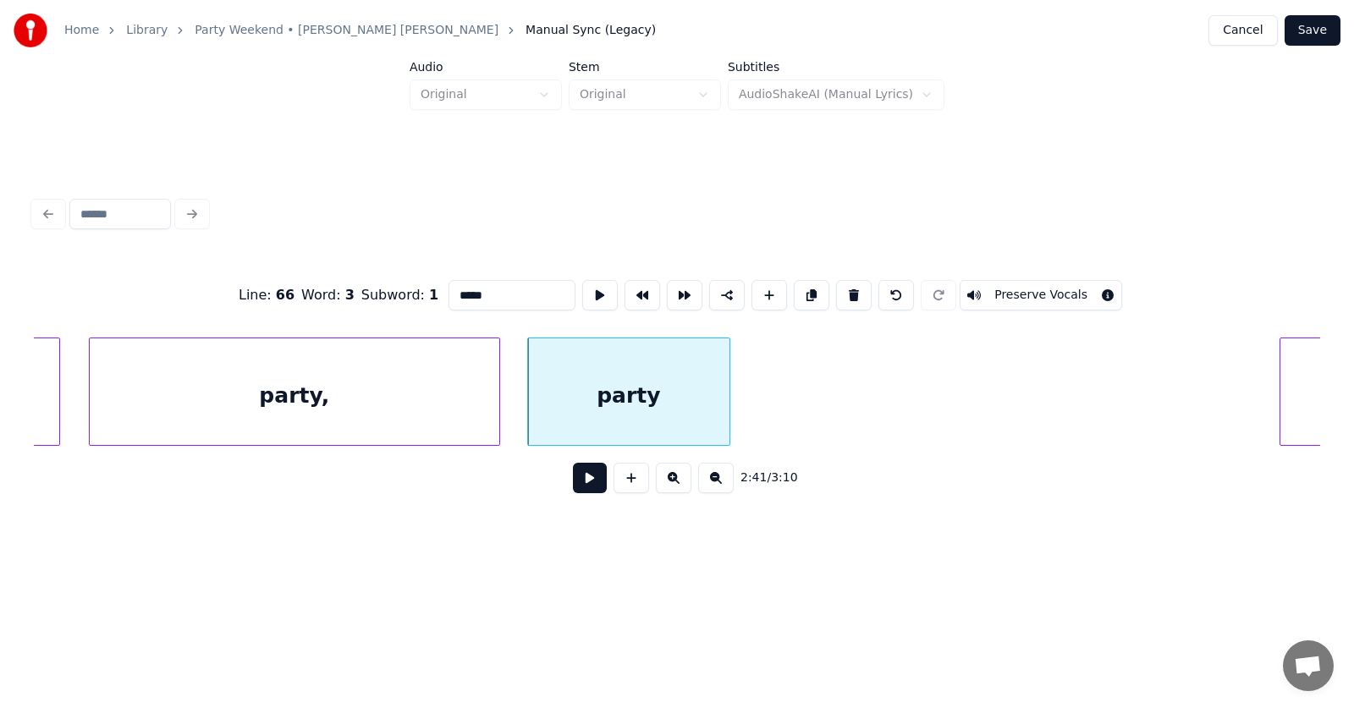
click at [497, 404] on div at bounding box center [496, 391] width 5 height 107
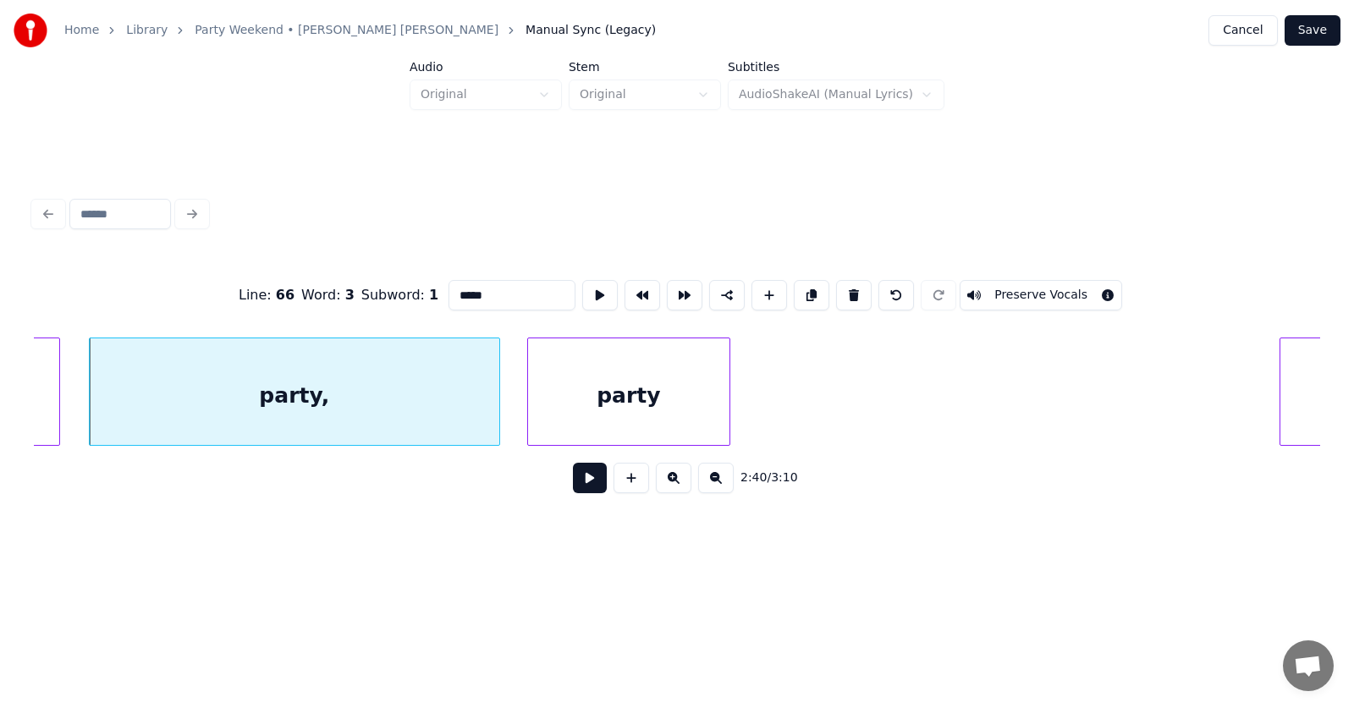
click at [457, 288] on input "*****" at bounding box center [511, 295] width 127 height 30
click at [399, 397] on div "party," at bounding box center [294, 395] width 409 height 115
click at [466, 293] on input "******" at bounding box center [511, 295] width 127 height 30
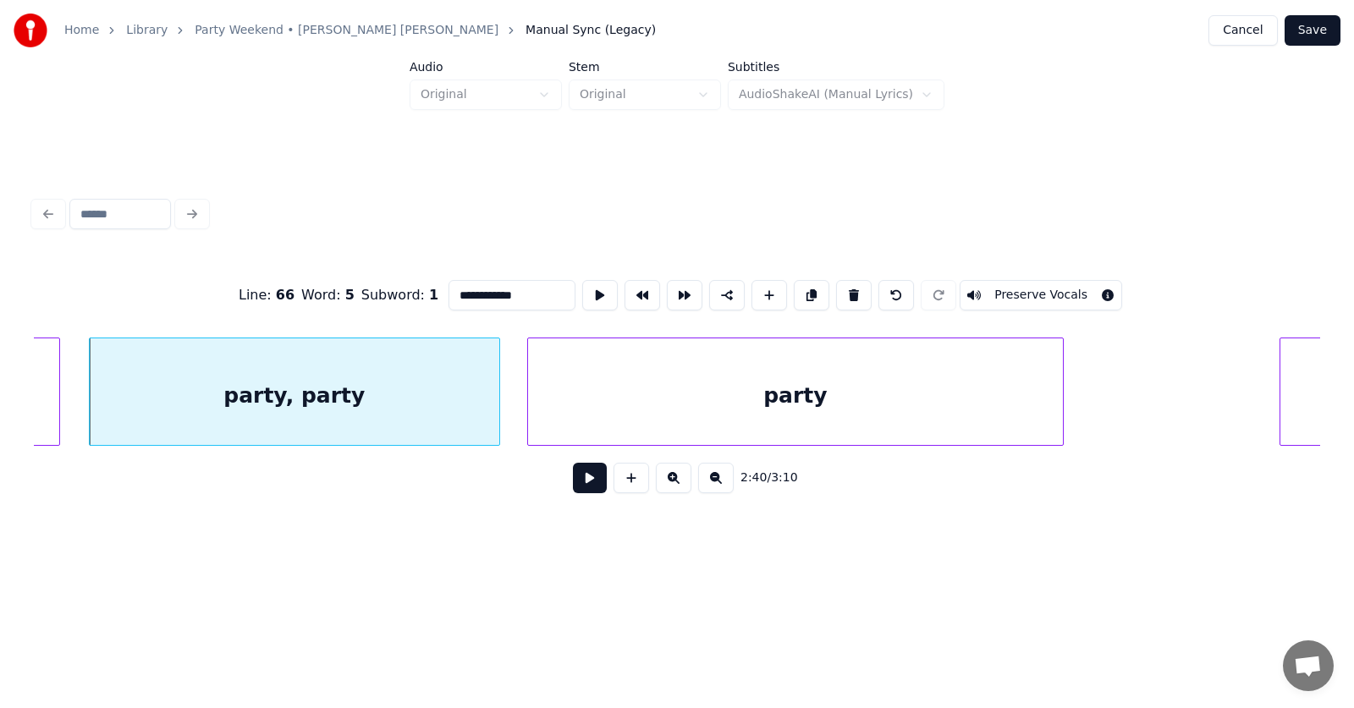
click at [1058, 398] on div at bounding box center [1060, 391] width 5 height 107
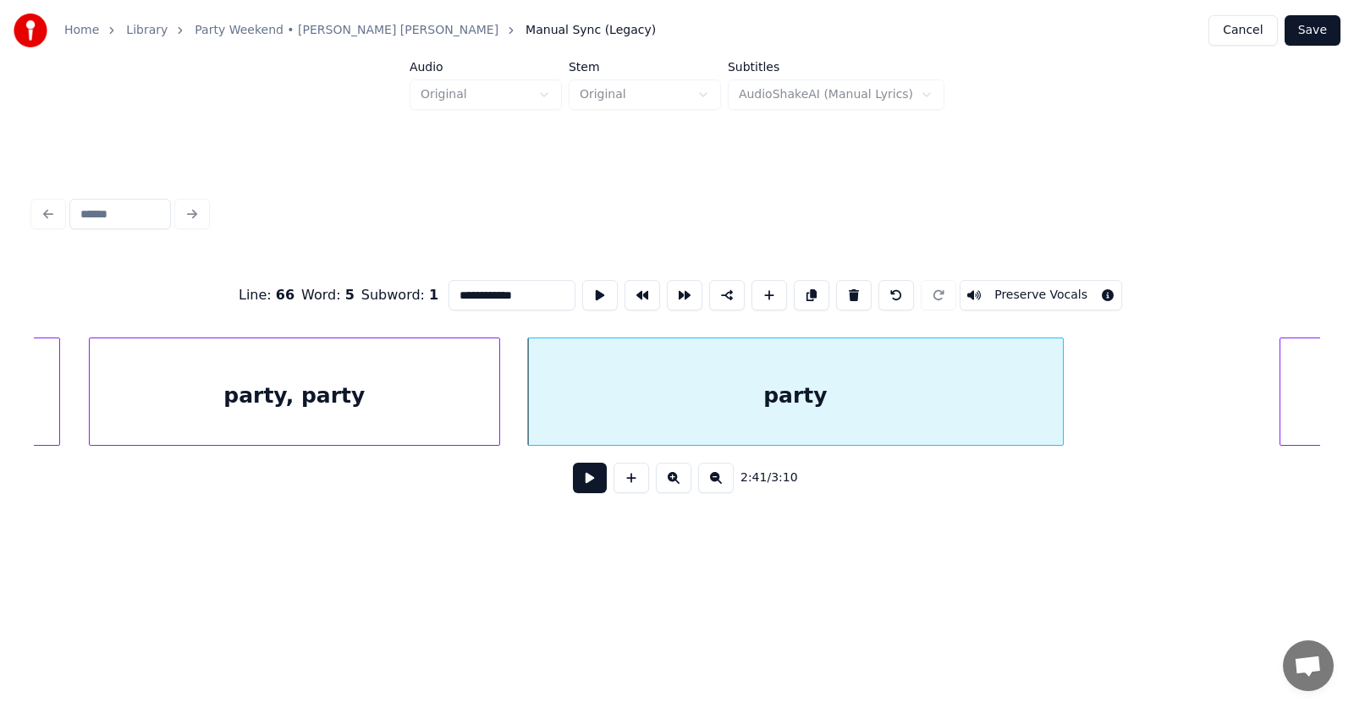
click at [854, 393] on div "party" at bounding box center [795, 395] width 535 height 115
click at [582, 290] on button at bounding box center [600, 295] width 36 height 30
click at [305, 395] on div "party, party" at bounding box center [294, 395] width 409 height 115
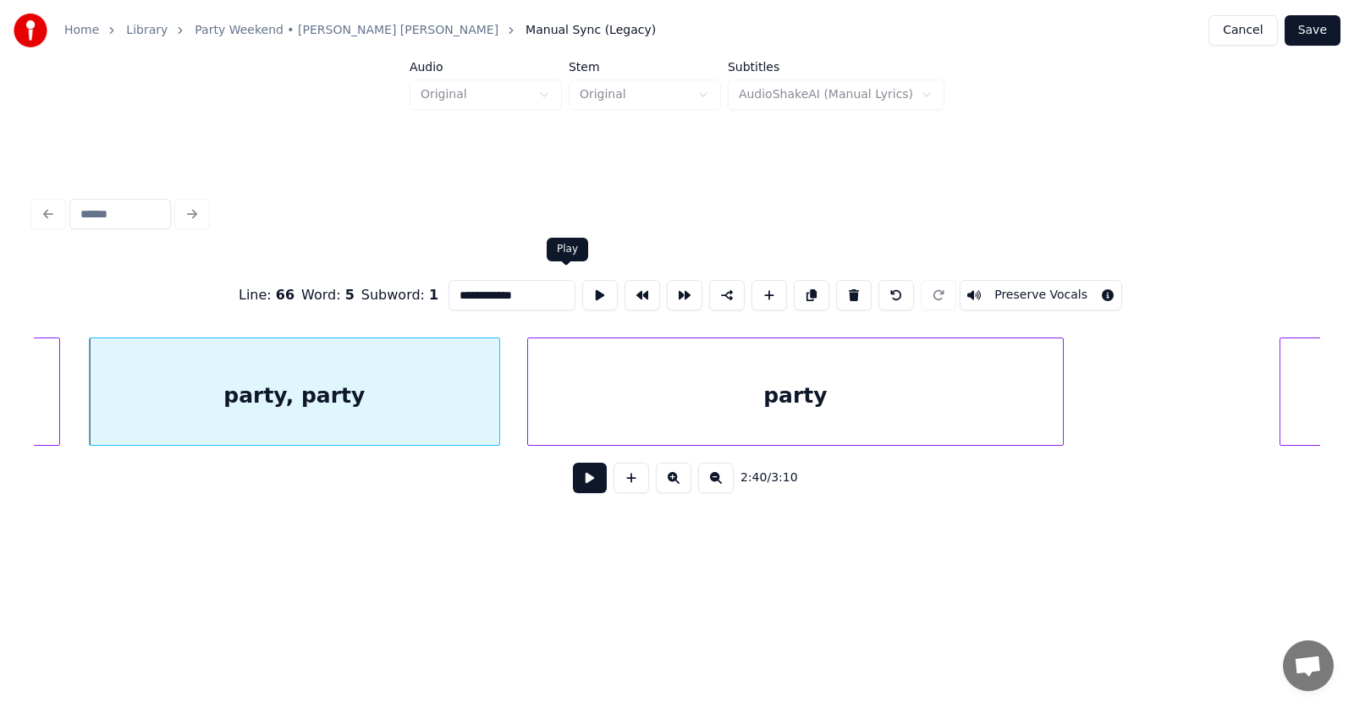
click at [582, 290] on button at bounding box center [600, 295] width 36 height 30
click at [564, 404] on div "party" at bounding box center [785, 395] width 535 height 115
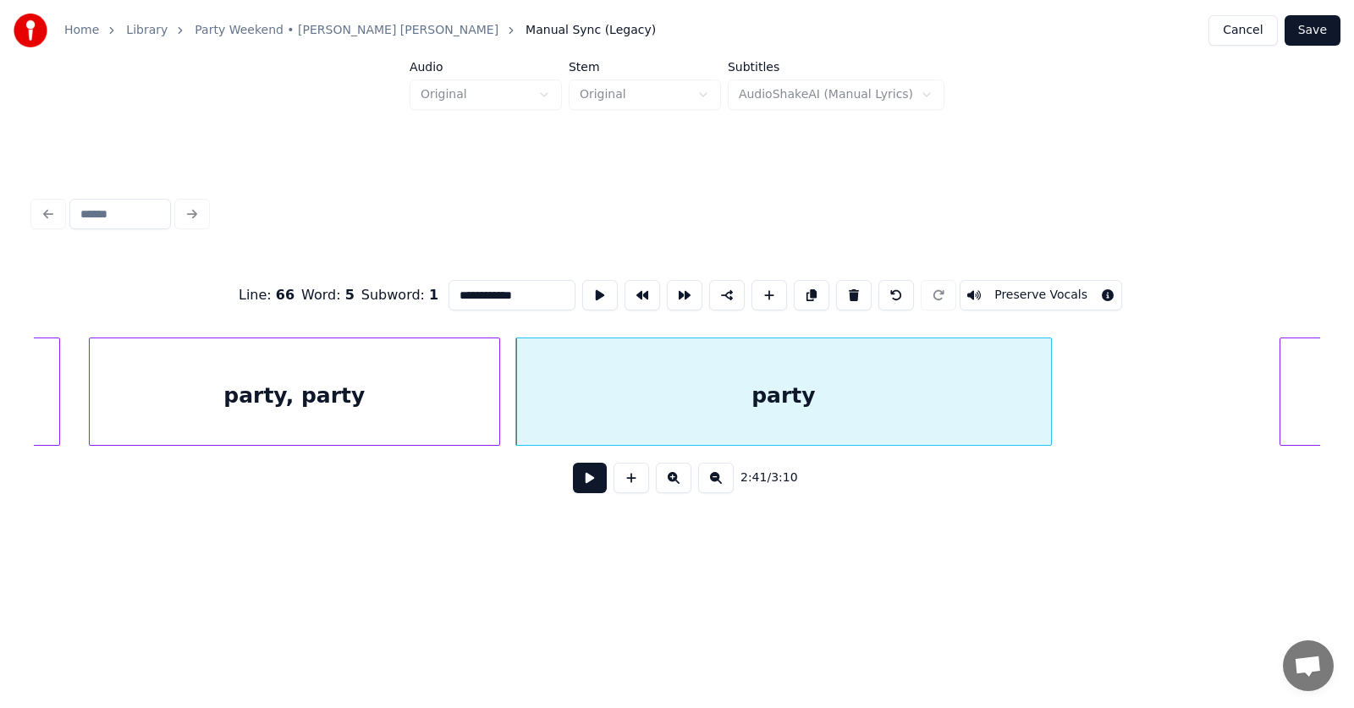
click at [595, 403] on div "party" at bounding box center [783, 395] width 535 height 115
drag, startPoint x: 475, startPoint y: 293, endPoint x: 420, endPoint y: 294, distance: 55.9
click at [448, 294] on input "*****" at bounding box center [511, 295] width 127 height 30
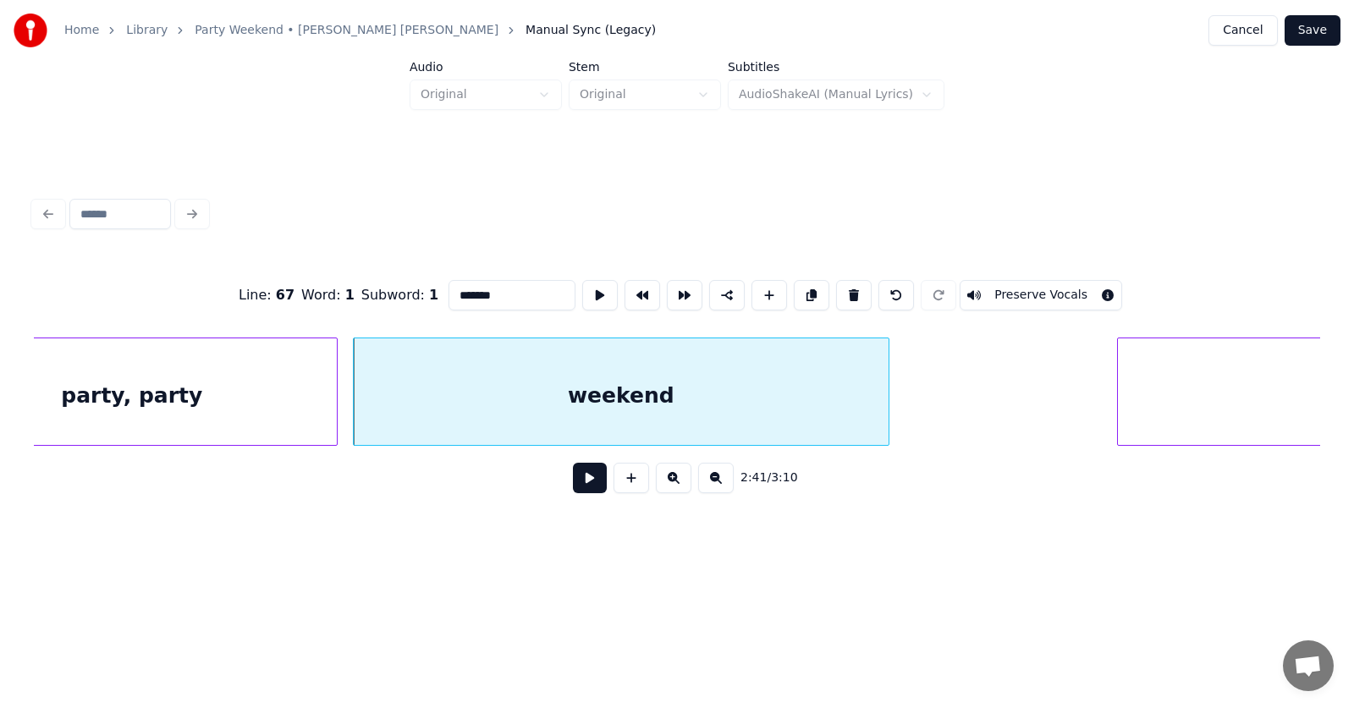
scroll to position [0, 102090]
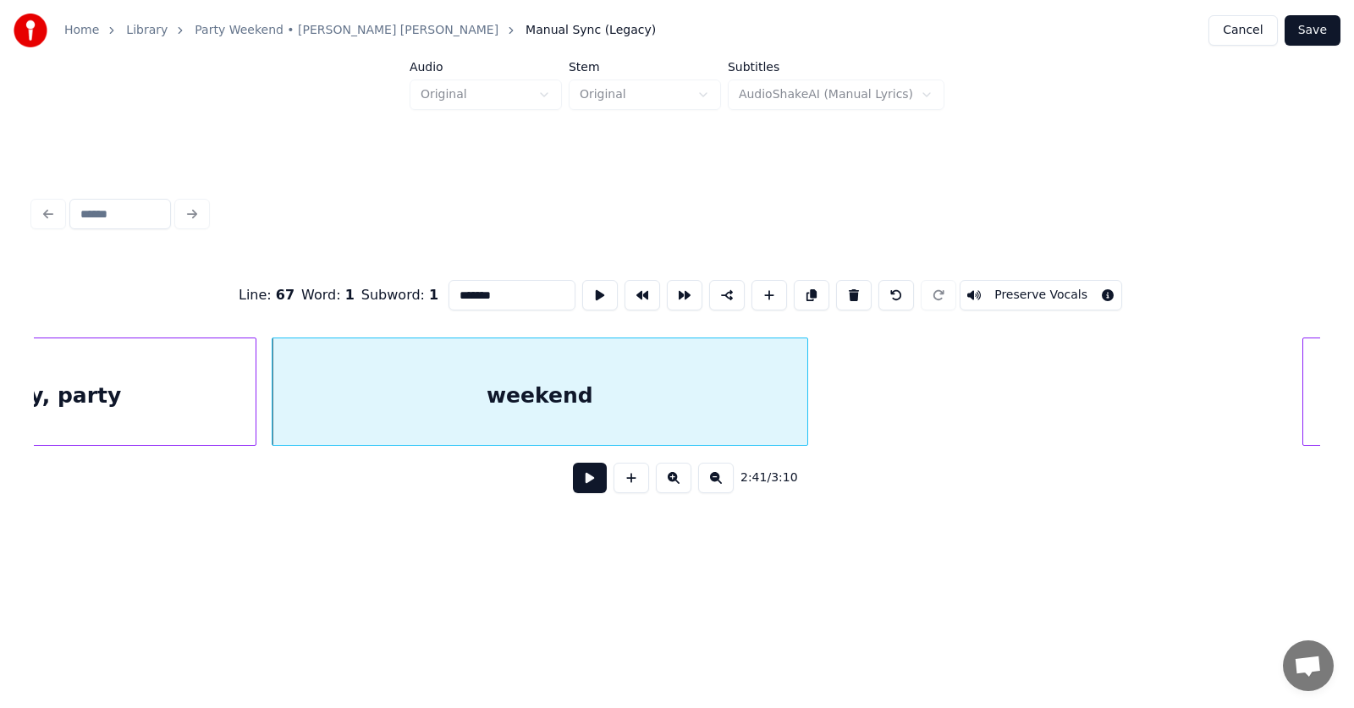
click at [1305, 407] on div at bounding box center [1305, 391] width 5 height 107
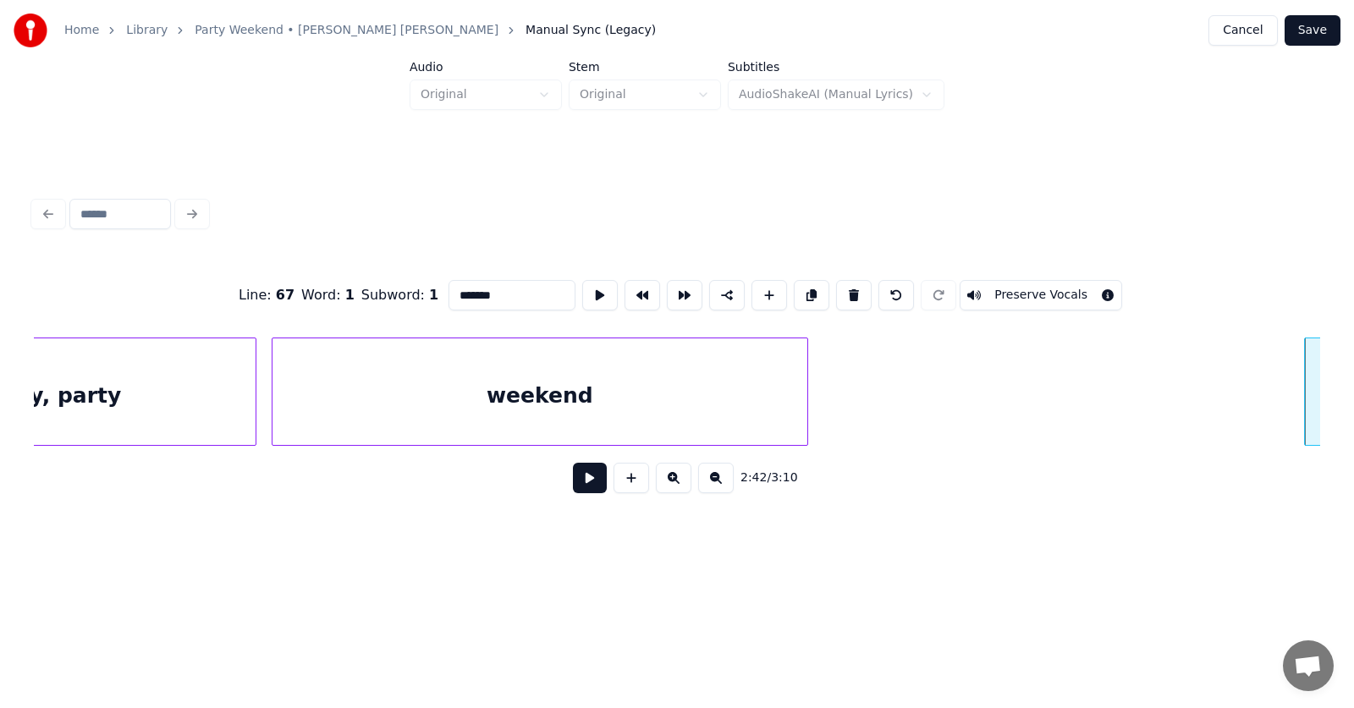
type input "*******"
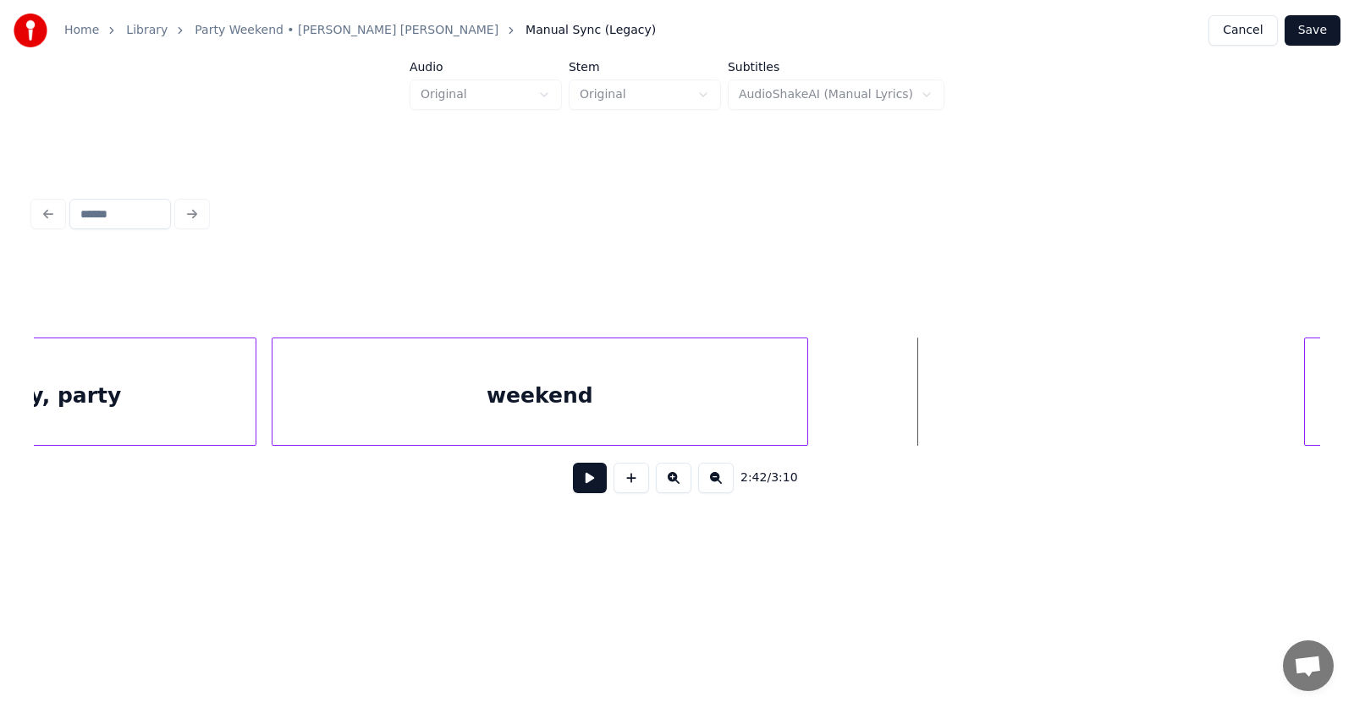
click at [585, 486] on button at bounding box center [590, 478] width 34 height 30
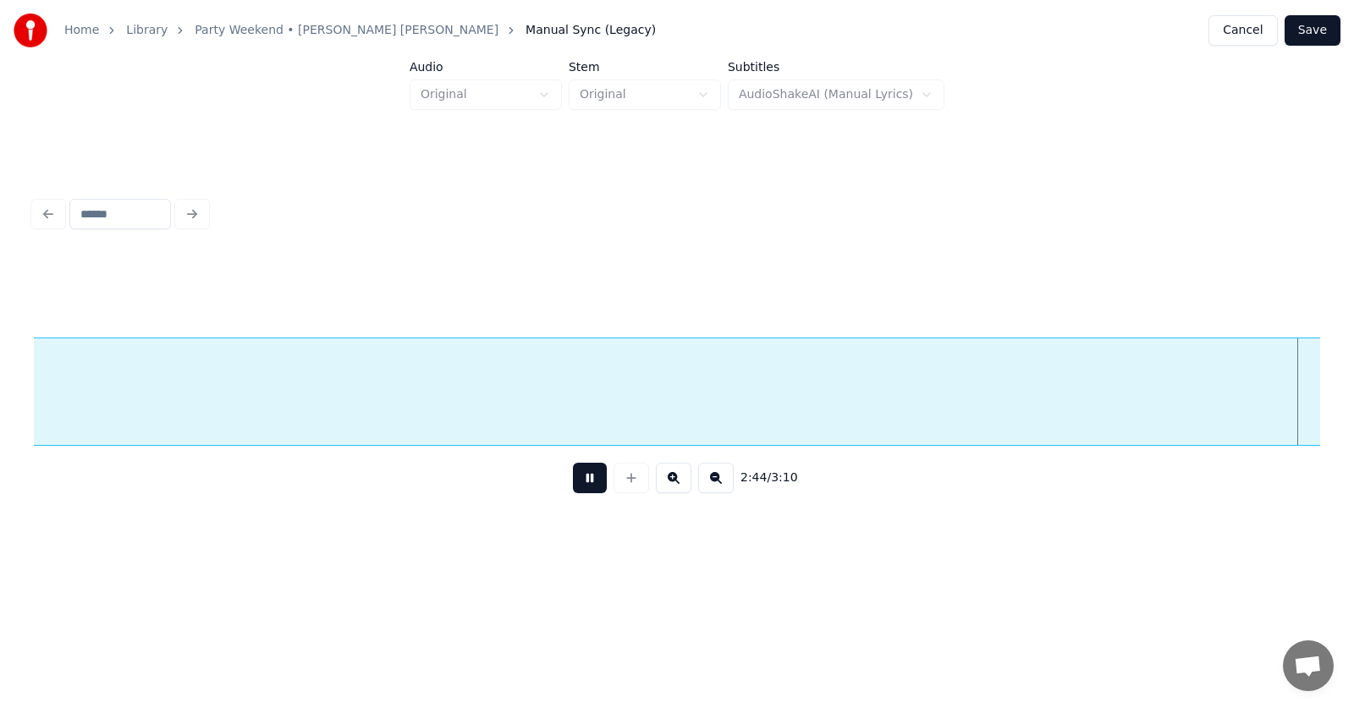
scroll to position [0, 104670]
click at [585, 486] on button at bounding box center [590, 478] width 34 height 30
click at [970, 404] on div "weekend" at bounding box center [864, 395] width 4278 height 115
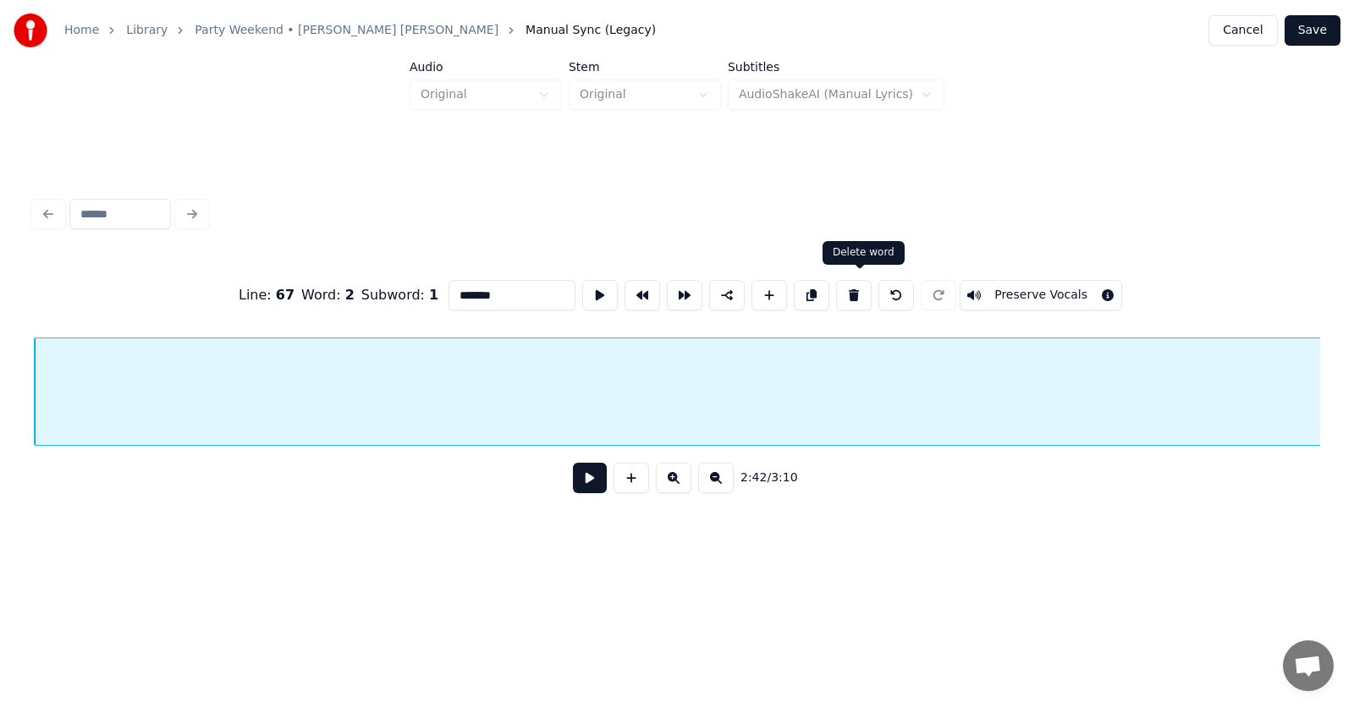
click at [865, 286] on button at bounding box center [854, 295] width 36 height 30
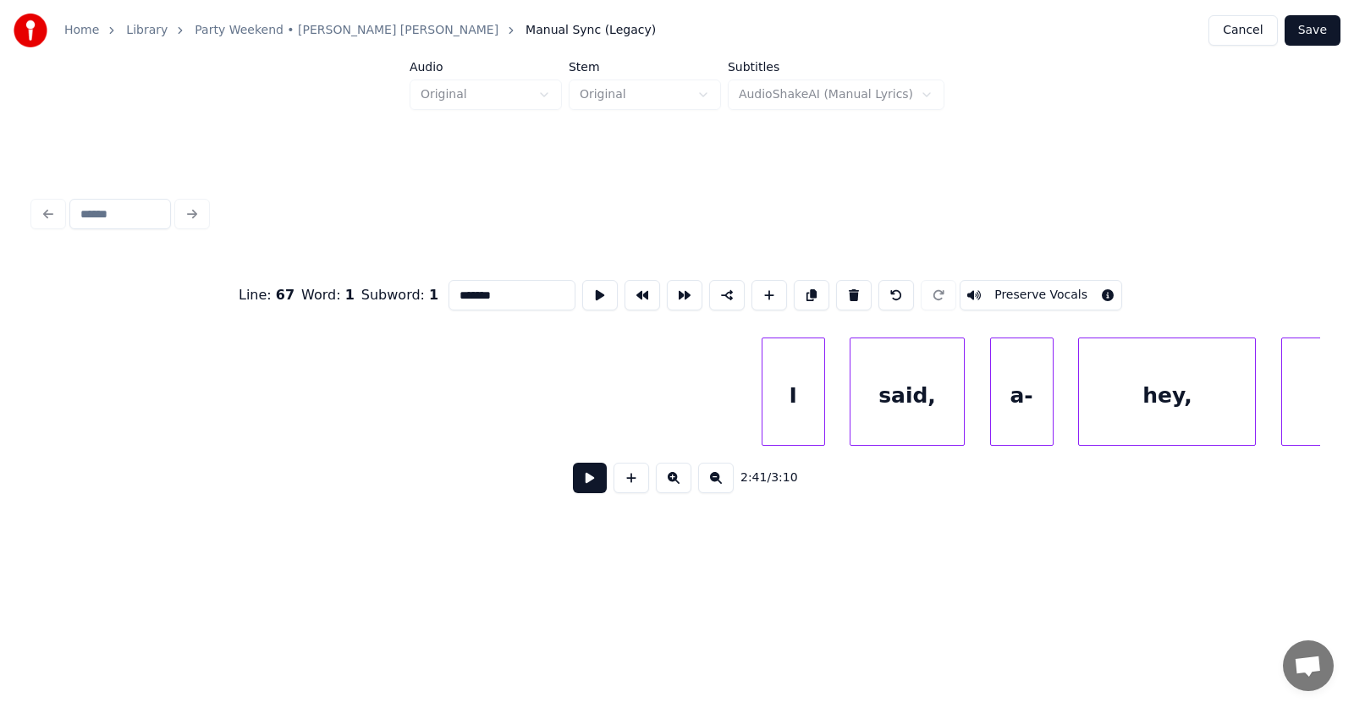
scroll to position [0, 111674]
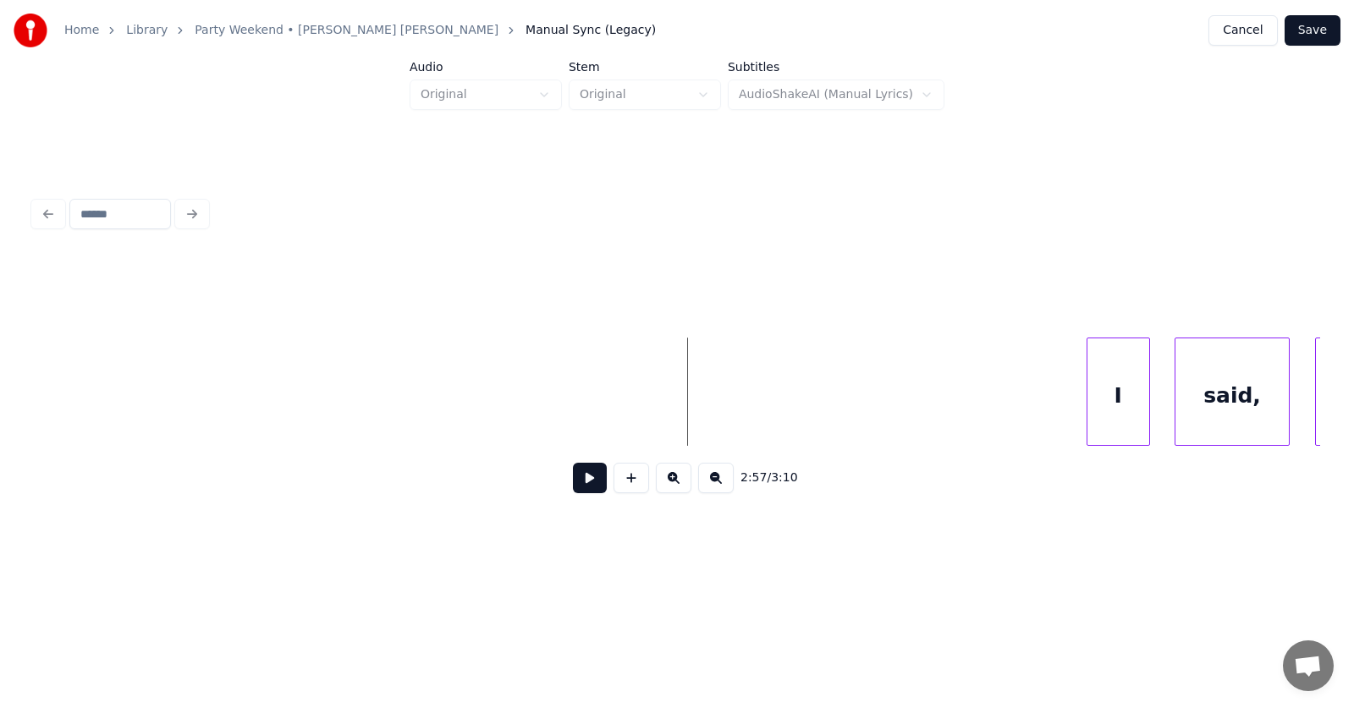
click at [585, 490] on button at bounding box center [590, 478] width 34 height 30
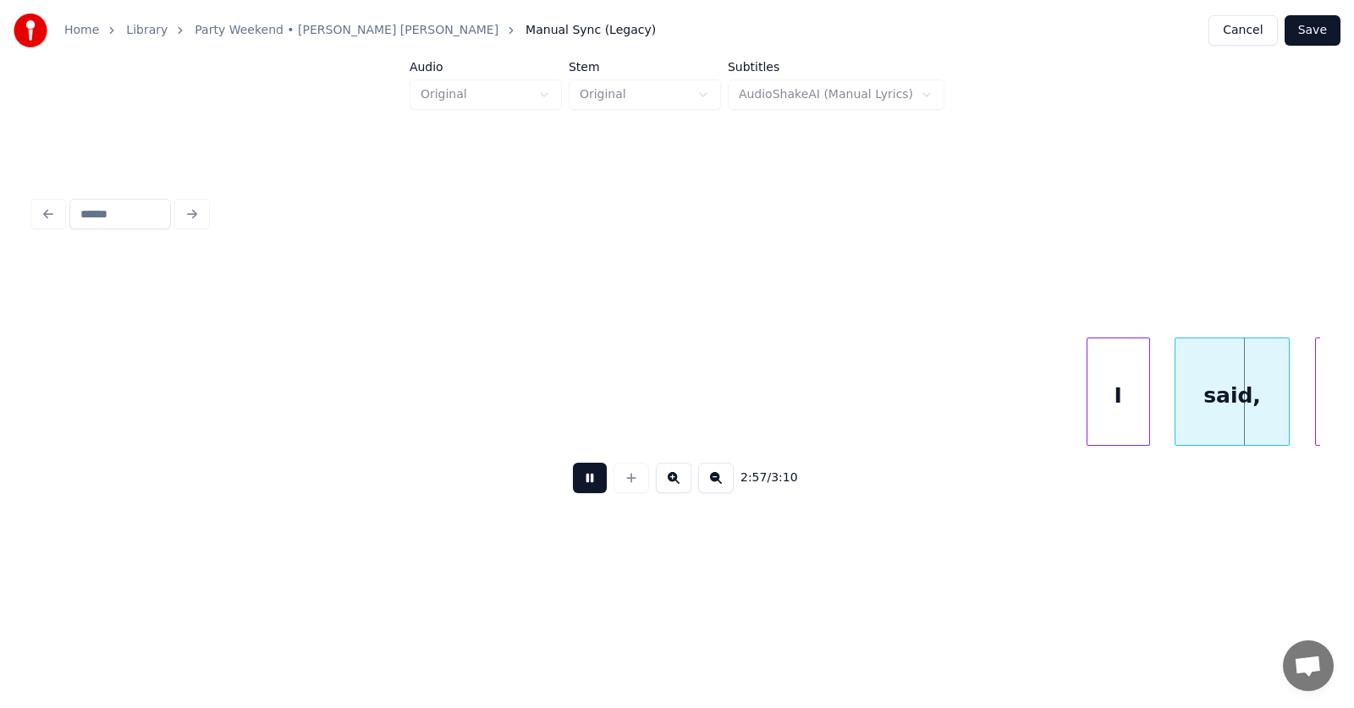
scroll to position [0, 112963]
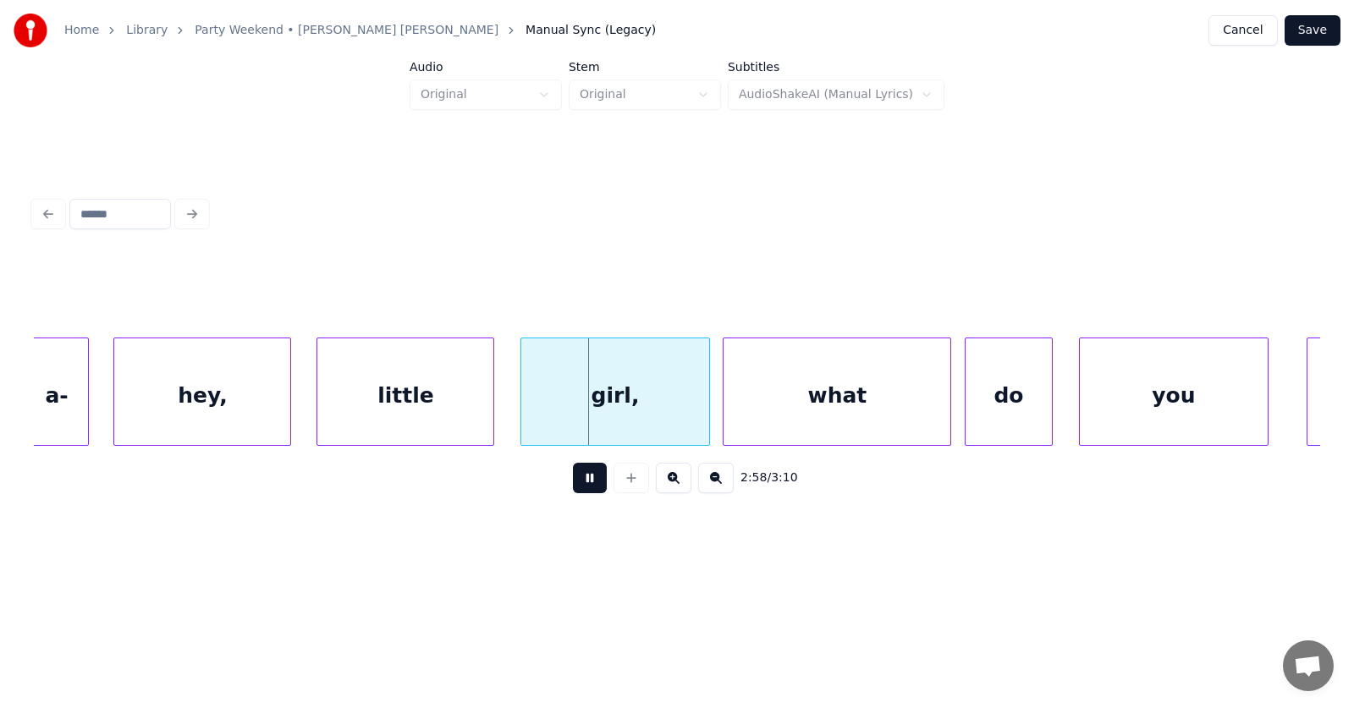
click at [585, 490] on button at bounding box center [590, 478] width 34 height 30
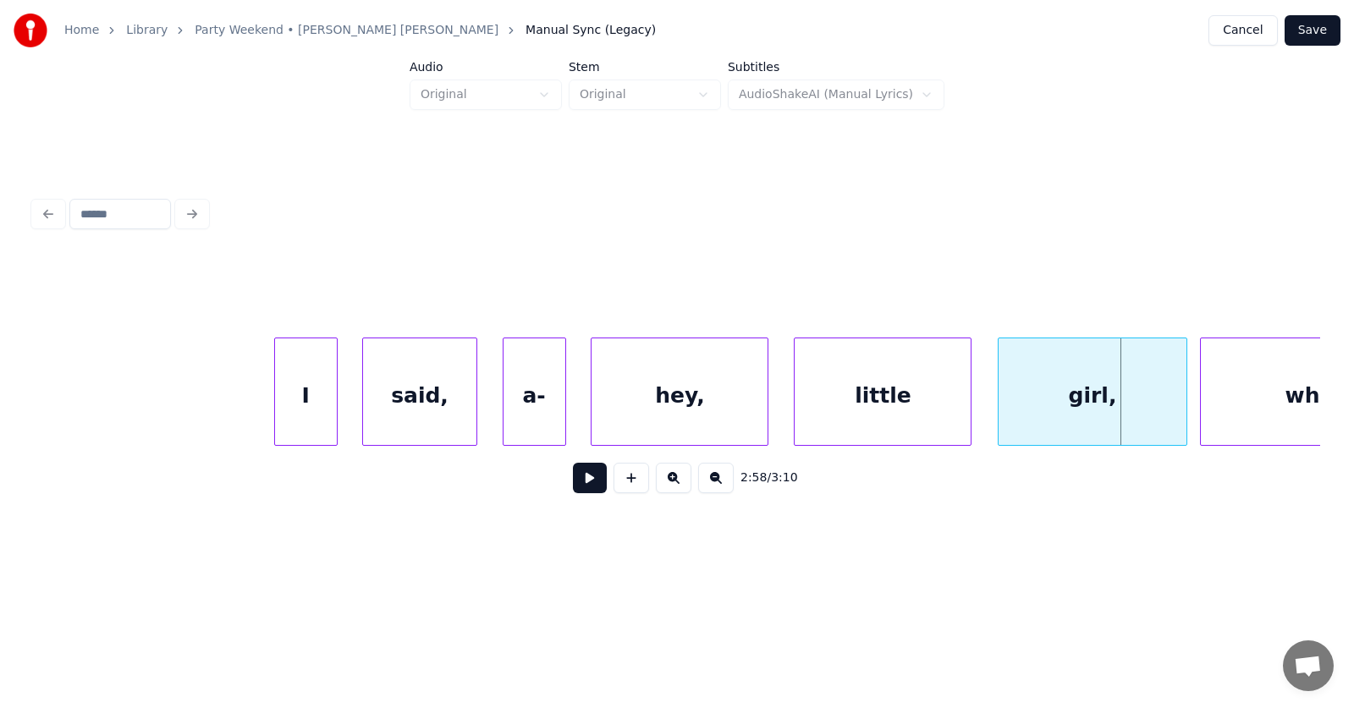
scroll to position [0, 112324]
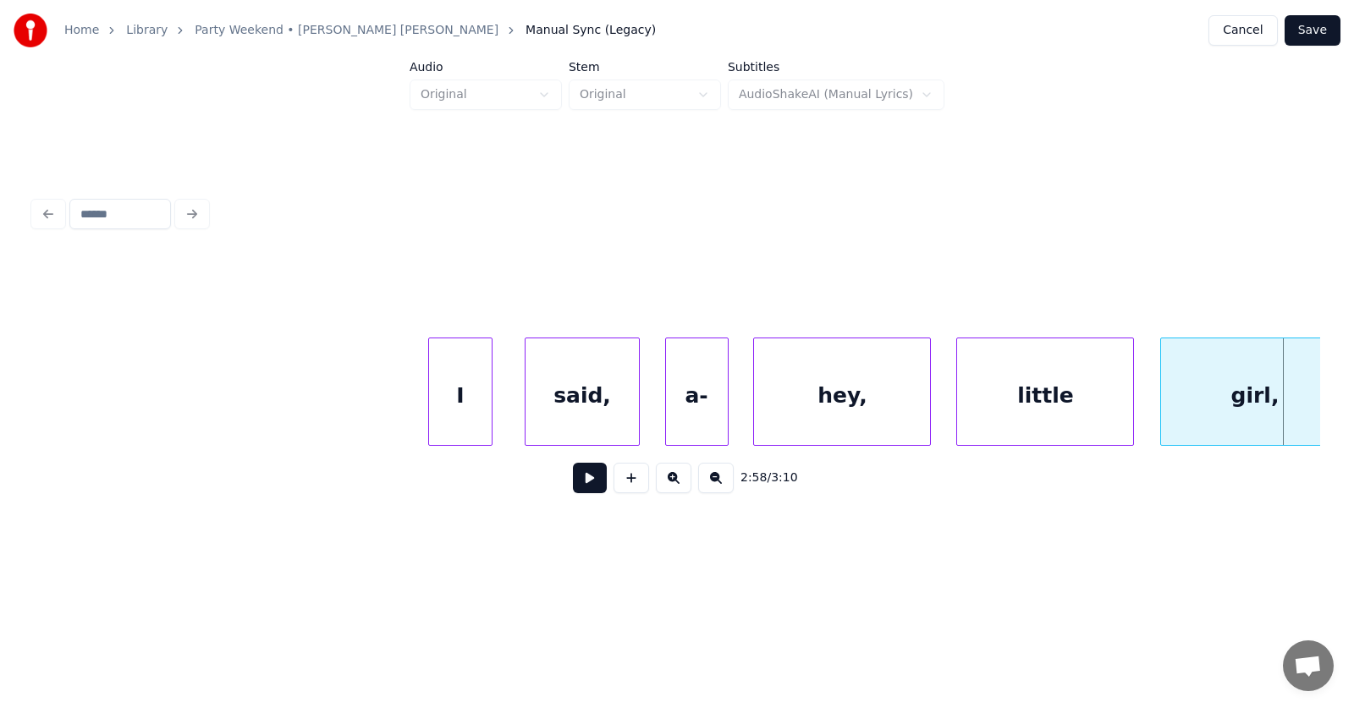
click at [466, 412] on div "I" at bounding box center [460, 395] width 62 height 115
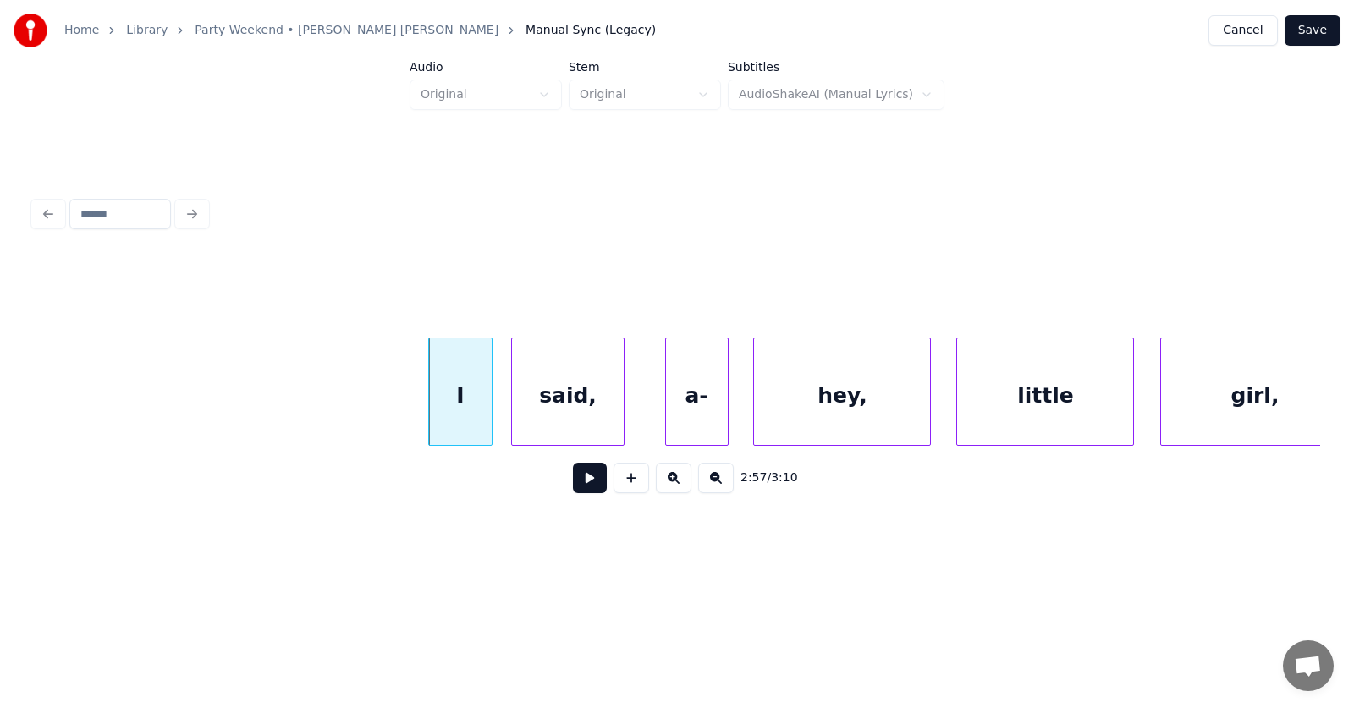
click at [568, 413] on div "said," at bounding box center [568, 395] width 113 height 115
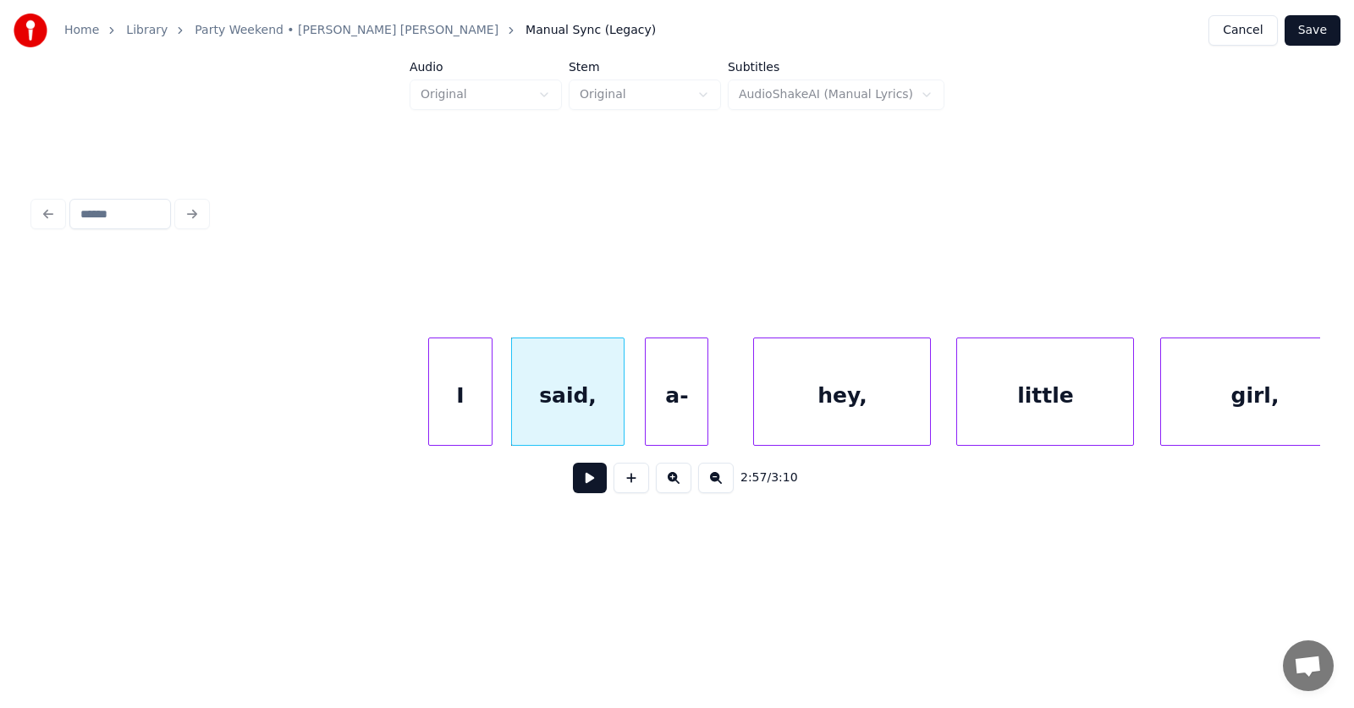
click at [685, 415] on div "a-" at bounding box center [677, 395] width 62 height 115
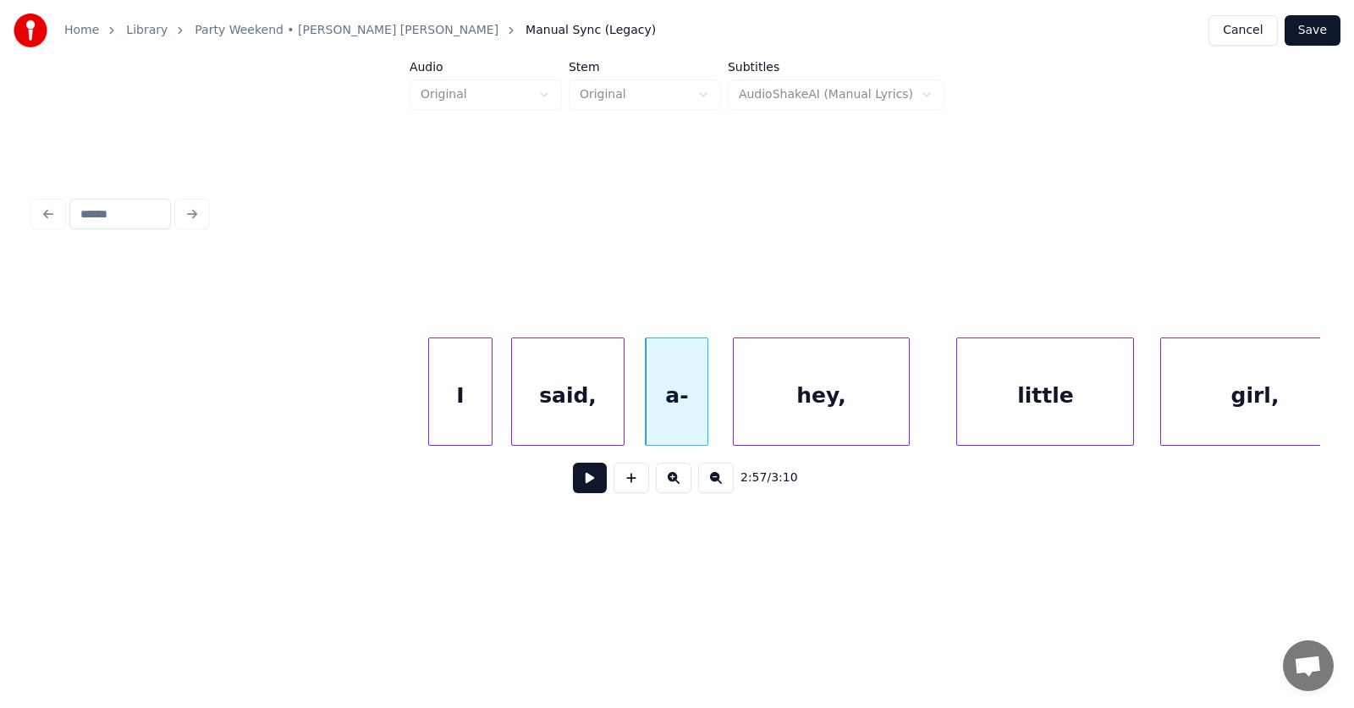
click at [790, 426] on div "hey," at bounding box center [822, 395] width 176 height 115
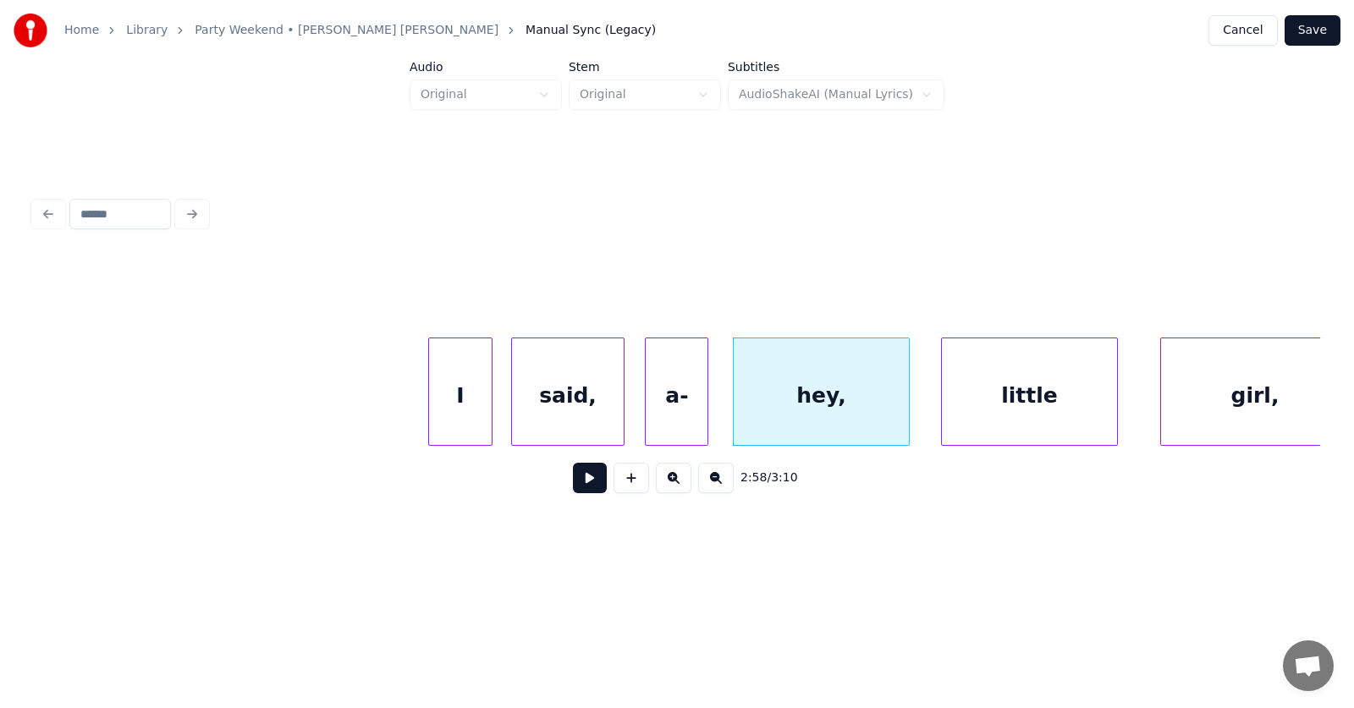
click at [992, 424] on div "little" at bounding box center [1030, 395] width 176 height 115
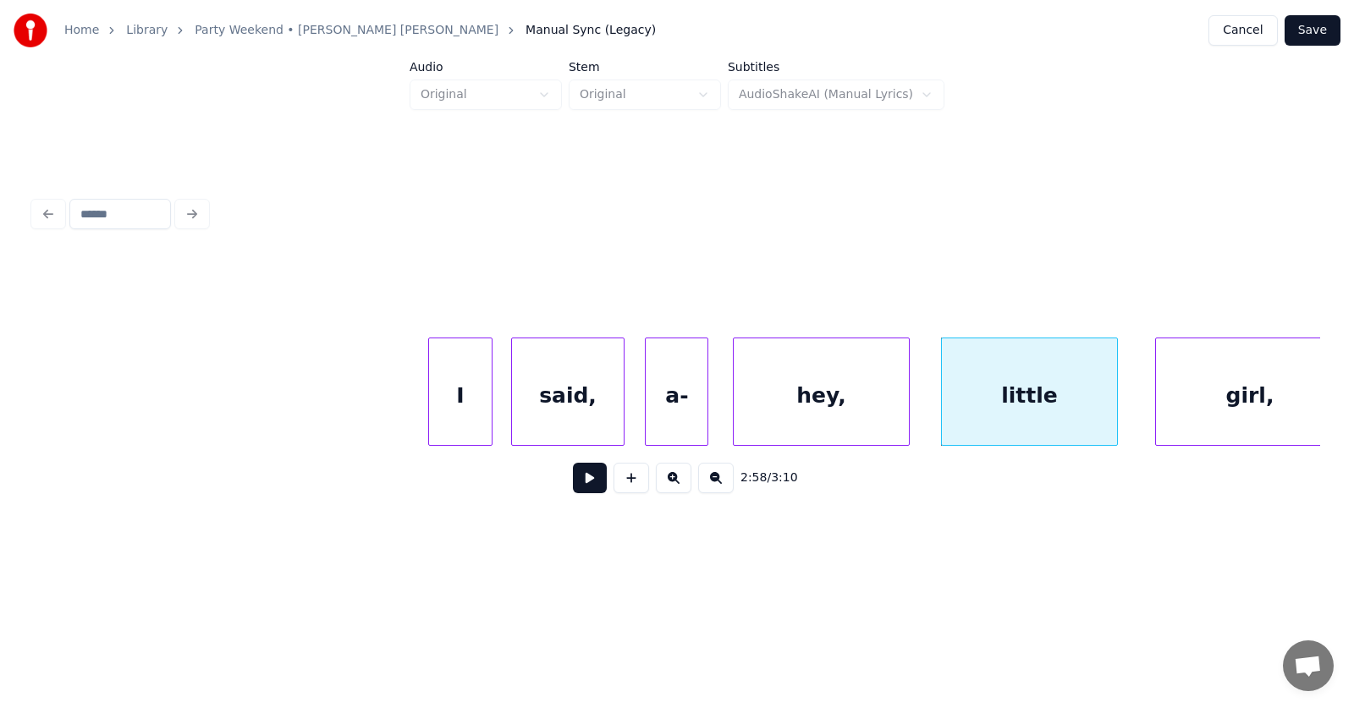
scroll to position [0, 112349]
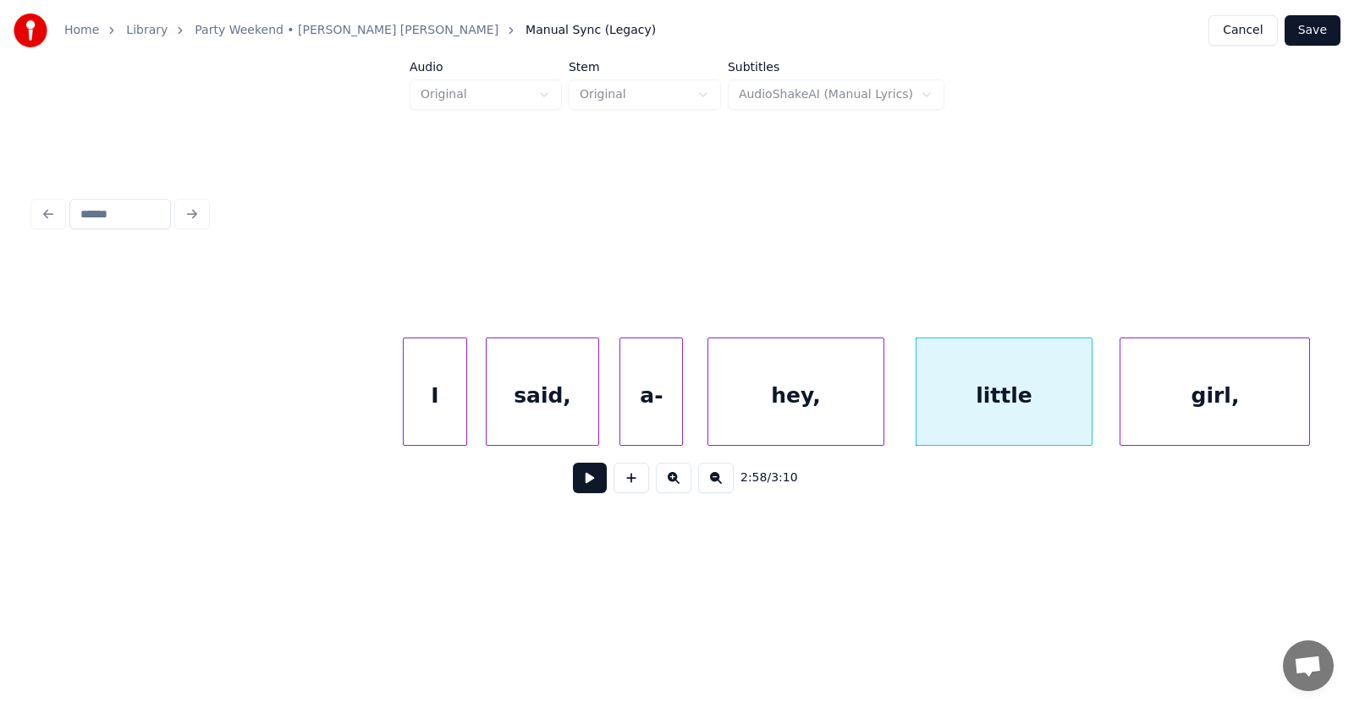
click at [1217, 414] on div "girl," at bounding box center [1214, 395] width 189 height 115
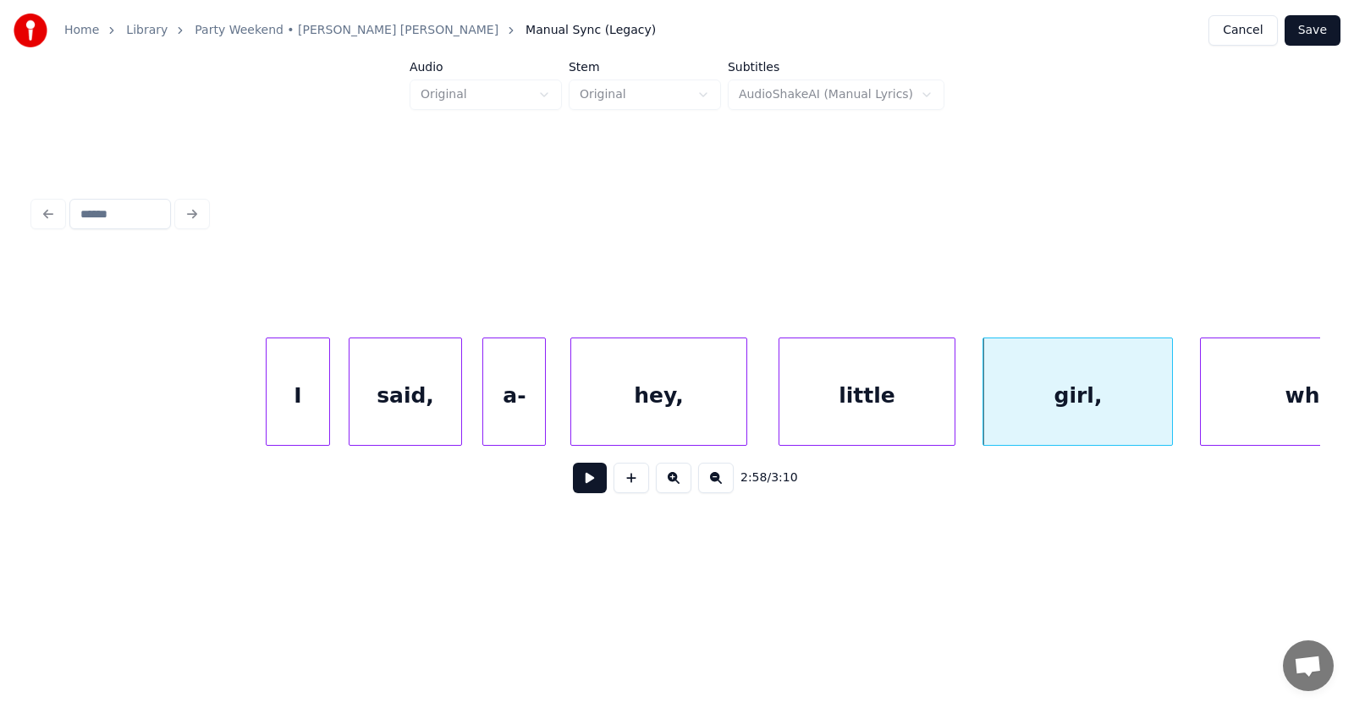
scroll to position [0, 112649]
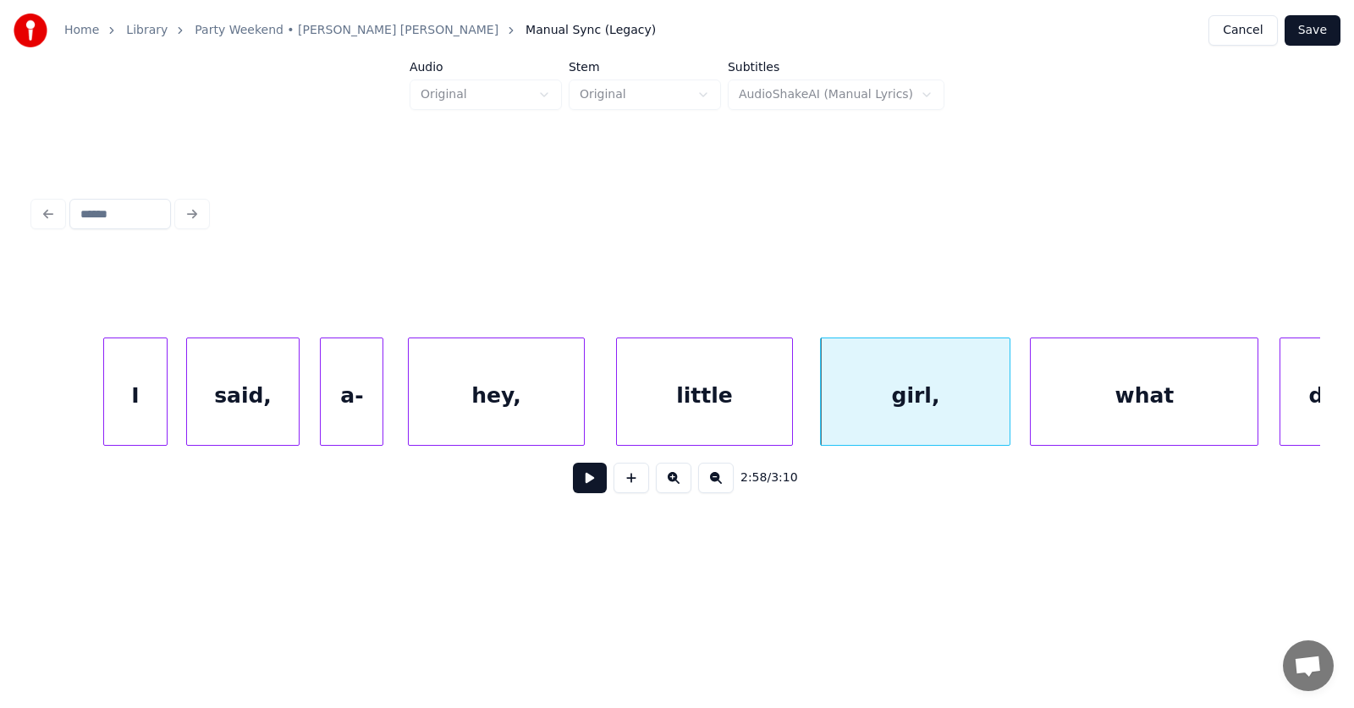
click at [1155, 410] on div "what" at bounding box center [1143, 395] width 227 height 115
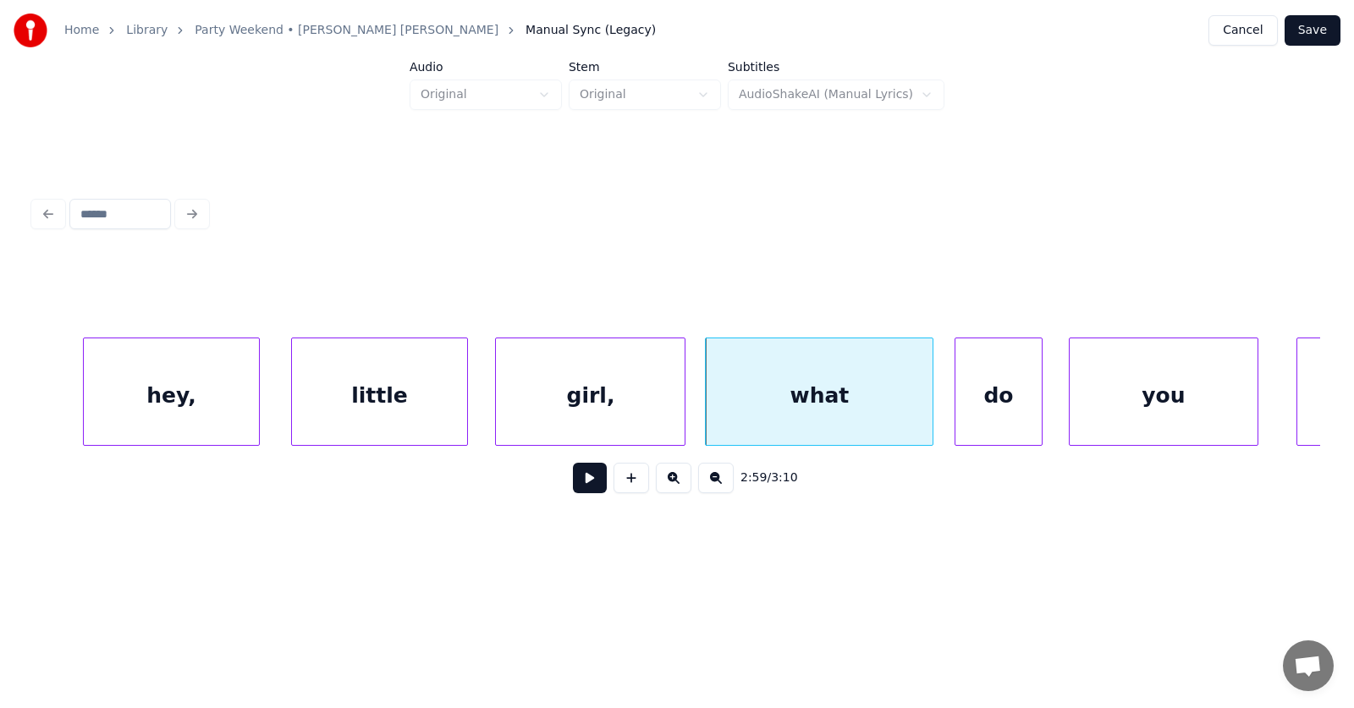
scroll to position [0, 113055]
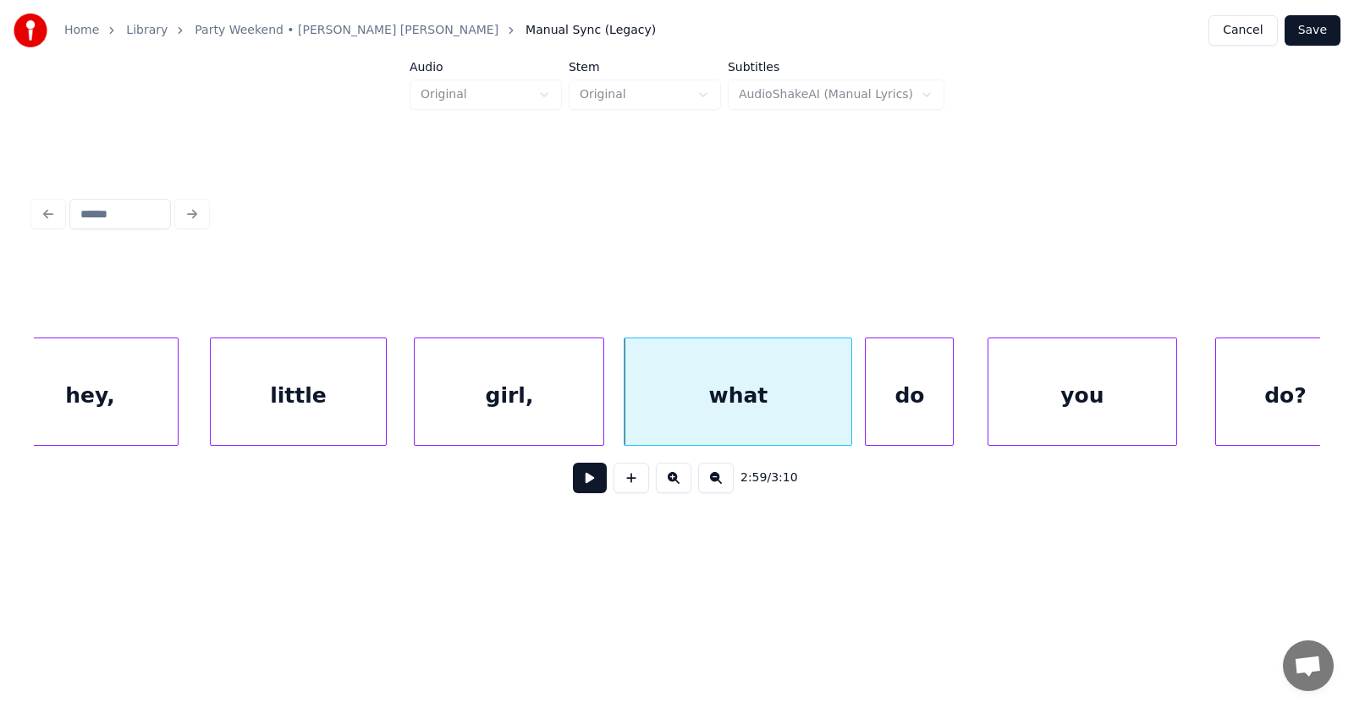
click at [933, 402] on div "do" at bounding box center [908, 395] width 87 height 115
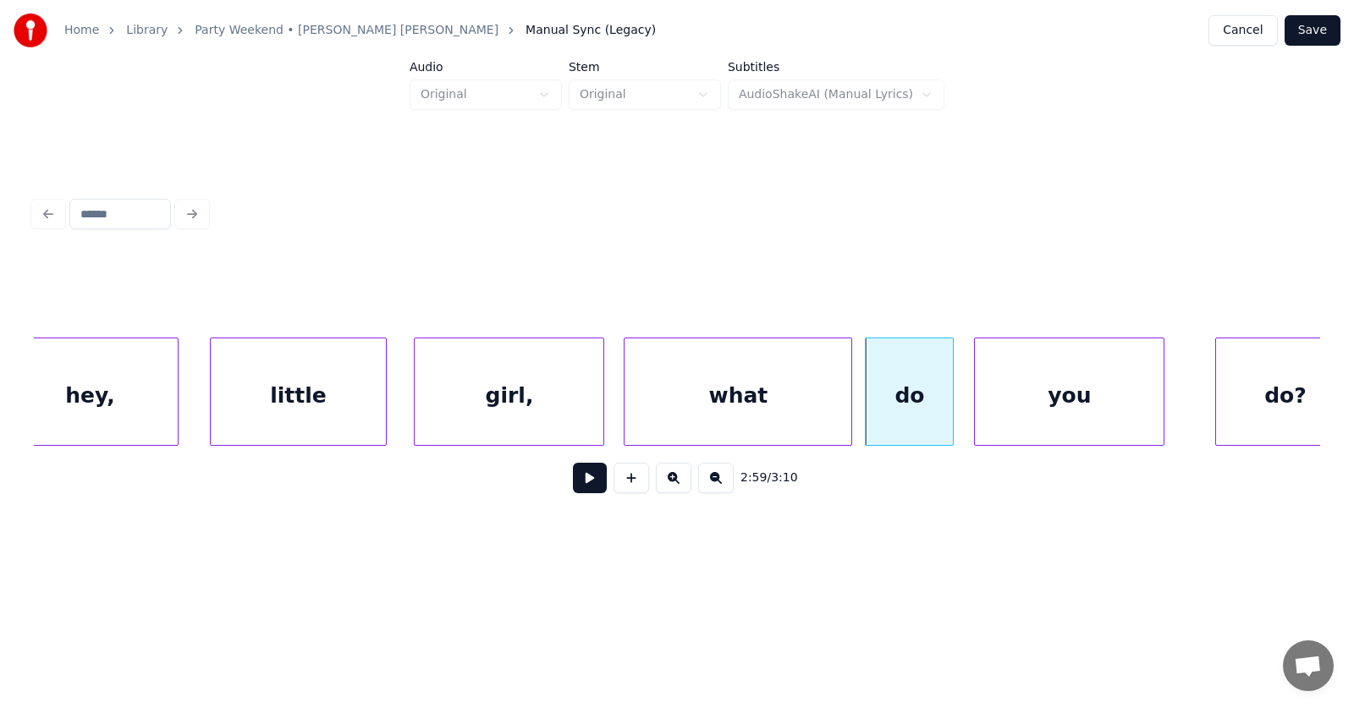
click at [1056, 410] on div "you" at bounding box center [1069, 395] width 189 height 115
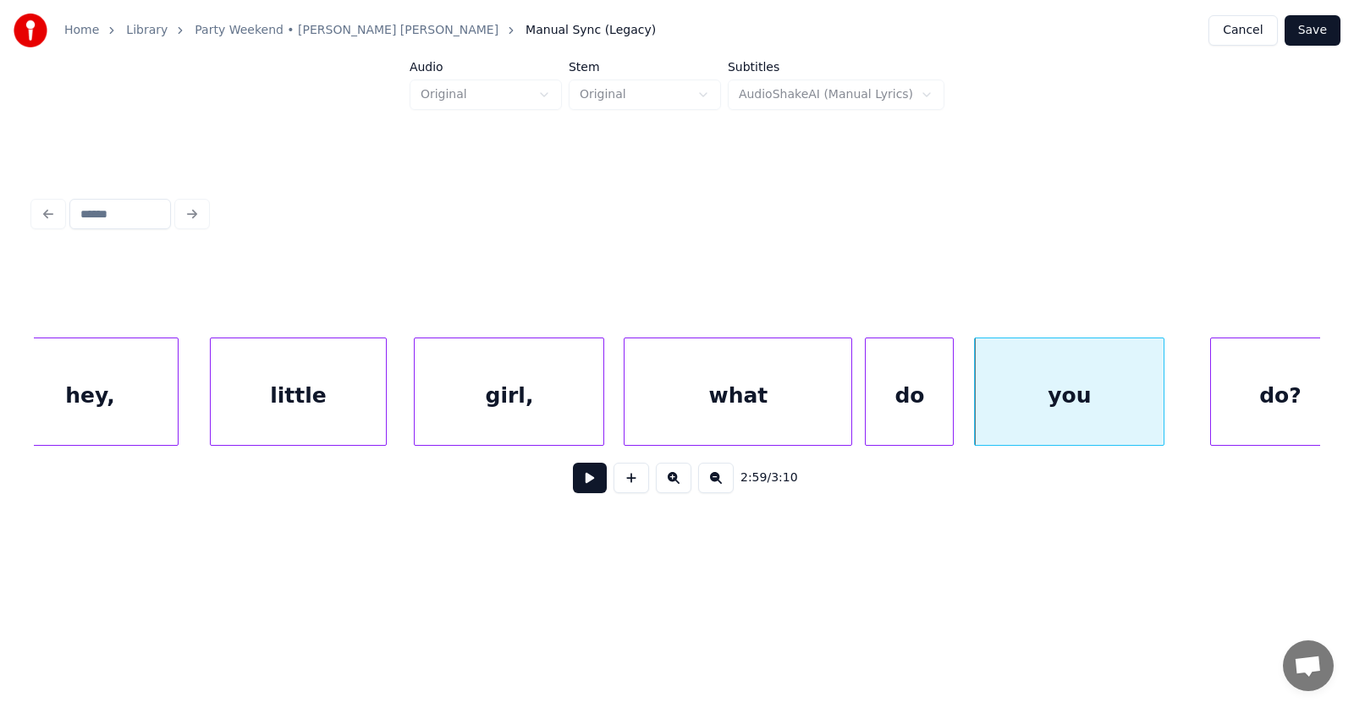
scroll to position [0, 113085]
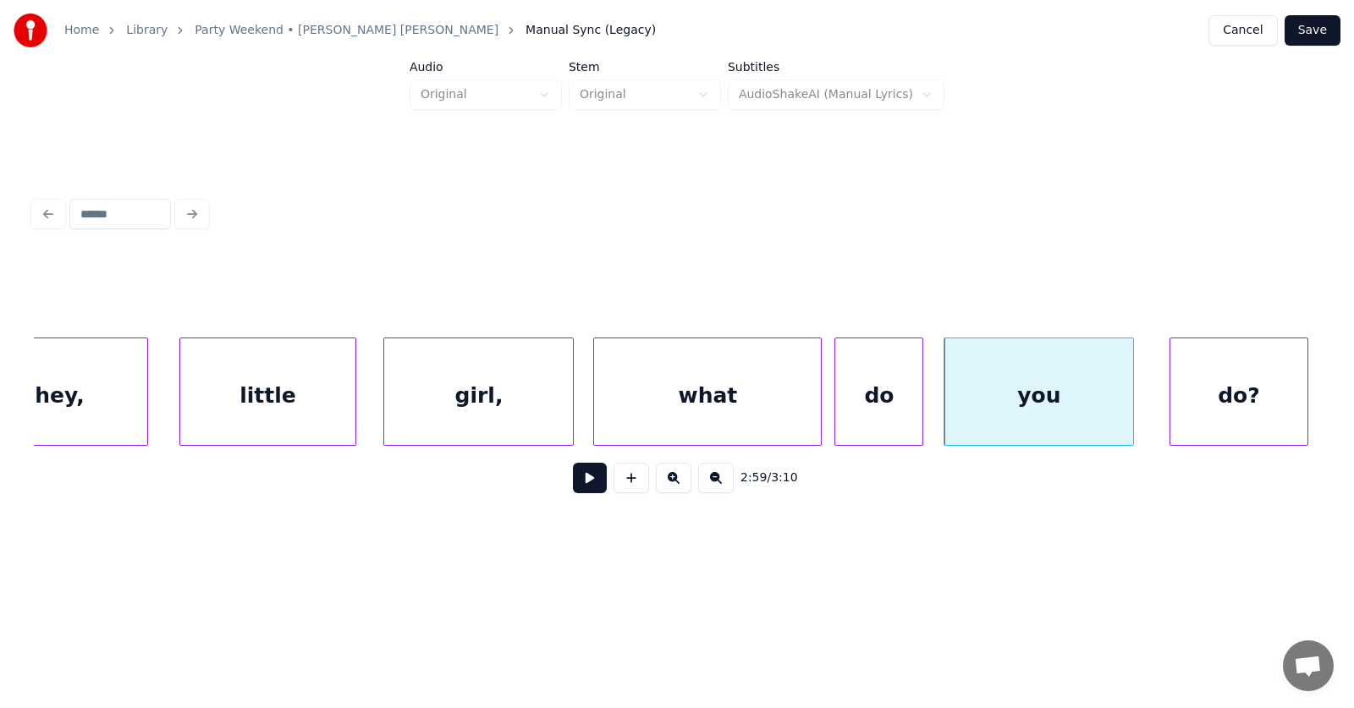
click at [1249, 415] on div "do?" at bounding box center [1239, 395] width 138 height 115
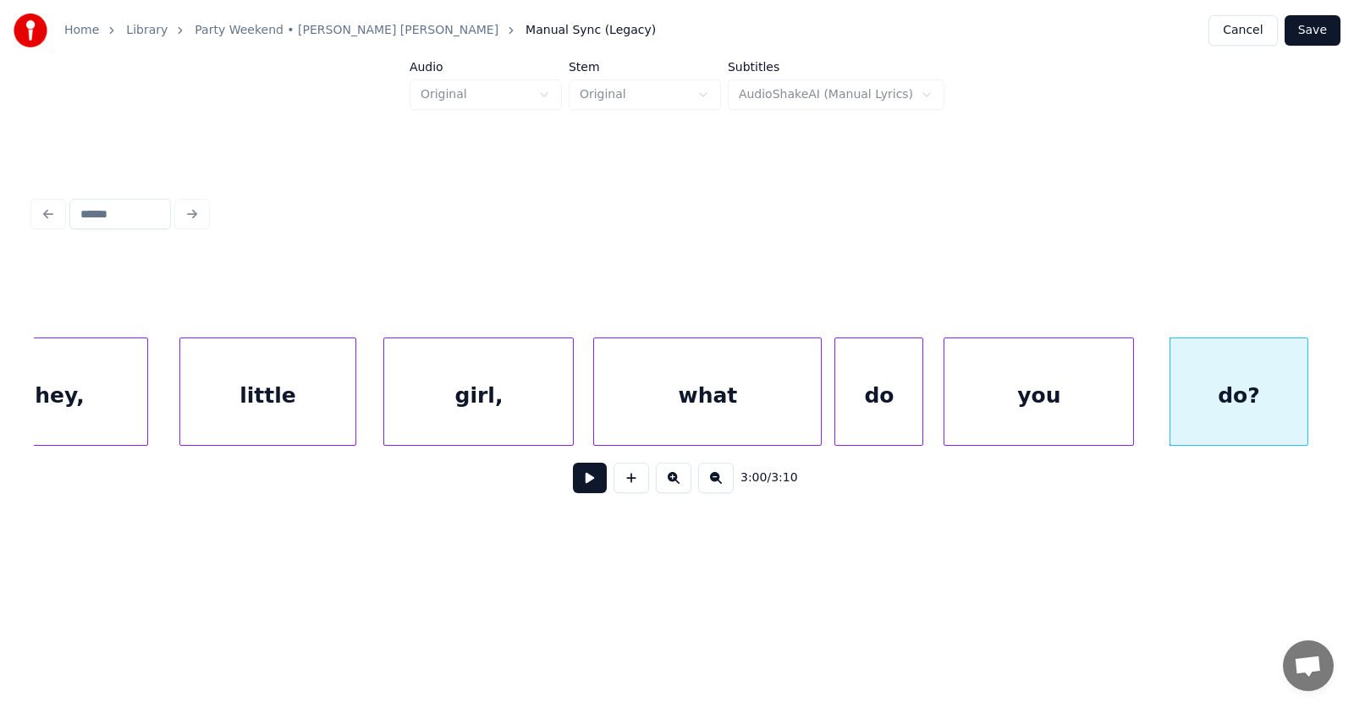
click at [541, 399] on div "girl," at bounding box center [478, 395] width 189 height 115
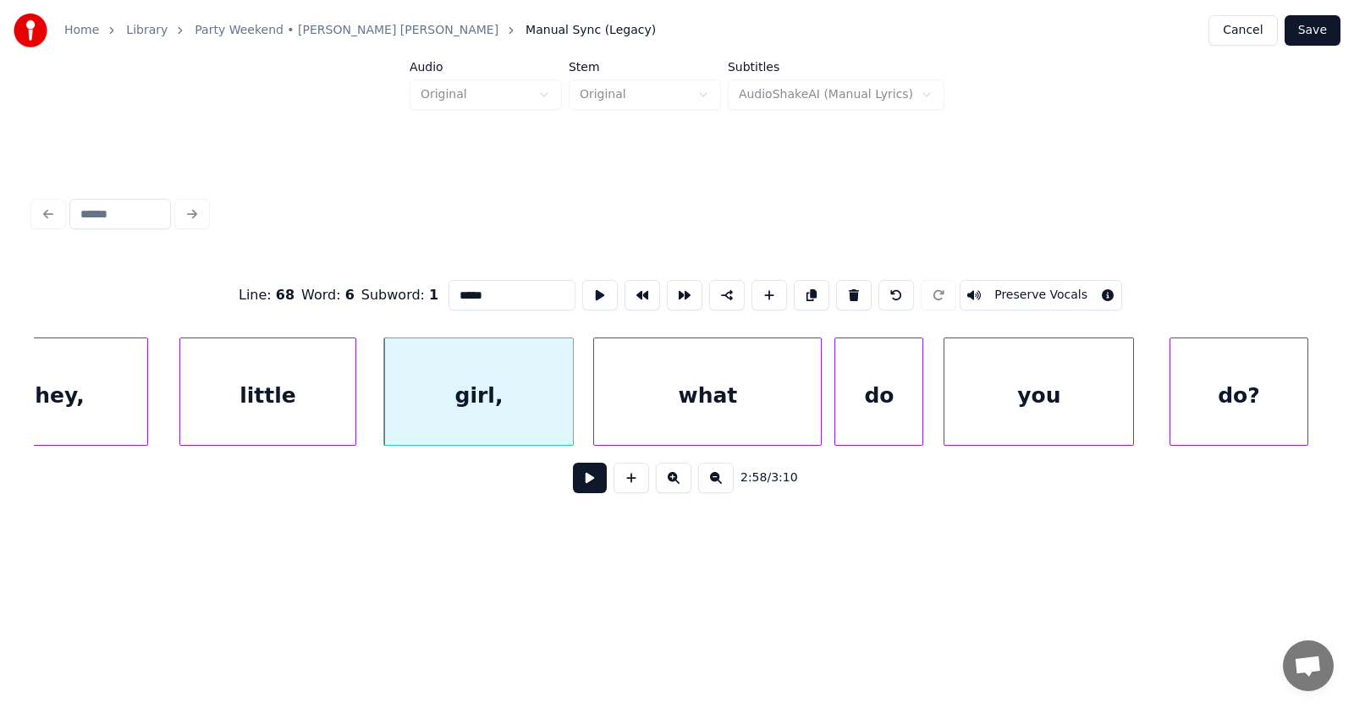
click at [585, 485] on button at bounding box center [590, 478] width 34 height 30
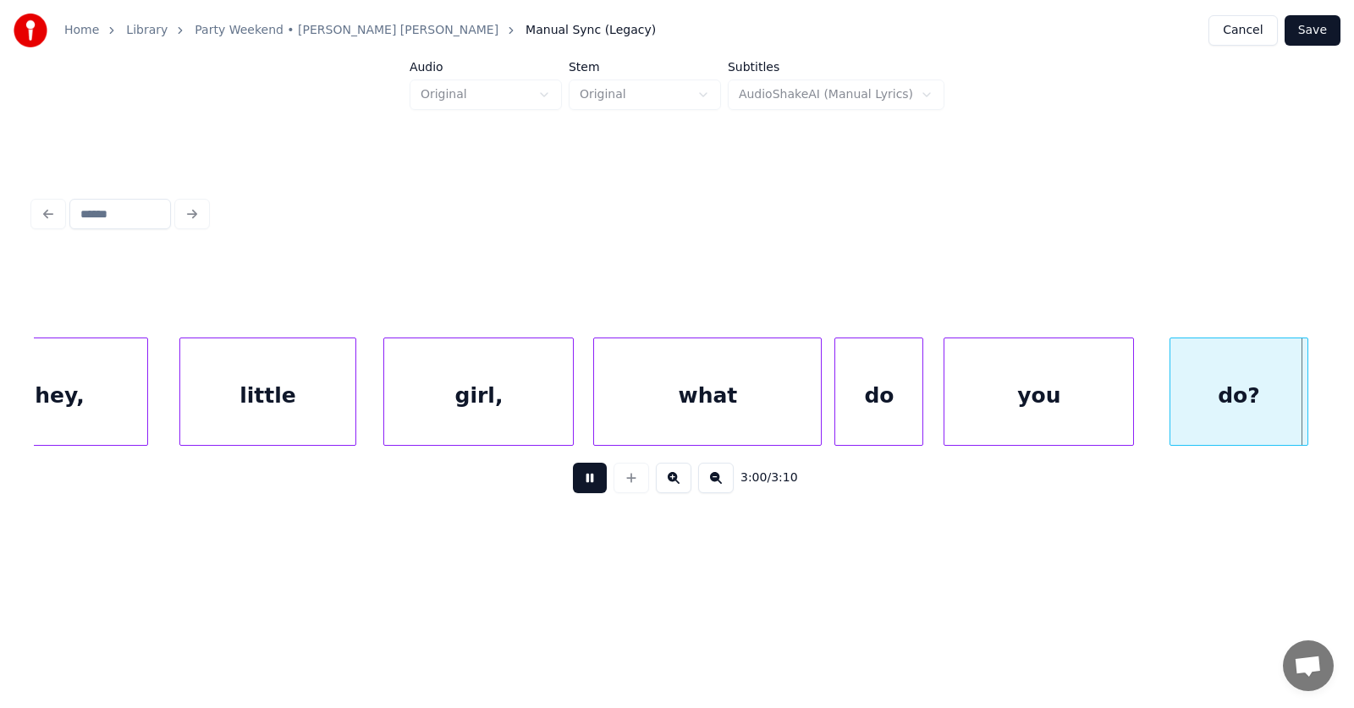
scroll to position [0, 114372]
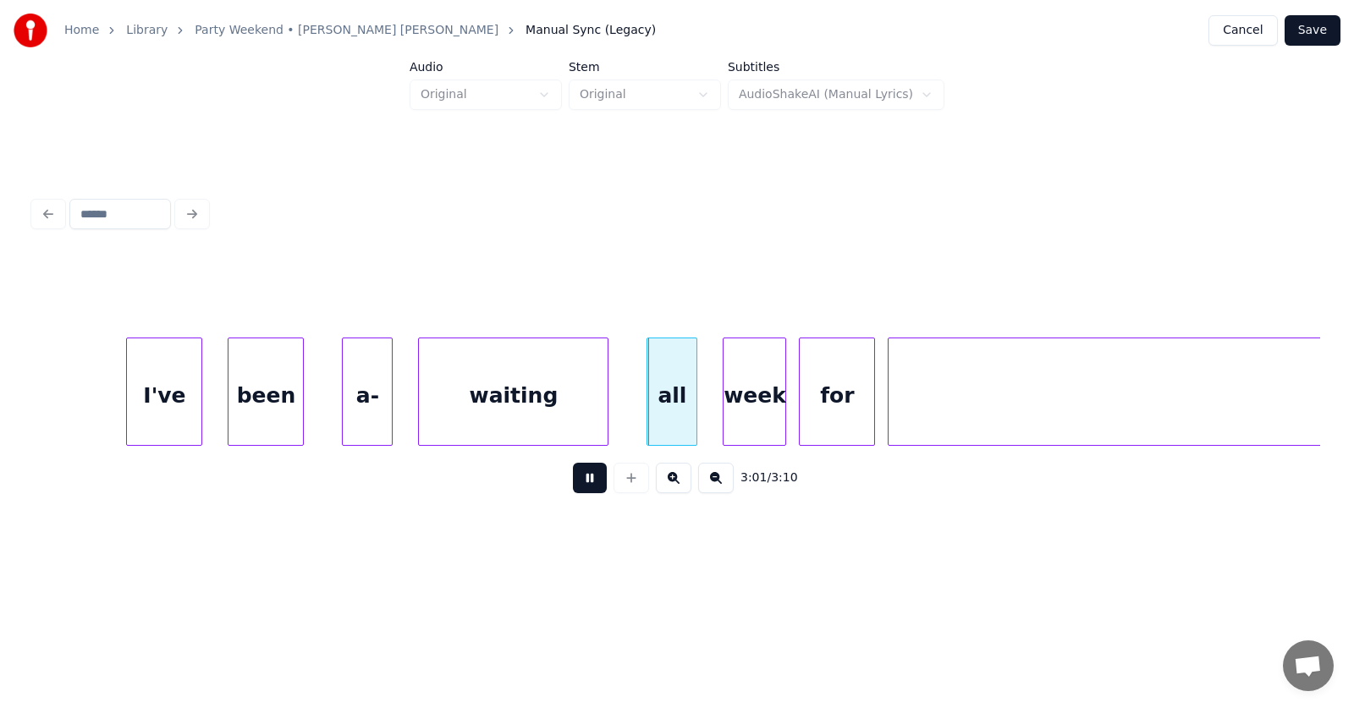
click at [585, 485] on button at bounding box center [590, 478] width 34 height 30
click at [157, 407] on div "I've" at bounding box center [150, 395] width 74 height 115
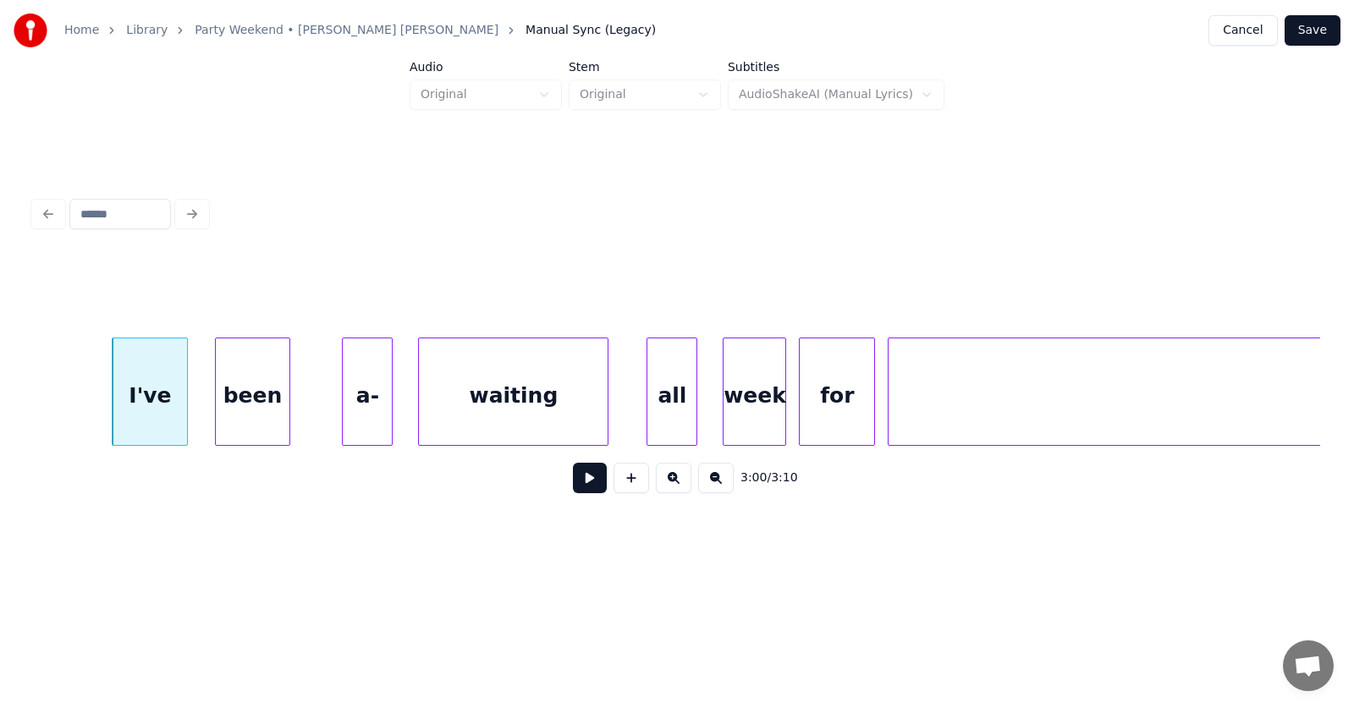
click at [234, 416] on div "been" at bounding box center [253, 395] width 74 height 115
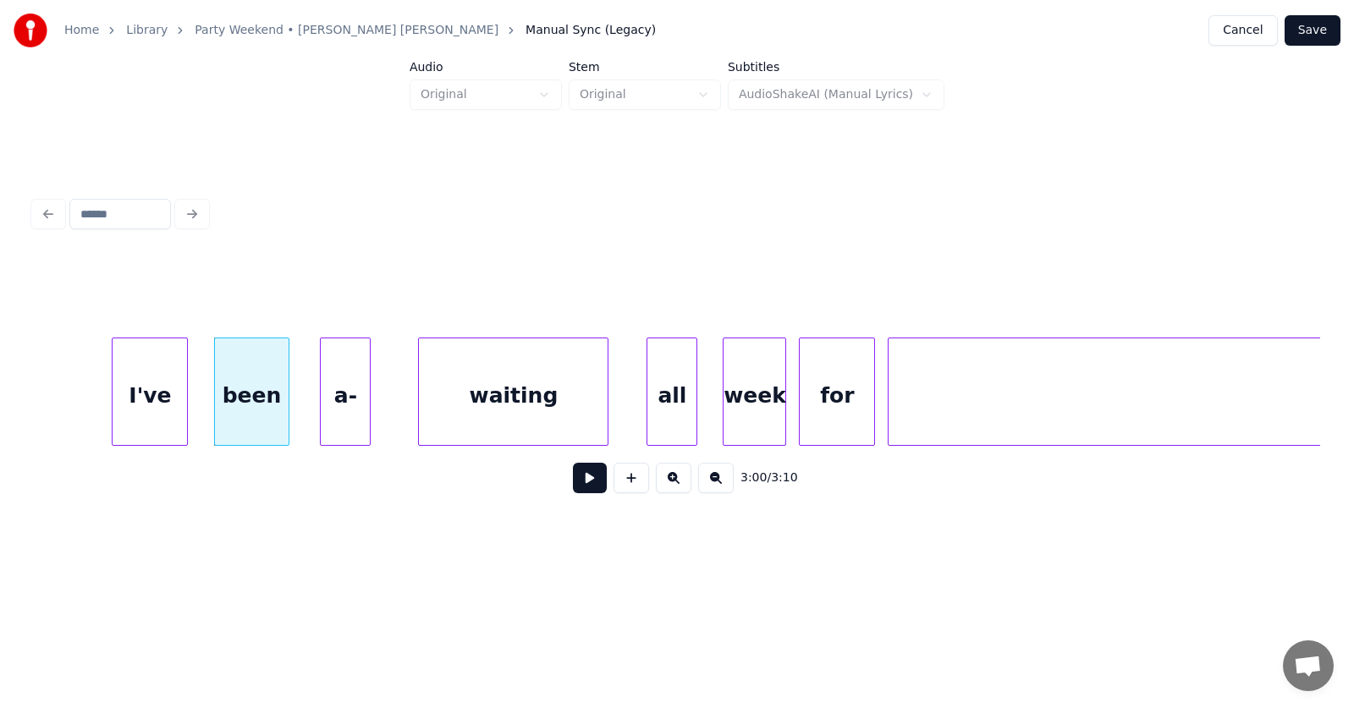
click at [338, 417] on div "a-" at bounding box center [345, 395] width 49 height 115
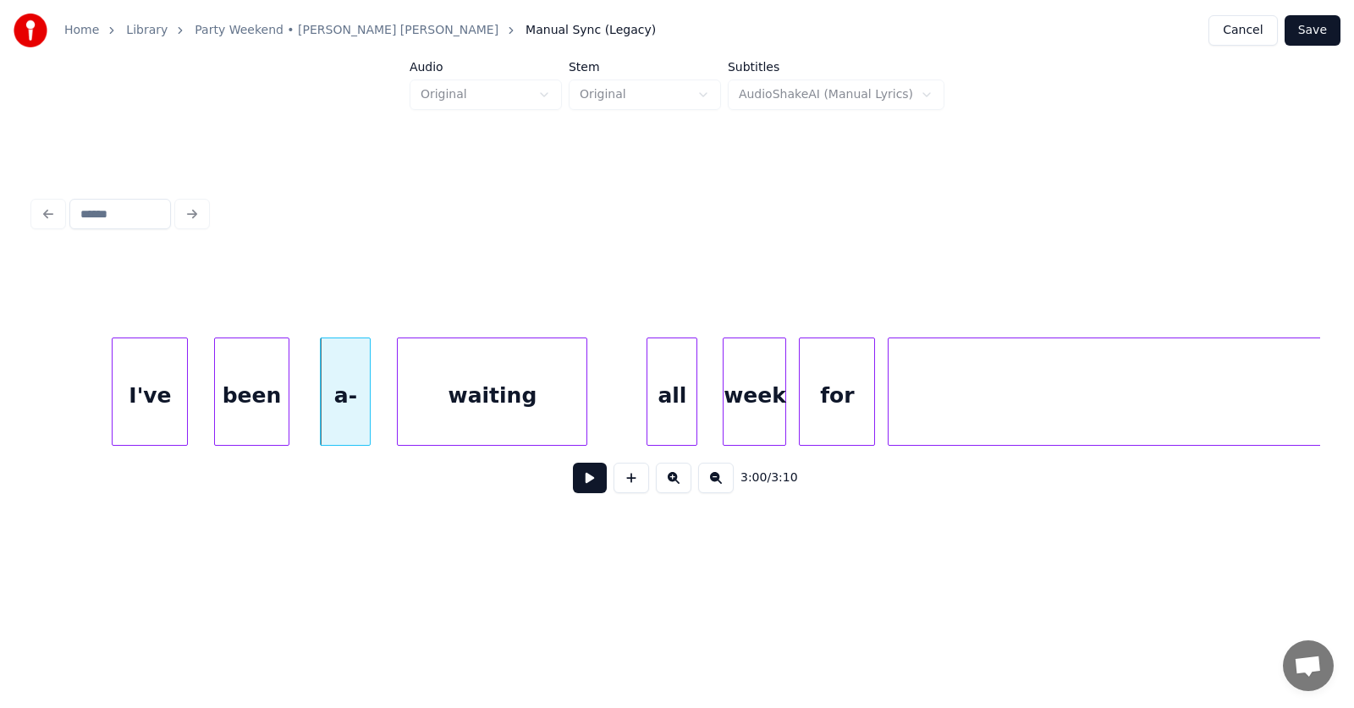
click at [474, 415] on div "waiting" at bounding box center [492, 395] width 189 height 115
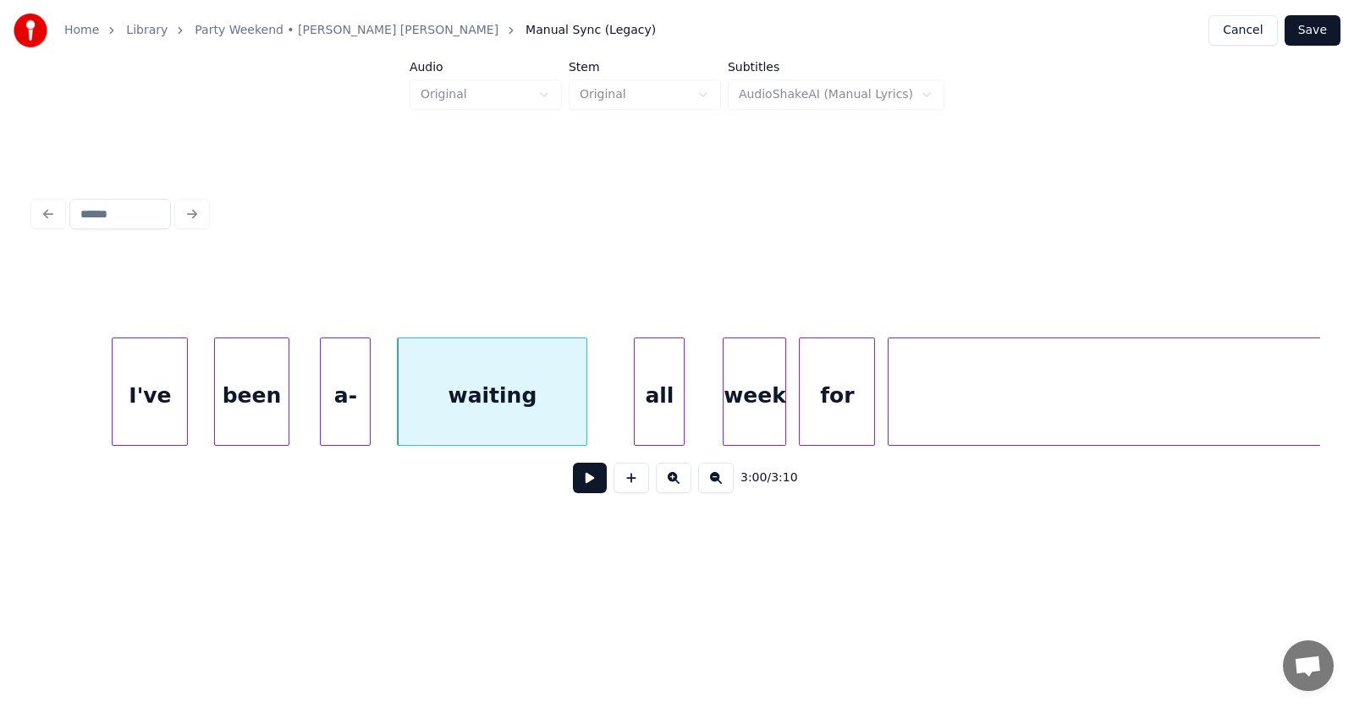
click at [655, 415] on div "all" at bounding box center [659, 395] width 49 height 115
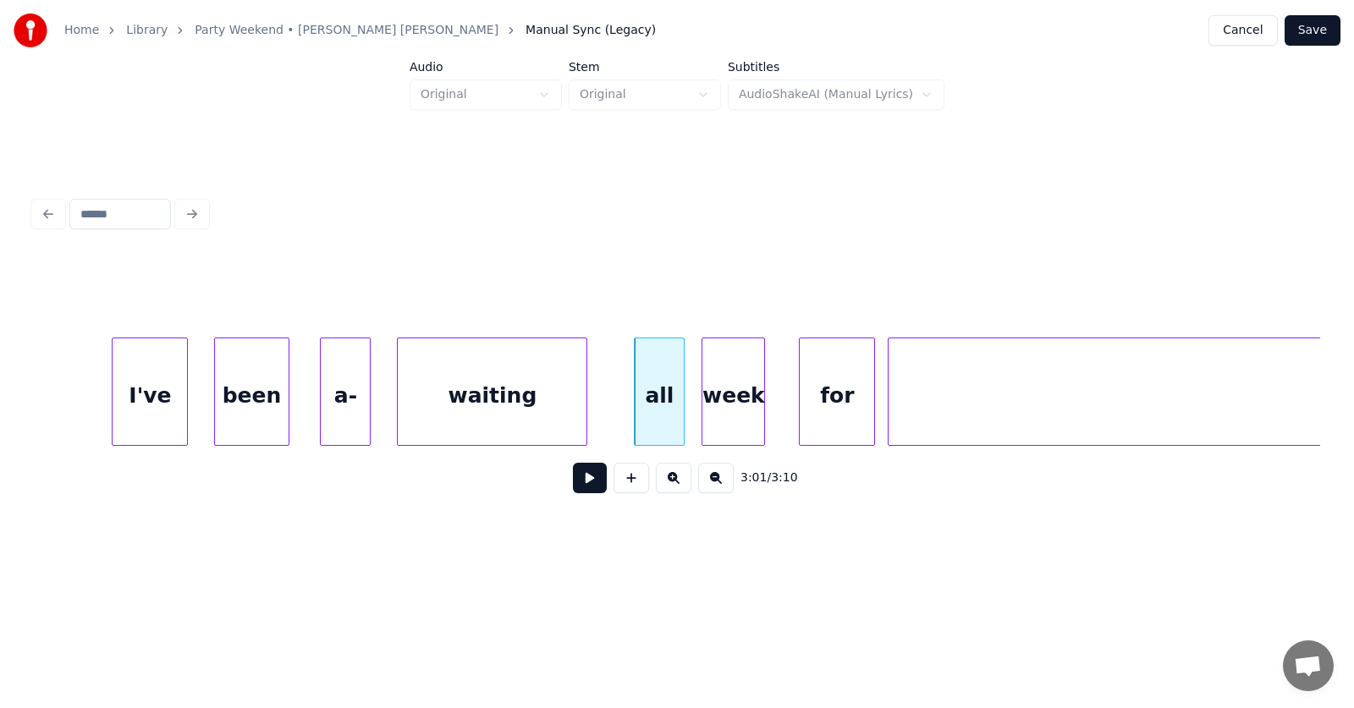
click at [739, 419] on div "week" at bounding box center [733, 395] width 62 height 115
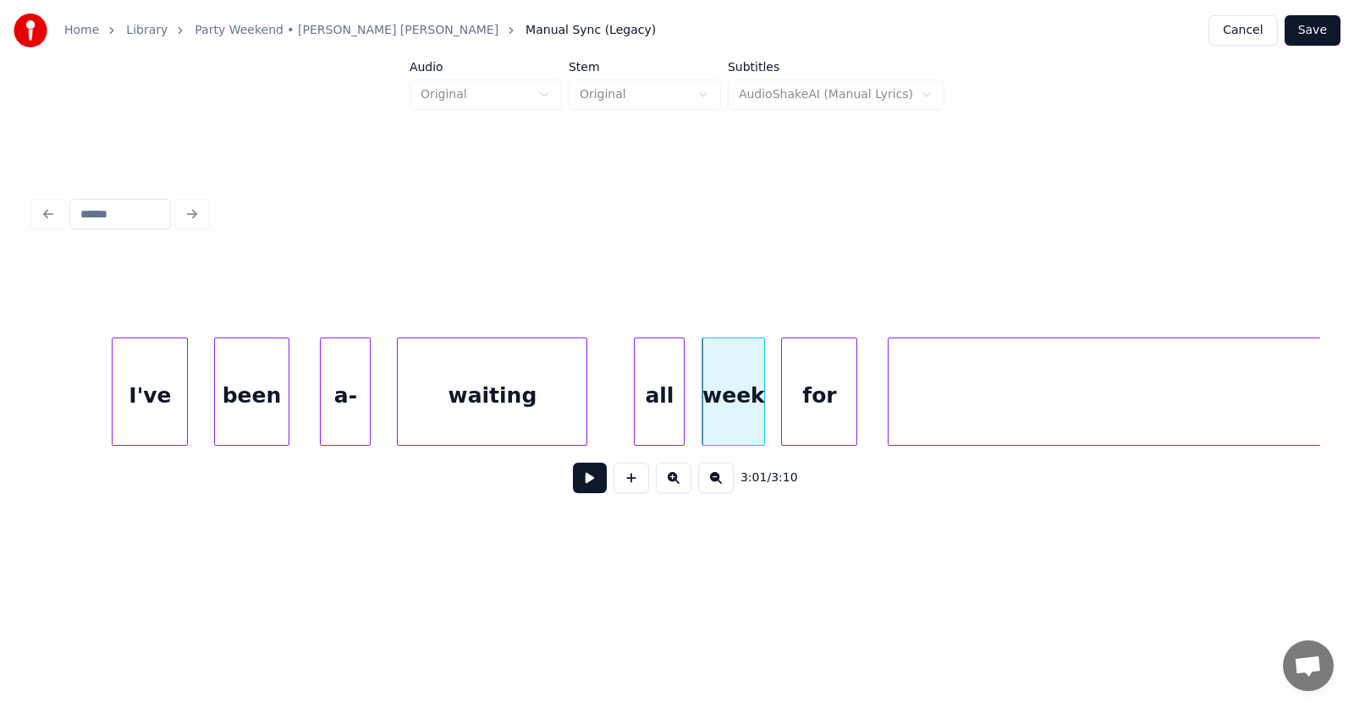
click at [814, 416] on div "for" at bounding box center [819, 395] width 74 height 115
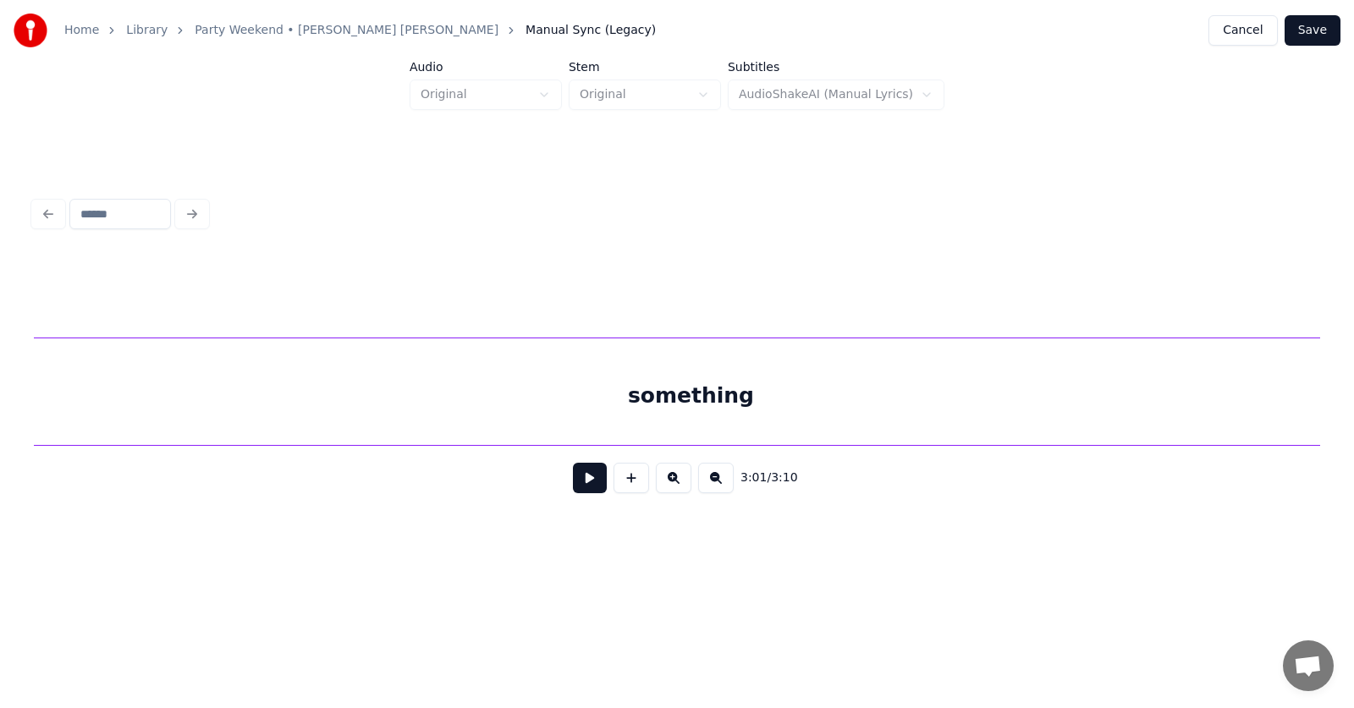
scroll to position [0, 115216]
click at [920, 411] on div "something" at bounding box center [694, 395] width 1318 height 115
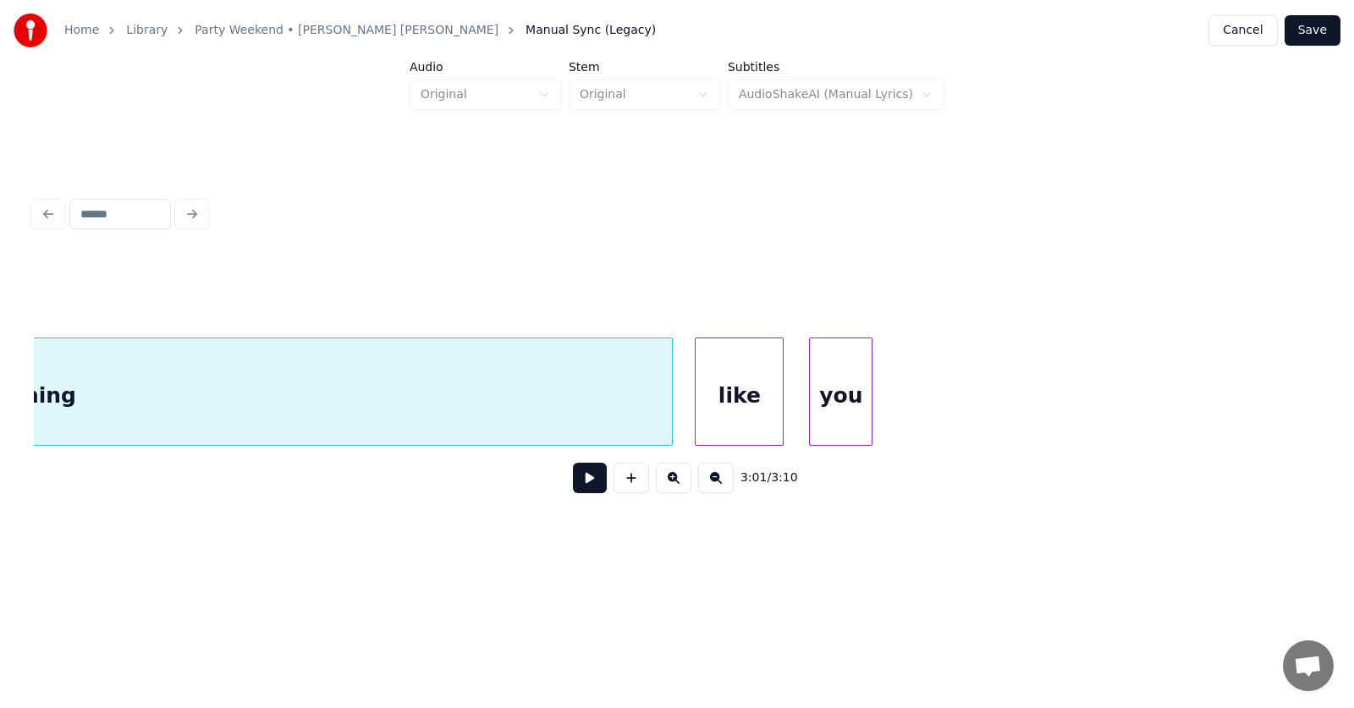
scroll to position [0, 115085]
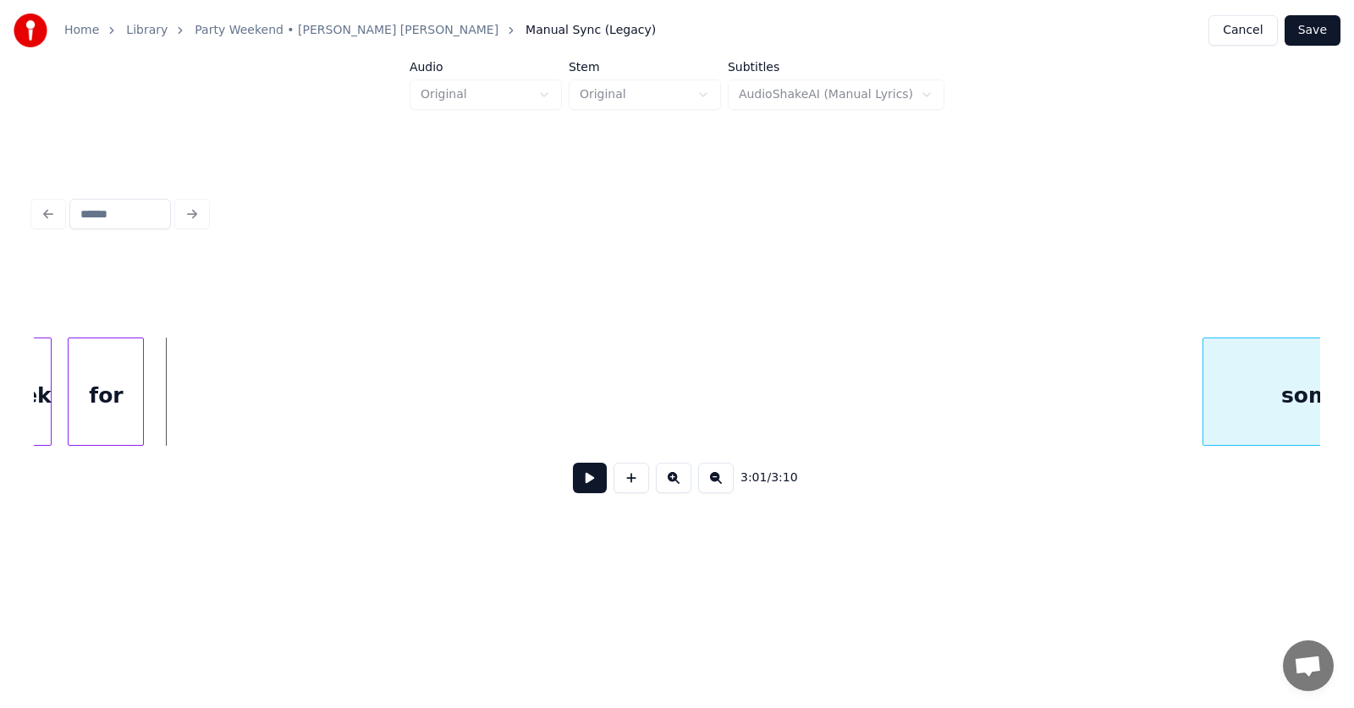
click at [1208, 423] on div at bounding box center [1205, 391] width 5 height 107
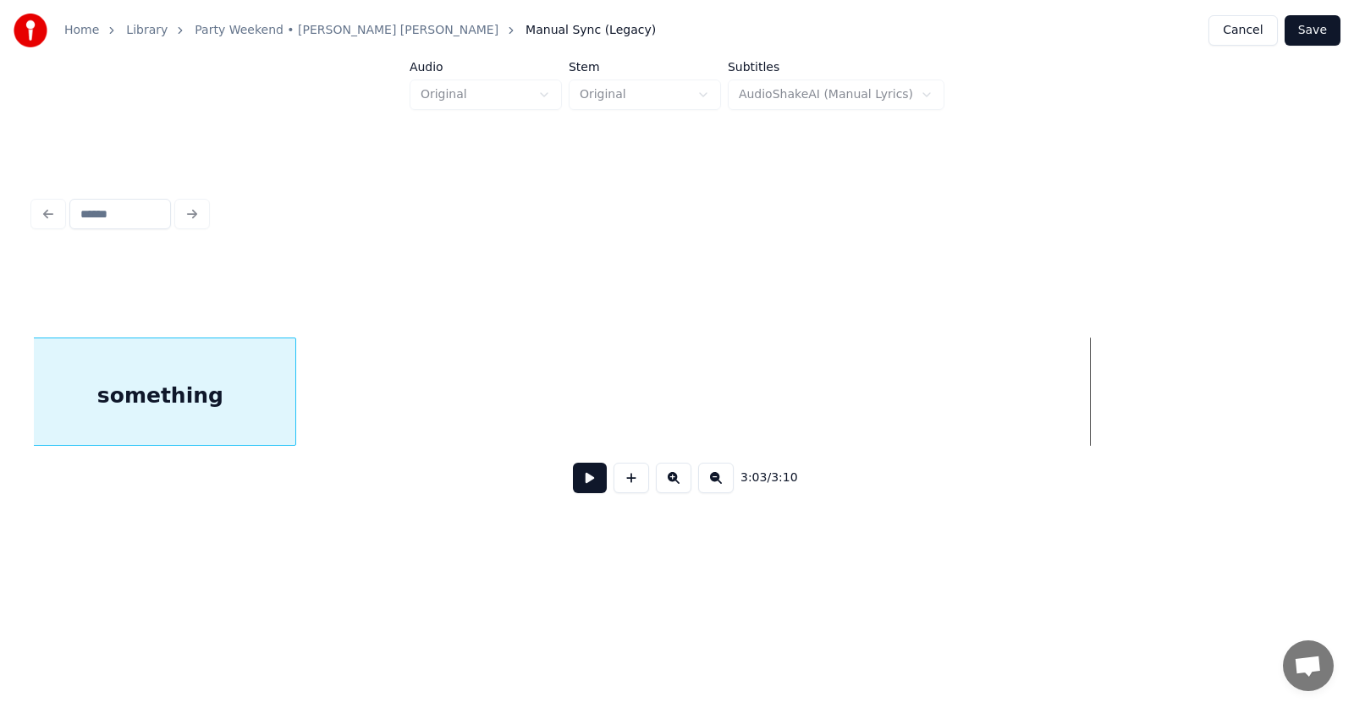
scroll to position [0, 115198]
click at [217, 412] on div "something" at bounding box center [170, 395] width 271 height 115
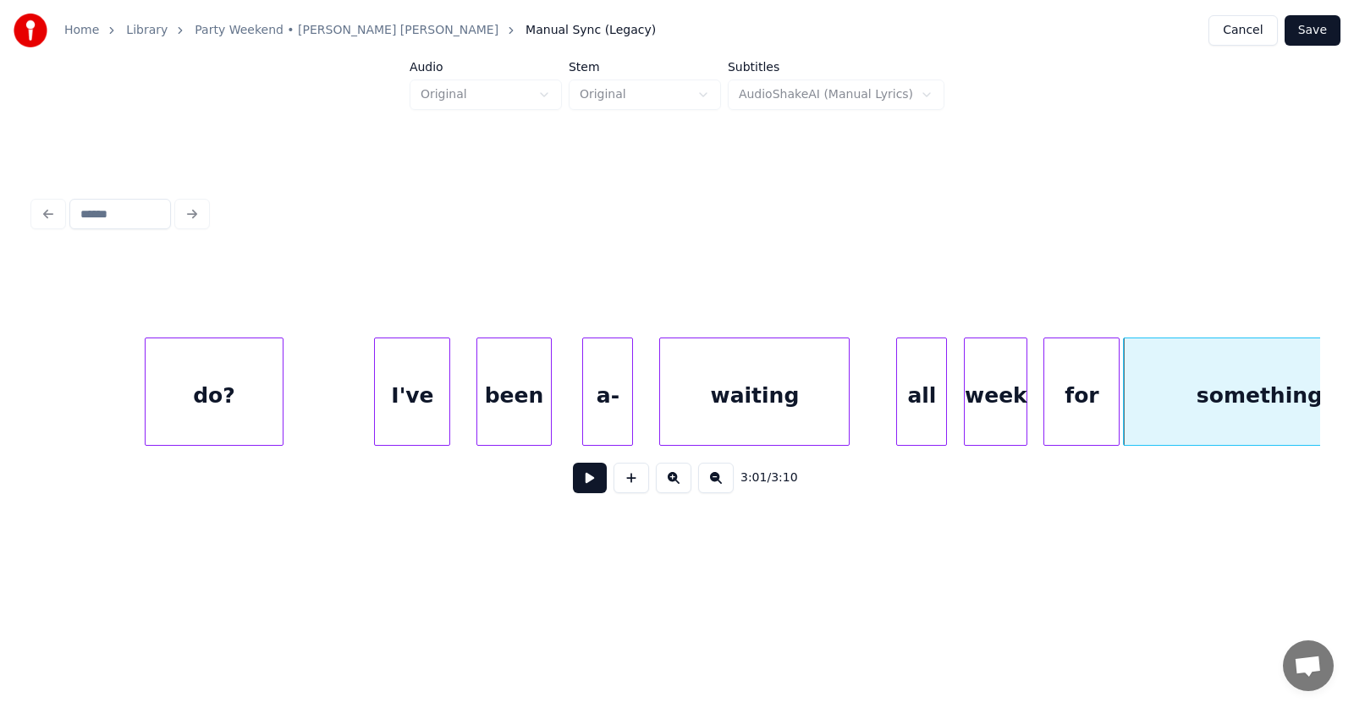
scroll to position [0, 114517]
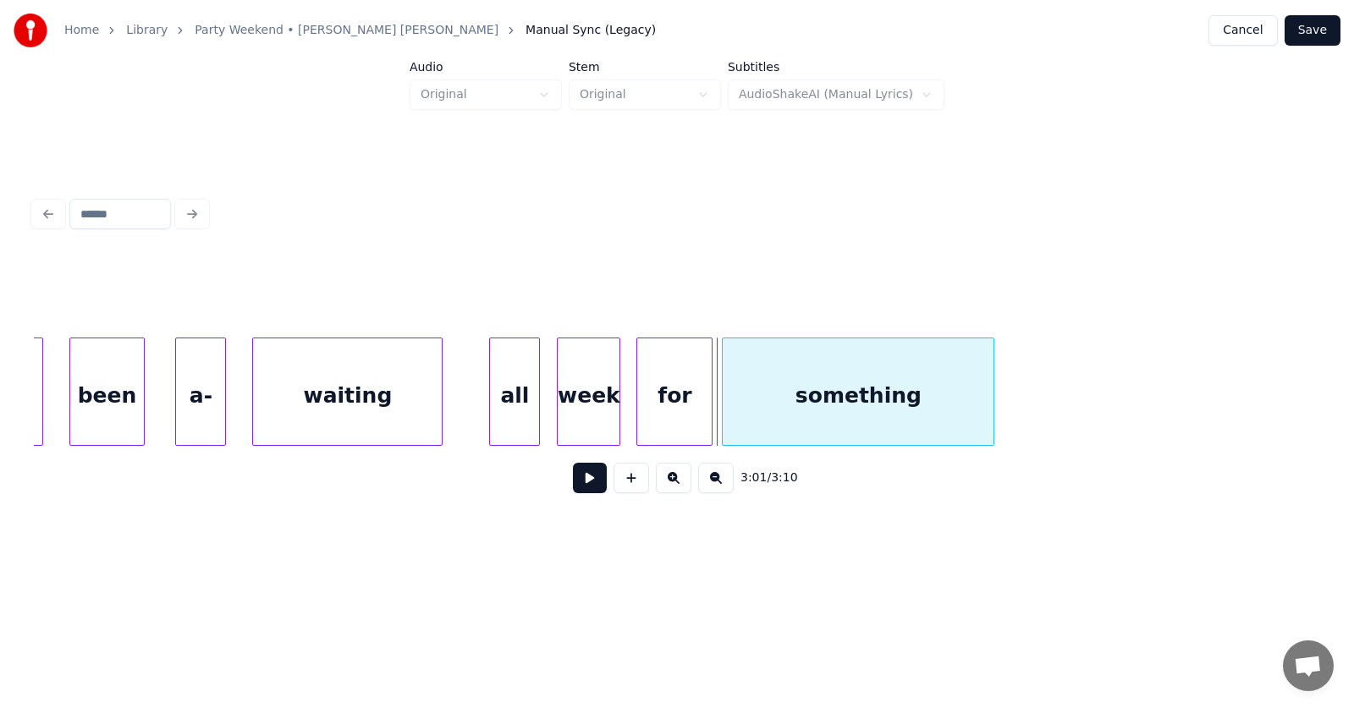
click at [865, 421] on div "something" at bounding box center [858, 395] width 271 height 115
click at [495, 406] on div at bounding box center [492, 391] width 5 height 107
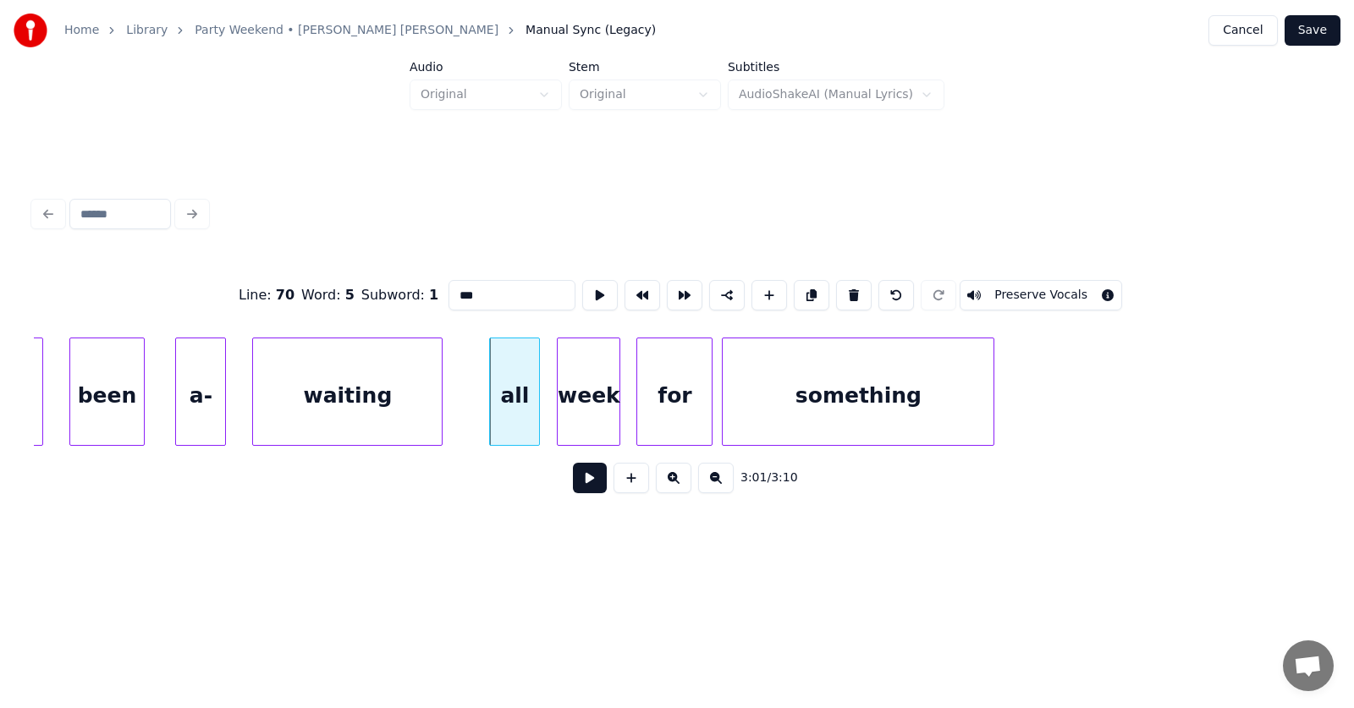
click at [573, 478] on button at bounding box center [590, 478] width 34 height 30
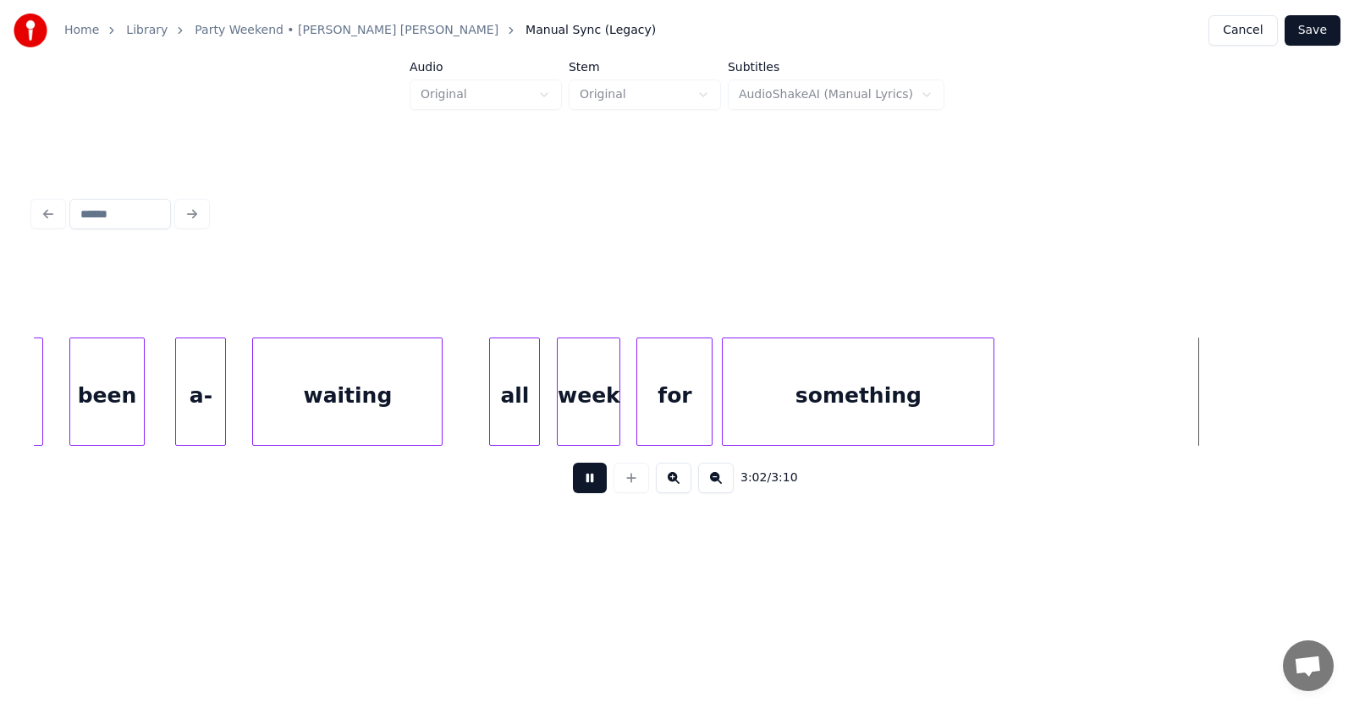
click at [573, 478] on button at bounding box center [590, 478] width 34 height 30
click at [686, 403] on div "for" at bounding box center [674, 395] width 74 height 115
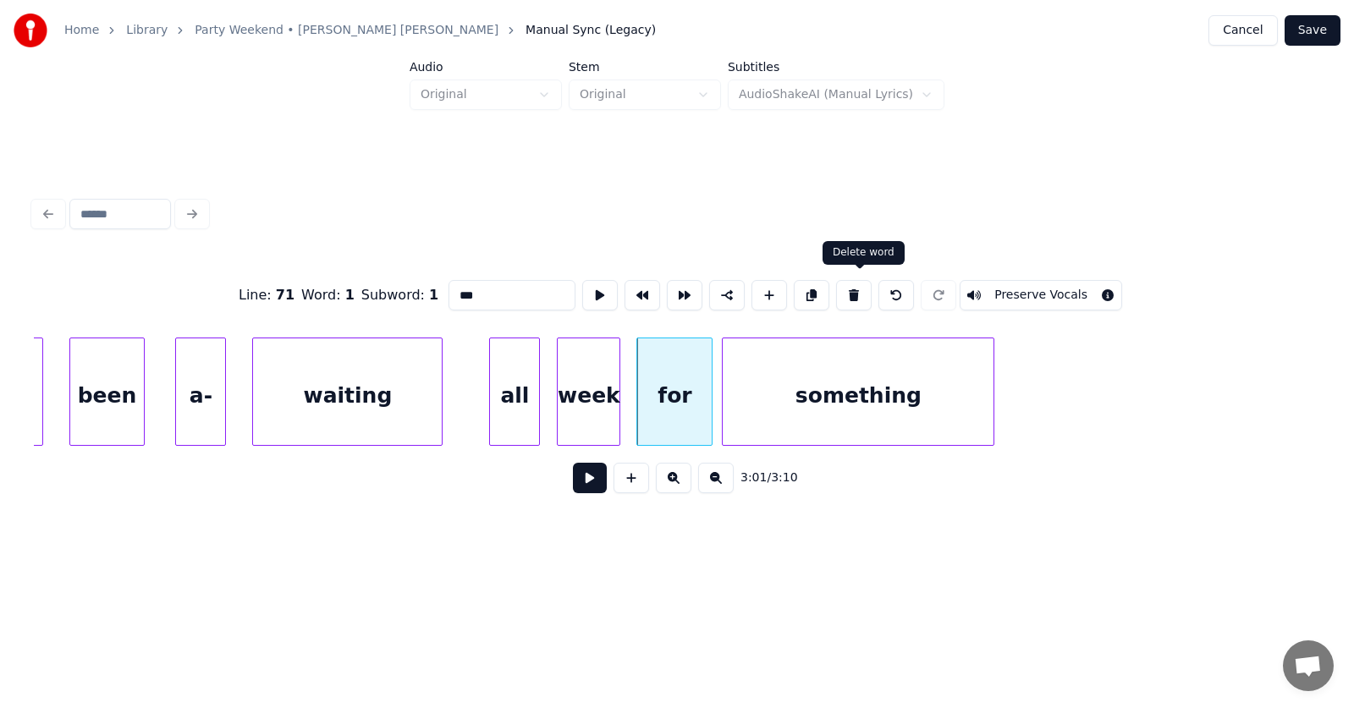
click at [860, 280] on button at bounding box center [854, 295] width 36 height 30
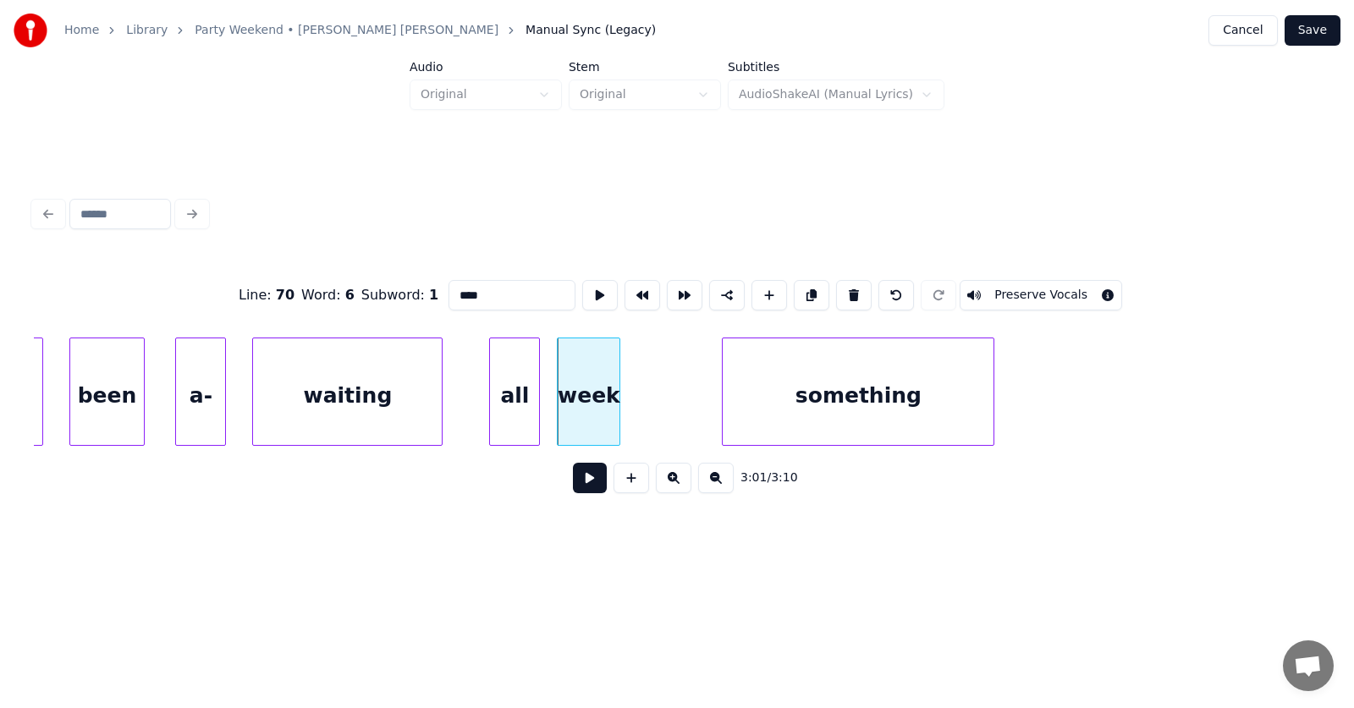
click at [850, 396] on div "something" at bounding box center [858, 395] width 271 height 115
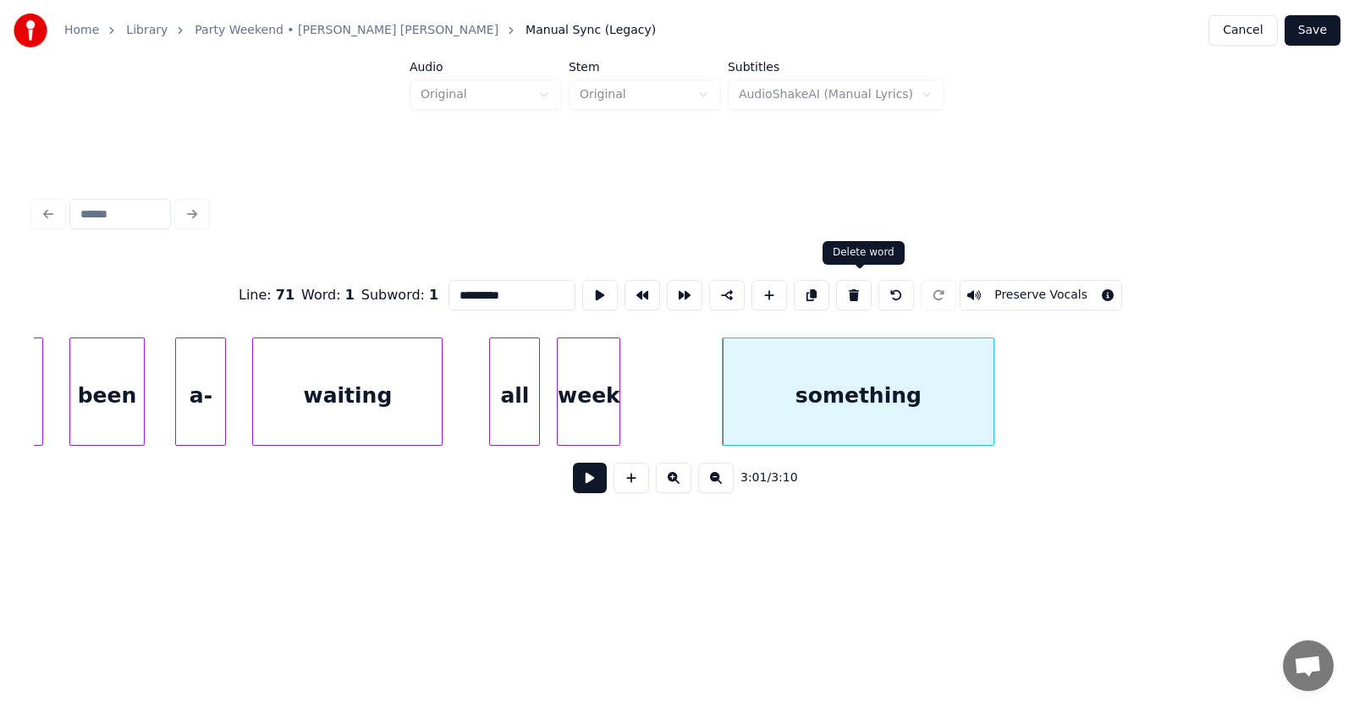
click at [862, 280] on button at bounding box center [854, 295] width 36 height 30
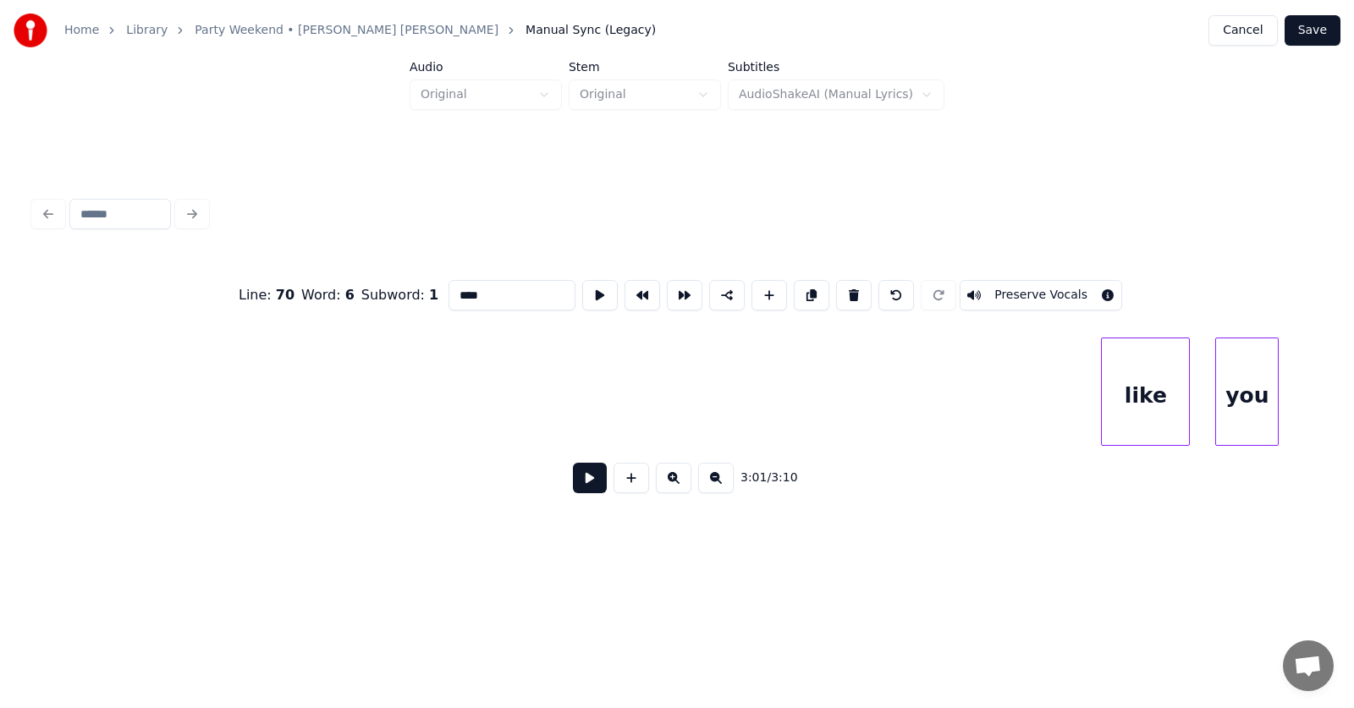
scroll to position [0, 115654]
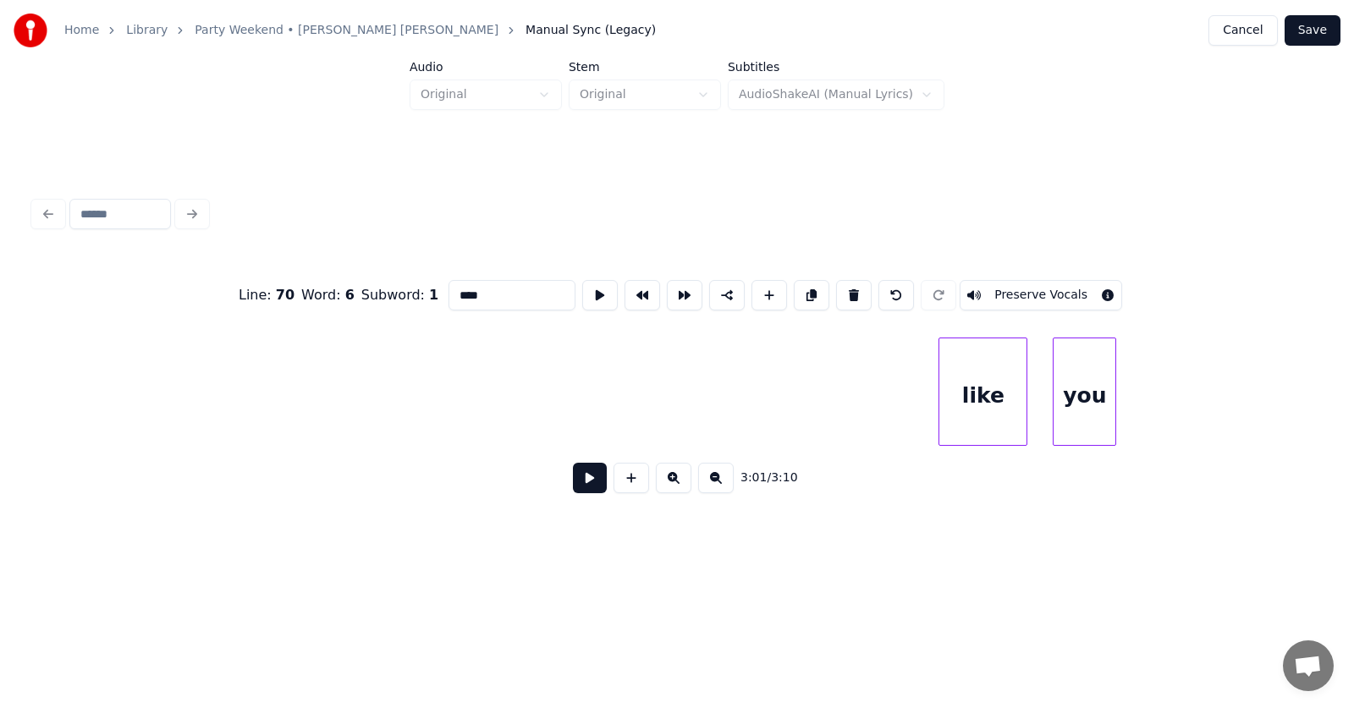
click at [983, 388] on div "like" at bounding box center [982, 395] width 87 height 115
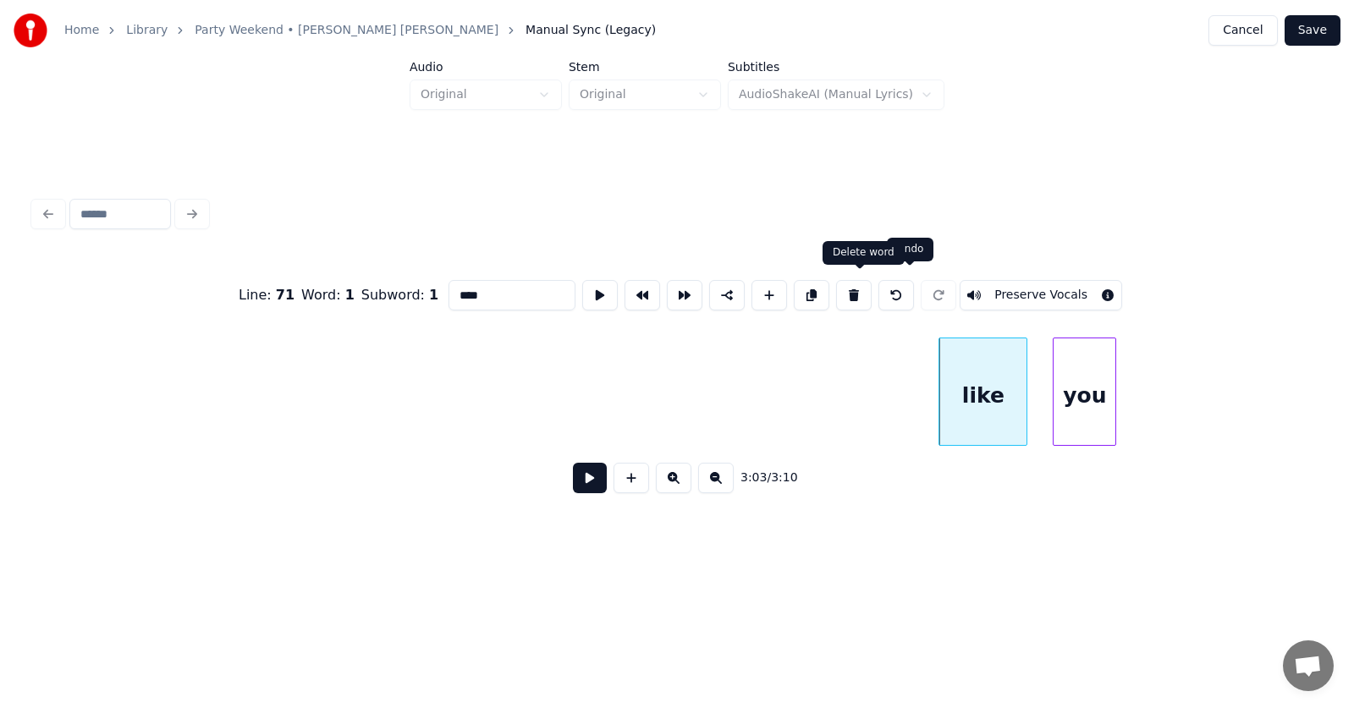
click at [859, 286] on button at bounding box center [854, 295] width 36 height 30
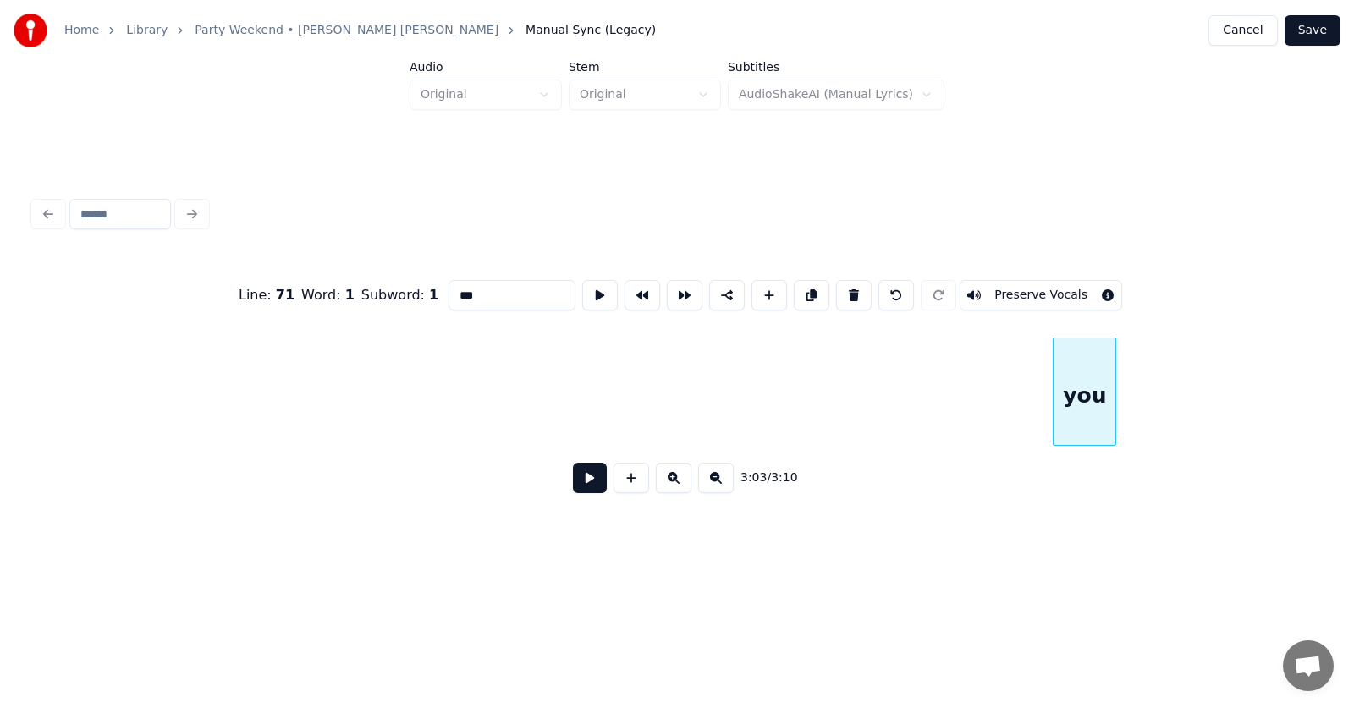
click at [1071, 401] on div "you" at bounding box center [1084, 395] width 62 height 115
click at [856, 280] on button at bounding box center [854, 295] width 36 height 30
type input "****"
click at [1311, 36] on button "Save" at bounding box center [1312, 30] width 56 height 30
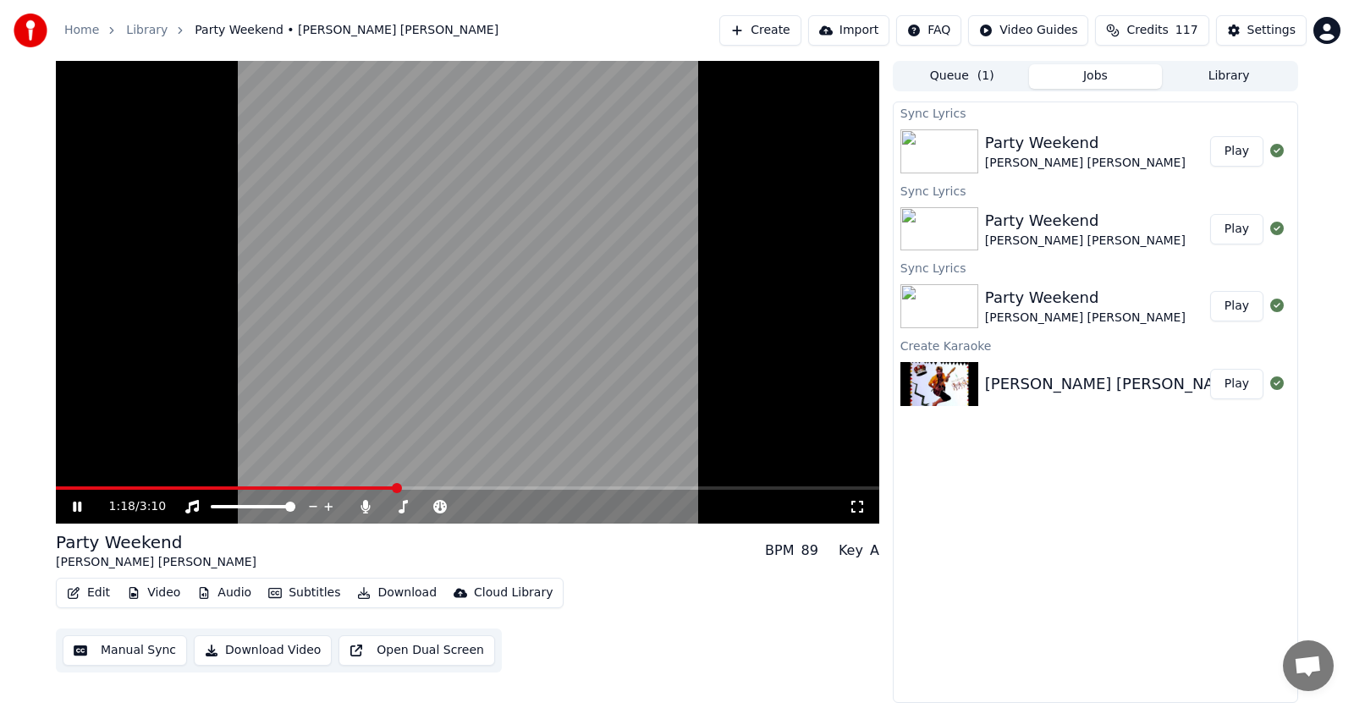
click at [70, 508] on icon at bounding box center [89, 507] width 40 height 14
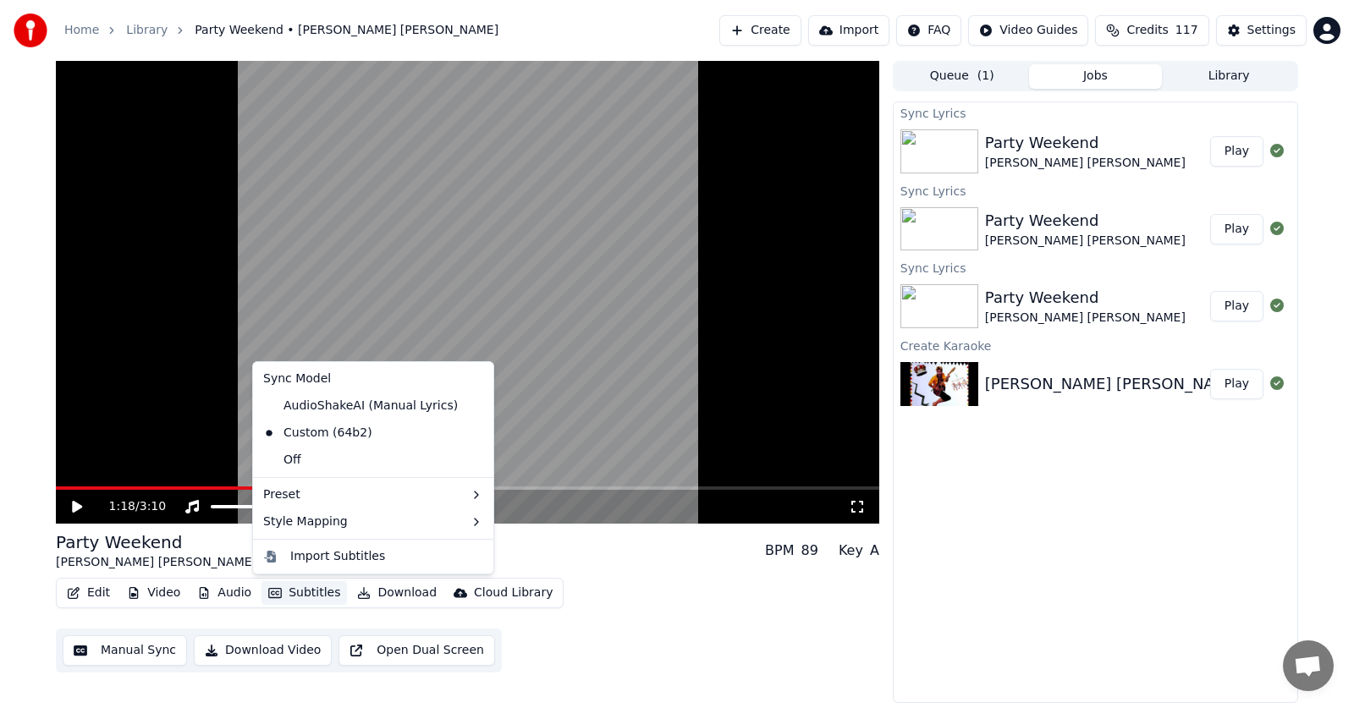
click at [286, 592] on button "Subtitles" at bounding box center [303, 593] width 85 height 24
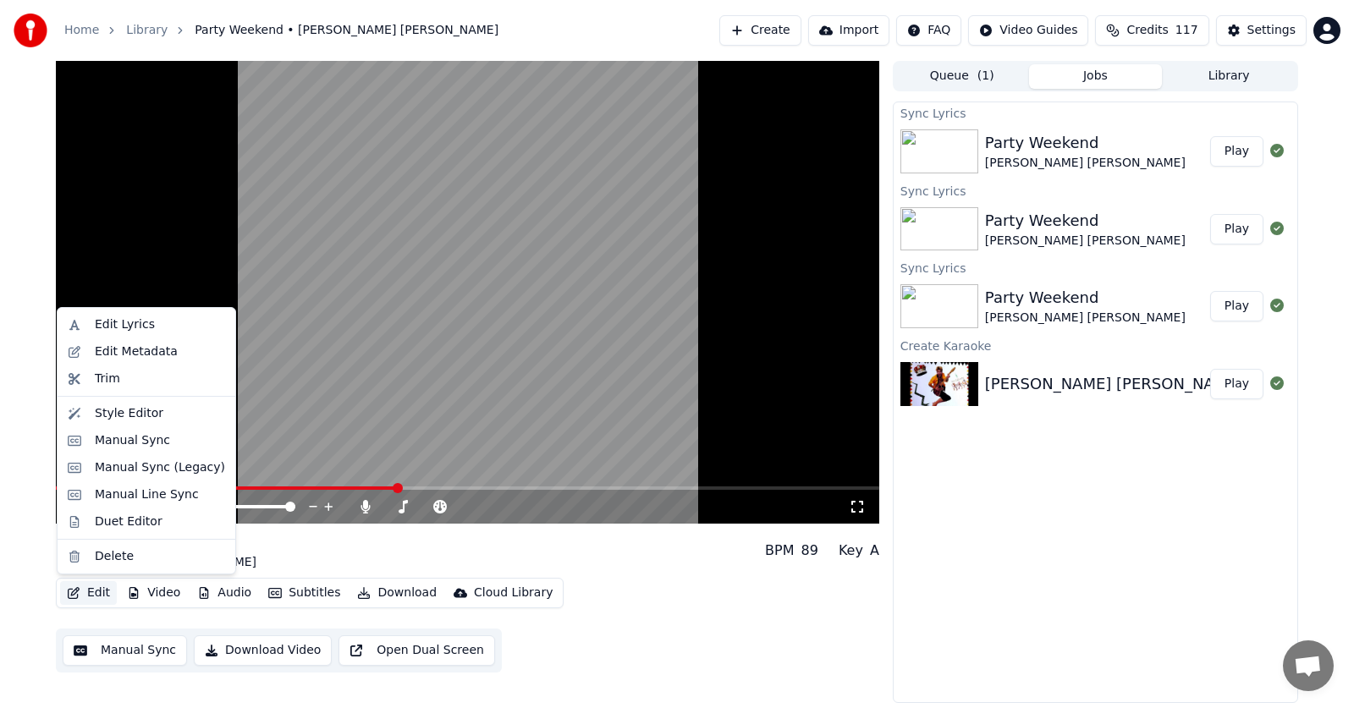
click at [88, 585] on button "Edit" at bounding box center [88, 593] width 57 height 24
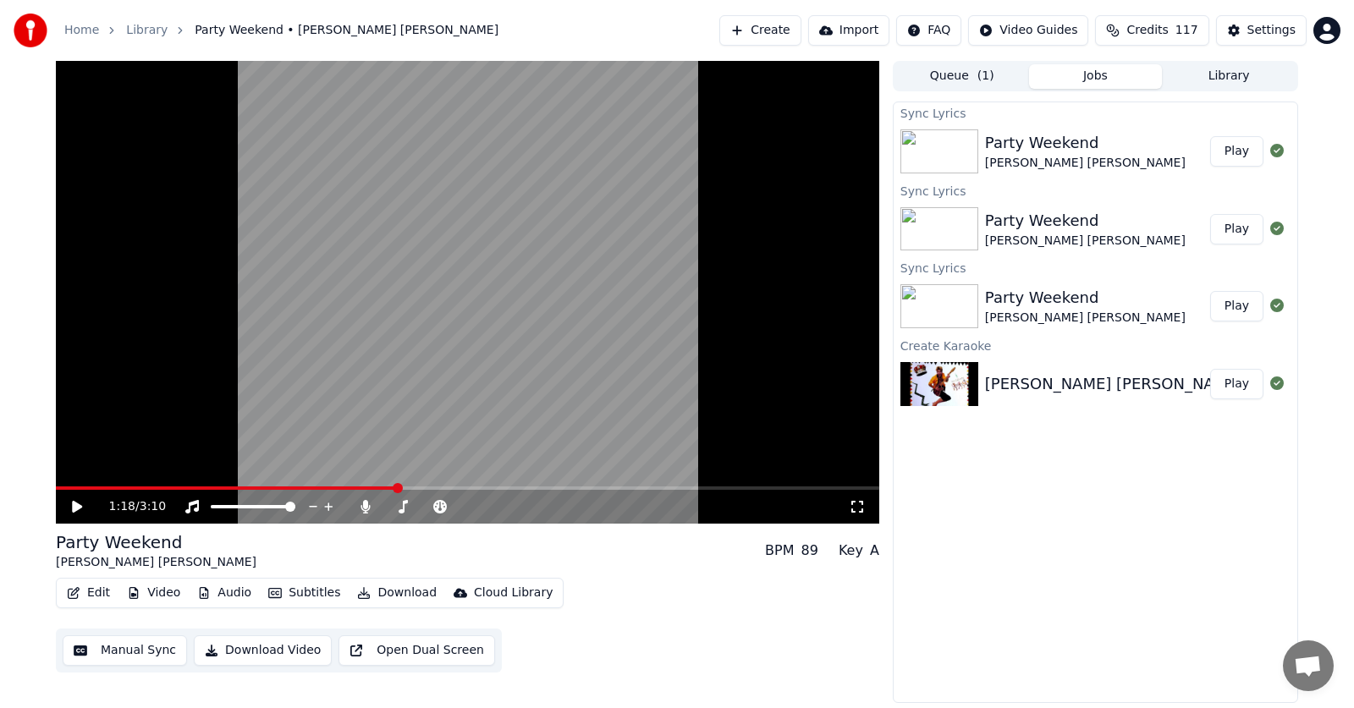
click at [88, 585] on button "Edit" at bounding box center [88, 593] width 57 height 24
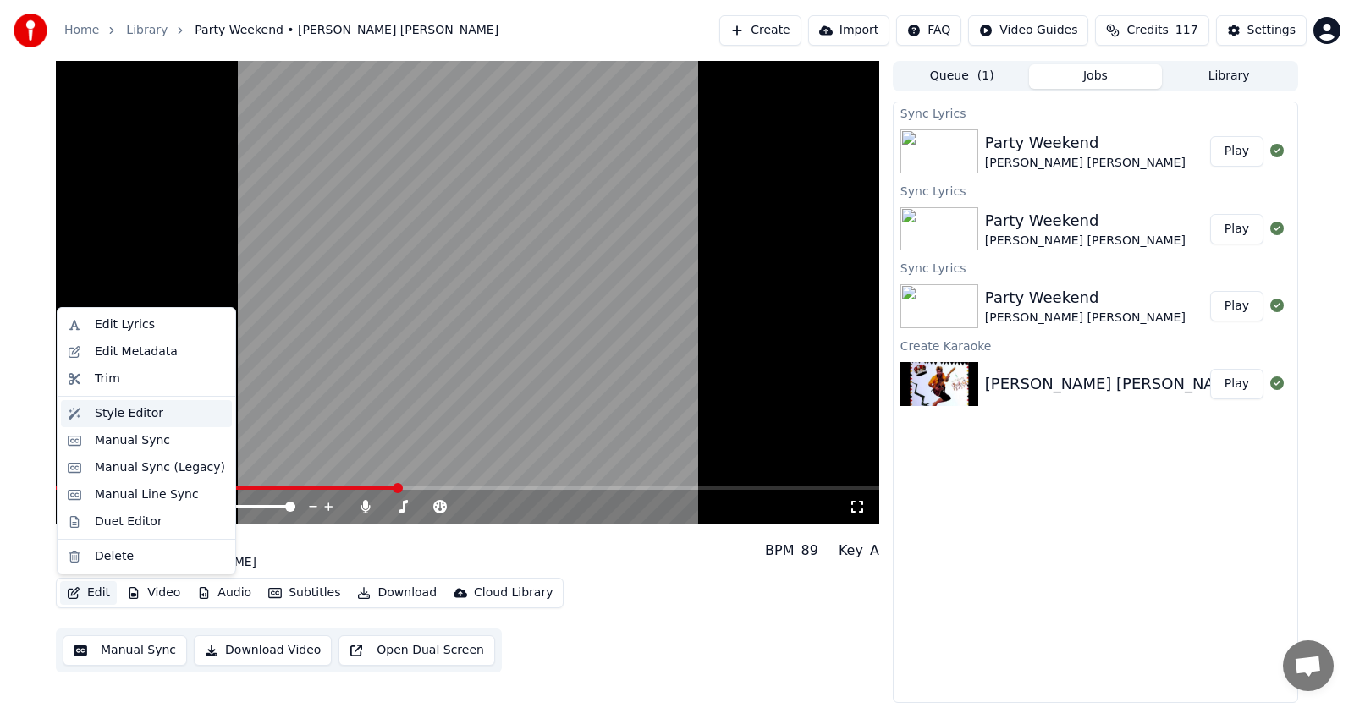
click at [118, 413] on div "Style Editor" at bounding box center [129, 413] width 69 height 17
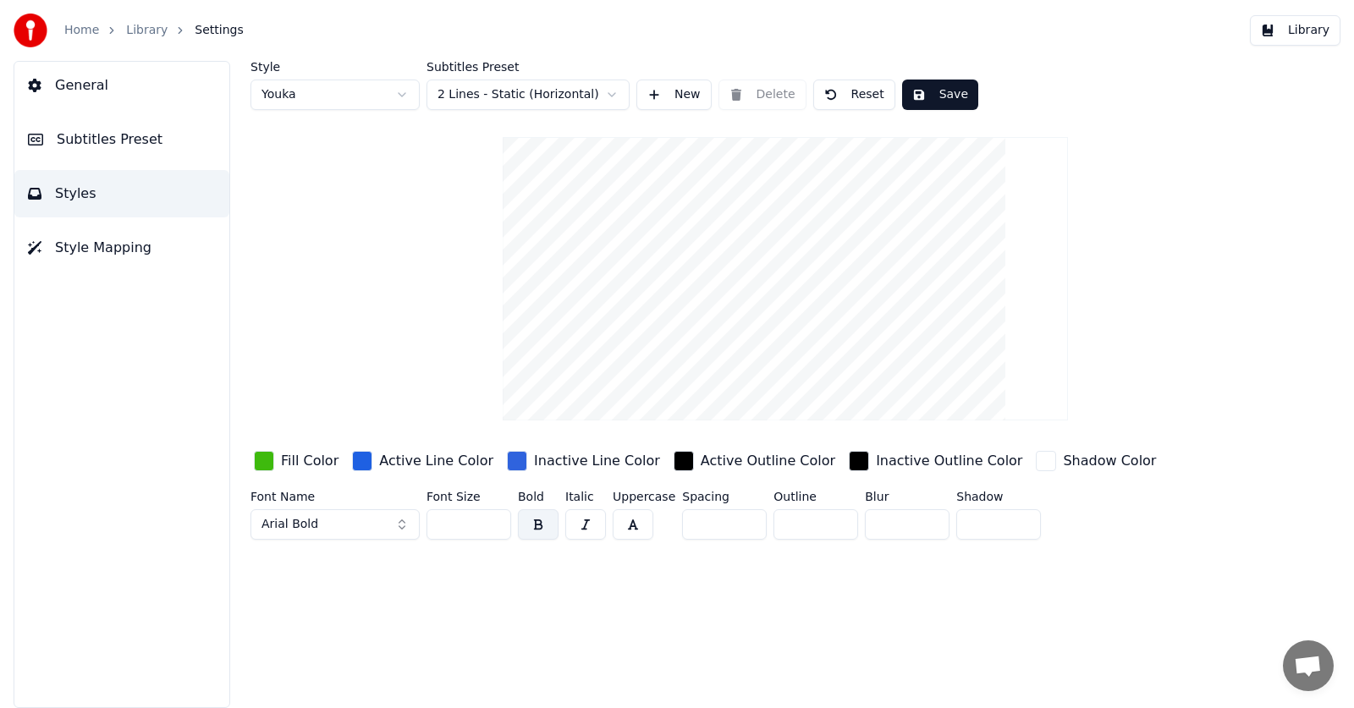
click at [494, 517] on input "**" at bounding box center [468, 524] width 85 height 30
type input "**"
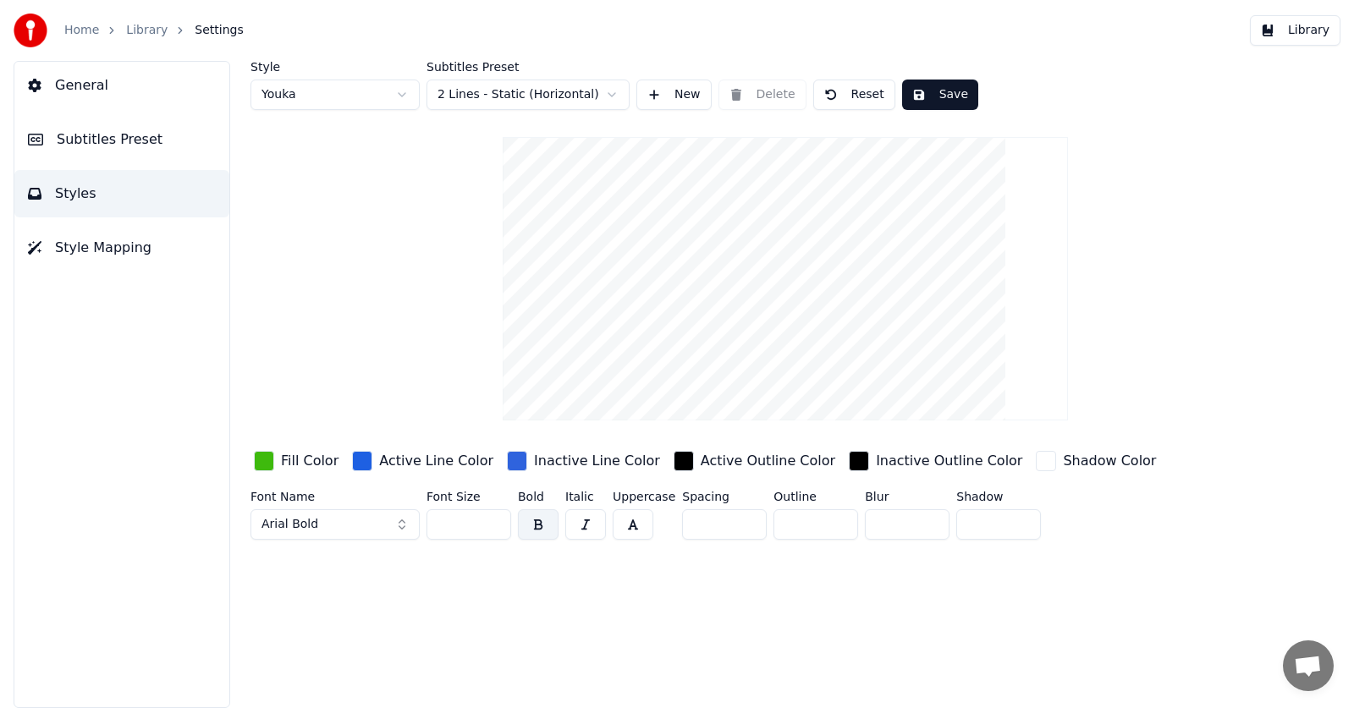
click at [494, 517] on input "**" at bounding box center [468, 524] width 85 height 30
click at [948, 98] on button "Save" at bounding box center [940, 95] width 76 height 30
click at [965, 98] on button "Save" at bounding box center [940, 95] width 76 height 30
click at [1321, 27] on button "Library" at bounding box center [1295, 30] width 91 height 30
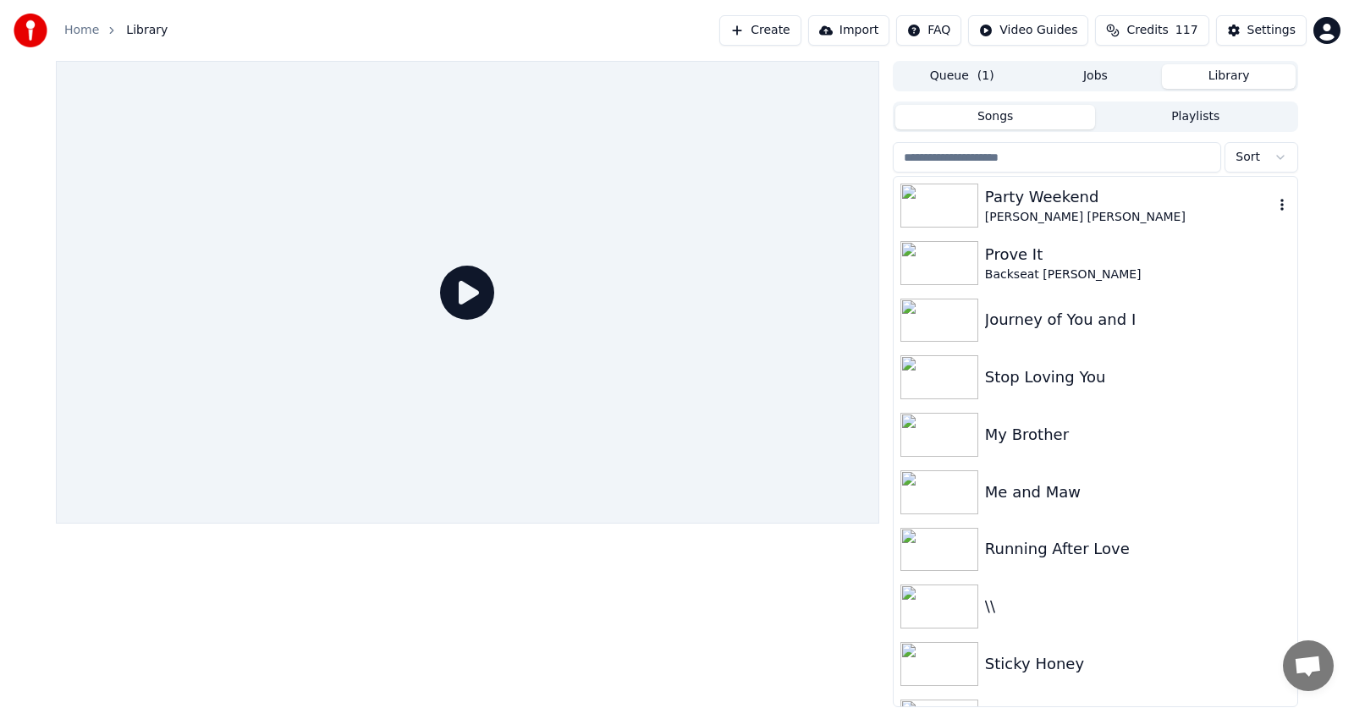
click at [1025, 197] on div "Party Weekend" at bounding box center [1129, 197] width 288 height 24
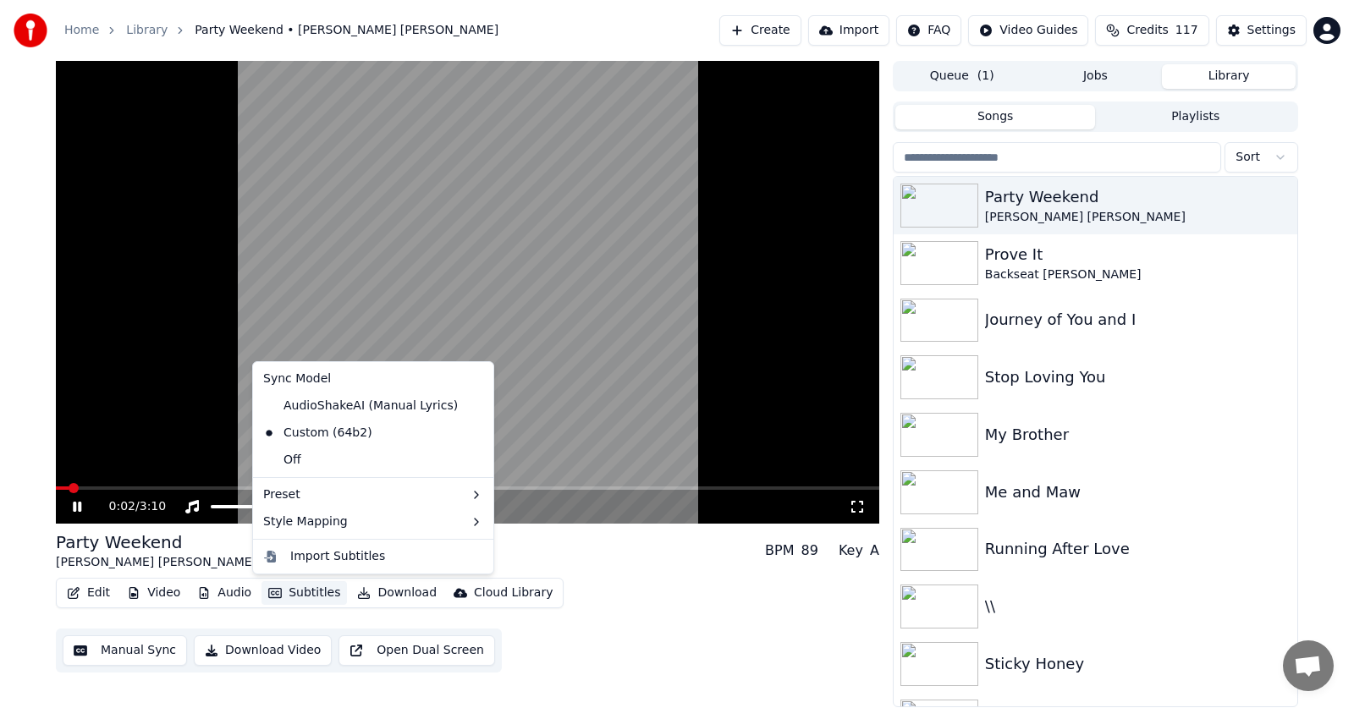
click at [283, 593] on button "Subtitles" at bounding box center [303, 593] width 85 height 24
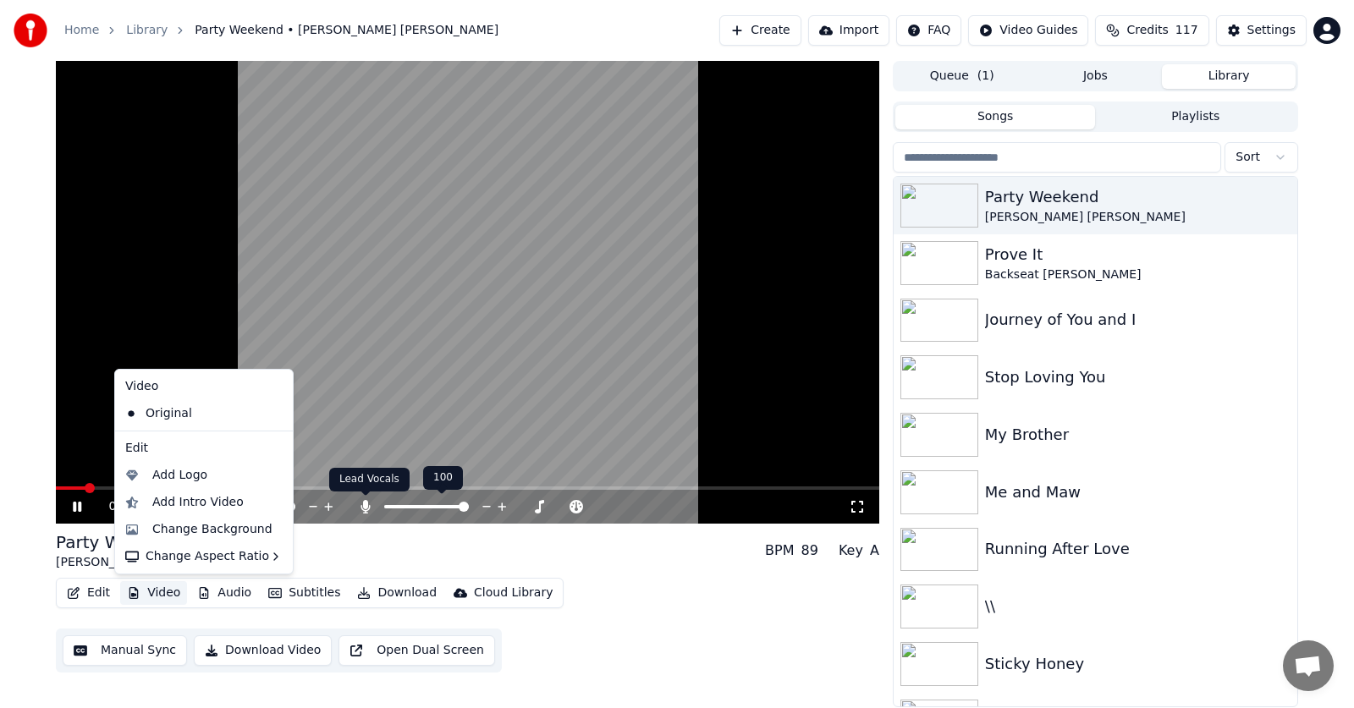
click at [365, 505] on icon at bounding box center [364, 507] width 9 height 14
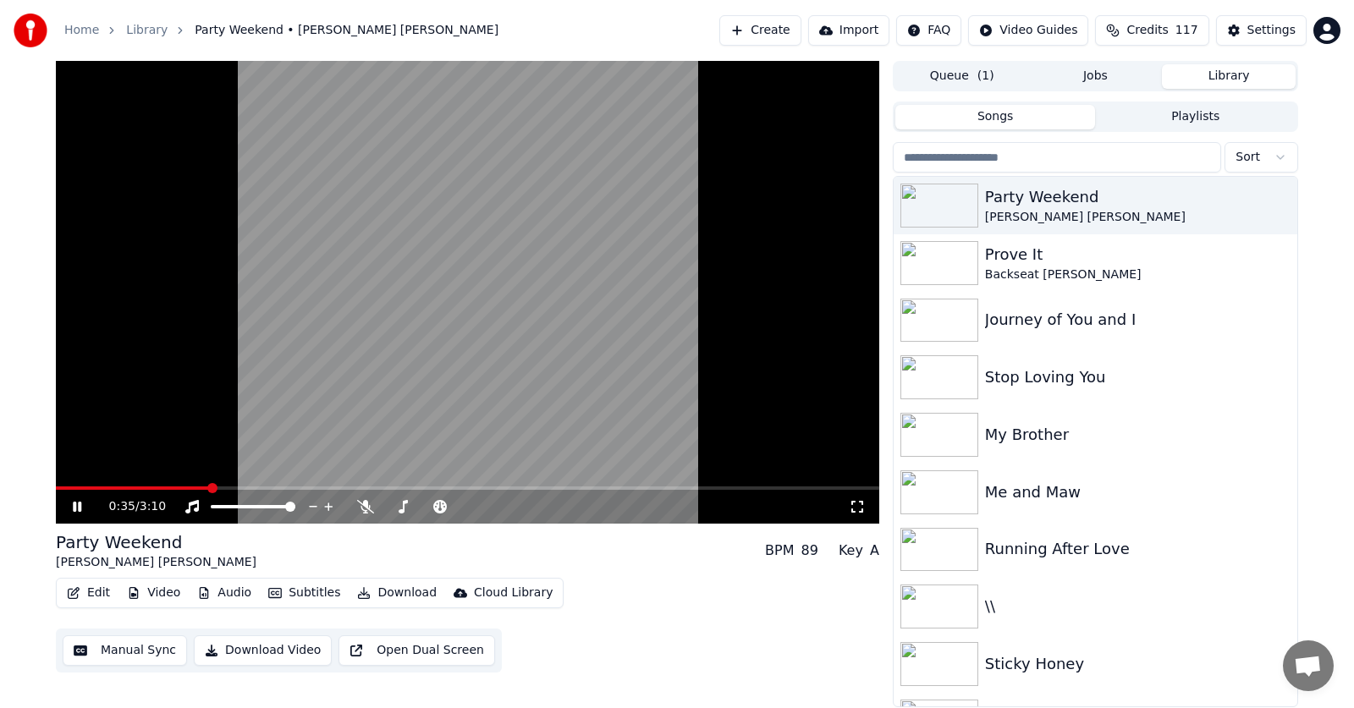
click at [77, 508] on icon at bounding box center [89, 507] width 40 height 14
click at [96, 589] on button "Edit" at bounding box center [88, 593] width 57 height 24
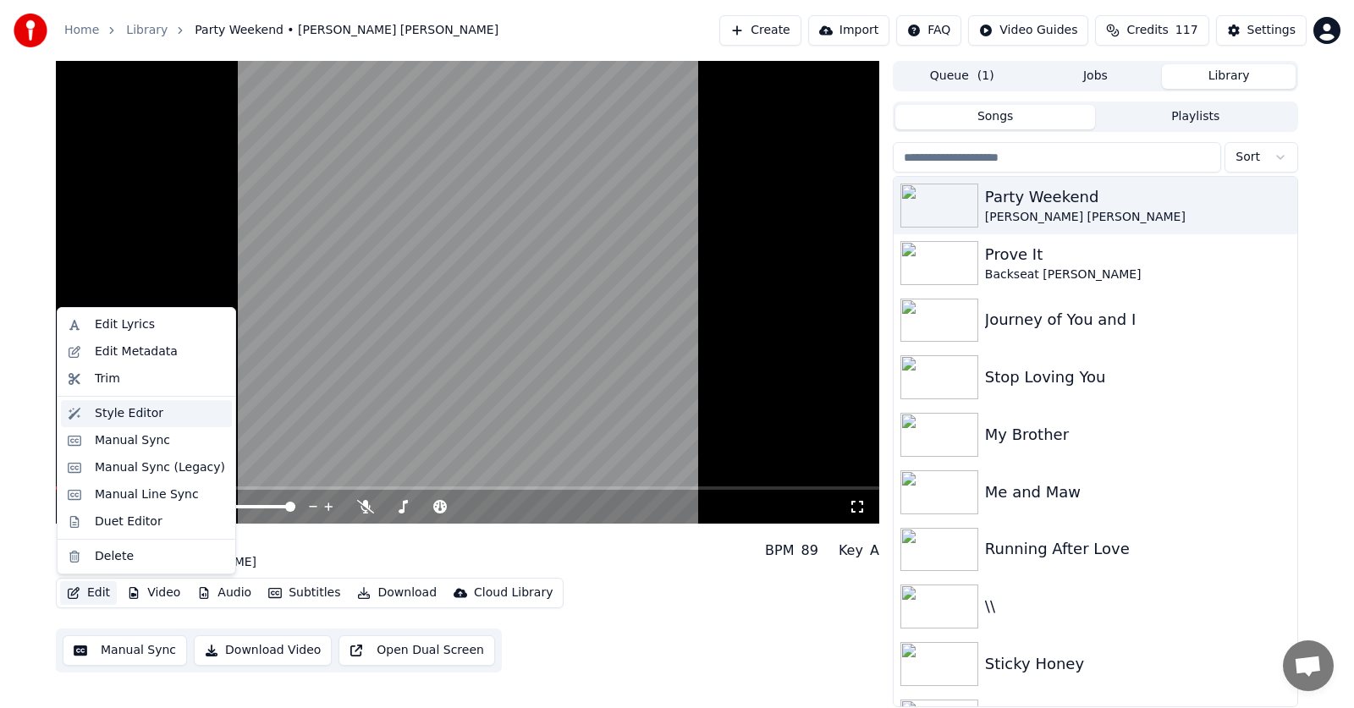
click at [130, 415] on div "Style Editor" at bounding box center [129, 413] width 69 height 17
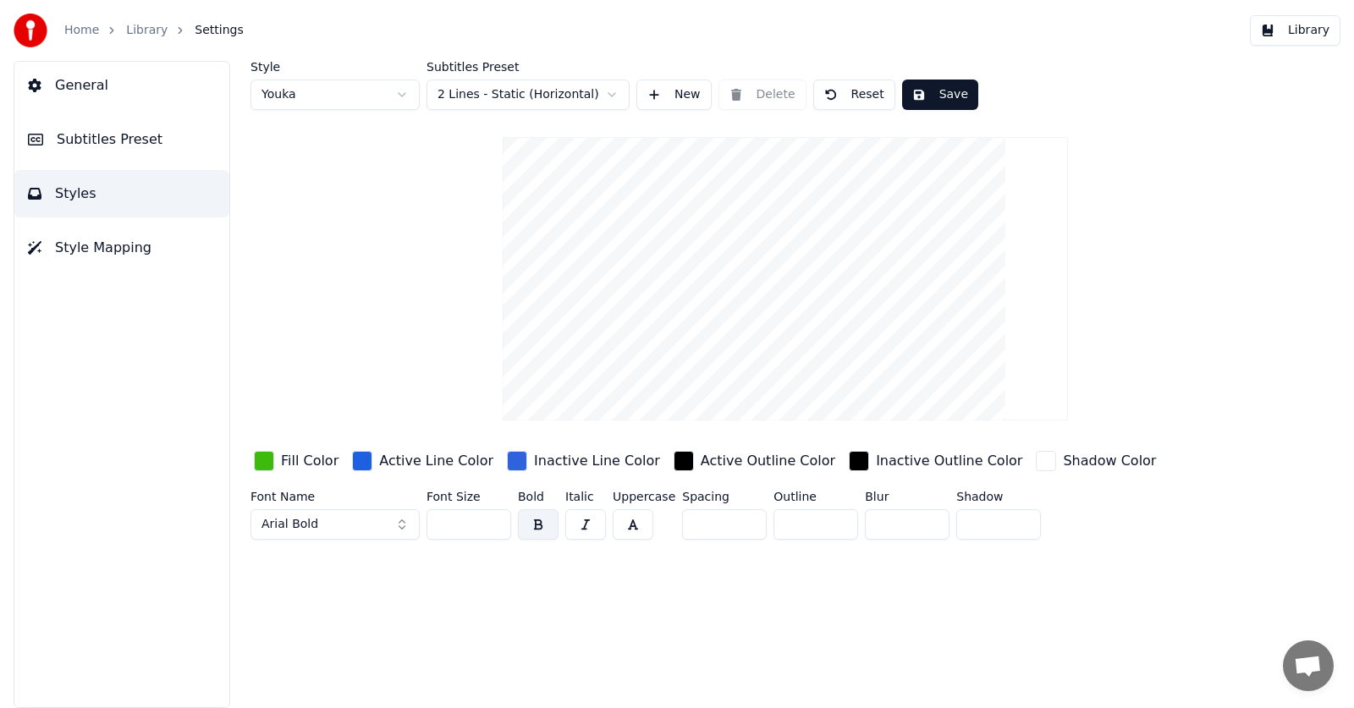
click at [492, 527] on input "**" at bounding box center [468, 524] width 85 height 30
type input "**"
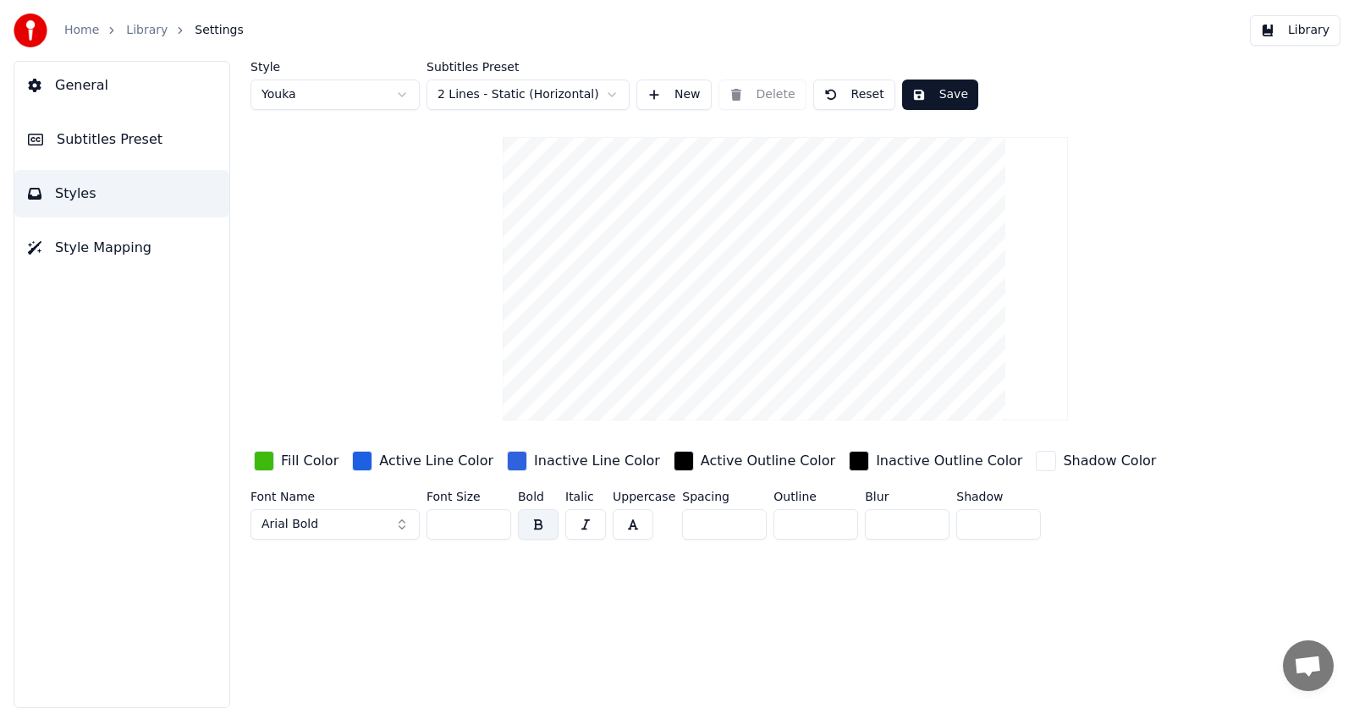
click at [492, 527] on input "**" at bounding box center [468, 524] width 85 height 30
click at [970, 96] on button "Save" at bounding box center [940, 95] width 76 height 30
click at [1295, 30] on button "Library" at bounding box center [1295, 30] width 91 height 30
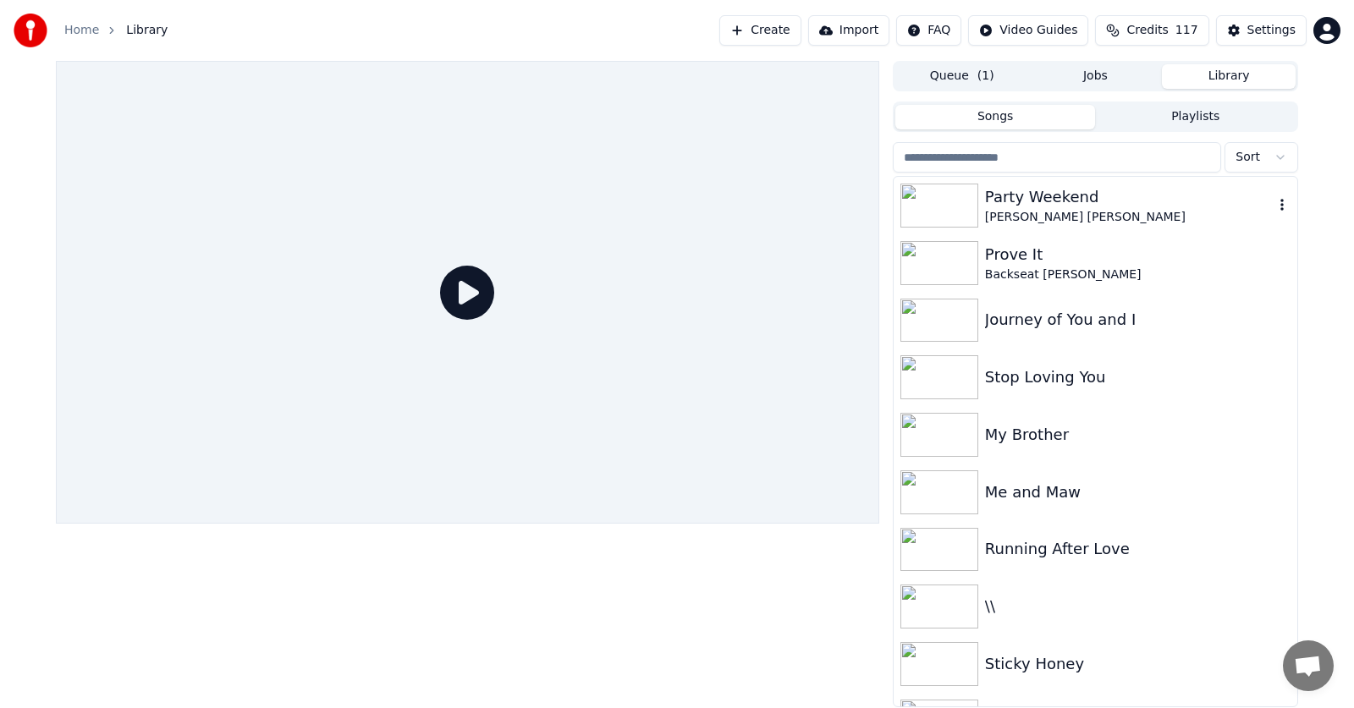
click at [1031, 196] on div "Party Weekend" at bounding box center [1129, 197] width 288 height 24
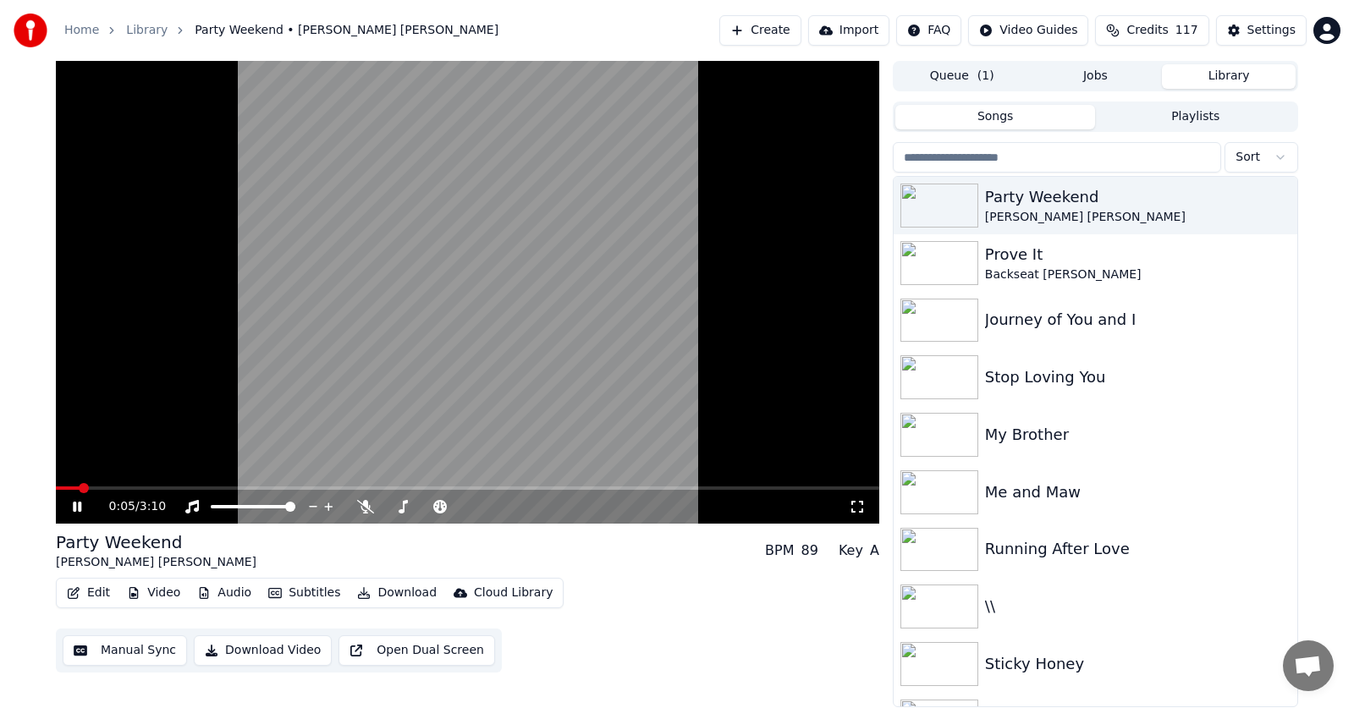
click at [168, 483] on video at bounding box center [467, 292] width 823 height 463
click at [262, 483] on span at bounding box center [266, 488] width 10 height 10
click at [77, 508] on icon at bounding box center [77, 507] width 10 height 12
click at [74, 505] on icon at bounding box center [77, 507] width 8 height 10
click at [73, 507] on icon at bounding box center [77, 507] width 10 height 12
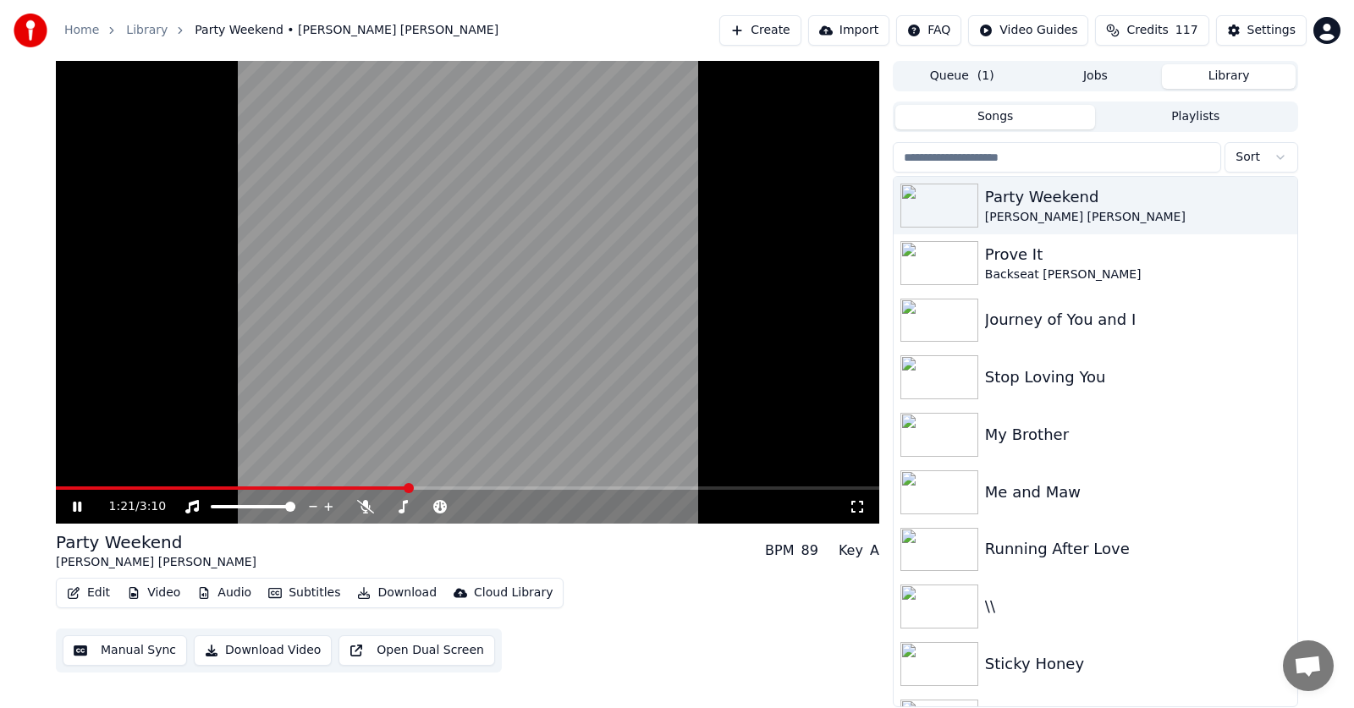
click at [72, 506] on icon at bounding box center [89, 507] width 40 height 14
click at [96, 596] on button "Edit" at bounding box center [88, 593] width 57 height 24
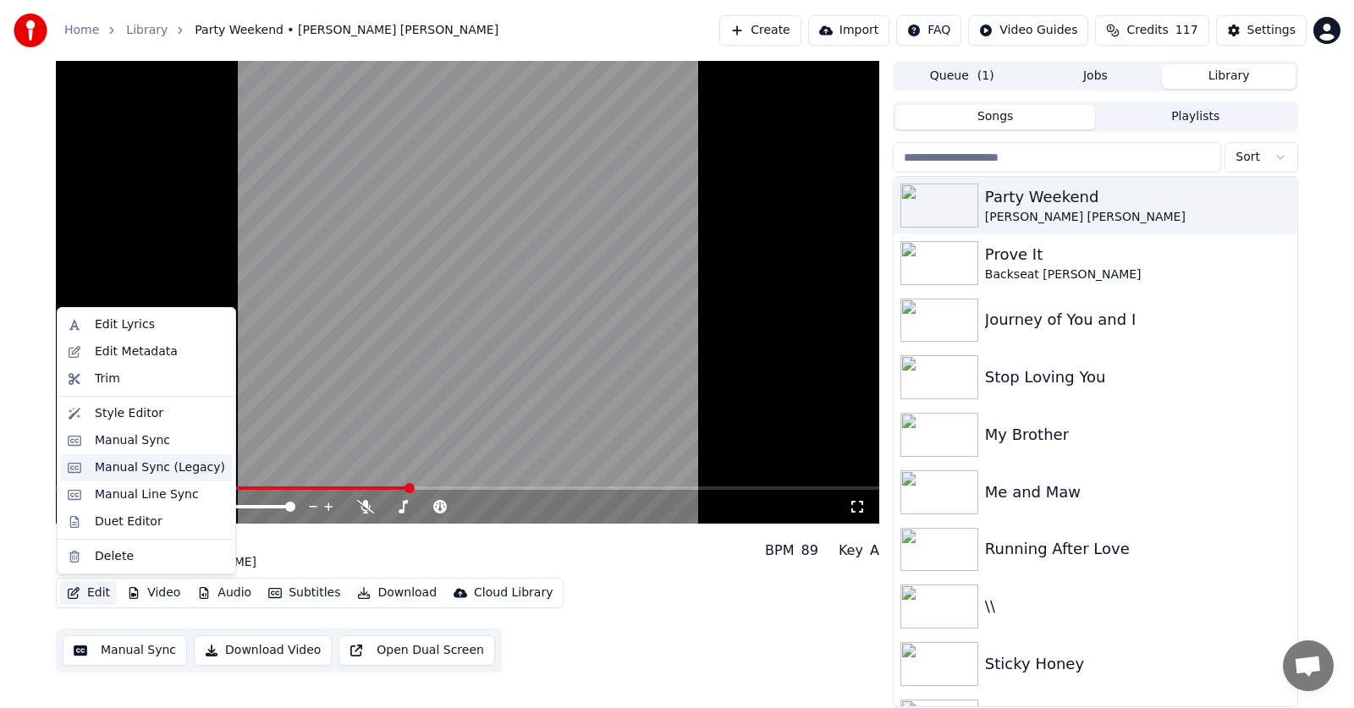
click at [125, 465] on div "Manual Sync (Legacy)" at bounding box center [160, 467] width 130 height 17
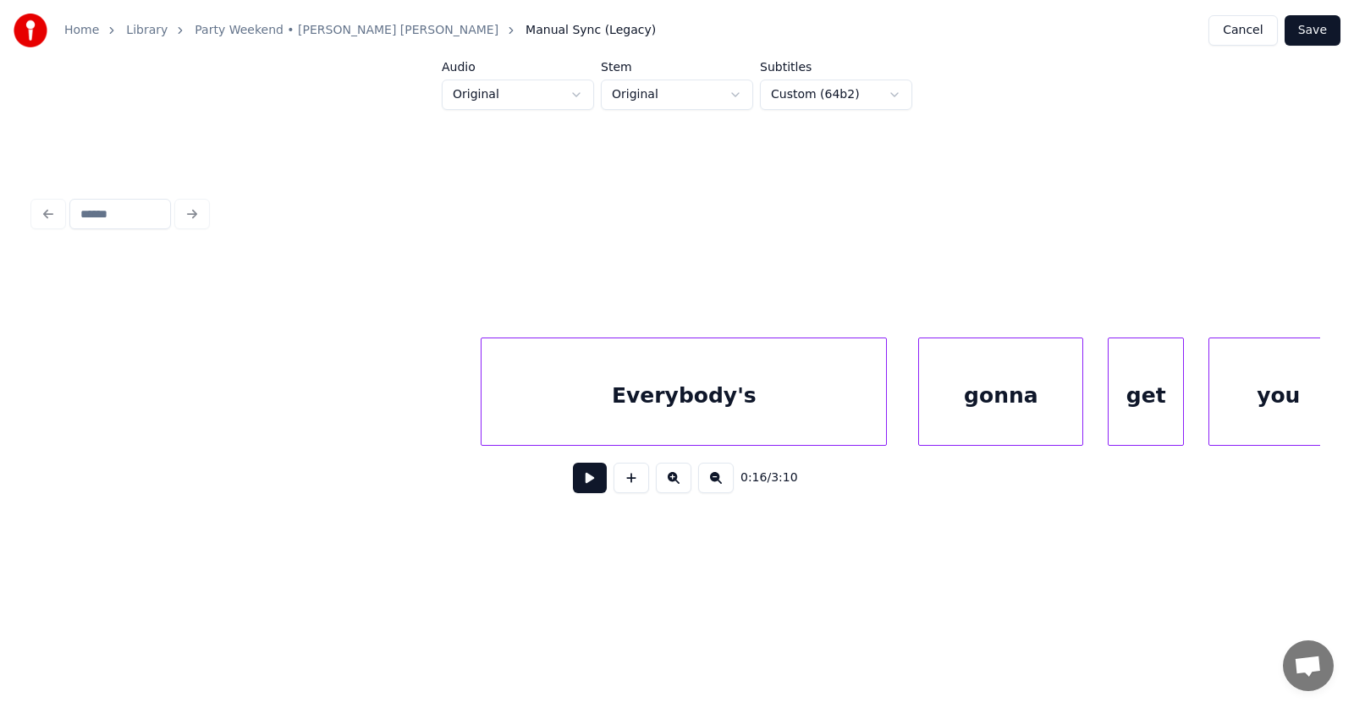
scroll to position [0, 21603]
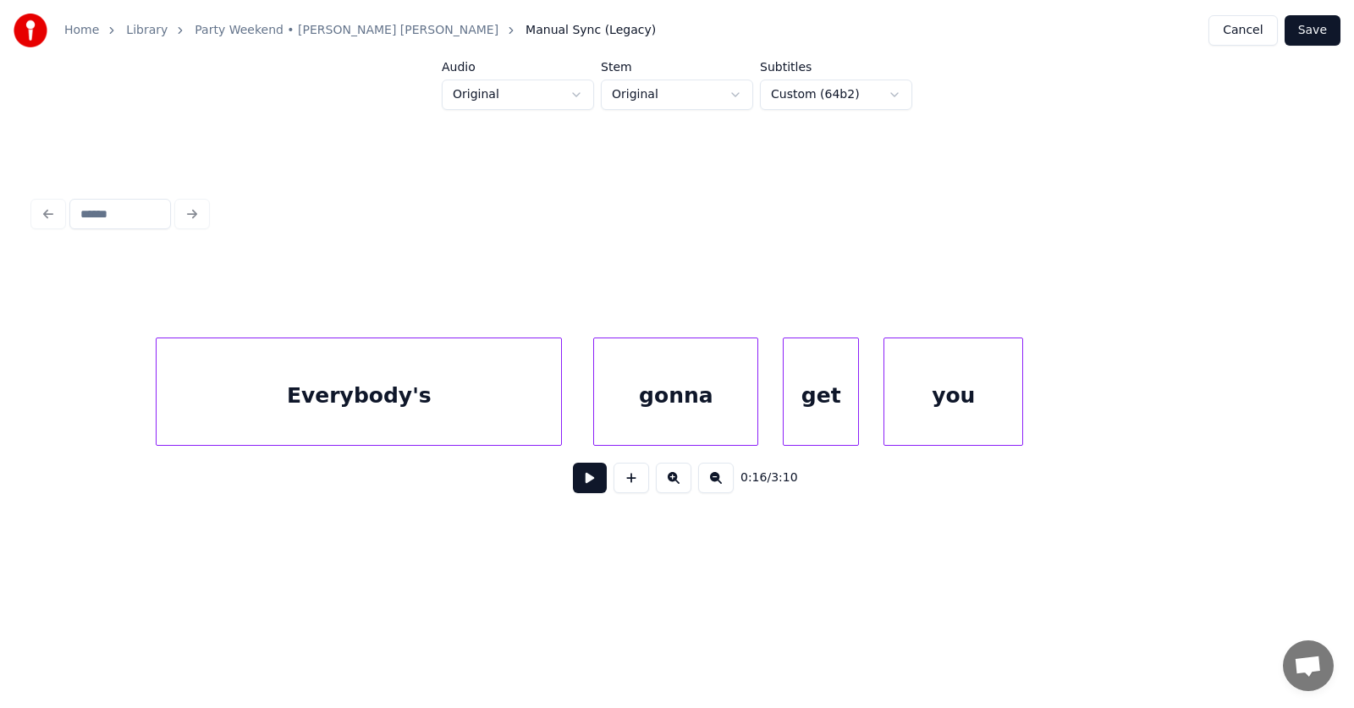
click at [926, 393] on div "you" at bounding box center [953, 395] width 138 height 115
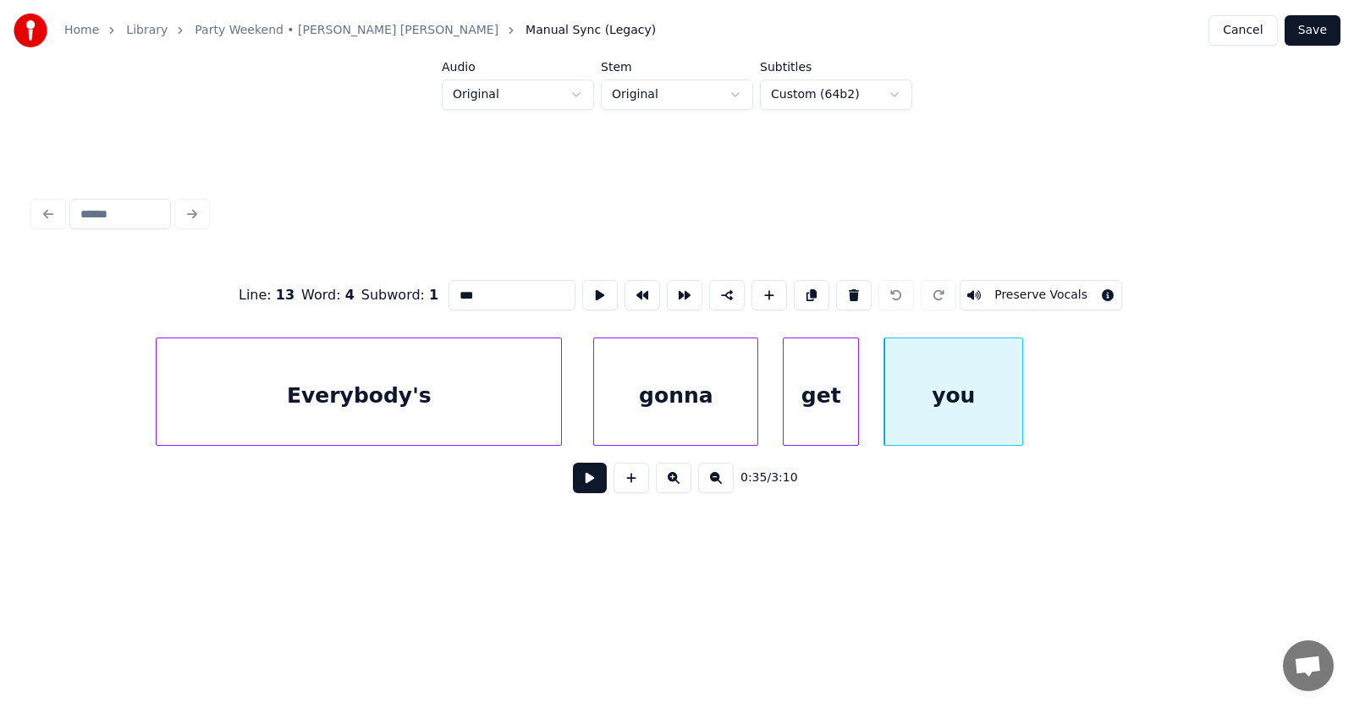
drag, startPoint x: 458, startPoint y: 283, endPoint x: 429, endPoint y: 288, distance: 29.1
click at [448, 288] on input "***" at bounding box center [511, 295] width 127 height 30
type input "**"
click at [1306, 36] on button "Save" at bounding box center [1312, 30] width 56 height 30
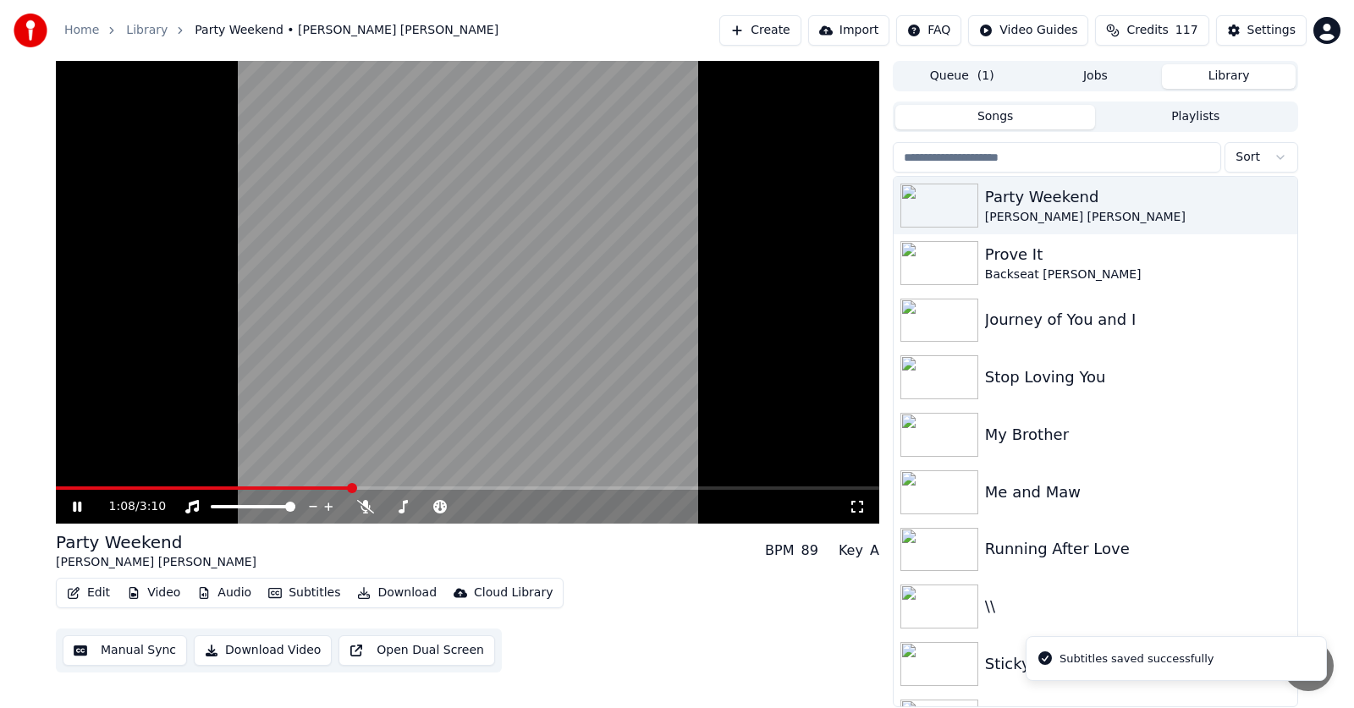
click at [357, 483] on span at bounding box center [352, 488] width 10 height 10
click at [453, 487] on span at bounding box center [454, 488] width 10 height 10
click at [476, 485] on span at bounding box center [471, 488] width 10 height 10
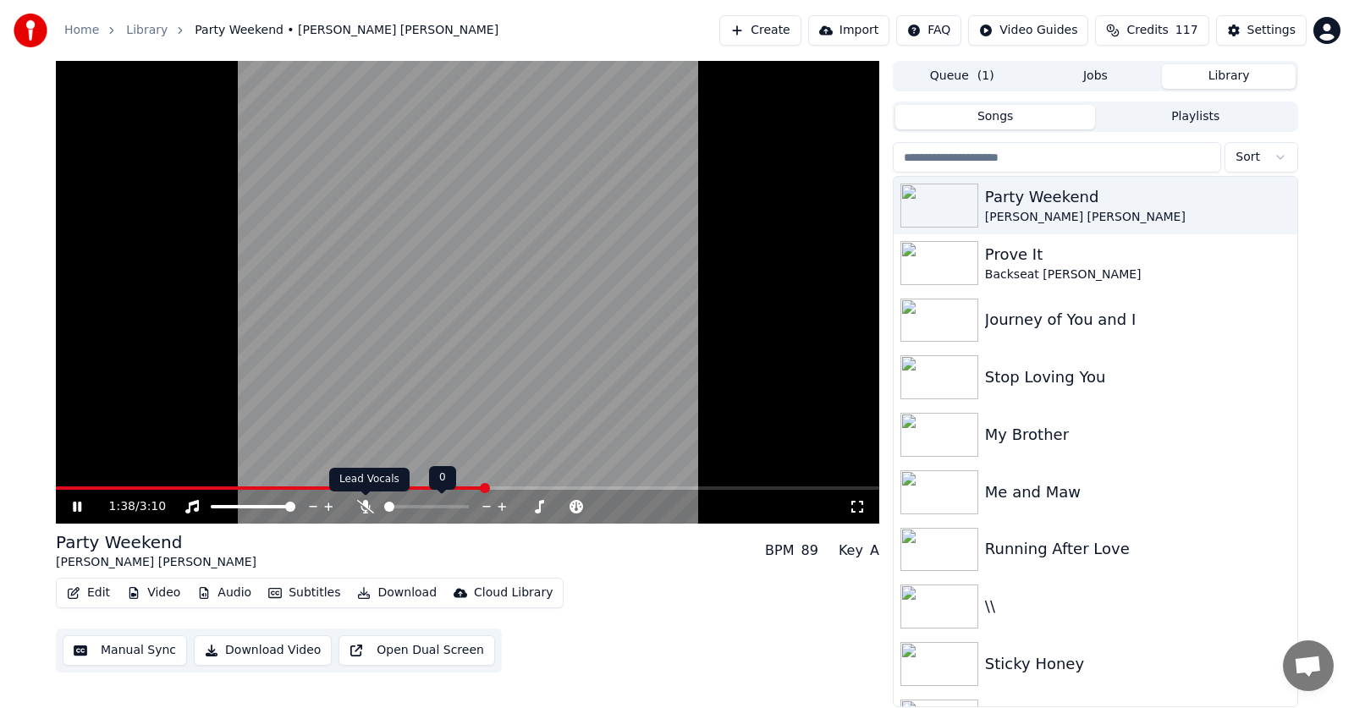
click at [369, 507] on icon at bounding box center [365, 507] width 17 height 14
click at [369, 507] on icon at bounding box center [364, 507] width 9 height 14
click at [81, 506] on icon at bounding box center [77, 507] width 8 height 10
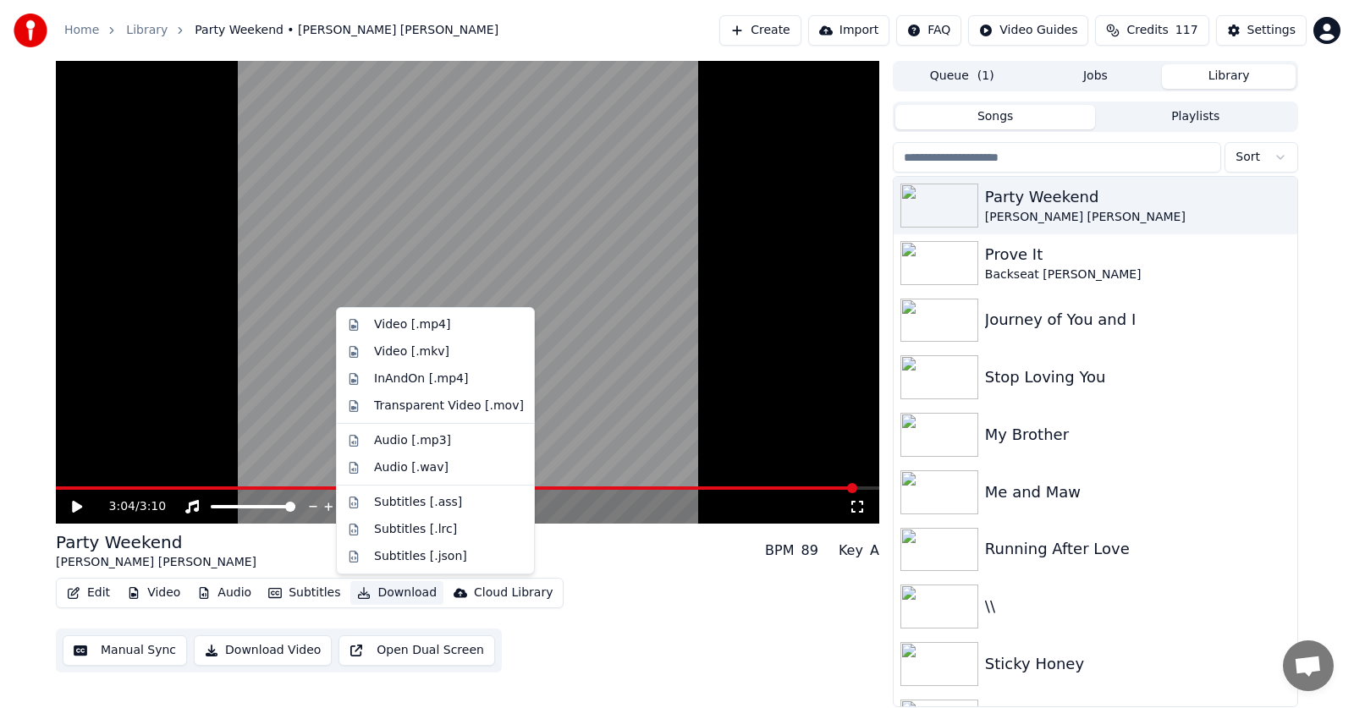
click at [388, 591] on button "Download" at bounding box center [396, 593] width 93 height 24
click at [388, 324] on div "Video [.mp4]" at bounding box center [412, 324] width 76 height 17
